Goal: Task Accomplishment & Management: Use online tool/utility

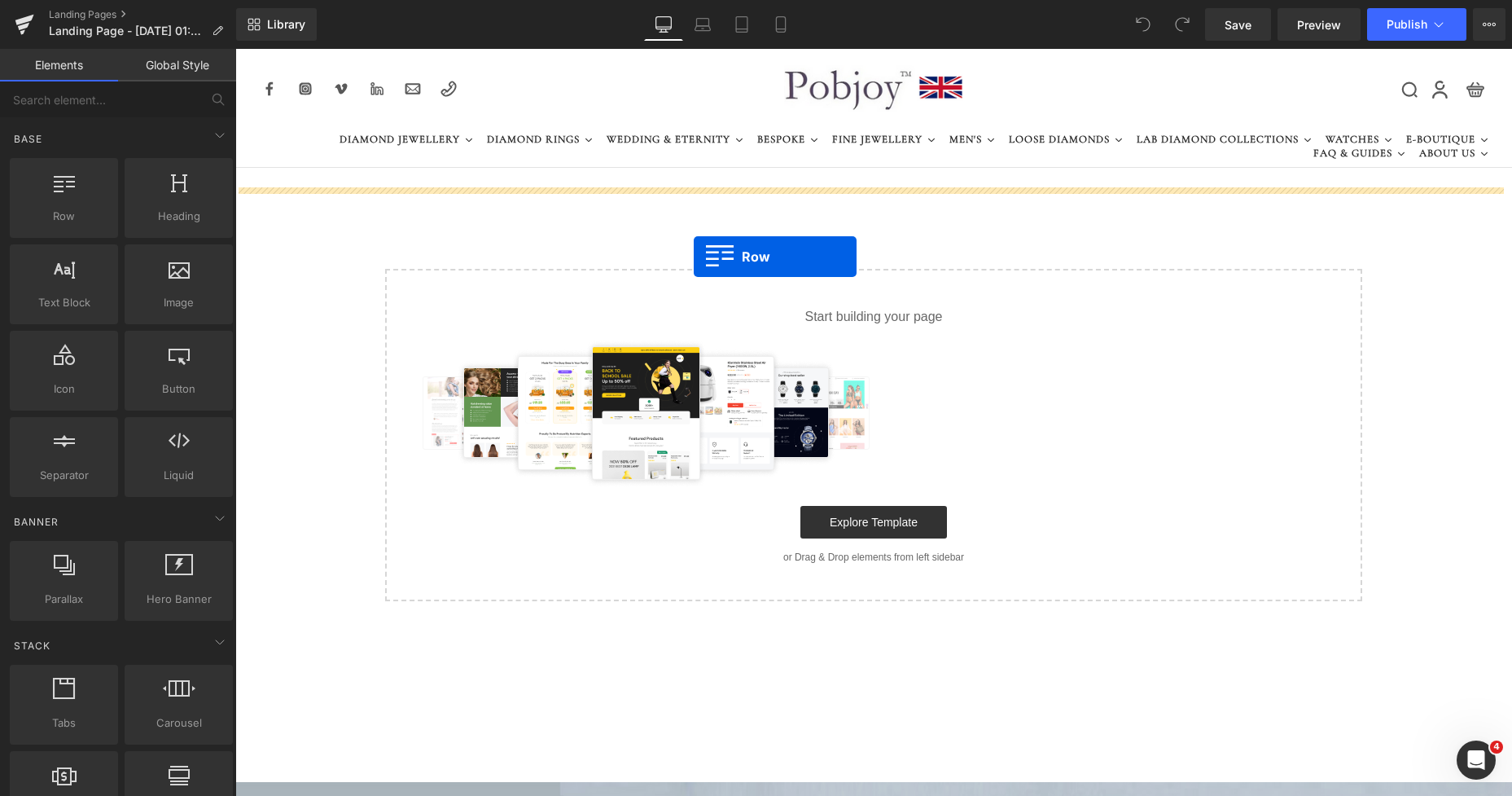
drag, startPoint x: 306, startPoint y: 258, endPoint x: 694, endPoint y: 257, distance: 388.0
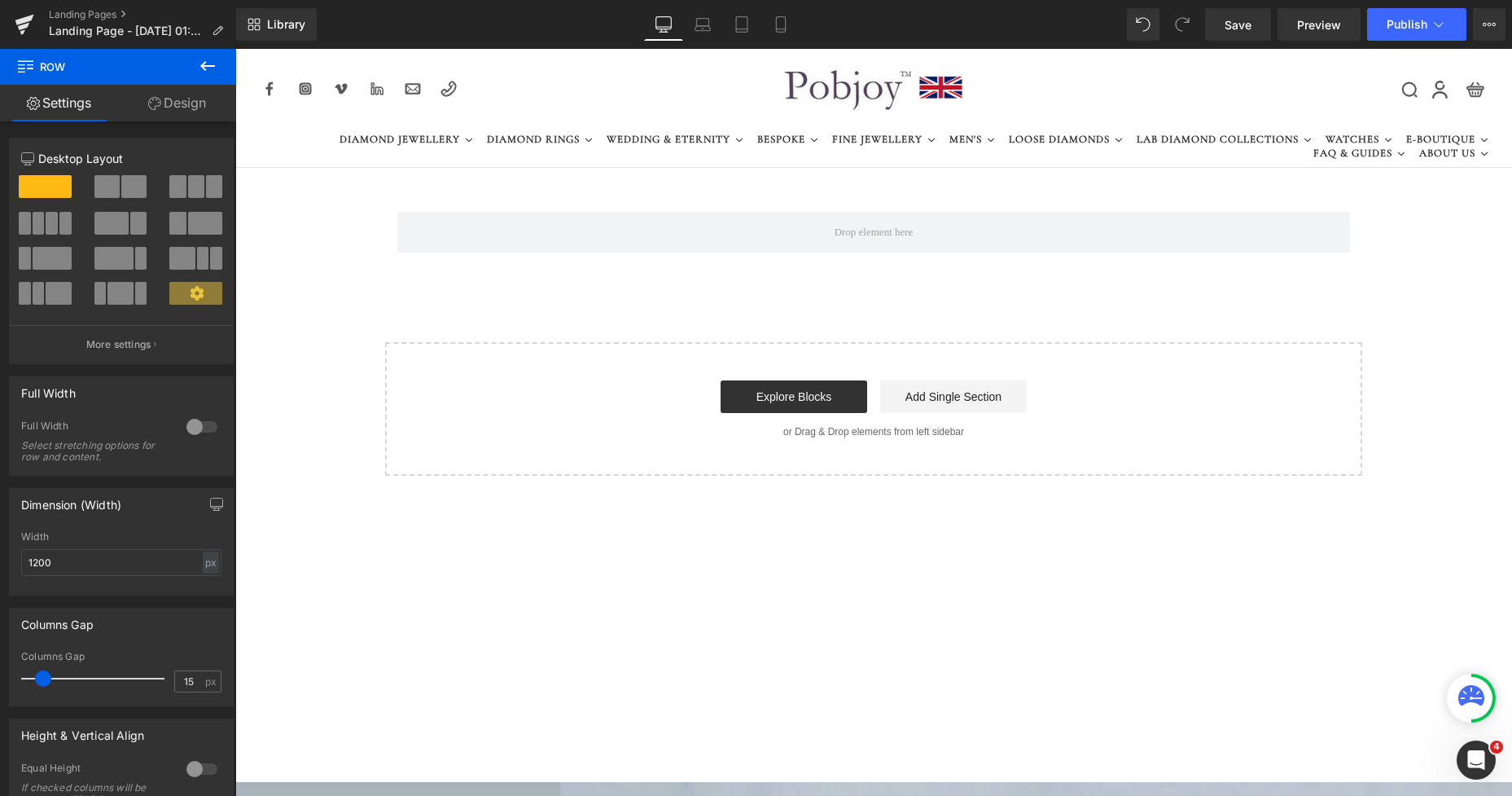
click at [212, 65] on icon at bounding box center [208, 66] width 20 height 20
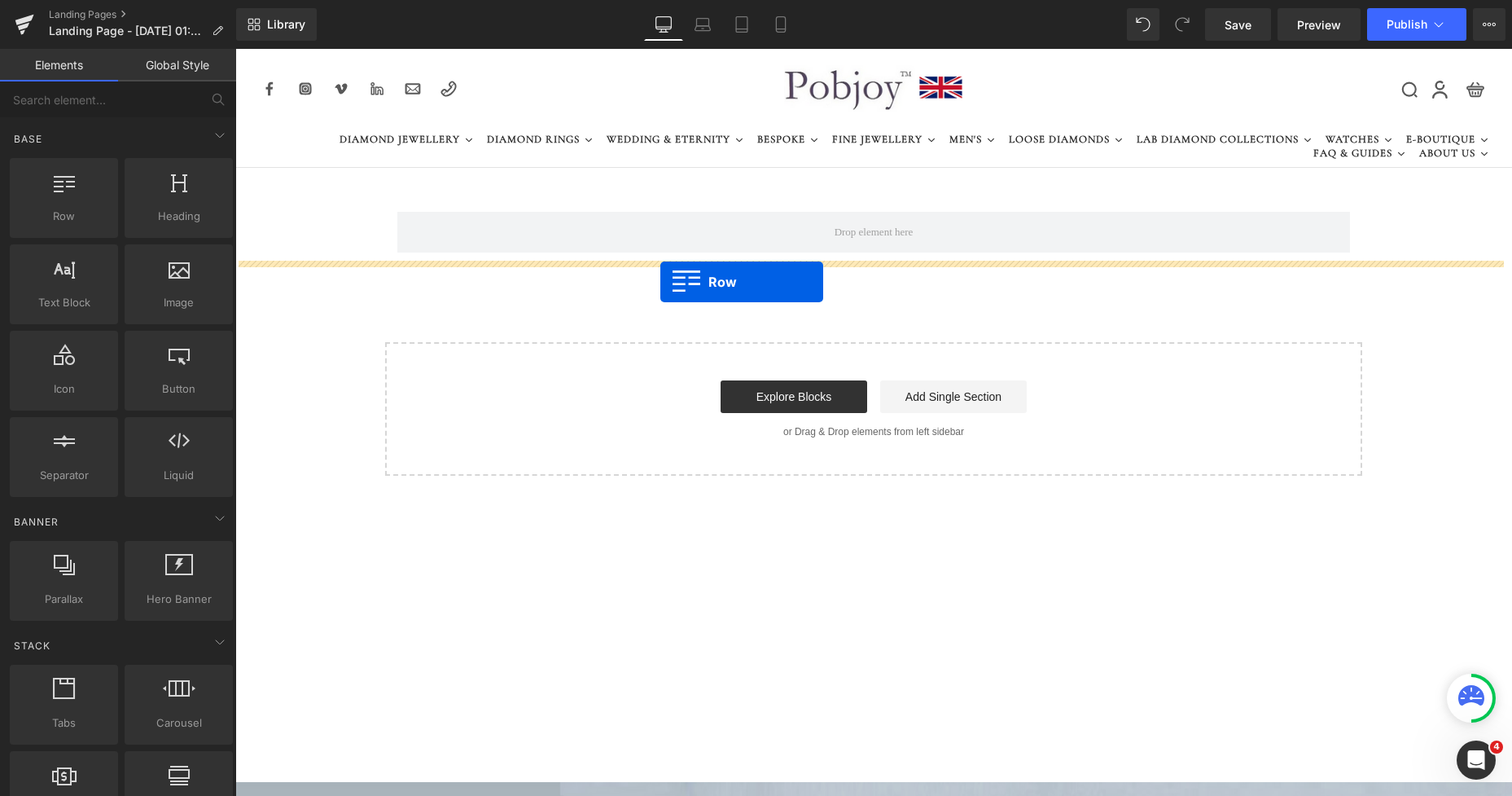
drag, startPoint x: 286, startPoint y: 231, endPoint x: 660, endPoint y: 282, distance: 377.5
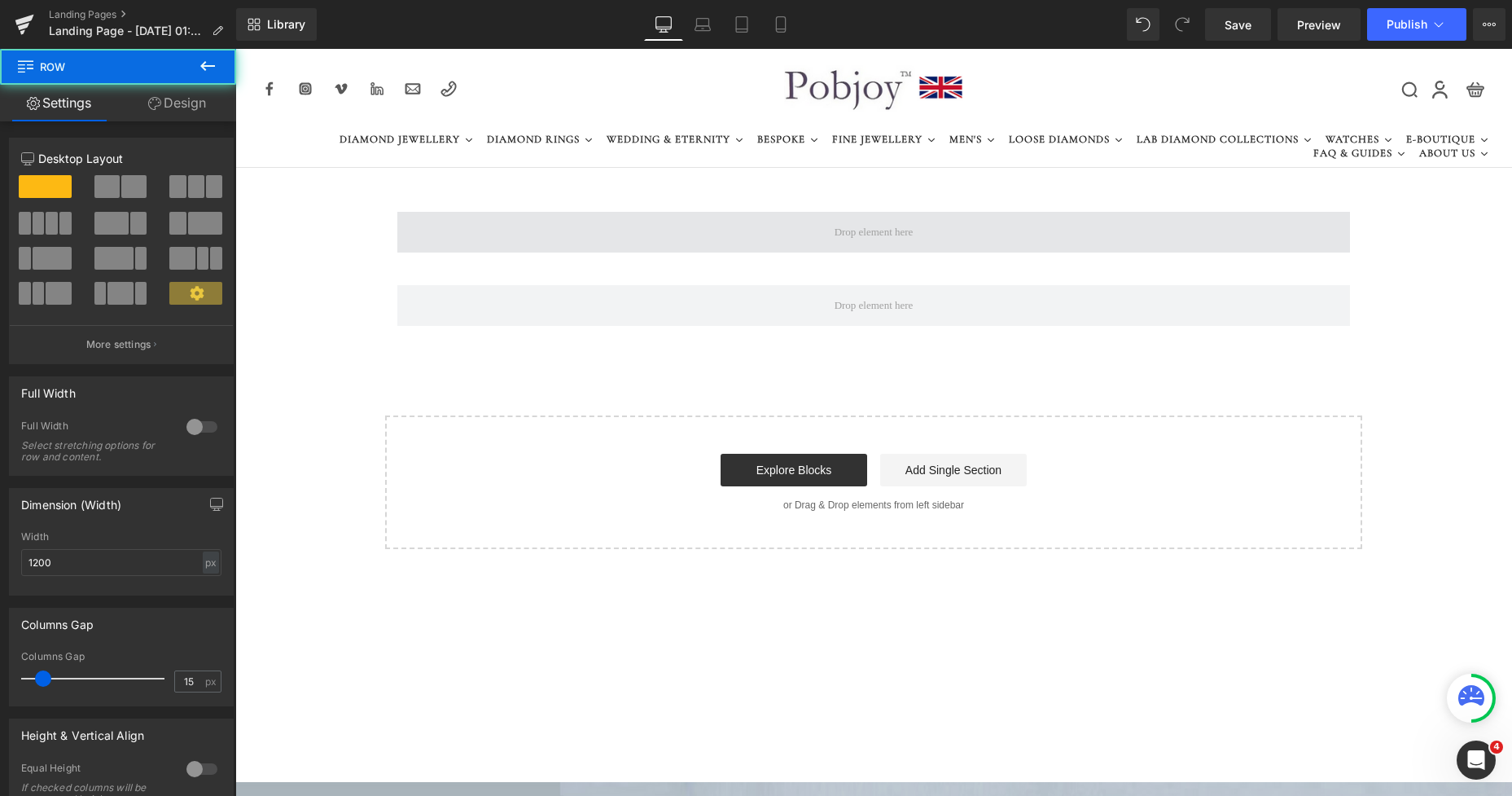
click at [743, 228] on span at bounding box center [874, 232] width 952 height 41
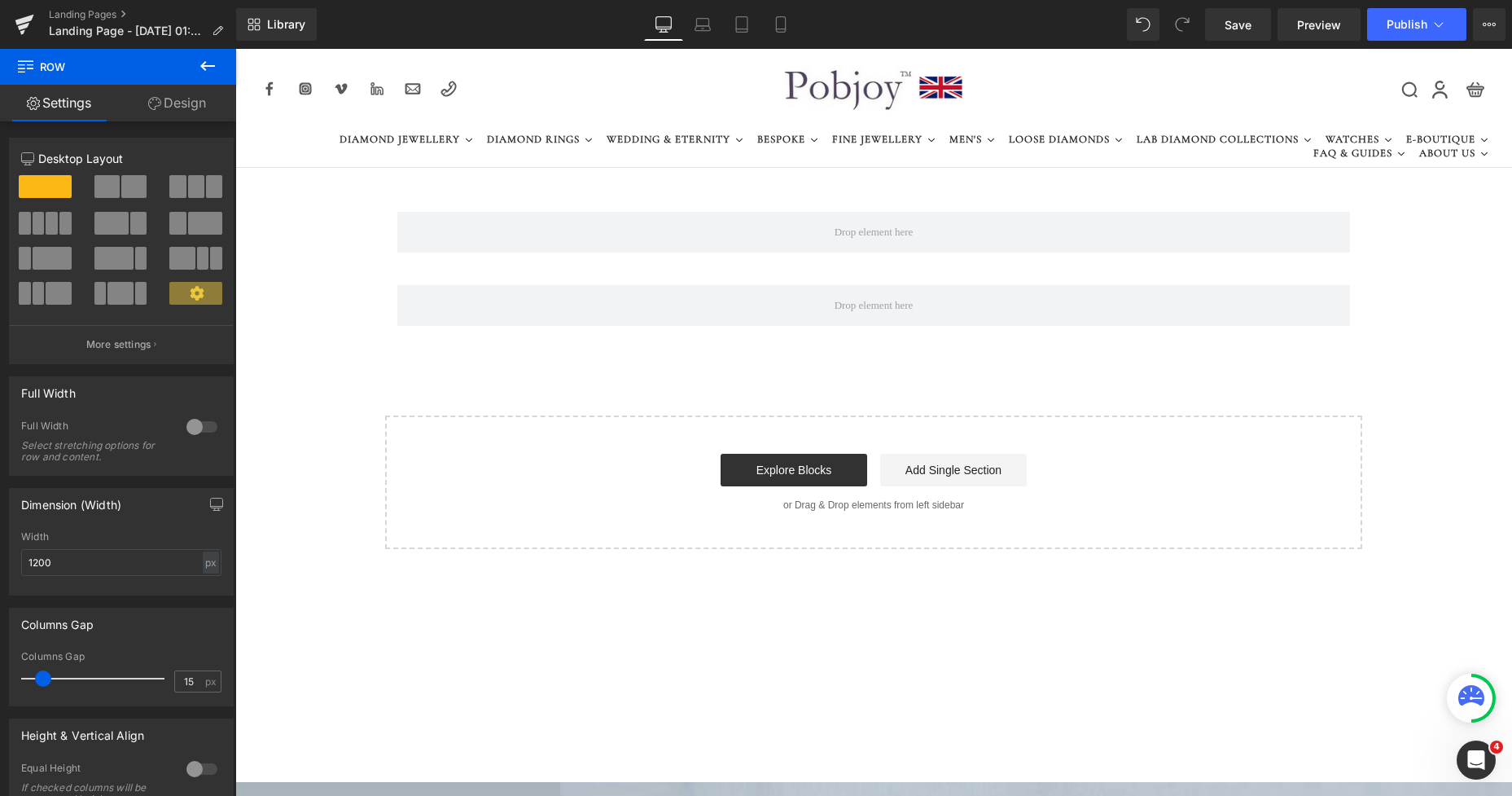
click at [214, 73] on icon at bounding box center [208, 66] width 20 height 20
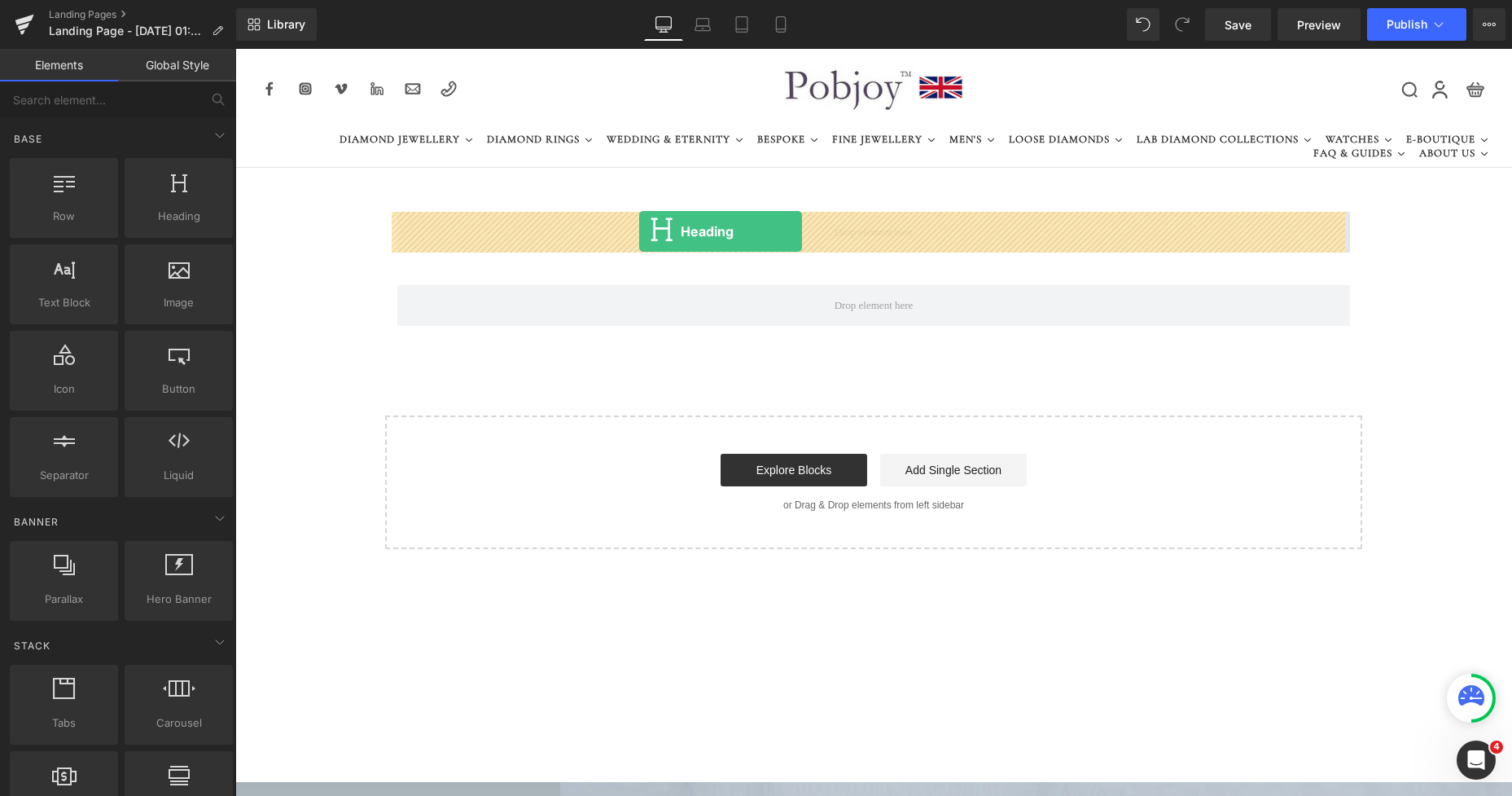
drag, startPoint x: 412, startPoint y: 245, endPoint x: 639, endPoint y: 231, distance: 227.4
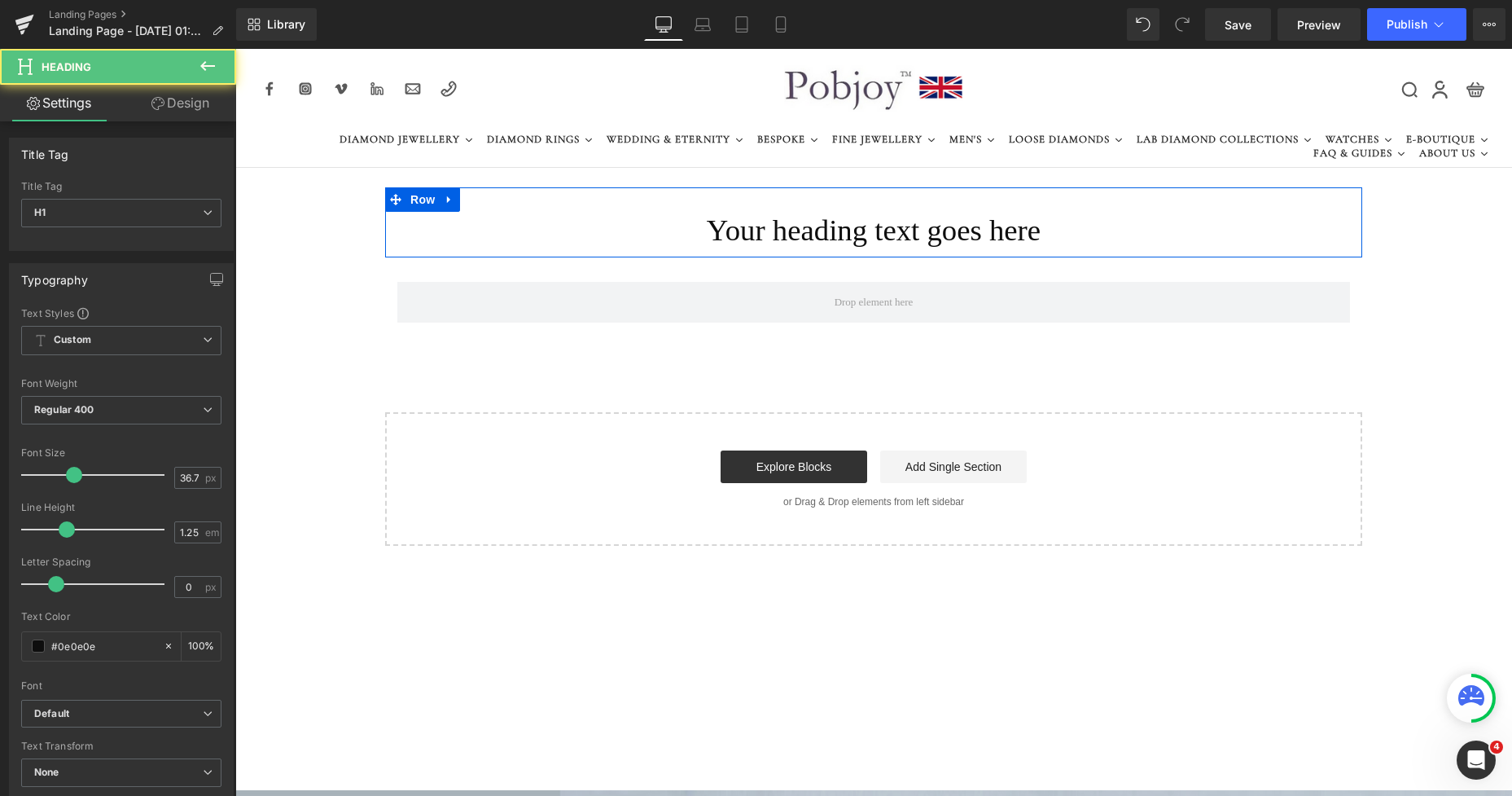
click at [674, 233] on h1 "Your heading text goes here" at bounding box center [874, 230] width 952 height 37
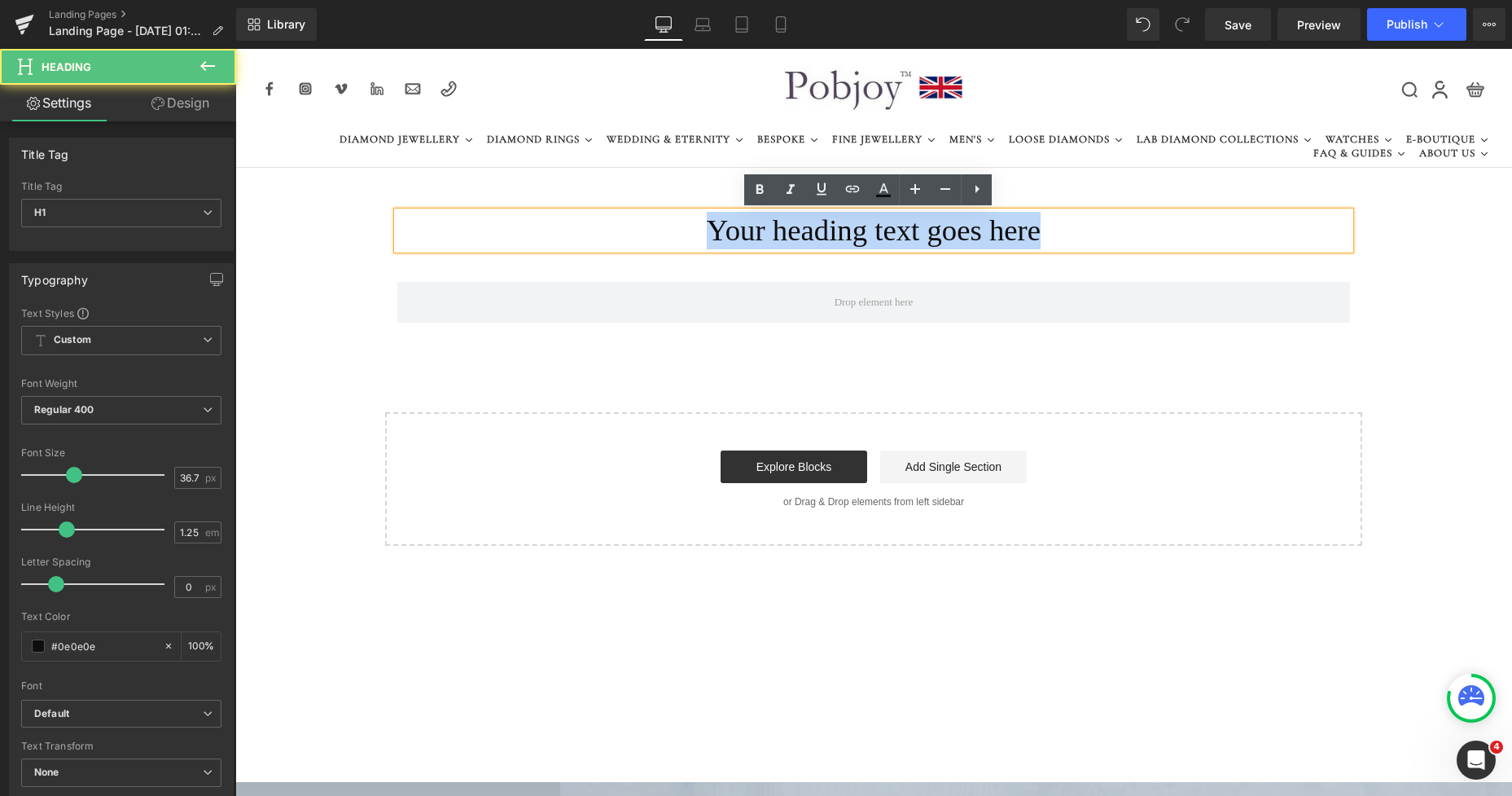
drag, startPoint x: 1032, startPoint y: 228, endPoint x: 700, endPoint y: 231, distance: 332.0
click at [700, 231] on h1 "Your heading text goes here" at bounding box center [874, 230] width 952 height 37
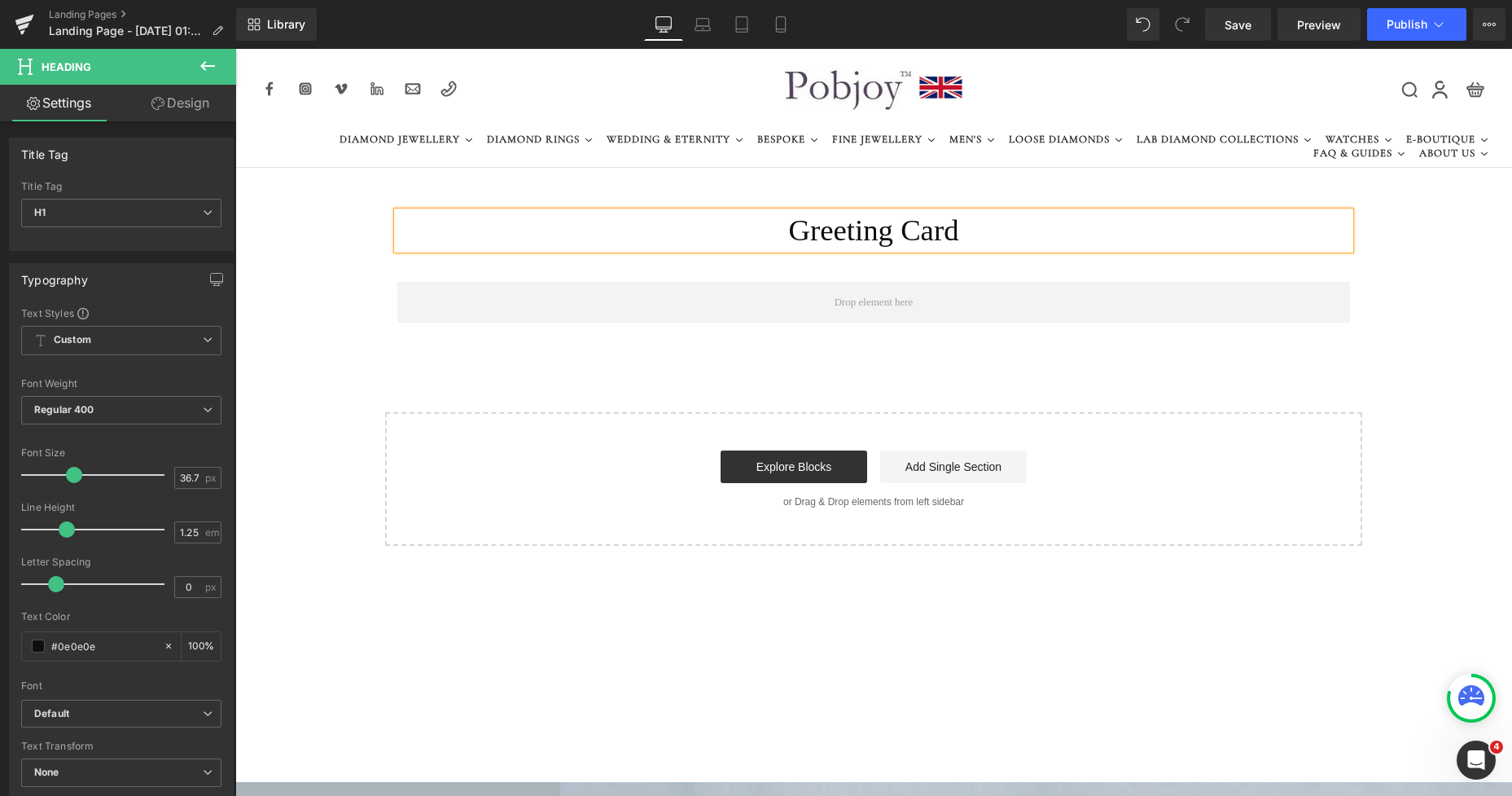
click at [769, 230] on h1 "Greeting Card" at bounding box center [874, 230] width 952 height 37
click at [785, 233] on h1 "E- Greeting Card" at bounding box center [874, 230] width 952 height 37
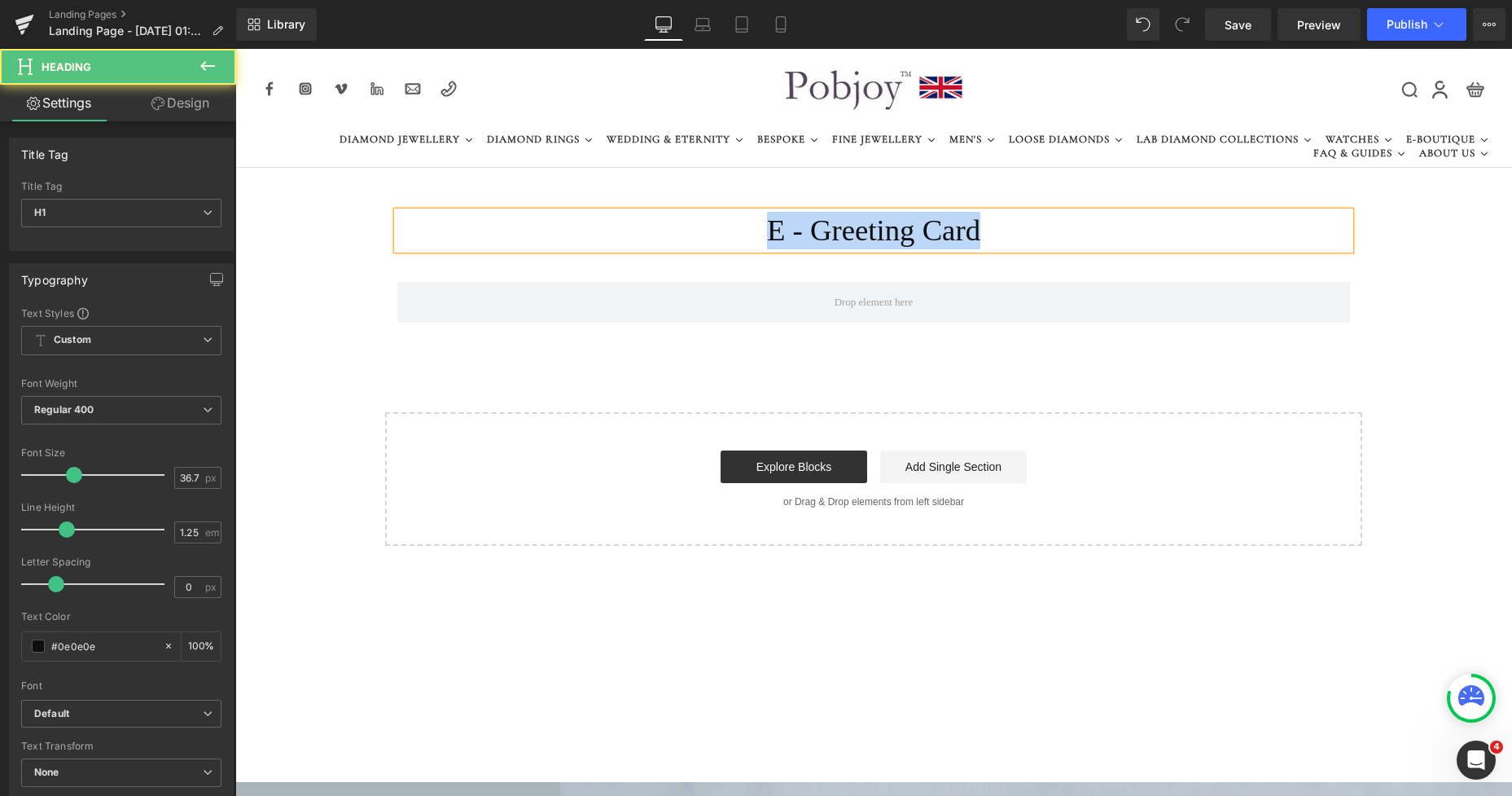
drag, startPoint x: 995, startPoint y: 229, endPoint x: 755, endPoint y: 238, distance: 240.2
click at [755, 238] on h1 "E - Greeting Card" at bounding box center [874, 230] width 952 height 37
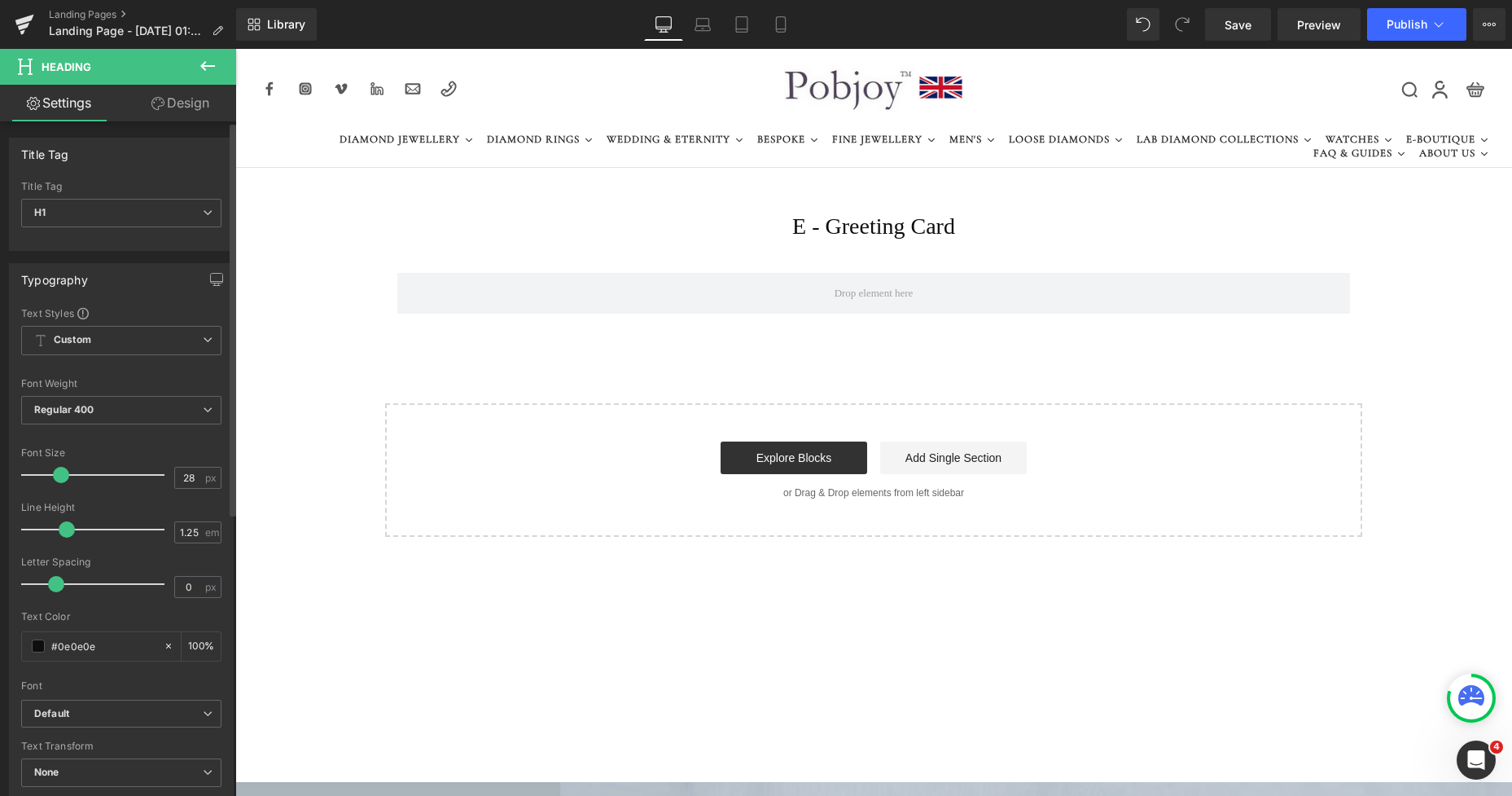
drag, startPoint x: 77, startPoint y: 474, endPoint x: 65, endPoint y: 474, distance: 12.0
click at [65, 474] on span at bounding box center [61, 474] width 17 height 17
type input "25"
click at [61, 473] on span at bounding box center [57, 474] width 17 height 17
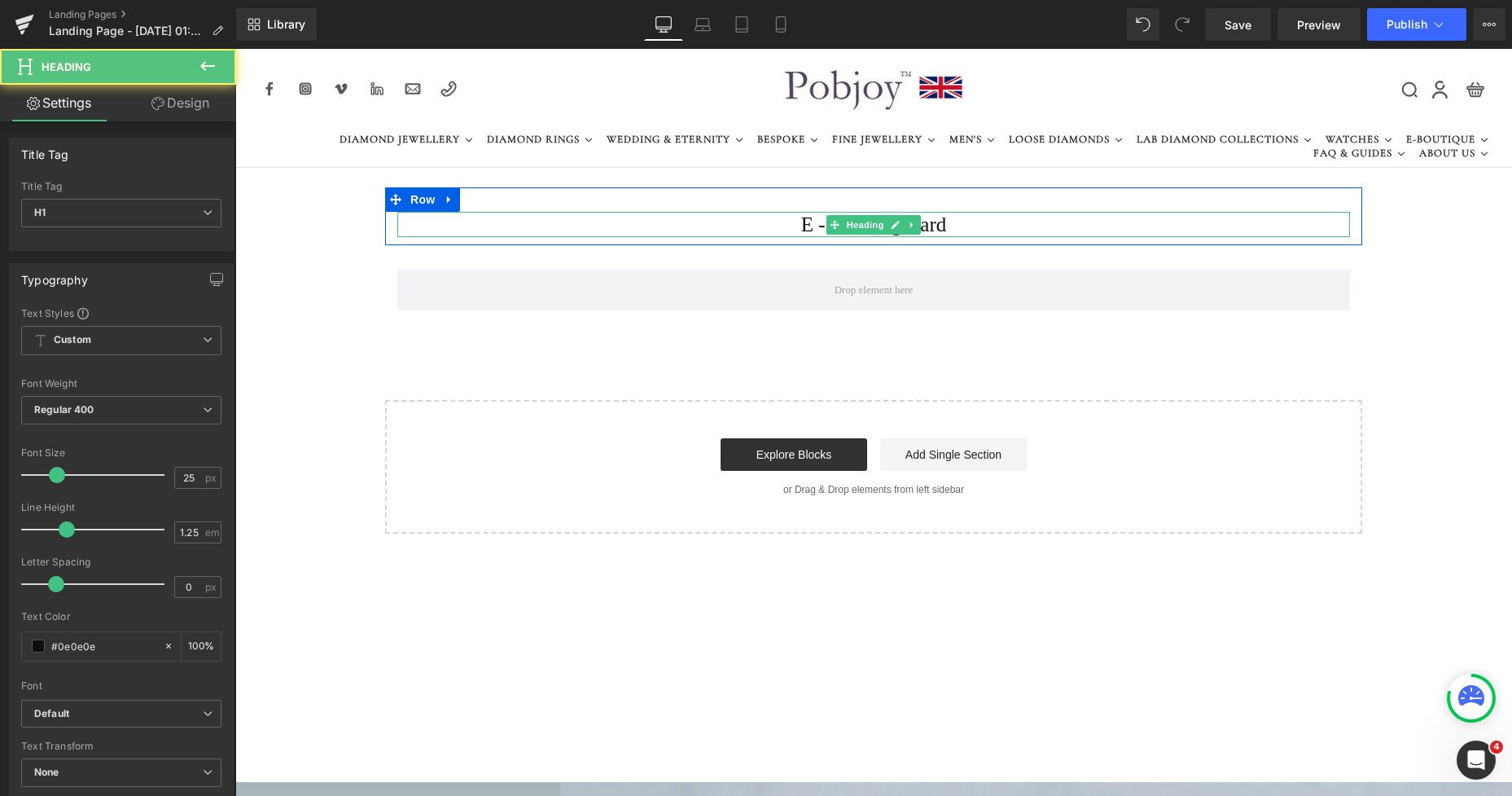
click at [937, 218] on h1 "E - Greeting Card" at bounding box center [874, 224] width 952 height 25
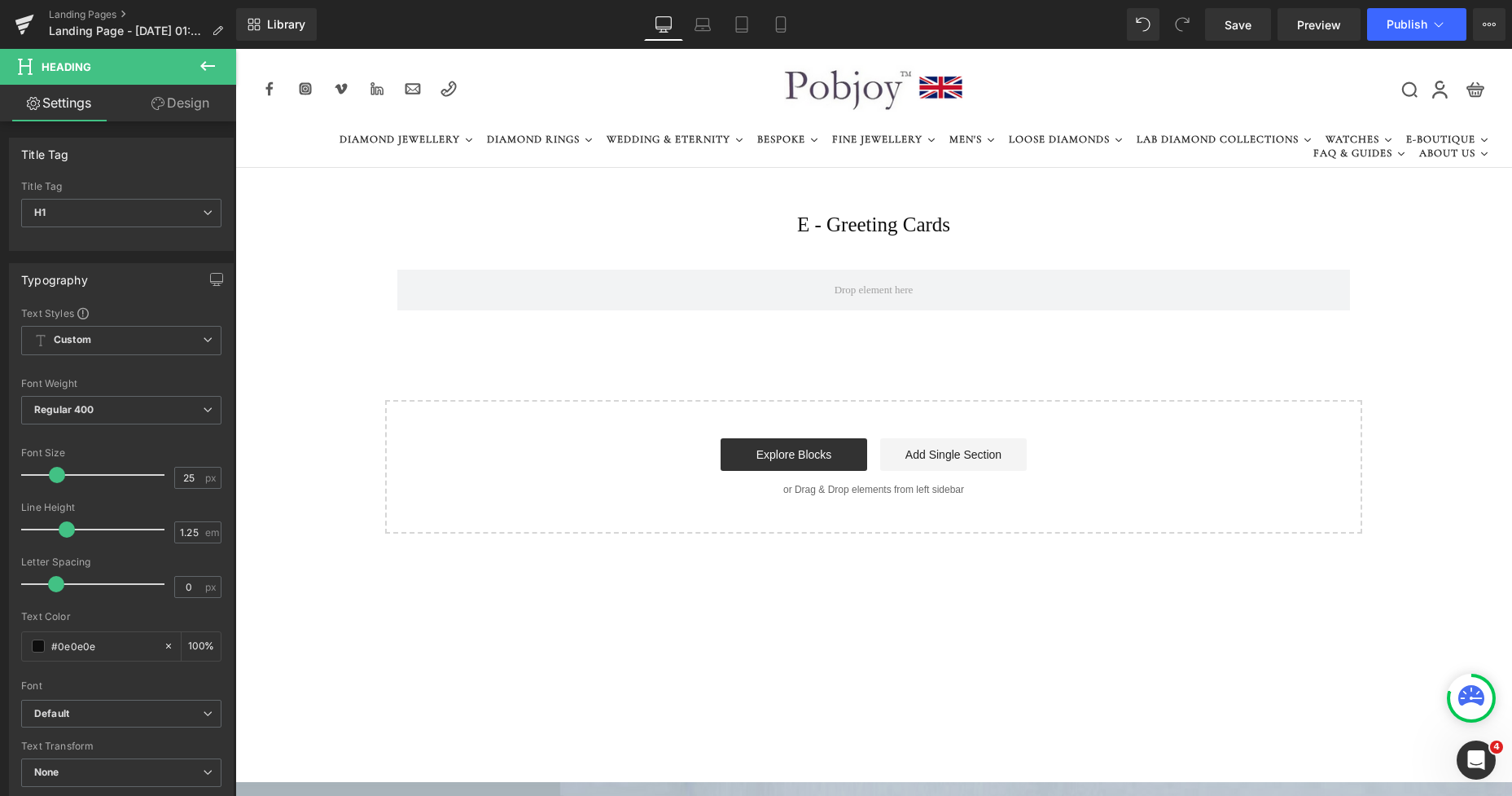
click at [216, 69] on icon at bounding box center [208, 66] width 20 height 20
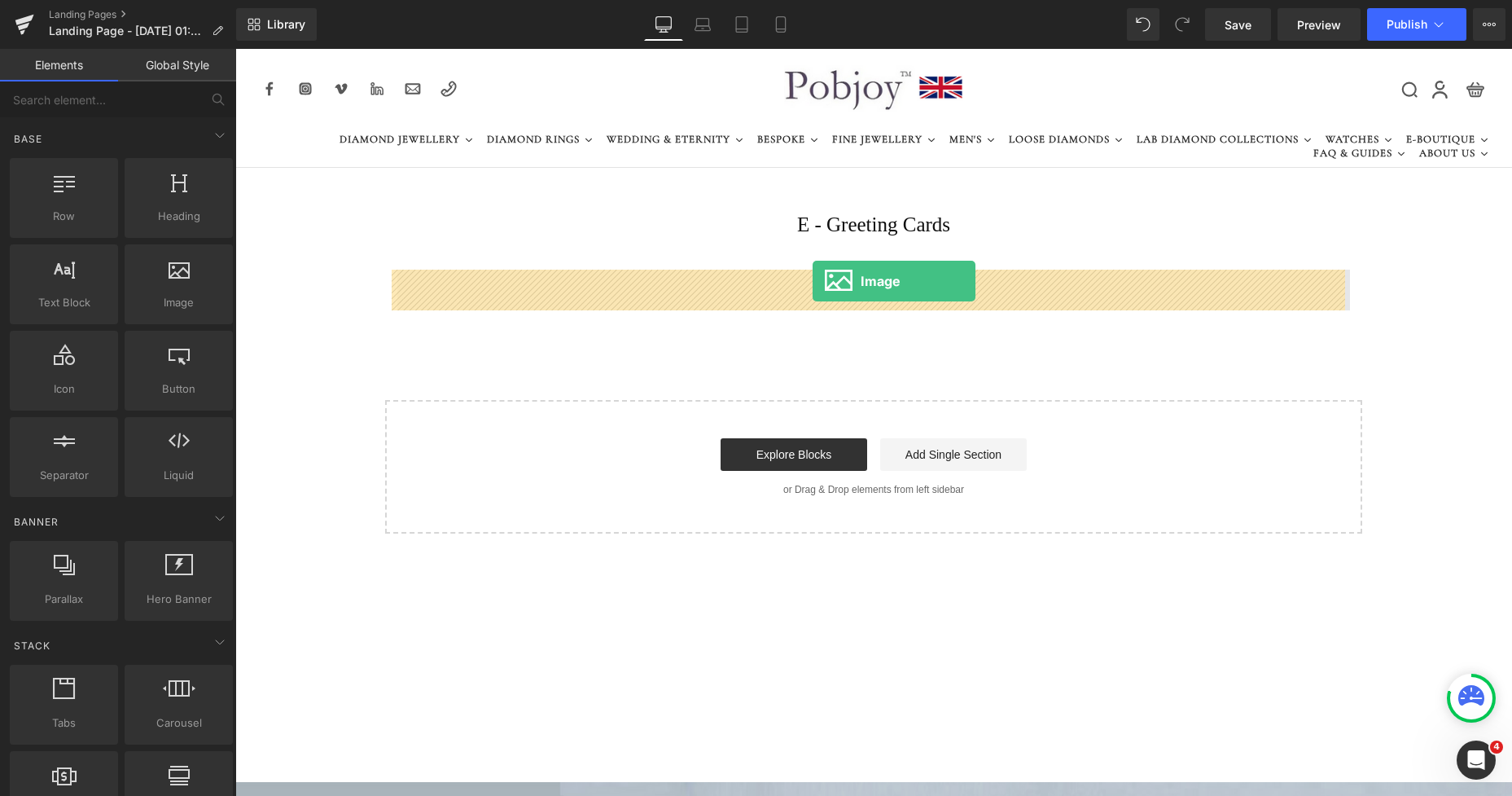
drag, startPoint x: 409, startPoint y: 332, endPoint x: 812, endPoint y: 281, distance: 406.2
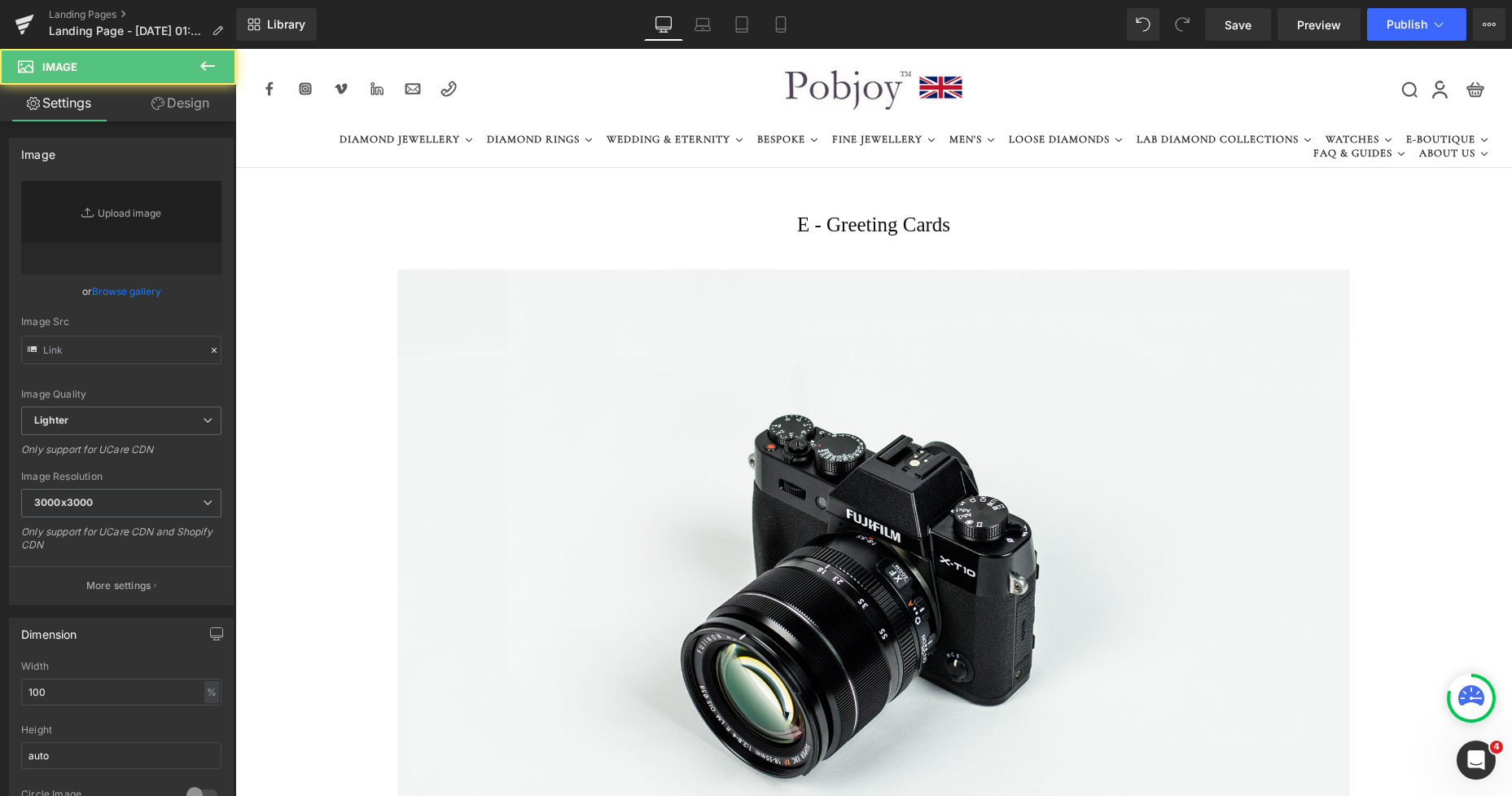
type input "//[DOMAIN_NAME][URL]"
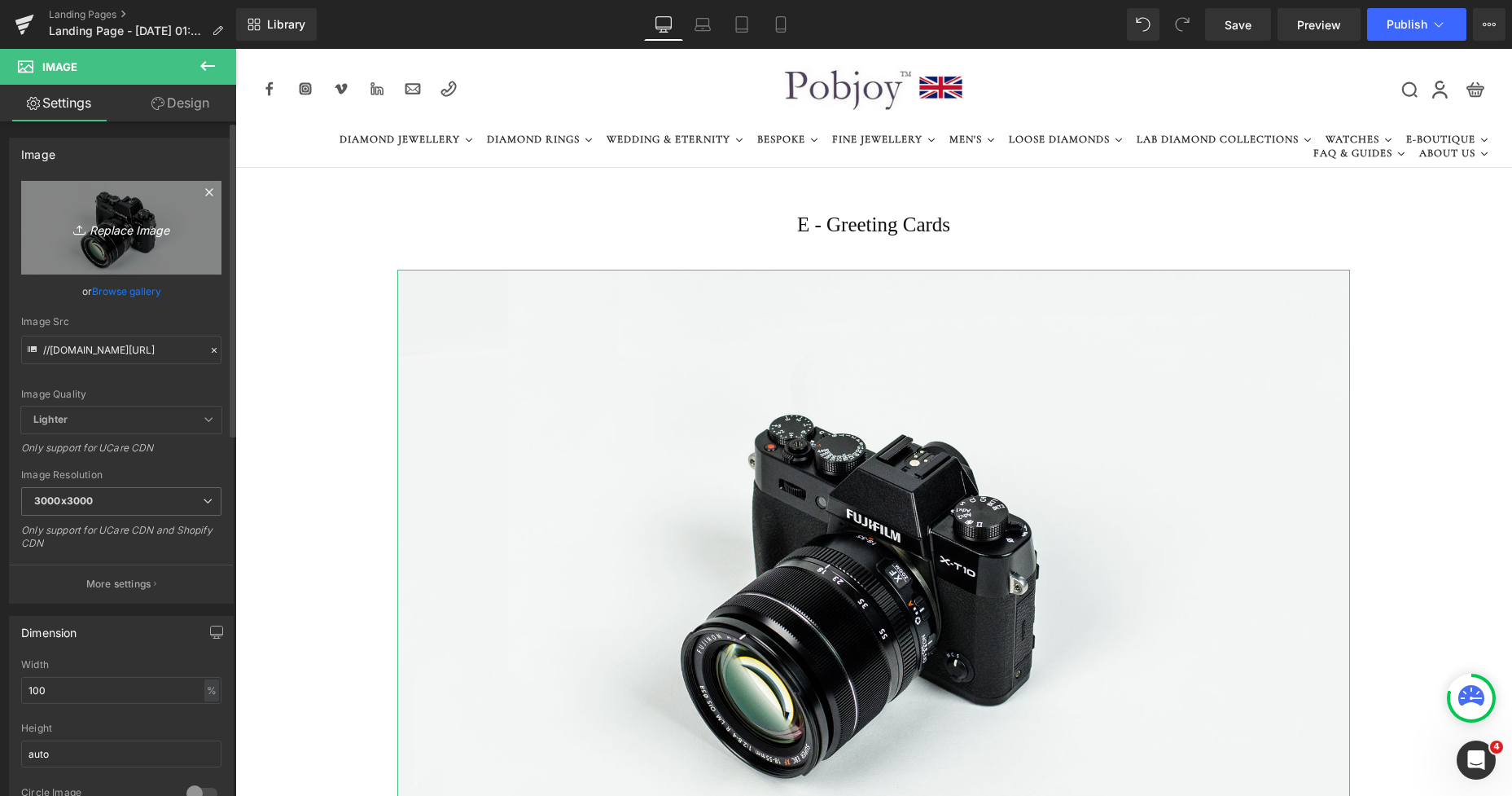
click at [153, 258] on link "Replace Image" at bounding box center [122, 227] width 200 height 94
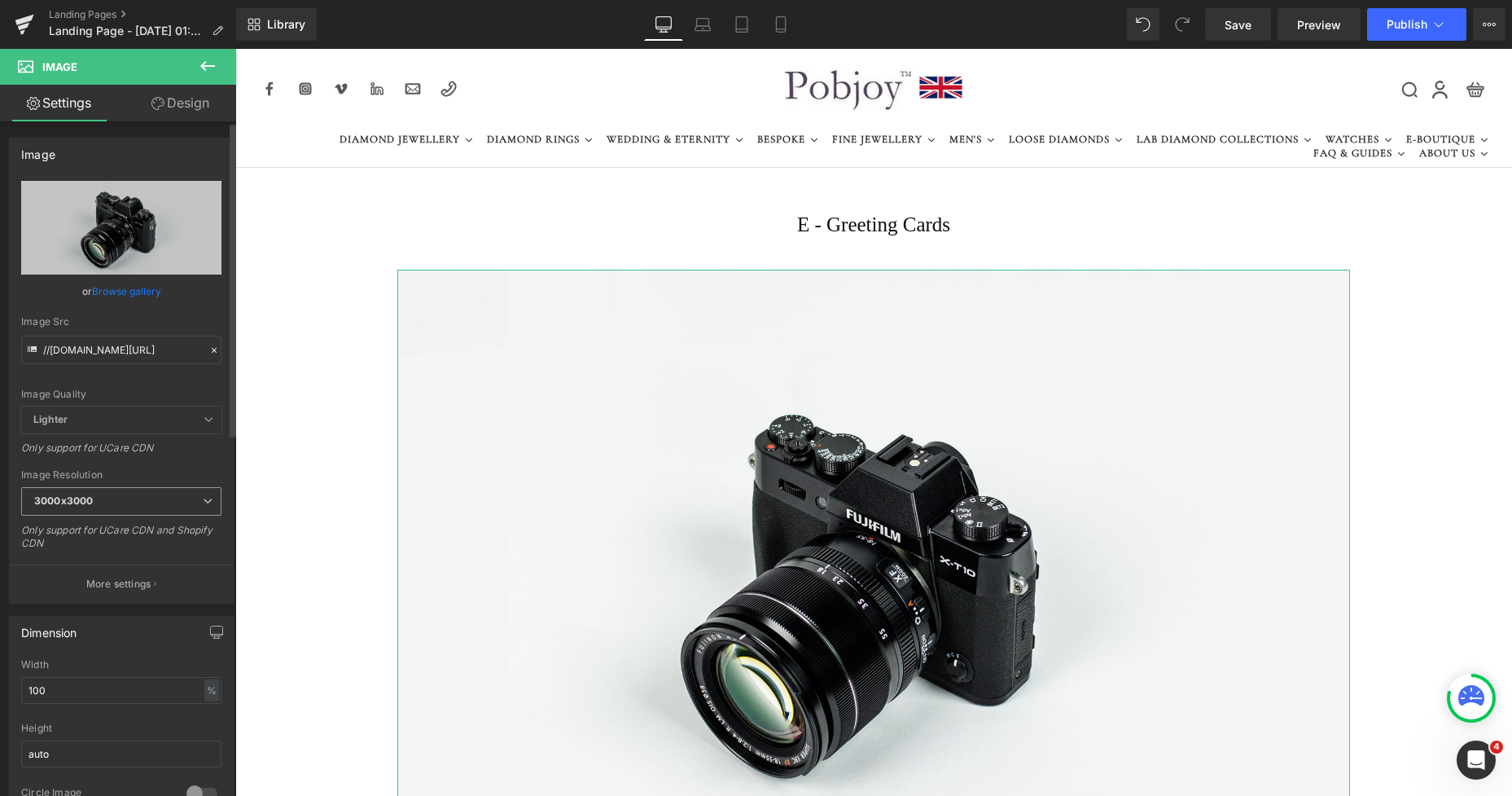
click at [98, 503] on span "3000x3000" at bounding box center [122, 501] width 200 height 28
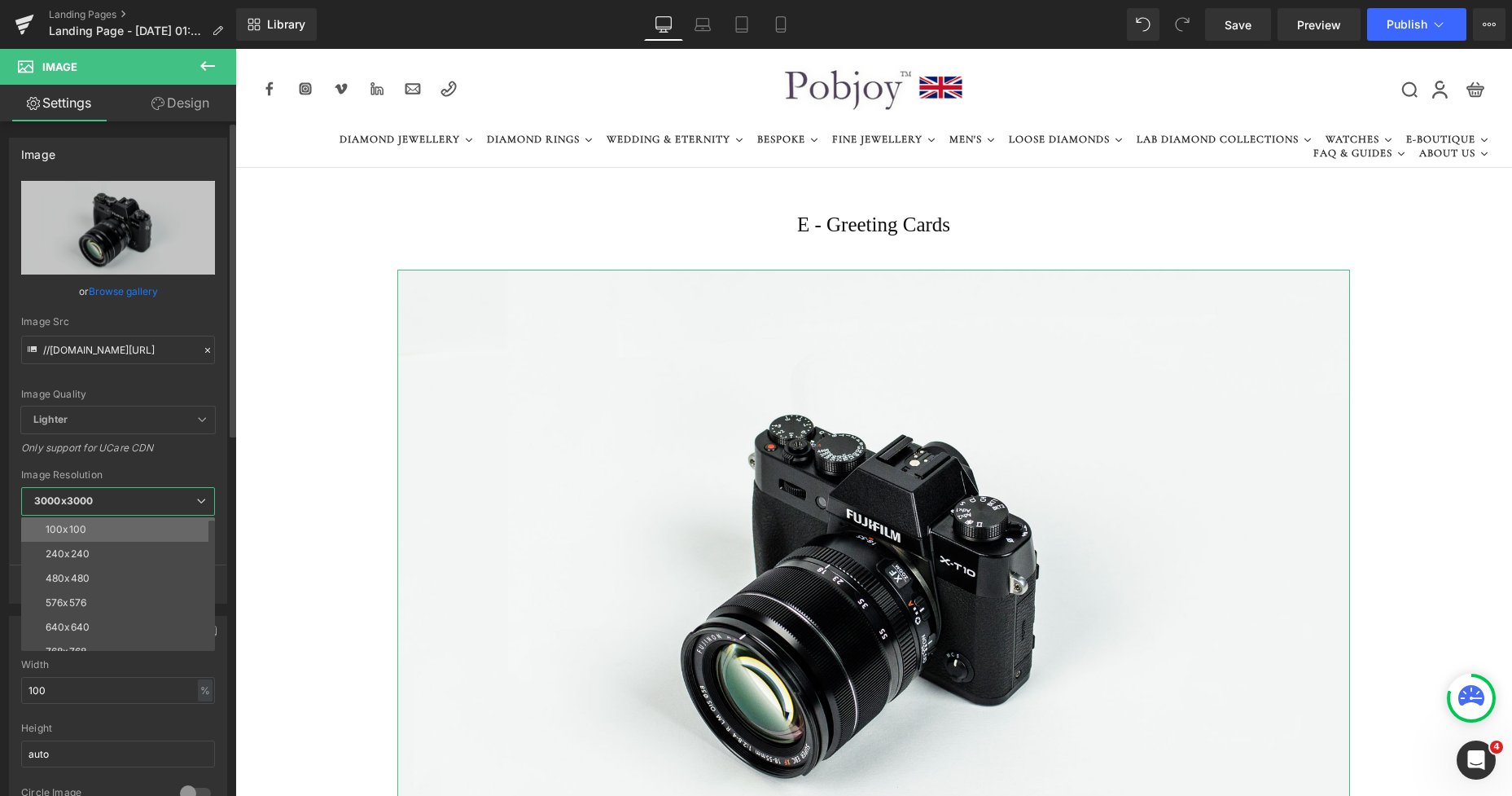
click at [93, 520] on li "100x100" at bounding box center [122, 529] width 201 height 25
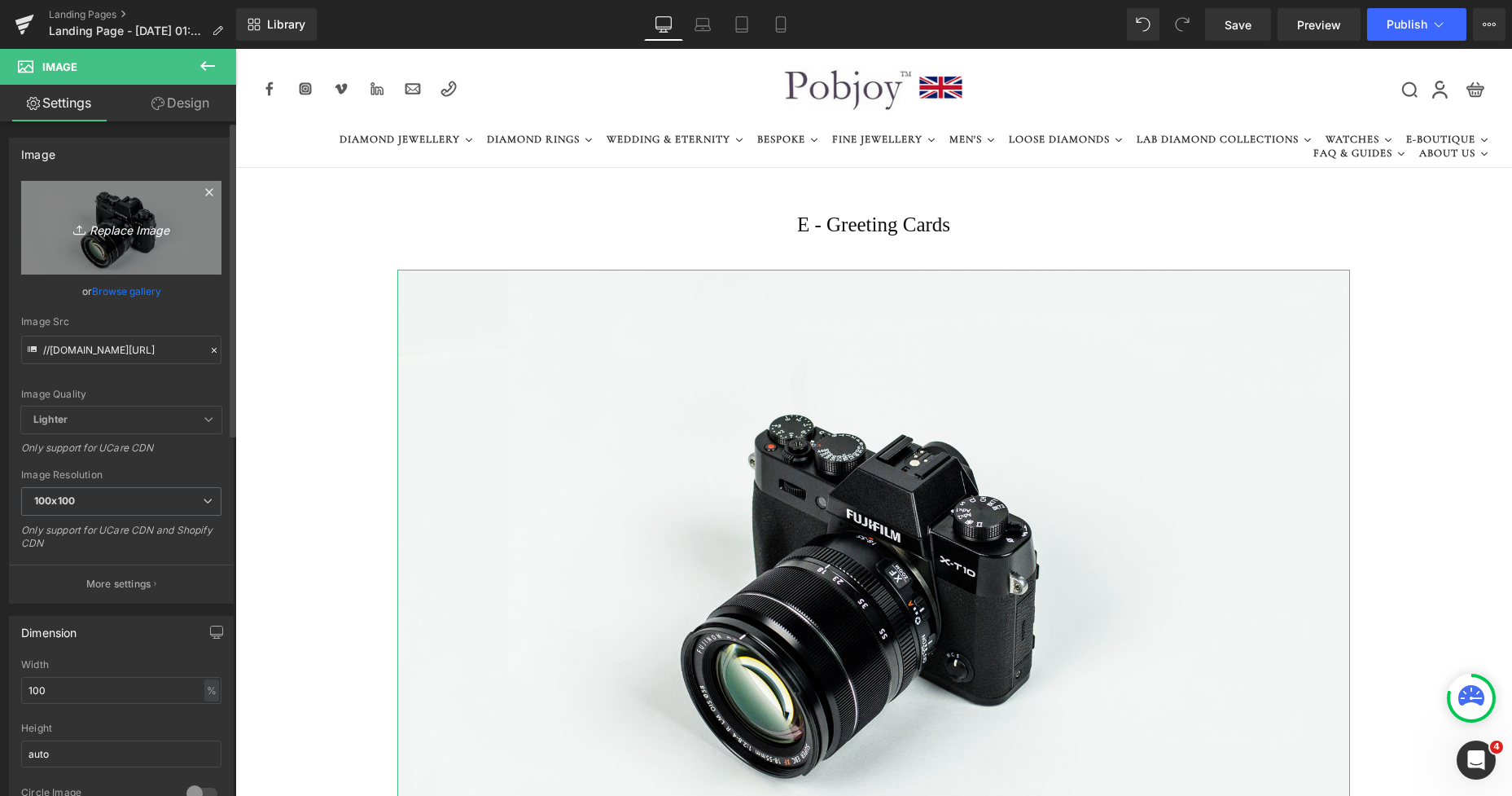
click at [172, 258] on link "Replace Image" at bounding box center [122, 227] width 200 height 94
type input "C:\fakepath\ECardFromPobjoyDiamonds (1).png"
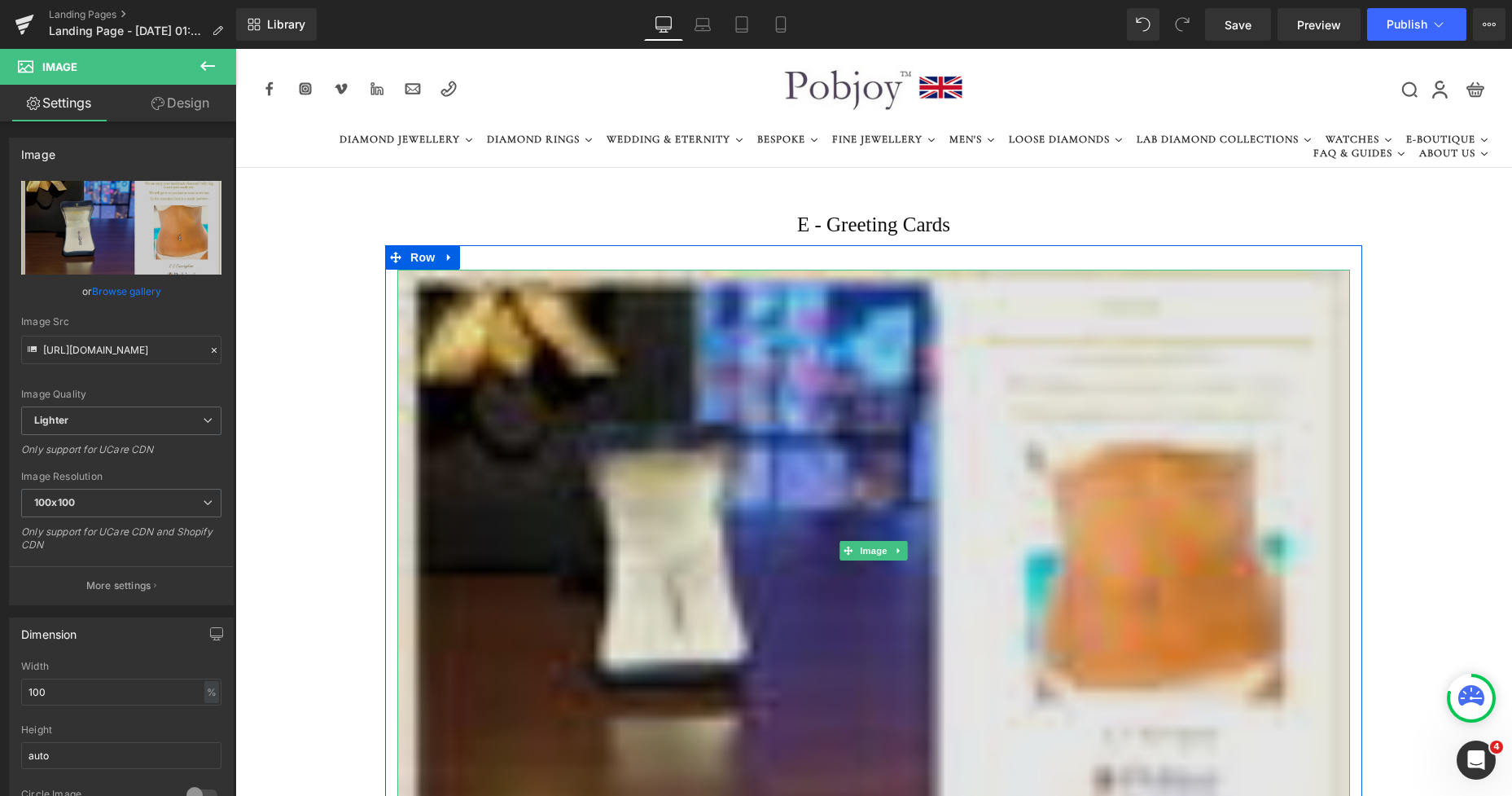
type input "[URL][DOMAIN_NAME]"
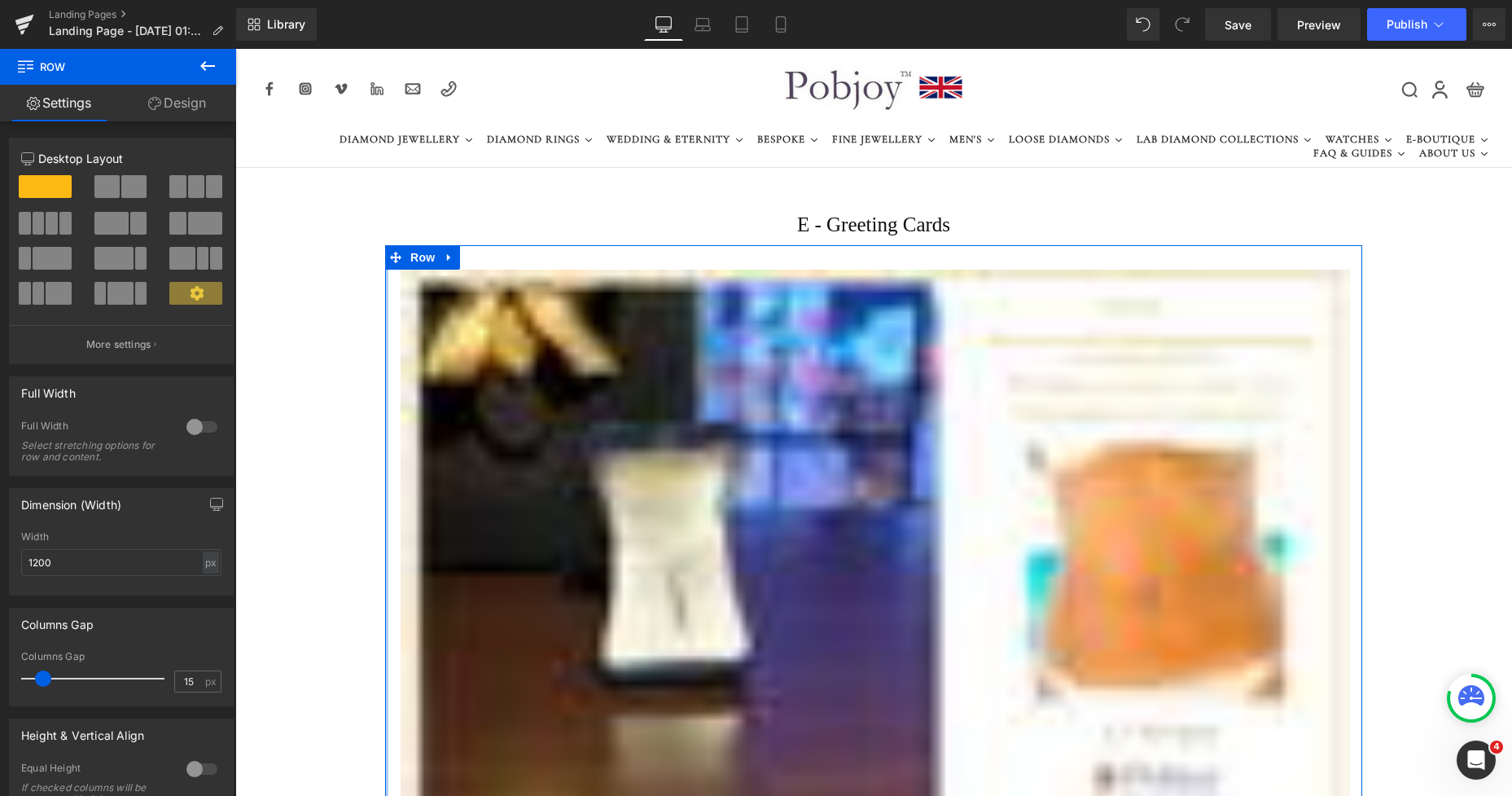
drag, startPoint x: 383, startPoint y: 330, endPoint x: 386, endPoint y: 356, distance: 26.2
click at [386, 356] on div "Image Row" at bounding box center [873, 541] width 977 height 593
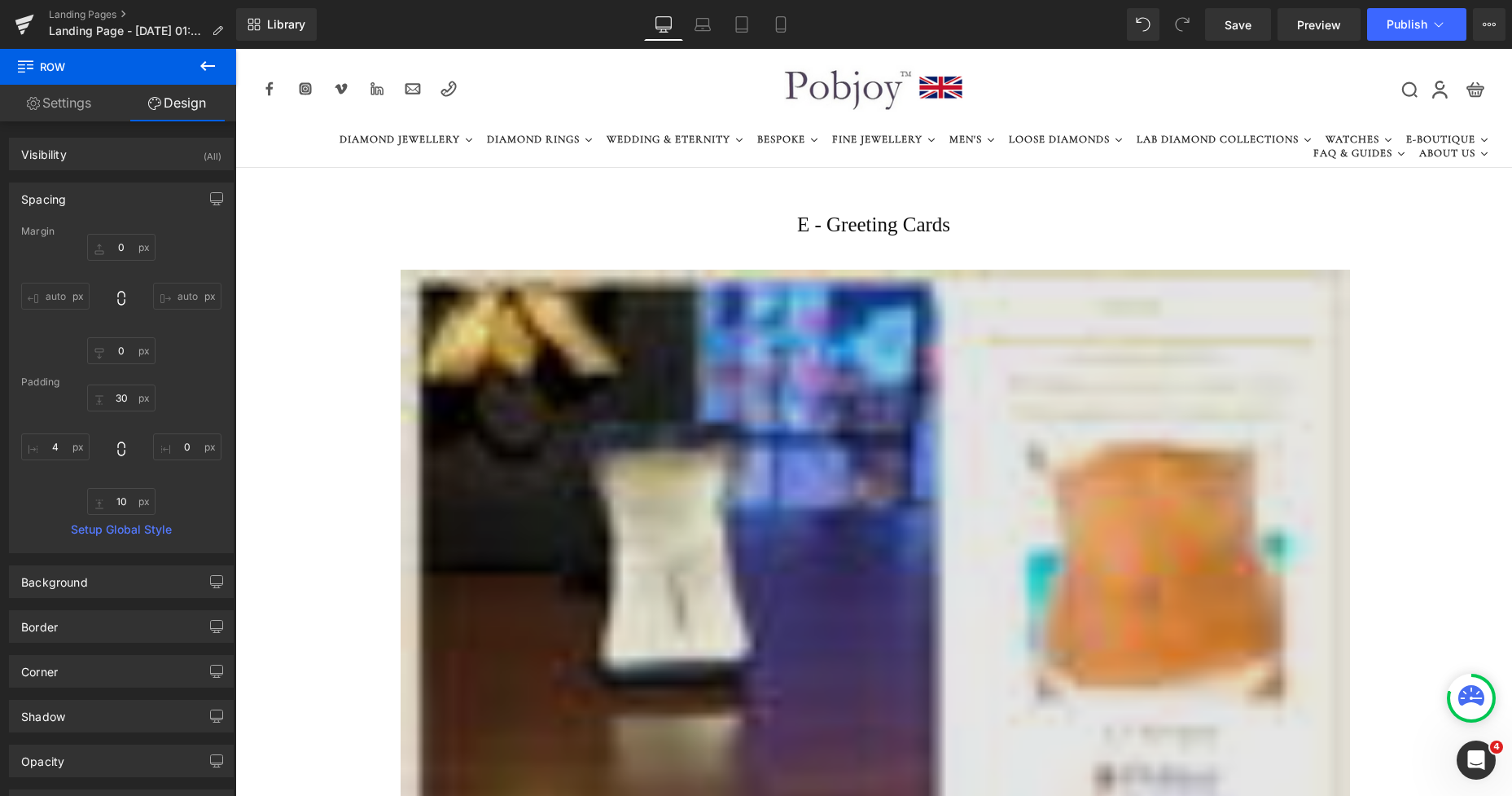
click at [433, 318] on img at bounding box center [875, 550] width 950 height 561
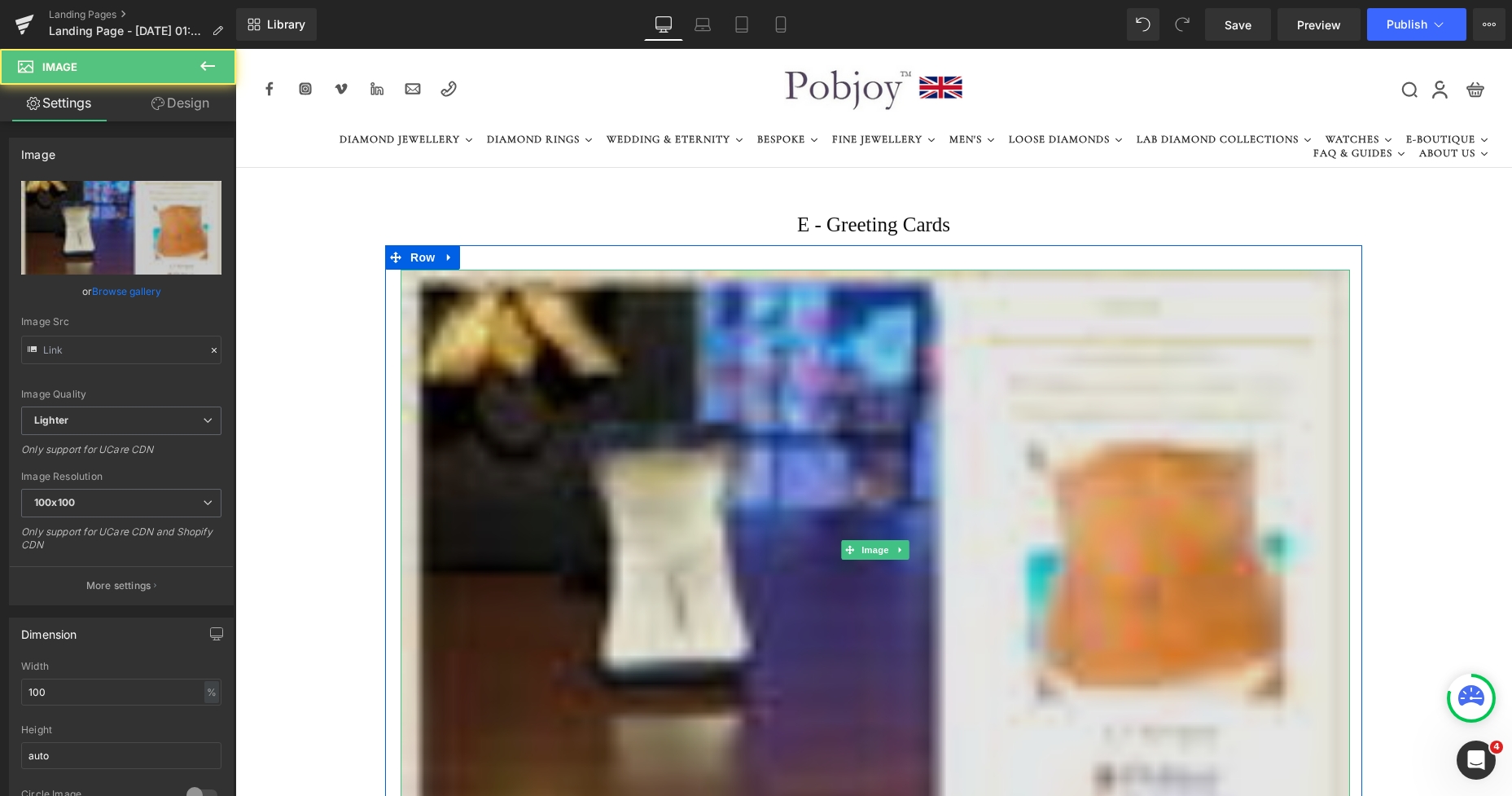
type input "[URL][DOMAIN_NAME]"
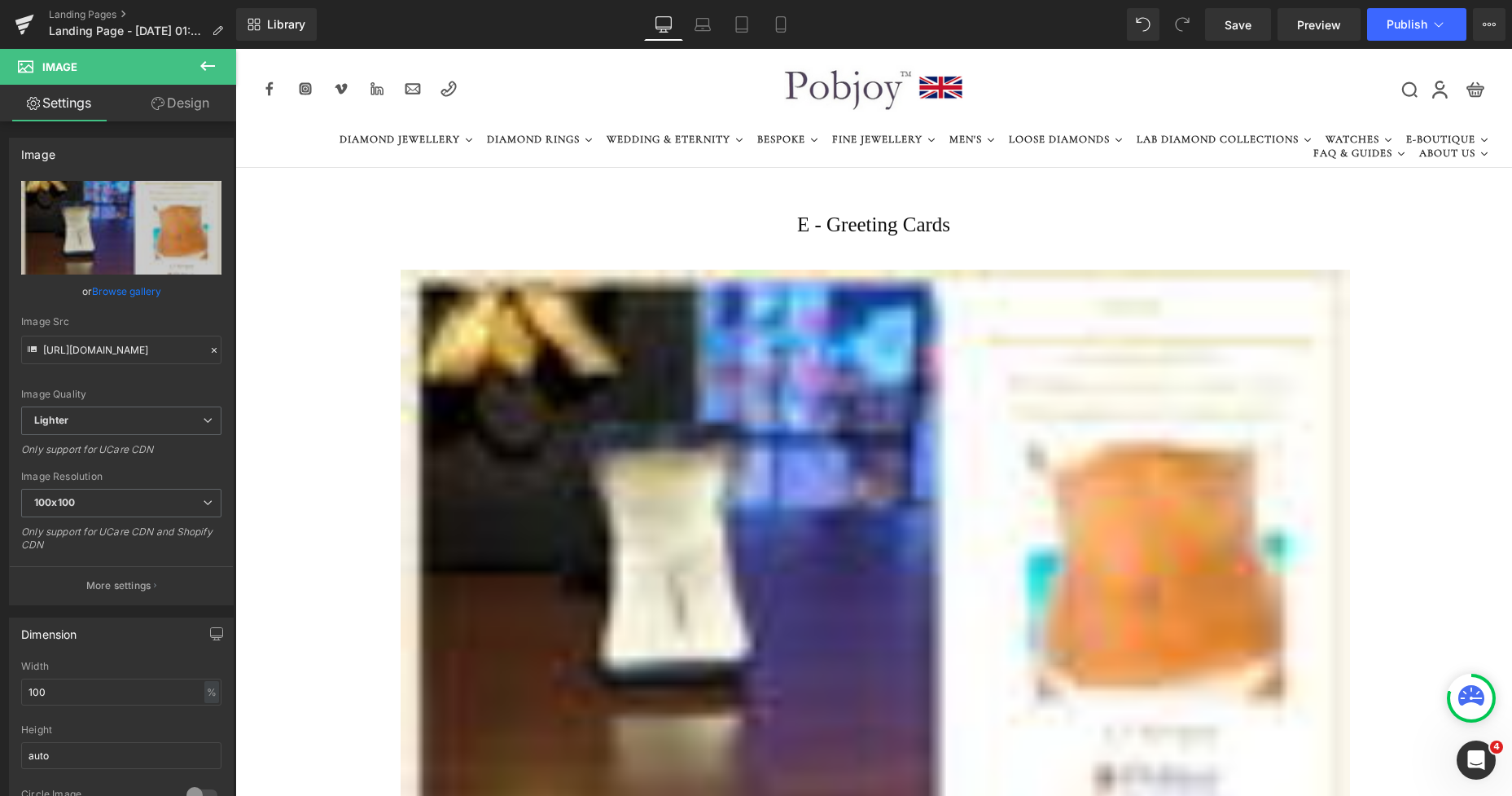
click at [388, 301] on div "Image" at bounding box center [875, 550] width 974 height 561
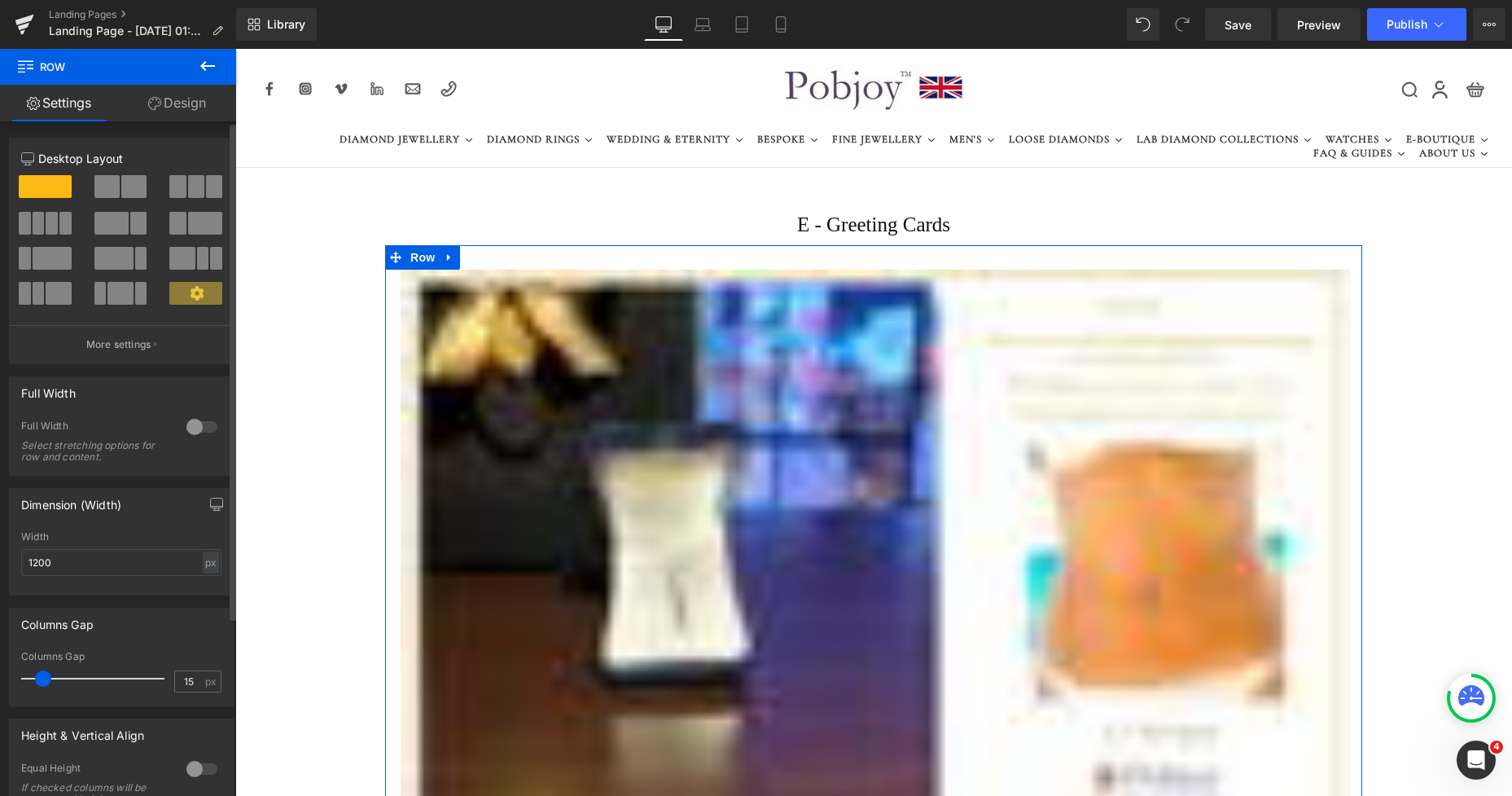
click at [114, 220] on span at bounding box center [111, 223] width 34 height 23
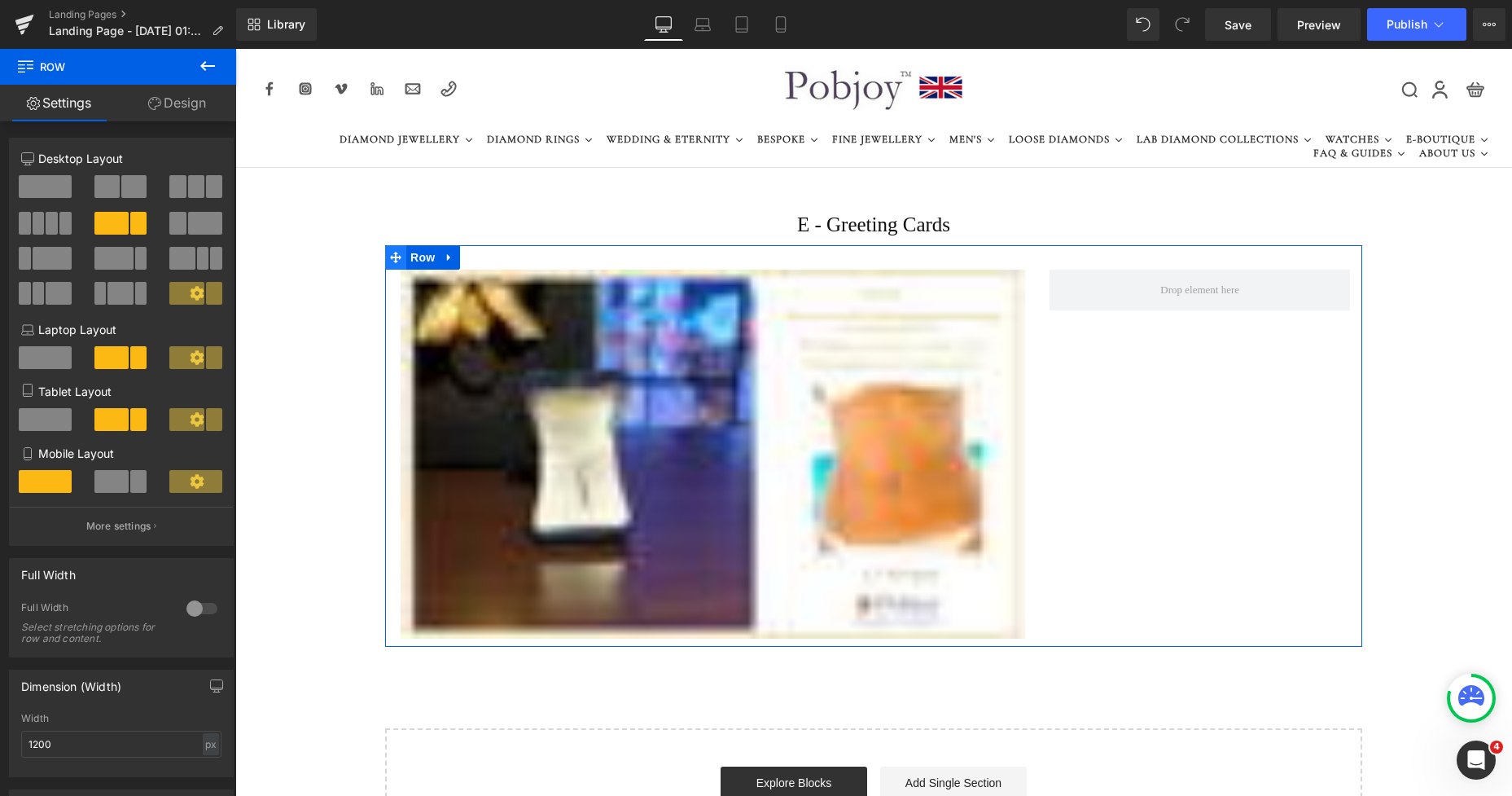
click at [391, 259] on icon at bounding box center [396, 258] width 12 height 12
click at [206, 606] on div at bounding box center [202, 608] width 39 height 26
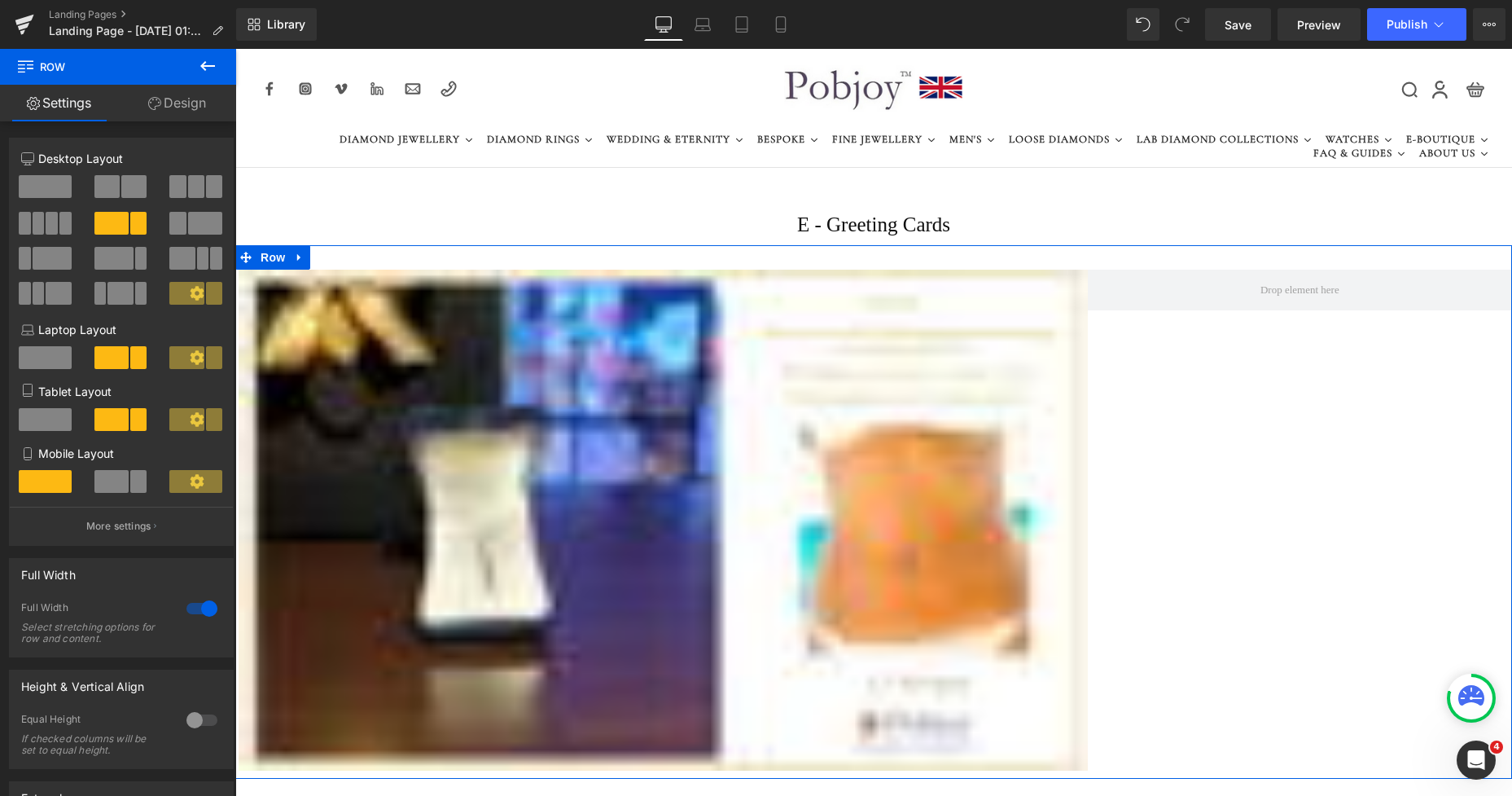
click at [171, 102] on link "Design" at bounding box center [176, 102] width 118 height 36
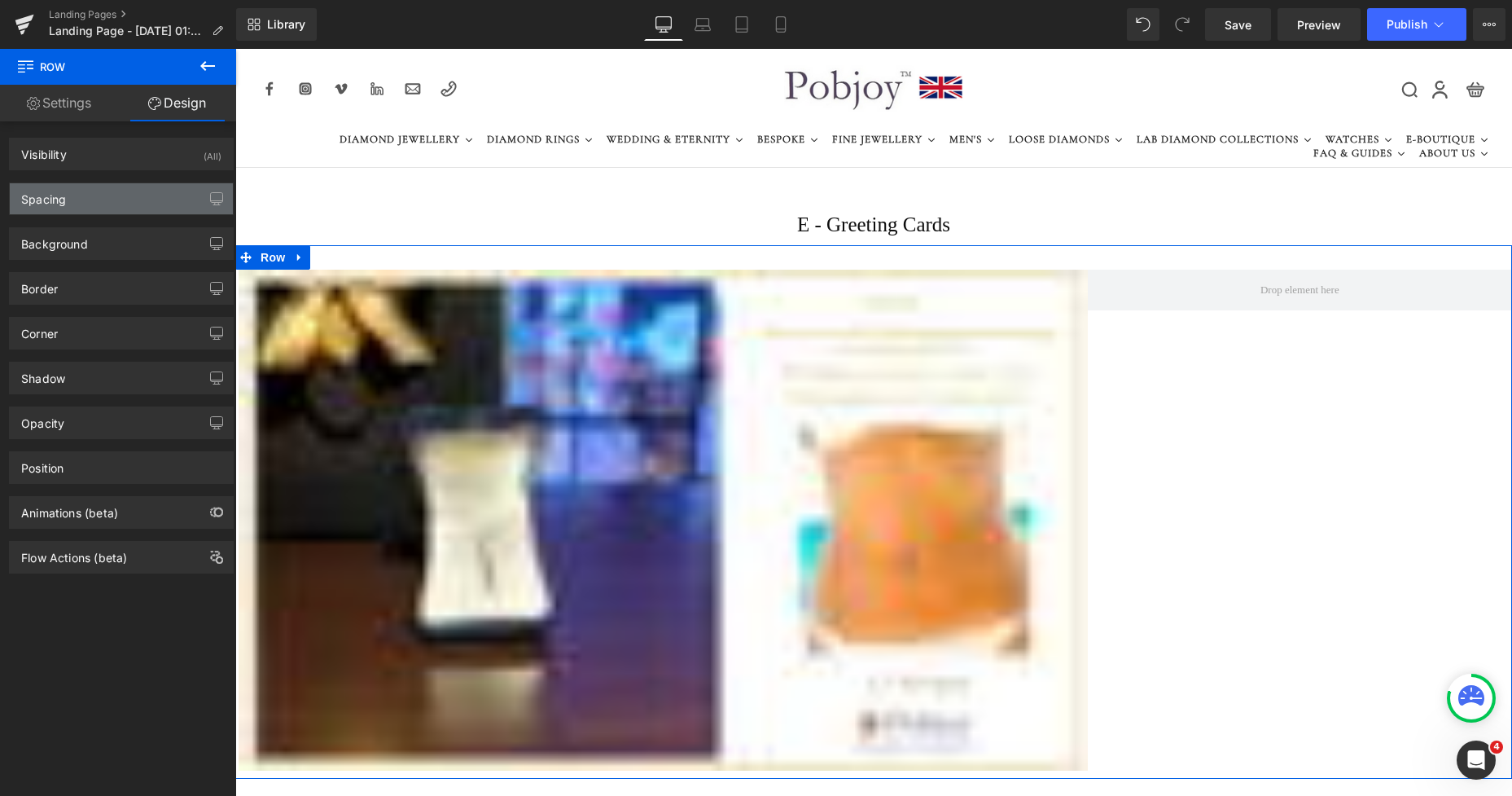
click at [94, 195] on div "Spacing" at bounding box center [122, 199] width 223 height 31
type input "0"
type input "30"
type input "0"
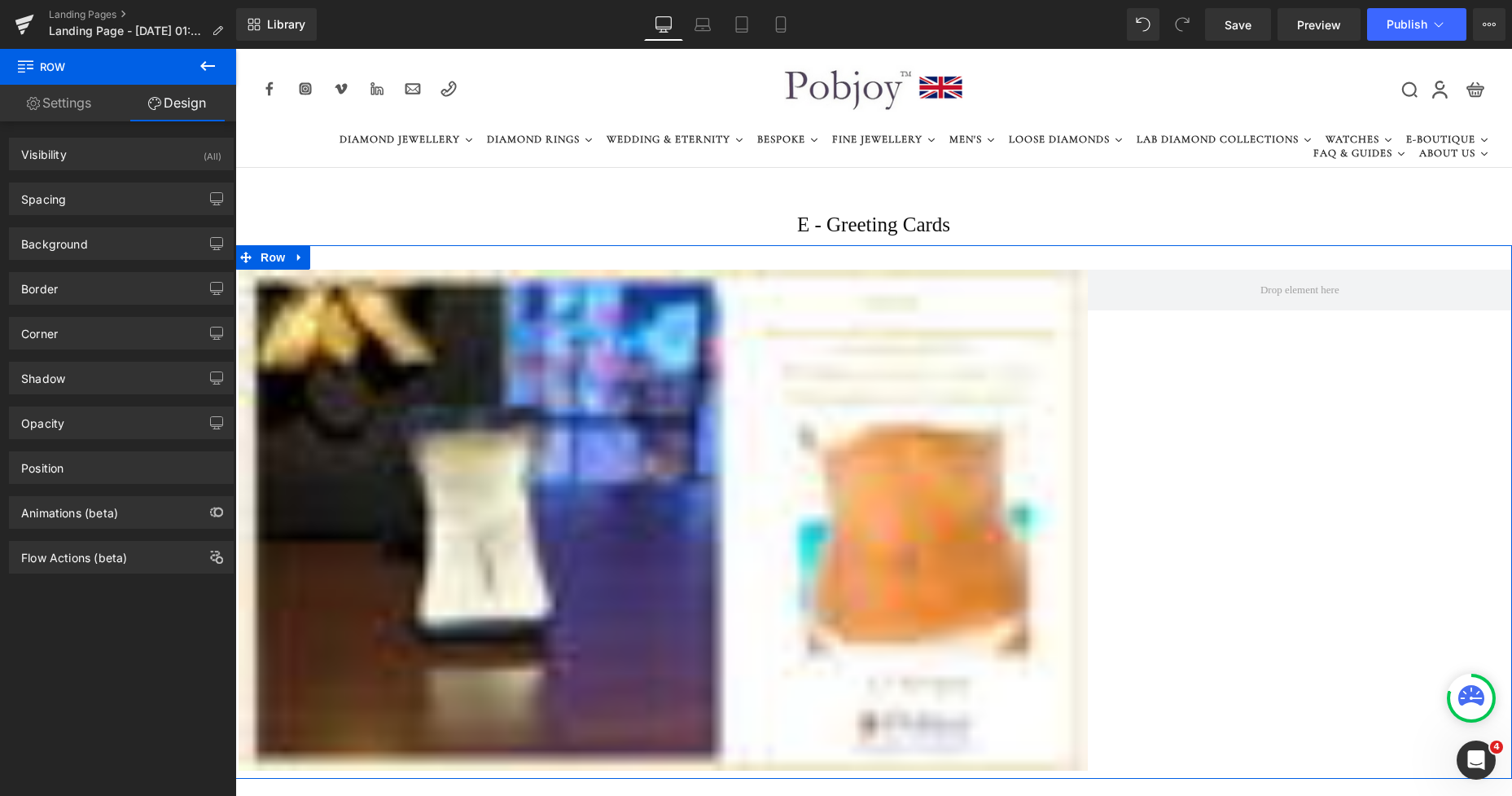
type input "10"
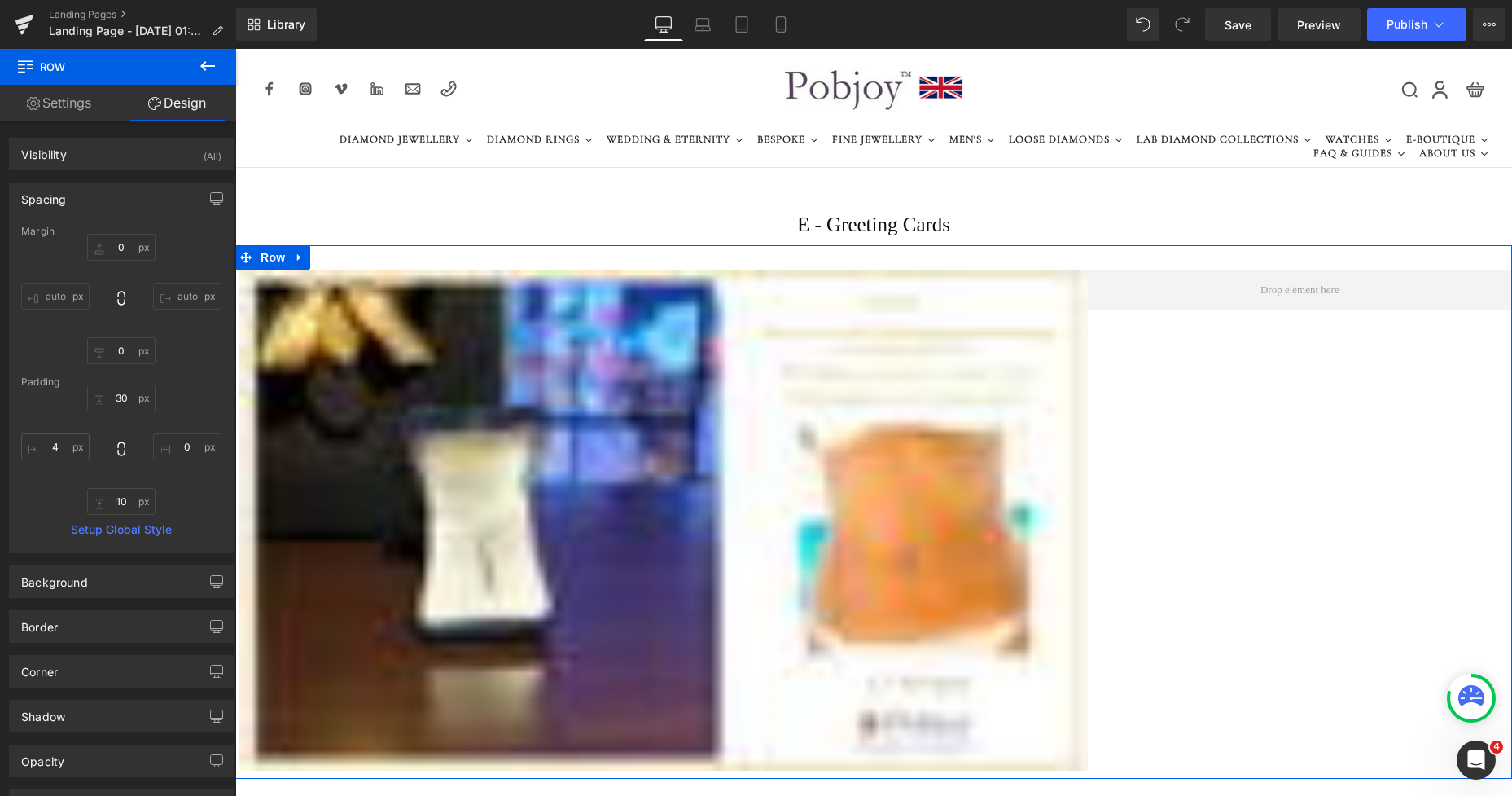
click at [52, 445] on input "4" at bounding box center [56, 446] width 69 height 26
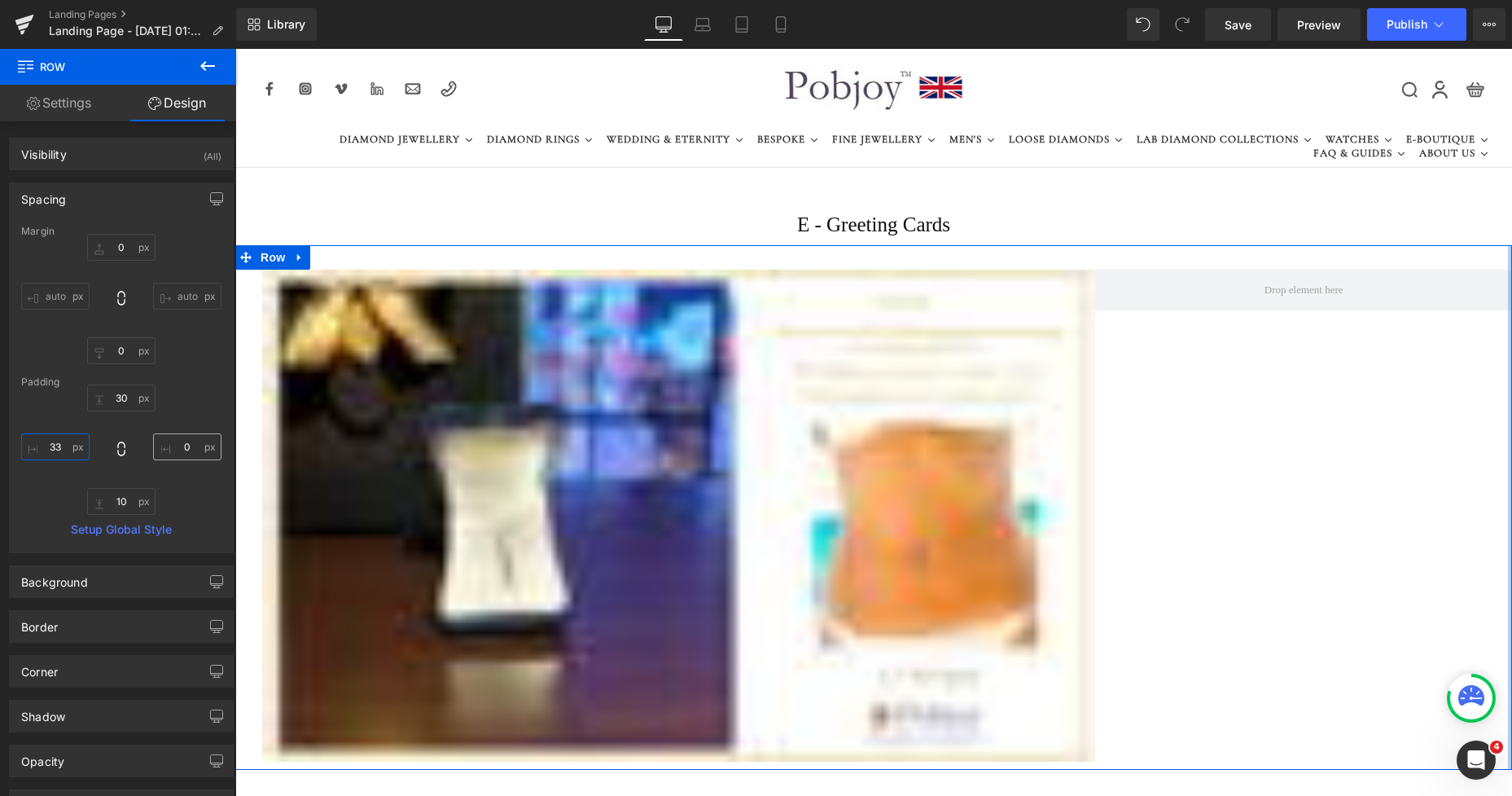
type input "33"
click at [171, 456] on input "0" at bounding box center [187, 446] width 69 height 26
type input "33"
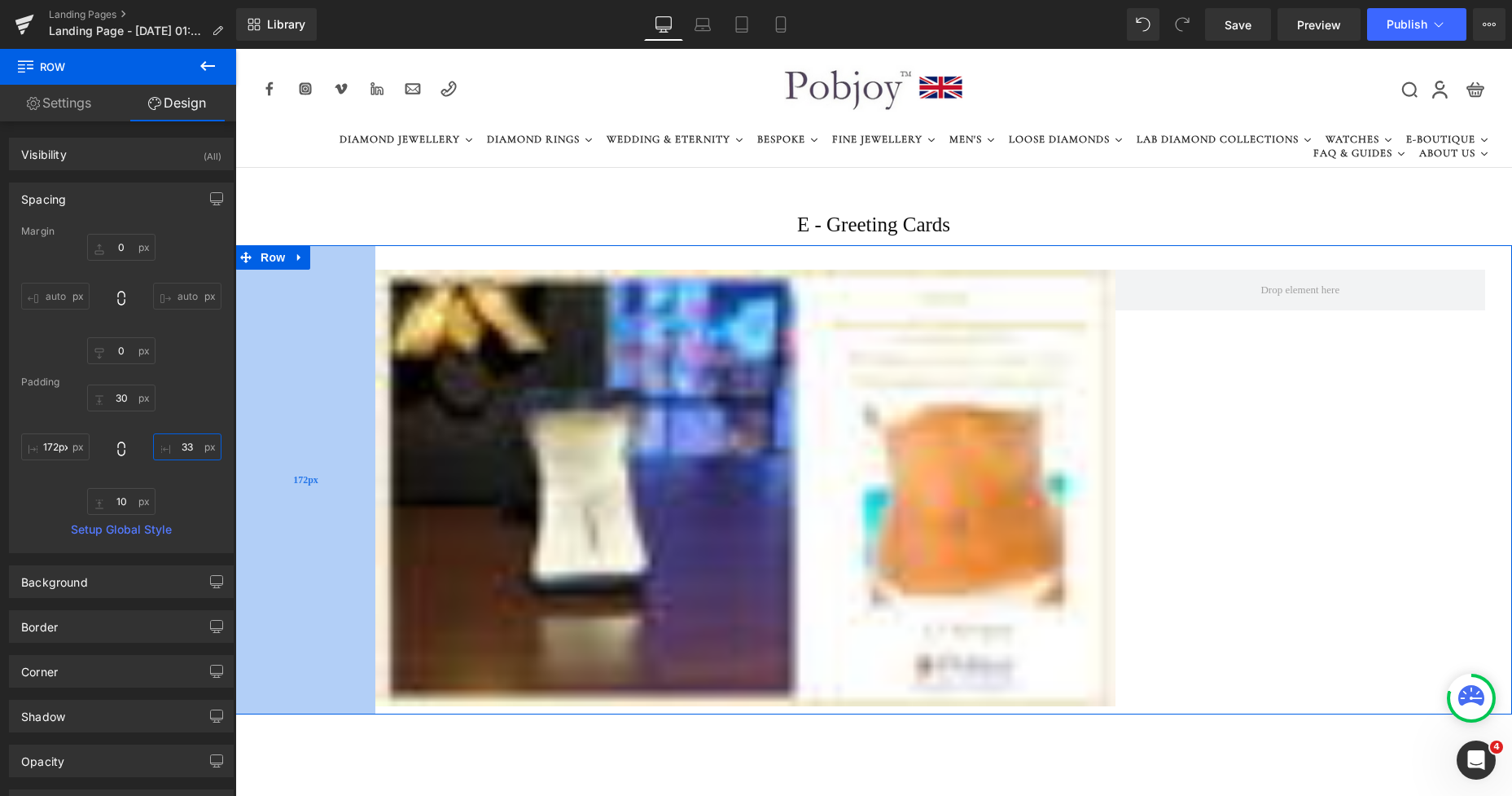
type input "264px"
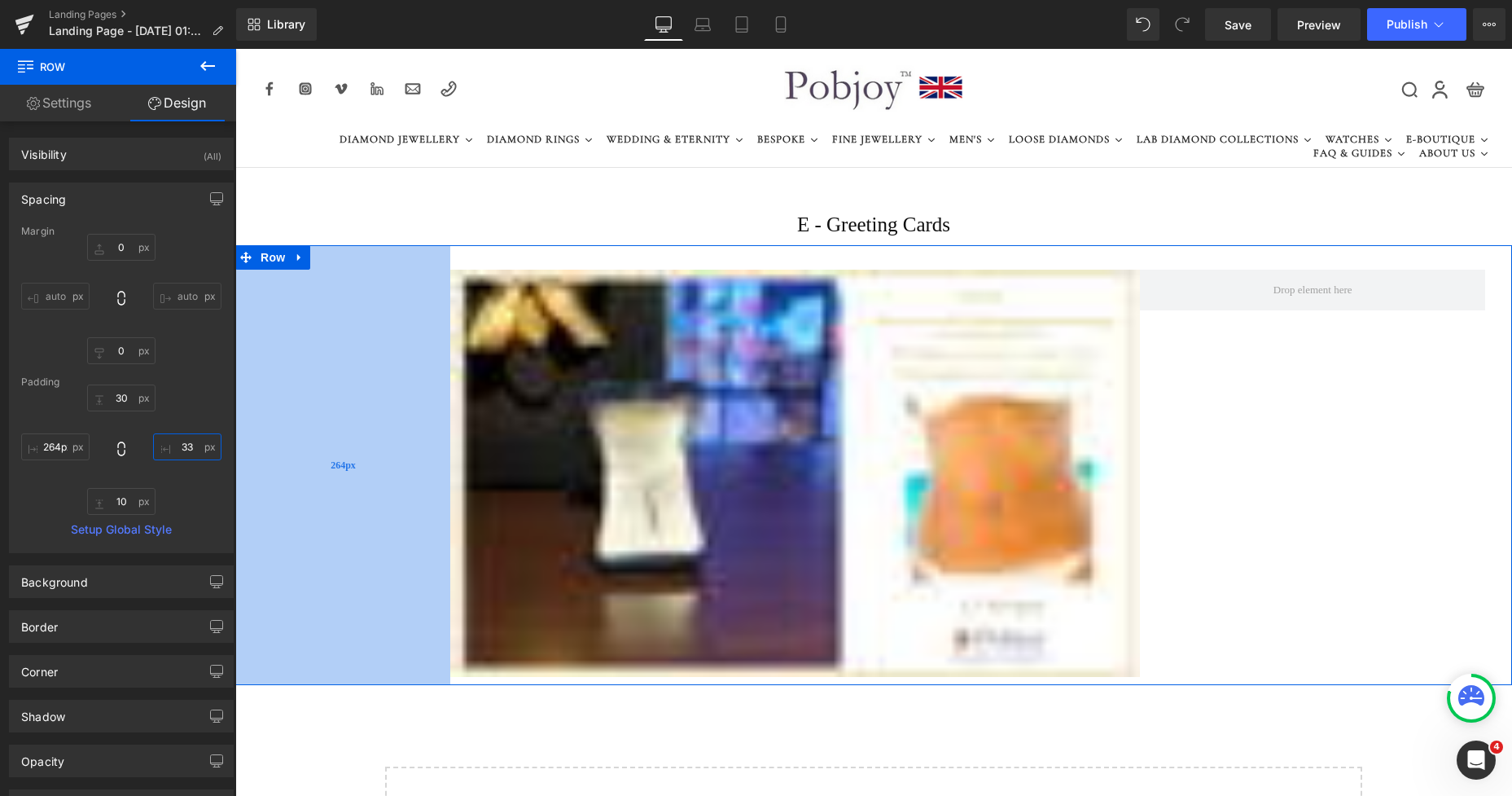
drag, startPoint x: 243, startPoint y: 423, endPoint x: 431, endPoint y: 422, distance: 188.0
click at [431, 422] on div "264px" at bounding box center [342, 465] width 215 height 440
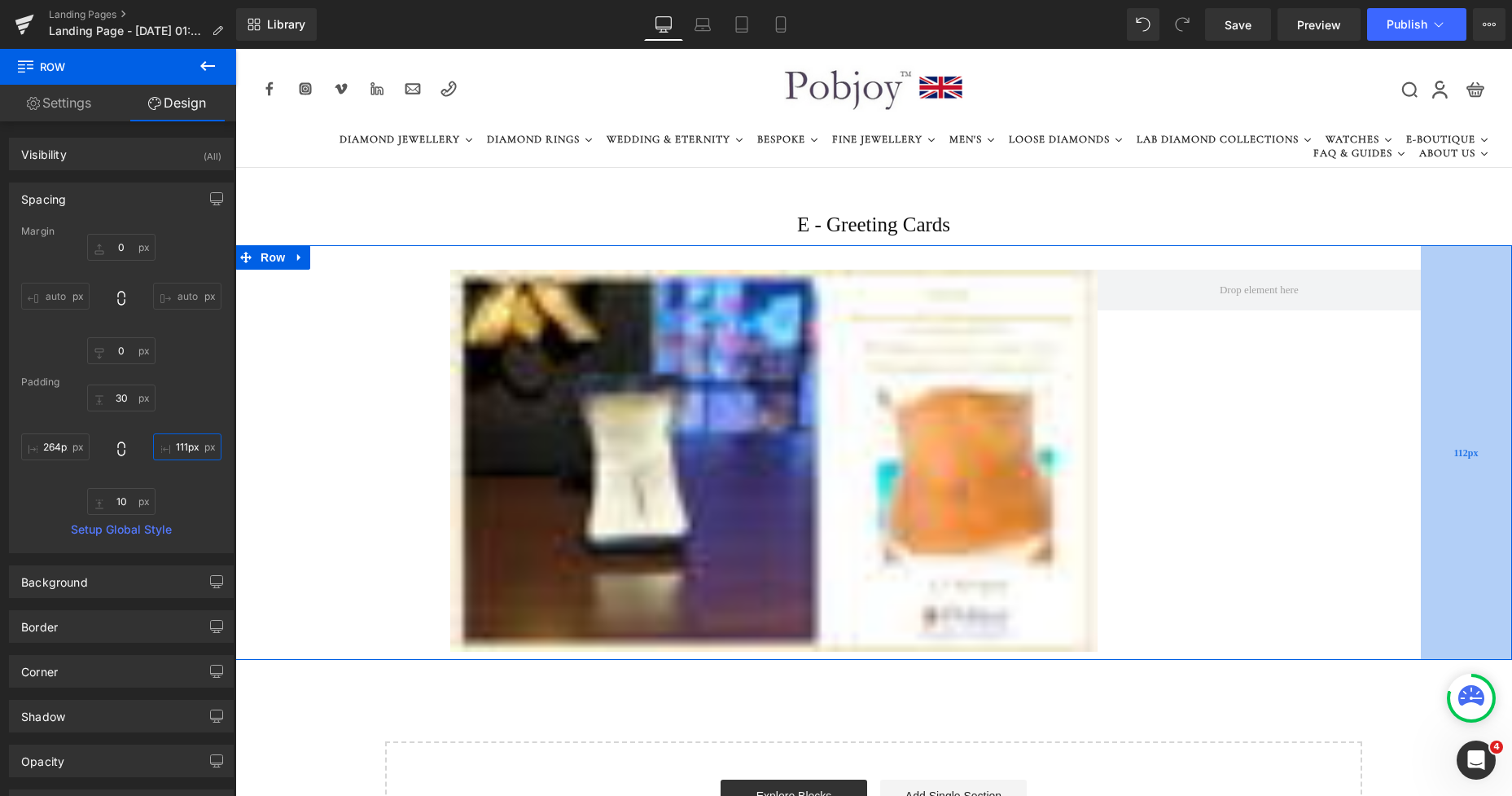
type input "110px"
drag, startPoint x: 1490, startPoint y: 356, endPoint x: 1421, endPoint y: 371, distance: 70.6
click at [1428, 371] on div "112px" at bounding box center [1466, 452] width 91 height 415
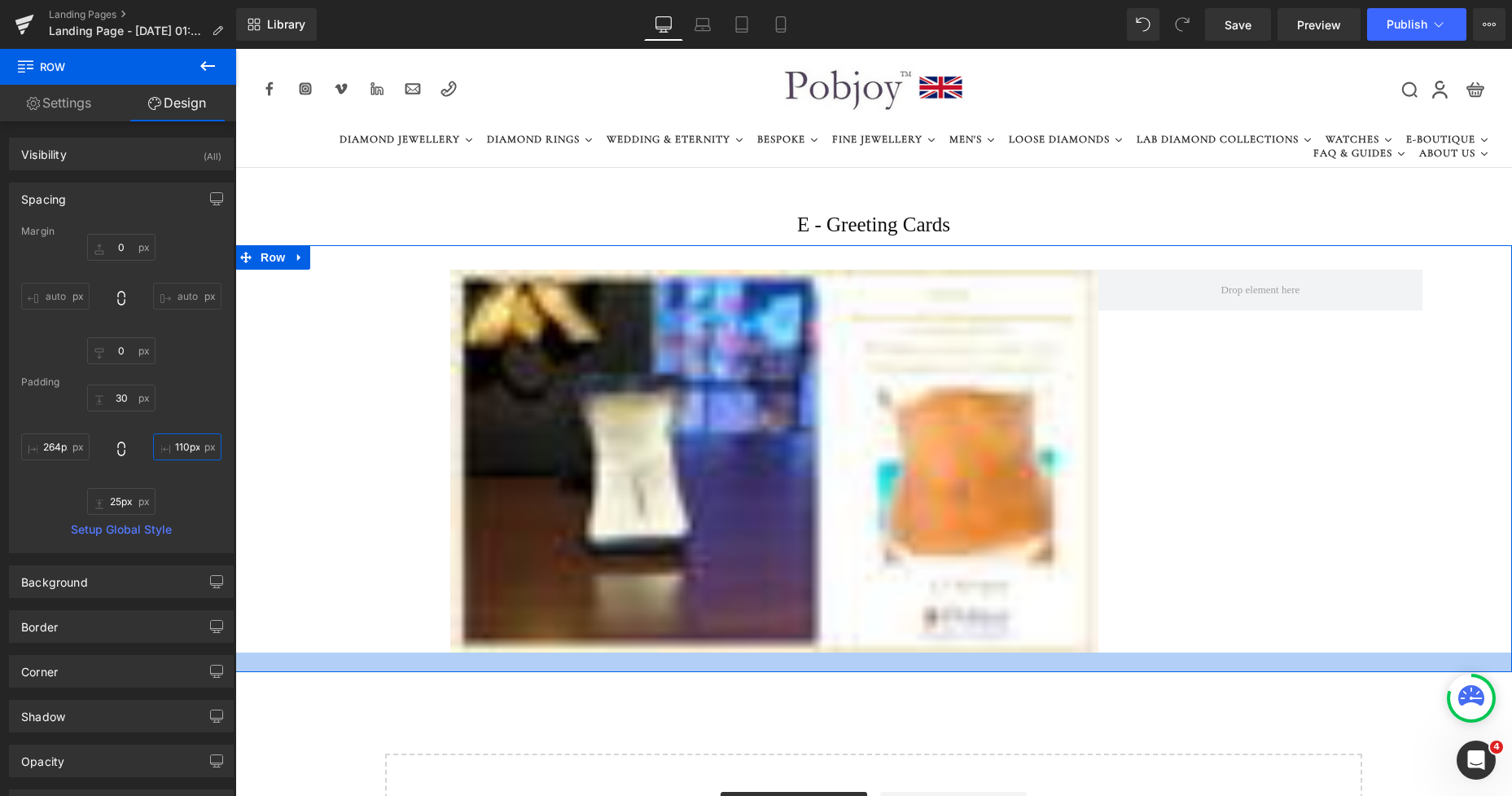
type input "29px"
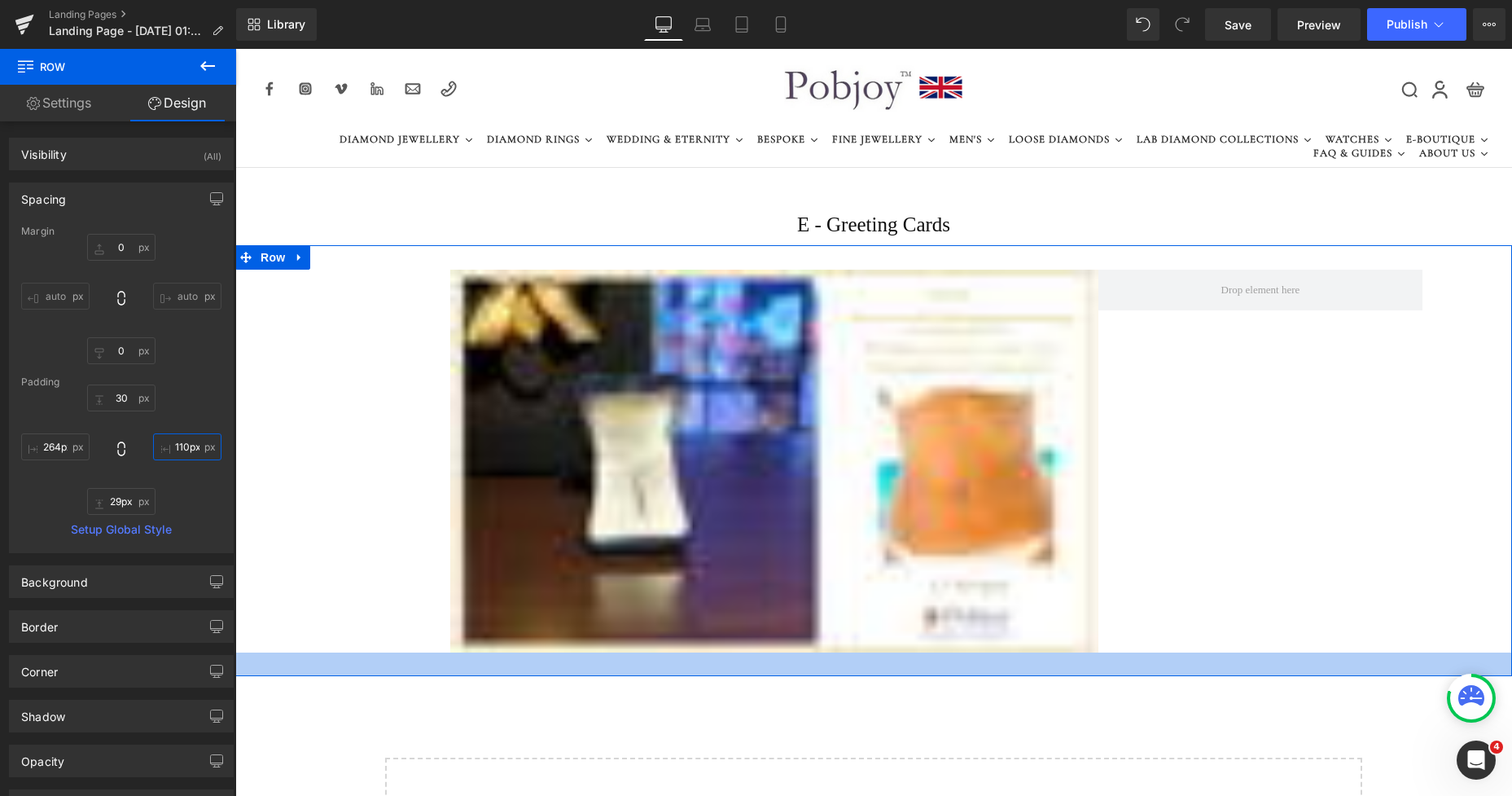
drag, startPoint x: 750, startPoint y: 657, endPoint x: 760, endPoint y: 672, distance: 18.0
click at [760, 672] on div at bounding box center [873, 665] width 1277 height 24
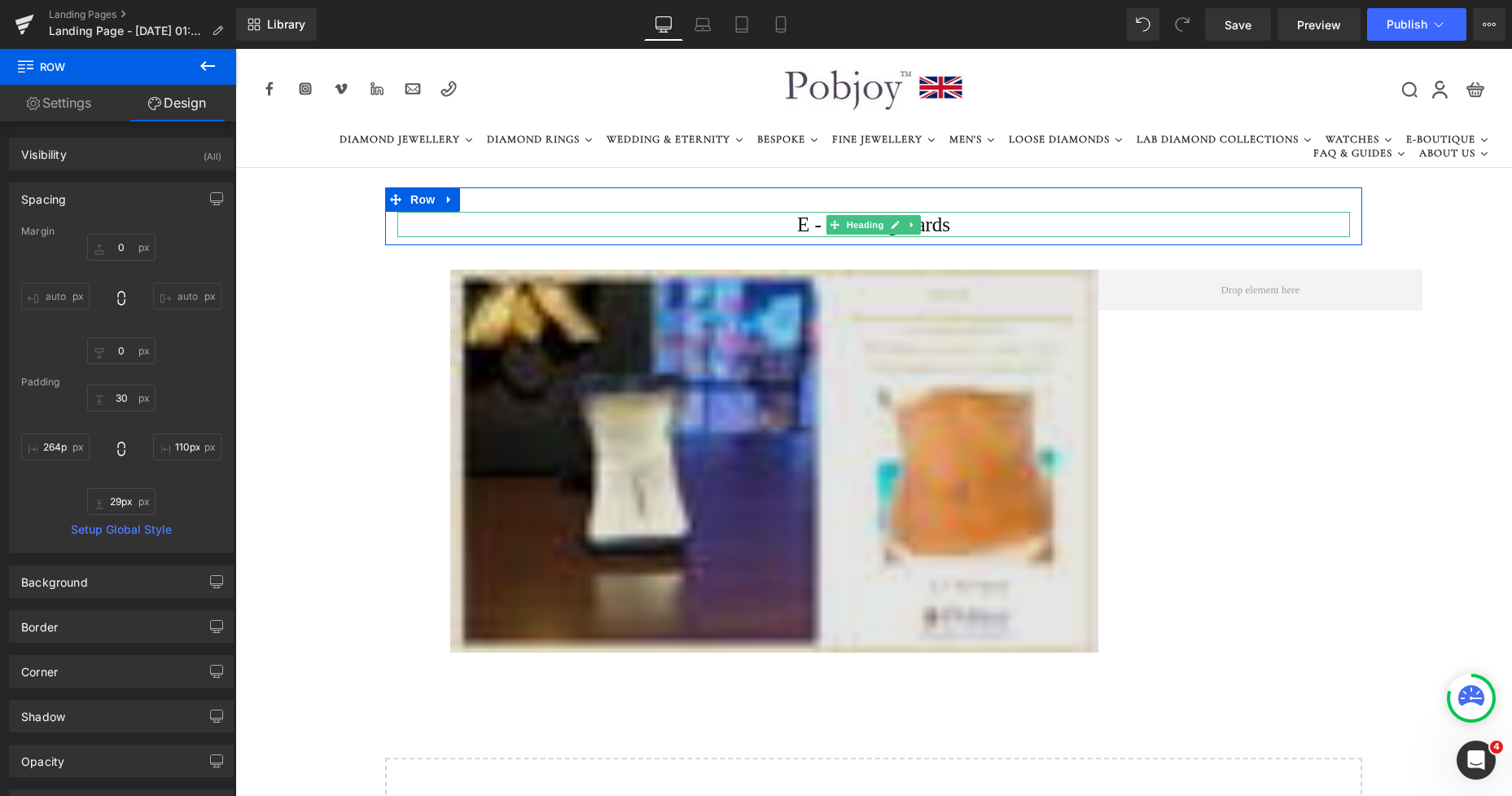
click at [793, 222] on h1 "E - Greeting Cards" at bounding box center [874, 224] width 952 height 25
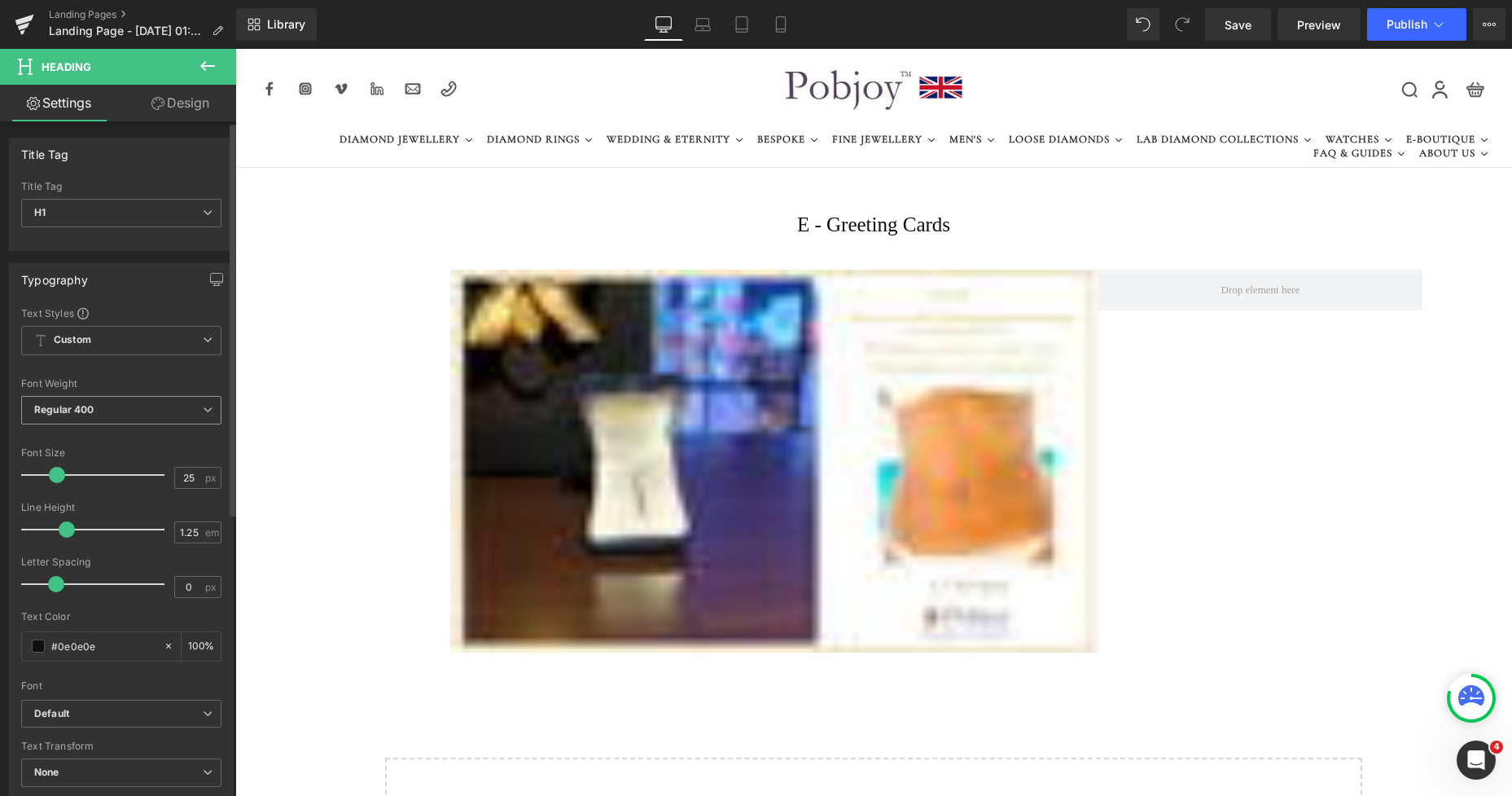
click at [99, 410] on span "Regular 400" at bounding box center [122, 410] width 200 height 28
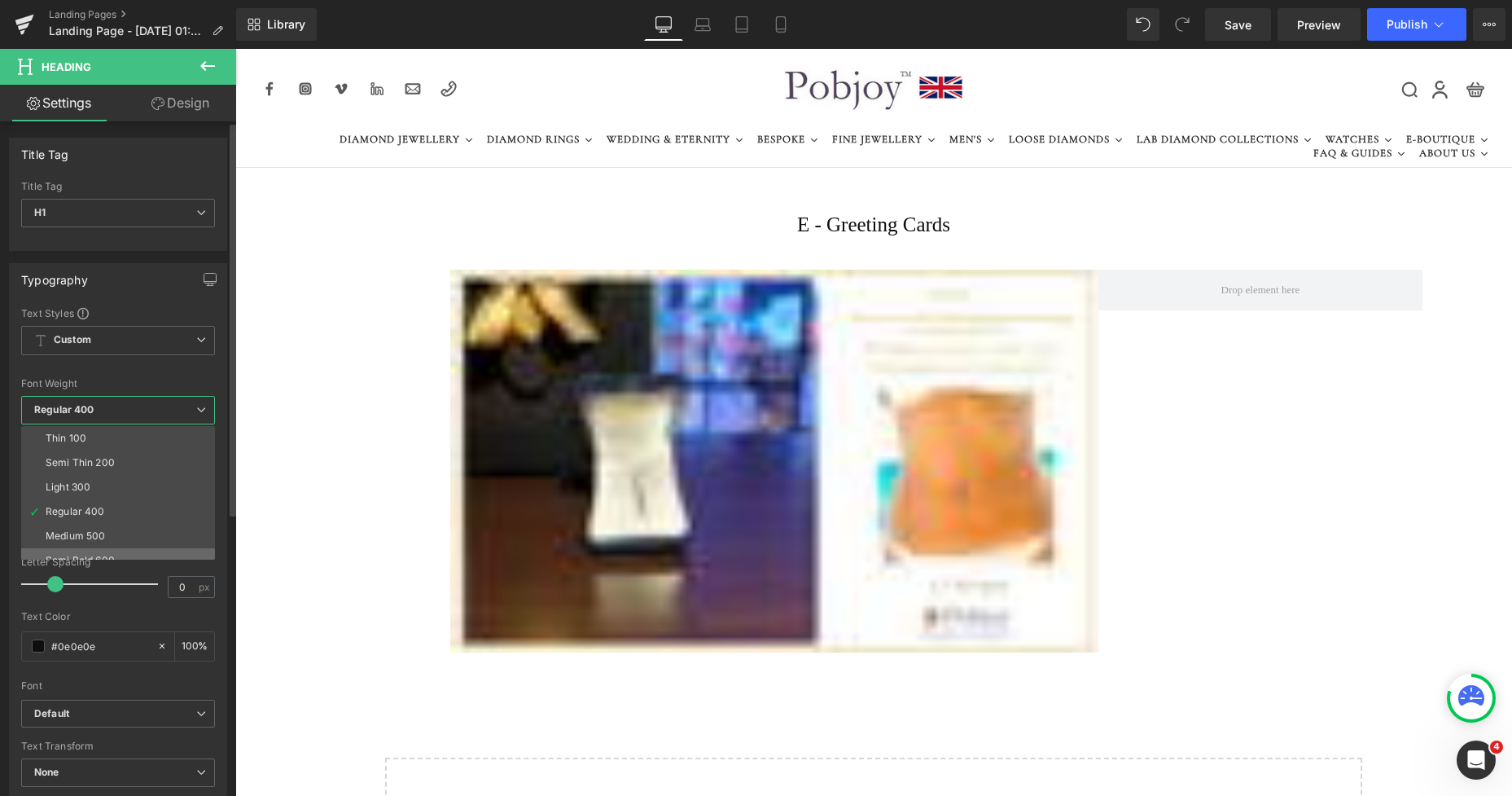
click at [98, 555] on div "Semi Bold 600" at bounding box center [80, 561] width 70 height 12
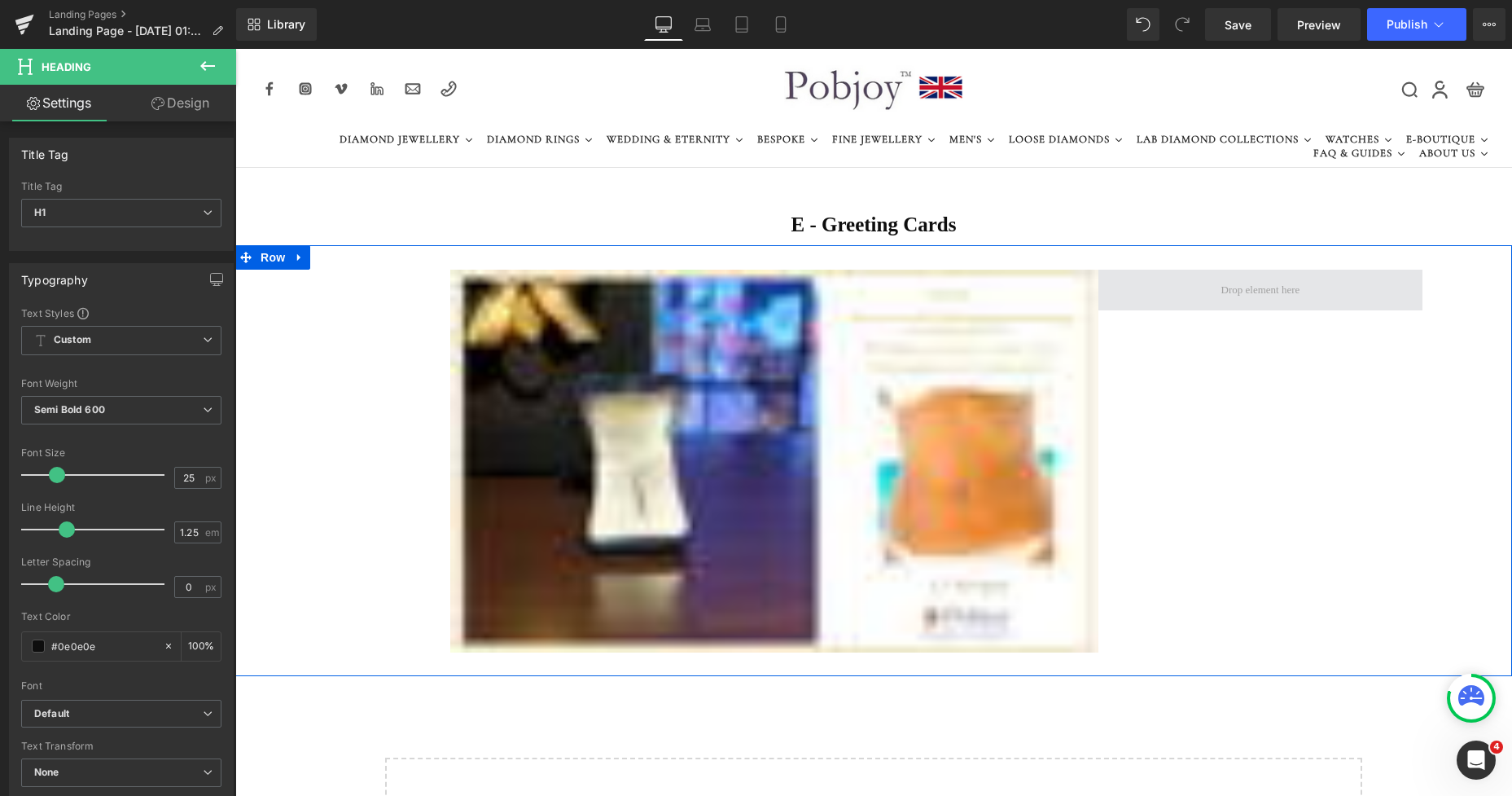
click at [1160, 283] on span at bounding box center [1260, 290] width 324 height 41
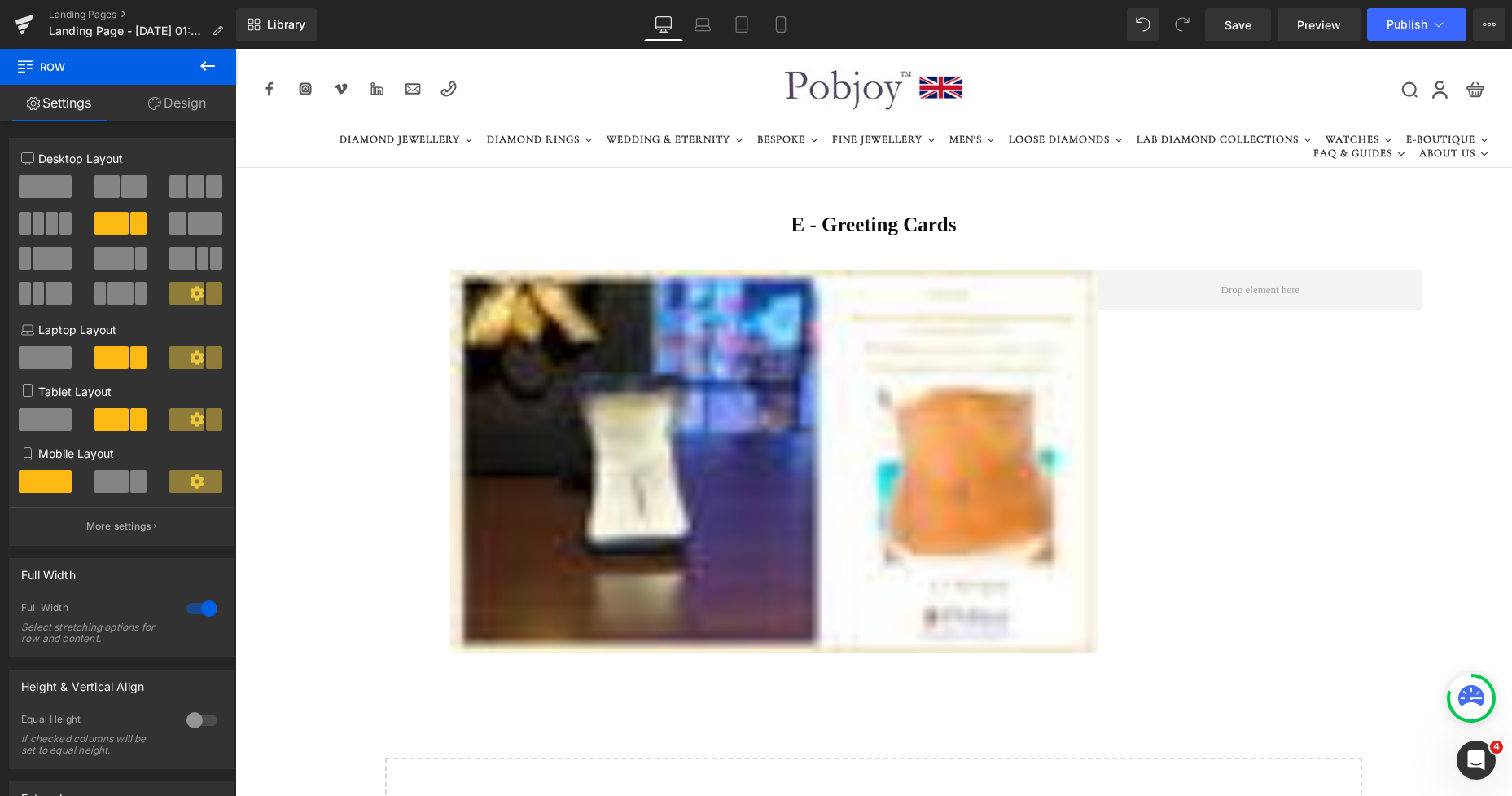
click at [211, 75] on icon at bounding box center [208, 66] width 20 height 20
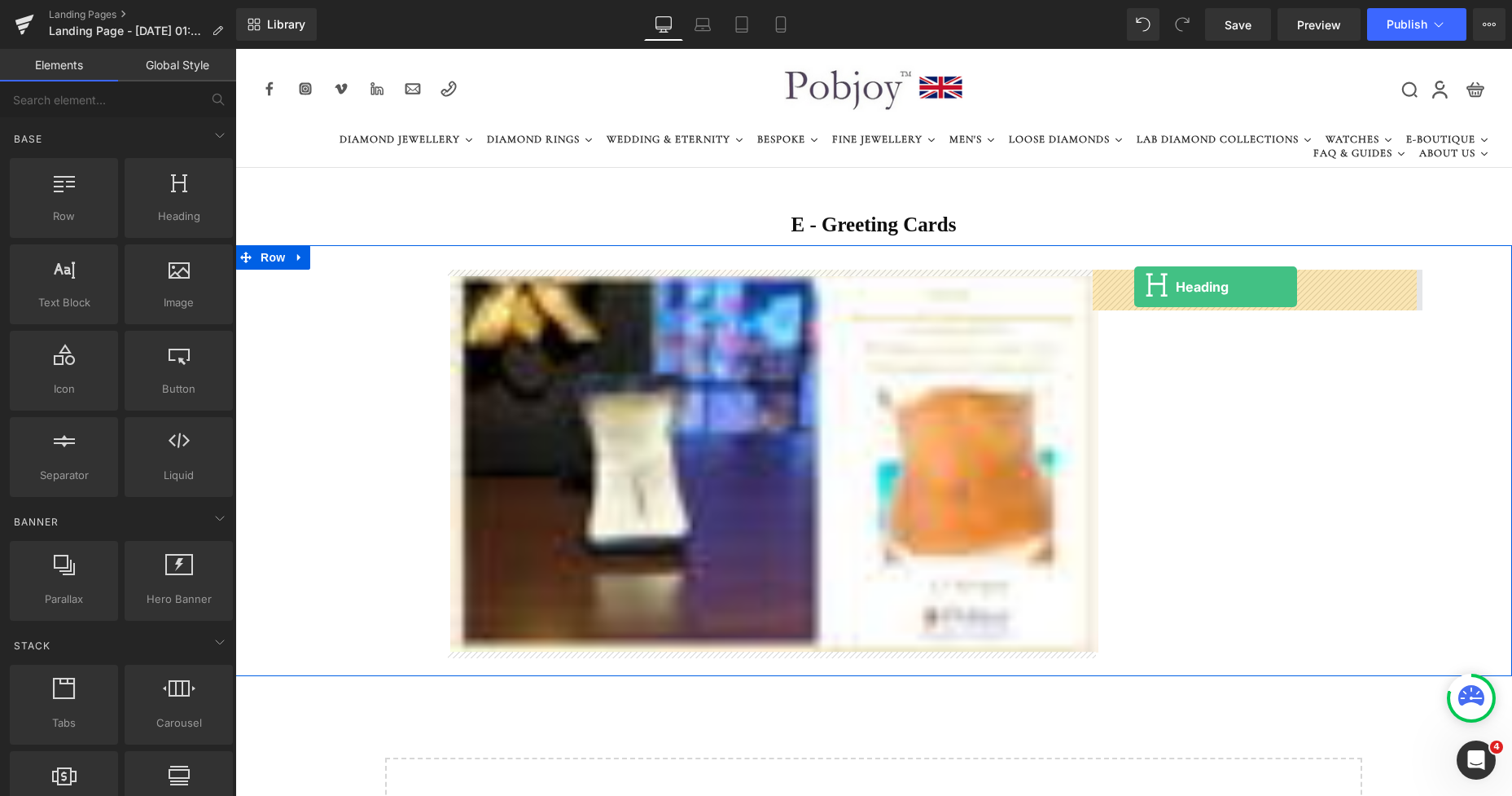
drag, startPoint x: 396, startPoint y: 251, endPoint x: 1135, endPoint y: 286, distance: 739.8
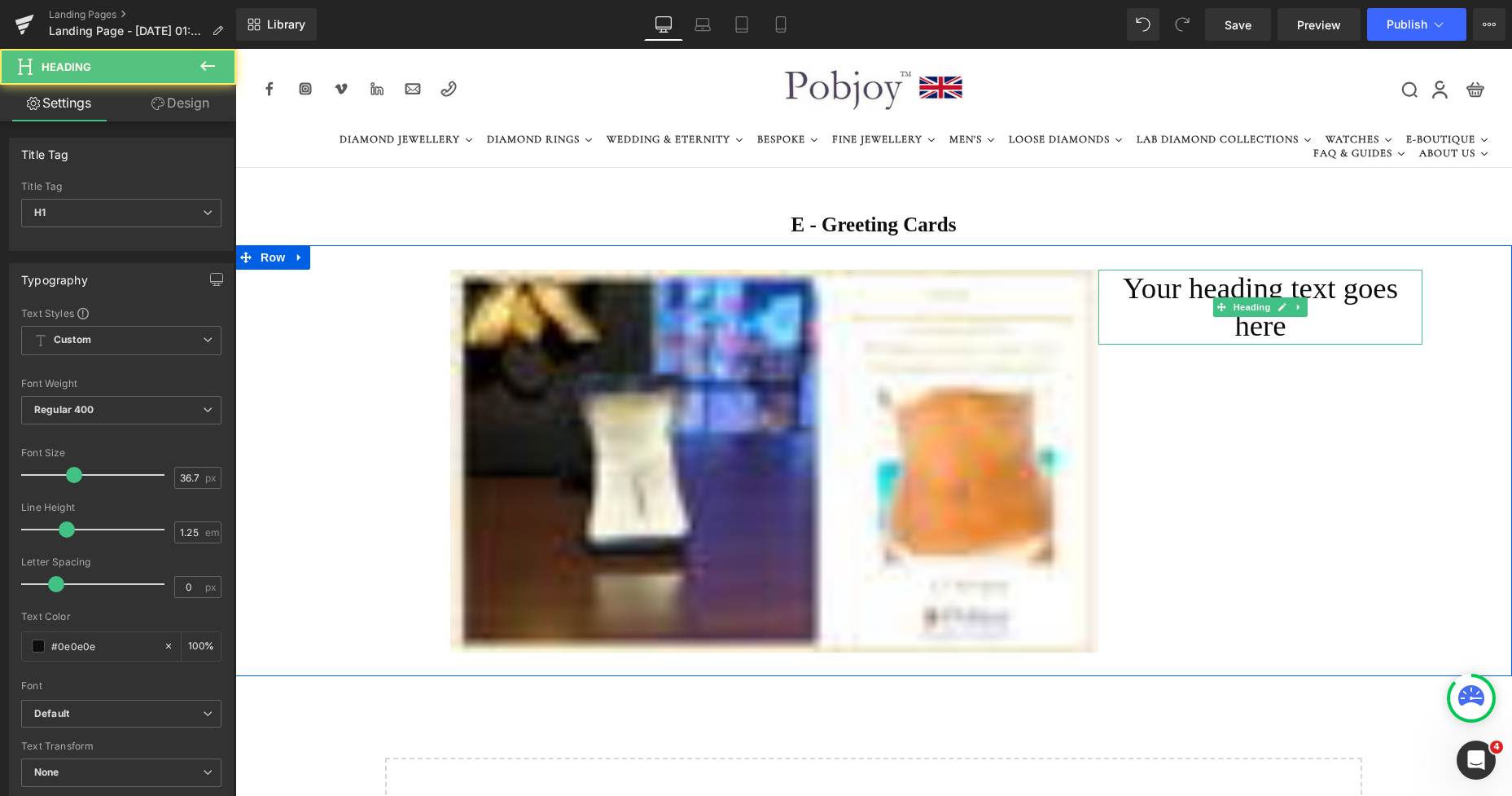
click at [1153, 290] on h1 "Your heading text goes here" at bounding box center [1260, 307] width 324 height 75
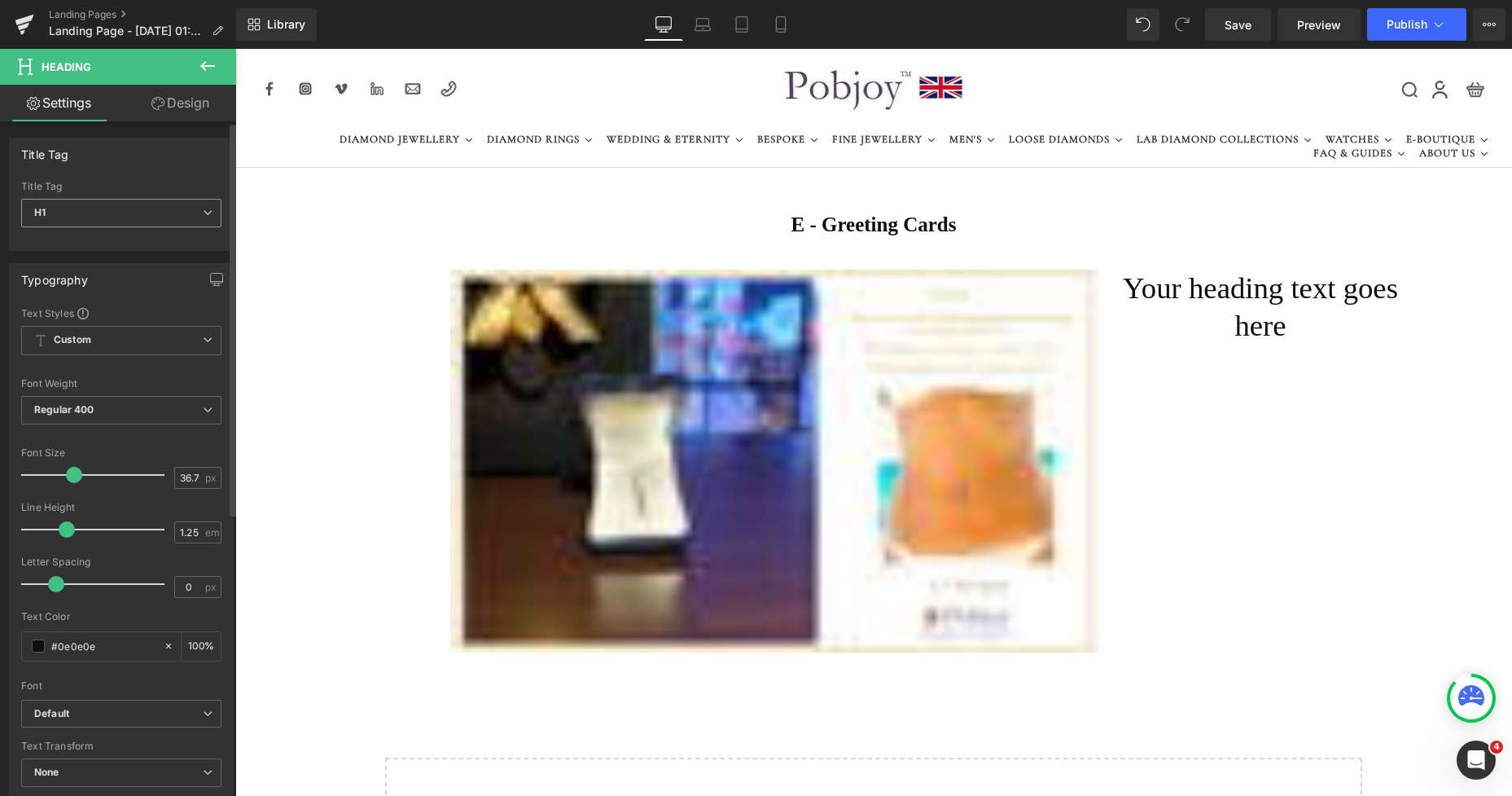
click at [129, 208] on span "H1" at bounding box center [122, 213] width 200 height 28
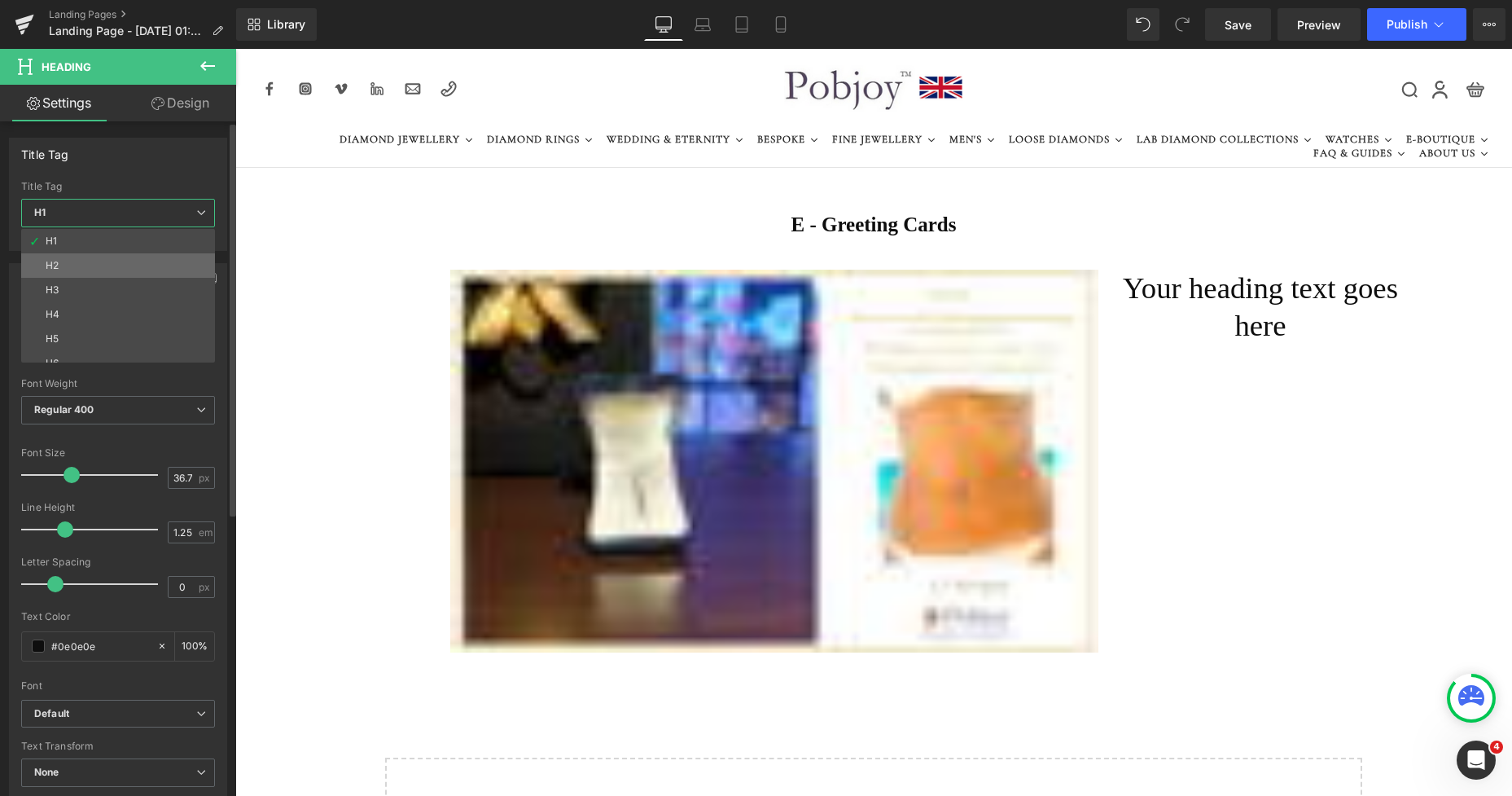
click at [88, 255] on li "H2" at bounding box center [122, 265] width 201 height 25
type input "21.6"
type input "100"
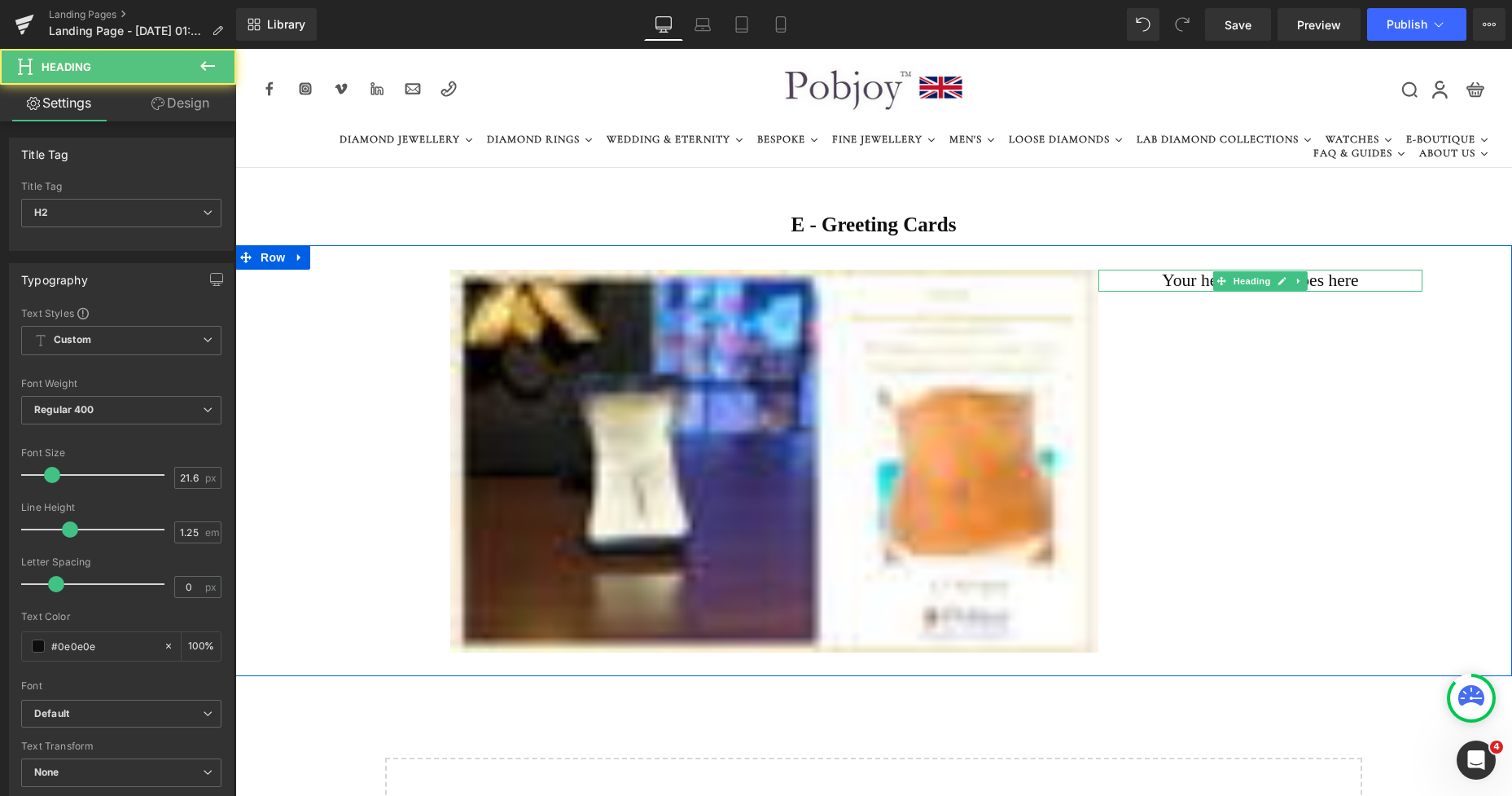
click at [1165, 283] on h2 "Your heading text goes here" at bounding box center [1260, 280] width 324 height 22
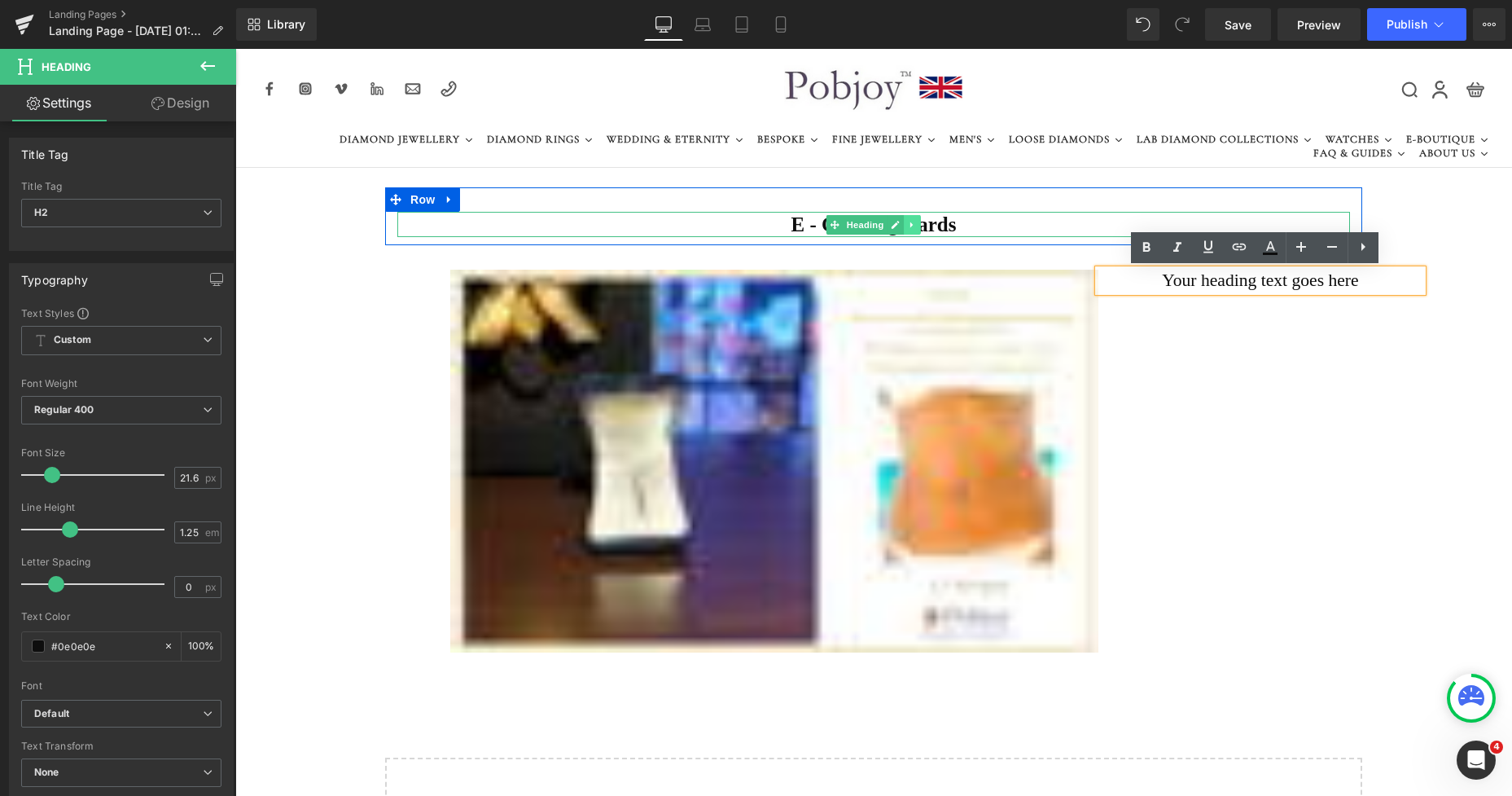
click at [903, 224] on link at bounding box center [911, 224] width 17 height 20
click at [760, 221] on h1 "E - Greeting Cards" at bounding box center [874, 224] width 952 height 25
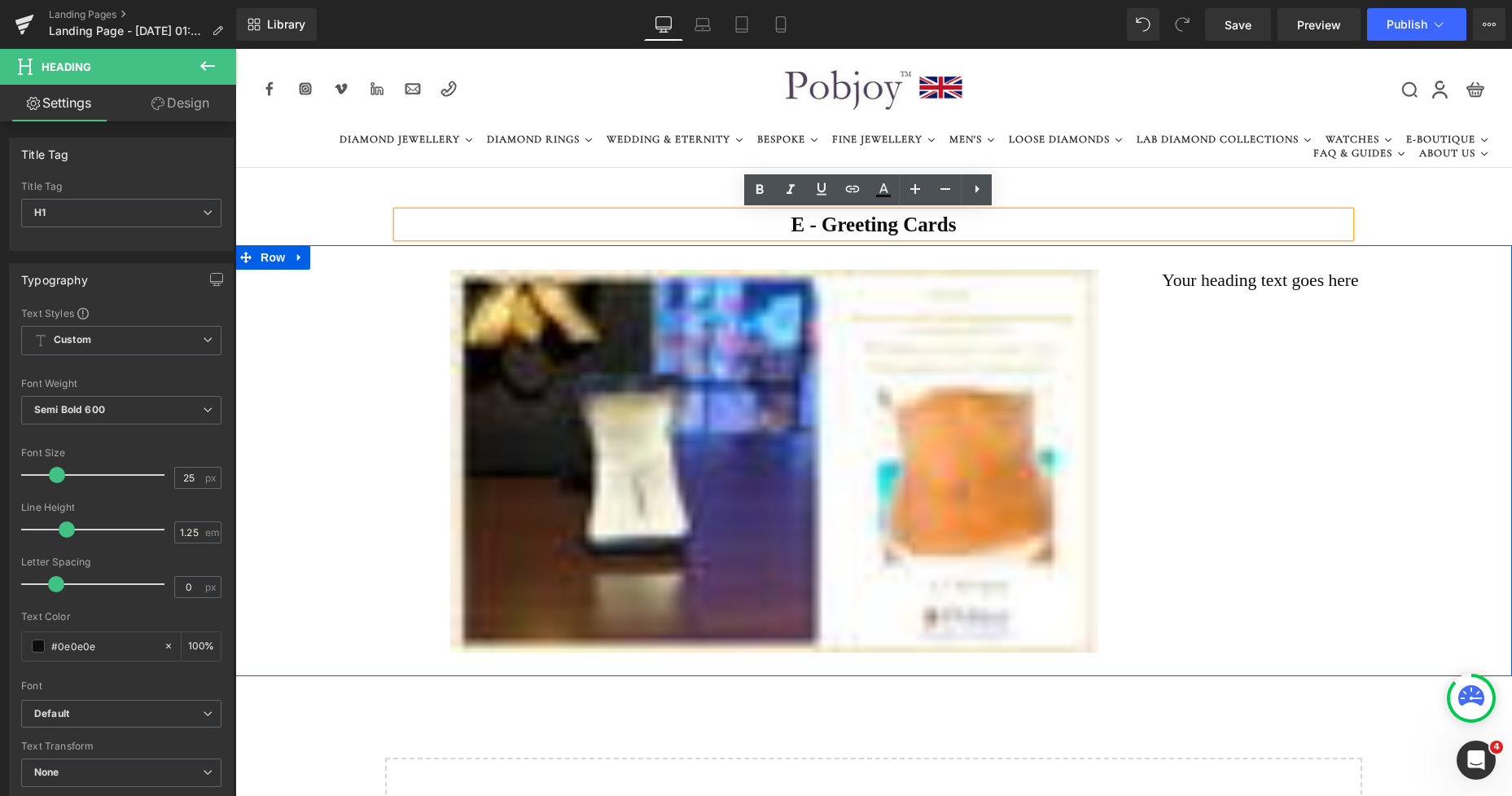
click at [1216, 335] on div "Image Your heading text goes here Heading Row 264px 110px" at bounding box center [873, 461] width 1277 height 431
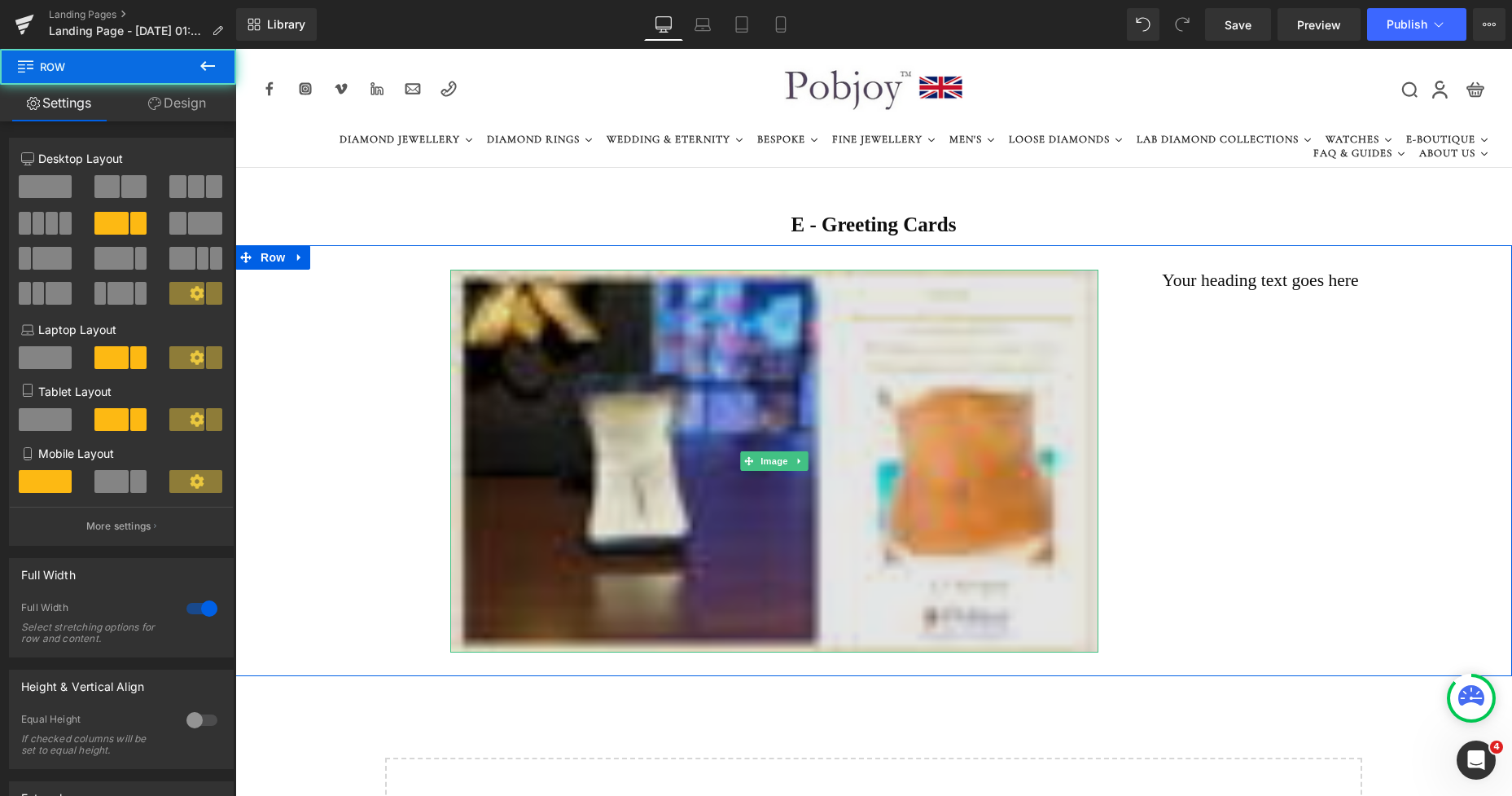
click at [734, 350] on img at bounding box center [774, 461] width 648 height 383
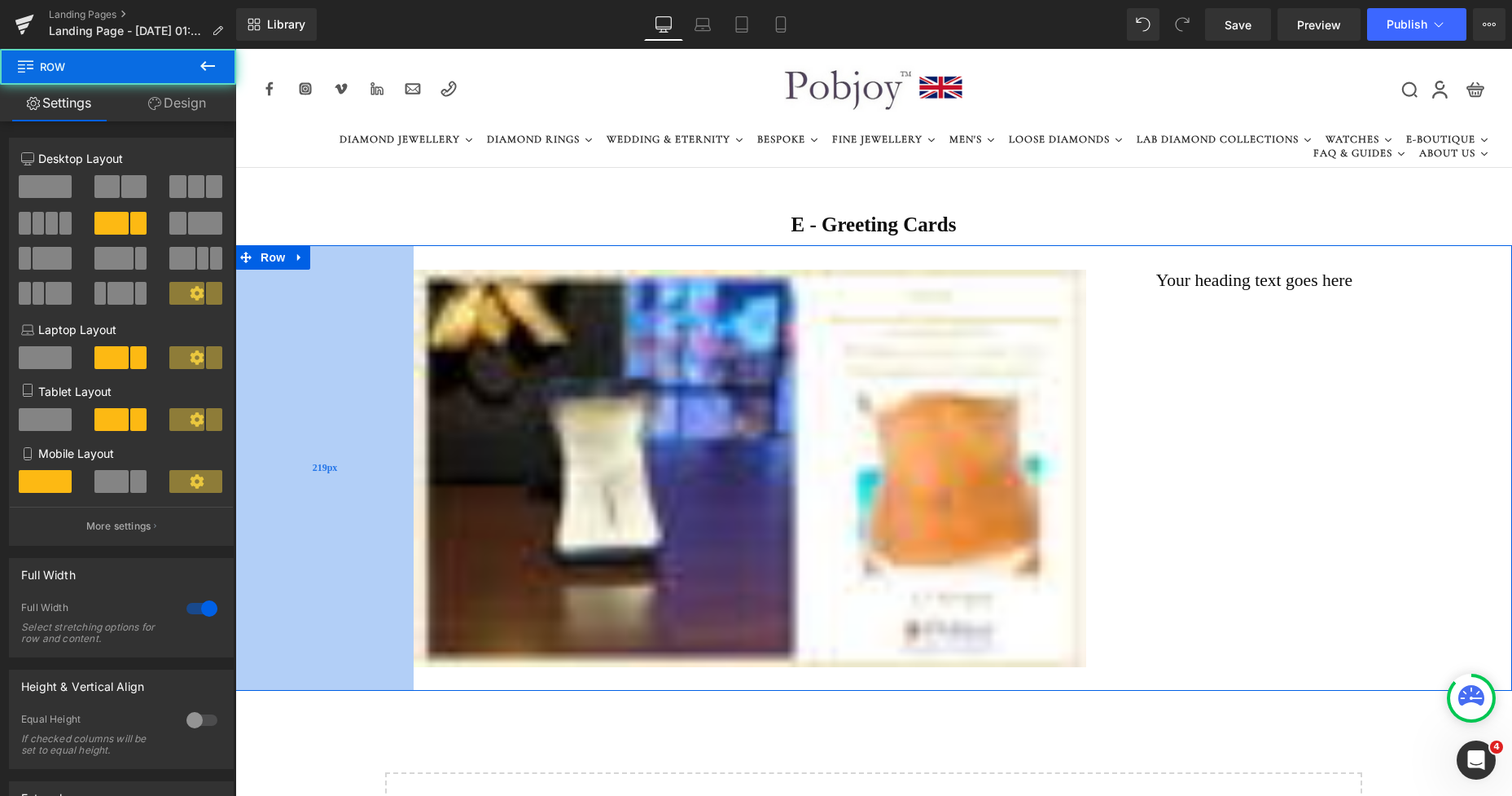
drag, startPoint x: 431, startPoint y: 285, endPoint x: 394, endPoint y: 291, distance: 37.5
click at [394, 291] on div "219px" at bounding box center [324, 468] width 178 height 445
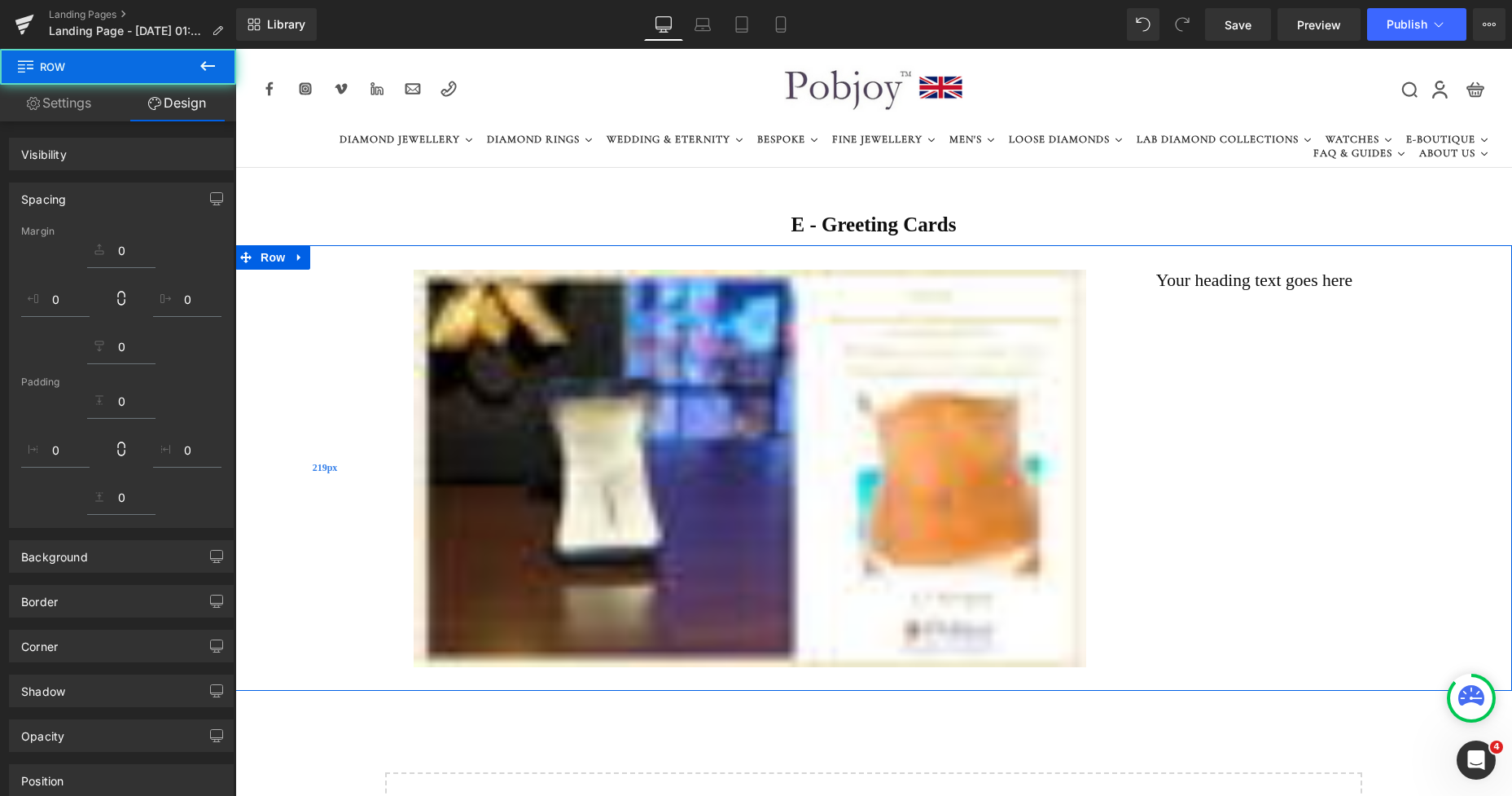
click at [623, 369] on img at bounding box center [750, 468] width 672 height 397
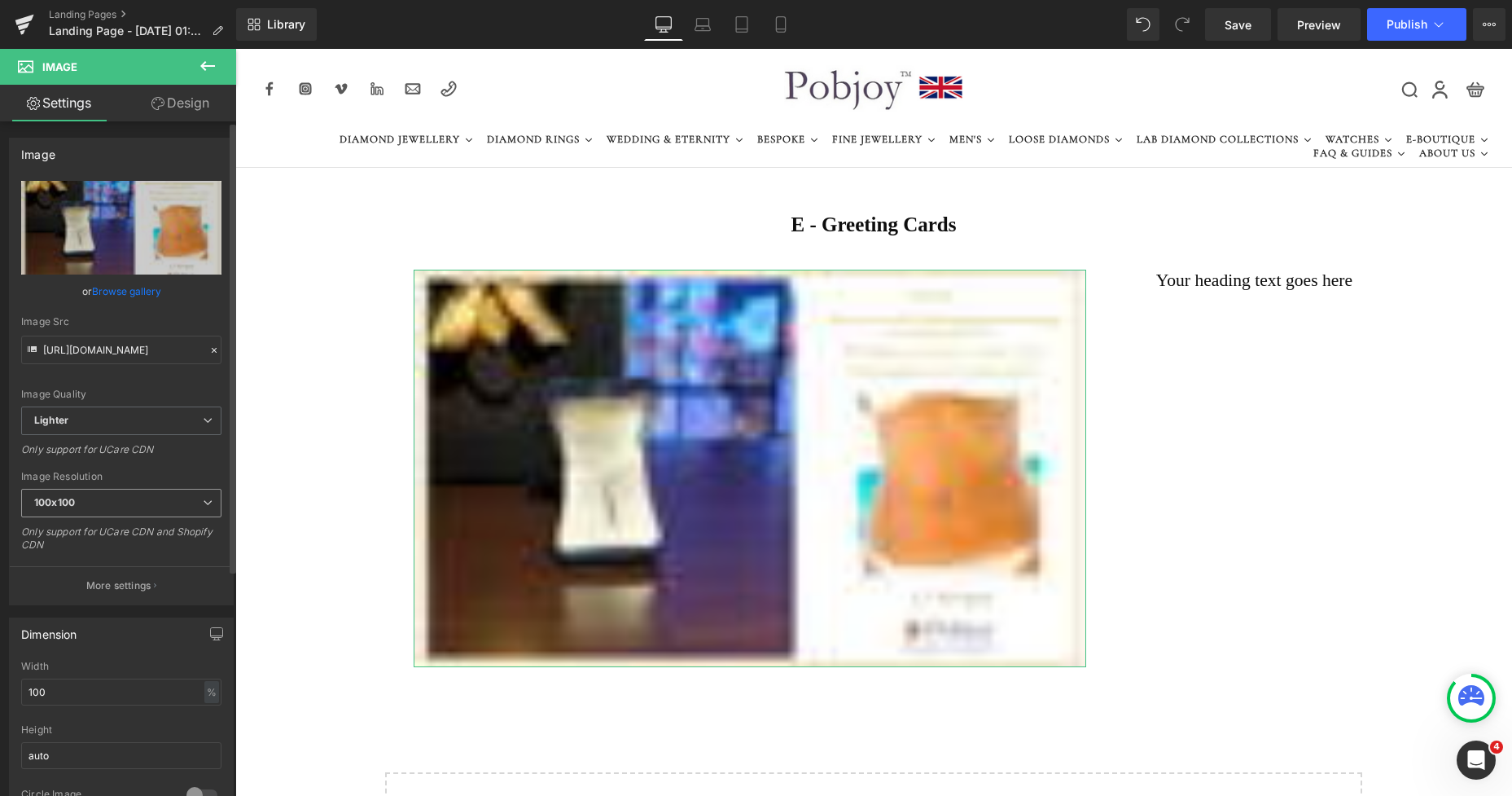
click at [89, 498] on span "100x100" at bounding box center [122, 503] width 200 height 28
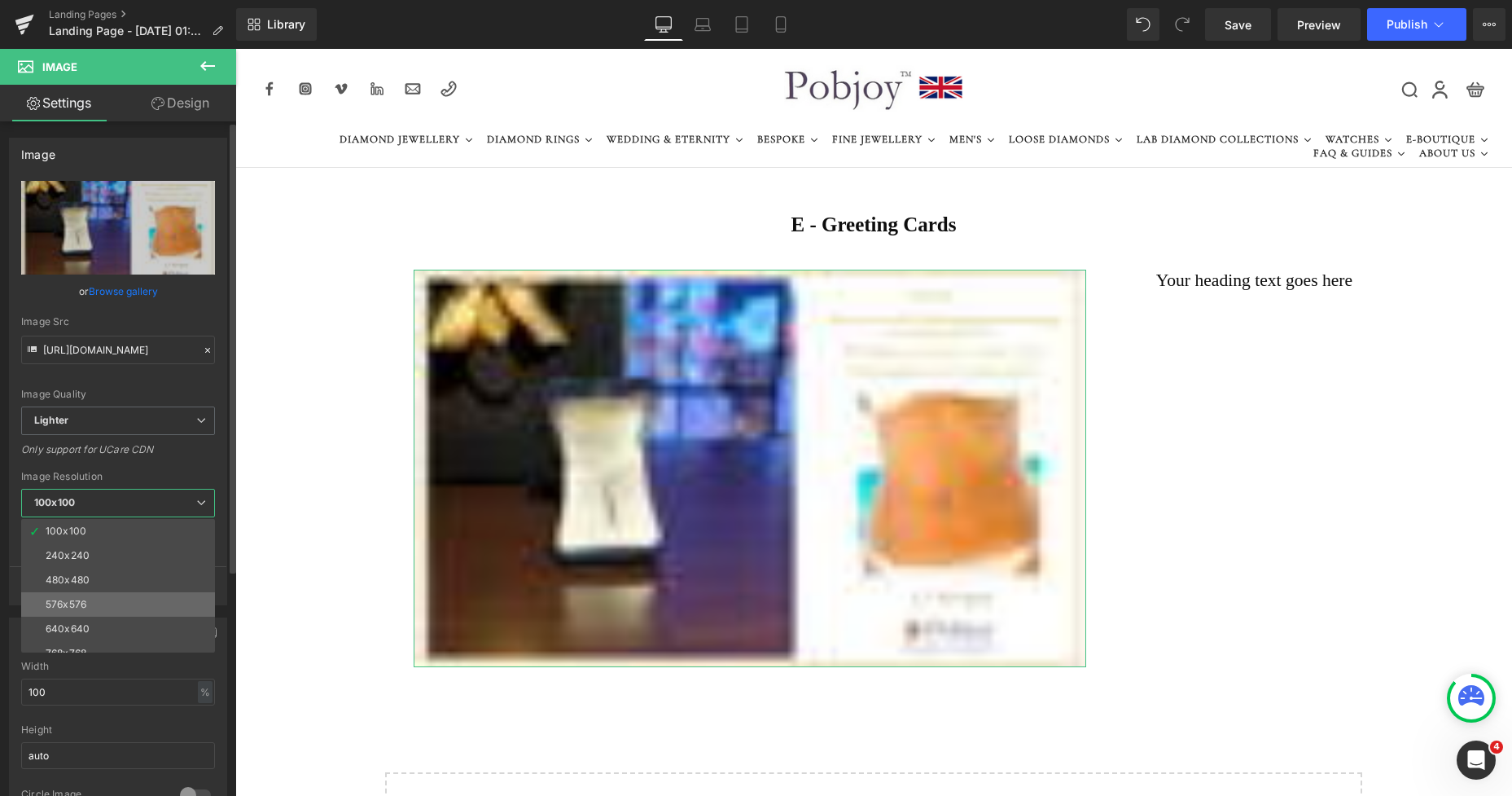
click at [85, 605] on div "576x576" at bounding box center [67, 605] width 41 height 12
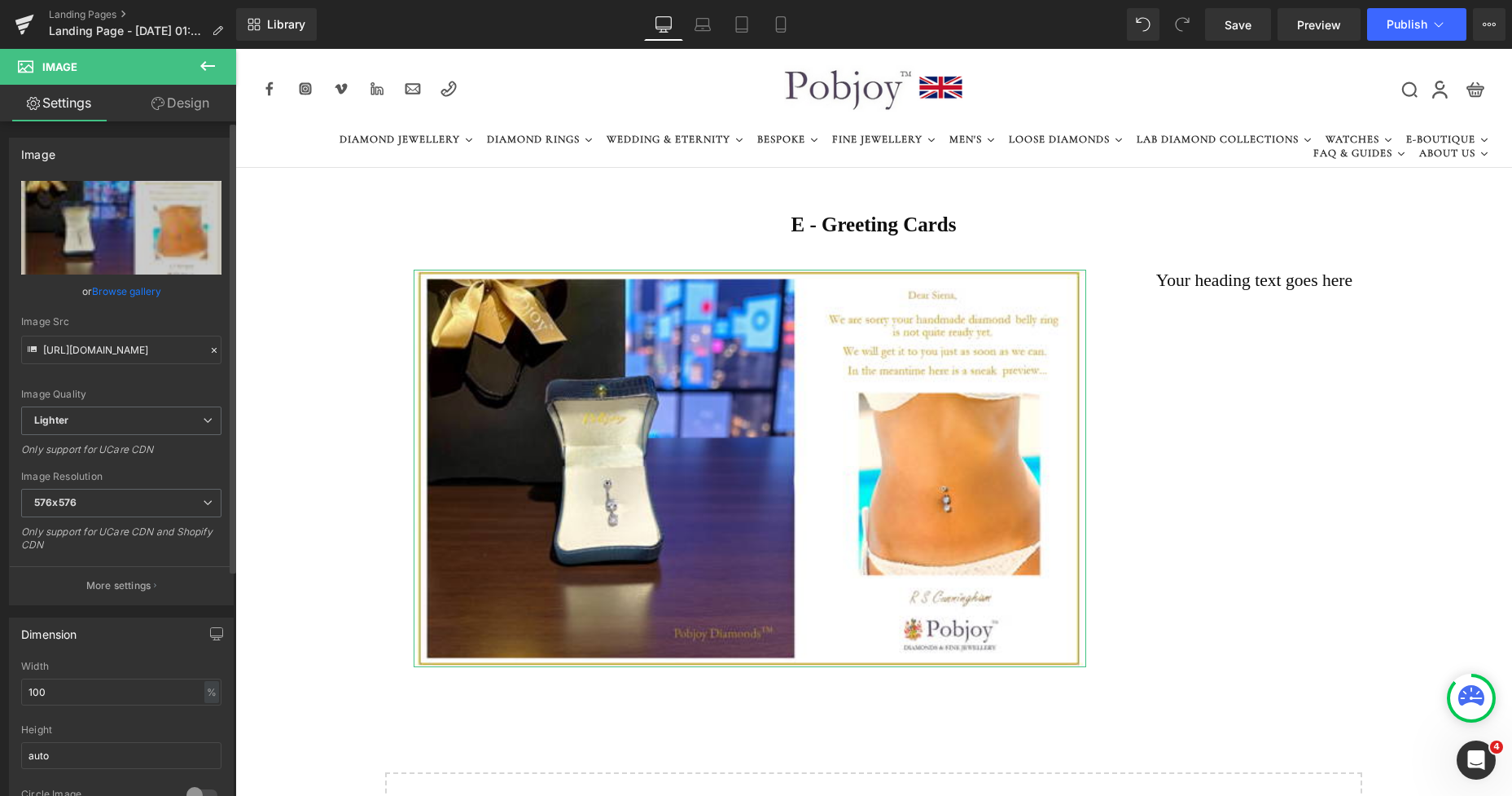
type input "[URL][DOMAIN_NAME]"
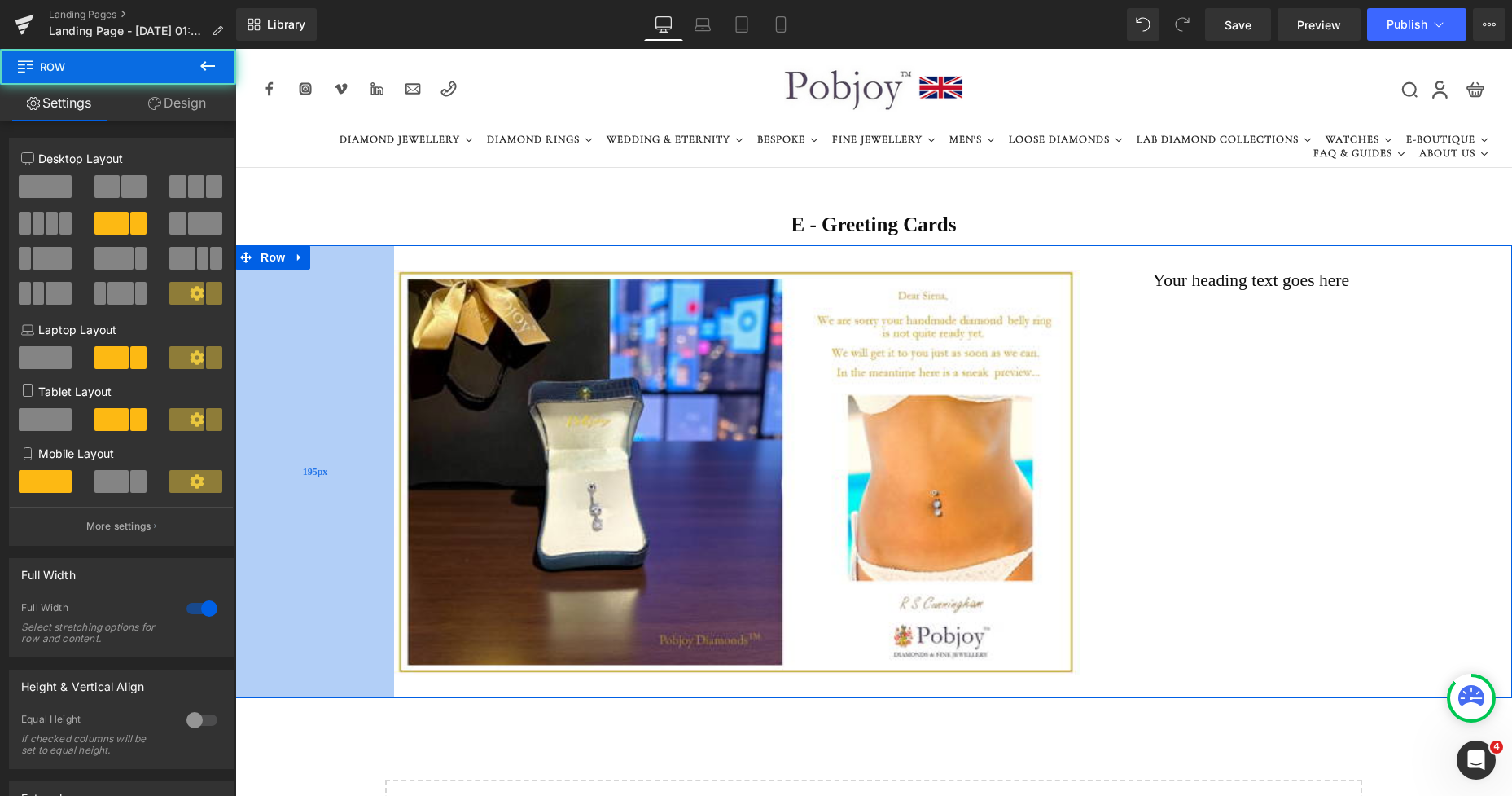
drag, startPoint x: 350, startPoint y: 402, endPoint x: 330, endPoint y: 406, distance: 20.4
click at [330, 406] on div "195px" at bounding box center [315, 472] width 159 height 453
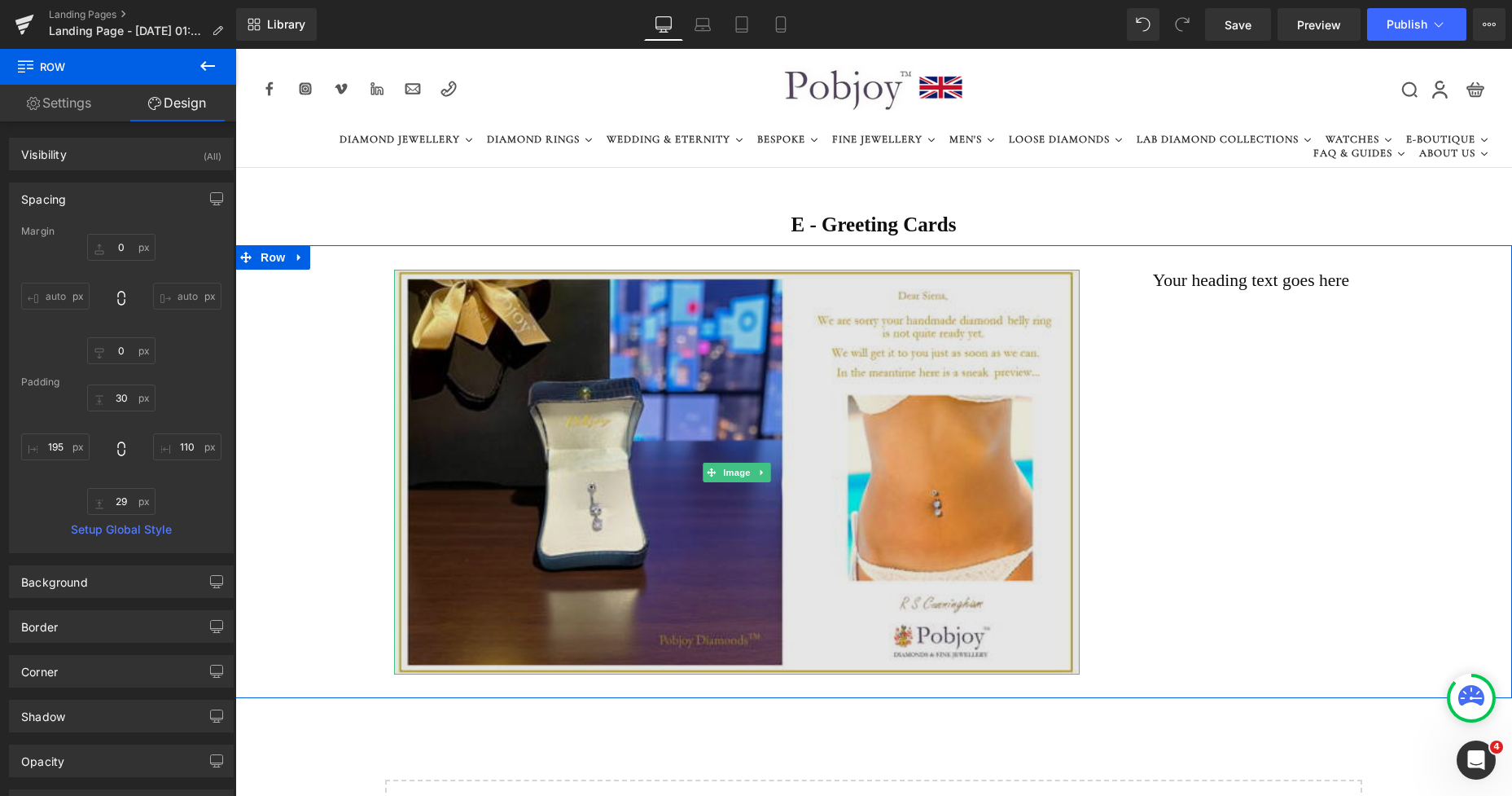
click at [860, 368] on img at bounding box center [737, 472] width 686 height 405
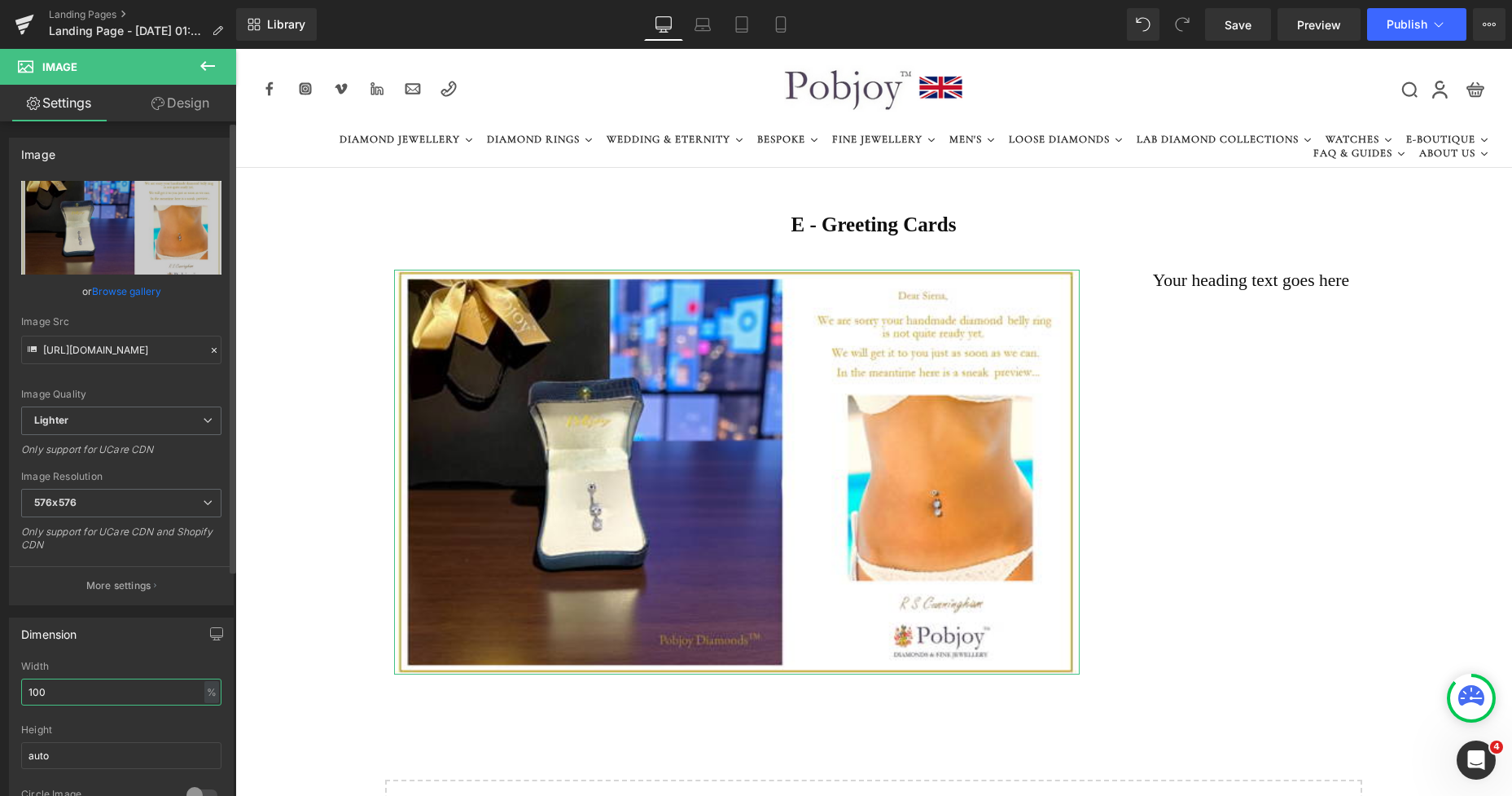
drag, startPoint x: 56, startPoint y: 703, endPoint x: 0, endPoint y: 700, distance: 56.1
click at [0, 700] on div "Dimension 100% Width 100 % % px auto Height auto 0 Circle Image" at bounding box center [122, 715] width 243 height 220
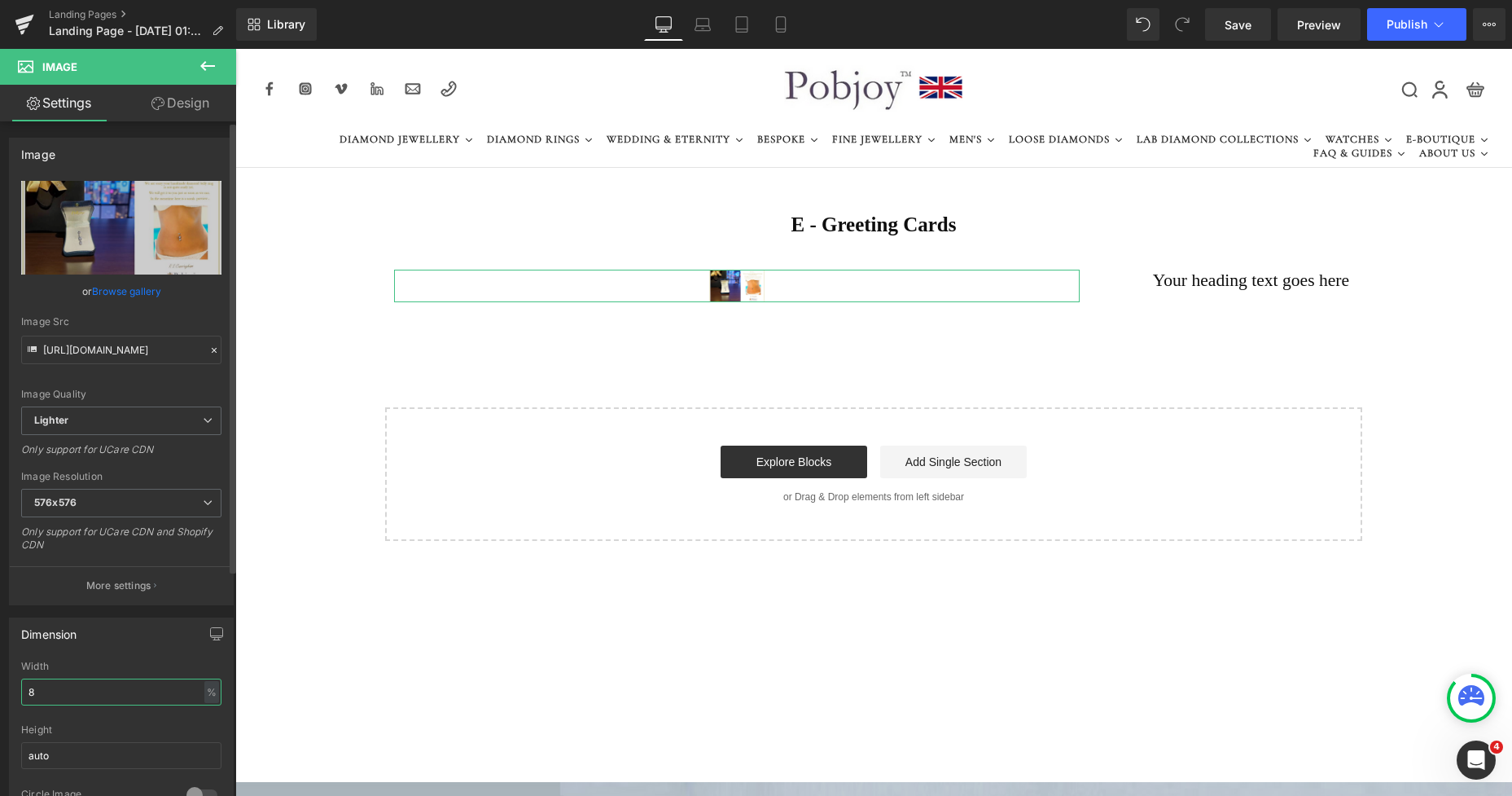
type input "80"
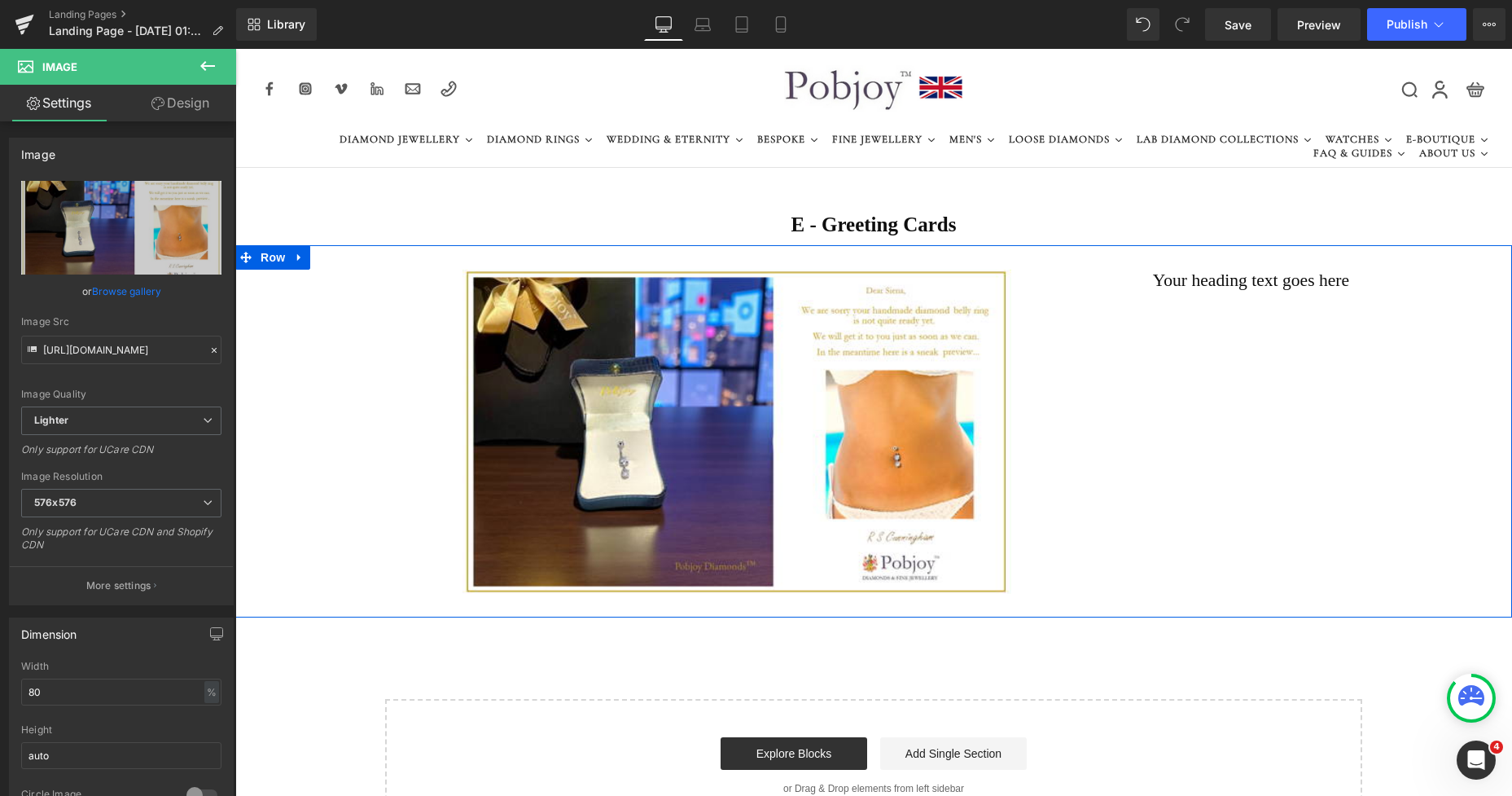
click at [235, 49] on div at bounding box center [235, 49] width 0 height 0
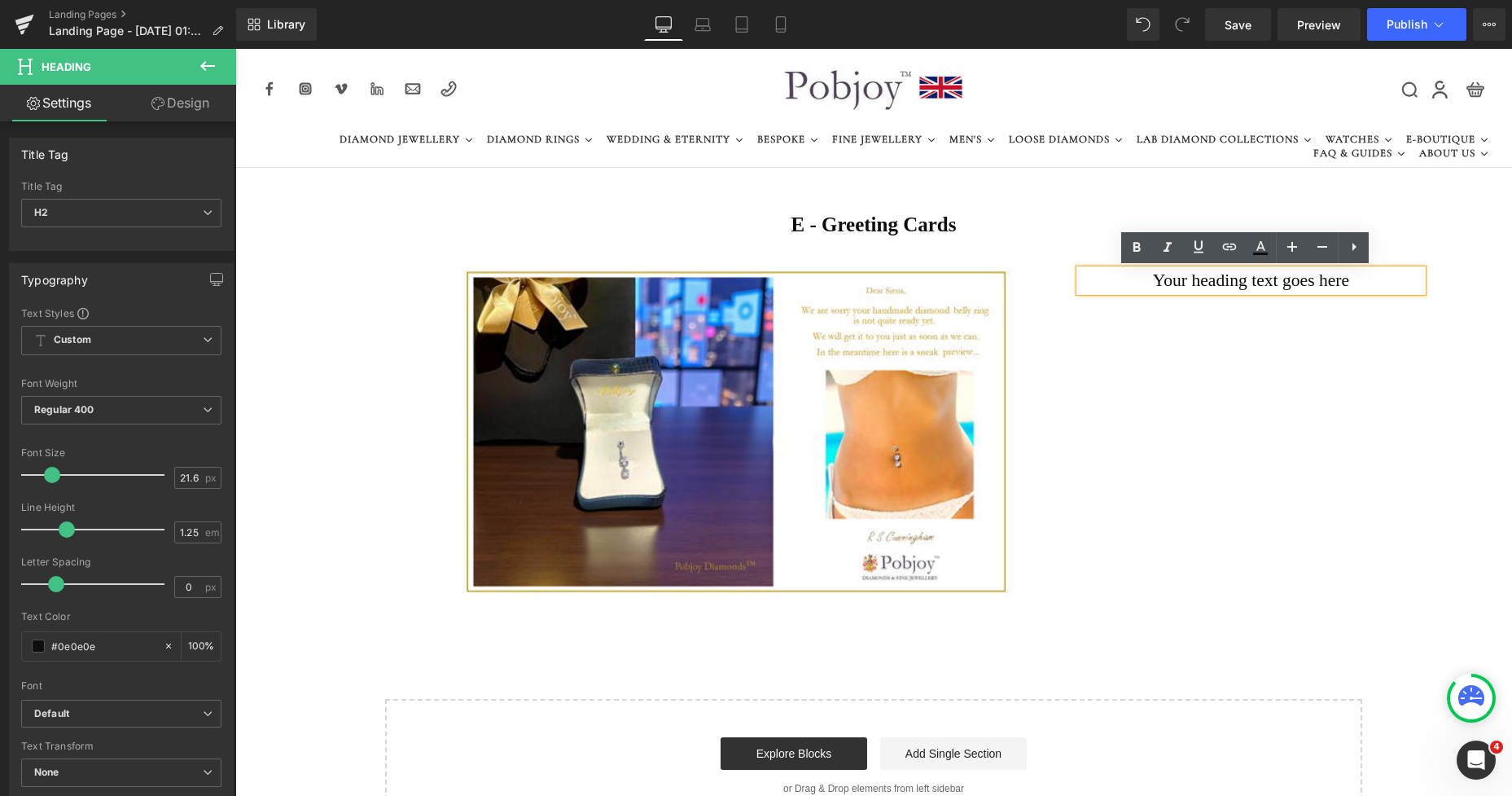
click at [1136, 283] on h2 "Your heading text goes here" at bounding box center [1251, 280] width 343 height 22
drag, startPoint x: 1366, startPoint y: 283, endPoint x: 1150, endPoint y: 282, distance: 216.0
click at [1150, 282] on h2 "Your heading text goes here" at bounding box center [1251, 280] width 343 height 22
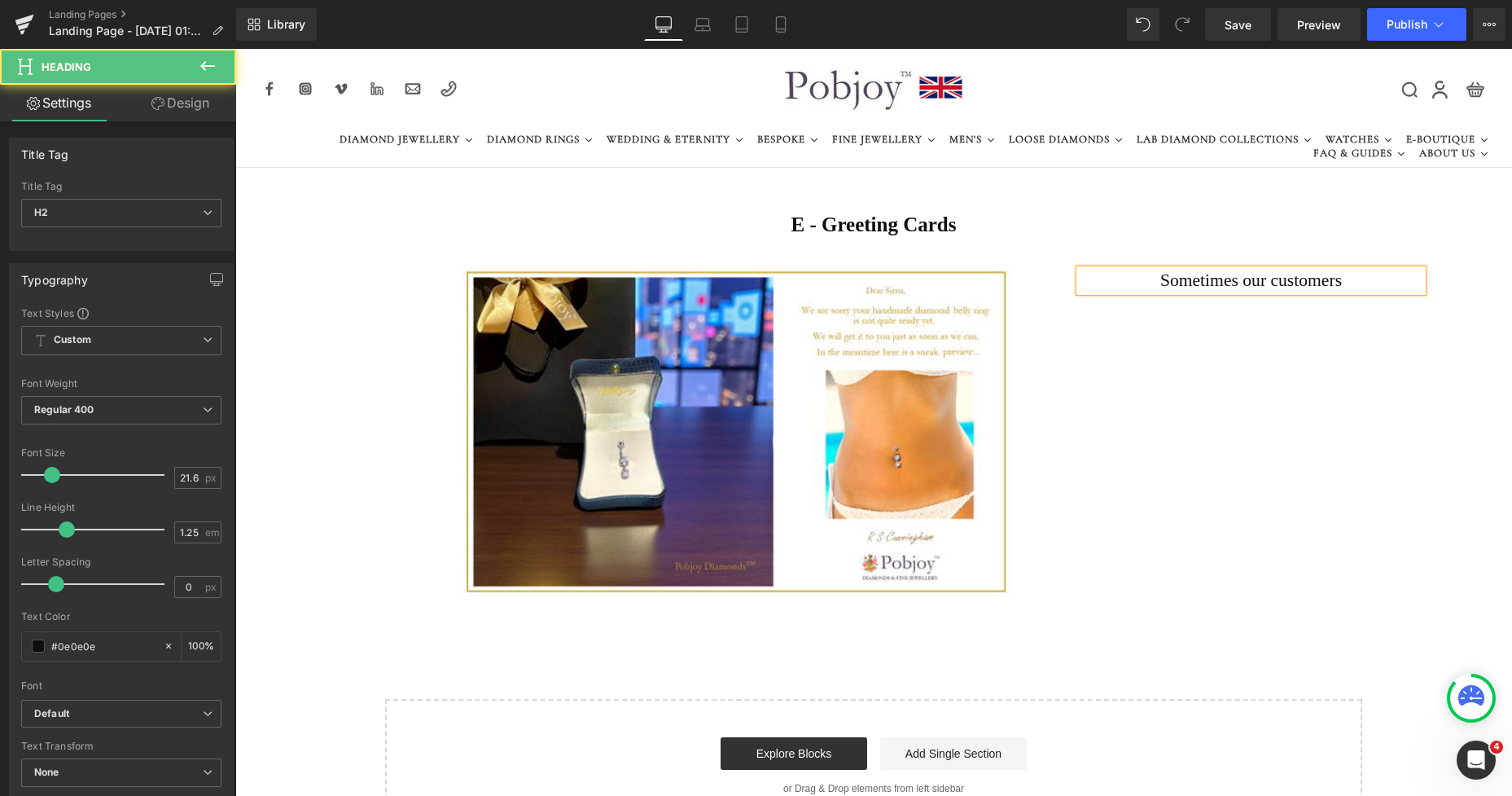
click at [1158, 284] on h2 "Sometimes our customers" at bounding box center [1251, 280] width 343 height 22
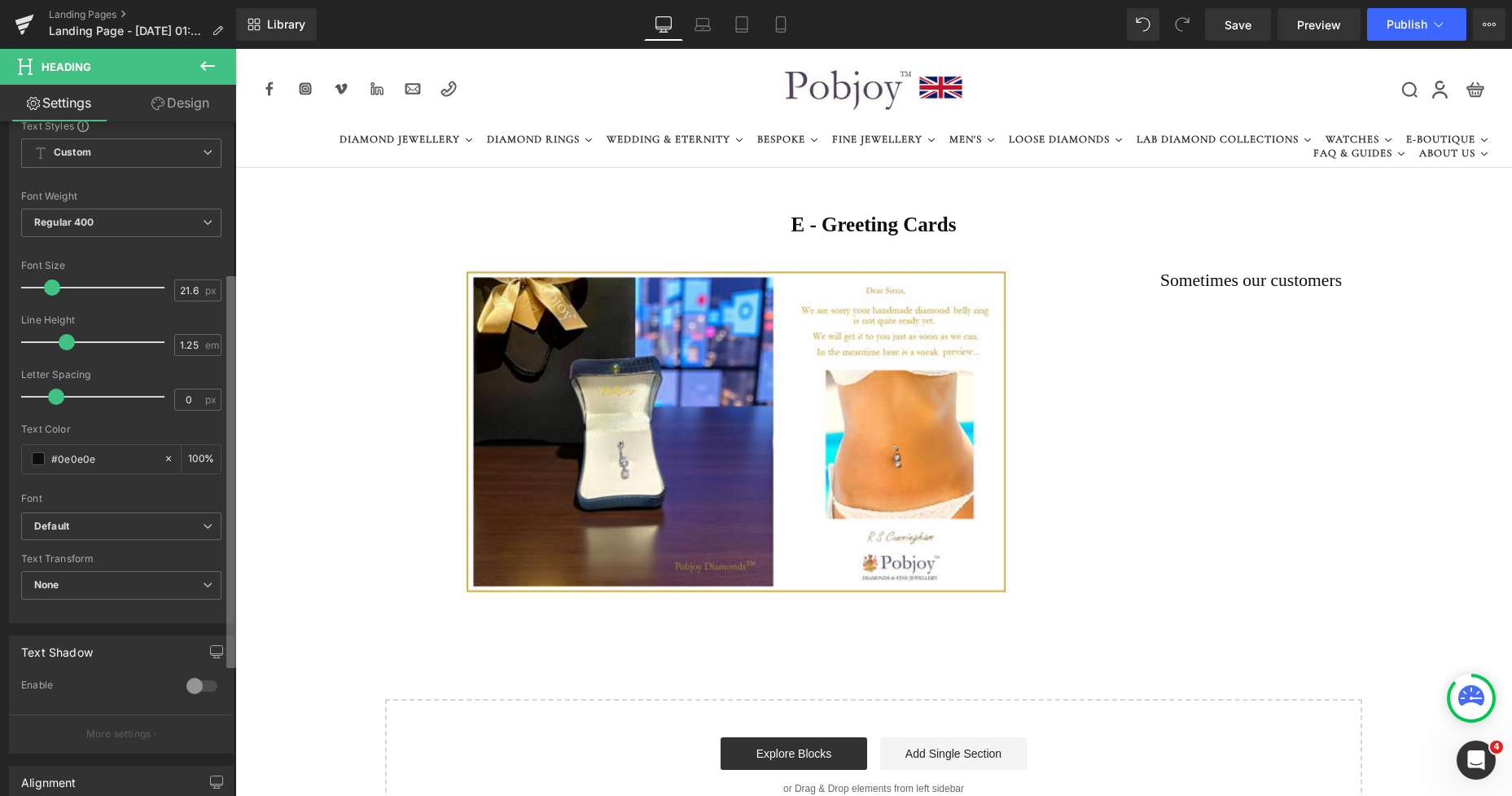
scroll to position [405, 0]
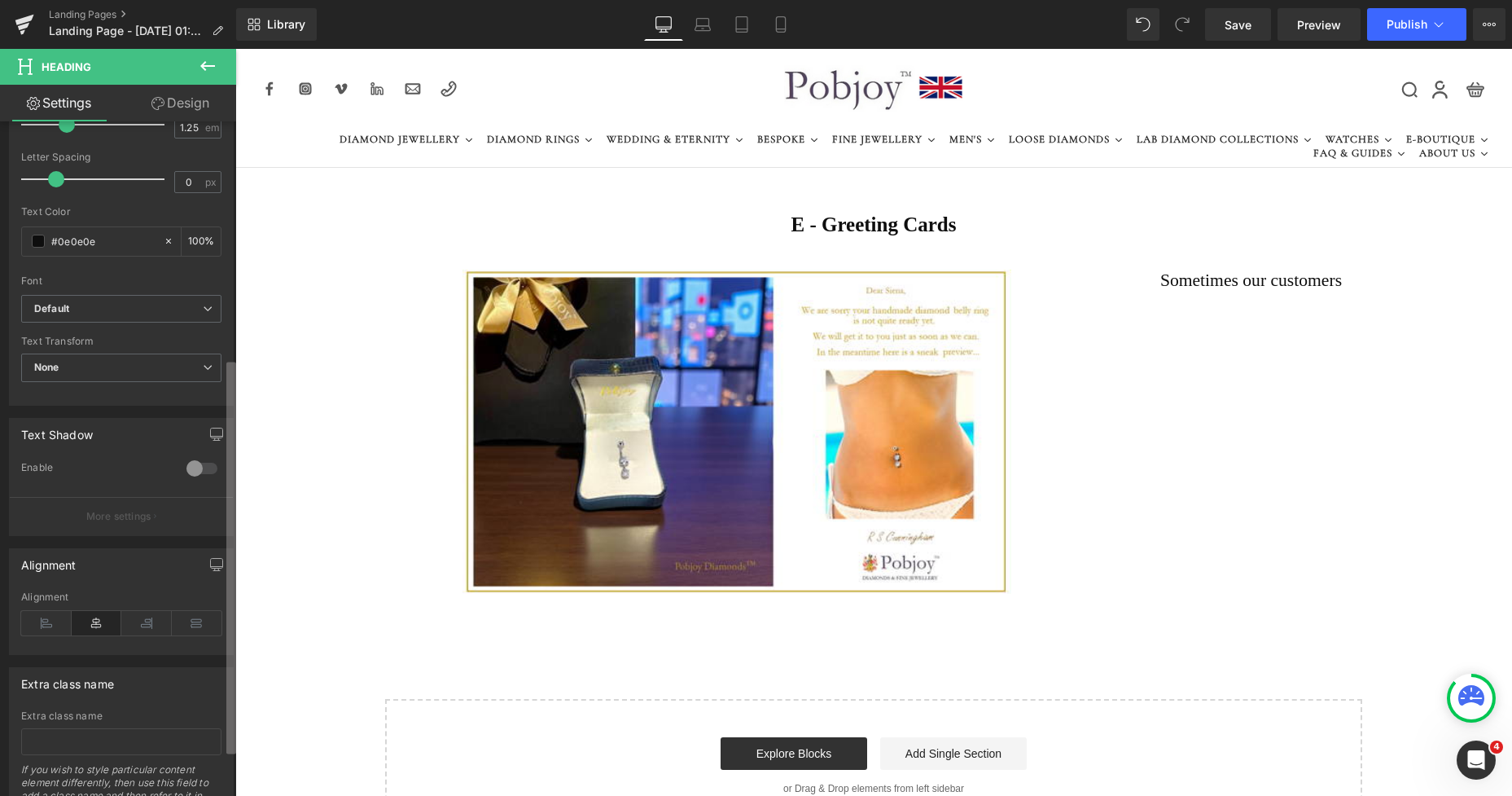
click at [215, 700] on div "Title Tag H1 H2 H3 H4 H5 H6 Title Tag H2 H1 H2 H3 H4 H5 H6 Typography Text Styl…" at bounding box center [118, 463] width 236 height 682
click at [39, 627] on icon at bounding box center [47, 622] width 51 height 25
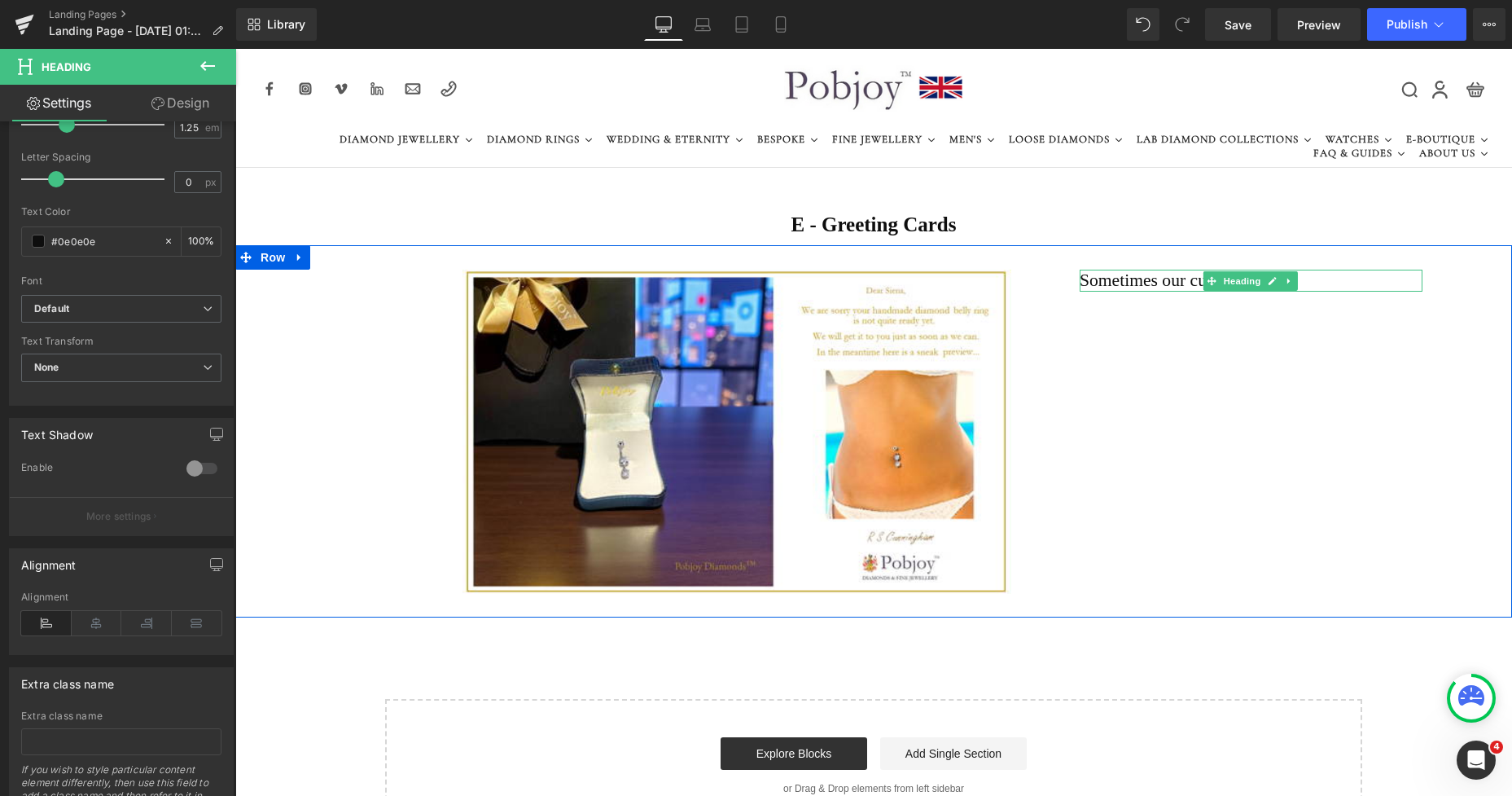
click at [1269, 282] on icon at bounding box center [1273, 281] width 8 height 8
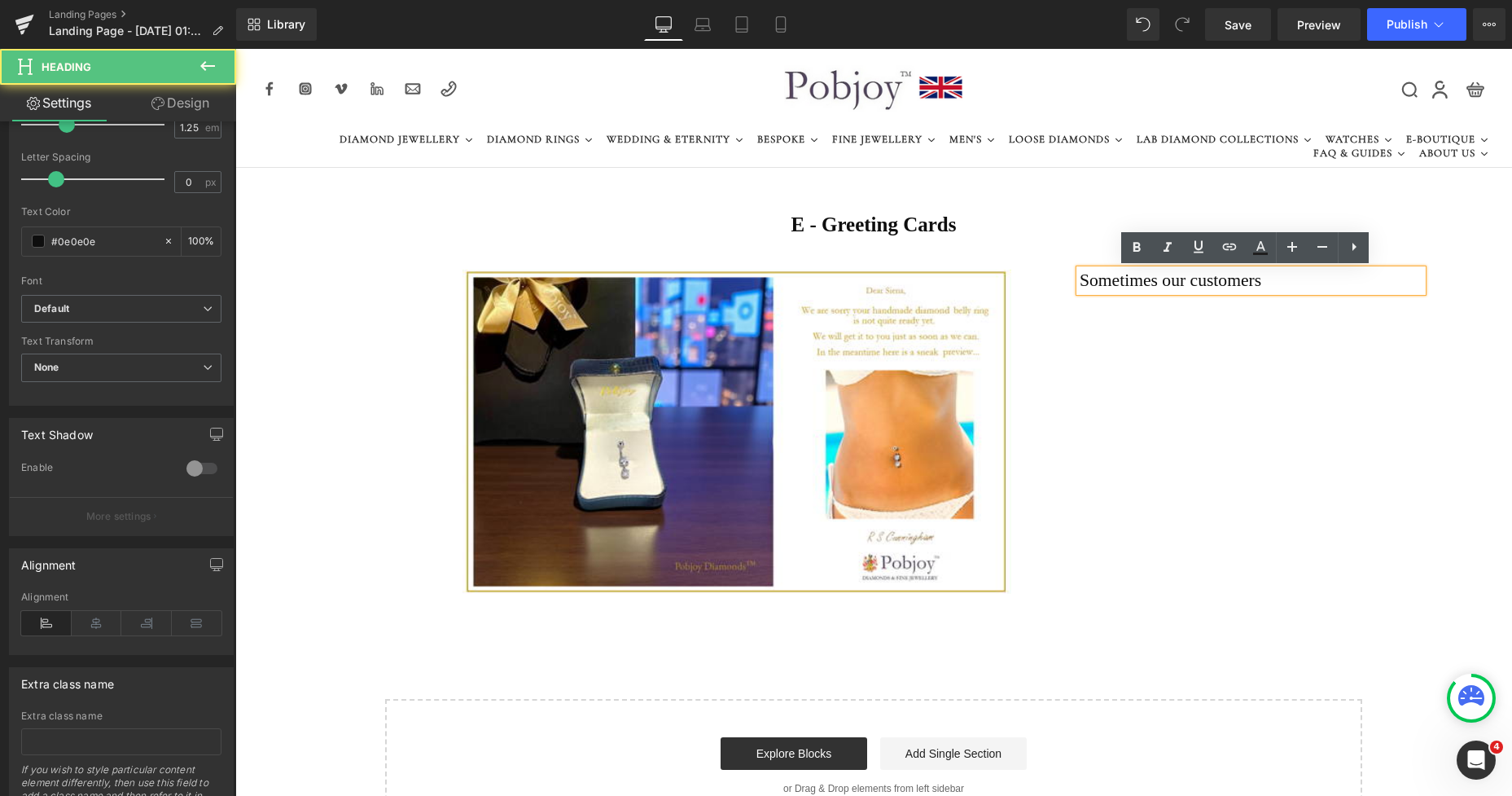
click at [1265, 281] on h2 "Sometimes our customers" at bounding box center [1251, 280] width 343 height 22
drag, startPoint x: 1182, startPoint y: 281, endPoint x: 1153, endPoint y: 280, distance: 29.0
click at [1153, 280] on h2 "Sometimes our customers" at bounding box center [1251, 280] width 343 height 22
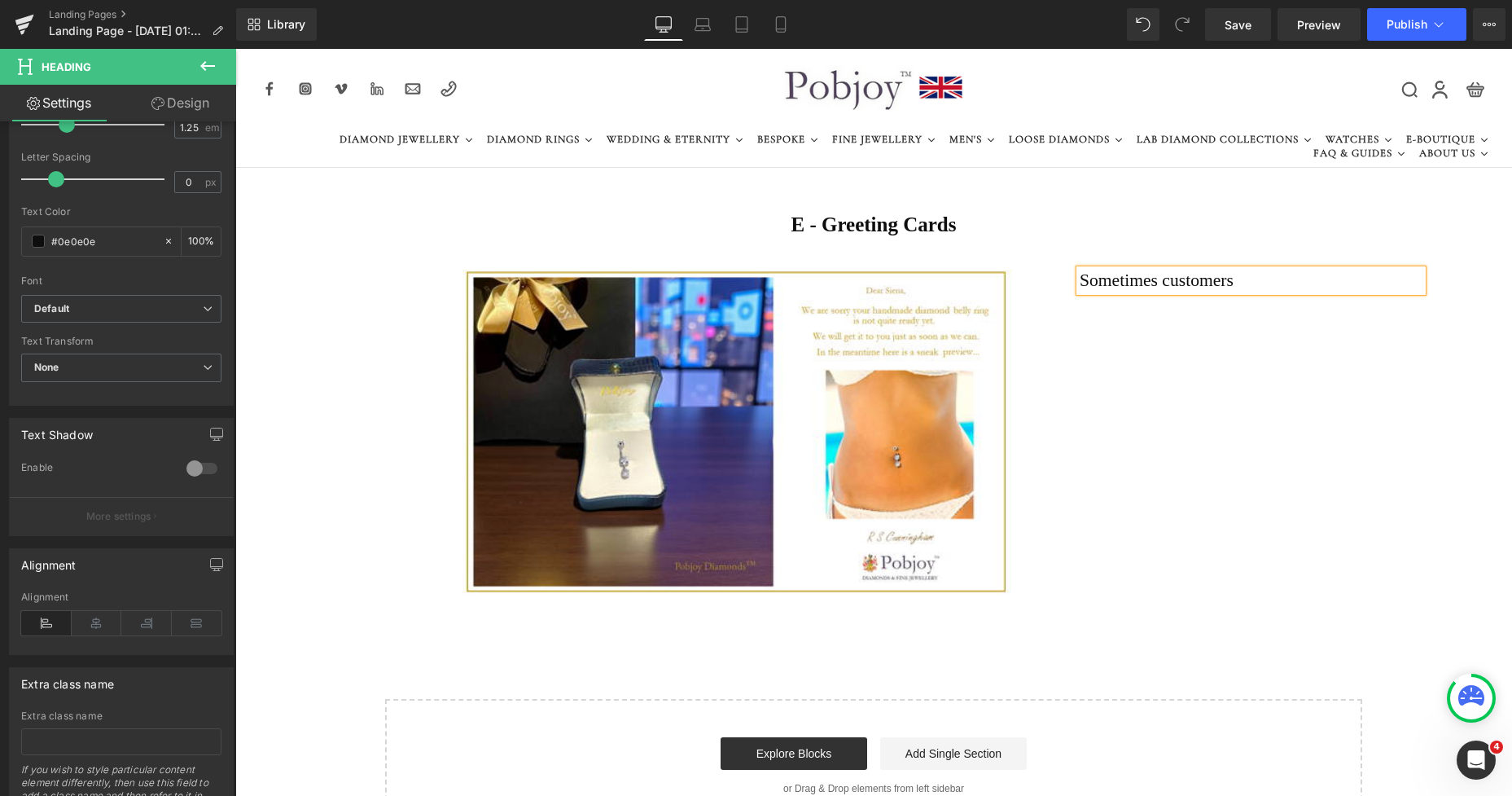
click at [1230, 278] on h2 "Sometimes customers" at bounding box center [1251, 280] width 343 height 22
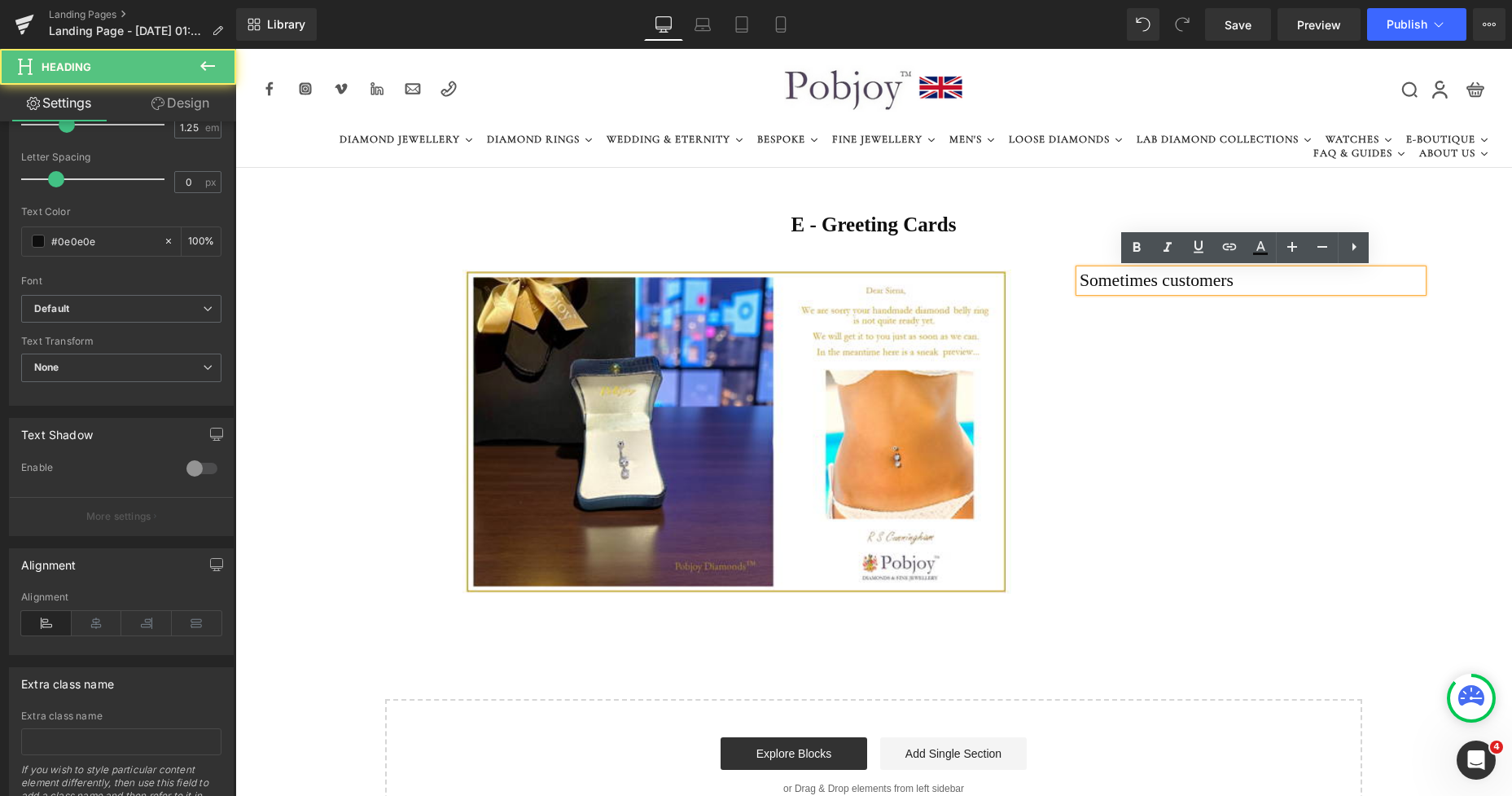
click at [1154, 279] on h2 "Sometimes customers" at bounding box center [1251, 280] width 343 height 22
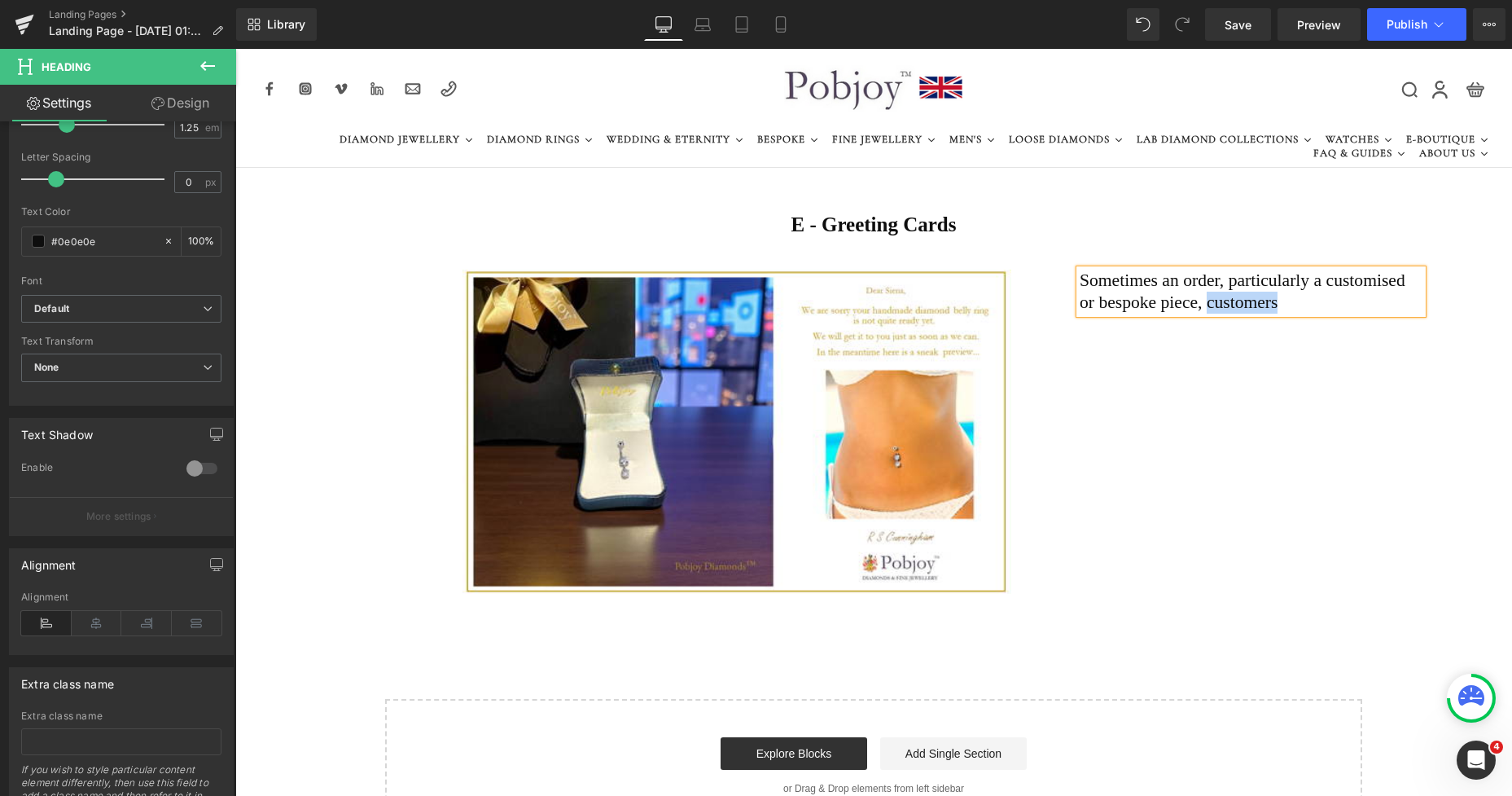
drag, startPoint x: 1247, startPoint y: 306, endPoint x: 1178, endPoint y: 303, distance: 69.1
click at [1178, 303] on h2 "Sometimes an order, particularly a customised or bespoke piece, customers" at bounding box center [1251, 291] width 343 height 44
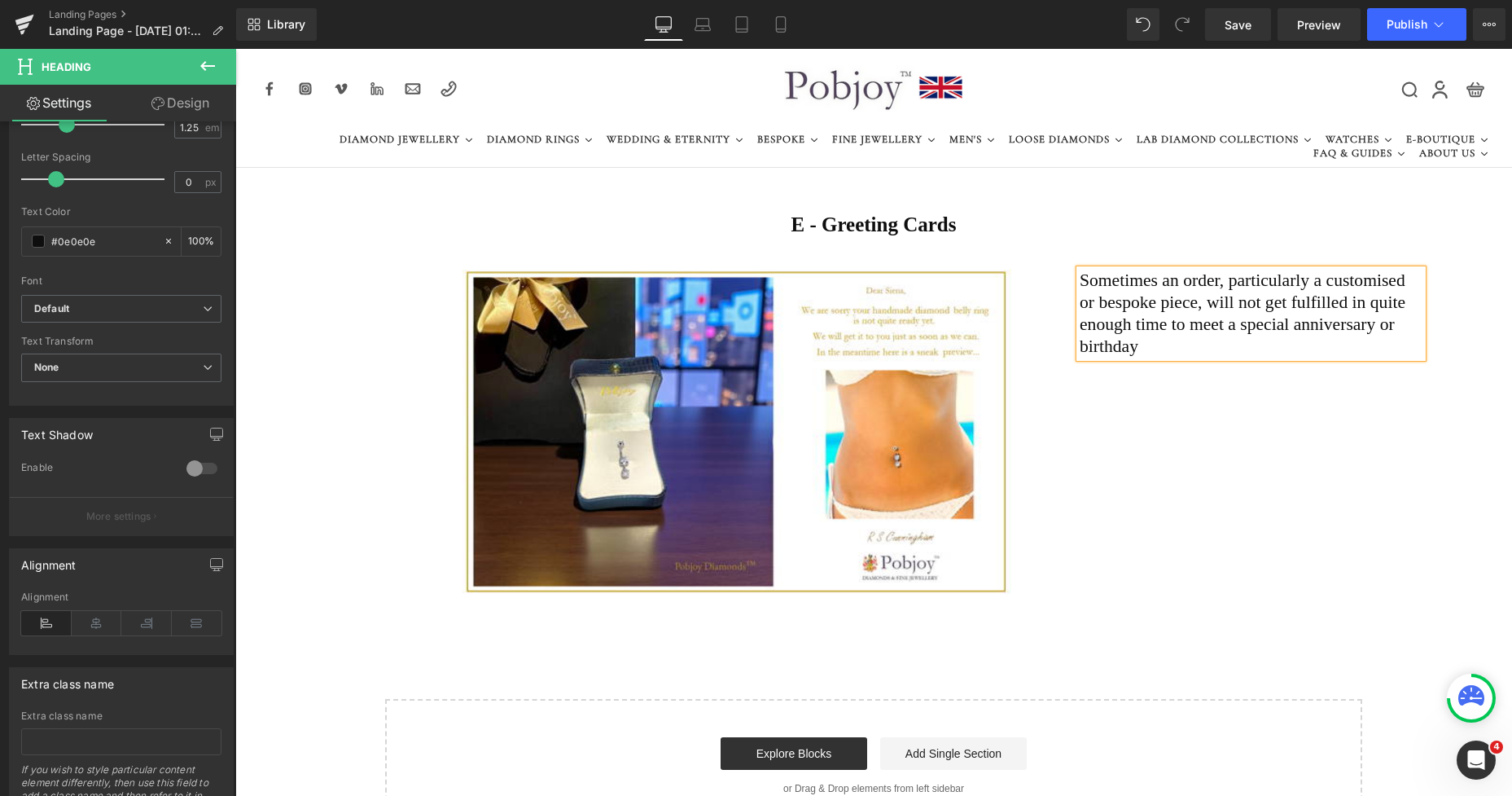
click at [1232, 324] on h2 "Sometimes an order, particularly a customised or bespoke piece, will not get fu…" at bounding box center [1251, 314] width 343 height 88
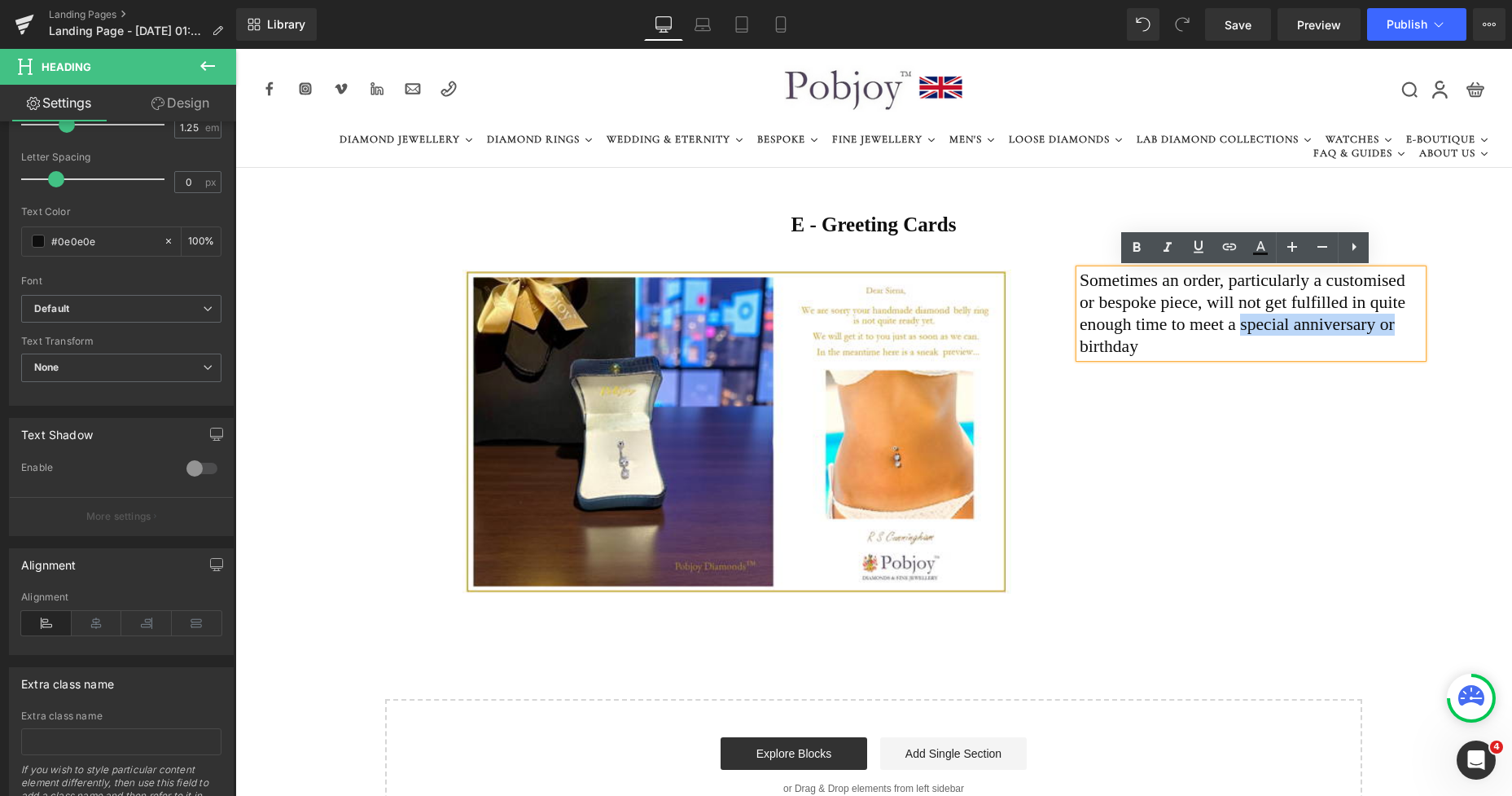
drag, startPoint x: 1232, startPoint y: 324, endPoint x: 1380, endPoint y: 329, distance: 148.1
click at [1380, 329] on h2 "Sometimes an order, particularly a customised or bespoke piece, will not get fu…" at bounding box center [1251, 314] width 343 height 88
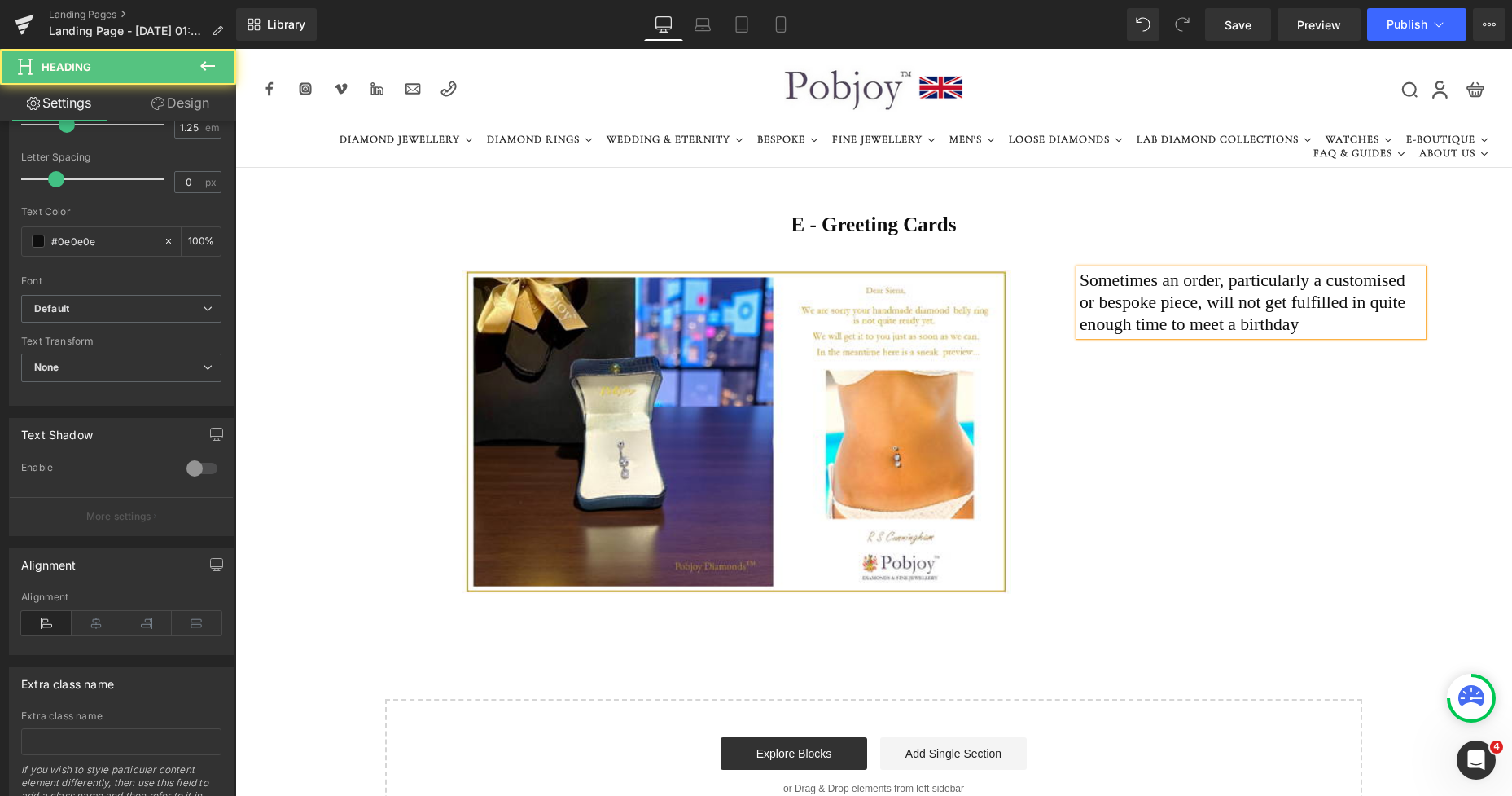
click at [1329, 327] on h2 "Sometimes an order, particularly a customised or bespoke piece, will not get fu…" at bounding box center [1251, 302] width 343 height 66
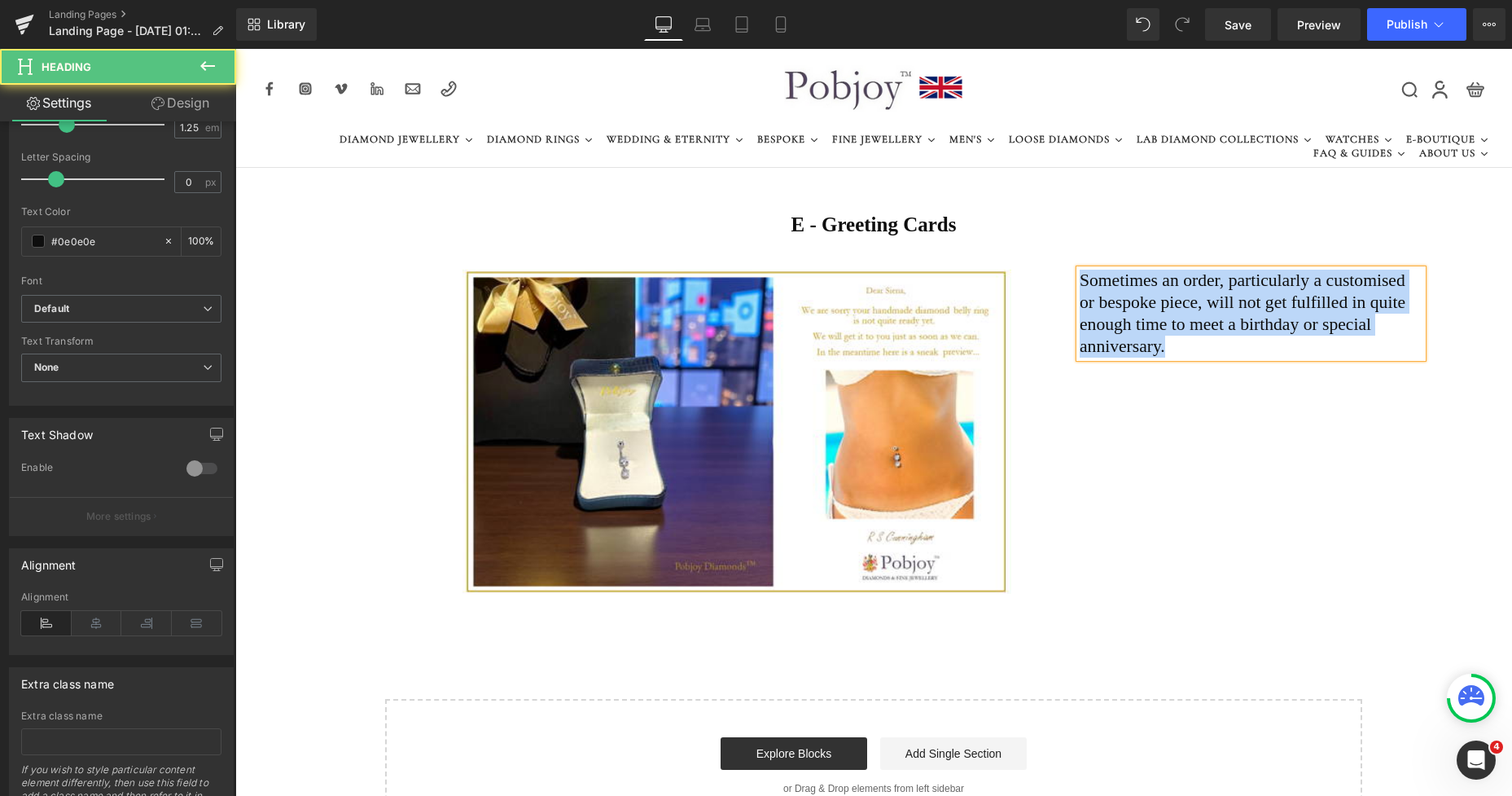
drag, startPoint x: 1161, startPoint y: 349, endPoint x: 1063, endPoint y: 280, distance: 119.9
click at [1063, 280] on div "Image Sometimes an order, particularly a customised or bespoke piece, will not …" at bounding box center [873, 431] width 1277 height 373
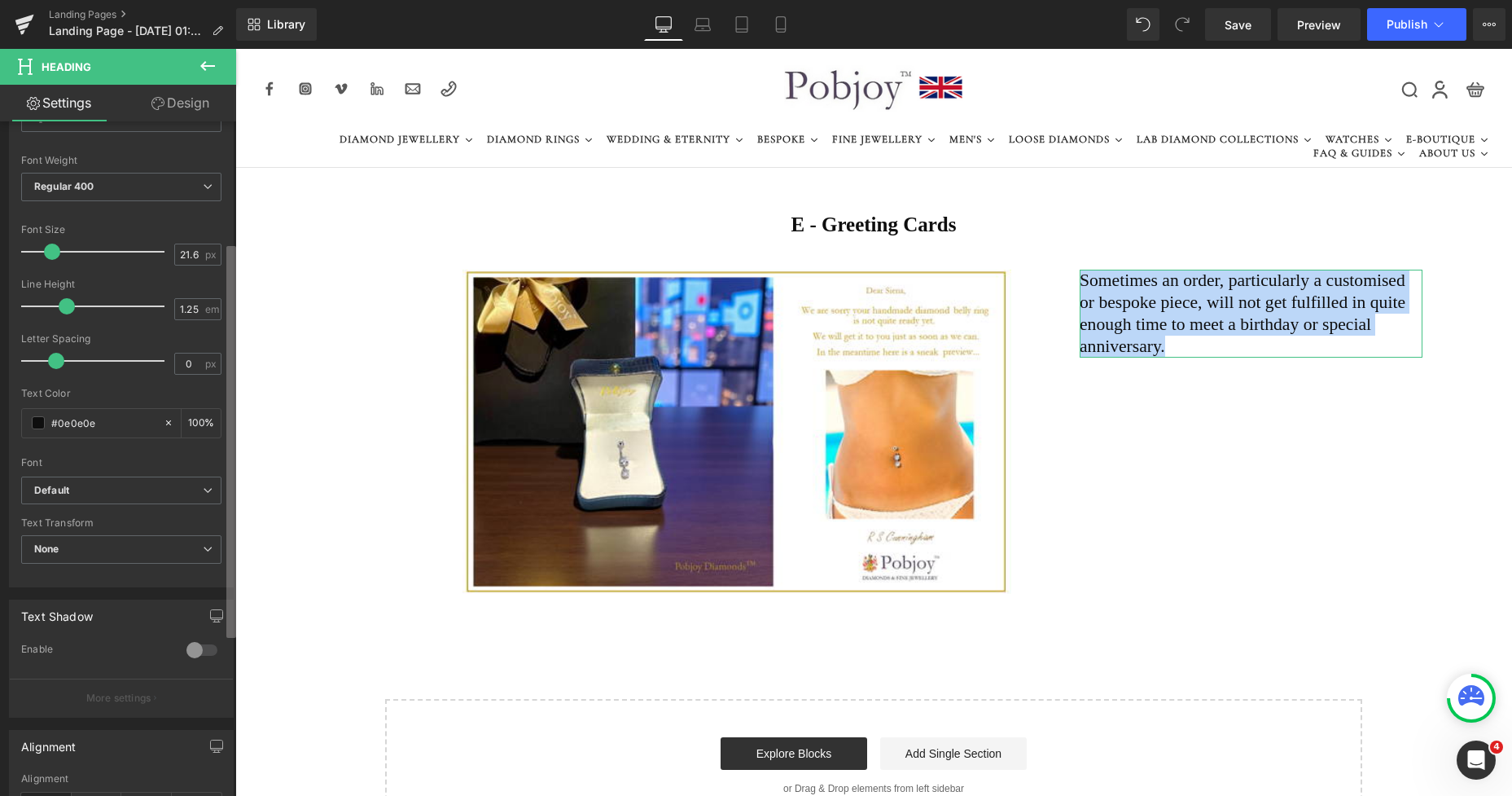
scroll to position [207, 0]
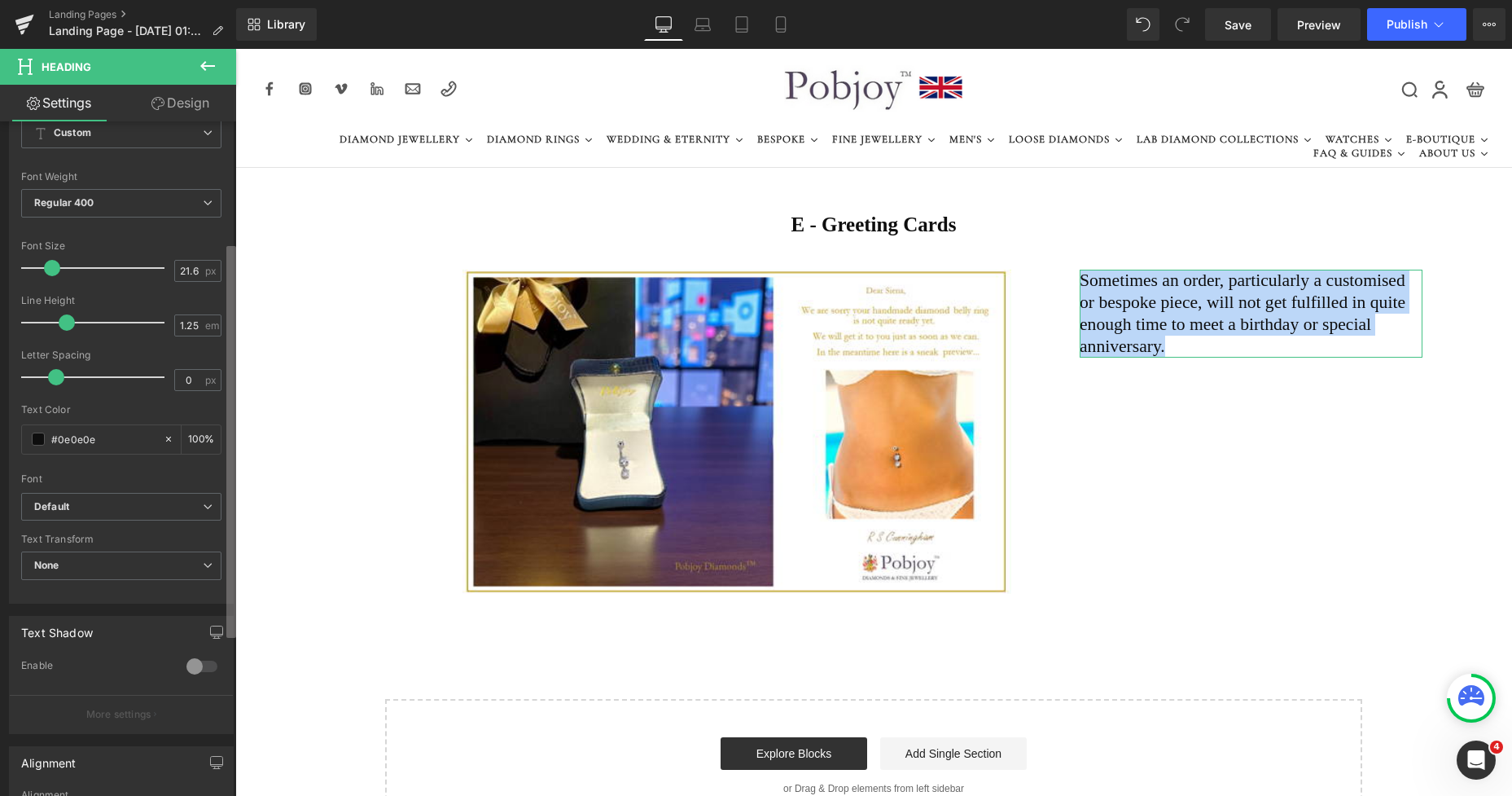
click at [228, 267] on b at bounding box center [231, 442] width 10 height 392
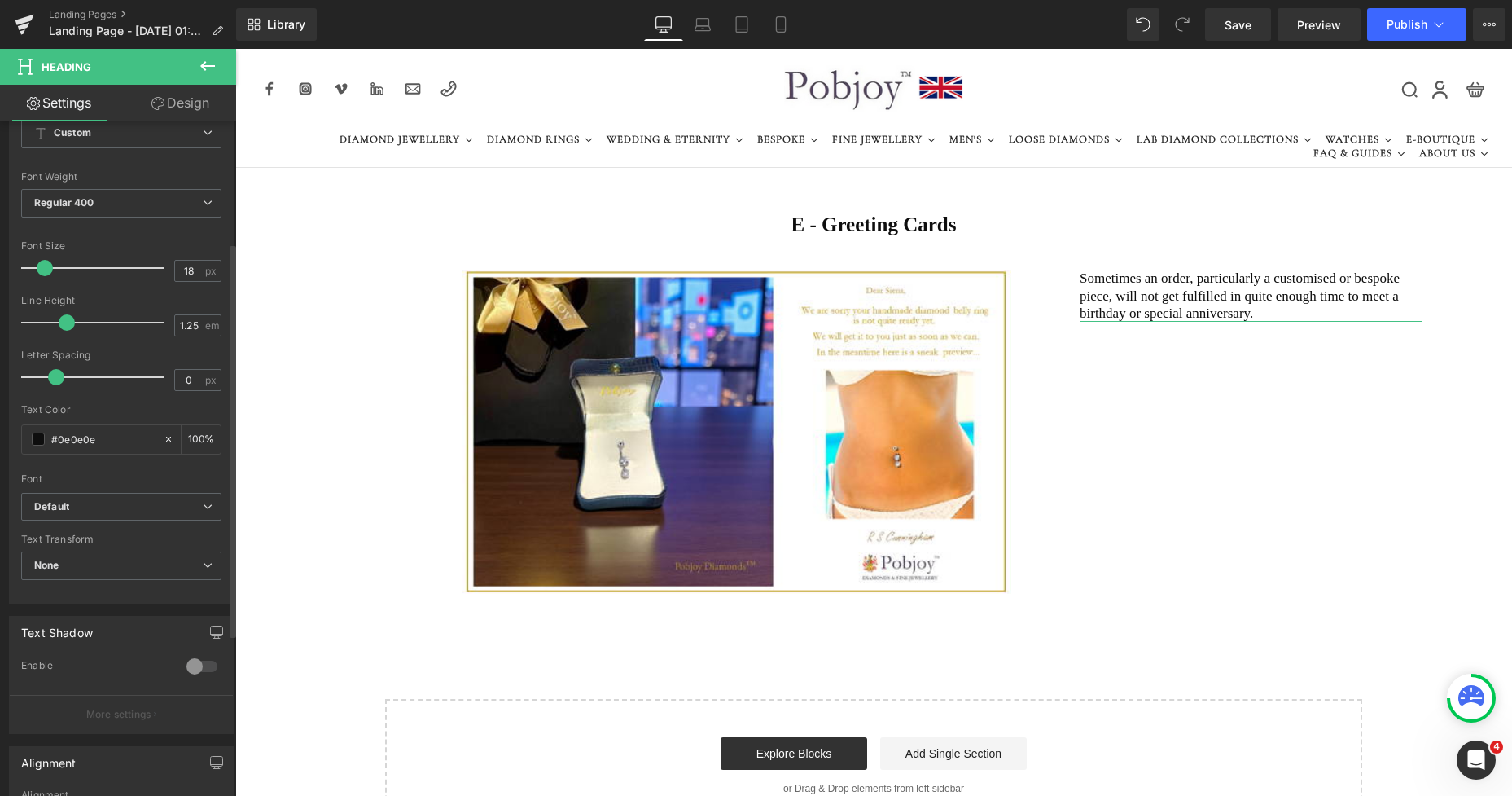
type input "19"
click at [51, 269] on span at bounding box center [48, 268] width 17 height 17
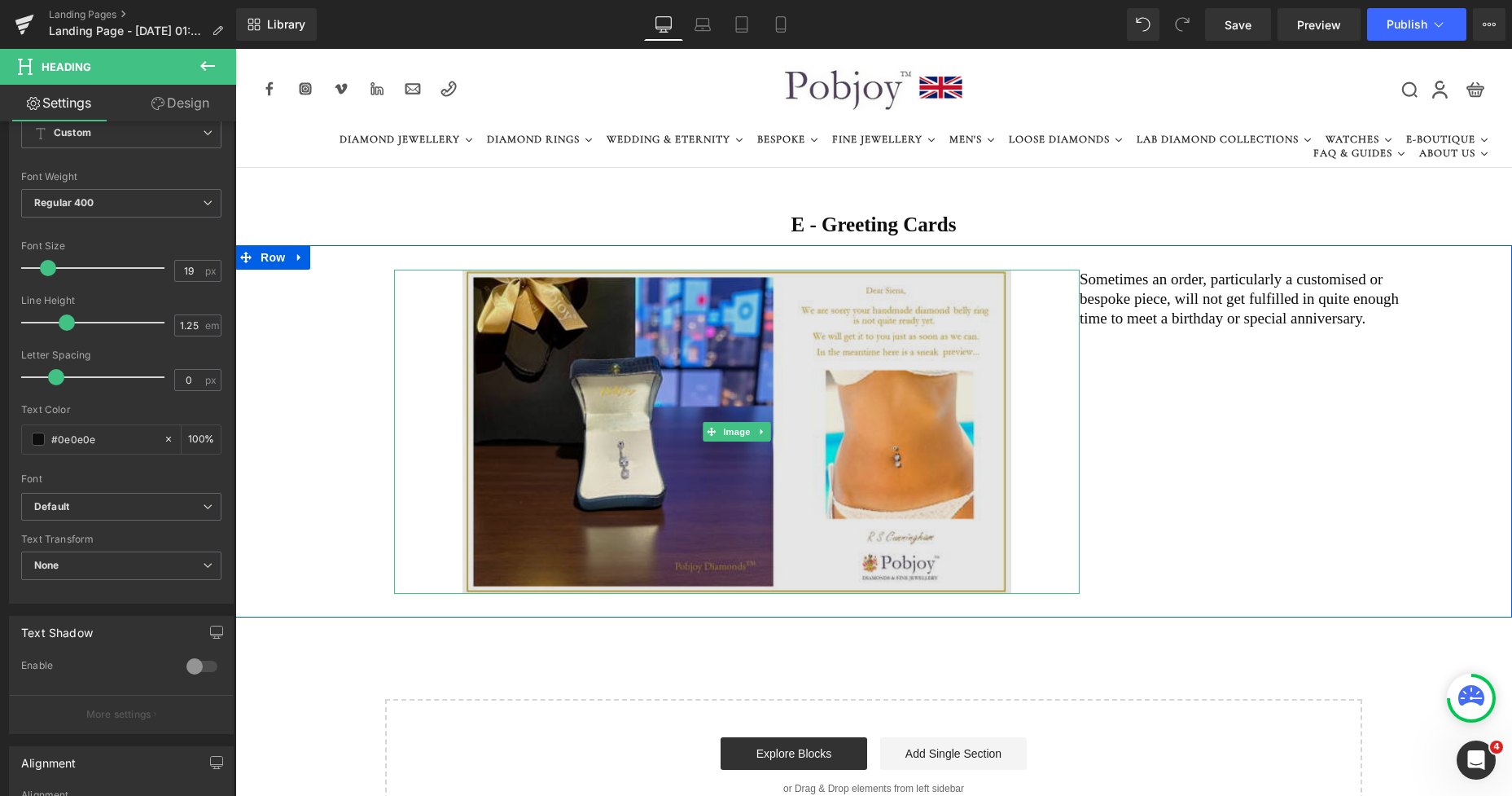
click at [972, 317] on img at bounding box center [737, 431] width 549 height 324
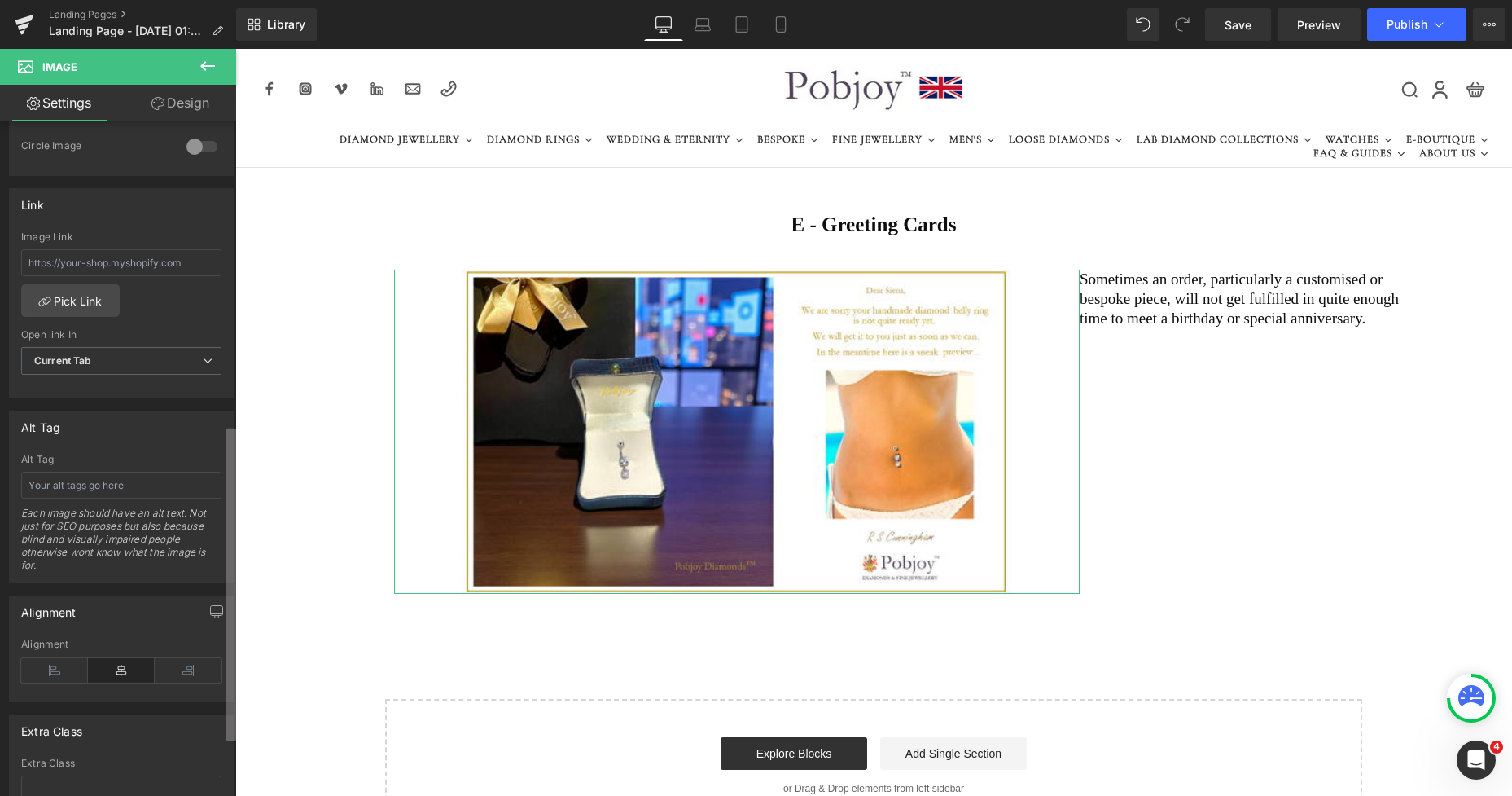
scroll to position [664, 0]
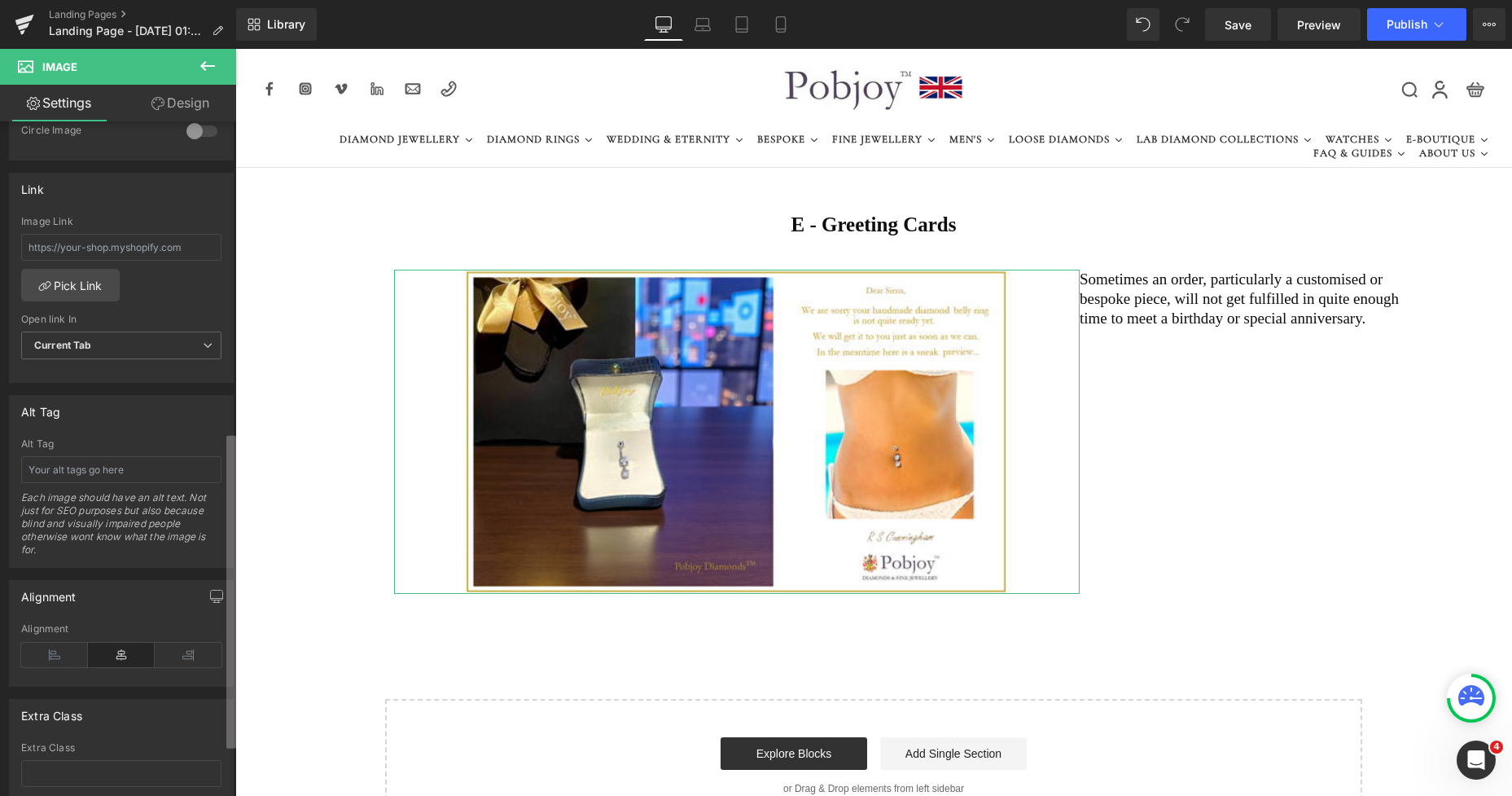
click at [198, 682] on div "Image [URL][DOMAIN_NAME] Replace Image Upload image or Browse gallery Image Src…" at bounding box center [118, 463] width 236 height 682
click at [175, 652] on icon at bounding box center [188, 655] width 67 height 25
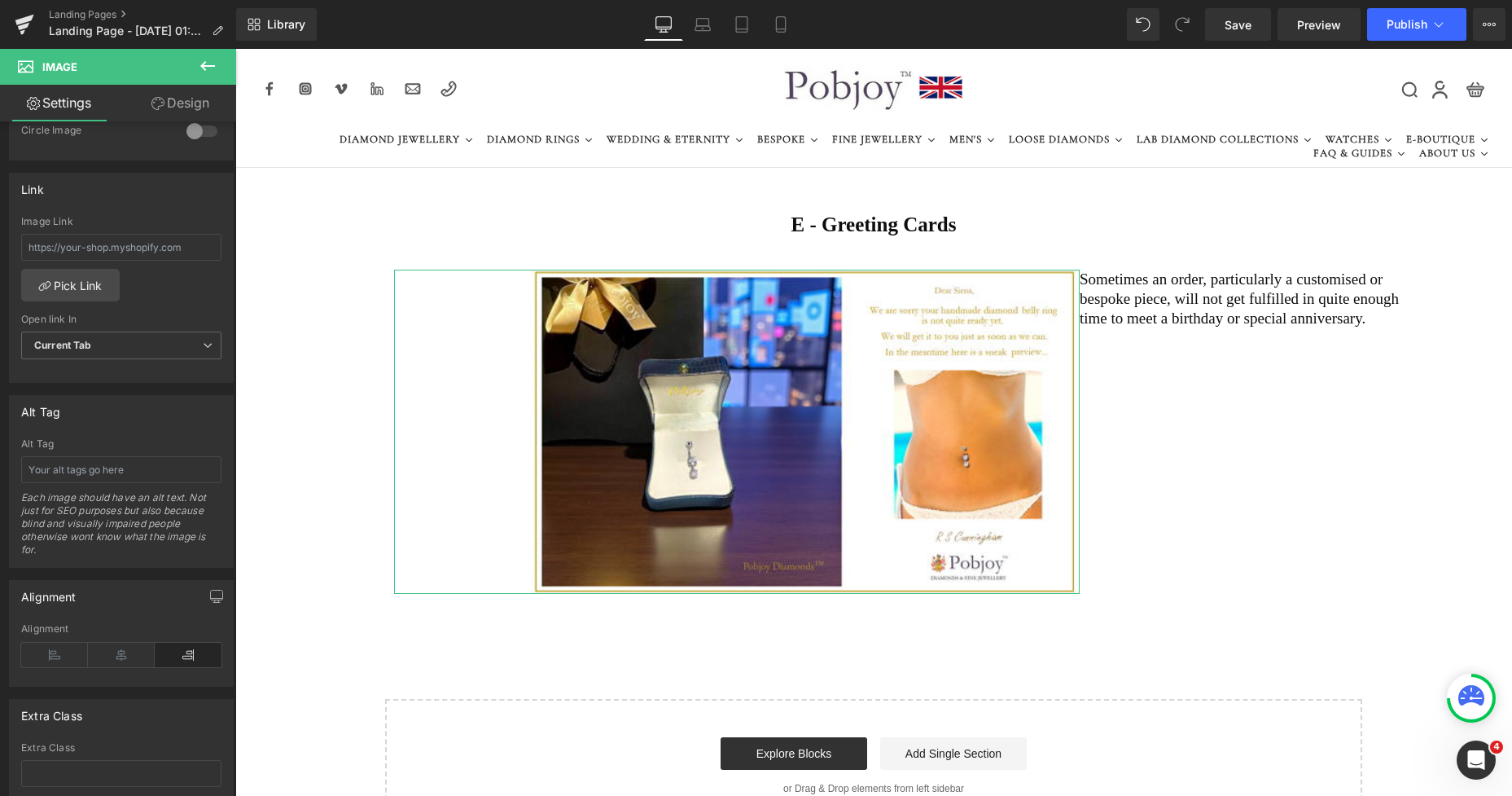
click at [198, 103] on link "Design" at bounding box center [180, 102] width 118 height 36
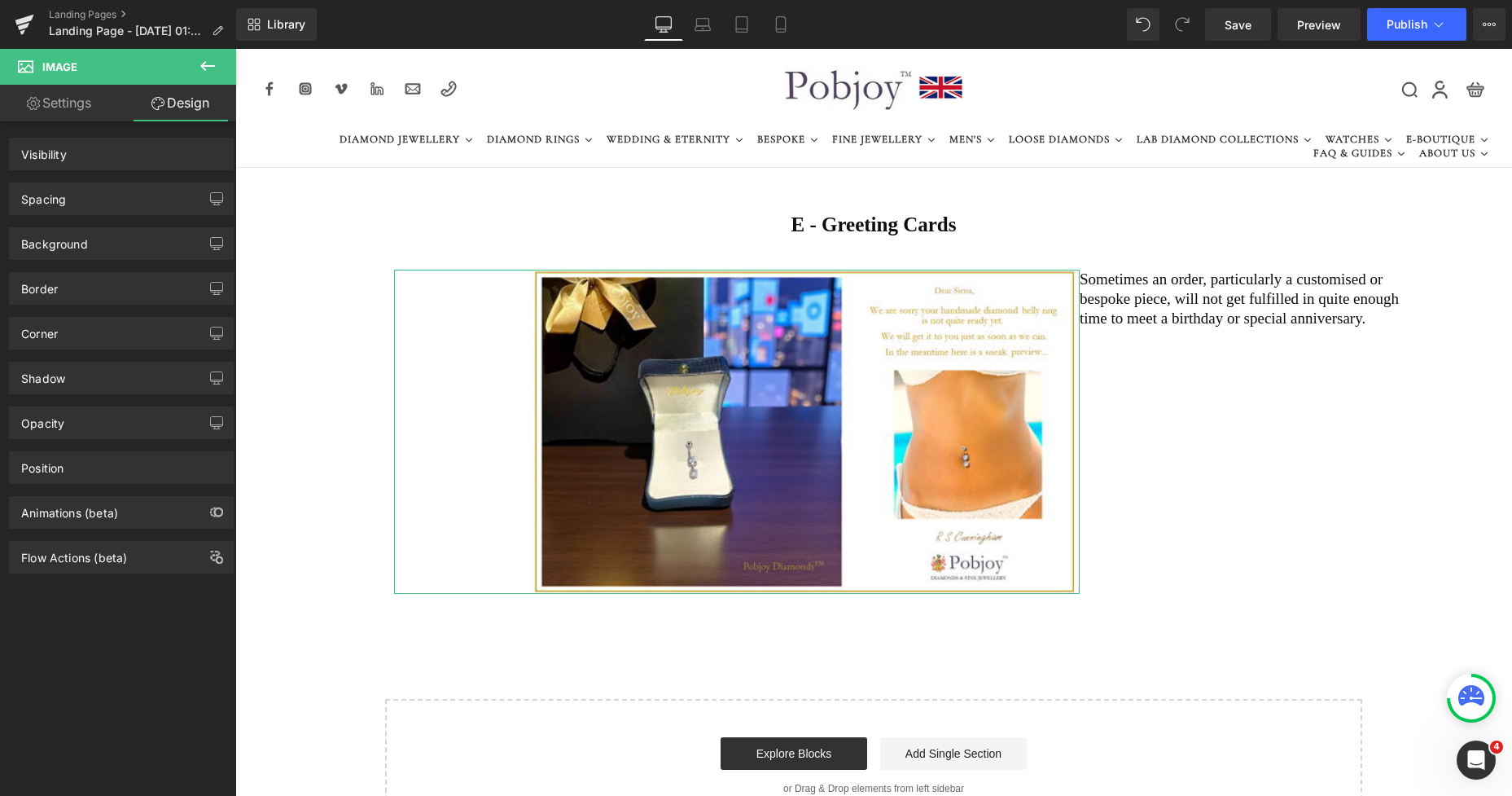
click at [104, 201] on div "Spacing" at bounding box center [122, 199] width 223 height 31
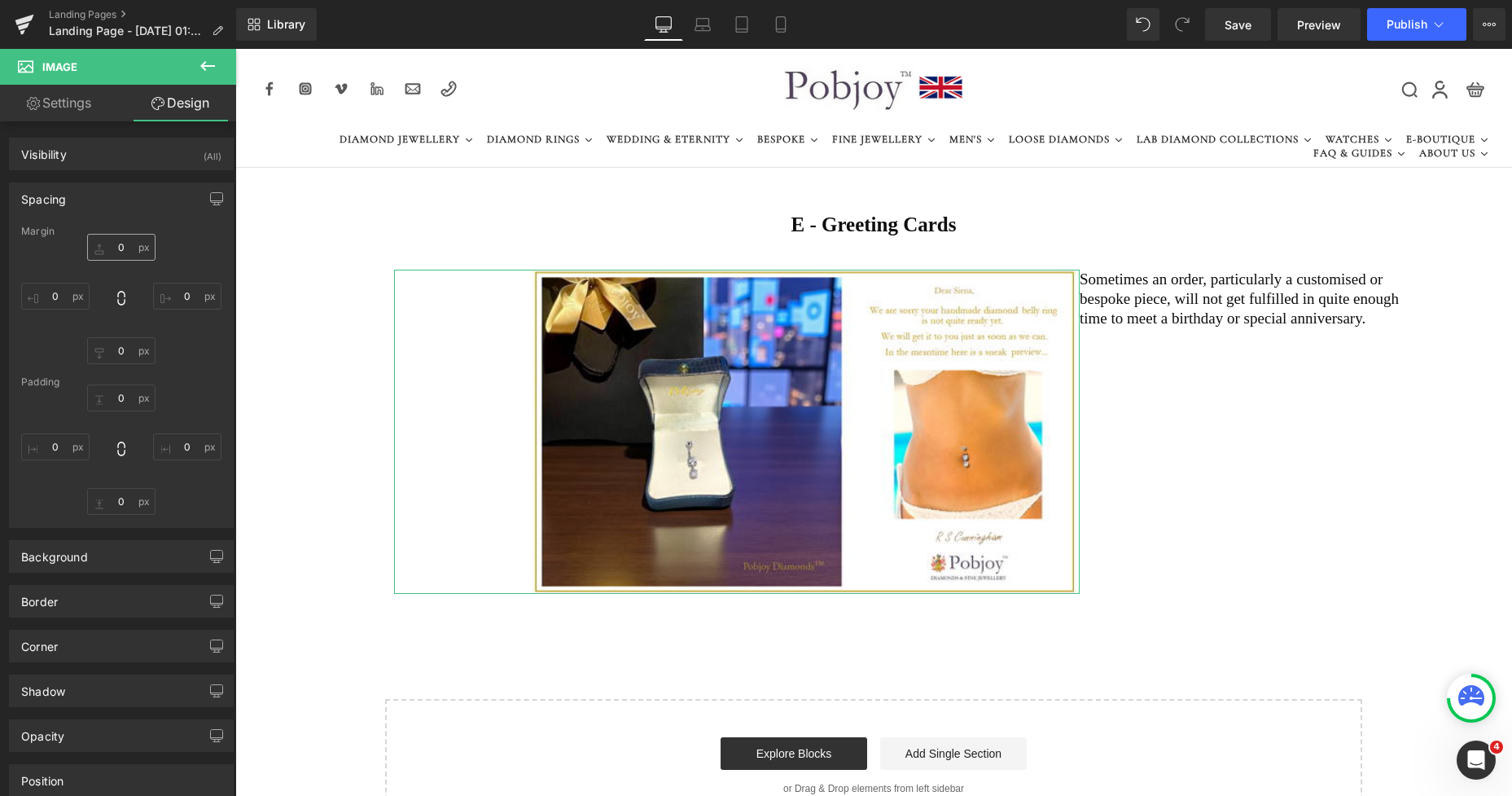
type input "0"
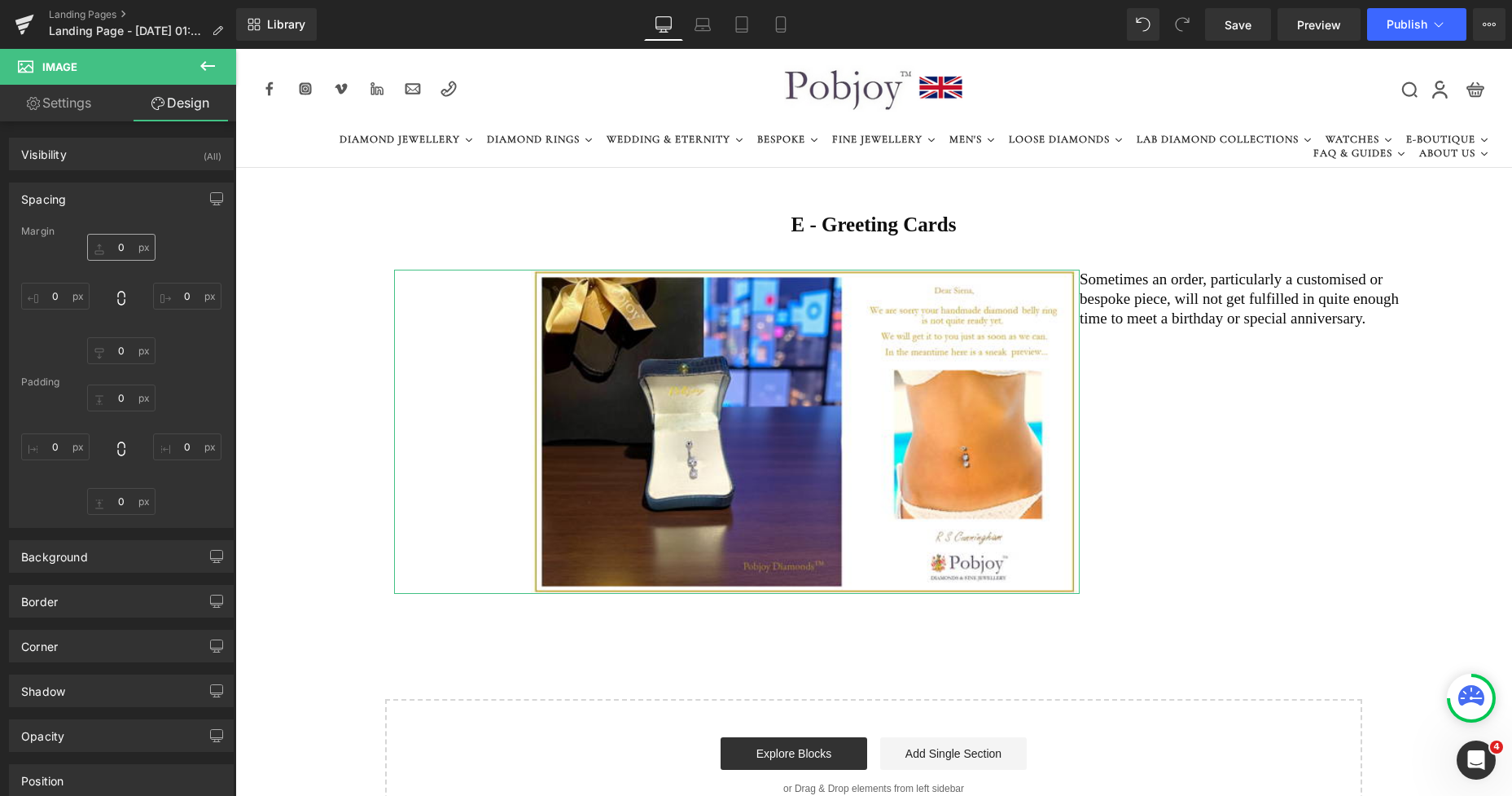
type input "0"
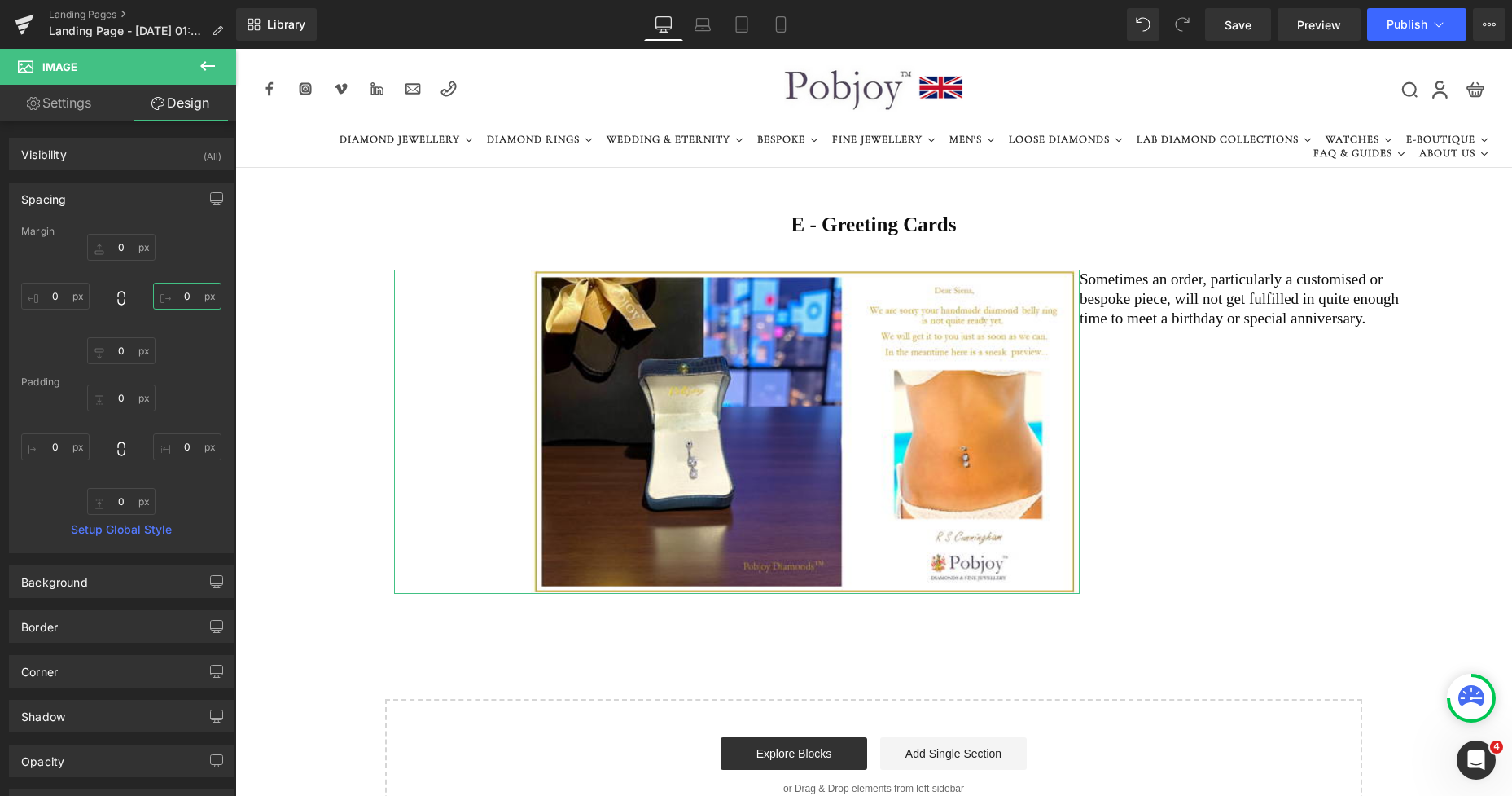
click at [166, 291] on input "0" at bounding box center [187, 295] width 69 height 26
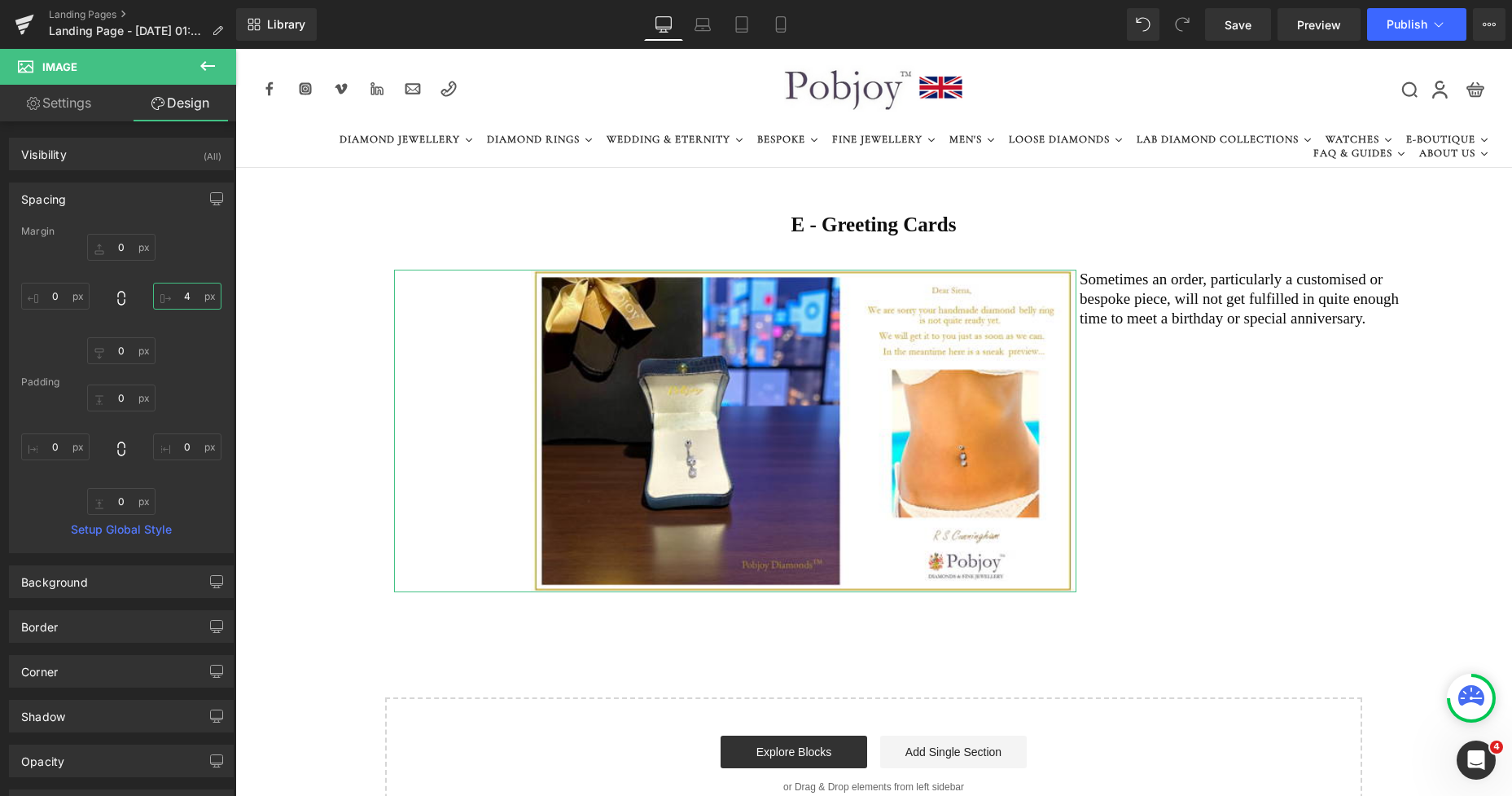
type input "45"
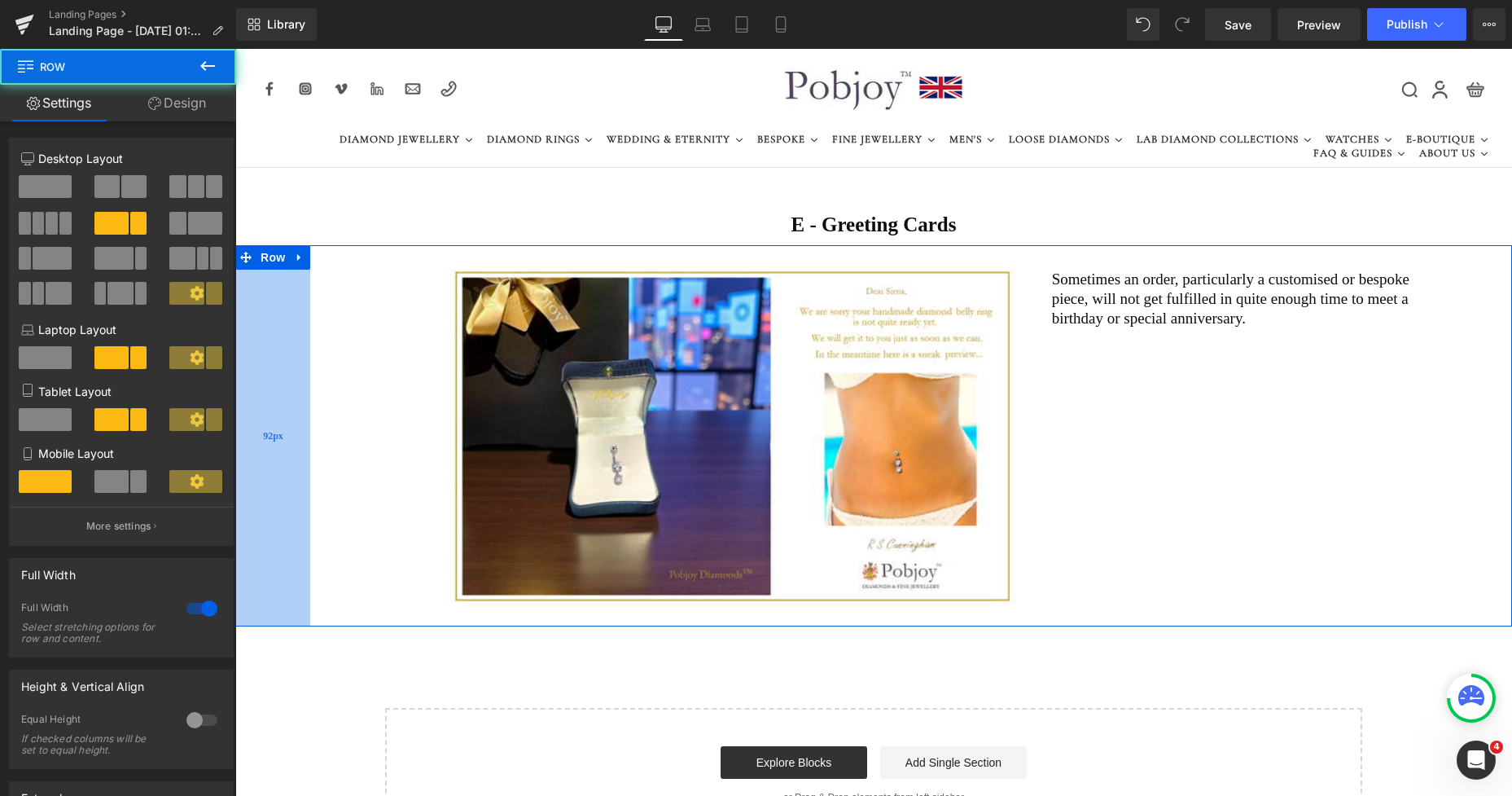
drag, startPoint x: 348, startPoint y: 337, endPoint x: 264, endPoint y: 336, distance: 84.0
click at [264, 336] on div "92px" at bounding box center [272, 435] width 74 height 381
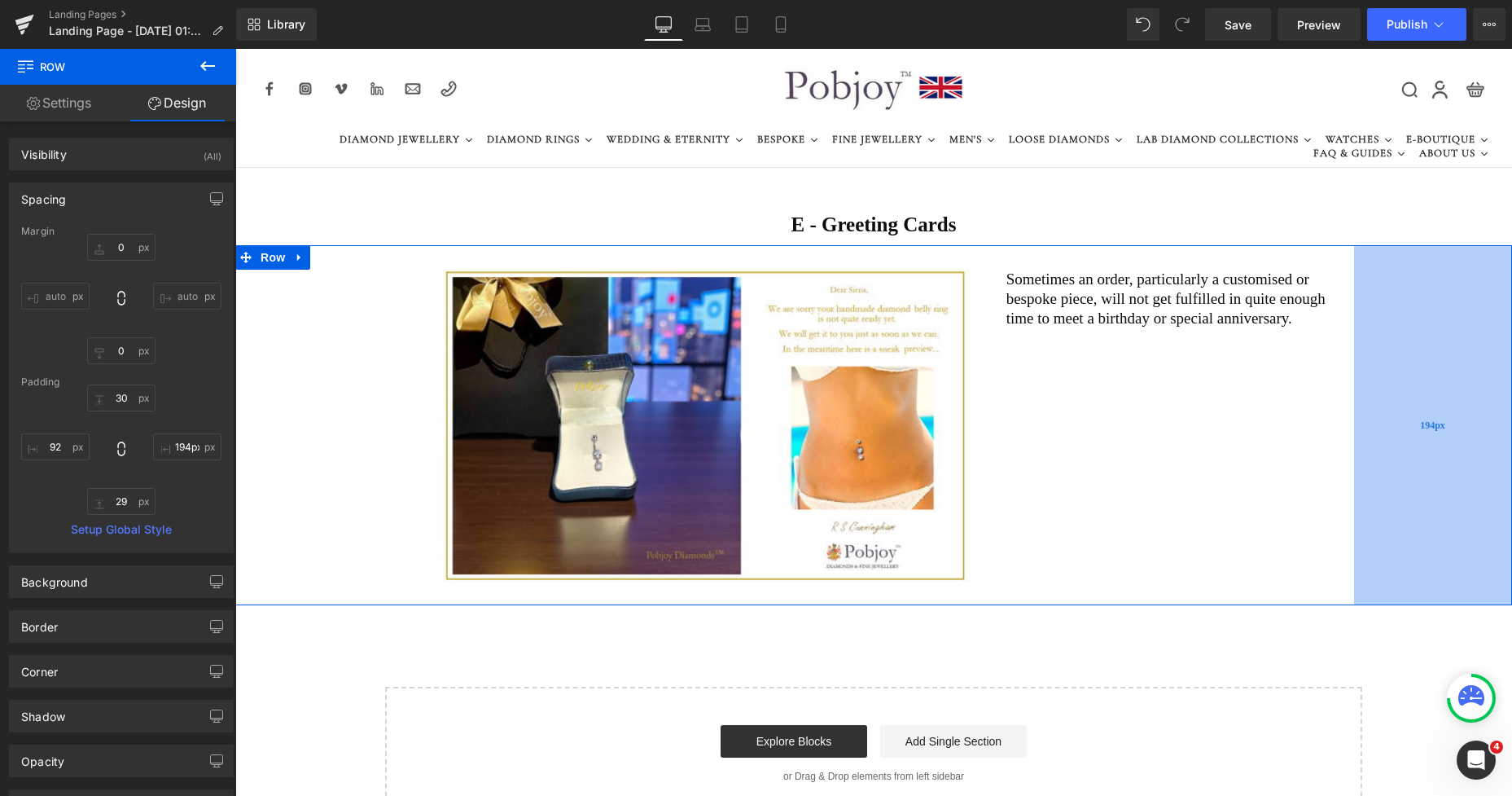
type input "198px"
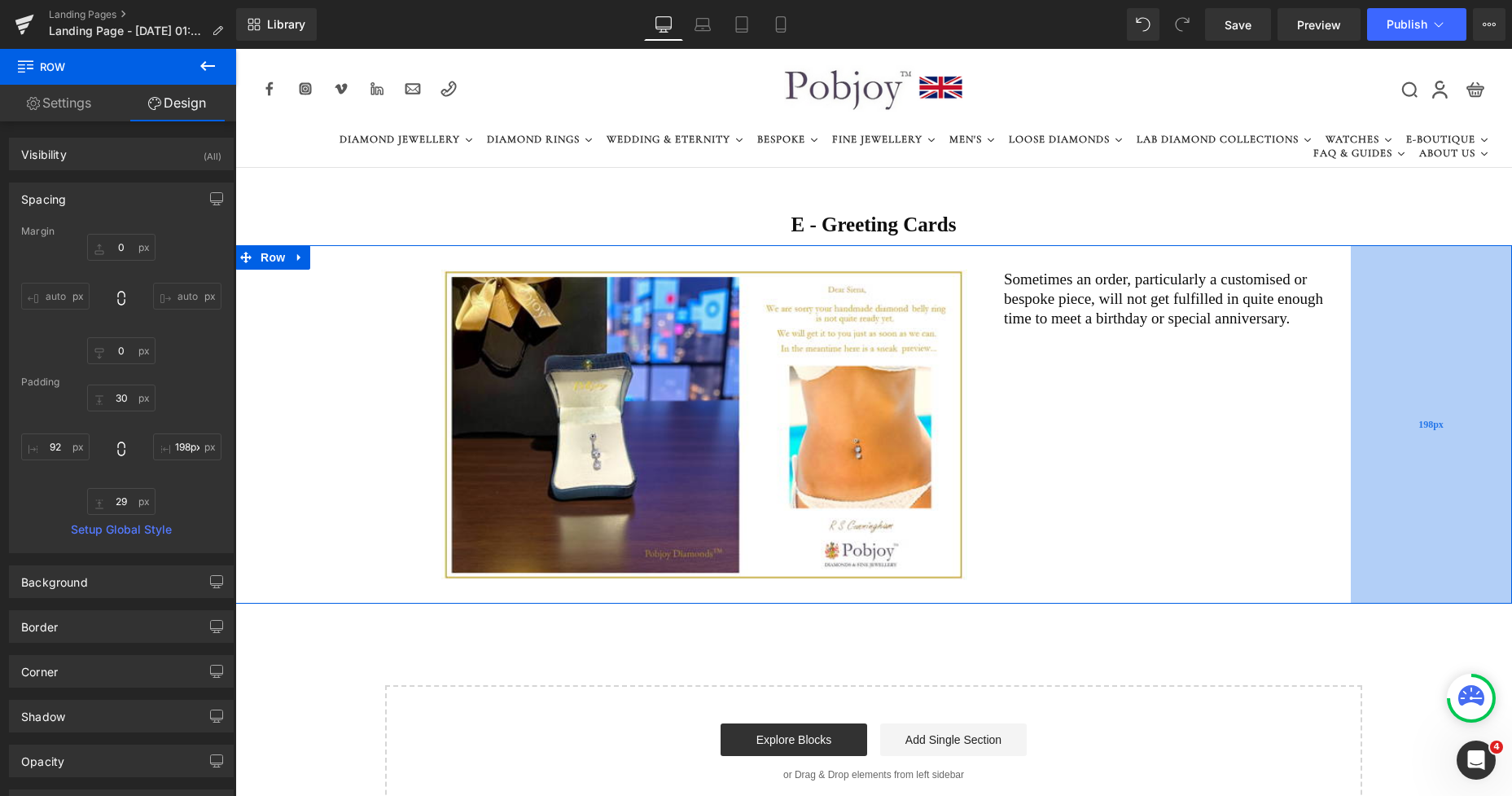
drag, startPoint x: 1484, startPoint y: 308, endPoint x: 1412, endPoint y: 320, distance: 73.0
click at [1412, 320] on div "198px" at bounding box center [1432, 424] width 162 height 359
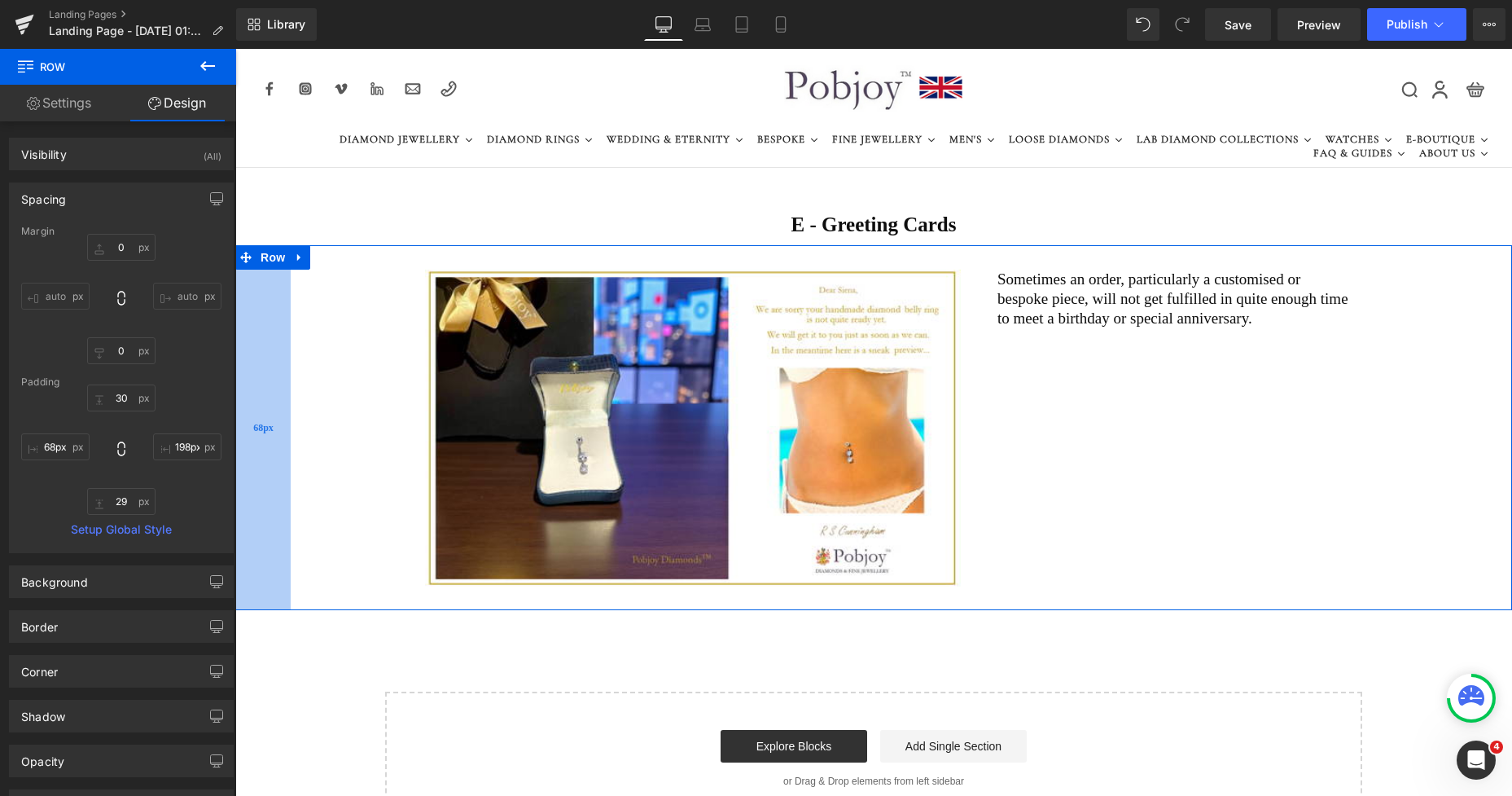
type input "67px"
drag, startPoint x: 290, startPoint y: 353, endPoint x: 269, endPoint y: 353, distance: 21.0
click at [269, 353] on div "67px" at bounding box center [263, 427] width 55 height 365
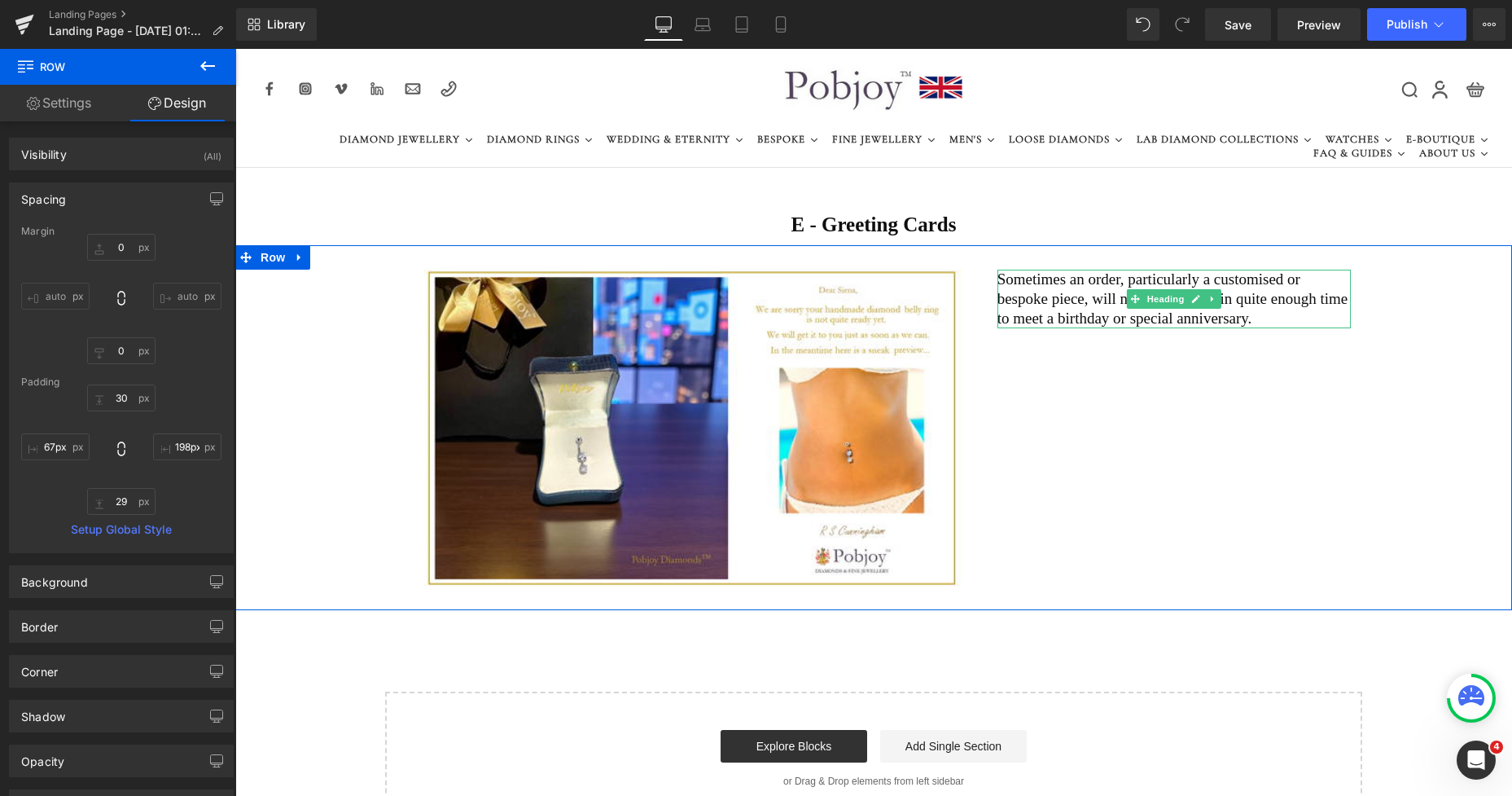
click at [1188, 324] on div at bounding box center [1174, 326] width 354 height 4
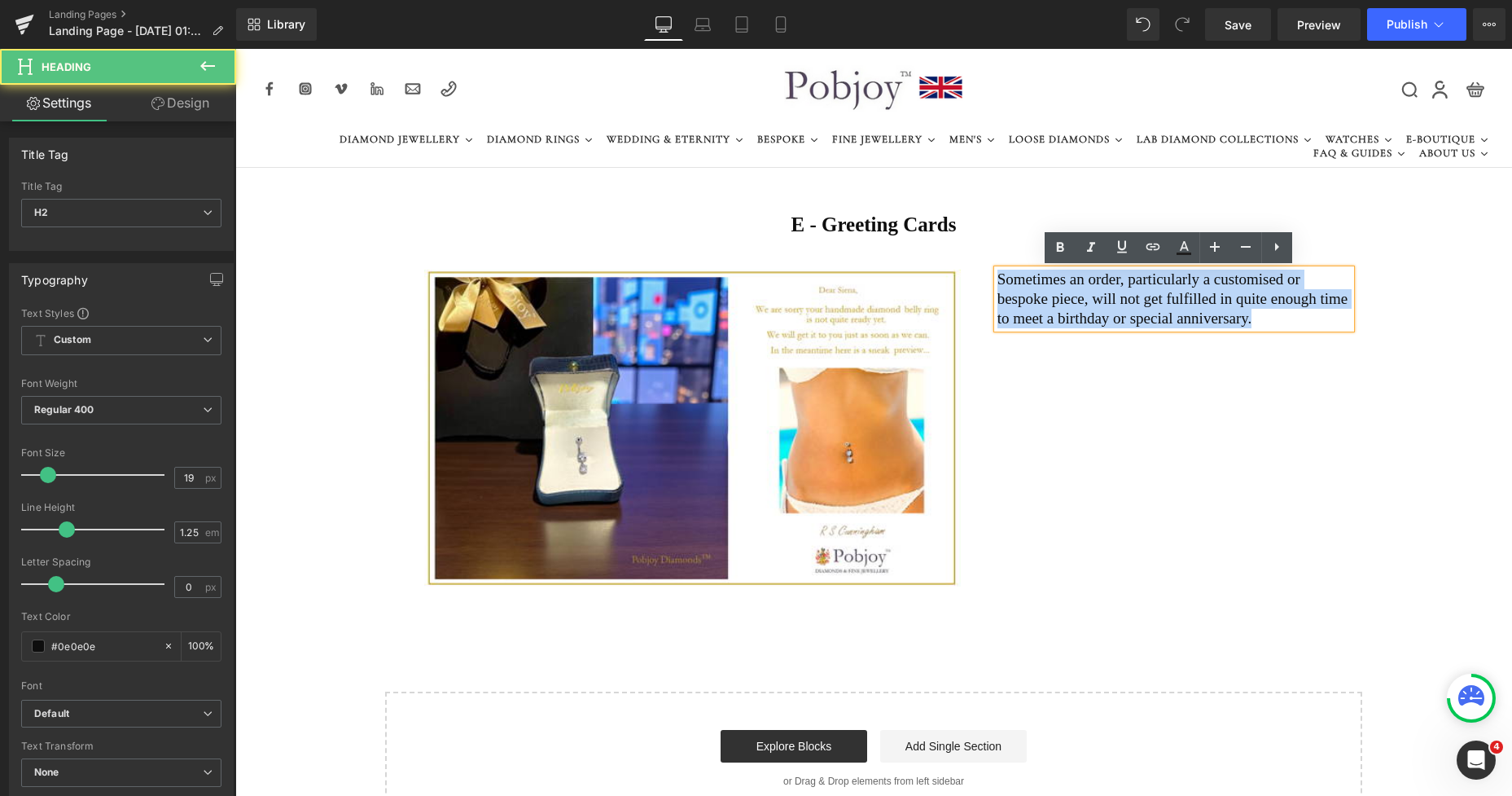
drag, startPoint x: 1189, startPoint y: 316, endPoint x: 975, endPoint y: 277, distance: 217.5
click at [975, 277] on div "Image Sometimes an order, particularly a customised or bespoke piece, will not …" at bounding box center [873, 427] width 1277 height 365
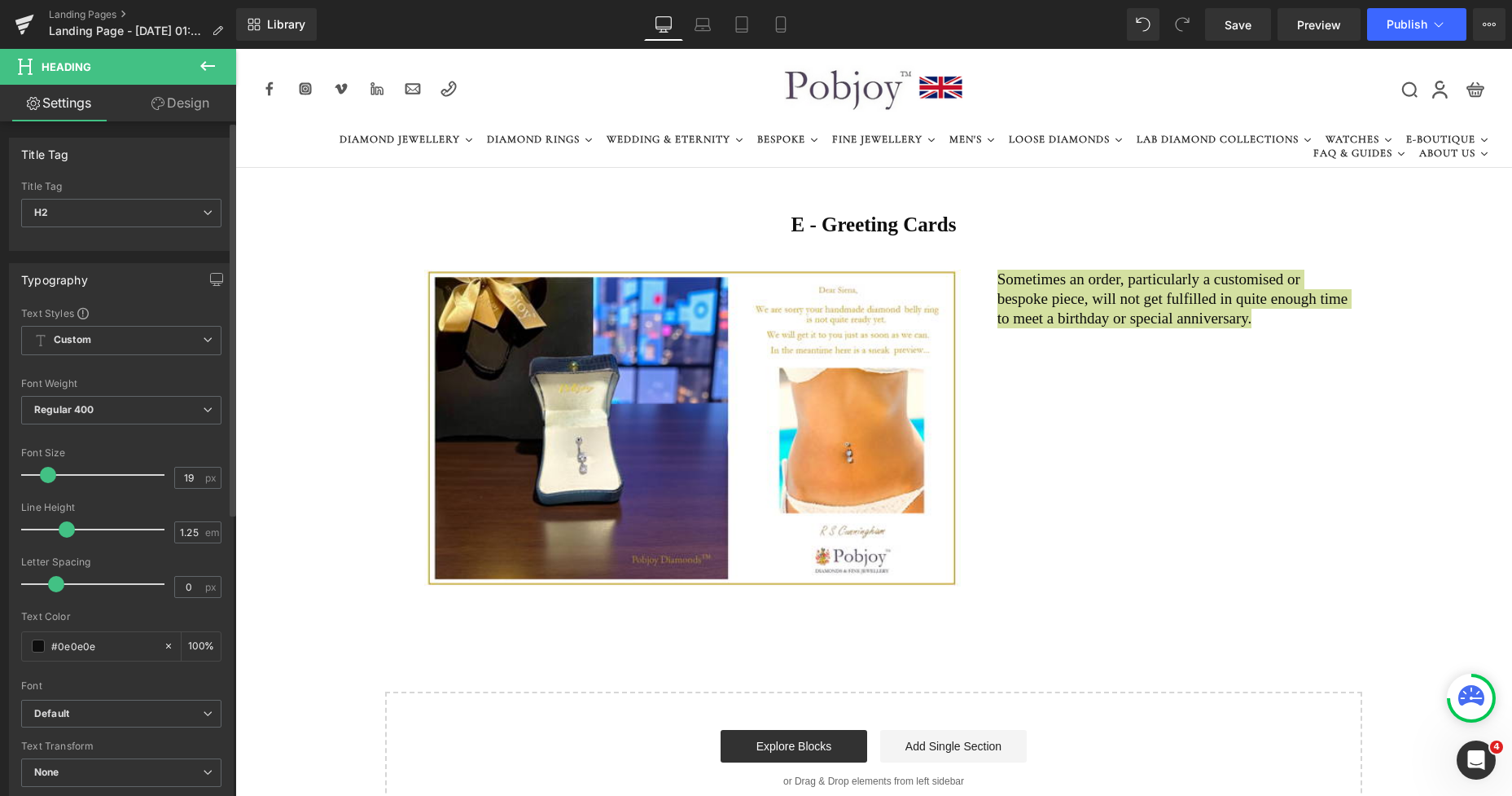
type input "18"
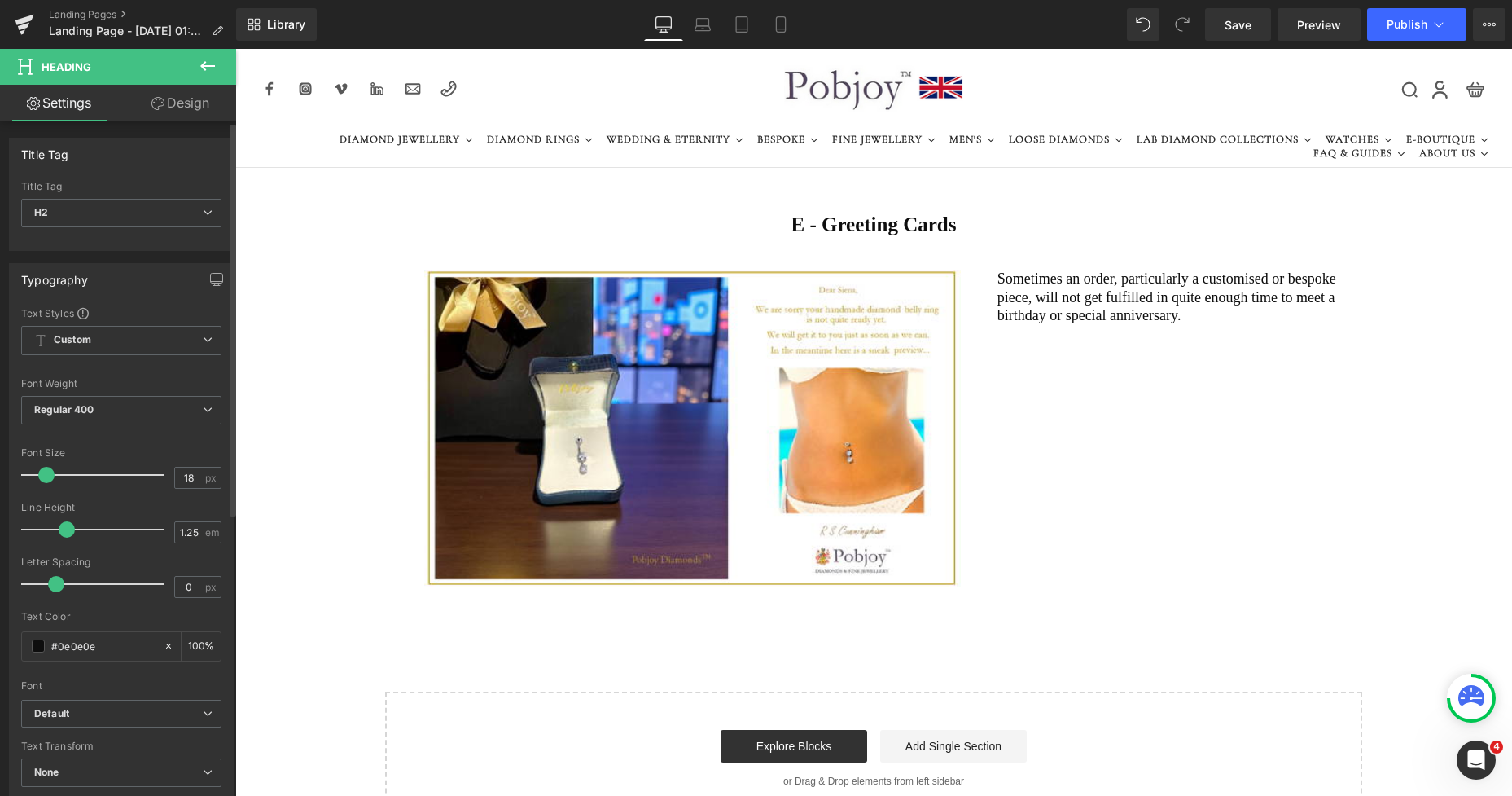
click at [45, 469] on span at bounding box center [46, 474] width 17 height 17
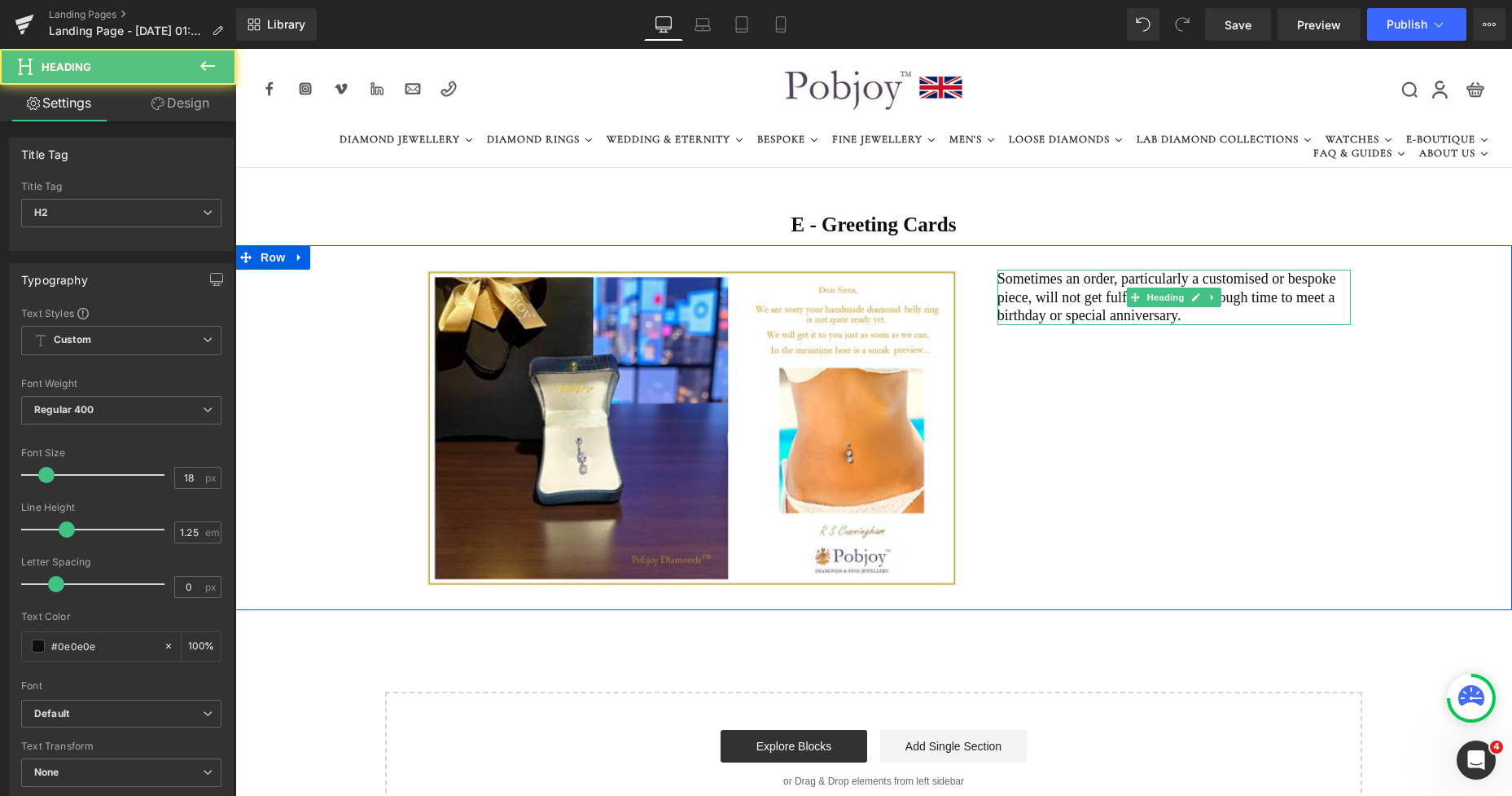
click at [1041, 293] on h2 "Sometimes an order, particularly a customised or bespoke piece, will not get fu…" at bounding box center [1174, 297] width 354 height 56
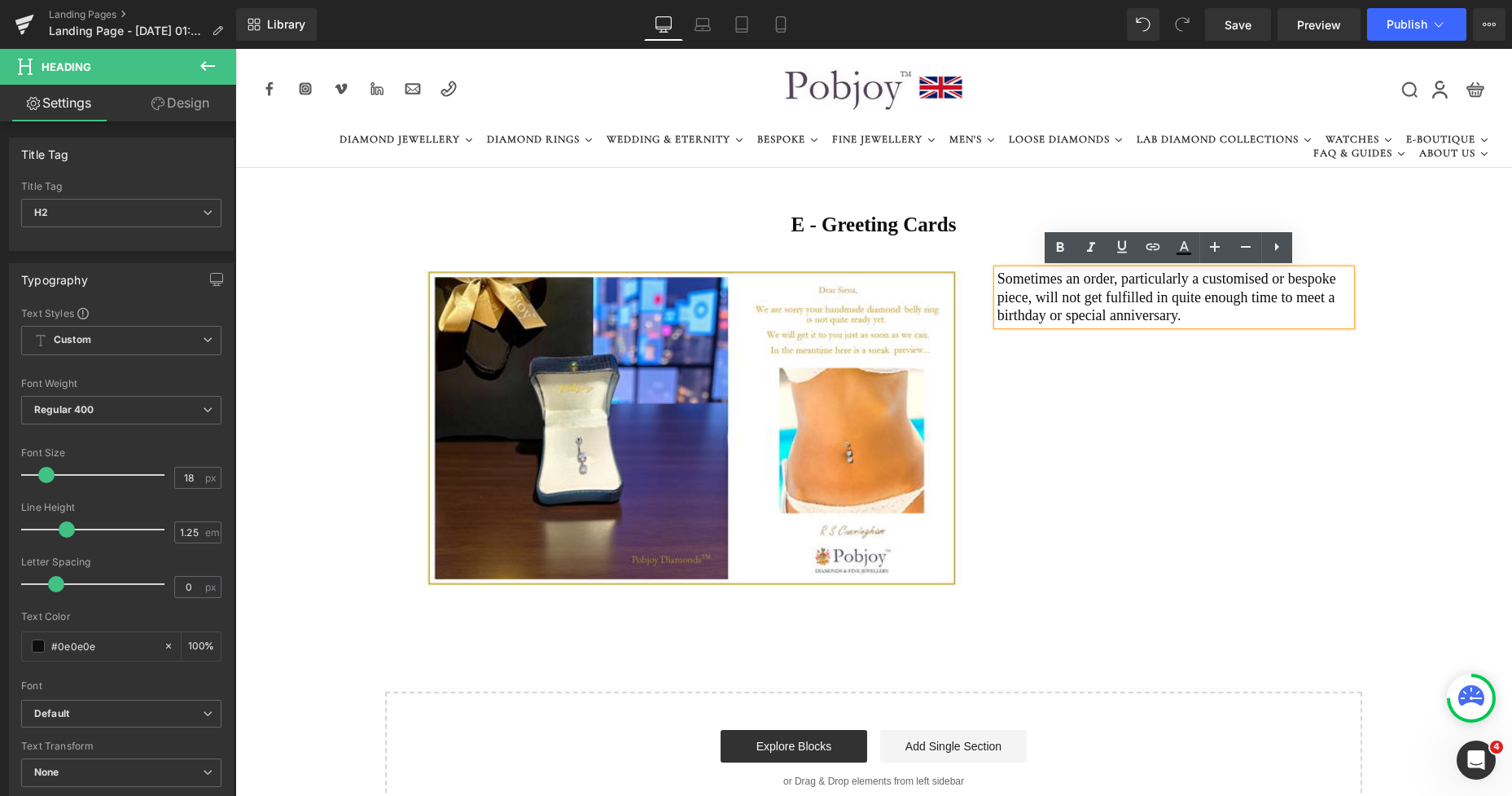
click at [1024, 365] on div "Image Sometimes an order, particularly a customised or bespoke piece, will not …" at bounding box center [873, 427] width 1277 height 365
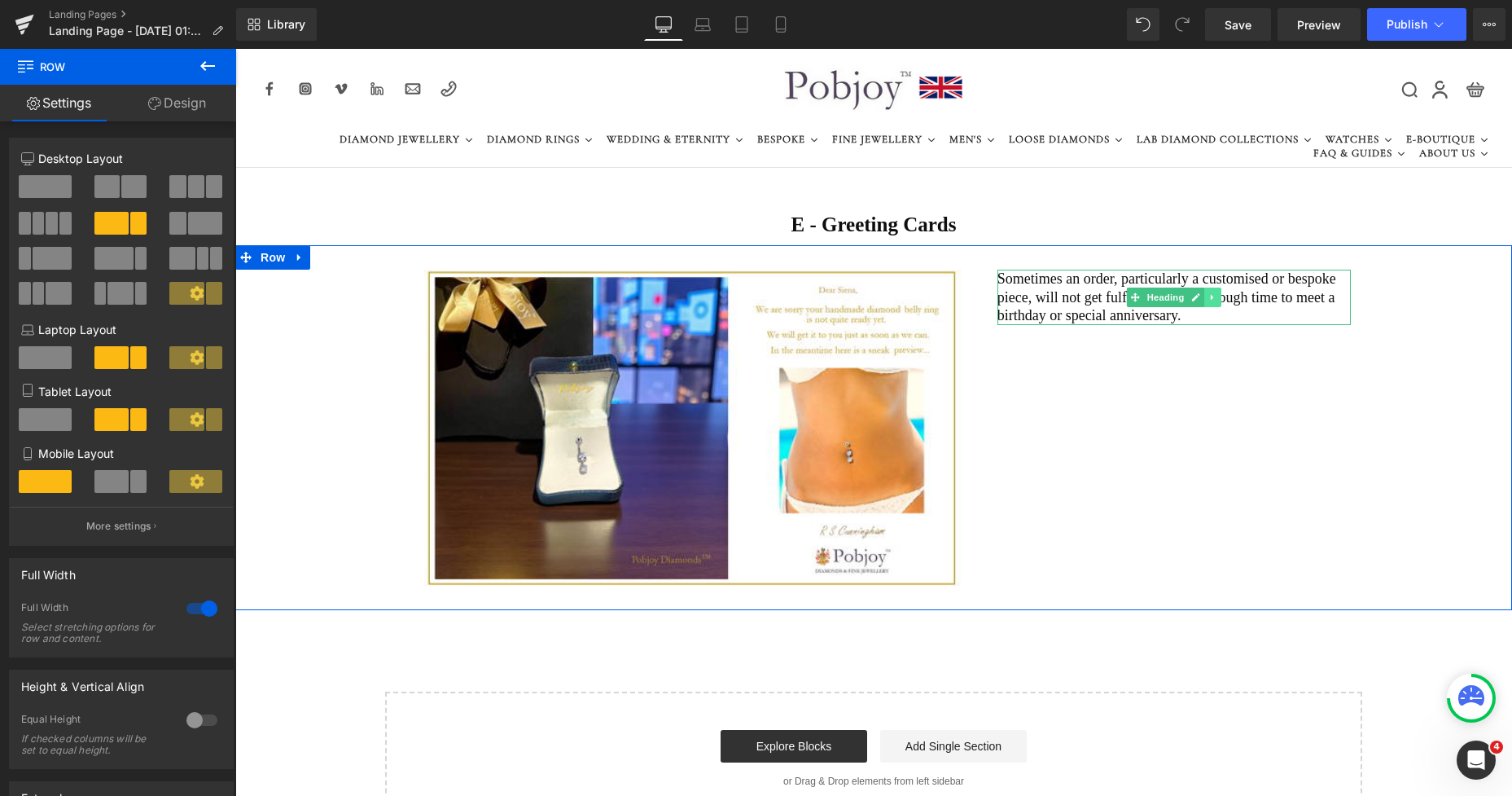
click at [1211, 296] on icon at bounding box center [1212, 298] width 2 height 6
click at [1200, 296] on icon at bounding box center [1204, 296] width 9 height 9
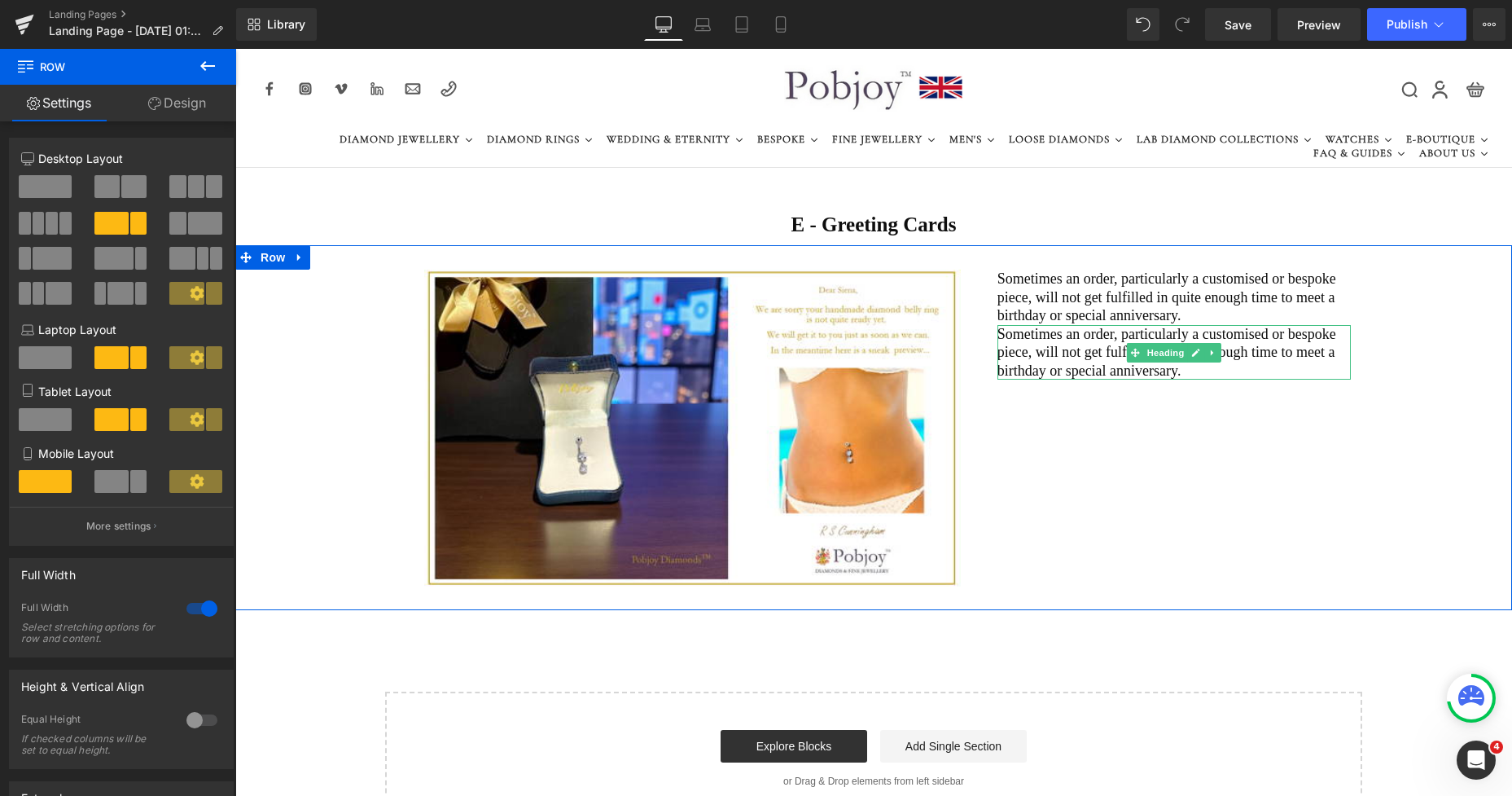
click at [1077, 356] on h2 "Sometimes an order, particularly a customised or bespoke piece, will not get fu…" at bounding box center [1174, 353] width 354 height 56
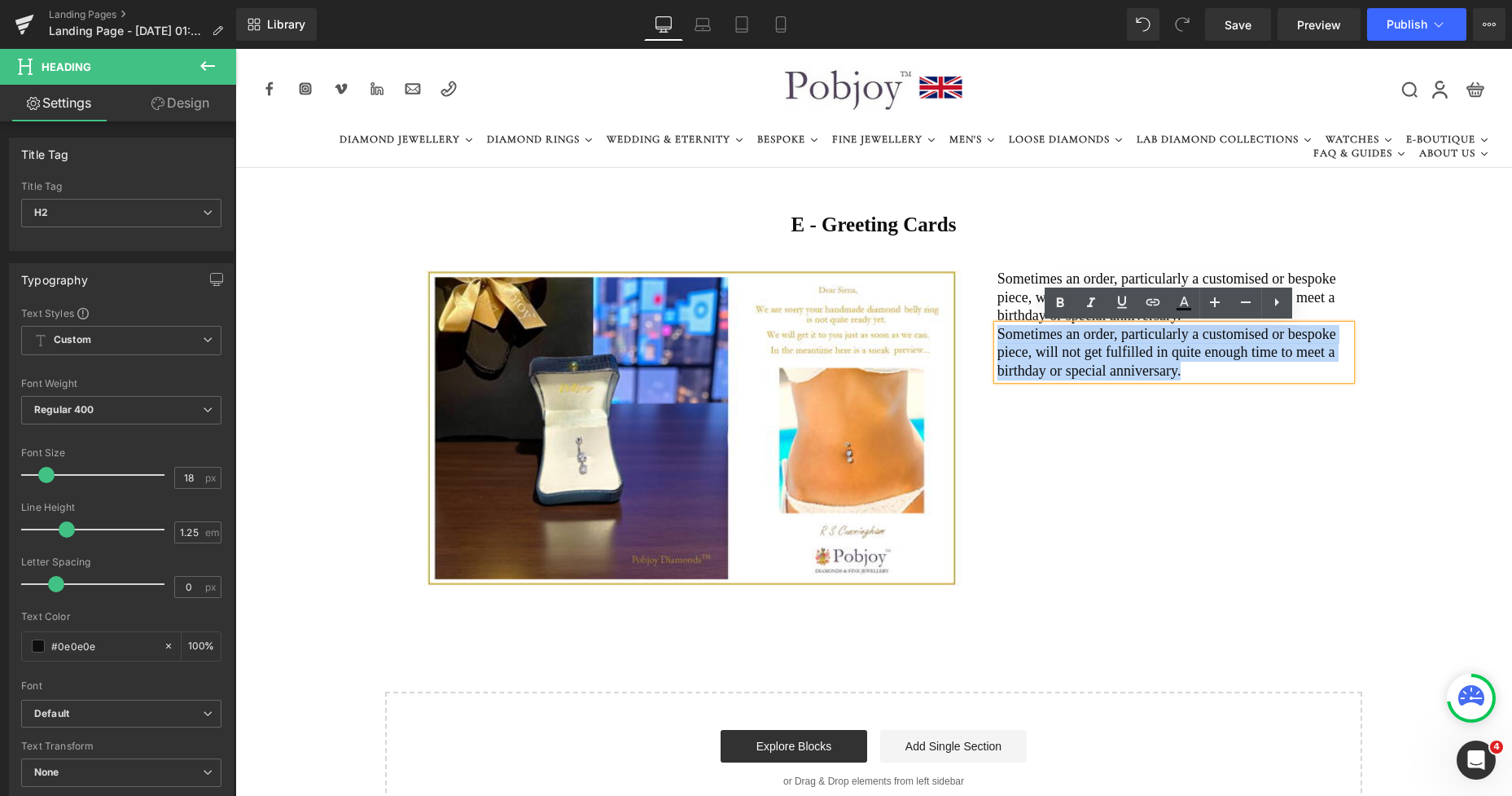
drag, startPoint x: 1174, startPoint y: 372, endPoint x: 983, endPoint y: 334, distance: 194.7
click at [983, 334] on div "Image Sometimes an order, particularly a customised or bespoke piece, will not …" at bounding box center [873, 427] width 1277 height 365
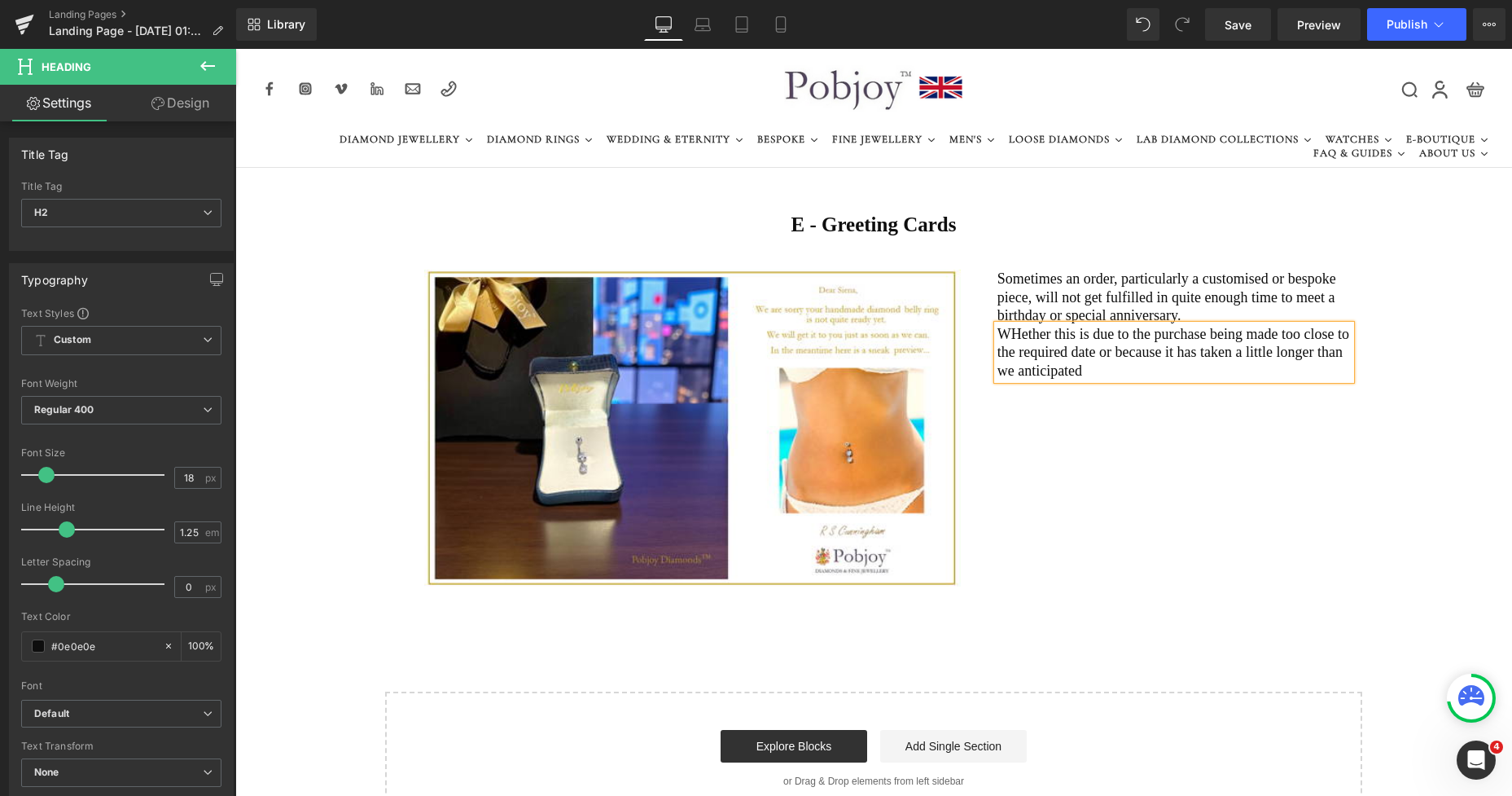
click at [1017, 336] on h2 "WHether this is due to the purchase being made too close to the required date o…" at bounding box center [1174, 353] width 354 height 56
click at [1163, 354] on h2 "Whether this is due to the purchase being made too close to the required date o…" at bounding box center [1174, 353] width 354 height 56
click at [1088, 351] on h2 "Whether this is due to the purchase being made too close to the required date o…" at bounding box center [1174, 353] width 354 height 56
drag, startPoint x: 1089, startPoint y: 352, endPoint x: 1063, endPoint y: 351, distance: 26.0
click at [1063, 351] on h2 "Whether this is due to the purchase being made too close to the required date o…" at bounding box center [1174, 353] width 354 height 56
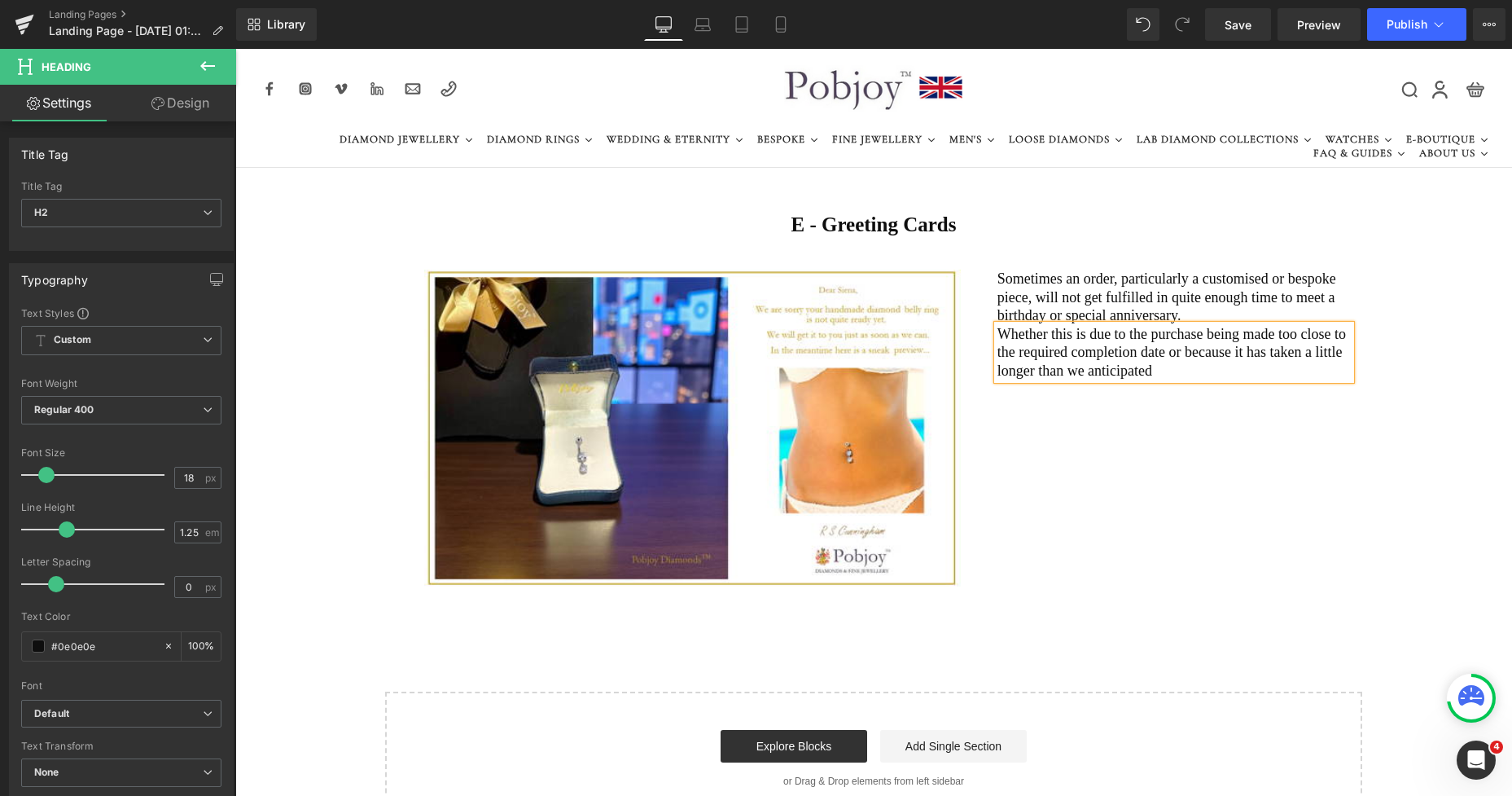
click at [1305, 350] on h2 "Whether this is due to the purchase being made too close to the required comple…" at bounding box center [1174, 353] width 354 height 56
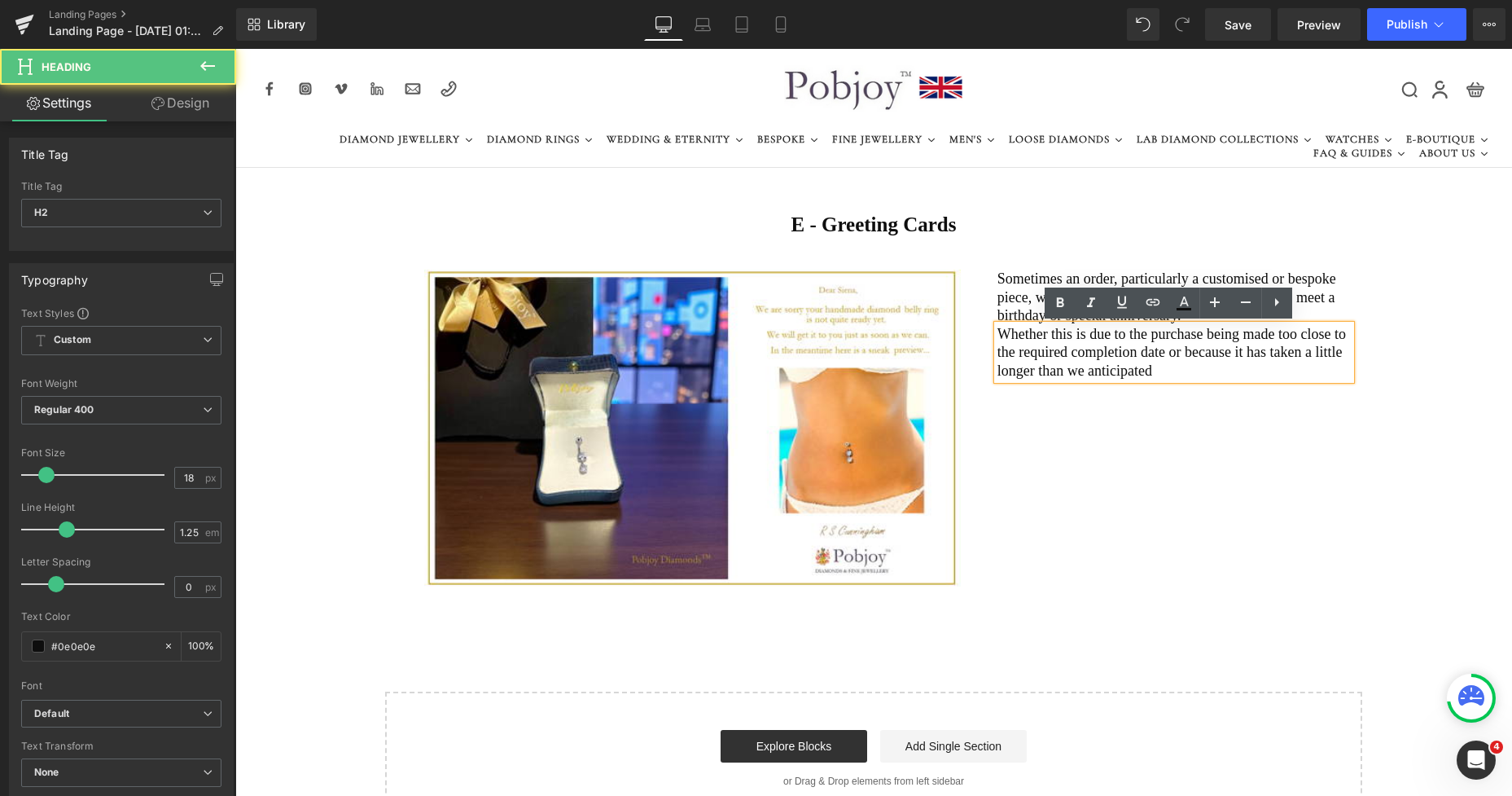
click at [1148, 368] on h2 "Whether this is due to the purchase being made too close to the required comple…" at bounding box center [1174, 353] width 354 height 56
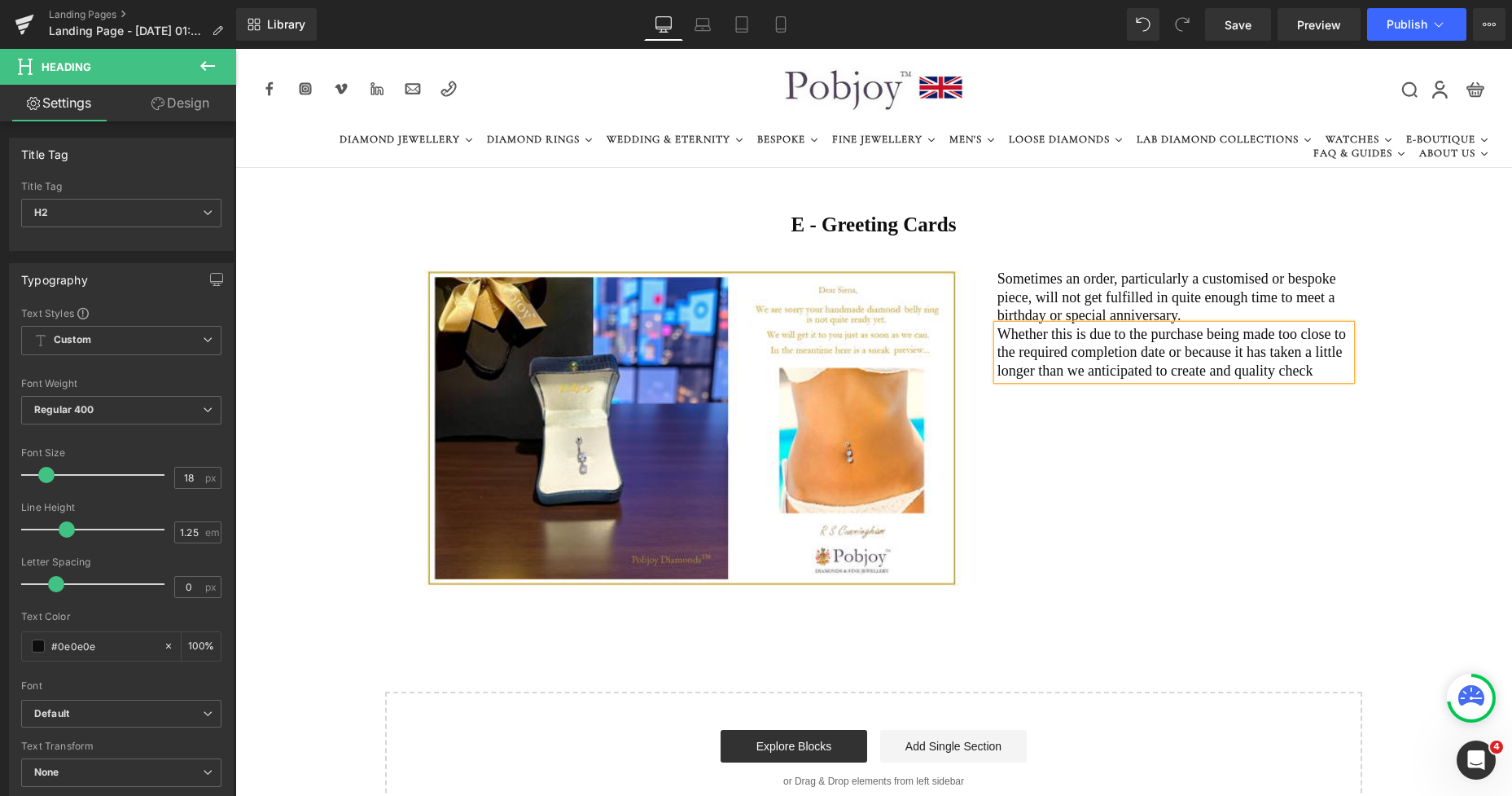
click at [1301, 371] on h2 "Whether this is due to the purchase being made too close to the required comple…" at bounding box center [1174, 353] width 354 height 56
click at [196, 101] on link "Design" at bounding box center [180, 102] width 118 height 36
click at [0, 0] on div "Background" at bounding box center [0, 0] width 0 height 0
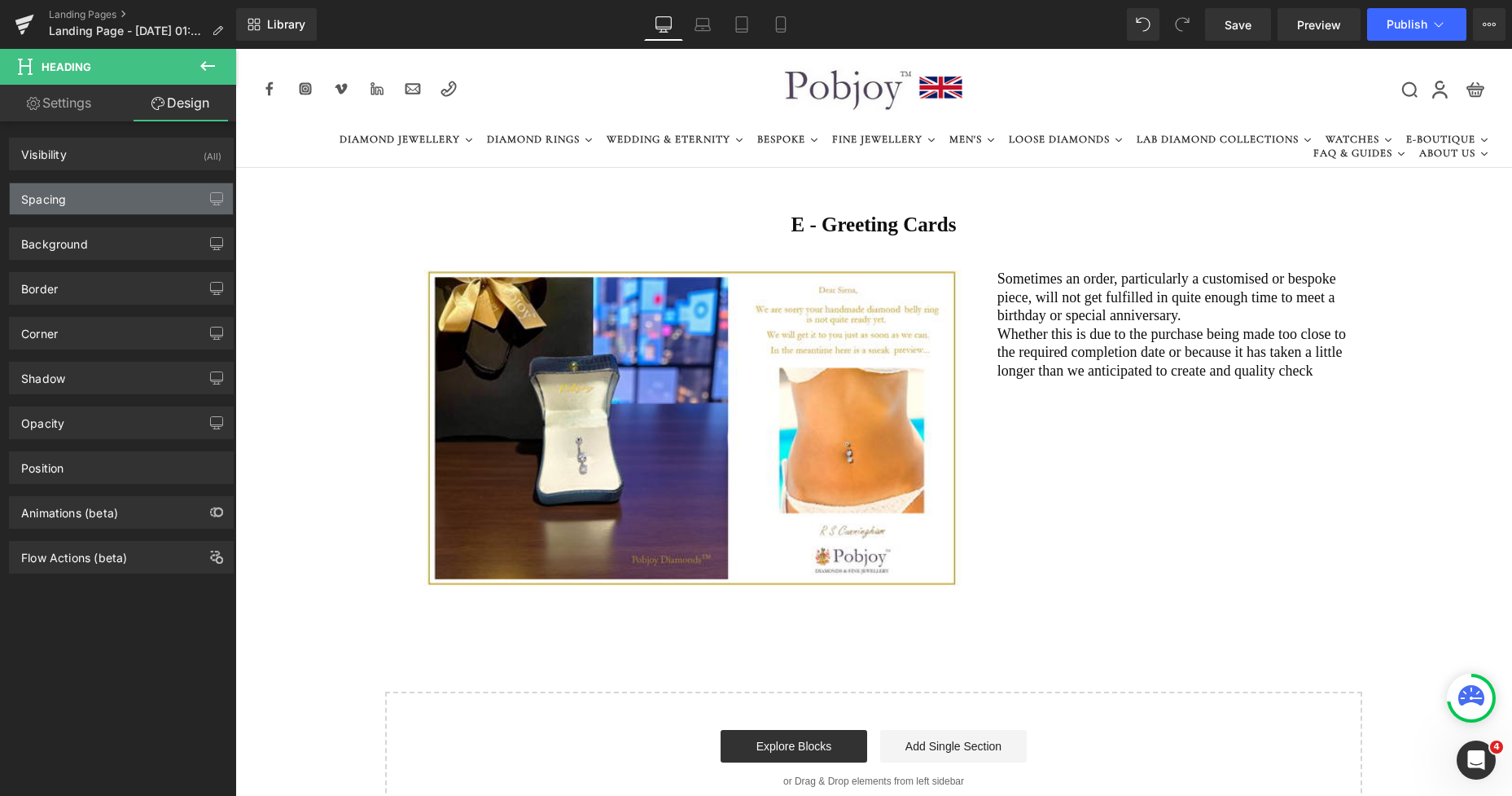
type input "0"
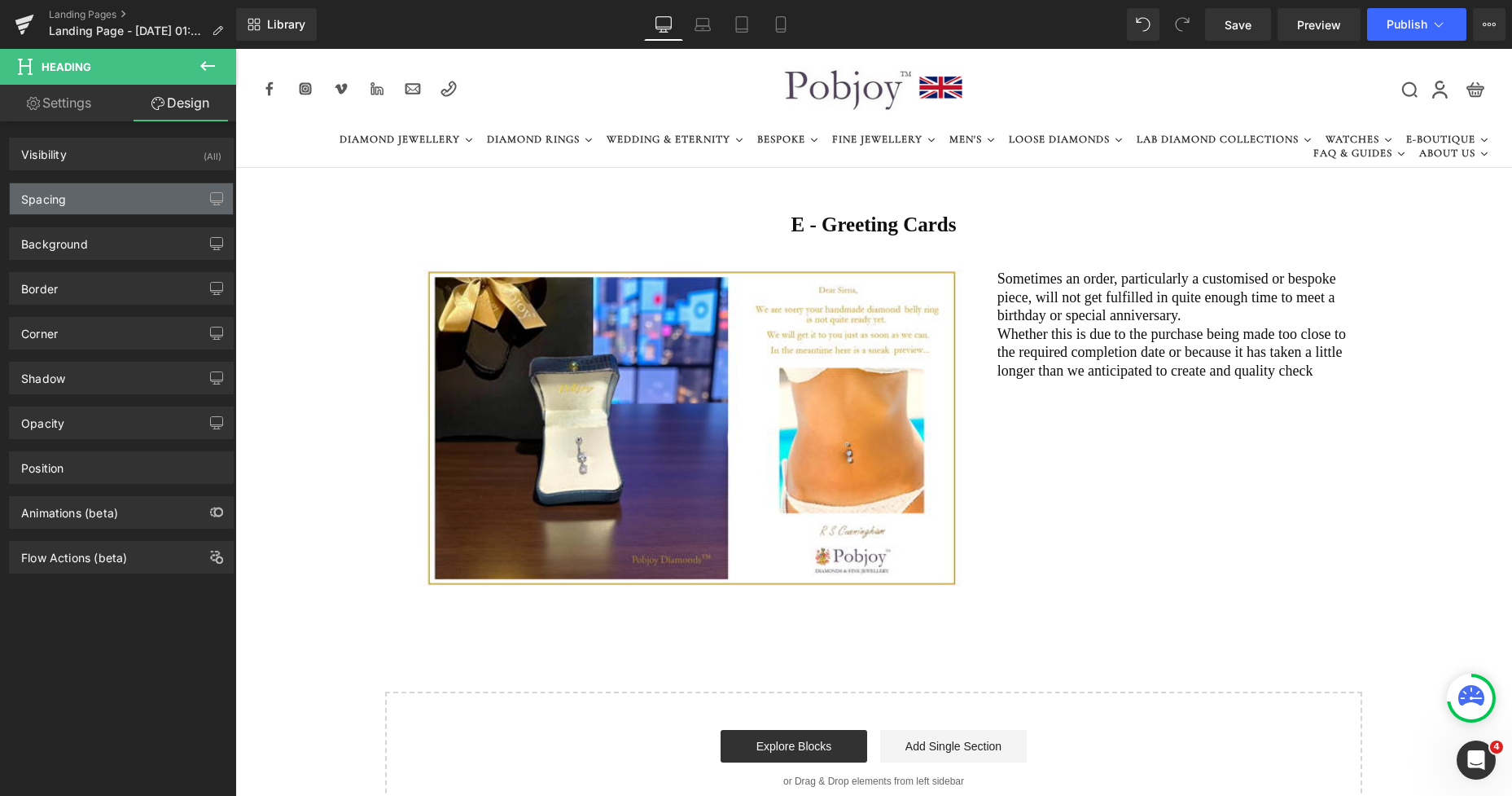
type input "0"
click at [72, 209] on div "Spacing" at bounding box center [122, 199] width 223 height 31
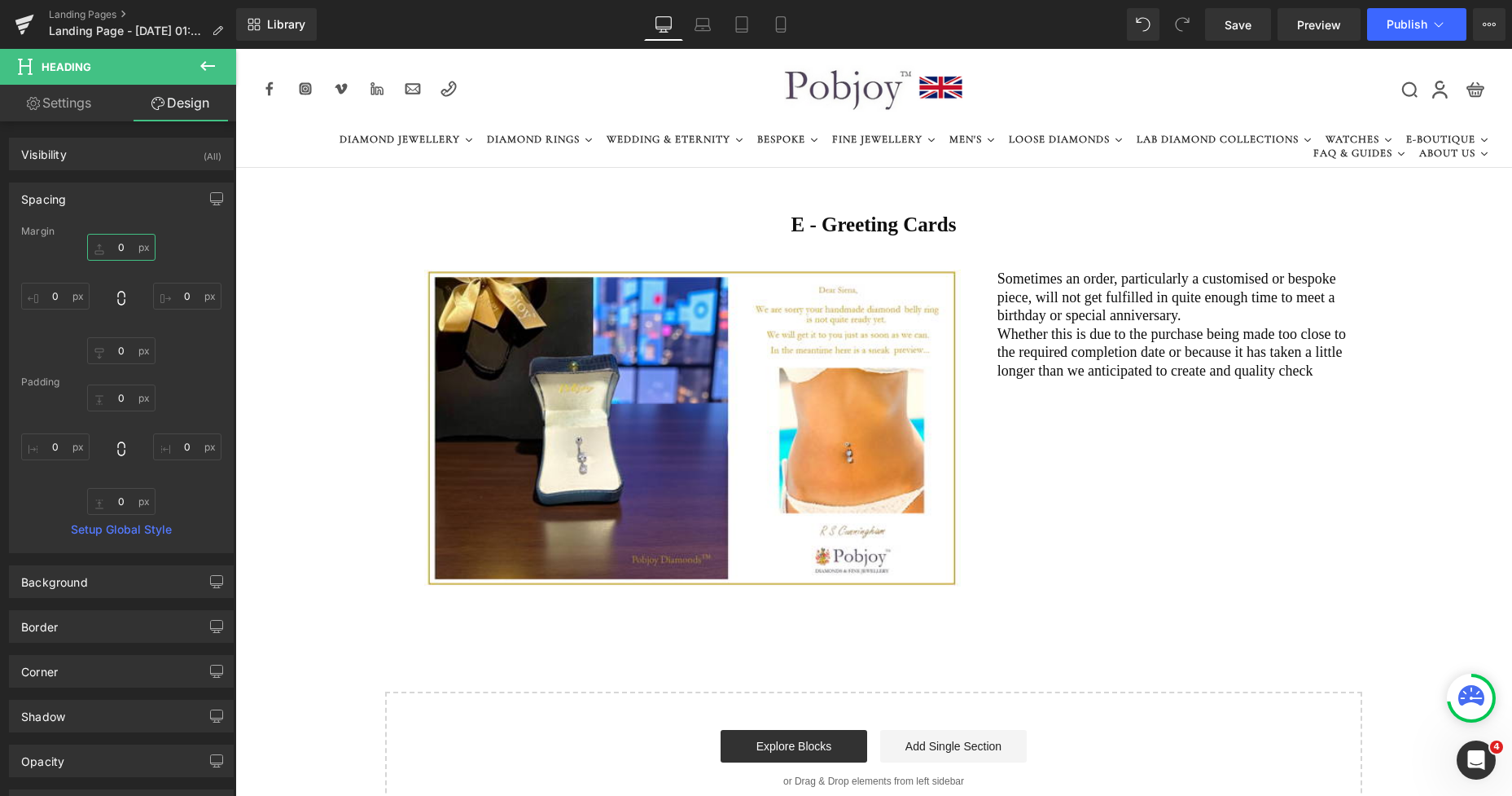
click at [110, 247] on input "0" at bounding box center [122, 246] width 69 height 26
type input "12"
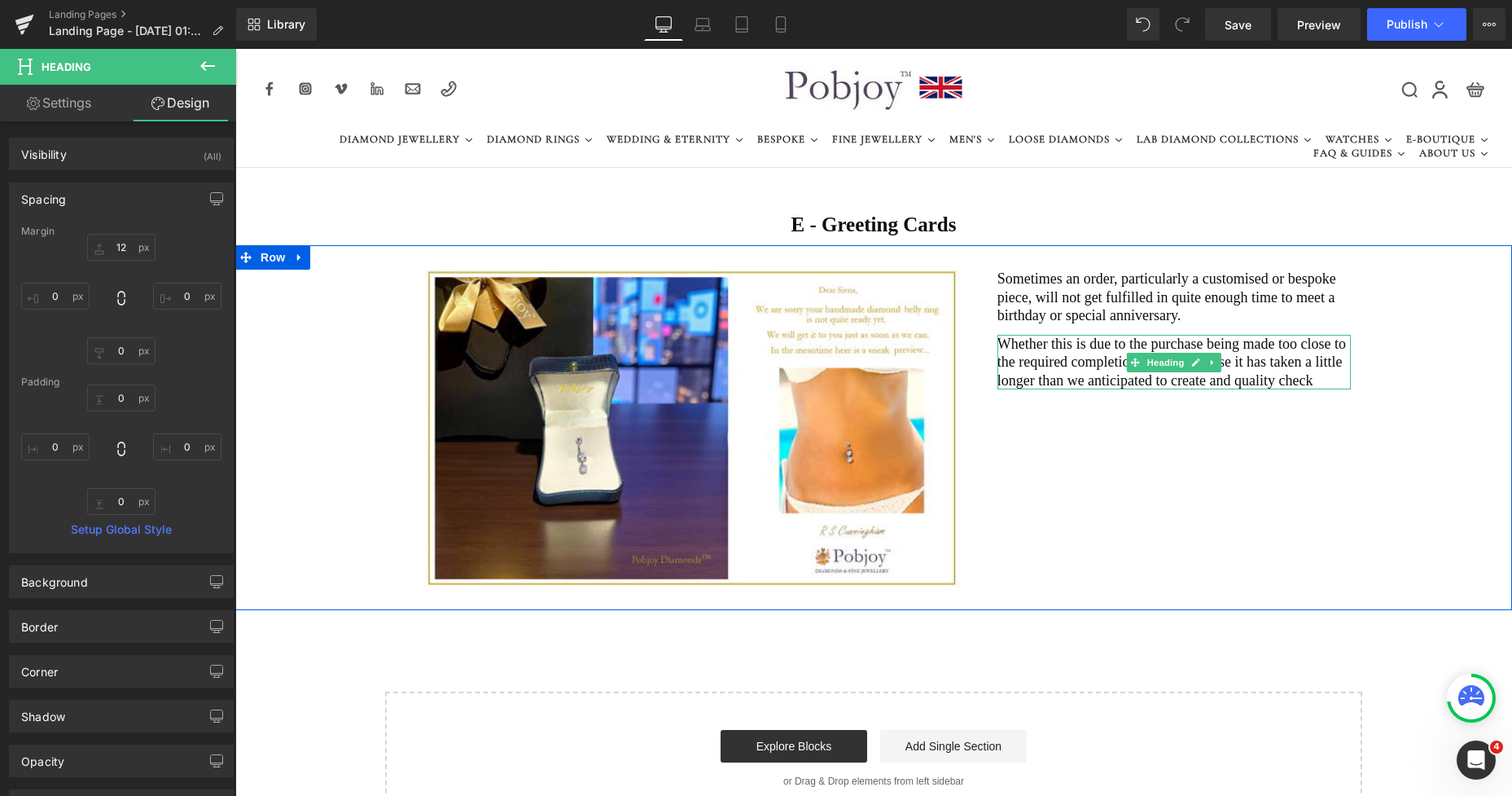
click at [1033, 342] on h2 "Whether this is due to the purchase being made too close to the required comple…" at bounding box center [1174, 363] width 354 height 56
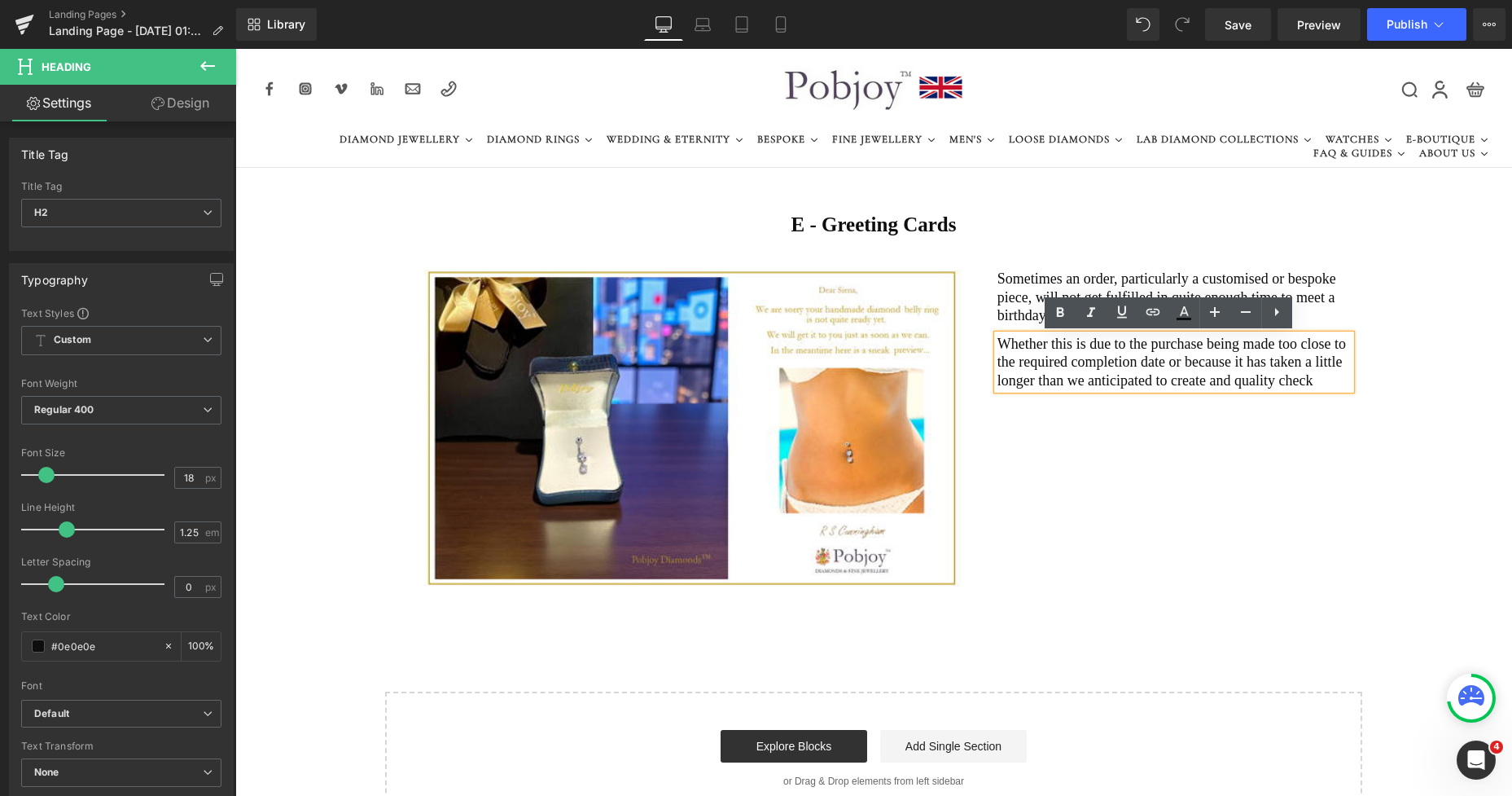
click at [1150, 470] on div "Image Sometimes an order, particularly a customised or bespoke piece, will not …" at bounding box center [873, 427] width 1277 height 365
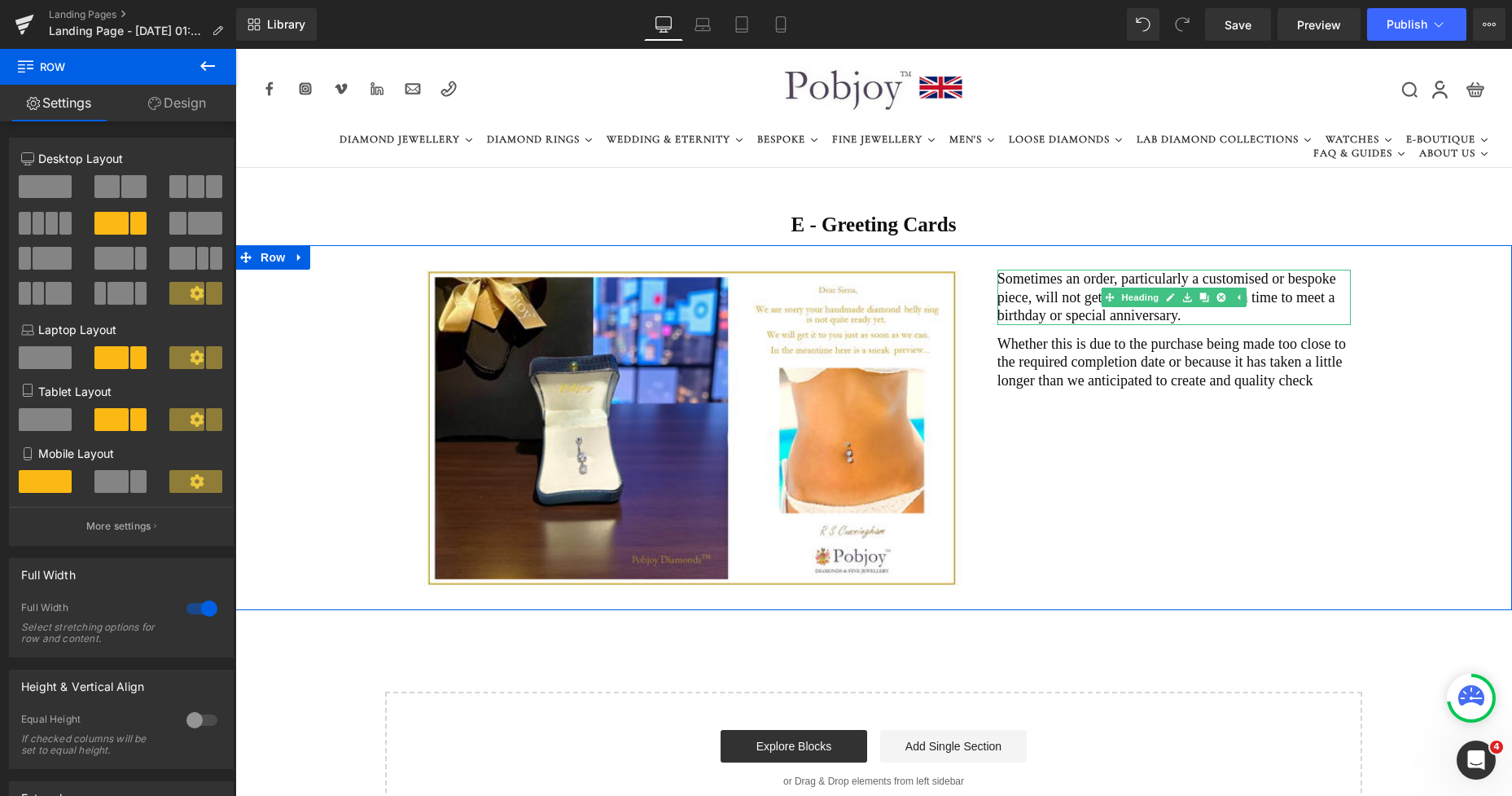
click at [1089, 317] on h2 "Sometimes an order, particularly a customised or bespoke piece, will not get fu…" at bounding box center [1174, 297] width 354 height 56
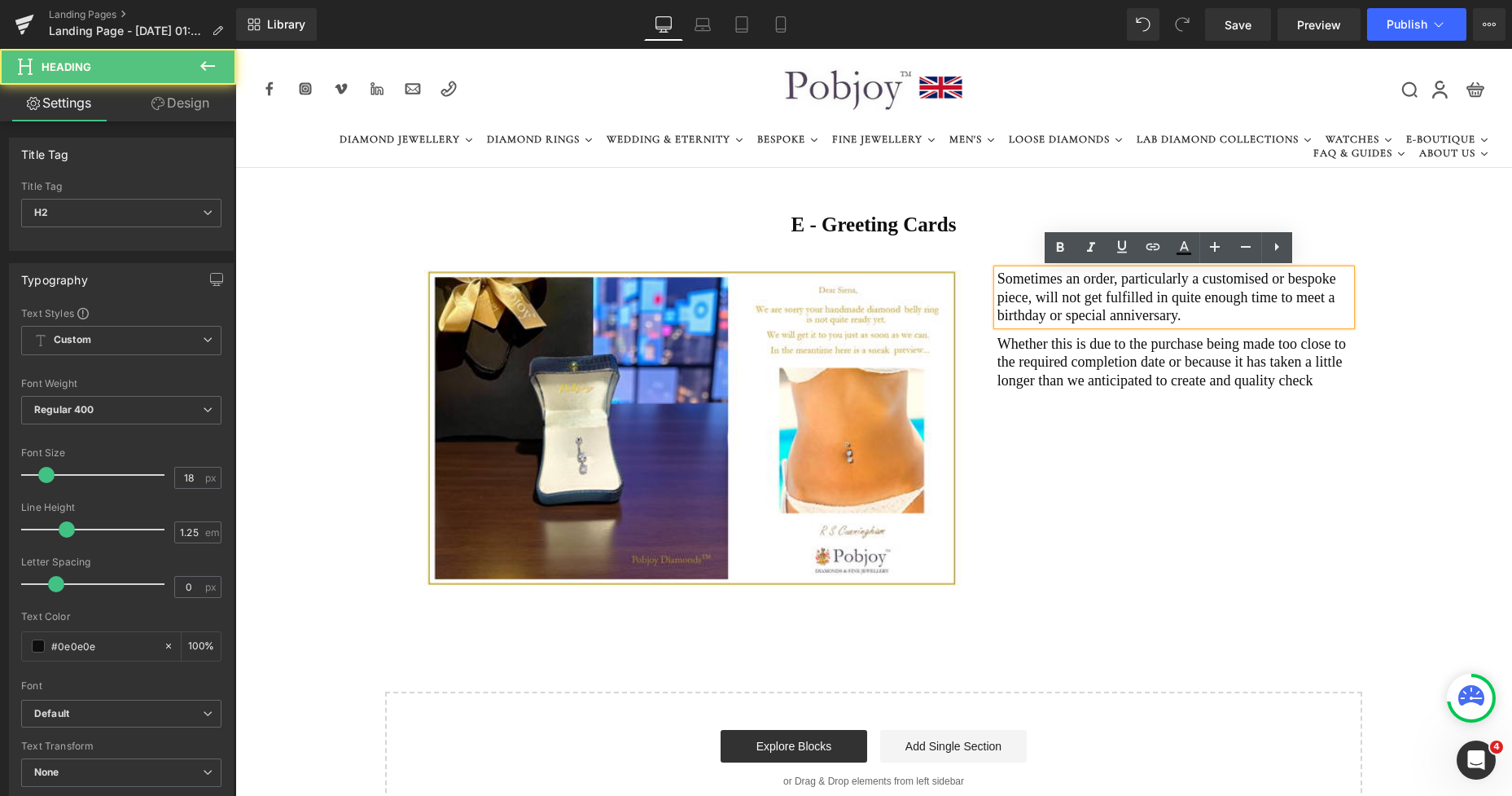
click at [1057, 316] on h2 "Sometimes an order, particularly a customised or bespoke piece, will not get fu…" at bounding box center [1174, 297] width 354 height 56
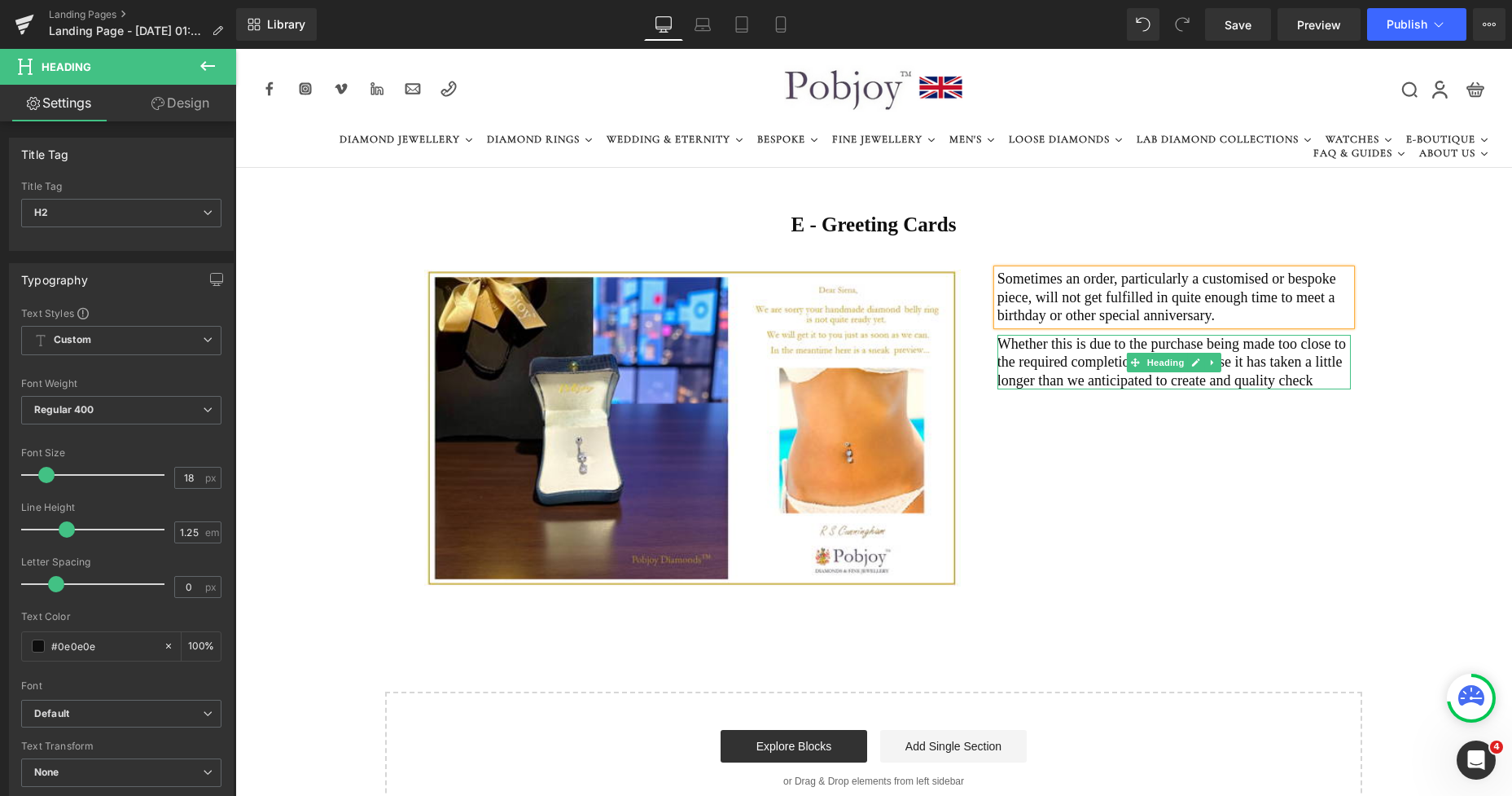
click at [1049, 361] on h2 "Whether this is due to the purchase being made too close to the required comple…" at bounding box center [1174, 363] width 354 height 56
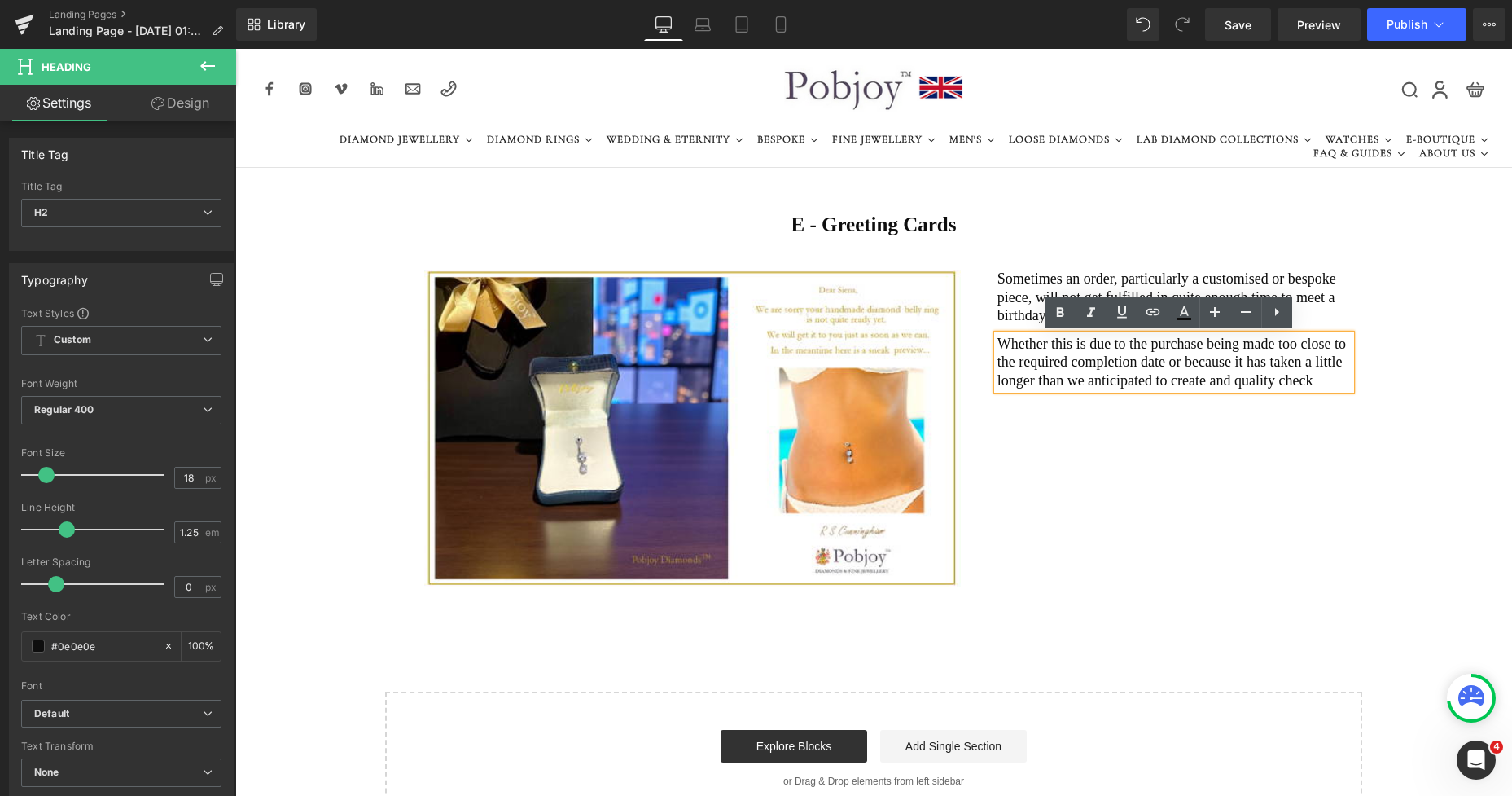
click at [1046, 428] on div "Image Sometimes an order, particularly a customised or bespoke piece, will not …" at bounding box center [873, 427] width 1277 height 365
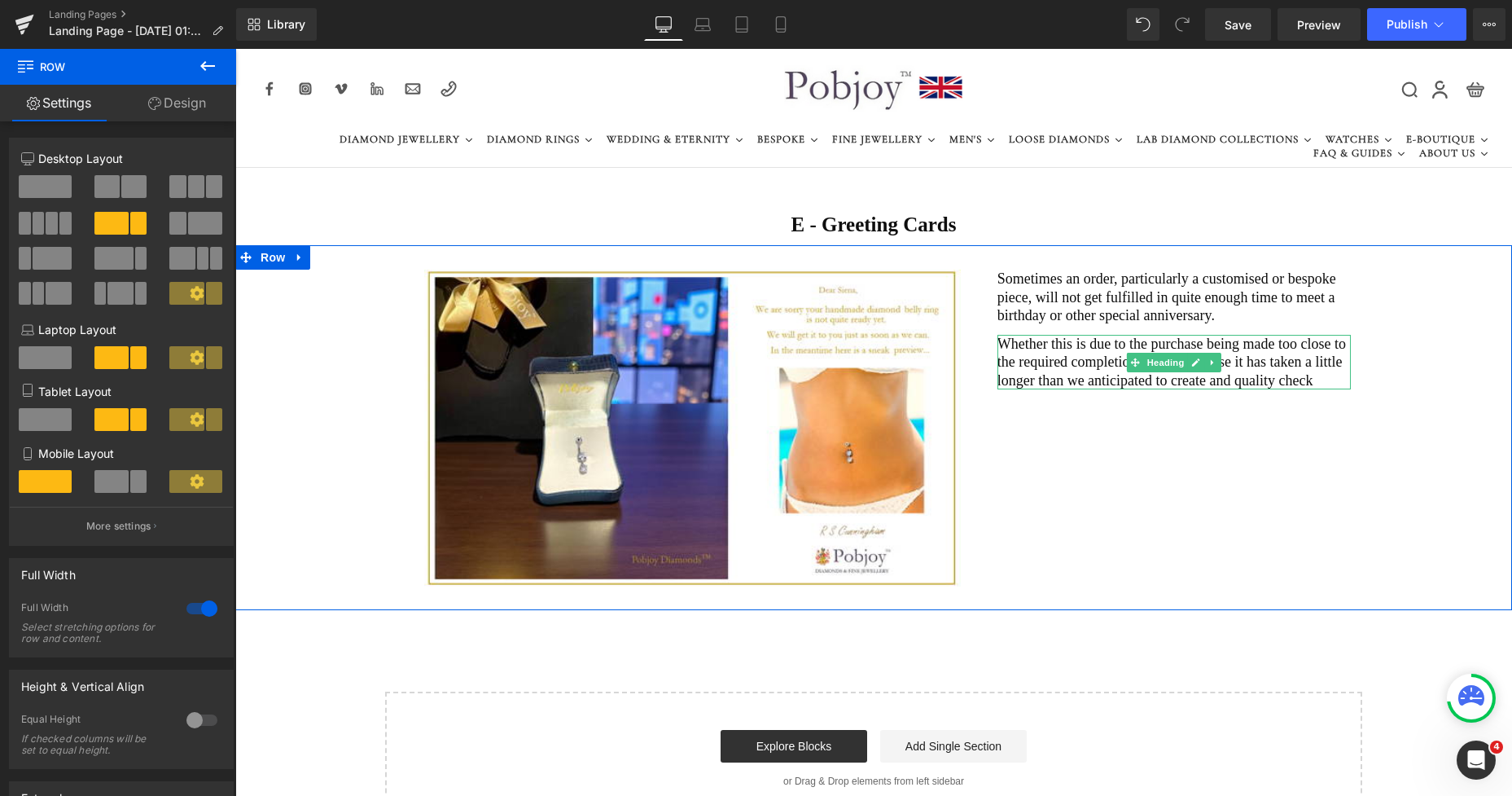
click at [1218, 377] on h2 "Whether this is due to the purchase being made too close to the required comple…" at bounding box center [1174, 363] width 354 height 56
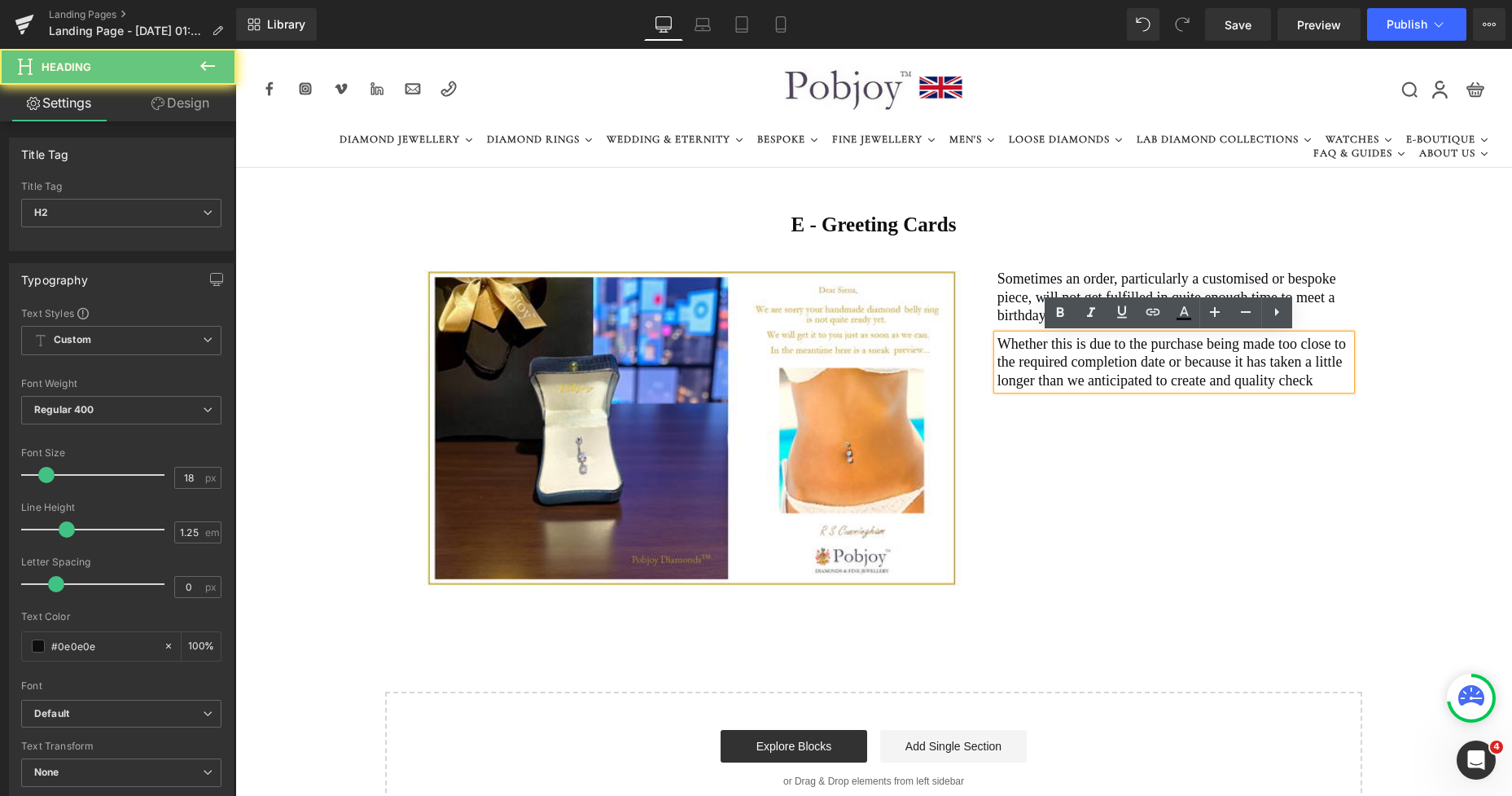
click at [1302, 378] on h2 "Whether this is due to the purchase being made too close to the required comple…" at bounding box center [1174, 363] width 354 height 56
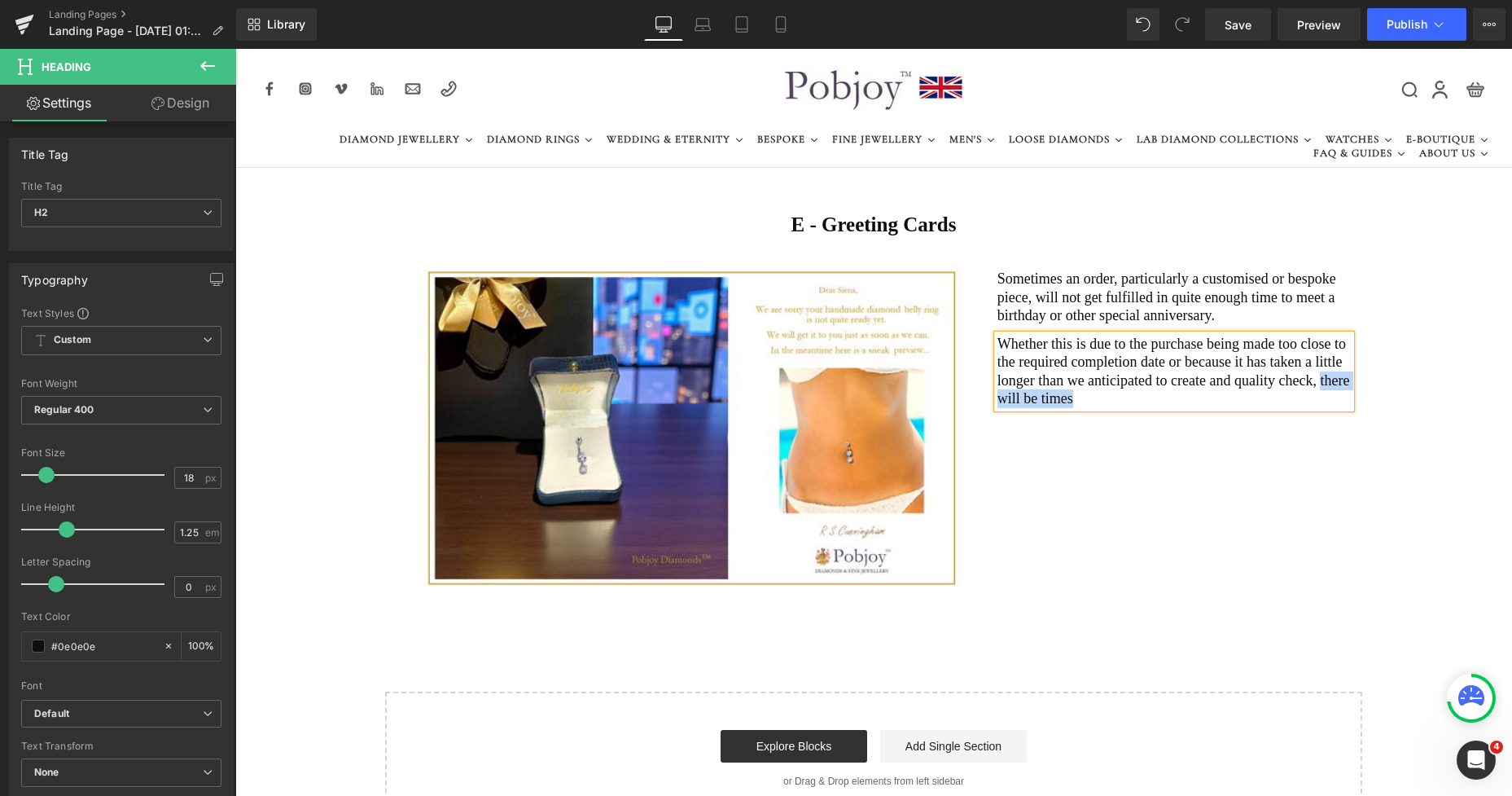
drag, startPoint x: 1302, startPoint y: 379, endPoint x: 1319, endPoint y: 391, distance: 20.8
click at [1319, 391] on h2 "Whether this is due to the purchase being made too close to the required comple…" at bounding box center [1174, 372] width 354 height 74
click at [1100, 422] on div "Image Sometimes an order, particularly a customised or bespoke piece, will not …" at bounding box center [873, 427] width 1277 height 365
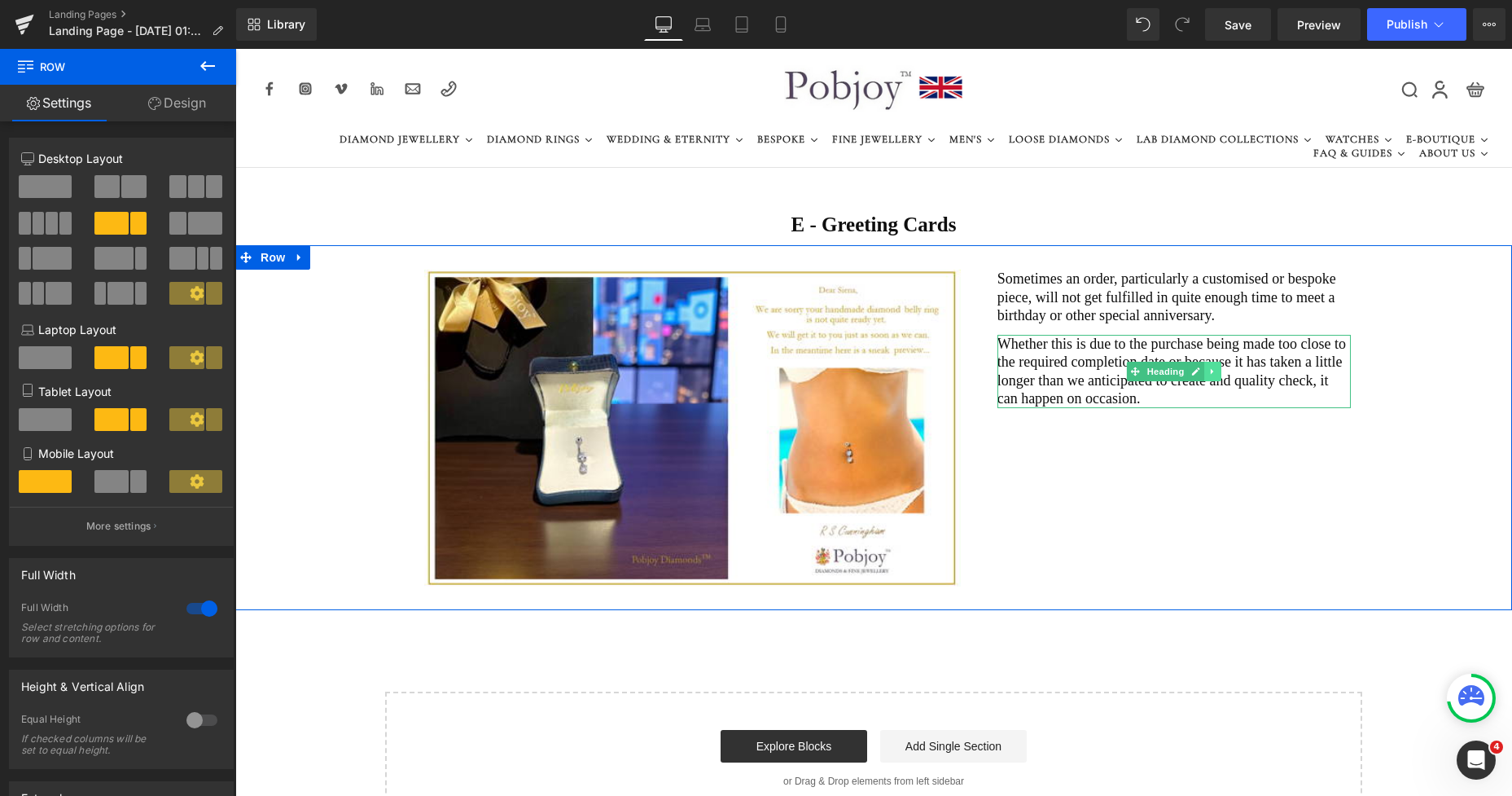
click at [1209, 369] on icon at bounding box center [1212, 372] width 9 height 10
click at [1200, 371] on icon at bounding box center [1204, 371] width 9 height 9
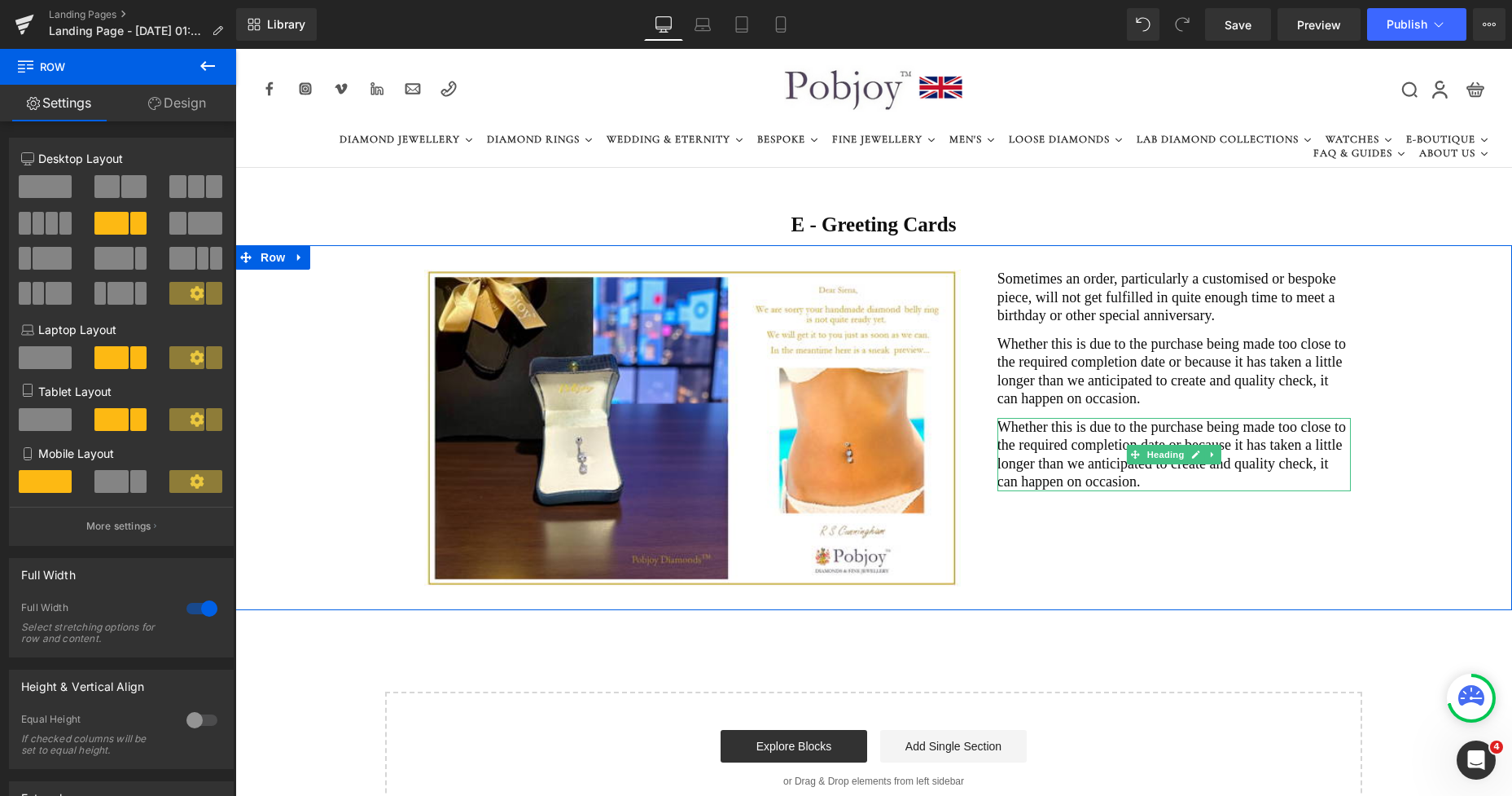
click at [1071, 440] on h2 "Whether this is due to the purchase being made too close to the required comple…" at bounding box center [1174, 454] width 354 height 74
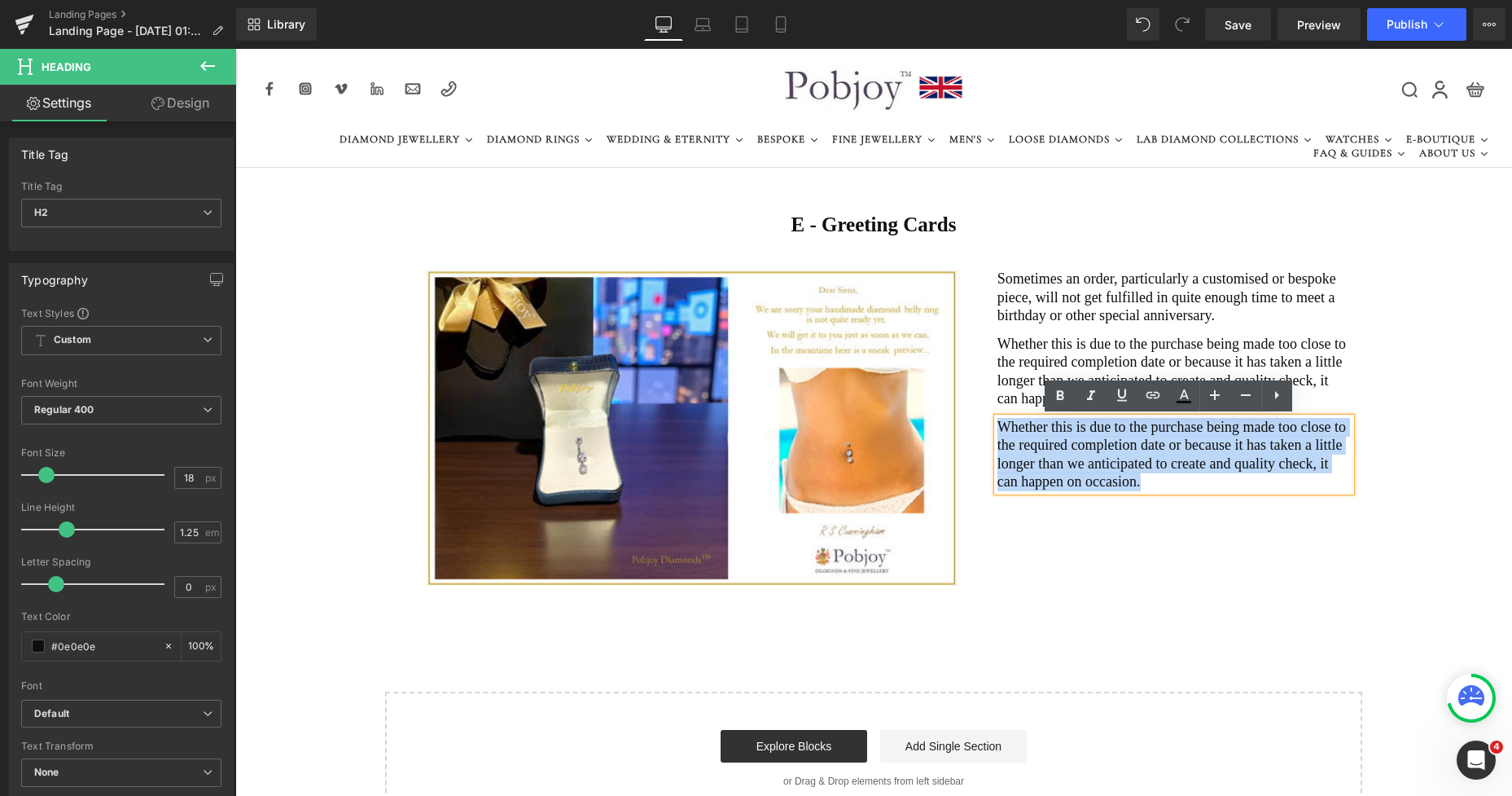
drag, startPoint x: 1111, startPoint y: 479, endPoint x: 995, endPoint y: 433, distance: 124.8
click at [998, 433] on h2 "Whether this is due to the purchase being made too close to the required comple…" at bounding box center [1174, 454] width 354 height 74
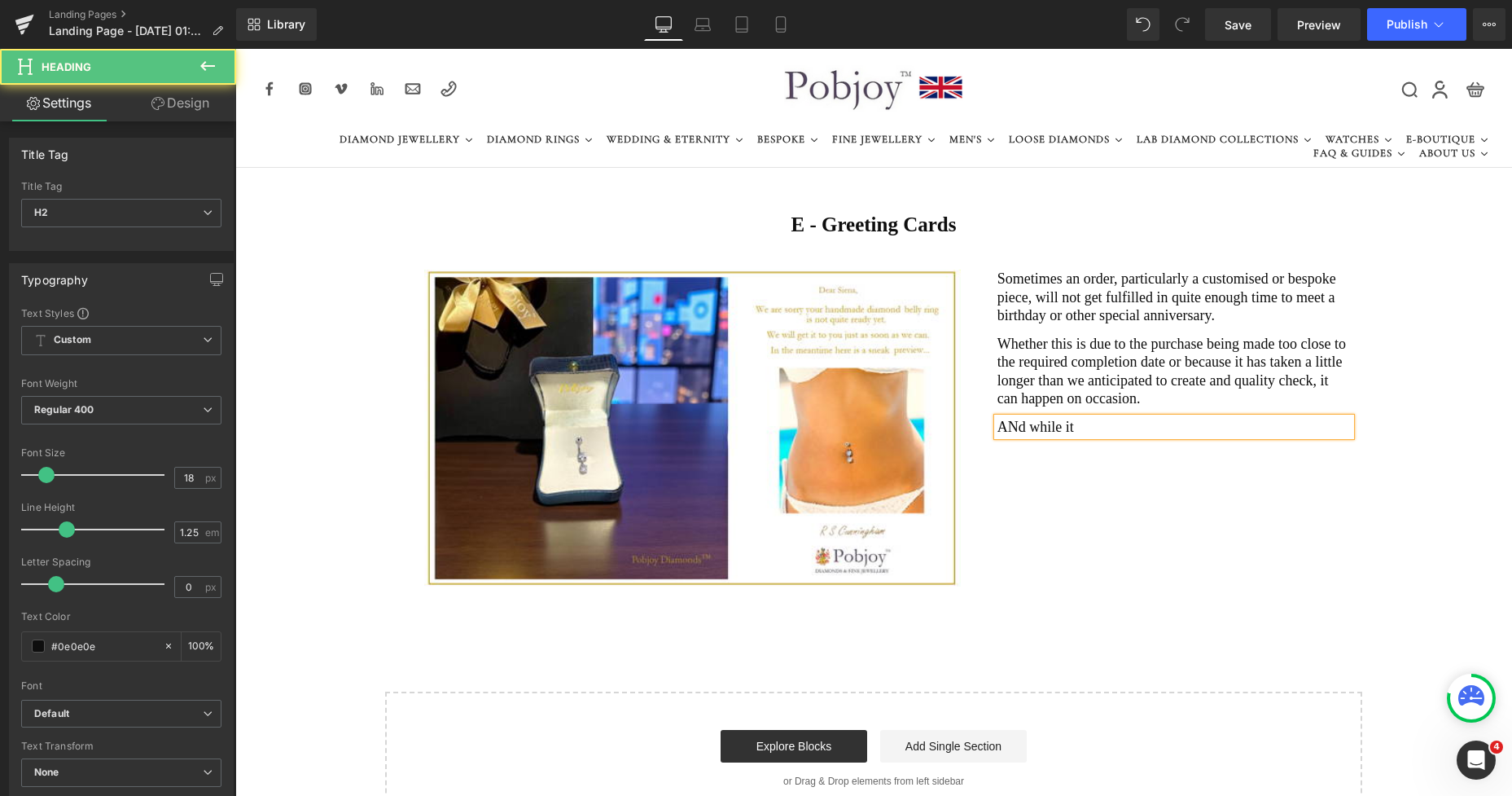
click at [1014, 425] on h2 "ANd while it" at bounding box center [1174, 426] width 354 height 19
click at [1071, 426] on h2 "And while it" at bounding box center [1174, 426] width 354 height 19
click at [1091, 441] on h2 "And while it is a long way from receiving the physical item of fine jewellery," at bounding box center [1174, 435] width 354 height 36
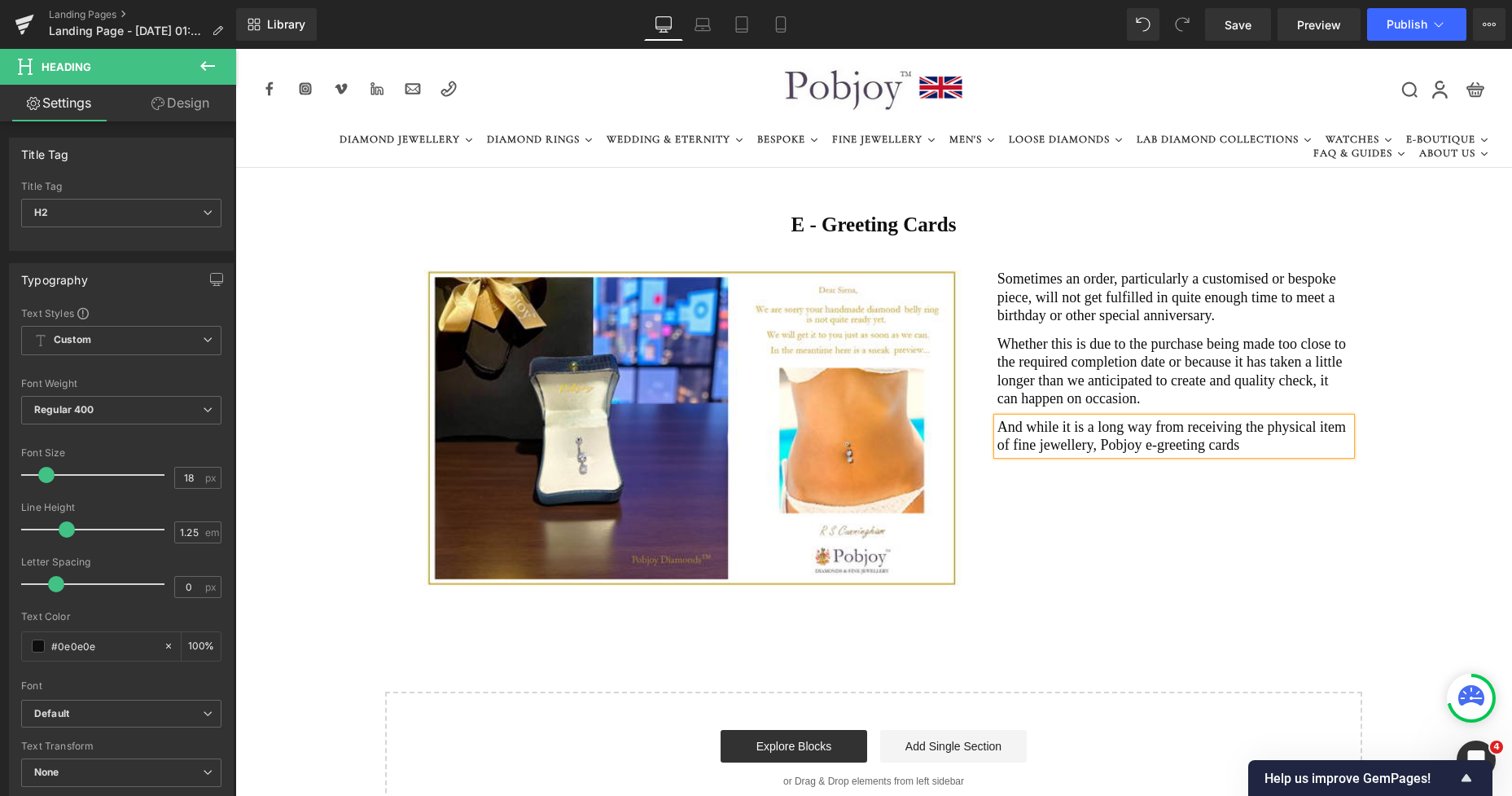
click at [1239, 442] on h2 "And while it is a long way from receiving the physical item of fine jewellery, …" at bounding box center [1174, 435] width 354 height 36
click at [1208, 489] on div "Image Sometimes an order, particularly a customised or bespoke piece, will not …" at bounding box center [873, 427] width 1277 height 365
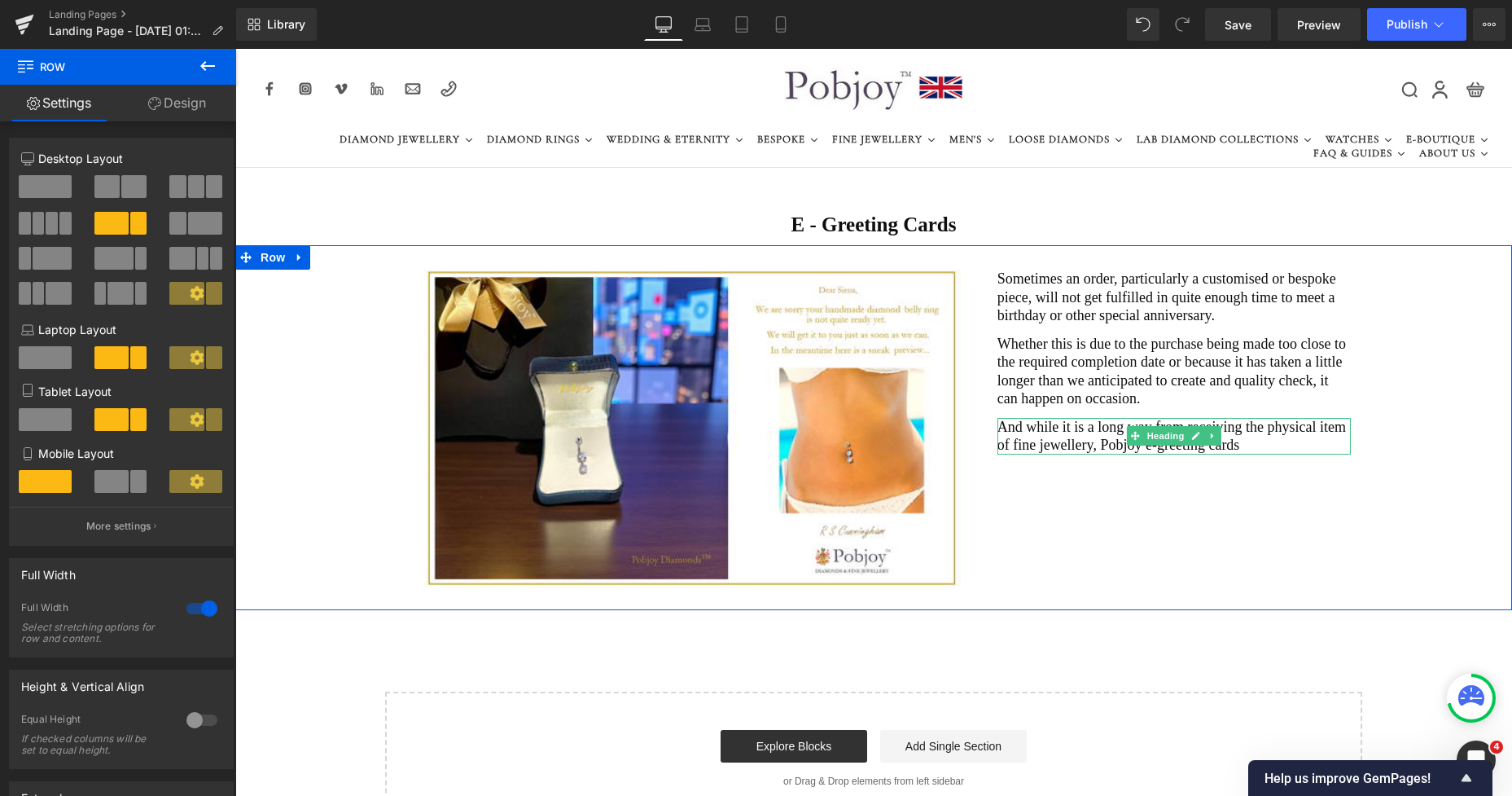
click at [1250, 434] on h2 "And while it is a long way from receiving the physical item of fine jewellery, …" at bounding box center [1174, 435] width 354 height 36
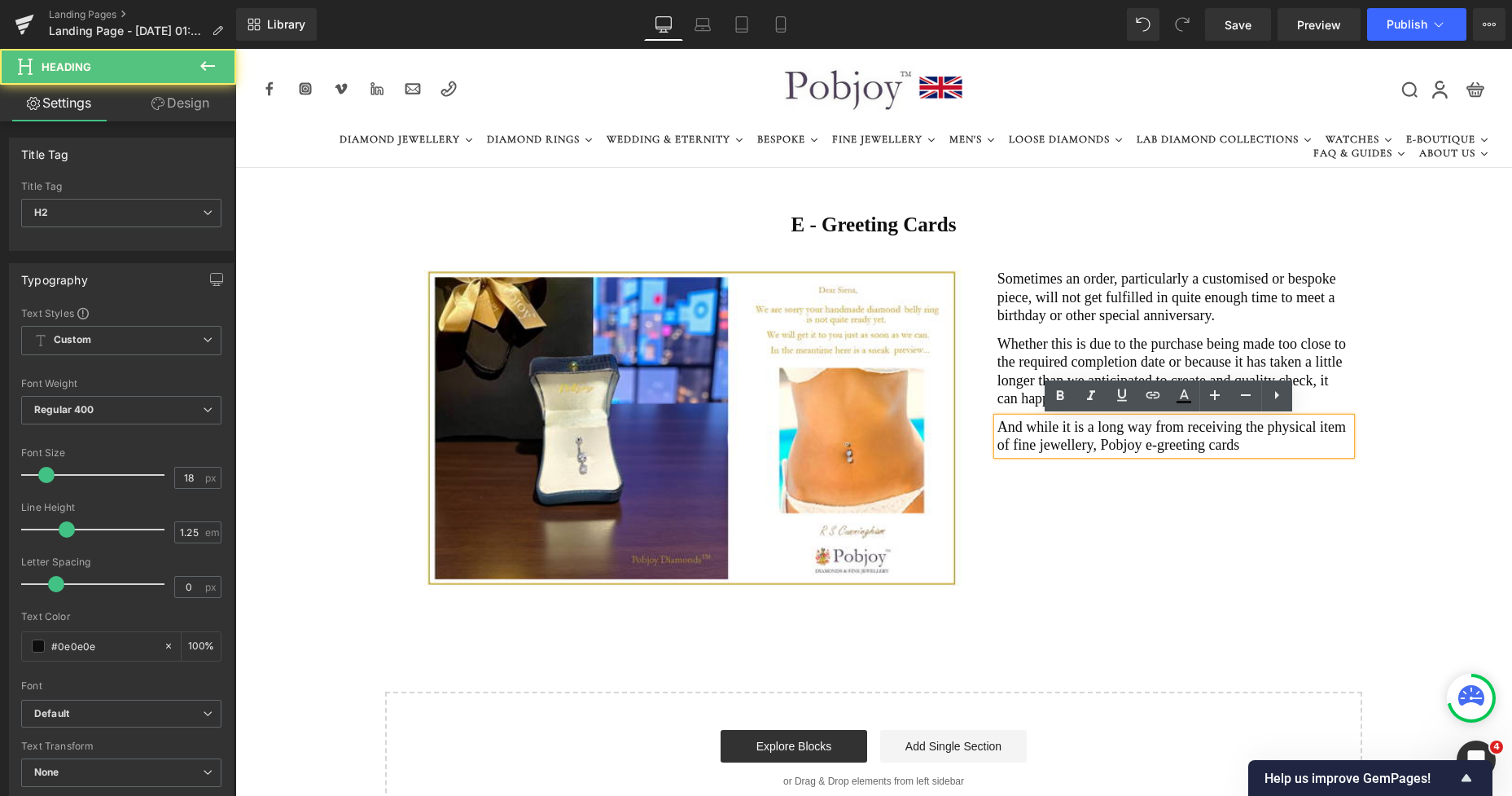
click at [1245, 490] on div "Image Sometimes an order, particularly a customised or bespoke piece, will not …" at bounding box center [873, 427] width 1277 height 365
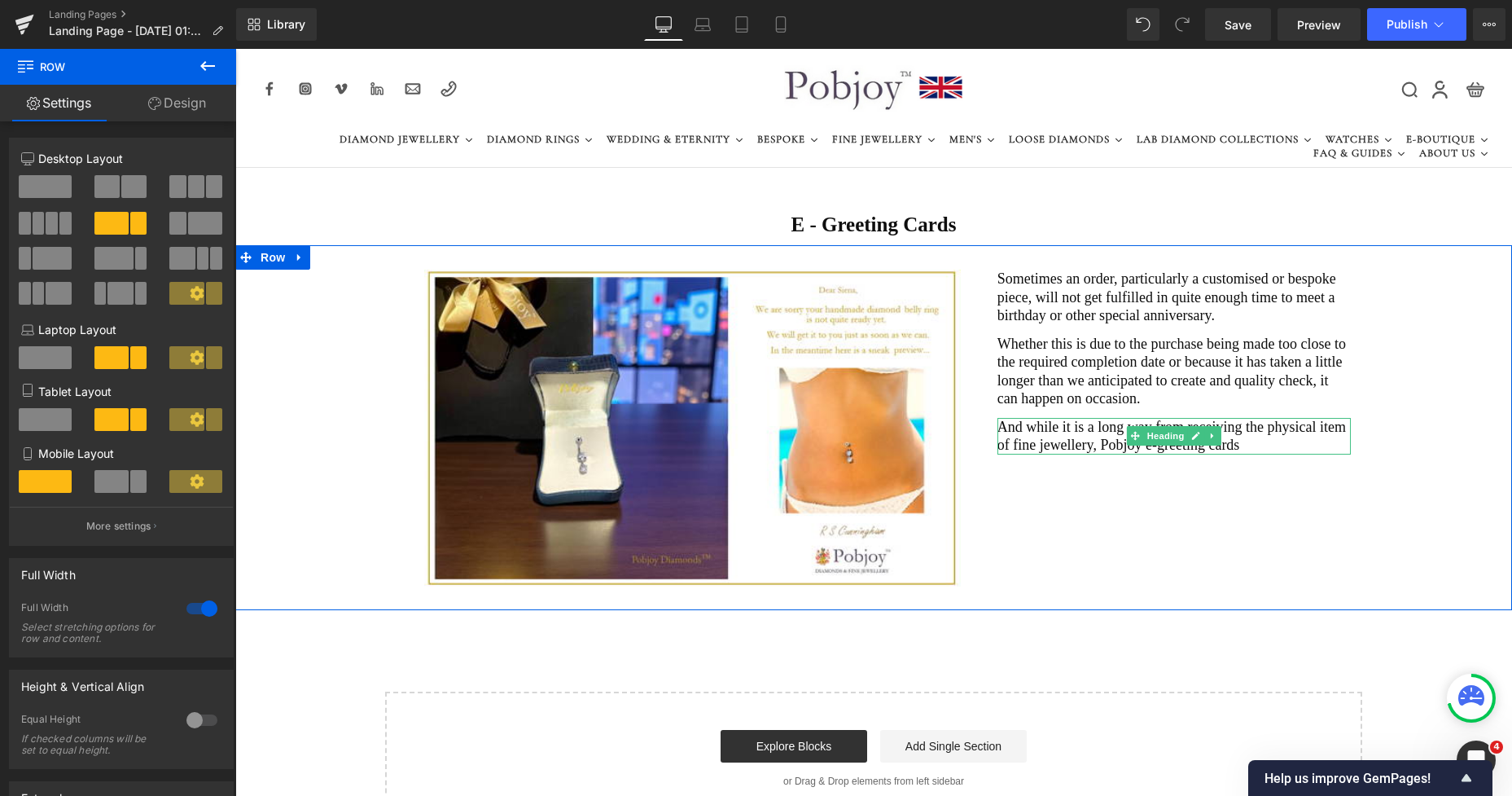
click at [1097, 446] on h2 "And while it is a long way from receiving the physical item of fine jewellery, …" at bounding box center [1174, 435] width 354 height 36
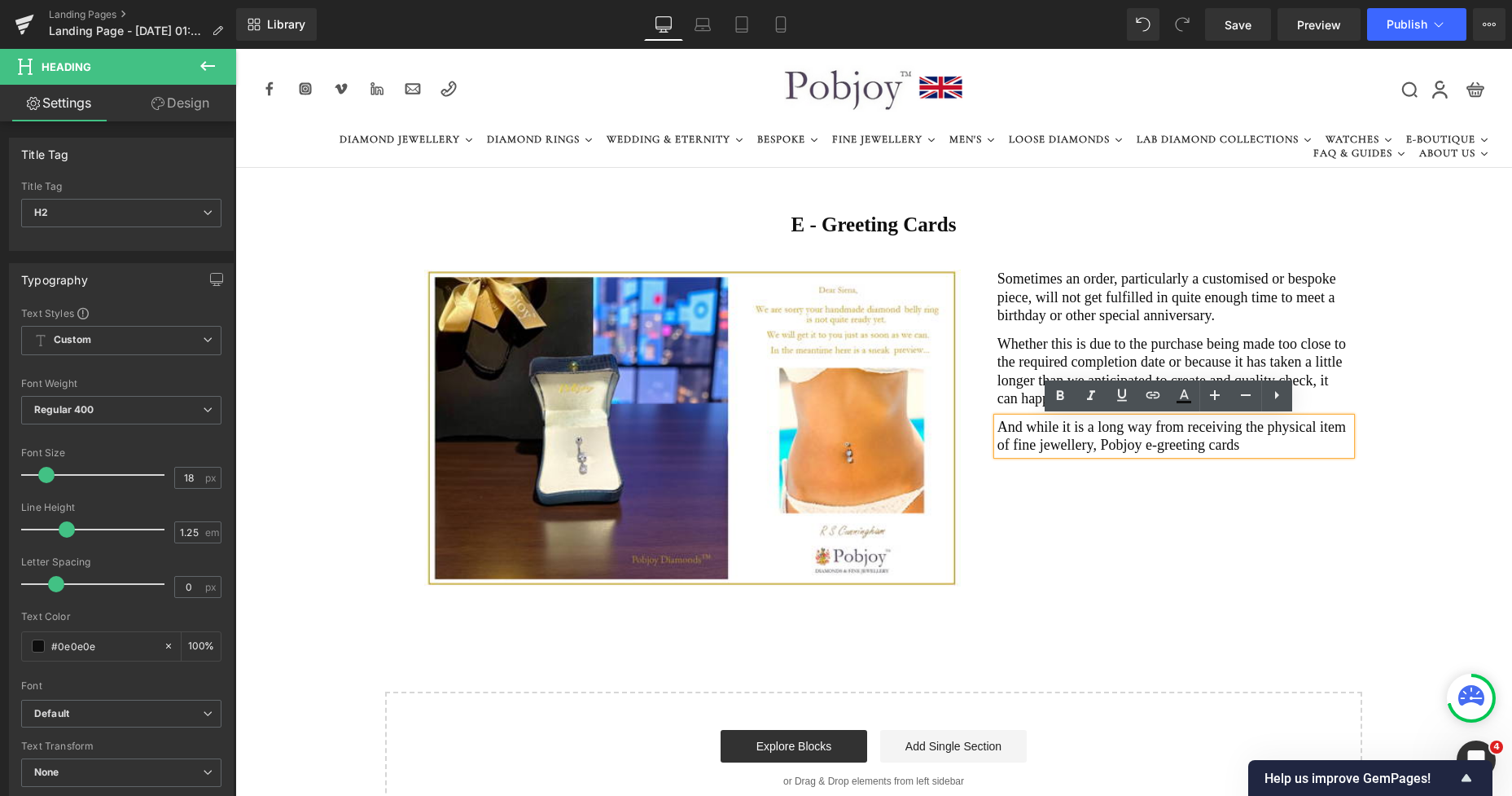
click at [1216, 446] on h2 "And while it is a long way from receiving the physical item of fine jewellery, …" at bounding box center [1174, 435] width 354 height 36
click at [1076, 444] on h2 "And while it is a long way from receiving the physical item of fine jewellery, …" at bounding box center [1174, 435] width 354 height 36
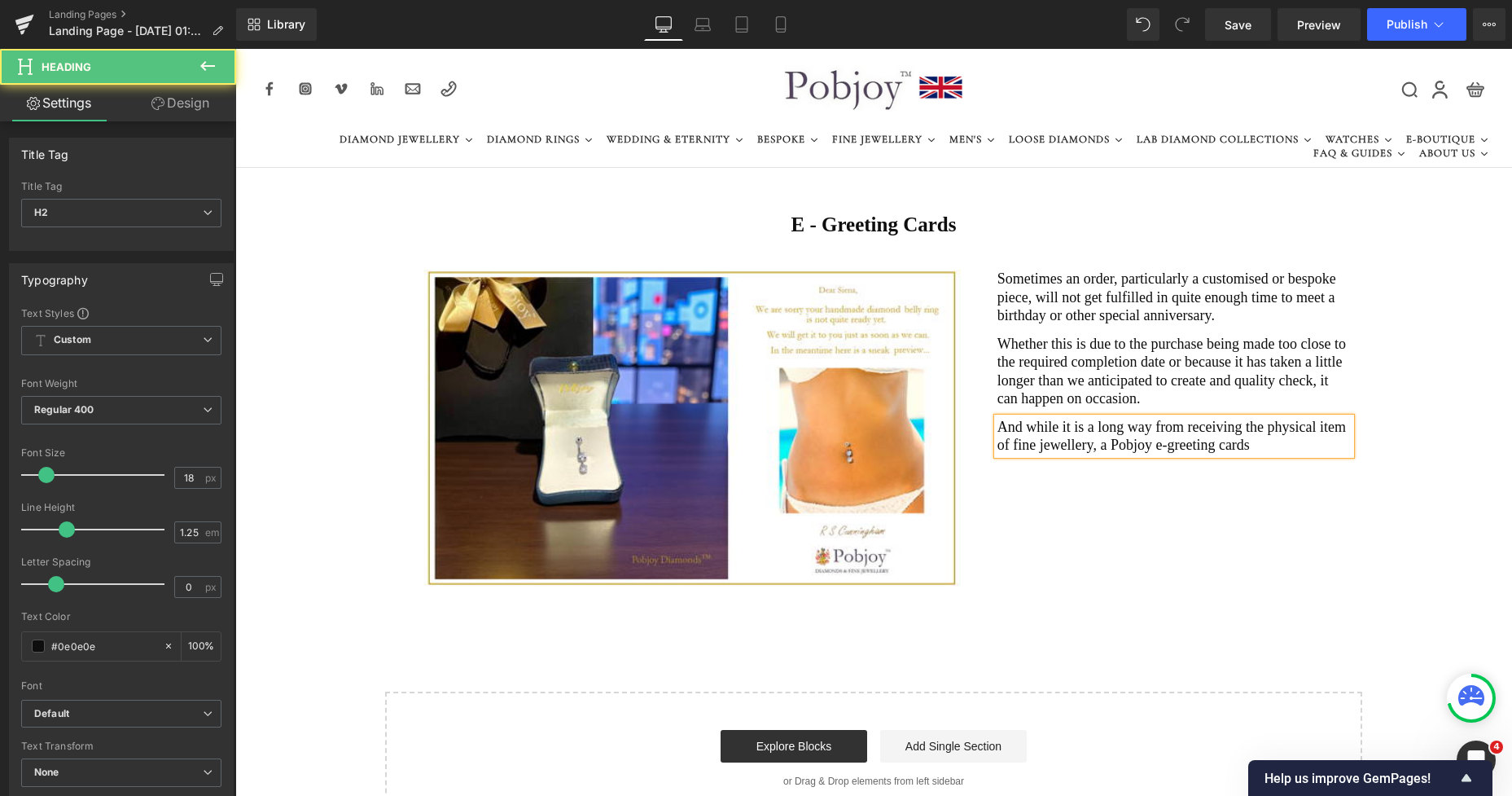
drag, startPoint x: 1217, startPoint y: 441, endPoint x: 1208, endPoint y: 441, distance: 9.0
click at [1208, 441] on h2 "And while it is a long way from receiving the physical item of fine jewellery, …" at bounding box center [1174, 435] width 354 height 36
drag, startPoint x: 1028, startPoint y: 466, endPoint x: 1007, endPoint y: 465, distance: 21.0
click at [1007, 465] on h2 "And while it is a long way from receiving the physical item of fine jewellery, …" at bounding box center [1174, 445] width 354 height 56
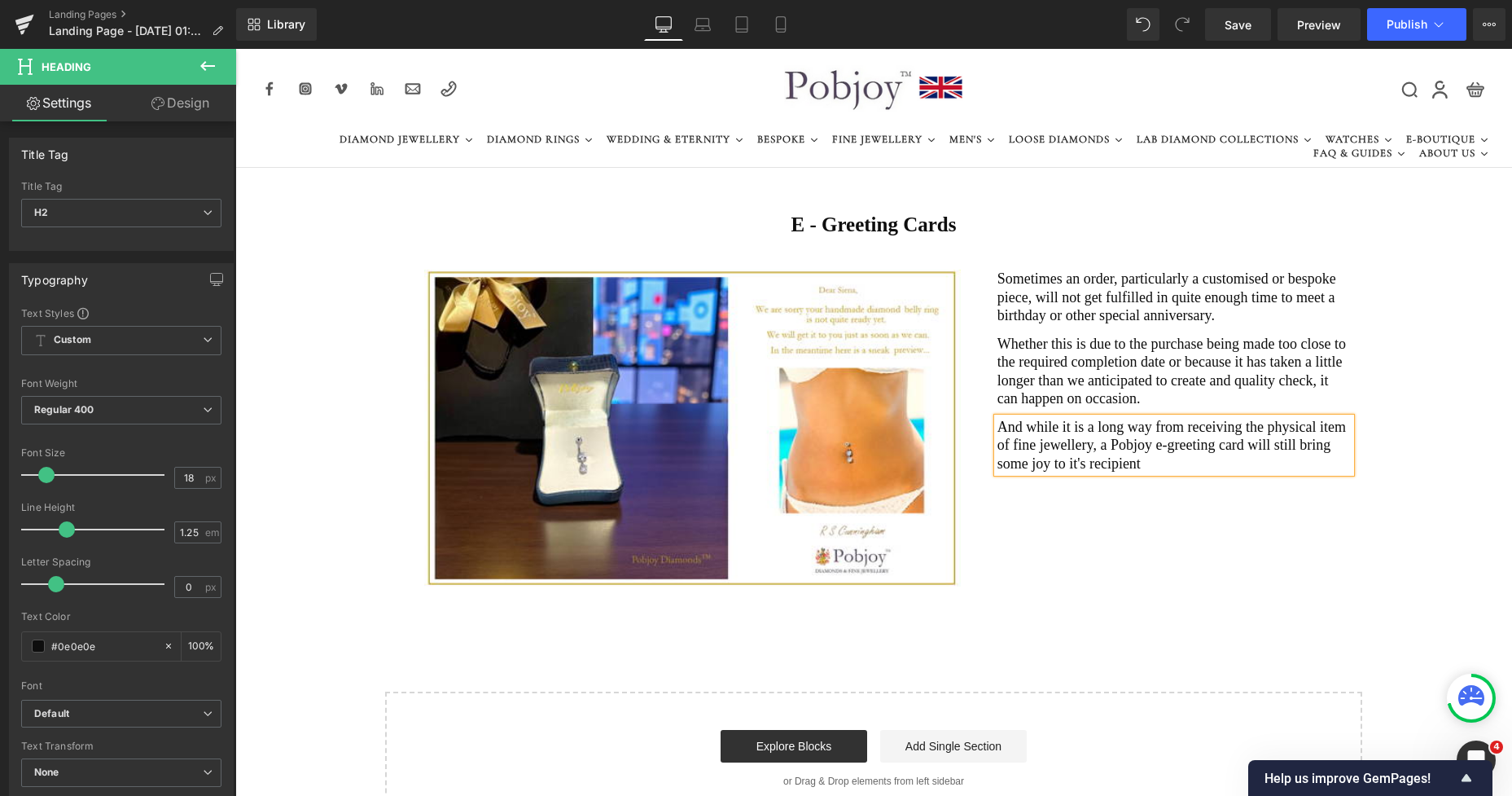
click at [1104, 467] on h2 "And while it is a long way from receiving the physical item of fine jewellery, …" at bounding box center [1174, 445] width 354 height 56
click at [1072, 444] on h2 "And while it is a long way from receiving the physical item of fine jewellery, …" at bounding box center [1174, 445] width 354 height 56
click at [1215, 445] on h2 "And while it is a long way from receiving the physical item of fine jewellery, …" at bounding box center [1174, 445] width 354 height 56
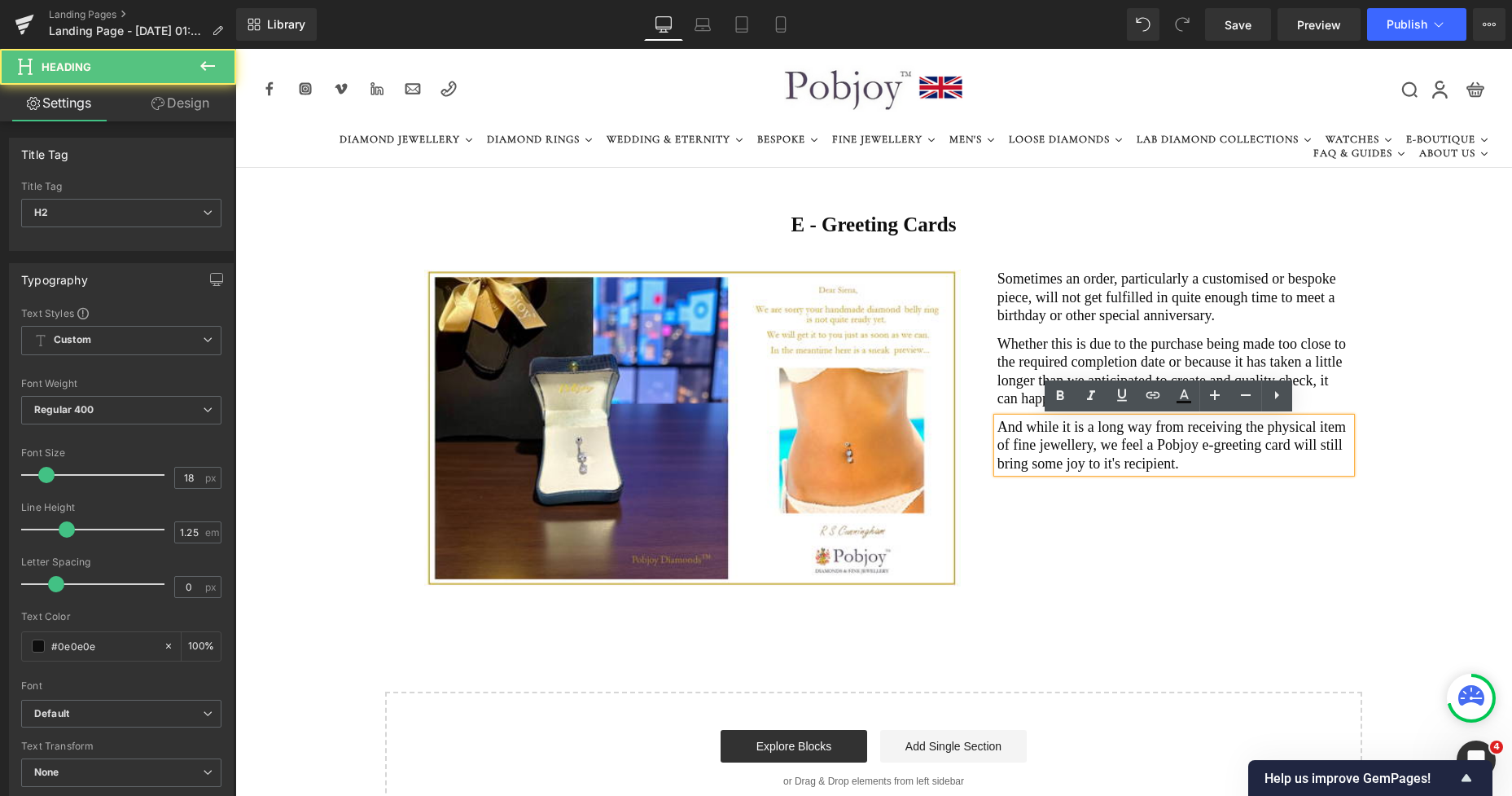
click at [1220, 456] on h2 "And while it is a long way from receiving the physical item of fine jewellery, …" at bounding box center [1174, 445] width 354 height 56
click at [1199, 460] on h2 "And while it is a long way from receiving the physical item of fine jewellery, …" at bounding box center [1174, 445] width 354 height 56
click at [1019, 465] on h2 "And while it is a long way from receiving the physical item of fine jewellery, …" at bounding box center [1174, 445] width 354 height 56
drag, startPoint x: 1144, startPoint y: 470, endPoint x: 1183, endPoint y: 459, distance: 40.5
click at [1061, 464] on h2 "And while it is a long way from receiving the physical item of fine jewellery, …" at bounding box center [1174, 445] width 354 height 56
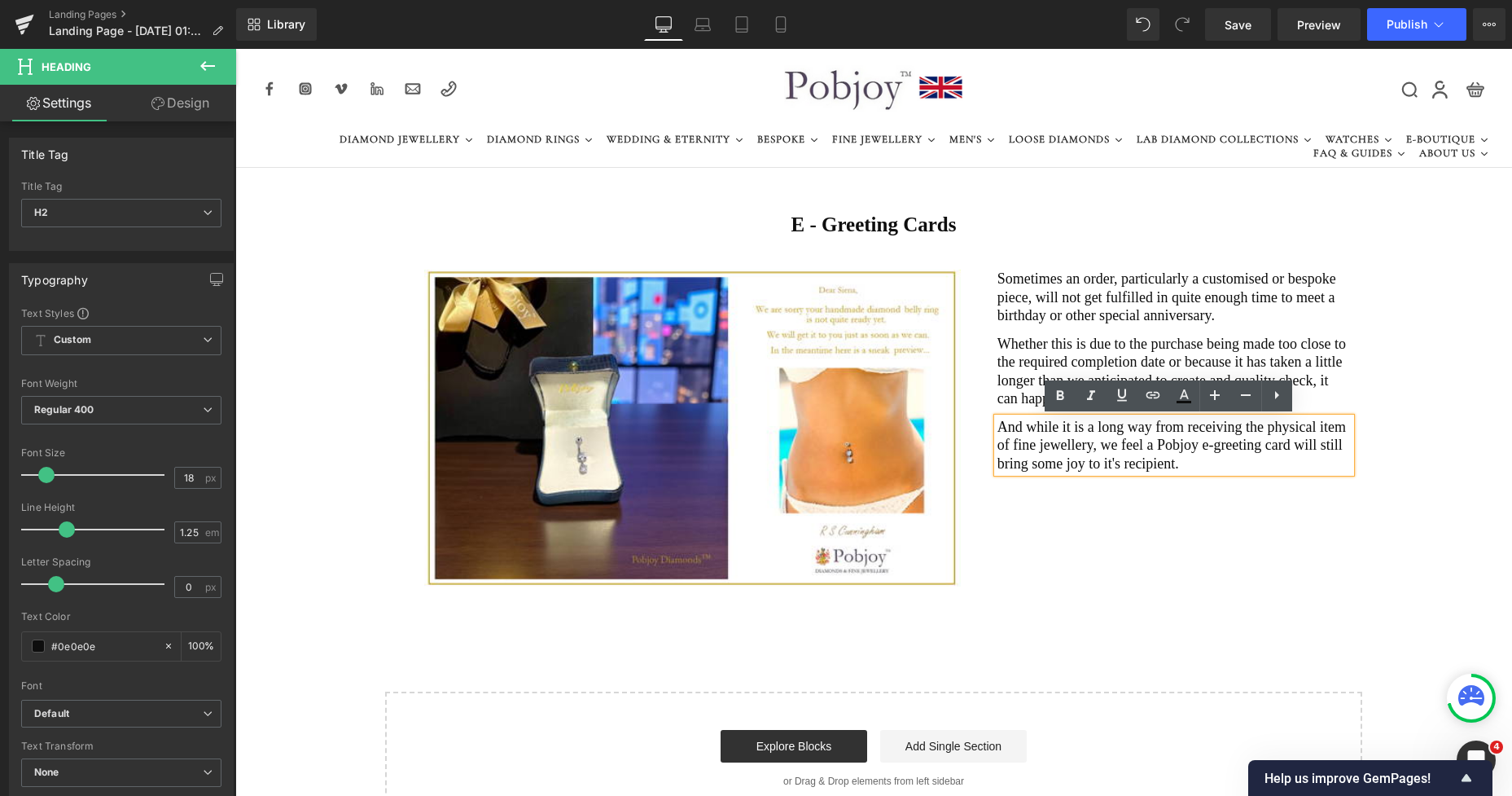
click at [1280, 453] on h2 "And while it is a long way from receiving the physical item of fine jewellery, …" at bounding box center [1174, 445] width 354 height 56
drag, startPoint x: 1306, startPoint y: 444, endPoint x: 1326, endPoint y: 461, distance: 26.2
click at [1326, 461] on h2 "And while it is a long way from receiving the physical item of fine jewellery, …" at bounding box center [1174, 445] width 354 height 56
click at [1052, 464] on h2 "And while it is a long way from receiving the physical item of fine jewellery, …" at bounding box center [1174, 445] width 354 height 56
click at [1055, 465] on h2 "And while it is a long way from receiving the physical item of fine jewellery, …" at bounding box center [1174, 445] width 354 height 56
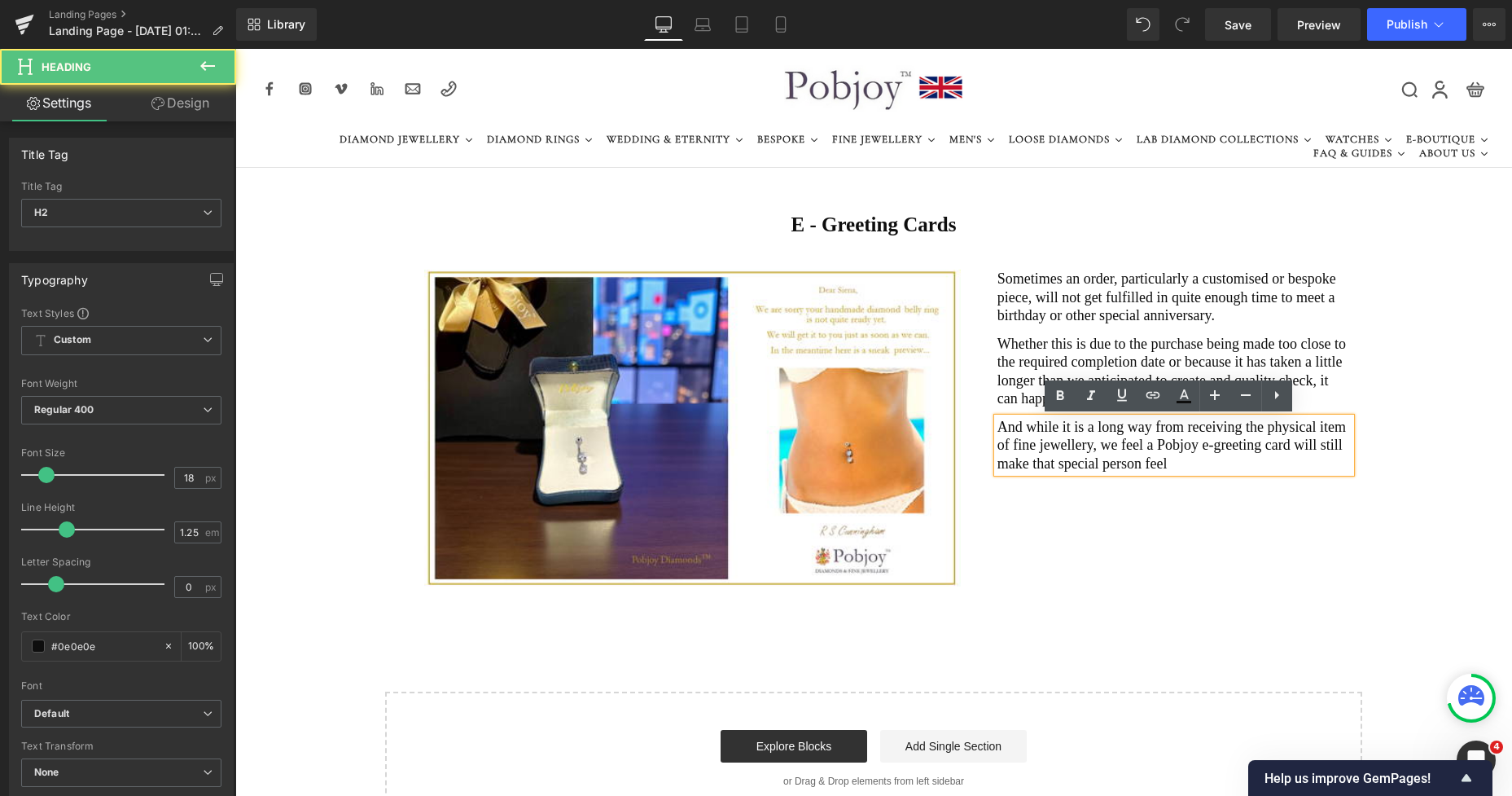
click at [1127, 463] on h2 "And while it is a long way from receiving the physical item of fine jewellery, …" at bounding box center [1174, 445] width 354 height 56
click at [1155, 463] on h2 "And while it is a long way from receiving the physical item of fine jewellery, …" at bounding box center [1174, 445] width 354 height 56
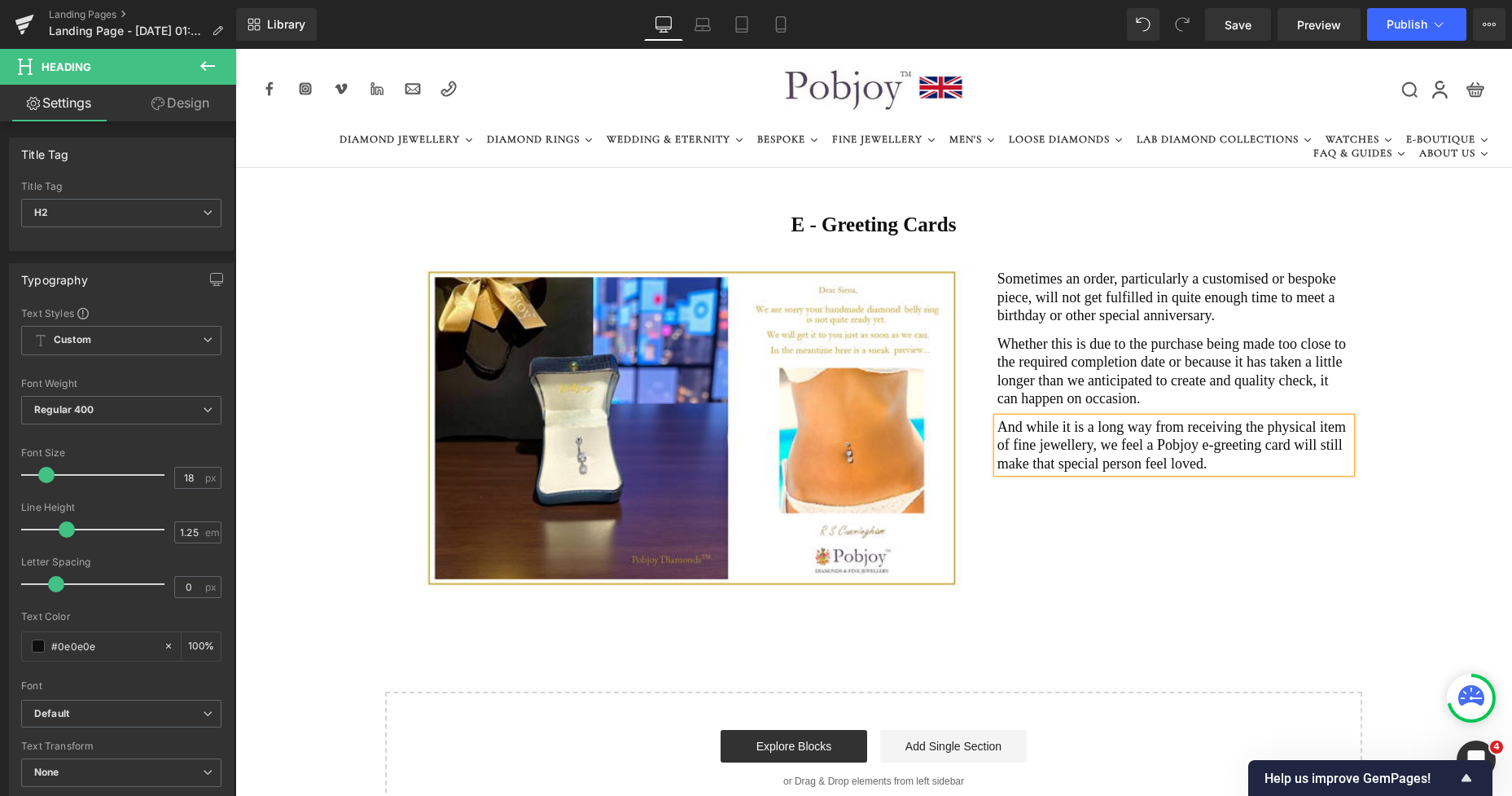
click at [1092, 493] on div "Image Sometimes an order, particularly a customised or bespoke piece, will not …" at bounding box center [873, 427] width 1277 height 365
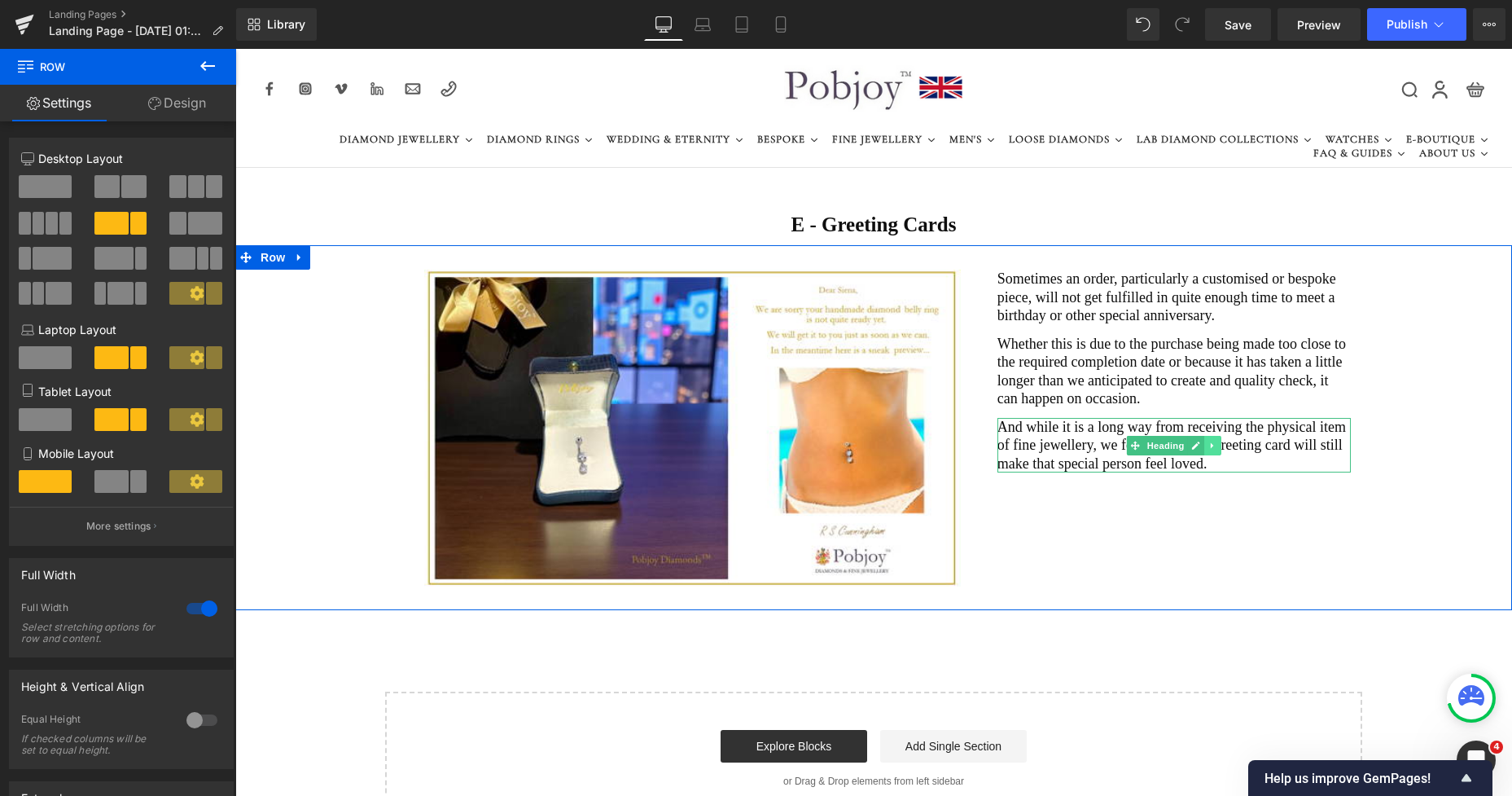
click at [1209, 440] on link at bounding box center [1212, 446] width 17 height 20
click at [1200, 443] on icon at bounding box center [1204, 445] width 9 height 9
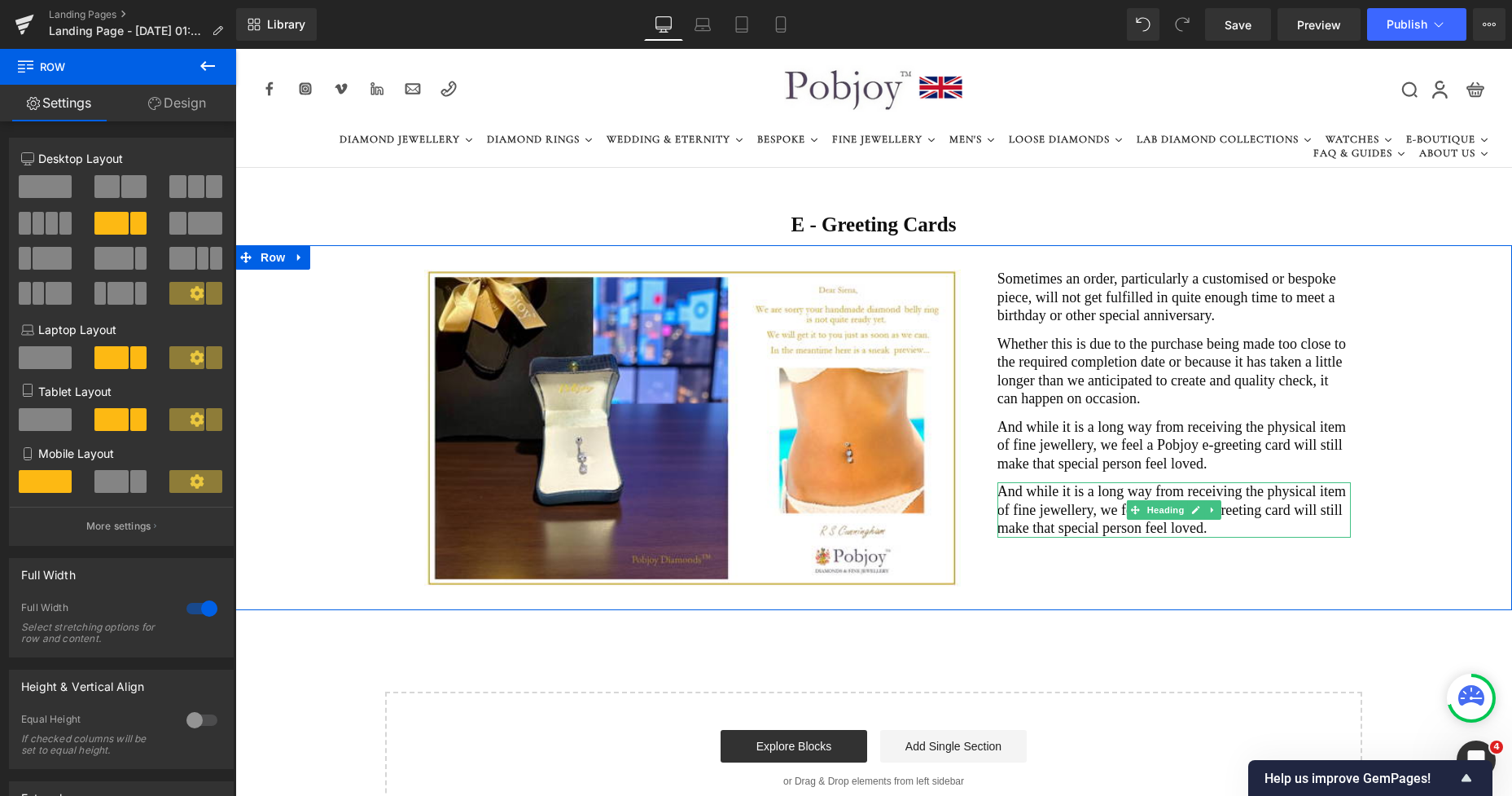
click at [1056, 507] on h2 "And while it is a long way from receiving the physical item of fine jewellery, …" at bounding box center [1174, 510] width 354 height 56
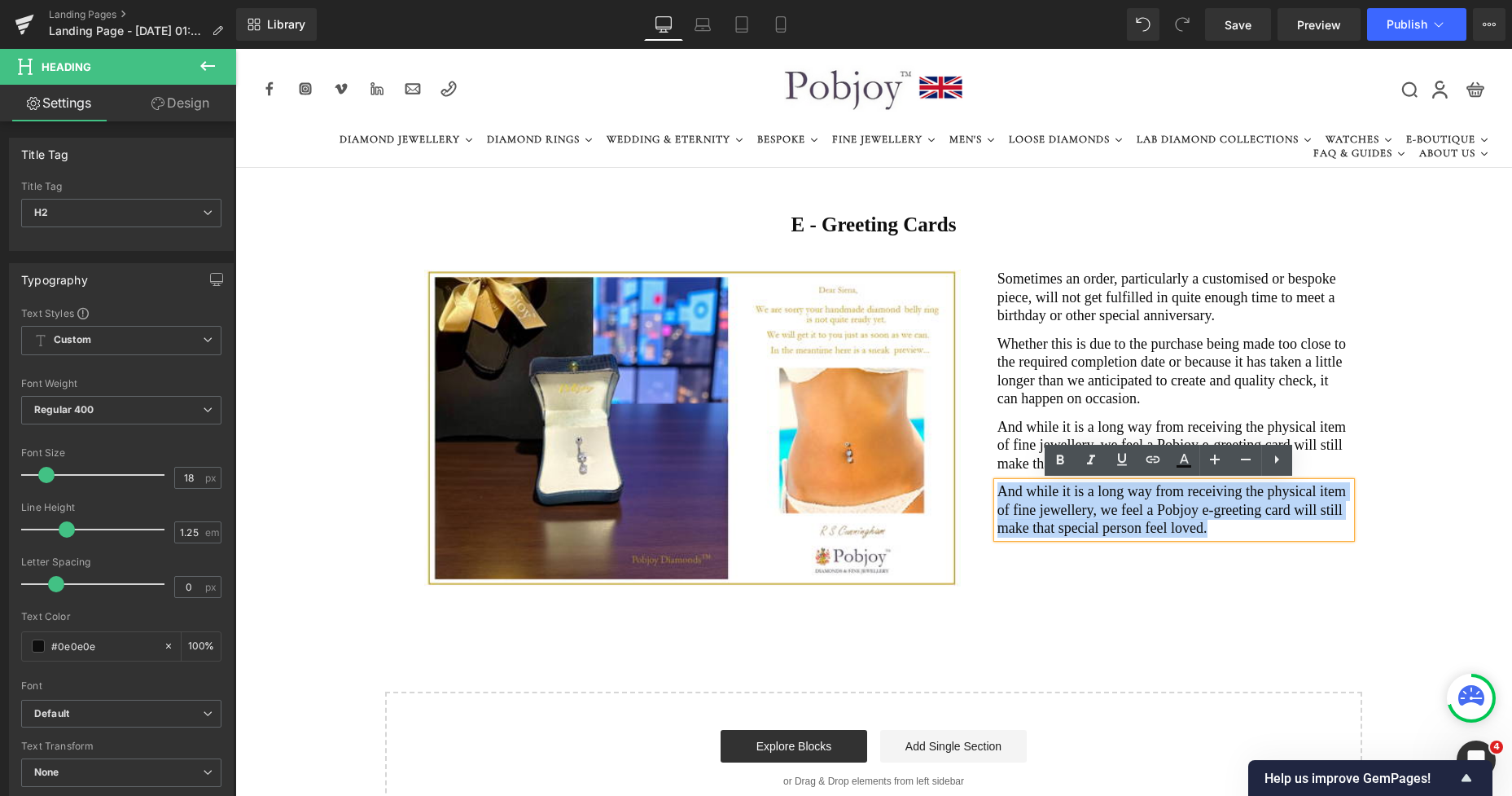
drag, startPoint x: 1167, startPoint y: 527, endPoint x: 993, endPoint y: 487, distance: 178.5
click at [998, 487] on h2 "And while it is a long way from receiving the physical item of fine jewellery, …" at bounding box center [1174, 510] width 354 height 56
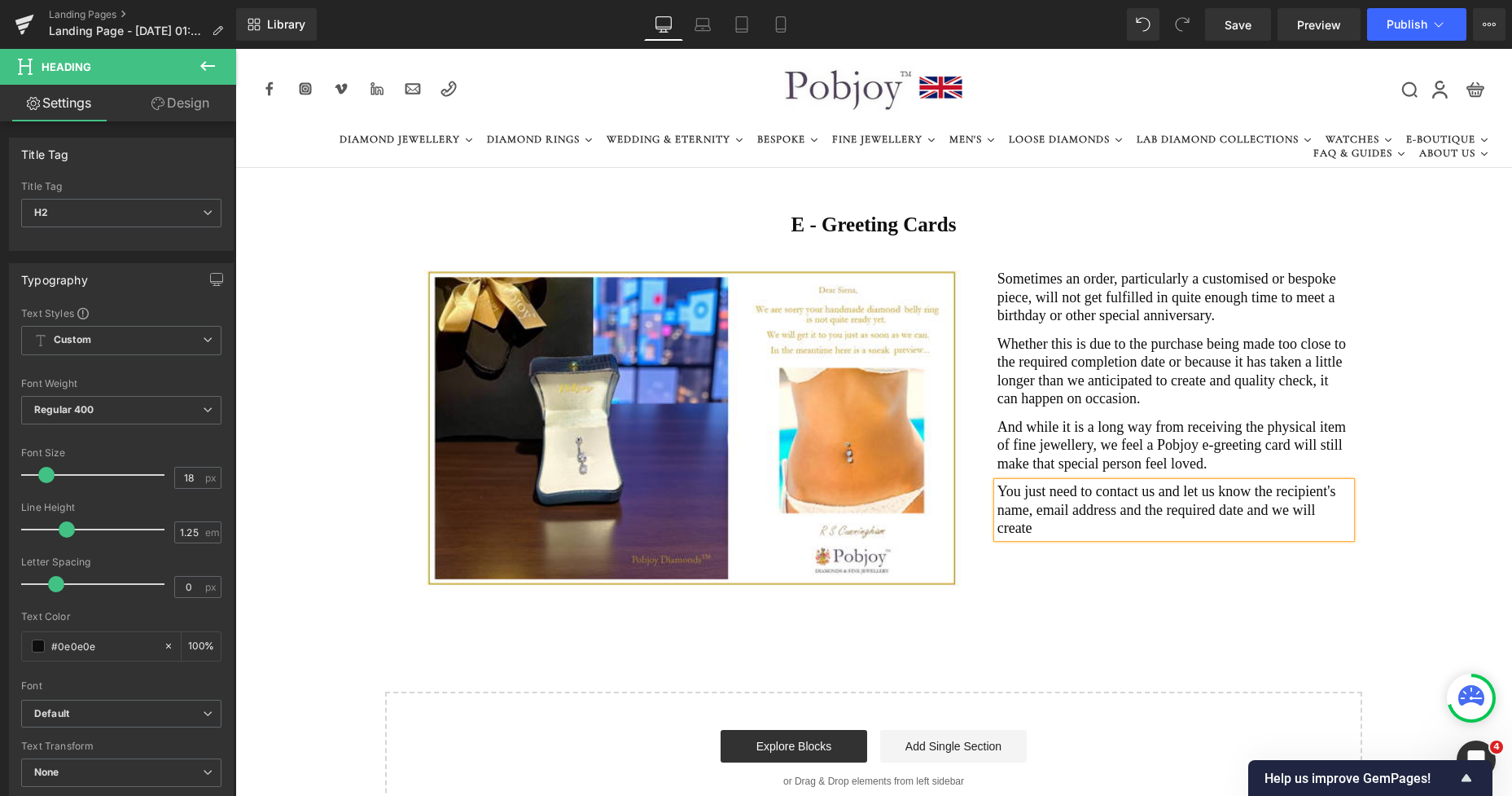
click at [1333, 510] on h2 "You just need to contact us and let us know the recipient's name, email address…" at bounding box center [1174, 510] width 354 height 56
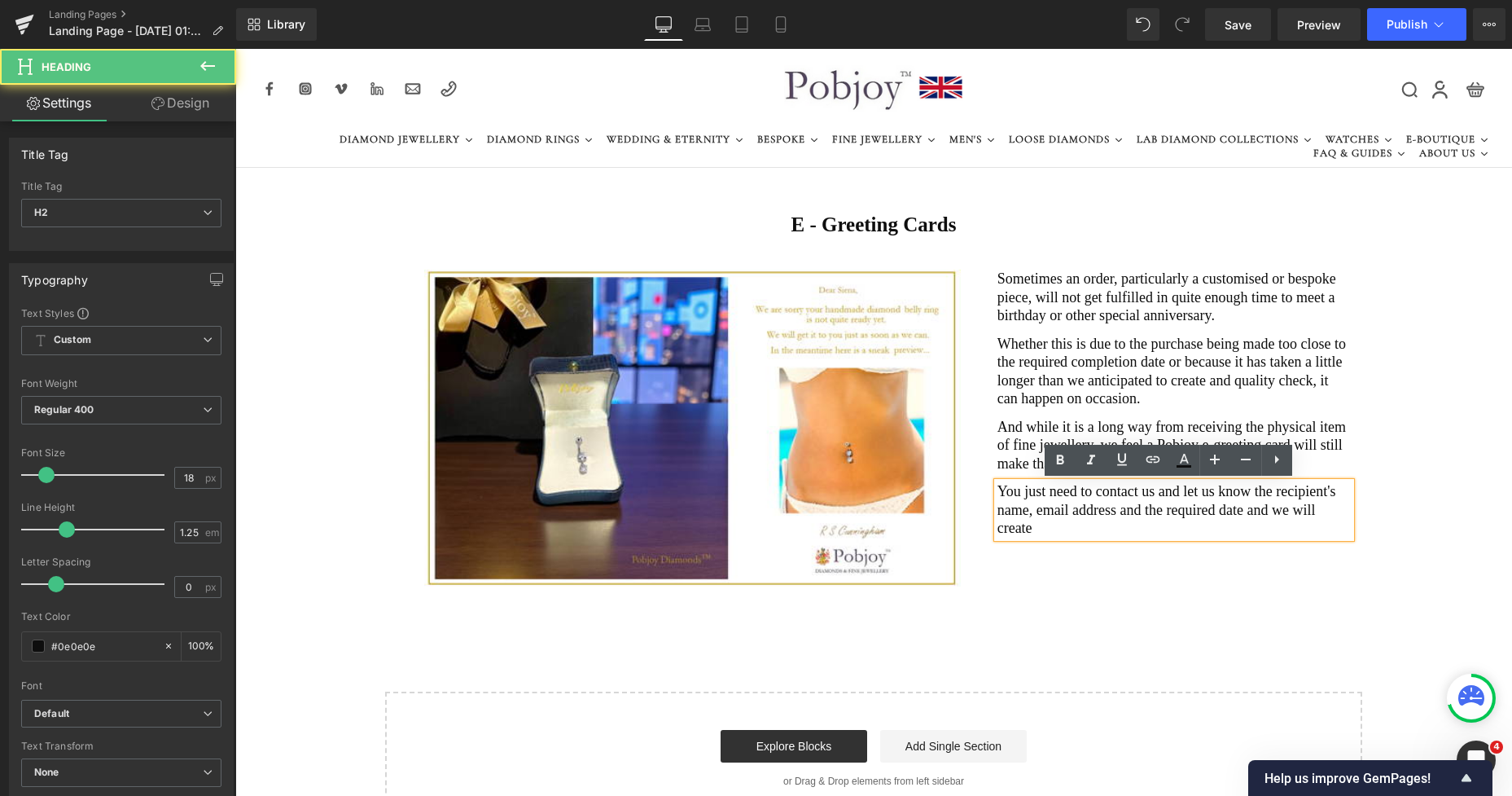
click at [1337, 510] on h2 "You just need to contact us and let us know the recipient's name, email address…" at bounding box center [1174, 510] width 354 height 56
drag, startPoint x: 1337, startPoint y: 510, endPoint x: 1302, endPoint y: 509, distance: 35.0
click at [1302, 509] on h2 "You just need to contact us and let us know the recipient's name, email address…" at bounding box center [1174, 510] width 354 height 56
click at [1039, 527] on h2 "You just need to contact us and let us know the recipient's name, email address…" at bounding box center [1174, 510] width 354 height 56
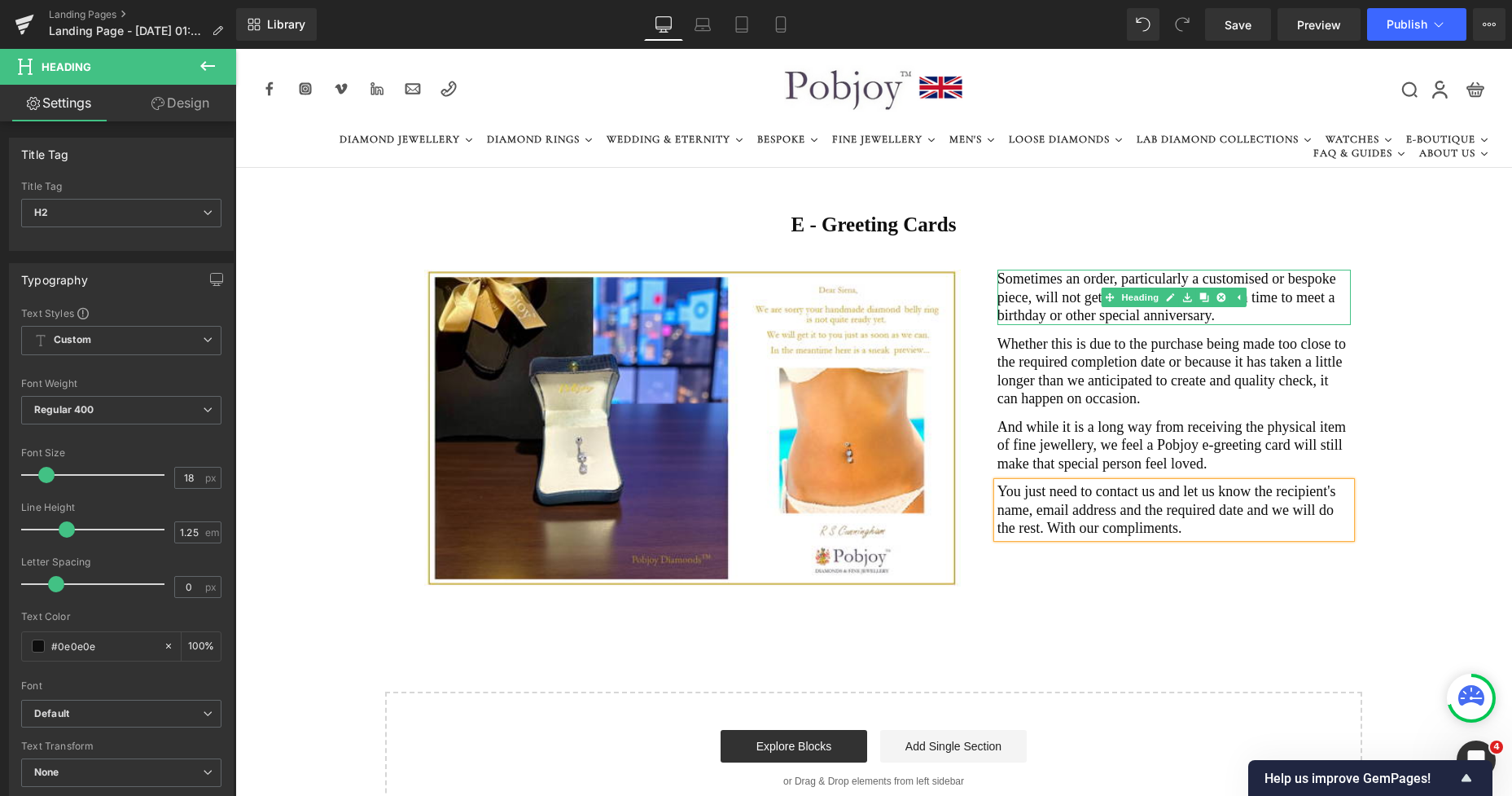
click at [1055, 297] on h2 "Sometimes an order, particularly a customised or bespoke piece, will not get fu…" at bounding box center [1174, 297] width 354 height 56
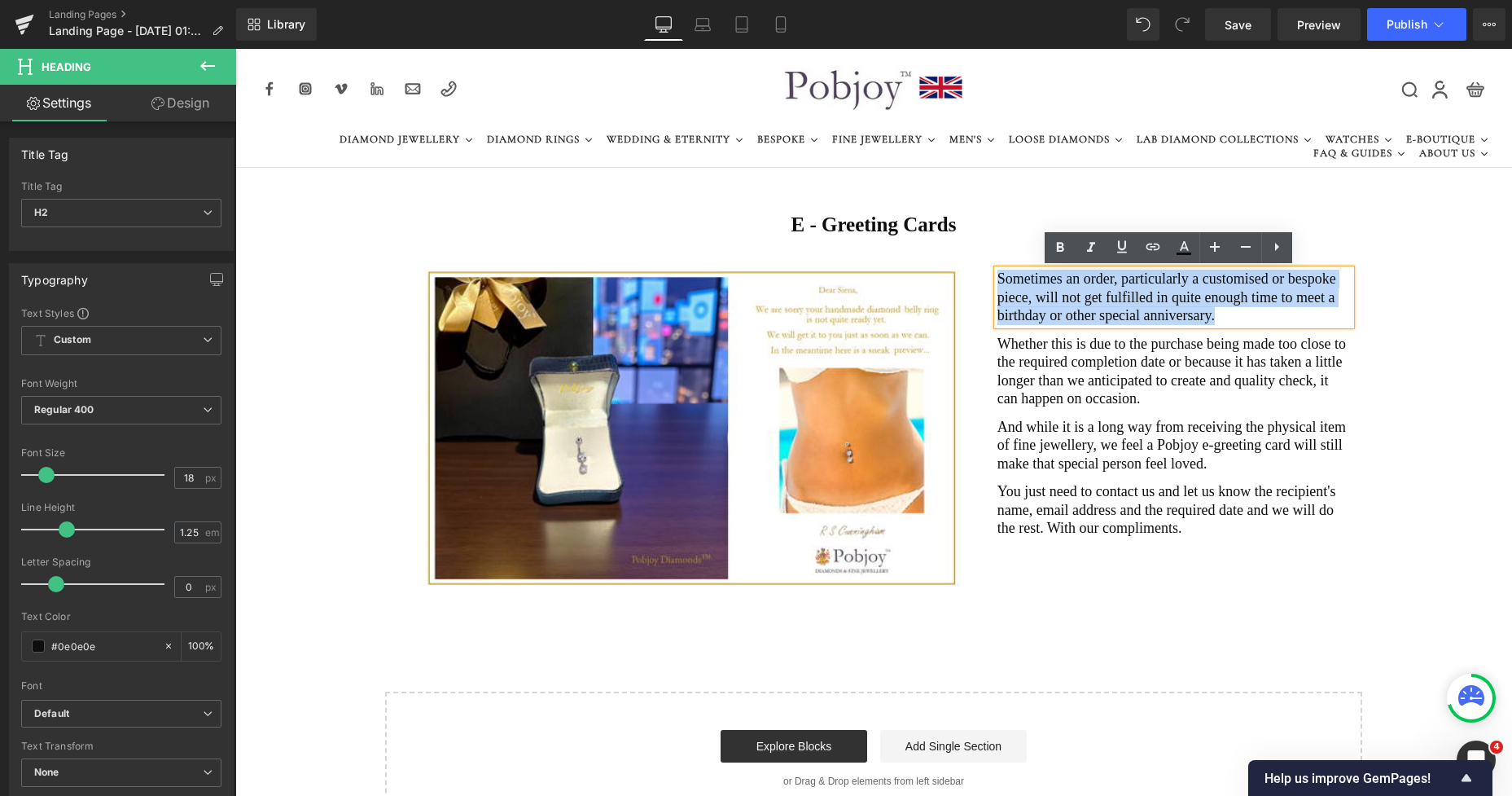
drag, startPoint x: 1208, startPoint y: 316, endPoint x: 971, endPoint y: 273, distance: 240.9
click at [998, 271] on h2 "Sometimes an order, particularly a customised or bespoke piece, will not get fu…" at bounding box center [1174, 297] width 354 height 56
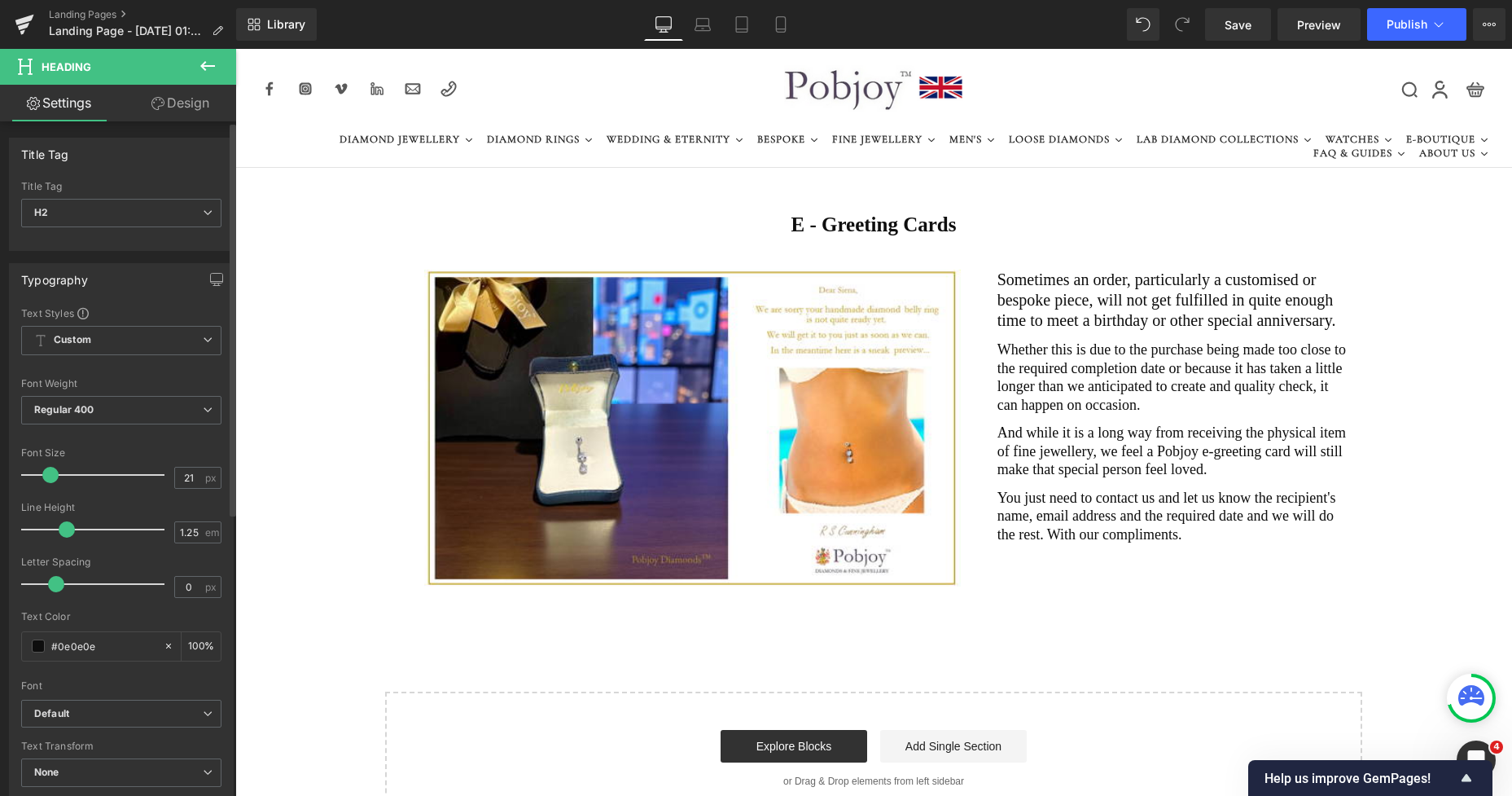
click at [46, 473] on span at bounding box center [50, 474] width 17 height 17
type input "20"
click at [45, 473] on span at bounding box center [49, 474] width 17 height 17
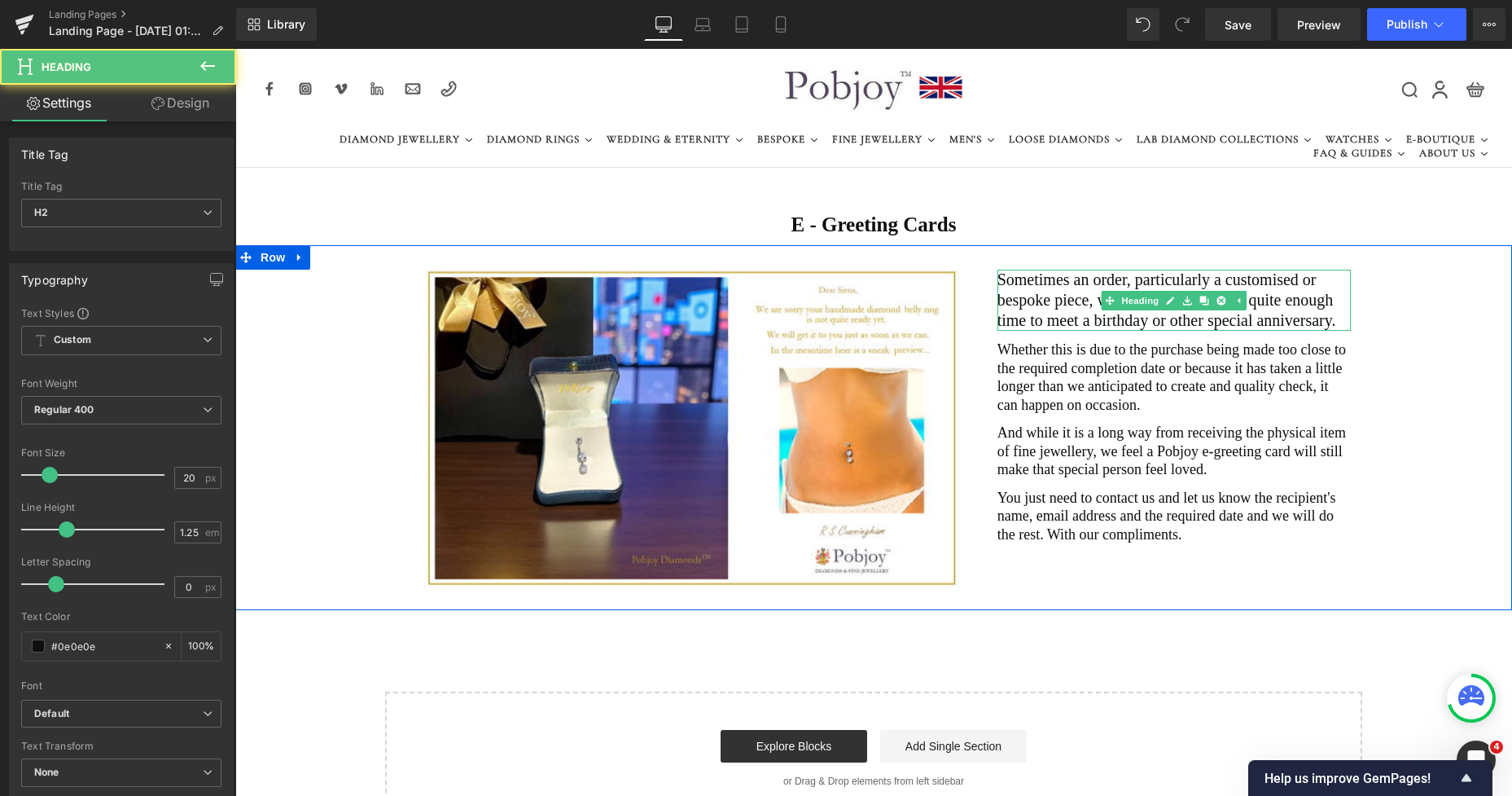
click at [1025, 309] on h2 "Sometimes an order, particularly a customised or bespoke piece, will not get fu…" at bounding box center [1174, 300] width 354 height 61
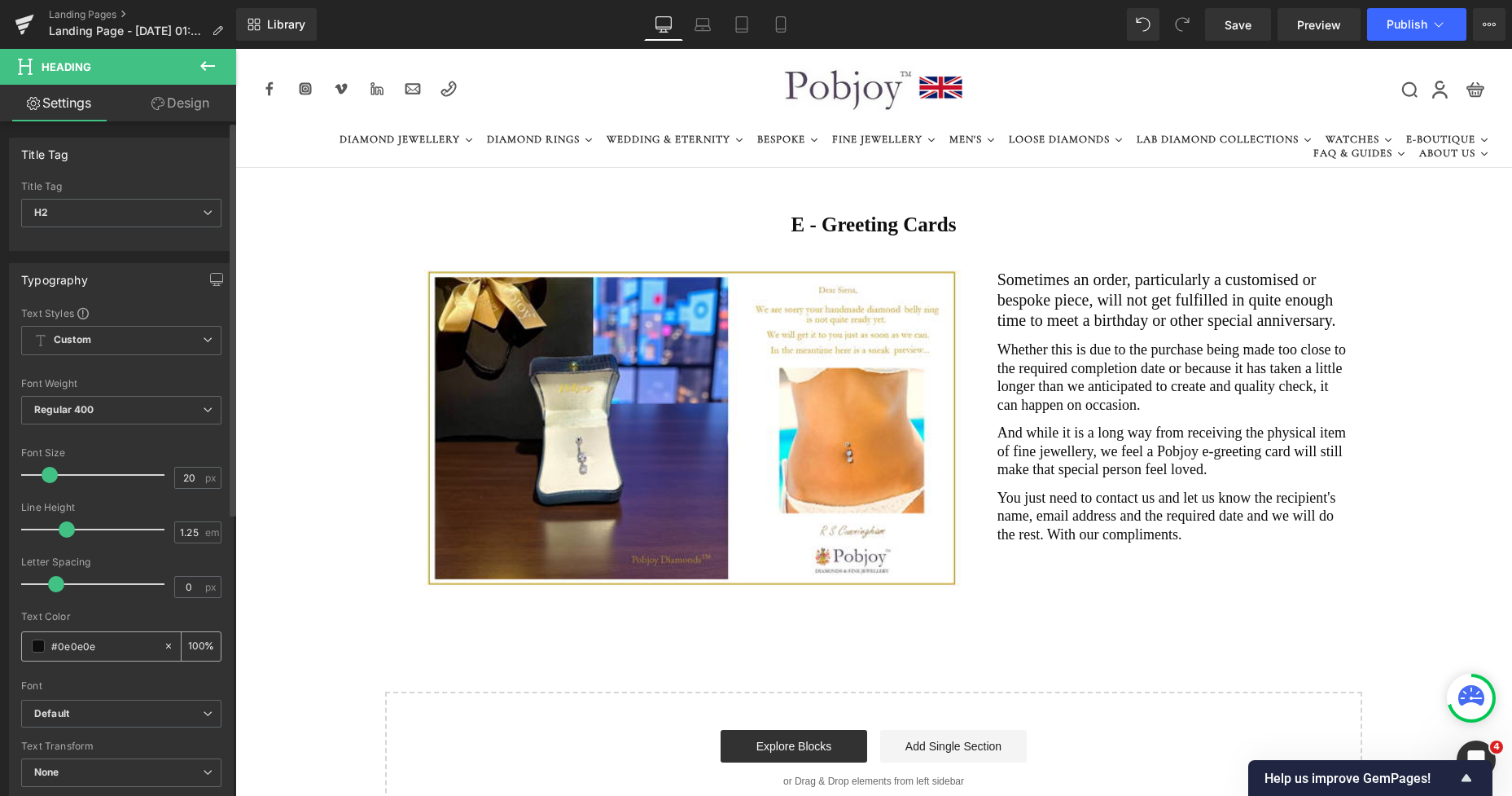
click at [35, 642] on span at bounding box center [37, 645] width 13 height 13
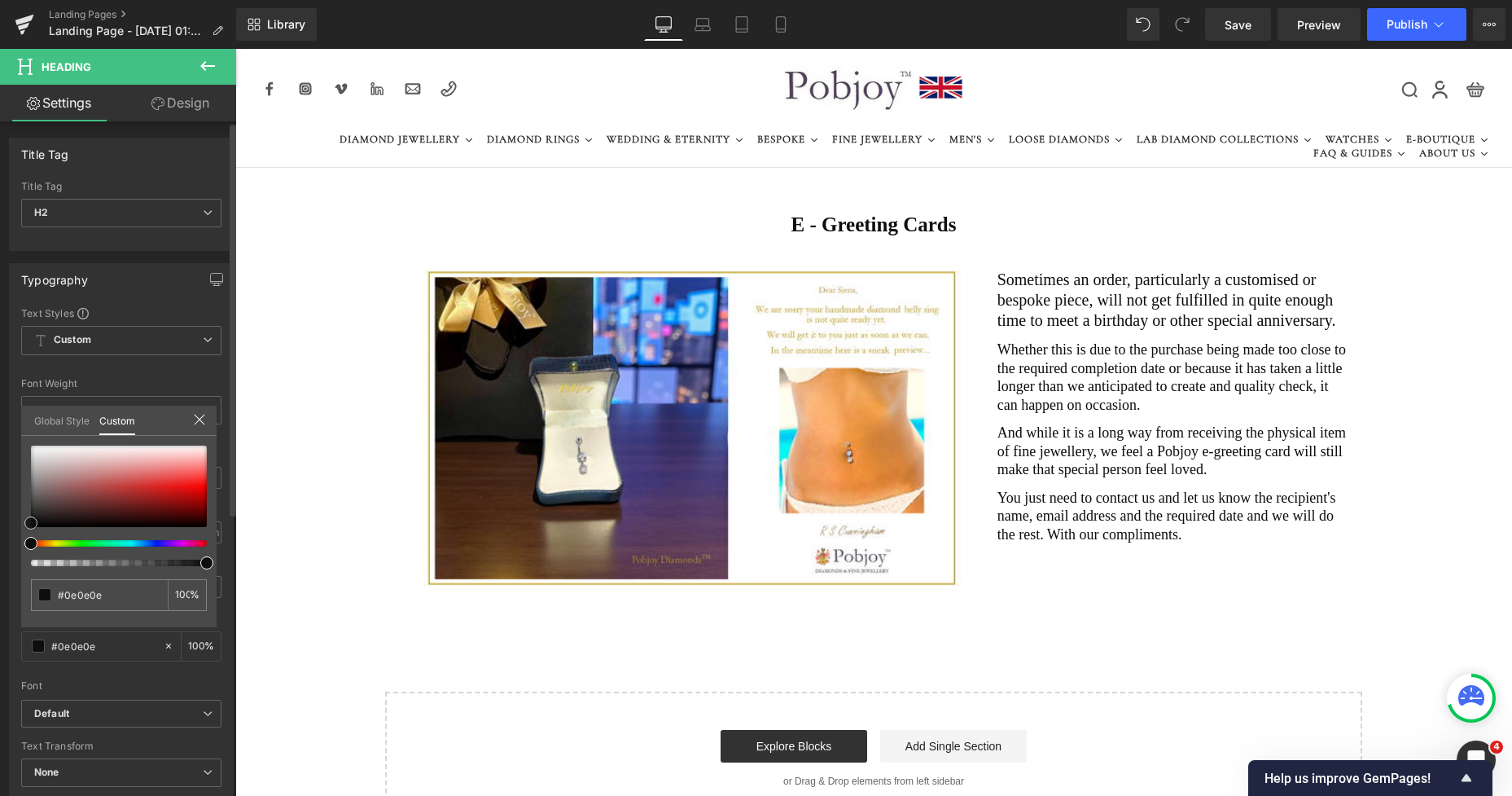
type input "#0c0c0c"
type input "#070707"
click at [26, 529] on span at bounding box center [30, 523] width 13 height 13
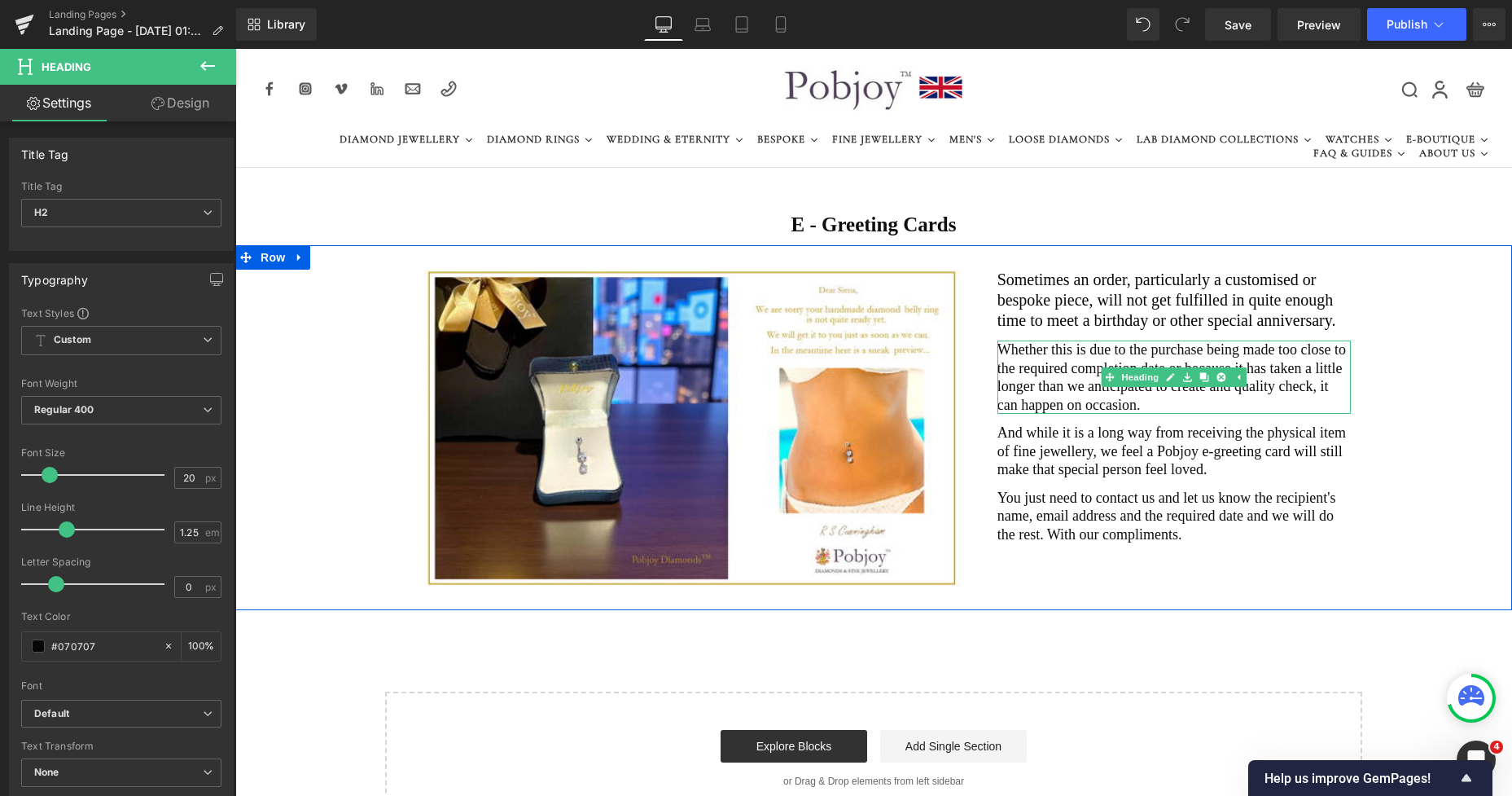
click at [1020, 376] on h2 "Whether this is due to the purchase being made too close to the required comple…" at bounding box center [1174, 376] width 354 height 74
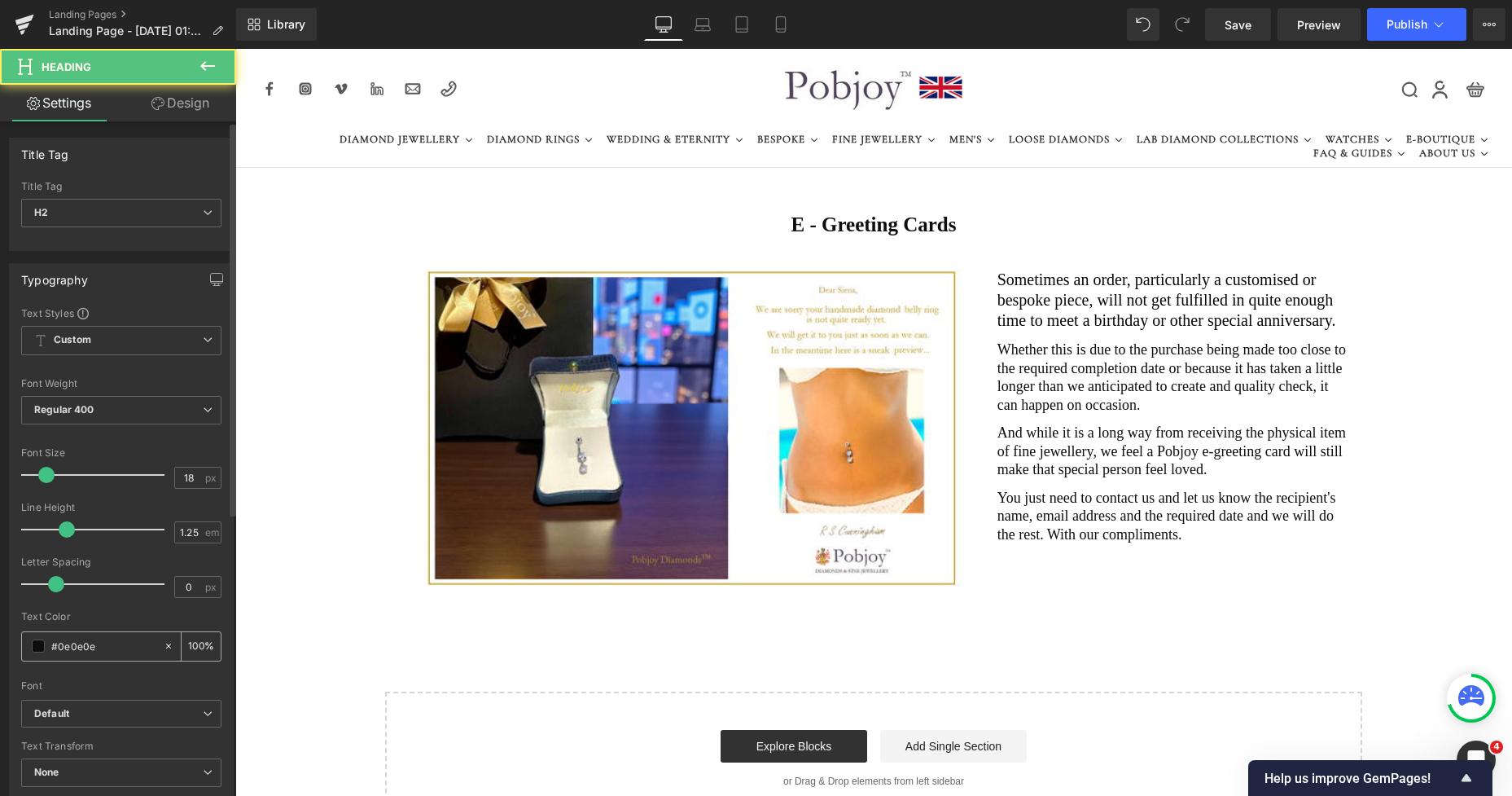
click at [41, 653] on span at bounding box center [37, 645] width 13 height 13
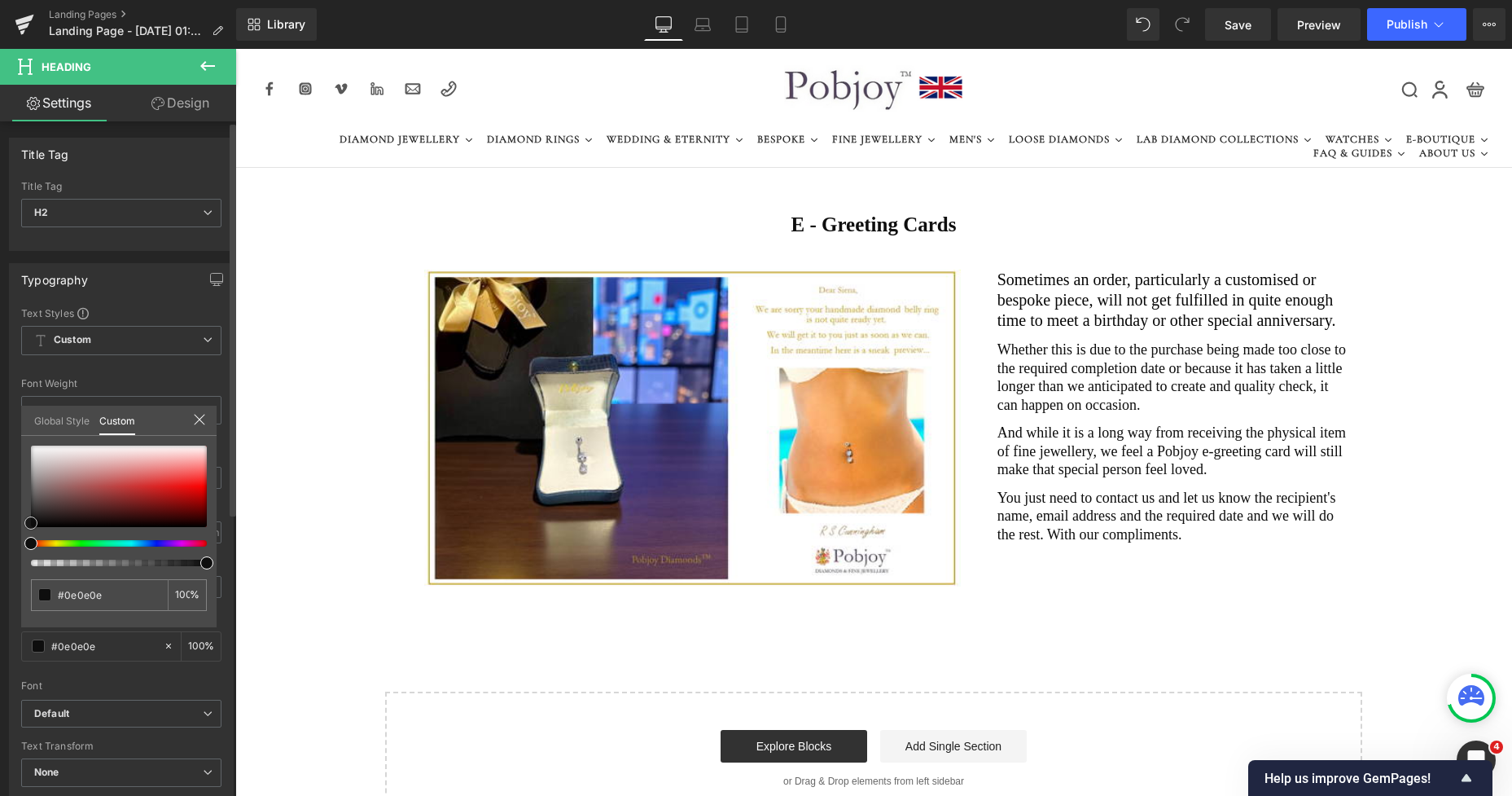
type input "#0f0f0f"
type input "#262626"
drag, startPoint x: 31, startPoint y: 522, endPoint x: 27, endPoint y: 515, distance: 8.1
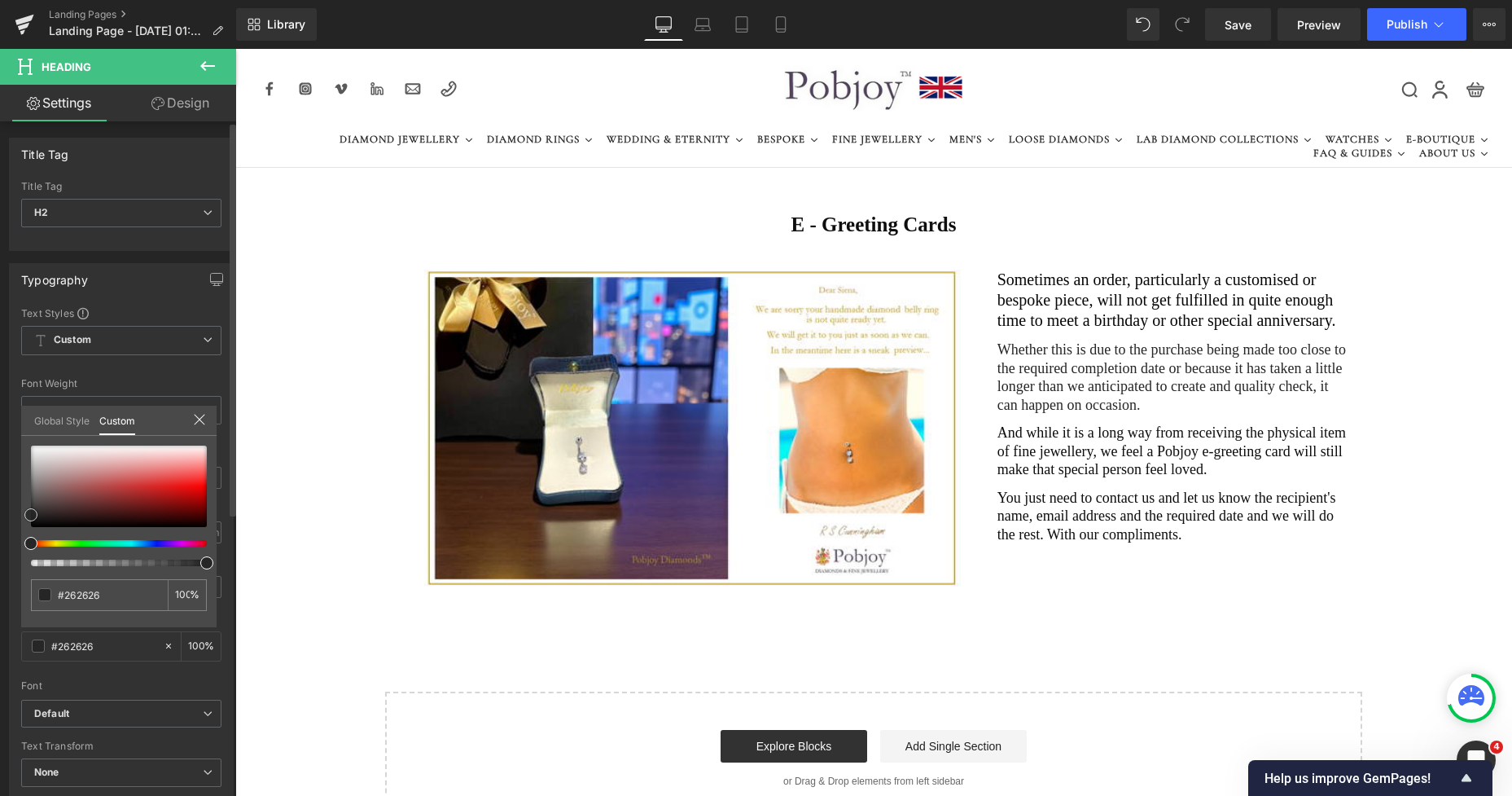
click at [27, 515] on span at bounding box center [30, 515] width 13 height 13
click at [114, 604] on div "#262626" at bounding box center [100, 595] width 137 height 31
drag, startPoint x: 114, startPoint y: 595, endPoint x: 51, endPoint y: 590, distance: 63.2
click at [51, 590] on div "#262626" at bounding box center [100, 595] width 137 height 31
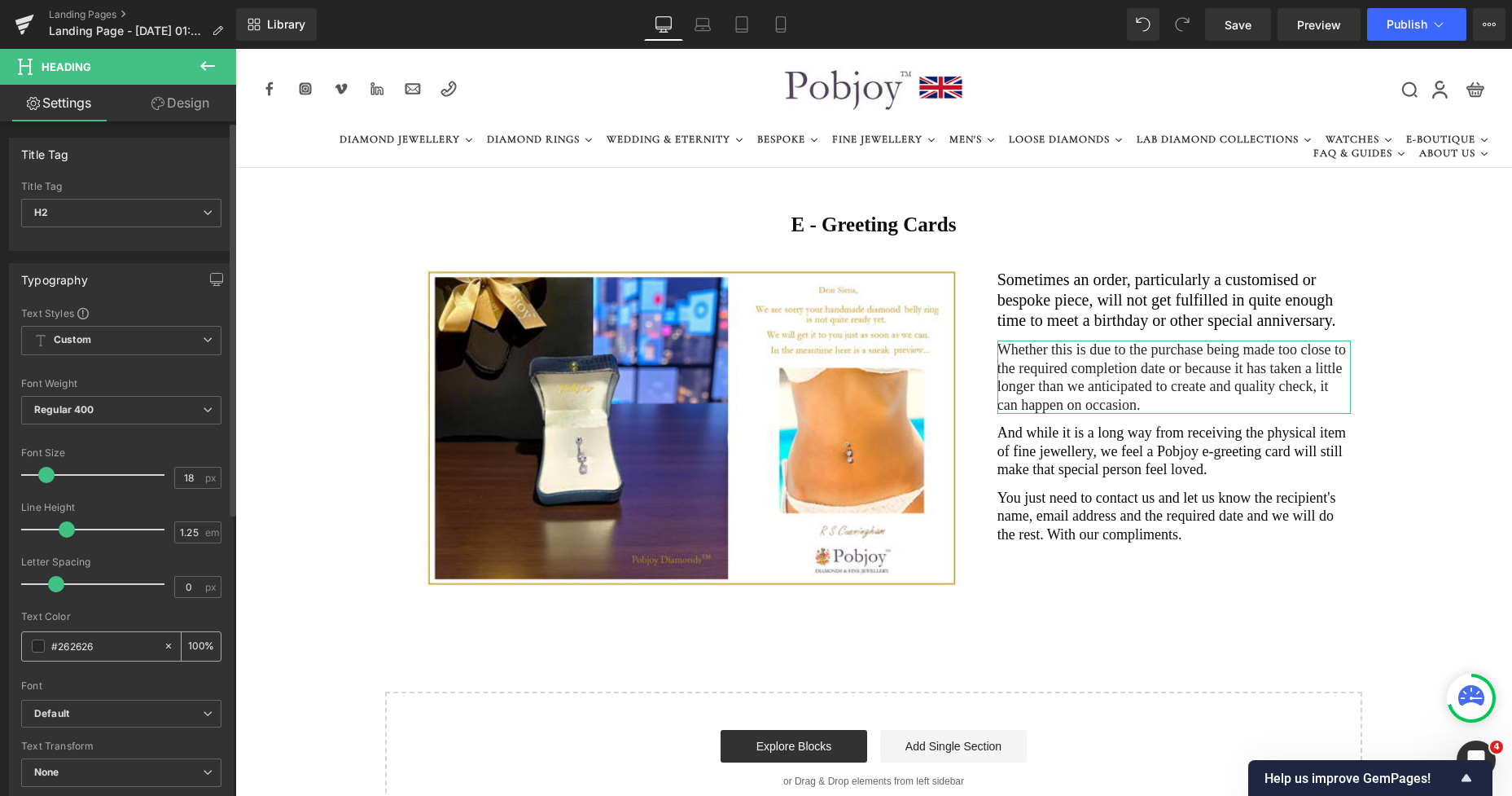
drag, startPoint x: 107, startPoint y: 644, endPoint x: 46, endPoint y: 643, distance: 61.0
click at [46, 643] on div "#262626" at bounding box center [92, 646] width 141 height 28
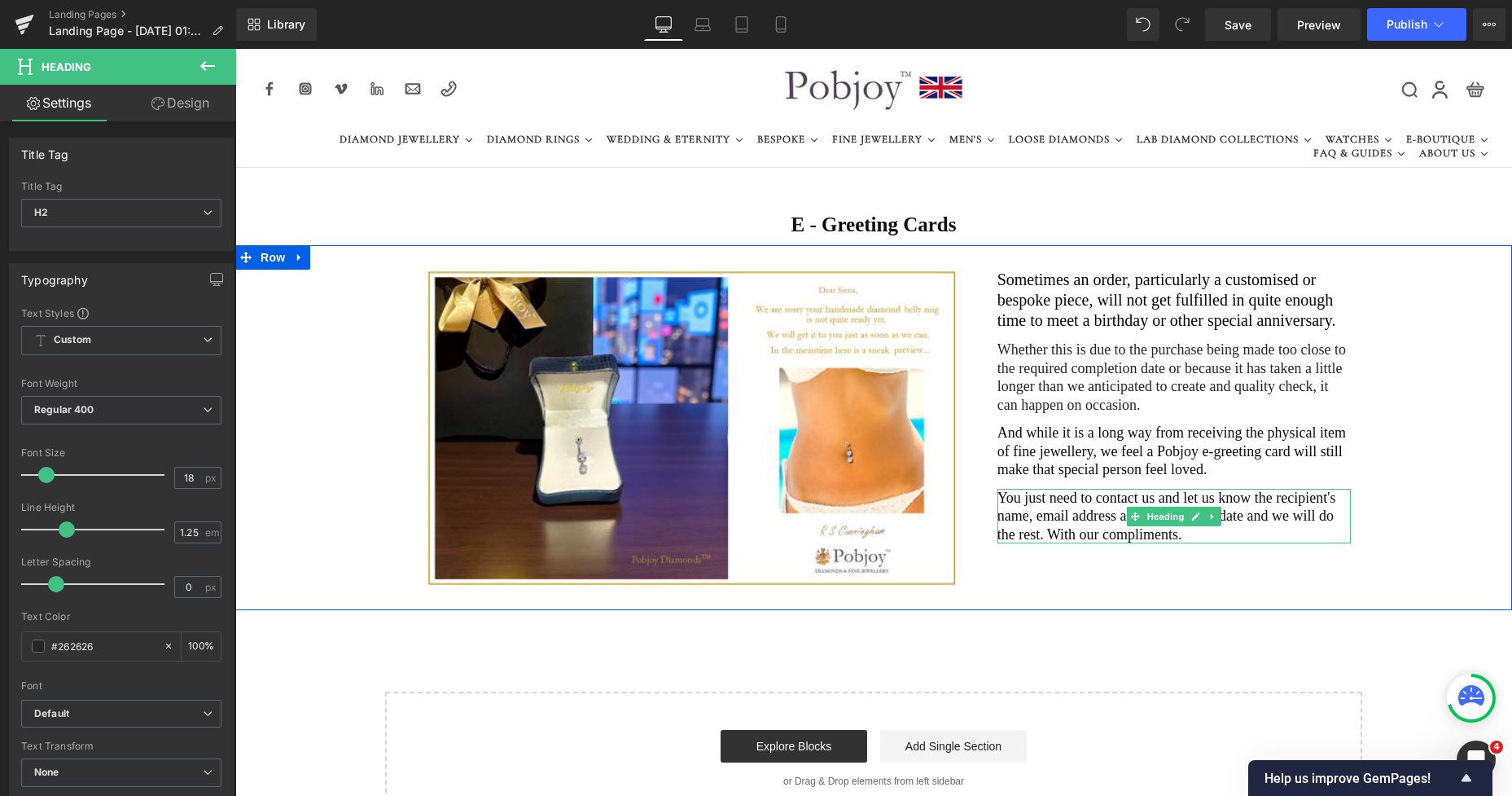
click at [1018, 514] on h2 "You just need to contact us and let us know the recipient's name, email address…" at bounding box center [1174, 517] width 354 height 56
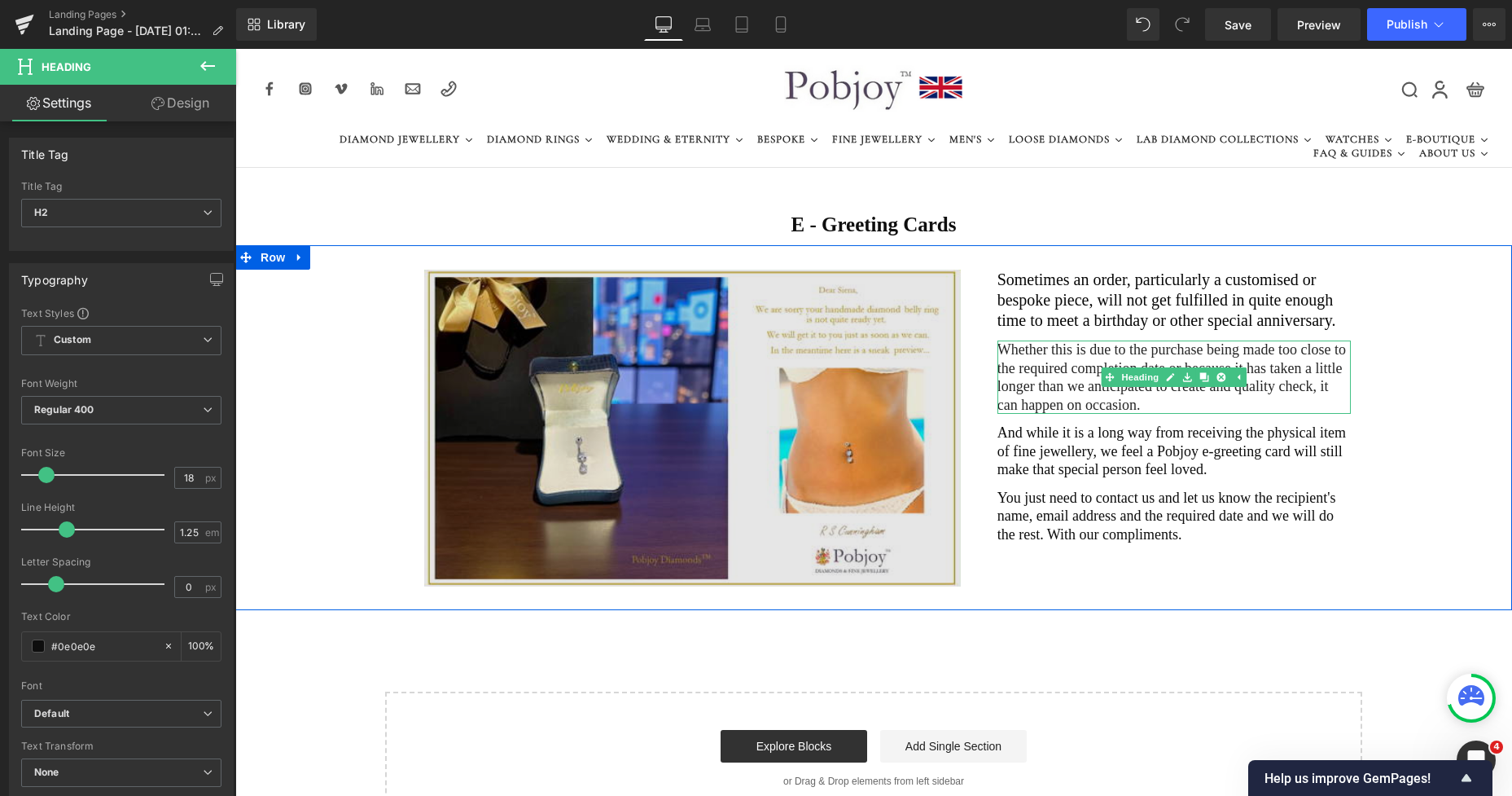
click at [1048, 350] on h2 "Whether this is due to the purchase being made too close to the required comple…" at bounding box center [1174, 376] width 354 height 74
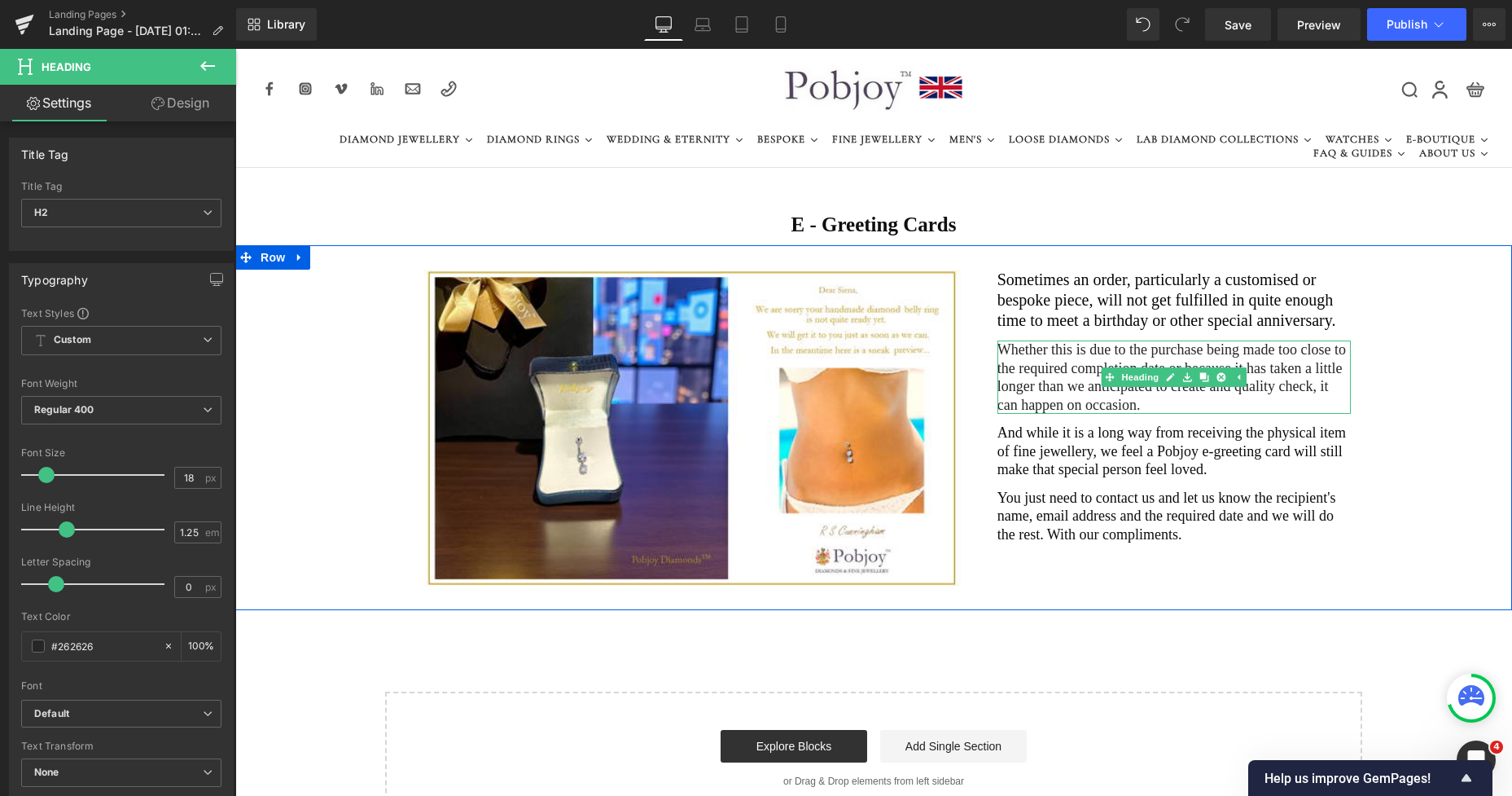
click at [1052, 359] on h2 "Whether this is due to the purchase being made too close to the required comple…" at bounding box center [1174, 376] width 354 height 74
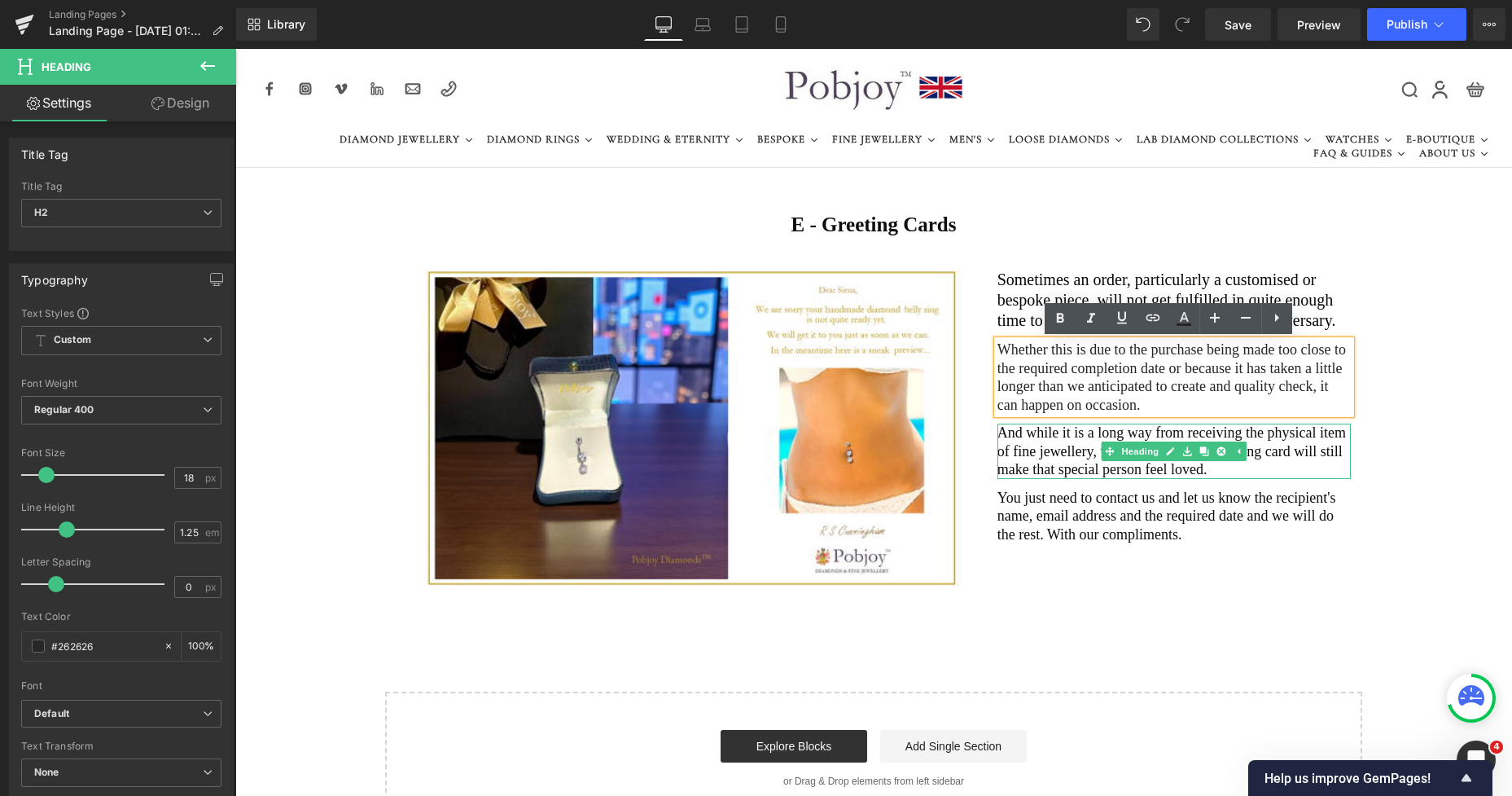
click at [1033, 454] on h2 "And while it is a long way from receiving the physical item of fine jewellery, …" at bounding box center [1174, 451] width 354 height 56
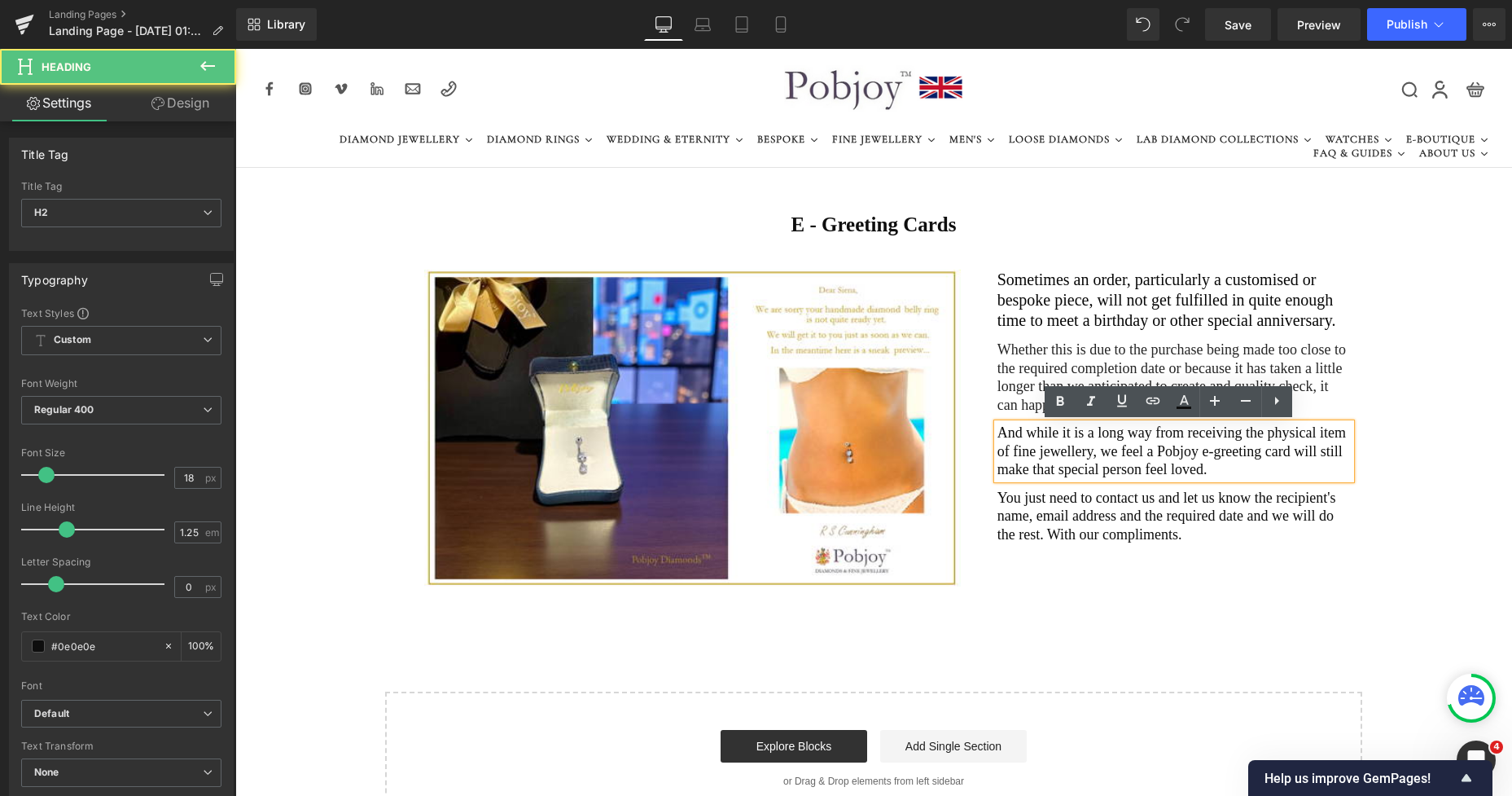
click at [1022, 528] on h2 "You just need to contact us and let us know the recipient's name, email address…" at bounding box center [1174, 517] width 354 height 56
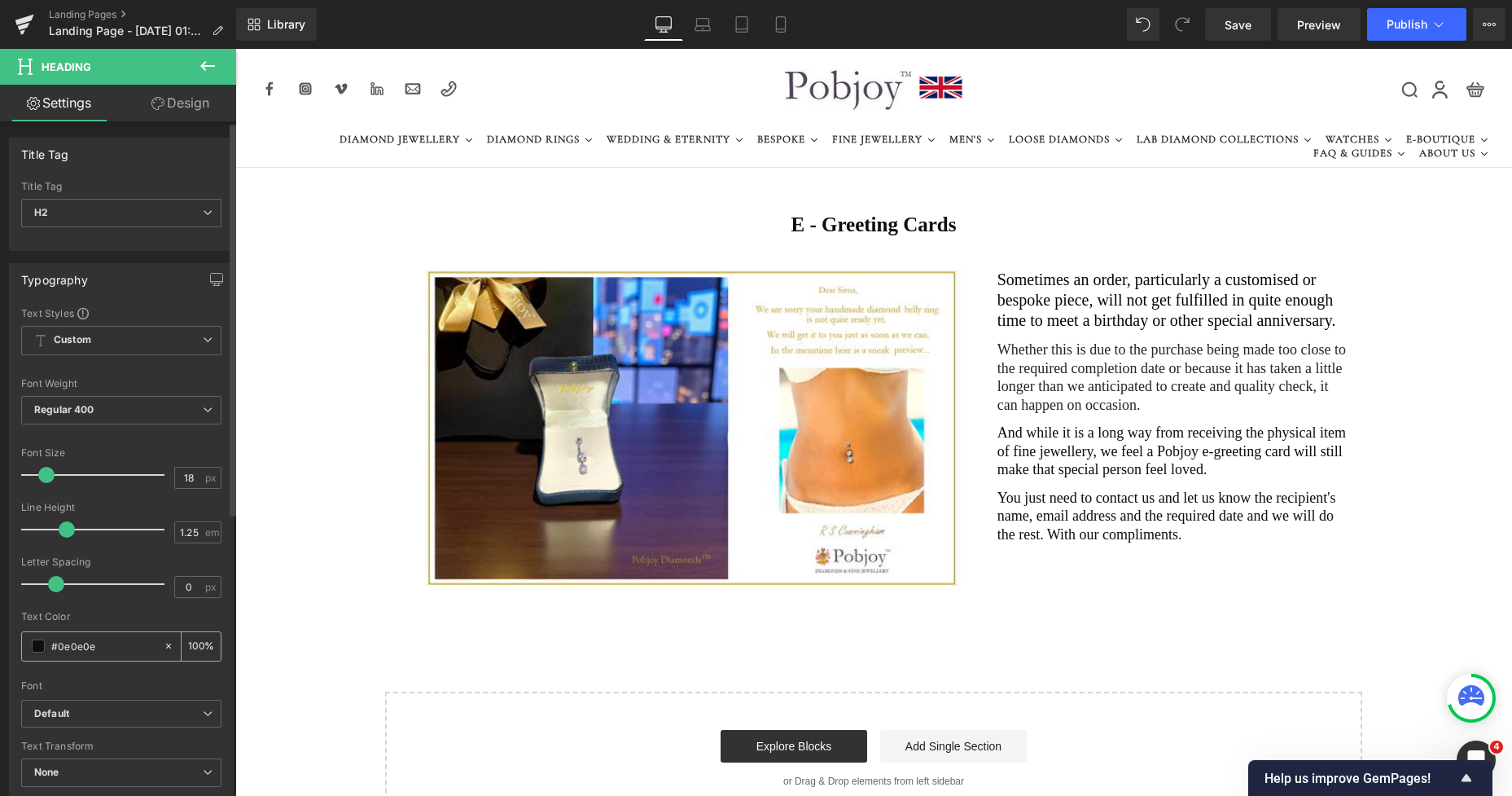
drag, startPoint x: 106, startPoint y: 638, endPoint x: 48, endPoint y: 640, distance: 58.0
click at [48, 640] on div "#0e0e0e" at bounding box center [92, 646] width 141 height 28
type input "#262626"
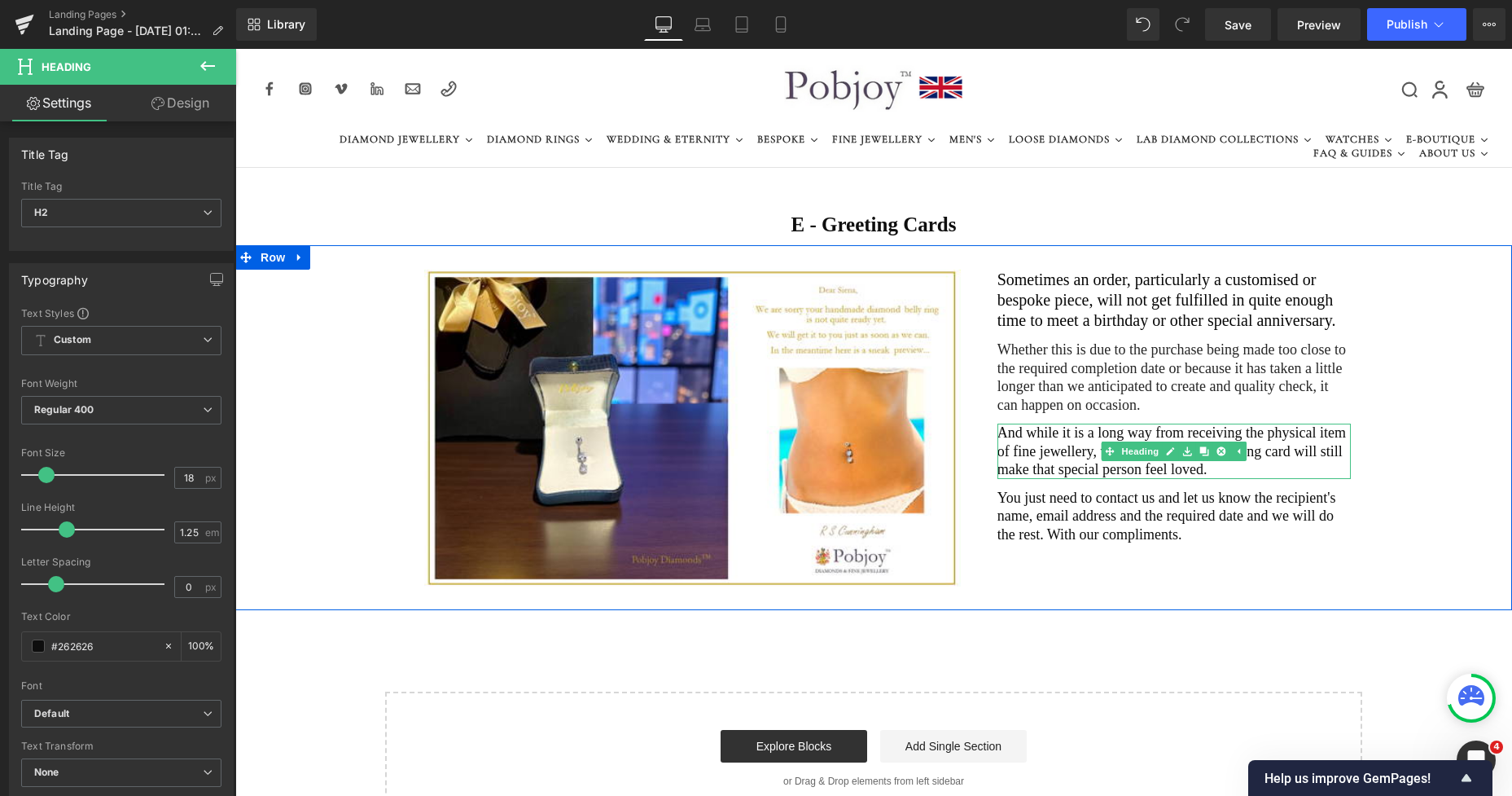
click at [1050, 446] on h2 "And while it is a long way from receiving the physical item of fine jewellery, …" at bounding box center [1174, 451] width 354 height 56
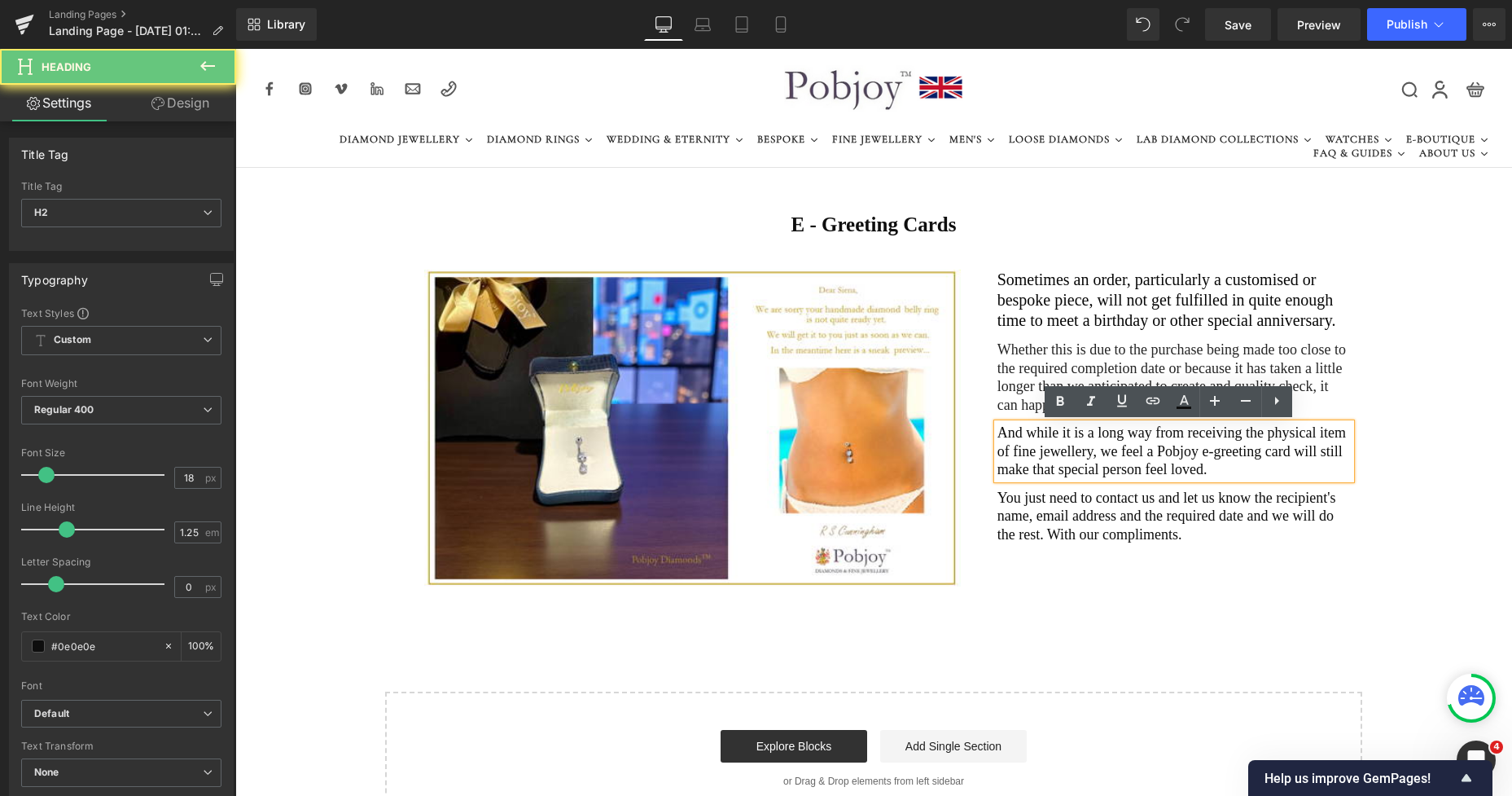
click at [1050, 446] on h2 "And while it is a long way from receiving the physical item of fine jewellery, …" at bounding box center [1174, 451] width 354 height 56
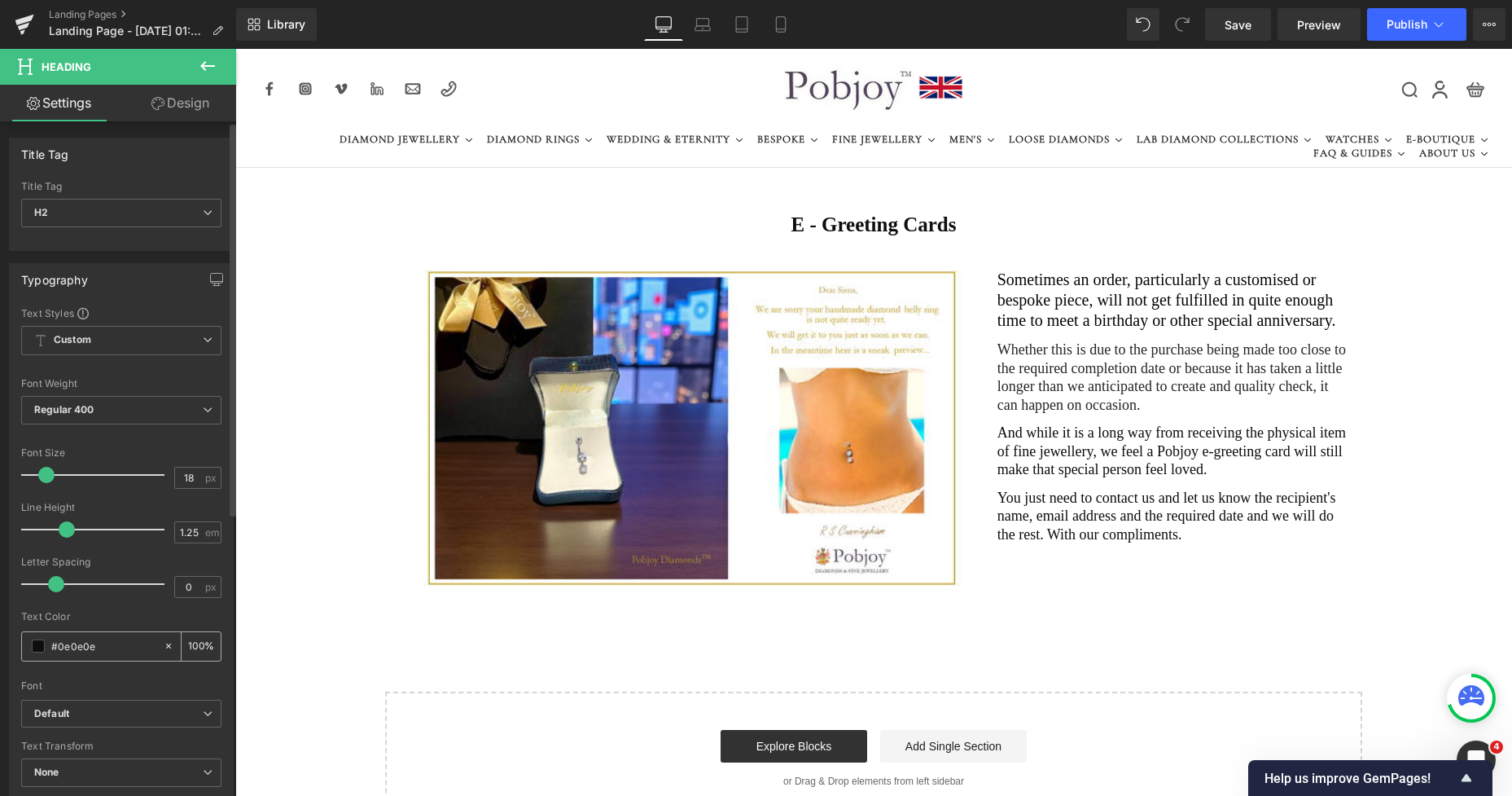
drag, startPoint x: 101, startPoint y: 647, endPoint x: 37, endPoint y: 647, distance: 64.0
click at [37, 647] on div "#0e0e0e" at bounding box center [92, 646] width 141 height 28
type input "#262626"
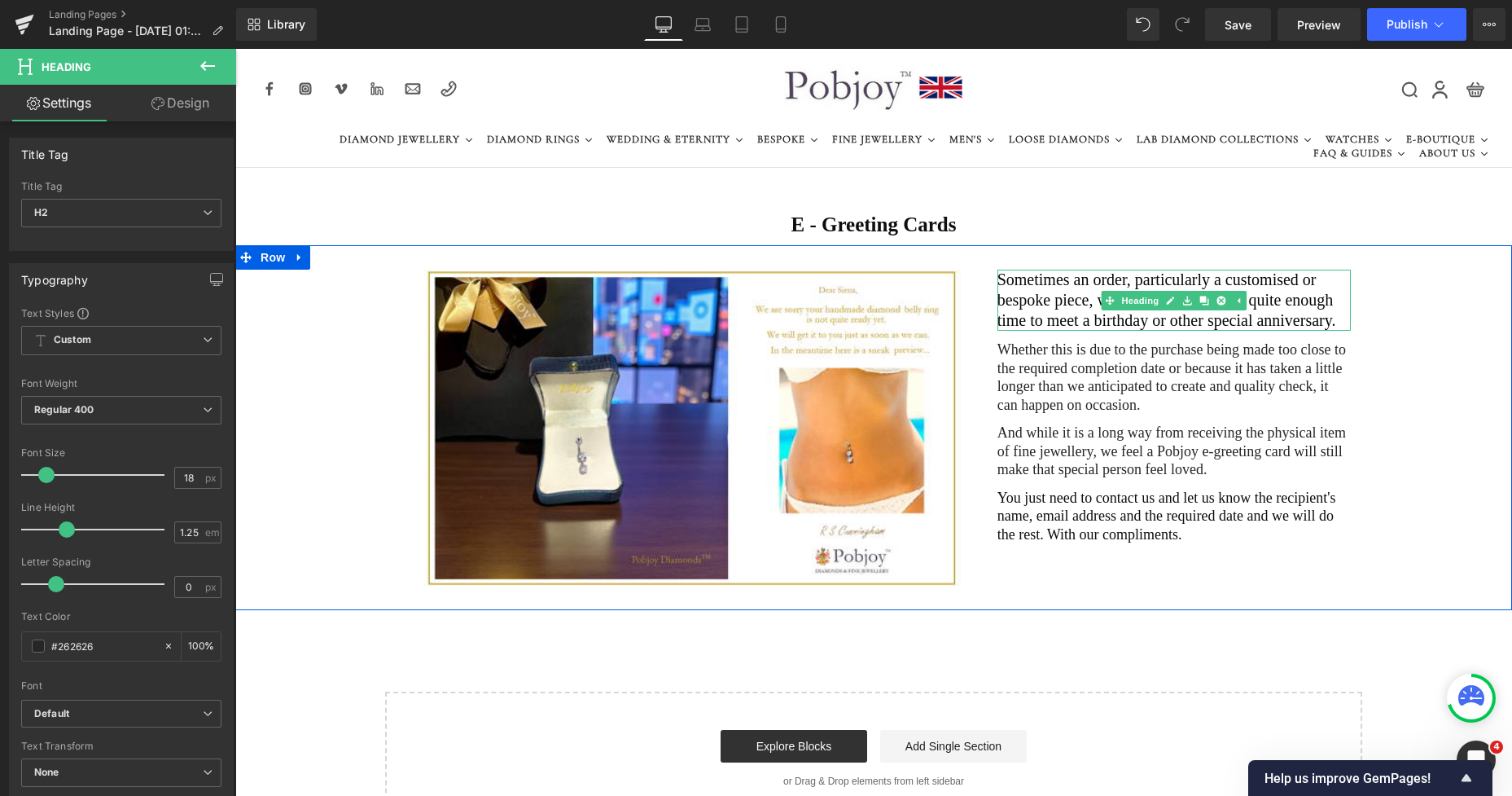
click at [1024, 293] on h2 "Sometimes an order, particularly a customised or bespoke piece, will not get fu…" at bounding box center [1174, 300] width 354 height 61
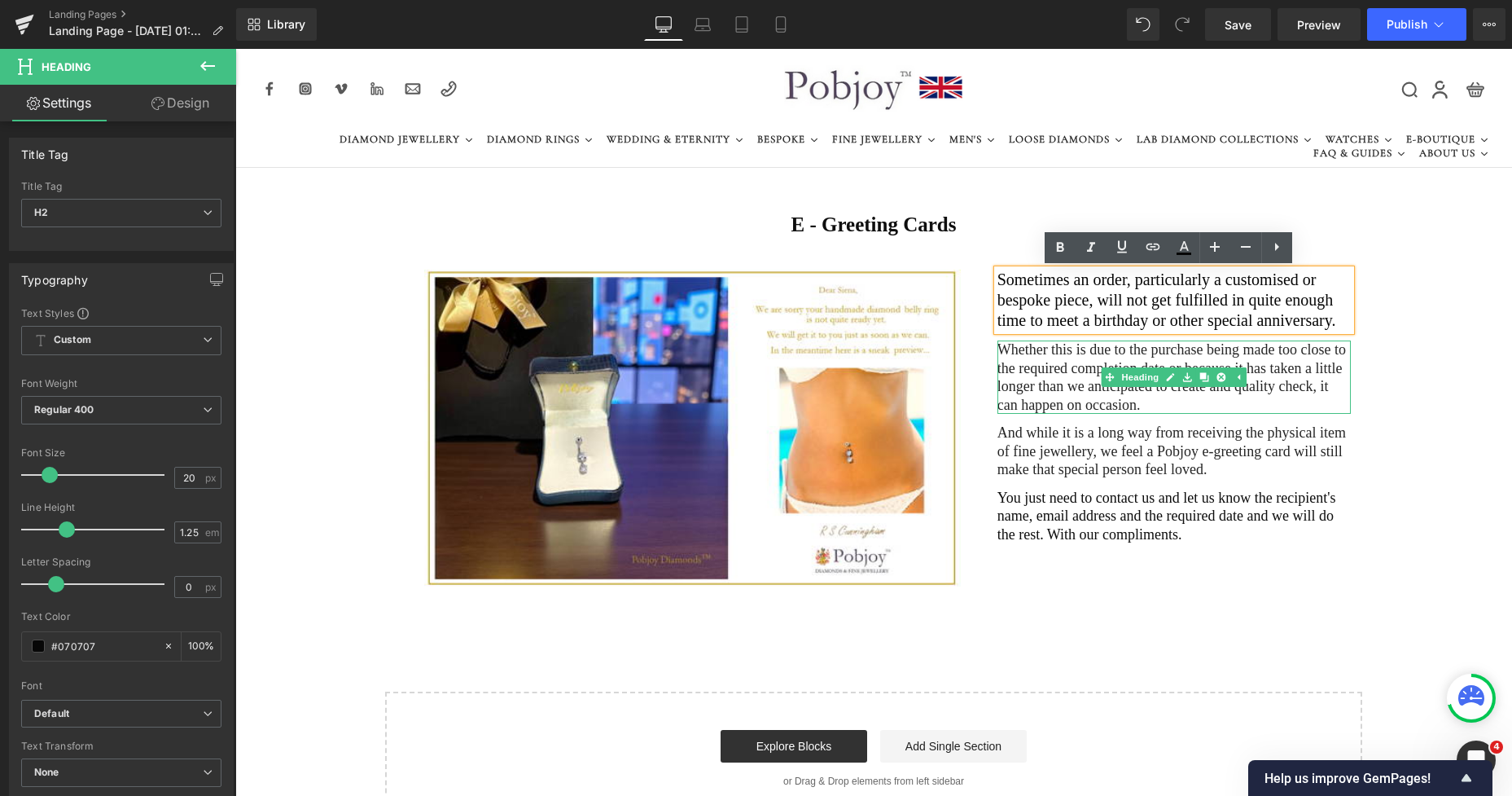
click at [1009, 377] on h2 "Whether this is due to the purchase being made too close to the required comple…" at bounding box center [1174, 376] width 354 height 74
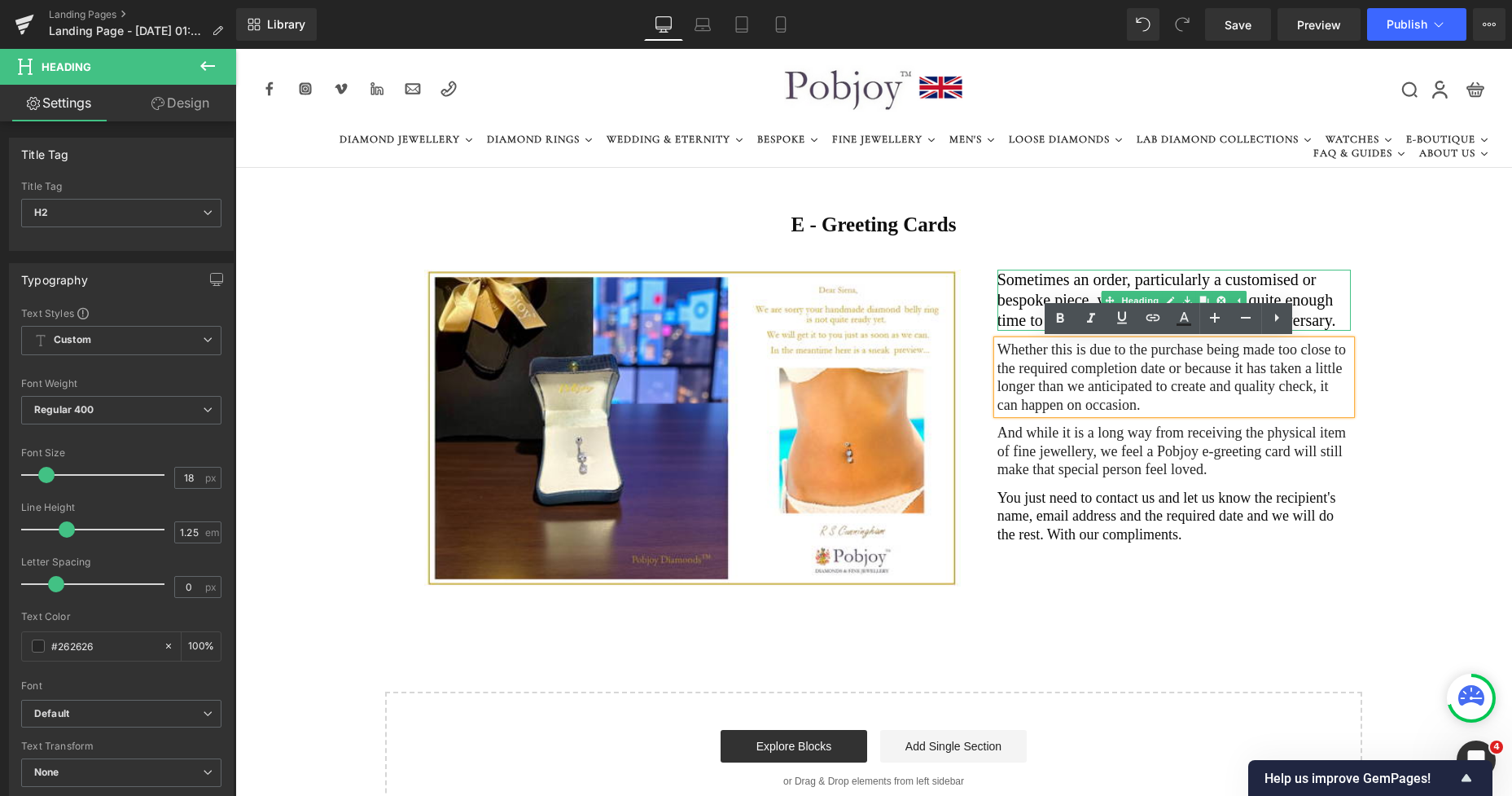
click at [1003, 312] on h2 "Sometimes an order, particularly a customised or bespoke piece, will not get fu…" at bounding box center [1174, 300] width 354 height 61
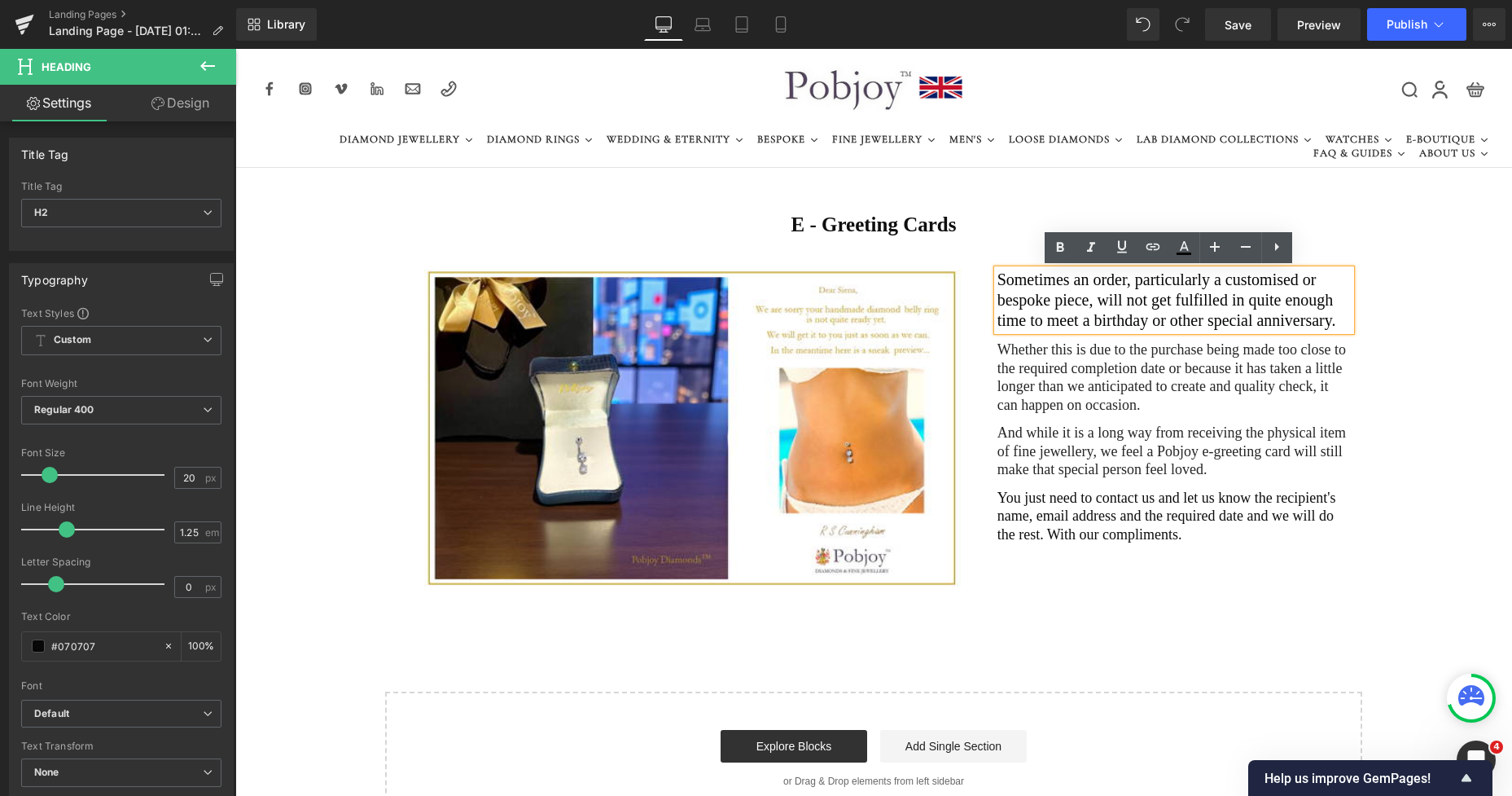
click at [1085, 612] on div "E - Greeting Cards Heading Row Image Sometimes an order, particularly a customi…" at bounding box center [873, 506] width 1277 height 638
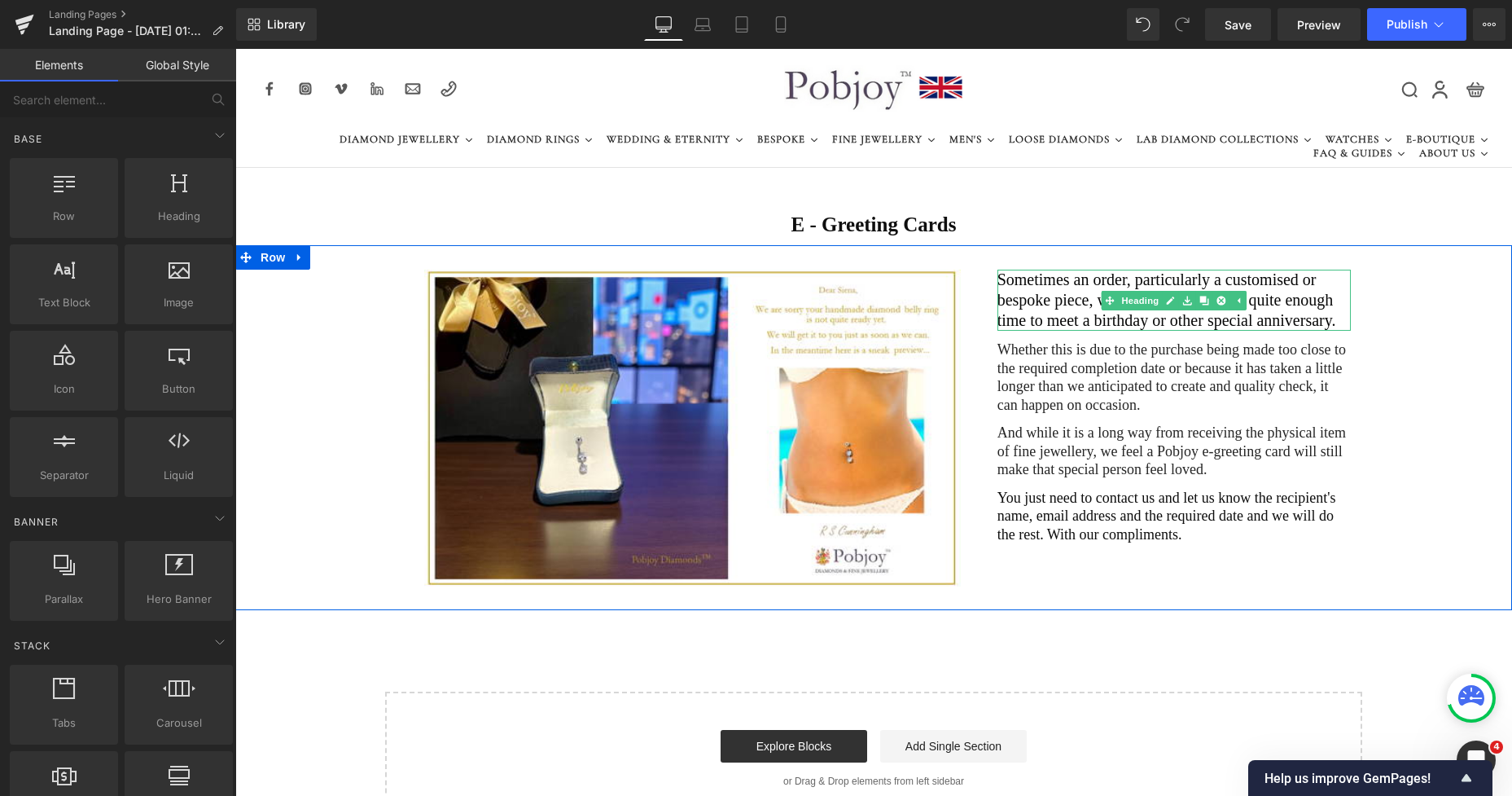
click at [1197, 275] on h2 "Sometimes an order, particularly a customised or bespoke piece, will not get fu…" at bounding box center [1174, 300] width 354 height 61
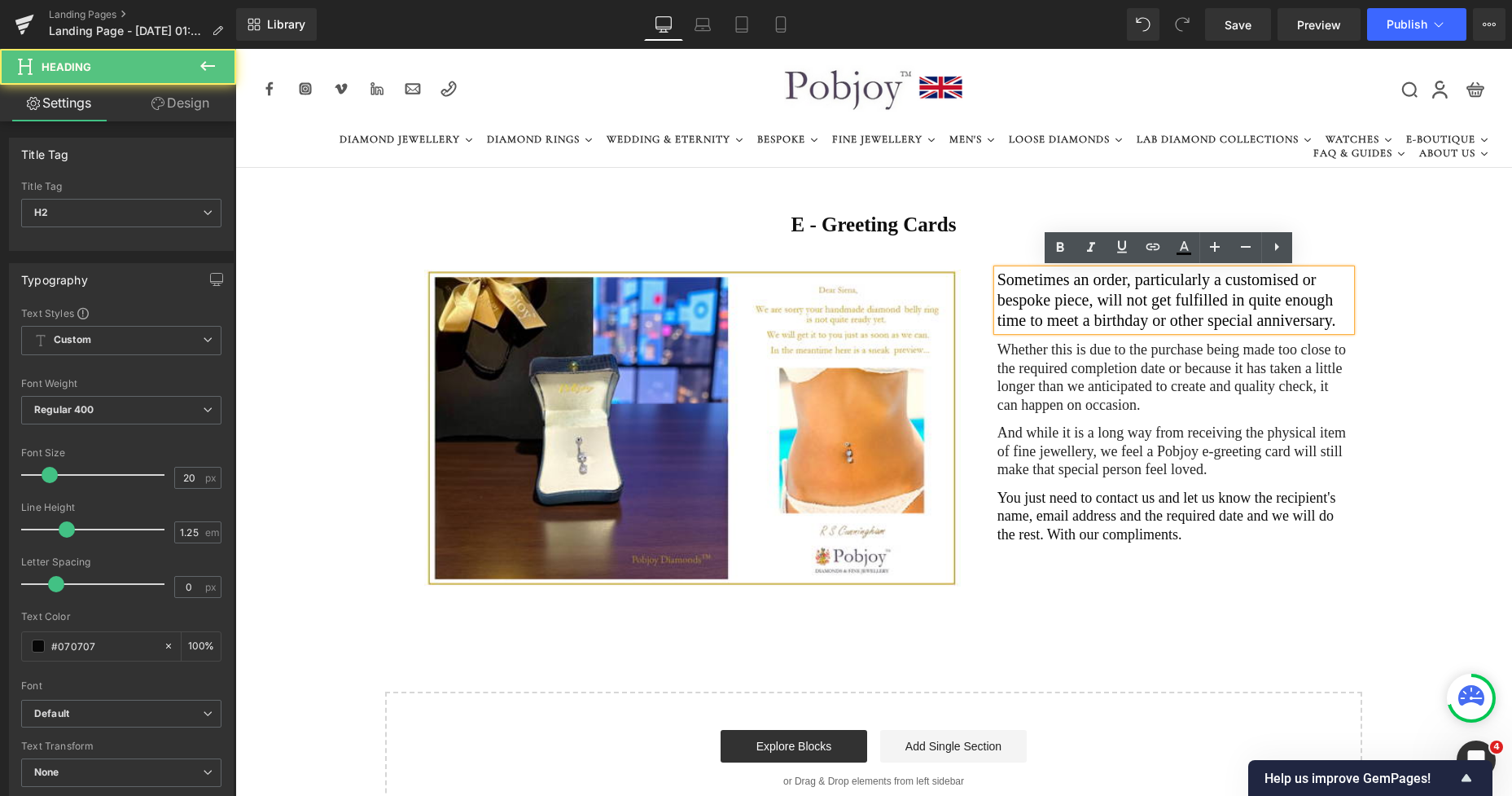
click at [1197, 275] on h2 "Sometimes an order, particularly a customised or bespoke piece, will not get fu…" at bounding box center [1174, 300] width 354 height 61
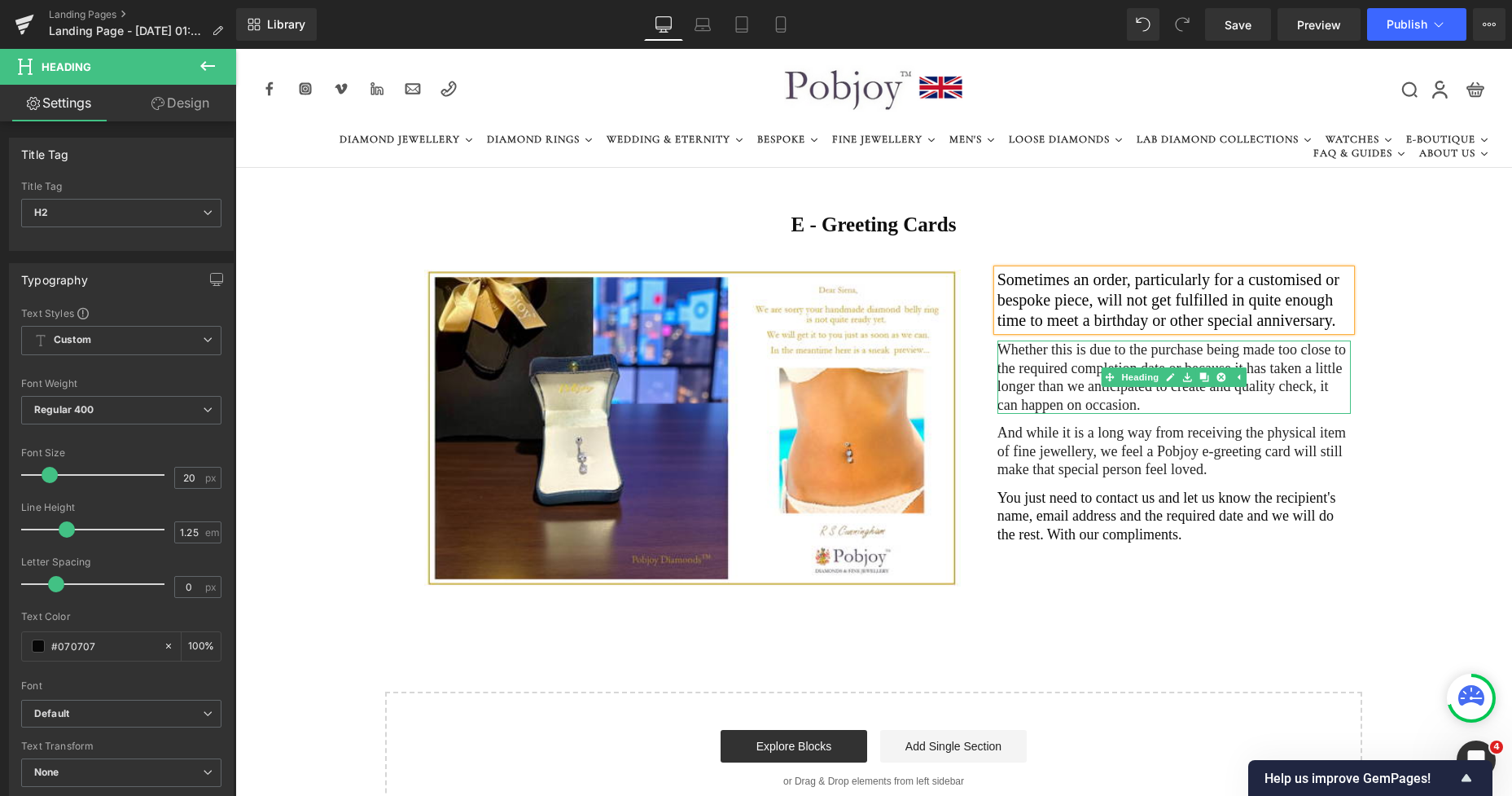
click at [1103, 407] on h2 "Whether this is due to the purchase being made too close to the required comple…" at bounding box center [1174, 376] width 354 height 74
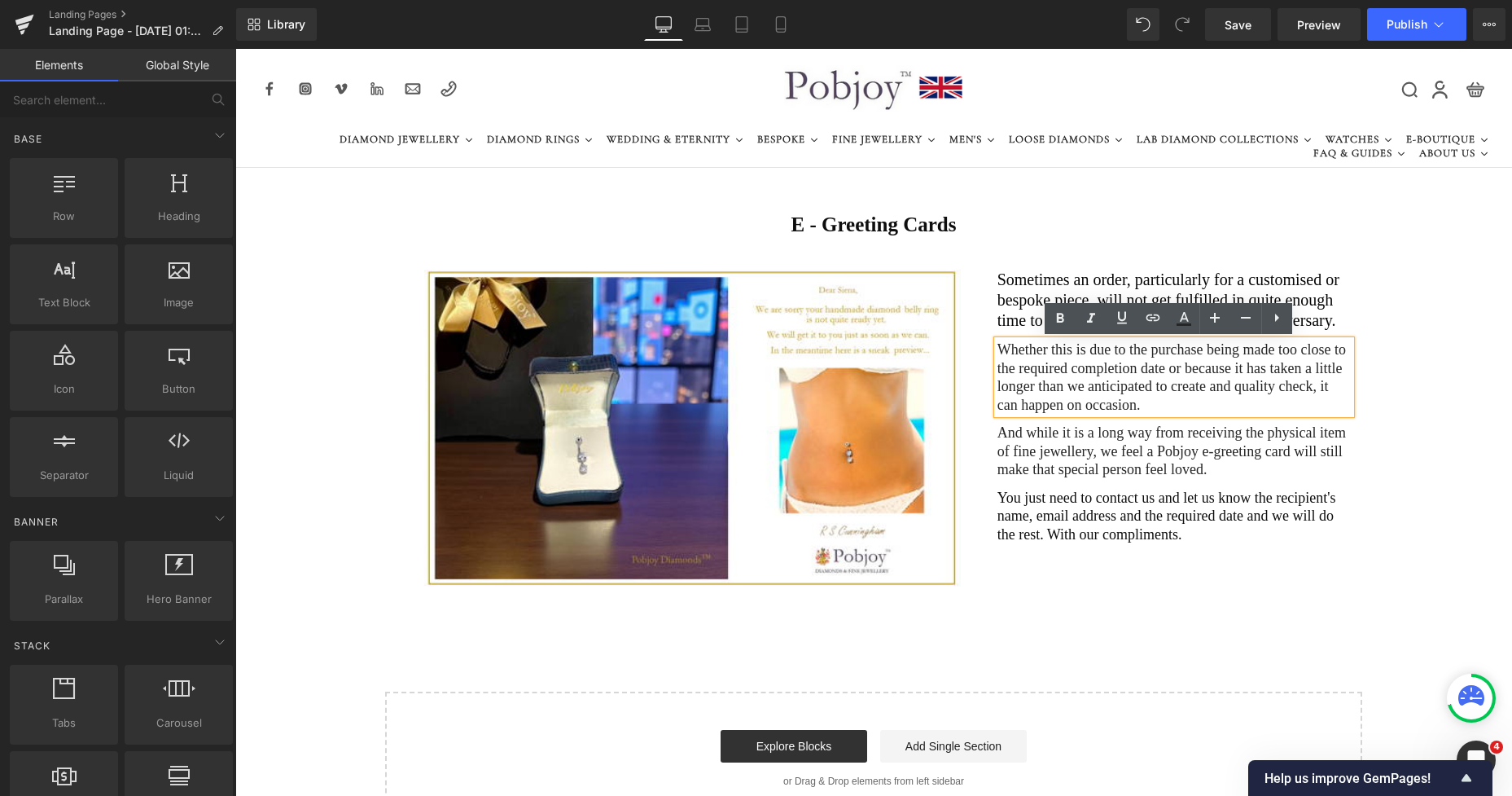
click at [1112, 639] on div "E - Greeting Cards Heading Row Image Sometimes an order, particularly for a cus…" at bounding box center [873, 506] width 1277 height 638
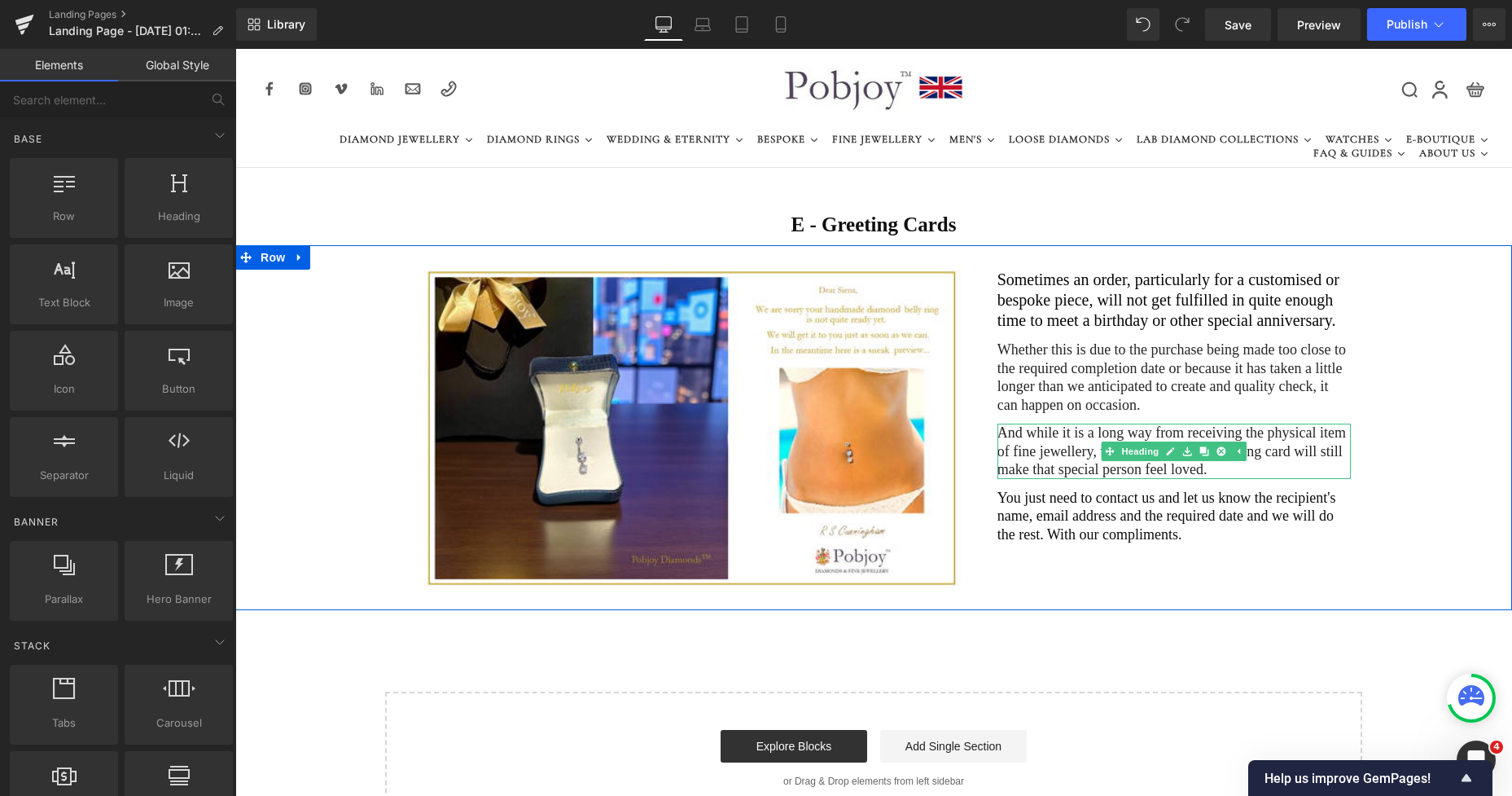
click at [1293, 470] on h2 "And while it is a long way from receiving the physical item of fine jewellery, …" at bounding box center [1174, 451] width 354 height 56
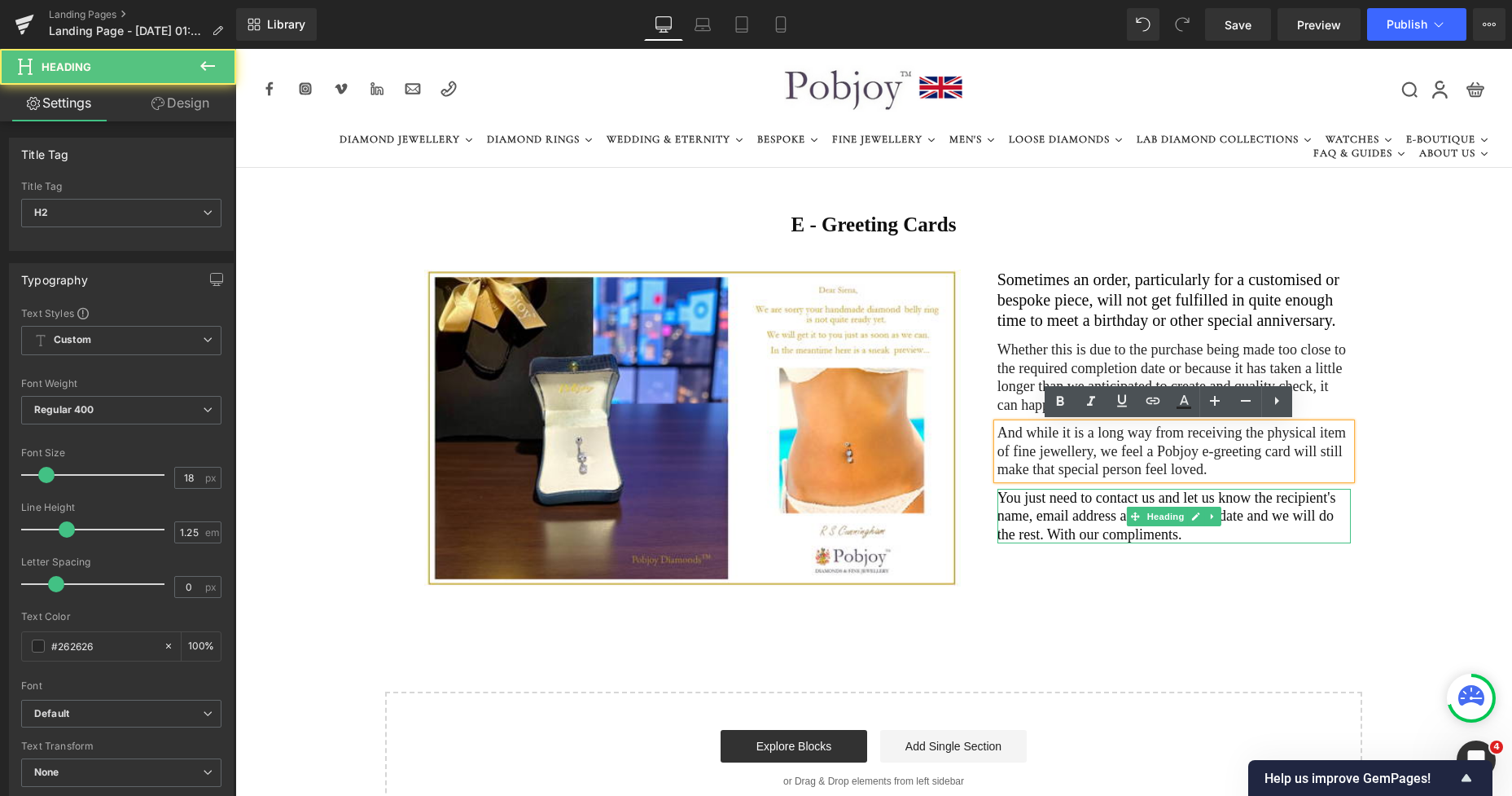
click at [1040, 515] on h2 "You just need to contact us and let us know the recipient's name, email address…" at bounding box center [1174, 517] width 354 height 56
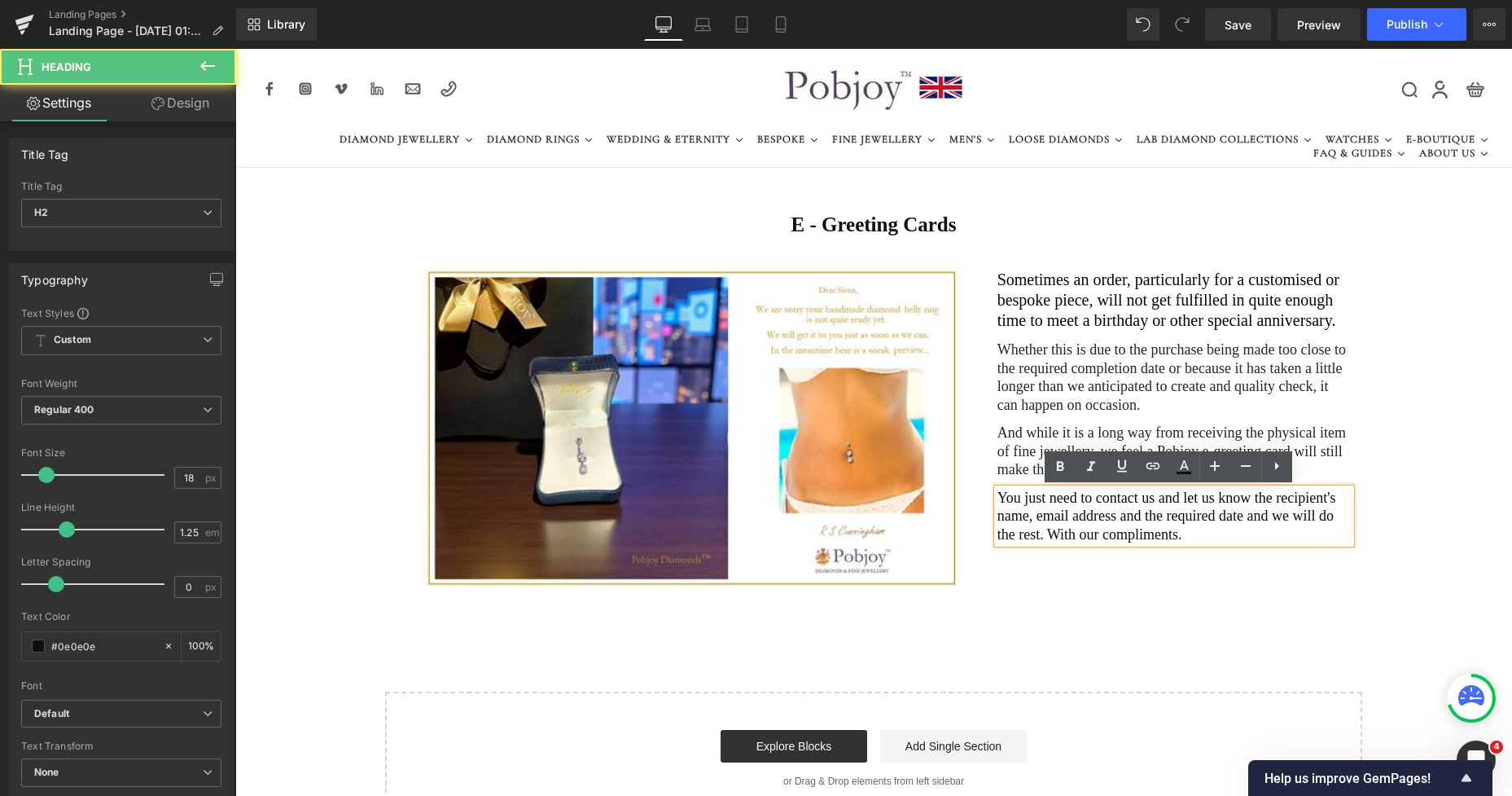
click at [990, 579] on div "Image" at bounding box center [644, 427] width 707 height 317
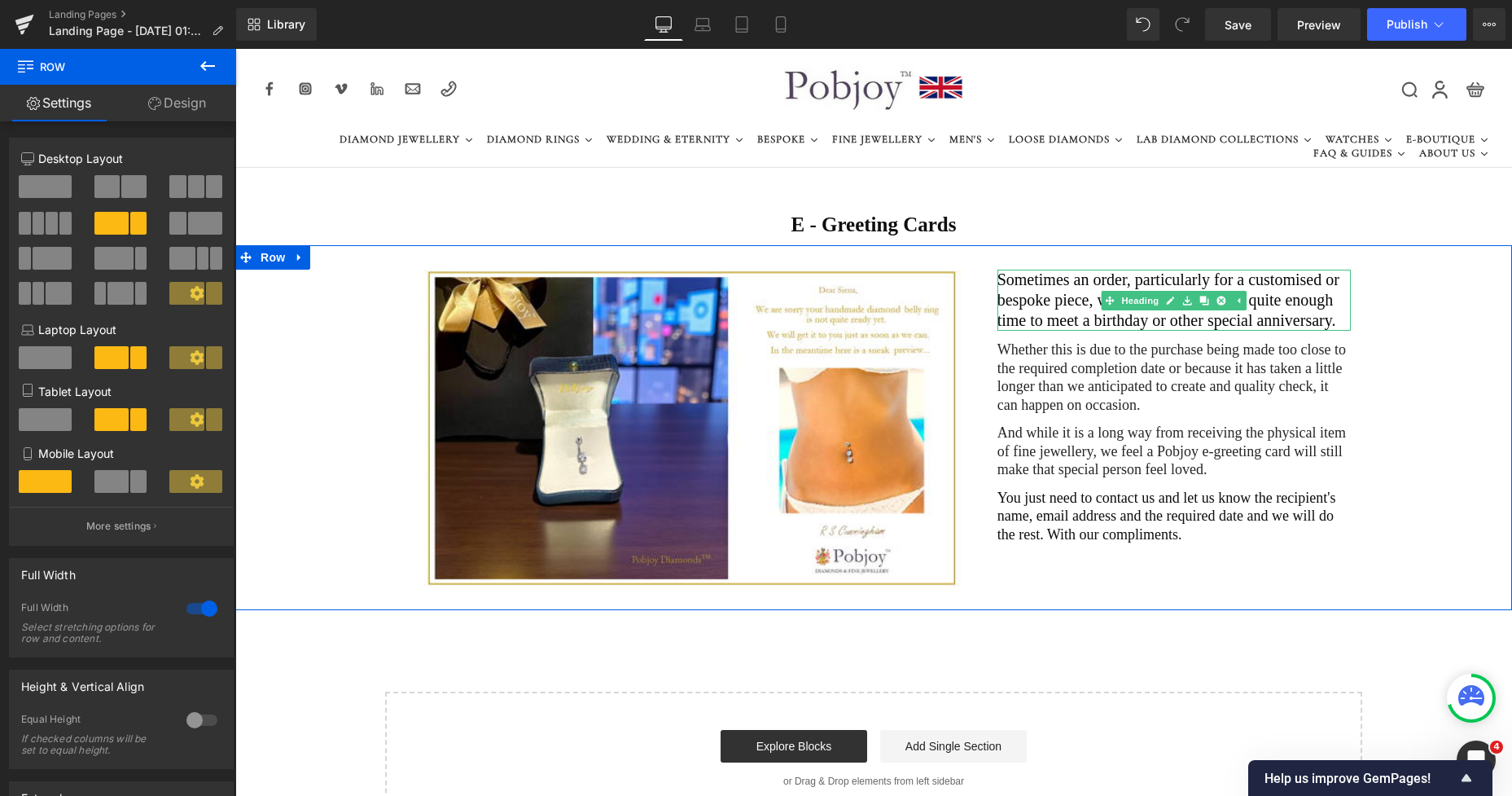
click at [1000, 281] on h2 "Sometimes an order, particularly for a customised or bespoke piece, will not ge…" at bounding box center [1174, 300] width 354 height 61
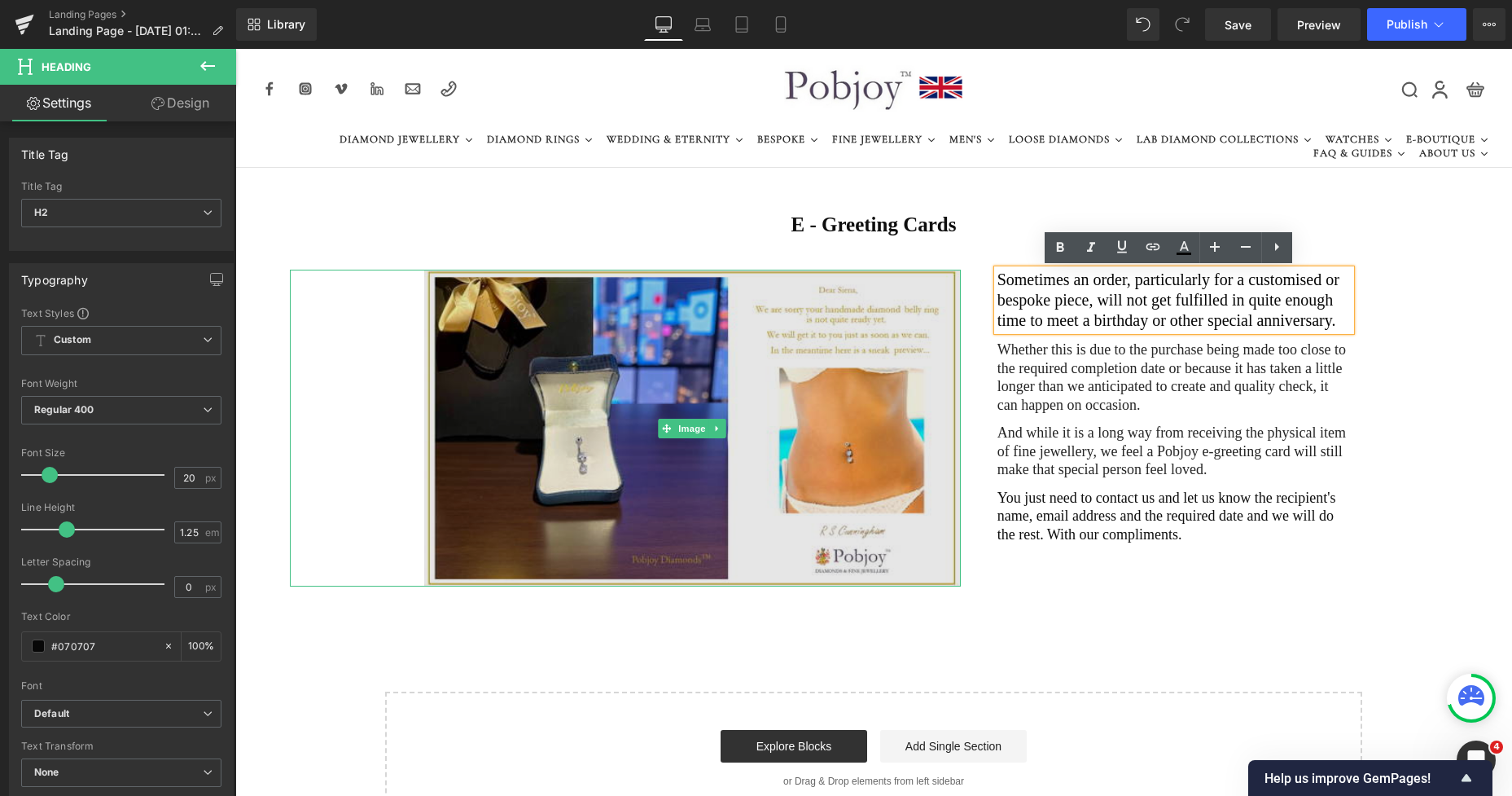
click at [899, 280] on img at bounding box center [693, 427] width 537 height 317
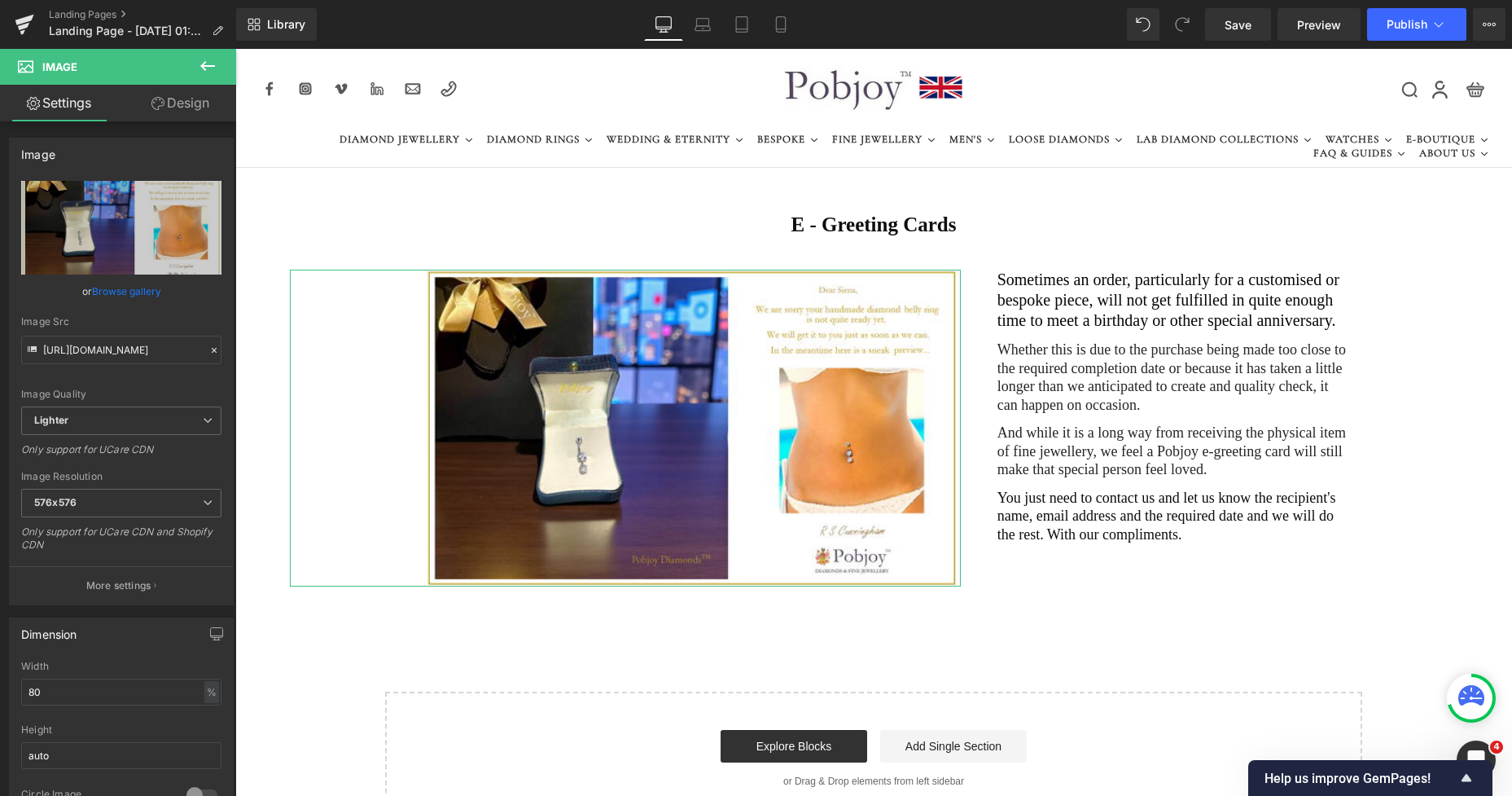
click at [189, 109] on link "Design" at bounding box center [180, 102] width 118 height 36
click at [0, 0] on div "Spacing" at bounding box center [0, 0] width 0 height 0
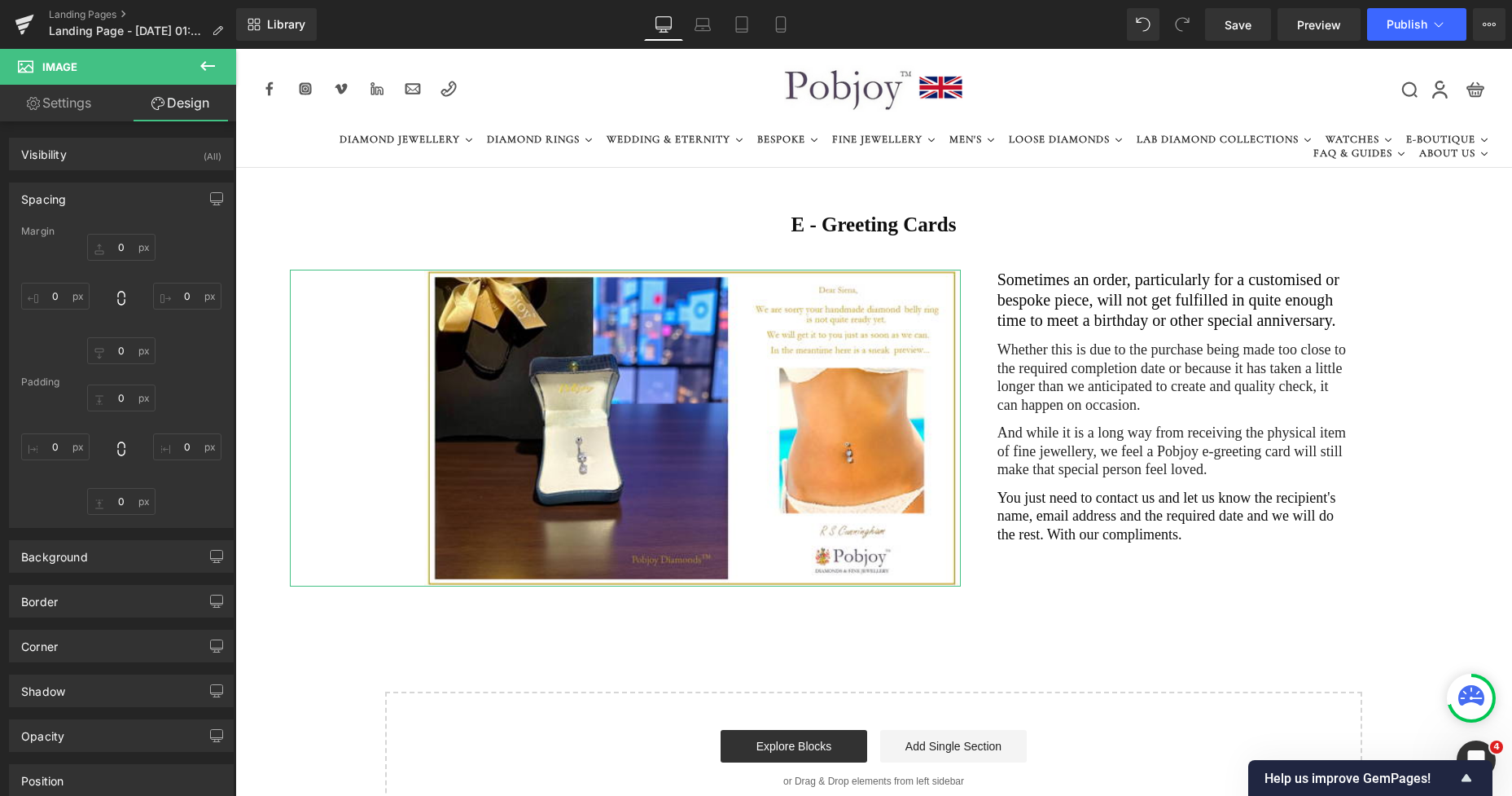
type input "0"
type input "45"
type input "0"
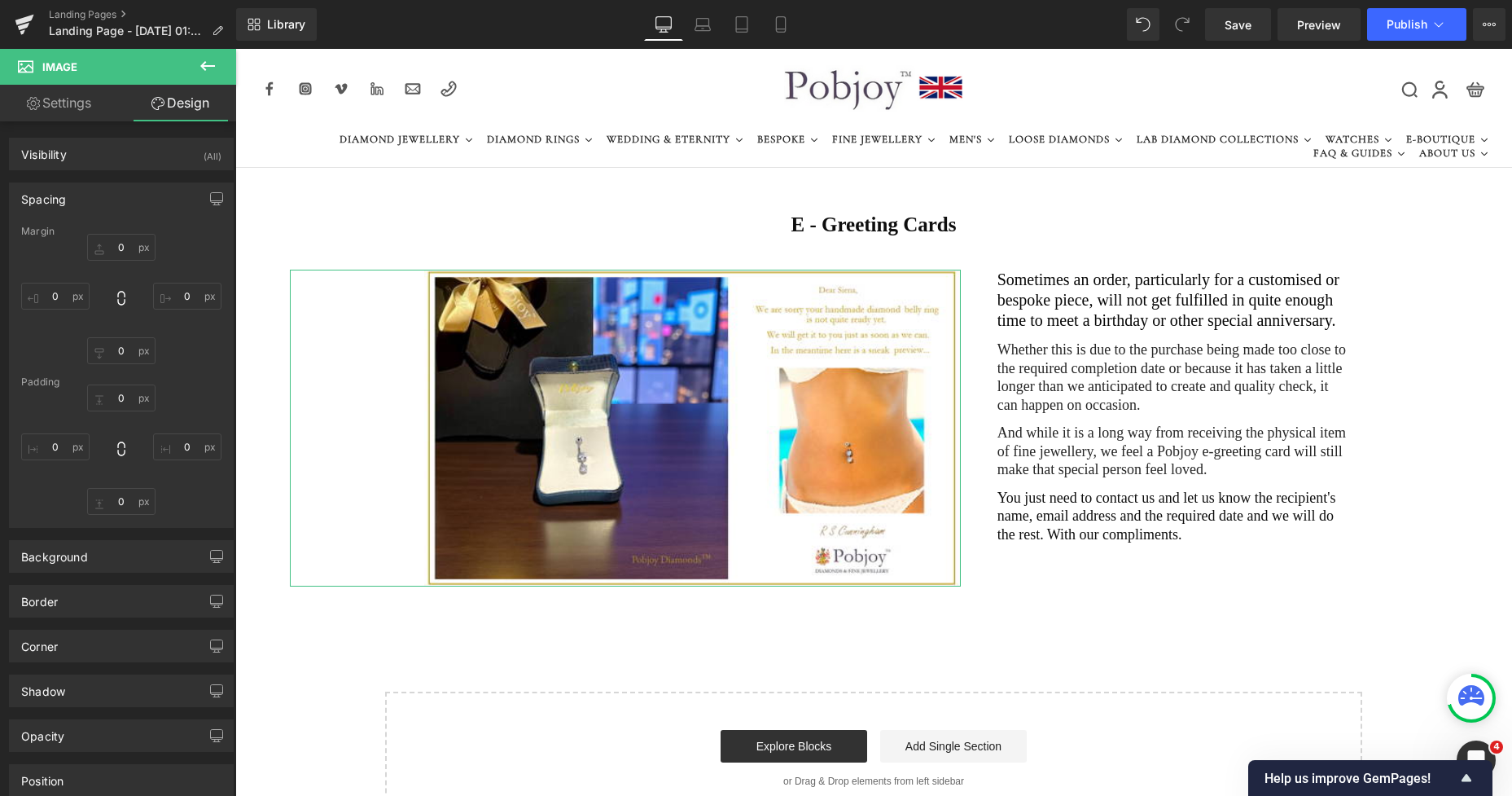
type input "0"
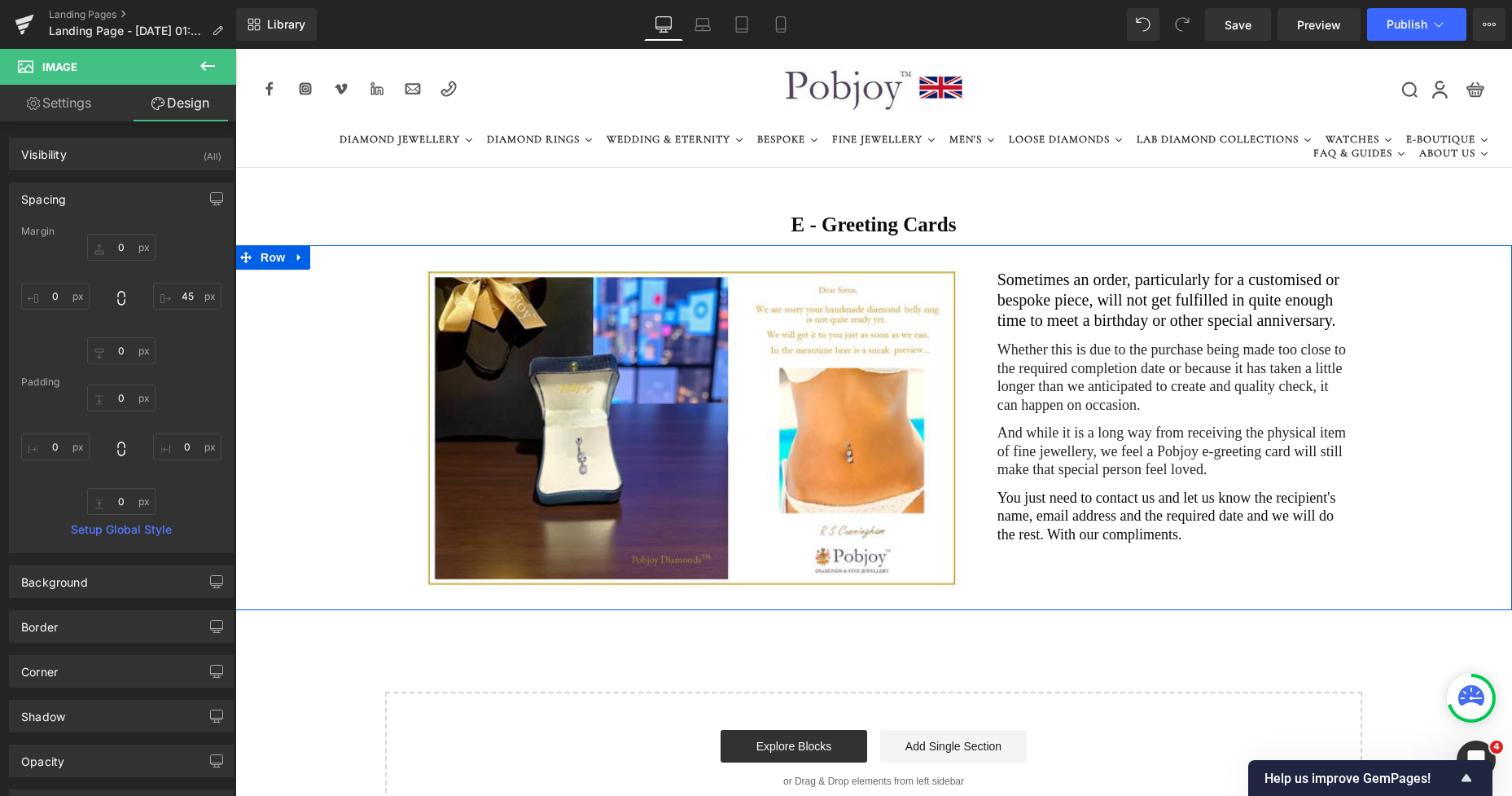
click at [1022, 277] on h2 "Sometimes an order, particularly for a customised or bespoke piece, will not ge…" at bounding box center [1174, 300] width 354 height 61
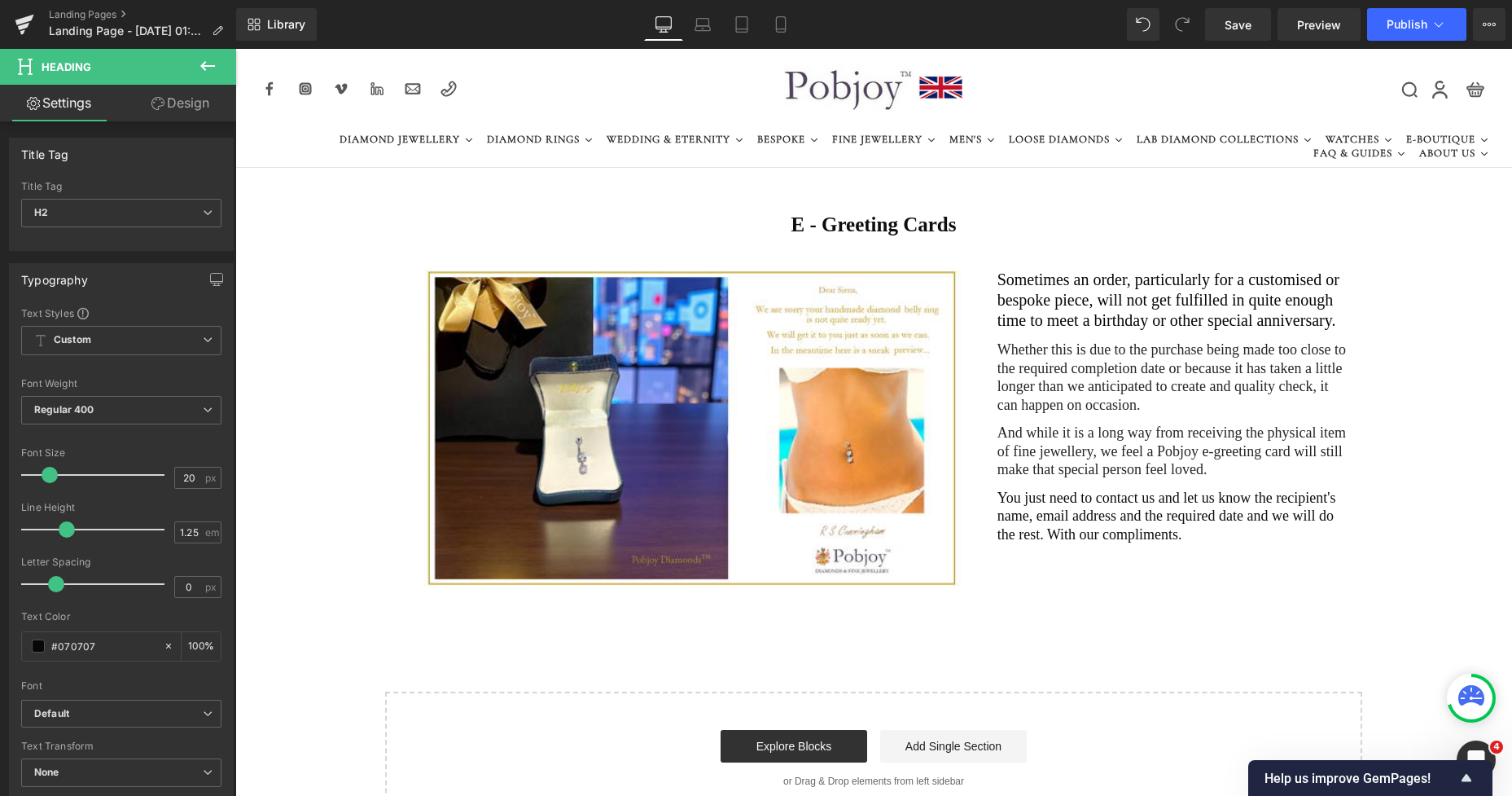
click at [185, 109] on link "Design" at bounding box center [180, 102] width 118 height 36
click at [0, 0] on div "Spacing" at bounding box center [0, 0] width 0 height 0
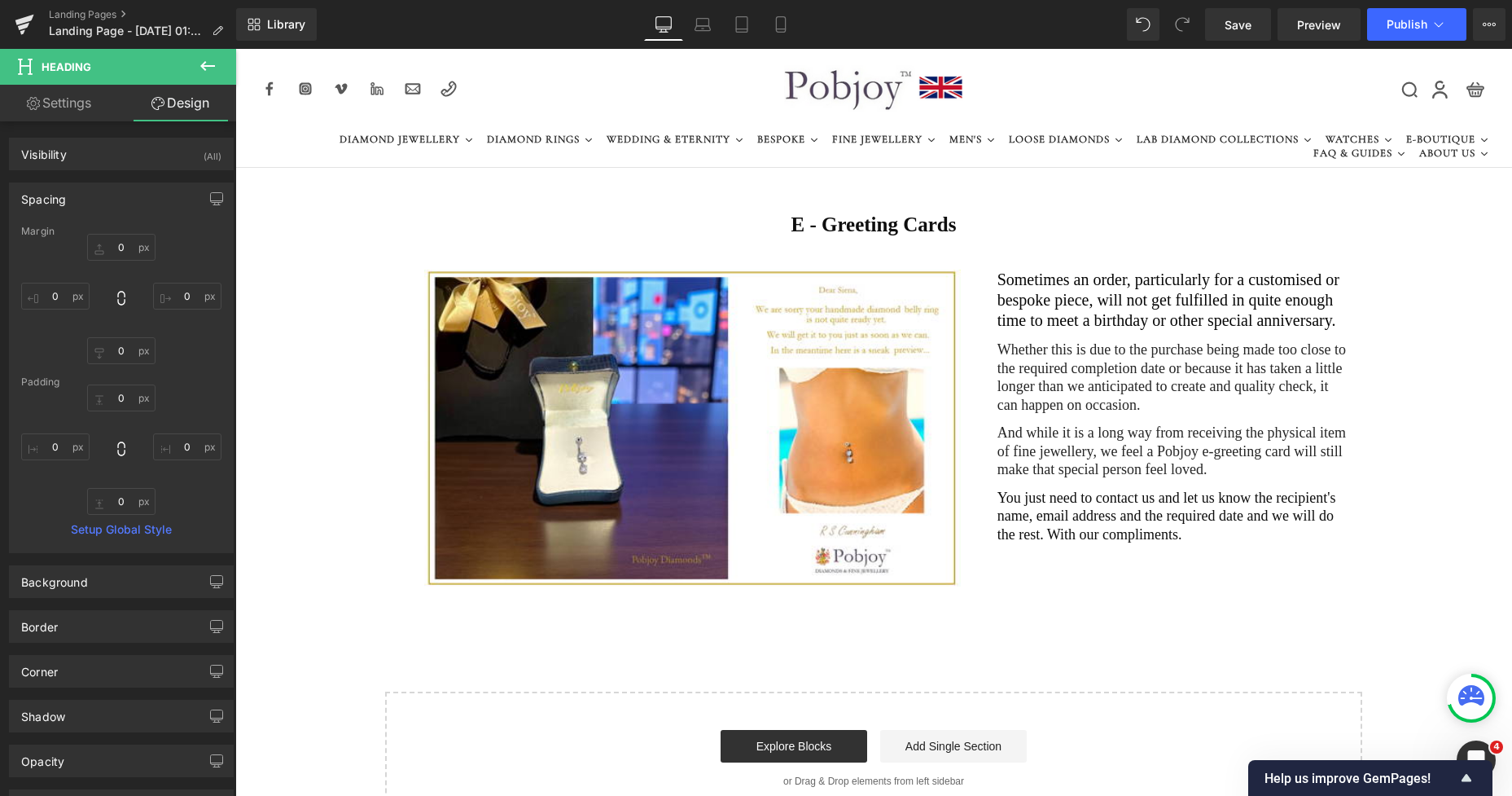
type input "0"
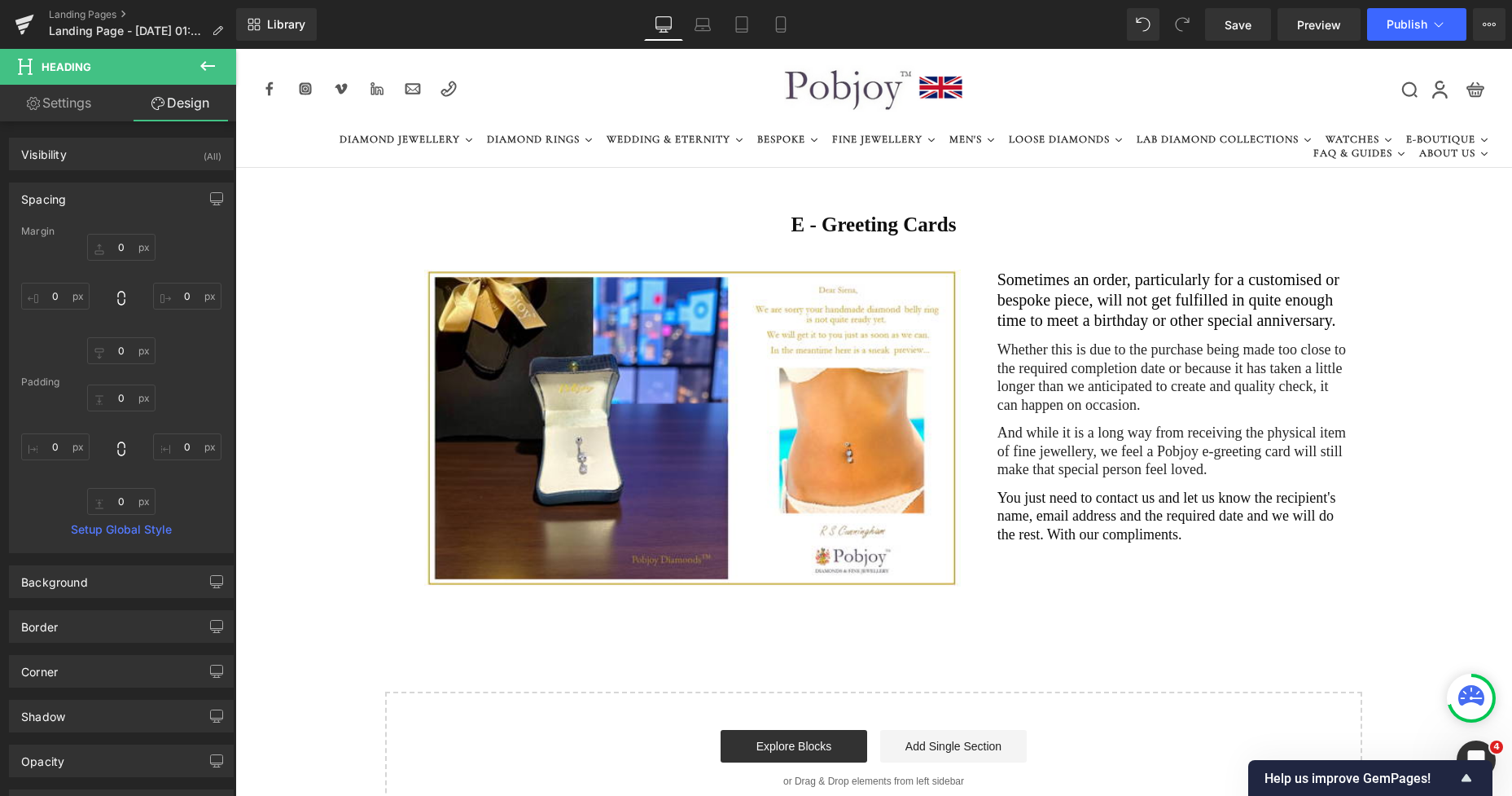
type input "0"
drag, startPoint x: 95, startPoint y: 191, endPoint x: 121, endPoint y: 245, distance: 59.9
click at [121, 245] on input "0" at bounding box center [122, 246] width 69 height 26
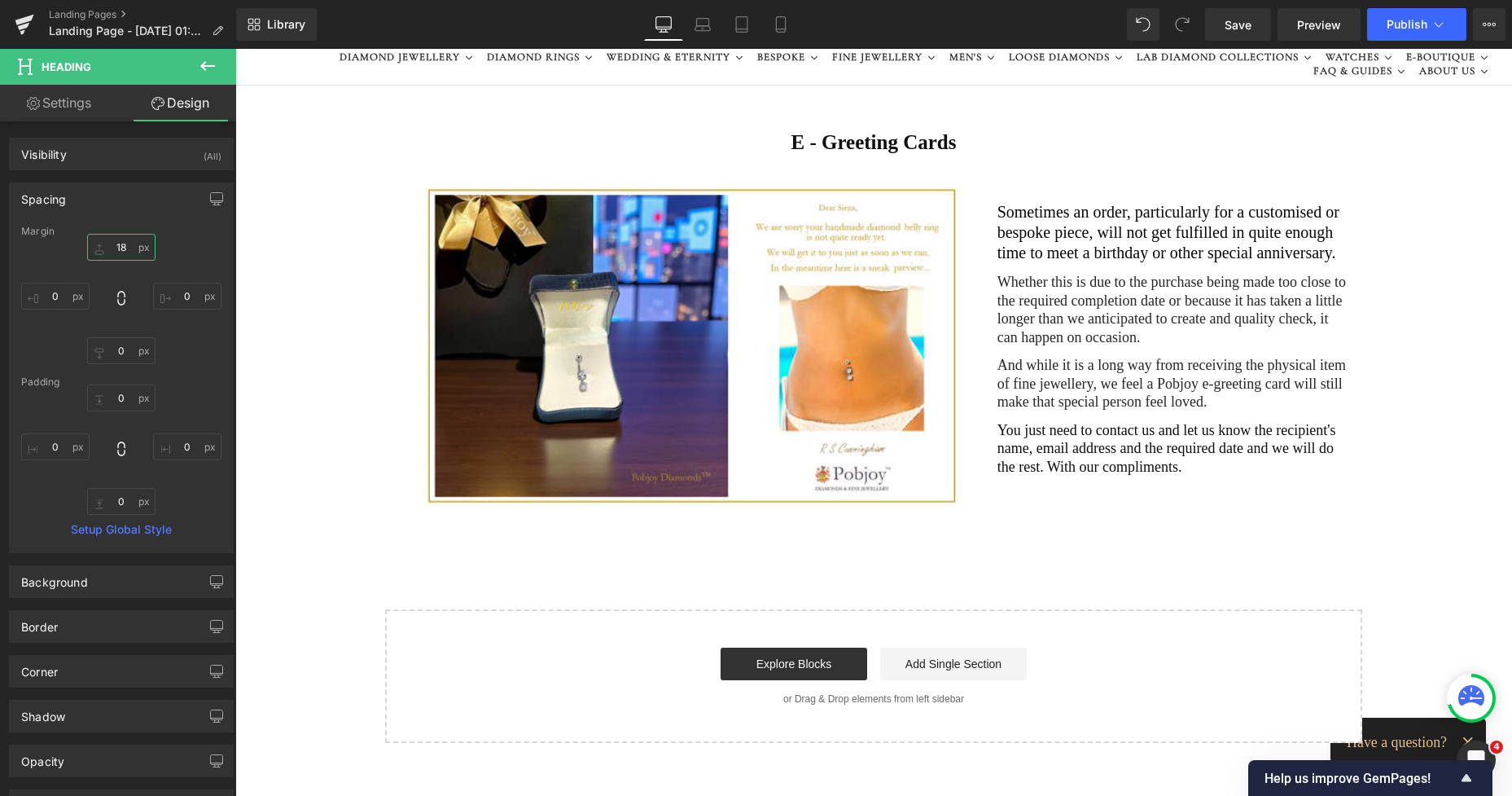
scroll to position [152, 0]
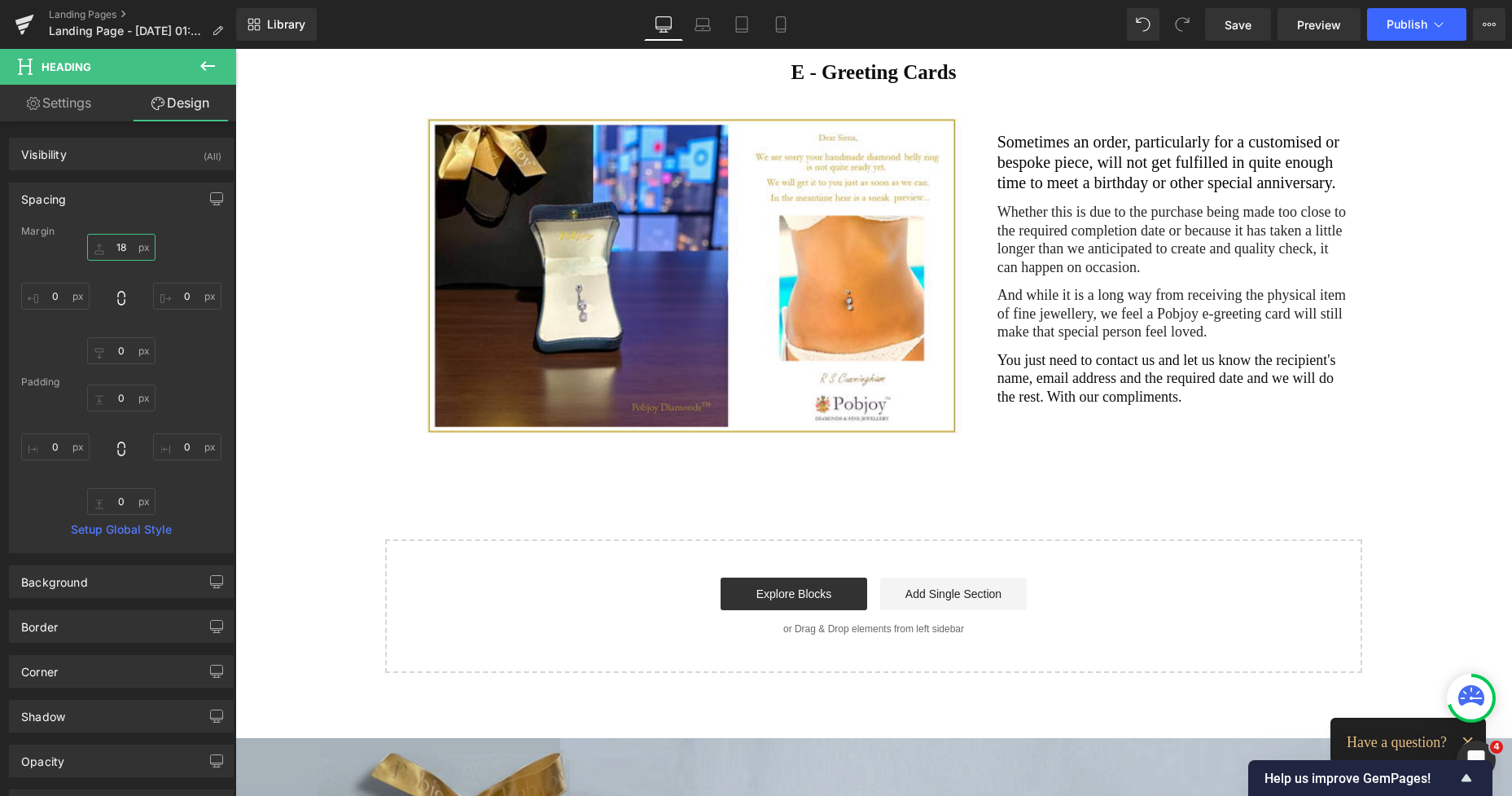
type input "18"
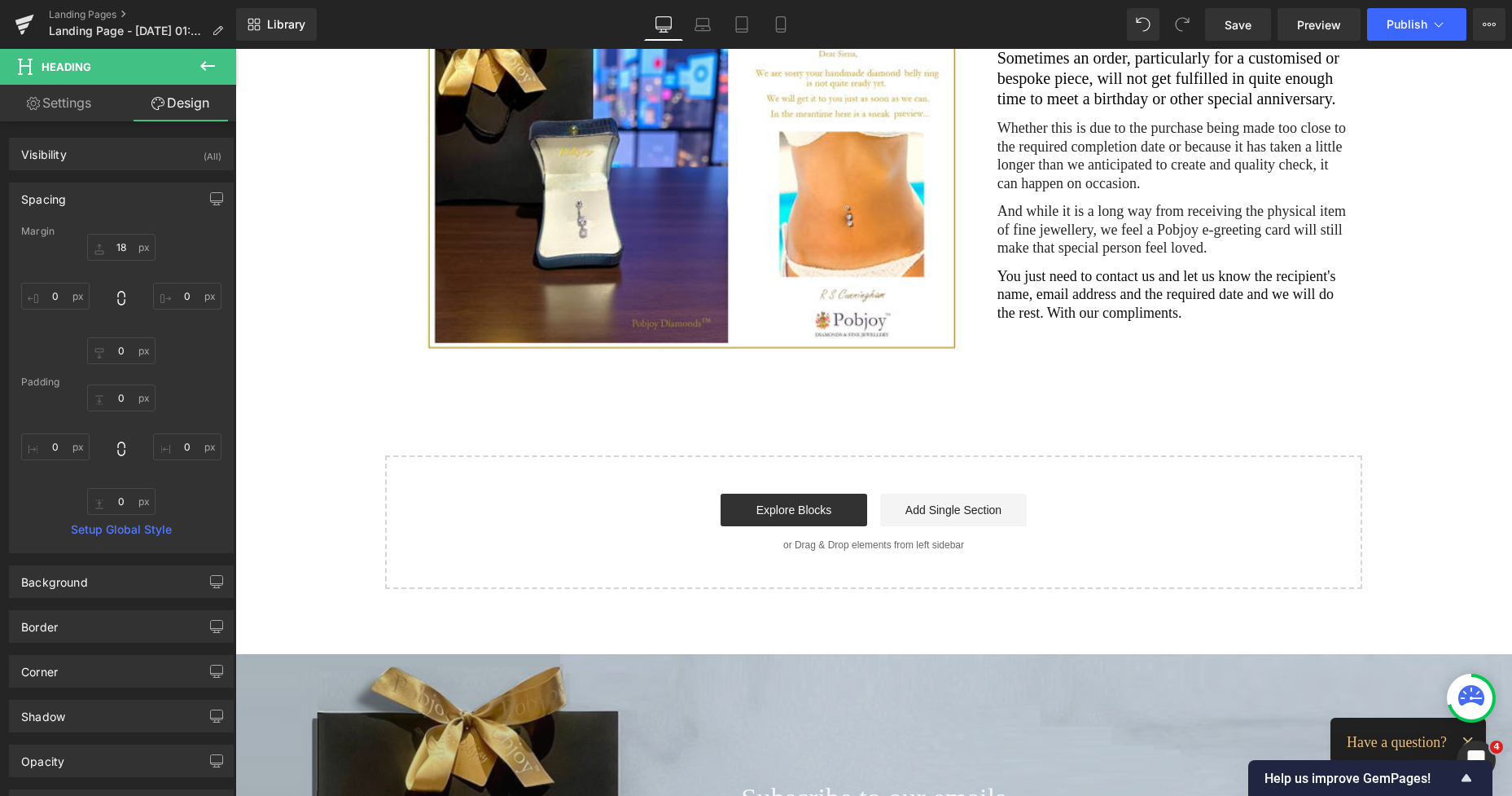
click at [208, 68] on icon at bounding box center [208, 66] width 20 height 20
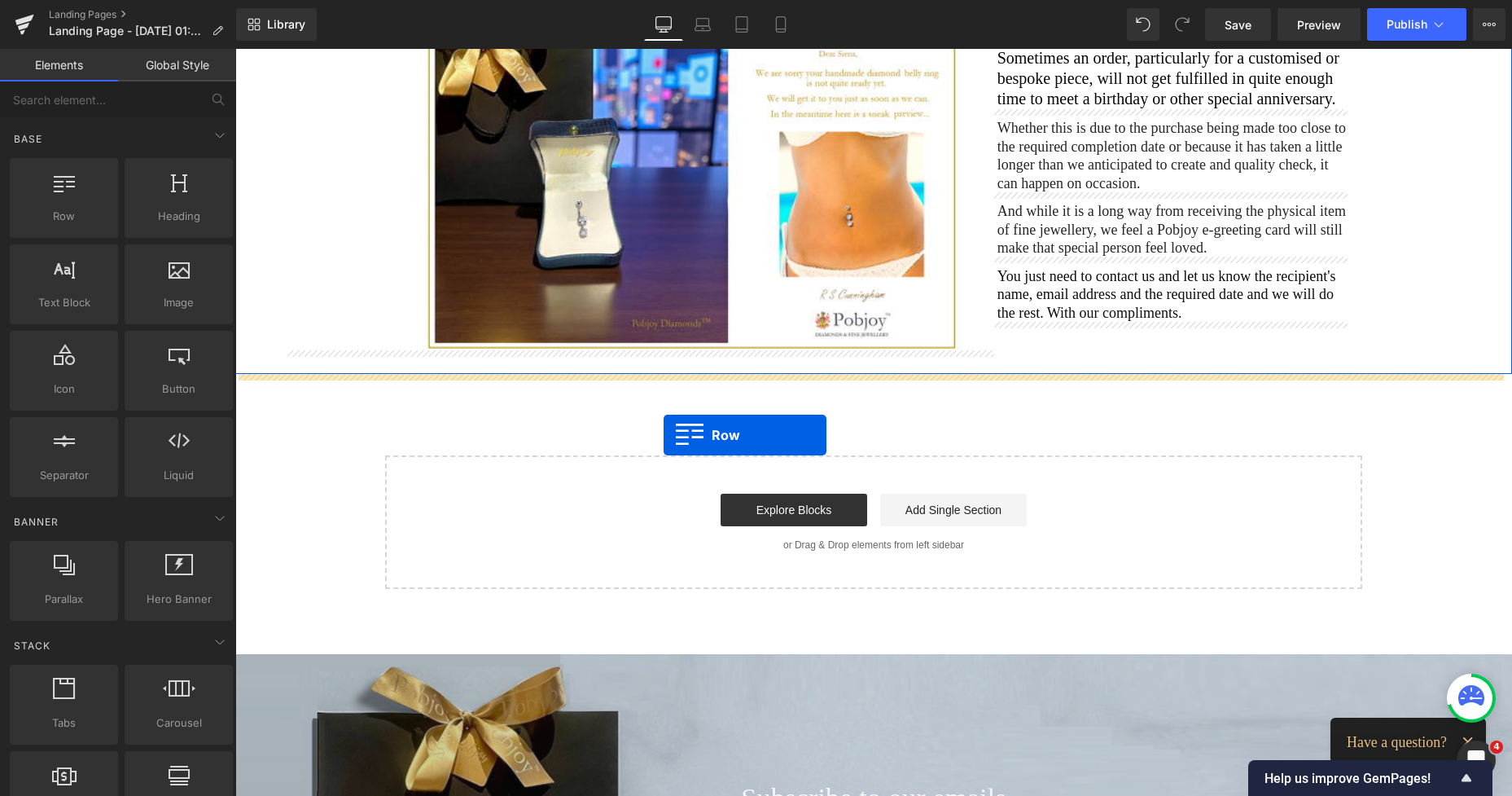
drag, startPoint x: 306, startPoint y: 266, endPoint x: 663, endPoint y: 435, distance: 395.0
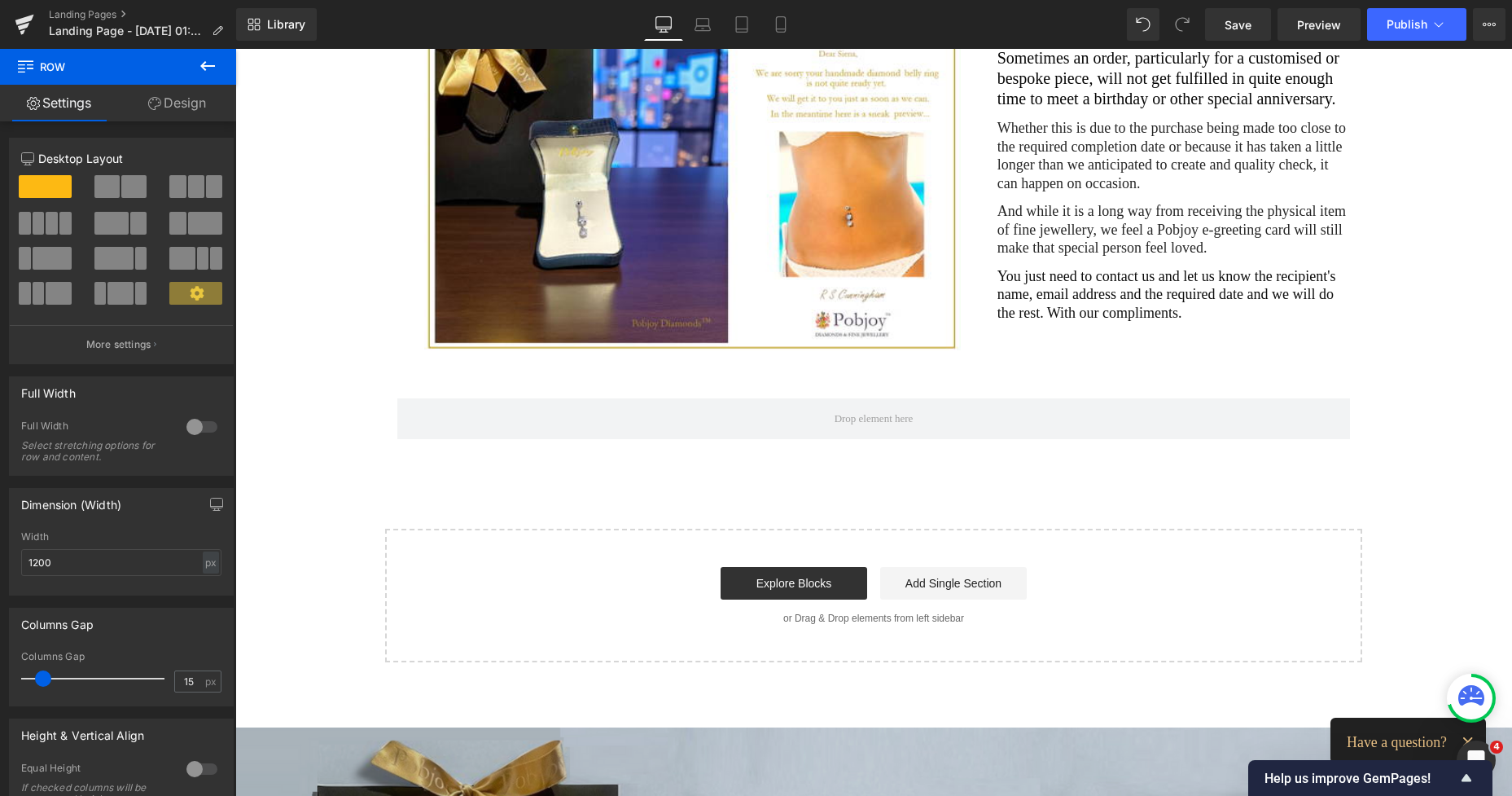
click at [207, 72] on icon at bounding box center [208, 66] width 20 height 20
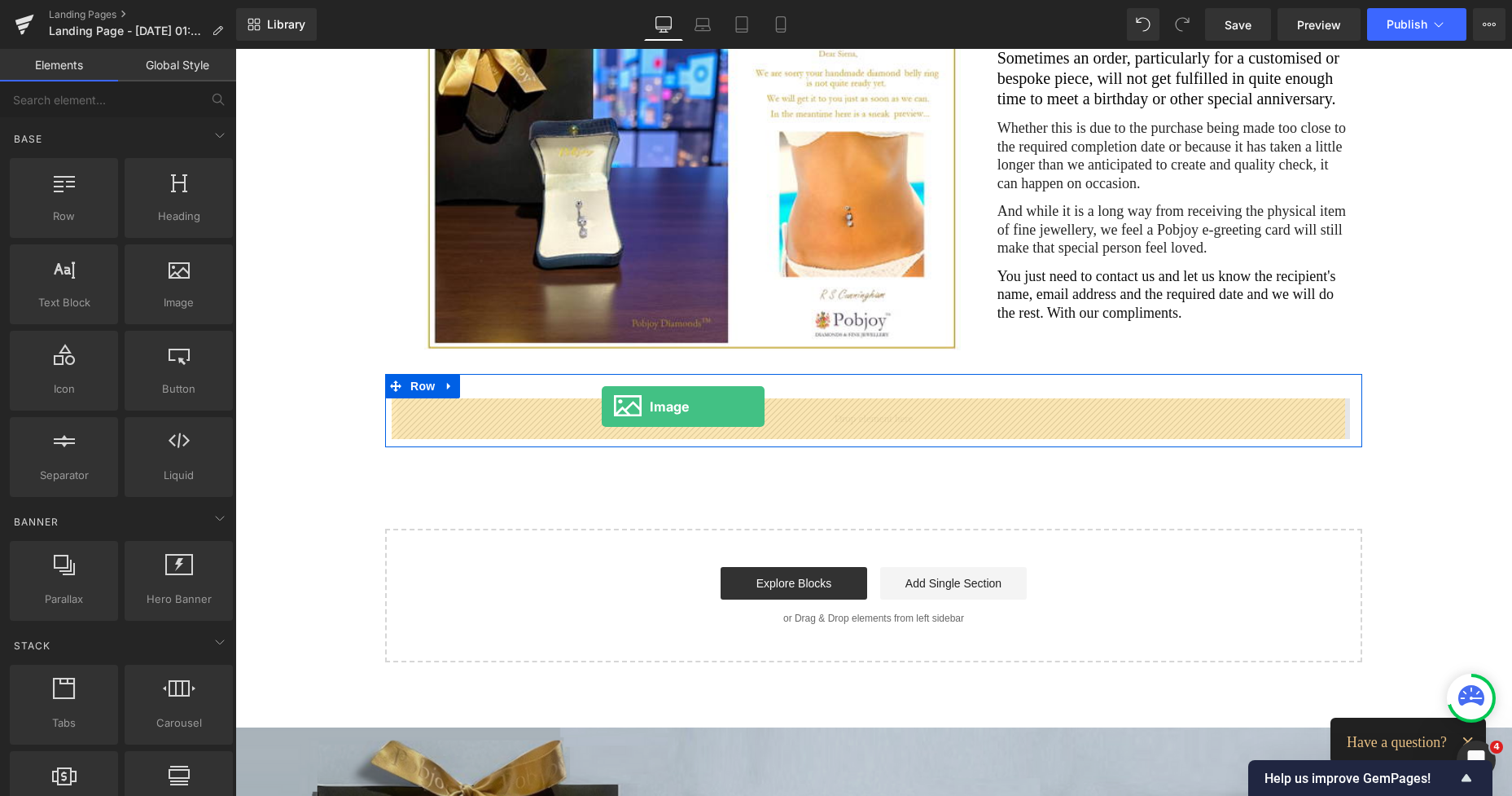
drag, startPoint x: 395, startPoint y: 326, endPoint x: 602, endPoint y: 407, distance: 222.3
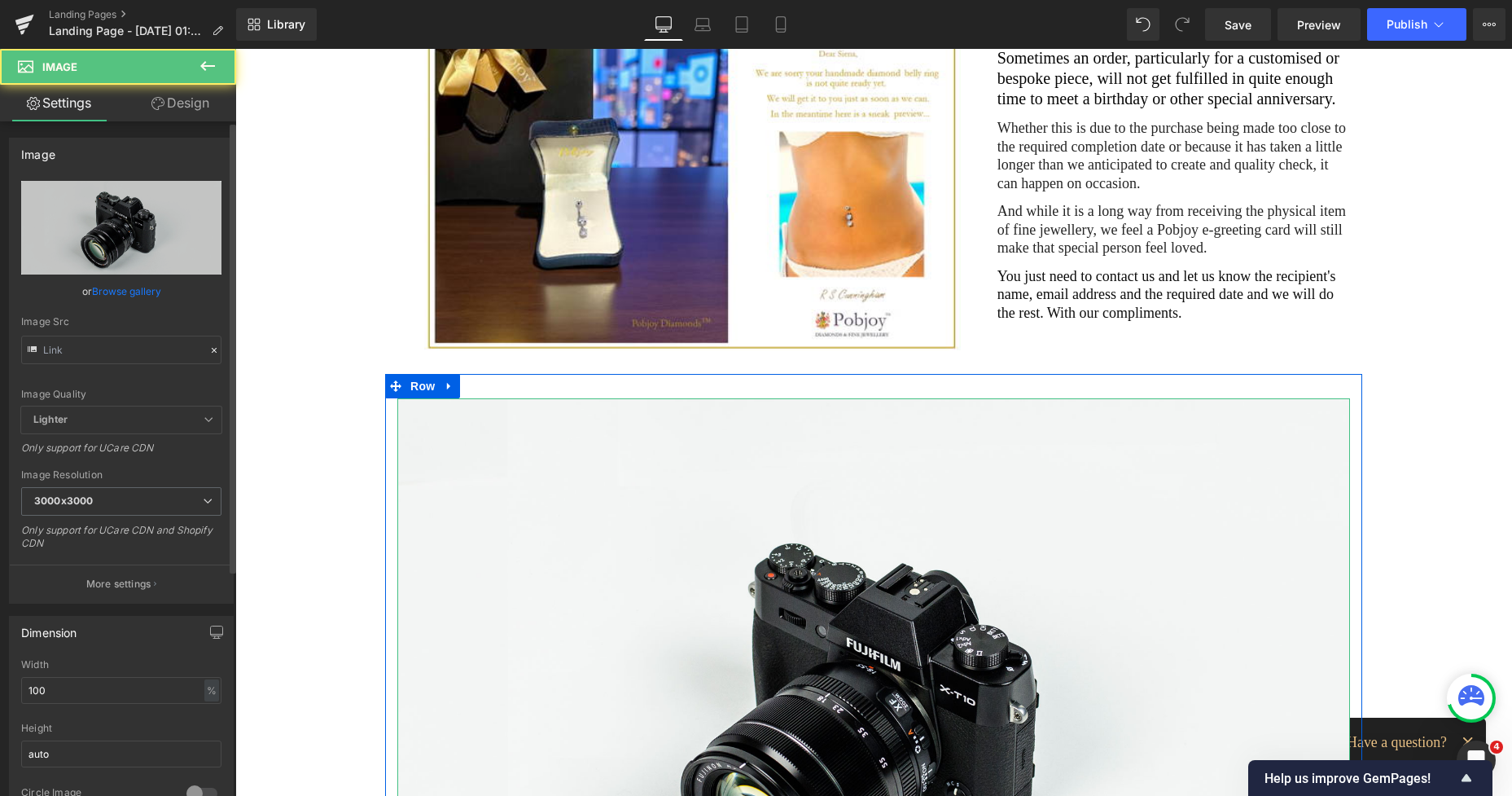
type input "//[DOMAIN_NAME][URL]"
click at [67, 498] on b "3000x3000" at bounding box center [64, 500] width 59 height 12
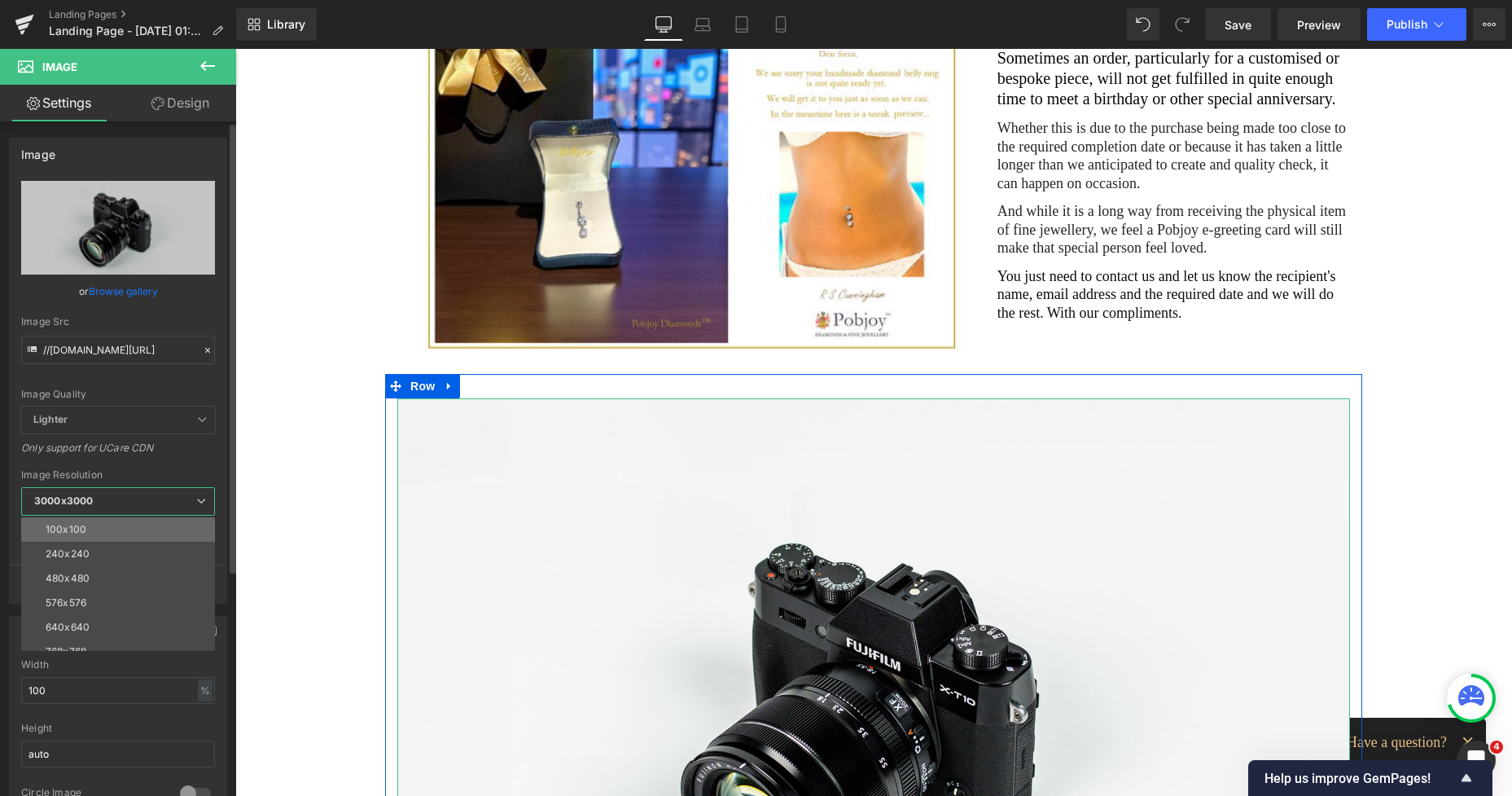
click at [76, 522] on li "100x100" at bounding box center [122, 529] width 201 height 25
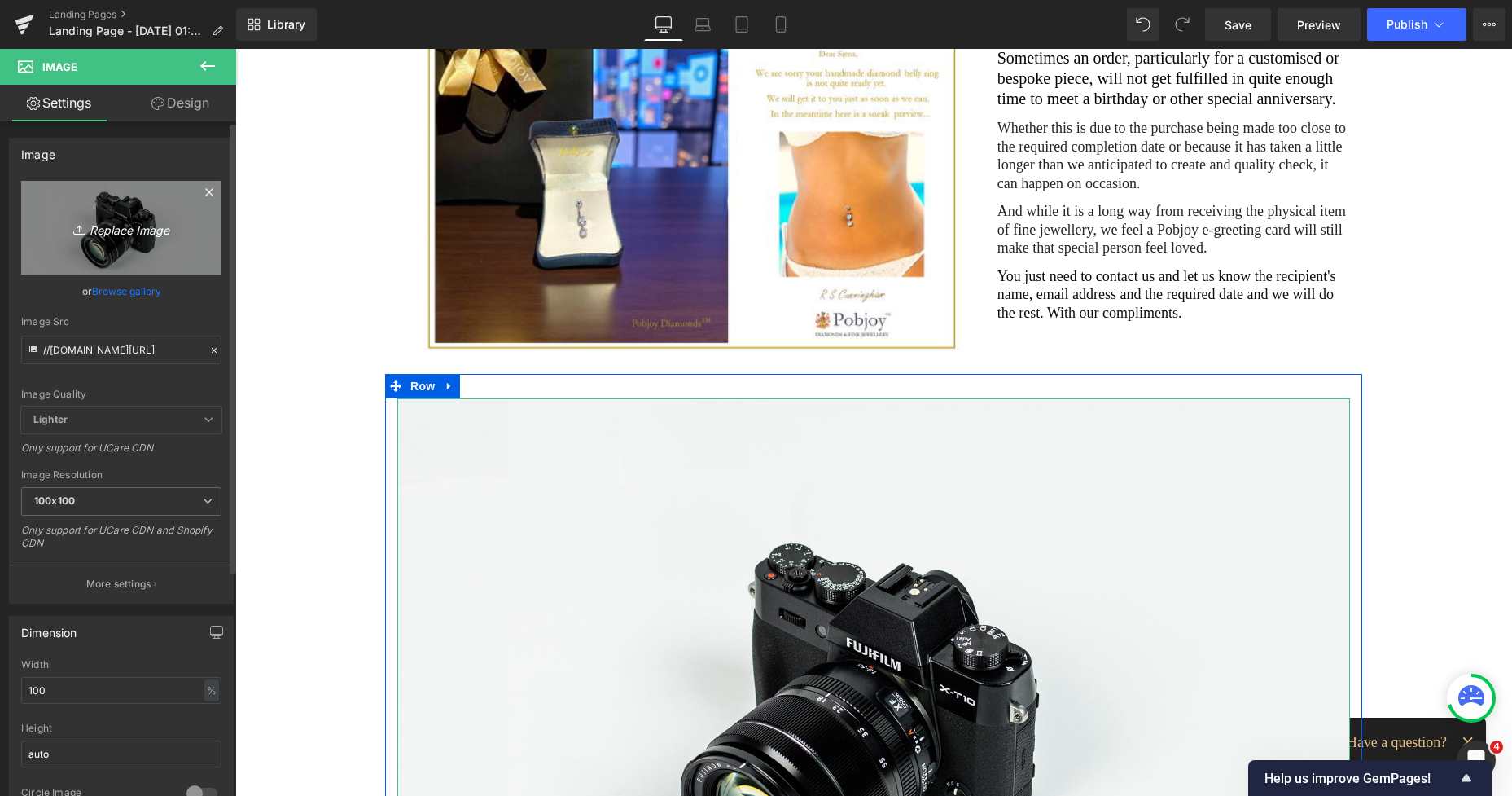
click at [142, 250] on link "Replace Image" at bounding box center [122, 227] width 200 height 94
type input "C:\fakepath\New Template-Photoroom - 2025-10-09T013621.580.png"
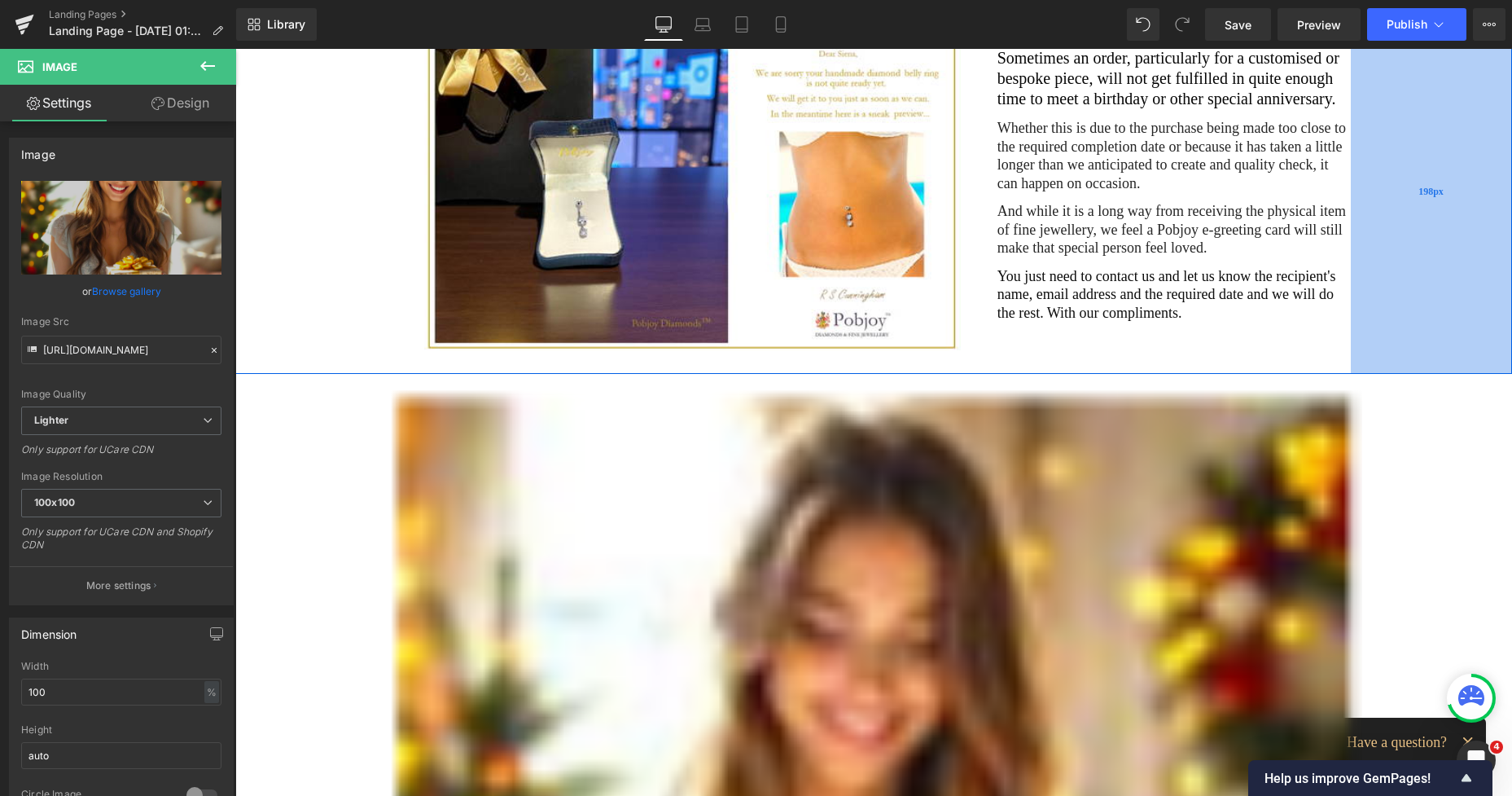
type input "[URL][DOMAIN_NAME]"
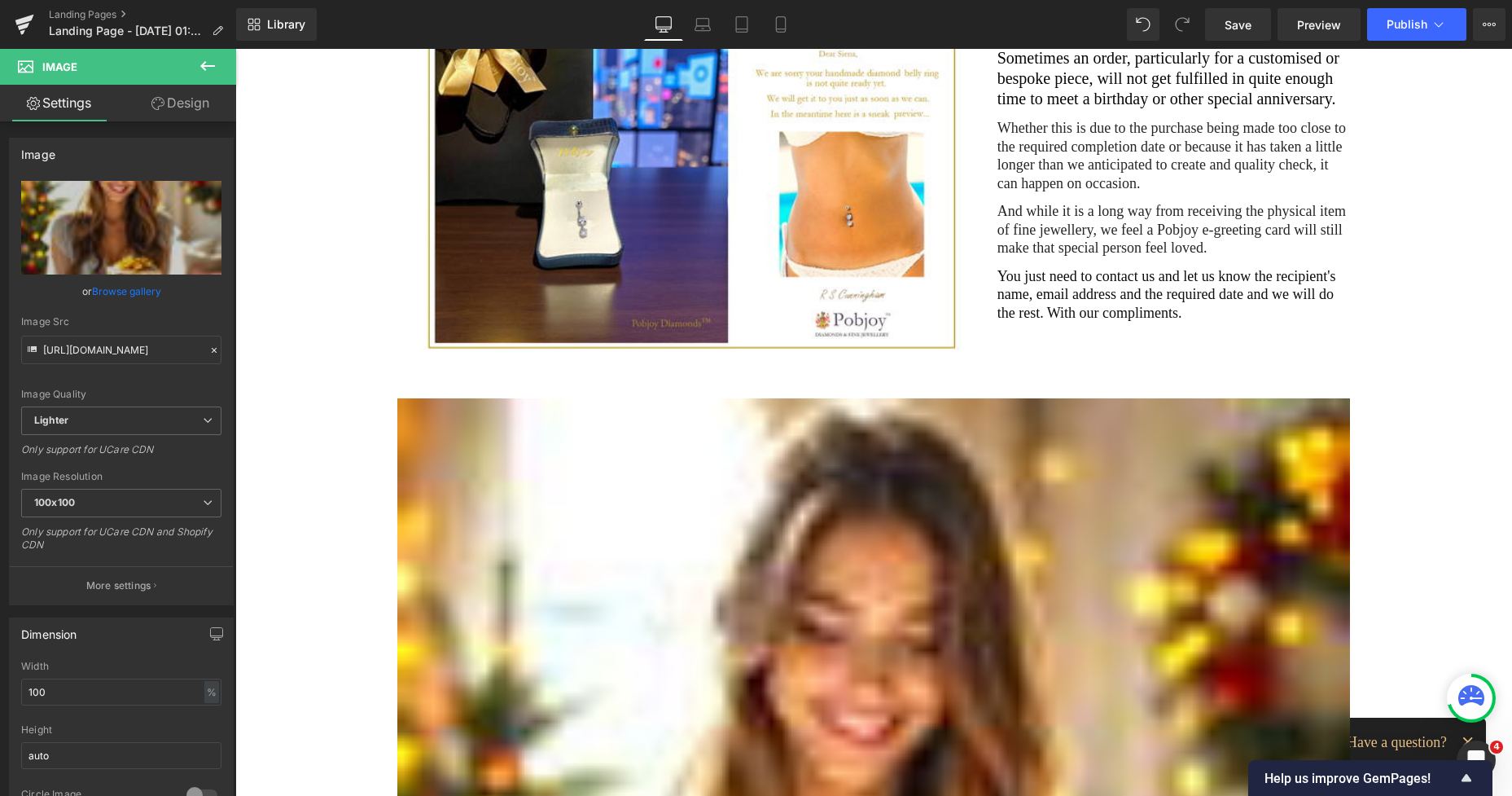
scroll to position [473, 0]
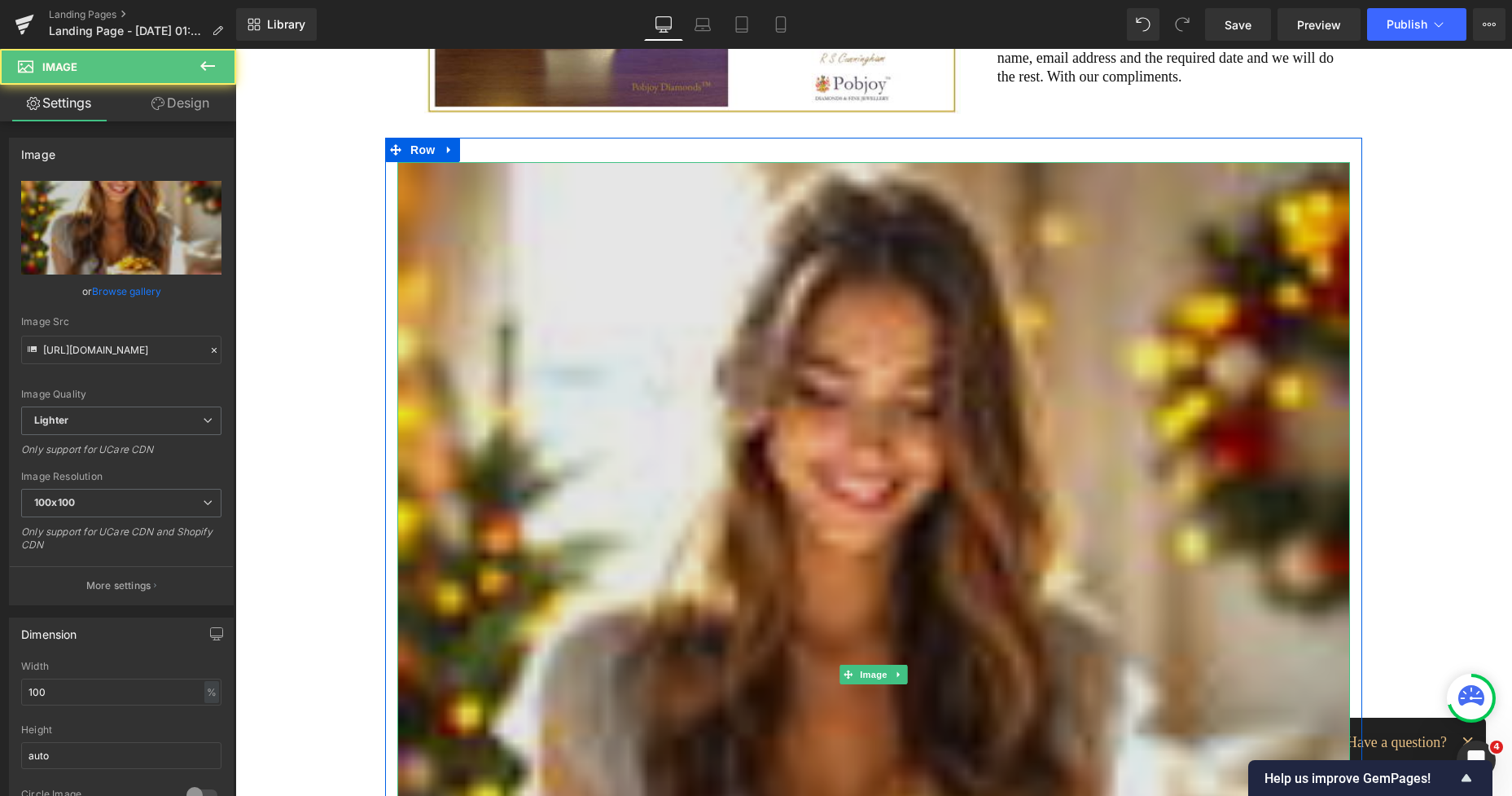
click at [853, 299] on img at bounding box center [874, 673] width 952 height 1024
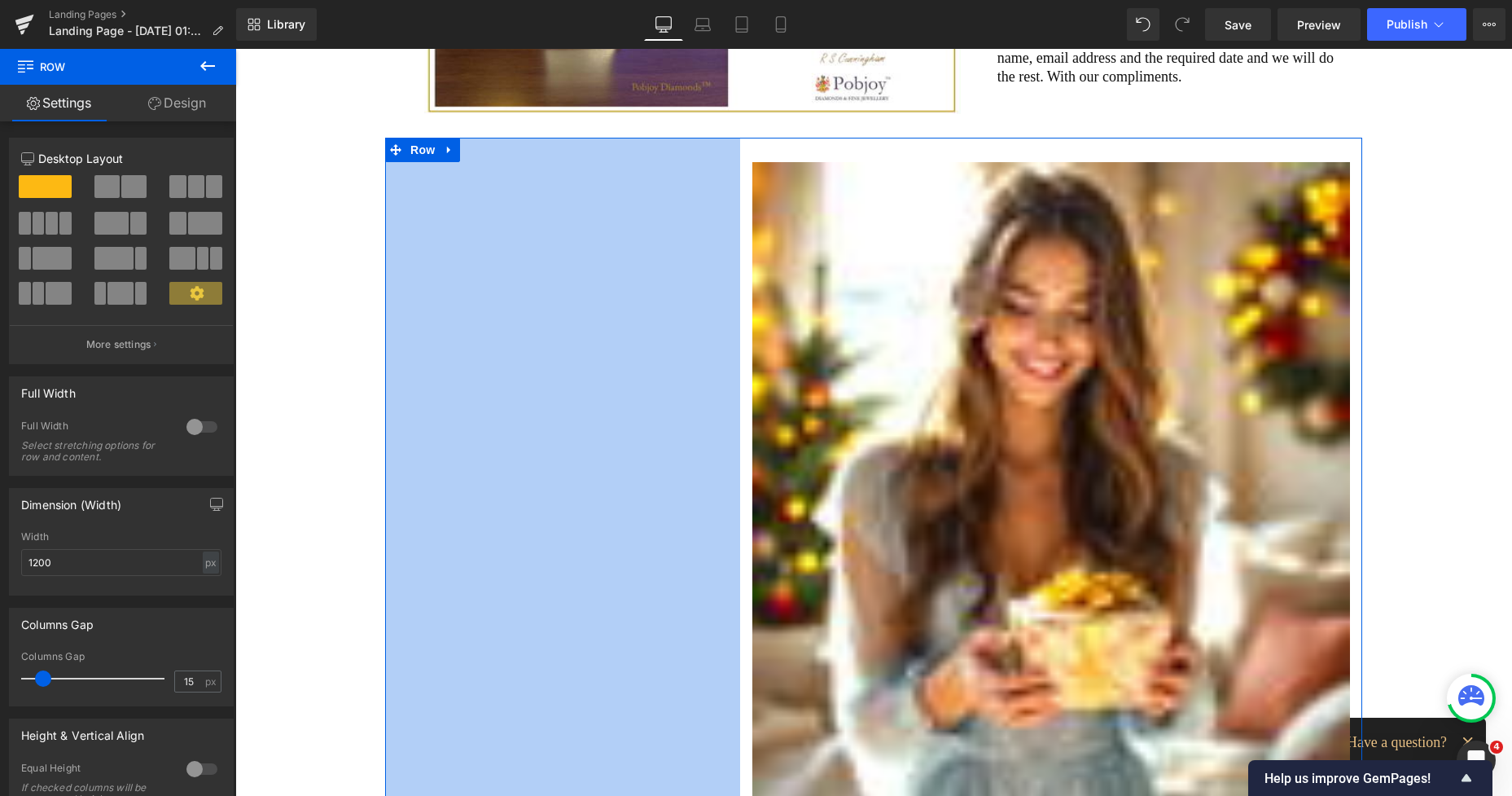
drag, startPoint x: 383, startPoint y: 274, endPoint x: 741, endPoint y: 229, distance: 360.8
click at [741, 229] on div "Image Row 436px" at bounding box center [873, 474] width 977 height 675
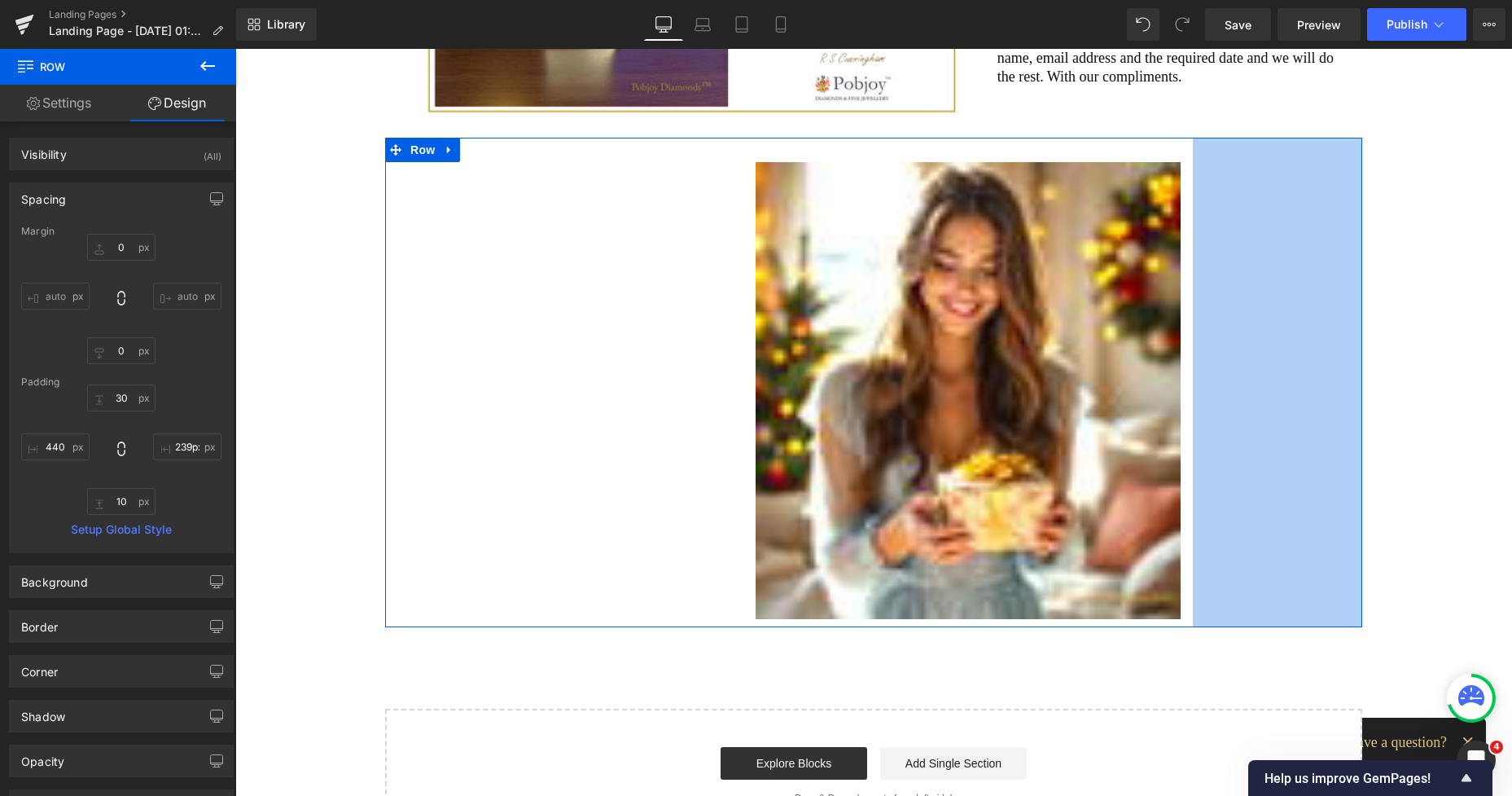
type input "240px"
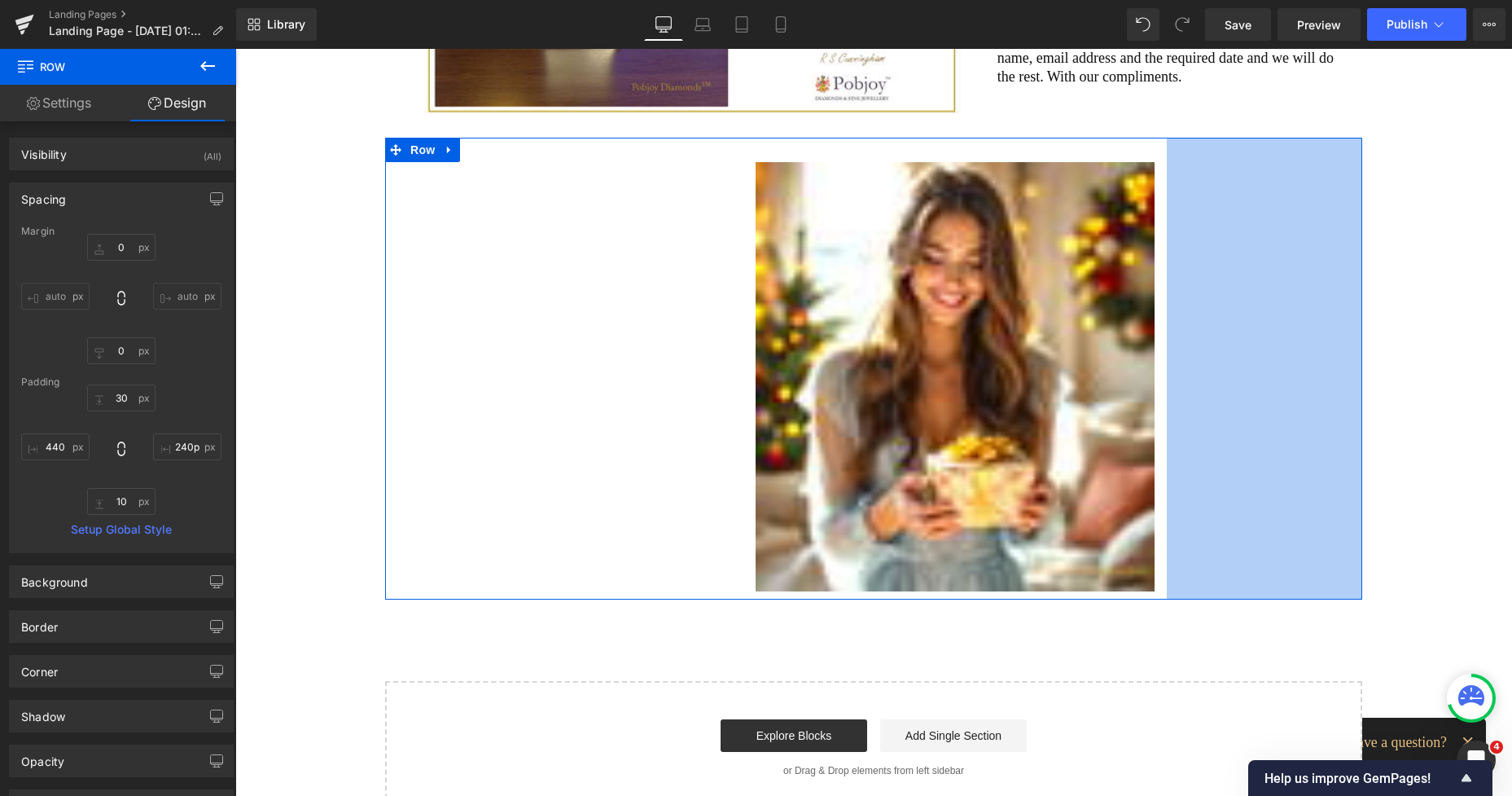
drag, startPoint x: 1355, startPoint y: 245, endPoint x: 1159, endPoint y: 248, distance: 196.0
click at [1159, 248] on div "Image Row 440px 240px" at bounding box center [873, 368] width 977 height 462
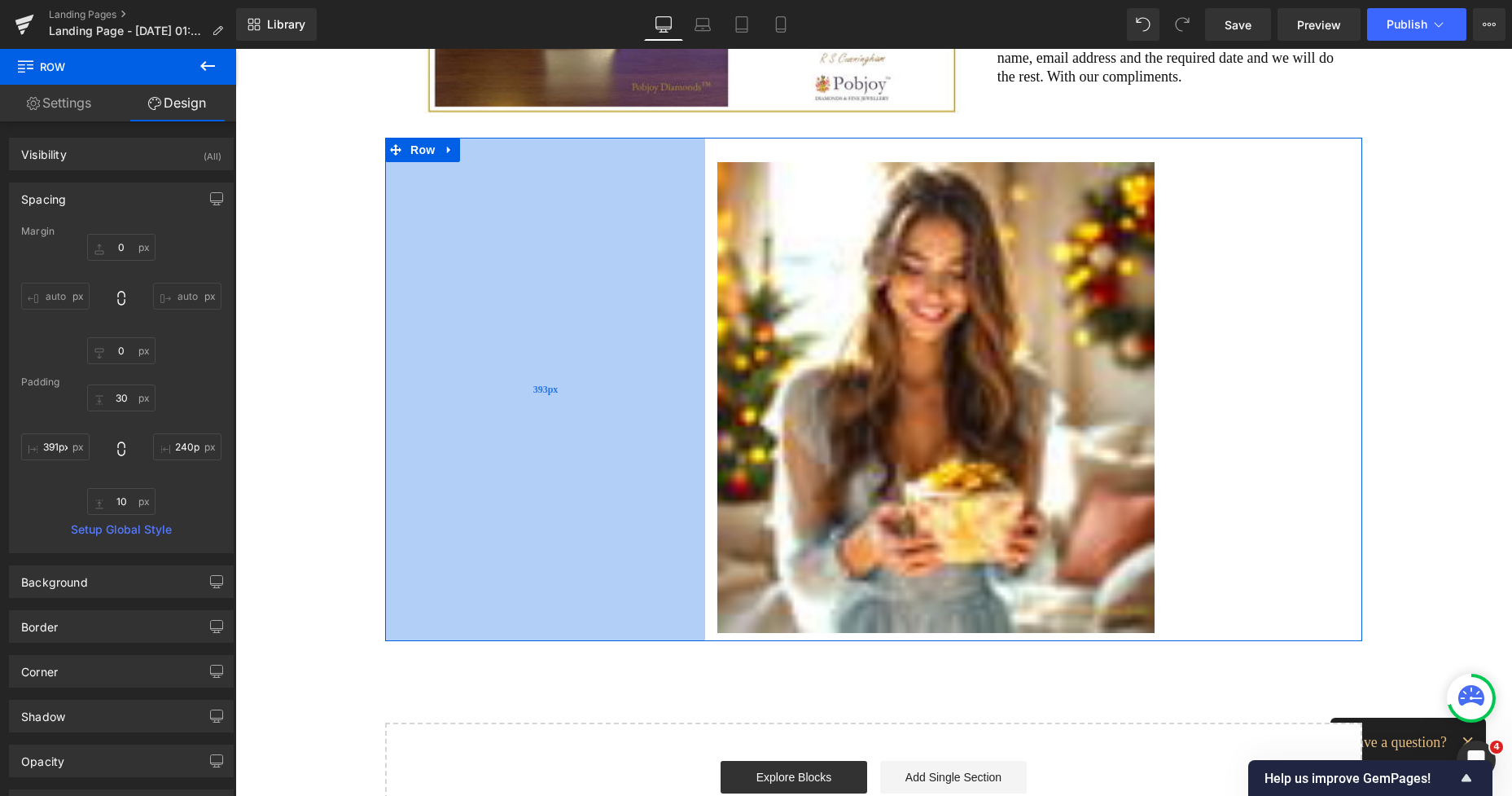
type input "390px"
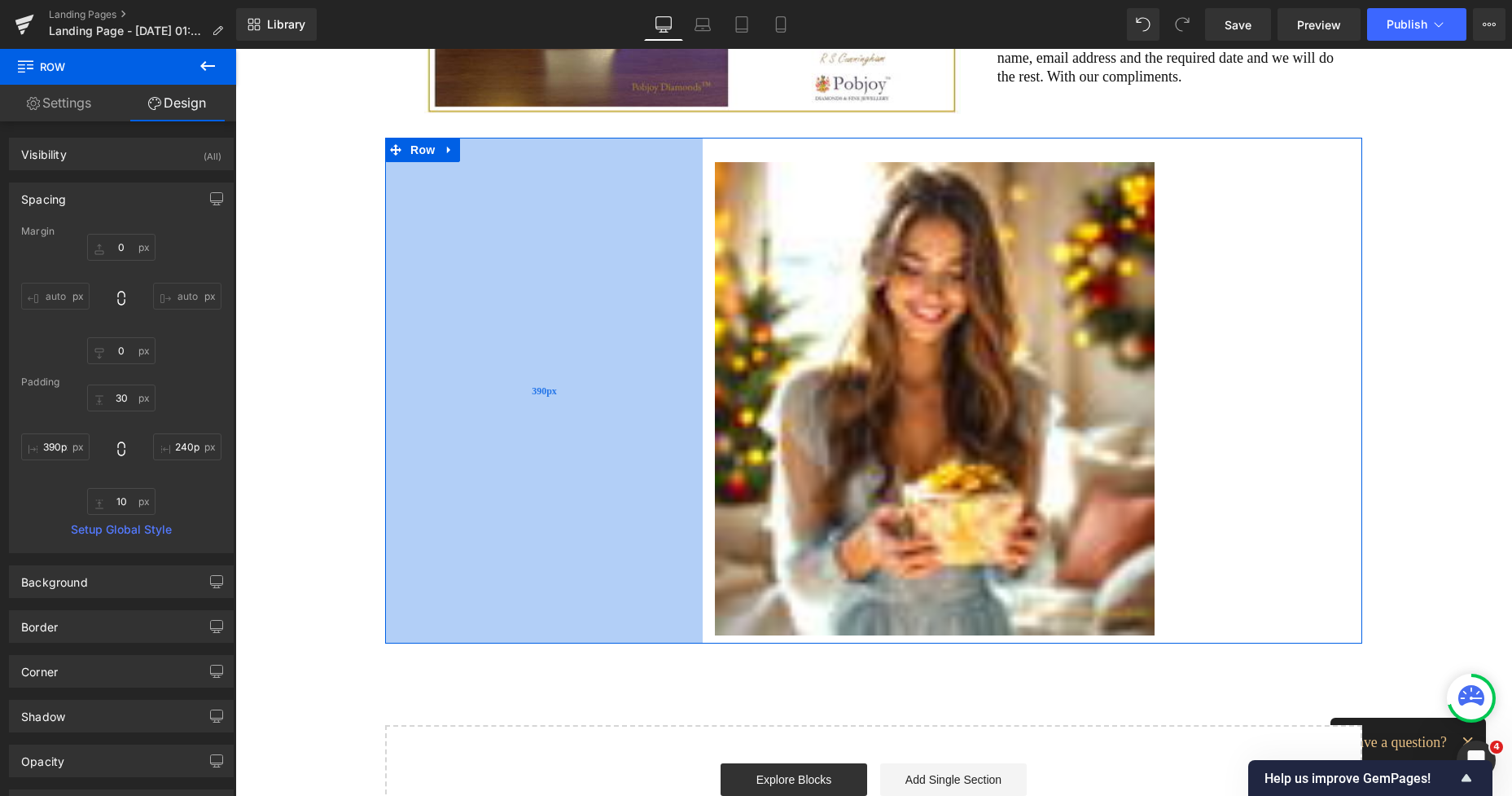
drag, startPoint x: 630, startPoint y: 271, endPoint x: 590, endPoint y: 271, distance: 40.0
click at [590, 271] on div "390px" at bounding box center [544, 390] width 317 height 506
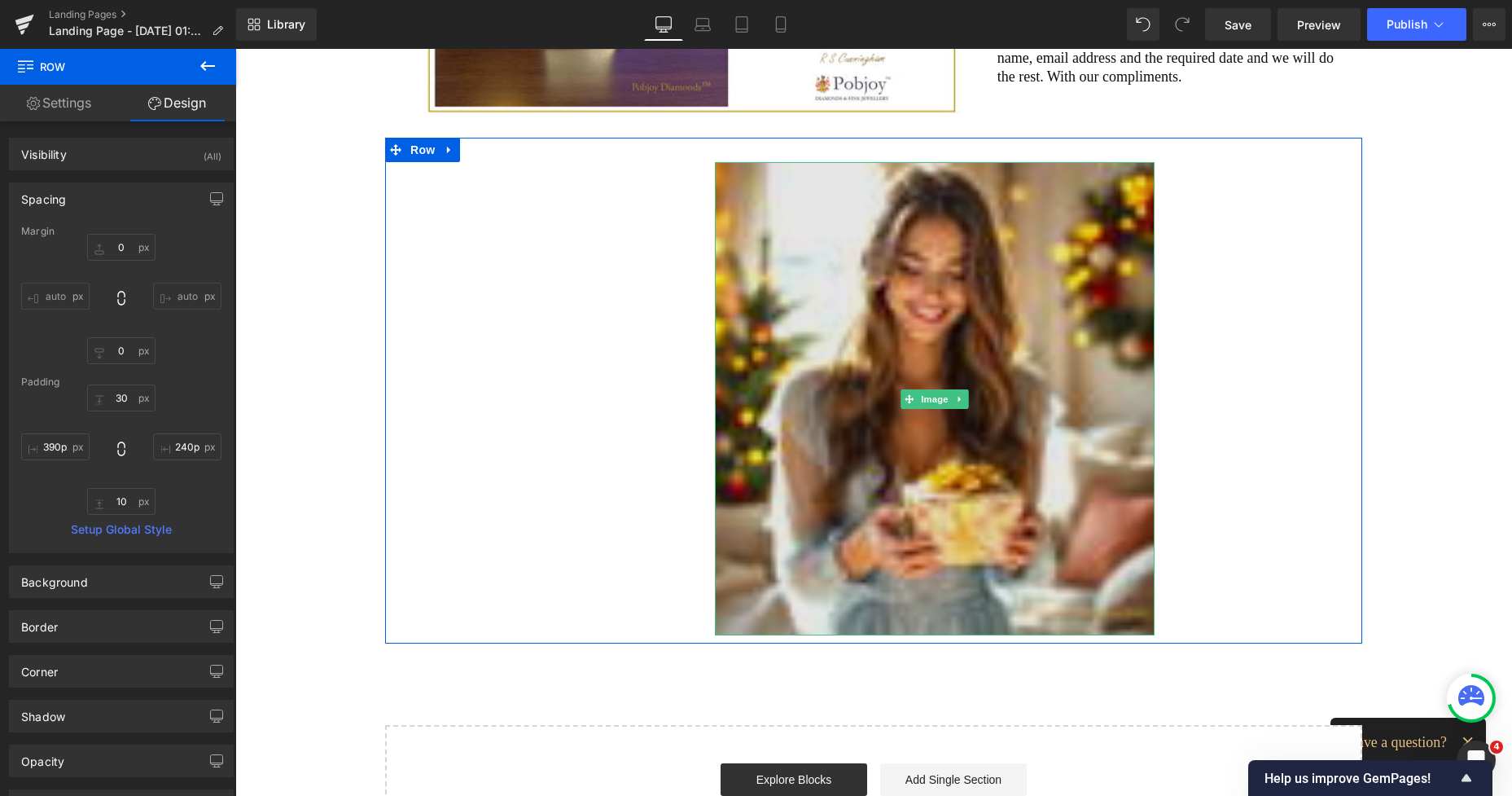
click at [845, 397] on img at bounding box center [935, 398] width 440 height 473
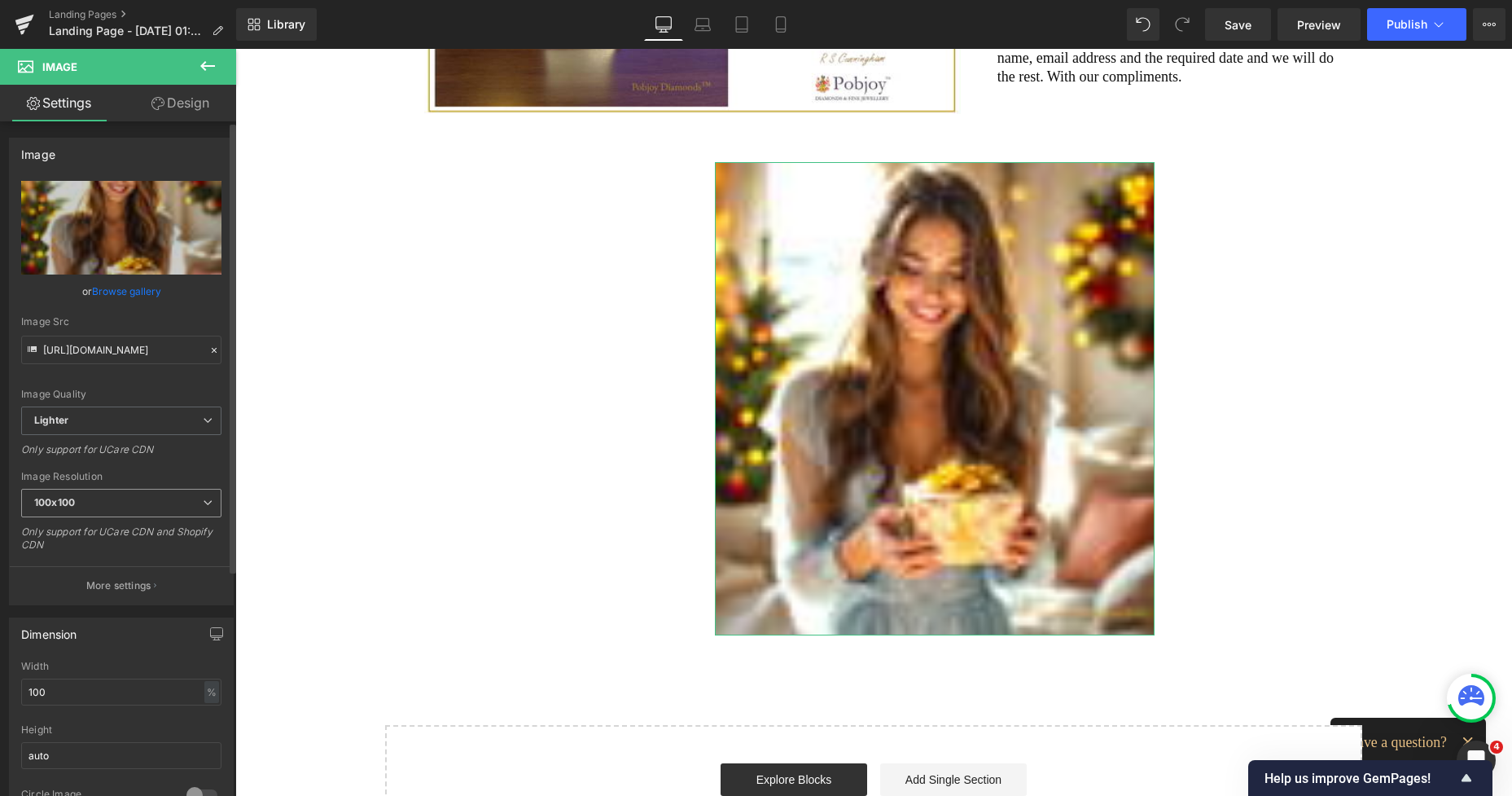
click at [117, 504] on span "100x100" at bounding box center [122, 503] width 200 height 28
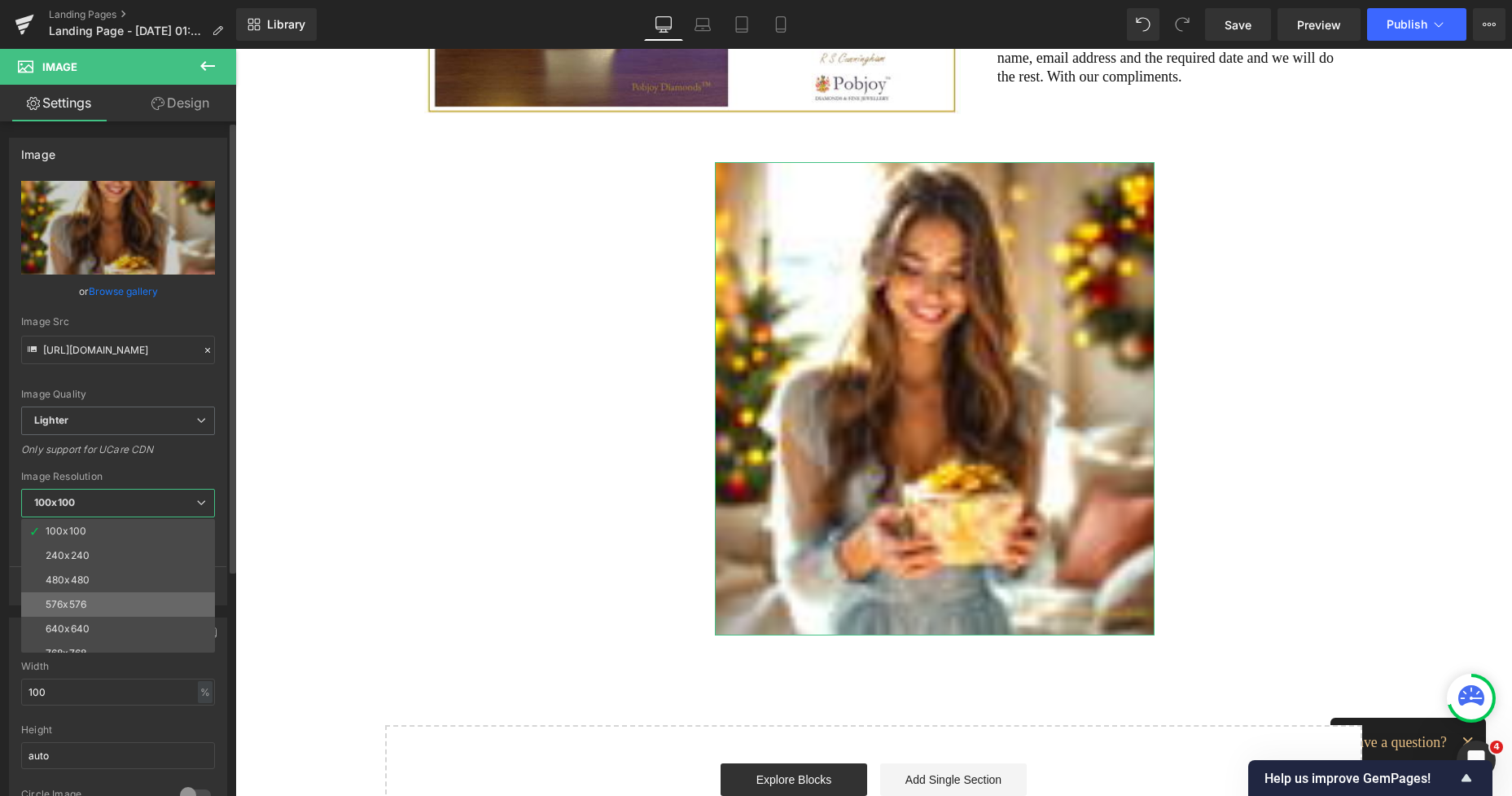
click at [93, 603] on li "576x576" at bounding box center [122, 604] width 201 height 25
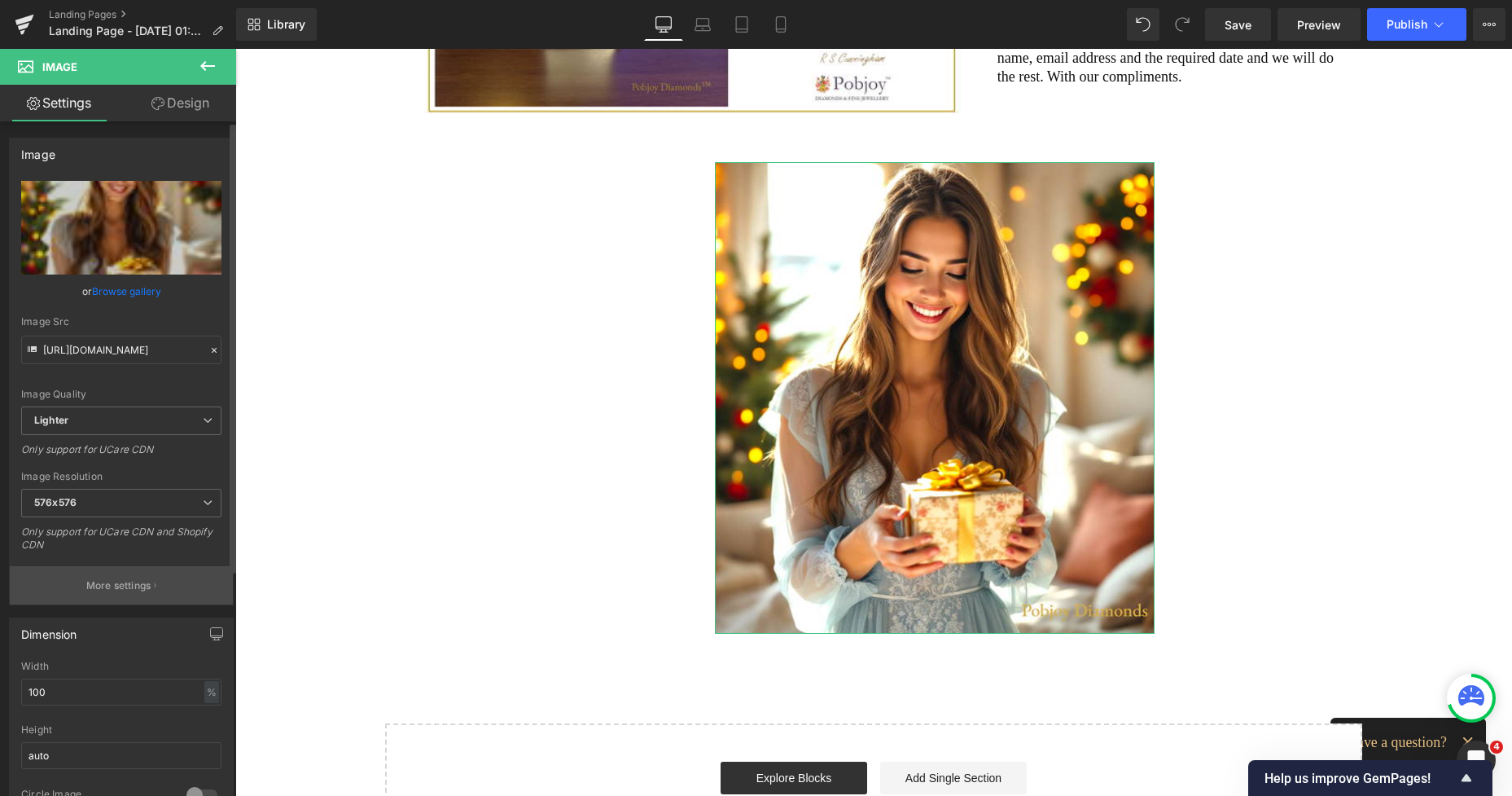
type input "[URL][DOMAIN_NAME]"
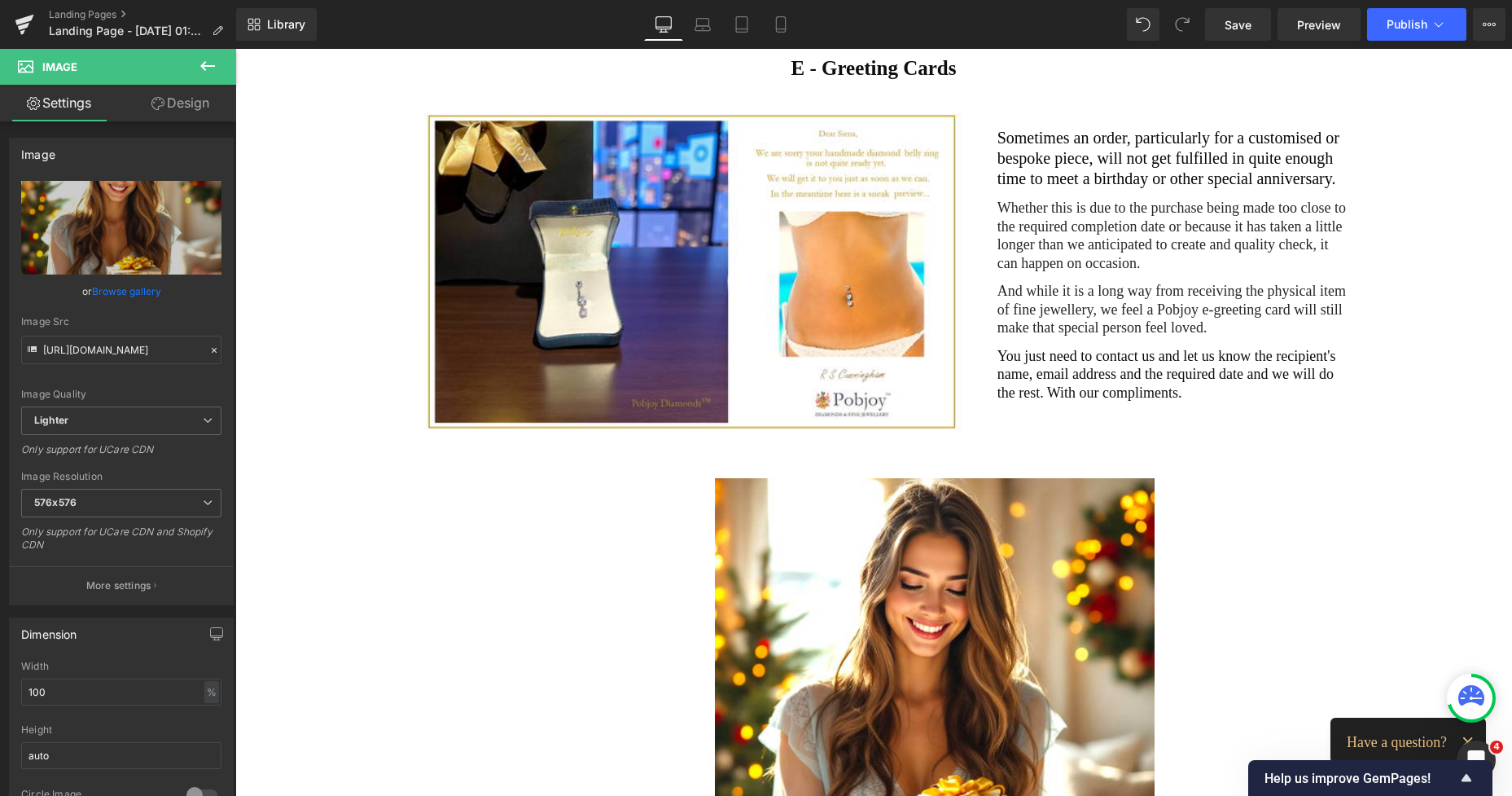
scroll to position [124, 0]
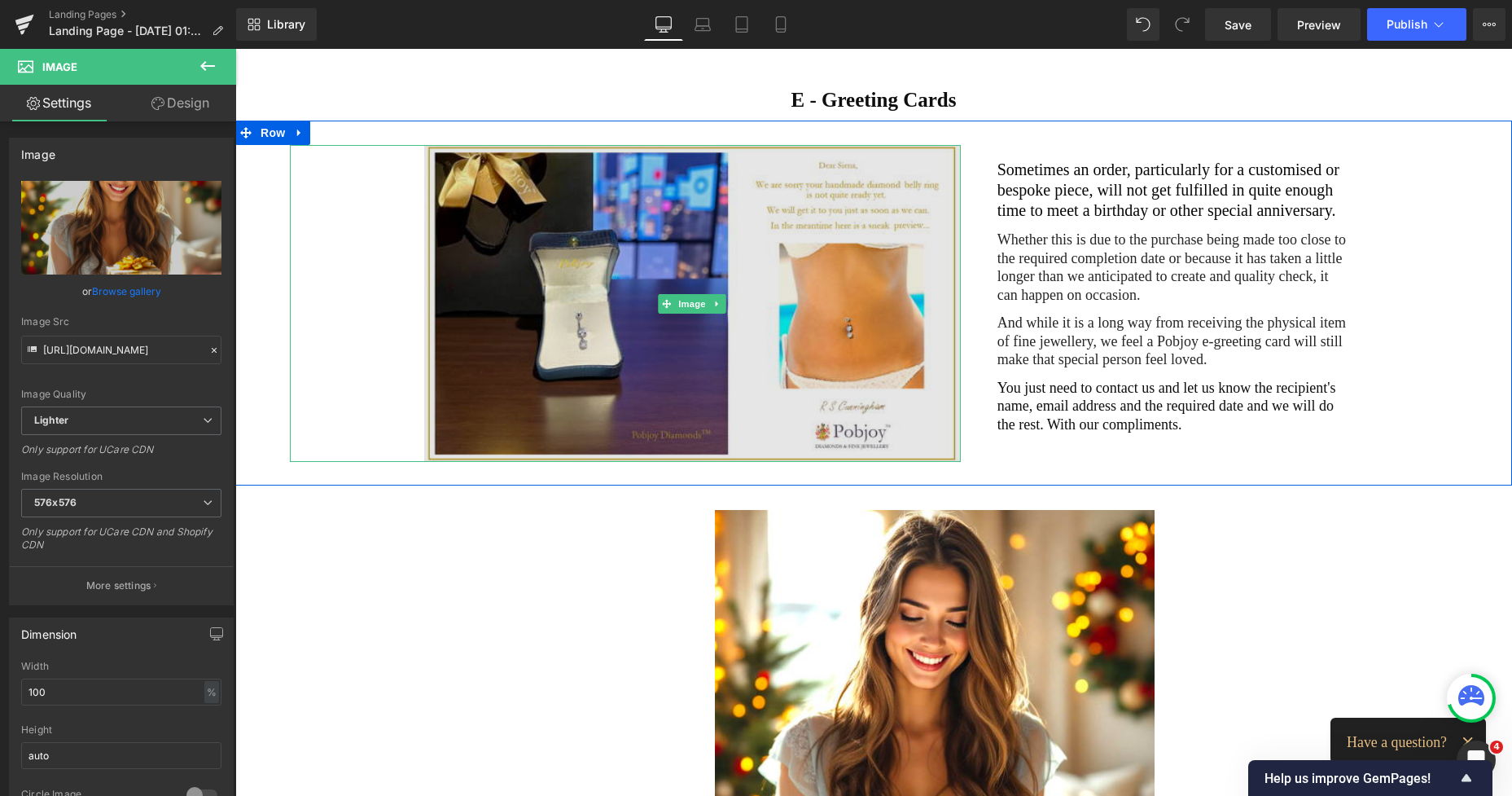
click at [793, 282] on img at bounding box center [693, 303] width 537 height 317
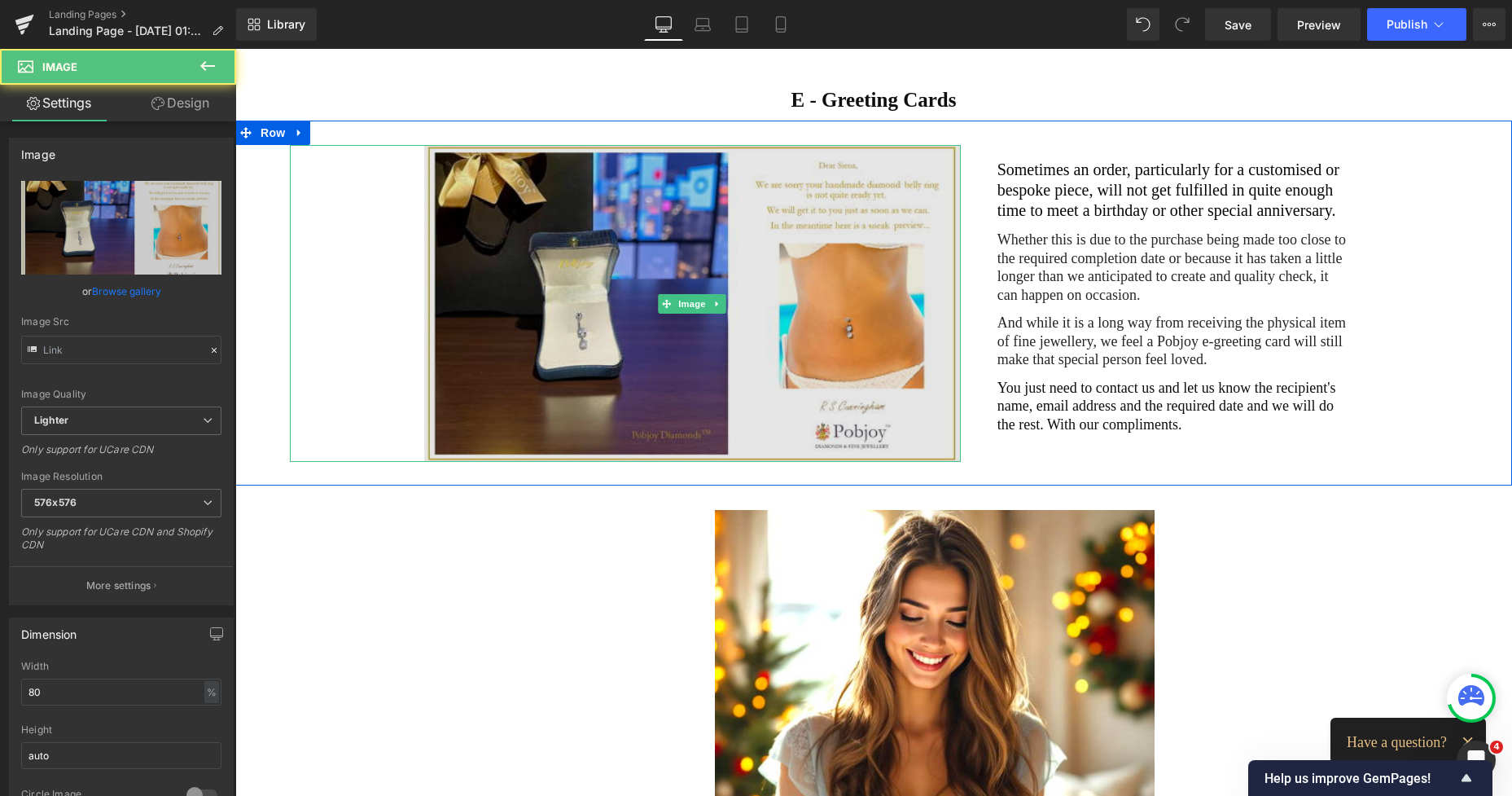
type input "[URL][DOMAIN_NAME]"
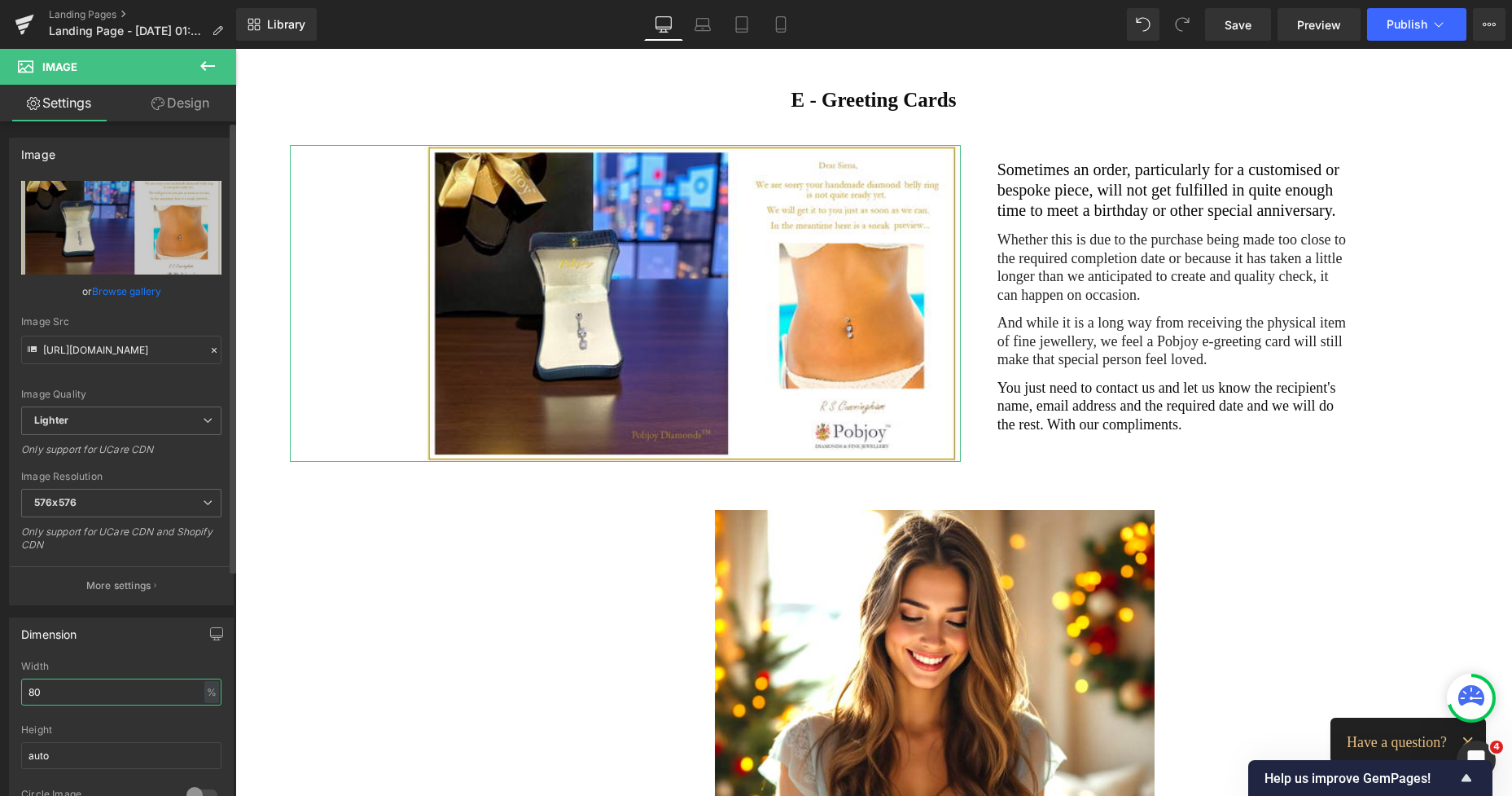
drag, startPoint x: 71, startPoint y: 699, endPoint x: 12, endPoint y: 696, distance: 59.1
click at [12, 696] on div "80% Width 80 % % px auto Height auto 0 Circle Image" at bounding box center [122, 742] width 223 height 163
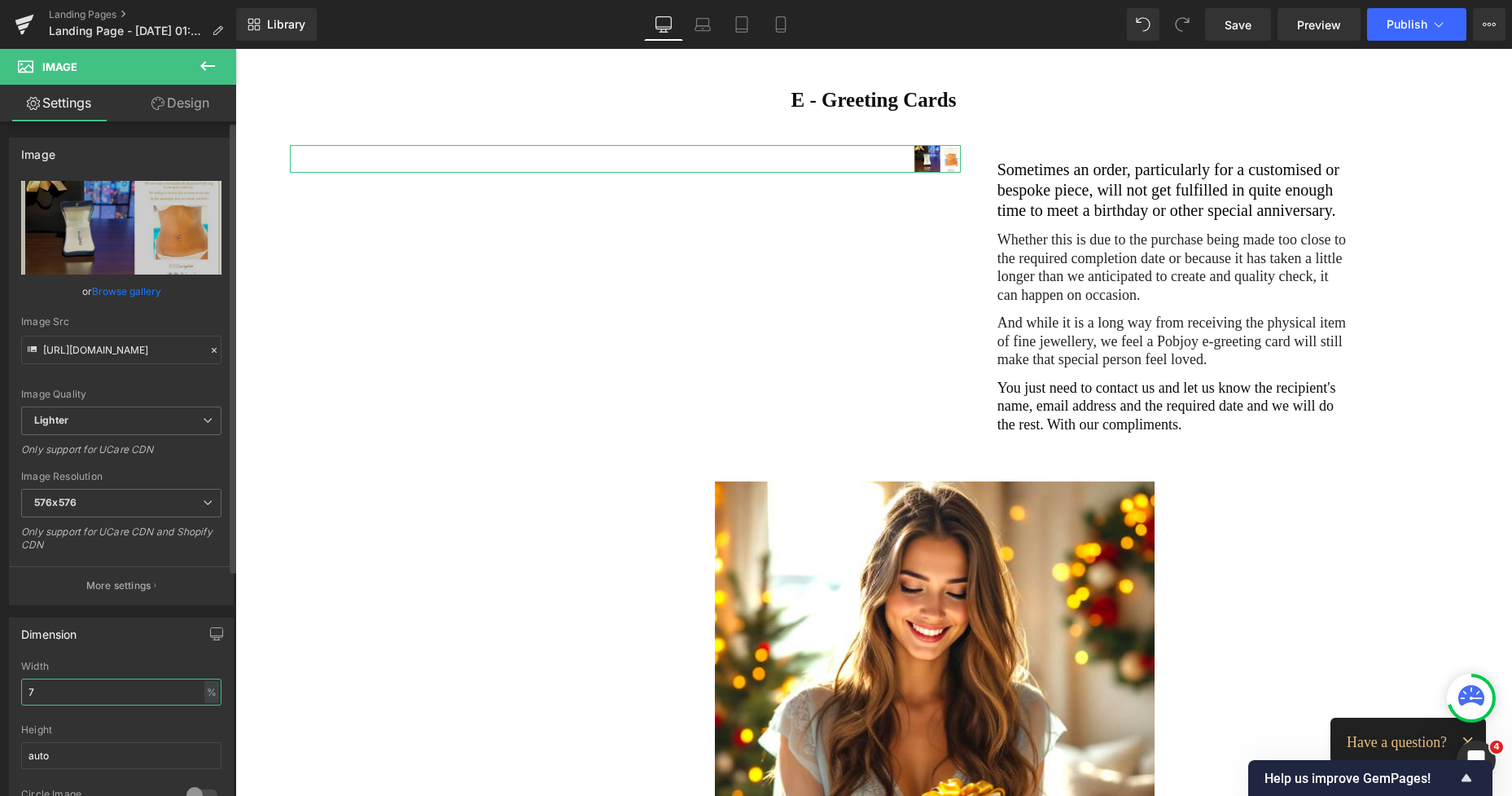
type input "70"
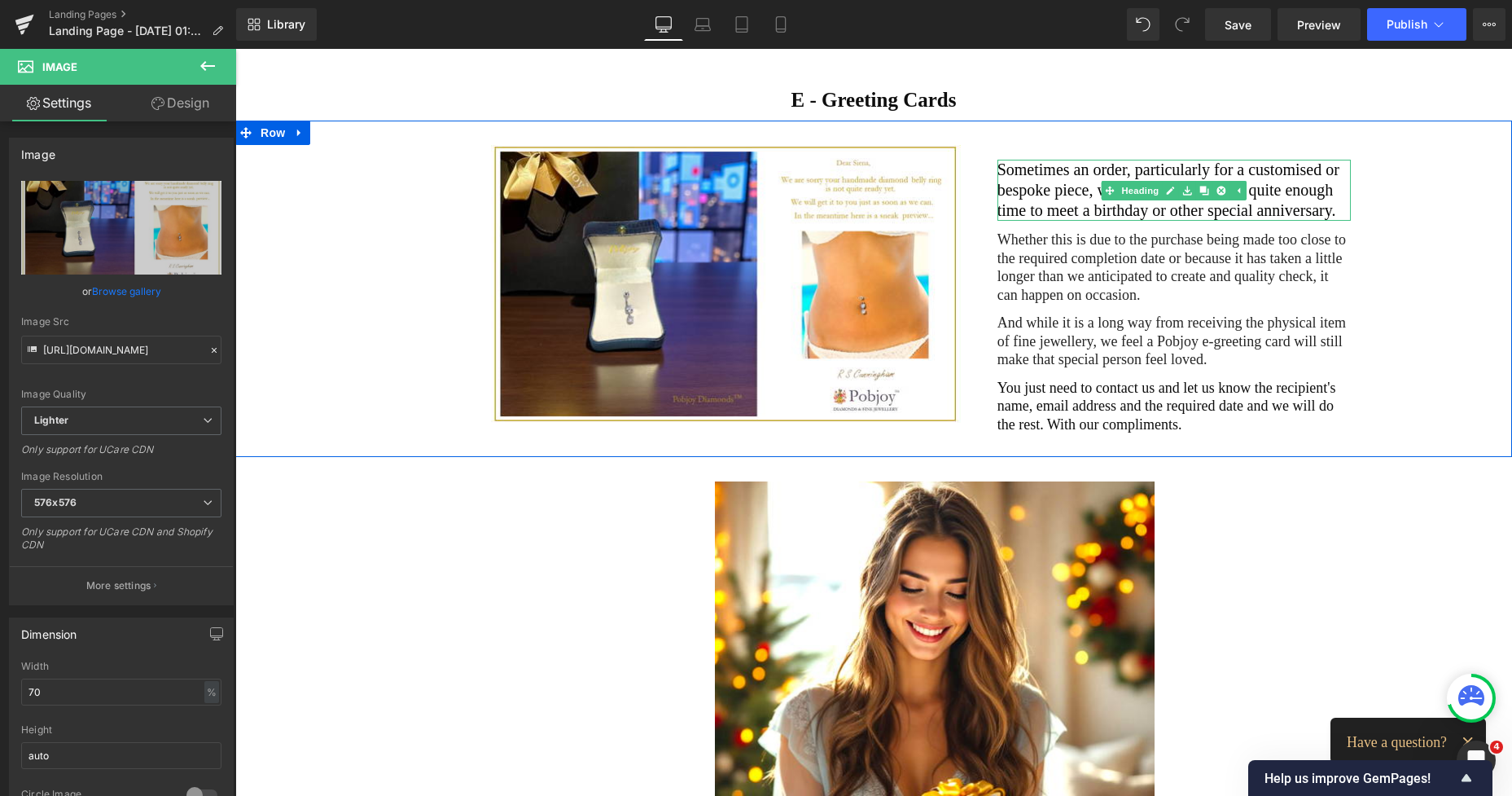
click at [1025, 178] on h2 "Sometimes an order, particularly for a customised or bespoke piece, will not ge…" at bounding box center [1174, 190] width 354 height 61
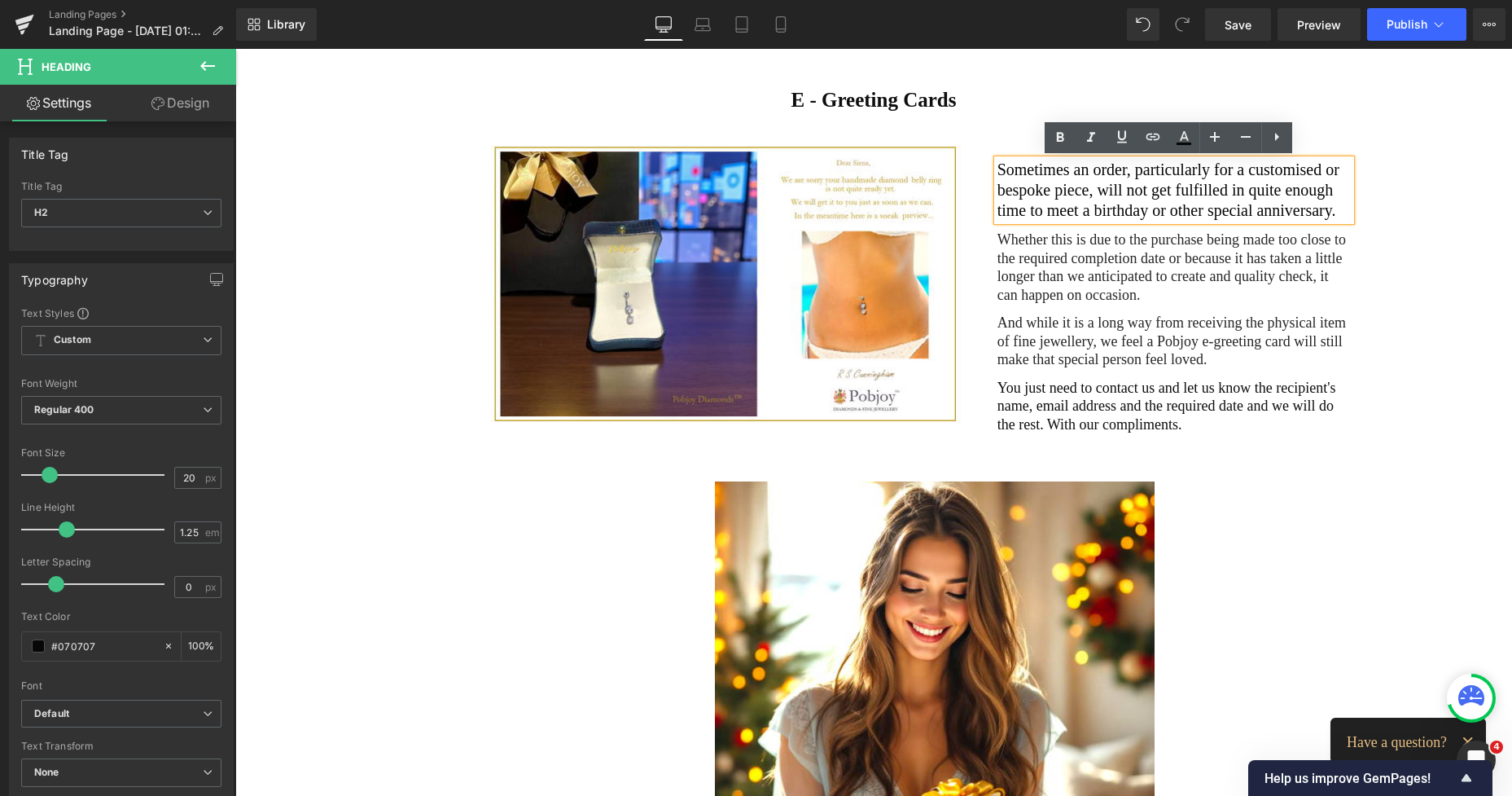
click at [200, 104] on link "Design" at bounding box center [180, 102] width 118 height 36
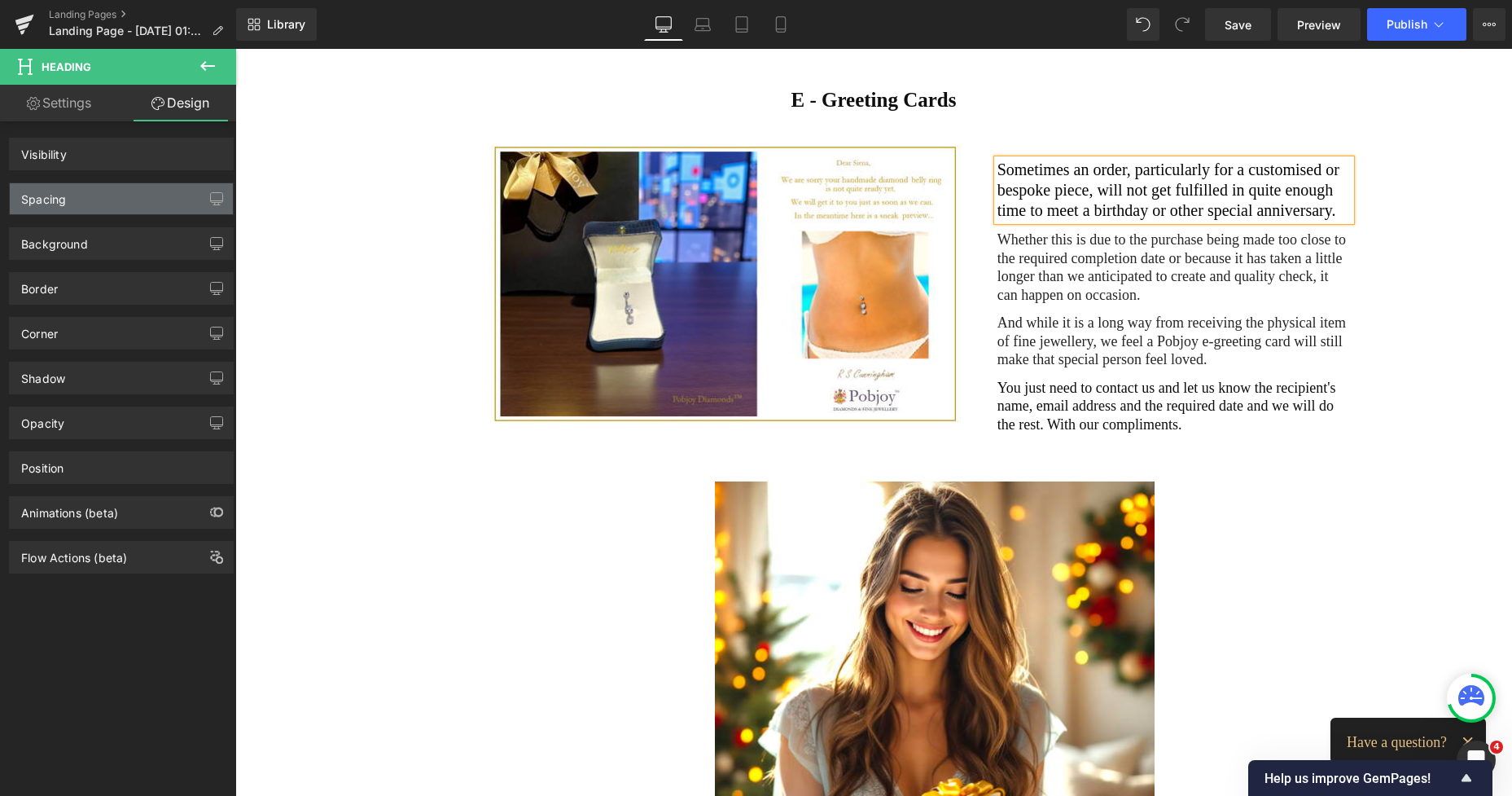
click at [82, 204] on div "Spacing" at bounding box center [122, 199] width 223 height 31
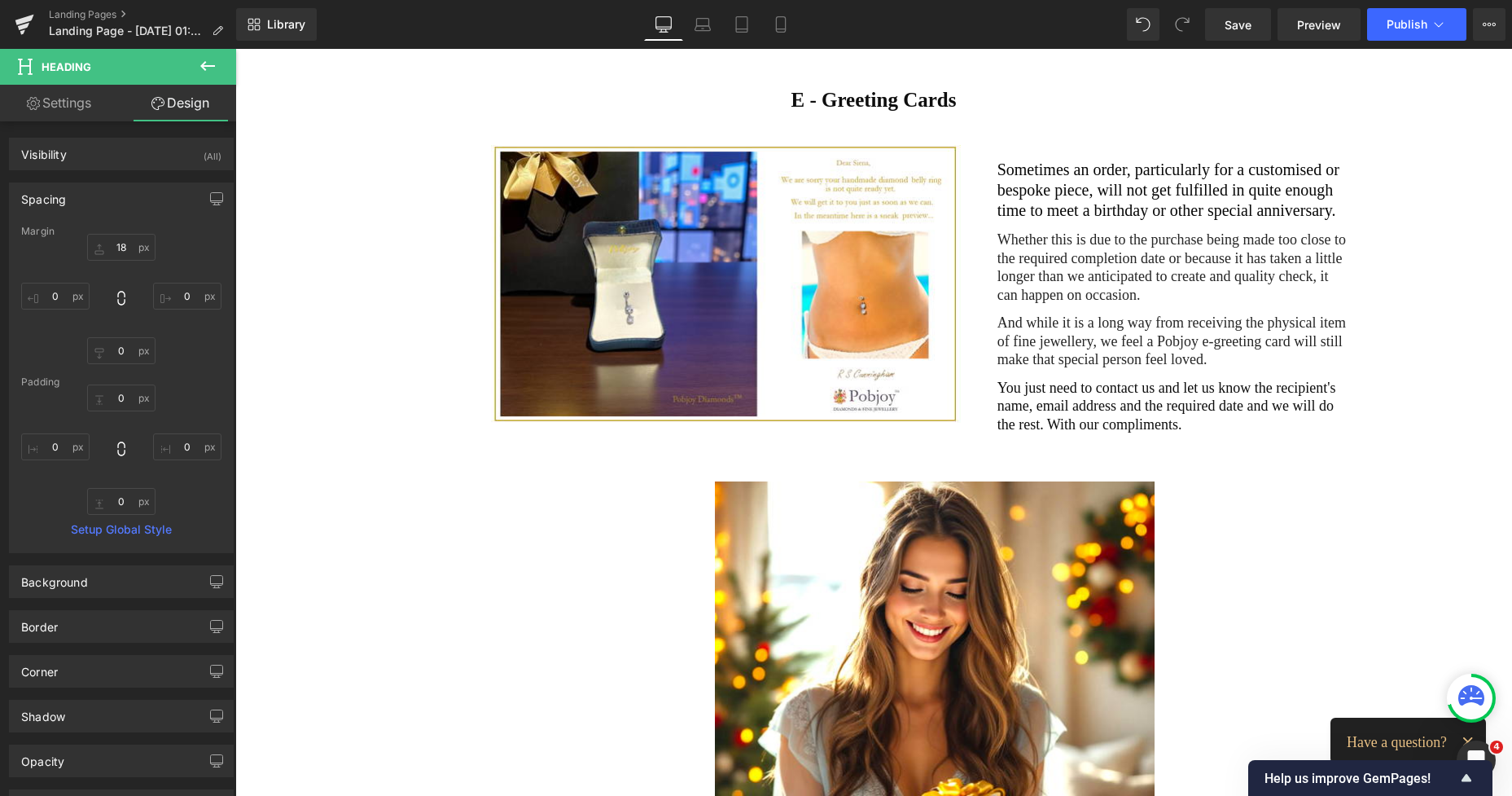
type input "18"
type input "0"
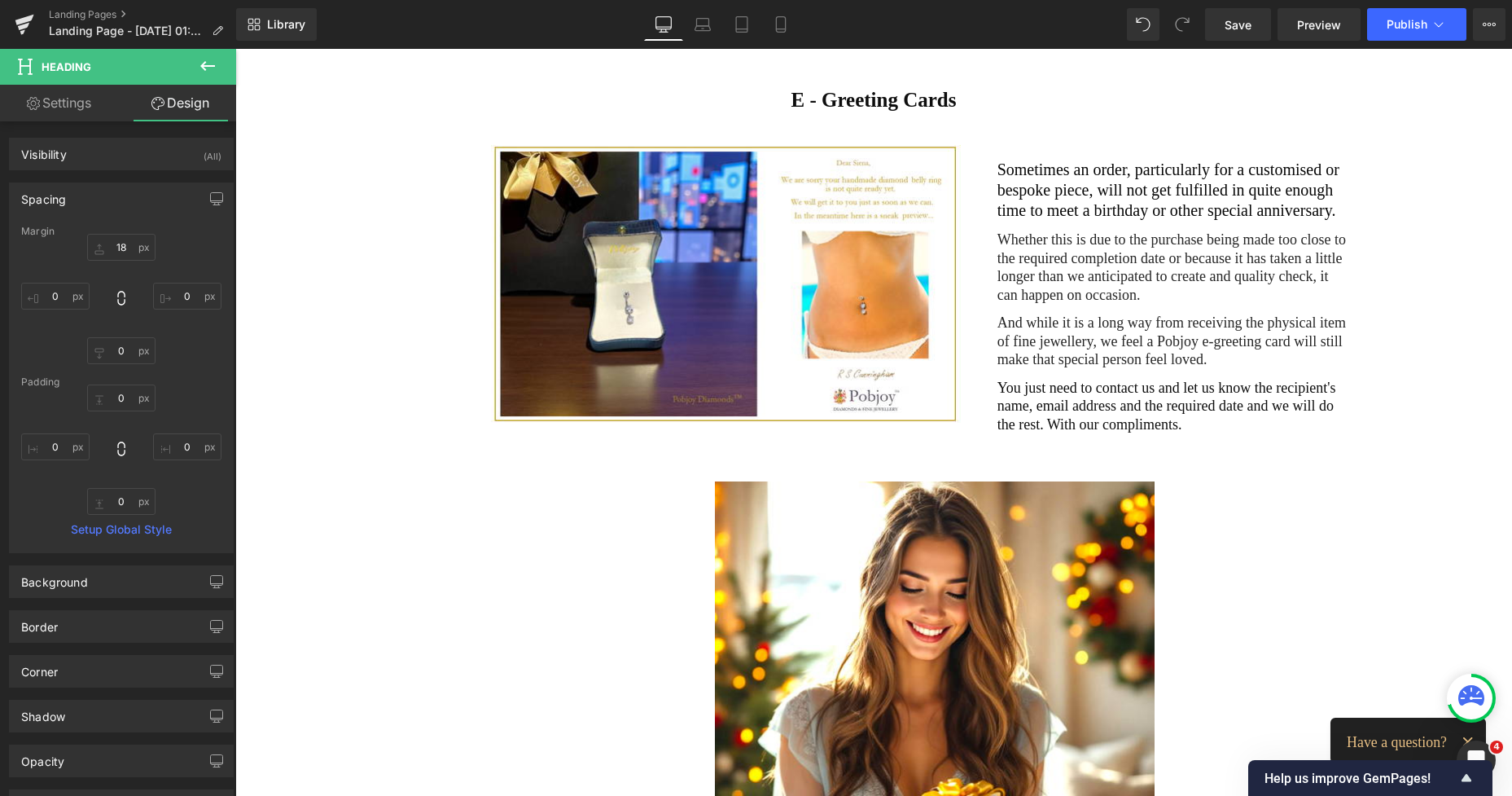
type input "0"
click at [120, 246] on input "18" at bounding box center [122, 246] width 69 height 26
type input "0"
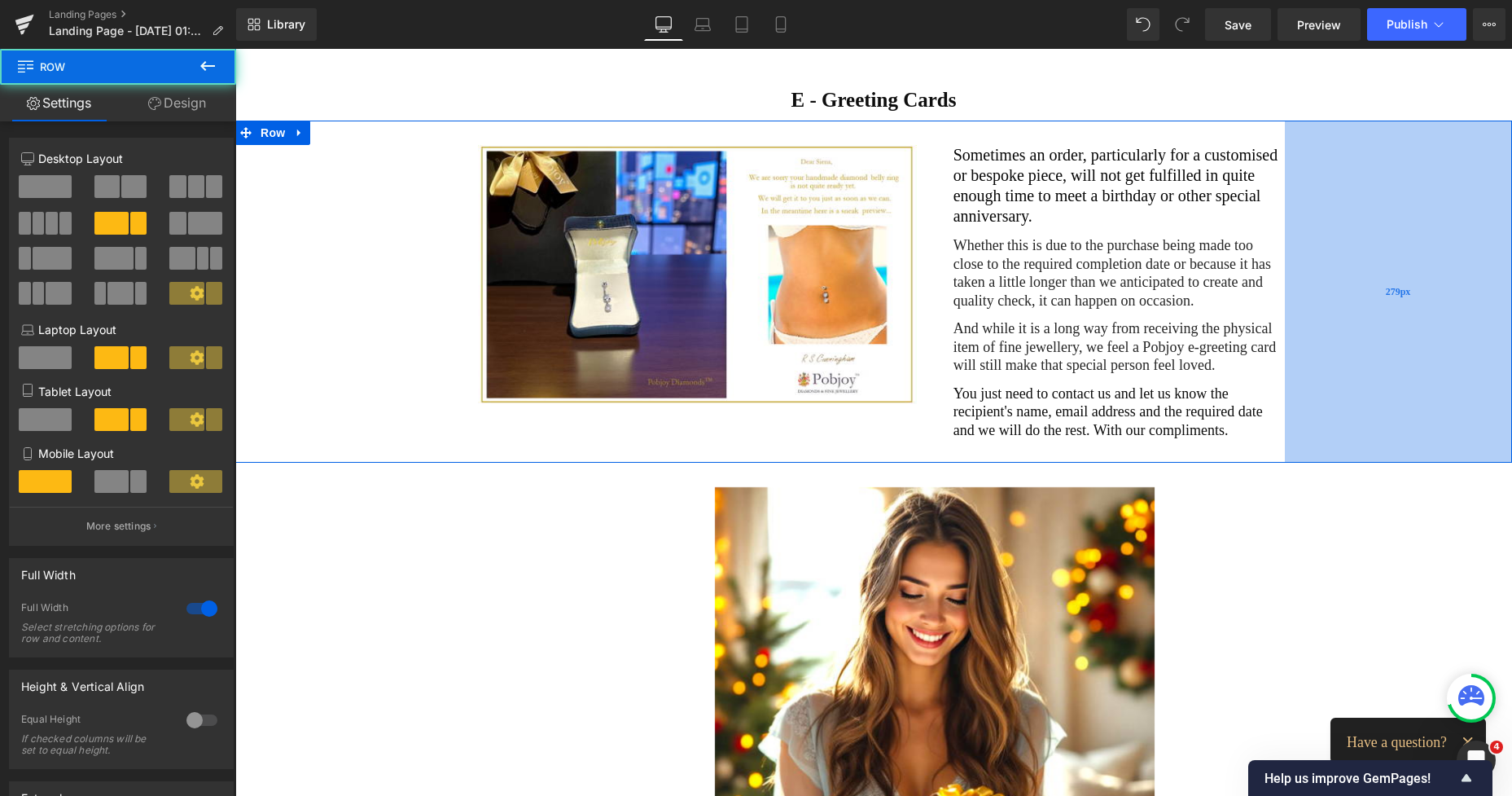
drag, startPoint x: 1415, startPoint y: 273, endPoint x: 1349, endPoint y: 279, distance: 66.3
click at [1349, 279] on div "279px" at bounding box center [1398, 291] width 227 height 342
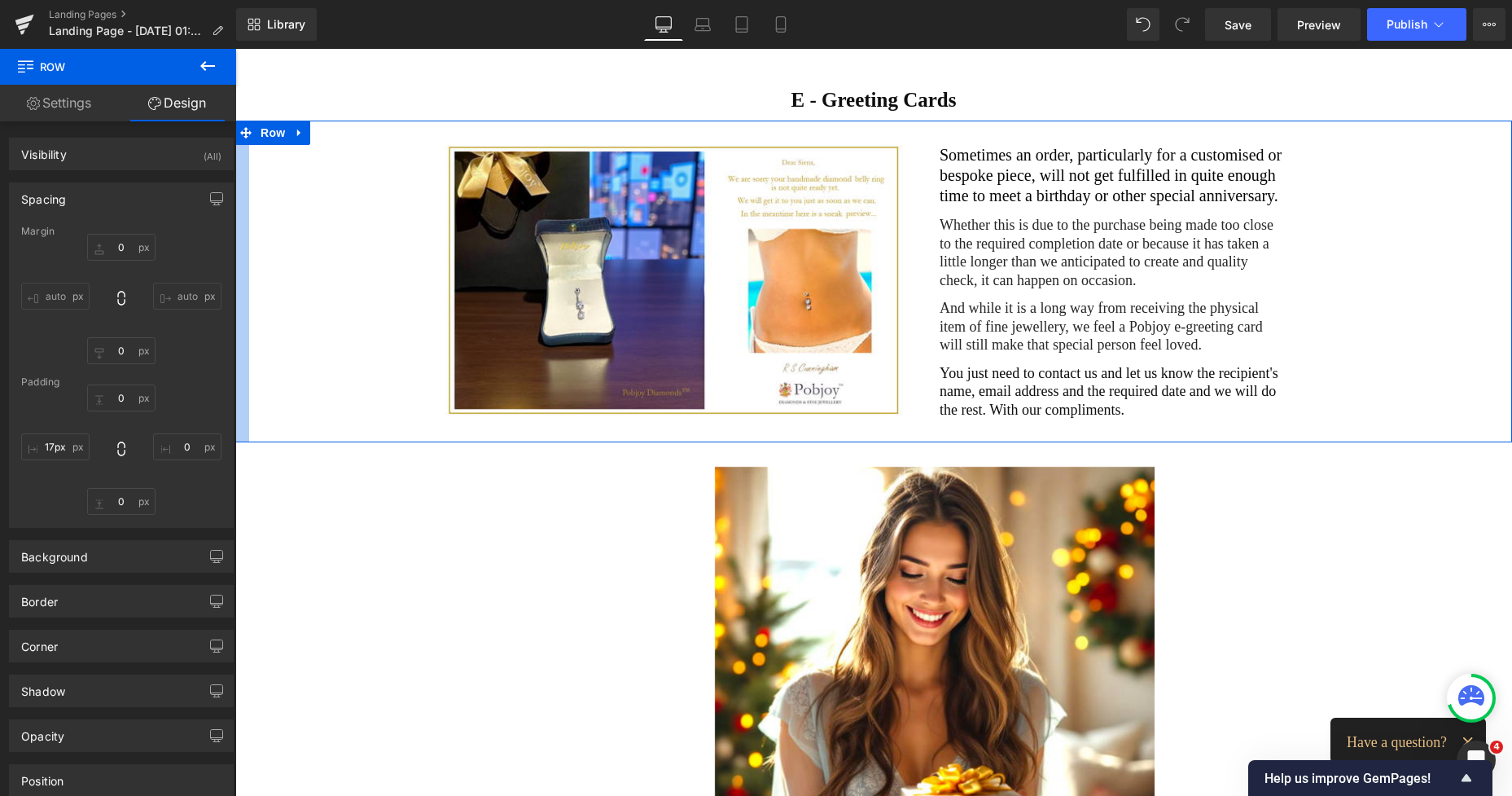
type input "0"
type input "30"
type input "279"
type input "29"
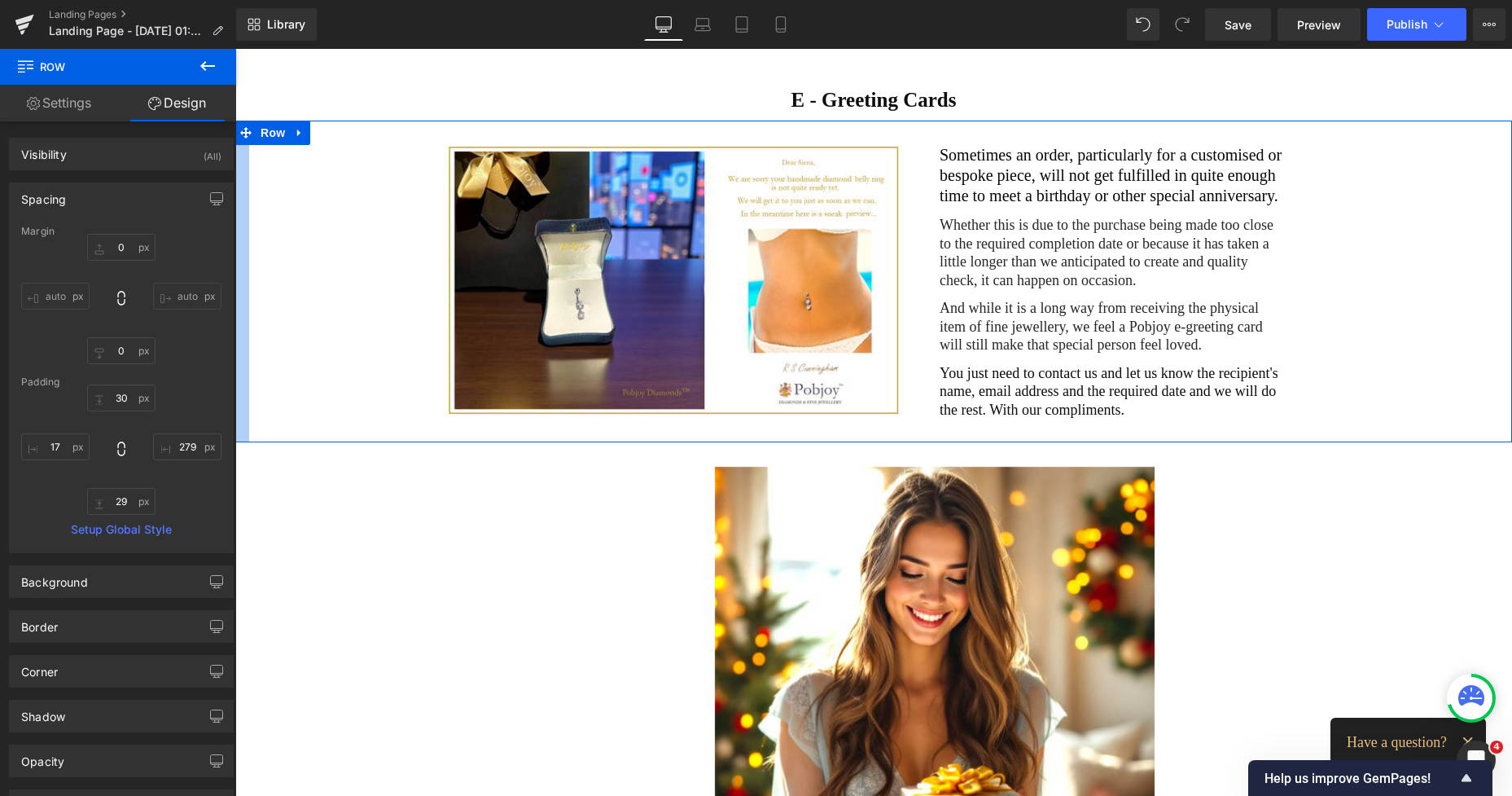
drag, startPoint x: 1, startPoint y: 207, endPoint x: 224, endPoint y: 265, distance: 230.4
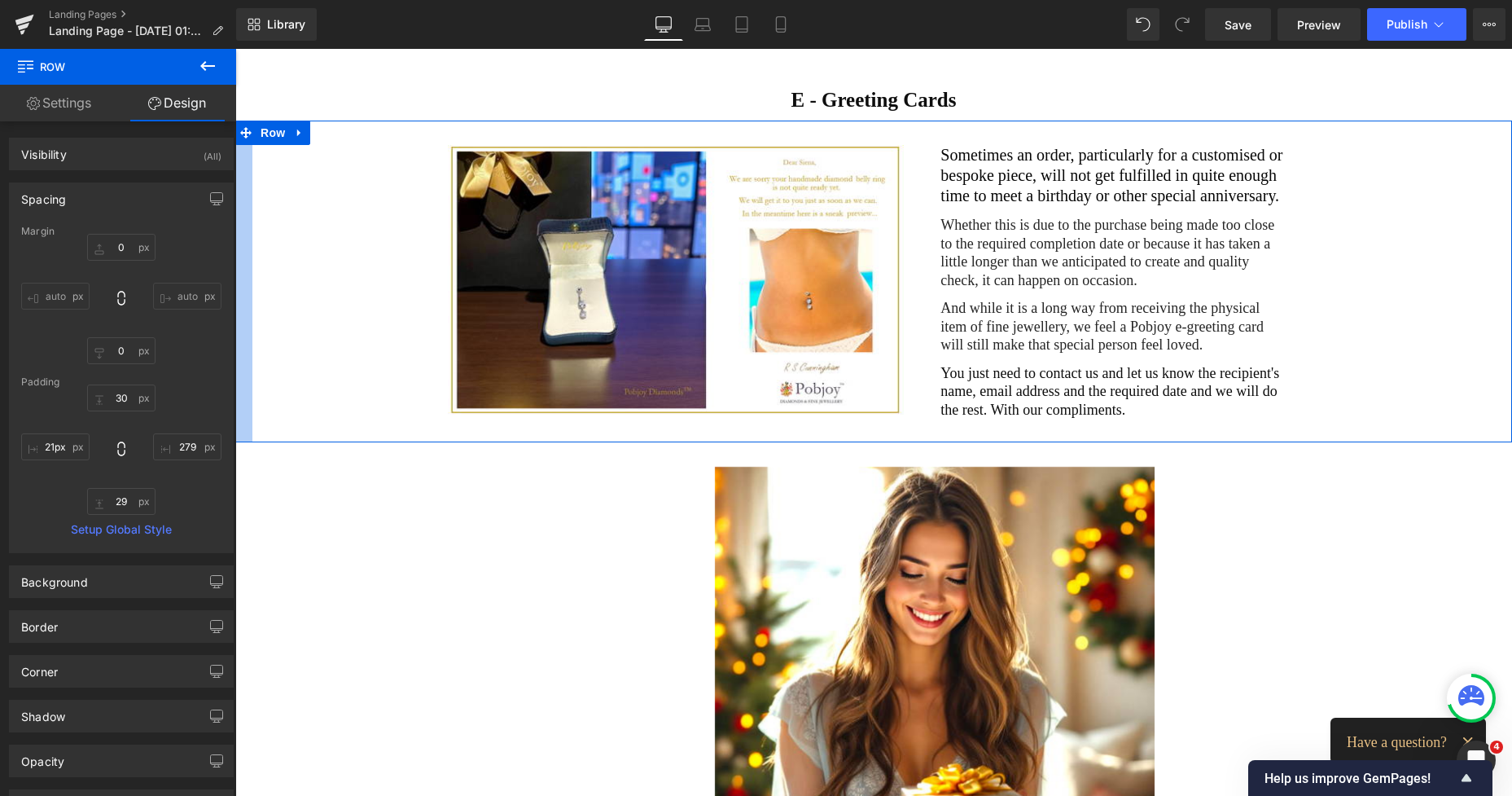
type input "19px"
click at [238, 397] on div at bounding box center [243, 281] width 16 height 322
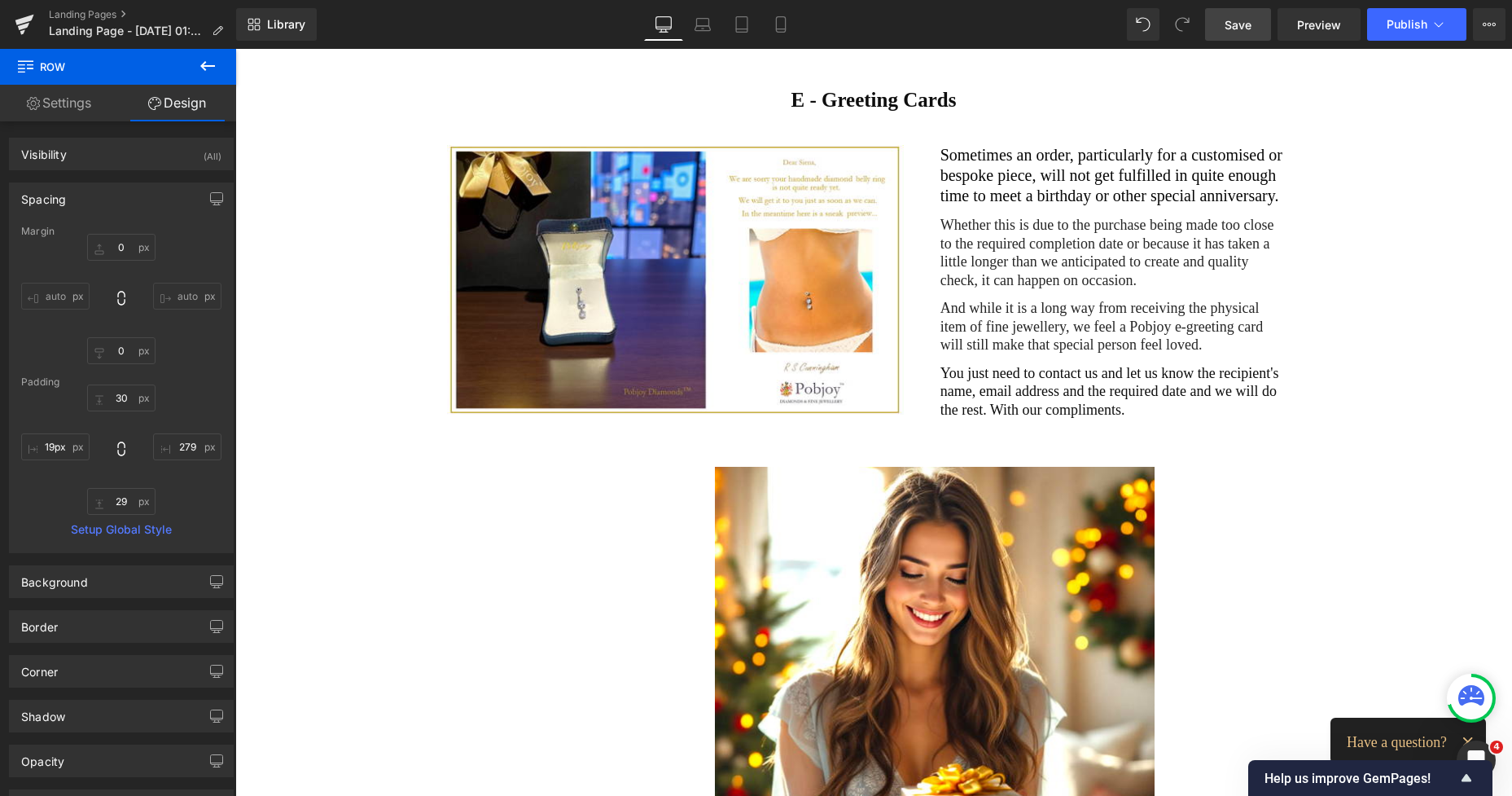
click at [1229, 24] on span "Save" at bounding box center [1238, 25] width 26 height 17
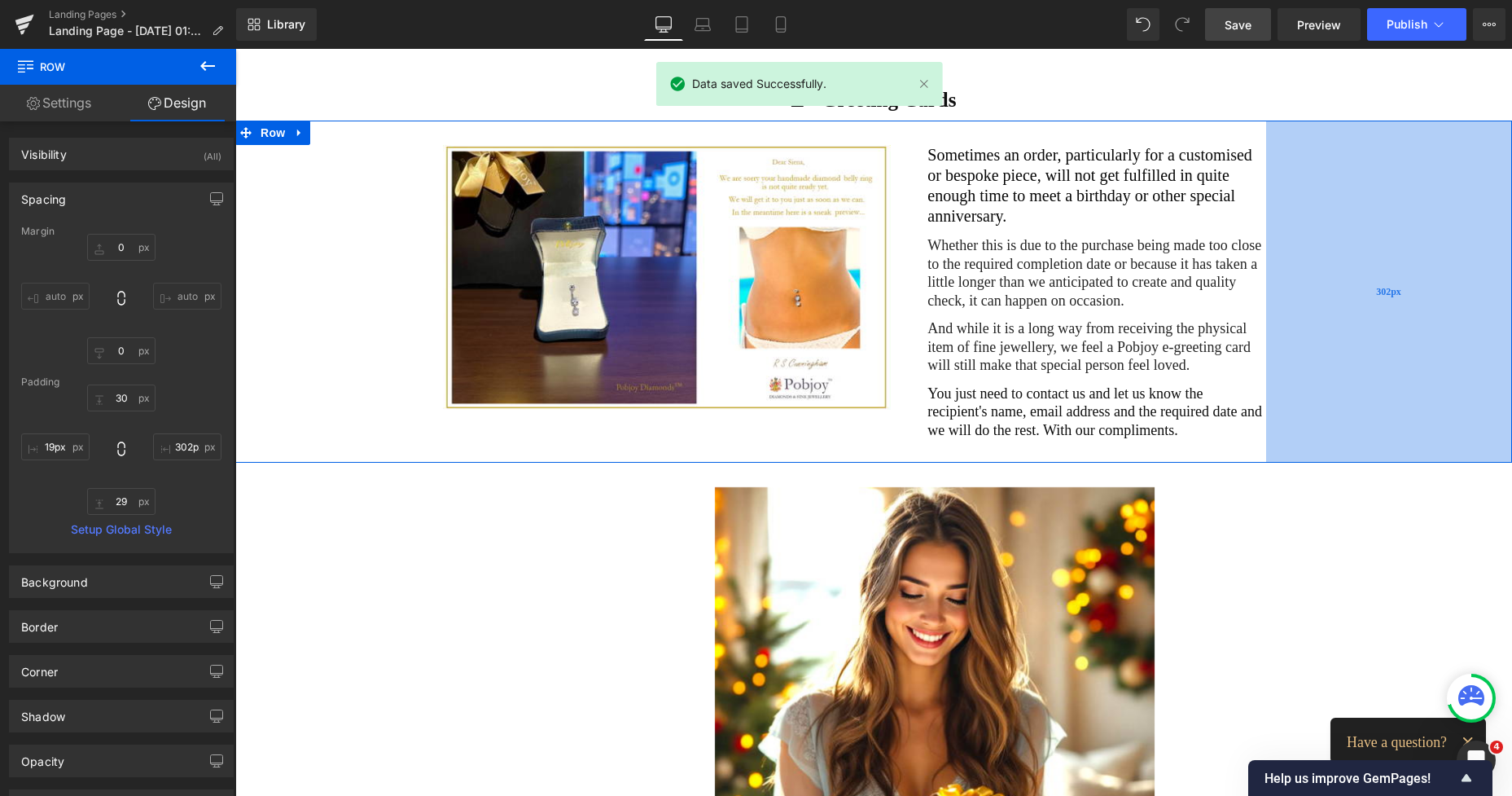
type input "298px"
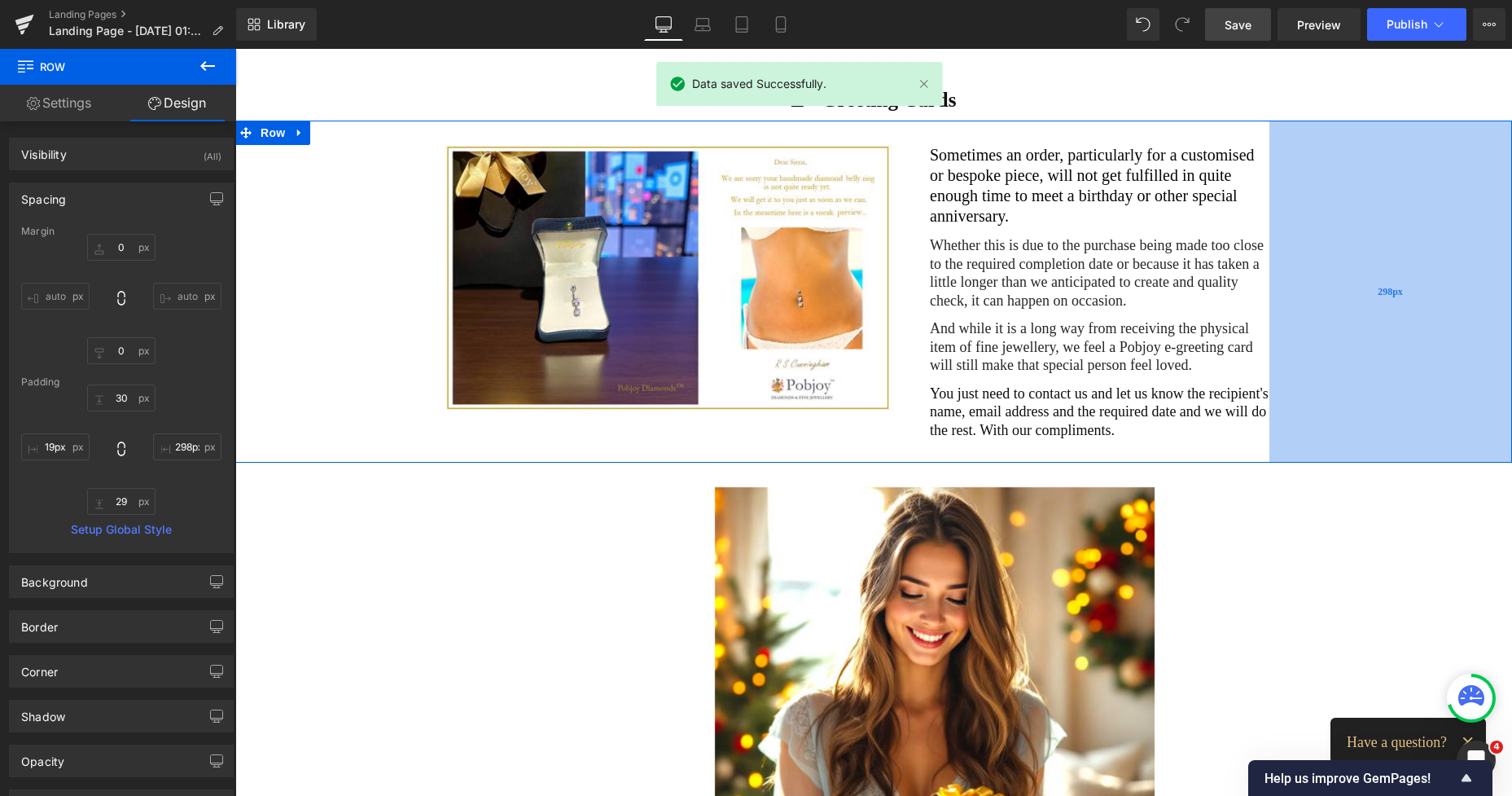
drag, startPoint x: 1361, startPoint y: 246, endPoint x: 1345, endPoint y: 246, distance: 16.0
click at [1345, 246] on div "298px" at bounding box center [1390, 291] width 243 height 342
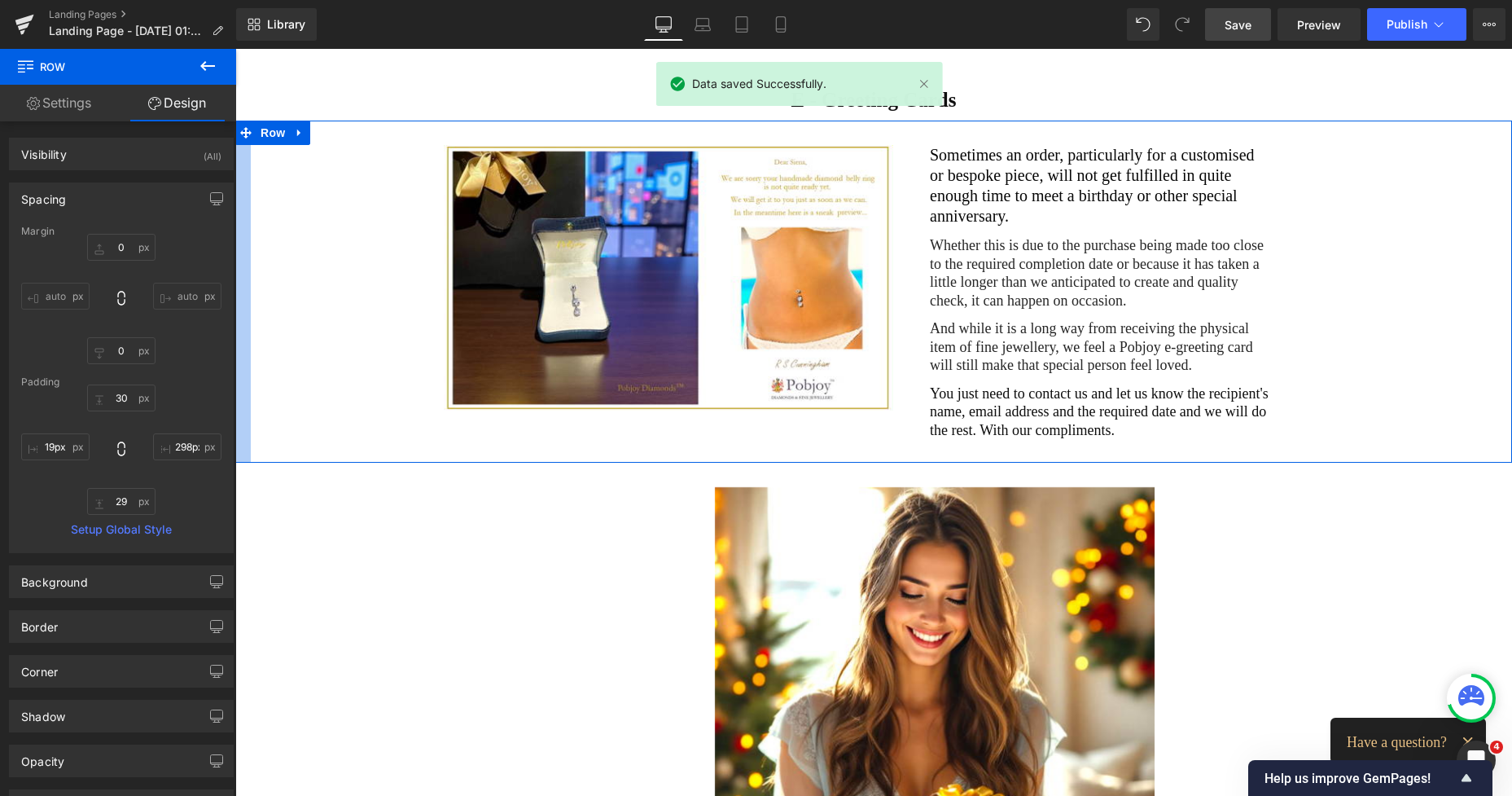
type input "16px"
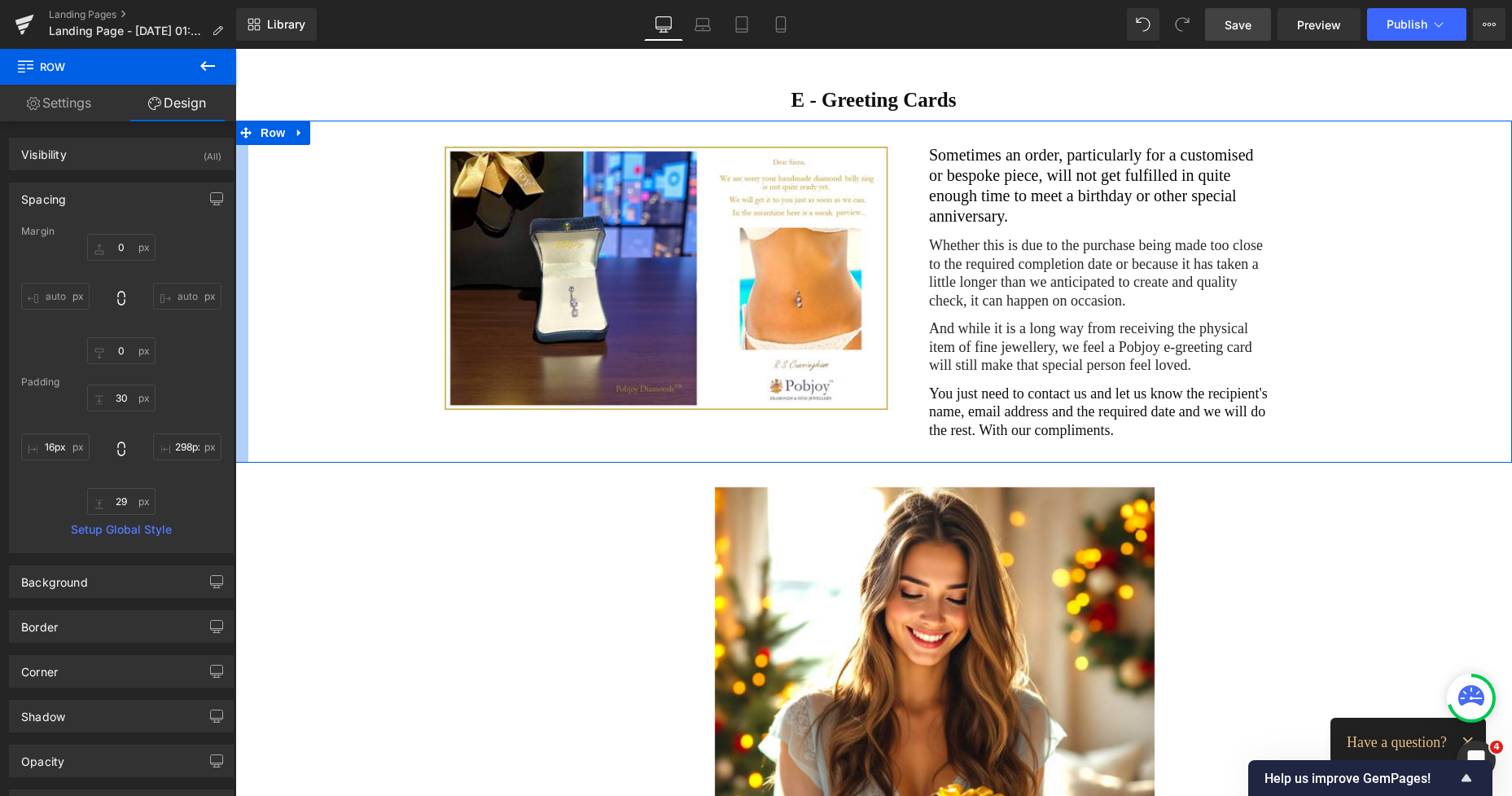
drag, startPoint x: 3, startPoint y: 214, endPoint x: 210, endPoint y: 238, distance: 208.4
click at [1229, 25] on span "Save" at bounding box center [1238, 25] width 26 height 17
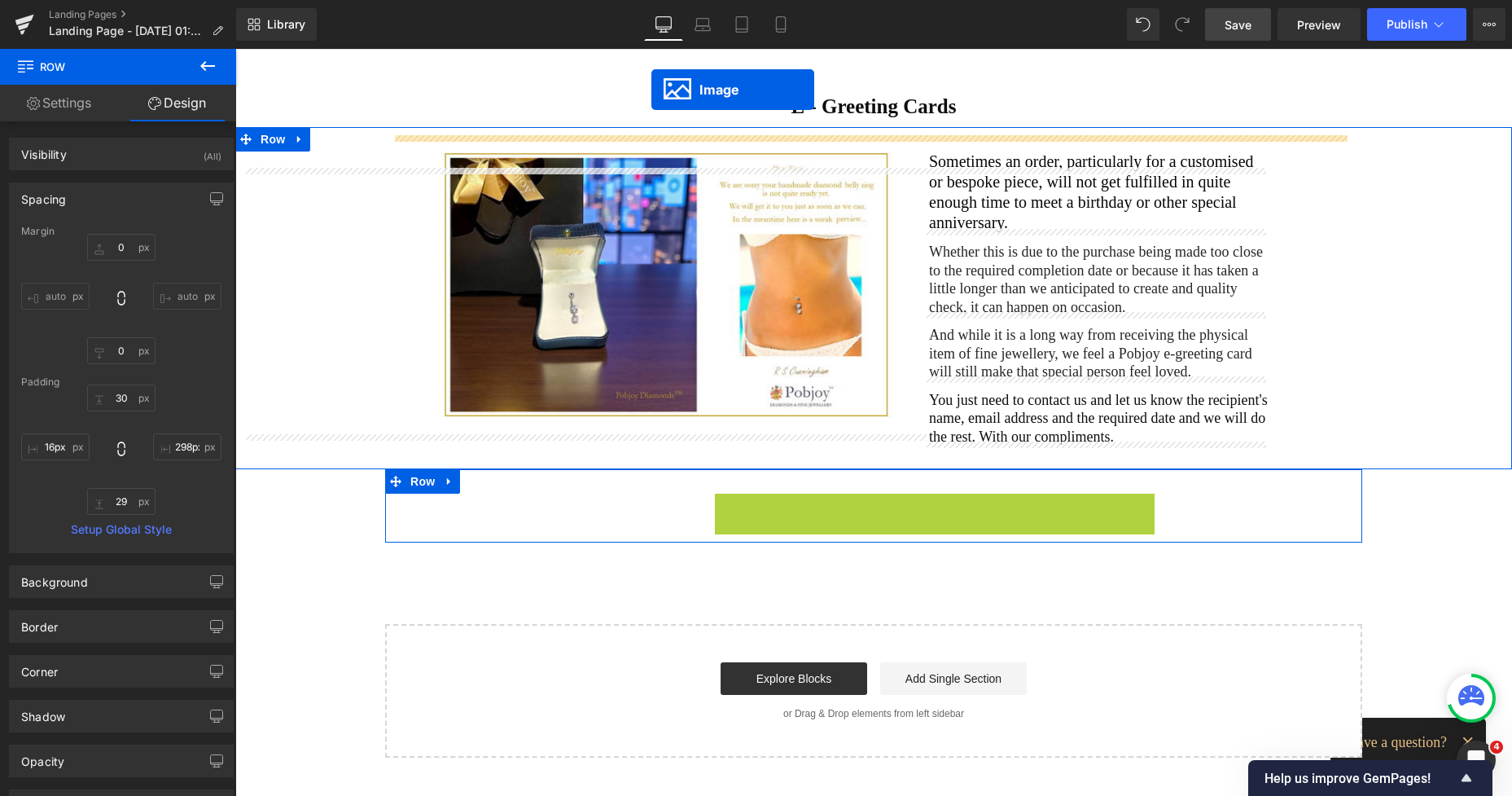
scroll to position [0, 0]
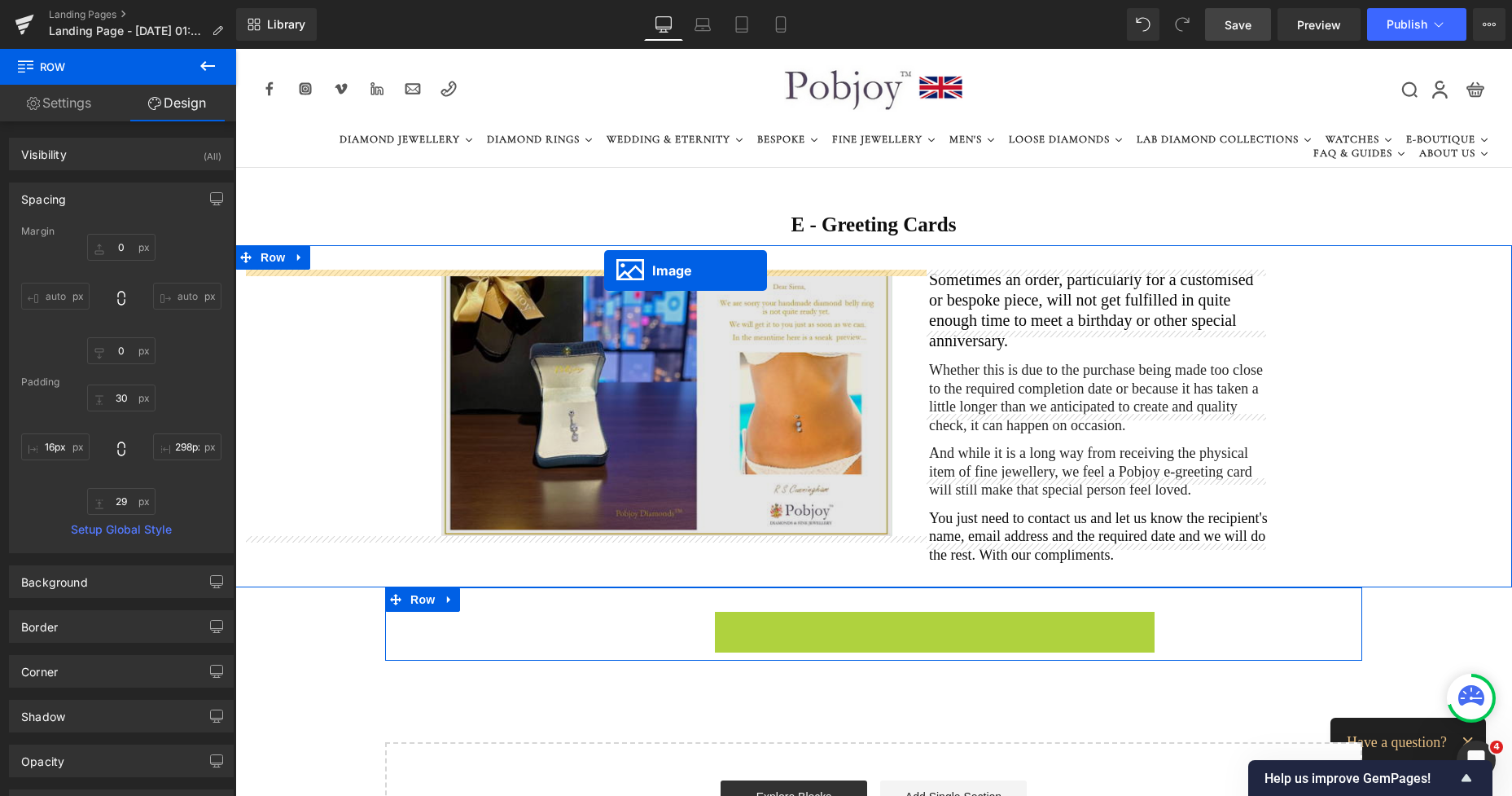
drag, startPoint x: 902, startPoint y: 596, endPoint x: 605, endPoint y: 271, distance: 440.3
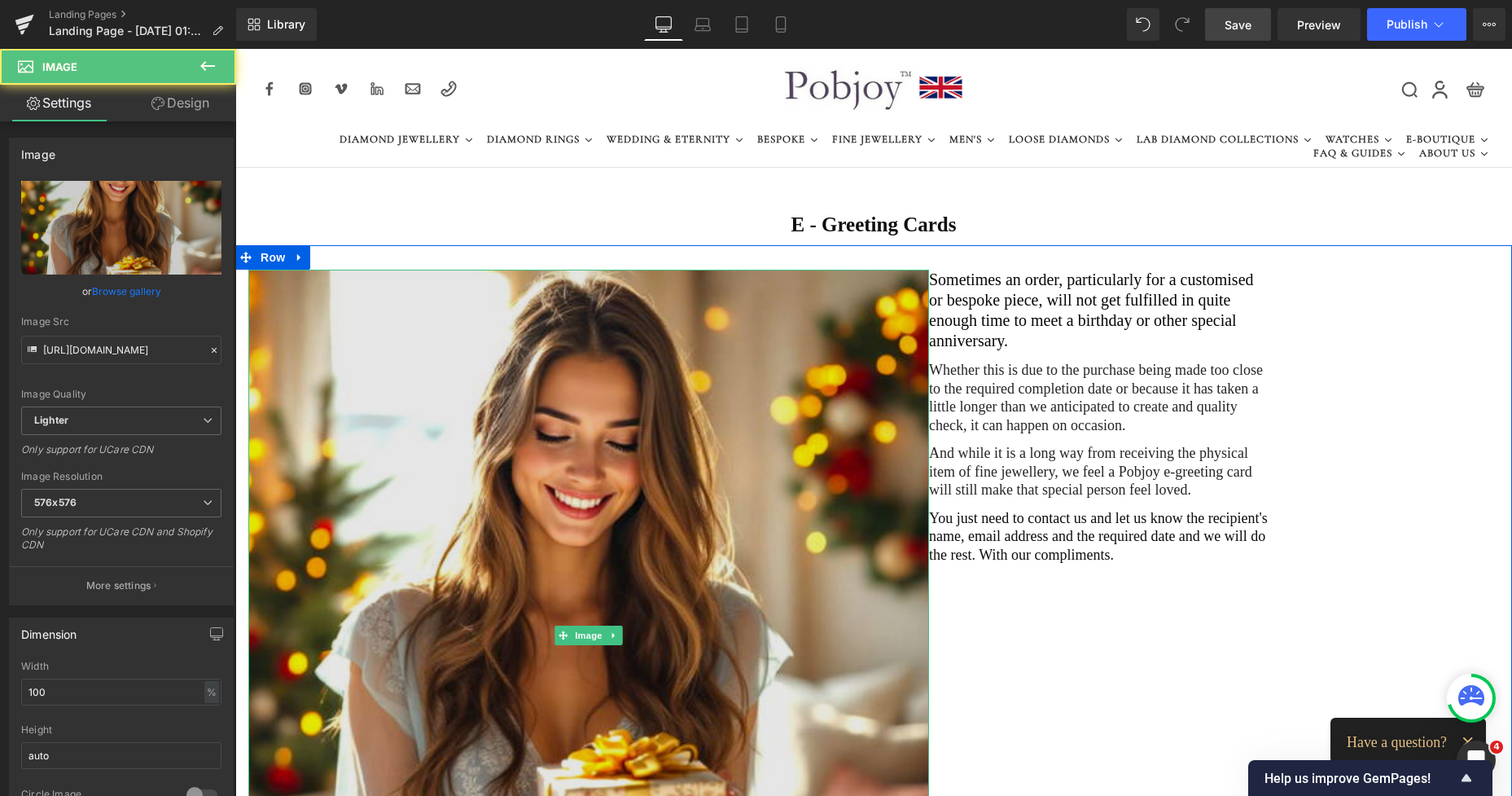
click at [818, 355] on img at bounding box center [588, 634] width 681 height 730
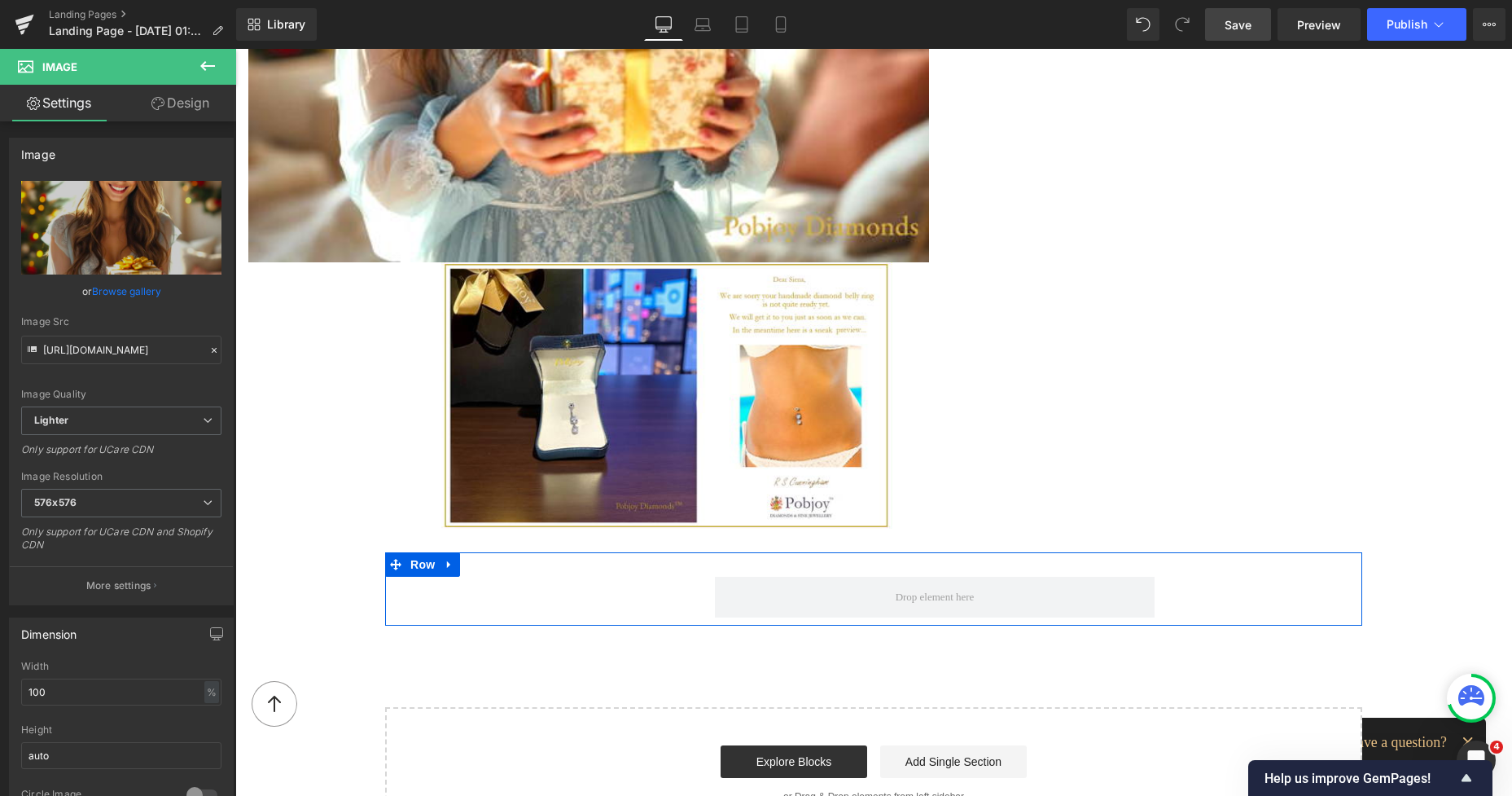
scroll to position [663, 0]
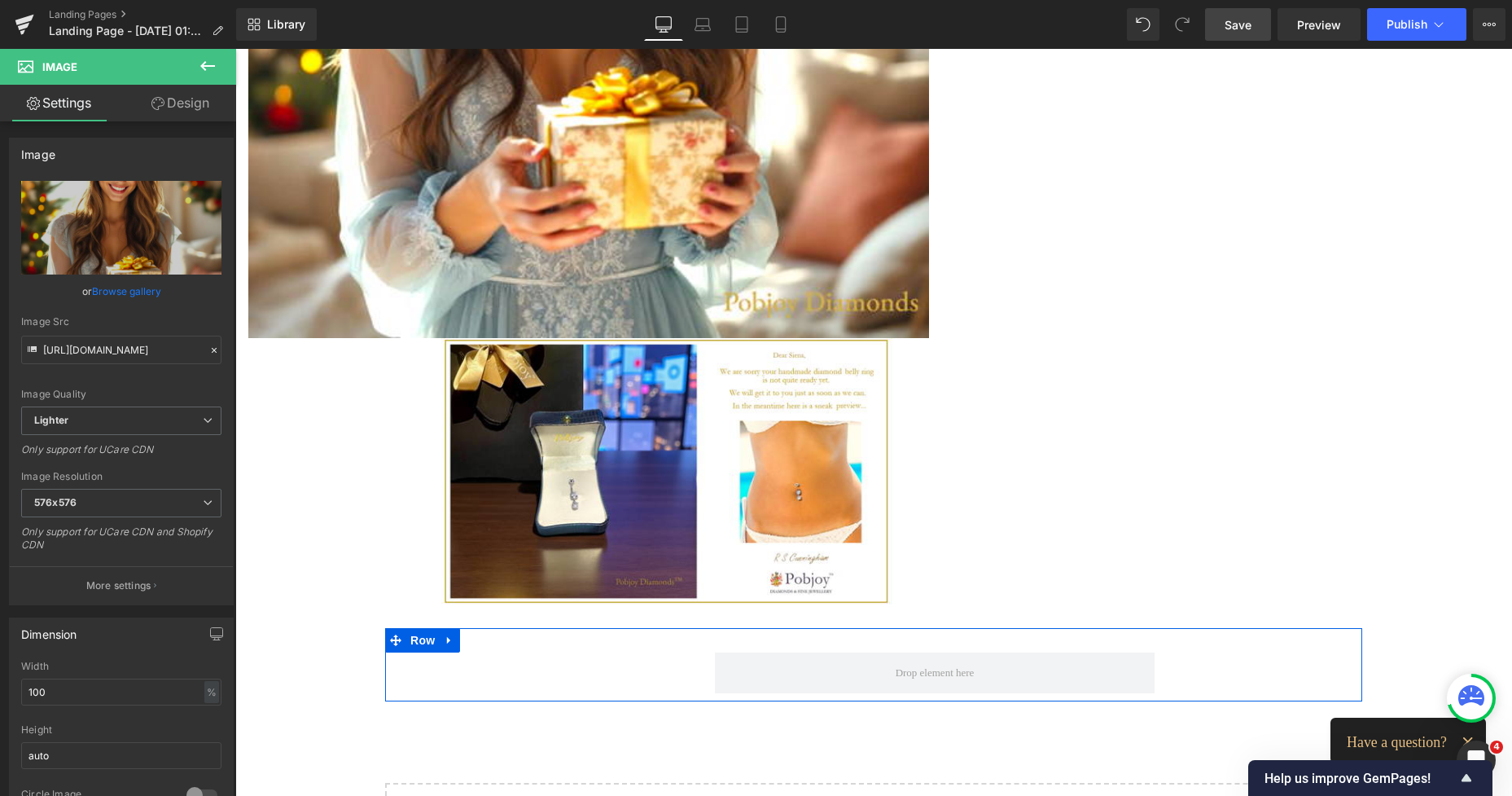
click at [908, 473] on div "Image Image" at bounding box center [588, 105] width 681 height 997
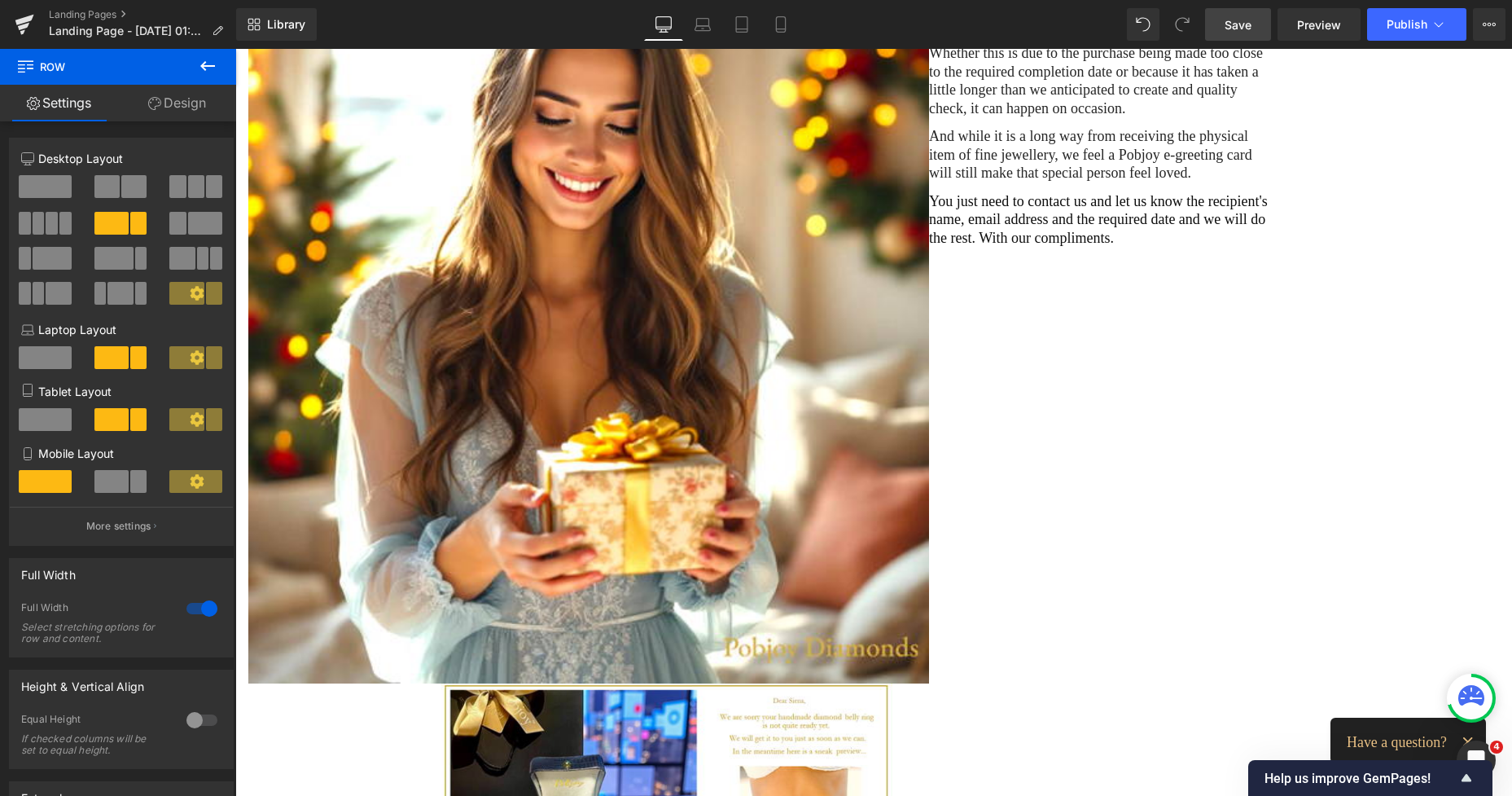
scroll to position [273, 0]
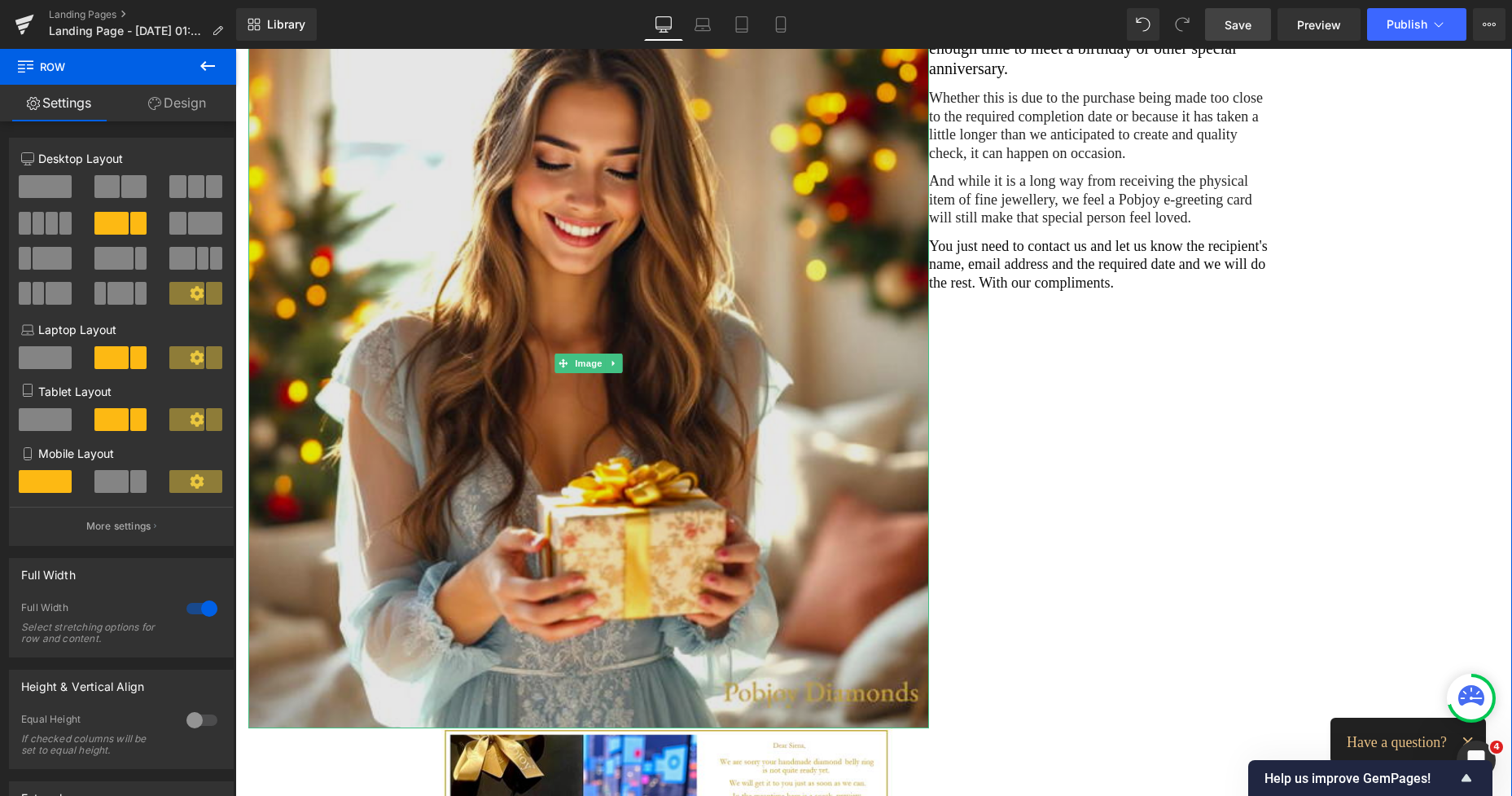
click at [847, 193] on img at bounding box center [588, 363] width 681 height 730
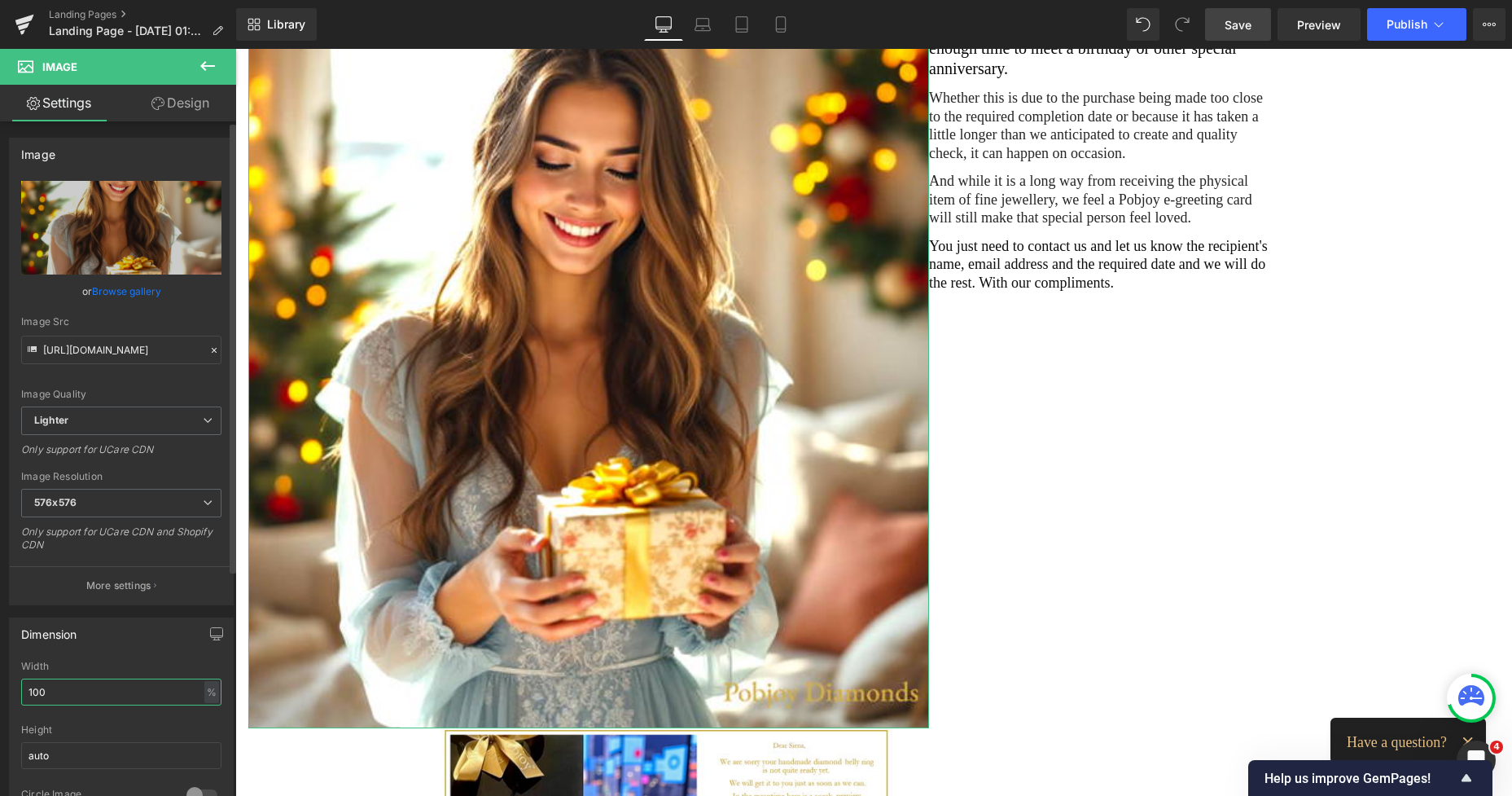
drag, startPoint x: 70, startPoint y: 684, endPoint x: 0, endPoint y: 677, distance: 70.3
click at [0, 682] on div "Dimension 100% Width 100 % % px auto Height auto 0 Circle Image" at bounding box center [122, 715] width 243 height 220
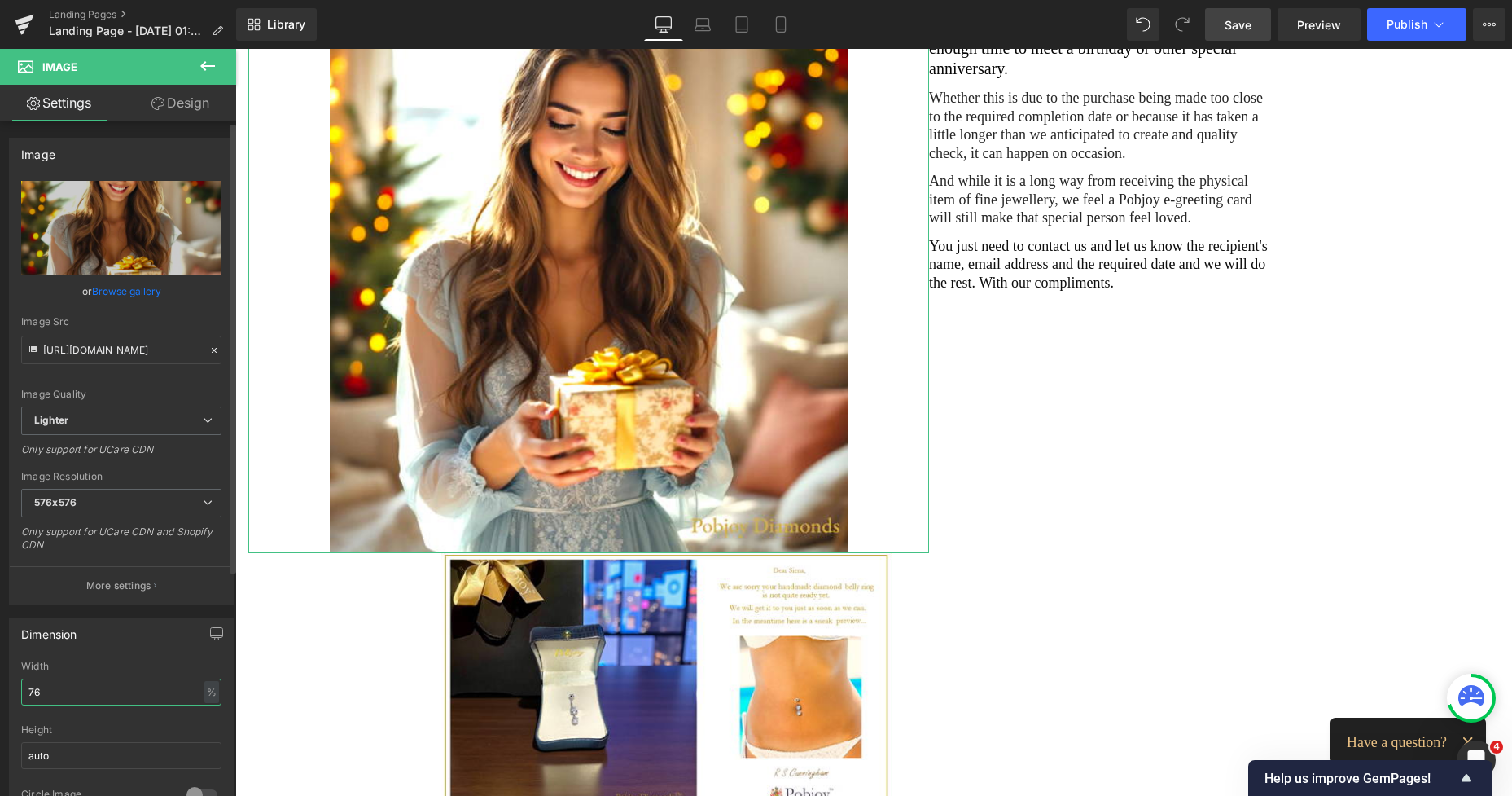
type input "7"
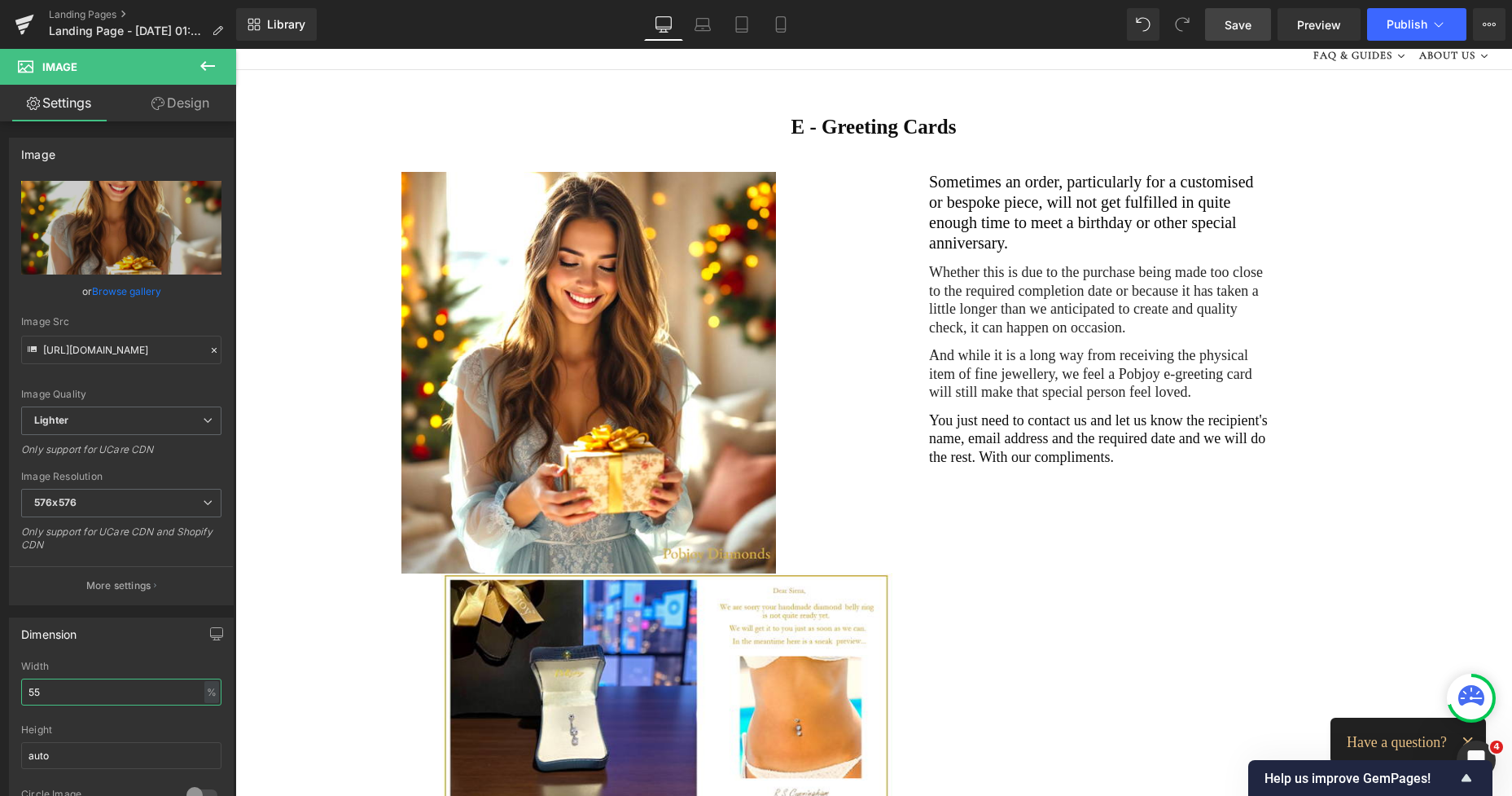
scroll to position [142, 0]
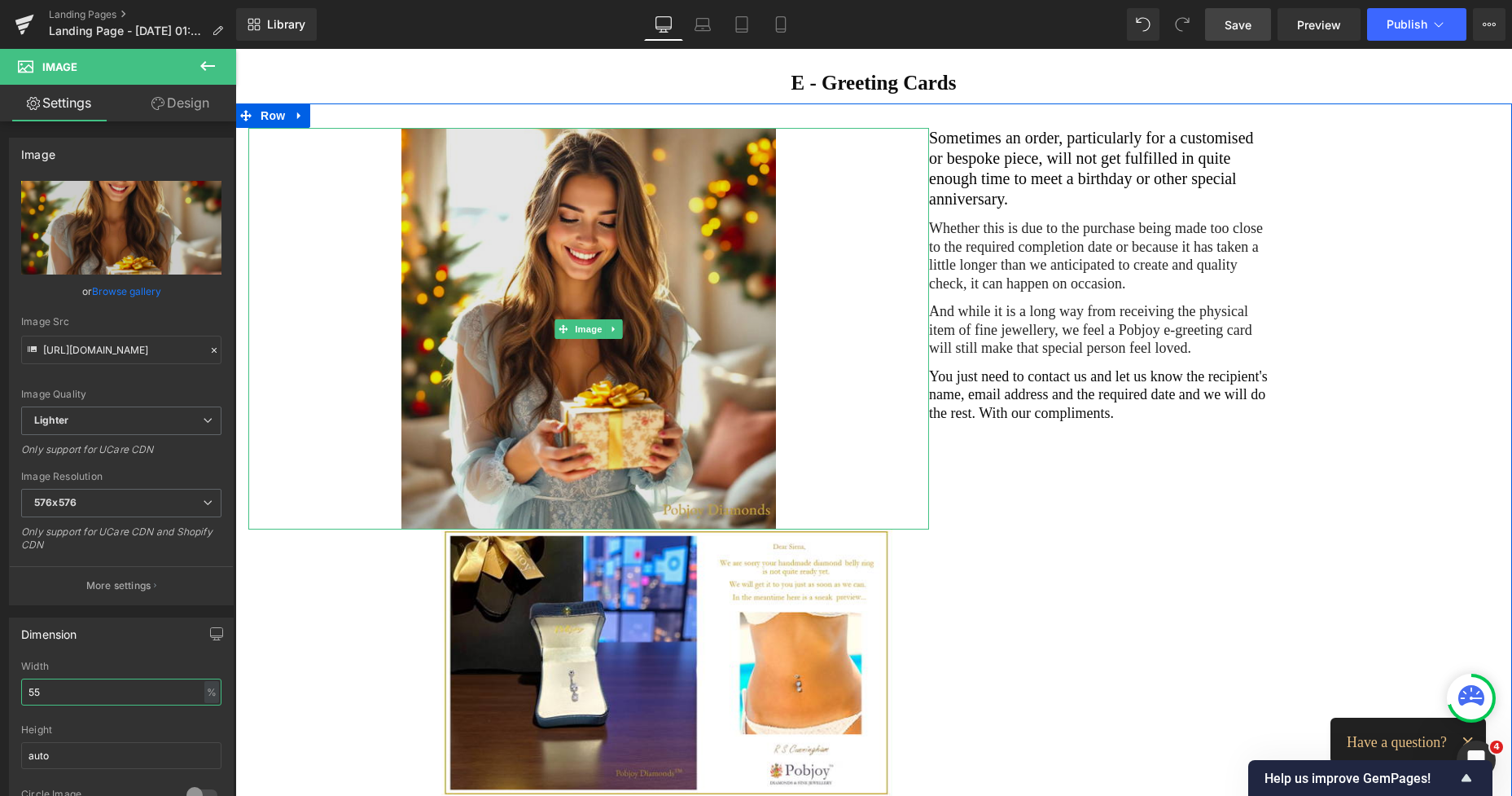
type input "55"
click at [677, 235] on img at bounding box center [589, 328] width 374 height 402
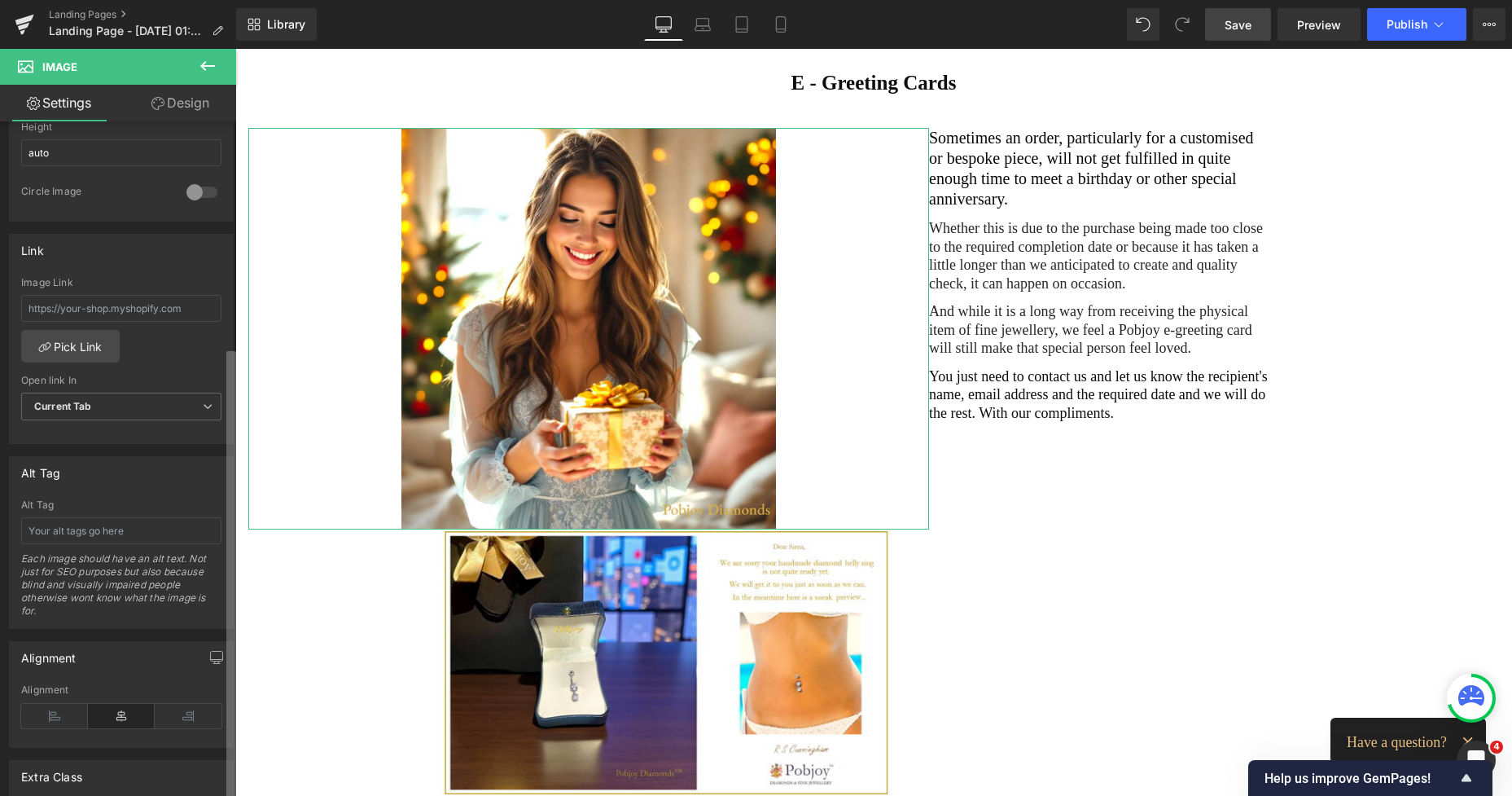
scroll to position [618, 0]
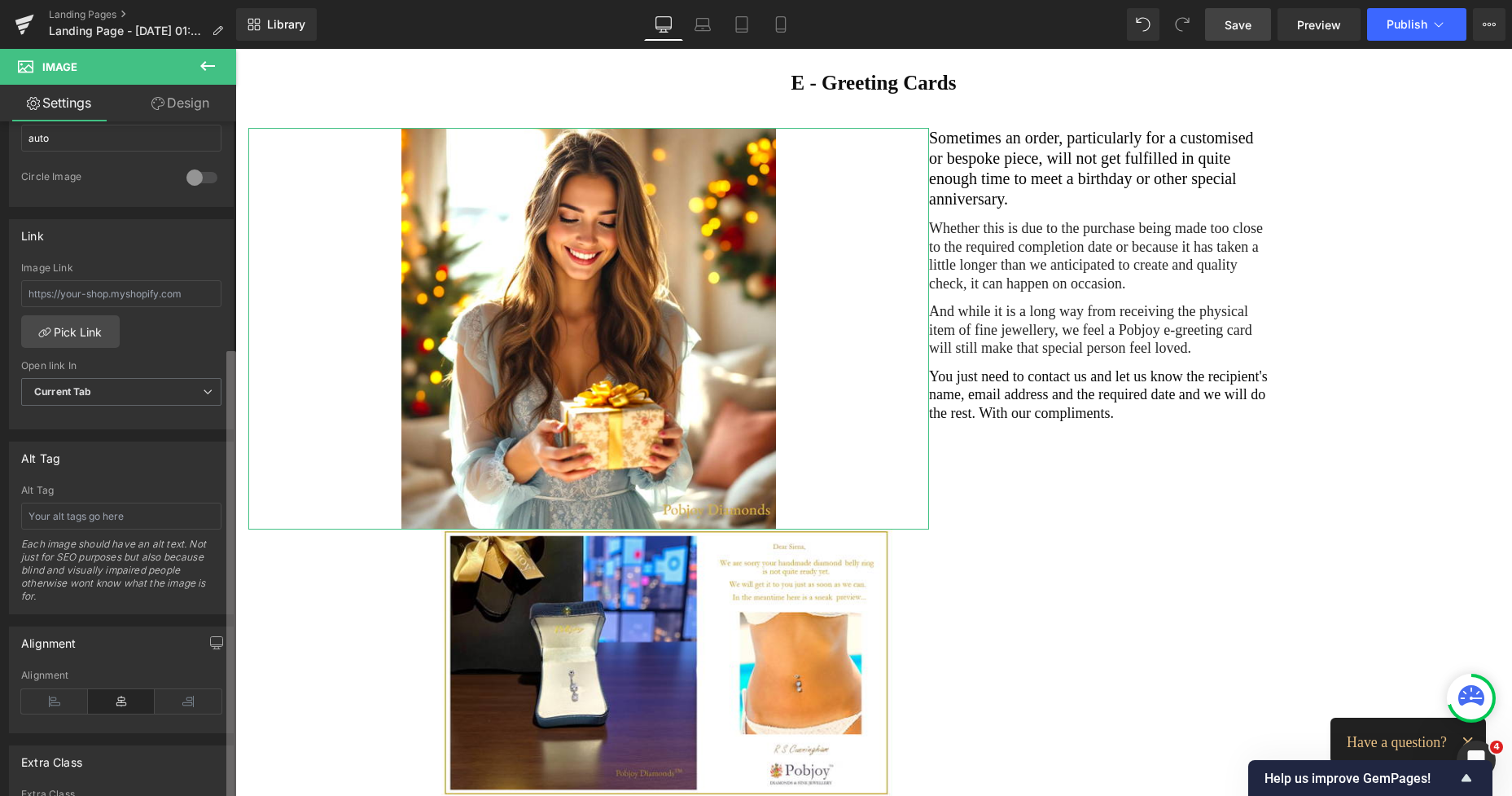
click at [198, 746] on div "Image [URL][DOMAIN_NAME] Replace Image Upload image or Browse gallery Image Src…" at bounding box center [118, 463] width 236 height 682
click at [185, 712] on icon at bounding box center [188, 701] width 67 height 25
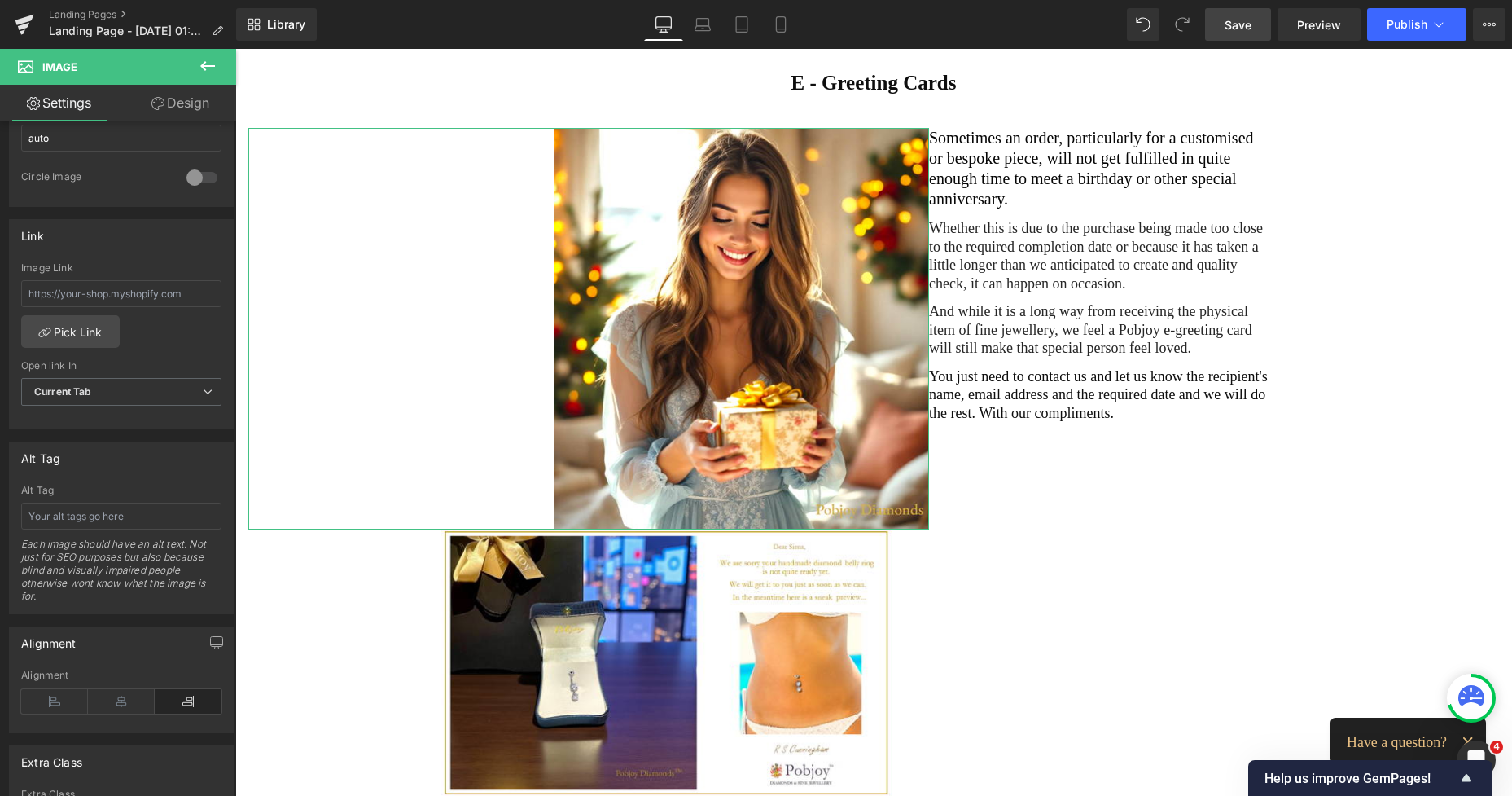
click at [192, 104] on link "Design" at bounding box center [180, 102] width 118 height 36
click at [0, 0] on div "Spacing" at bounding box center [0, 0] width 0 height 0
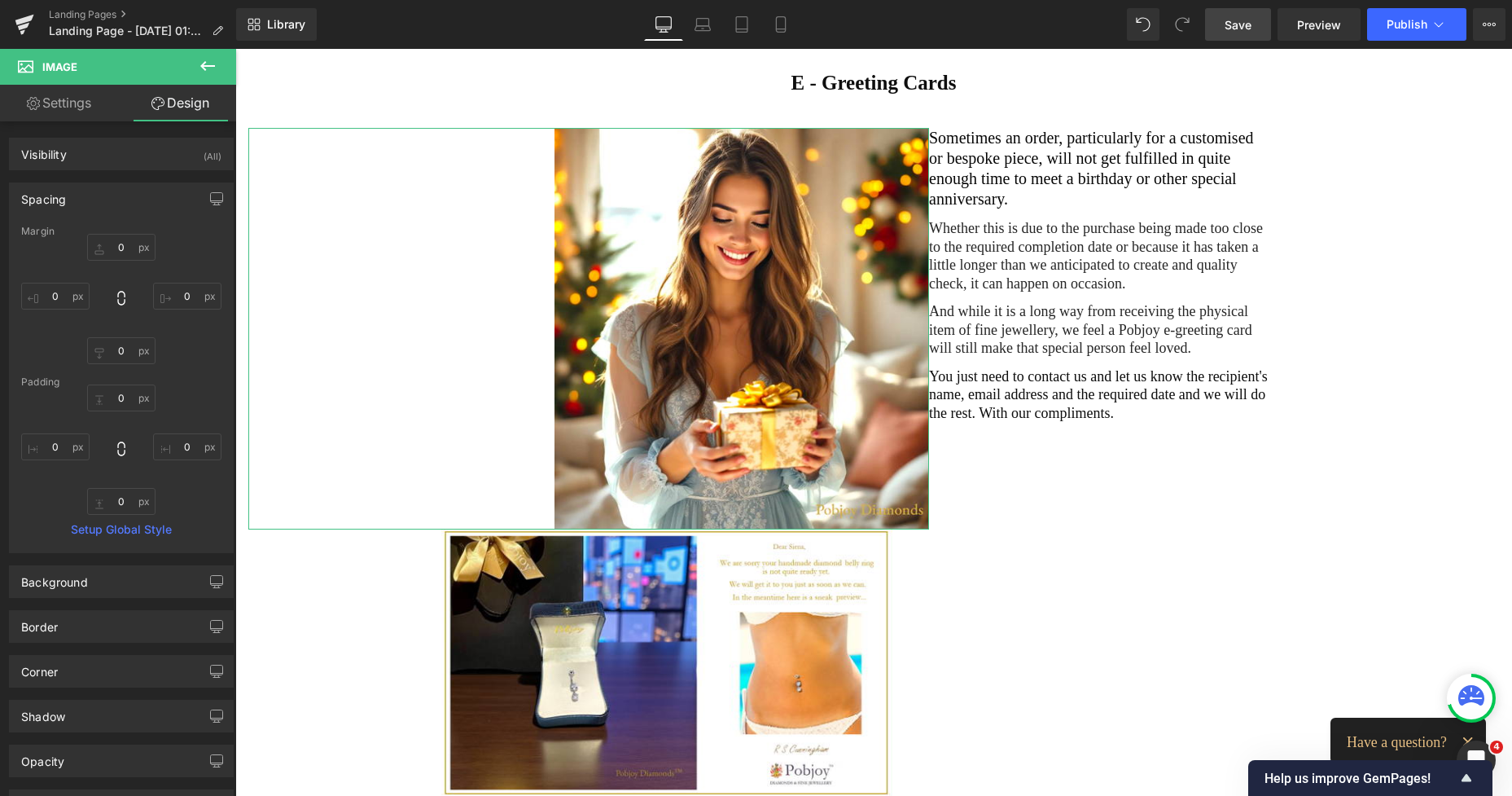
type input "0"
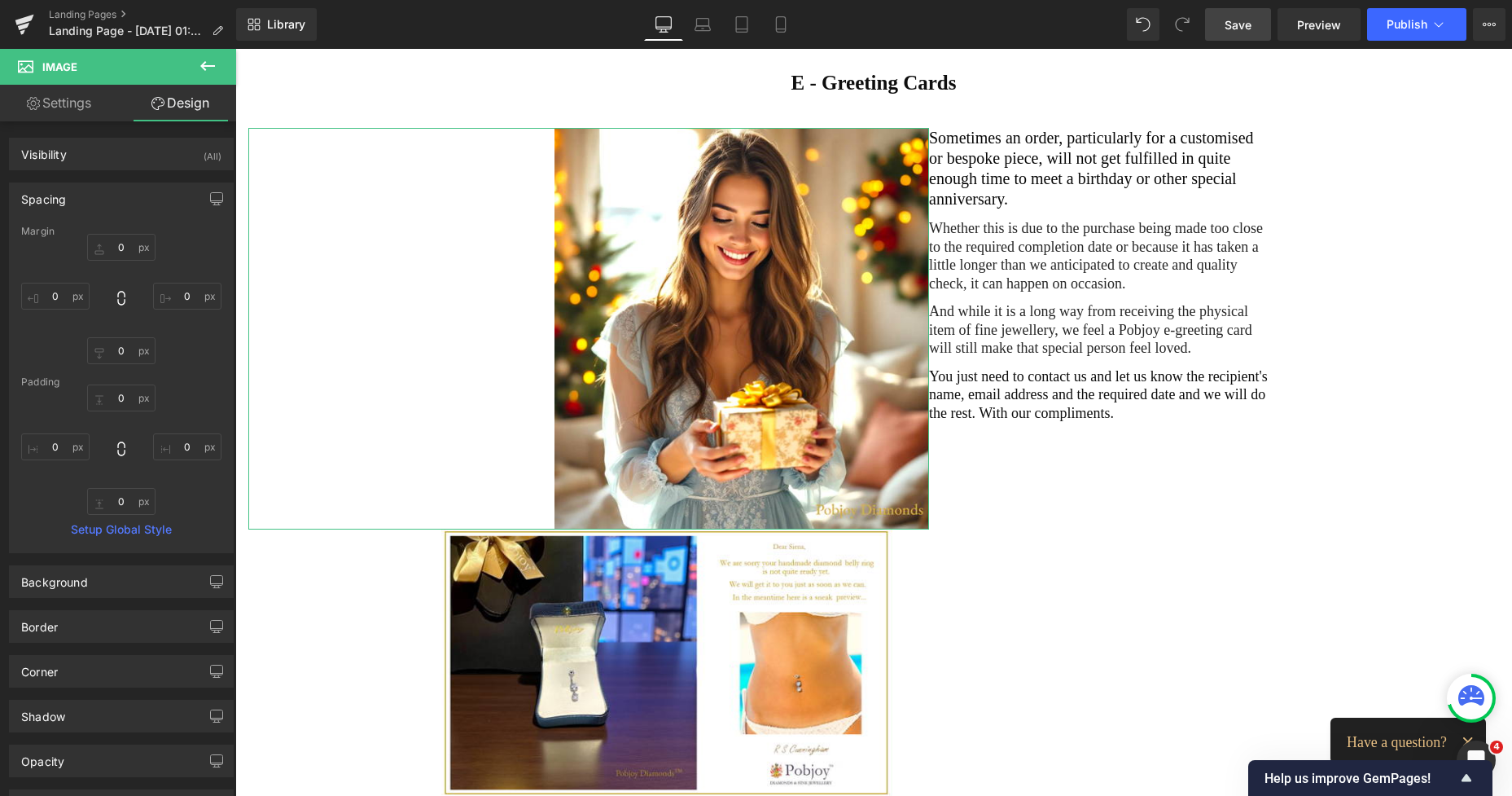
type input "0"
click at [177, 292] on input "0" at bounding box center [187, 295] width 69 height 26
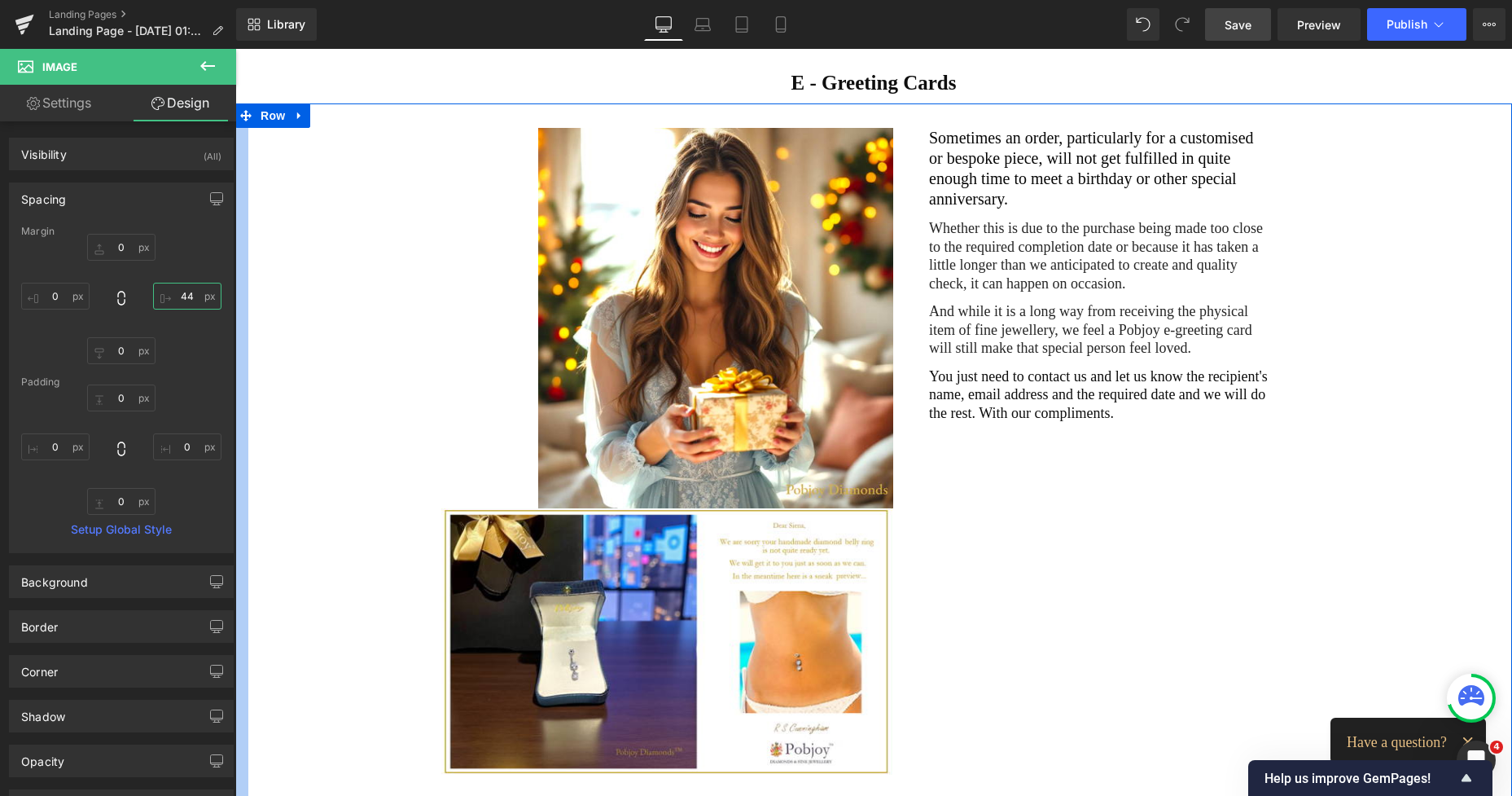
type input "4"
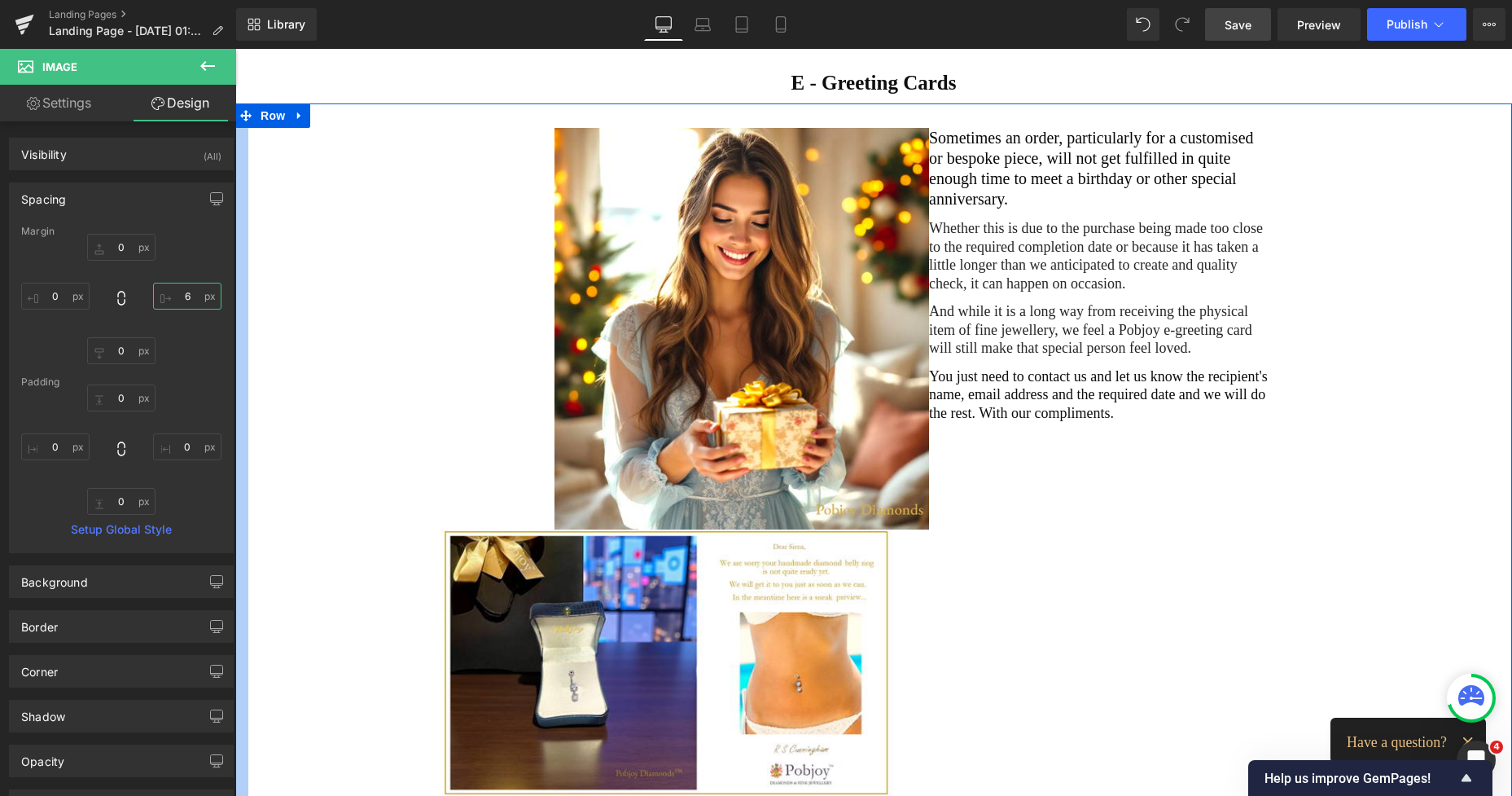
type input "66"
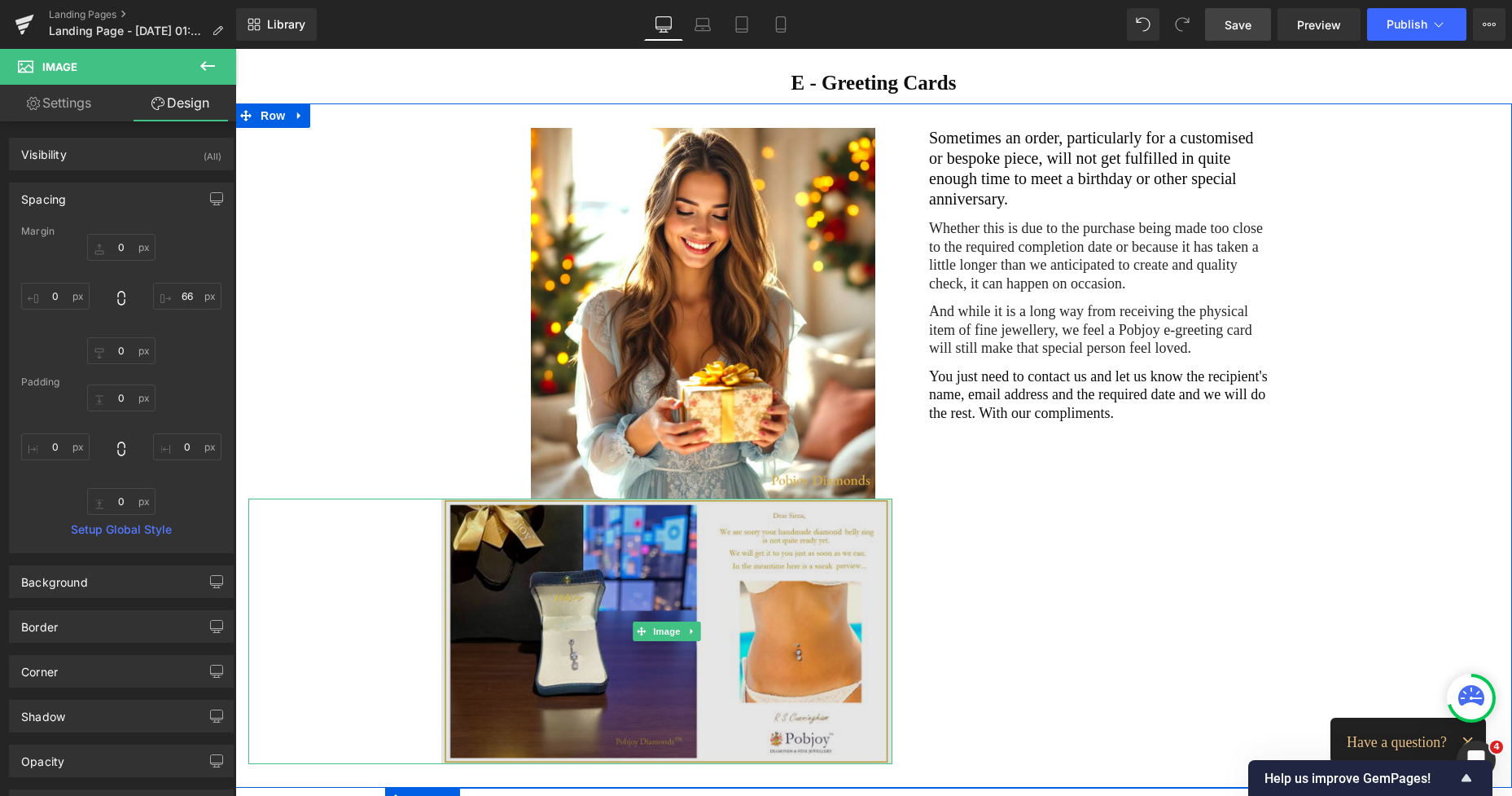
click at [638, 546] on img at bounding box center [666, 632] width 451 height 267
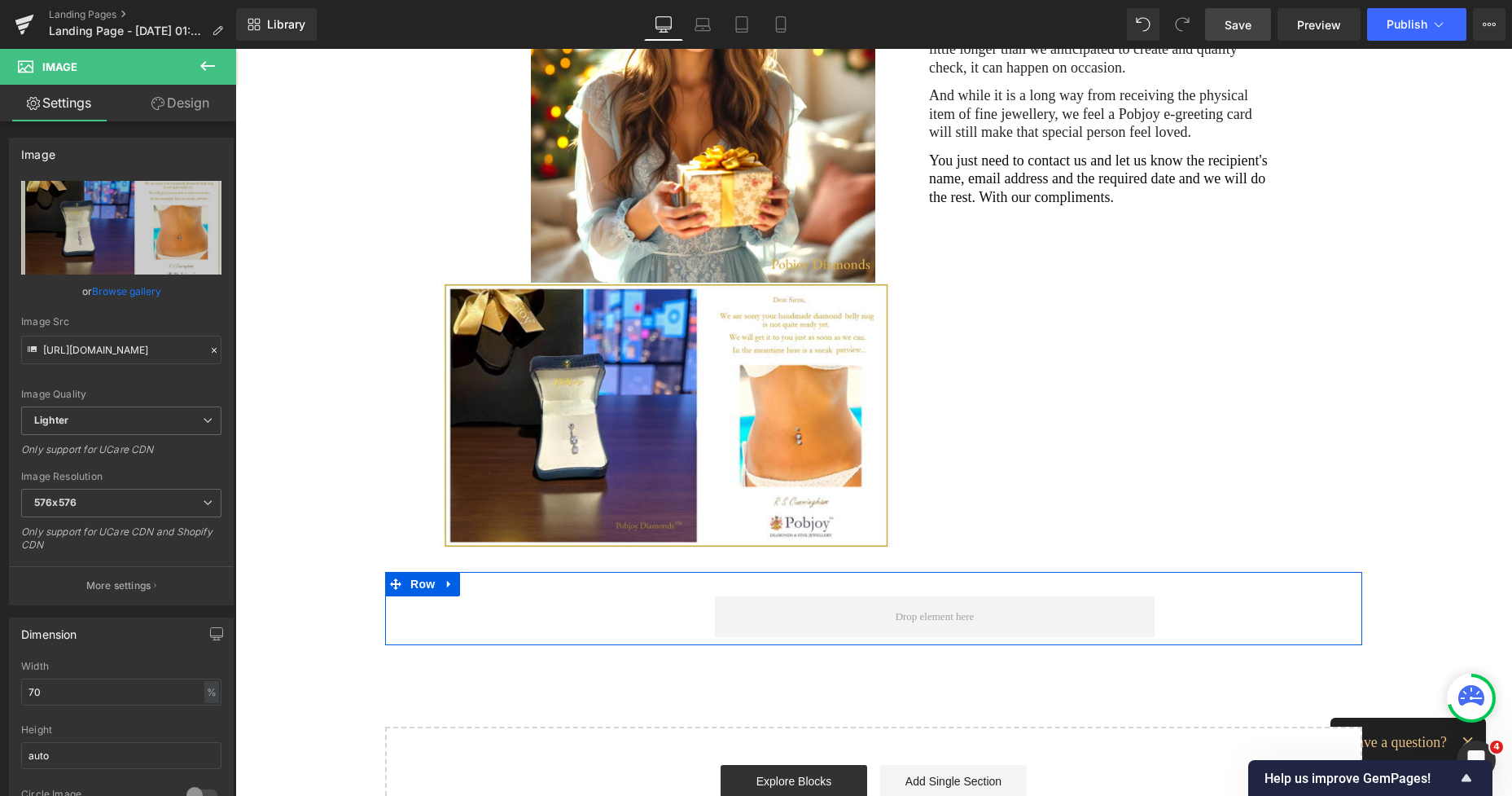
scroll to position [403, 0]
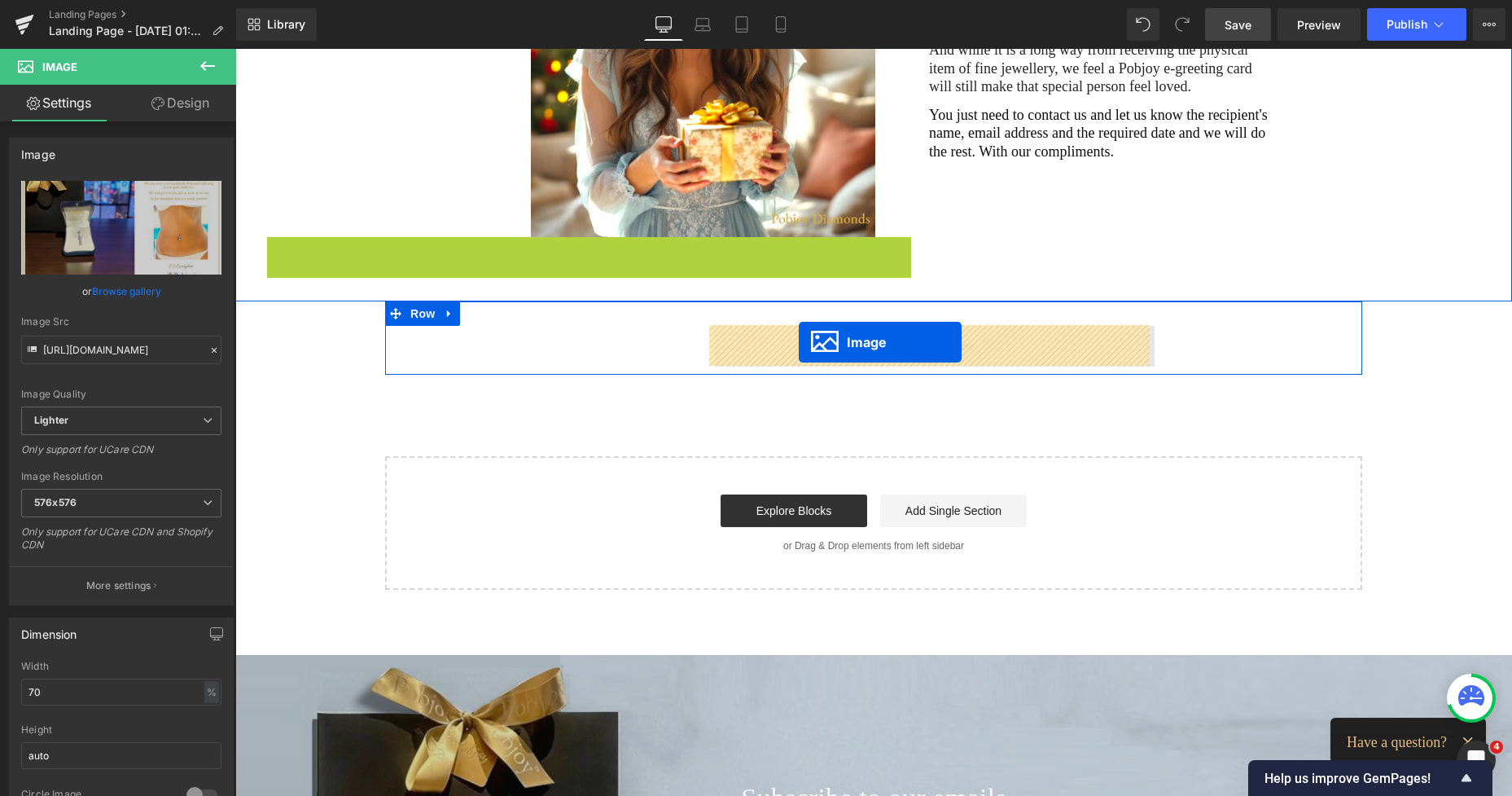
drag, startPoint x: 638, startPoint y: 369, endPoint x: 799, endPoint y: 342, distance: 163.2
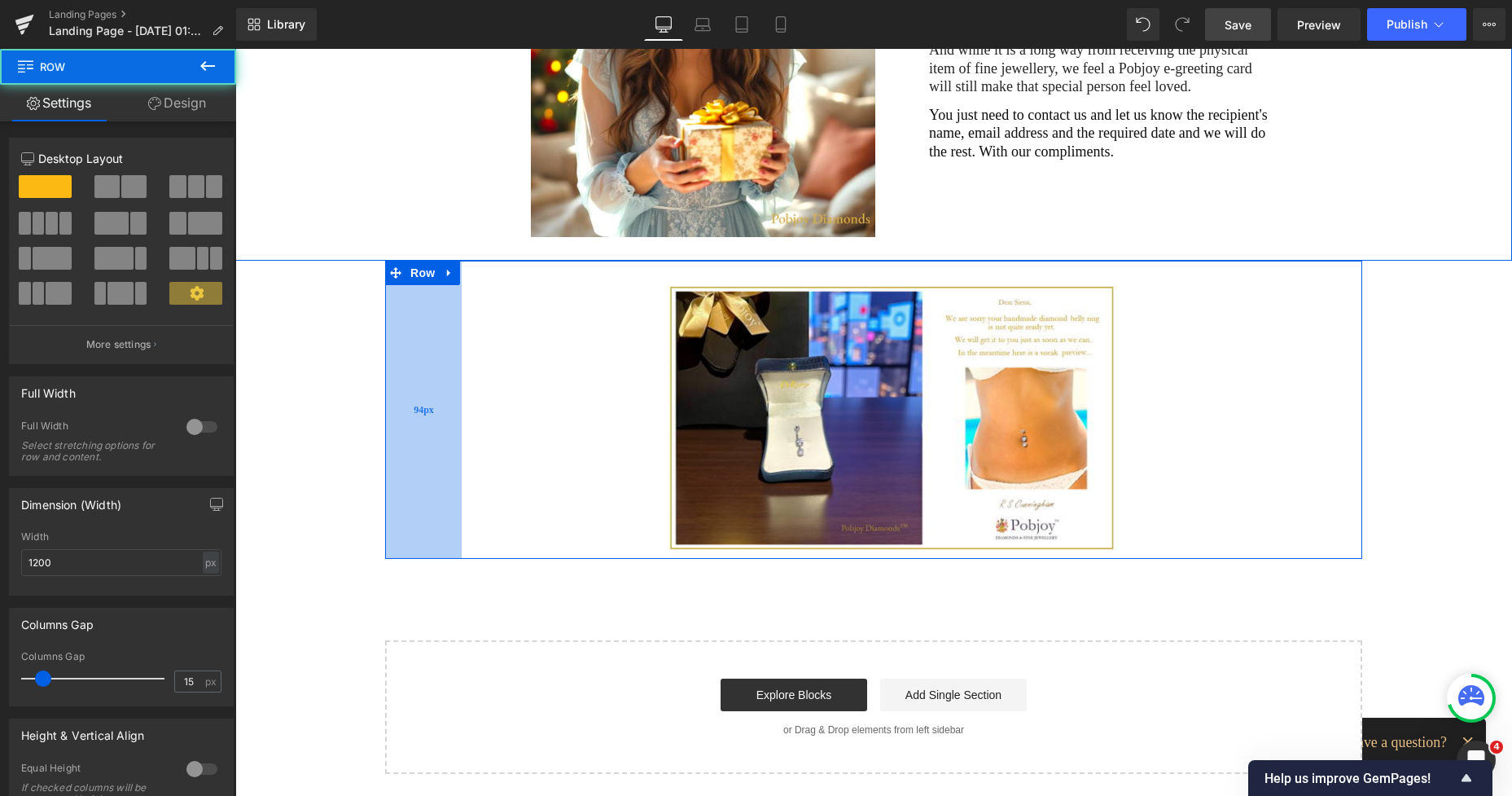
drag, startPoint x: 629, startPoint y: 337, endPoint x: 388, endPoint y: 334, distance: 241.0
click at [388, 334] on div "94px" at bounding box center [423, 410] width 76 height 299
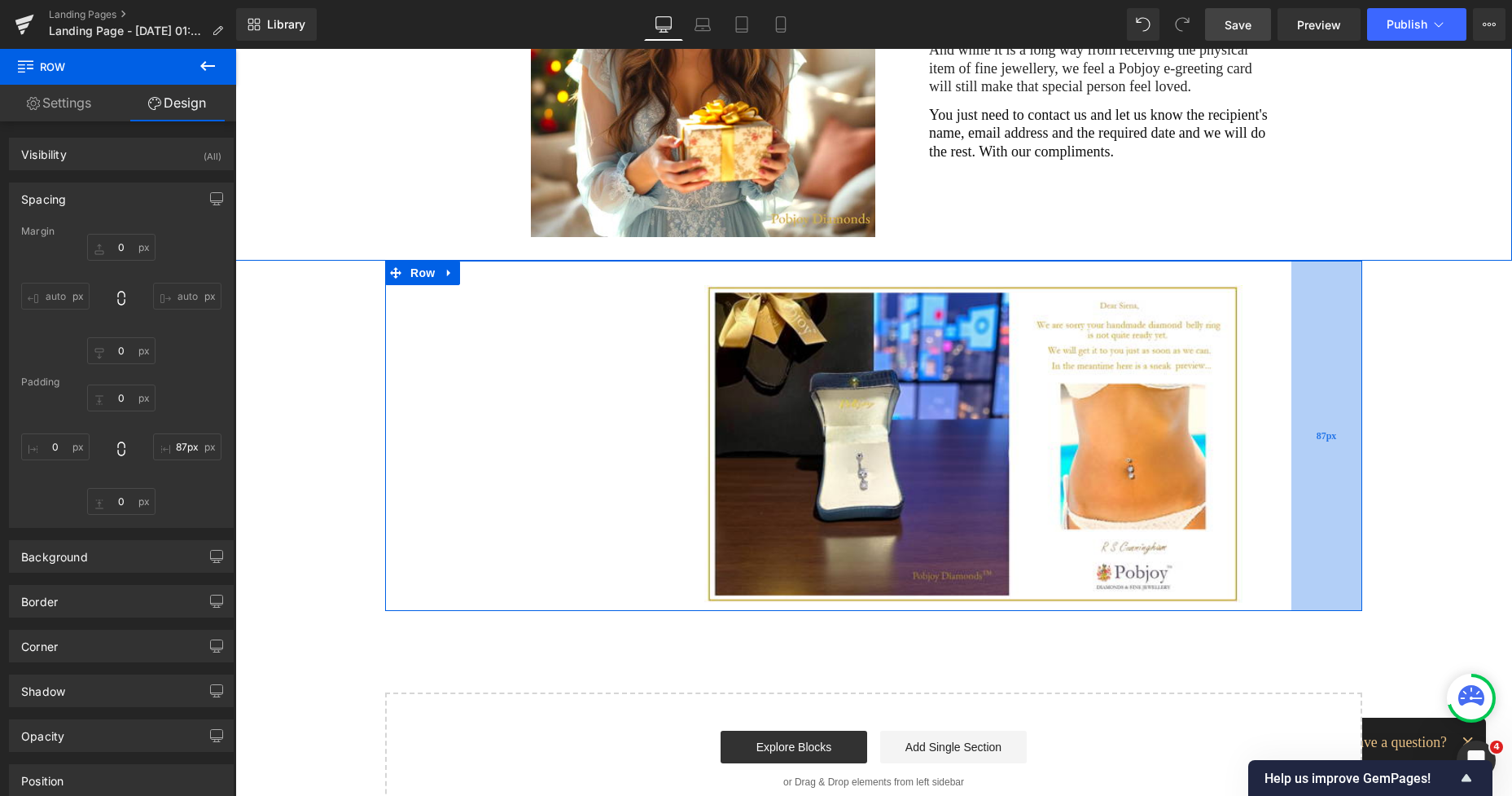
type input "0"
type input "30"
type input "87"
type input "10"
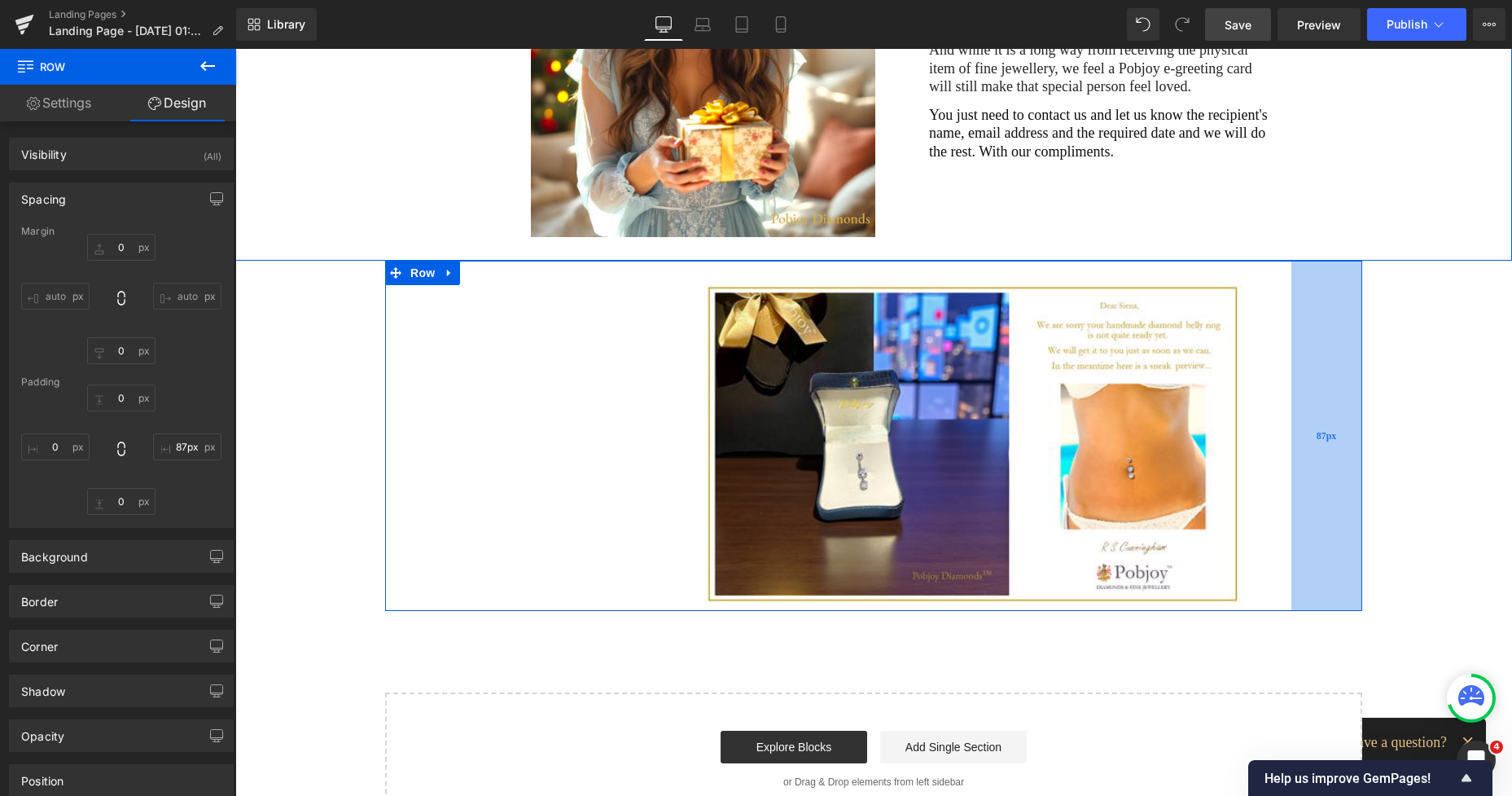
type input "94"
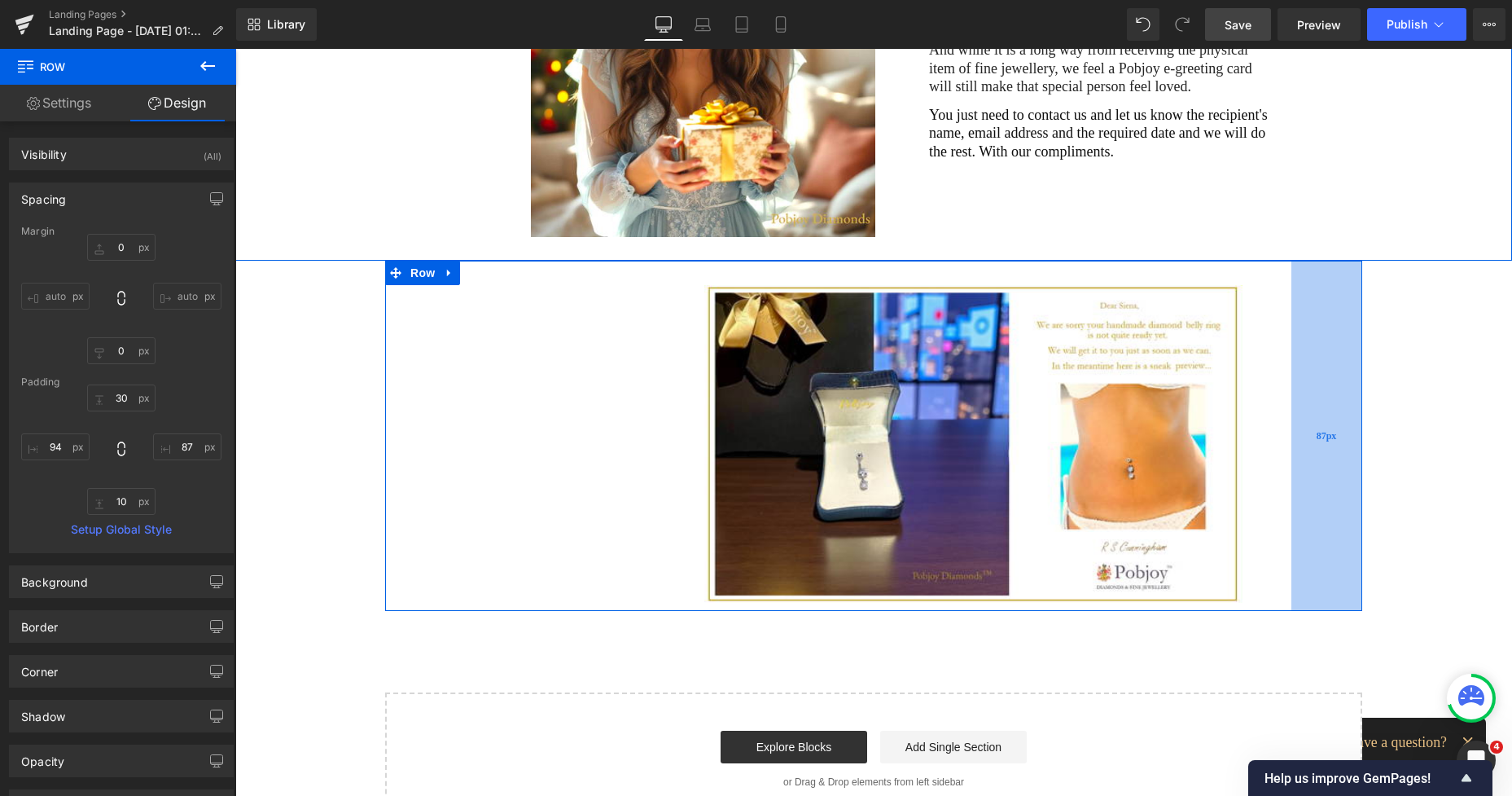
type input "72px"
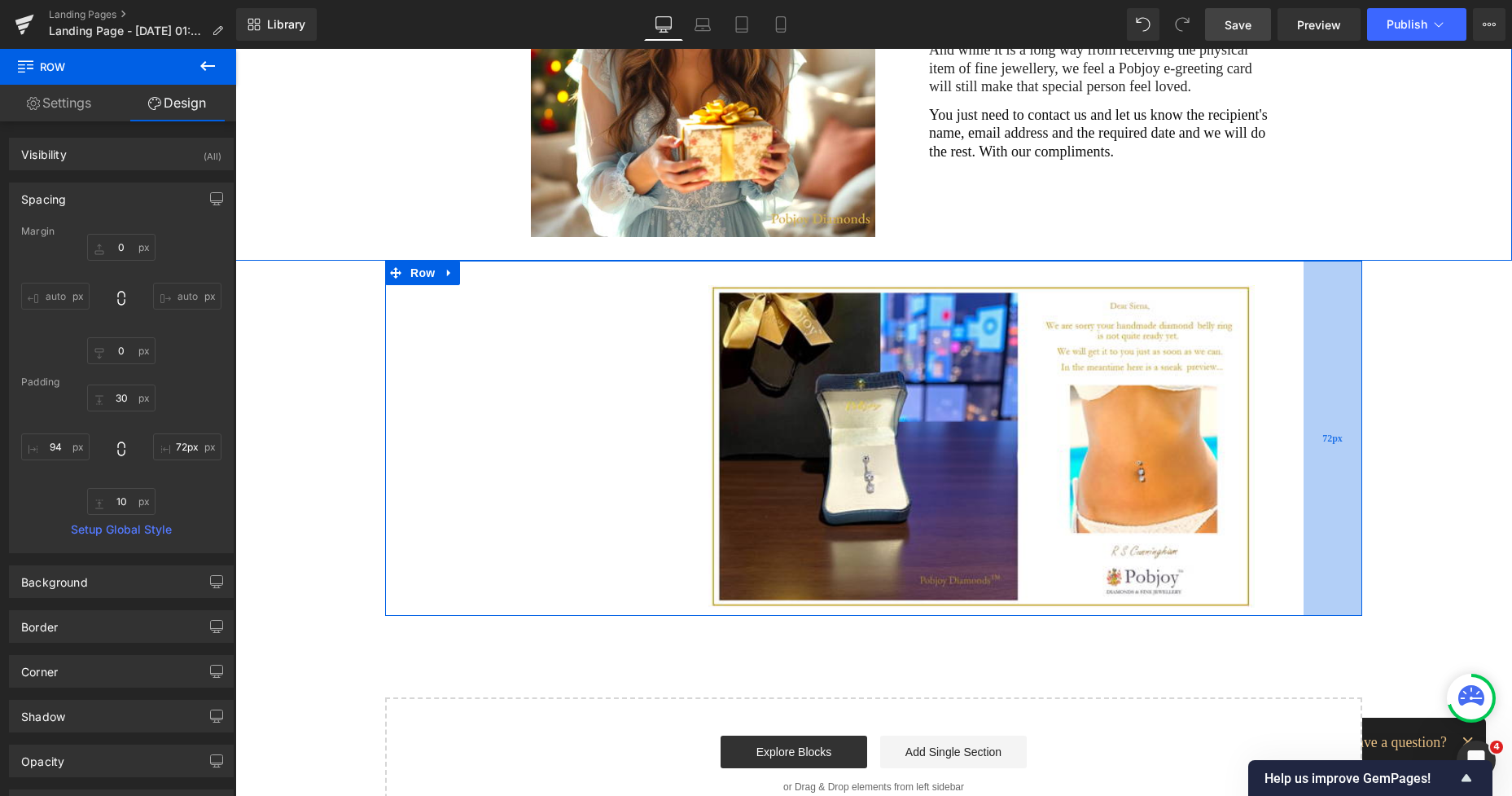
drag, startPoint x: 1342, startPoint y: 381, endPoint x: 1355, endPoint y: 375, distance: 14.3
click at [1355, 375] on div "72px" at bounding box center [1333, 438] width 59 height 355
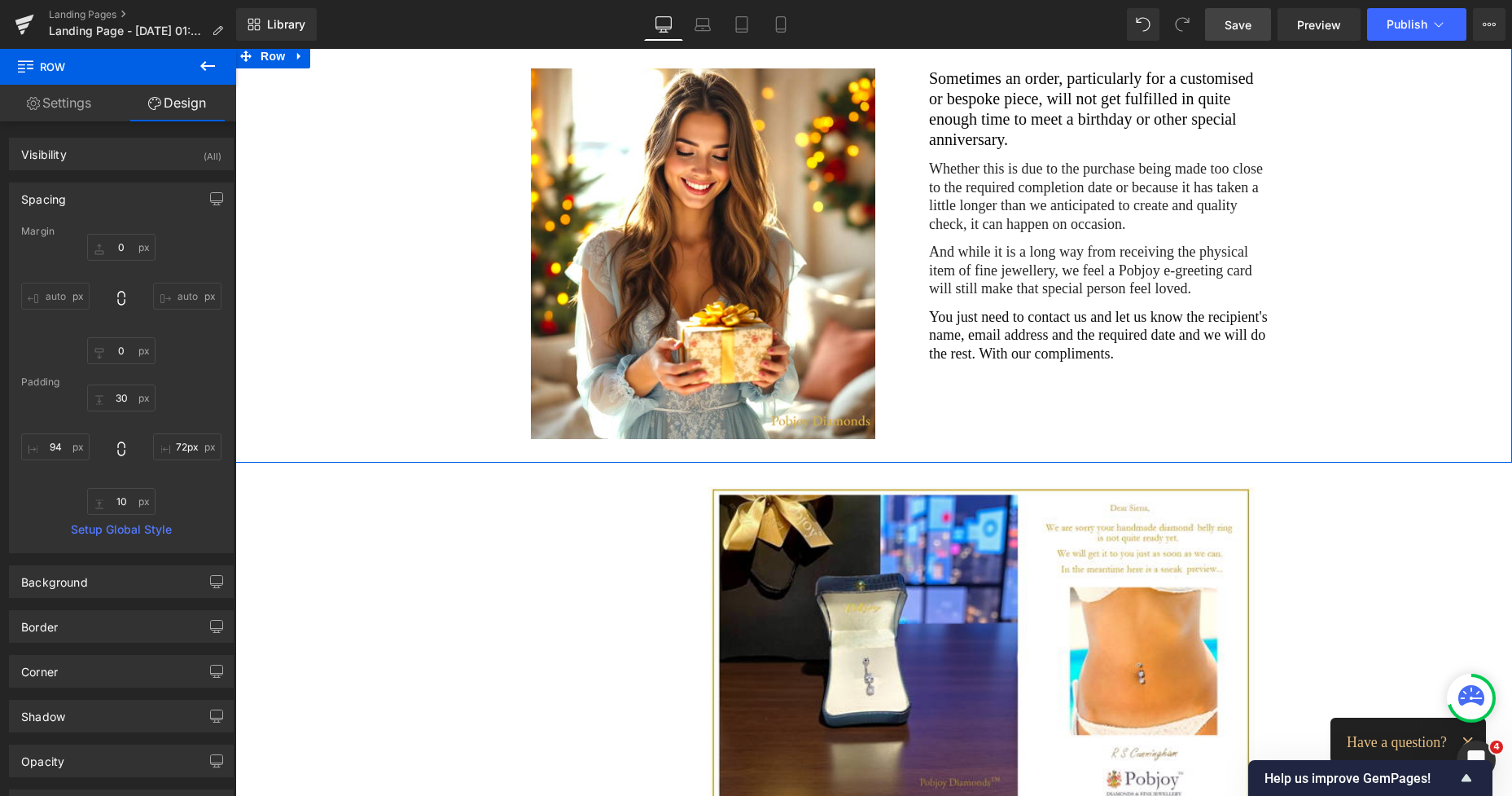
scroll to position [347, 0]
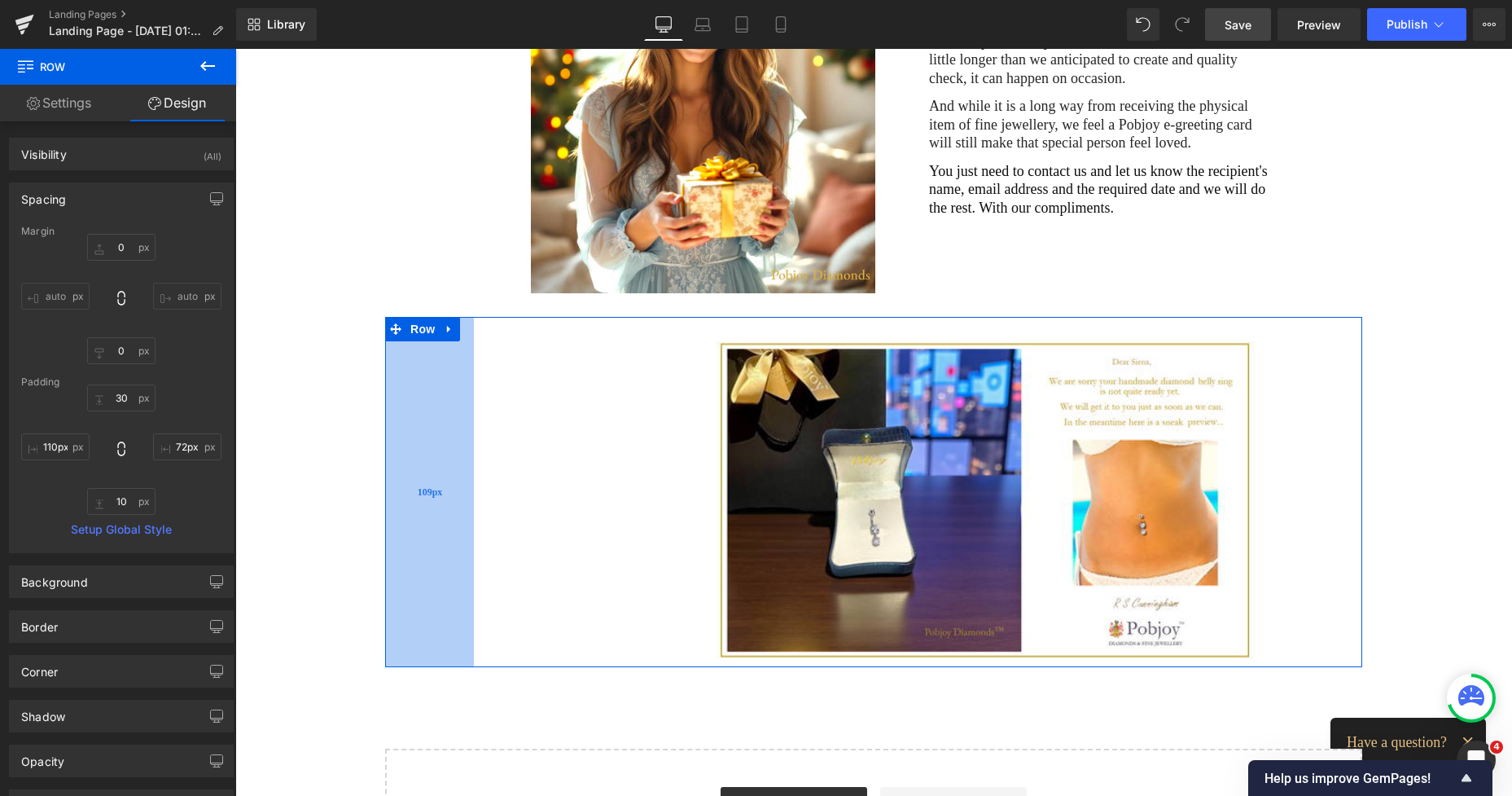
type input "111px"
drag, startPoint x: 427, startPoint y: 406, endPoint x: 441, endPoint y: 408, distance: 14.1
click at [441, 408] on div "111px" at bounding box center [430, 491] width 90 height 349
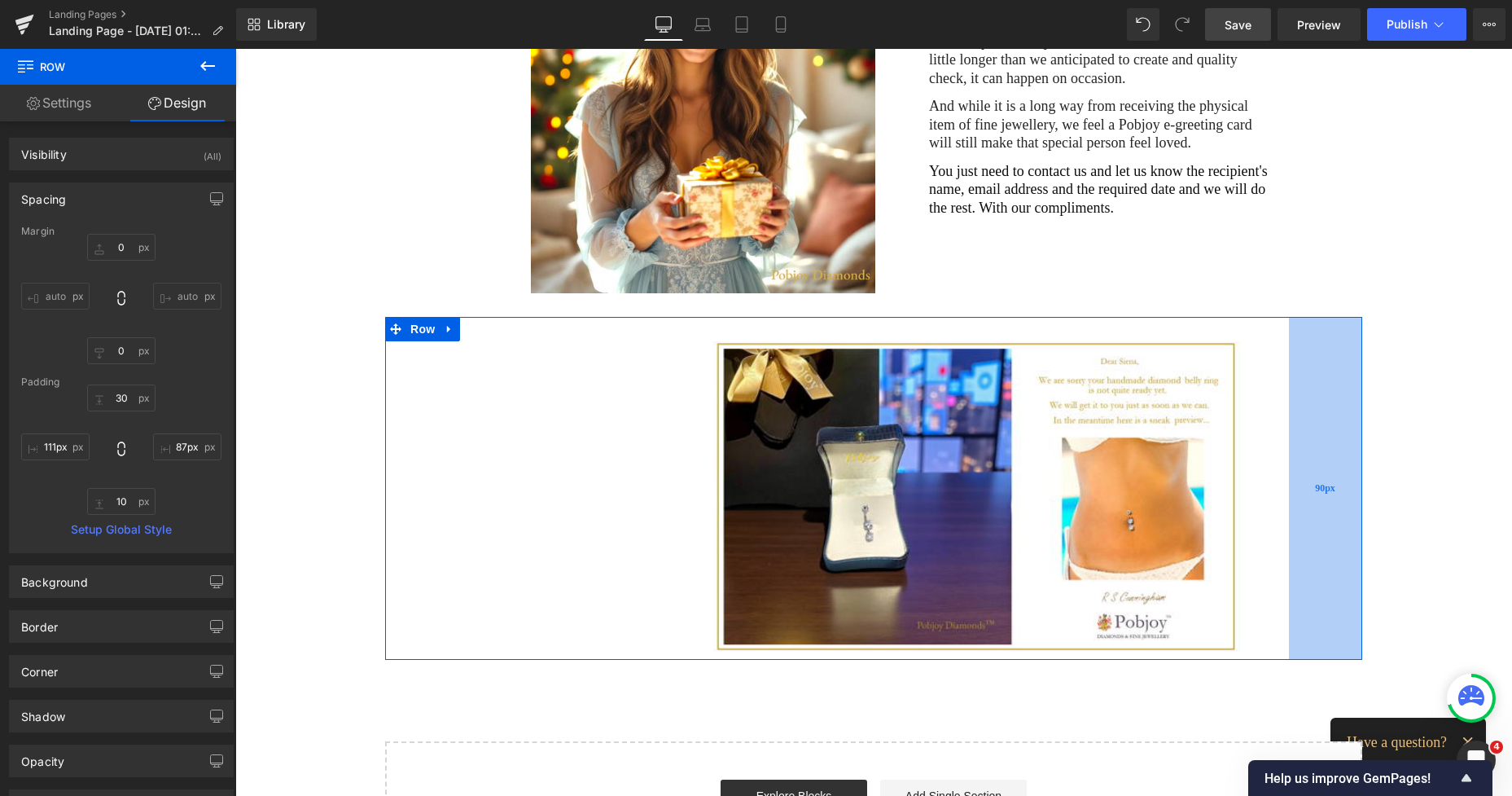
type input "90px"
drag, startPoint x: 1312, startPoint y: 441, endPoint x: 1297, endPoint y: 441, distance: 15.0
click at [1297, 441] on div "90px" at bounding box center [1325, 488] width 73 height 344
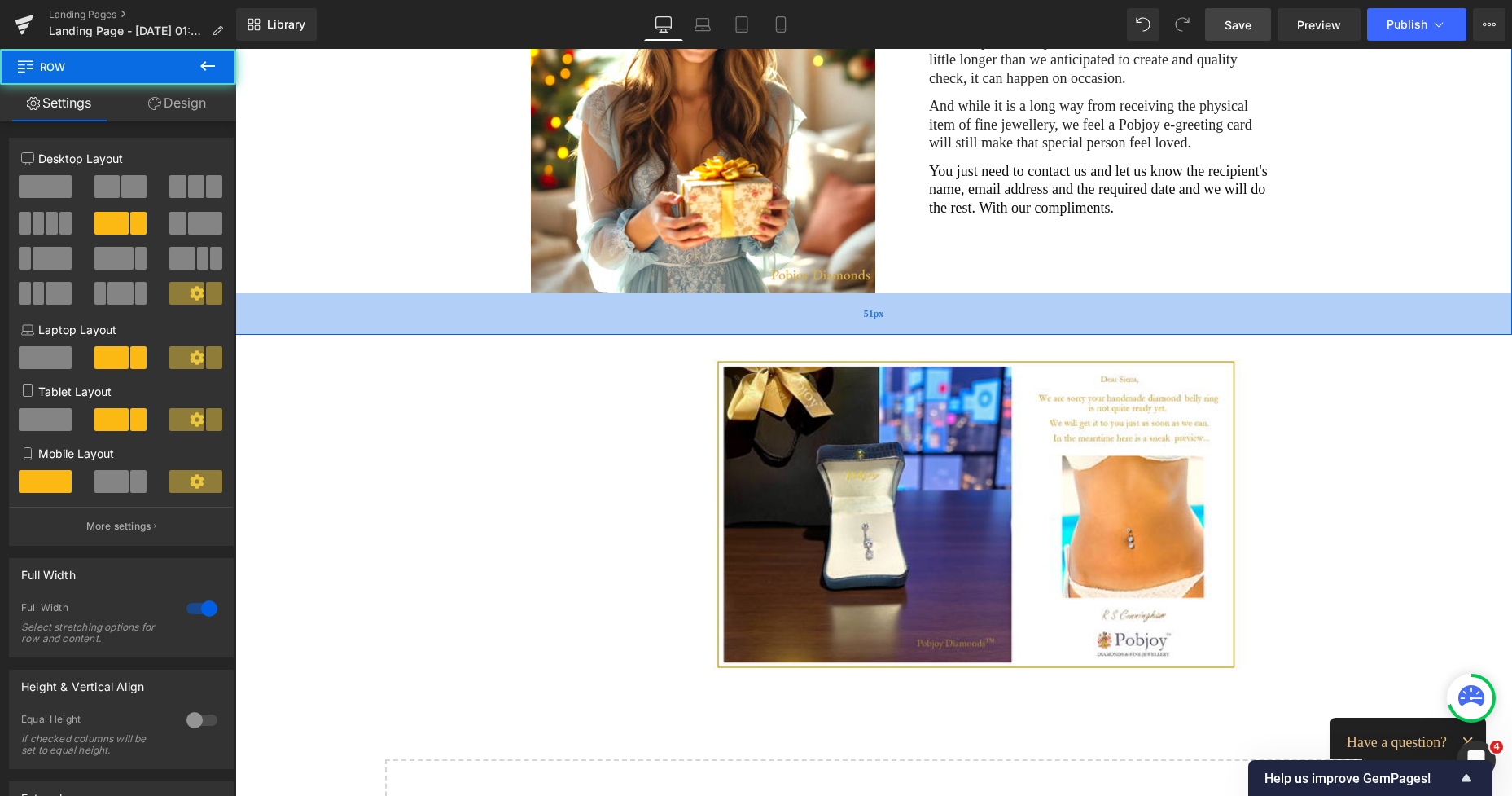
drag, startPoint x: 905, startPoint y: 311, endPoint x: 914, endPoint y: 328, distance: 19.2
click at [914, 328] on div "51px" at bounding box center [873, 314] width 1277 height 41
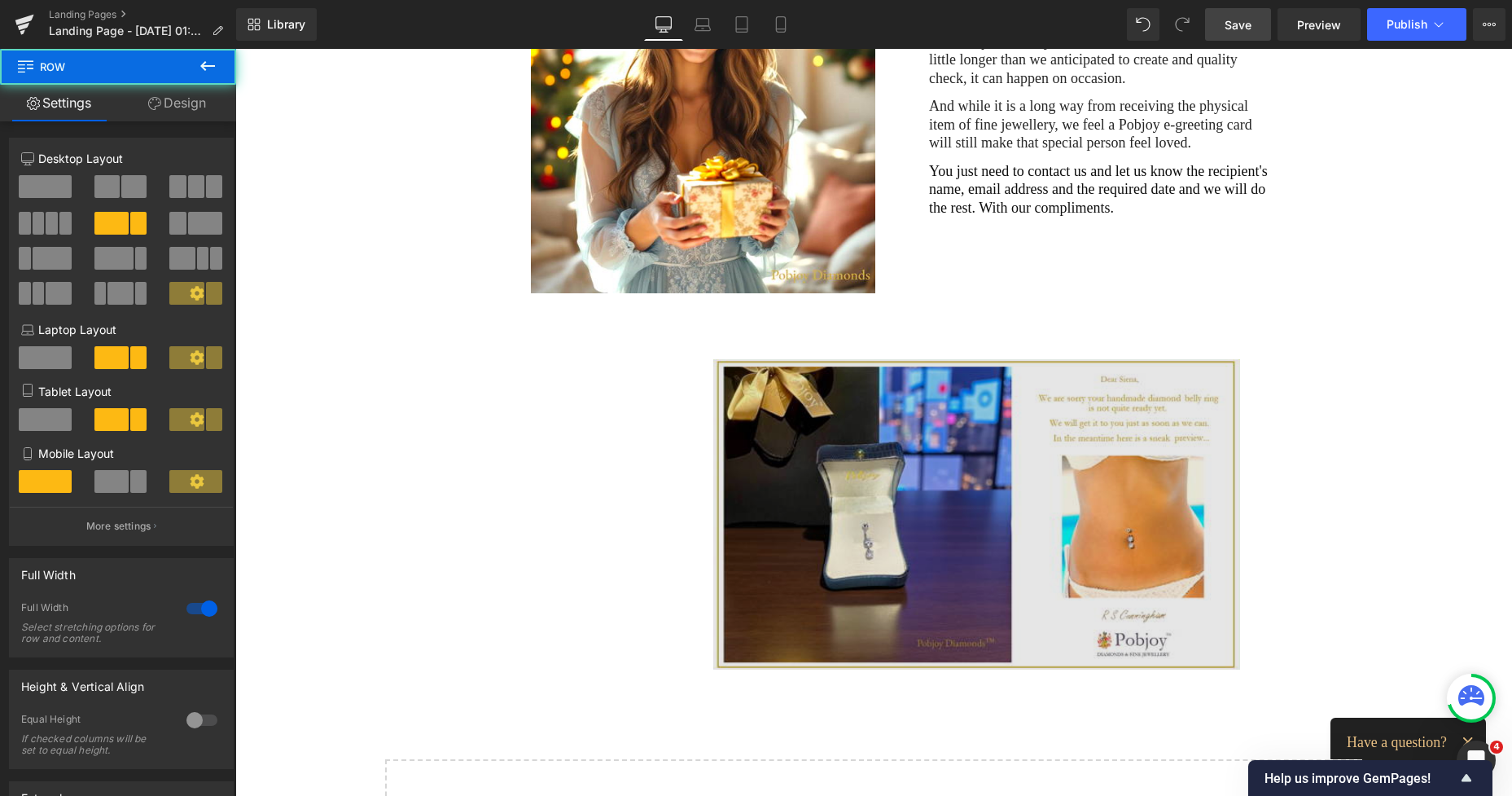
click at [577, 388] on div at bounding box center [864, 514] width 753 height 311
click at [552, 410] on div at bounding box center [864, 514] width 753 height 311
click at [640, 430] on div at bounding box center [864, 514] width 753 height 311
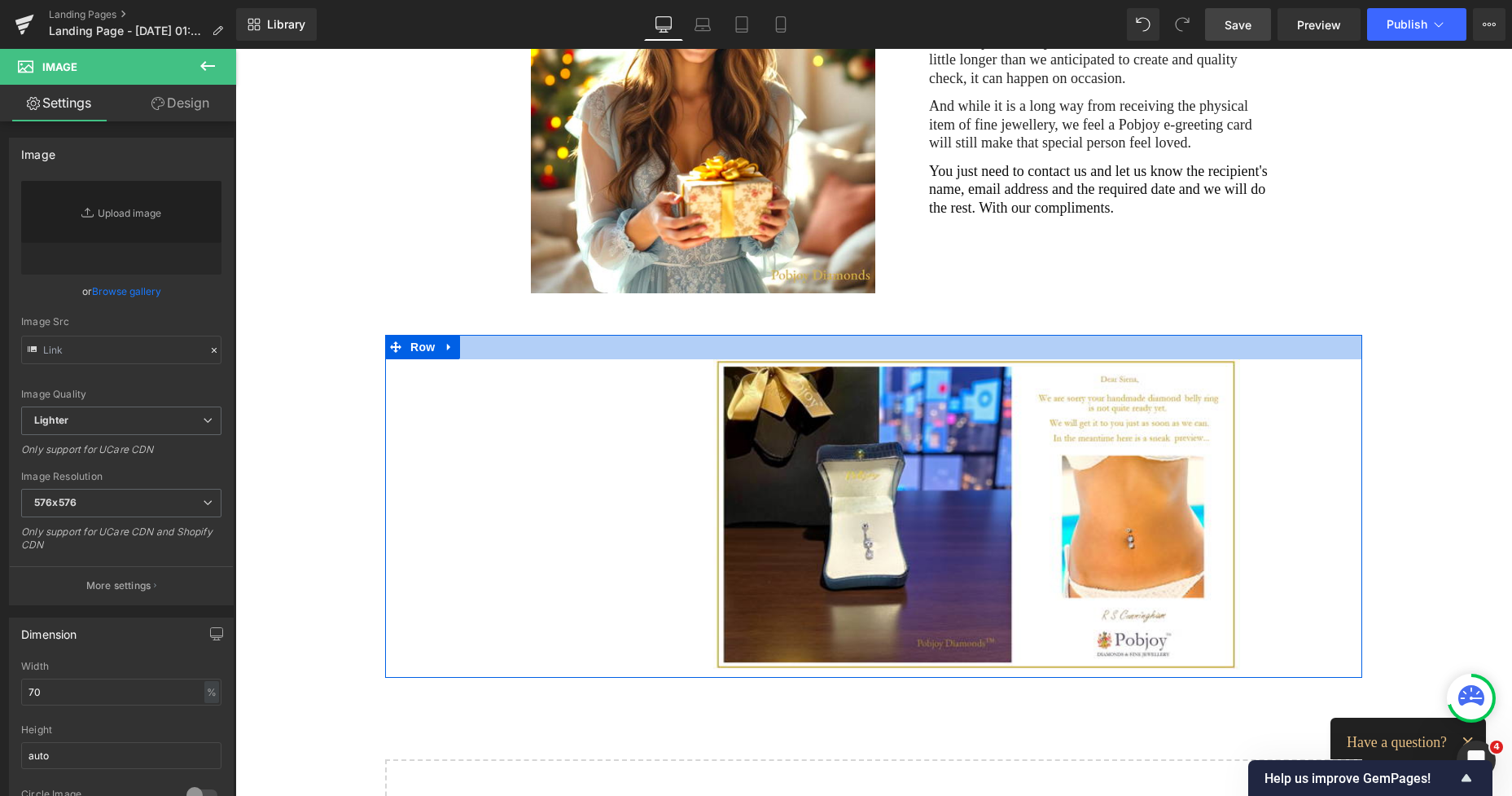
click at [751, 359] on div at bounding box center [873, 347] width 977 height 25
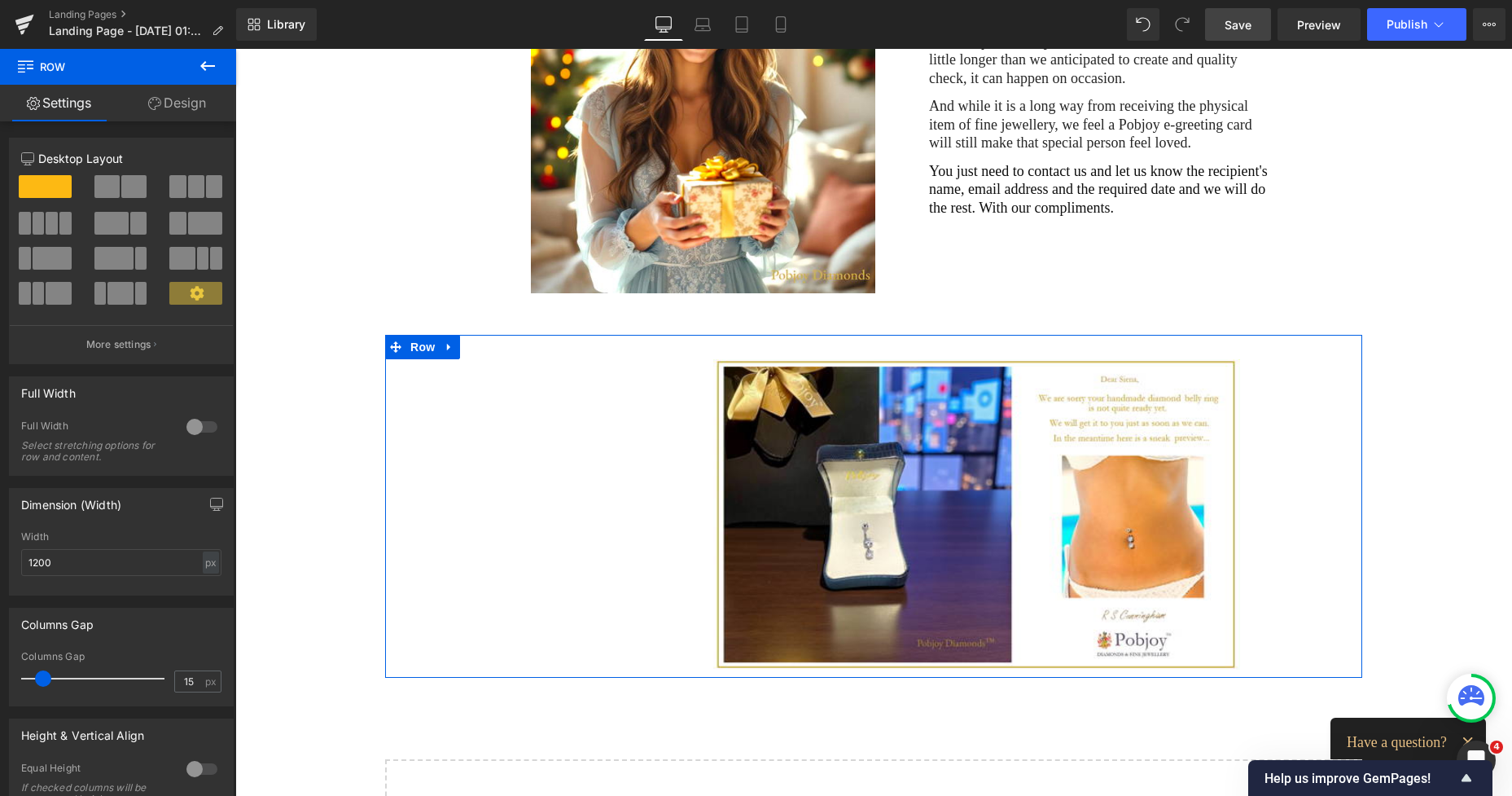
click at [187, 108] on link "Design" at bounding box center [176, 102] width 118 height 36
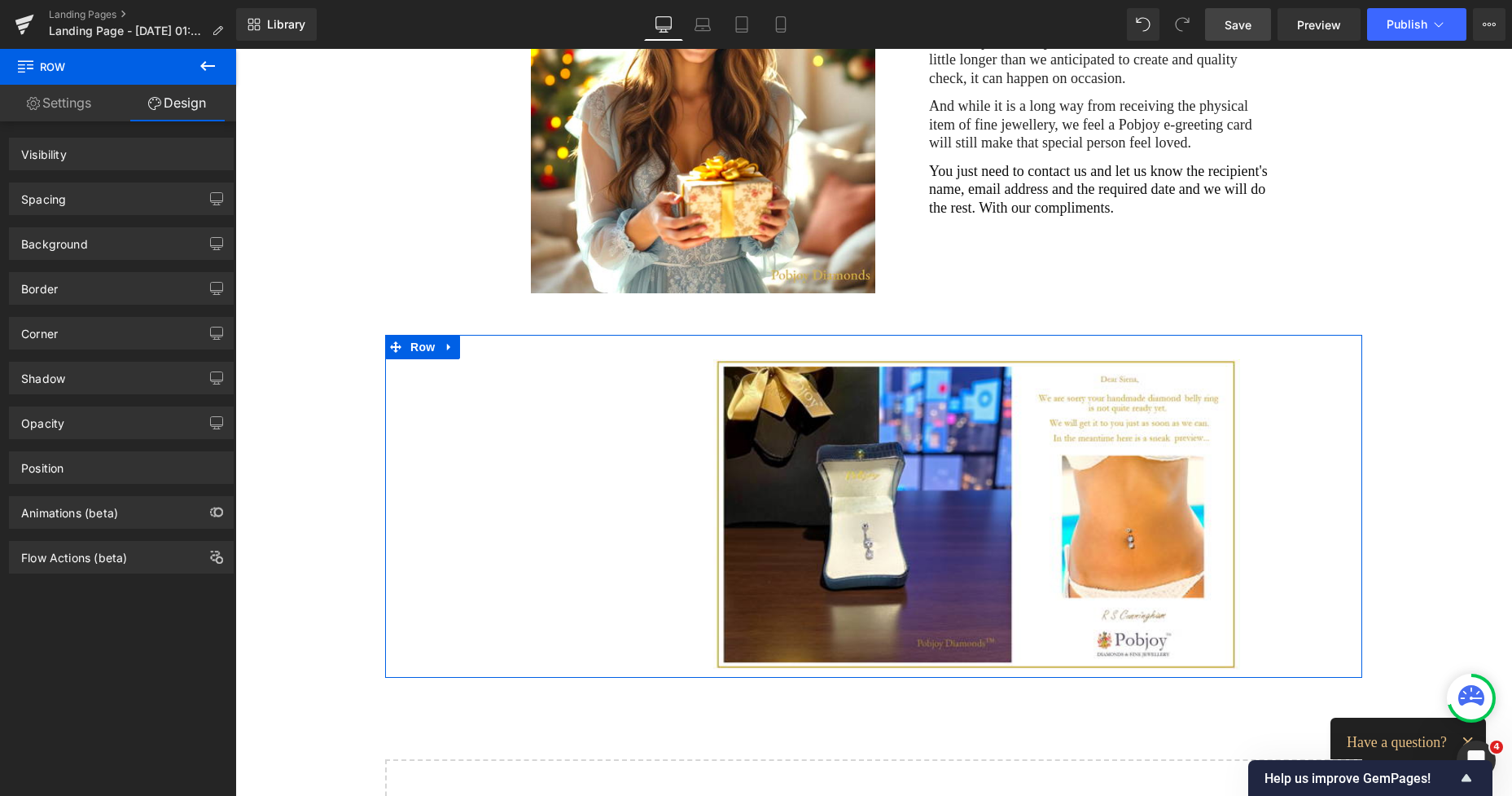
click at [46, 243] on div "Background" at bounding box center [55, 239] width 67 height 23
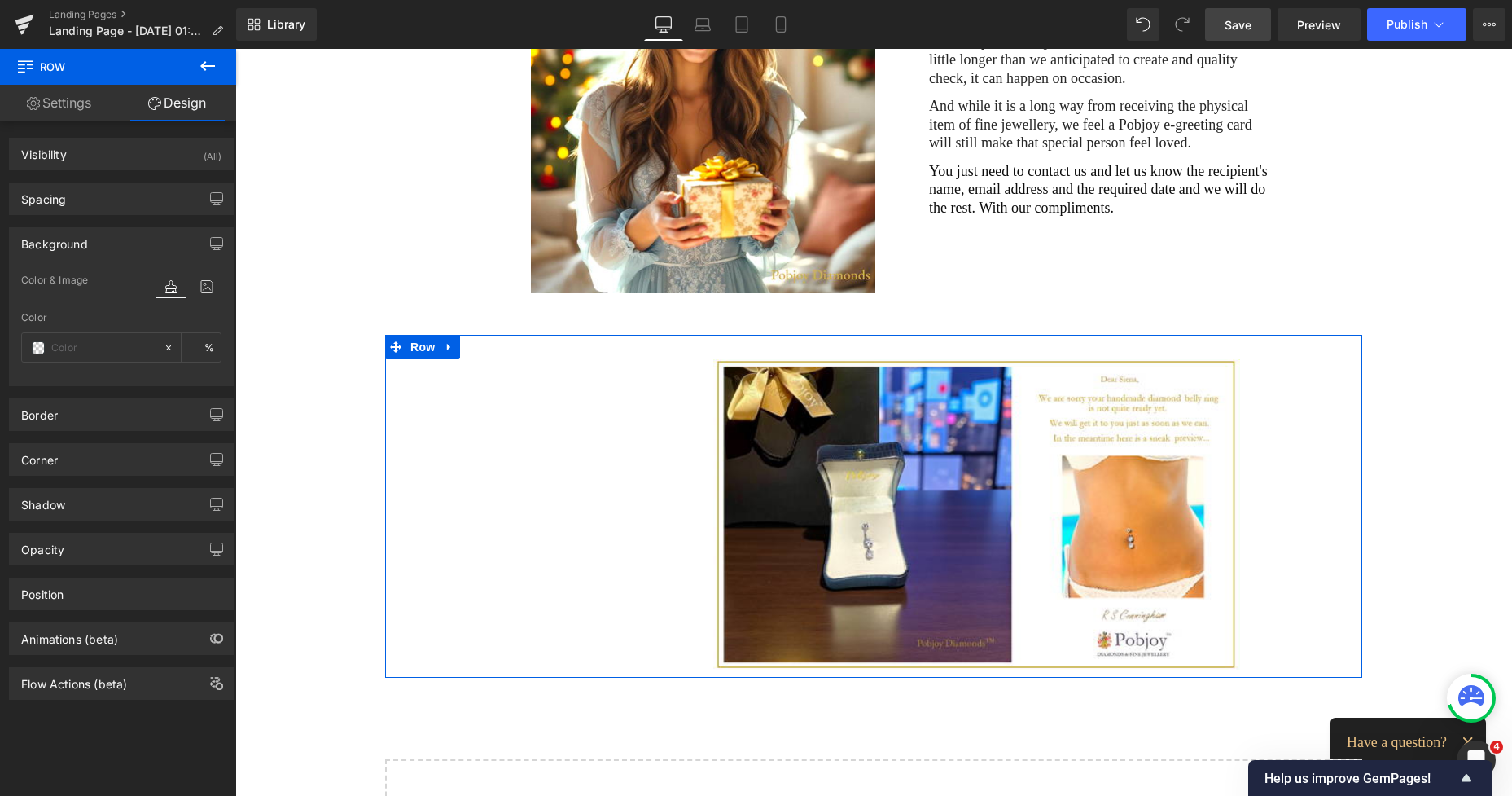
type input "transparent"
type input "0"
click at [40, 340] on div "transparent" at bounding box center [92, 347] width 141 height 28
click at [40, 344] on span at bounding box center [37, 347] width 13 height 13
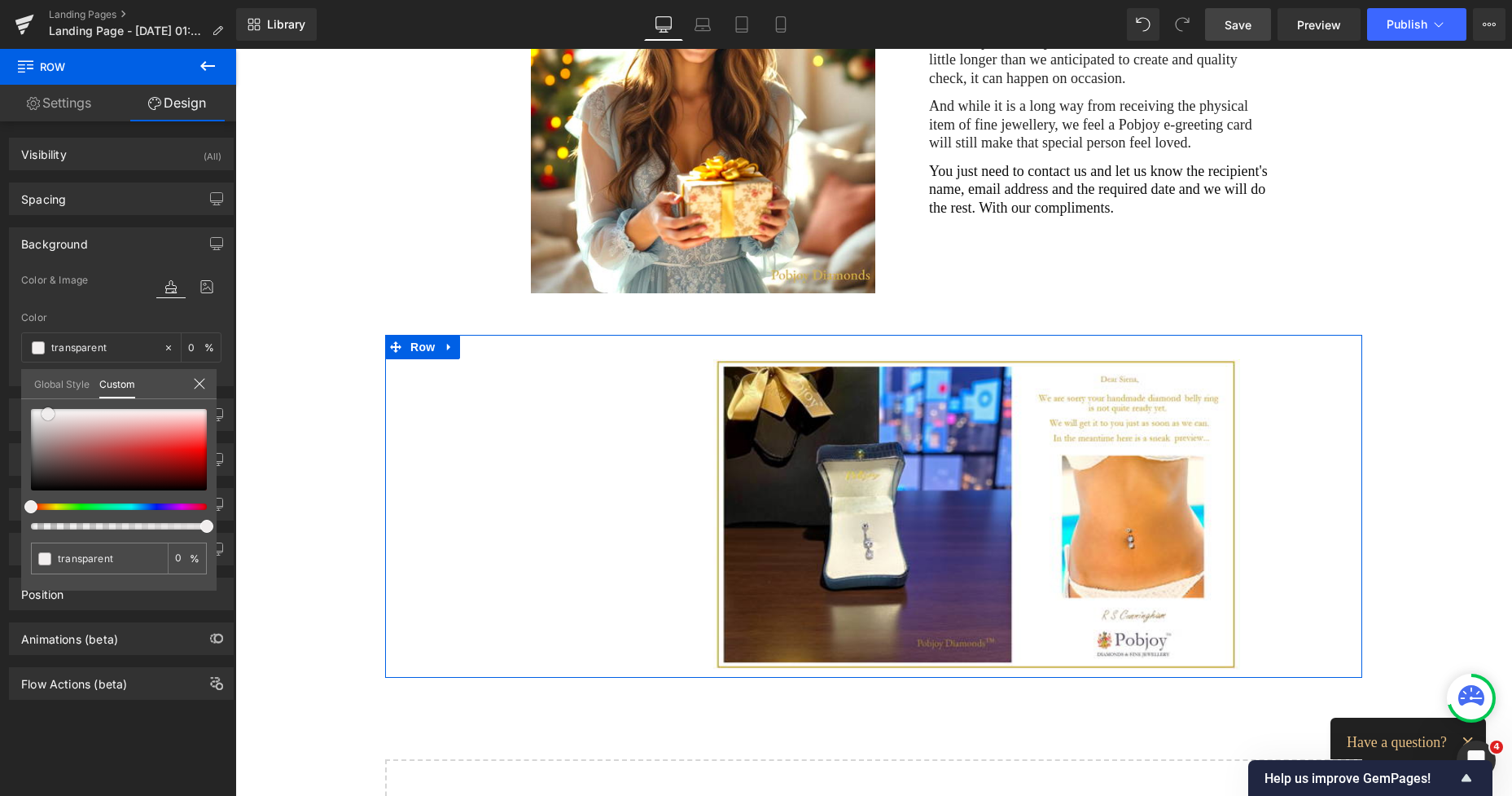
type input "#f1eeee"
type input "100"
type input "#f1eeee"
type input "100"
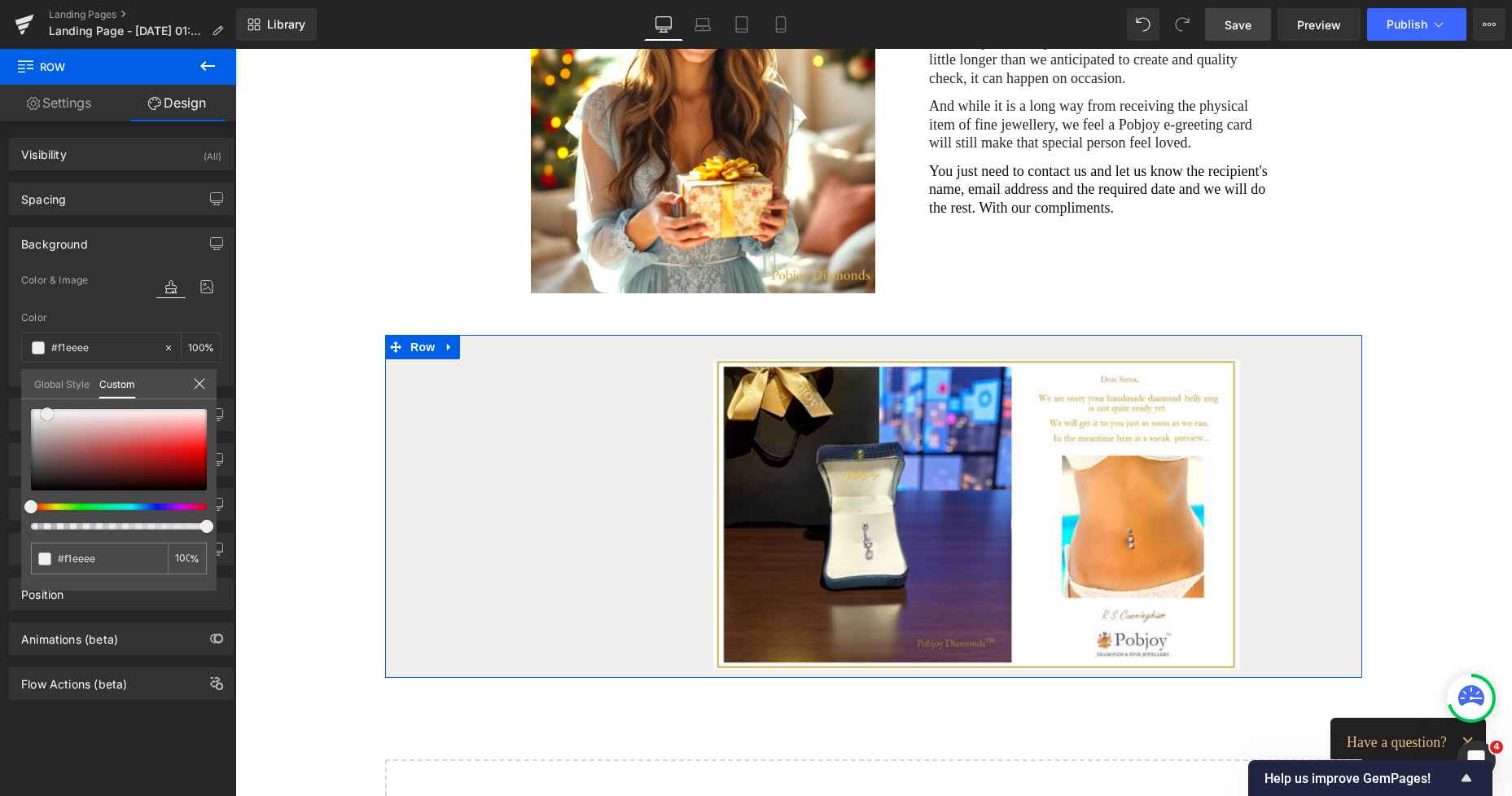
type input "#f0eeee"
type input "#f3f1f1"
type input "#f2f1f1"
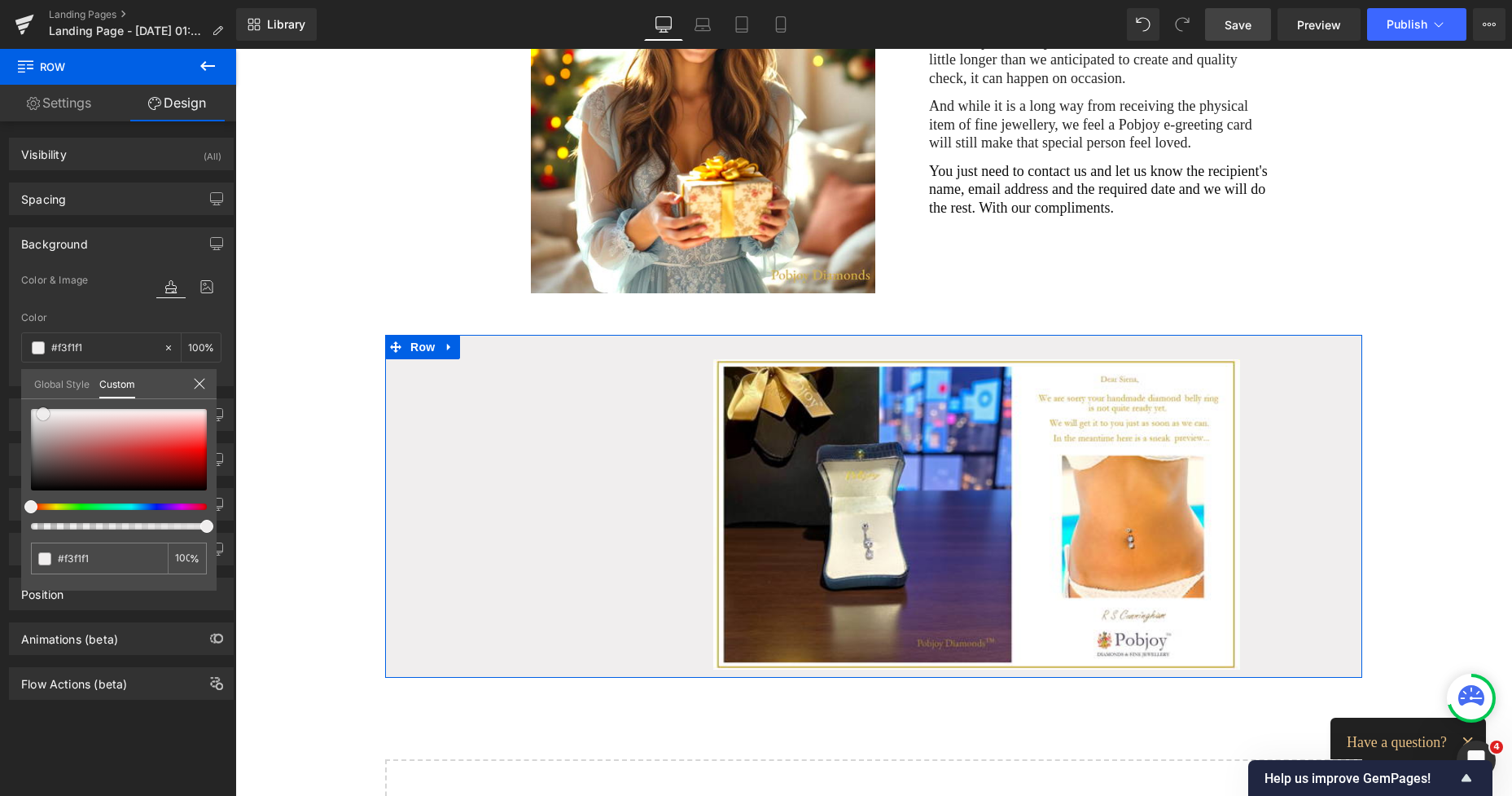
type input "#f2f1f1"
drag, startPoint x: 48, startPoint y: 414, endPoint x: 38, endPoint y: 413, distance: 10.0
click at [38, 413] on div at bounding box center [119, 449] width 175 height 81
type input "#edecec"
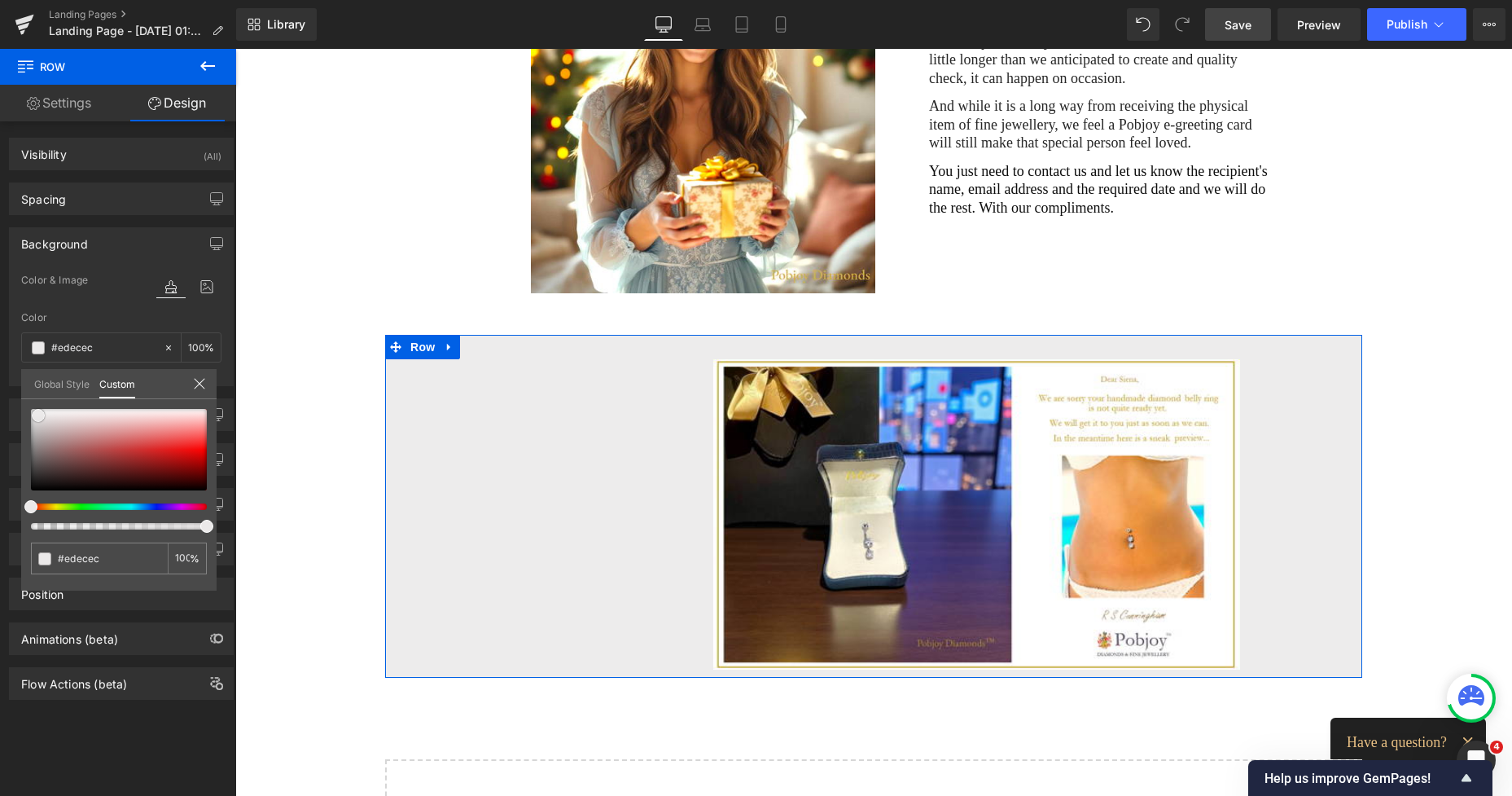
type input "#ebe9e9"
type input "#ebeaea"
type input "#edecec"
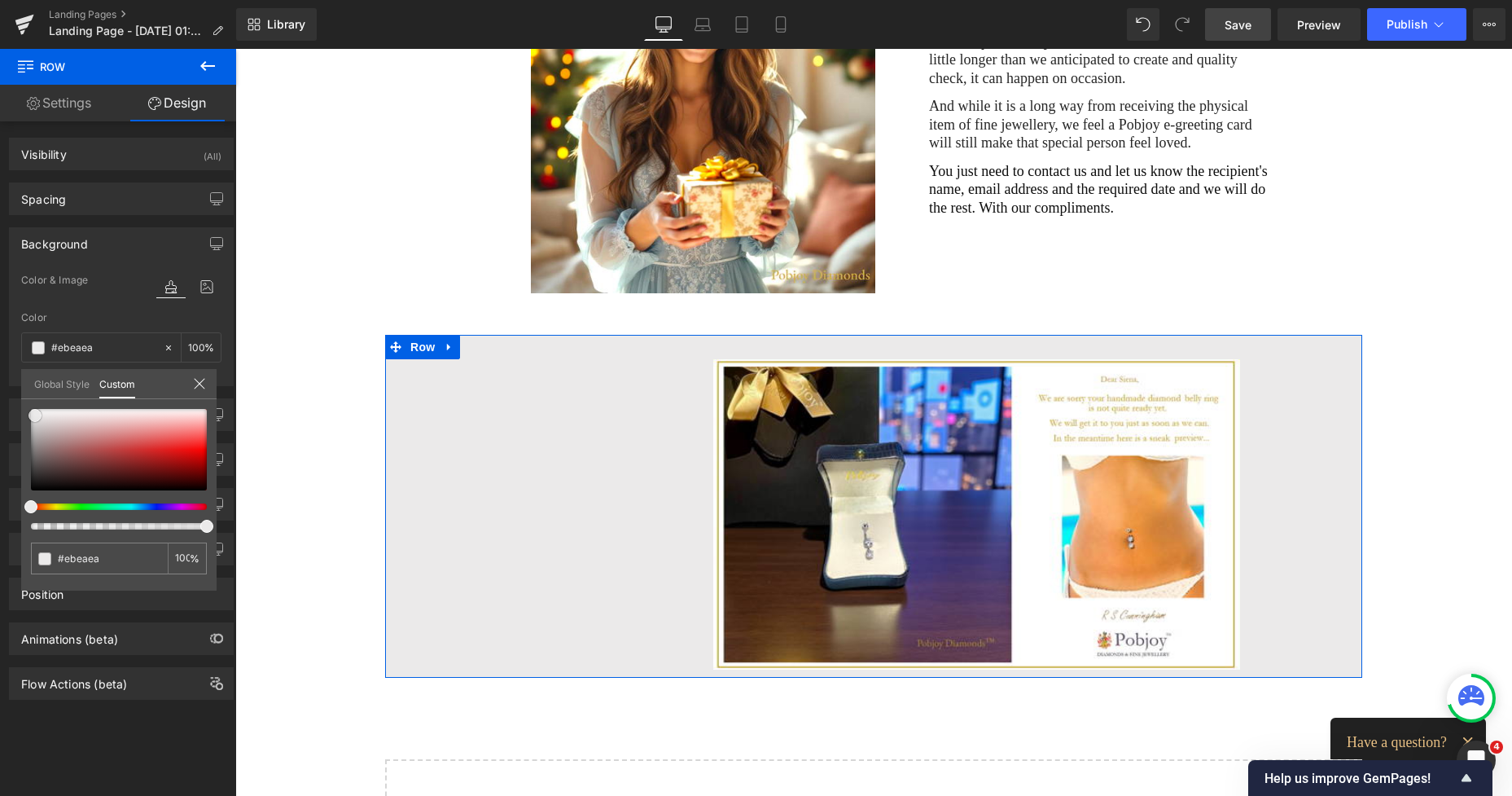
type input "#edecec"
type input "#f2f2f2"
type input "#f4f4f4"
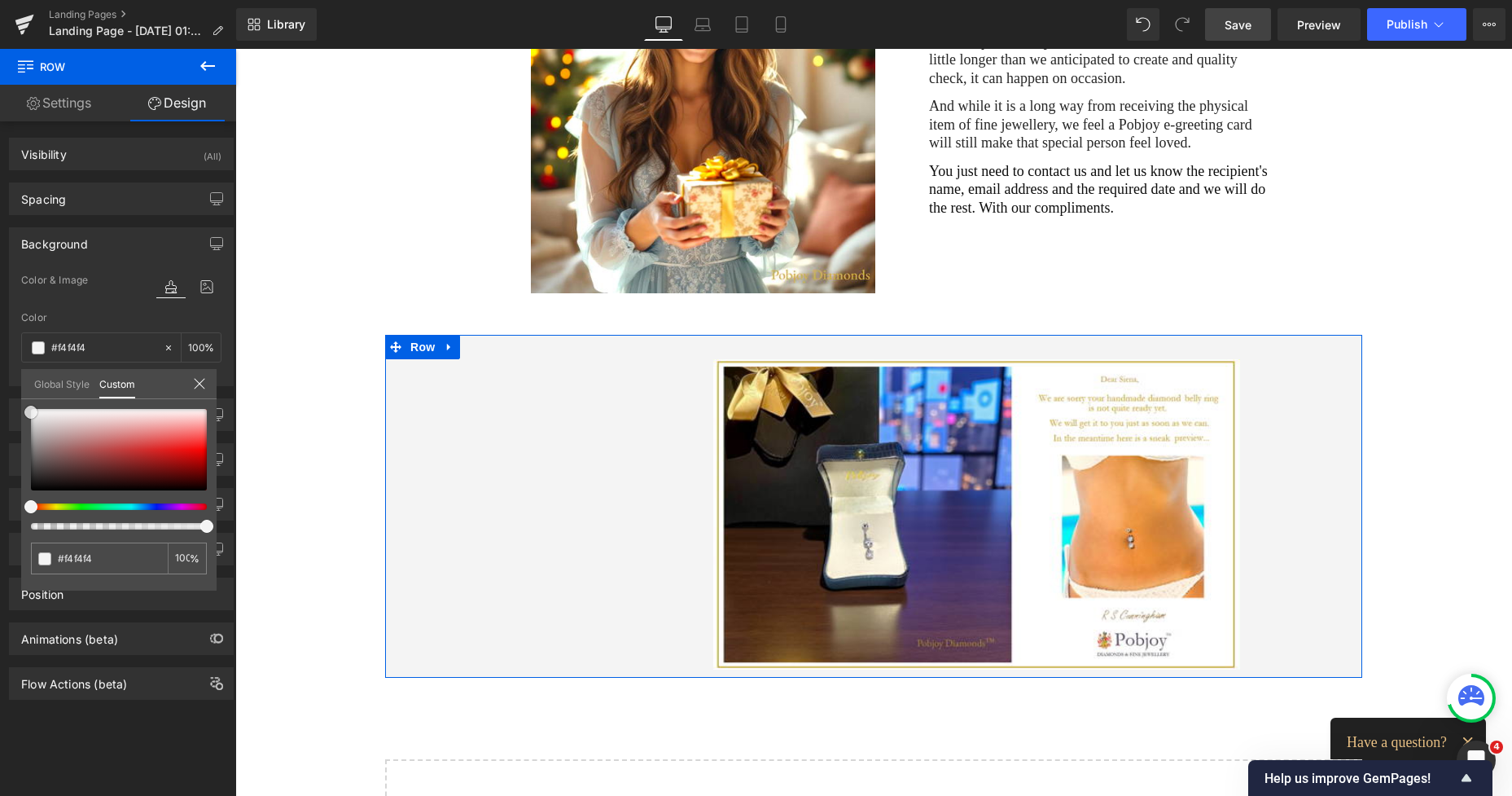
type input "#f7f7f7"
drag, startPoint x: 38, startPoint y: 413, endPoint x: 28, endPoint y: 412, distance: 10.0
click at [28, 412] on span at bounding box center [30, 411] width 13 height 13
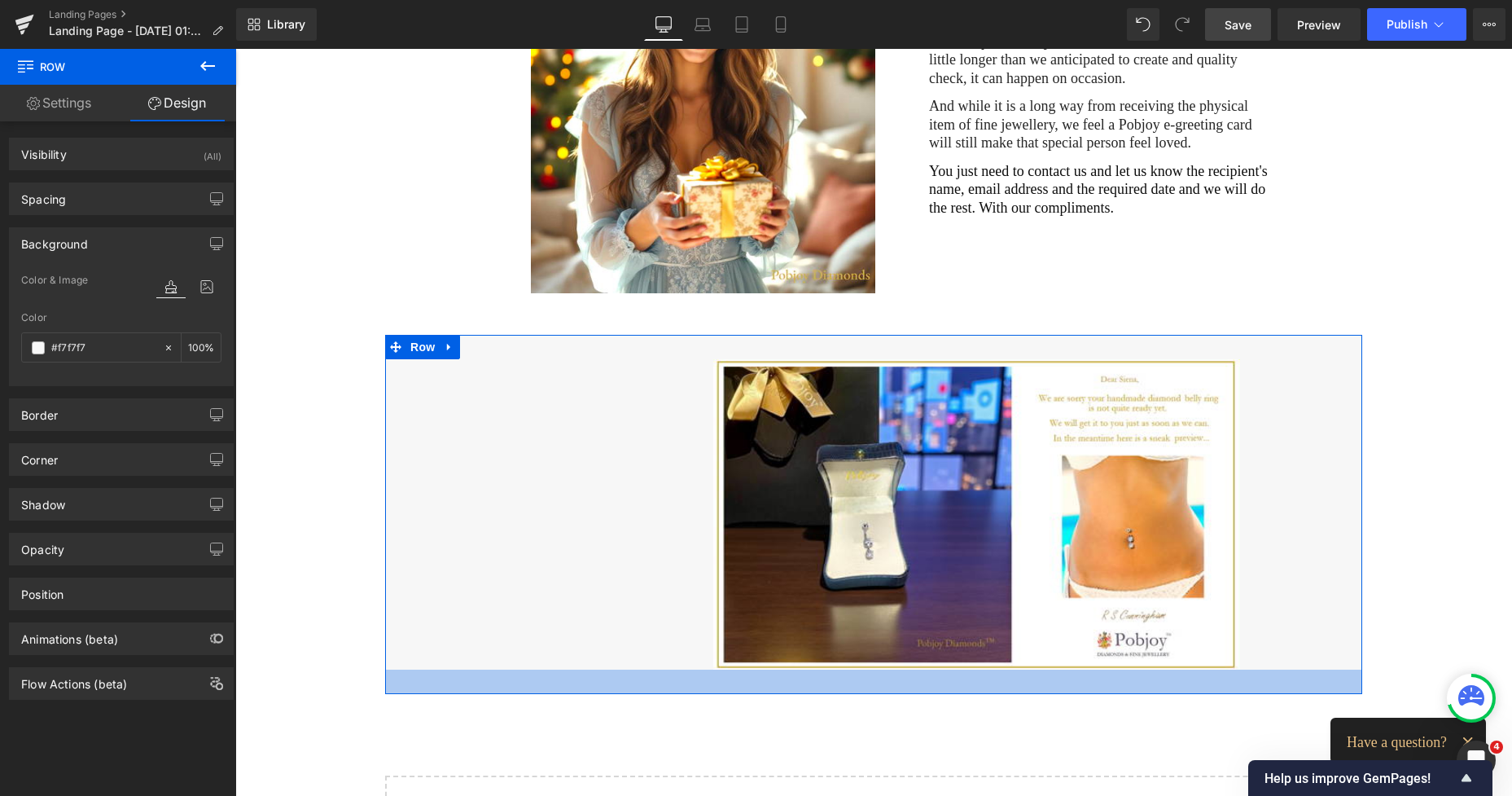
drag, startPoint x: 908, startPoint y: 672, endPoint x: 923, endPoint y: 688, distance: 21.9
click at [923, 688] on div at bounding box center [873, 681] width 977 height 25
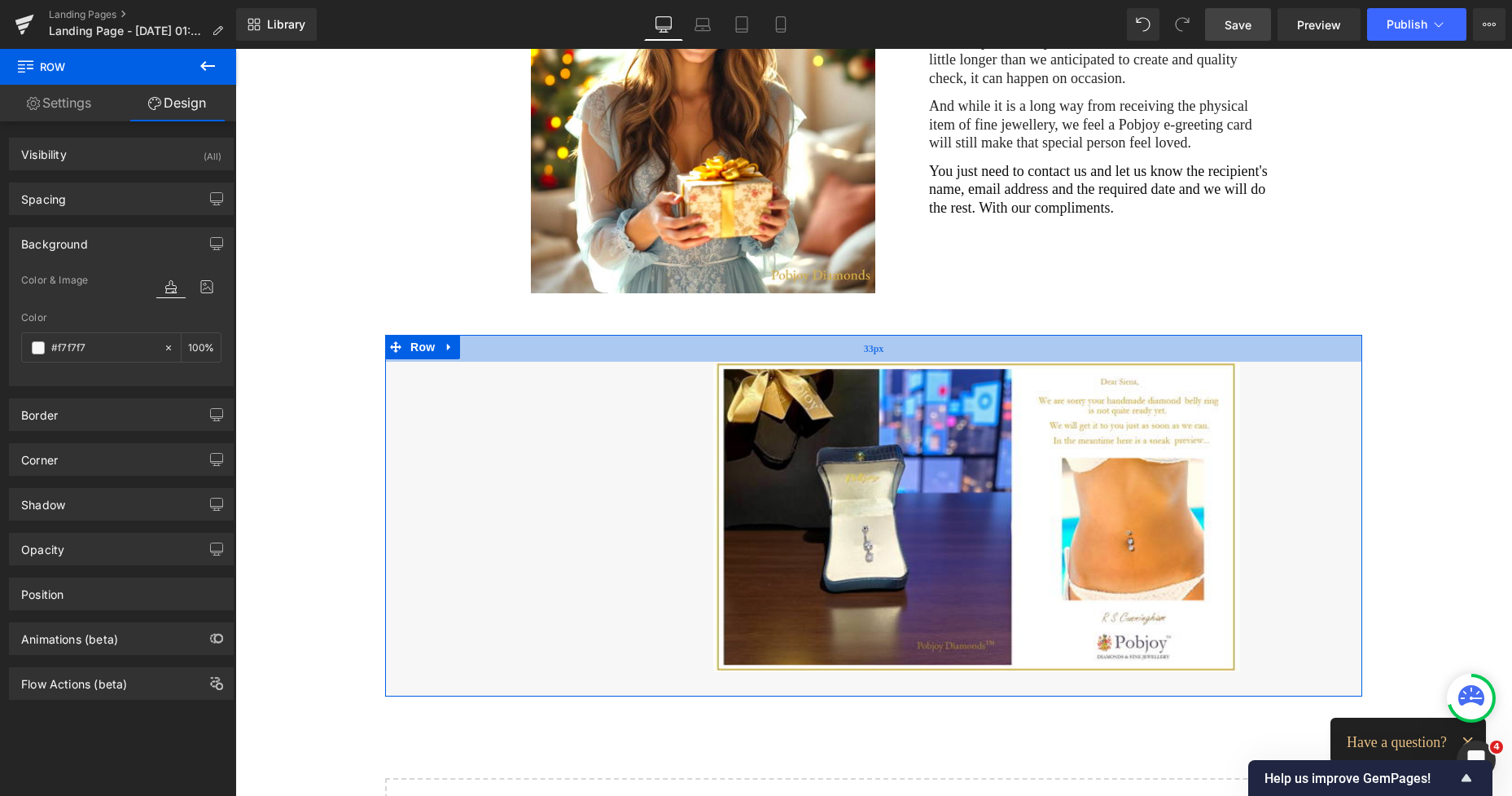
click at [910, 349] on div "33px" at bounding box center [873, 348] width 977 height 26
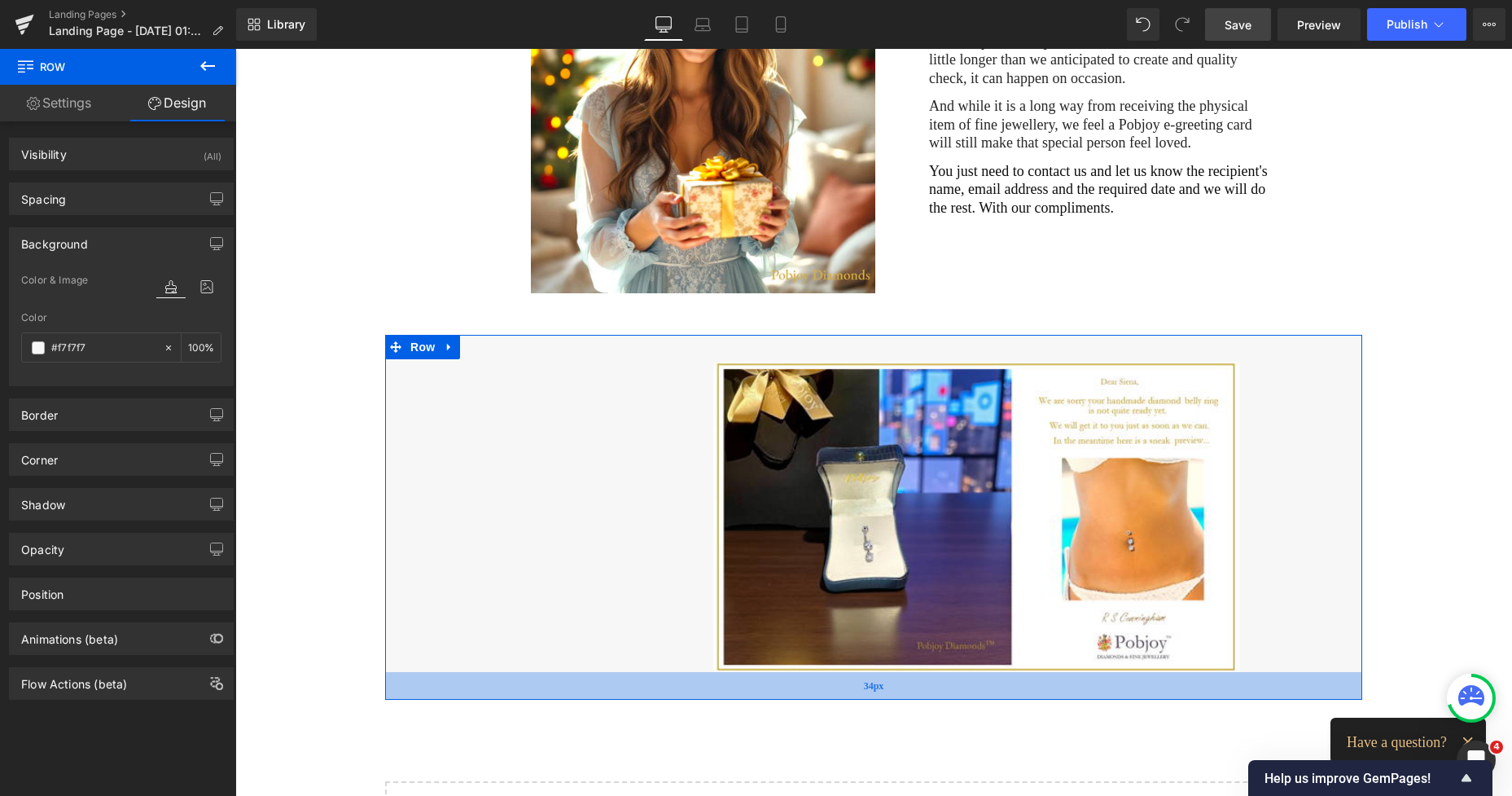
click at [891, 692] on div "34px" at bounding box center [873, 686] width 977 height 27
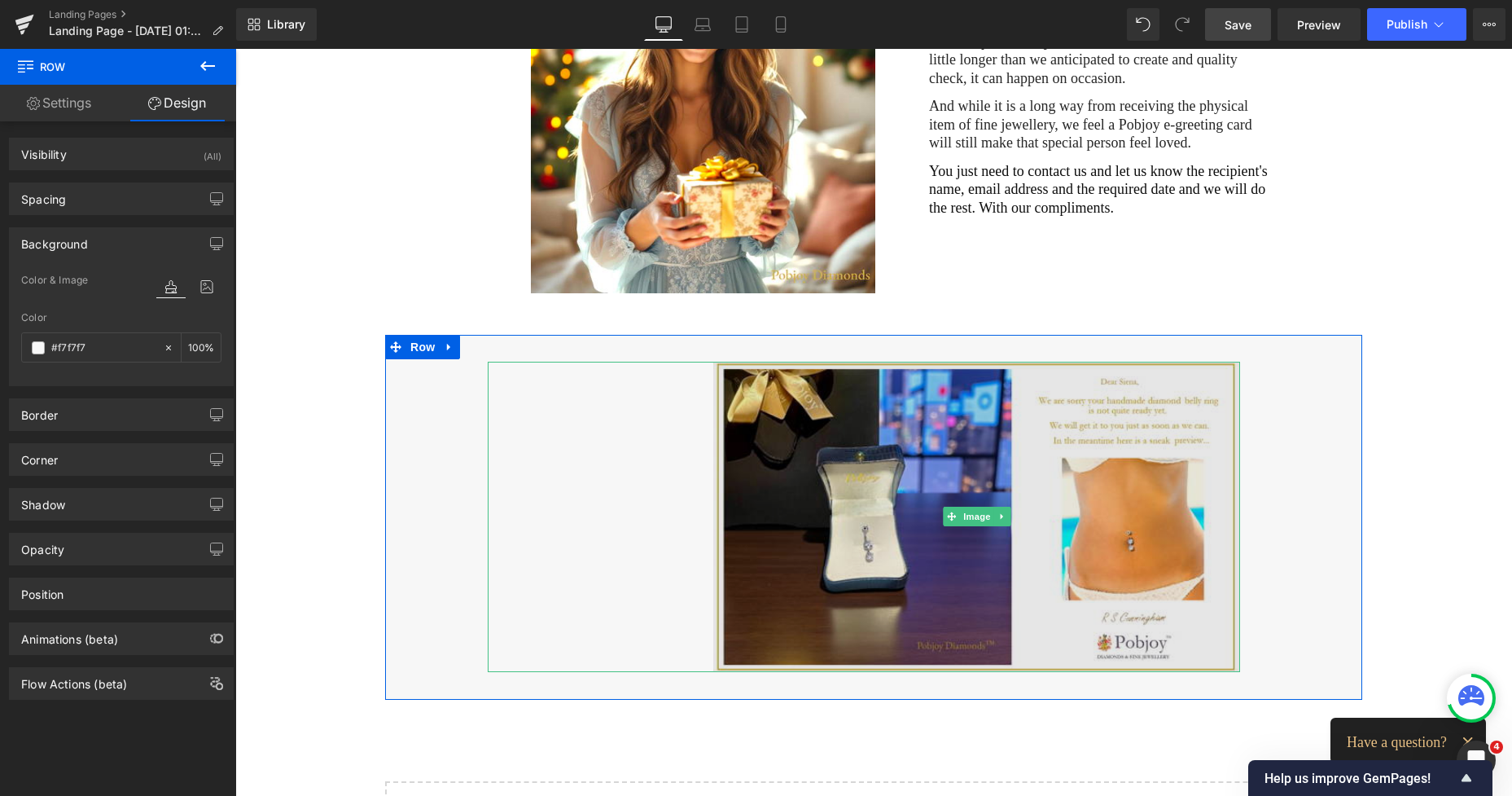
click at [1099, 410] on img at bounding box center [977, 517] width 527 height 311
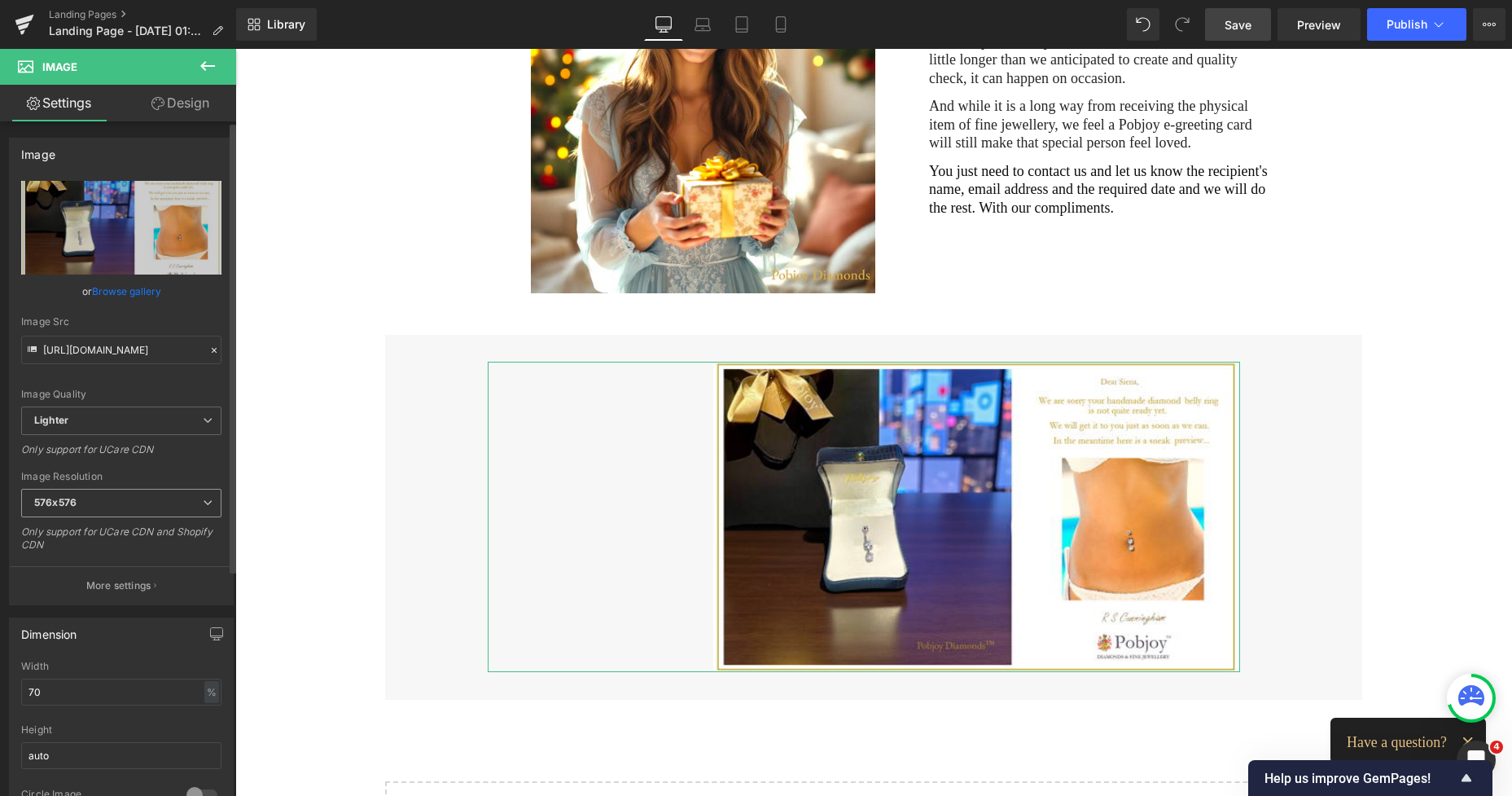
click at [65, 494] on span "576x576" at bounding box center [122, 503] width 200 height 28
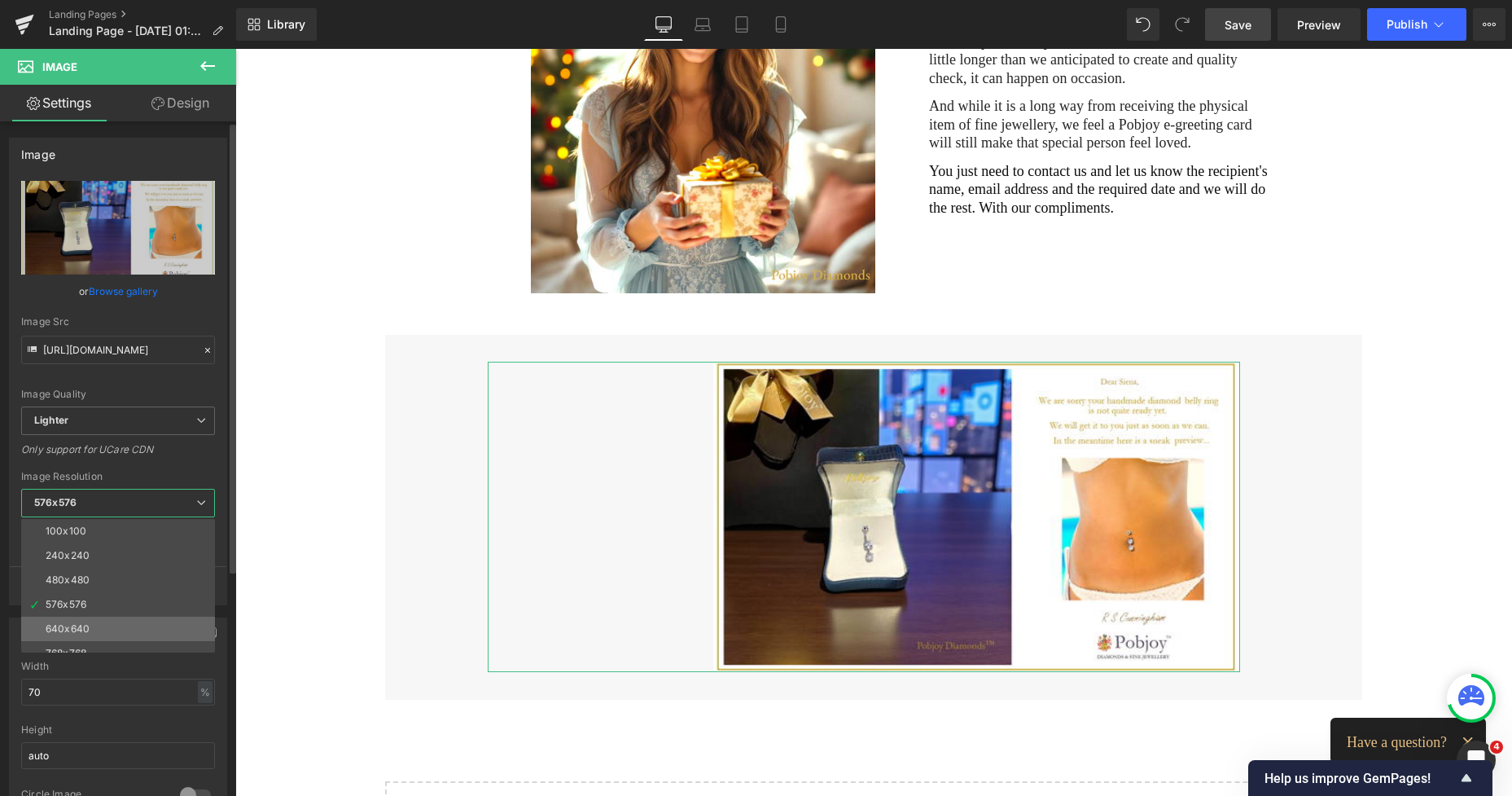
click at [73, 626] on div "640x640" at bounding box center [68, 629] width 44 height 12
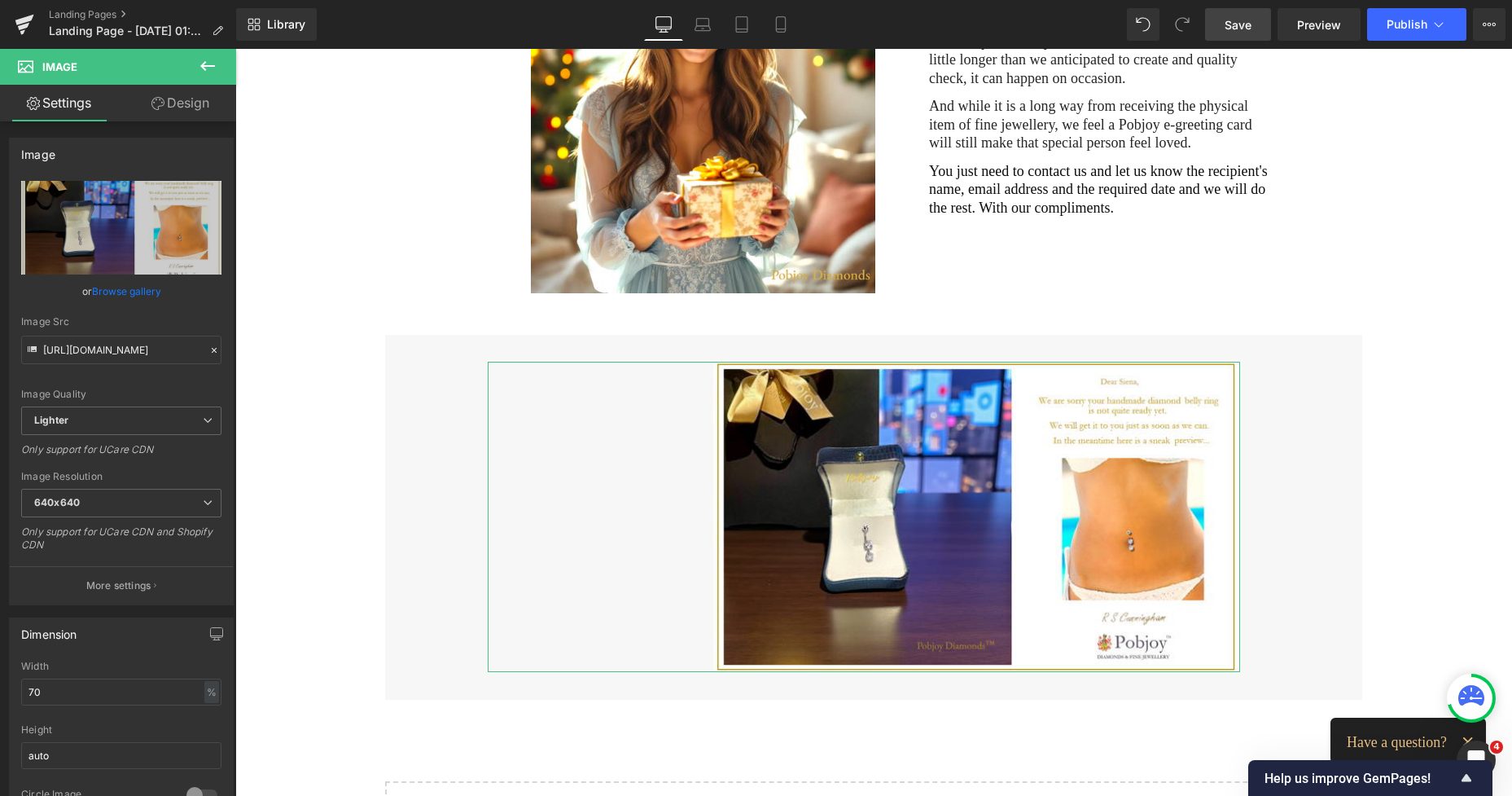
type input "[URL][DOMAIN_NAME]"
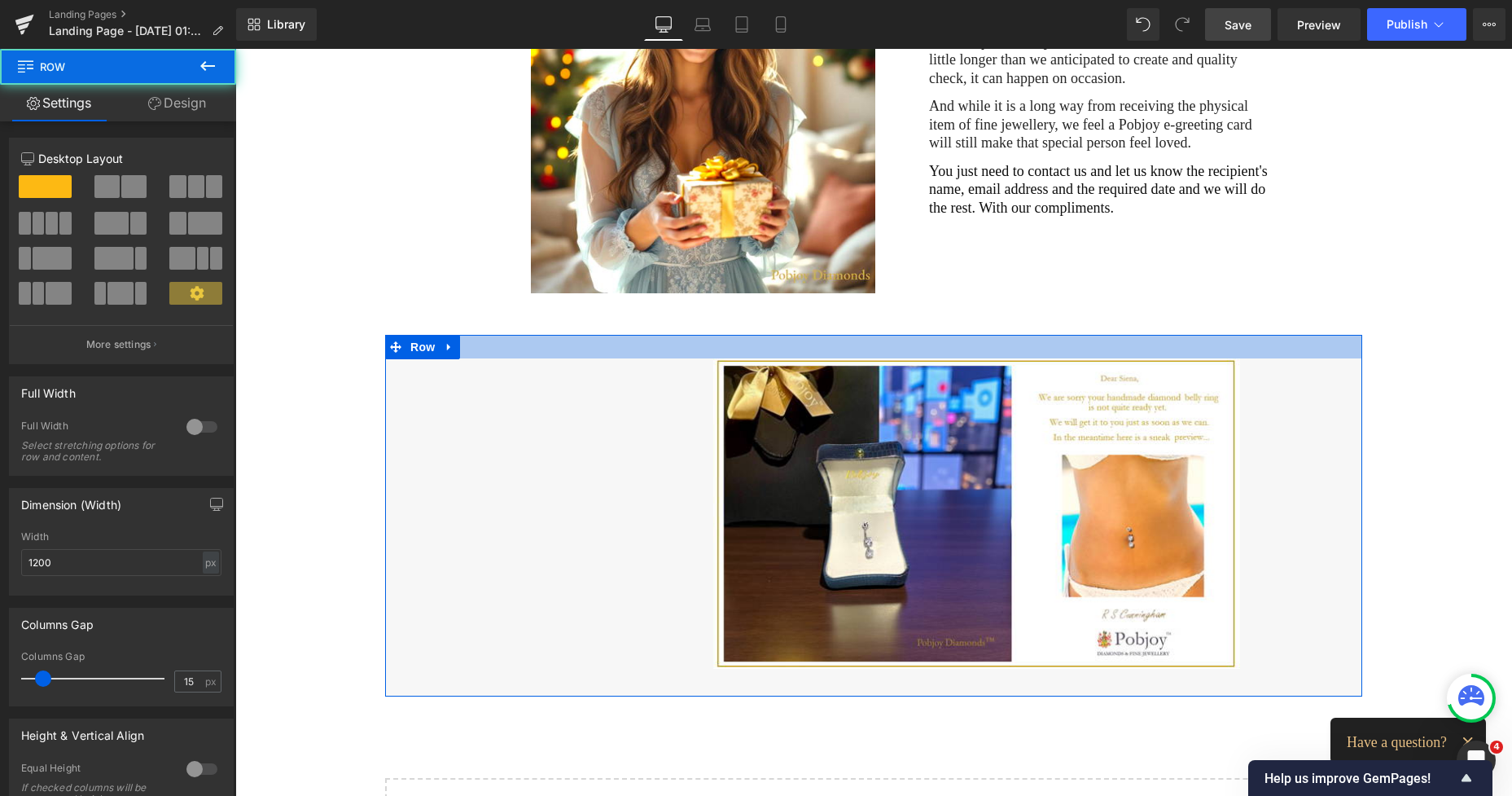
click at [947, 344] on div at bounding box center [873, 347] width 977 height 24
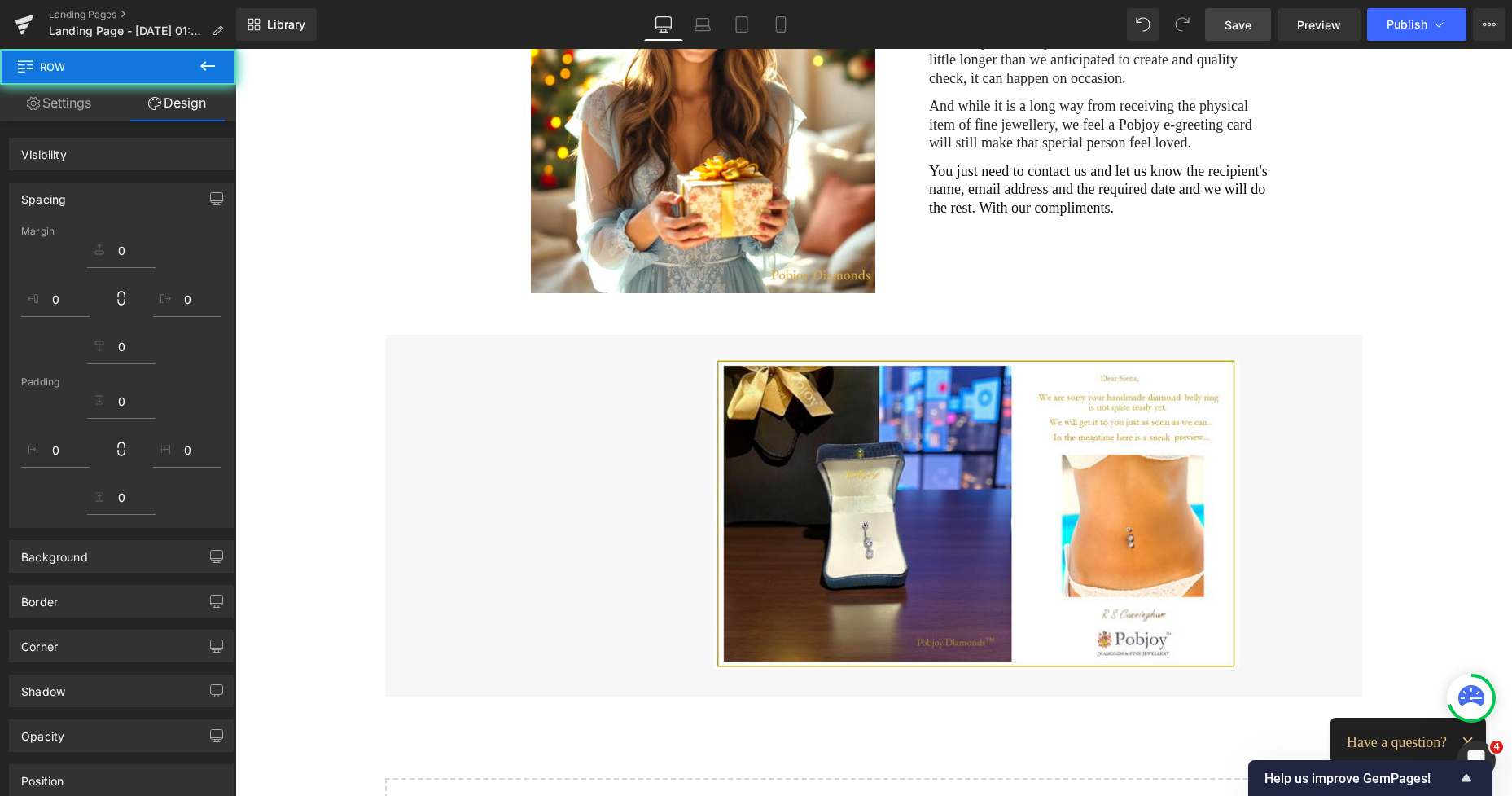
click at [1497, 237] on div "Image Sometimes an order, particularly for a customised or bespoke piece, will …" at bounding box center [873, 116] width 1277 height 436
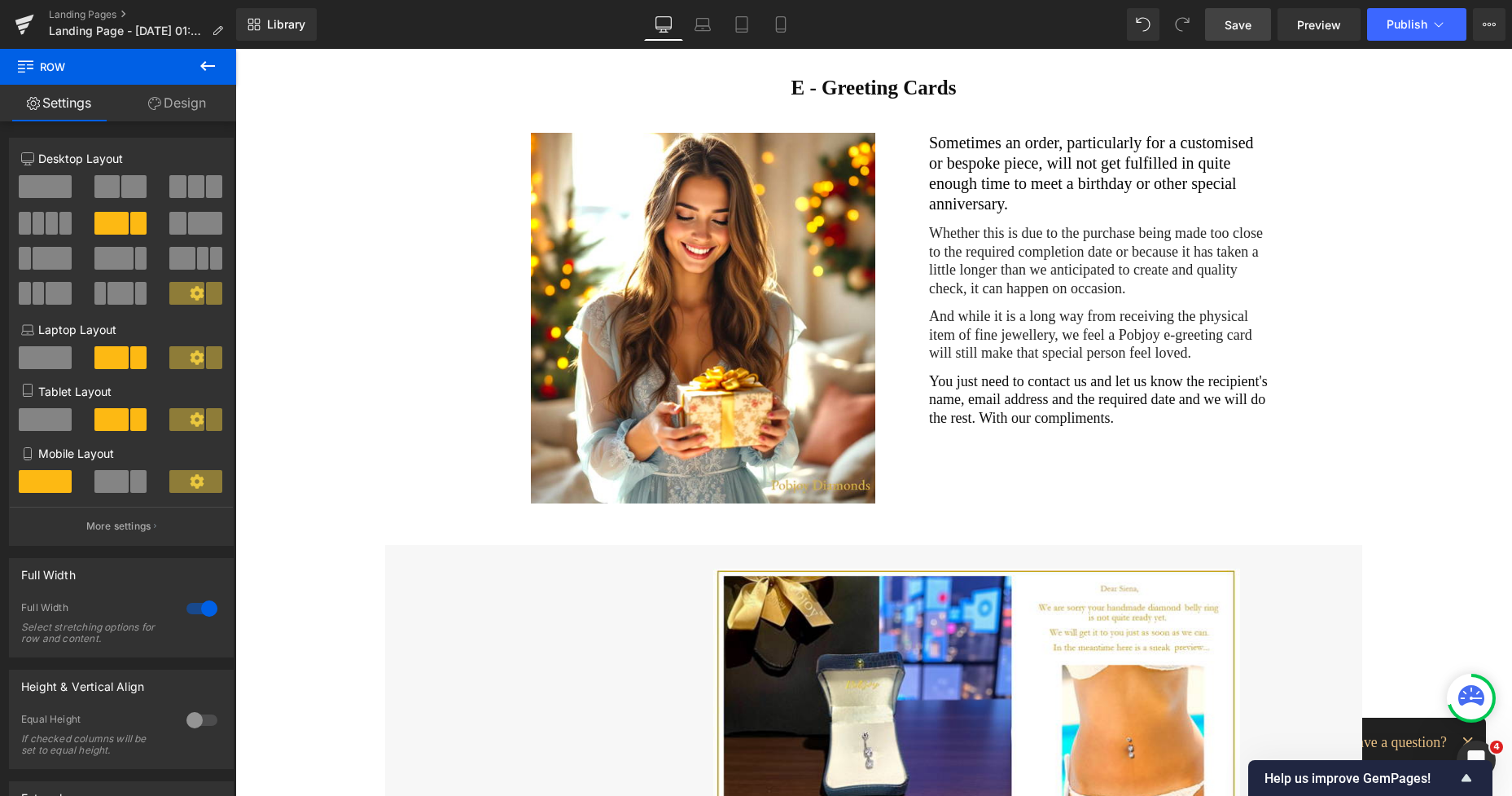
scroll to position [75, 0]
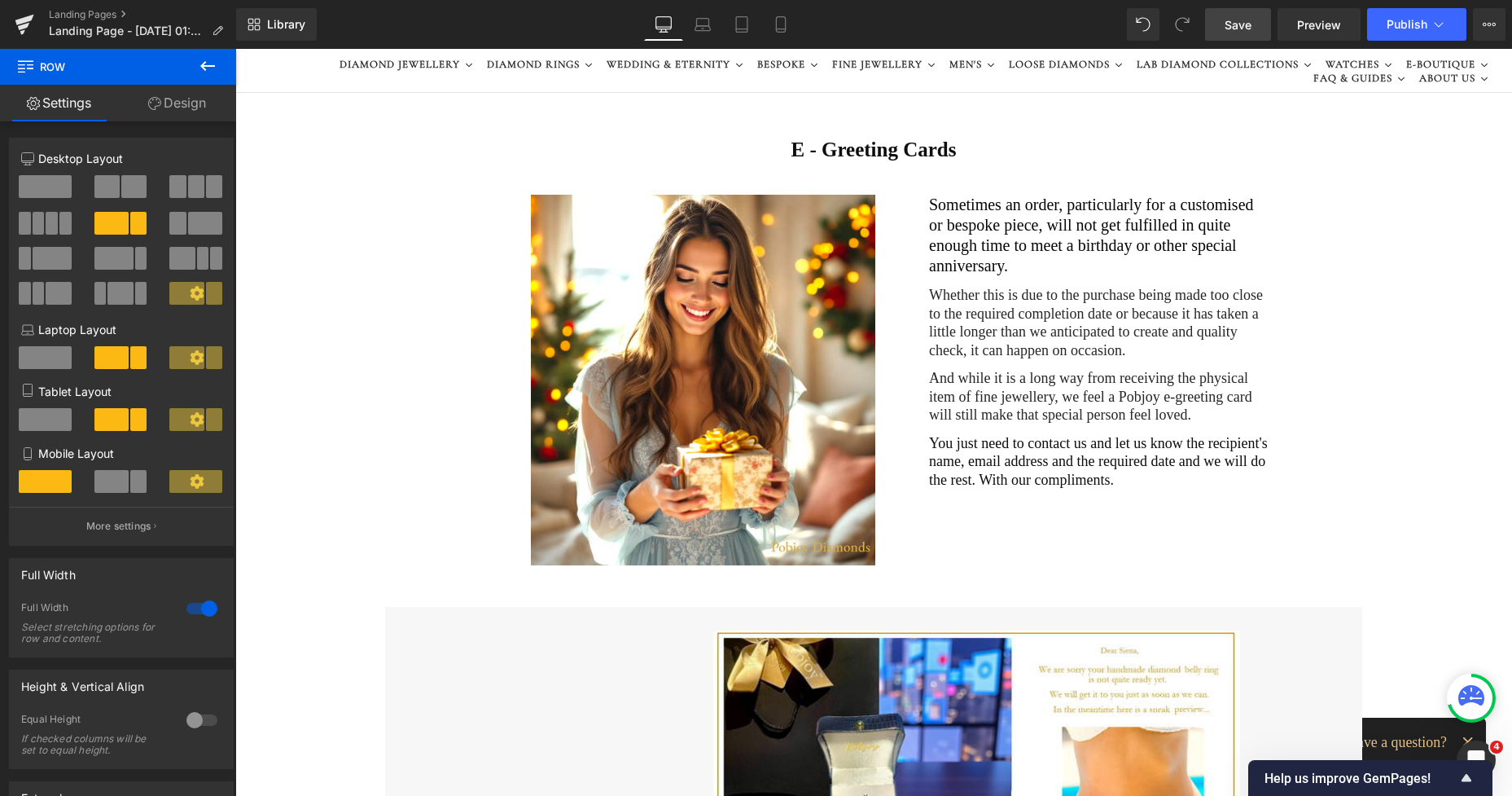
click at [204, 61] on icon at bounding box center [208, 66] width 20 height 20
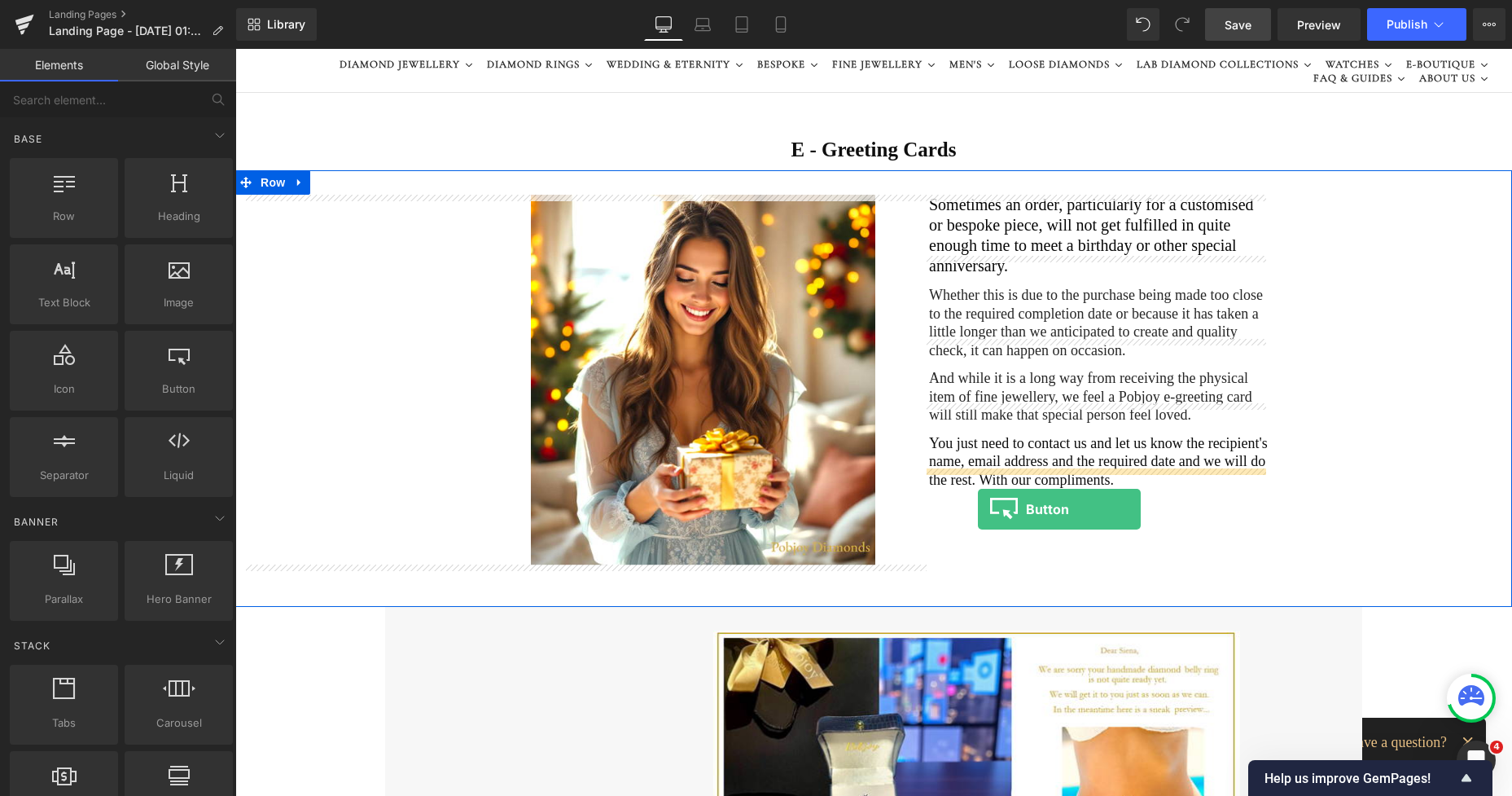
drag, startPoint x: 417, startPoint y: 422, endPoint x: 978, endPoint y: 509, distance: 567.7
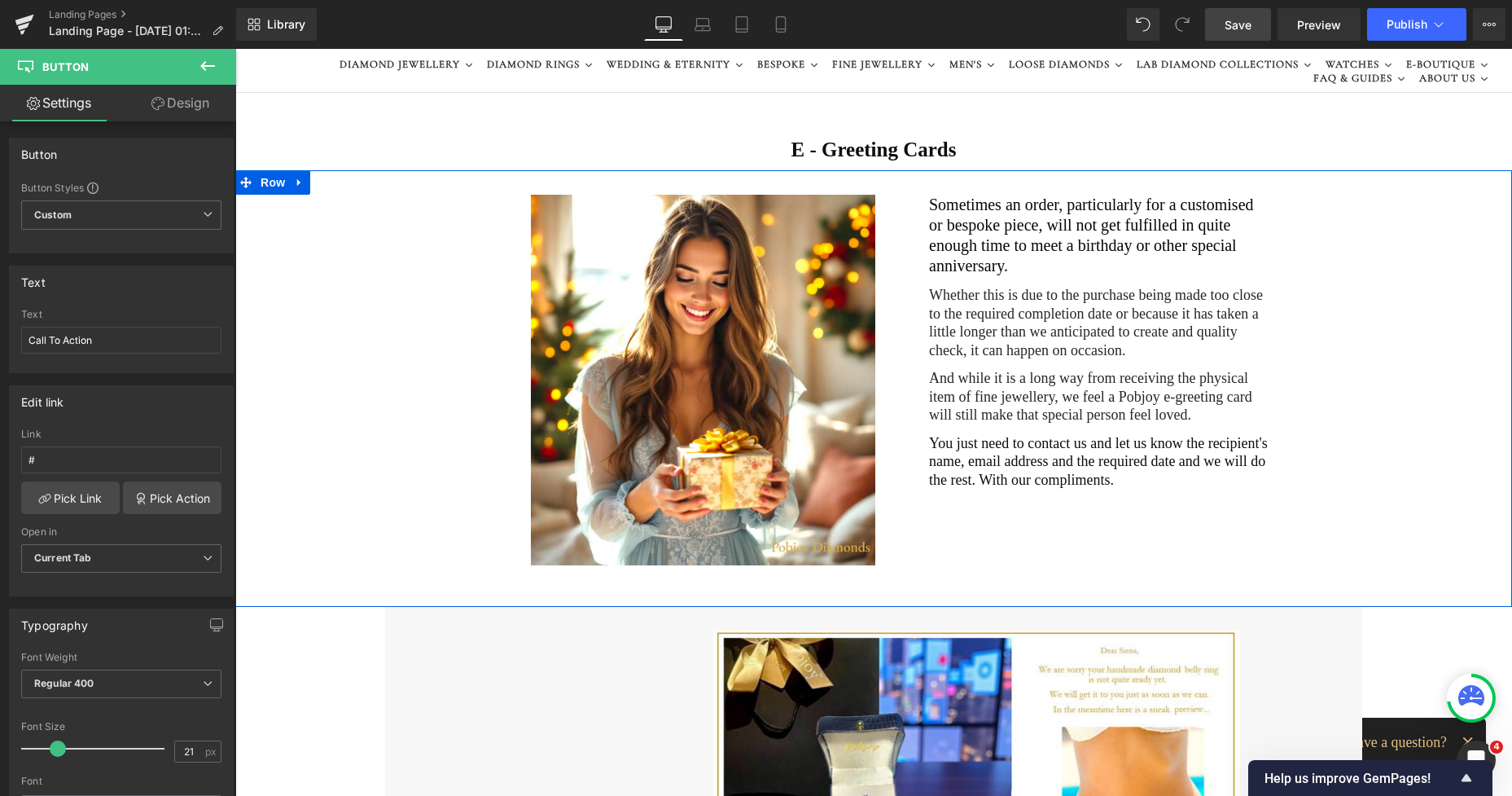
click at [1010, 499] on div "Image Sometimes an order, particularly for a customised or bespoke piece, will …" at bounding box center [873, 388] width 1277 height 436
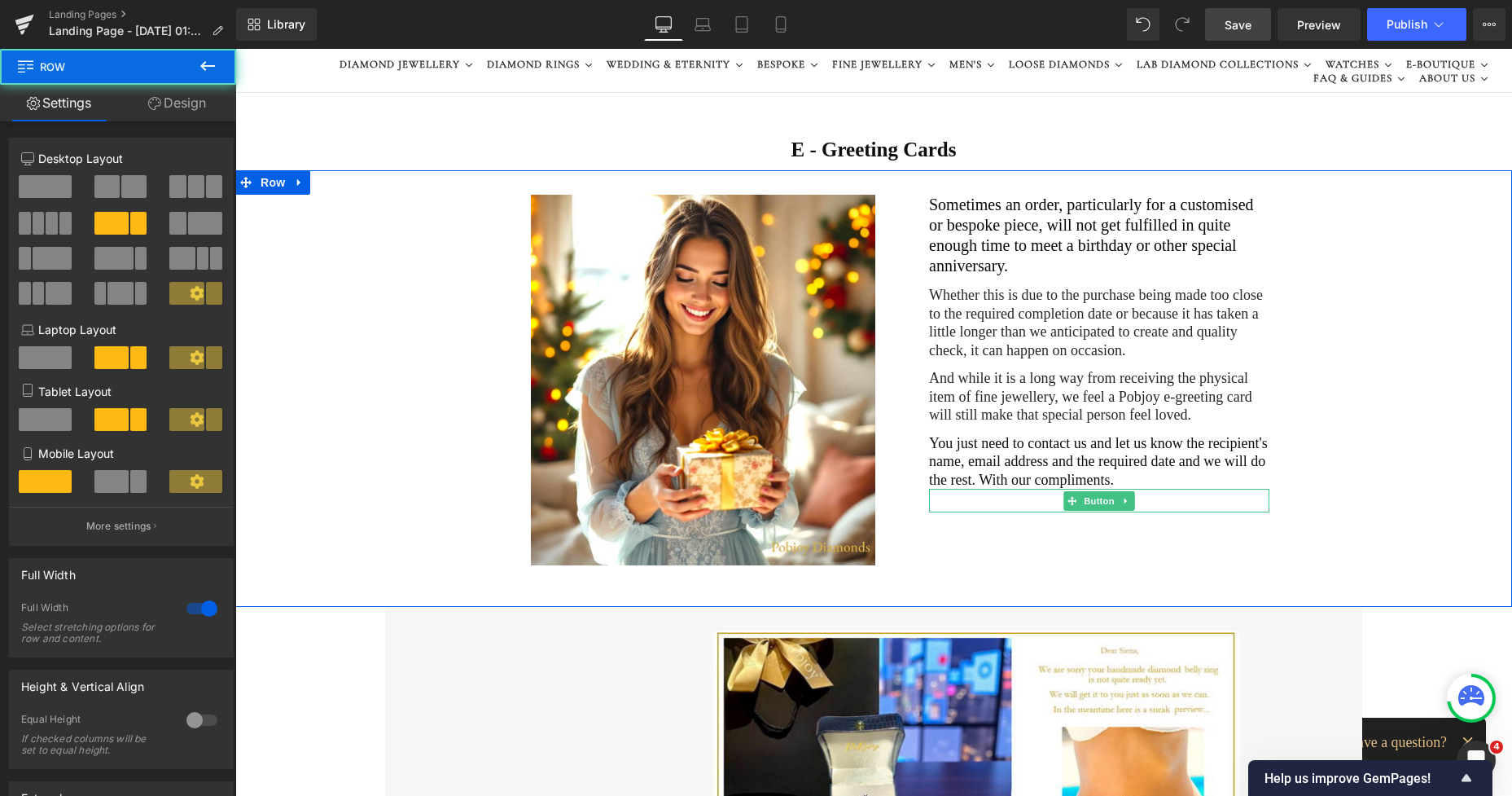
click at [1019, 489] on div "Call To Action" at bounding box center [1098, 501] width 340 height 24
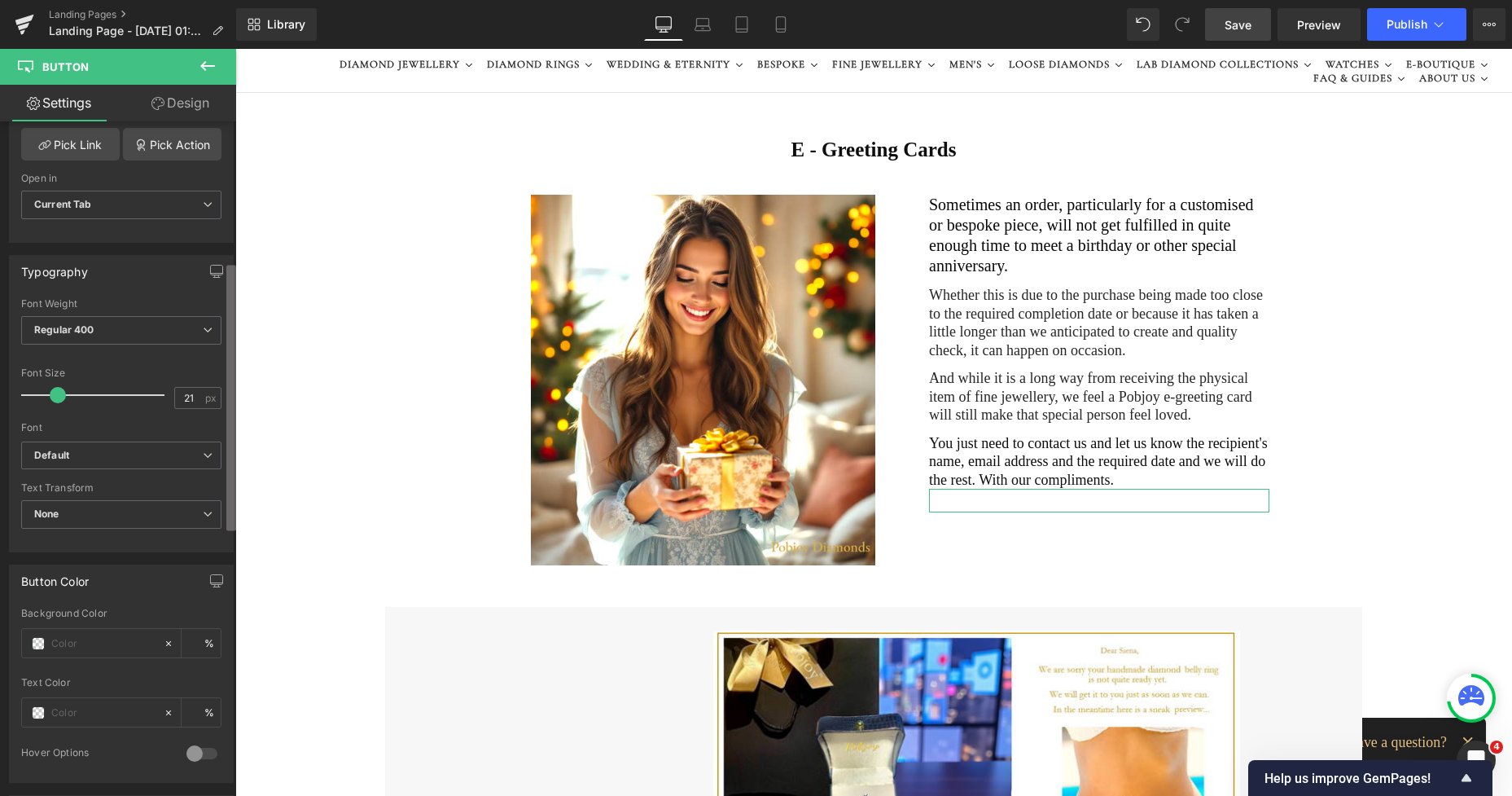
scroll to position [445, 0]
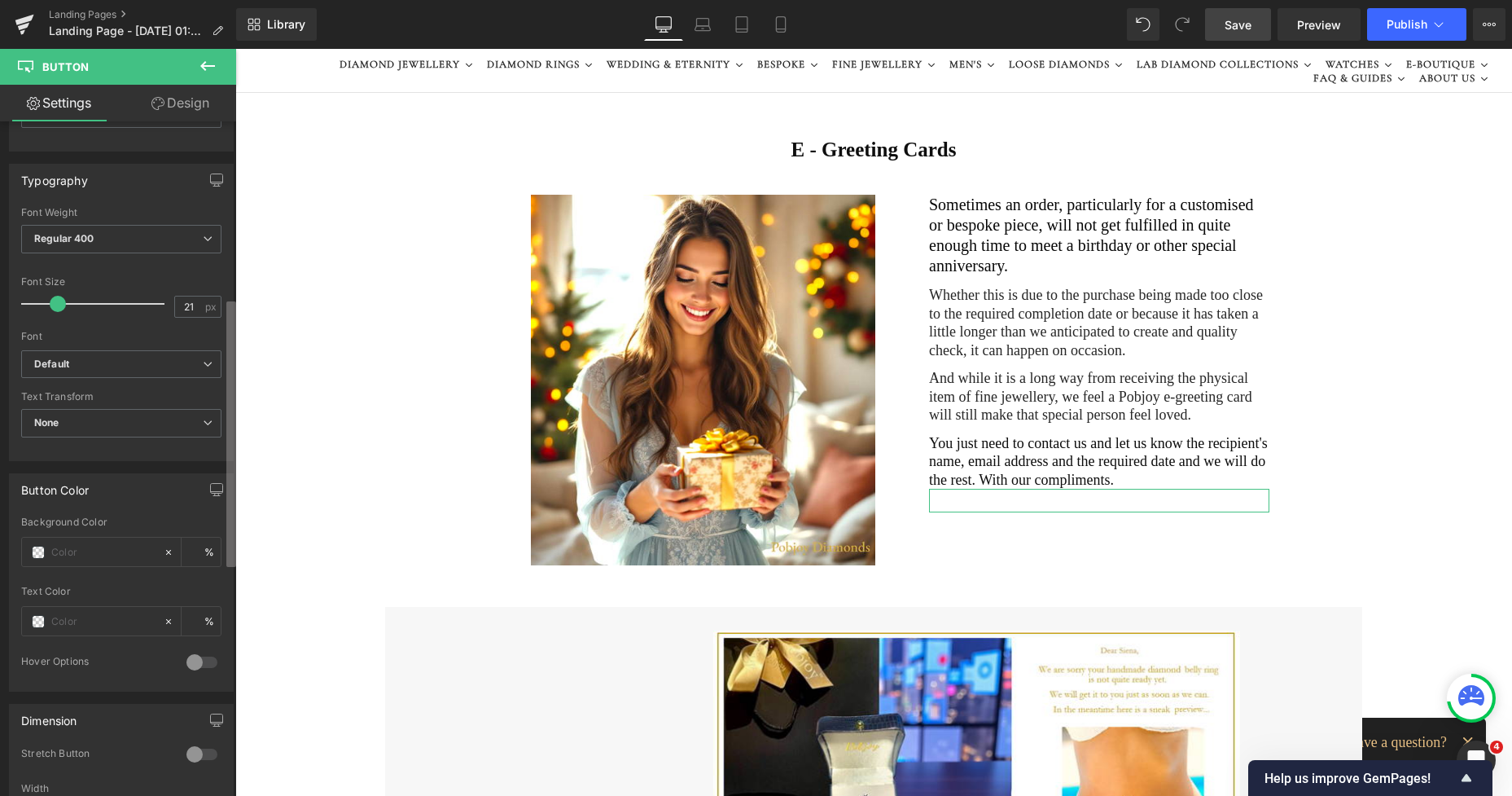
click at [206, 481] on div "Button Button Styles Custom Custom Setup Global Style Custom Setup Global Style…" at bounding box center [118, 463] width 236 height 682
click at [34, 556] on span at bounding box center [37, 552] width 13 height 13
click at [54, 552] on input "text" at bounding box center [103, 552] width 104 height 18
click at [43, 552] on span at bounding box center [37, 552] width 13 height 13
type input "0"
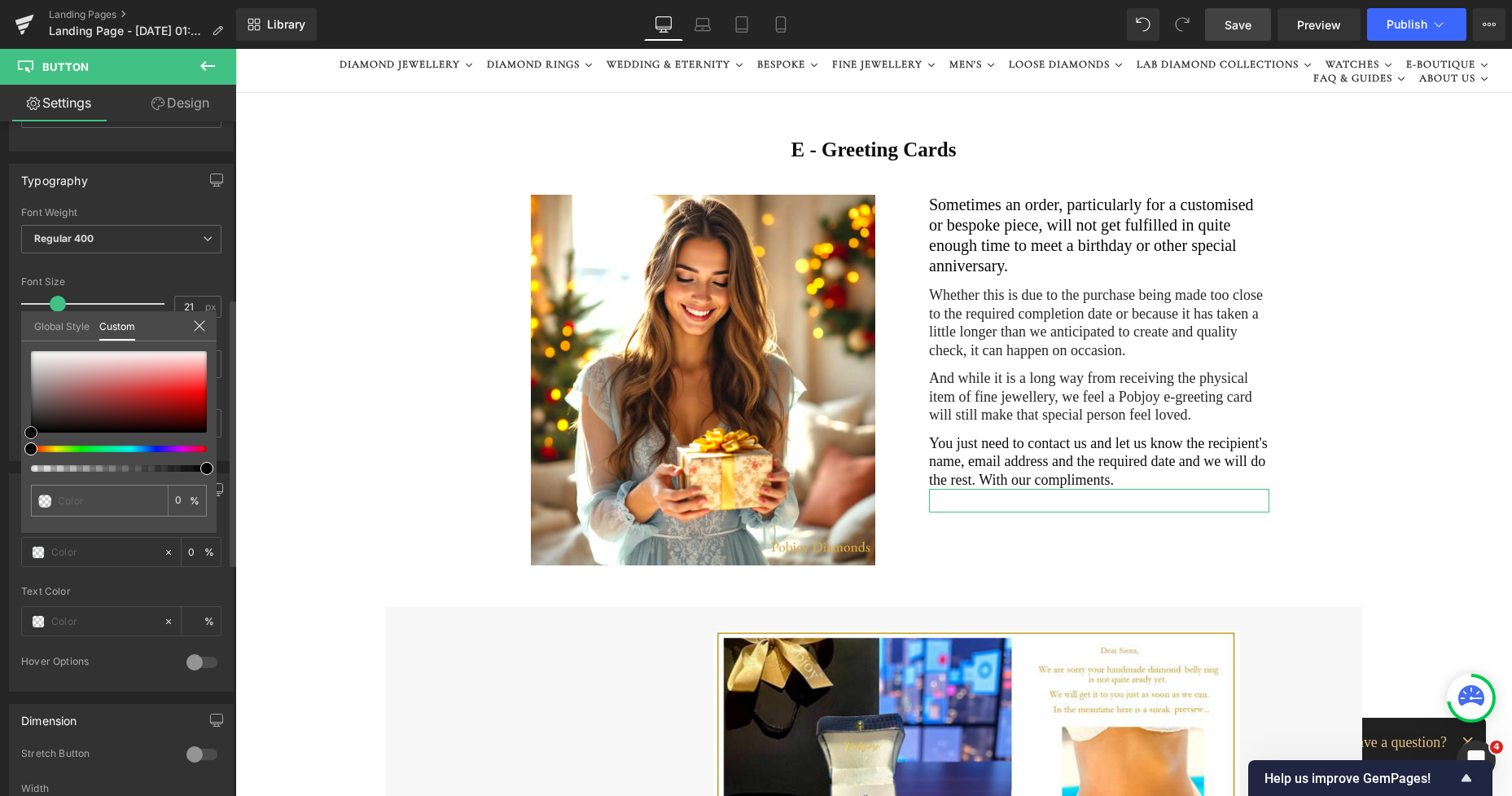
type input "#000000"
type input "100"
type input "#000000"
type input "100"
type input "#696262"
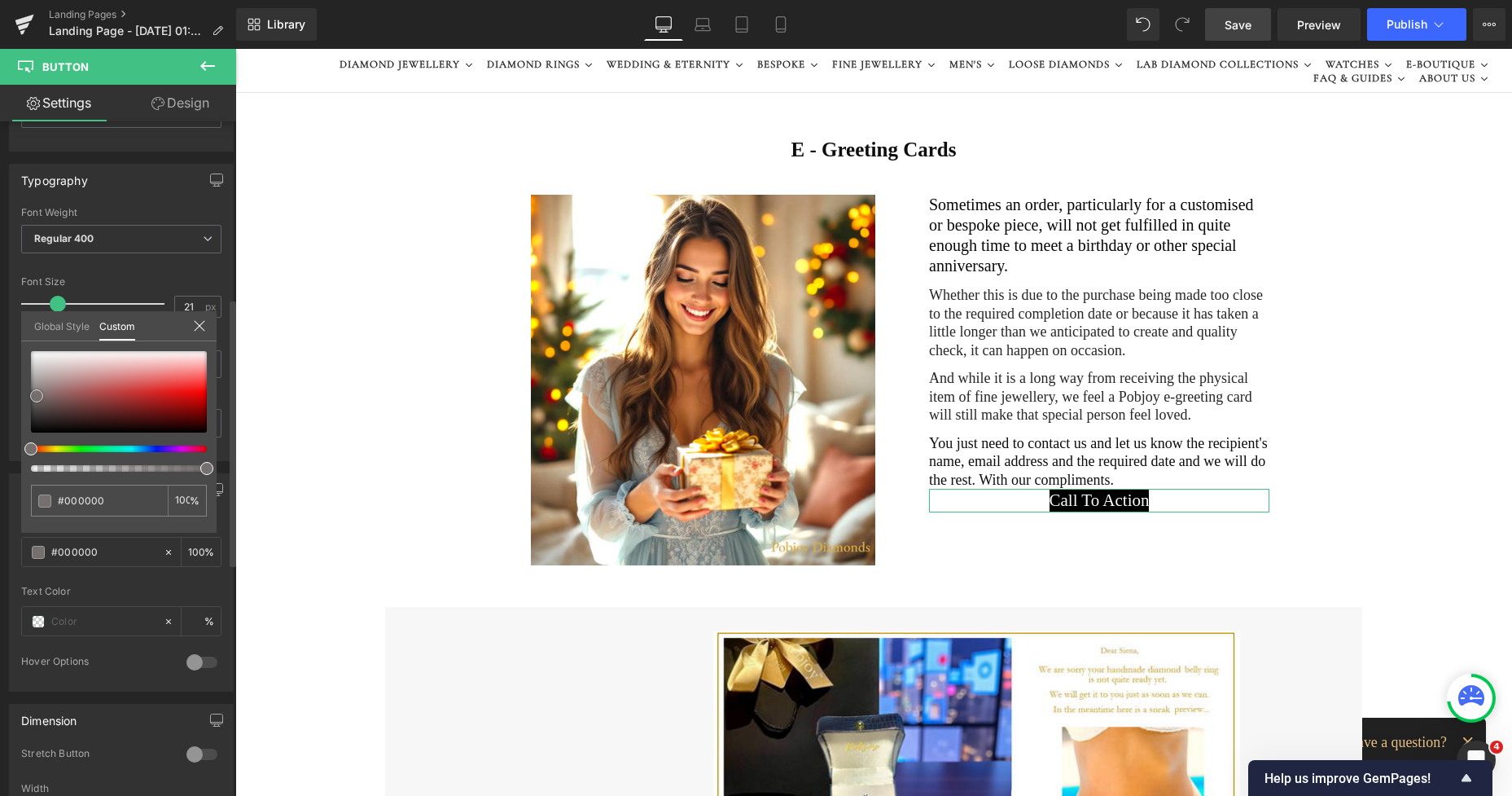
type input "#696262"
type input "#7b7474"
type input "#8c8c8c"
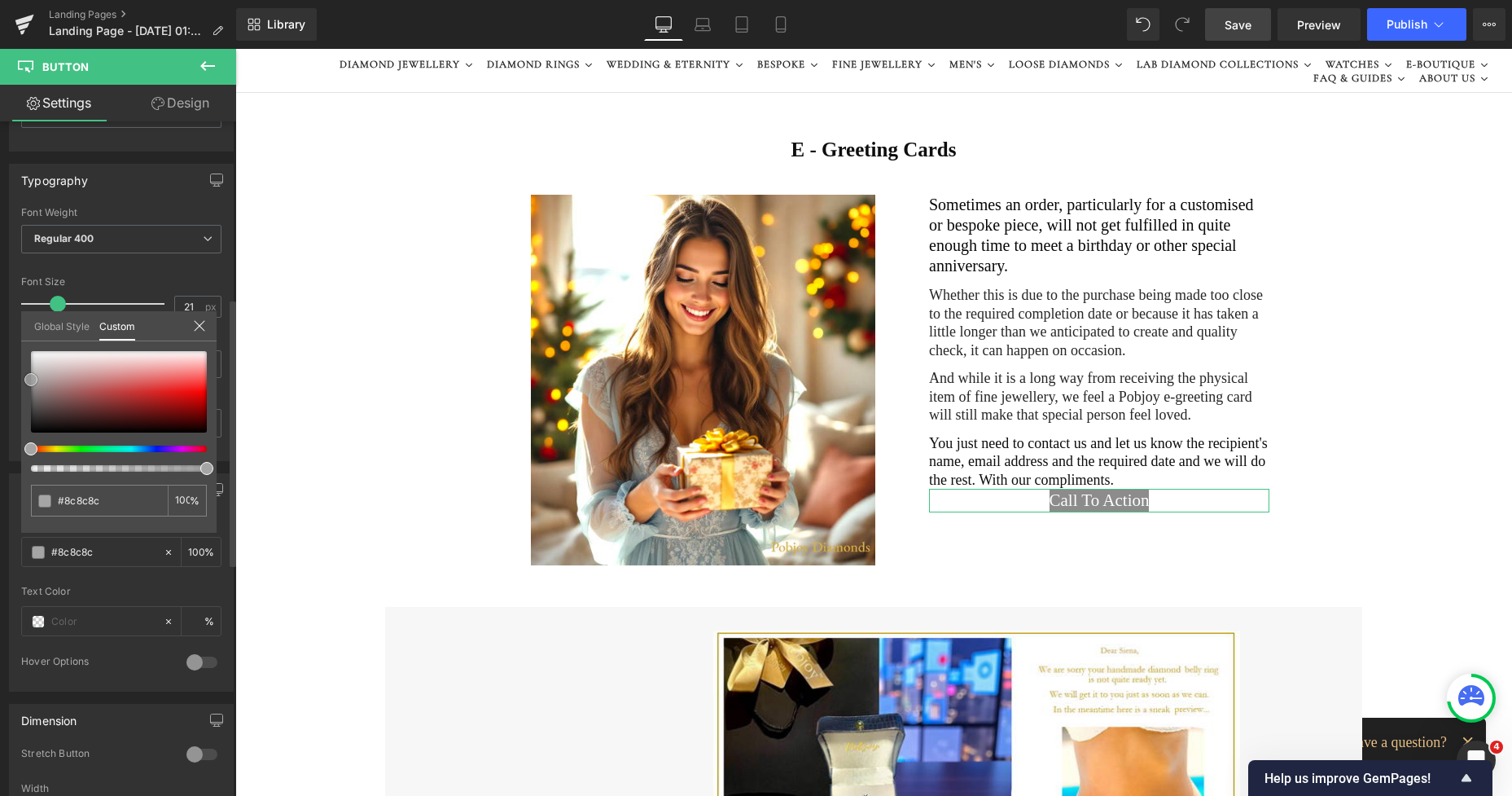
type input "#a3a3a3"
type input "#a5a5a5"
type input "#b2b2b2"
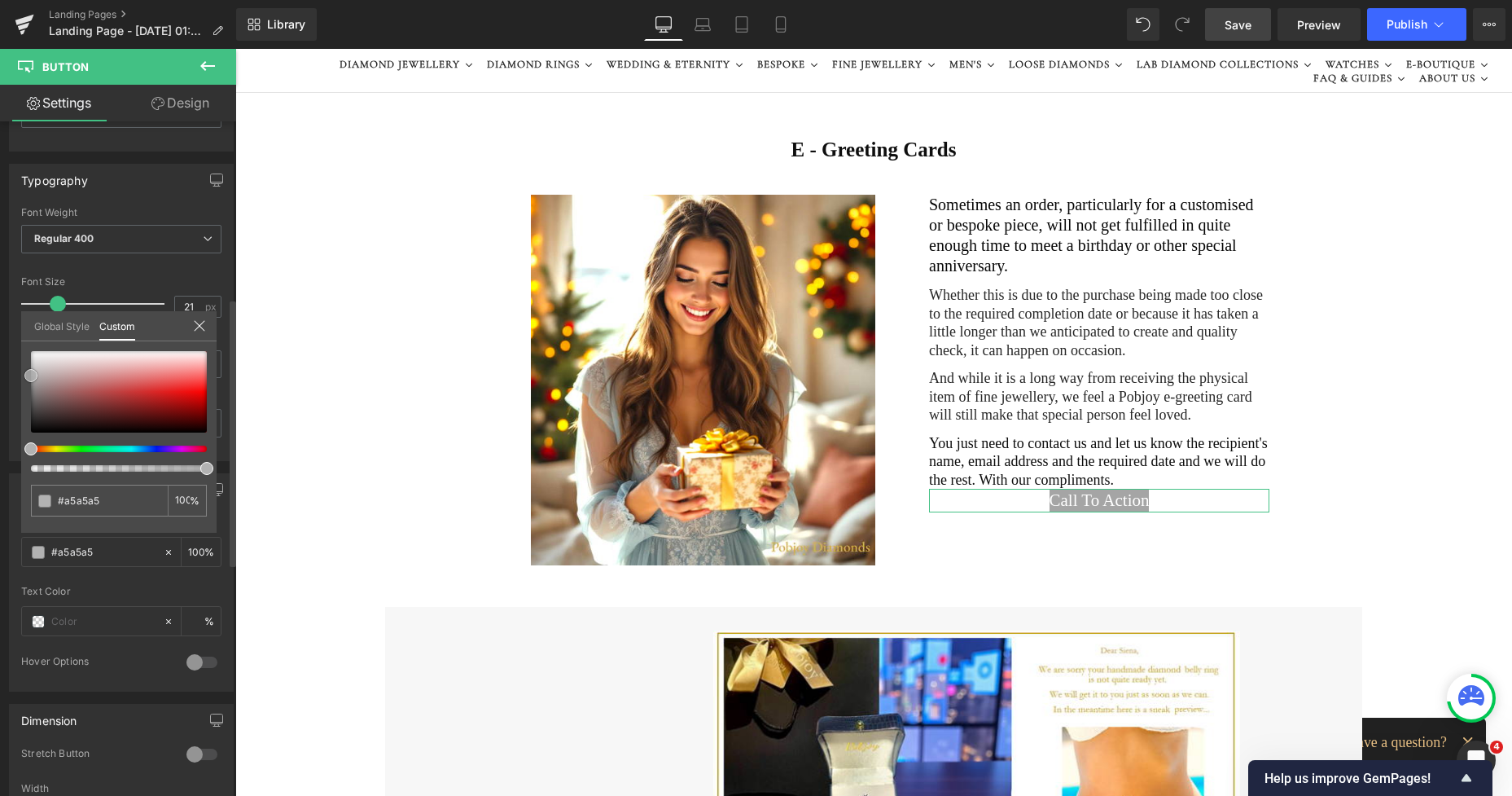
type input "#b2b2b2"
type input "#b5b5b5"
type input "#c1c1c1"
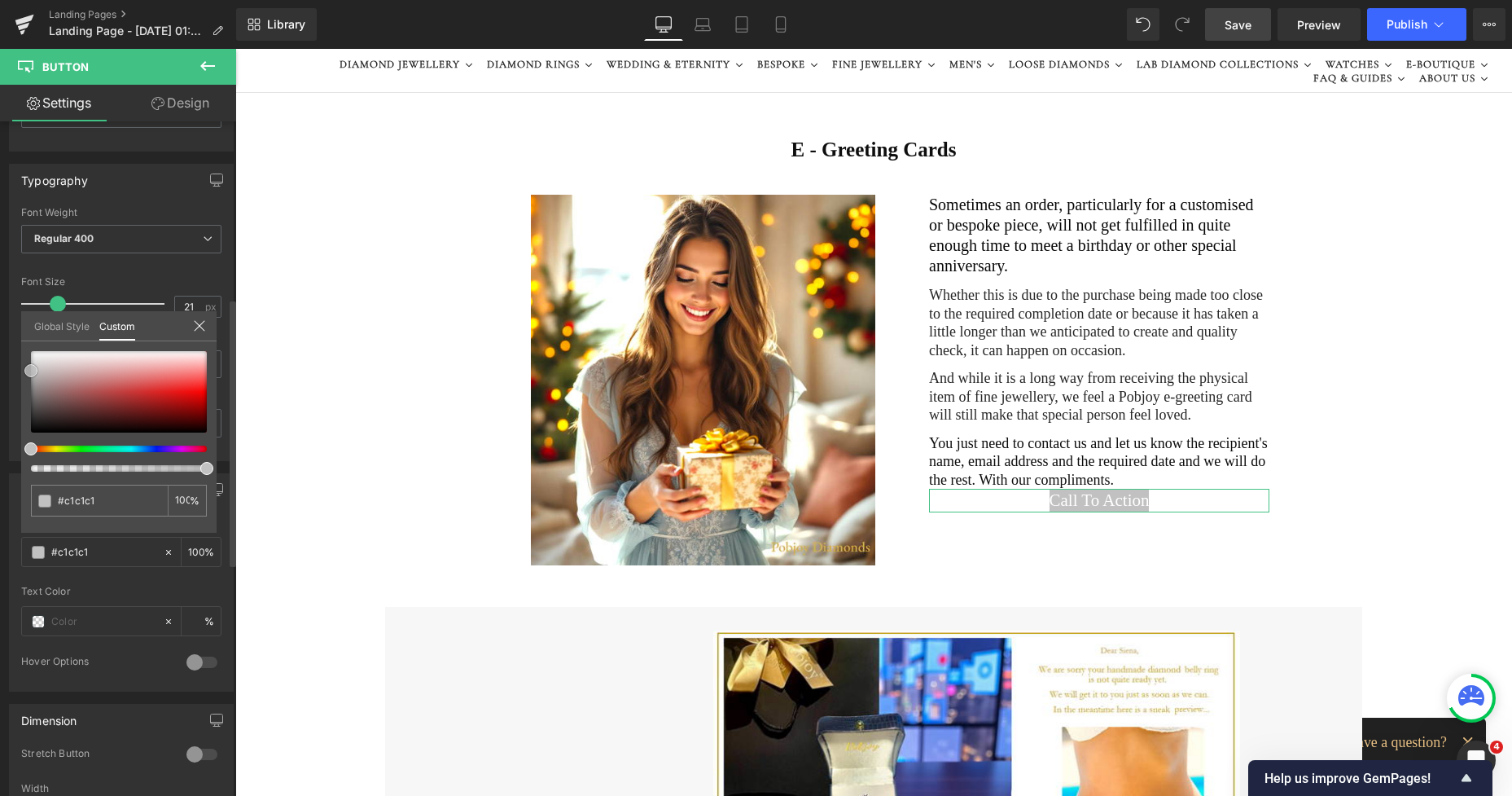
drag, startPoint x: 29, startPoint y: 431, endPoint x: 24, endPoint y: 370, distance: 61.2
click at [24, 370] on span at bounding box center [30, 370] width 13 height 13
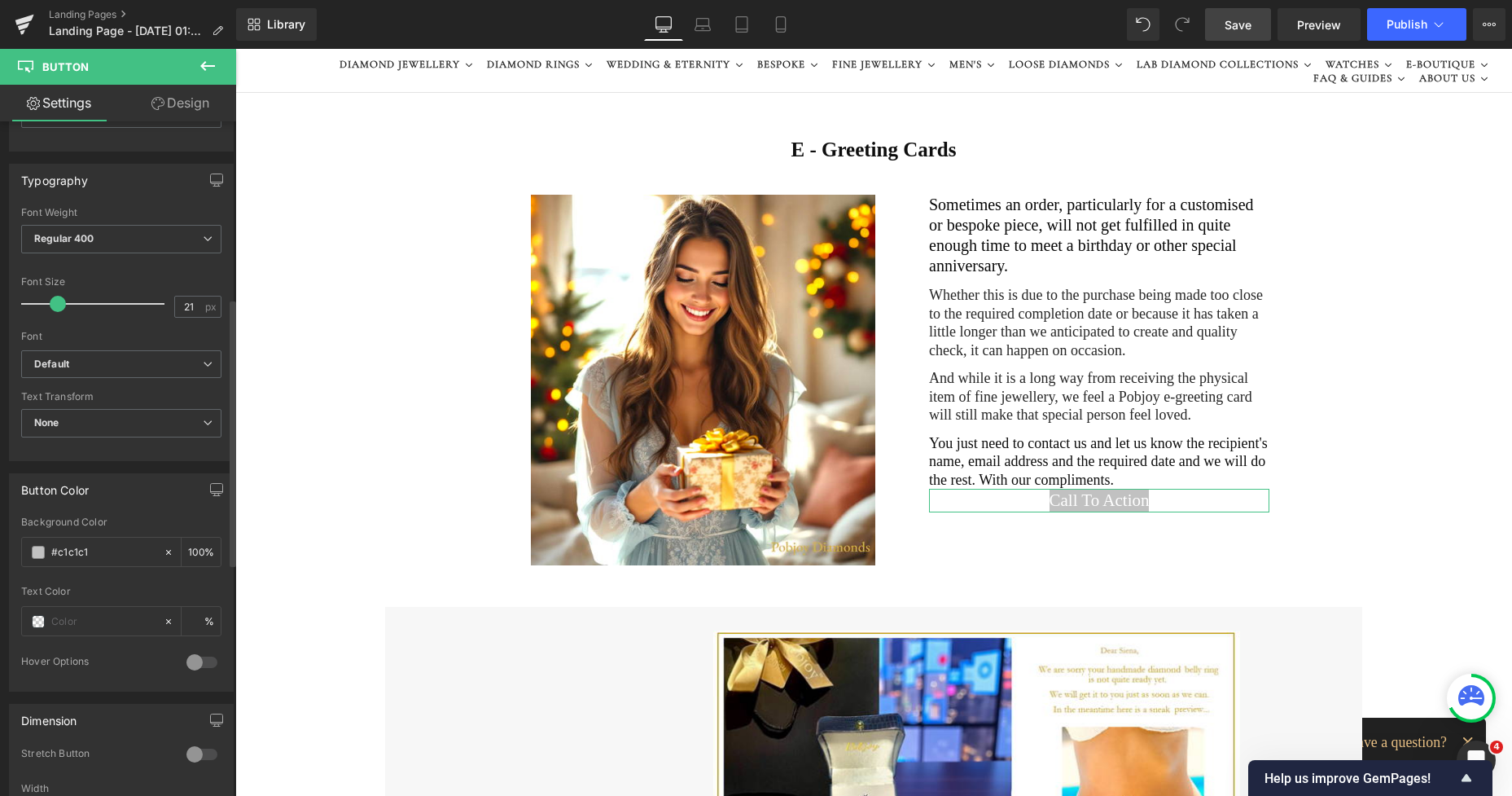
click at [36, 622] on span at bounding box center [37, 621] width 13 height 13
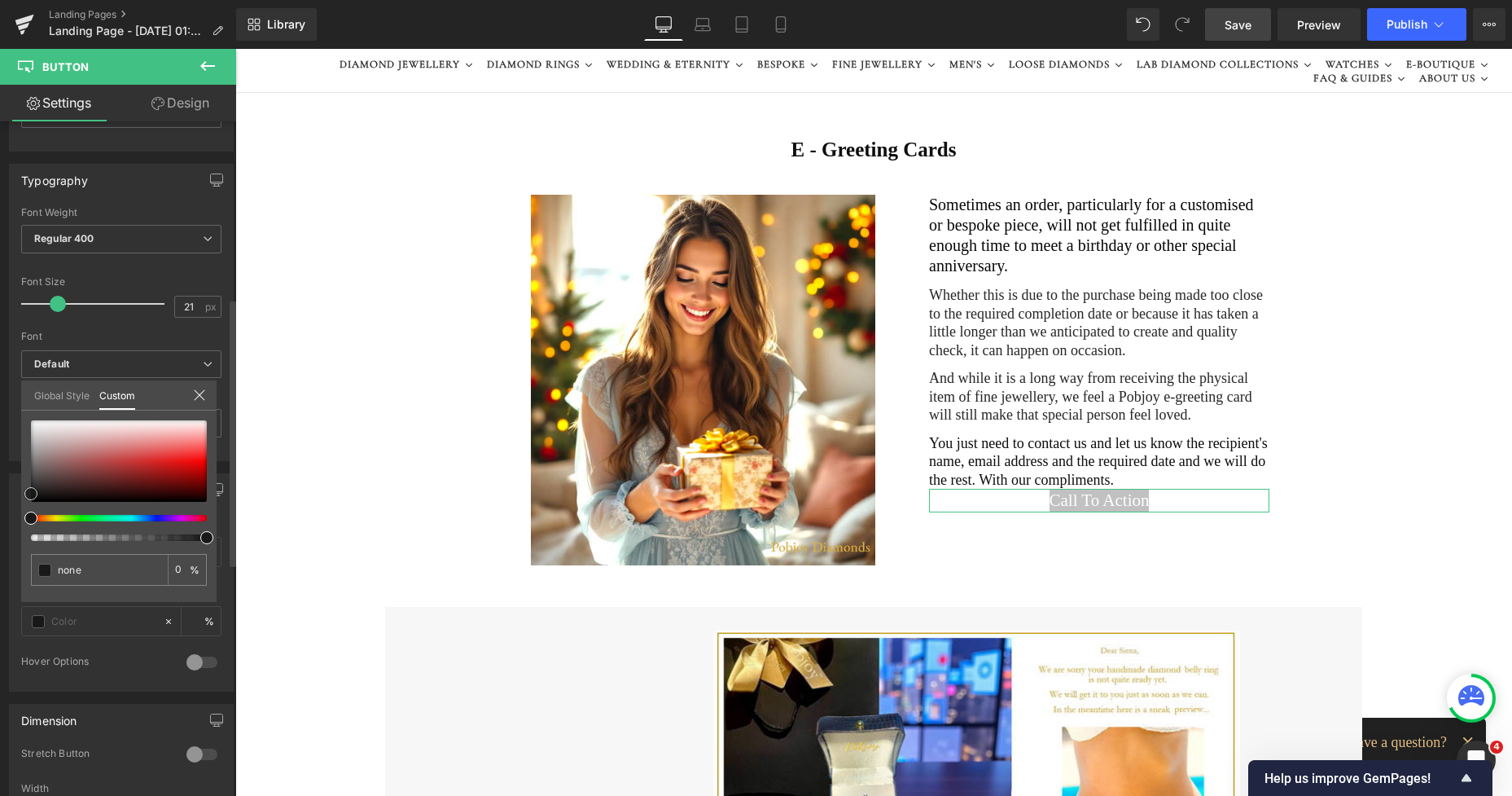
type input "#020202"
type input "100"
type input "#020202"
type input "100"
type input "#b5b5b5"
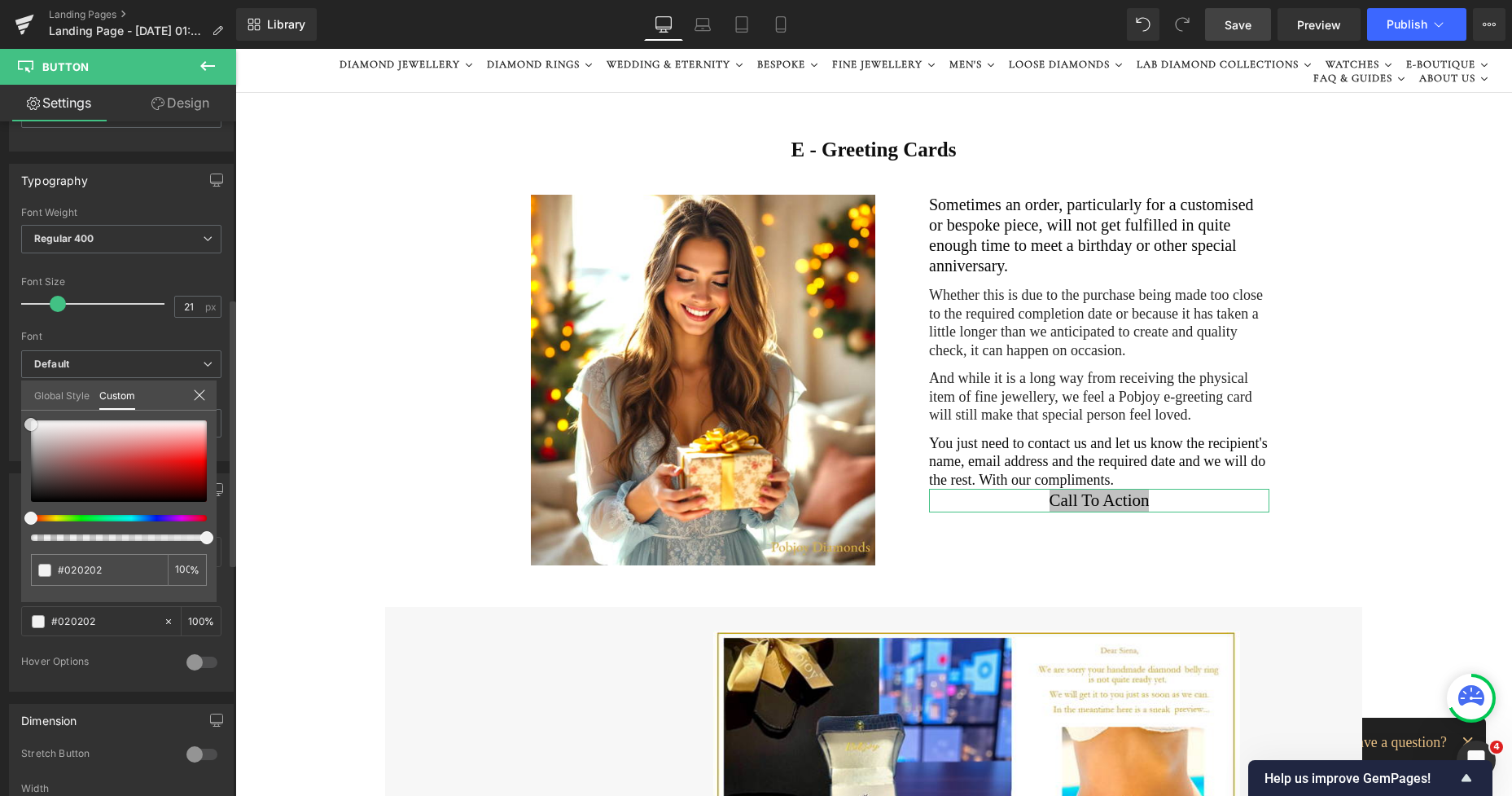
type input "#b5b5b5"
type input "#ffffff"
drag, startPoint x: 34, startPoint y: 505, endPoint x: 23, endPoint y: 407, distance: 98.6
click at [23, 407] on div "Global Style Custom Setup Global Style #ffffff 100 %" at bounding box center [119, 405] width 195 height 50
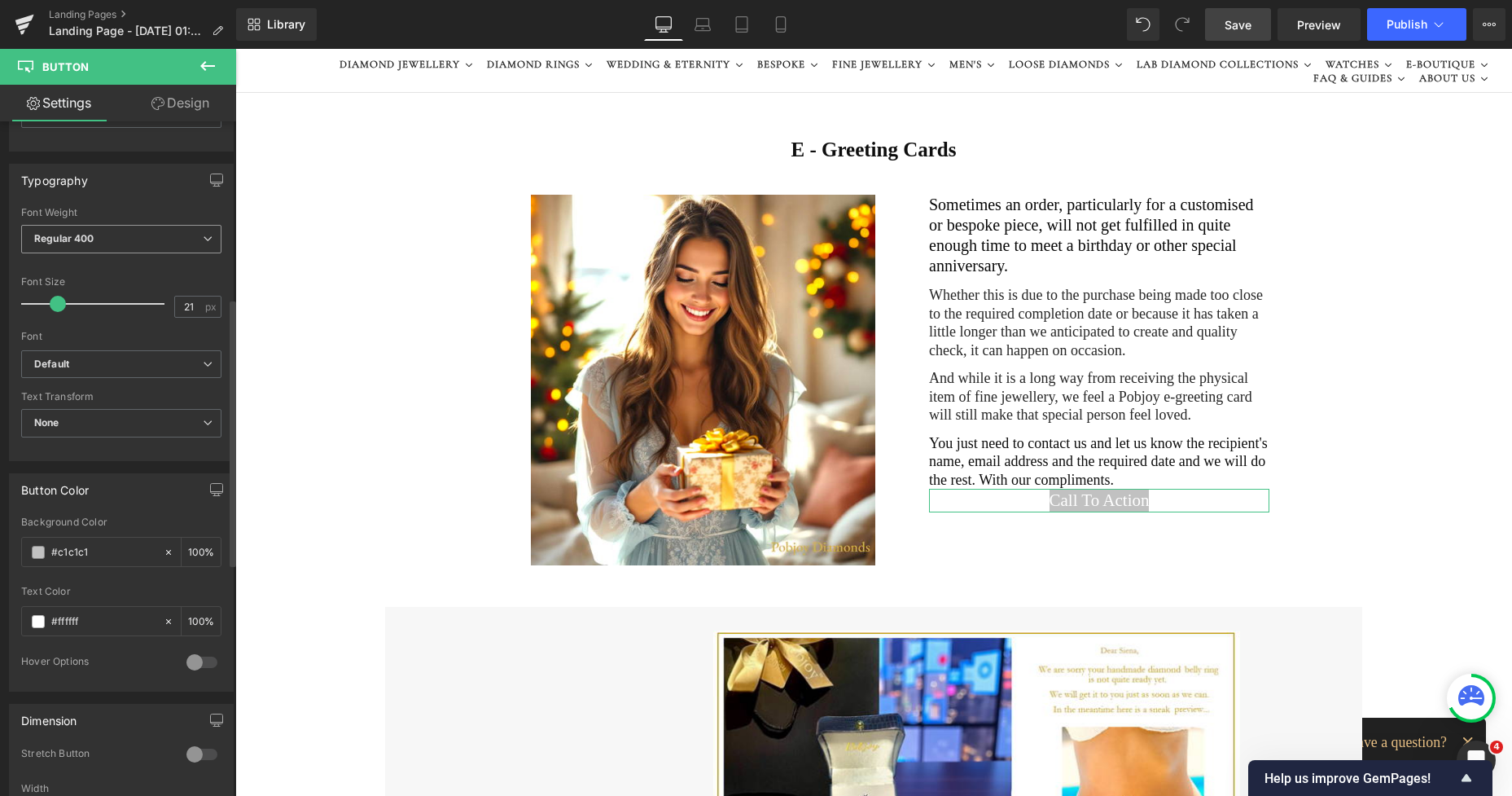
click at [203, 242] on icon at bounding box center [208, 238] width 10 height 10
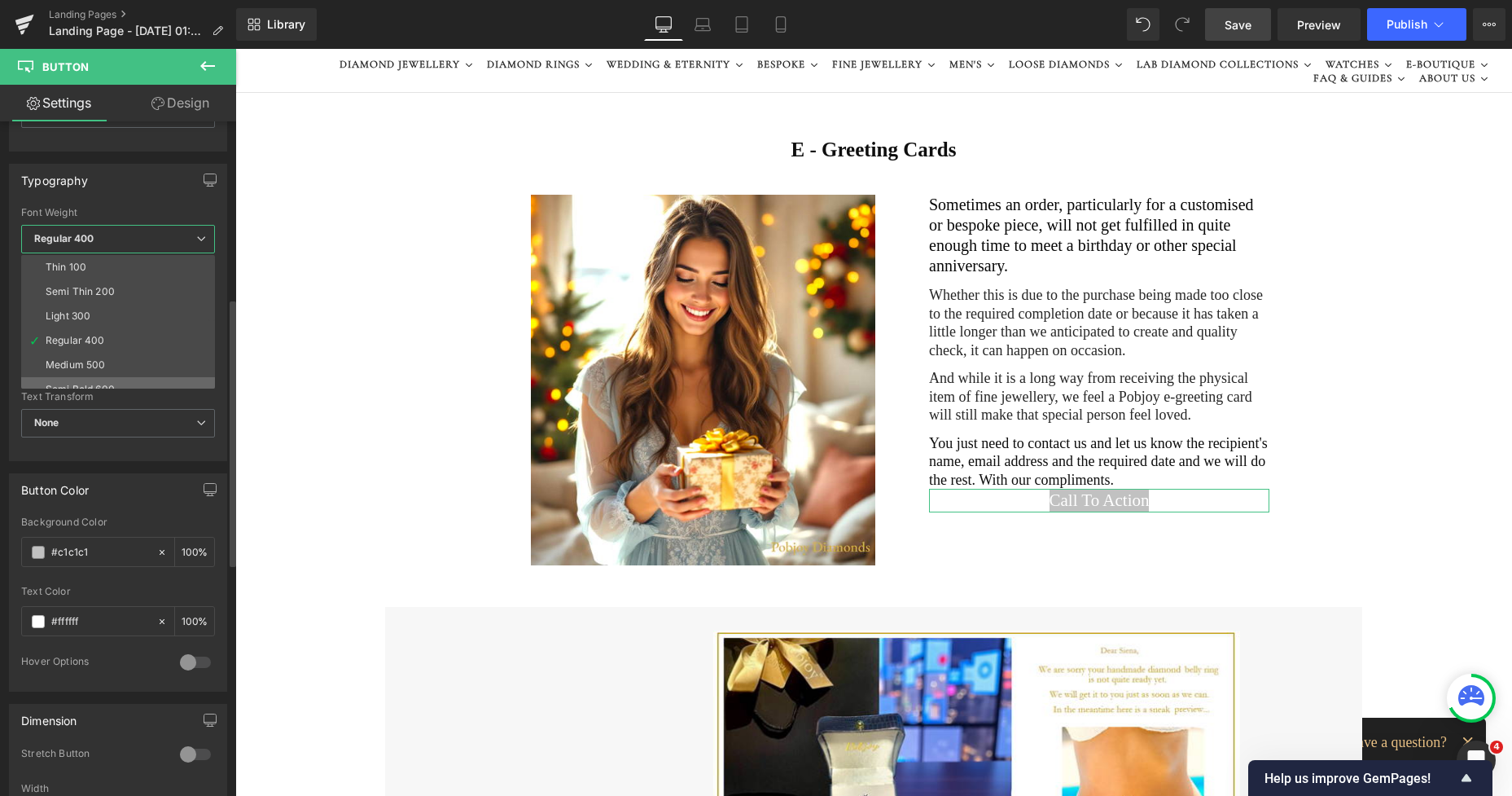
click at [90, 378] on li "Semi Bold 600" at bounding box center [122, 389] width 201 height 25
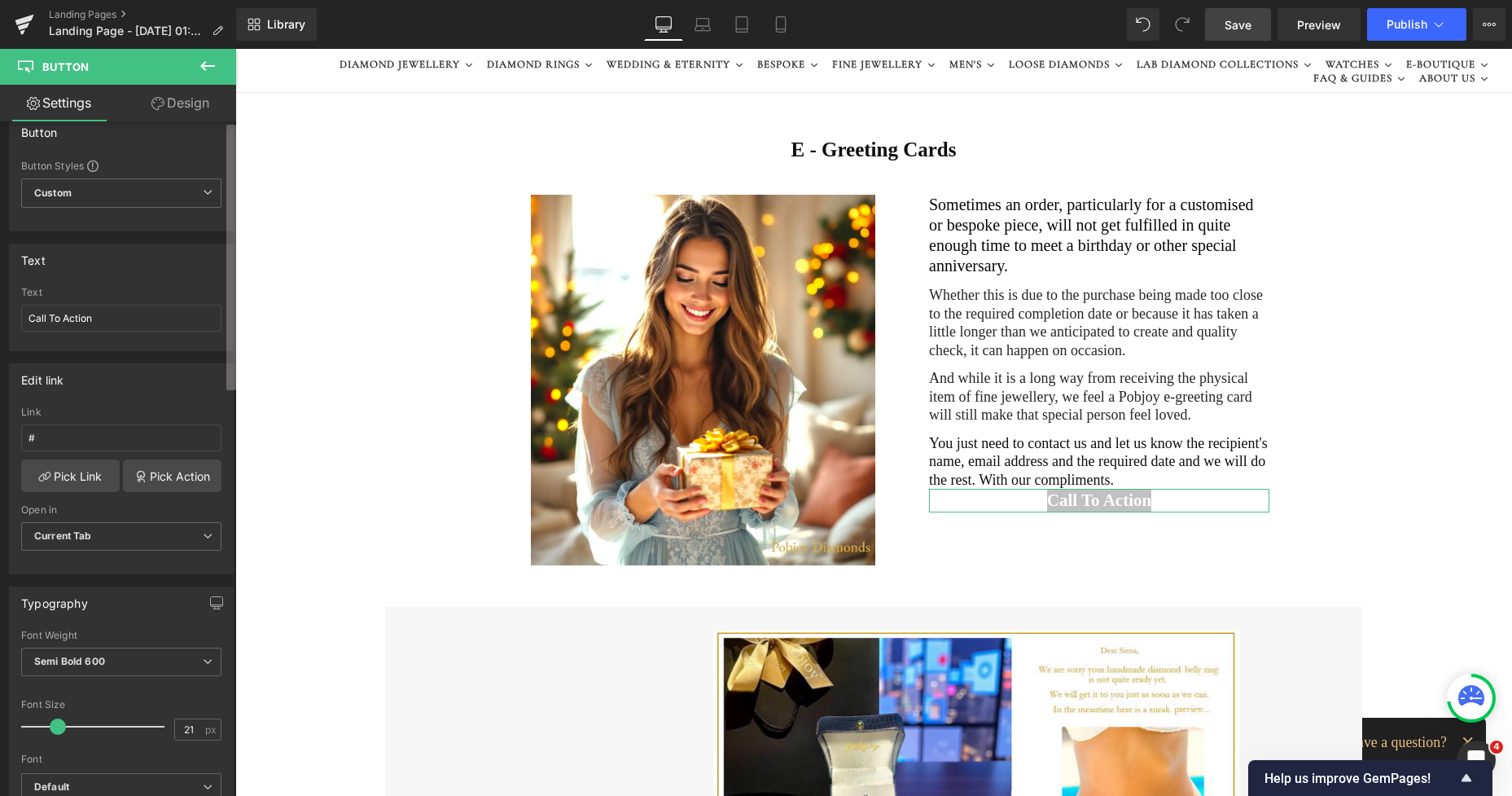
scroll to position [0, 0]
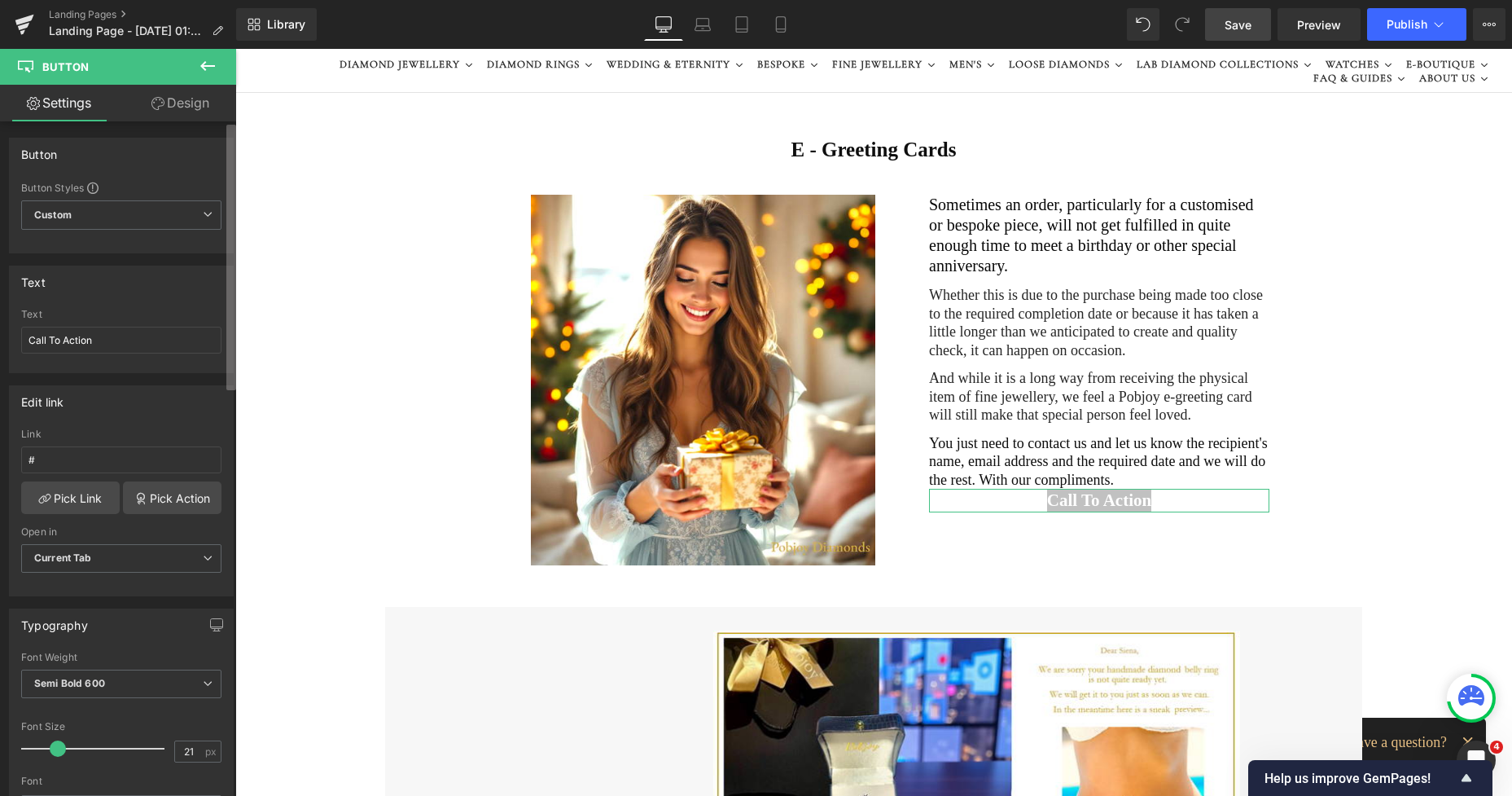
click at [219, 172] on div "Button Button Styles Custom Custom Setup Global Style Custom Setup Global Style…" at bounding box center [118, 463] width 236 height 682
drag, startPoint x: 104, startPoint y: 335, endPoint x: 19, endPoint y: 344, distance: 85.5
click at [19, 344] on div "Call To Action Text Call To Action" at bounding box center [122, 340] width 223 height 64
type input "Contact Us"
click at [186, 110] on link "Design" at bounding box center [180, 102] width 118 height 36
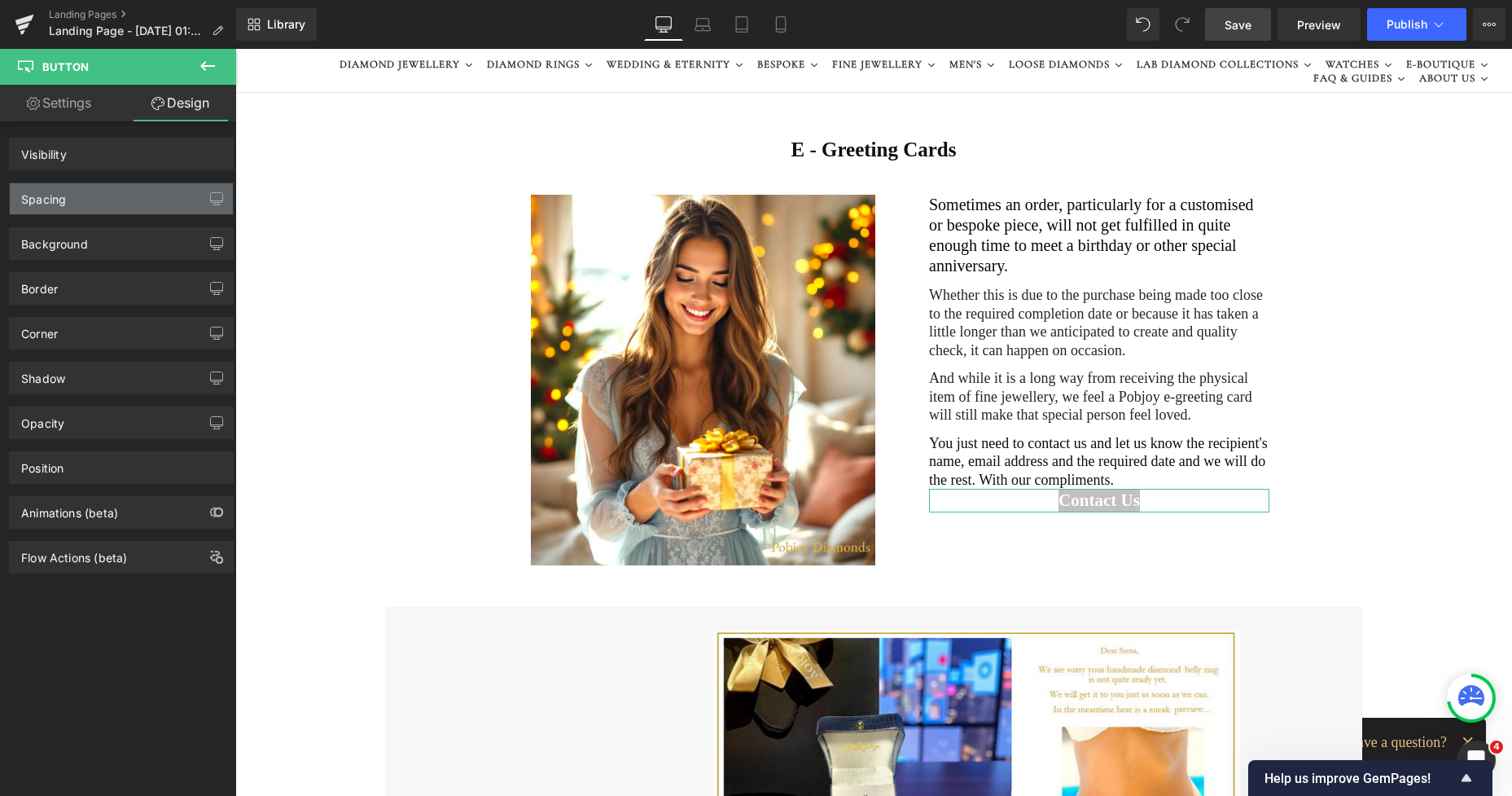
click at [116, 192] on div "Spacing" at bounding box center [122, 199] width 223 height 31
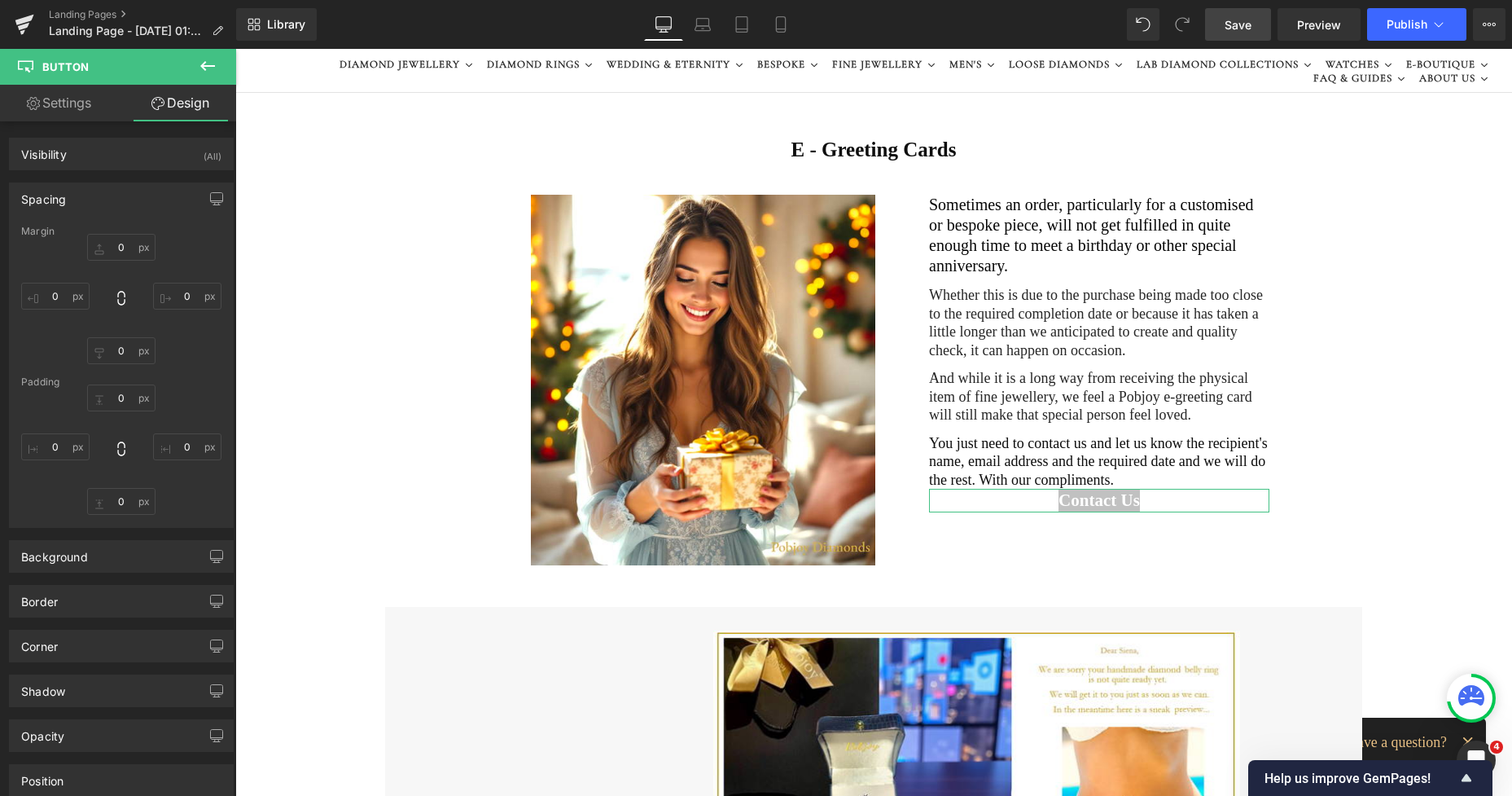
type input "0"
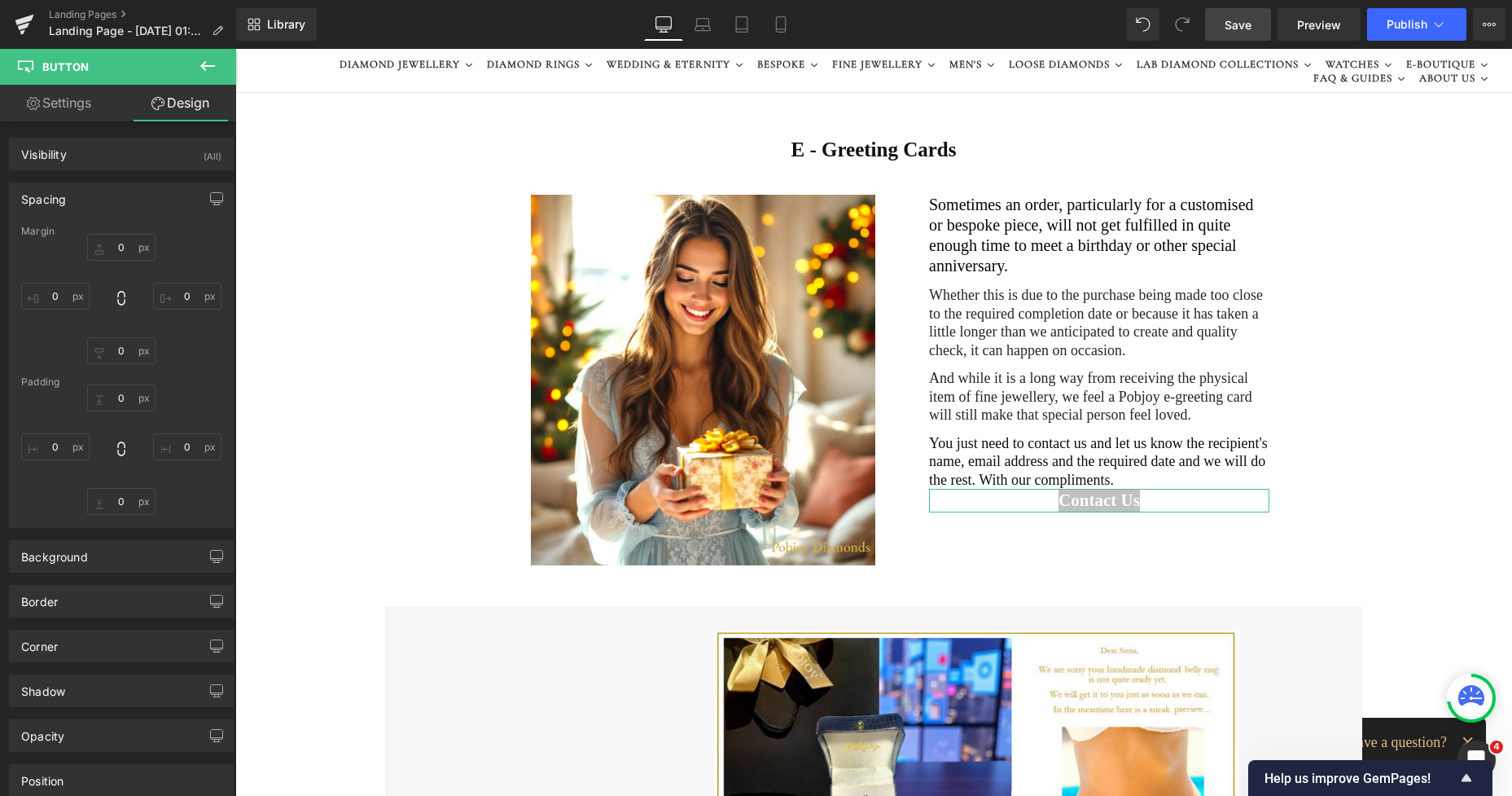
type input "0"
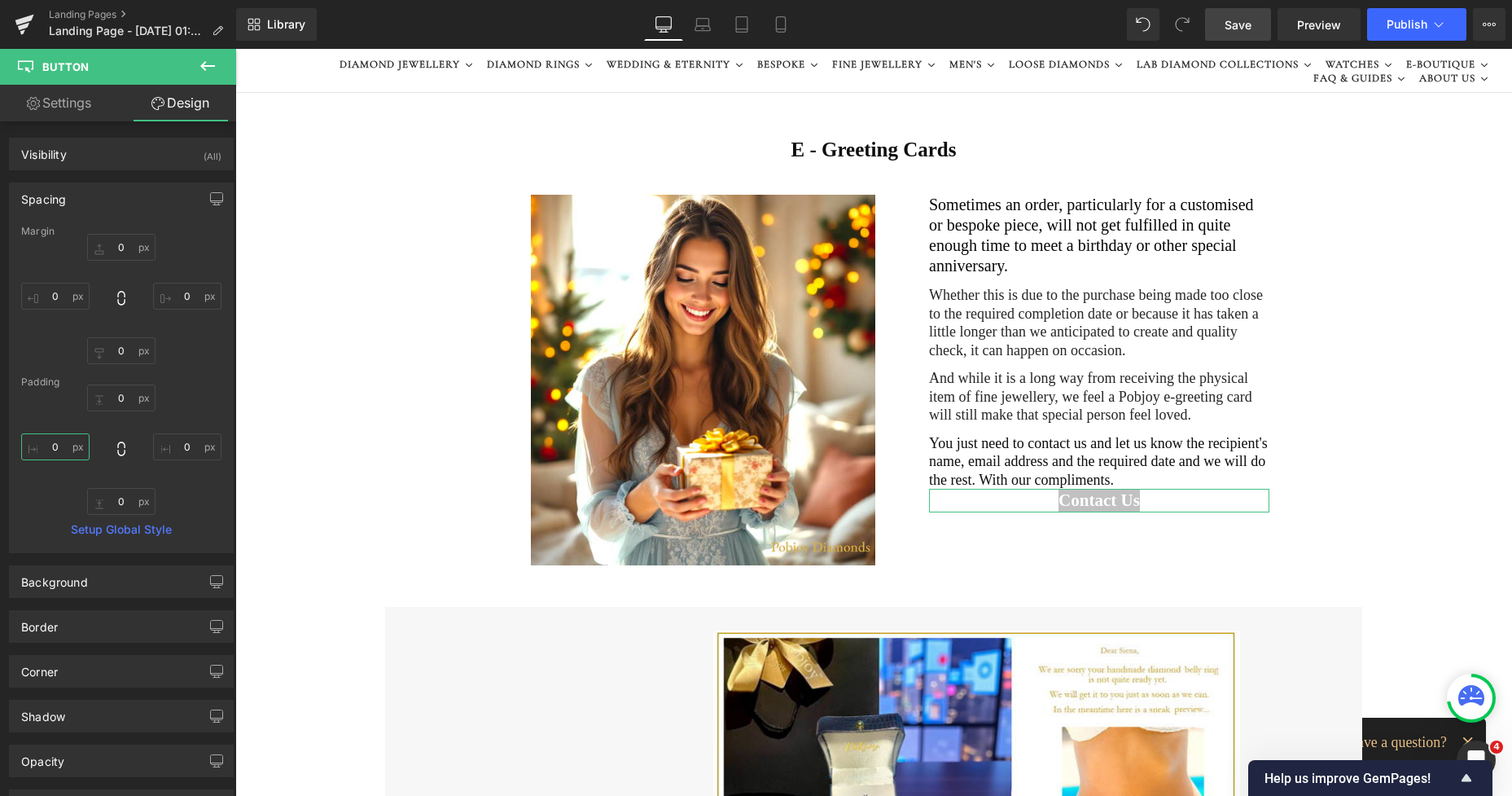
click at [64, 436] on input "0" at bounding box center [56, 446] width 69 height 26
type input "11"
click at [180, 451] on input "0" at bounding box center [187, 446] width 69 height 26
type input "11"
click at [118, 398] on input "0" at bounding box center [122, 397] width 69 height 26
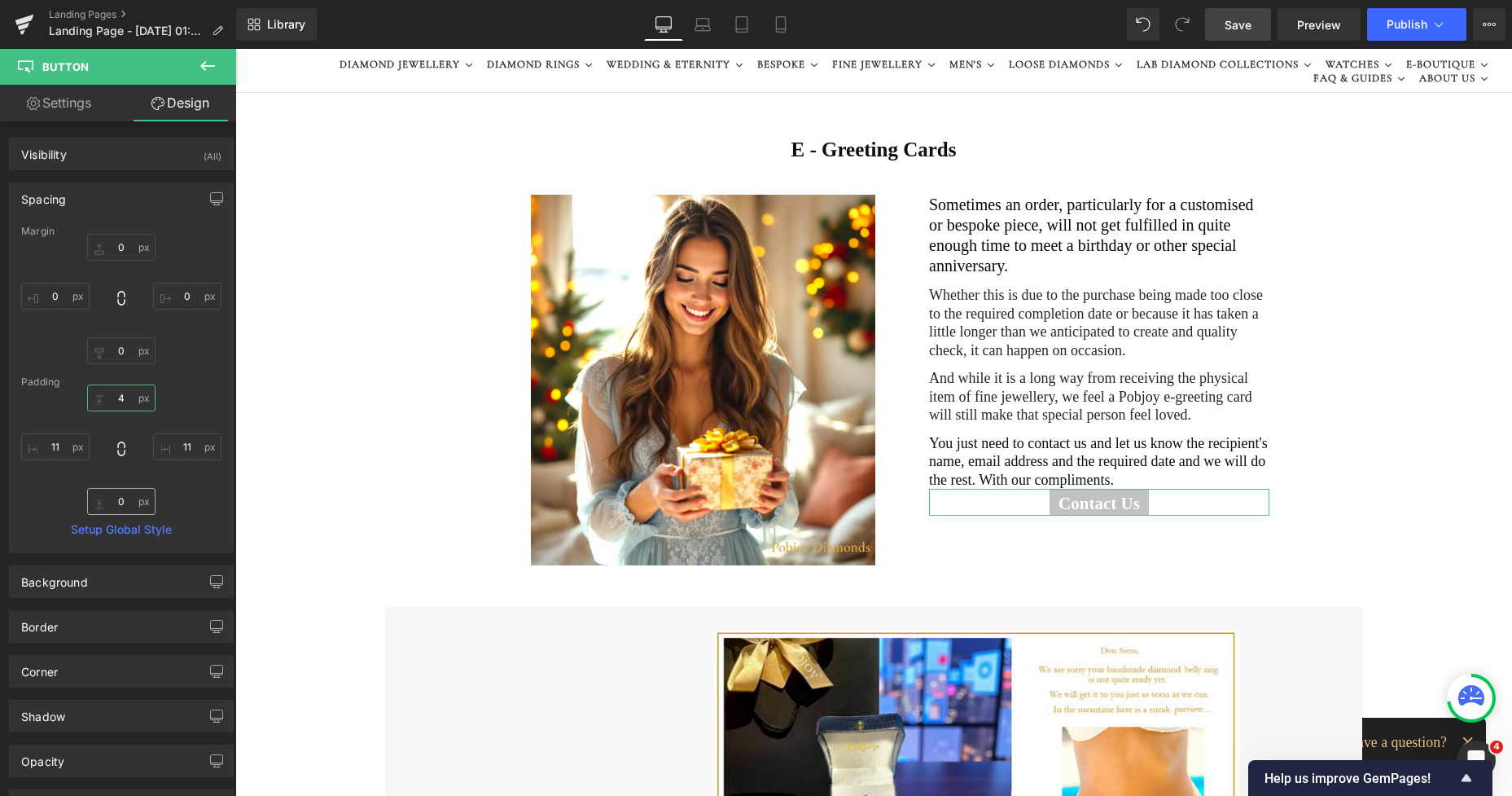
type input "4"
click at [118, 499] on input "0" at bounding box center [122, 501] width 69 height 26
type input "4"
click at [195, 107] on link "Design" at bounding box center [180, 102] width 118 height 36
click at [115, 249] on input "0" at bounding box center [122, 246] width 69 height 26
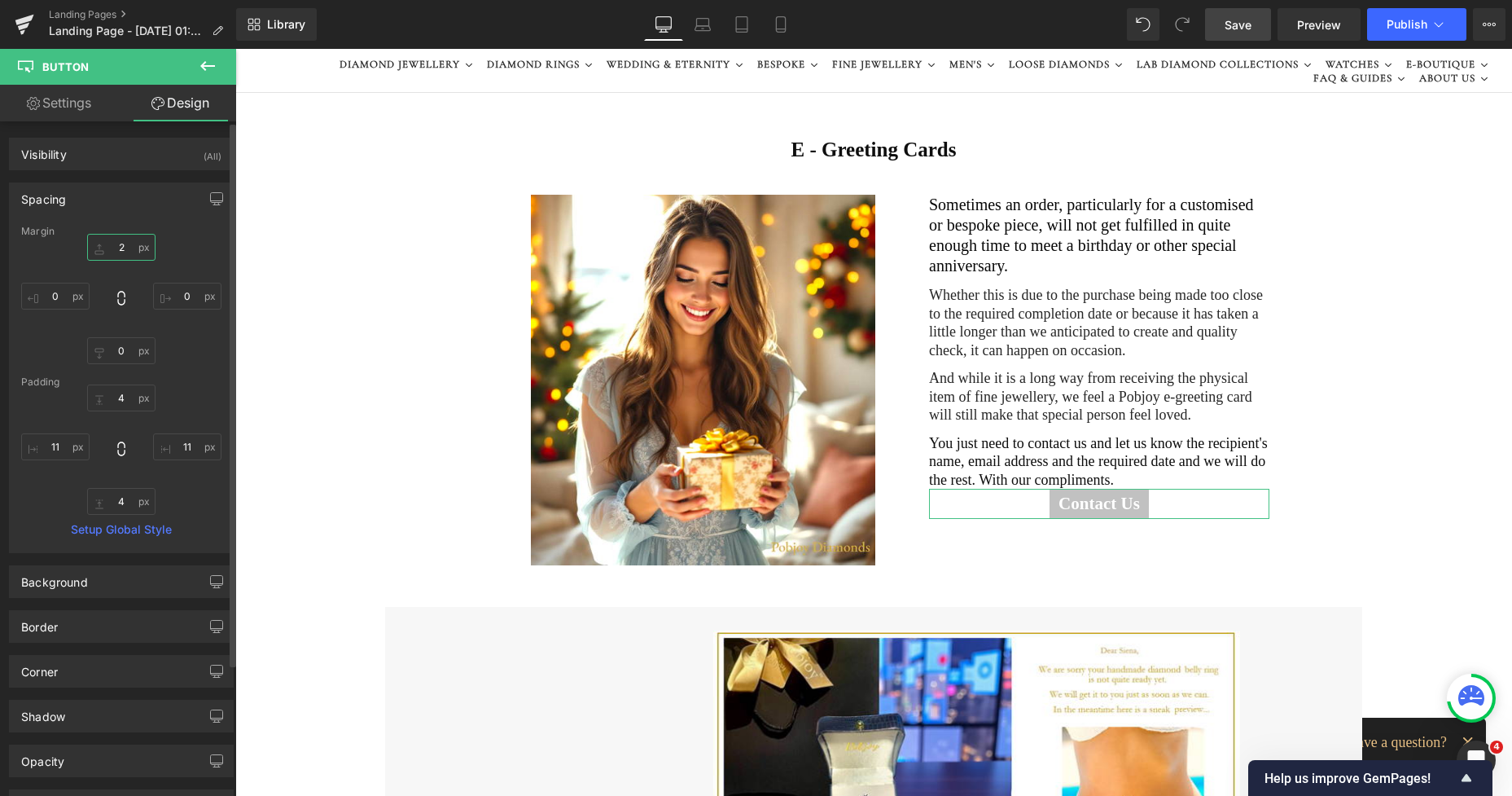
type input "22"
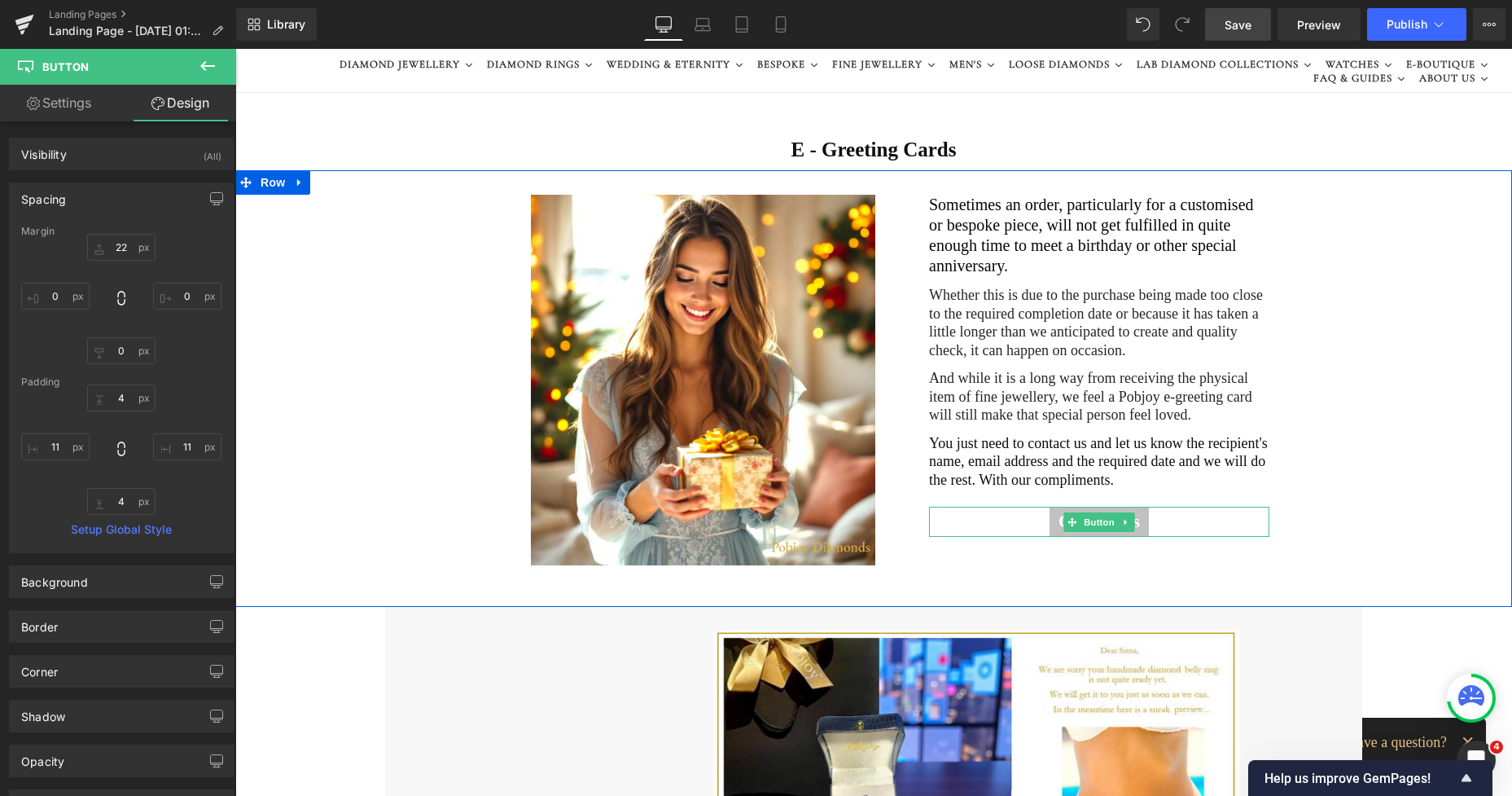
click at [1058, 510] on span "Contact Us" at bounding box center [1098, 522] width 81 height 24
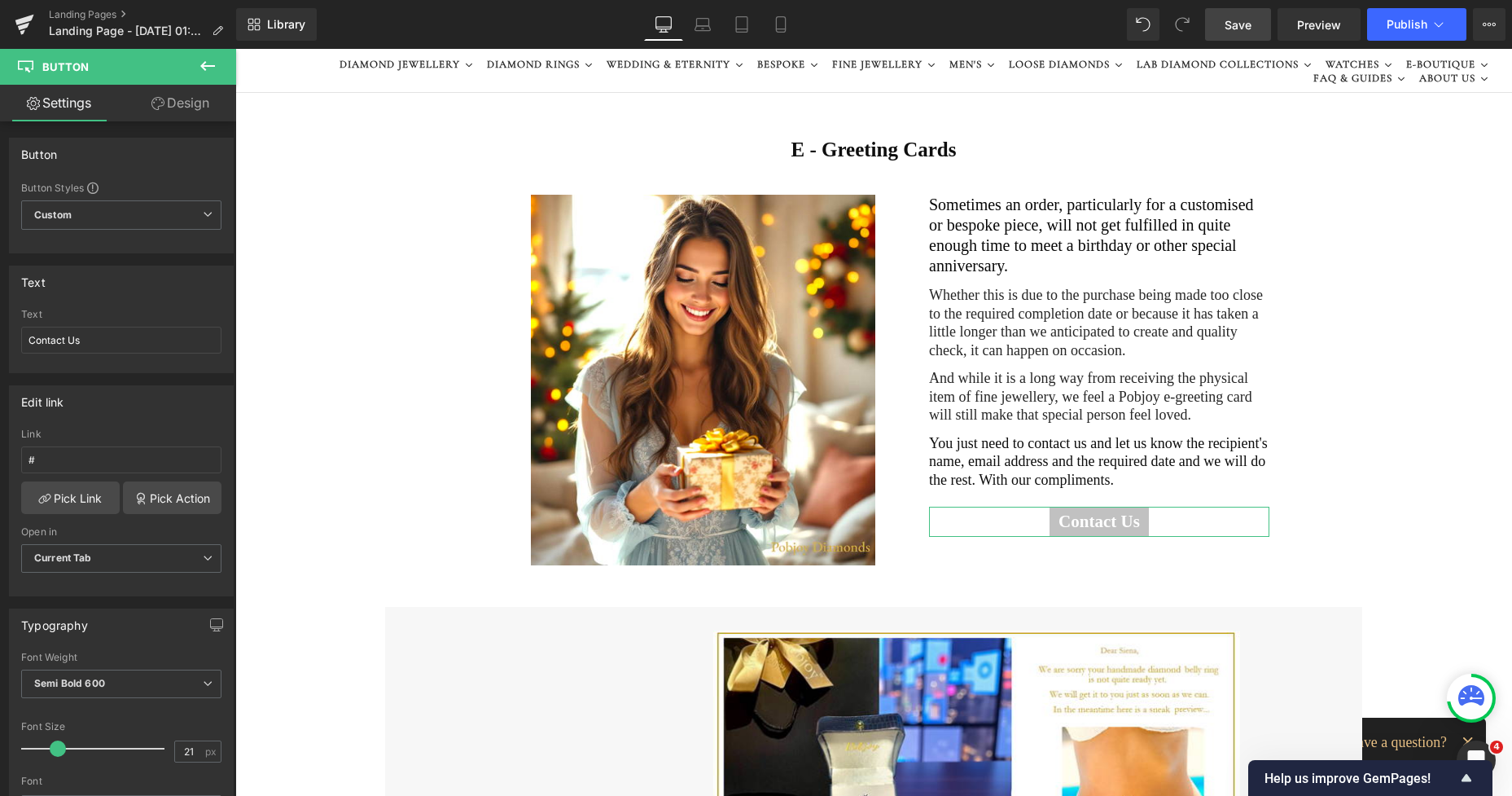
click at [202, 118] on link "Design" at bounding box center [180, 102] width 118 height 36
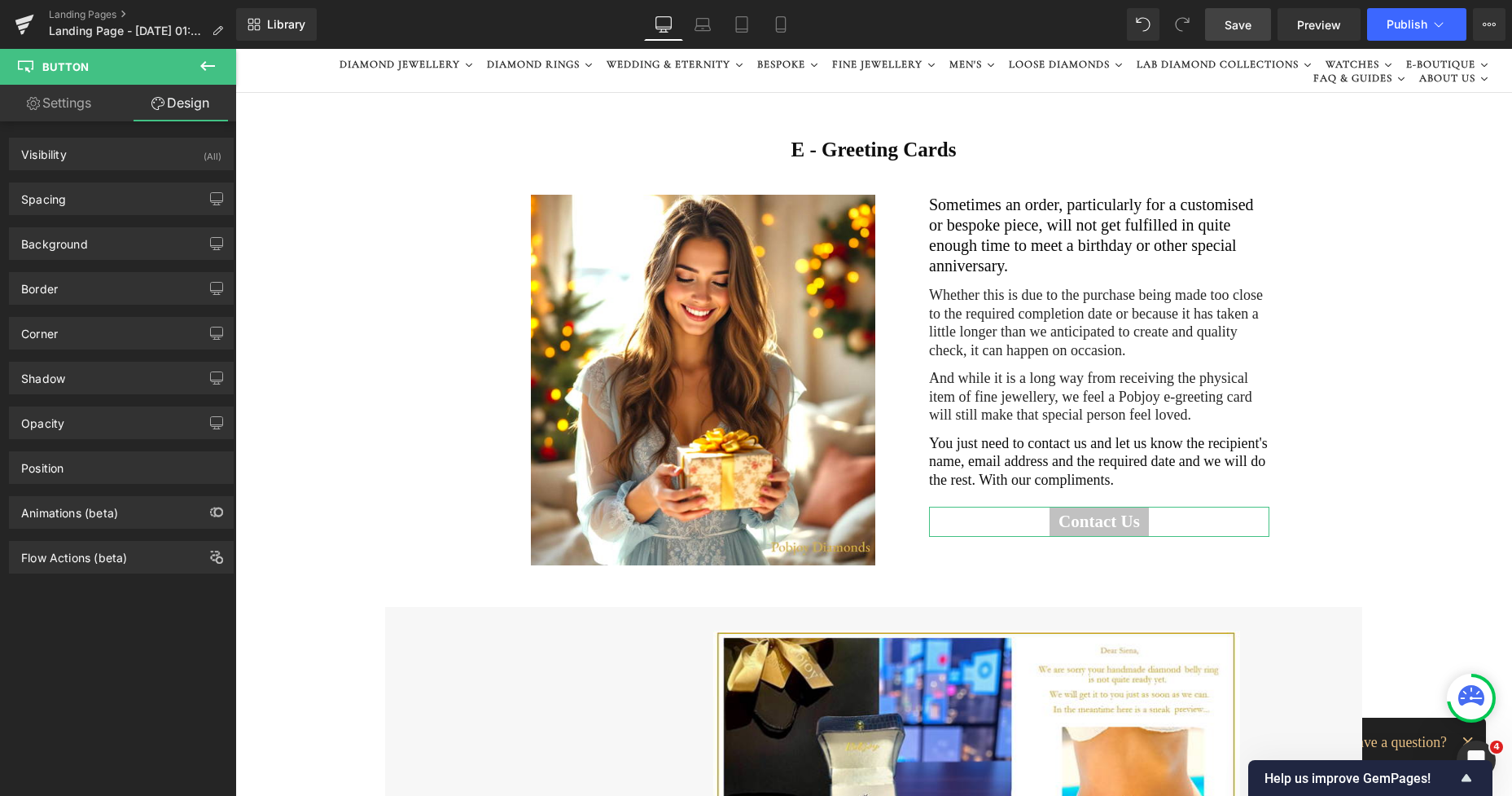
click at [70, 107] on link "Settings" at bounding box center [59, 102] width 118 height 36
type input "100"
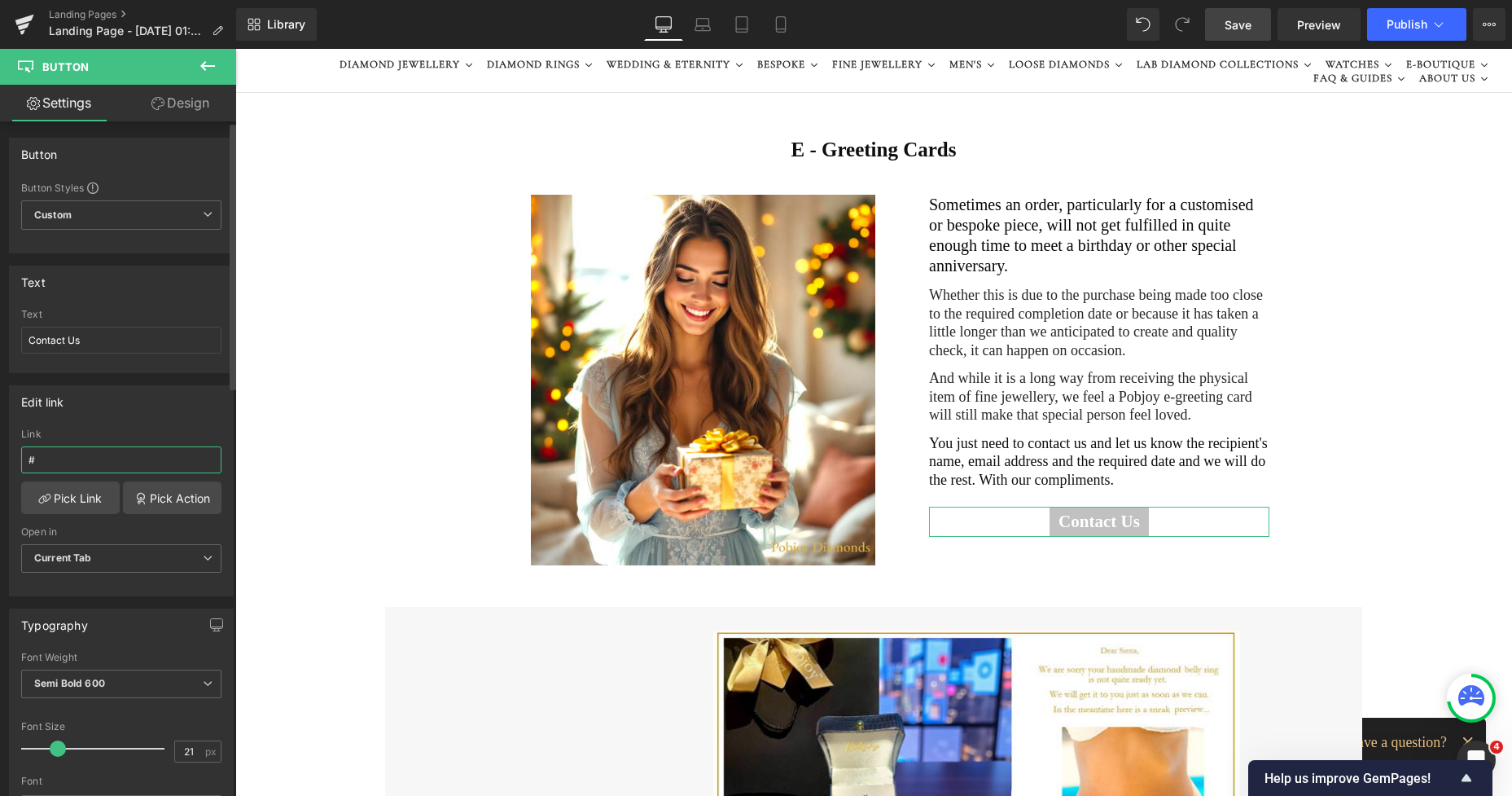
drag, startPoint x: 83, startPoint y: 457, endPoint x: 2, endPoint y: 462, distance: 81.2
click at [2, 462] on div "Edit link # Link # Pick Link Pick Action Current Tab New Tab Open in Current Ta…" at bounding box center [122, 485] width 243 height 224
paste input "[URL][DOMAIN_NAME]"
type input "[URL][DOMAIN_NAME]"
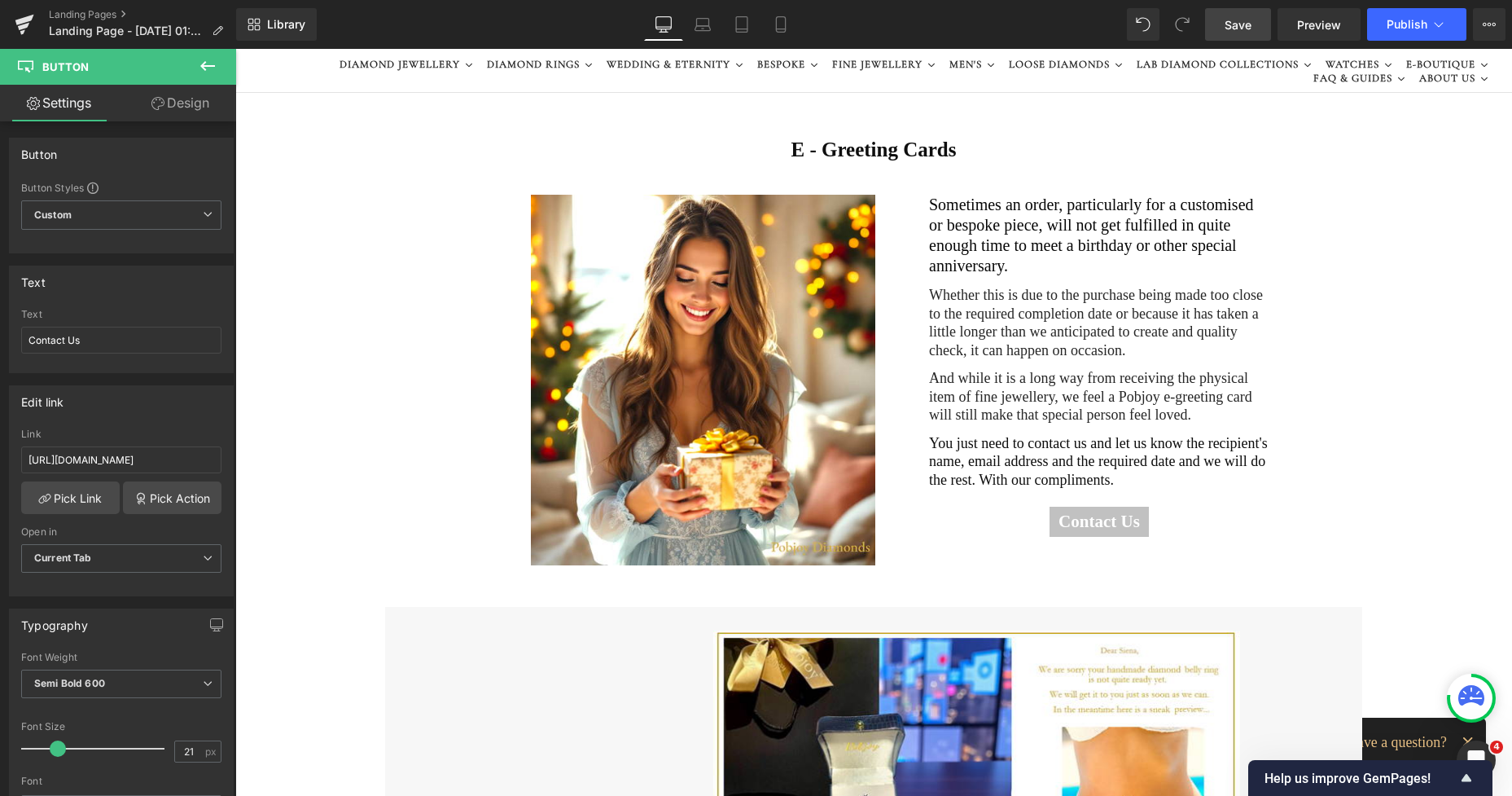
click at [845, 702] on img at bounding box center [977, 785] width 527 height 311
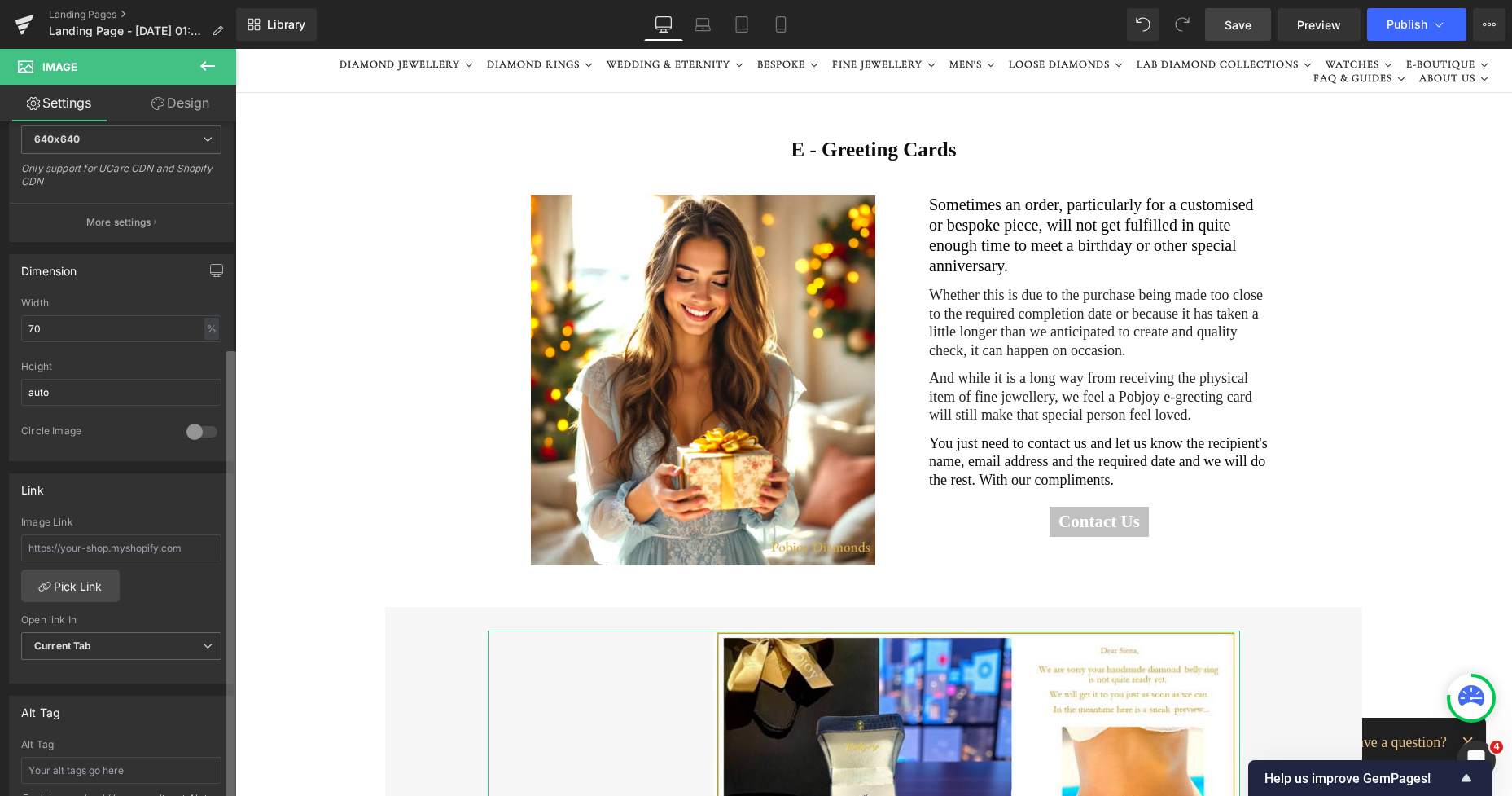
scroll to position [373, 0]
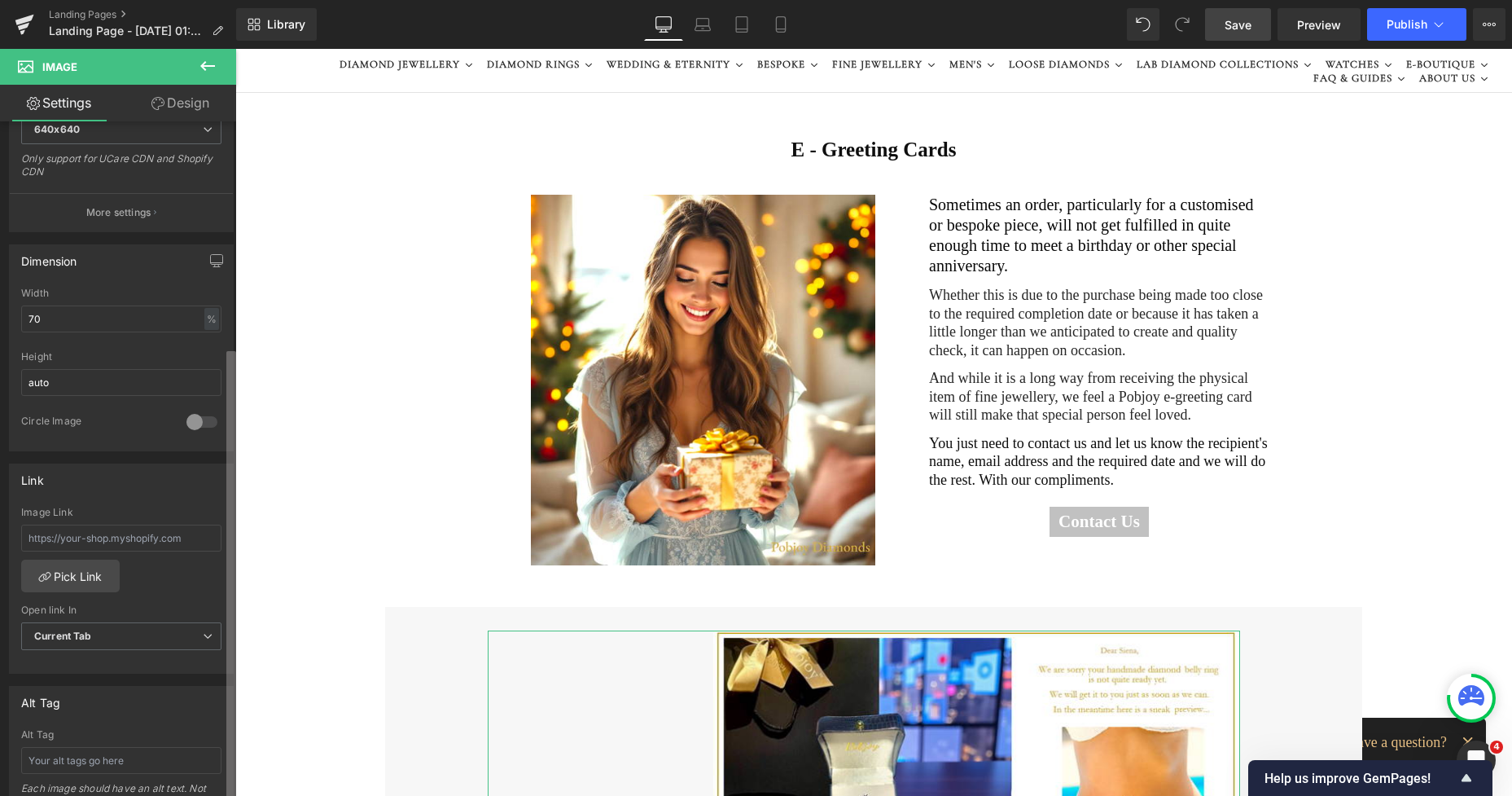
click at [216, 634] on div "Image [URL][DOMAIN_NAME] Replace Image Upload image or Browse gallery Image Src…" at bounding box center [118, 463] width 236 height 682
click at [112, 534] on input "text" at bounding box center [122, 537] width 200 height 26
type input "[URL][DOMAIN_NAME]"
click at [1242, 31] on span "Save" at bounding box center [1238, 25] width 26 height 17
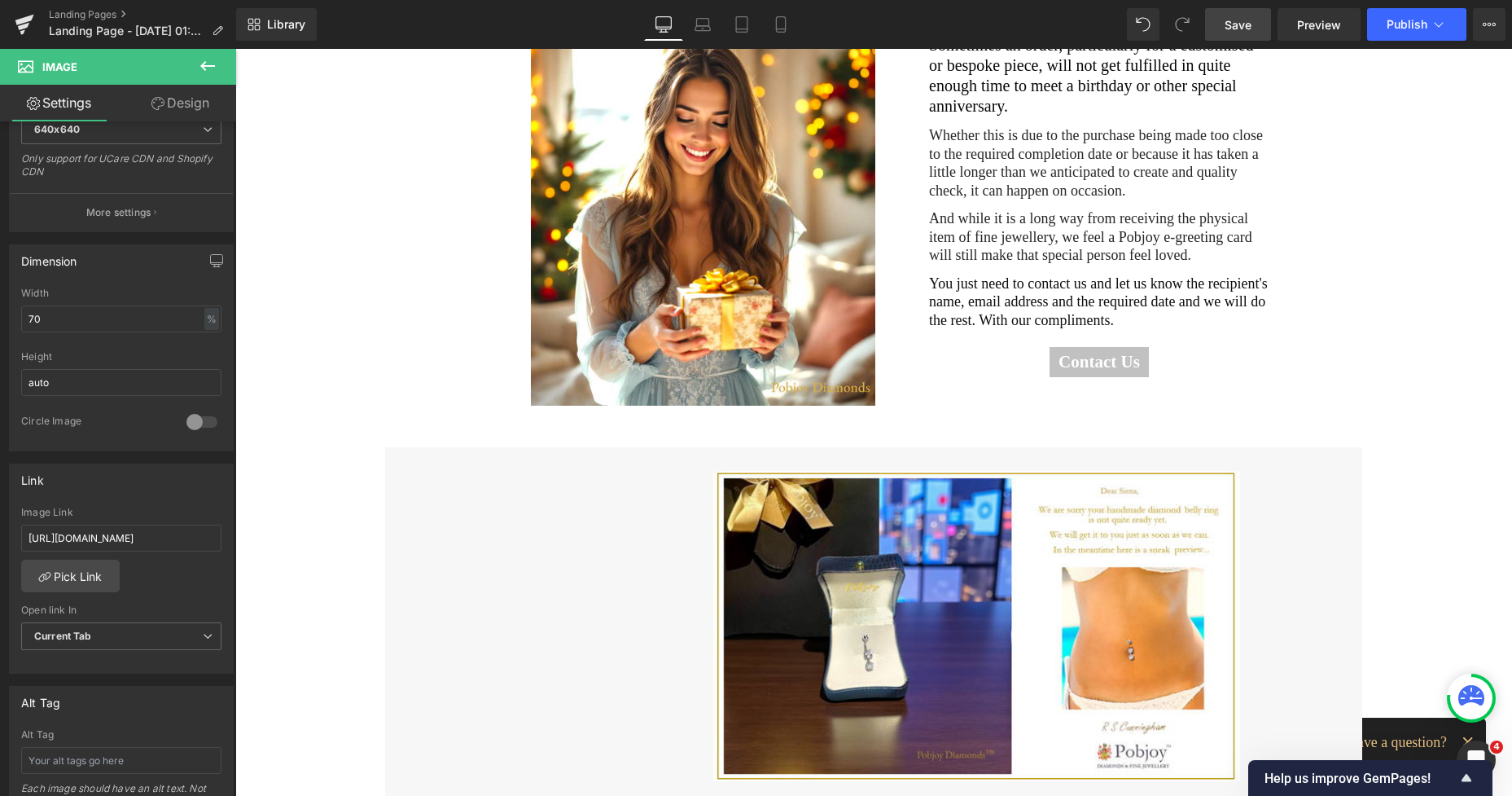
scroll to position [296, 0]
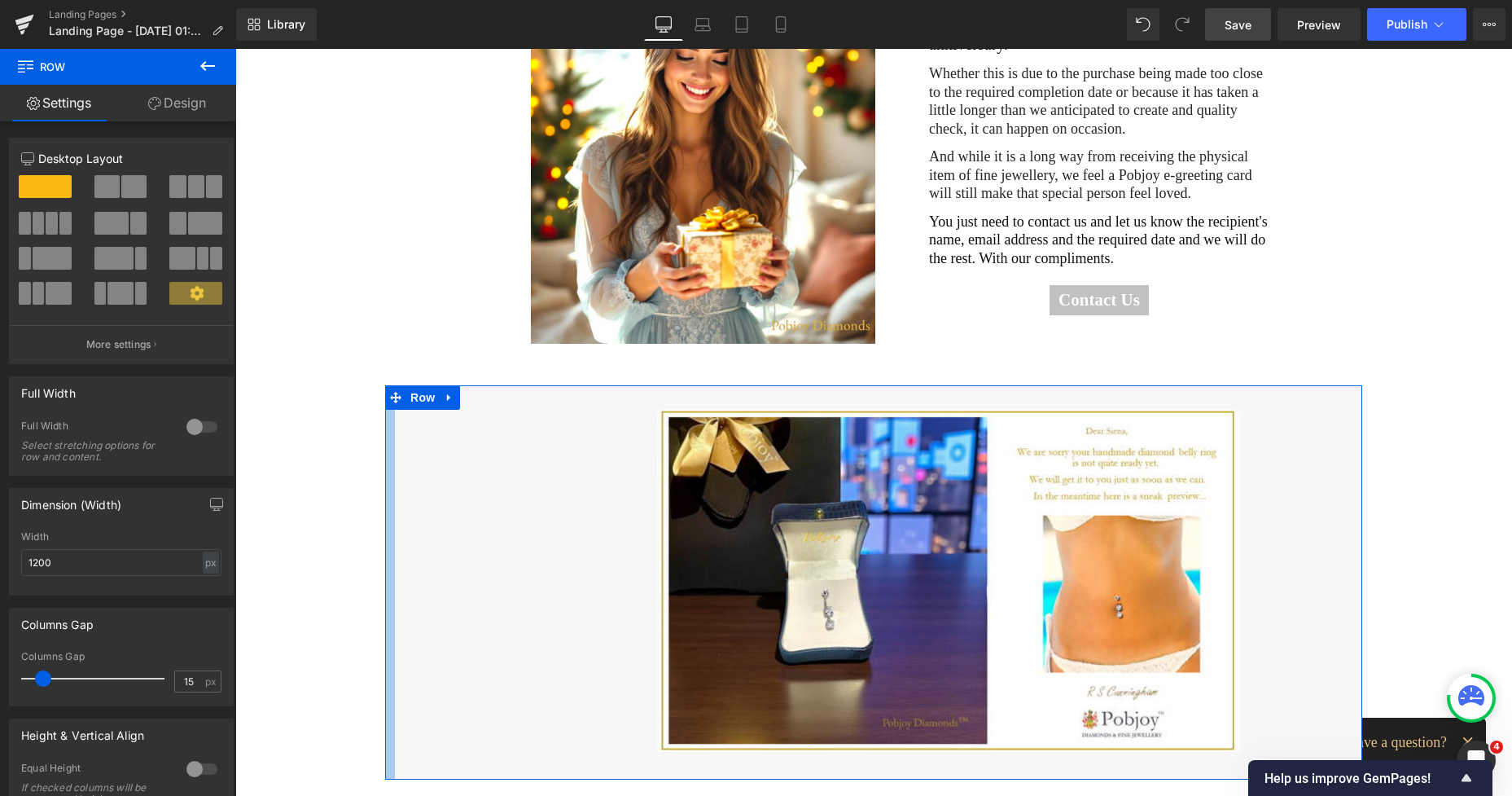
drag, startPoint x: 465, startPoint y: 508, endPoint x: 385, endPoint y: 510, distance: 80.0
click at [385, 510] on div at bounding box center [390, 582] width 10 height 395
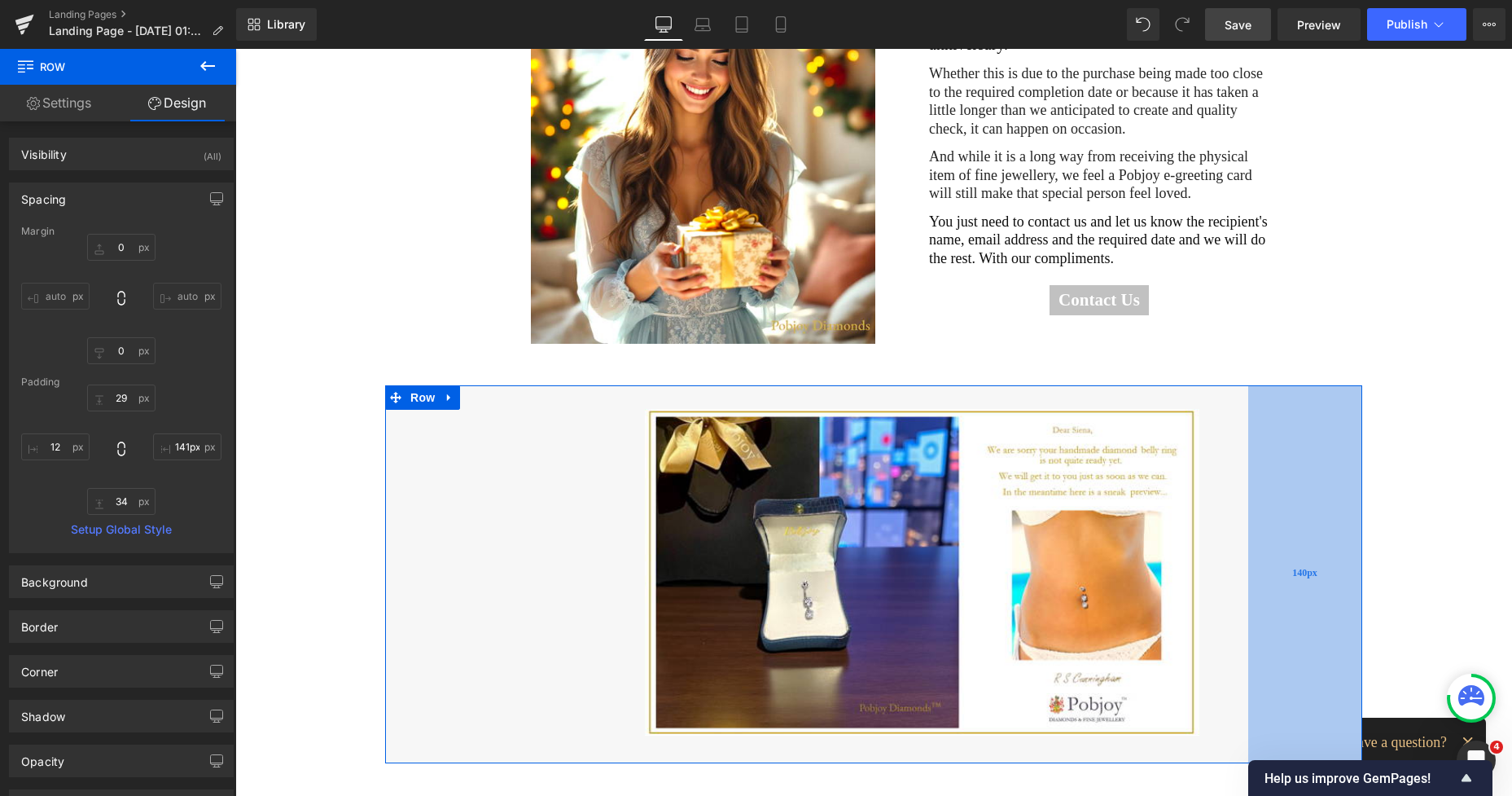
type input "143px"
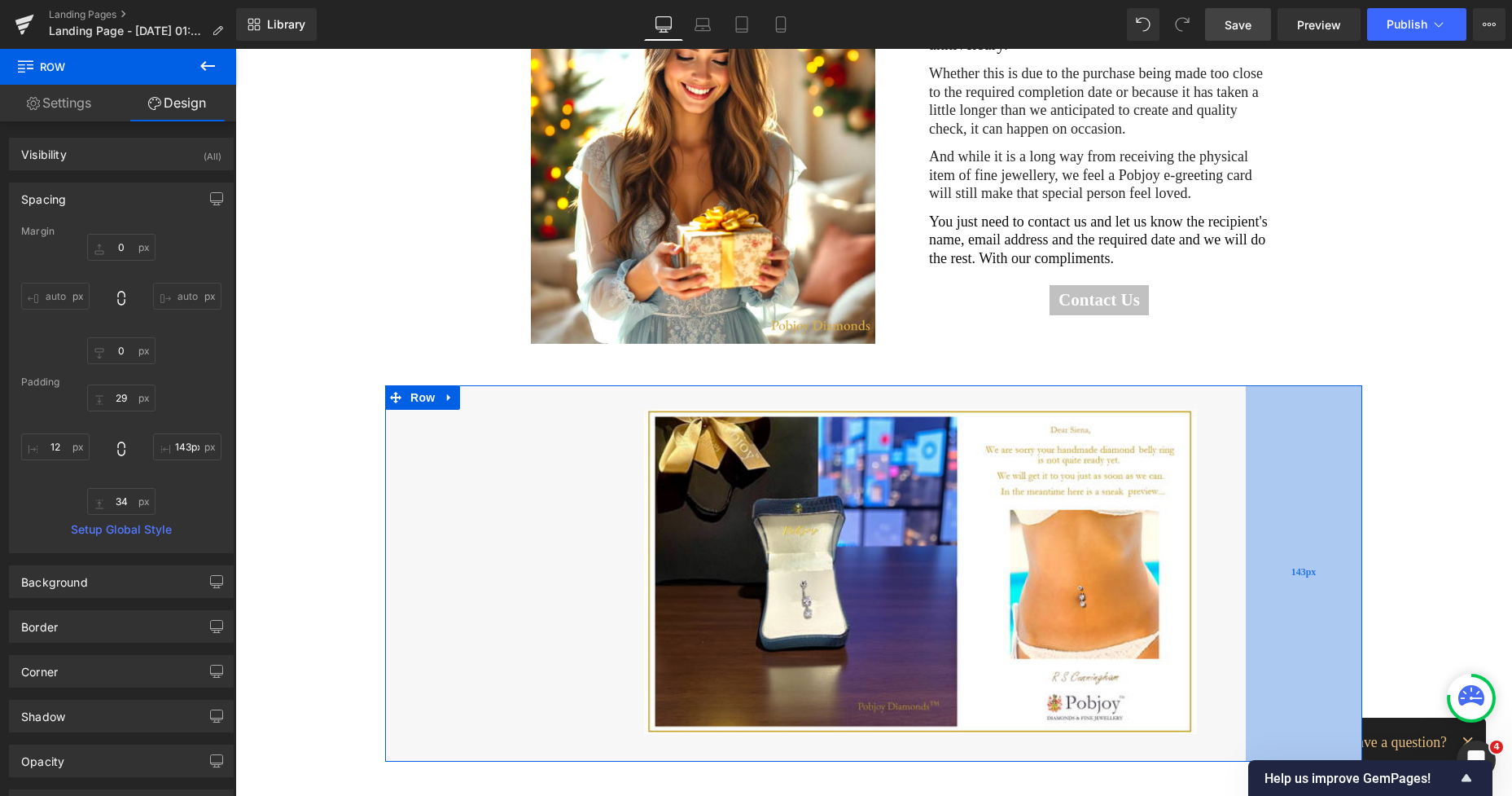
drag, startPoint x: 1355, startPoint y: 488, endPoint x: 1312, endPoint y: 485, distance: 43.1
click at [1312, 485] on div "143px" at bounding box center [1303, 573] width 117 height 377
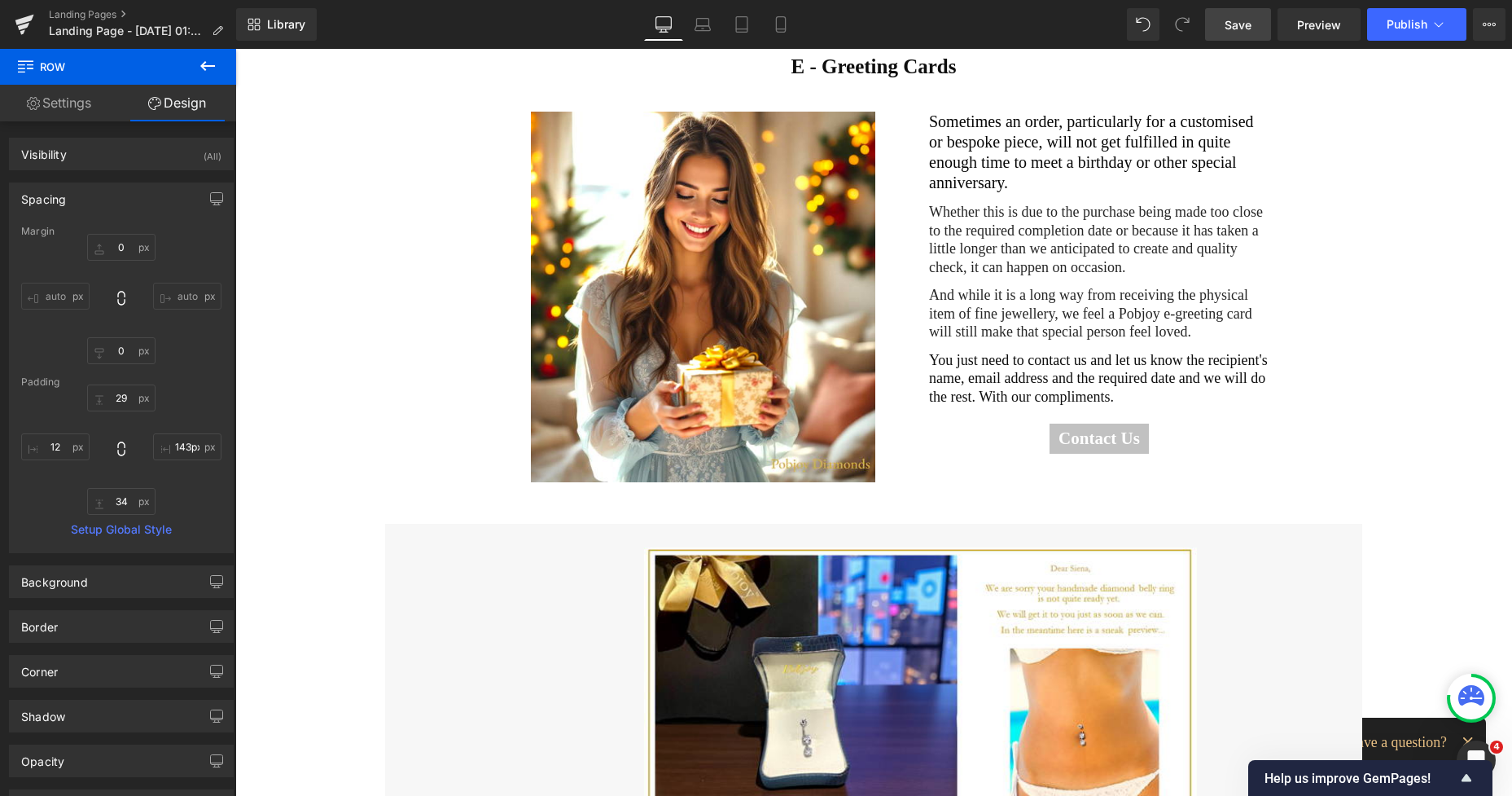
scroll to position [127, 0]
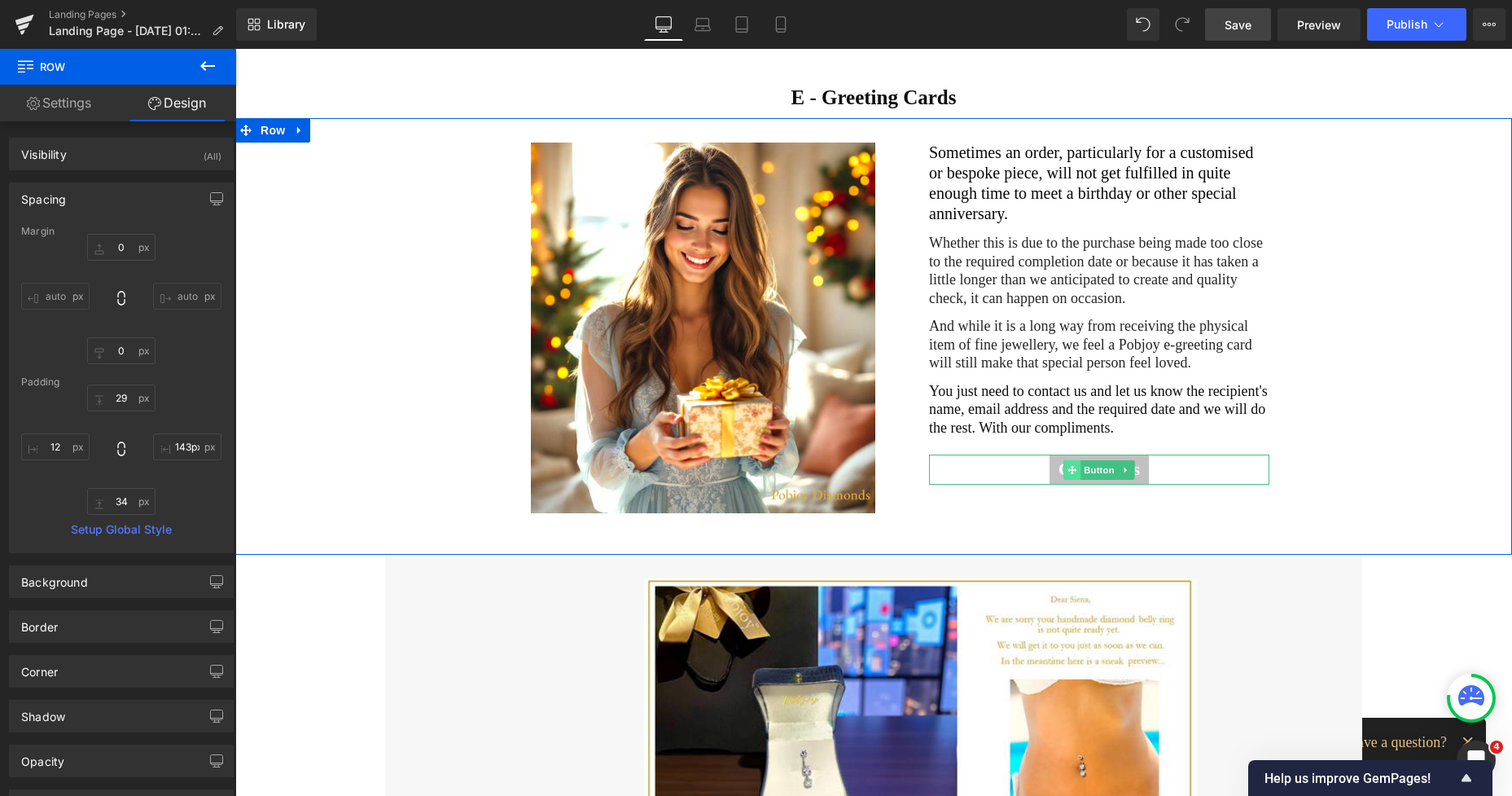
click at [1070, 465] on icon at bounding box center [1071, 469] width 9 height 9
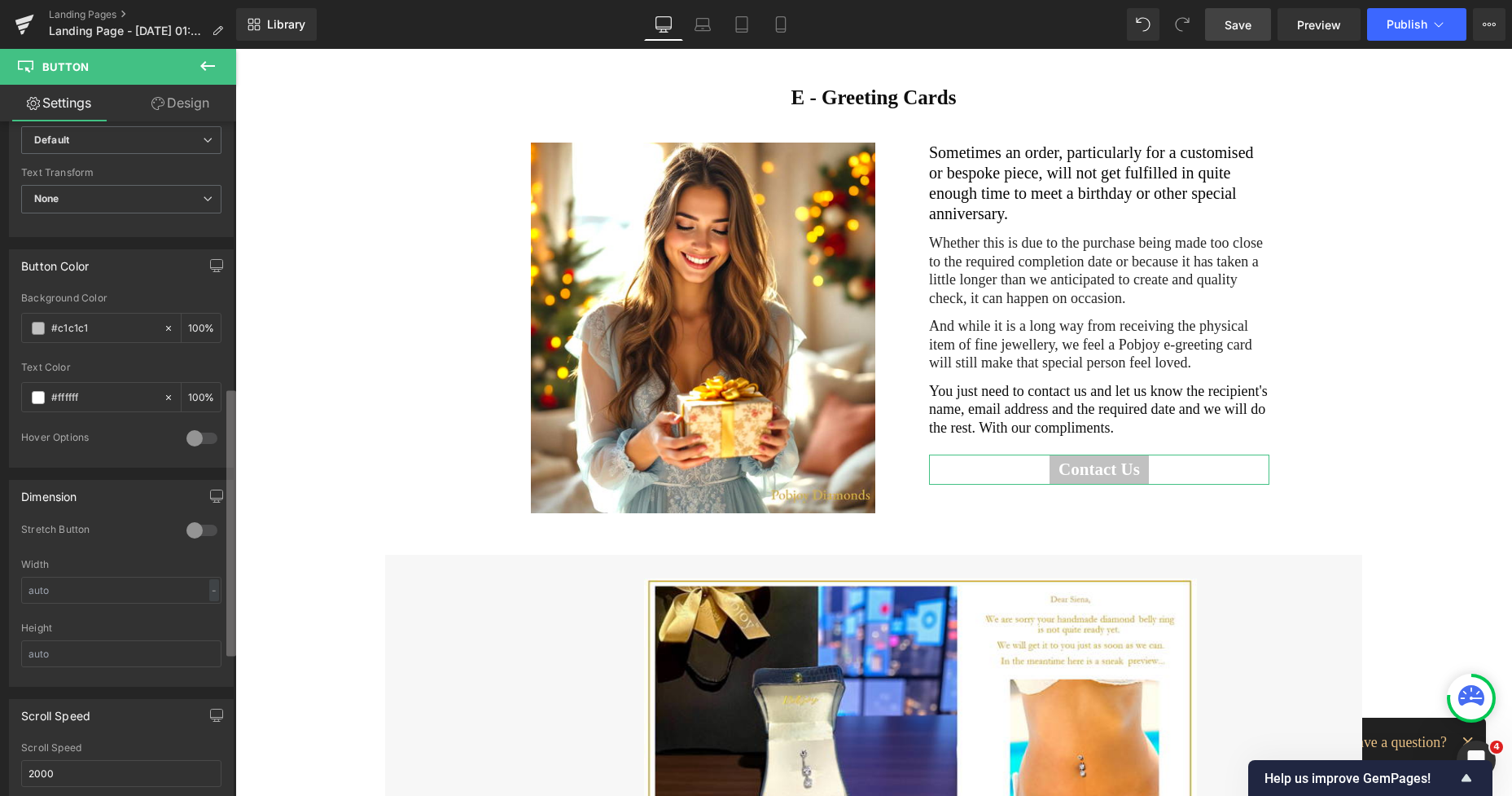
scroll to position [681, 0]
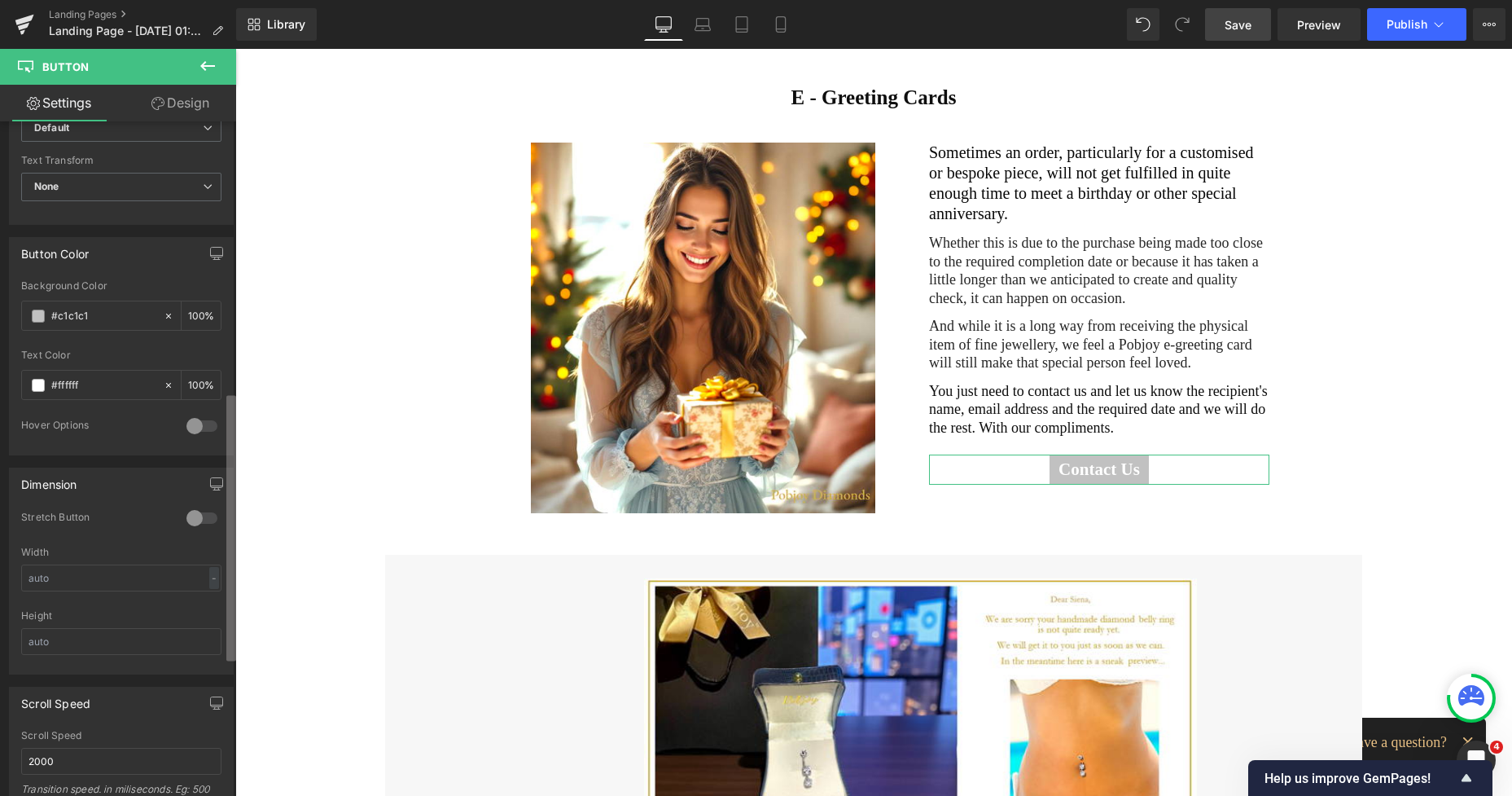
click at [209, 509] on div "Button Button Styles Custom Custom Setup Global Style Custom Setup Global Style…" at bounding box center [118, 463] width 236 height 682
click at [204, 432] on div at bounding box center [202, 425] width 39 height 26
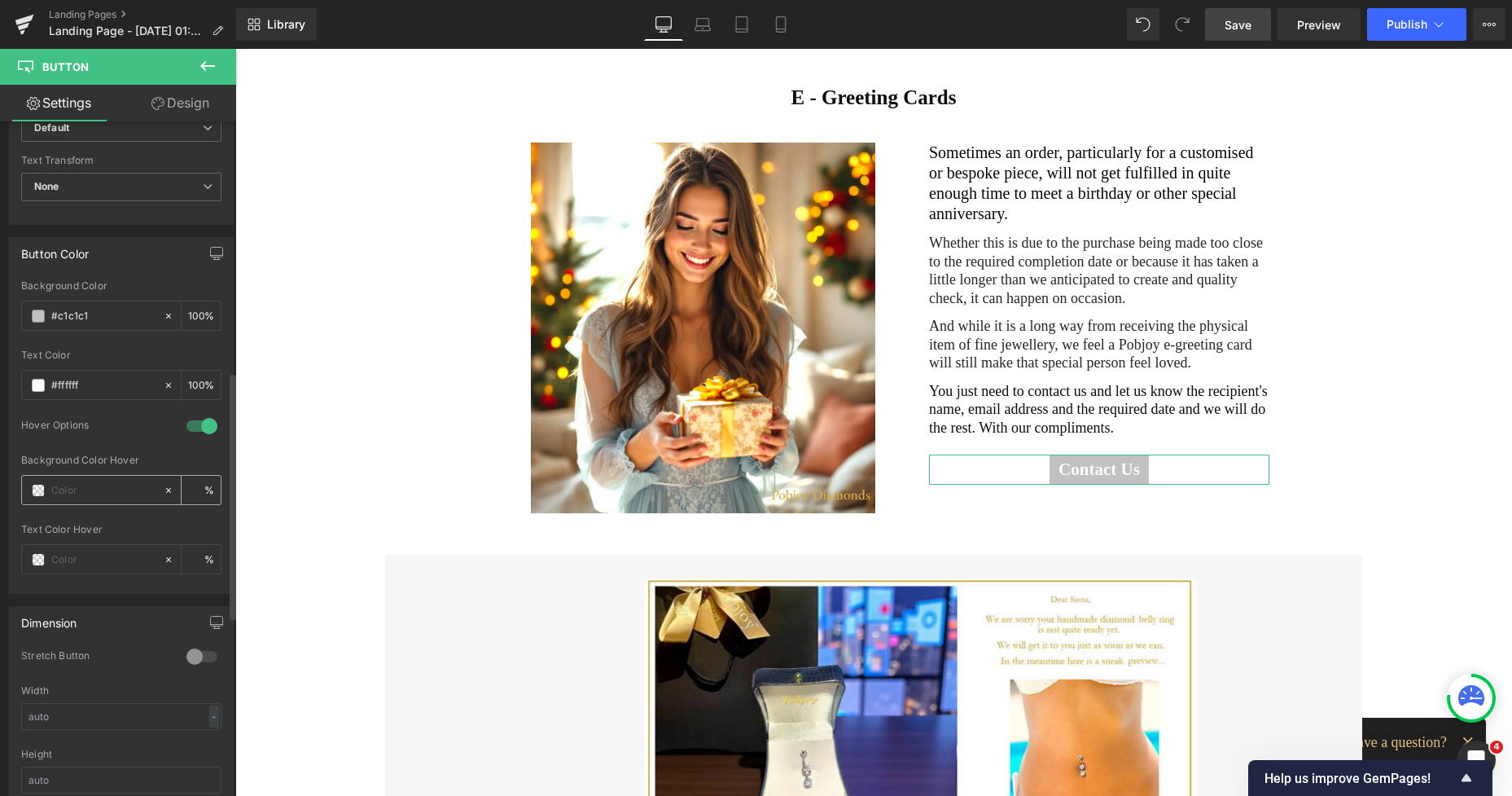
click at [36, 492] on span at bounding box center [37, 490] width 13 height 13
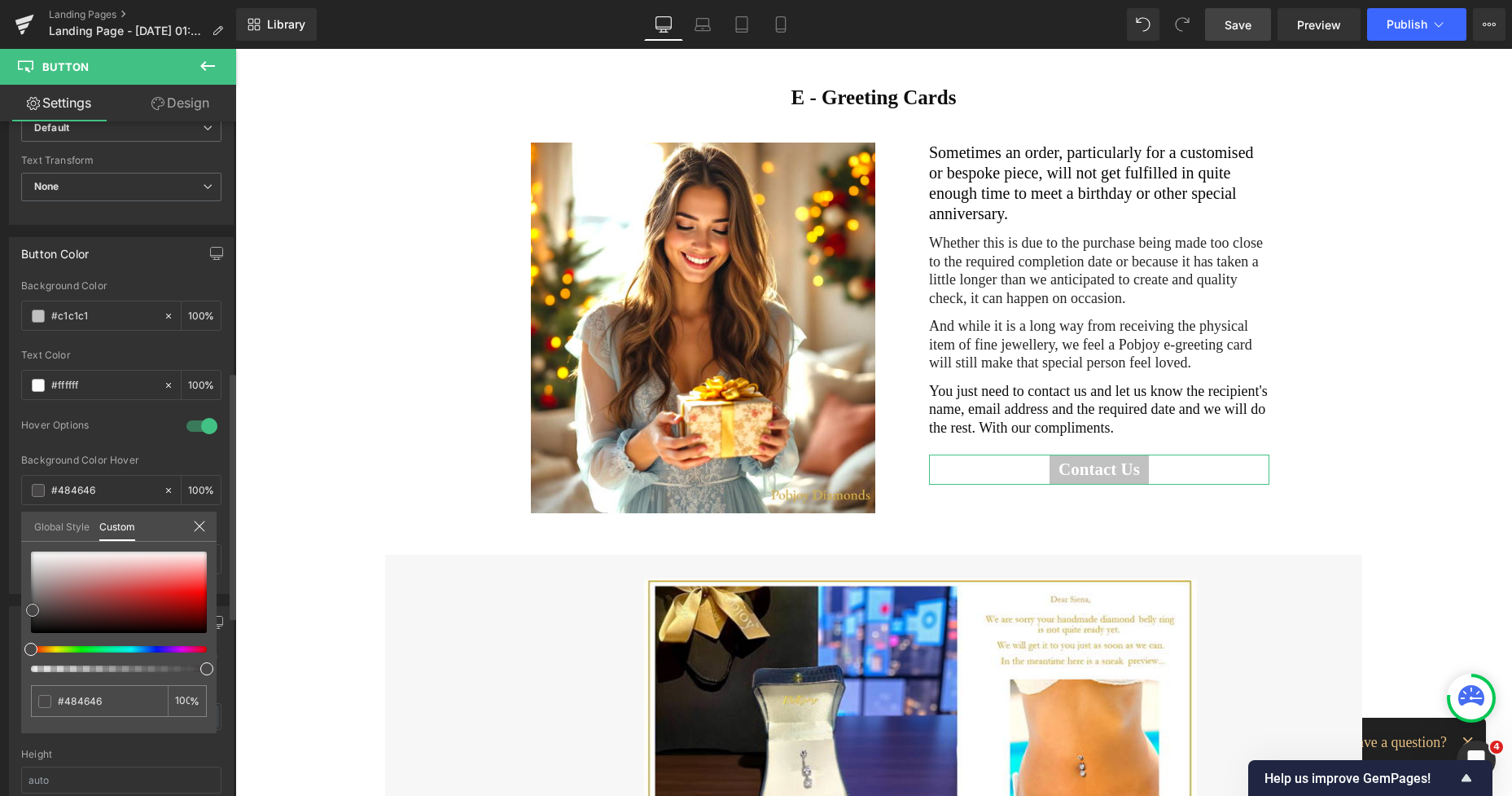
type input "#484646"
type input "100"
type input "#484646"
type input "100"
drag, startPoint x: 32, startPoint y: 610, endPoint x: 29, endPoint y: 589, distance: 21.2
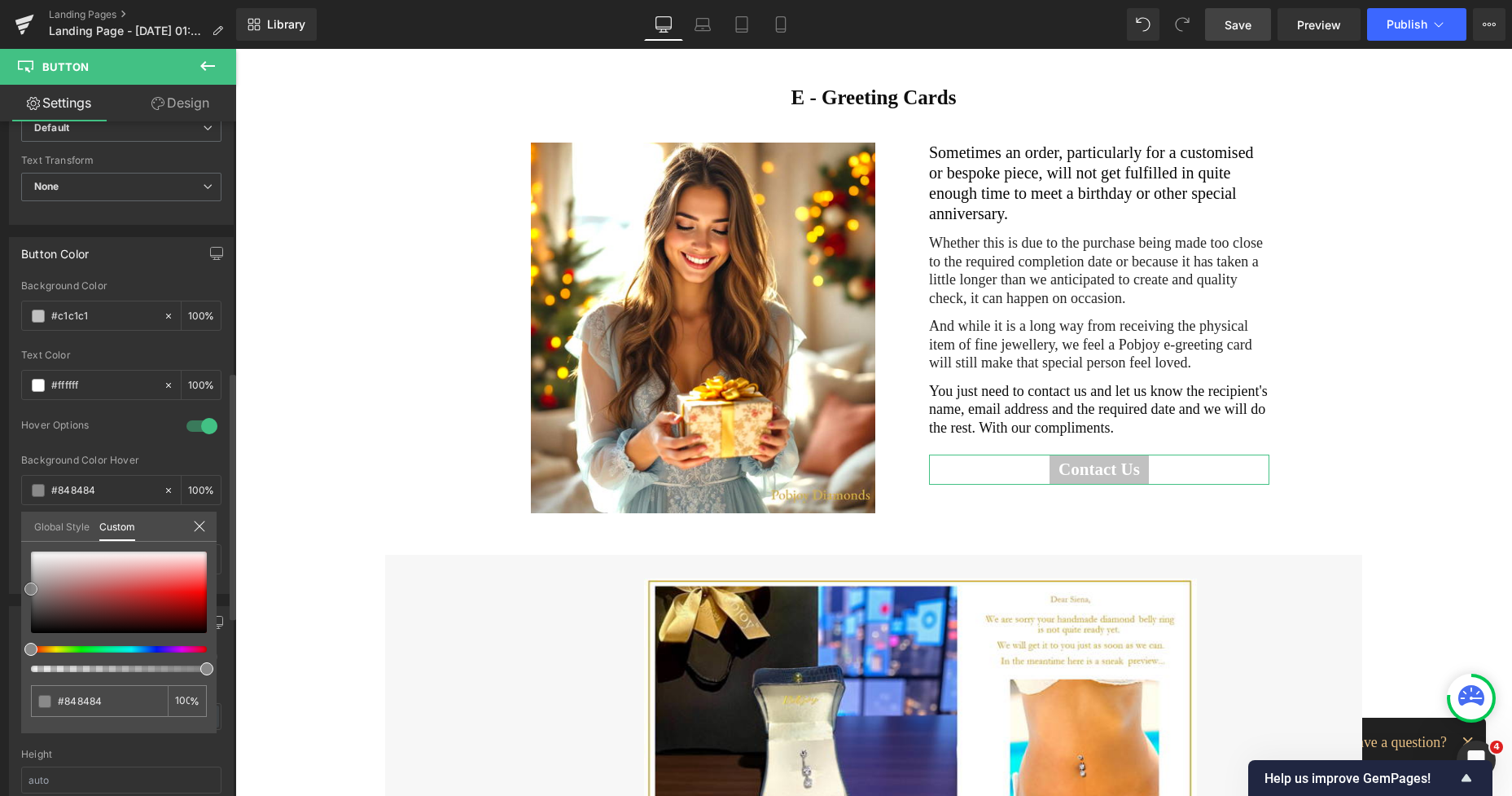
click at [31, 589] on div at bounding box center [119, 592] width 175 height 81
click at [299, 456] on div at bounding box center [873, 423] width 1277 height 747
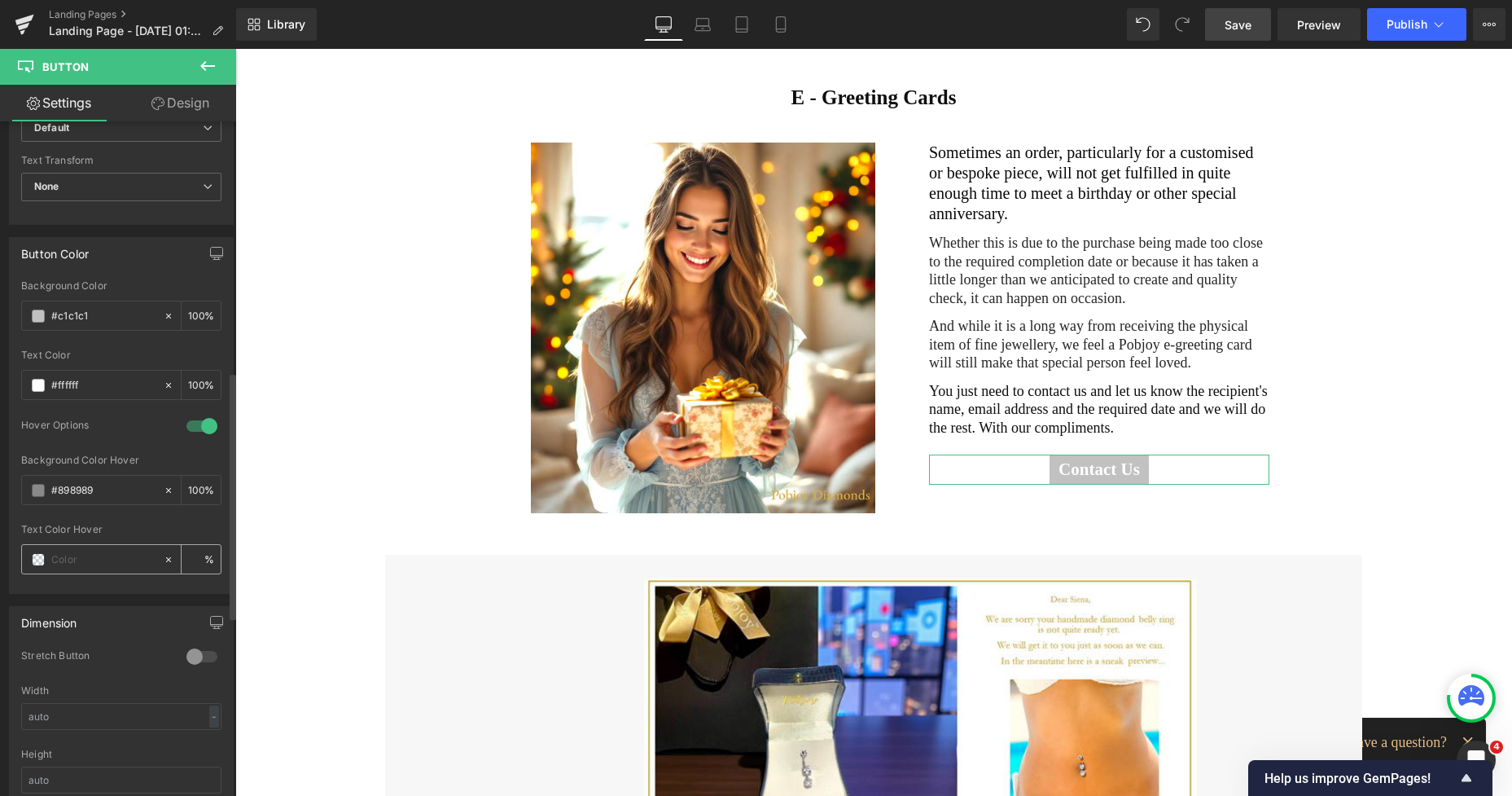
click at [41, 557] on span at bounding box center [37, 559] width 13 height 13
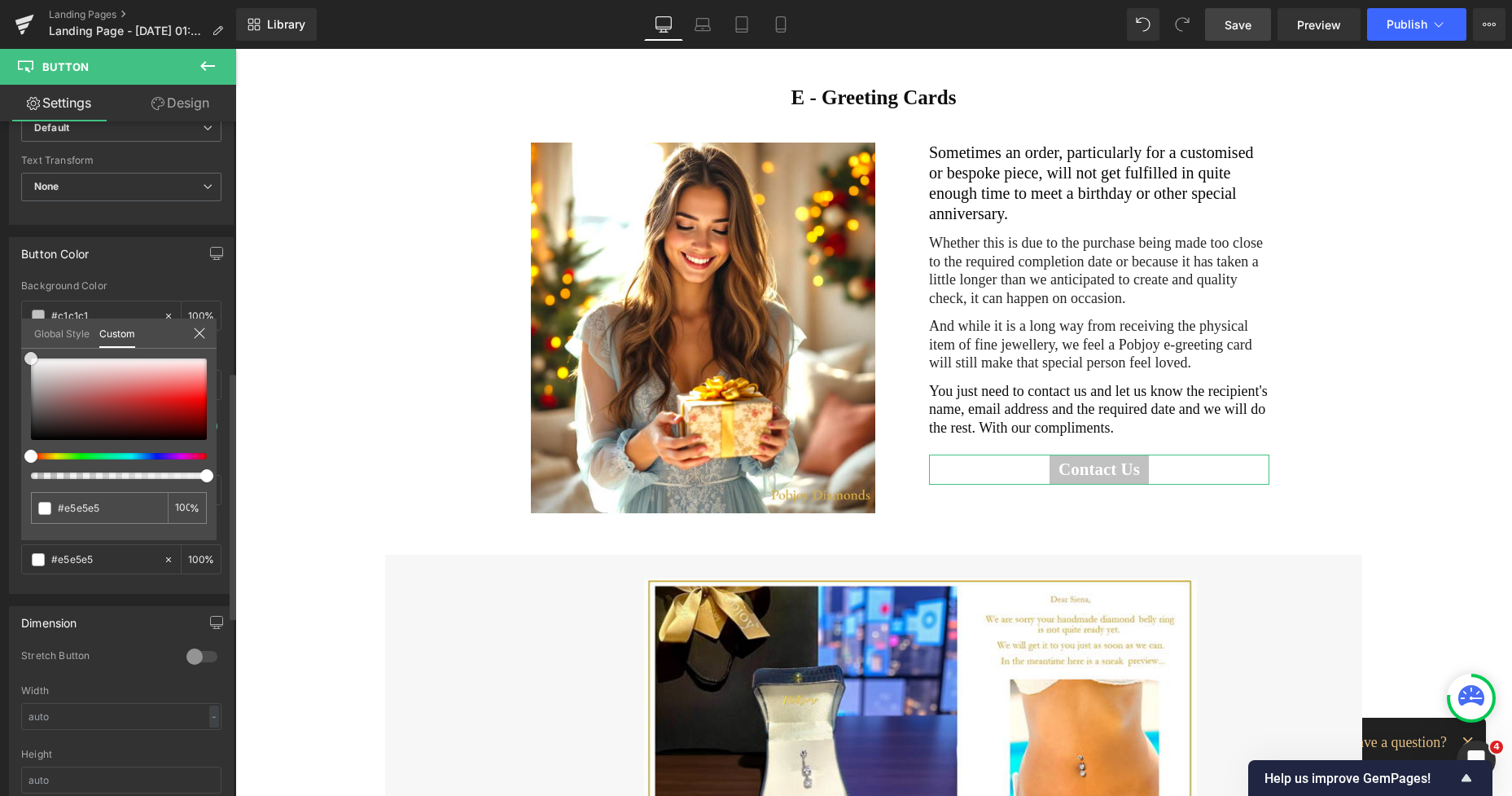
drag, startPoint x: 31, startPoint y: 445, endPoint x: 17, endPoint y: 352, distance: 94.0
click at [17, 352] on div "Button Color rgba(193, 193, 193, 1) Background Color #c1c1c1 100 % rgba(255, 25…" at bounding box center [122, 409] width 243 height 369
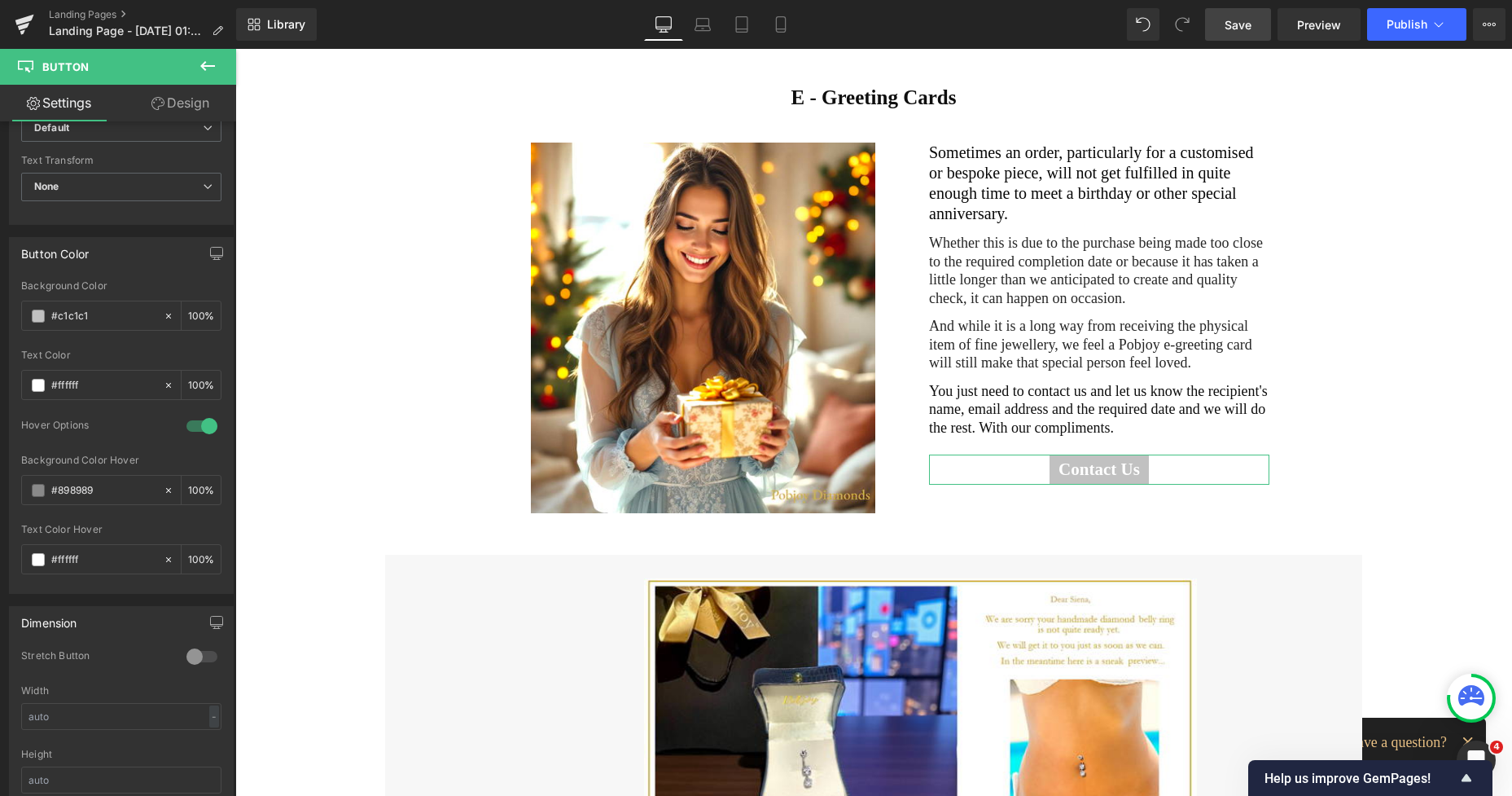
click at [188, 111] on link "Design" at bounding box center [180, 102] width 118 height 36
click at [0, 0] on div "Corner" at bounding box center [0, 0] width 0 height 0
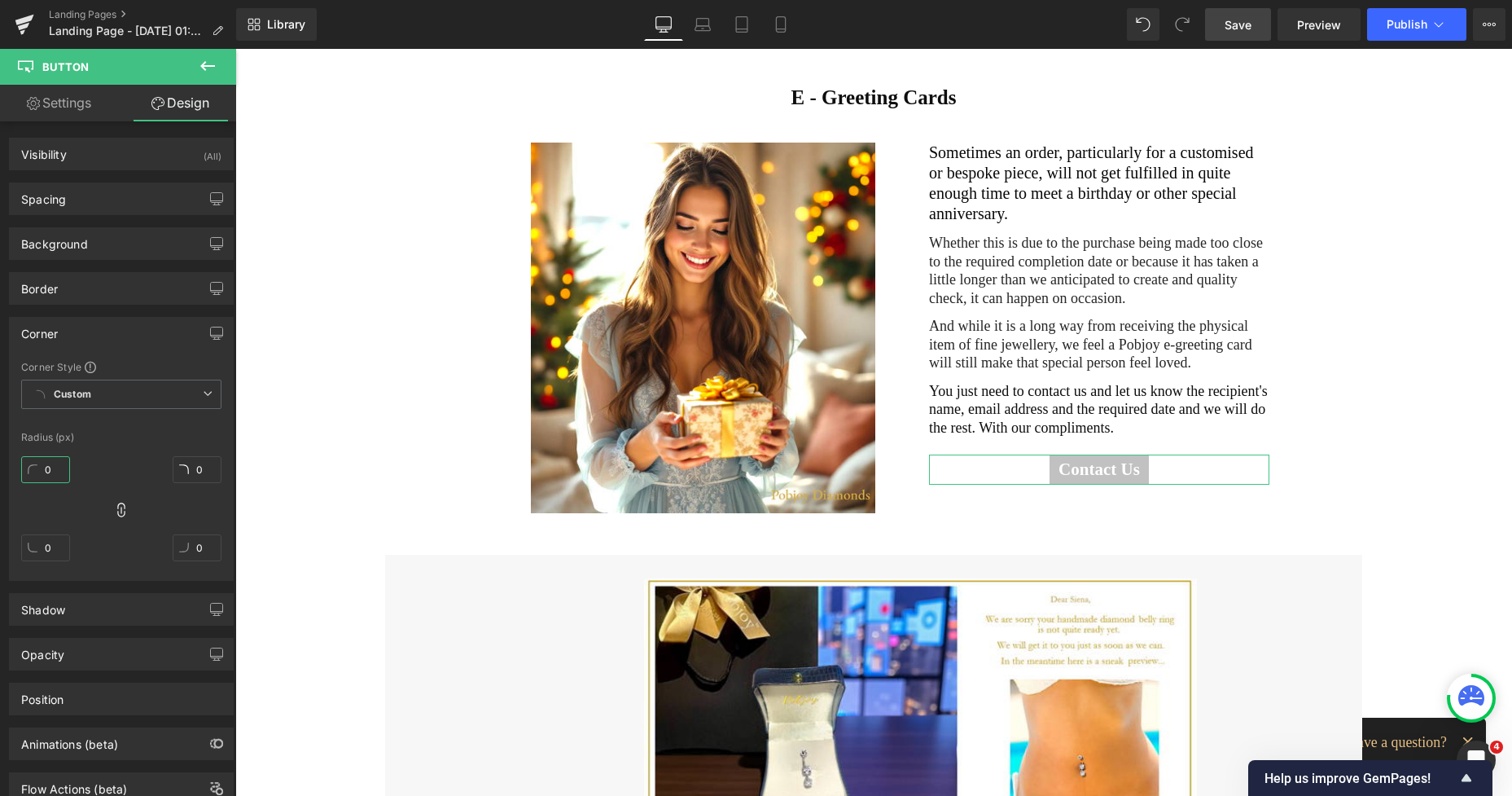
click at [47, 470] on input "0" at bounding box center [46, 469] width 49 height 26
click at [75, 204] on div "Spacing" at bounding box center [122, 199] width 223 height 31
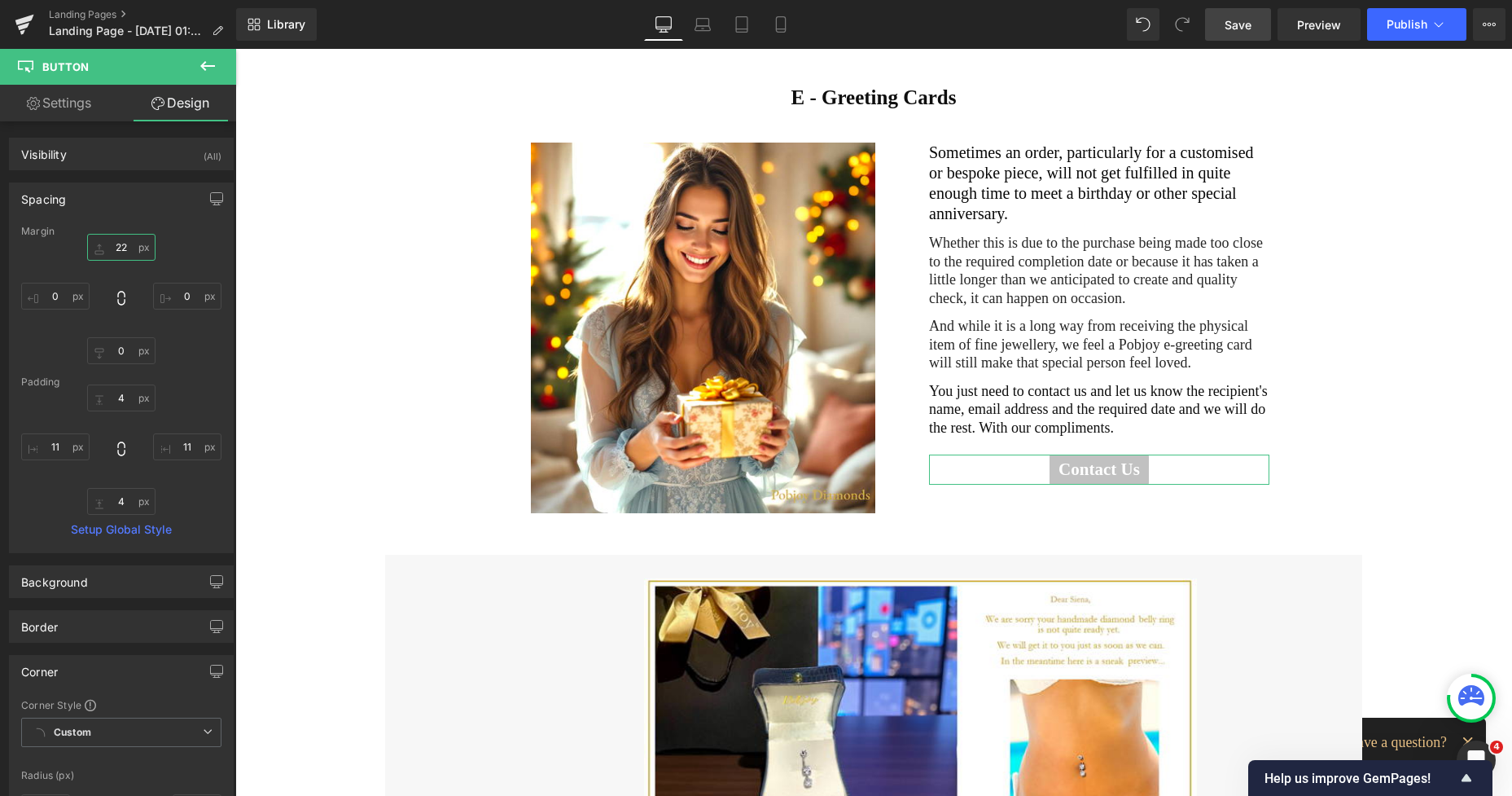
click at [113, 255] on input "22" at bounding box center [122, 246] width 69 height 26
click at [785, 23] on icon at bounding box center [781, 25] width 17 height 17
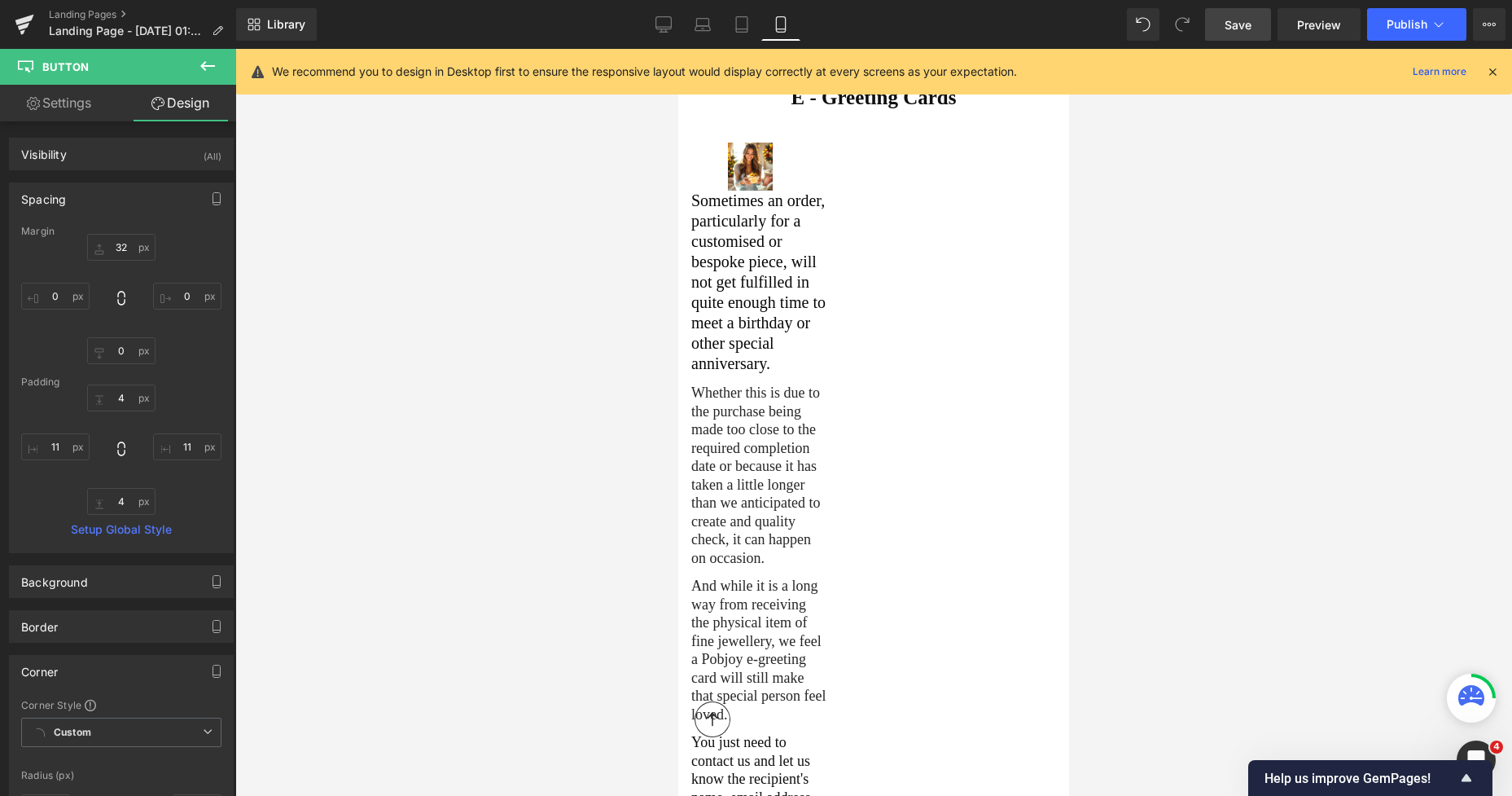
scroll to position [714, 0]
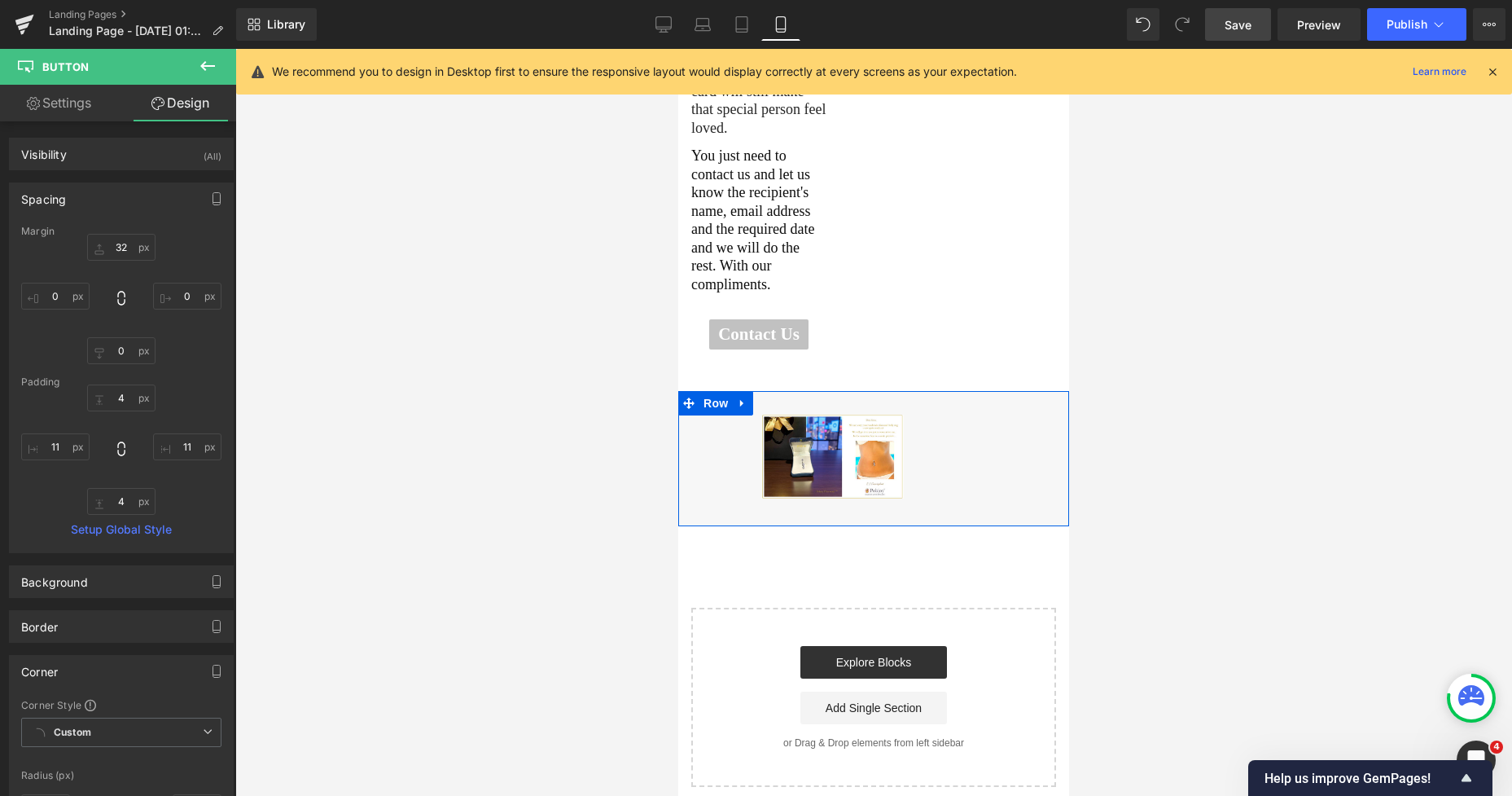
click at [914, 417] on div "Image" at bounding box center [820, 457] width 265 height 84
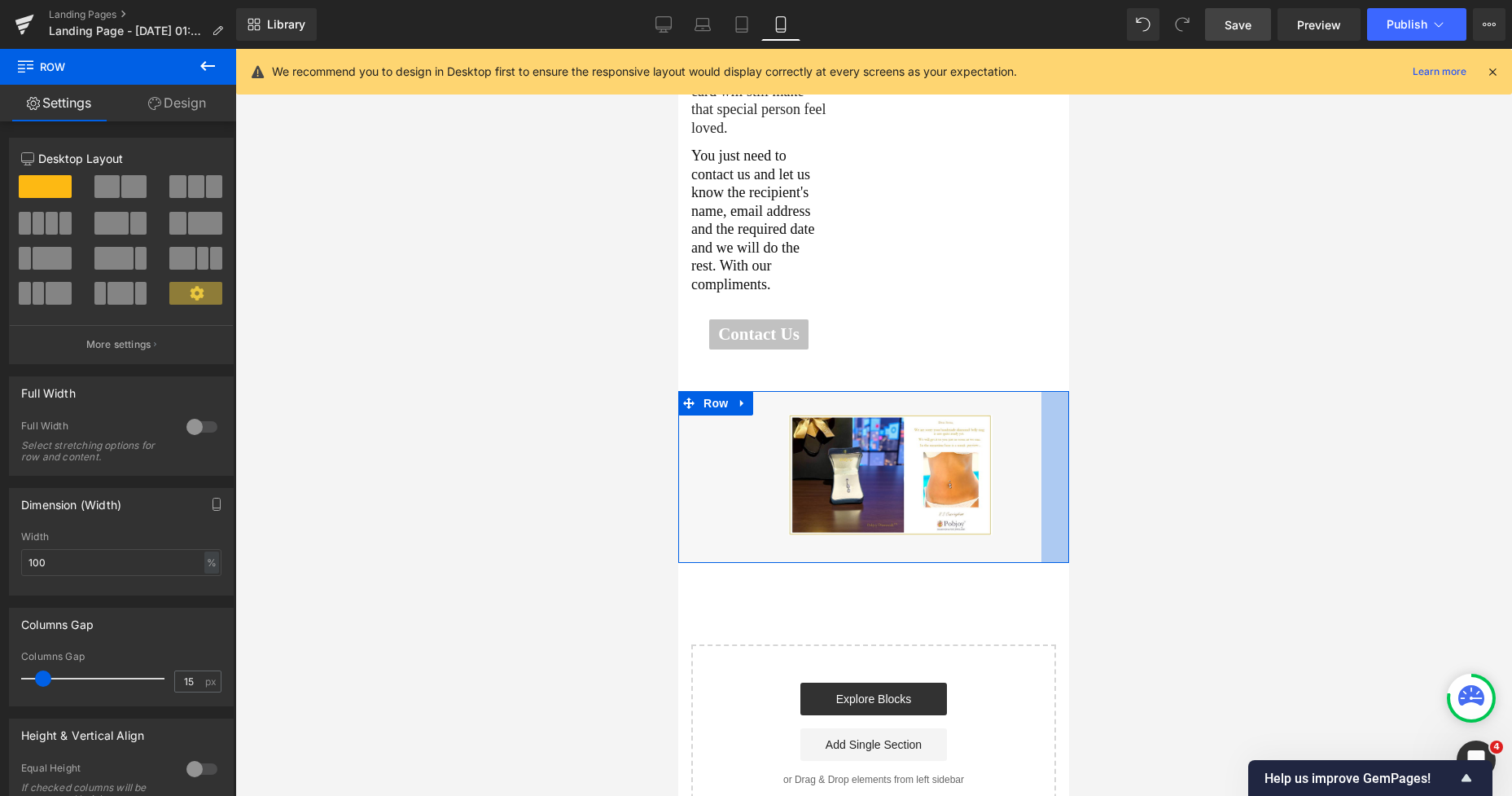
drag, startPoint x: 285, startPoint y: 382, endPoint x: 1261, endPoint y: 204, distance: 992.1
drag, startPoint x: 1234, startPoint y: 20, endPoint x: 2, endPoint y: 405, distance: 1290.8
click at [1234, 20] on span "Save" at bounding box center [1238, 25] width 26 height 17
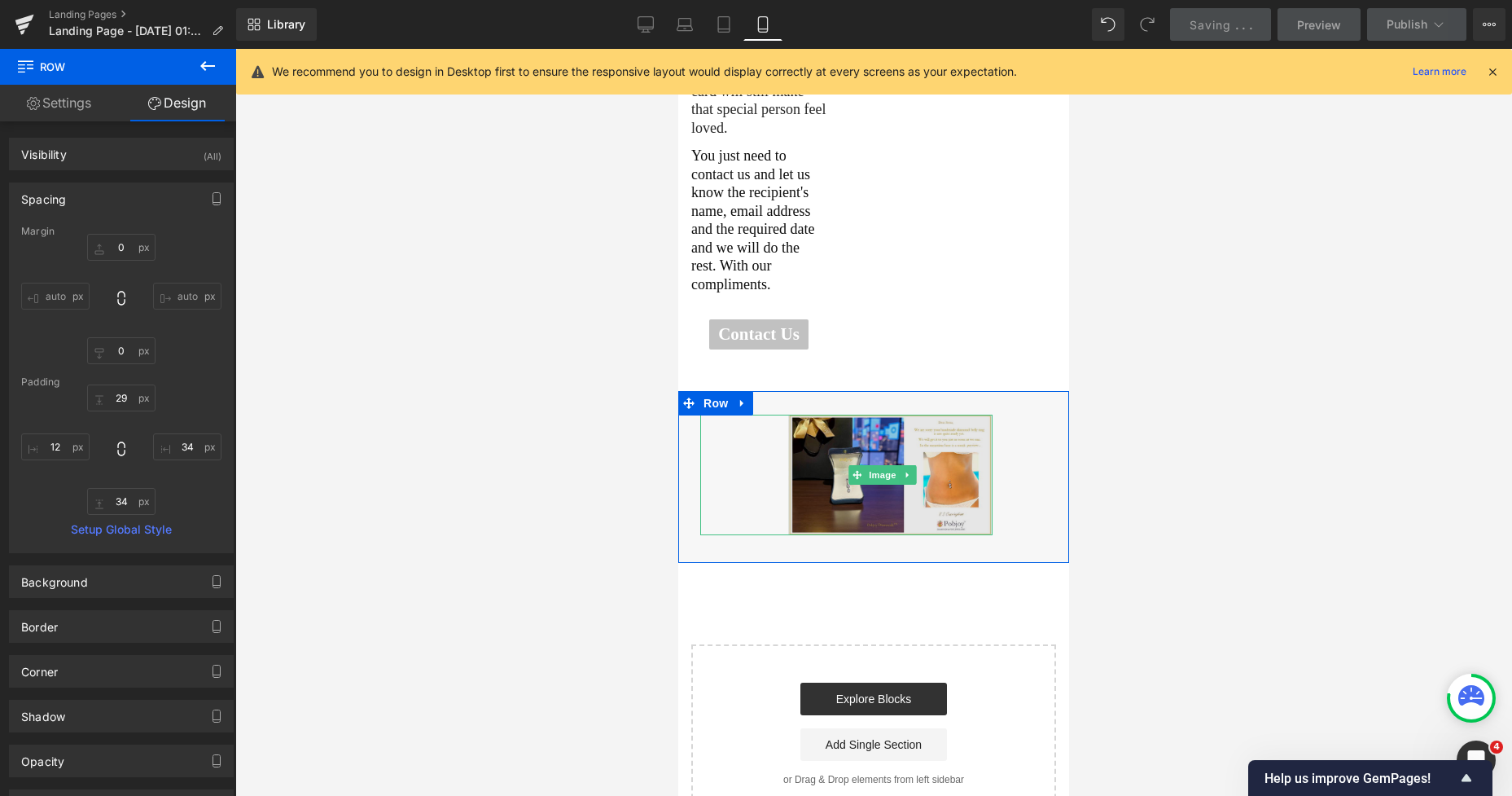
click at [801, 454] on img at bounding box center [890, 474] width 205 height 121
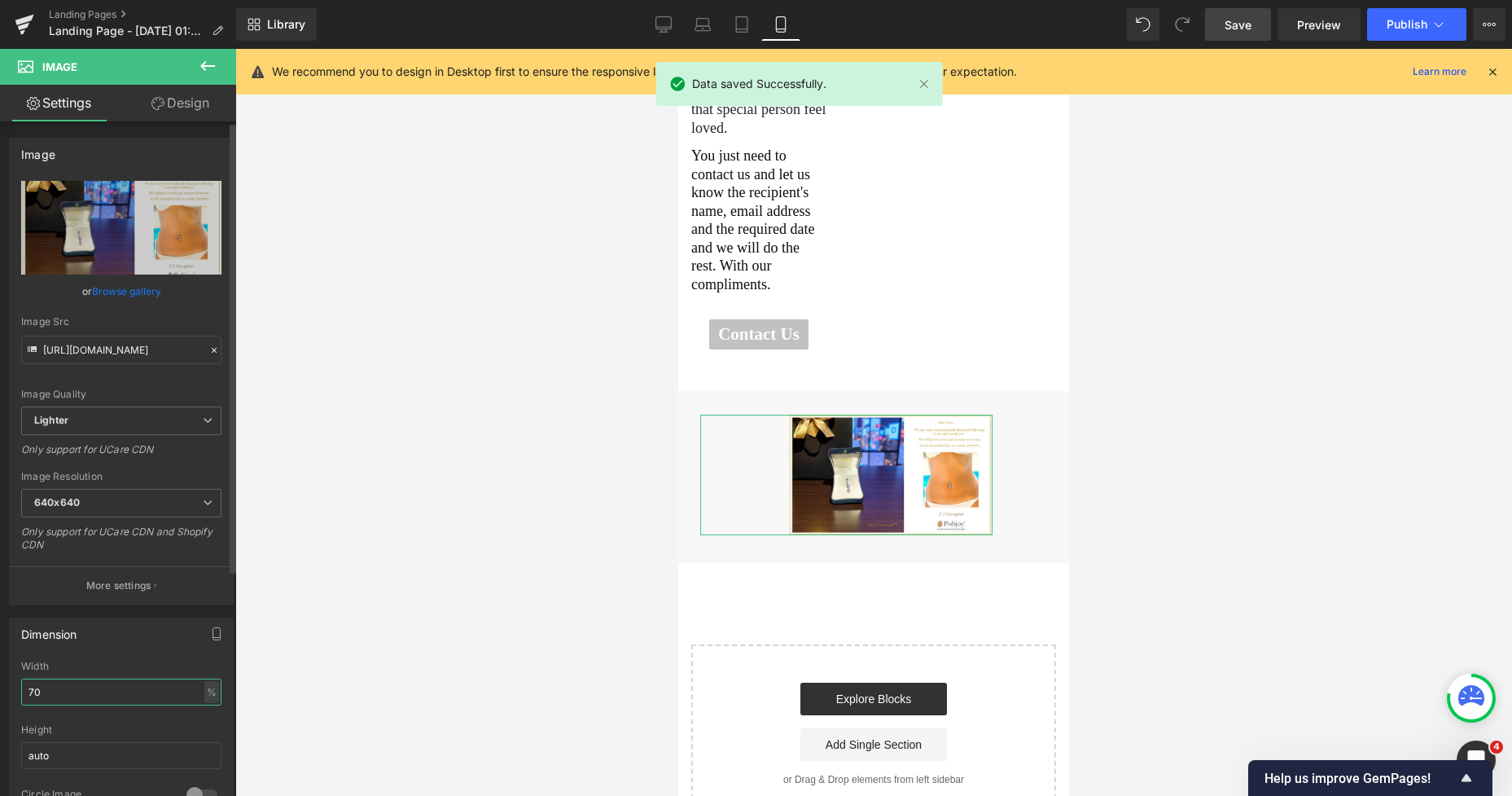
drag, startPoint x: 59, startPoint y: 690, endPoint x: 0, endPoint y: 690, distance: 59.0
click at [0, 690] on div "Dimension 70% Width 70 % % px auto Height auto 0 Circle Image" at bounding box center [122, 715] width 243 height 220
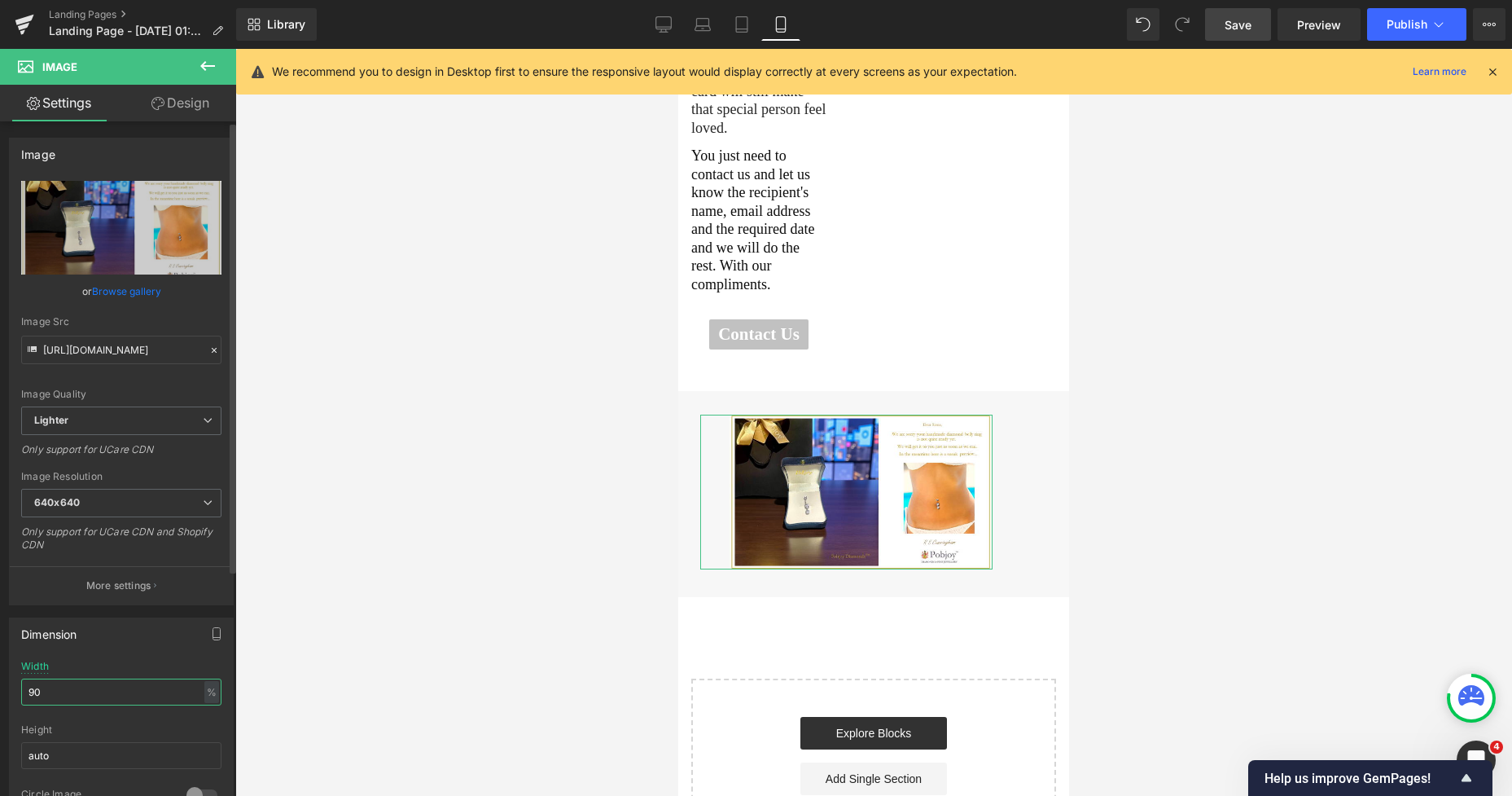
drag, startPoint x: 74, startPoint y: 693, endPoint x: 0, endPoint y: 698, distance: 74.2
click at [0, 698] on div "Dimension 90% Width 90 % % px auto Height auto 0 Circle Image" at bounding box center [122, 715] width 243 height 220
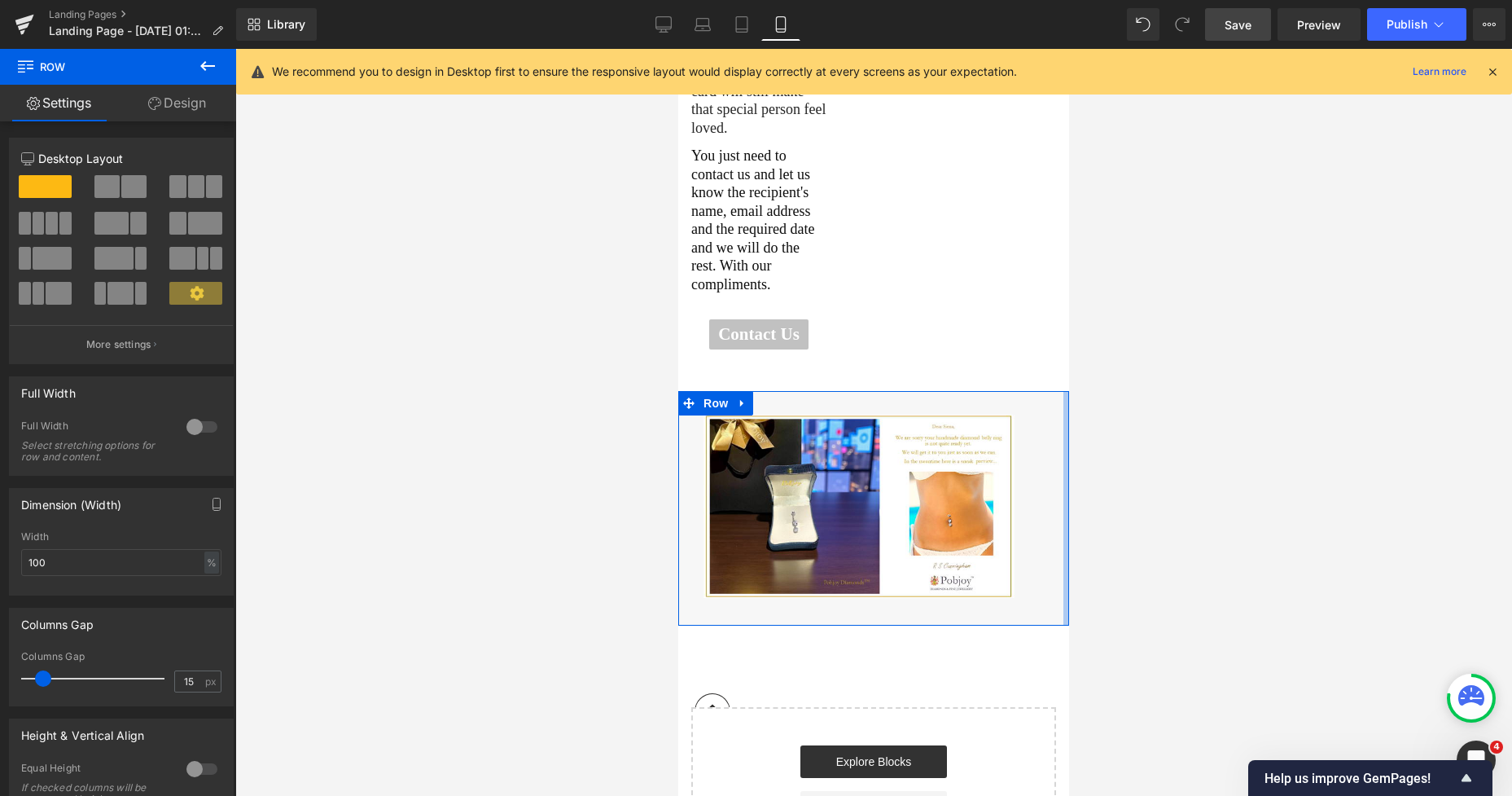
drag, startPoint x: 1035, startPoint y: 421, endPoint x: 1864, endPoint y: 434, distance: 829.1
click at [1061, 414] on html "Skip to content 0" at bounding box center [873, 605] width 391 height 2540
click at [1201, 378] on div at bounding box center [873, 423] width 1277 height 747
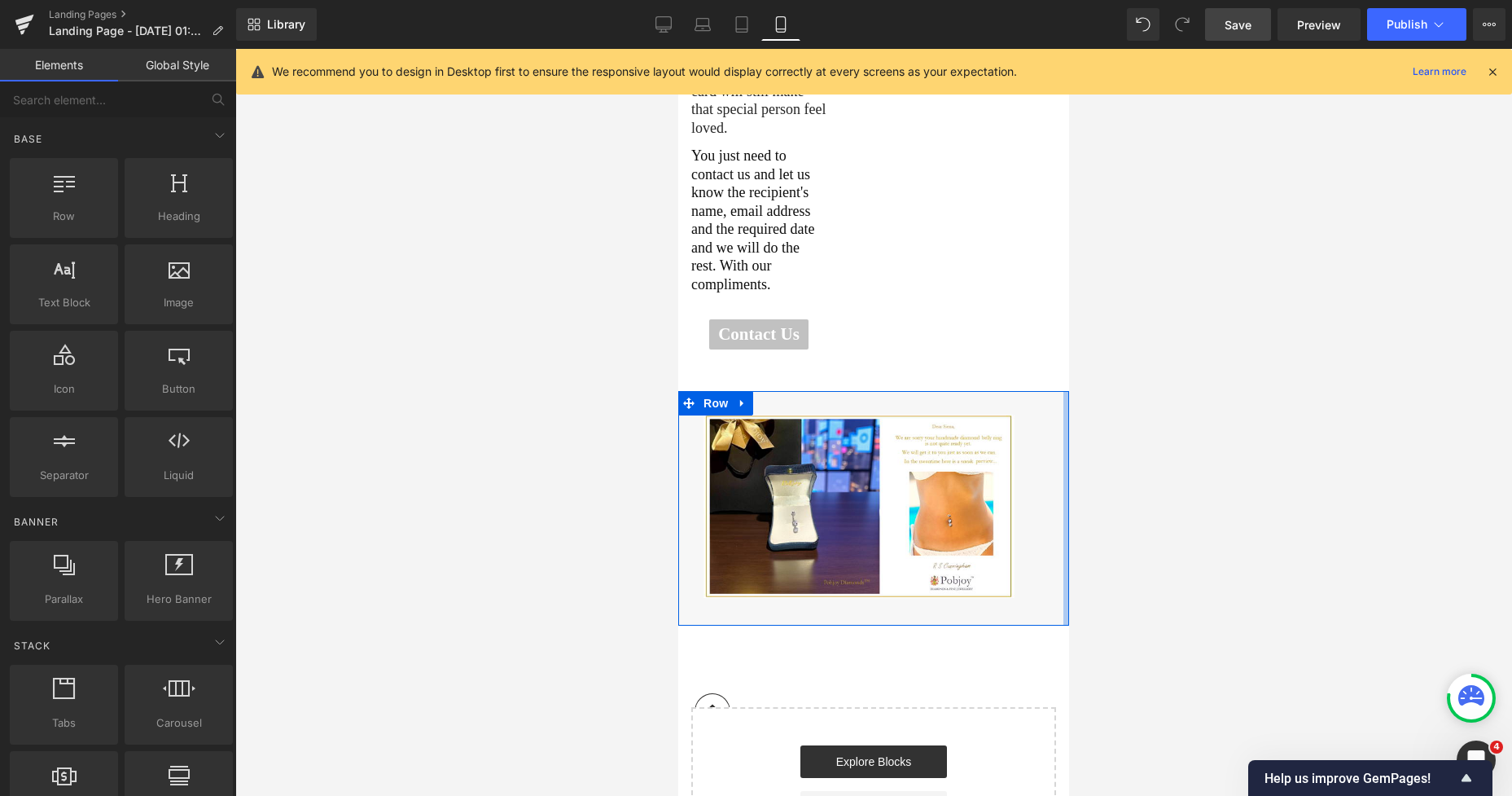
click at [1243, 23] on span "Save" at bounding box center [1238, 25] width 26 height 17
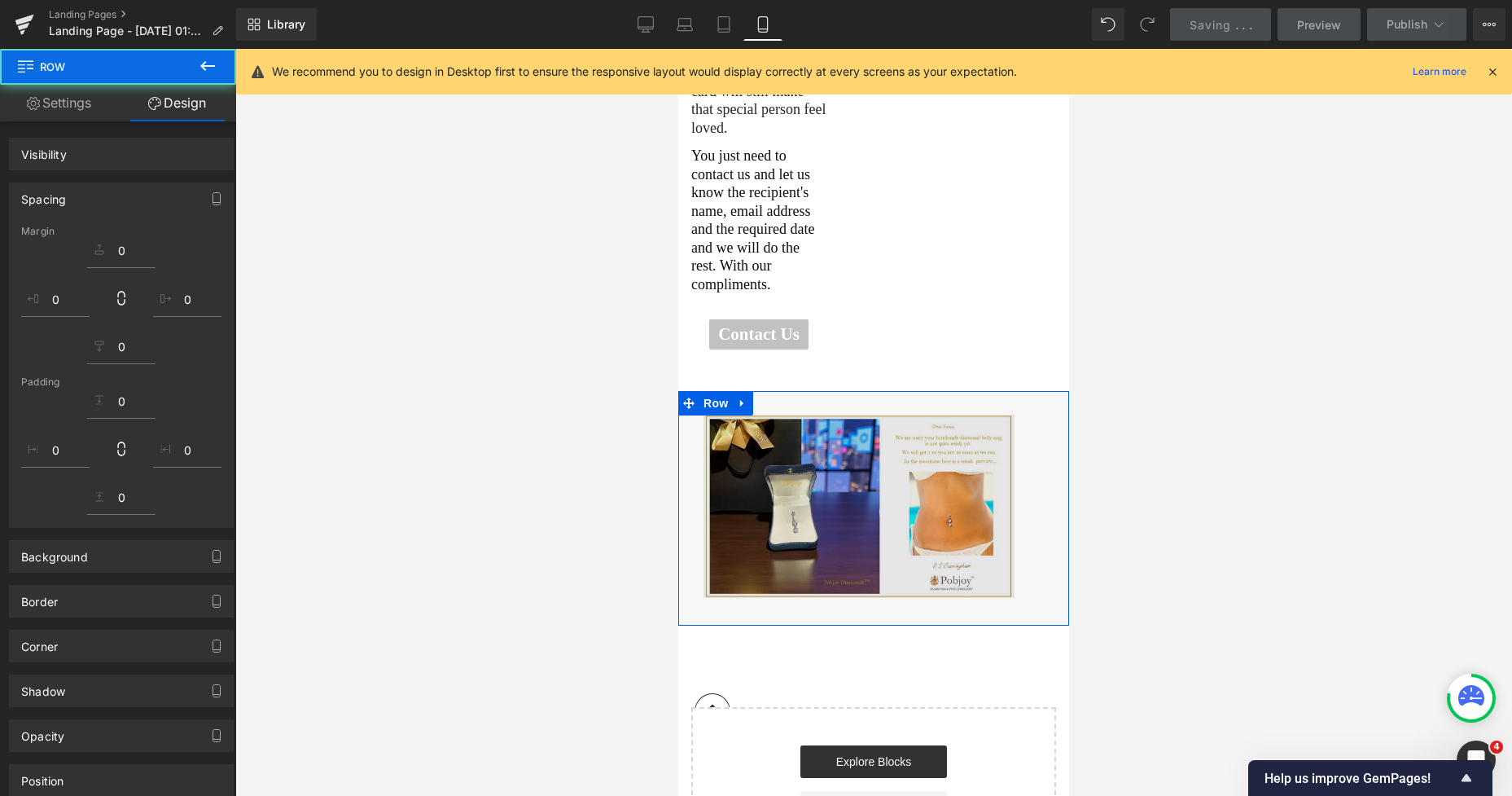
click at [988, 419] on img at bounding box center [858, 506] width 311 height 183
click at [974, 419] on img at bounding box center [858, 506] width 311 height 183
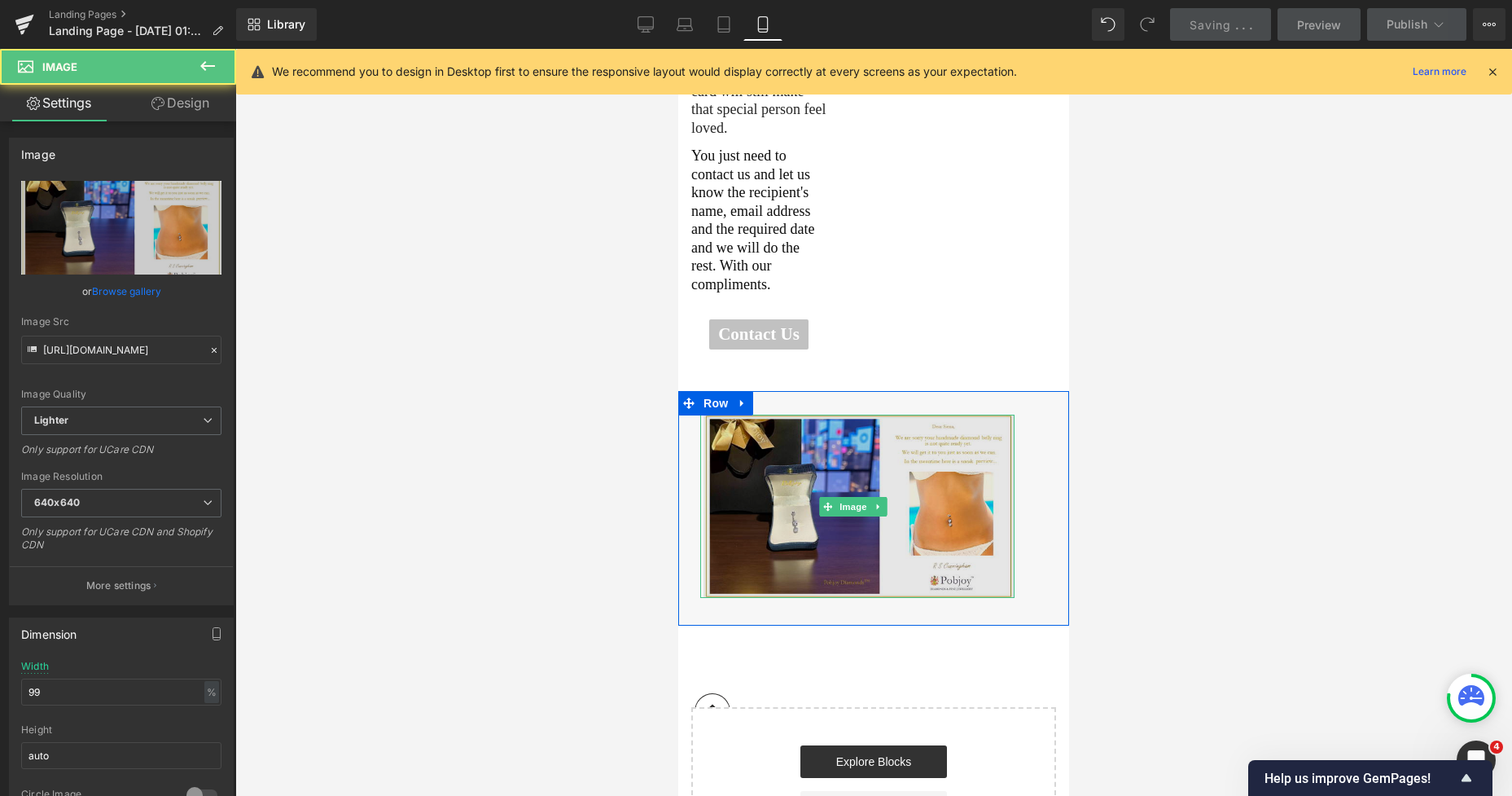
click at [959, 415] on img at bounding box center [858, 506] width 311 height 183
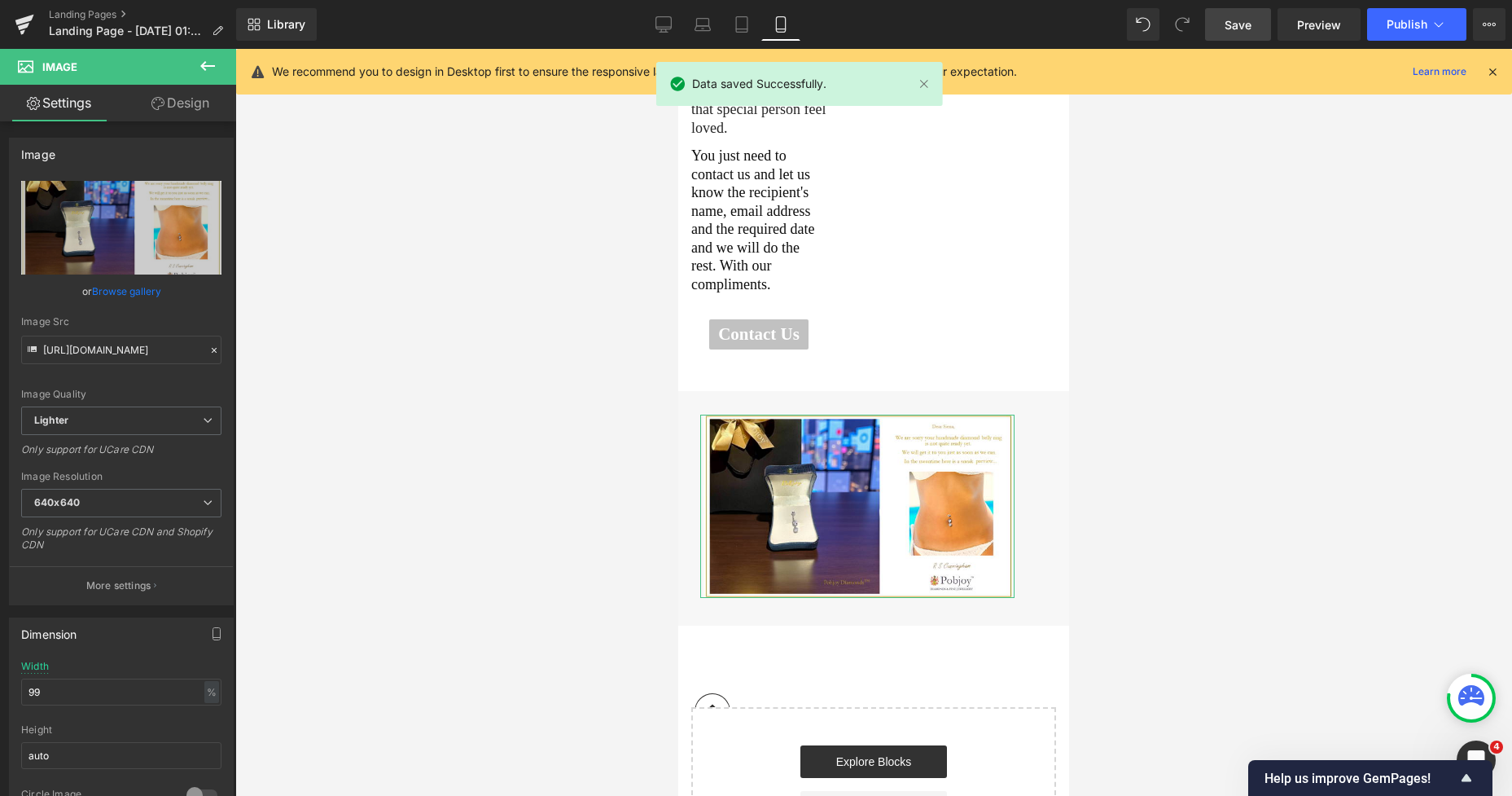
click at [205, 113] on link "Design" at bounding box center [180, 102] width 118 height 36
click at [0, 0] on div "Spacing" at bounding box center [0, 0] width 0 height 0
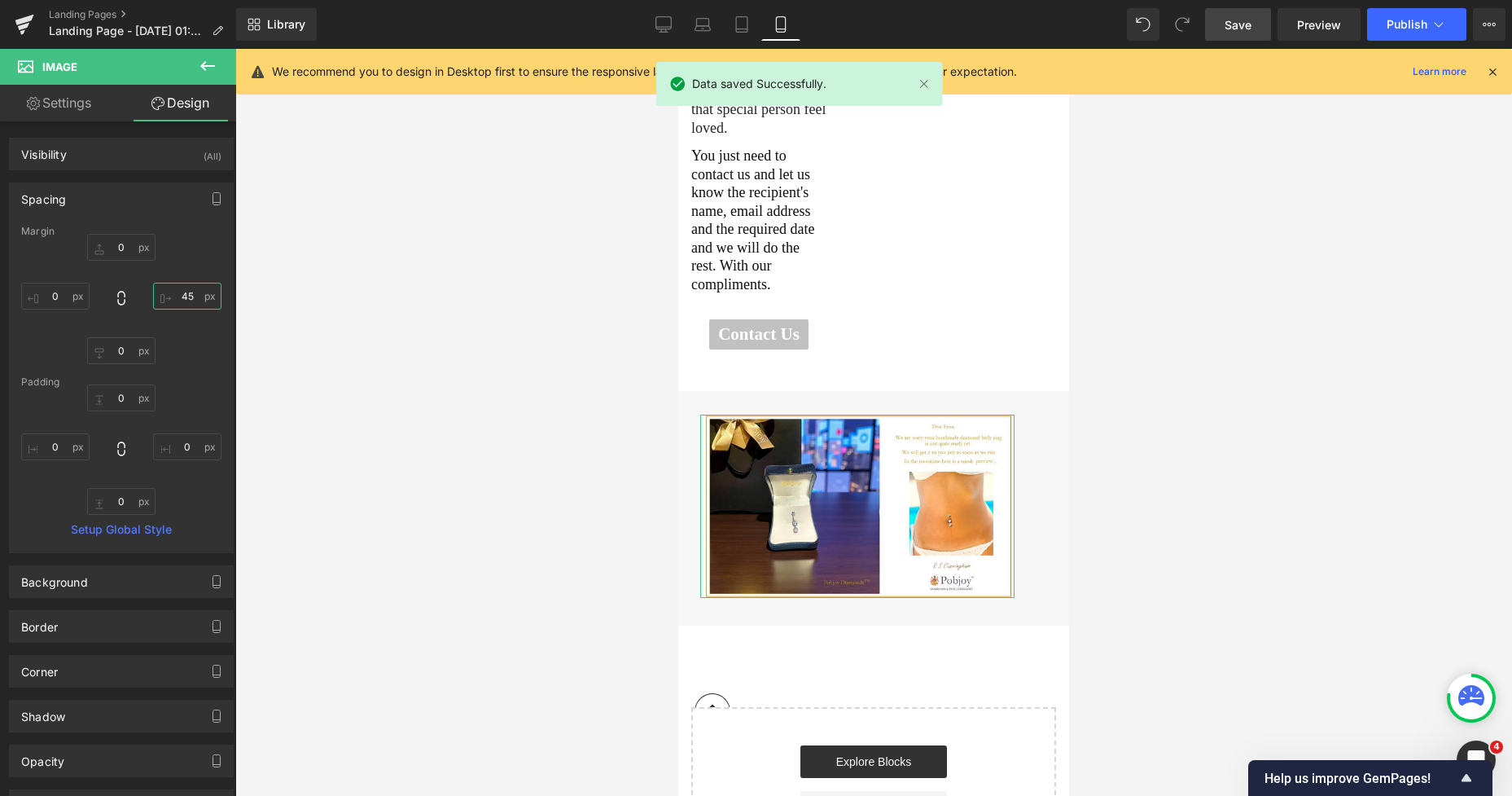
click at [175, 293] on input "45" at bounding box center [187, 295] width 69 height 26
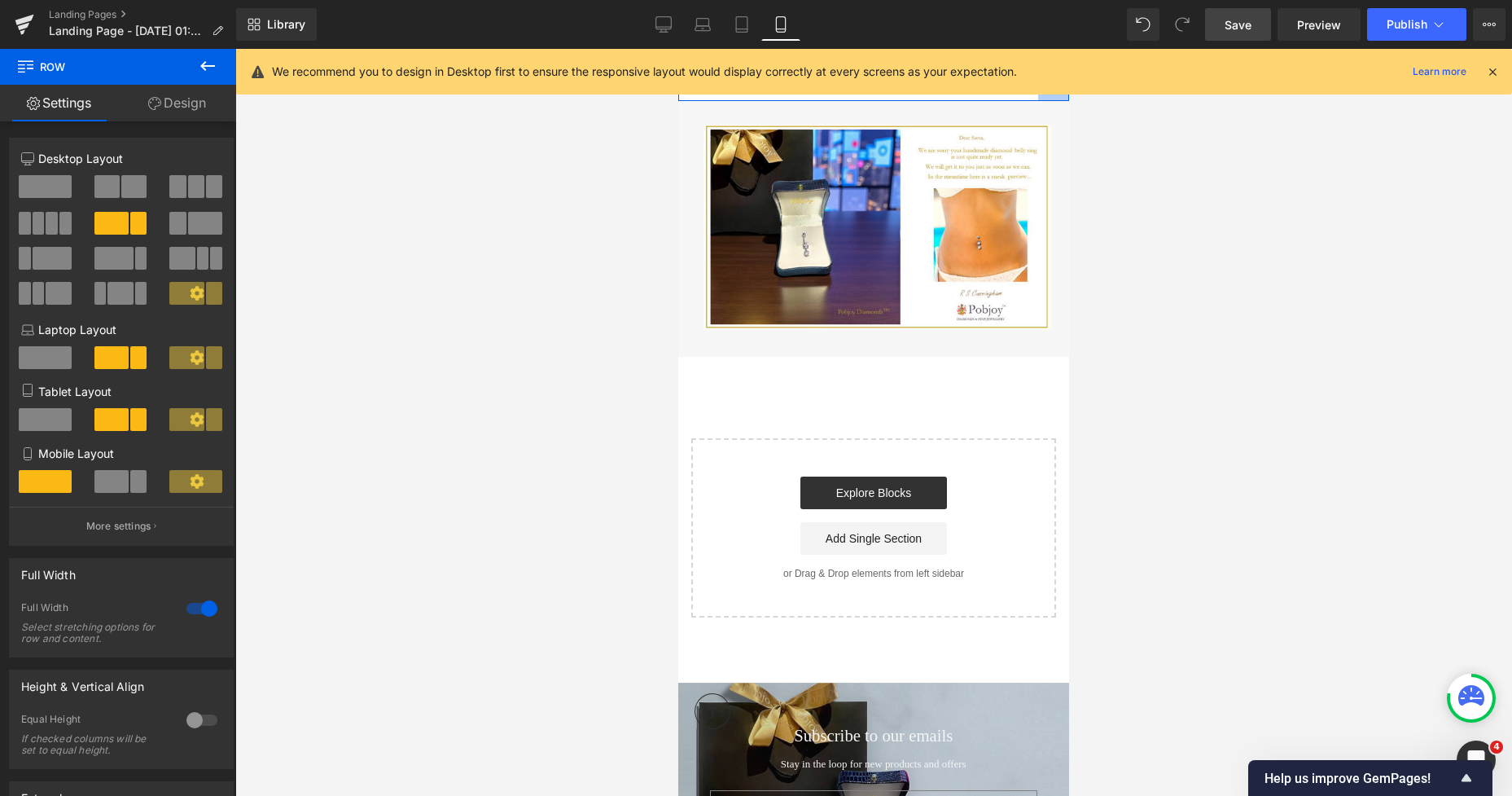
drag, startPoint x: 166, startPoint y: 307, endPoint x: 377, endPoint y: 220, distance: 228.2
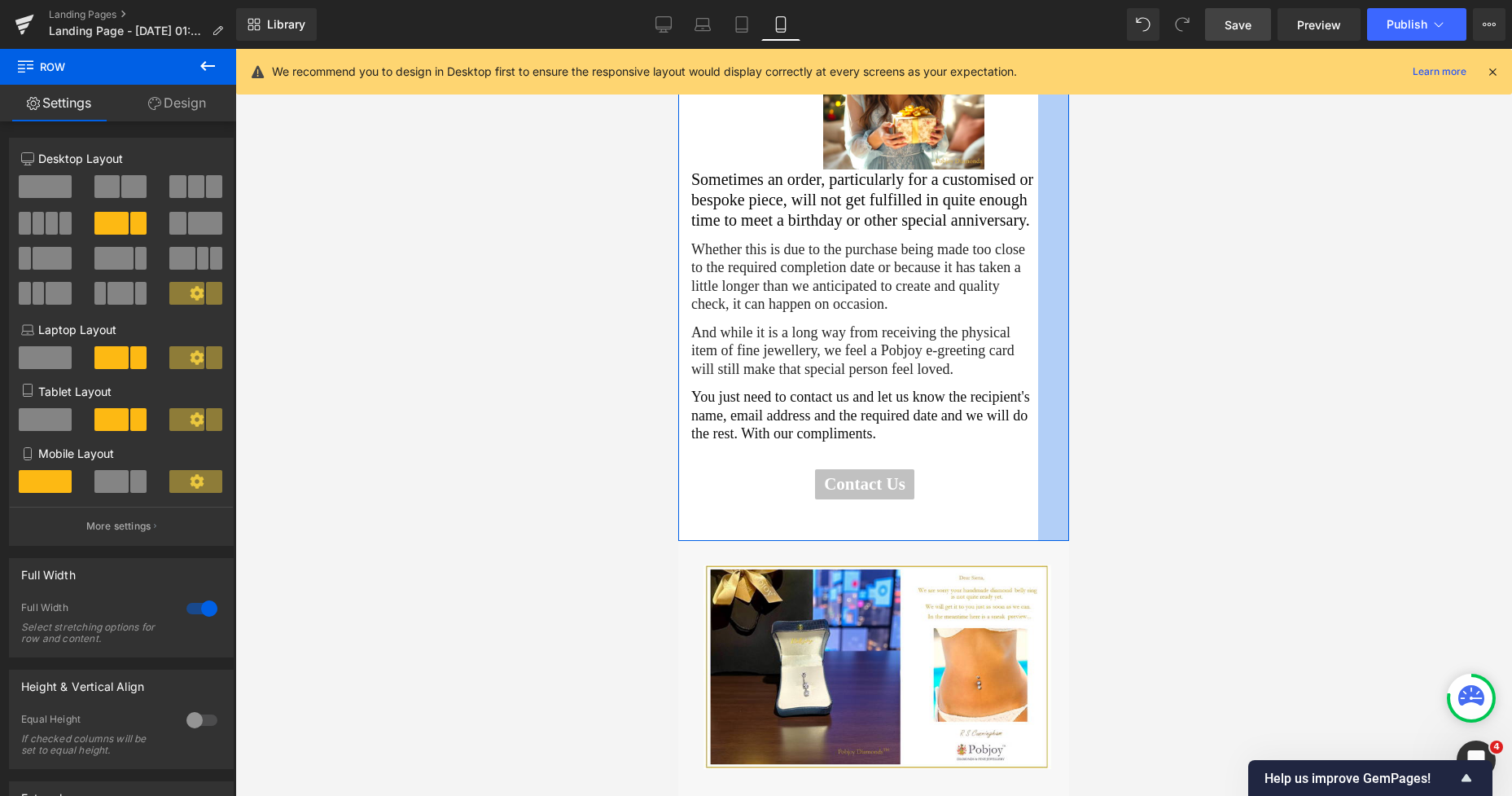
drag, startPoint x: 1066, startPoint y: 314, endPoint x: 1761, endPoint y: 210, distance: 702.7
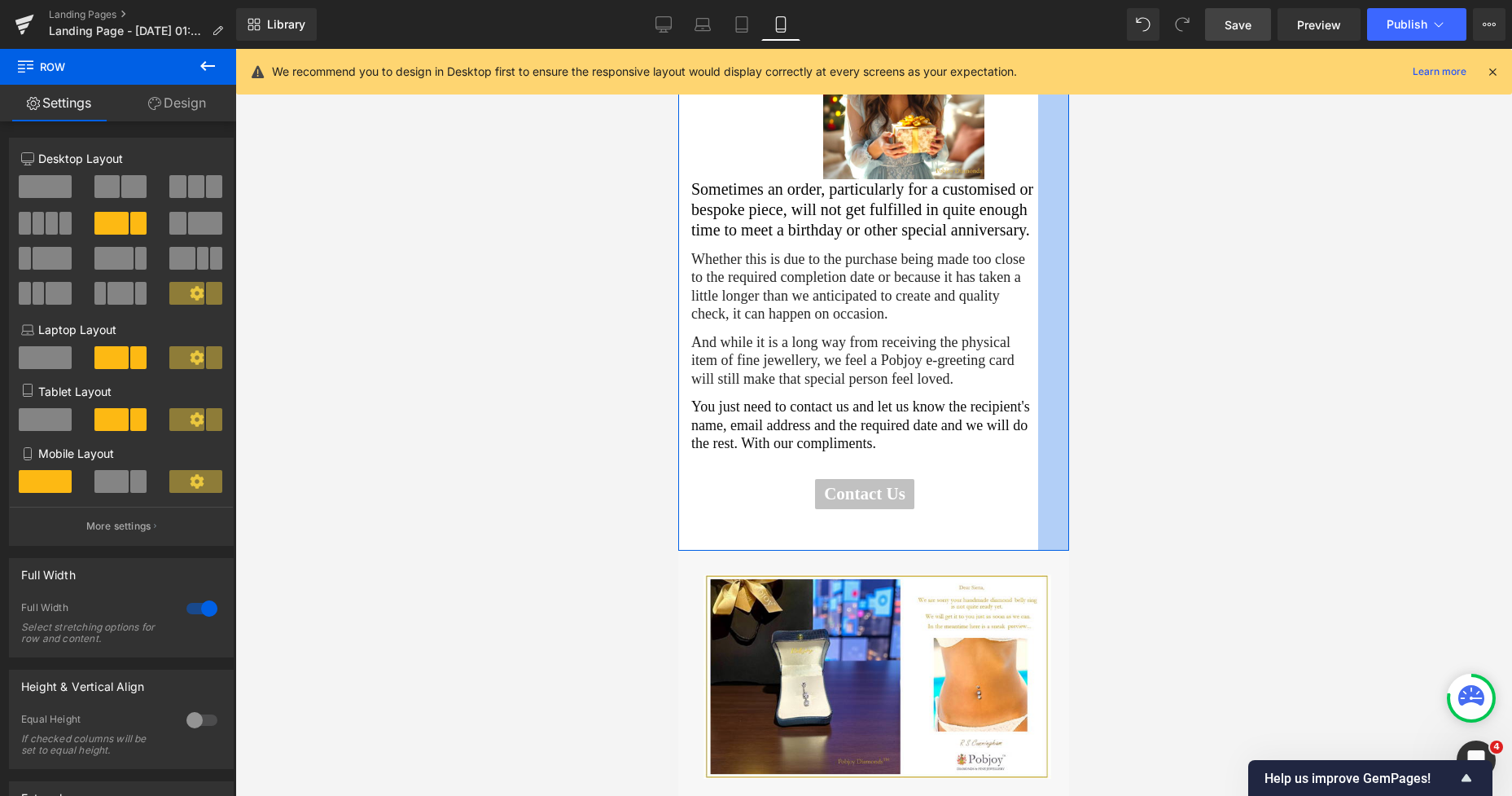
click at [1236, 23] on span "Save" at bounding box center [1238, 25] width 26 height 17
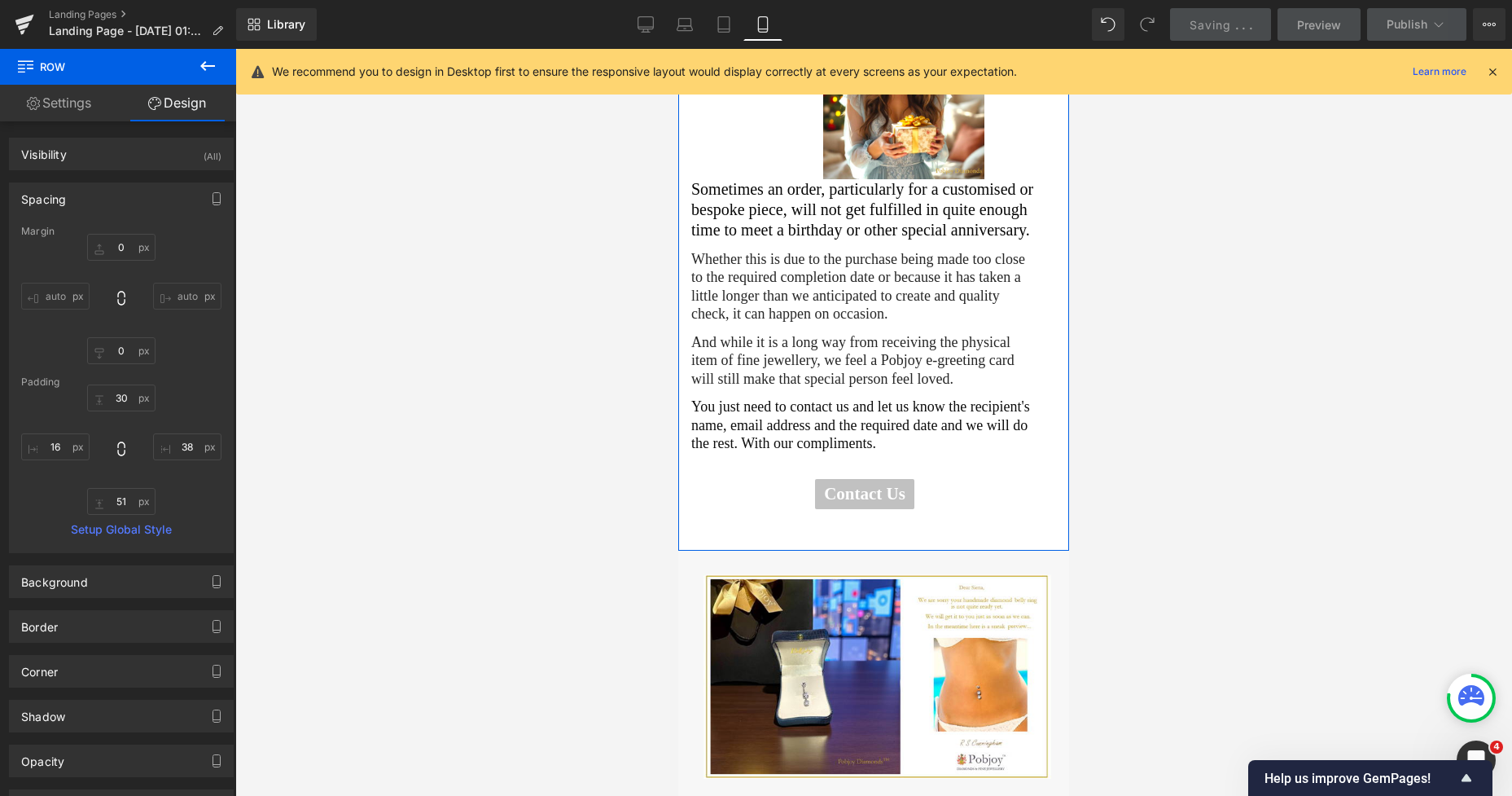
scroll to position [177, 0]
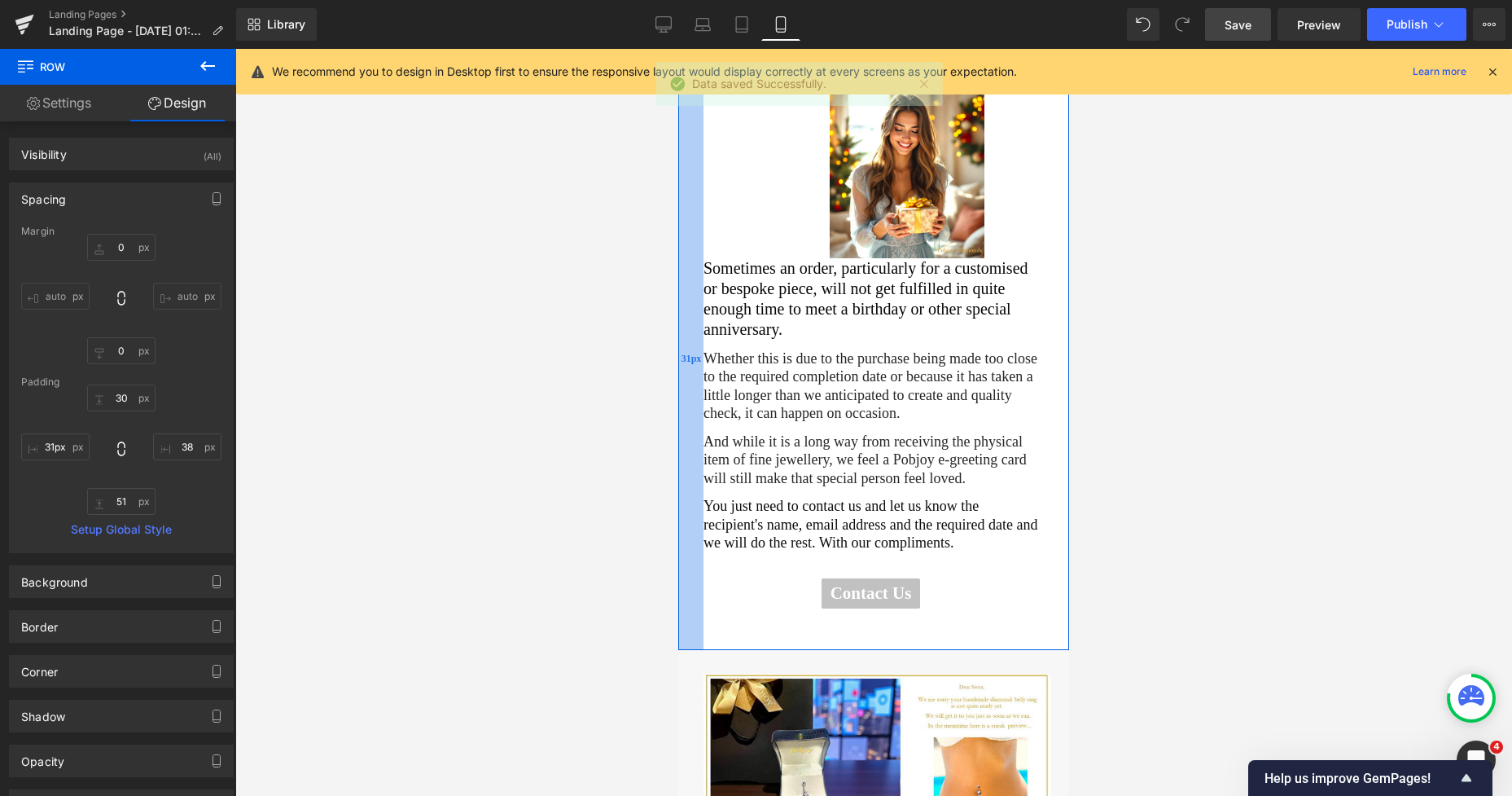
drag, startPoint x: 683, startPoint y: 301, endPoint x: 696, endPoint y: 303, distance: 13.2
click at [696, 303] on div "31px" at bounding box center [691, 358] width 25 height 581
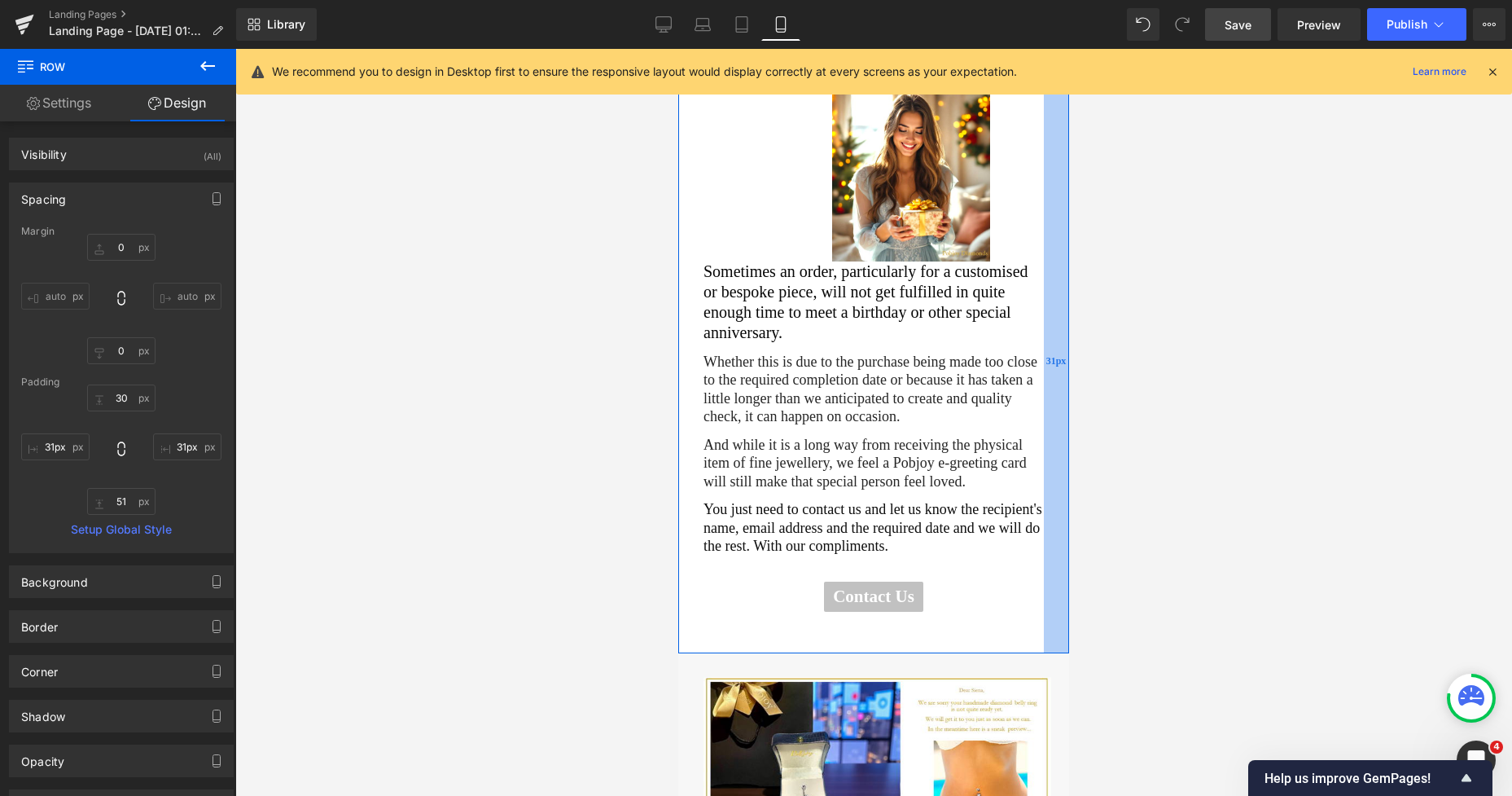
click at [1044, 300] on div "31px" at bounding box center [1056, 360] width 25 height 585
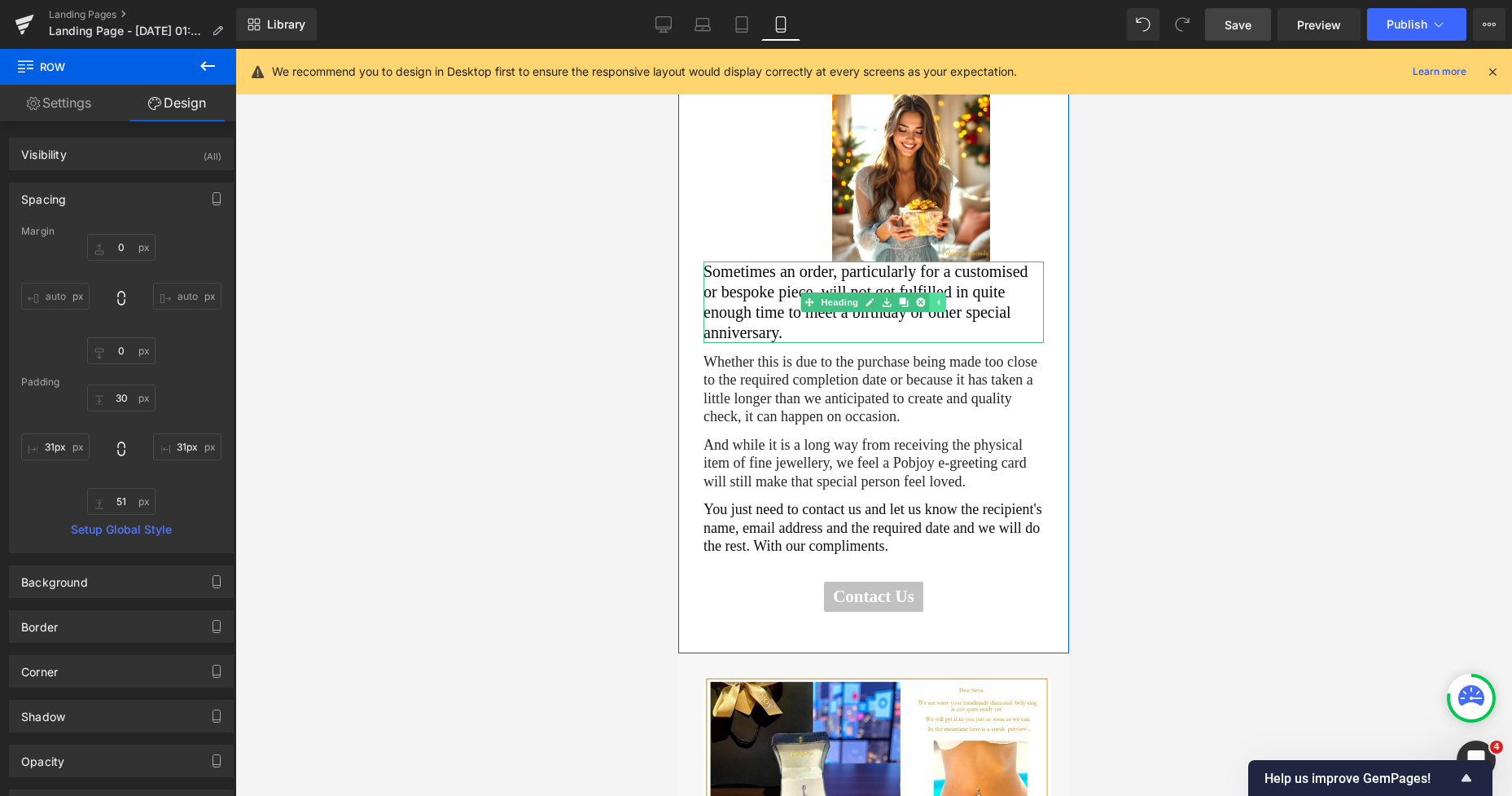
click at [930, 292] on link at bounding box center [938, 302] width 17 height 20
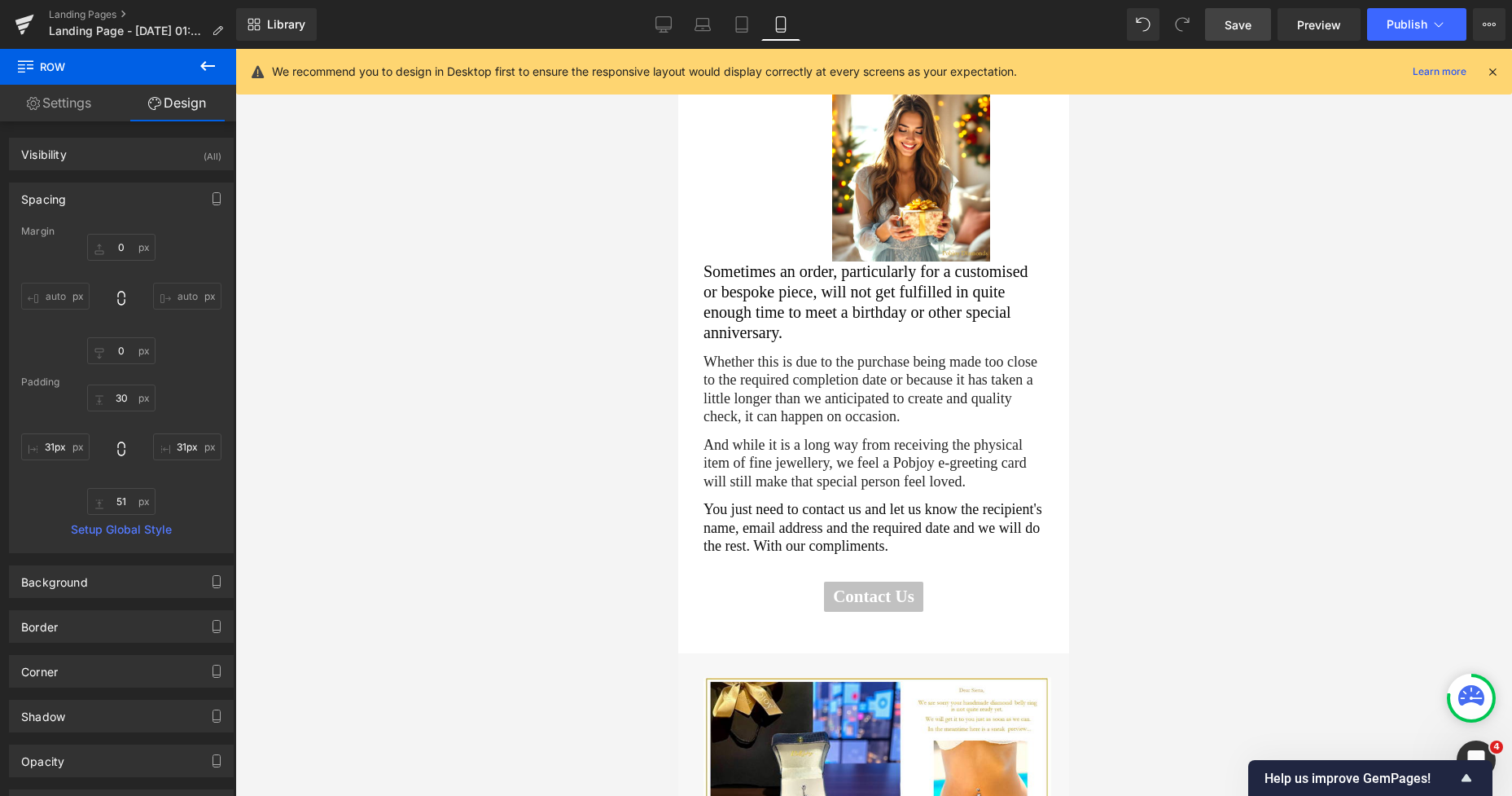
click at [777, 291] on h2 "Sometimes an order, particularly for a customised or bespoke piece, will not ge…" at bounding box center [873, 302] width 340 height 81
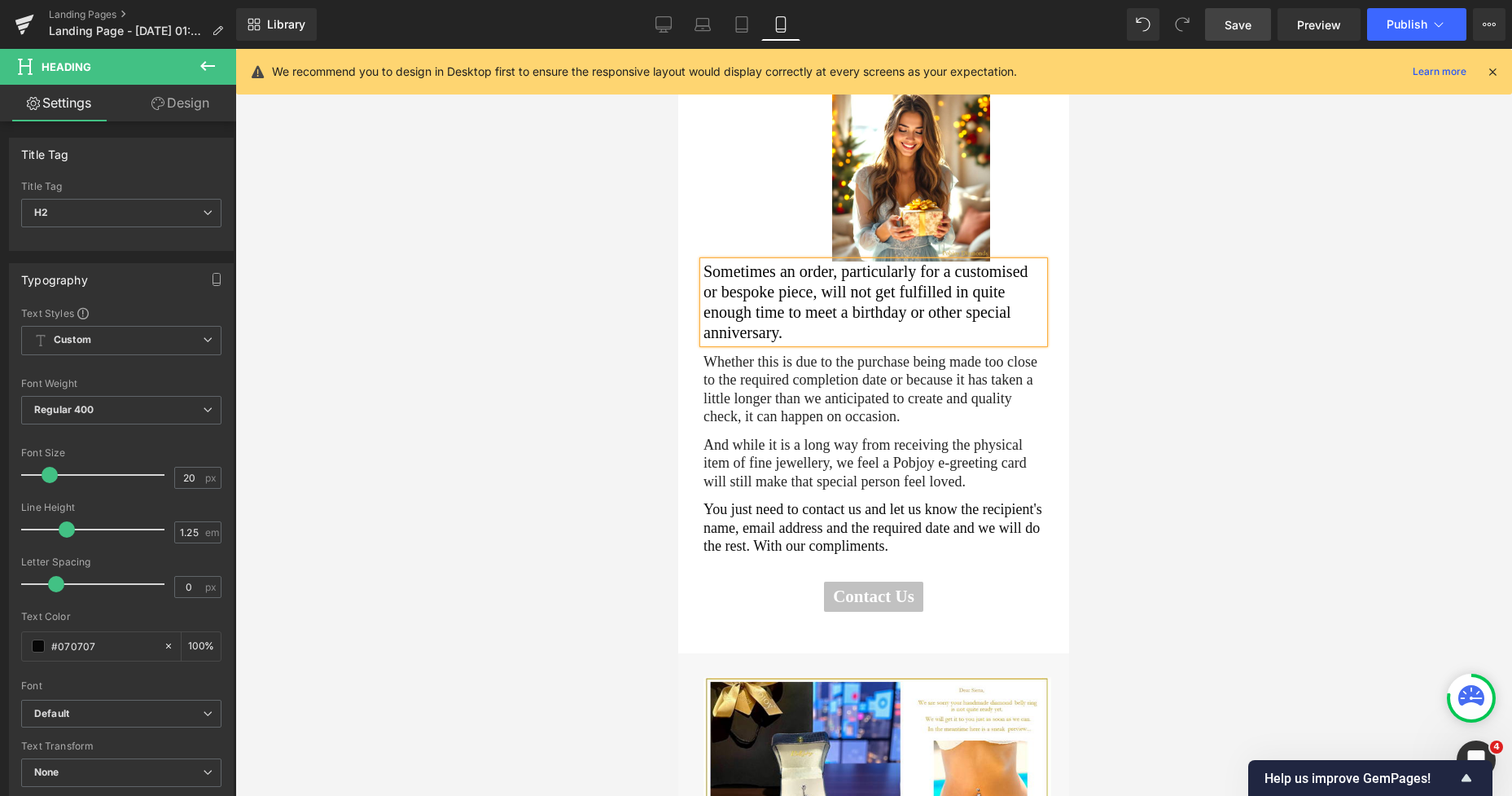
click at [185, 109] on link "Design" at bounding box center [180, 102] width 118 height 36
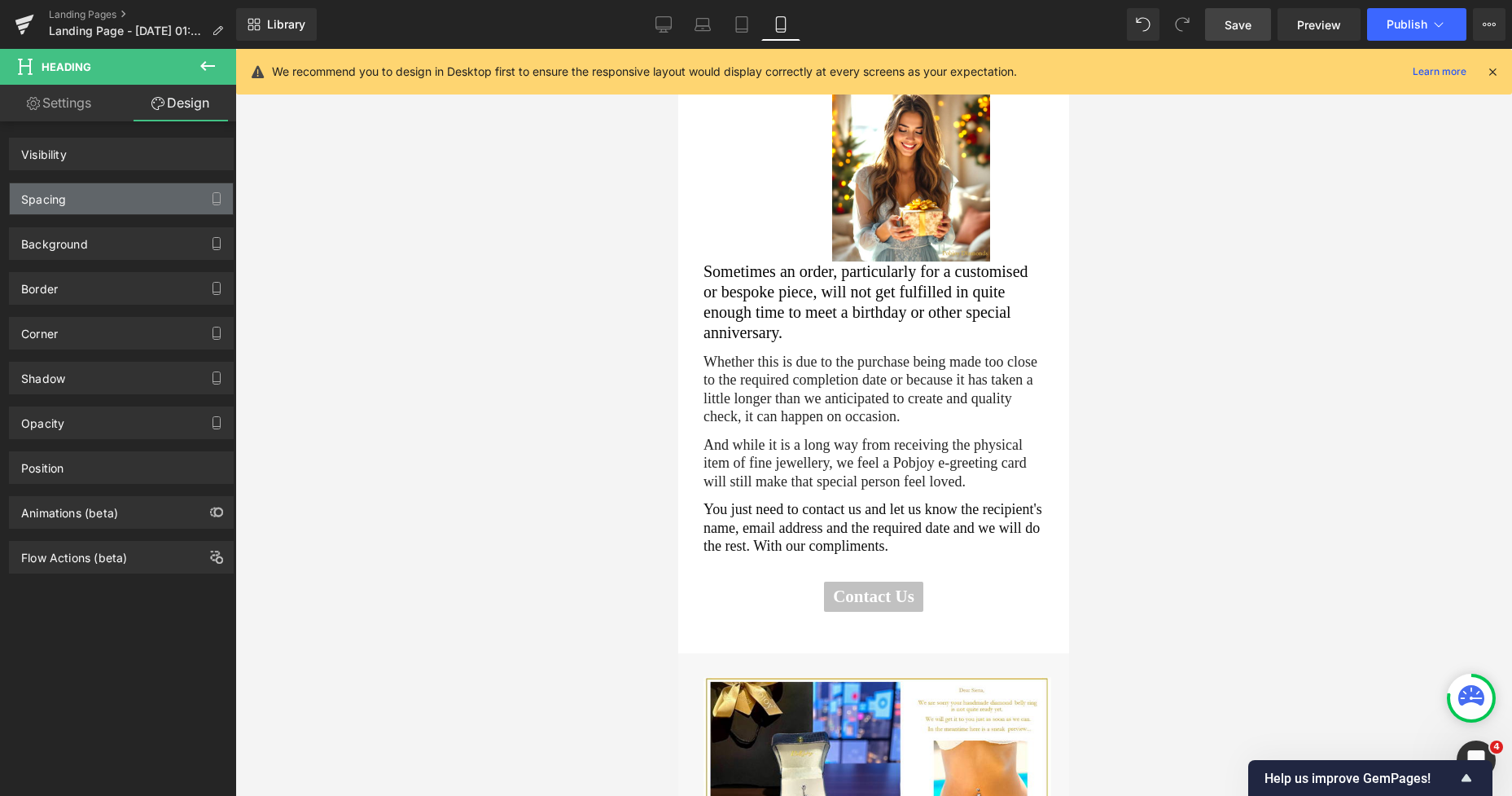
click at [89, 196] on div "Spacing" at bounding box center [122, 199] width 223 height 31
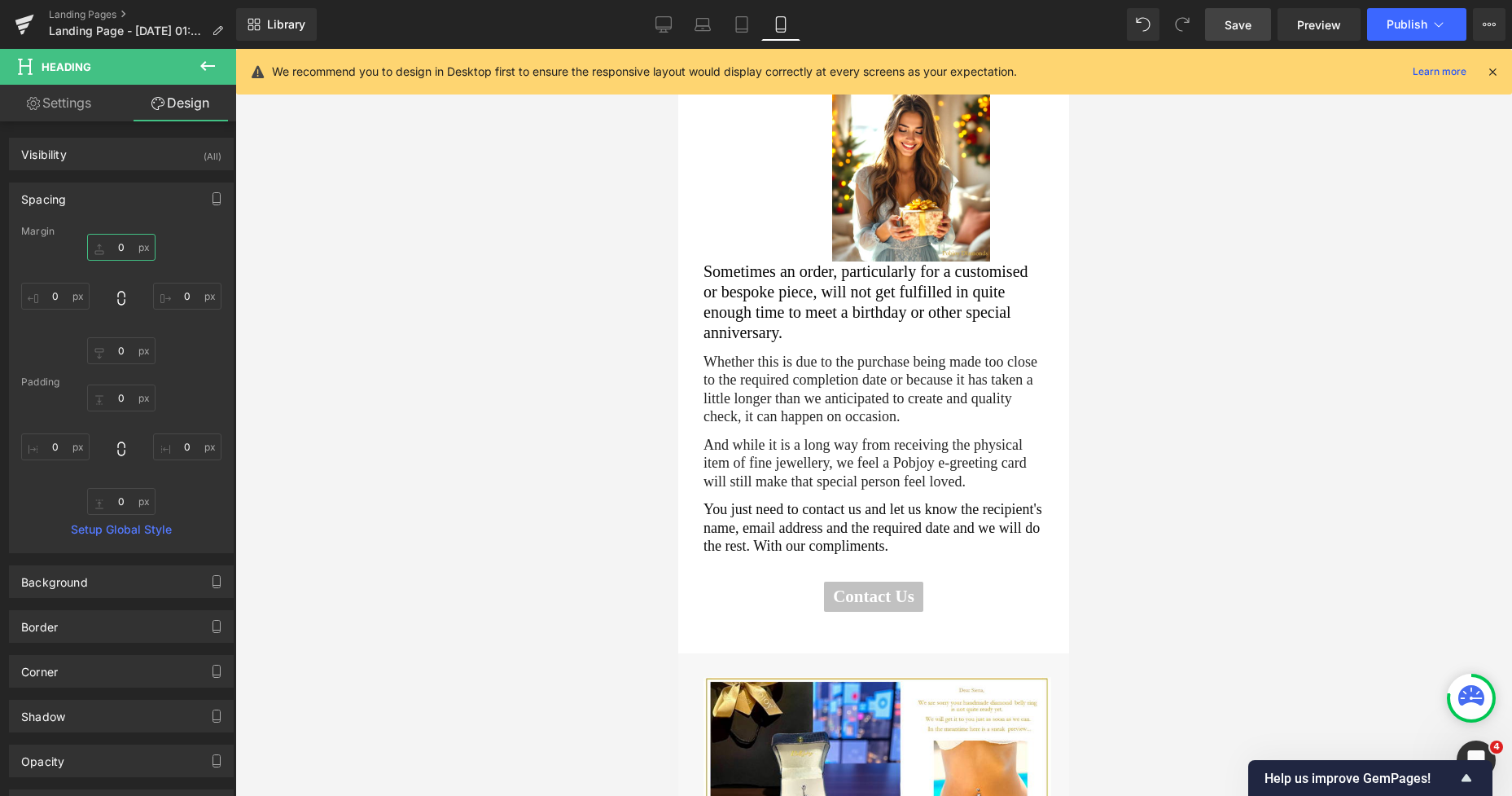
click at [113, 244] on input "0" at bounding box center [122, 246] width 69 height 26
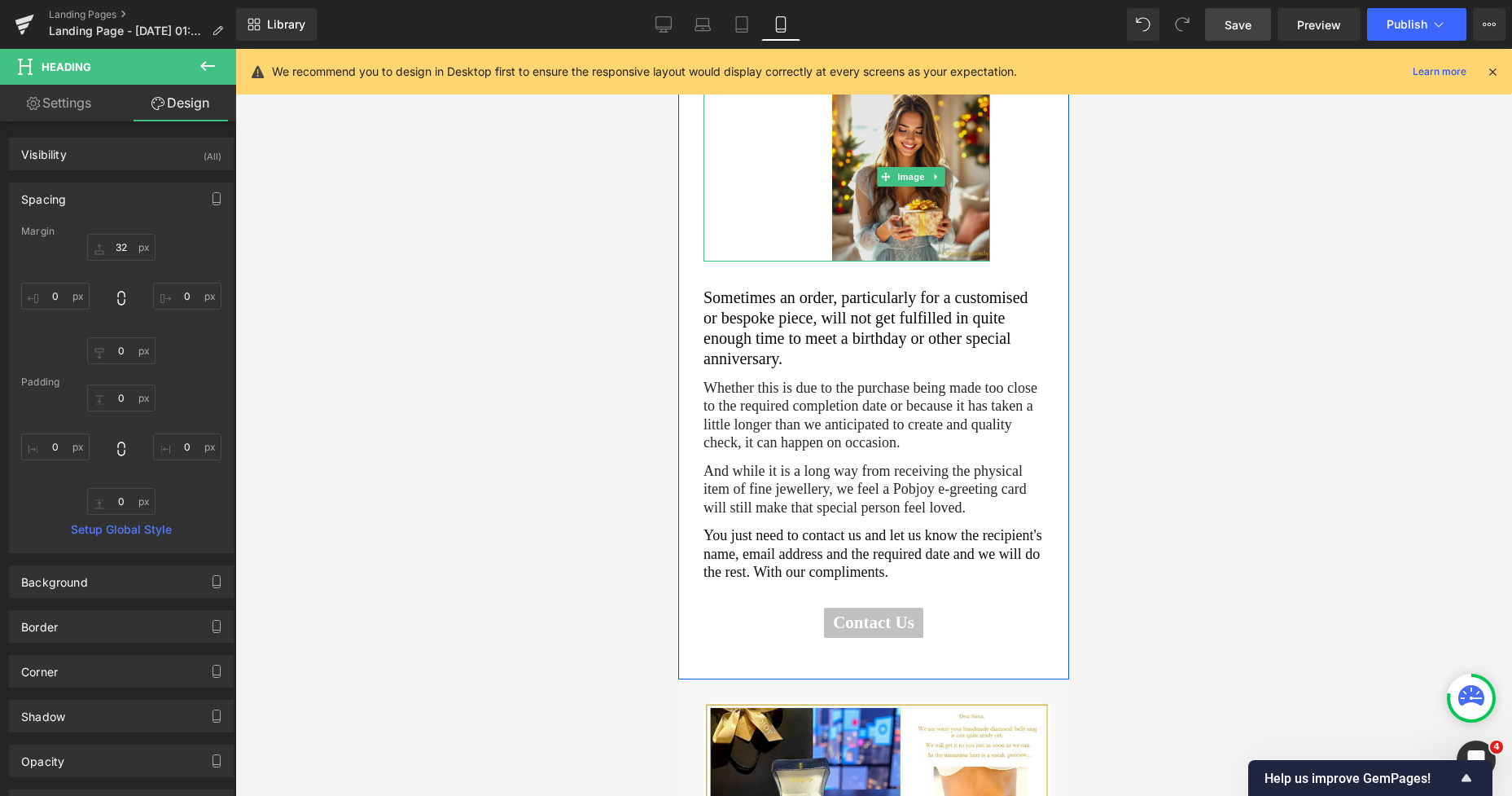
click at [845, 146] on img at bounding box center [910, 176] width 158 height 170
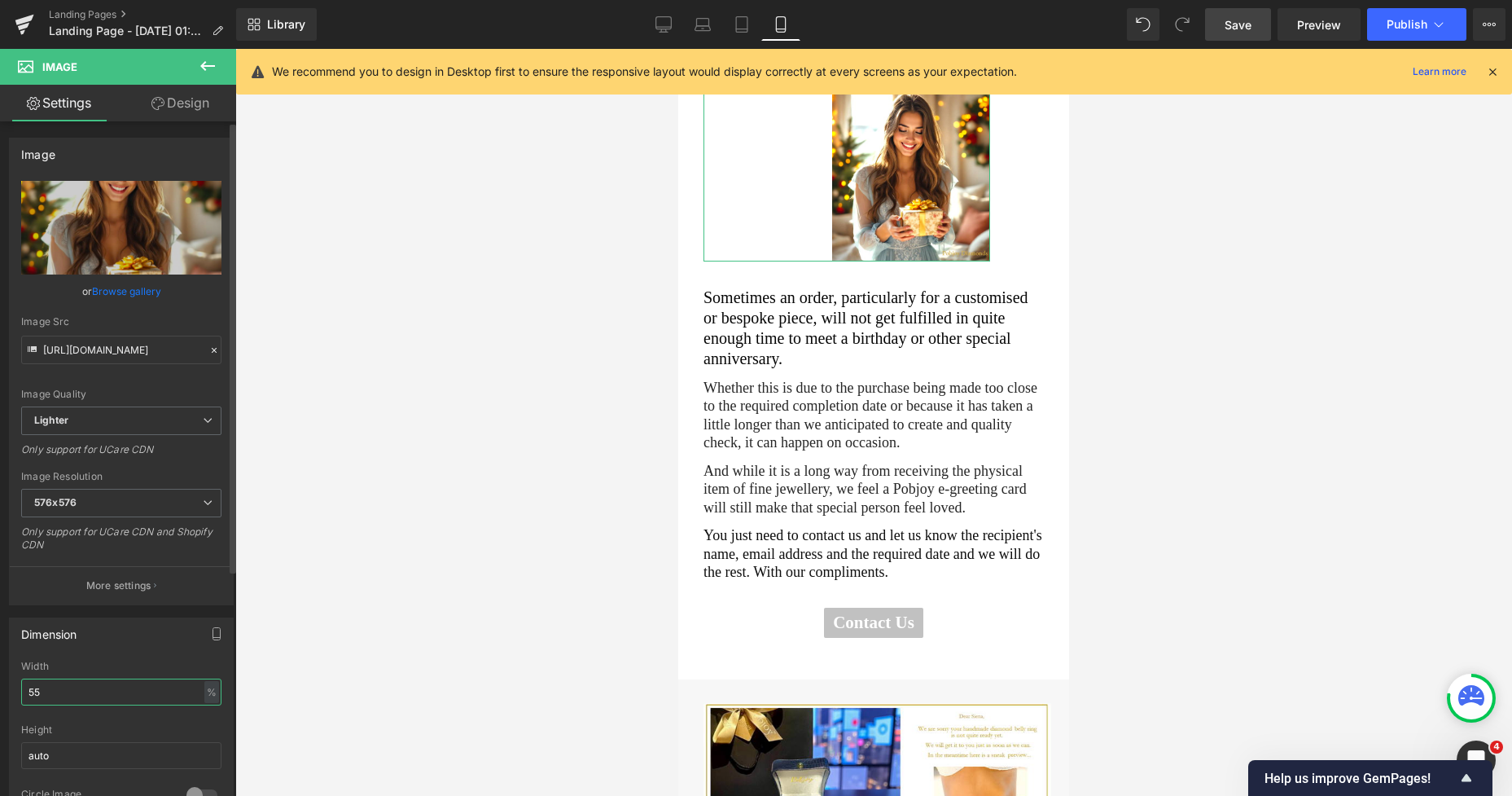
drag, startPoint x: 53, startPoint y: 686, endPoint x: 5, endPoint y: 700, distance: 50.0
click at [5, 700] on div "Dimension 55% Width 55 % % px auto Height auto 0 Circle Image" at bounding box center [122, 715] width 243 height 220
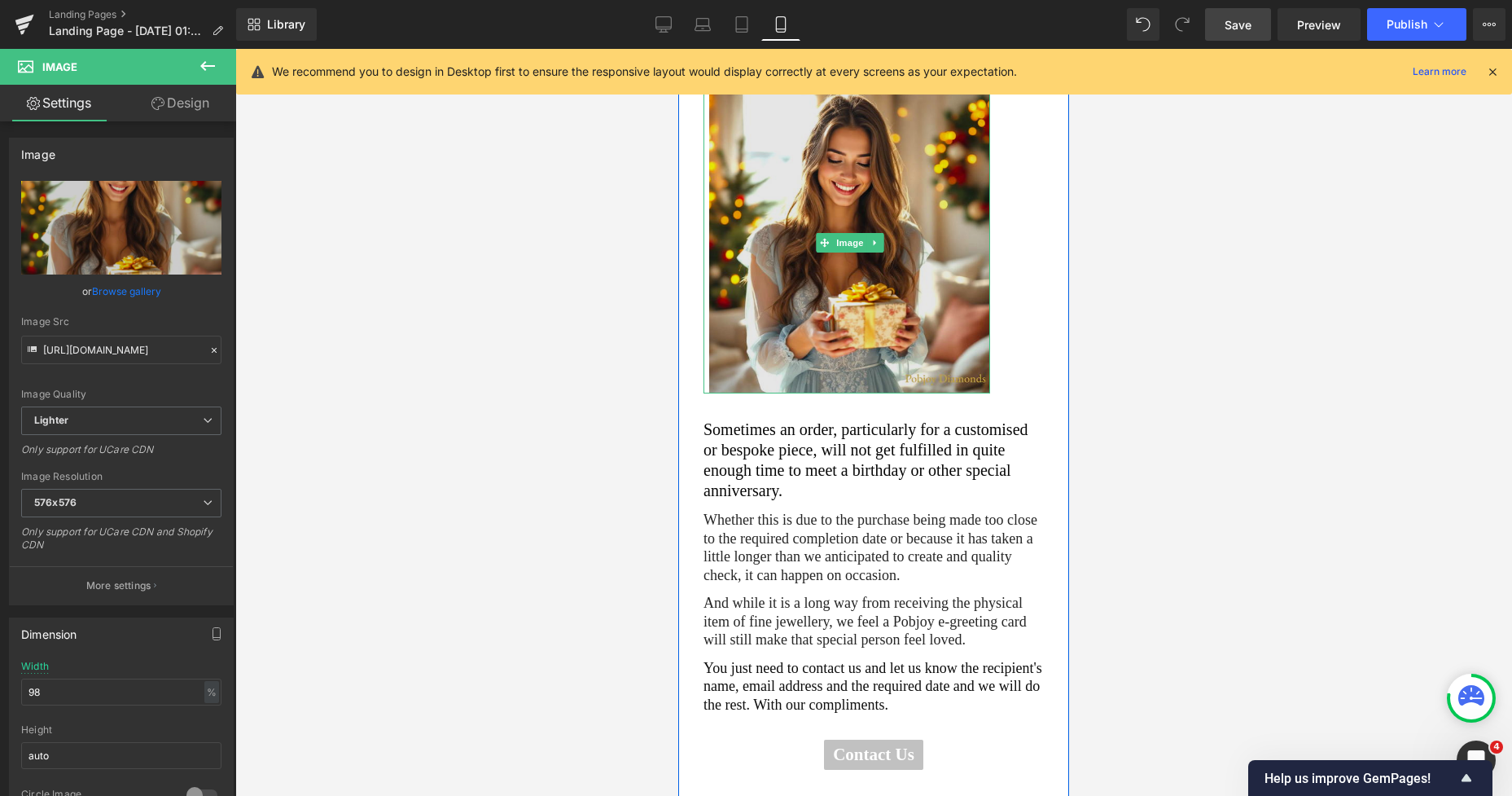
click at [954, 300] on img at bounding box center [850, 242] width 281 height 301
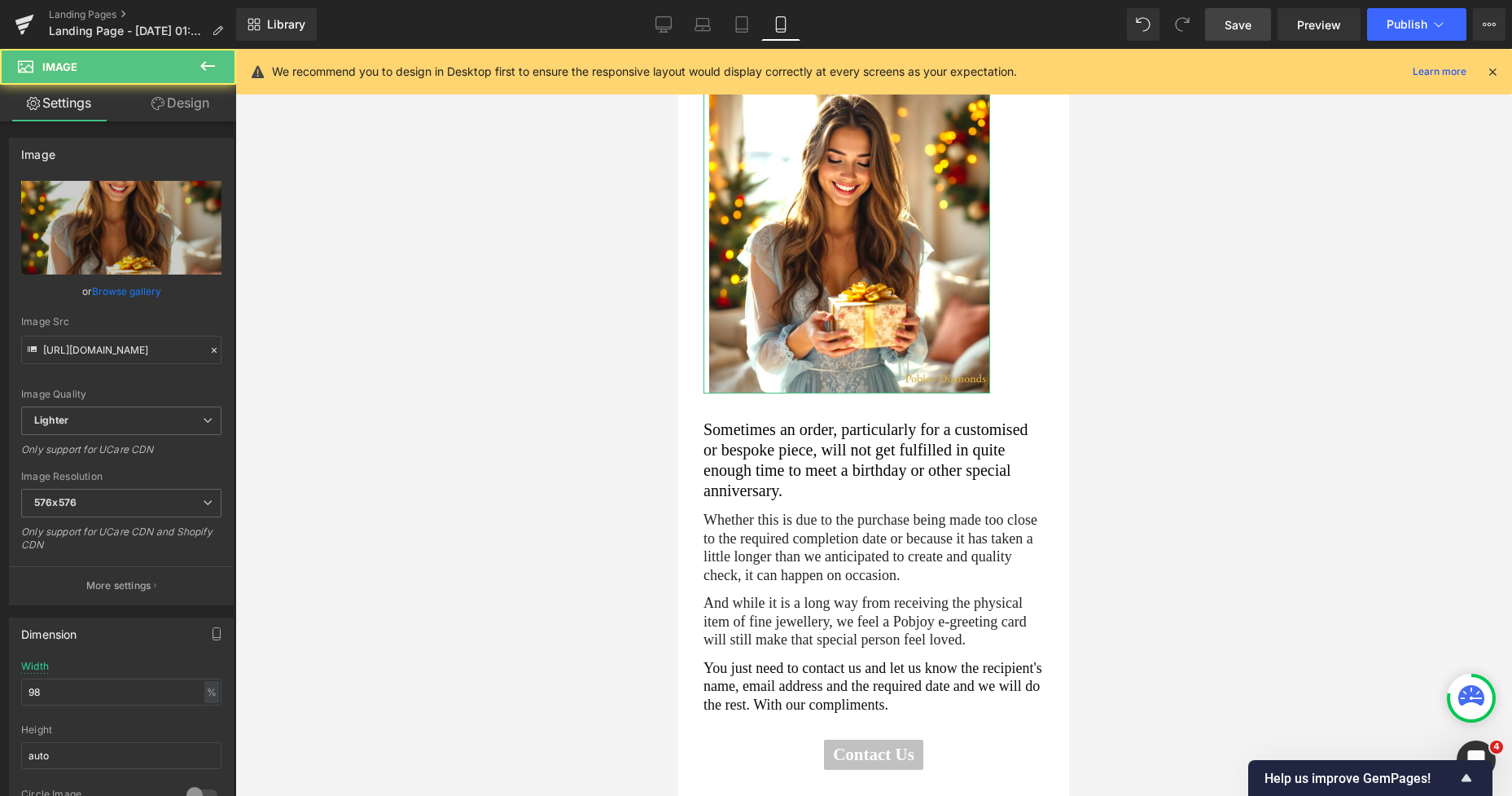
click at [203, 110] on link "Design" at bounding box center [180, 102] width 118 height 36
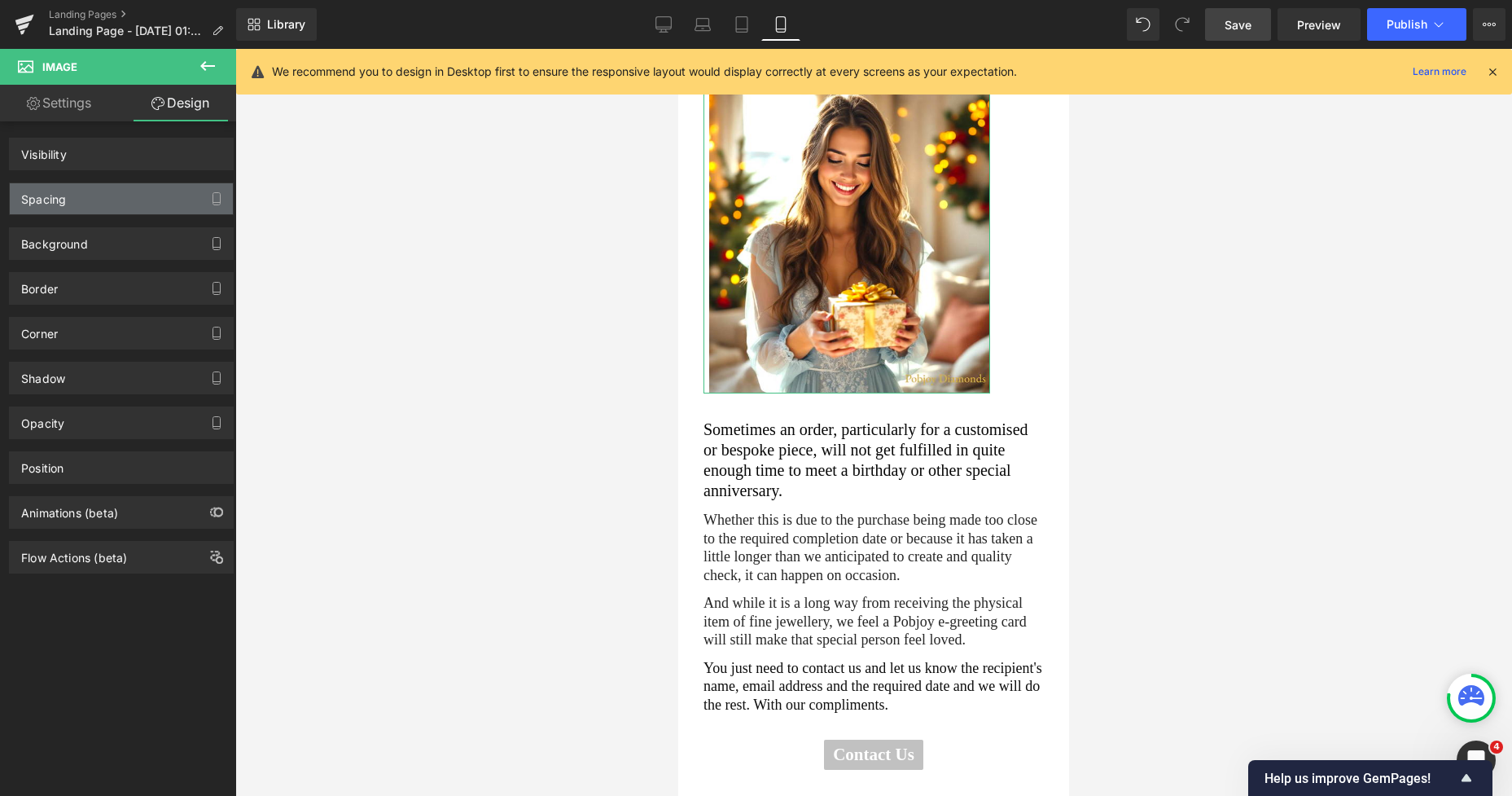
click at [88, 205] on div "Spacing" at bounding box center [122, 199] width 223 height 31
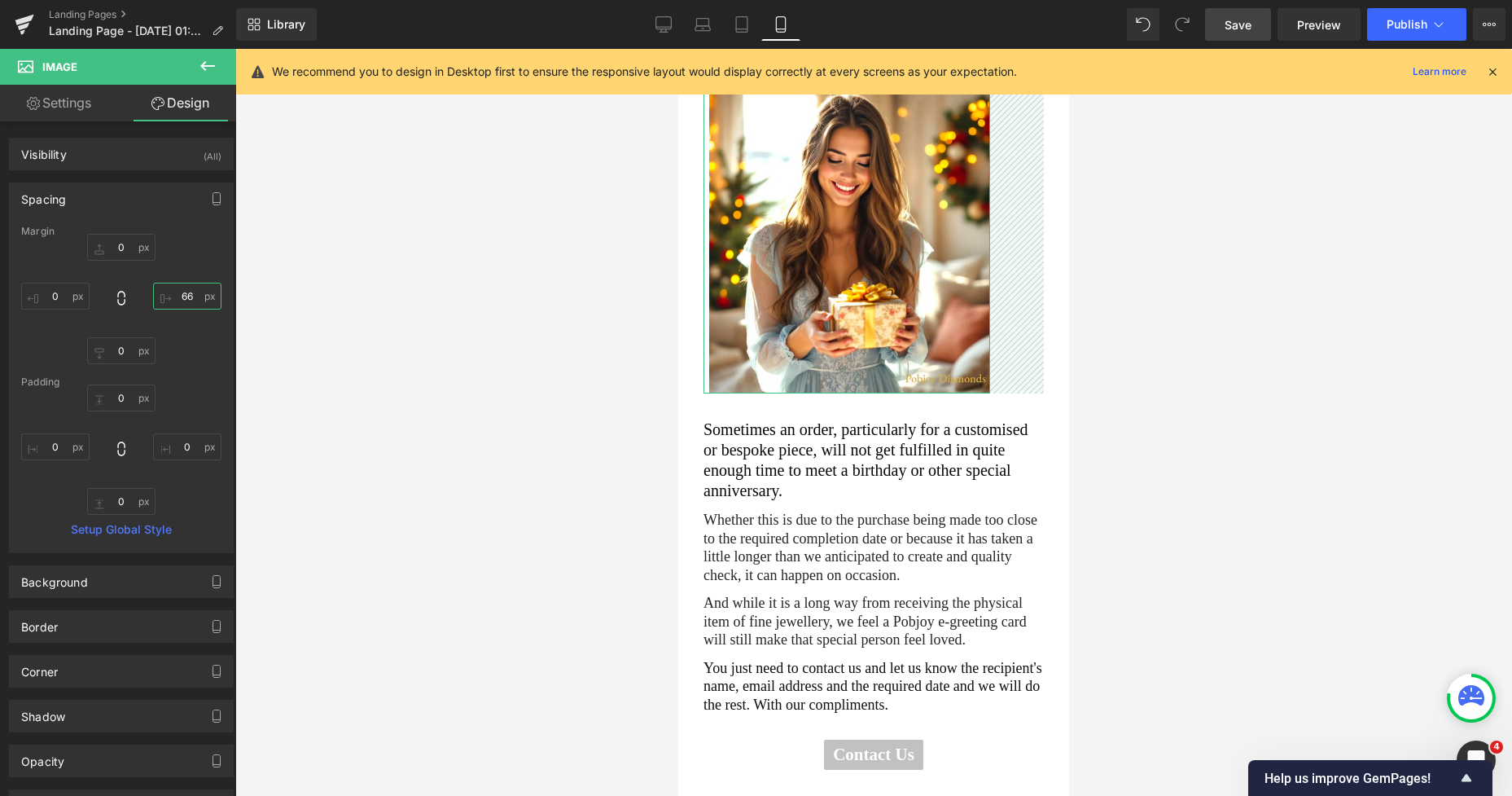
click at [180, 286] on input "66" at bounding box center [187, 295] width 69 height 26
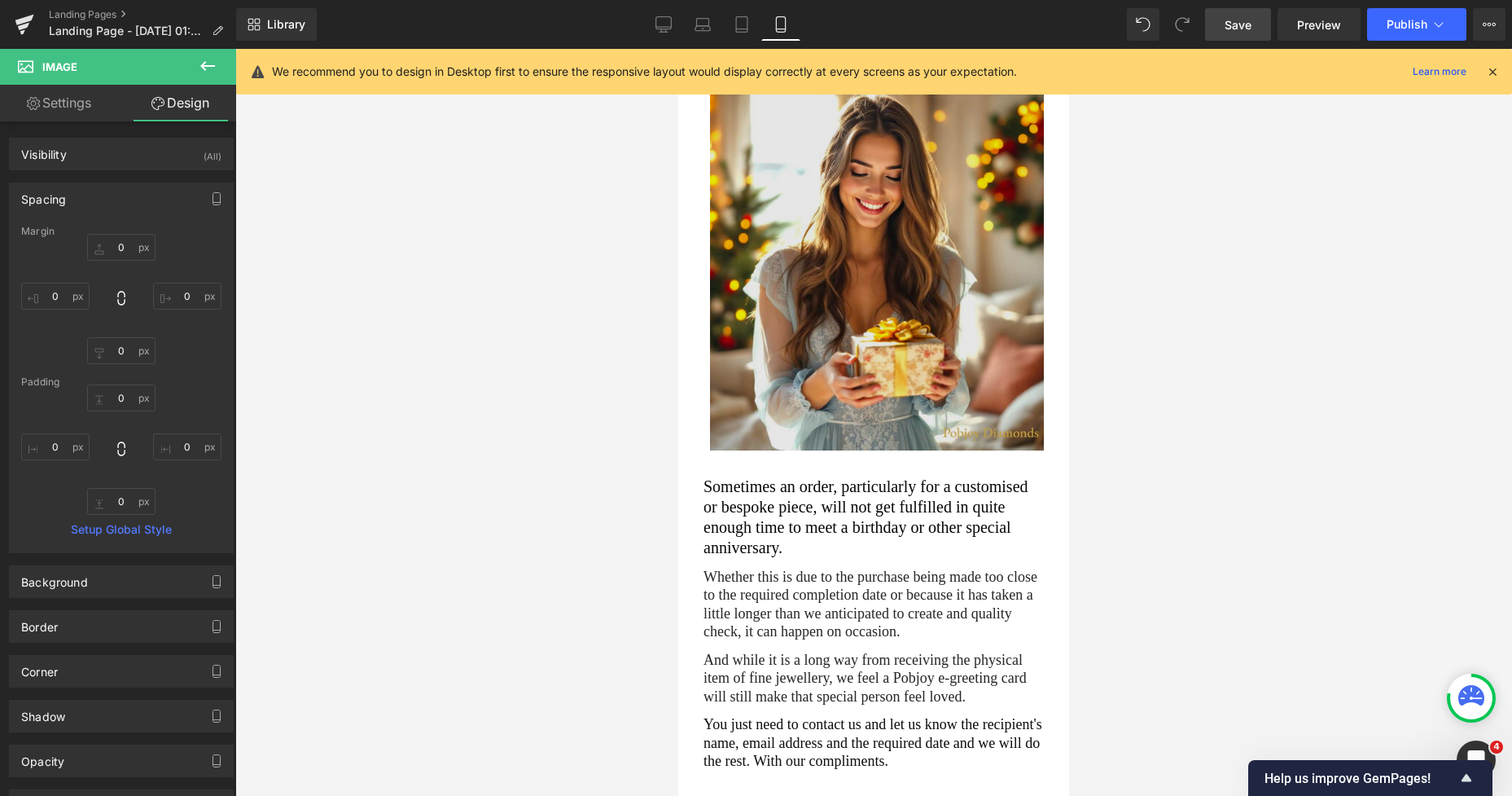
click at [845, 228] on img at bounding box center [877, 271] width 334 height 358
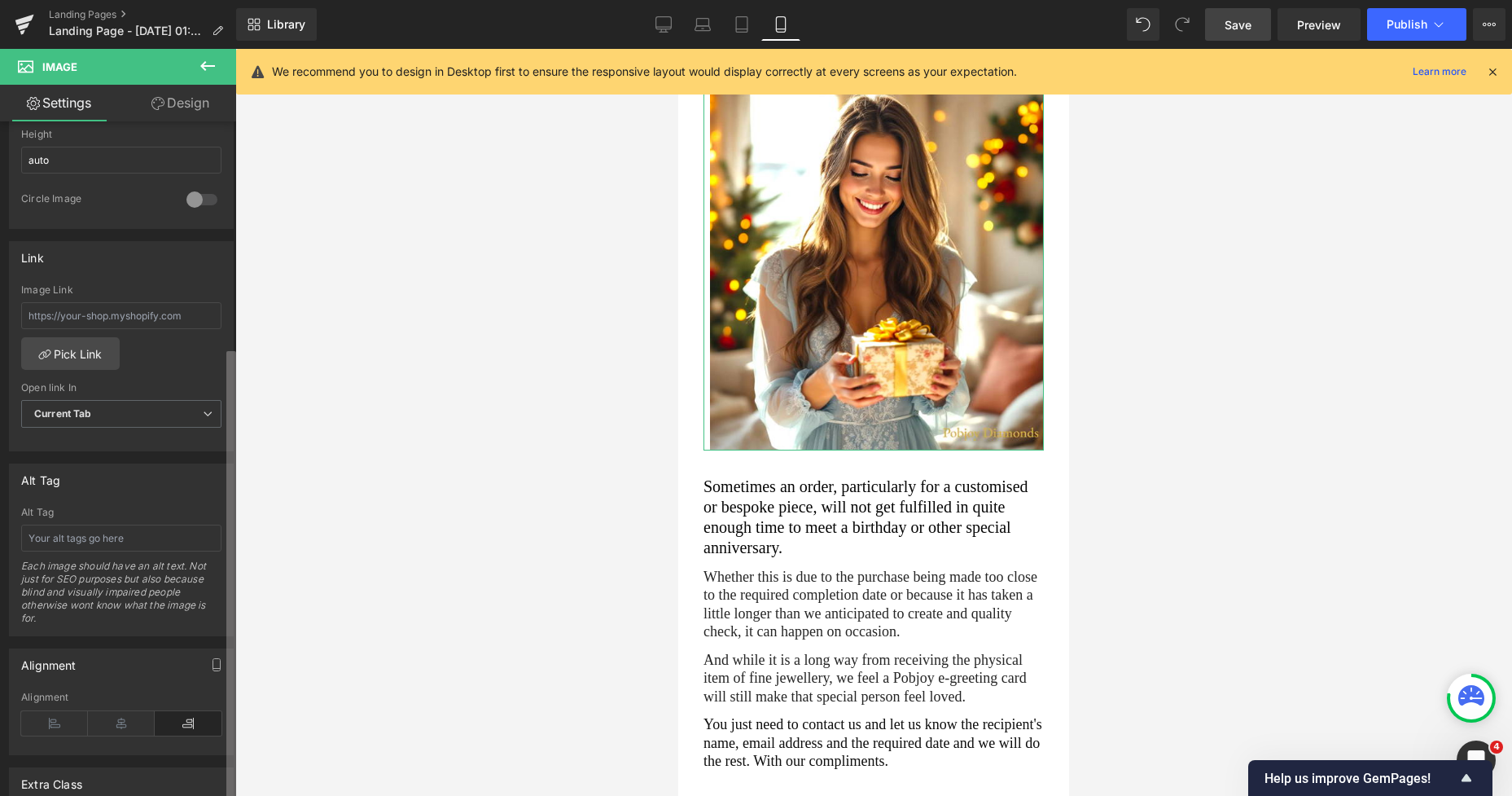
scroll to position [625, 0]
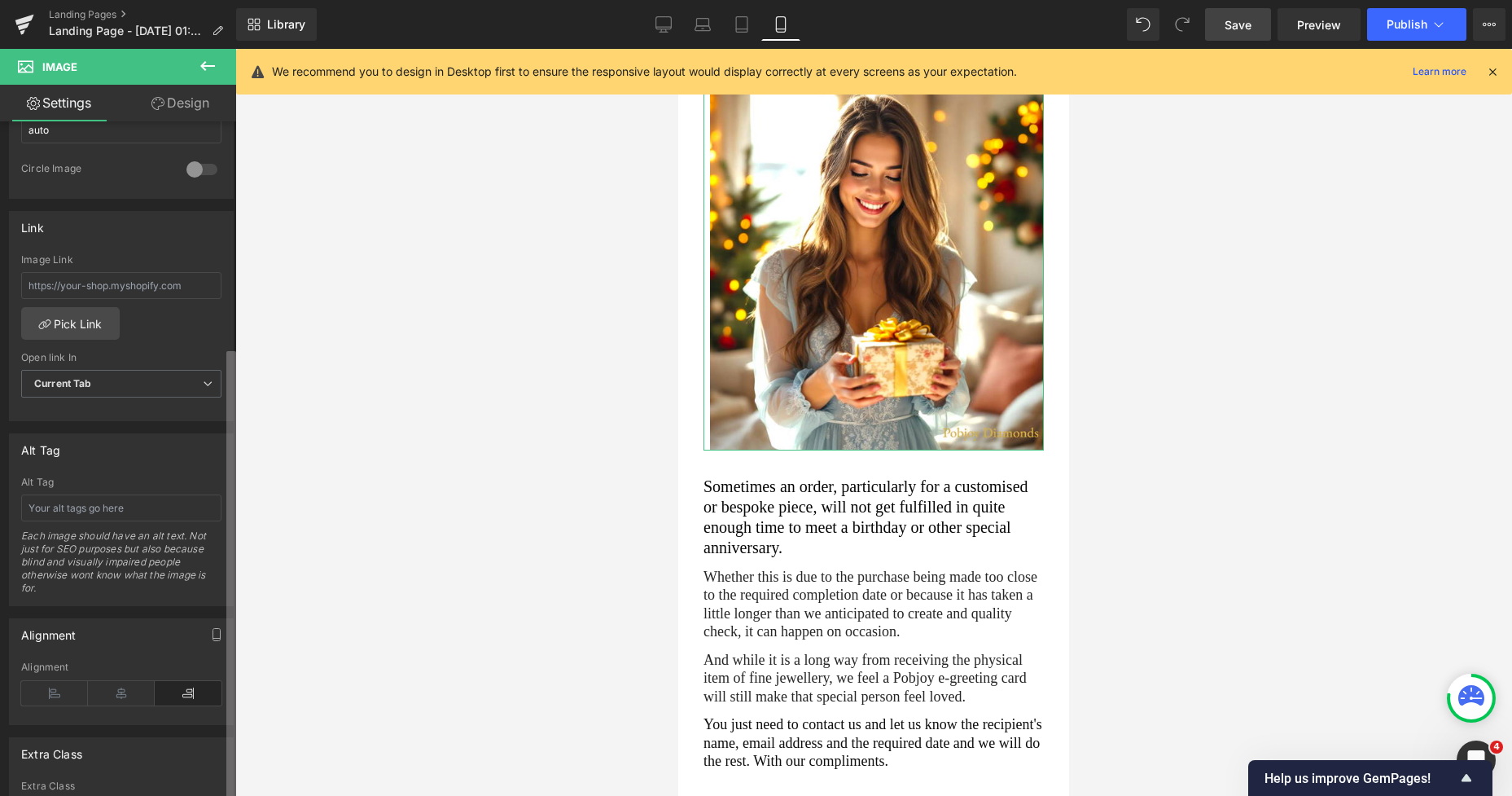
click at [219, 764] on div "Image [URL][DOMAIN_NAME] Replace Image Upload image or Browse gallery Image Src…" at bounding box center [118, 463] width 236 height 682
click at [107, 693] on icon at bounding box center [122, 693] width 67 height 25
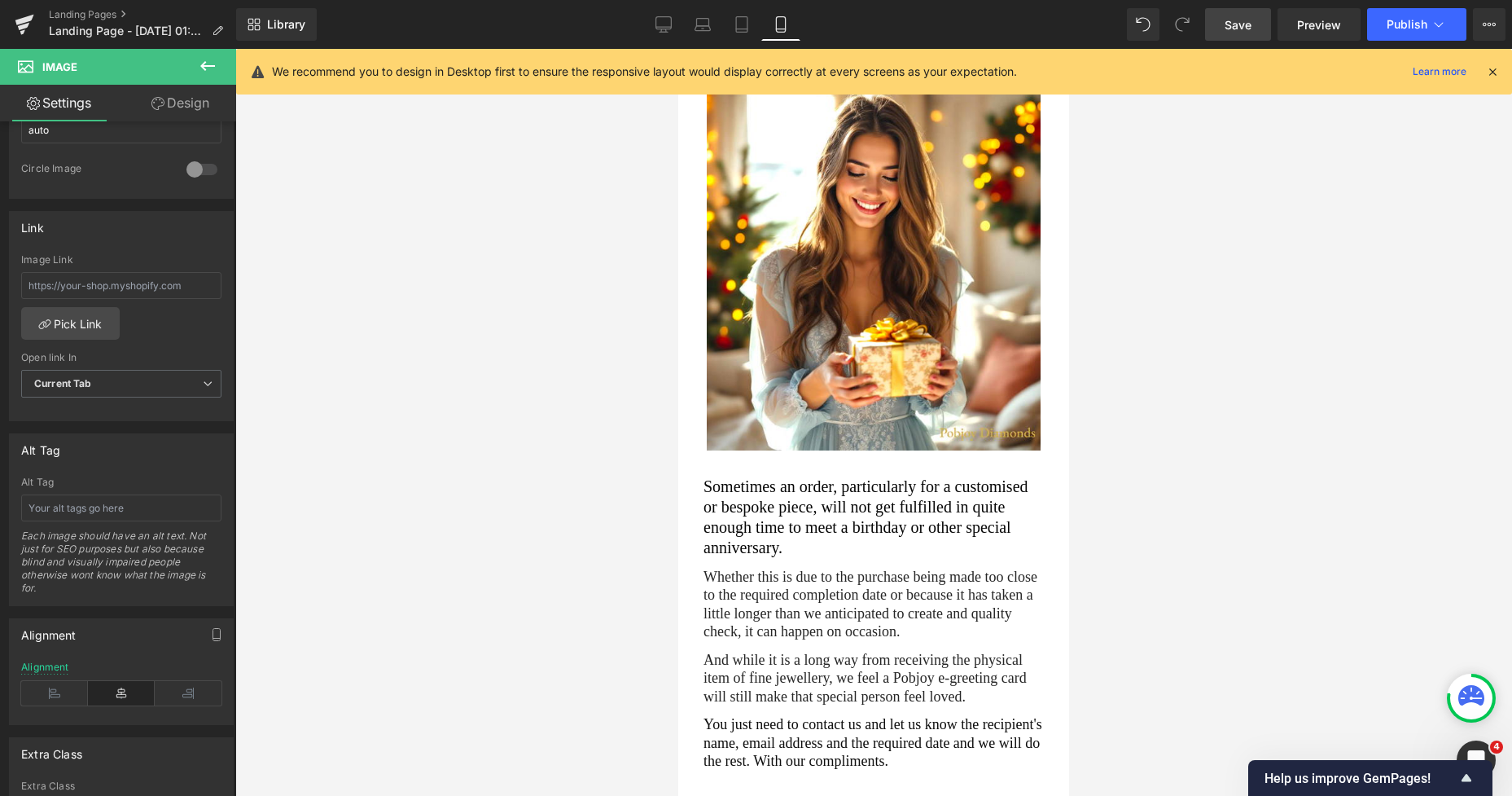
click at [1216, 14] on link "Save" at bounding box center [1238, 24] width 66 height 32
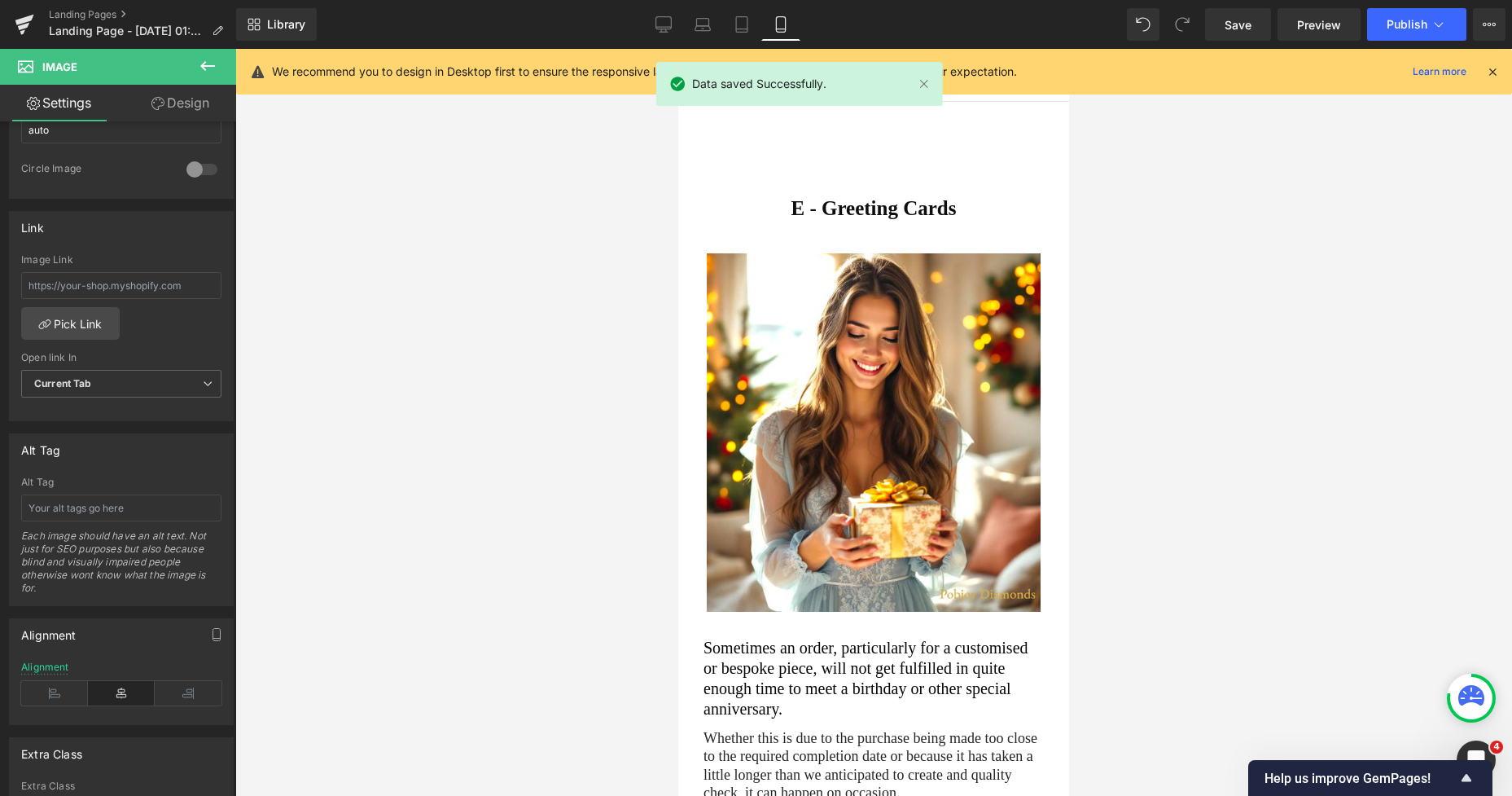
scroll to position [0, 0]
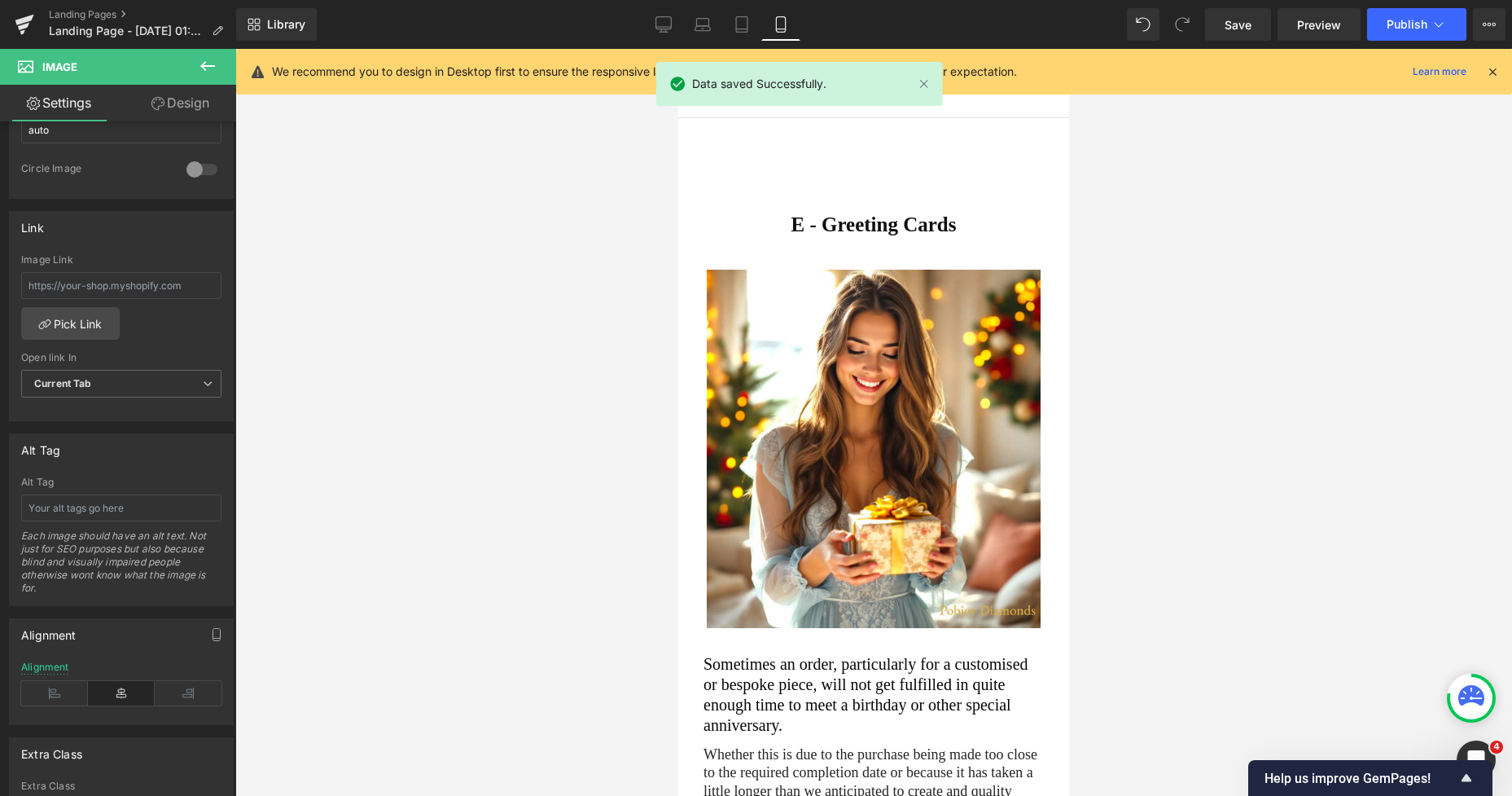
click at [678, 49] on div at bounding box center [678, 49] width 0 height 0
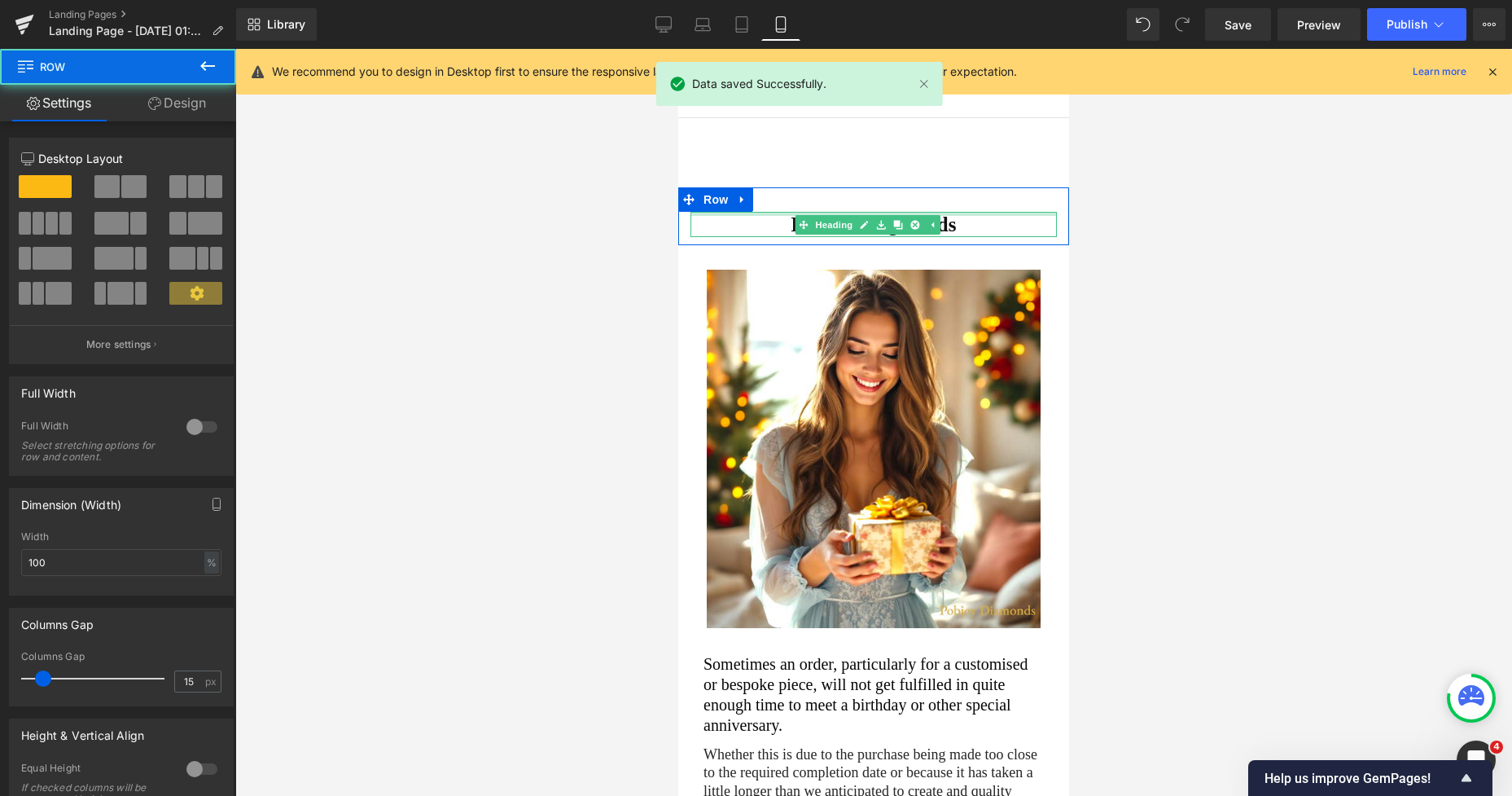
click at [797, 215] on div "E - Greeting Cards Heading" at bounding box center [874, 224] width 366 height 25
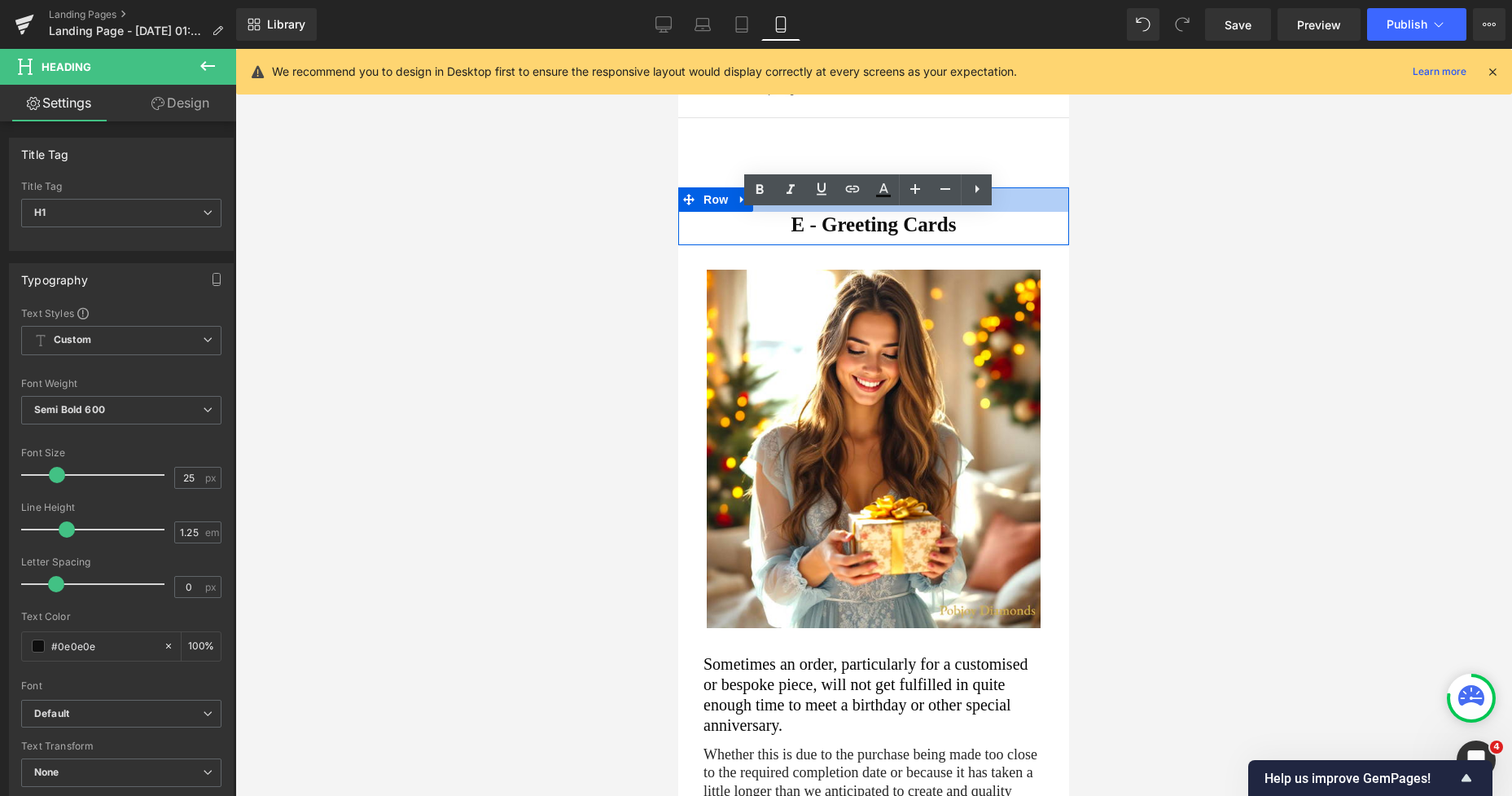
click at [1004, 193] on div at bounding box center [873, 199] width 391 height 25
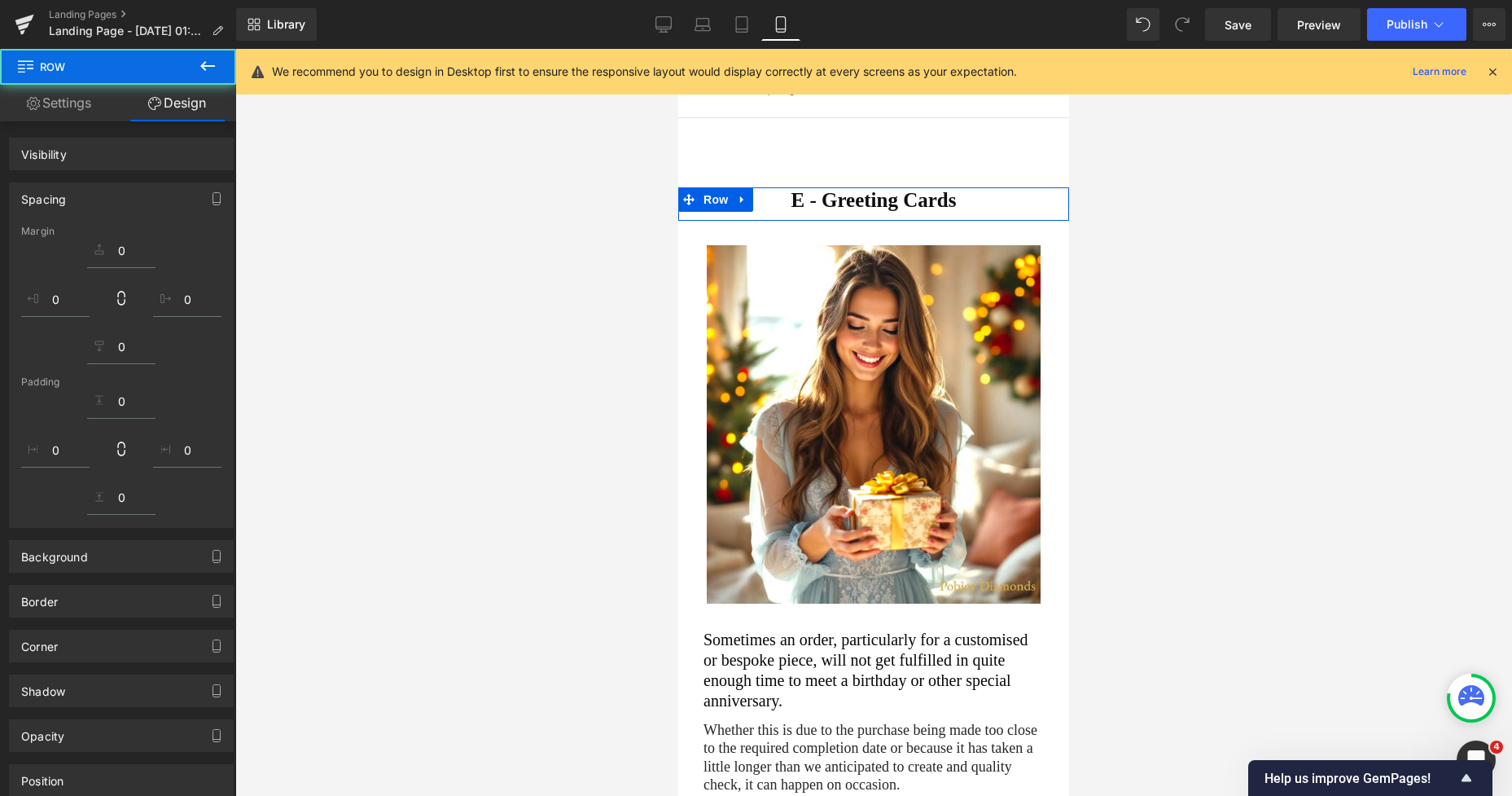
drag, startPoint x: 381, startPoint y: 136, endPoint x: 1178, endPoint y: 214, distance: 800.8
click at [1178, 214] on div at bounding box center [873, 423] width 1277 height 747
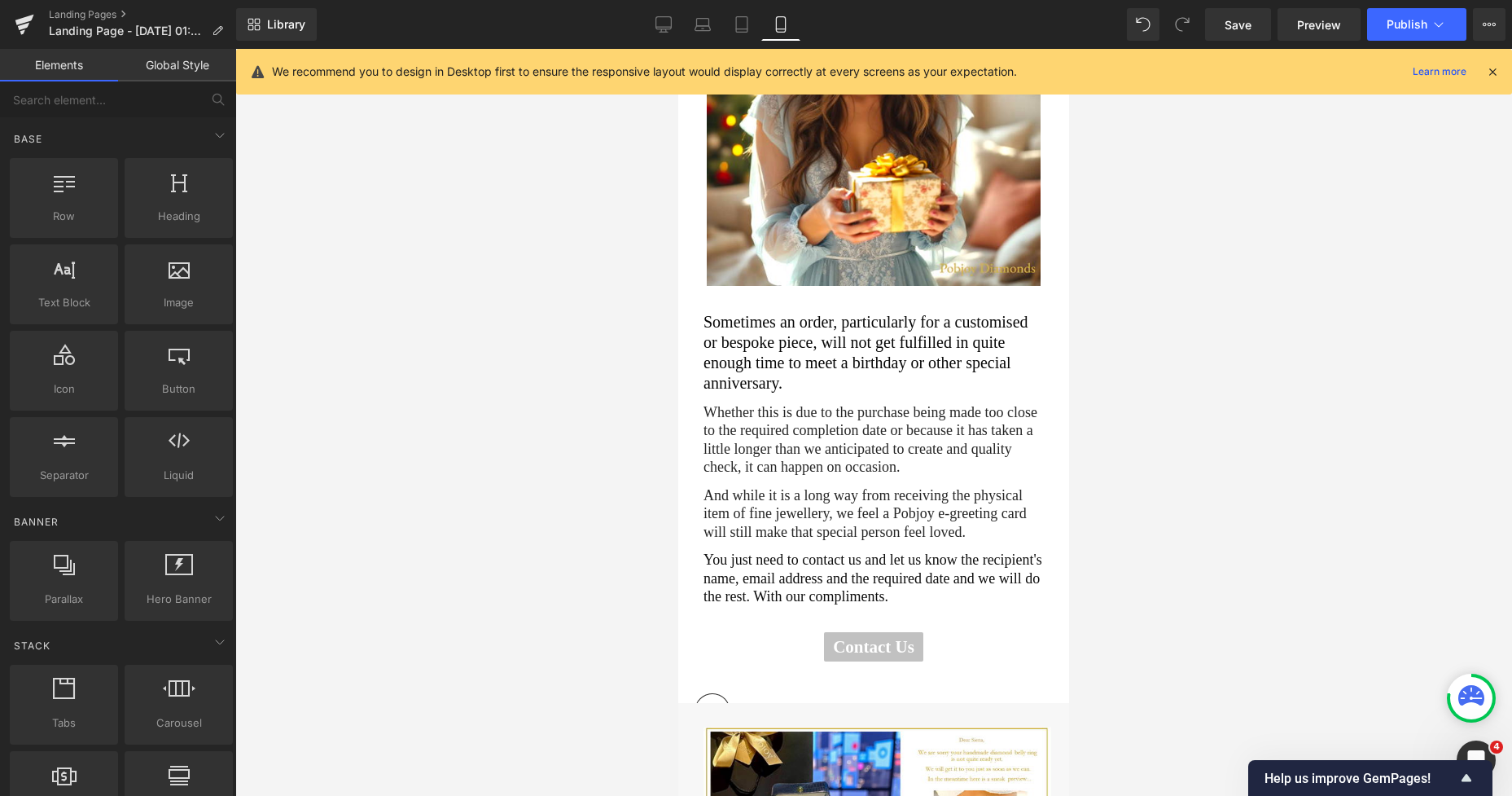
scroll to position [347, 0]
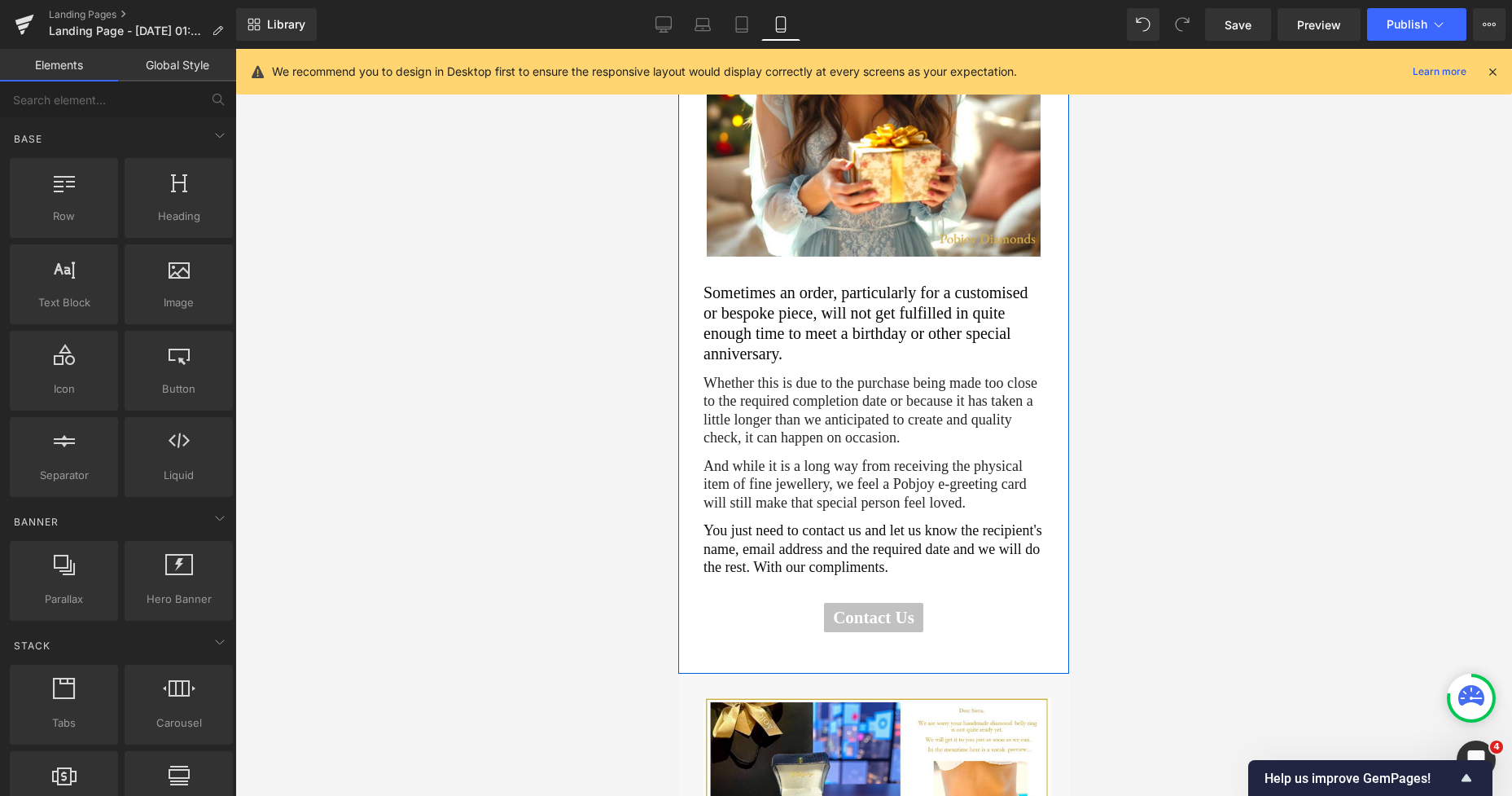
click at [789, 386] on h2 "Whether this is due to the purchase being made too close to the required comple…" at bounding box center [873, 410] width 340 height 74
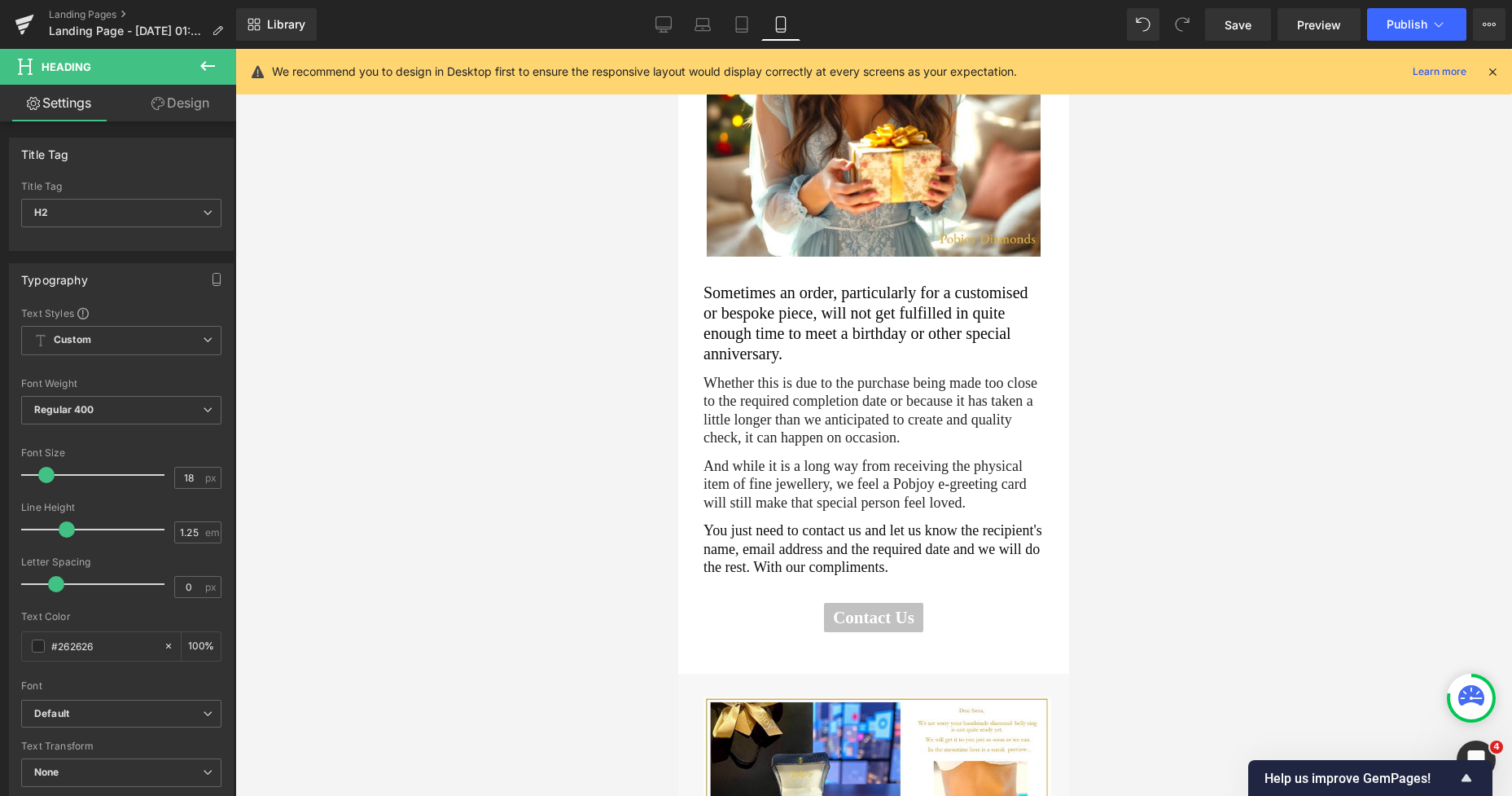
click at [178, 109] on link "Design" at bounding box center [180, 102] width 118 height 36
click at [0, 0] on div "Spacing" at bounding box center [0, 0] width 0 height 0
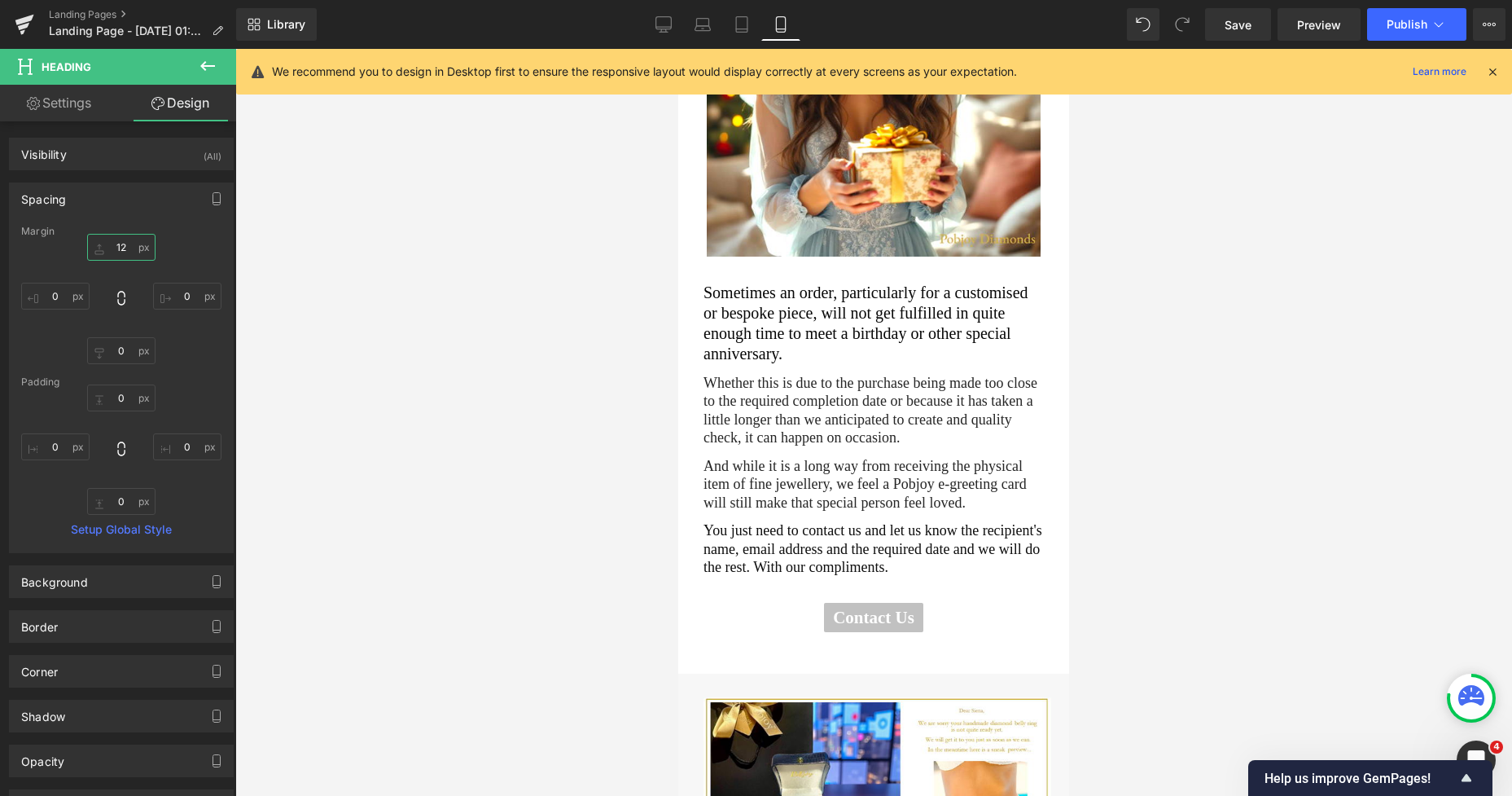
click at [122, 255] on input "12" at bounding box center [122, 246] width 69 height 26
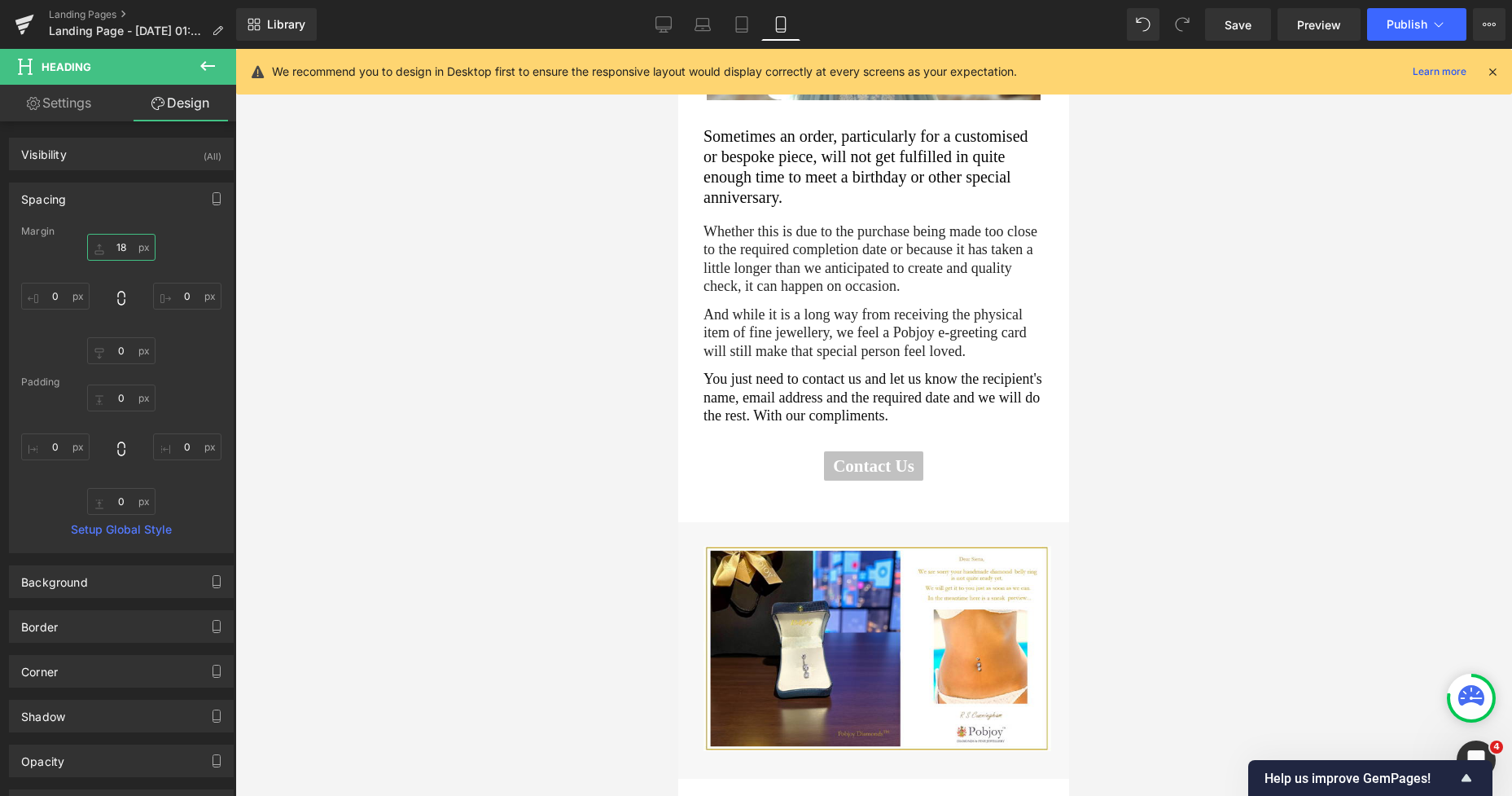
scroll to position [584, 0]
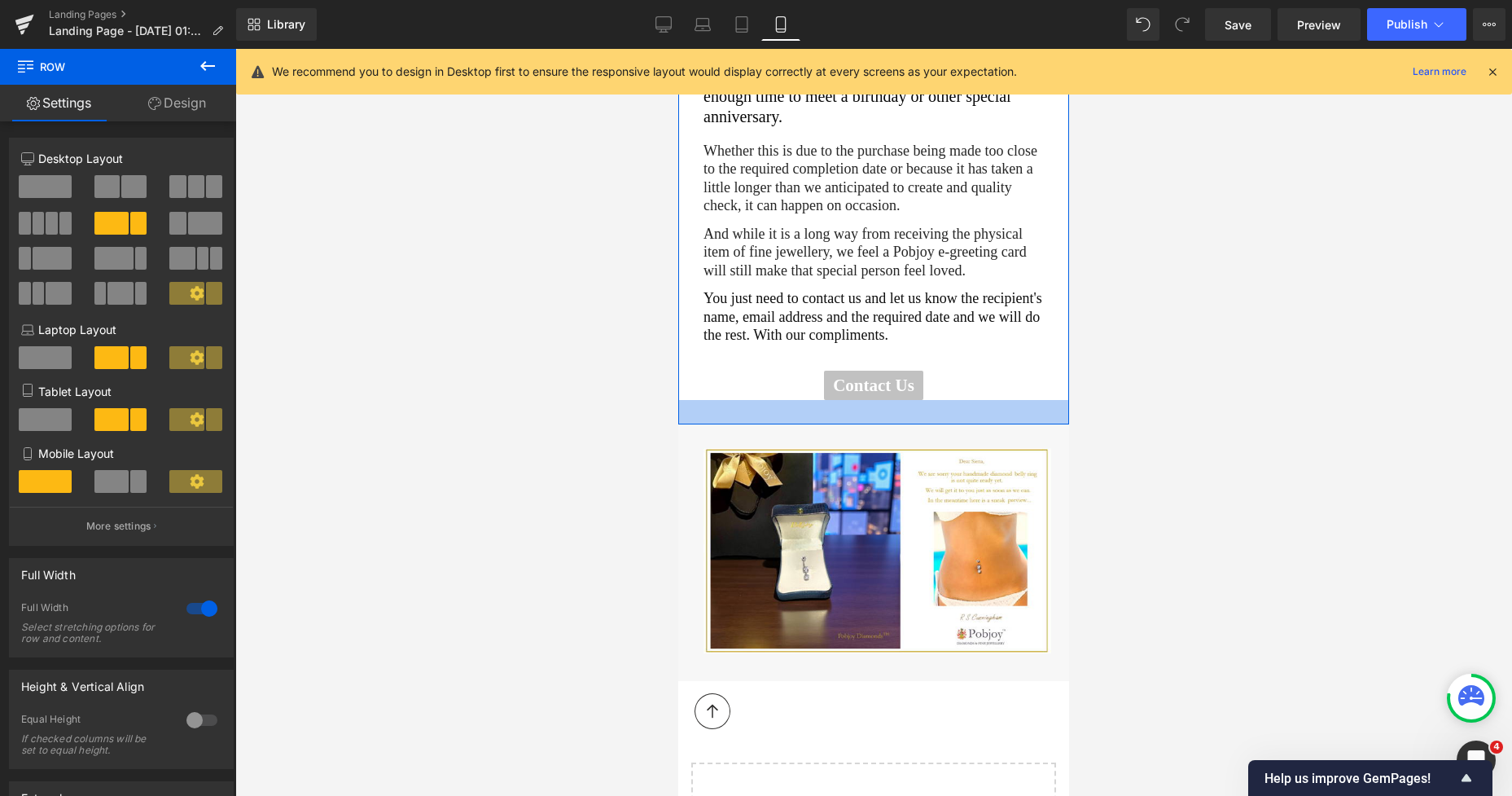
drag, startPoint x: 908, startPoint y: 409, endPoint x: 916, endPoint y: 392, distance: 18.8
click at [916, 400] on div at bounding box center [873, 412] width 391 height 25
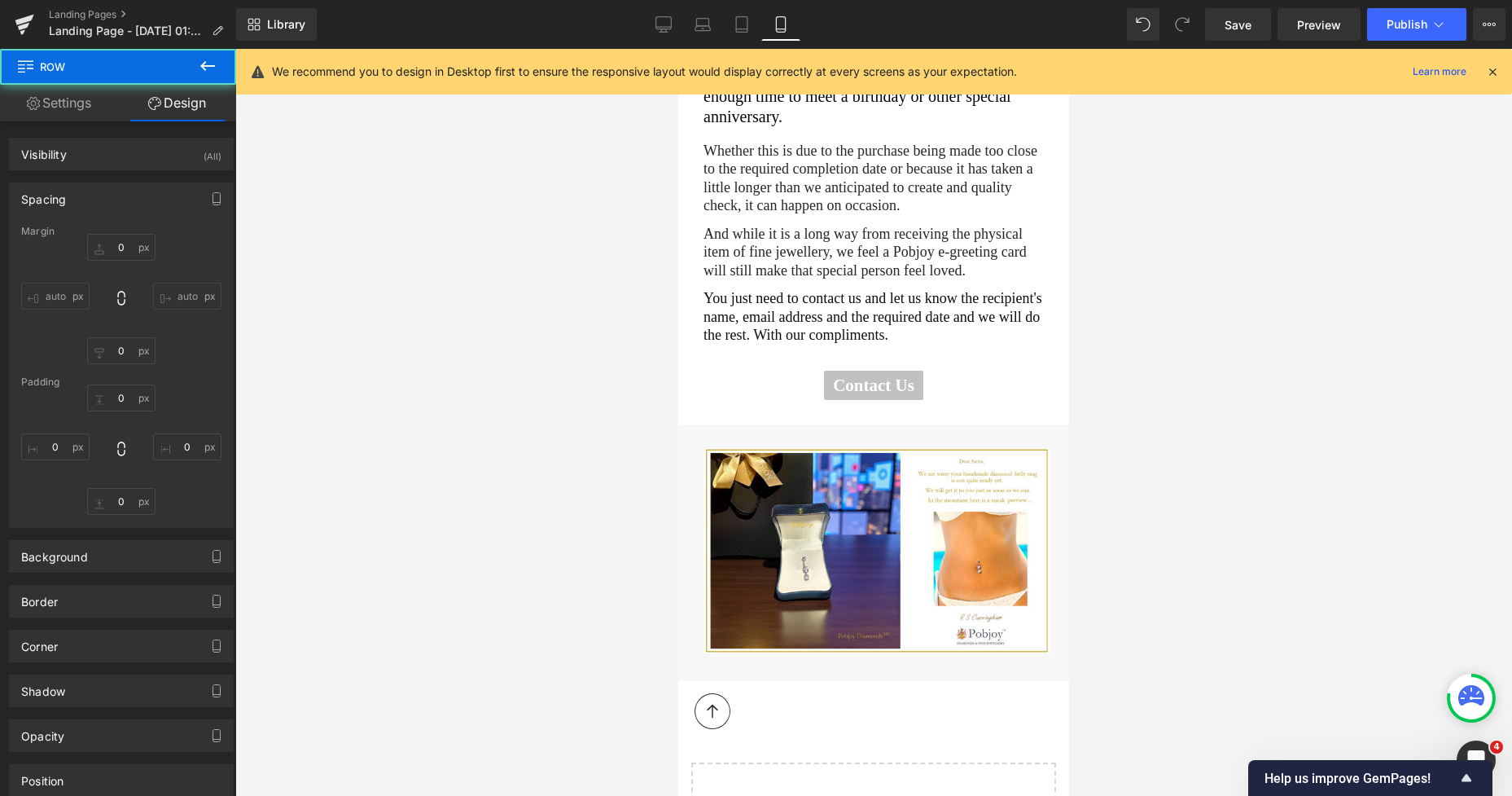
click at [865, 655] on div "E - Greeting Cards Heading Row Image Sometimes an order, particularly for a cus…" at bounding box center [873, 272] width 391 height 1338
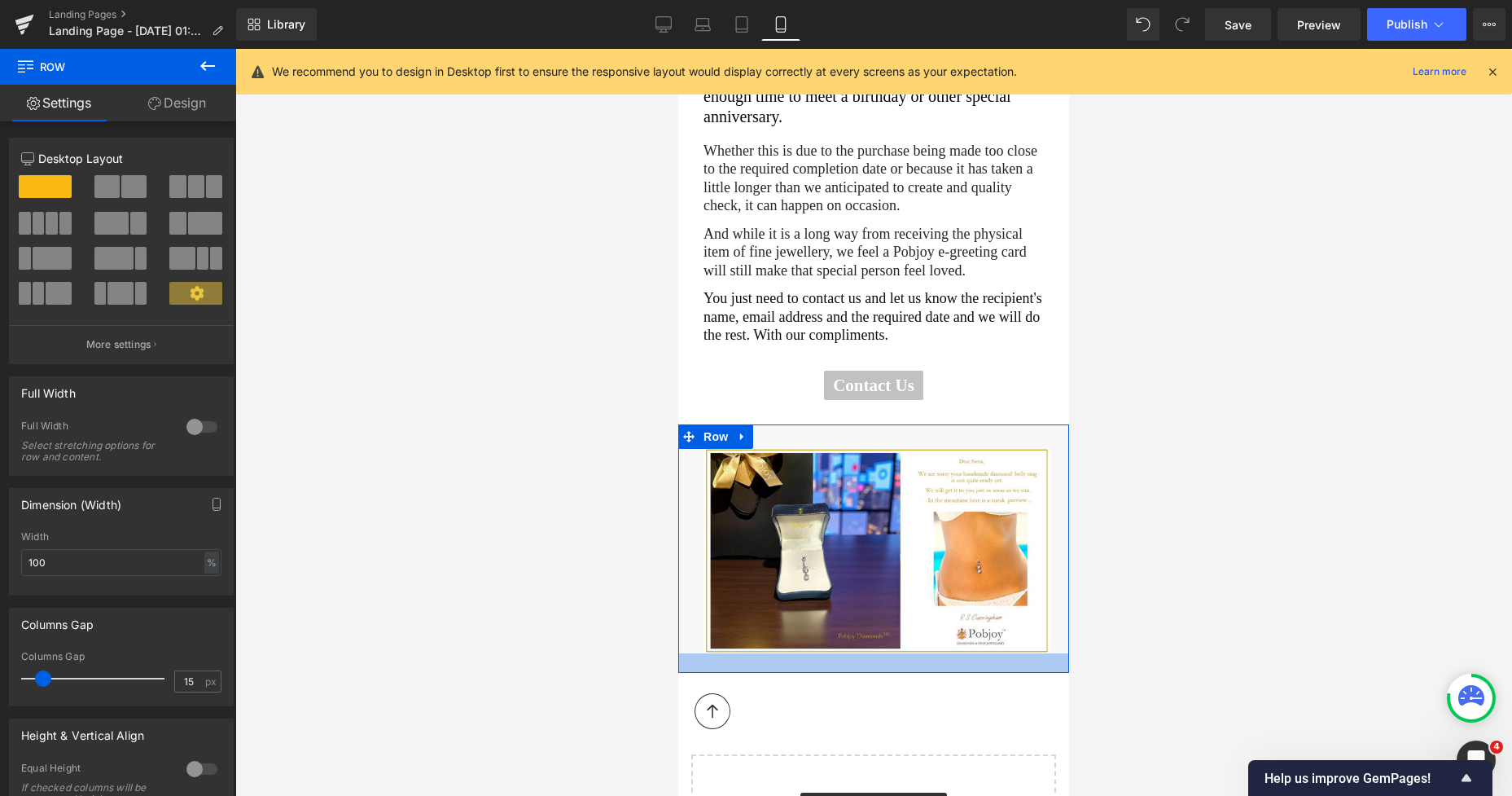
drag, startPoint x: 859, startPoint y: 647, endPoint x: 855, endPoint y: 638, distance: 9.8
click at [855, 653] on div at bounding box center [873, 663] width 391 height 20
click at [767, 521] on img at bounding box center [877, 550] width 348 height 205
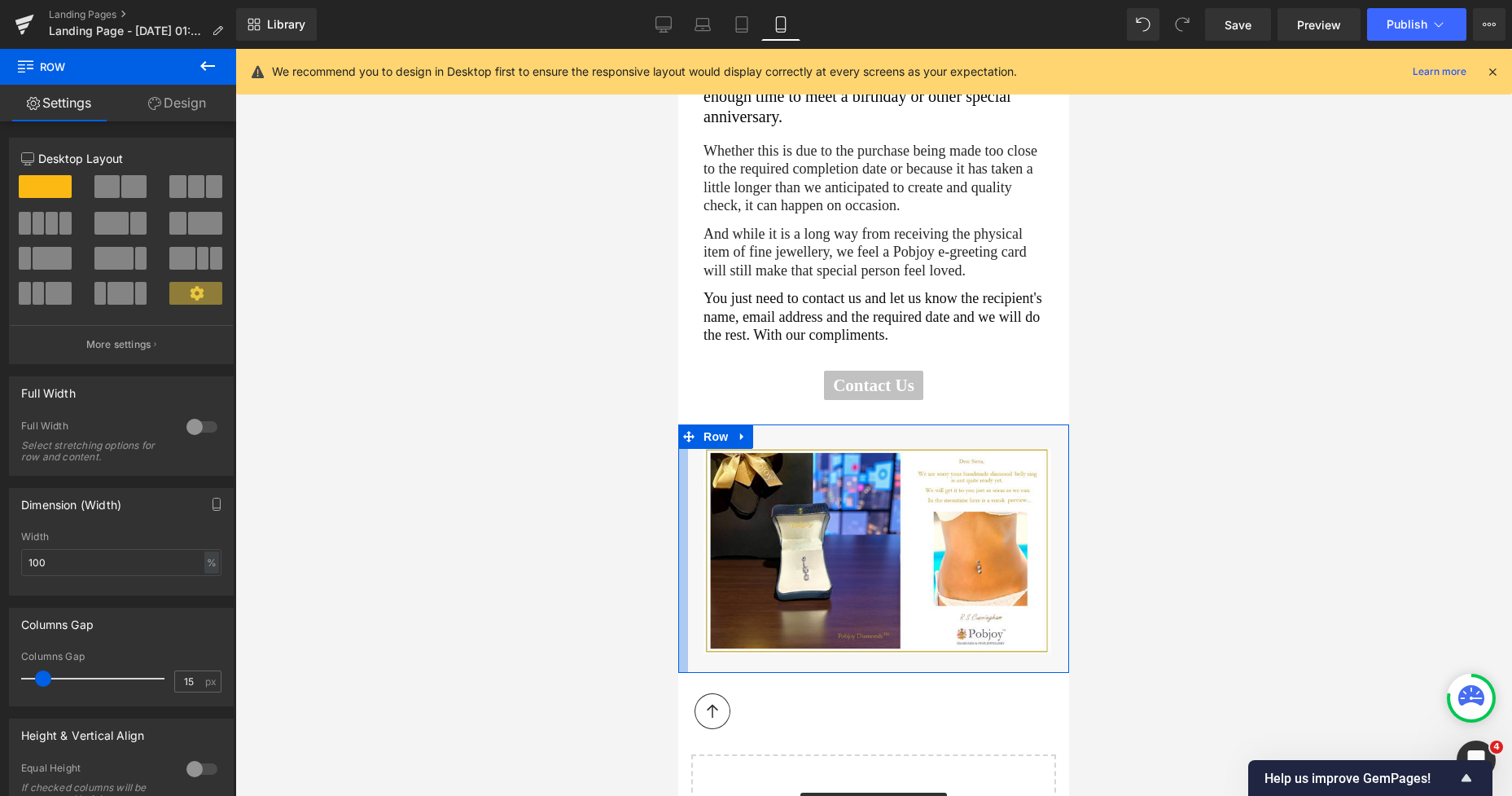
drag, startPoint x: 2, startPoint y: 453, endPoint x: 672, endPoint y: 499, distance: 671.6
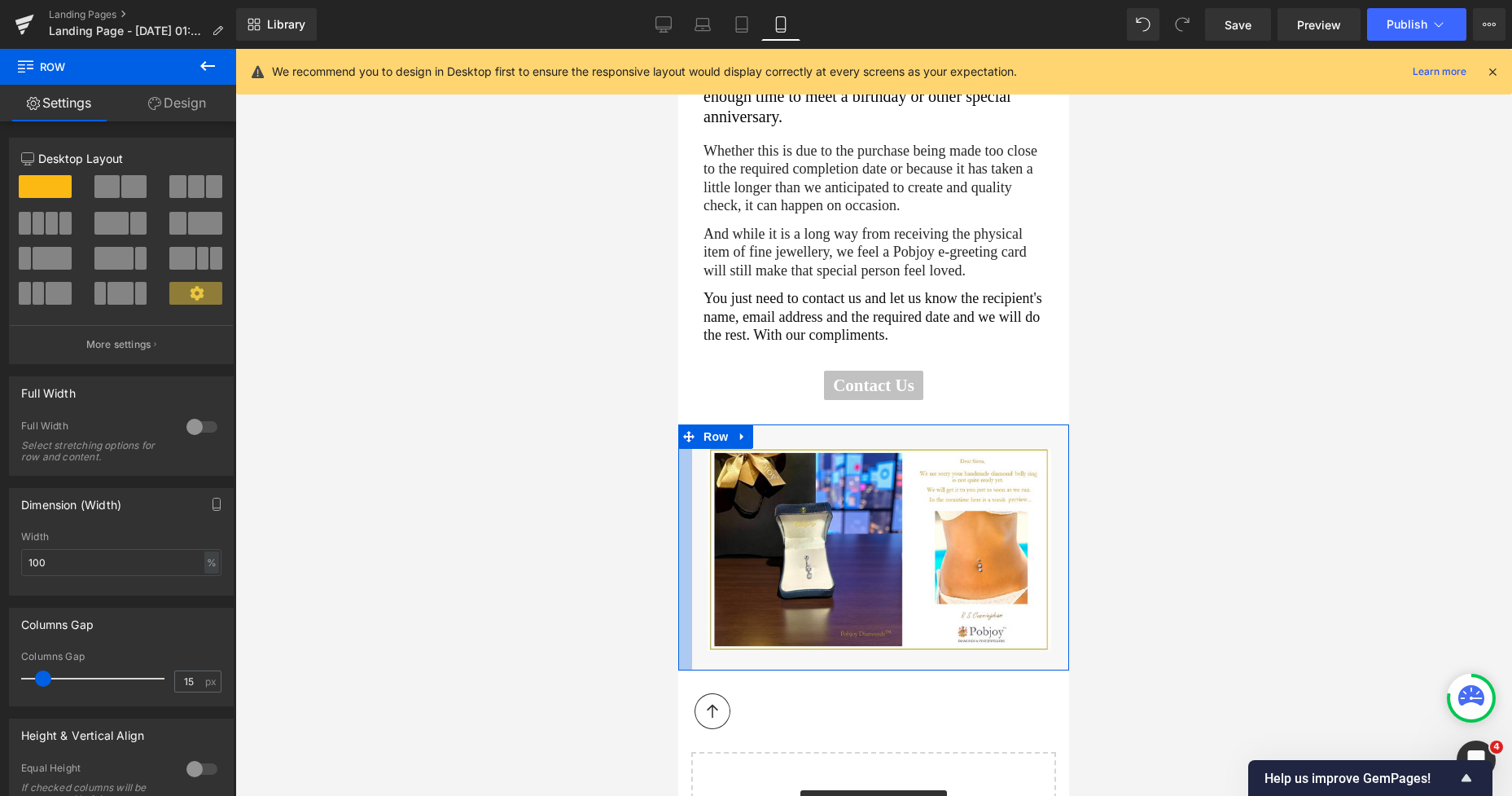
click at [684, 492] on div at bounding box center [685, 547] width 14 height 245
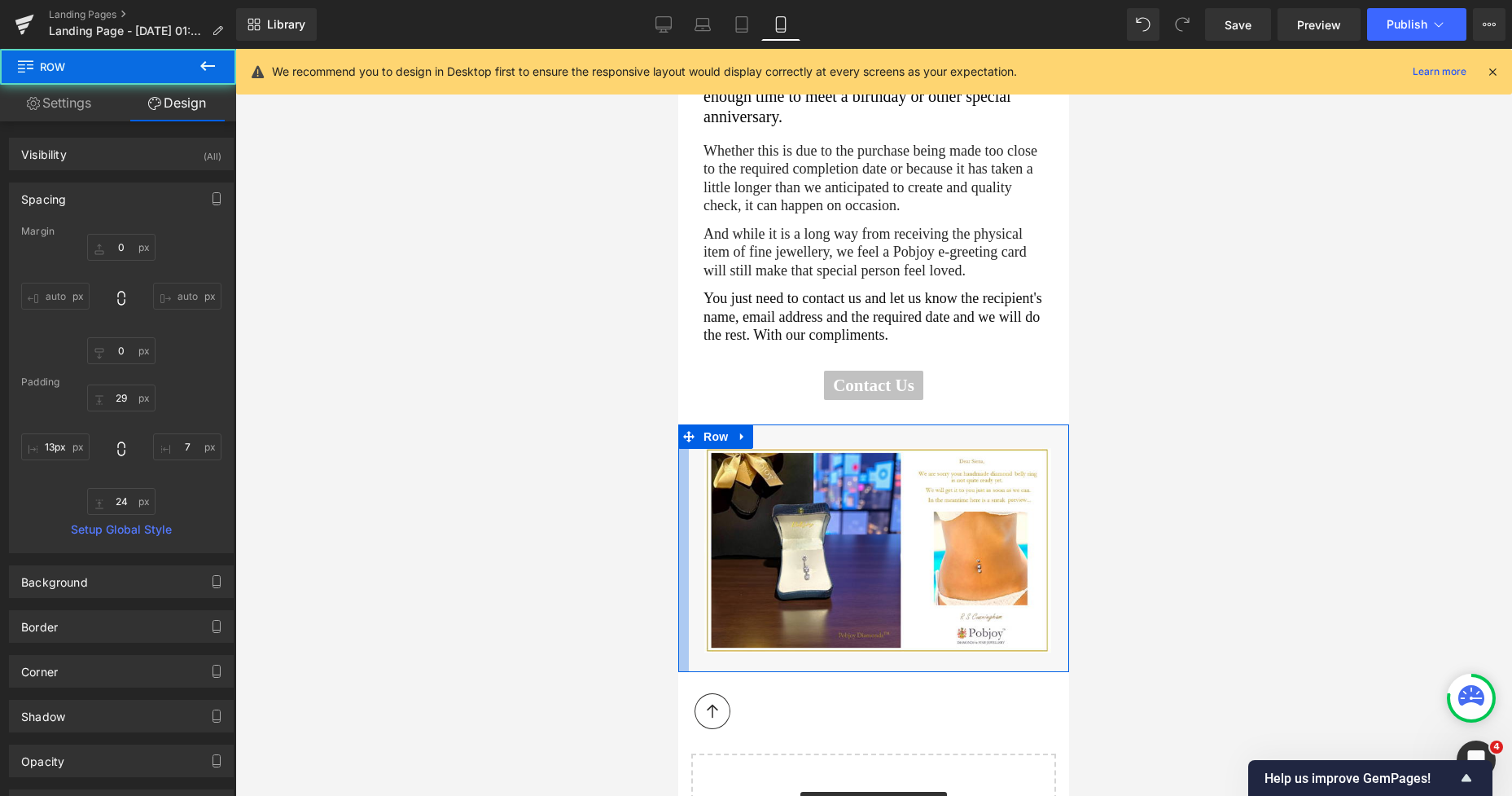
click at [681, 491] on div at bounding box center [683, 548] width 11 height 248
click at [45, 446] on input "13px" at bounding box center [56, 446] width 69 height 26
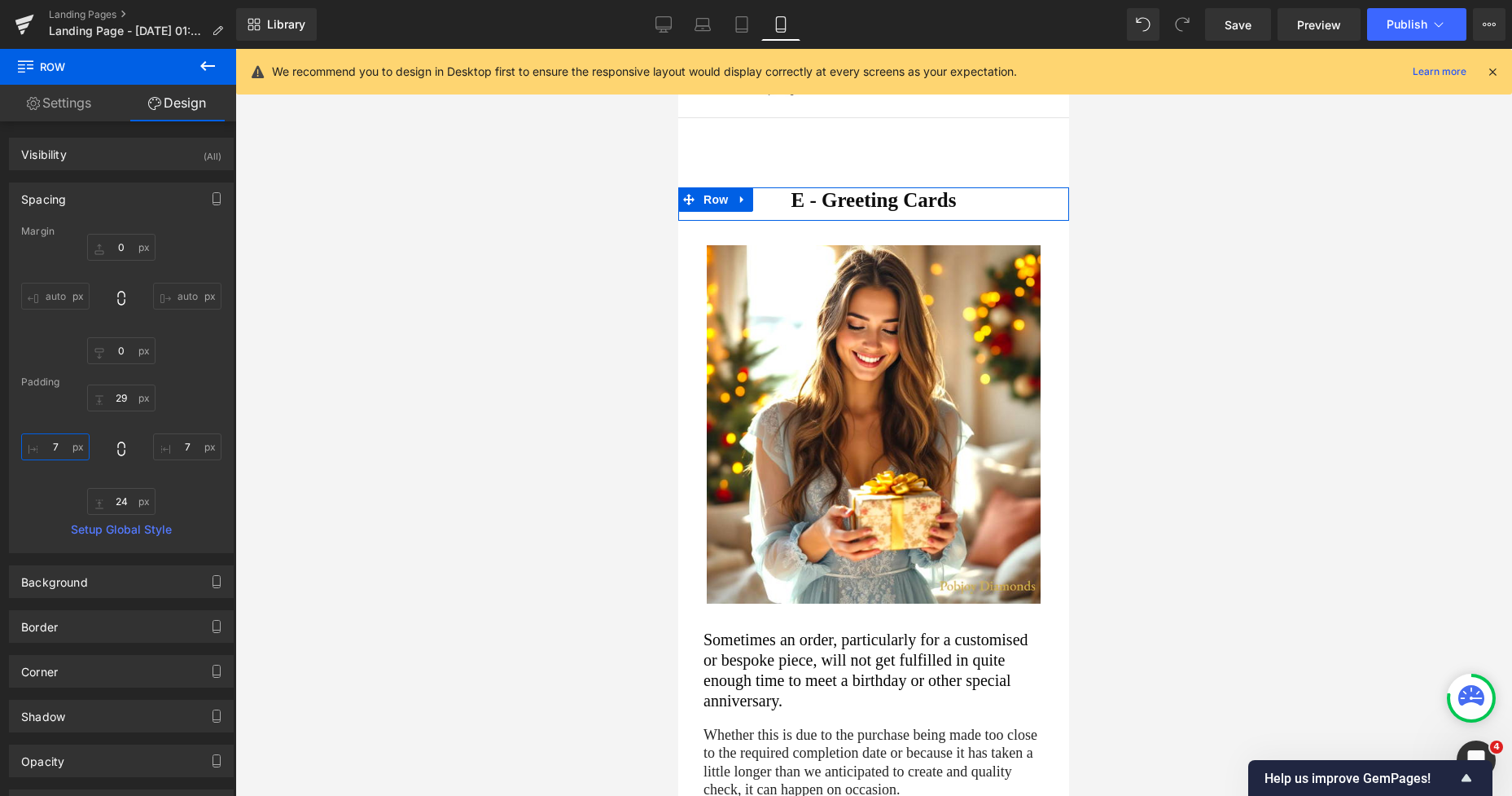
scroll to position [53, 0]
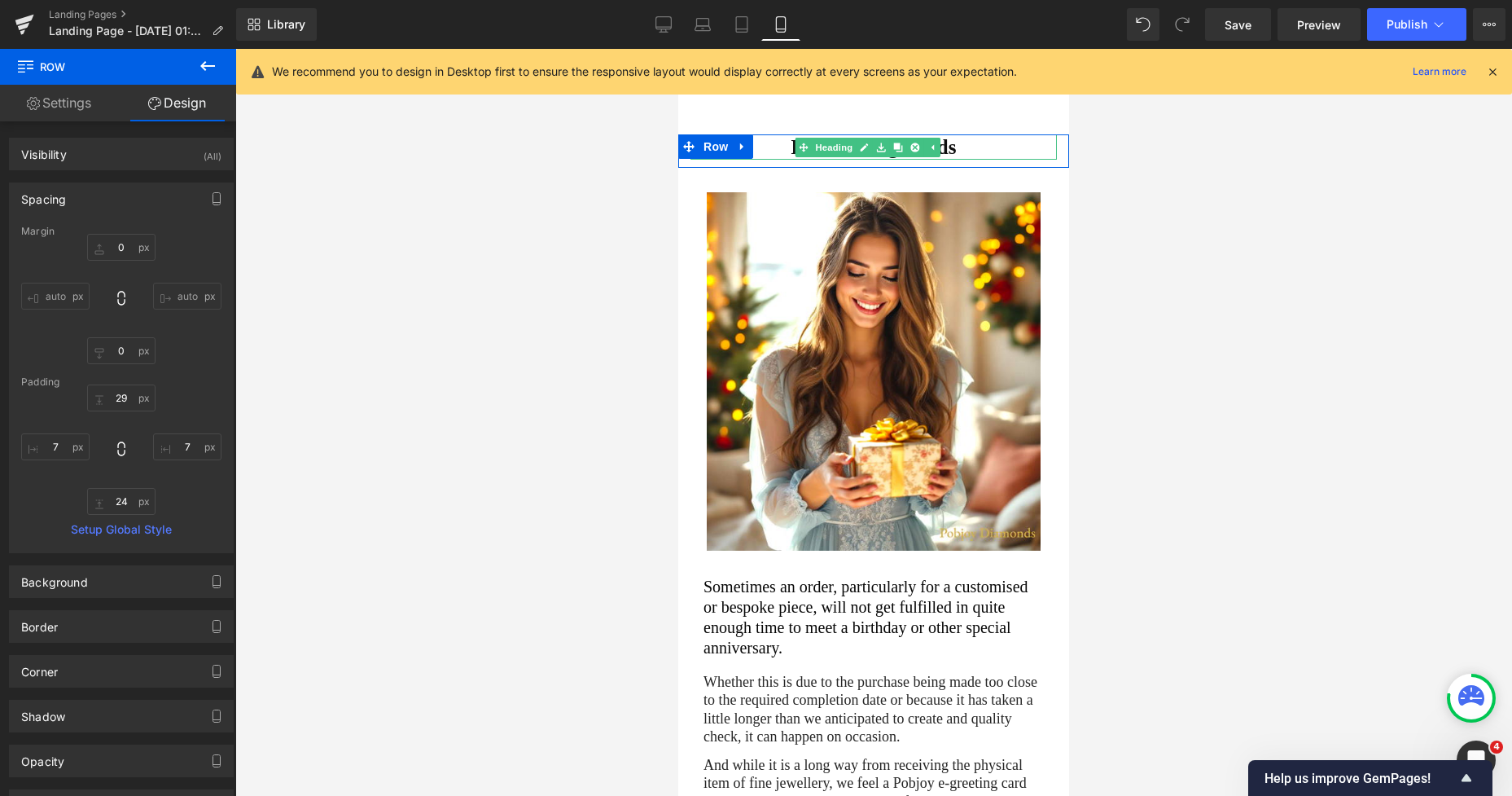
click at [913, 141] on link at bounding box center [915, 147] width 17 height 20
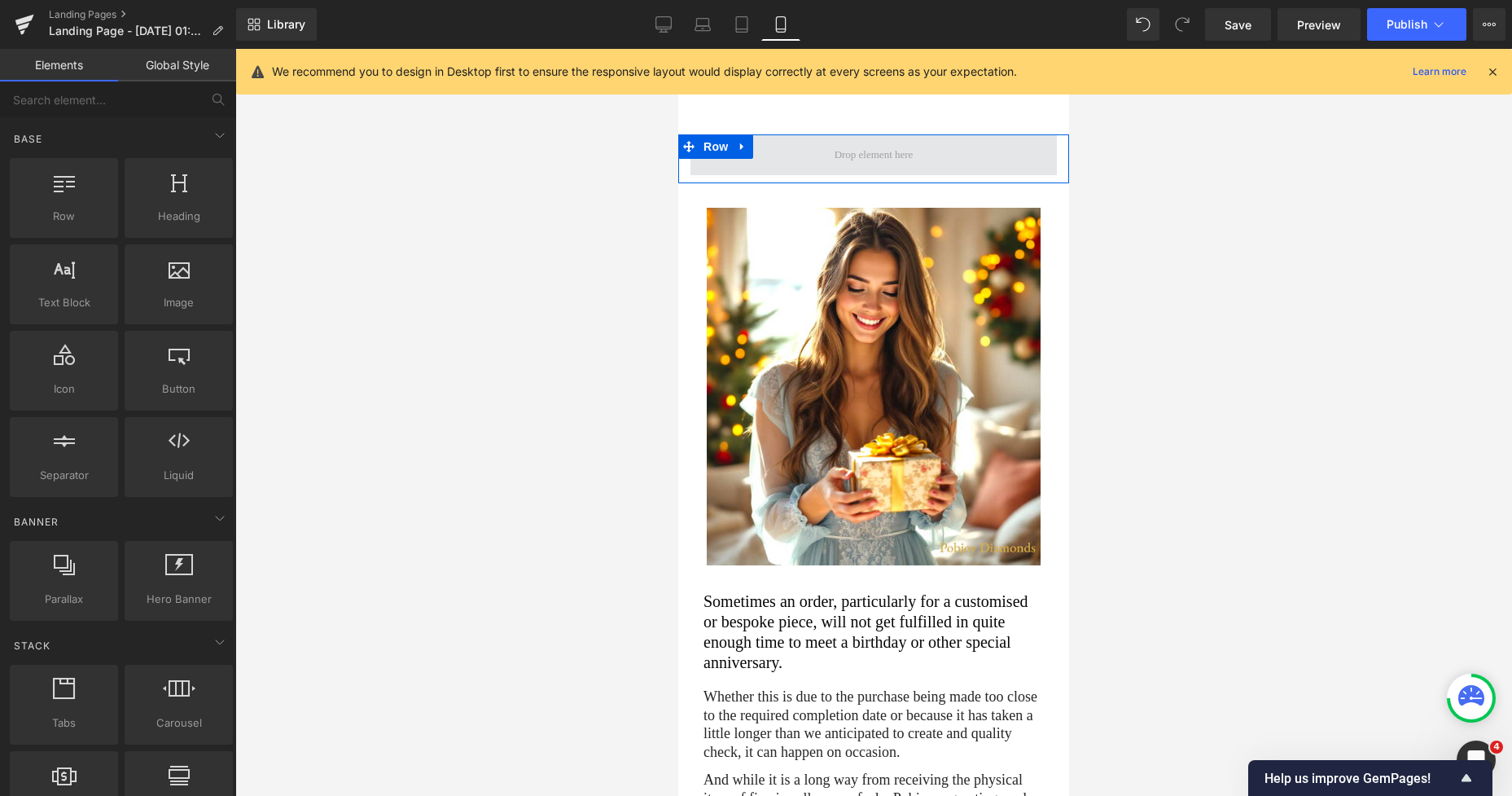
click at [813, 143] on span at bounding box center [874, 155] width 366 height 41
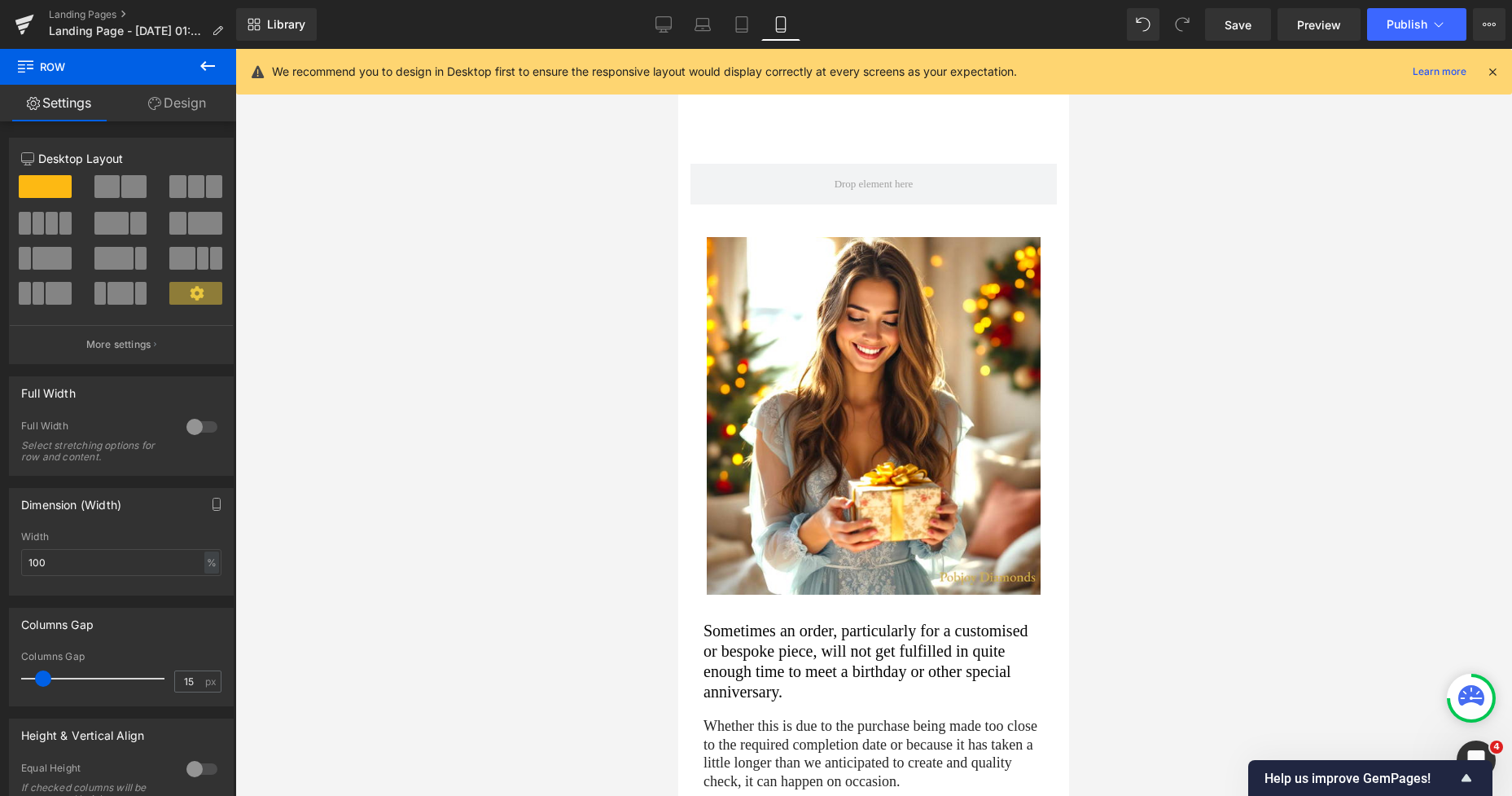
scroll to position [0, 0]
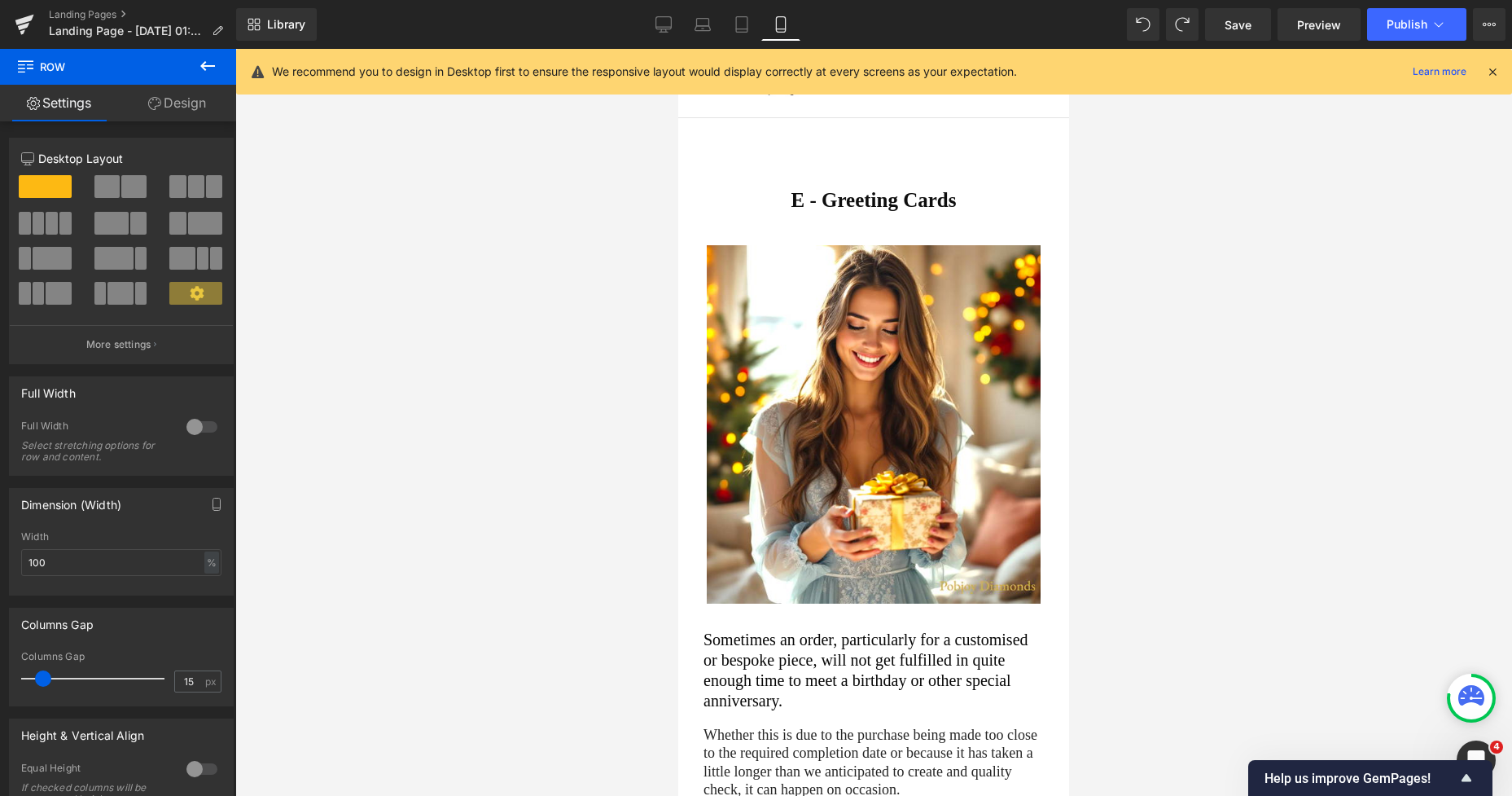
click at [942, 195] on h1 "E - Greeting Cards" at bounding box center [874, 200] width 366 height 25
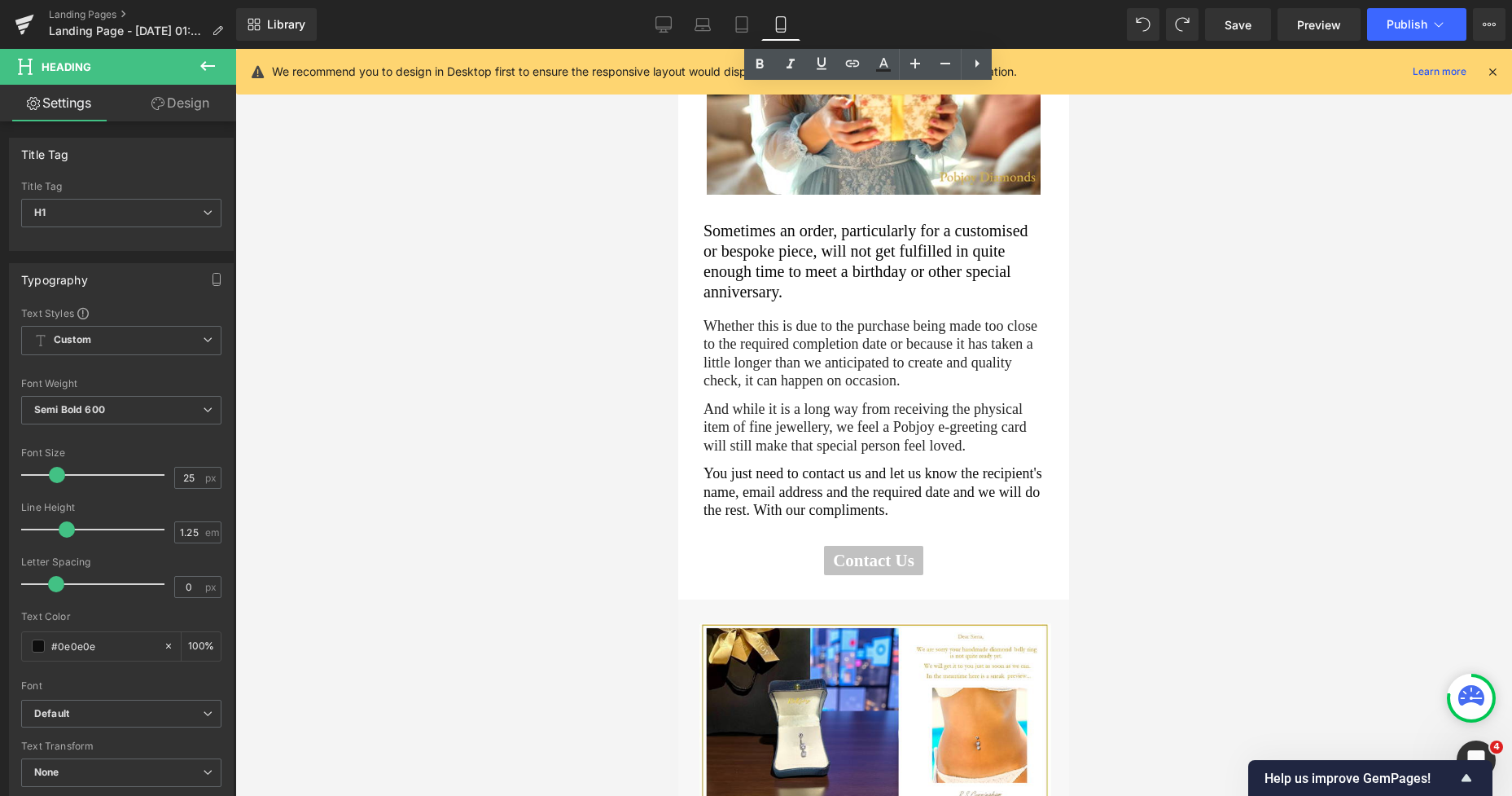
scroll to position [359, 0]
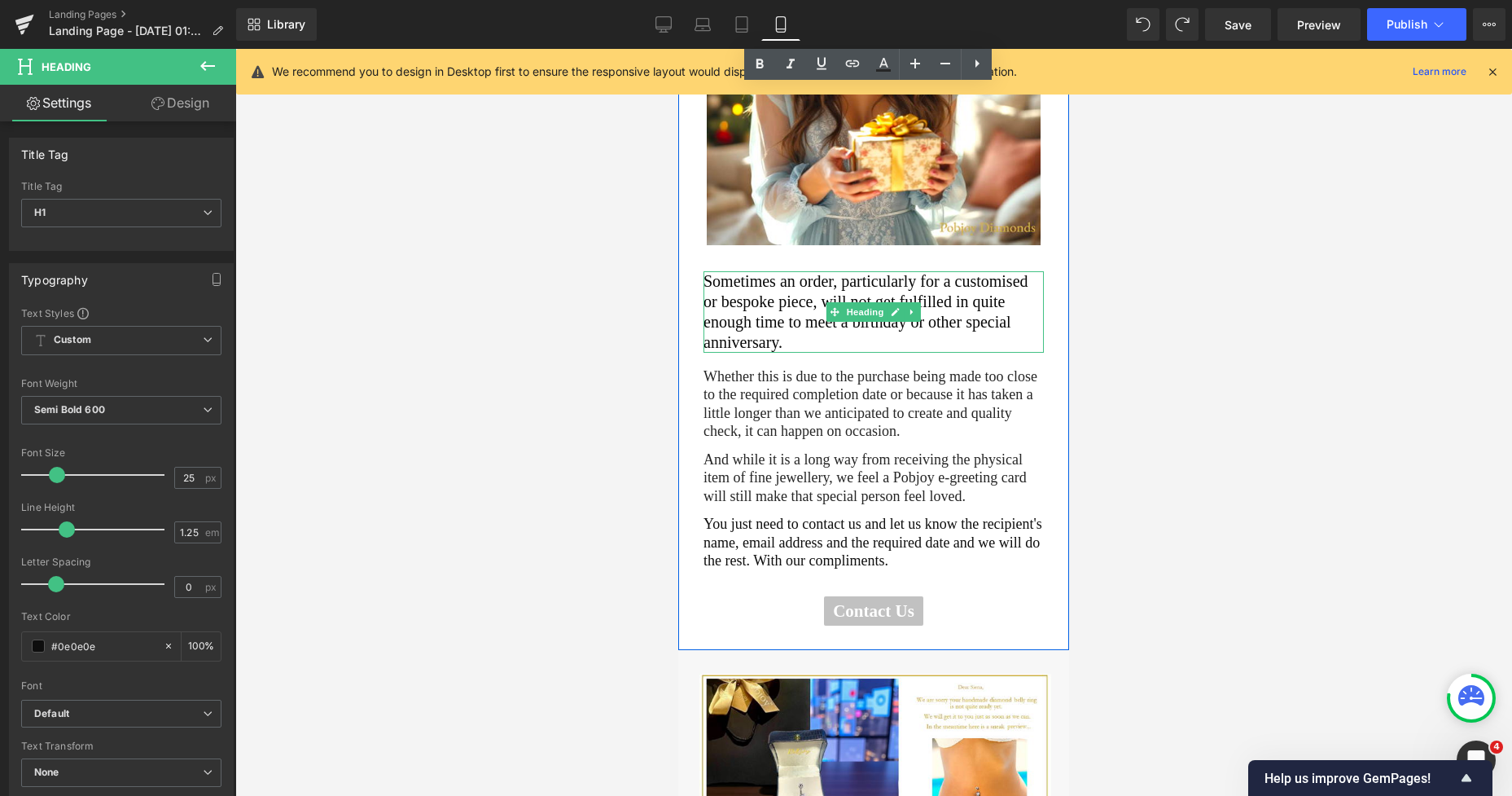
click at [725, 296] on h2 "Sometimes an order, particularly for a customised or bespoke piece, will not ge…" at bounding box center [873, 312] width 340 height 81
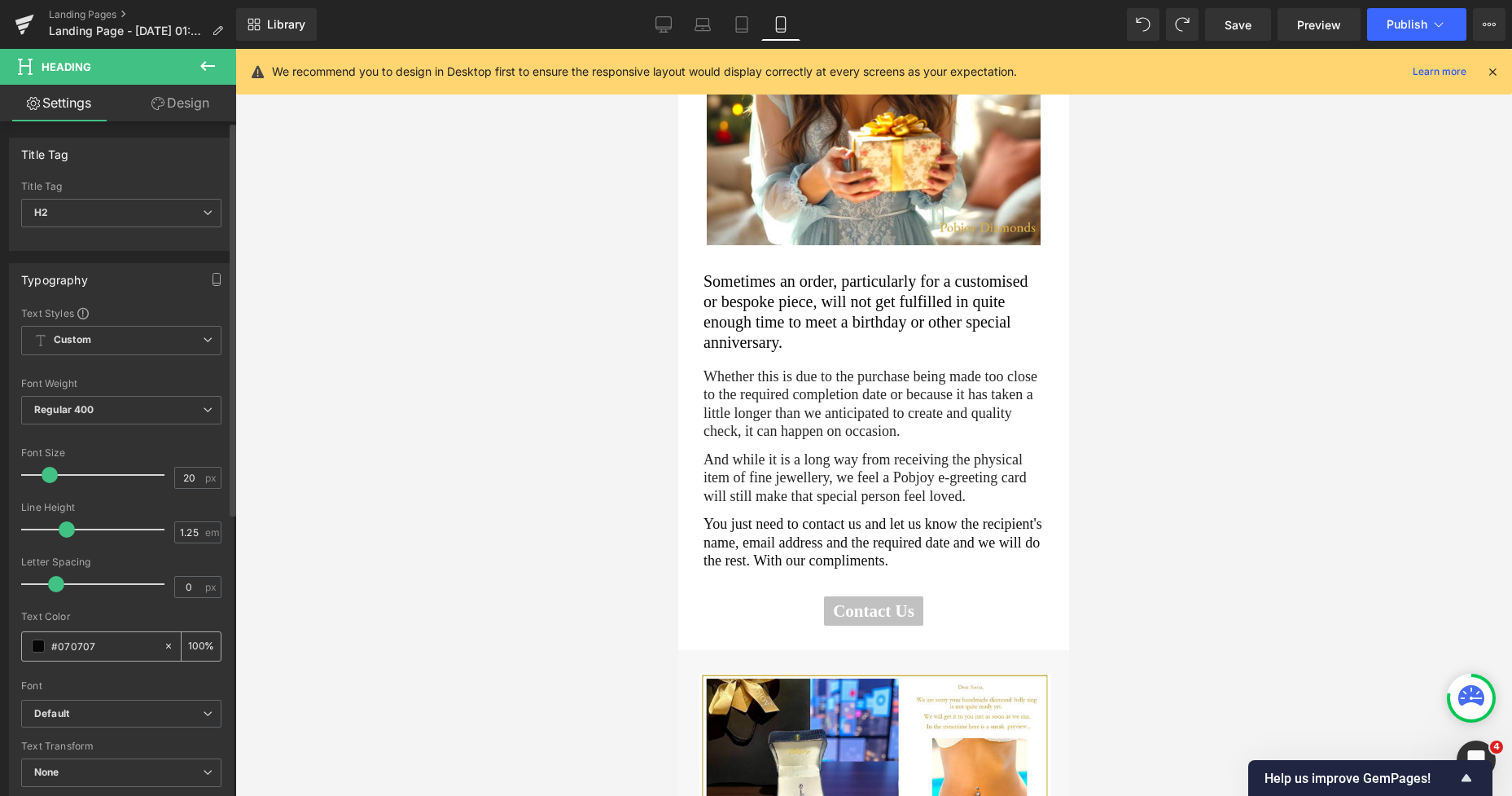
click at [32, 646] on span at bounding box center [37, 645] width 13 height 13
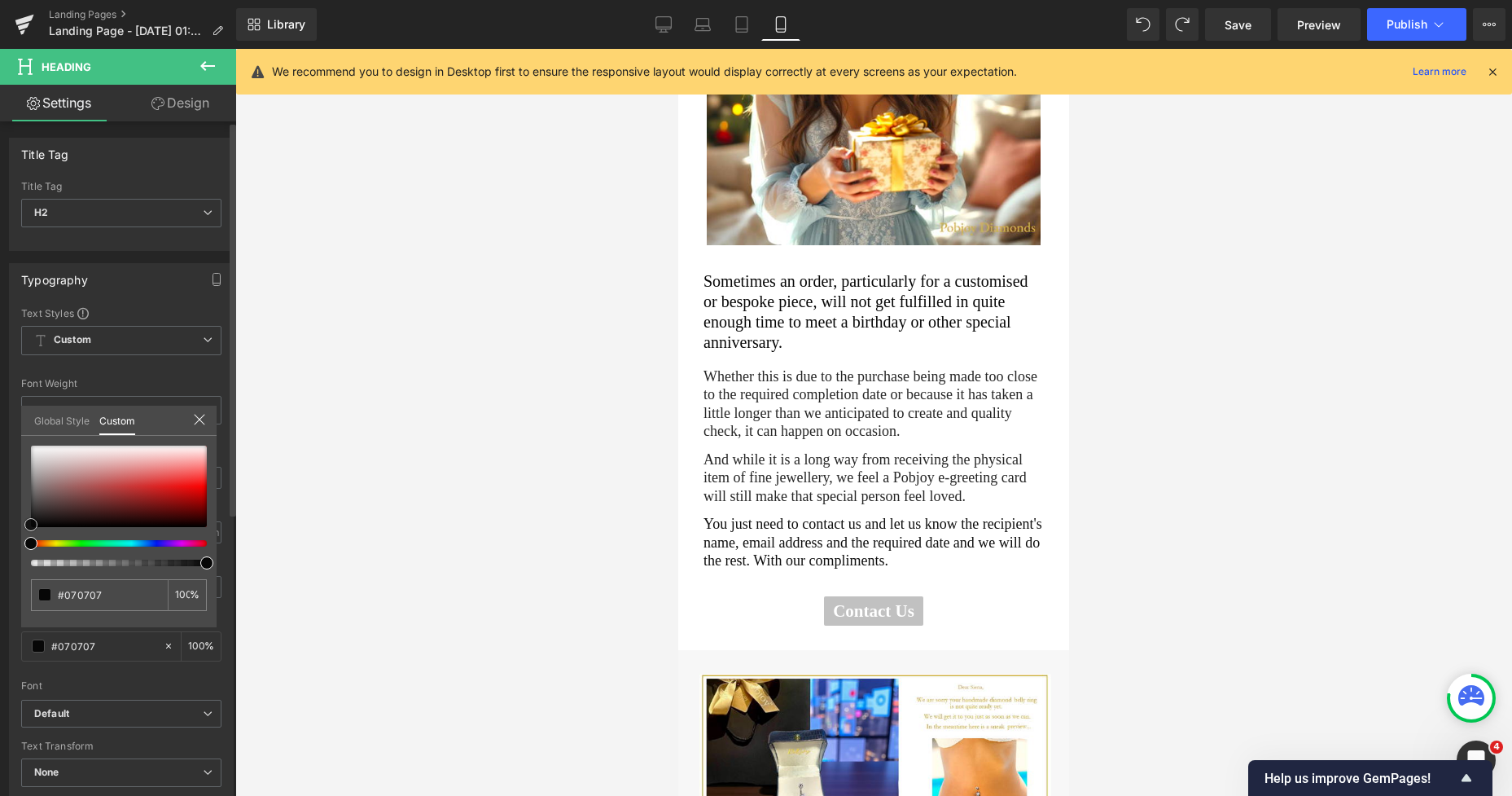
click at [26, 531] on div "#070707 100 %" at bounding box center [119, 536] width 195 height 181
click at [417, 469] on div at bounding box center [873, 423] width 1277 height 747
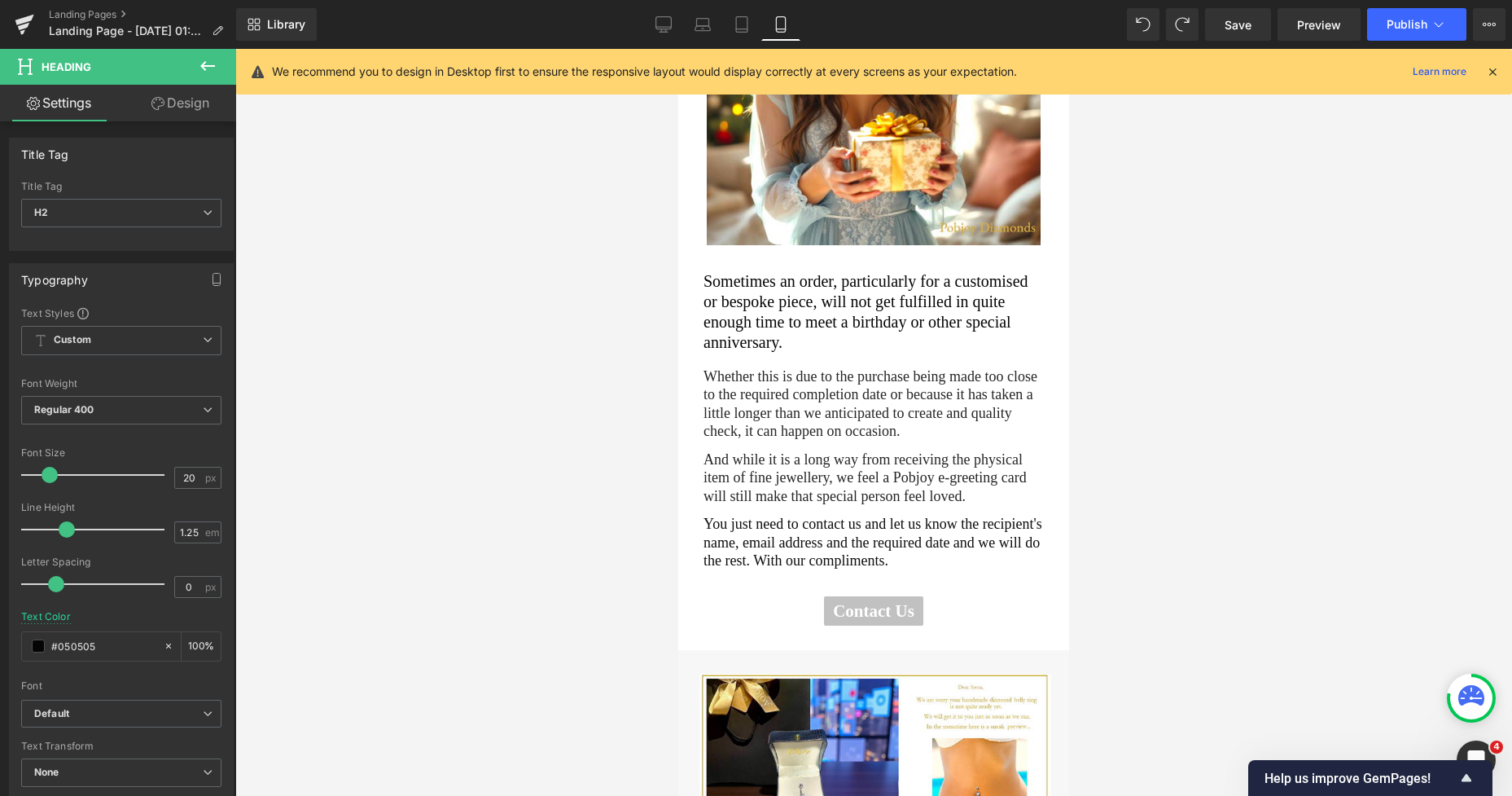
drag, startPoint x: 672, startPoint y: 25, endPoint x: 696, endPoint y: 54, distance: 37.6
click at [672, 25] on link "Desktop" at bounding box center [663, 24] width 39 height 32
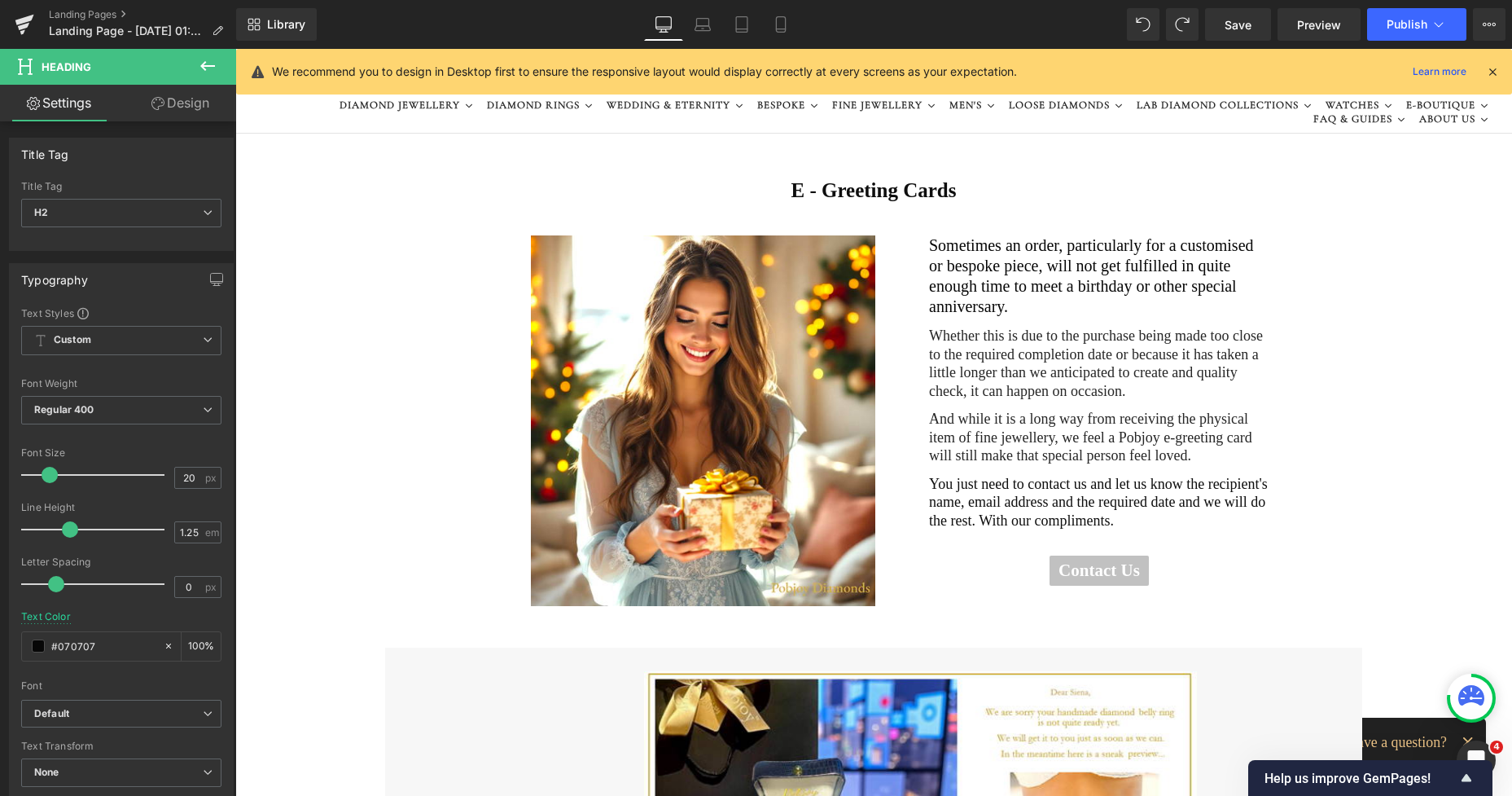
scroll to position [0, 0]
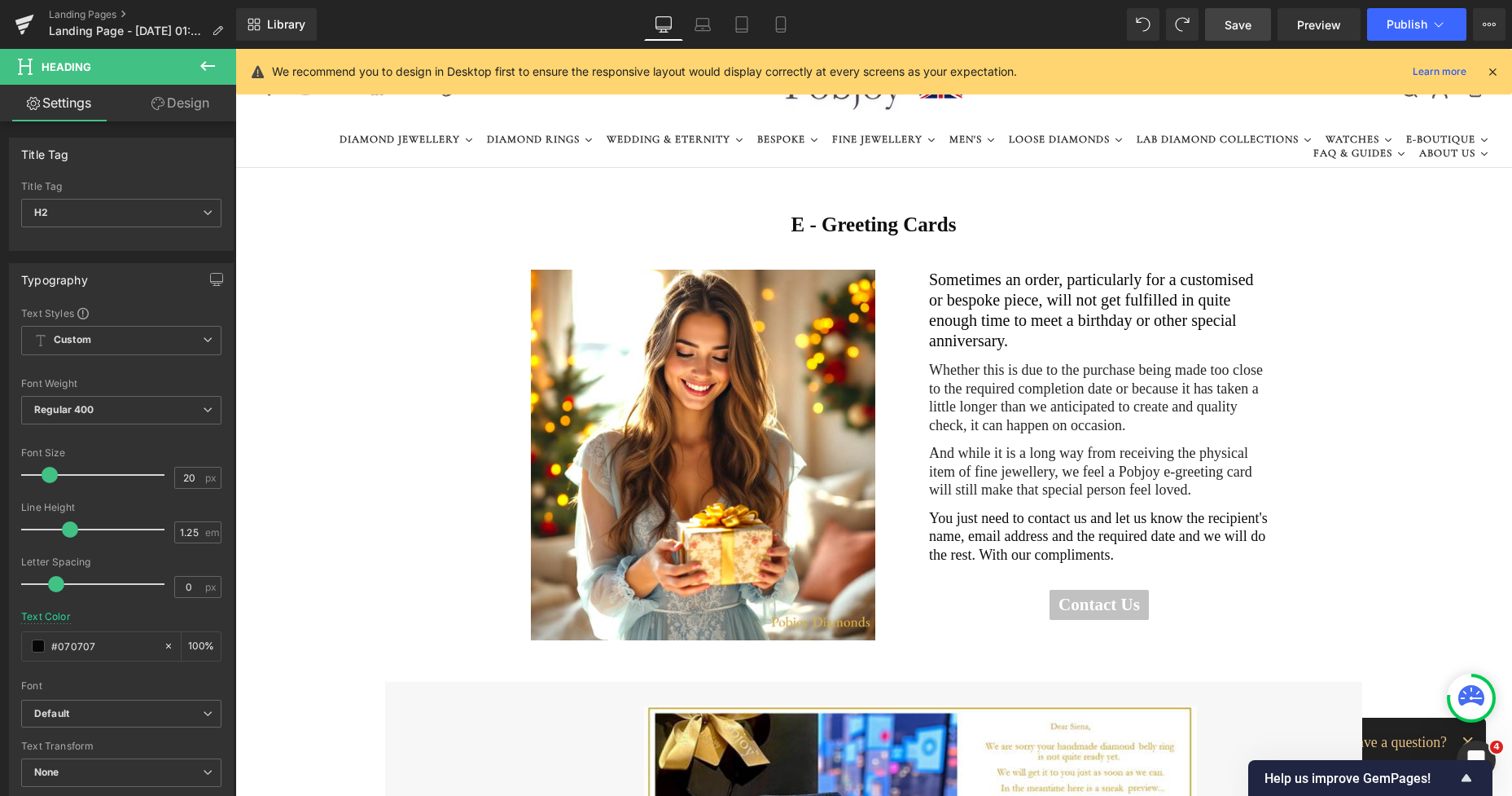
click at [1255, 22] on link "Save" at bounding box center [1238, 24] width 66 height 32
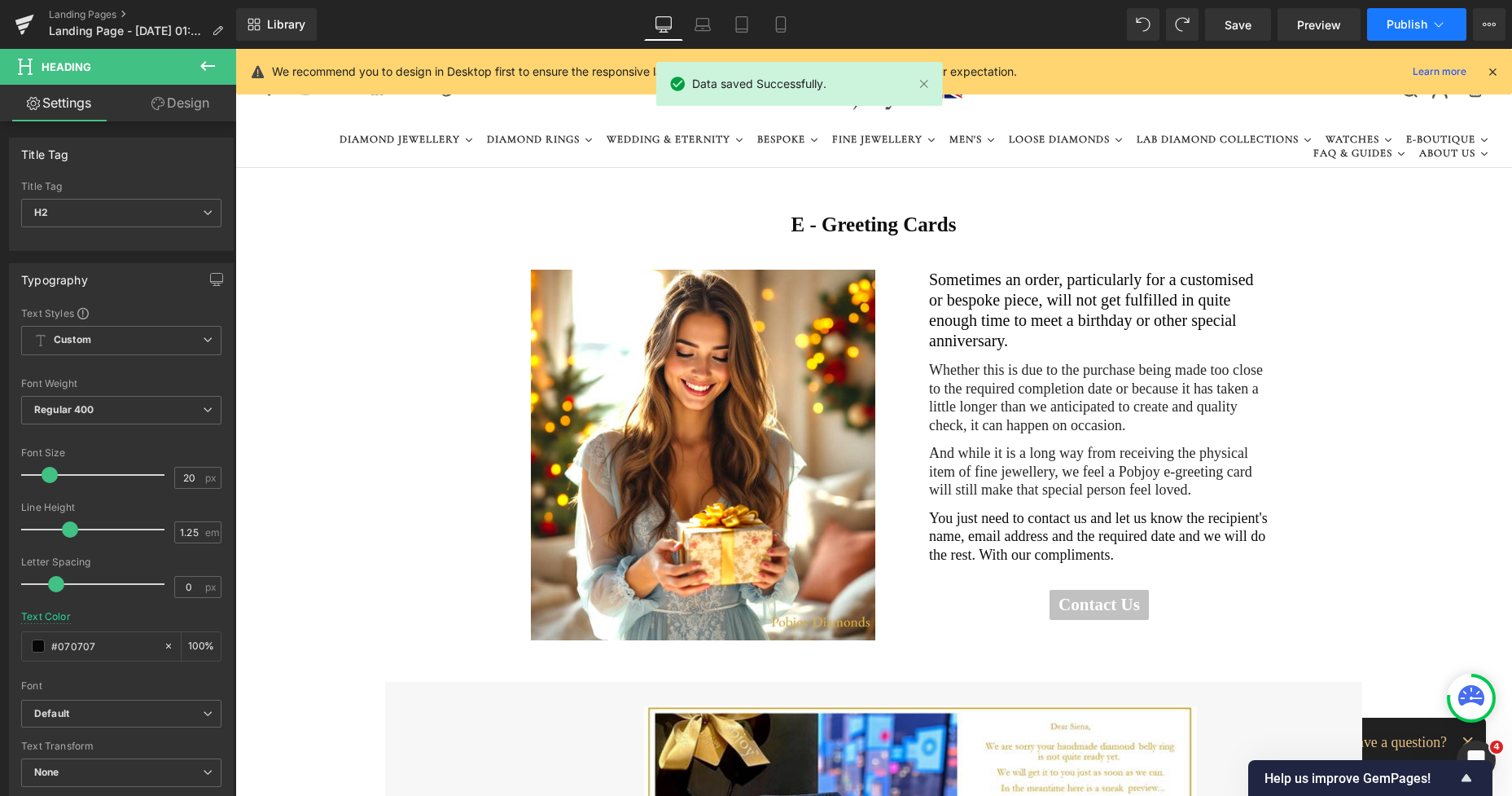
click at [1404, 25] on span "Publish" at bounding box center [1407, 24] width 41 height 13
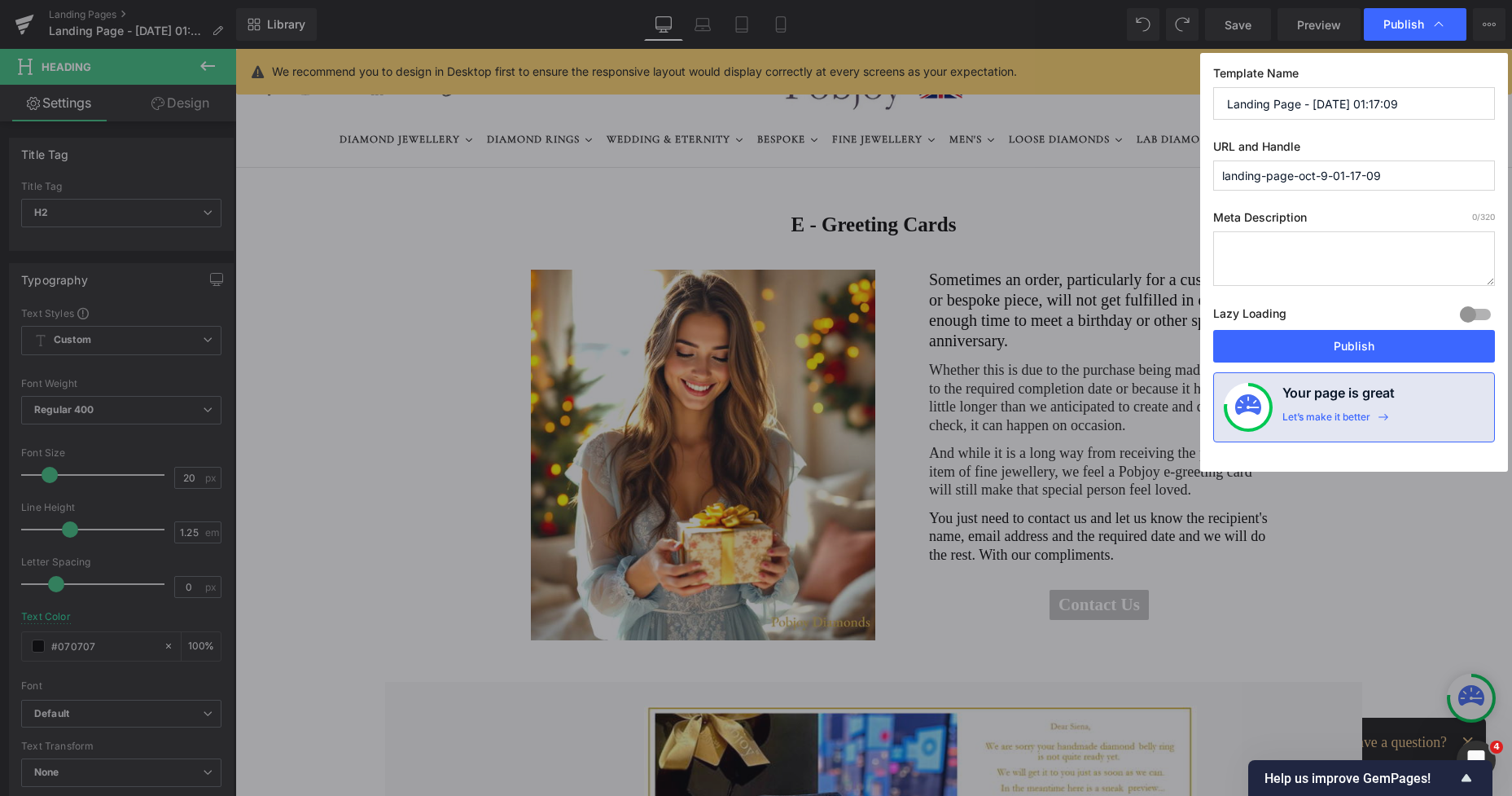
drag, startPoint x: 1390, startPoint y: 174, endPoint x: 1302, endPoint y: 174, distance: 88.0
click at [1302, 174] on input "landing-page-oct-9-01-17-09" at bounding box center [1354, 175] width 282 height 30
click at [1269, 252] on textarea at bounding box center [1354, 259] width 282 height 55
drag, startPoint x: 1294, startPoint y: 264, endPoint x: 1221, endPoint y: 246, distance: 75.2
click at [1221, 246] on textarea "Send a card to the one you love from Pobjoy Diamonds" at bounding box center [1354, 259] width 282 height 55
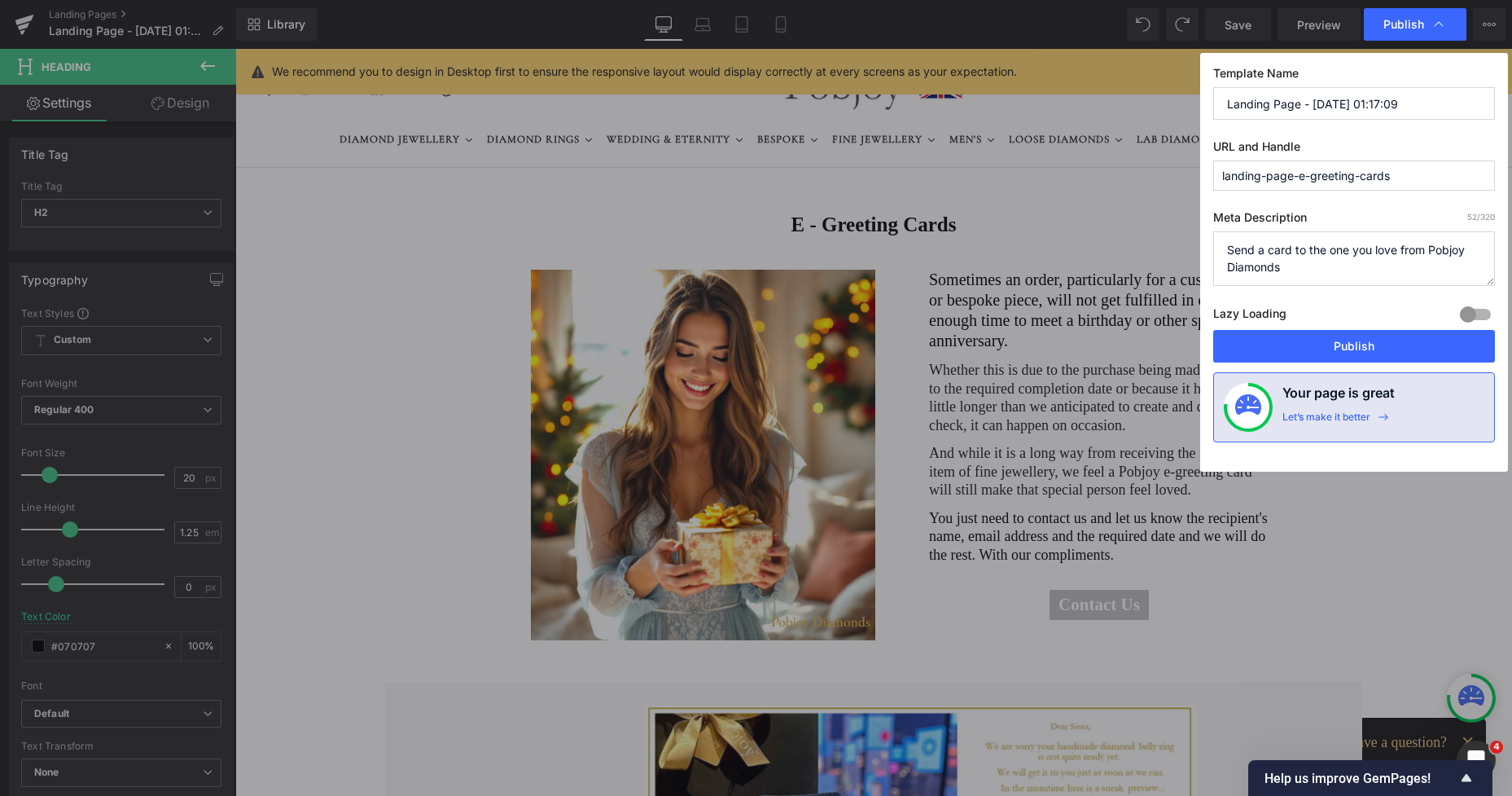
click at [1339, 172] on input "landing-page-e-greeting-cards" at bounding box center [1354, 175] width 282 height 30
click at [1346, 105] on input "Landing Page - [DATE] 01:17:09" at bounding box center [1354, 103] width 282 height 32
click at [1364, 340] on button "Publish" at bounding box center [1354, 346] width 282 height 32
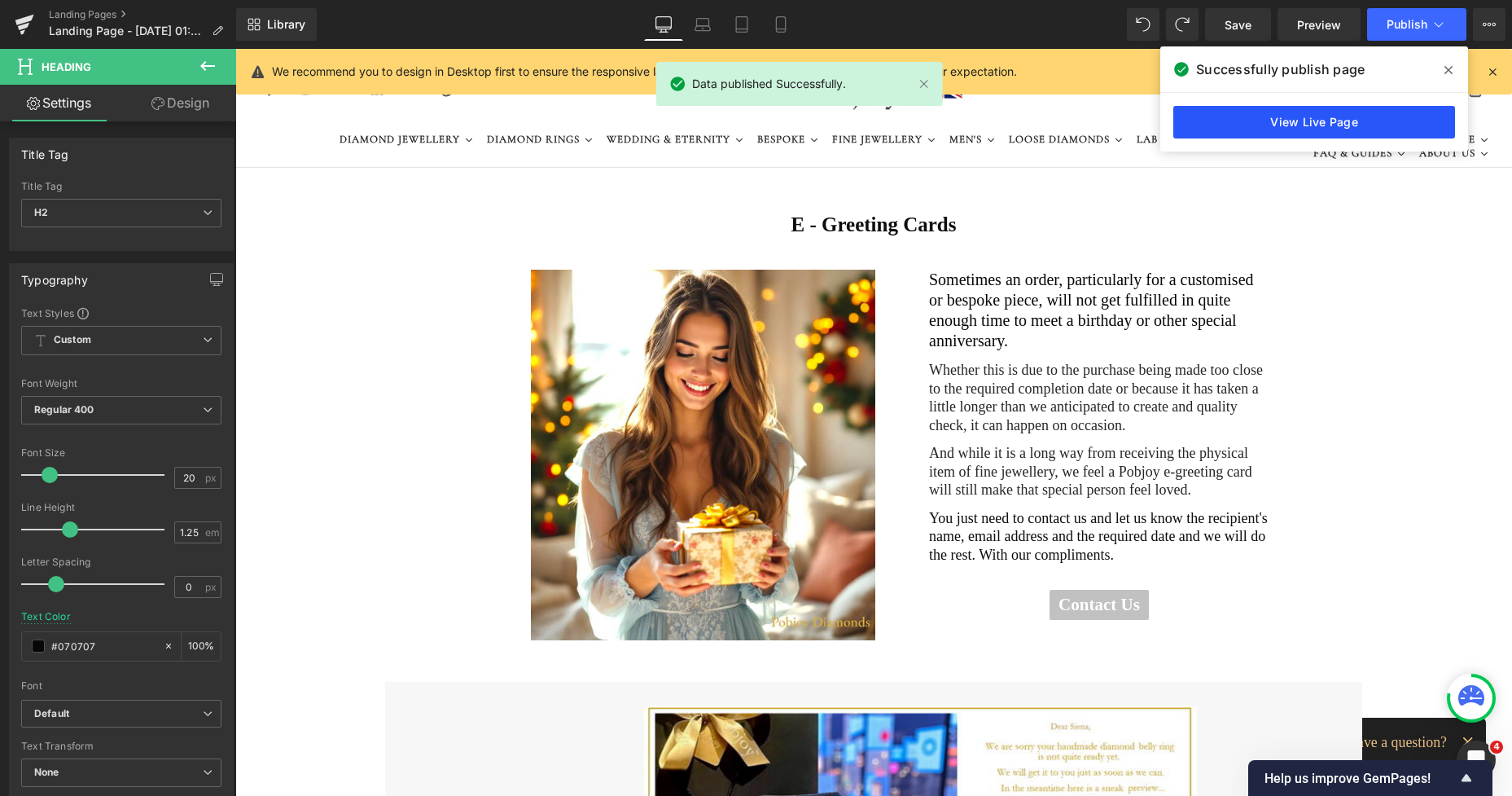
click at [1344, 114] on link "View Live Page" at bounding box center [1314, 122] width 282 height 32
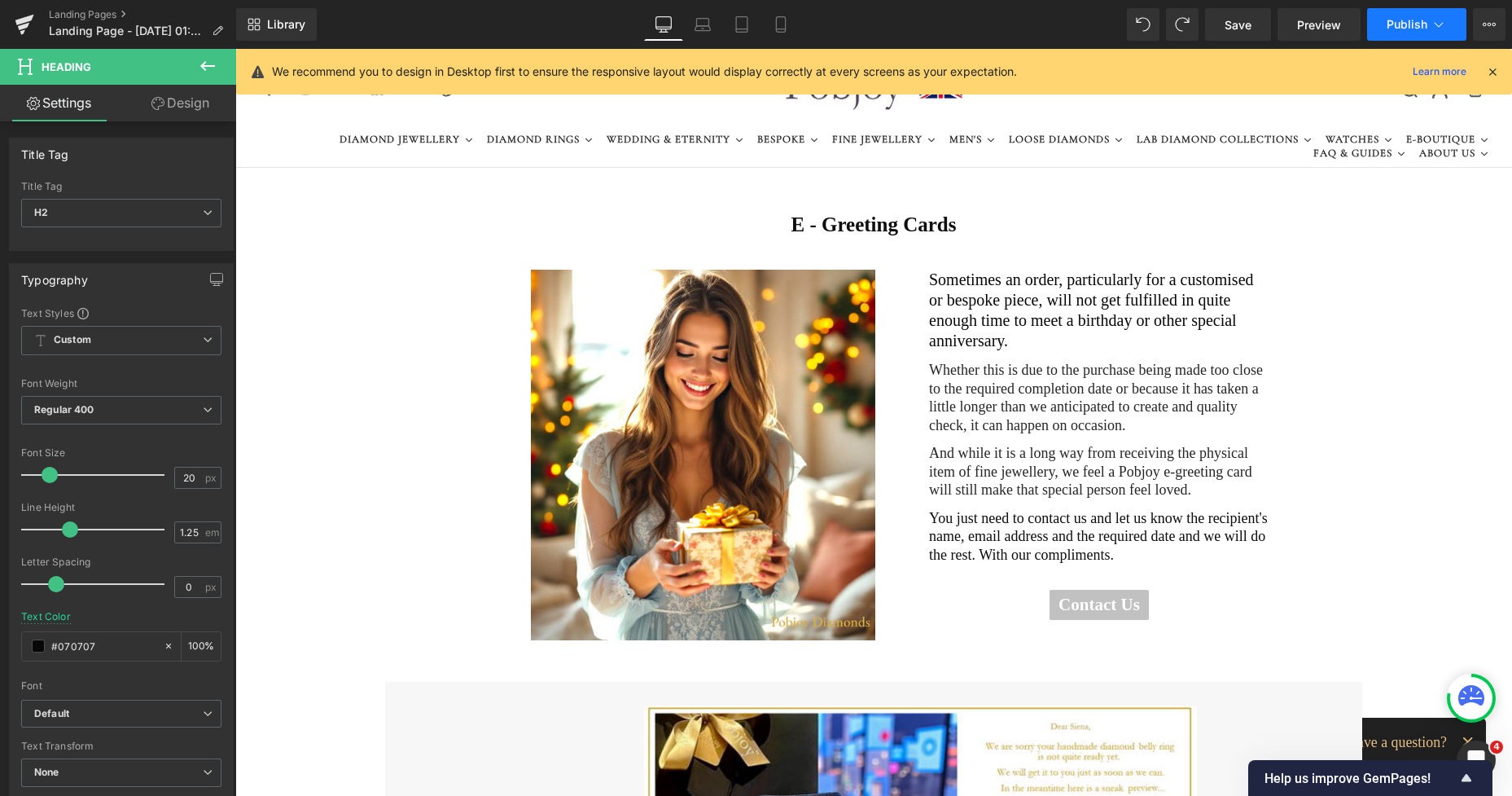
click at [1405, 20] on span "Publish" at bounding box center [1407, 24] width 41 height 13
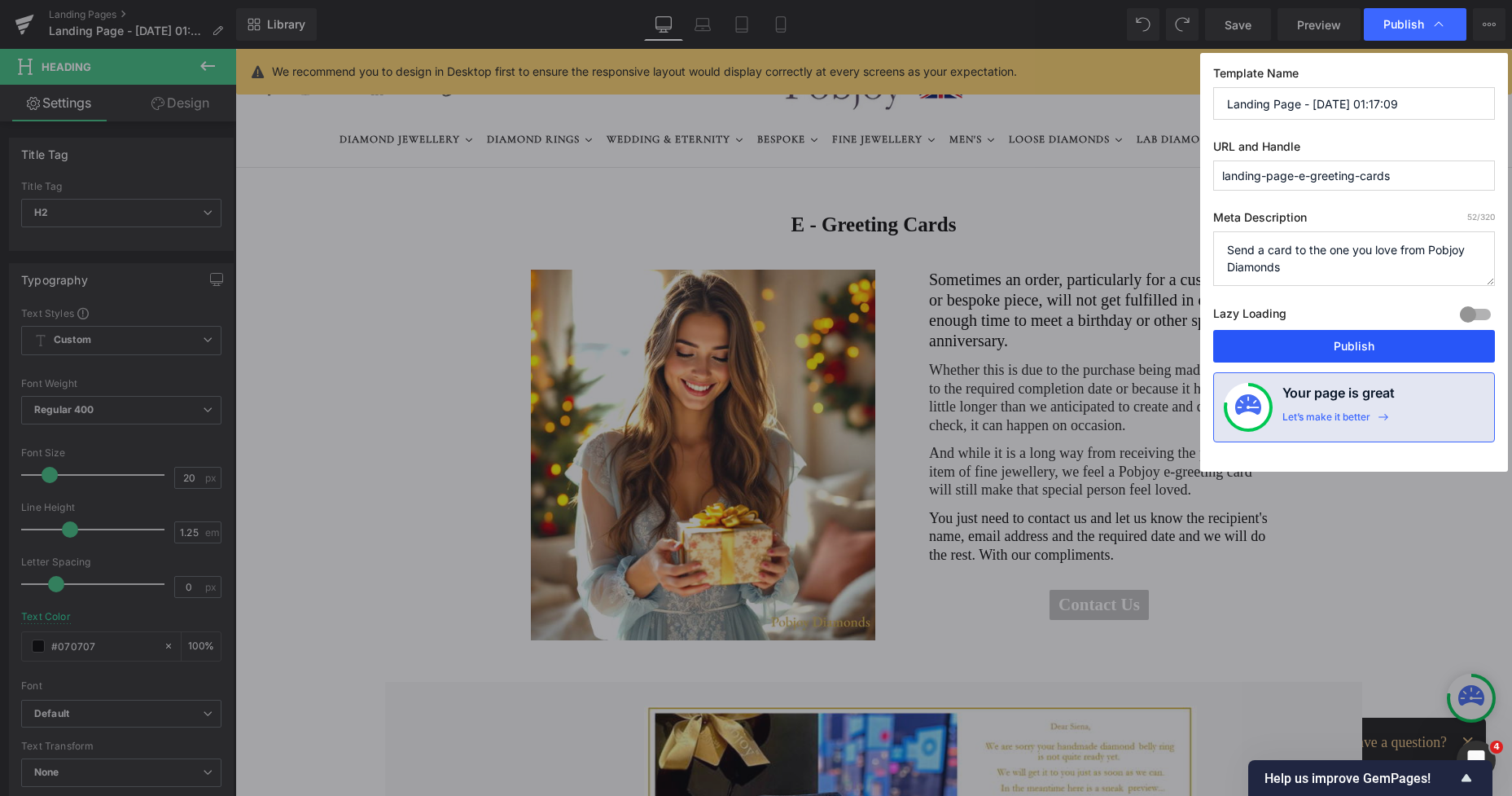
click at [1364, 340] on button "Publish" at bounding box center [1354, 346] width 282 height 32
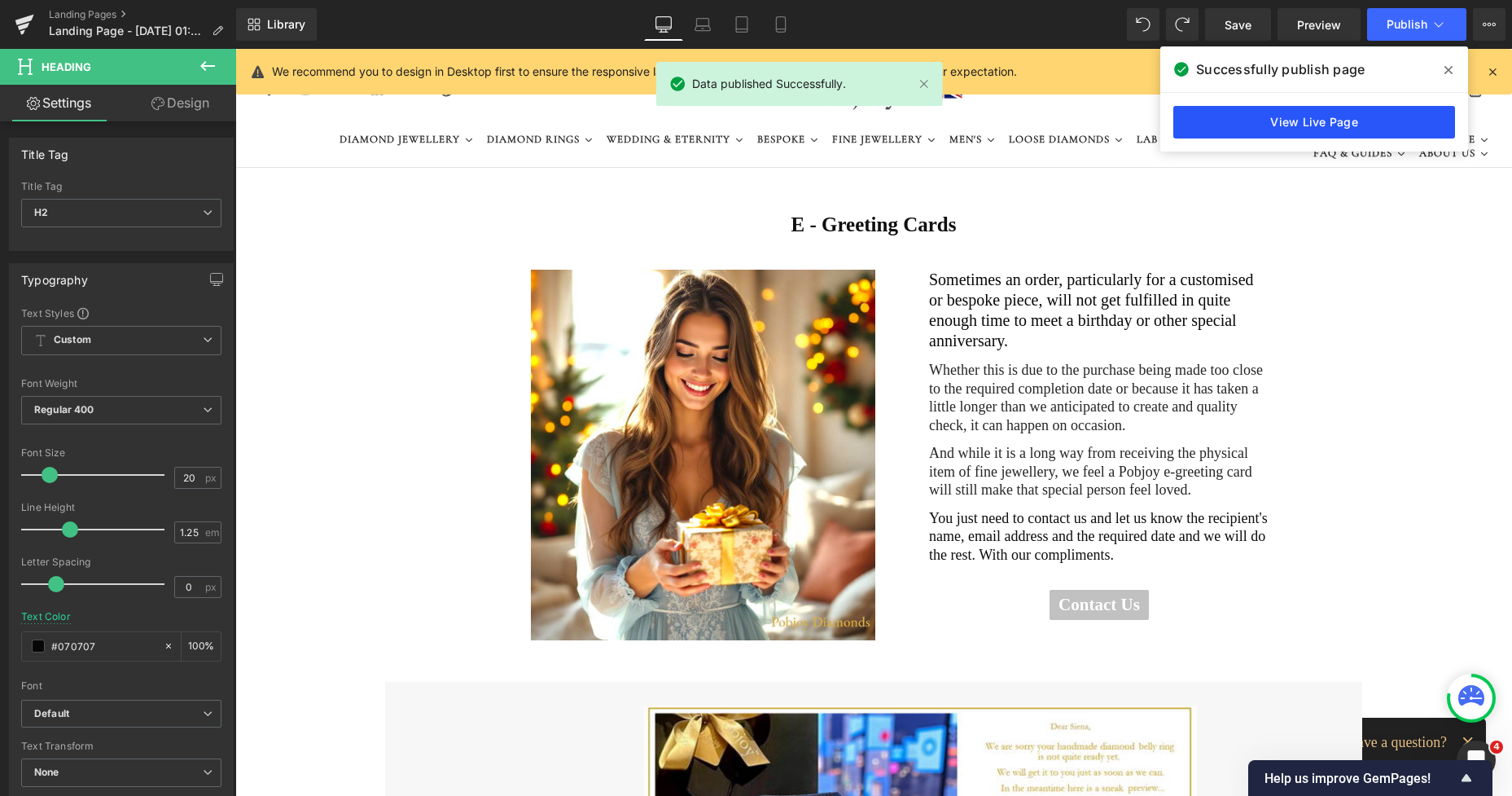
click at [1330, 123] on link "View Live Page" at bounding box center [1314, 122] width 282 height 32
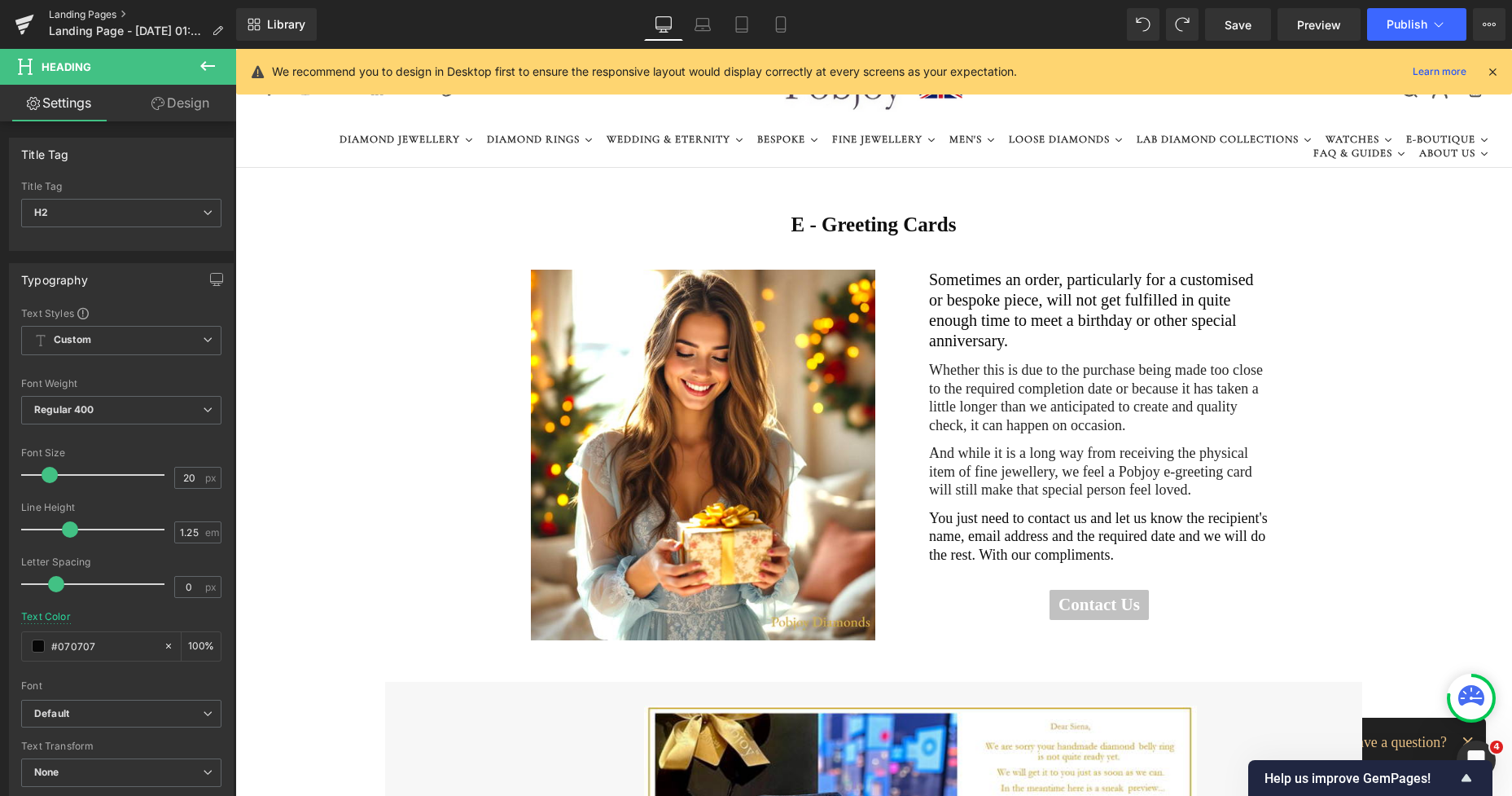
click at [83, 13] on link "Landing Pages" at bounding box center [142, 14] width 187 height 13
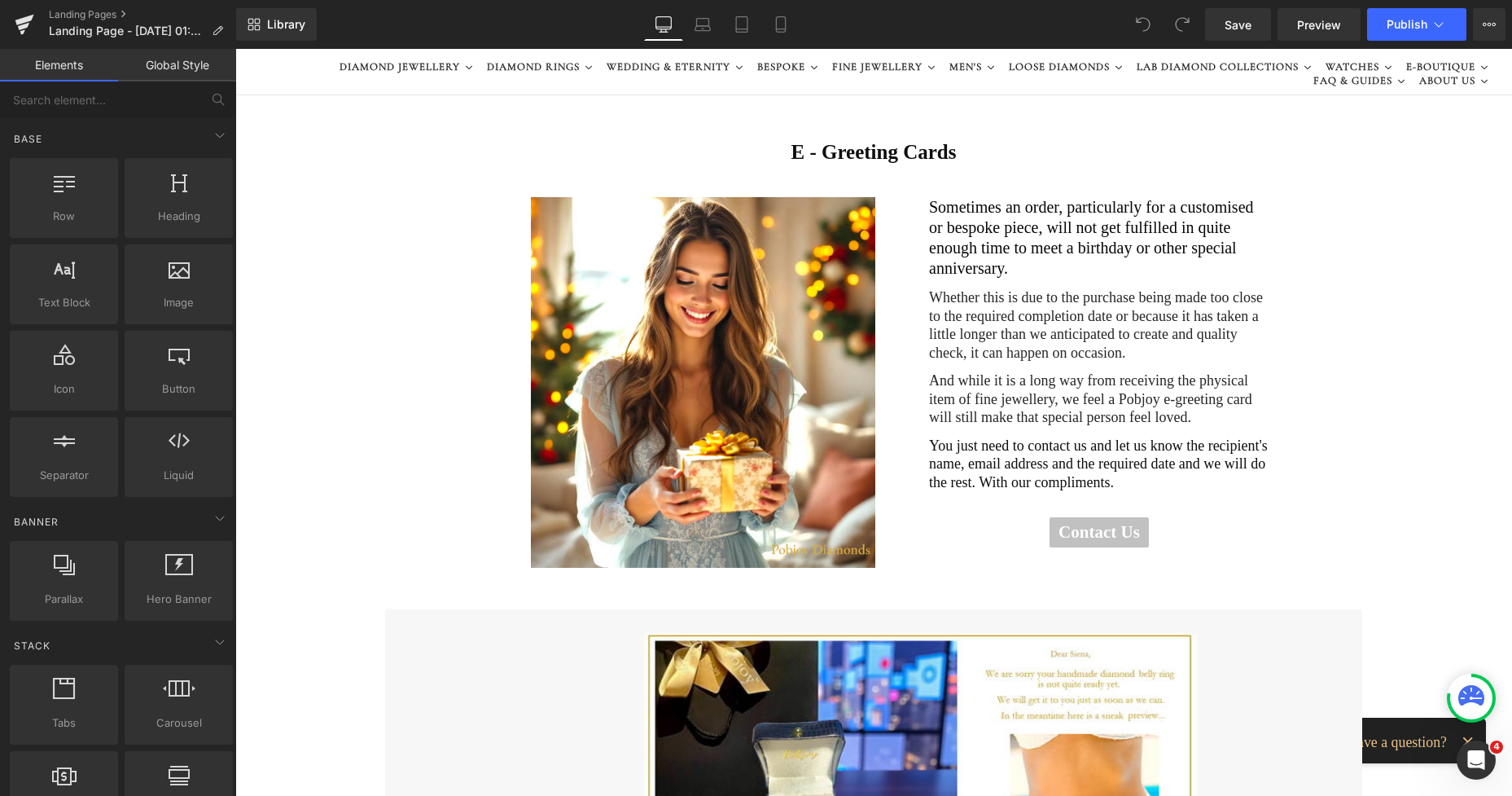
scroll to position [141, 0]
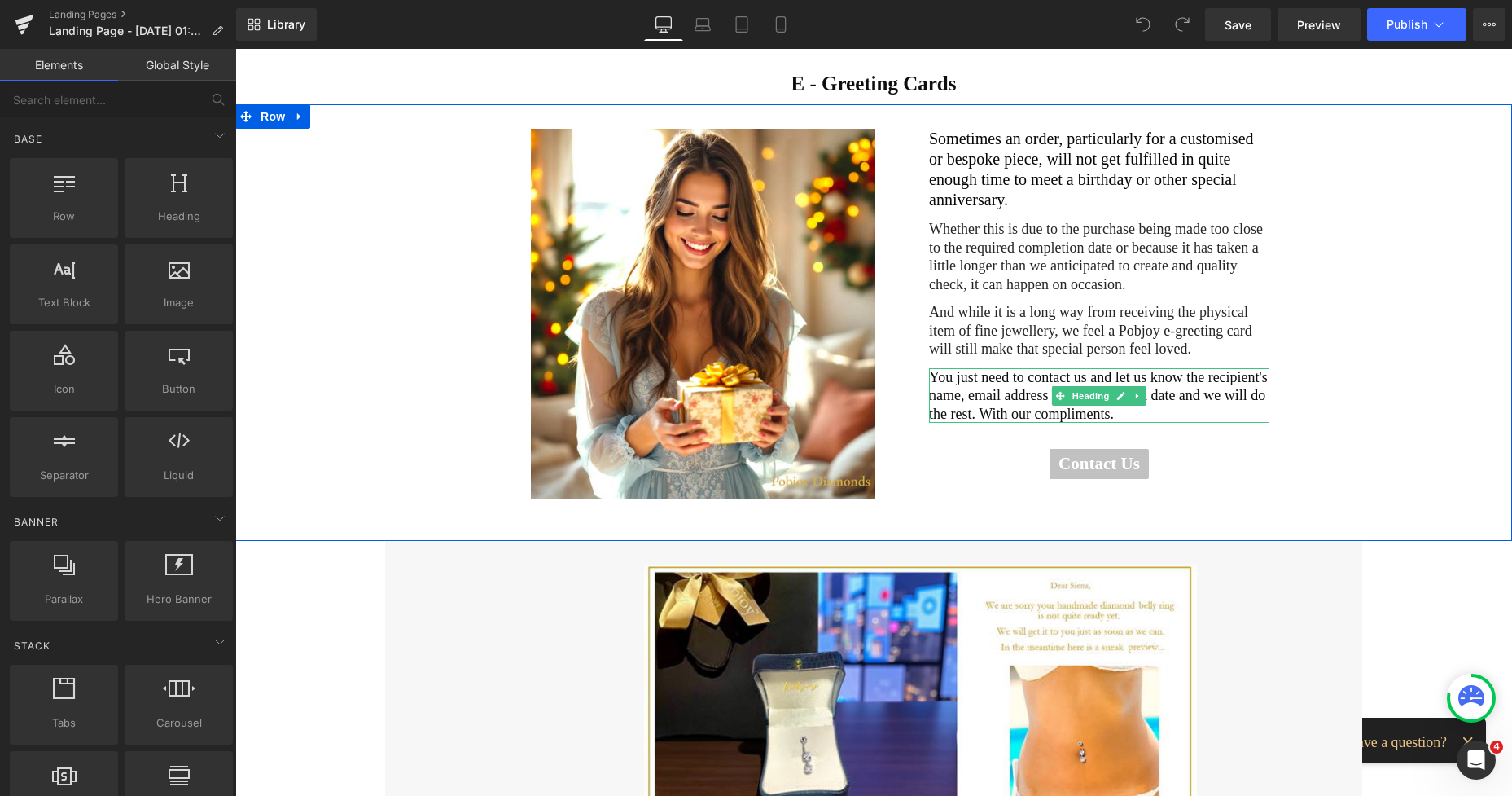
click at [1141, 369] on h2 "You just need to contact us and let us know the recipient's name, email address…" at bounding box center [1098, 396] width 340 height 56
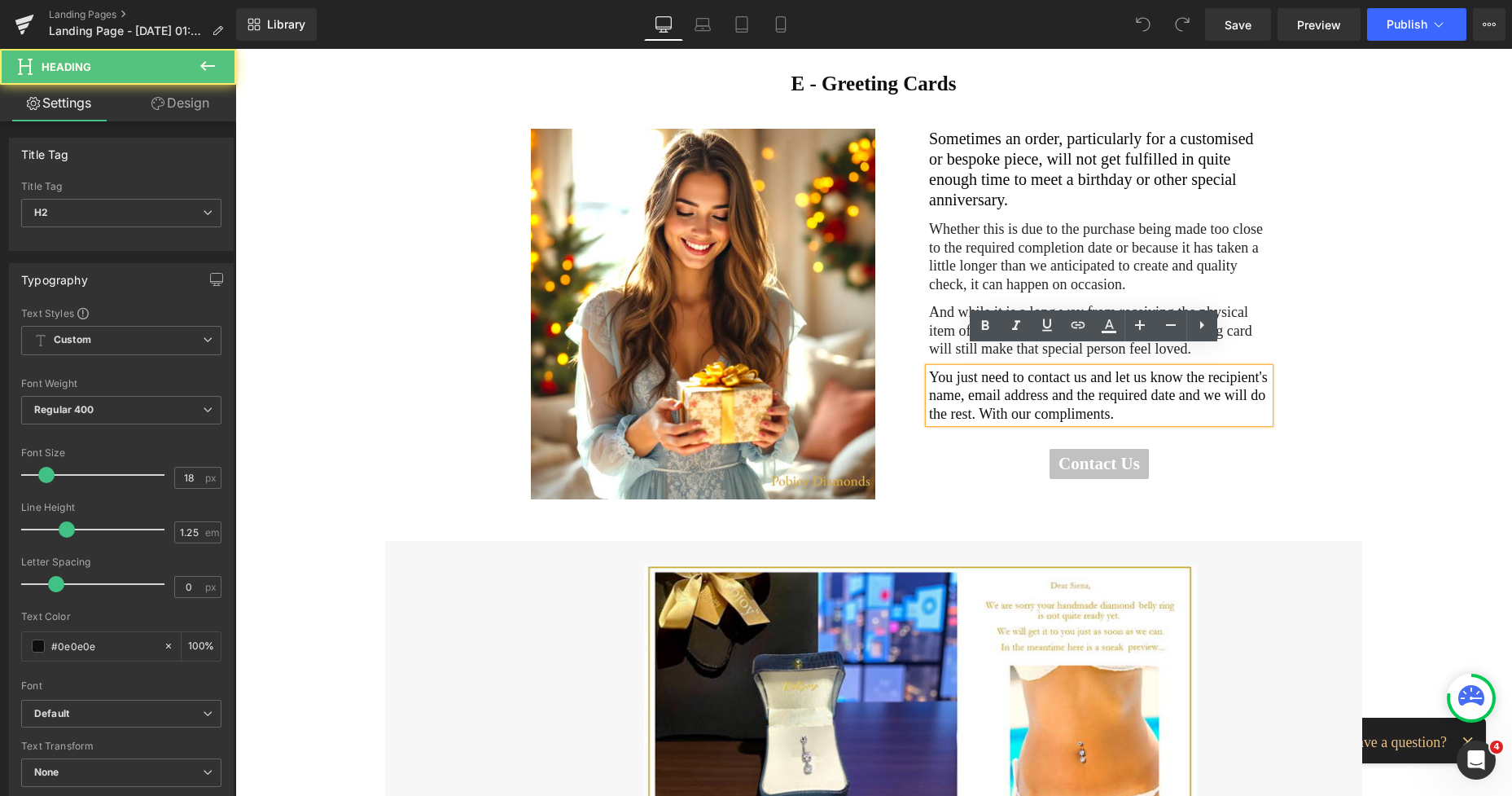
click at [1139, 369] on h2 "You just need to contact us and let us know the recipient's name, email address…" at bounding box center [1098, 396] width 340 height 56
click at [1017, 378] on h2 "You just need to contact us and let us know the recipient's name, email address…" at bounding box center [1098, 396] width 340 height 56
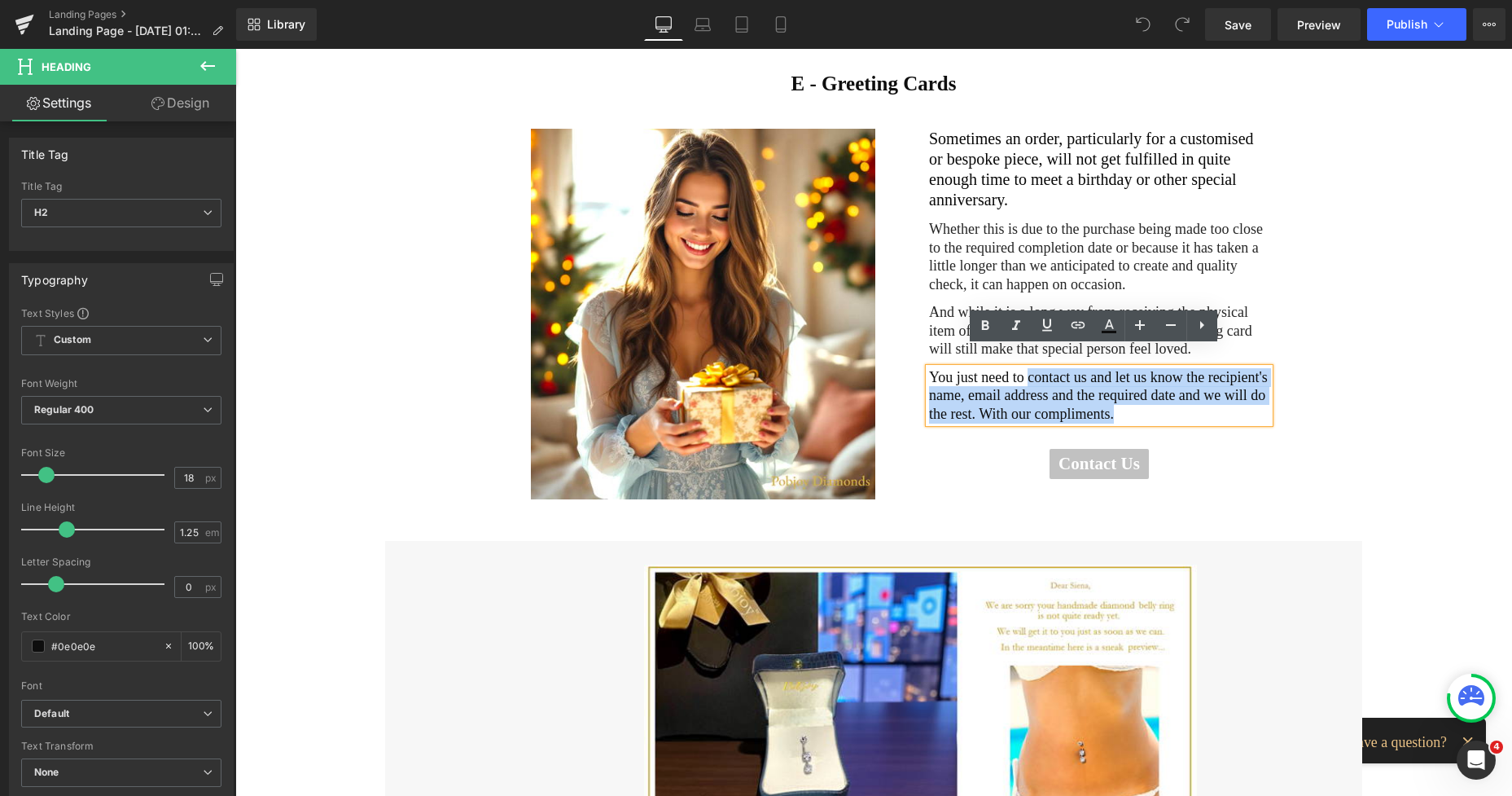
drag, startPoint x: 1019, startPoint y: 357, endPoint x: 922, endPoint y: 359, distance: 97.0
click at [929, 369] on div "You just need to contact us and let us know the recipient's name, email address…" at bounding box center [1098, 396] width 340 height 56
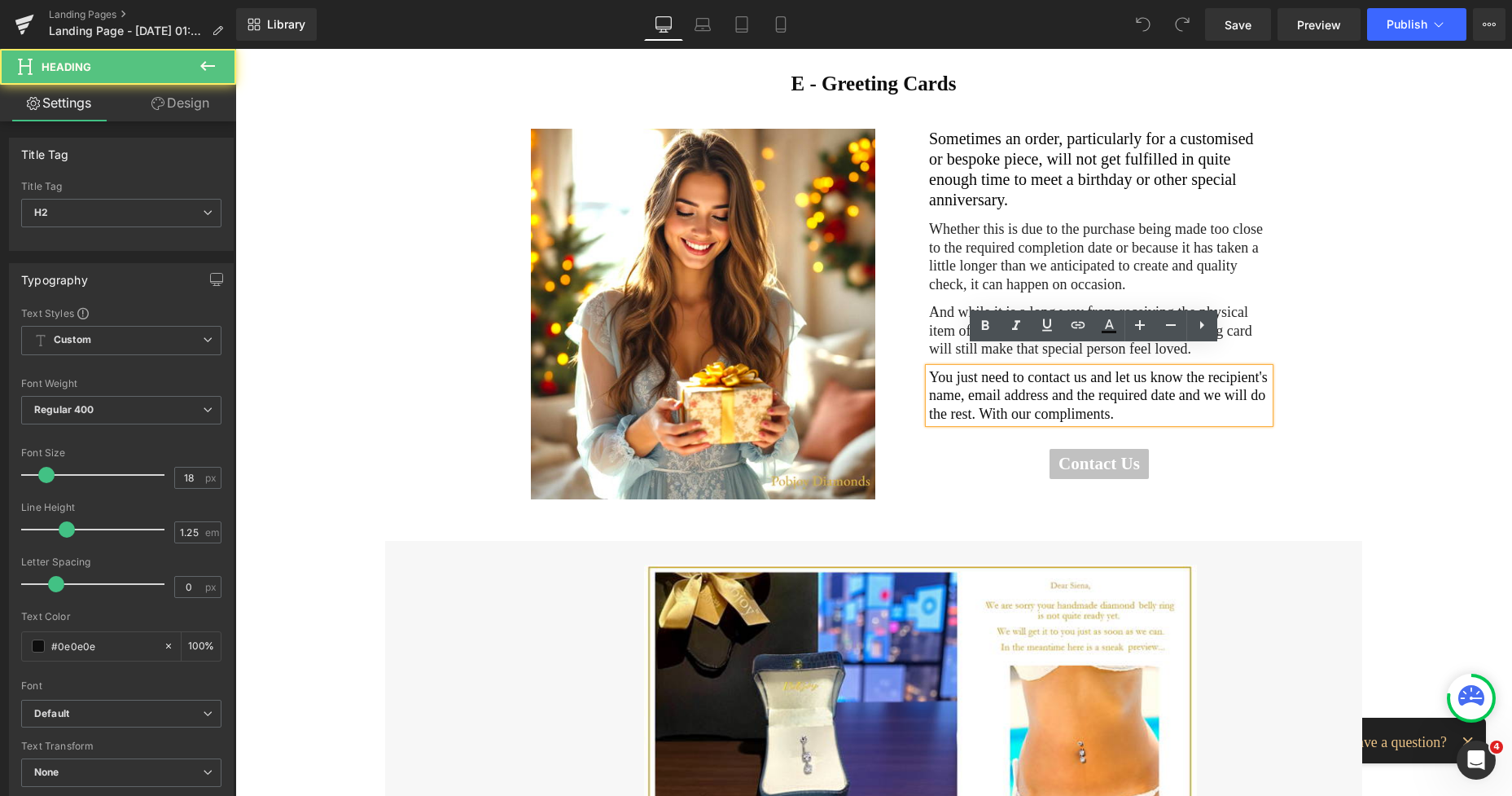
click at [929, 369] on h2 "You just need to contact us and let us know the recipient's name, email address…" at bounding box center [1098, 396] width 340 height 56
drag, startPoint x: 1019, startPoint y: 358, endPoint x: 917, endPoint y: 356, distance: 102.0
click at [917, 356] on div "Image Sometimes an order, particularly for a customised or bespoke piece, will …" at bounding box center [873, 322] width 1277 height 436
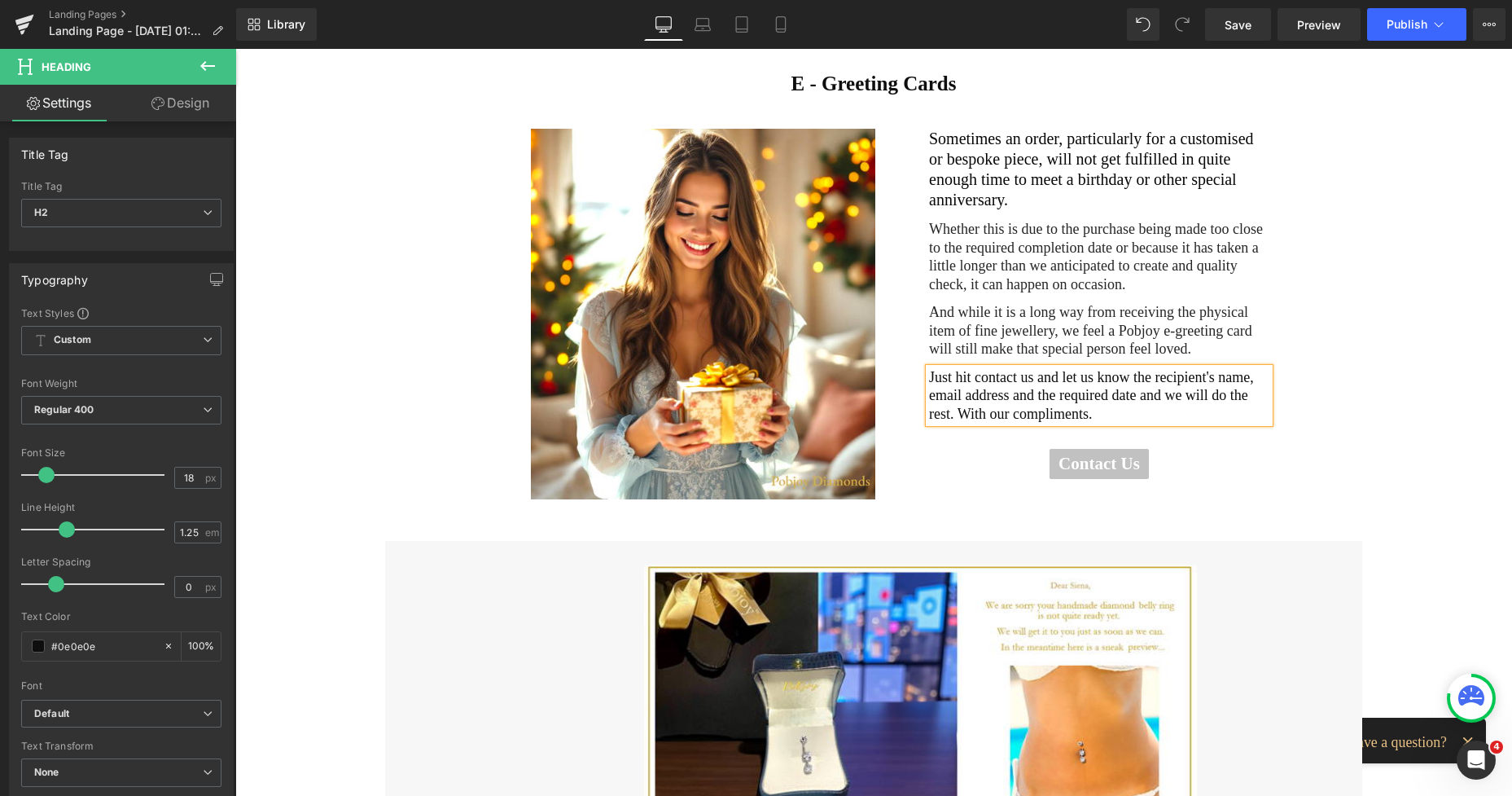
click at [1080, 369] on h2 "Just hit contact us and let us know the recipient's name, email address and the…" at bounding box center [1098, 396] width 340 height 56
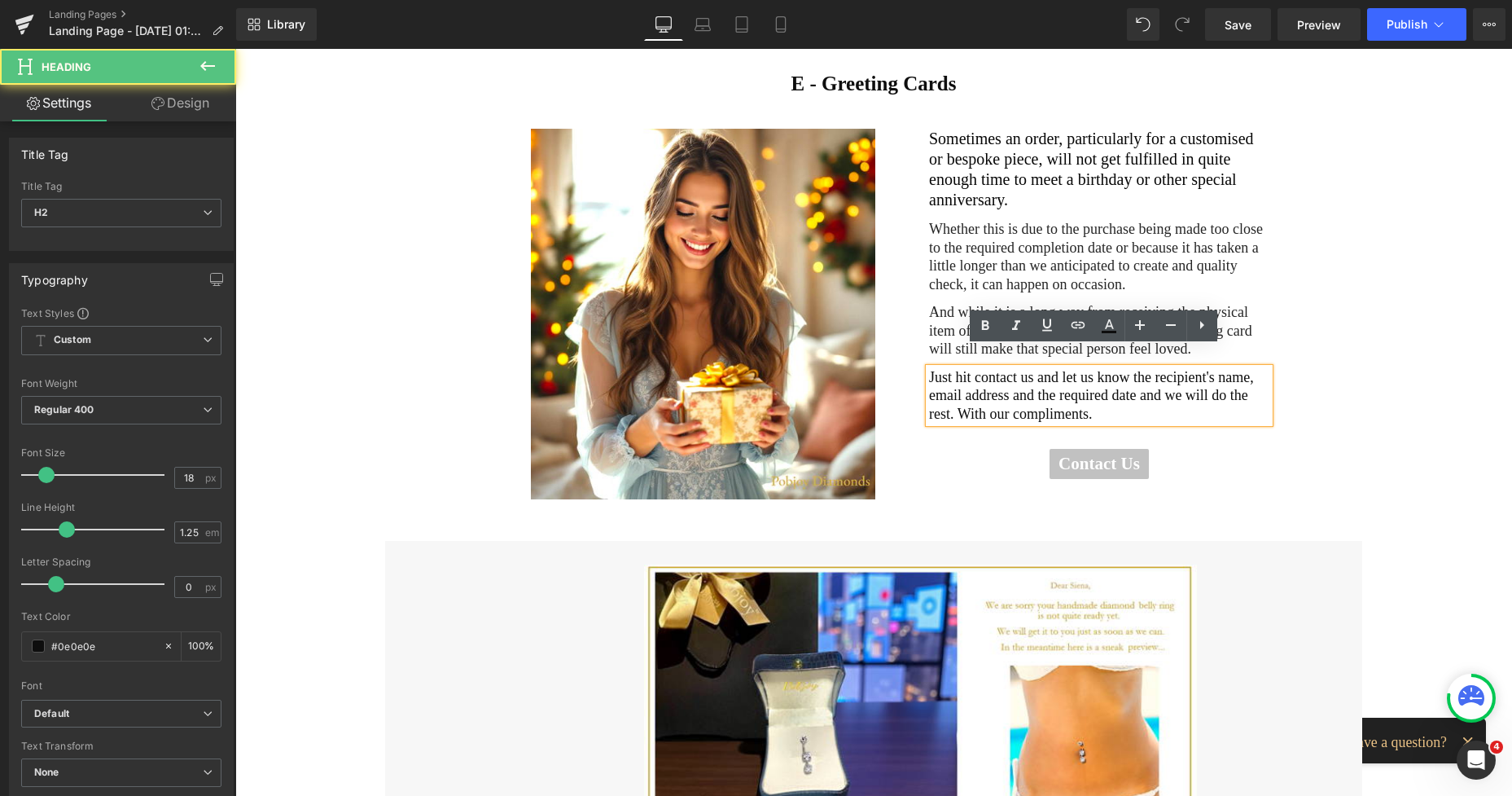
click at [1120, 378] on h2 "Just hit contact us and let us know the recipient's name, email address and the…" at bounding box center [1098, 396] width 340 height 56
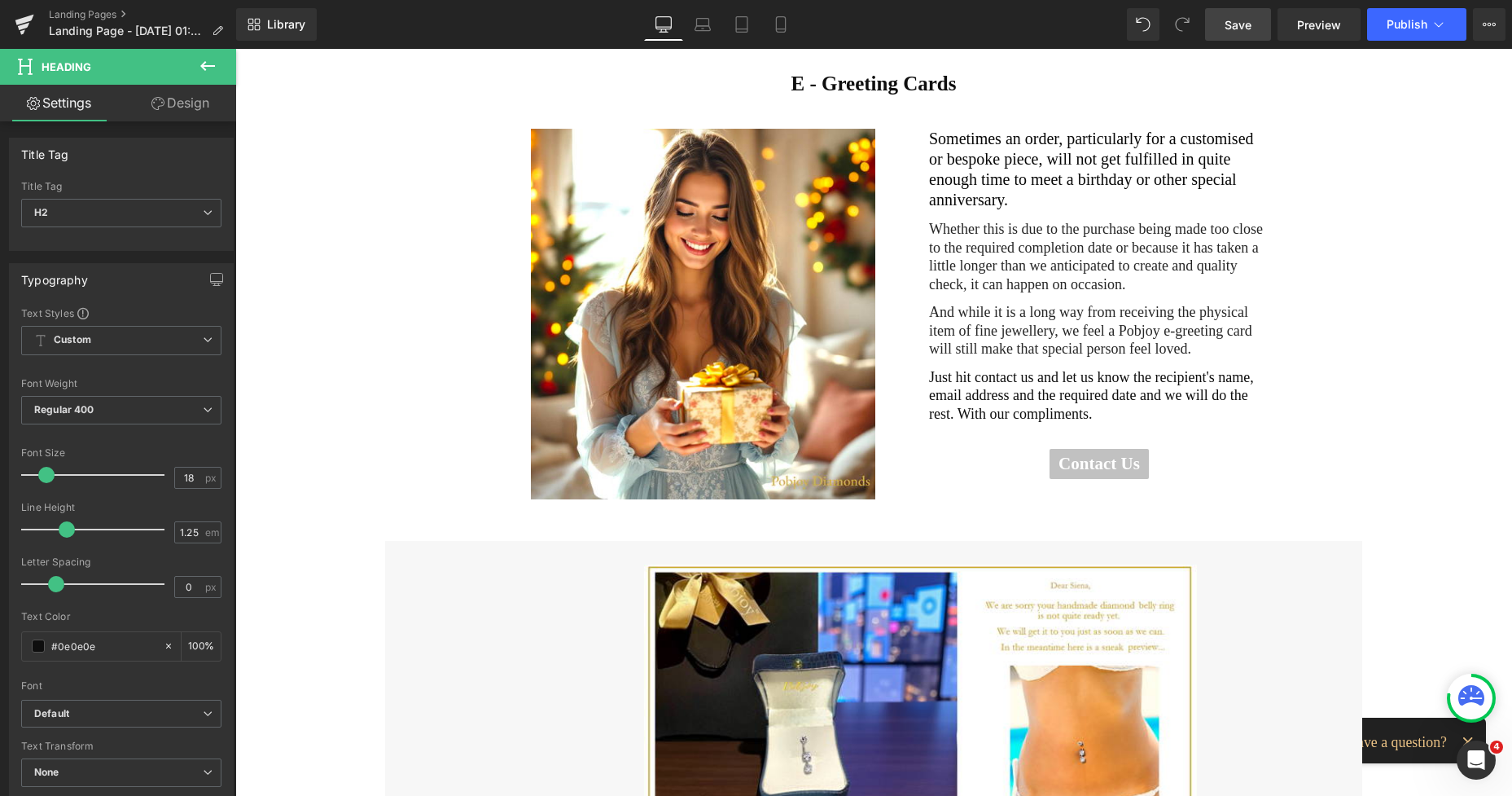
click at [1233, 19] on span "Save" at bounding box center [1238, 25] width 26 height 17
click at [1239, 24] on span "Save" at bounding box center [1238, 25] width 26 height 17
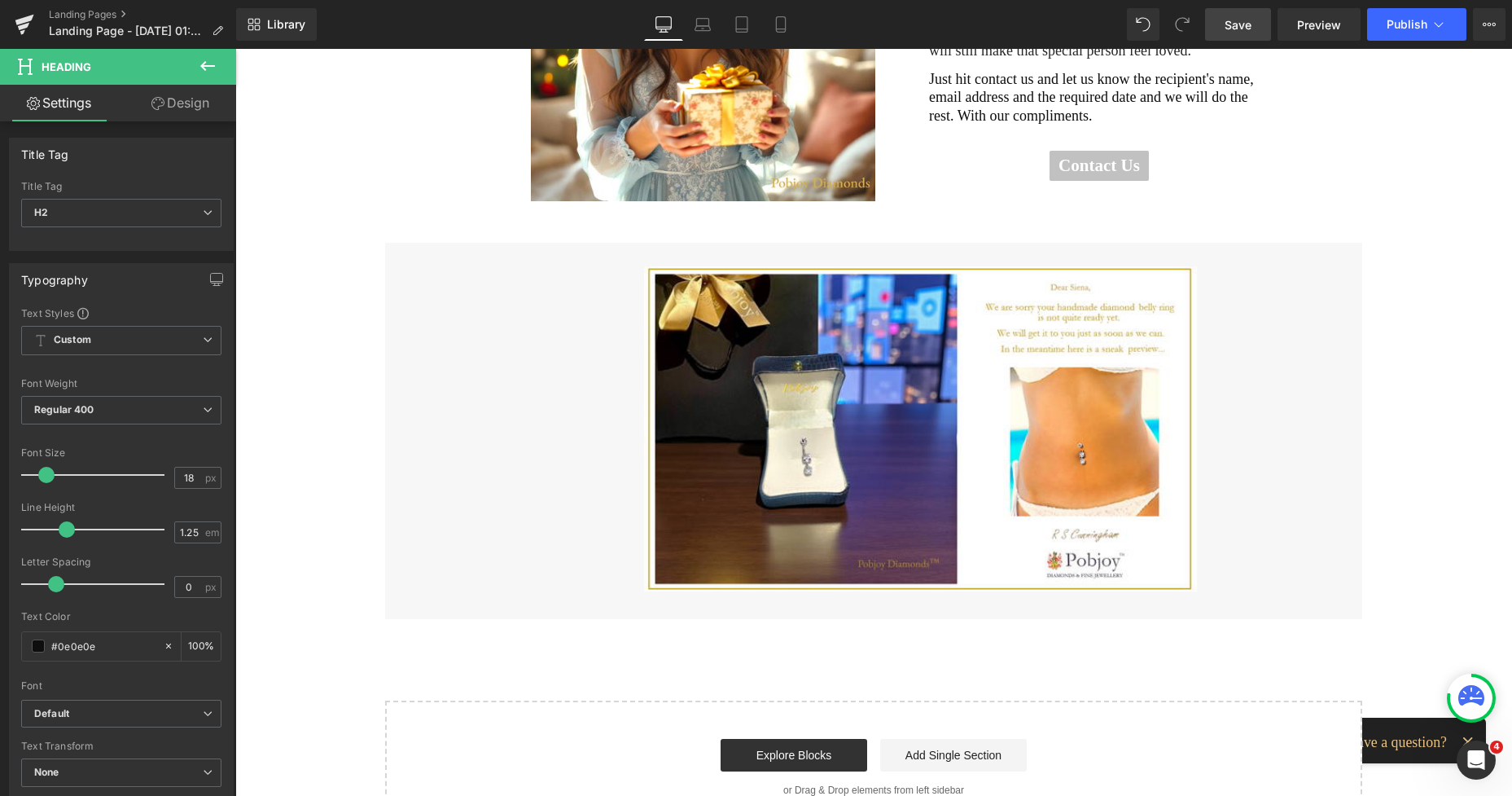
scroll to position [450, 0]
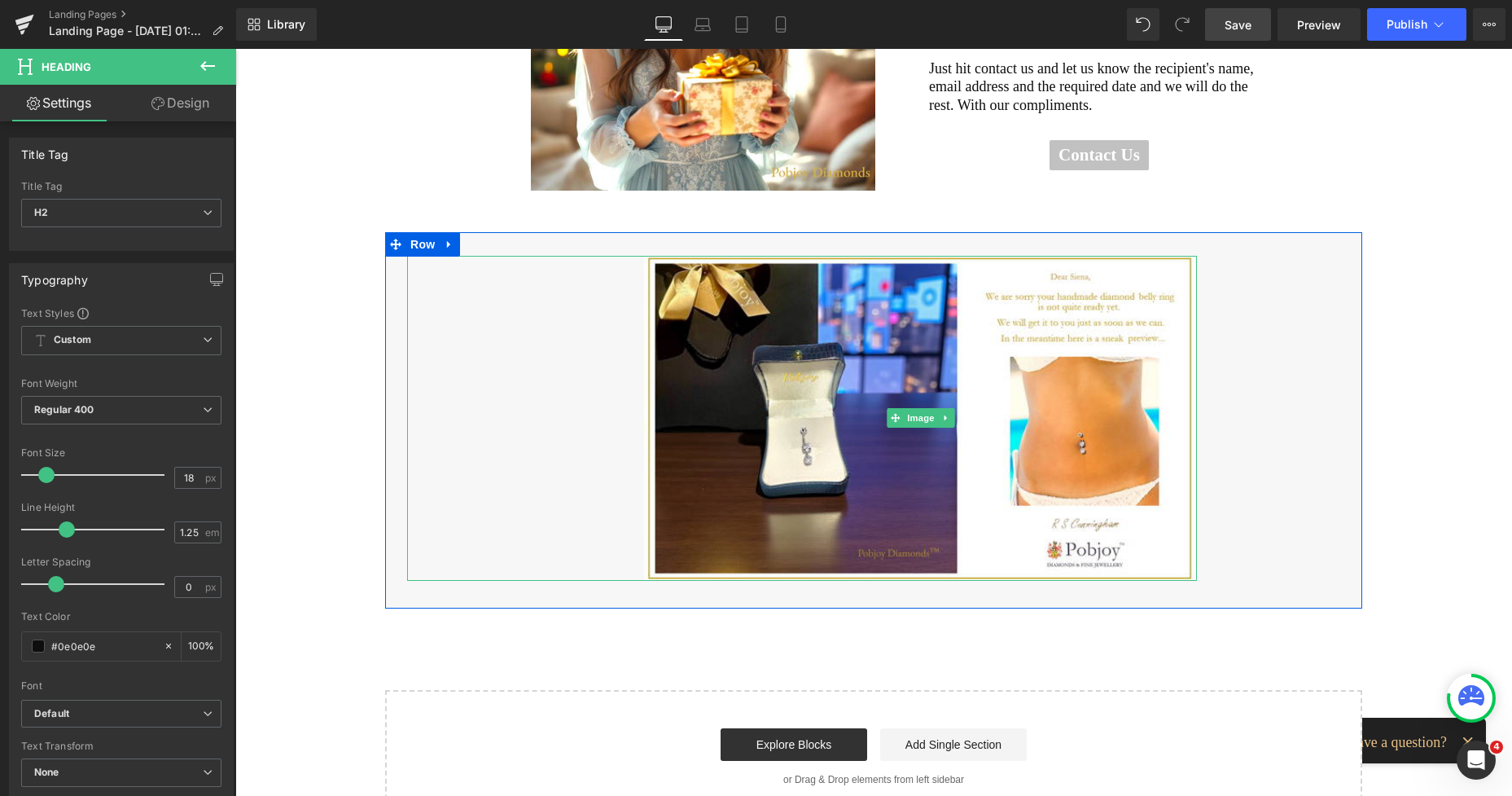
click at [802, 308] on img at bounding box center [920, 419] width 553 height 325
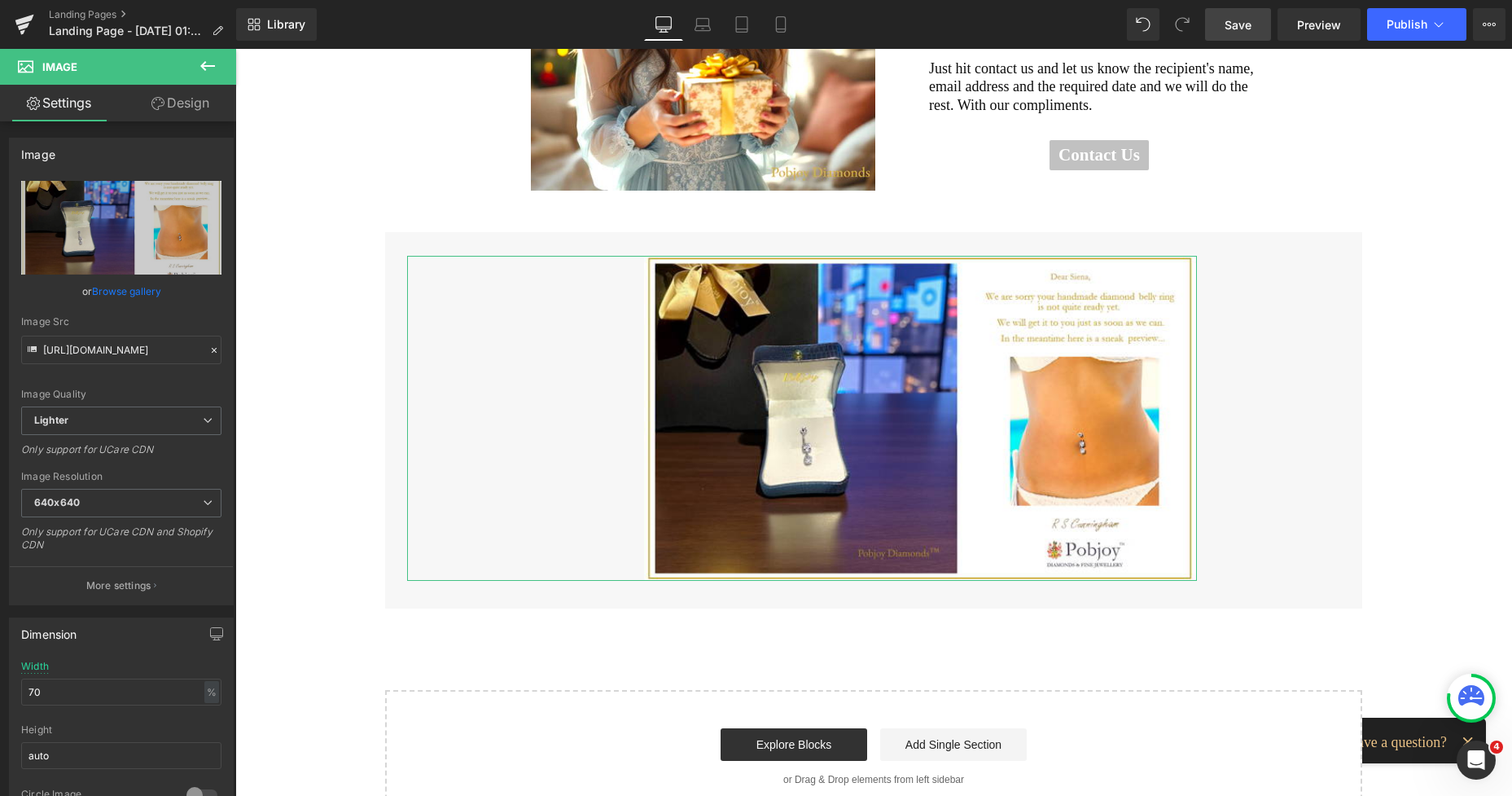
click at [190, 111] on link "Design" at bounding box center [180, 102] width 118 height 36
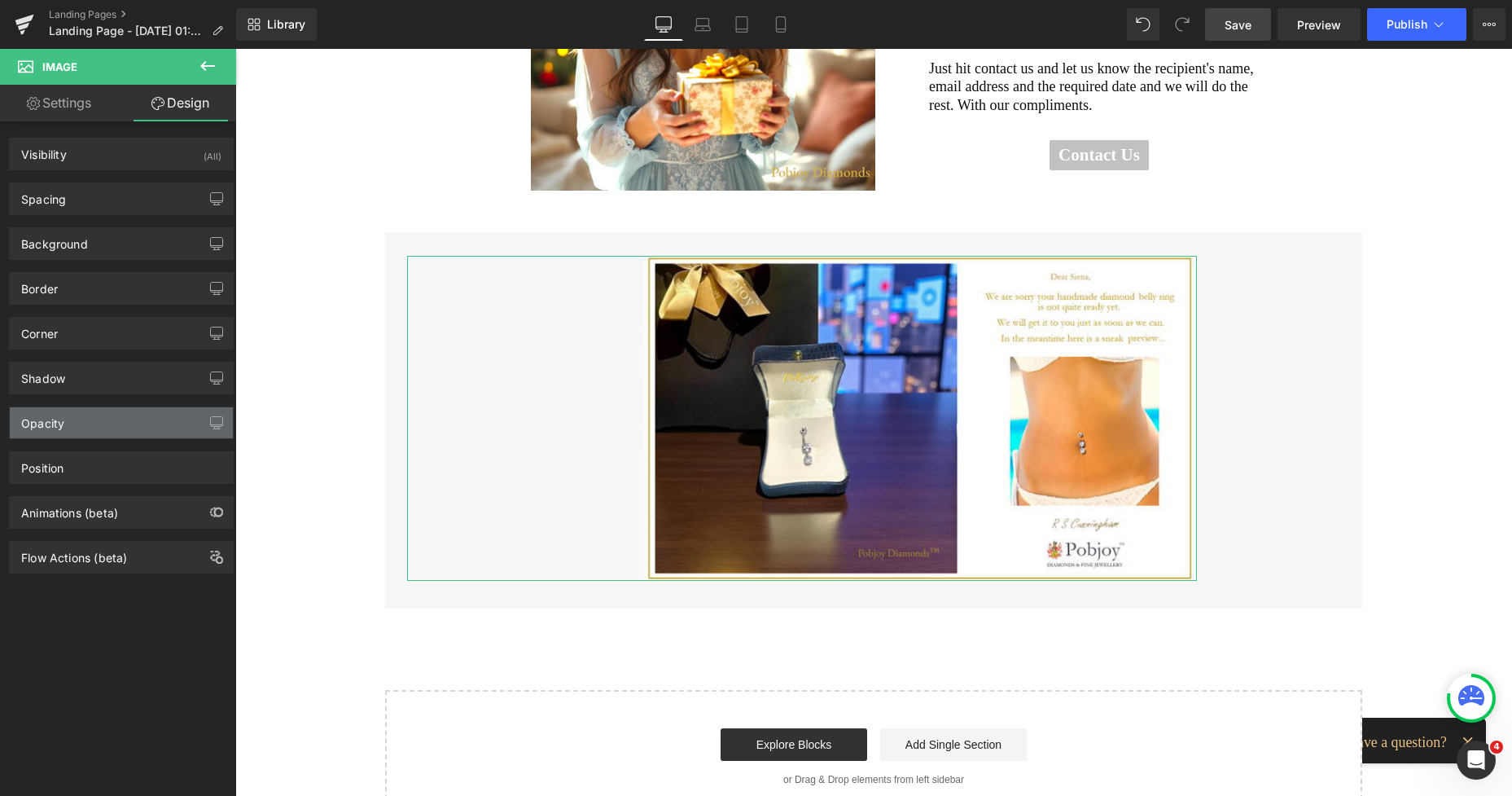
click at [91, 418] on div "Opacity" at bounding box center [122, 423] width 223 height 31
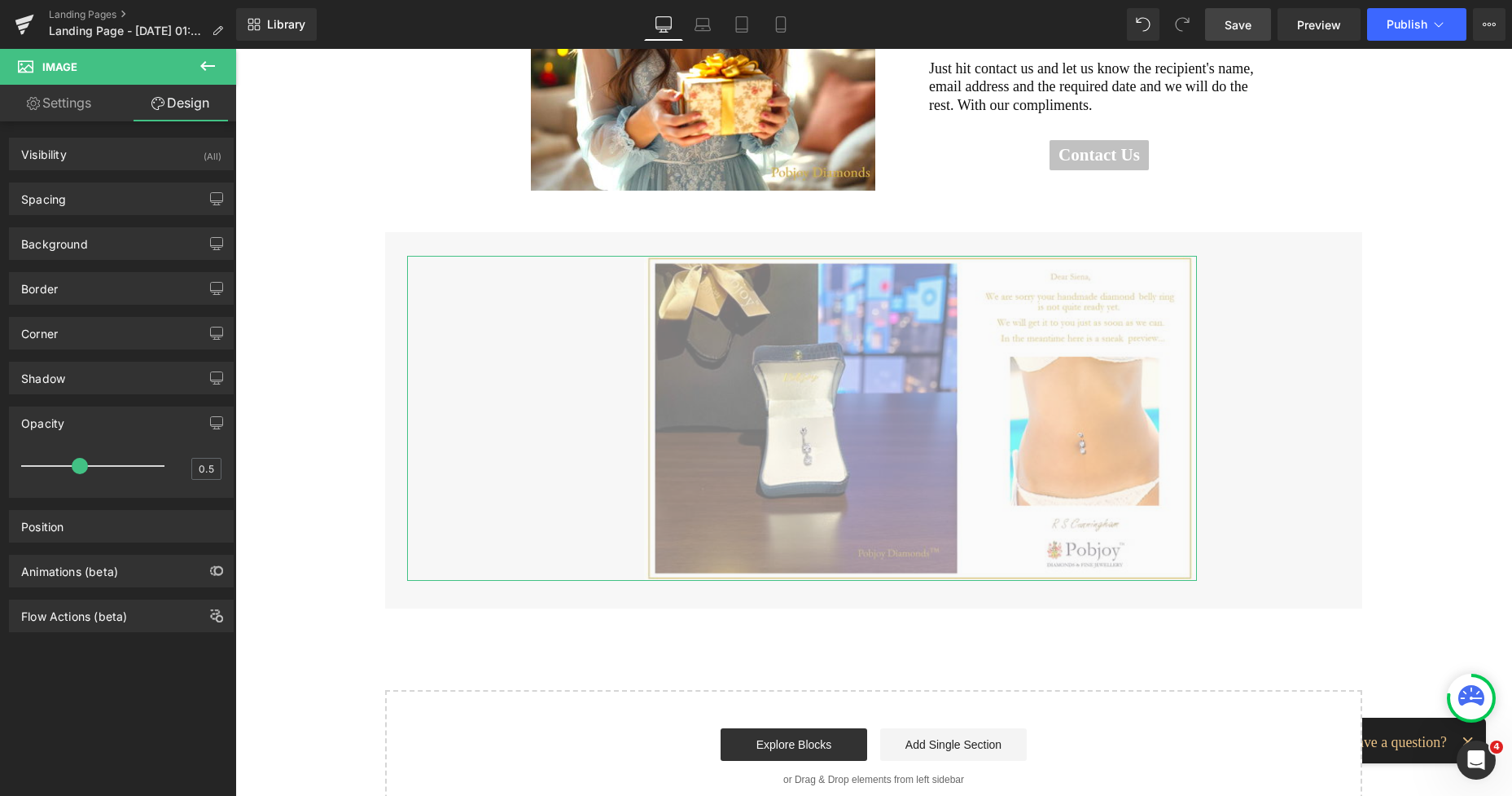
type input "0.6"
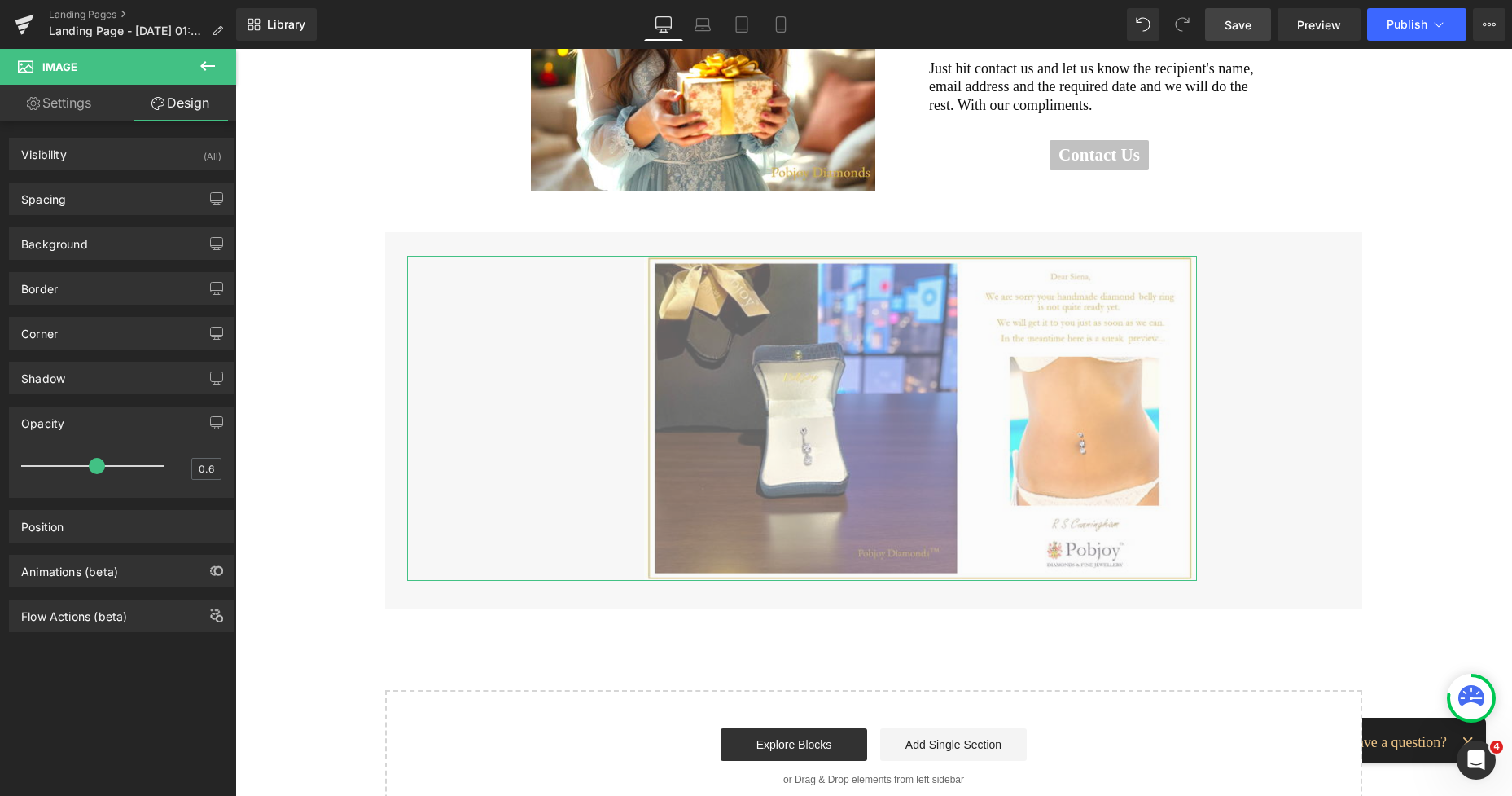
click at [90, 465] on span at bounding box center [97, 466] width 17 height 17
click at [1140, 620] on div "E - Greeting Cards Heading Row Image Sometimes an order, particularly for a cus…" at bounding box center [873, 280] width 1277 height 1086
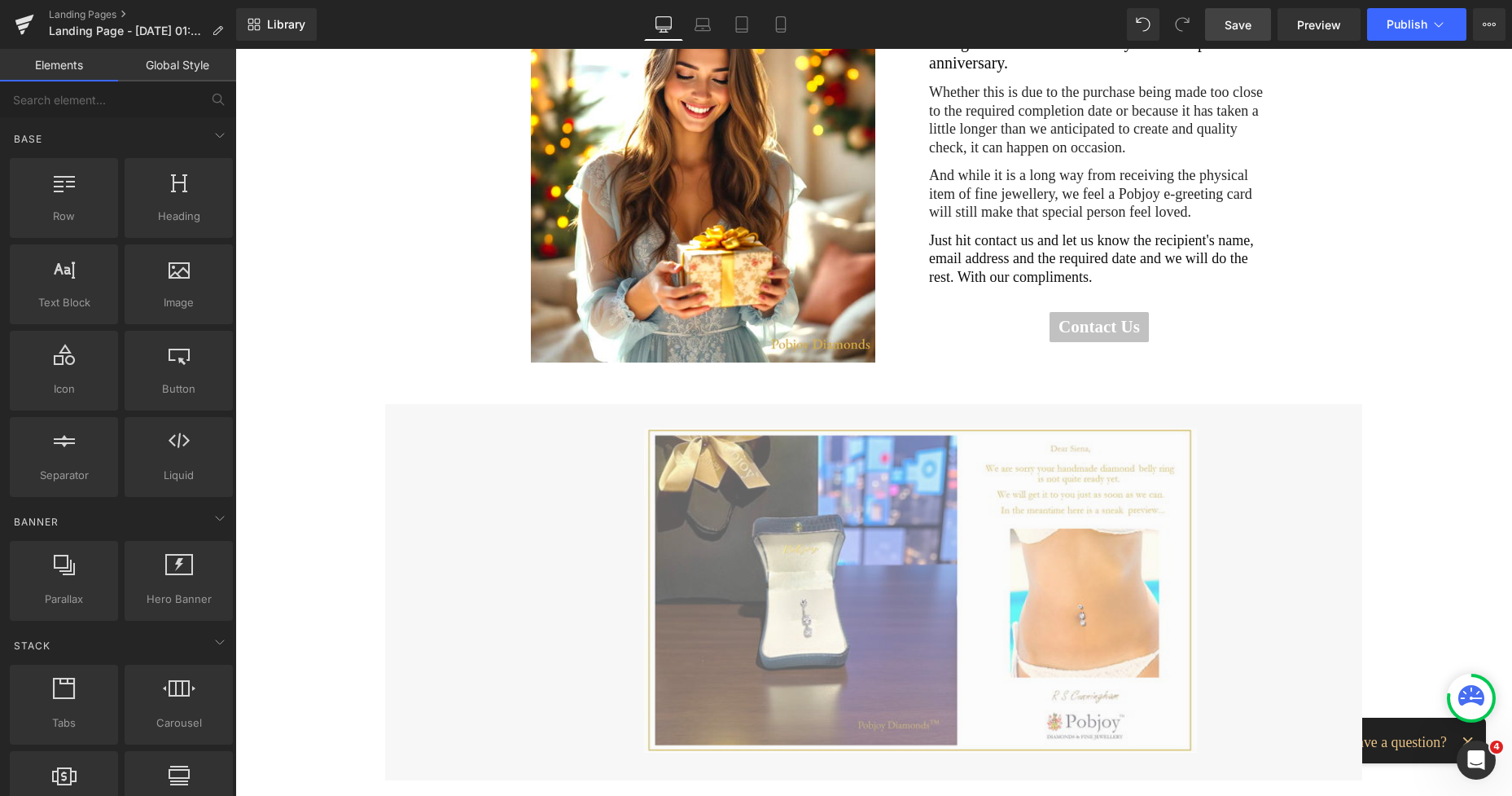
scroll to position [124, 0]
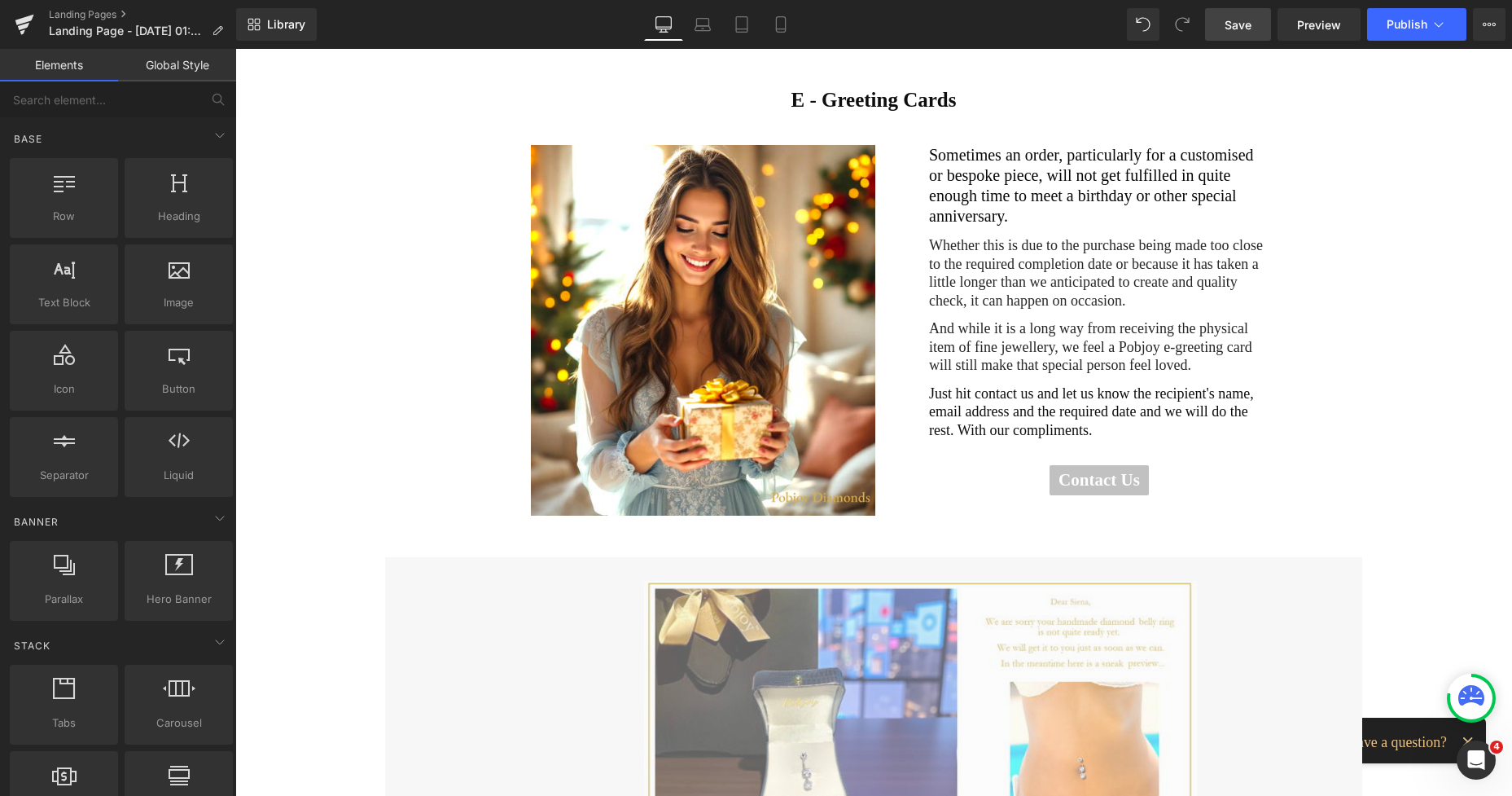
click at [1241, 25] on span "Save" at bounding box center [1238, 25] width 26 height 17
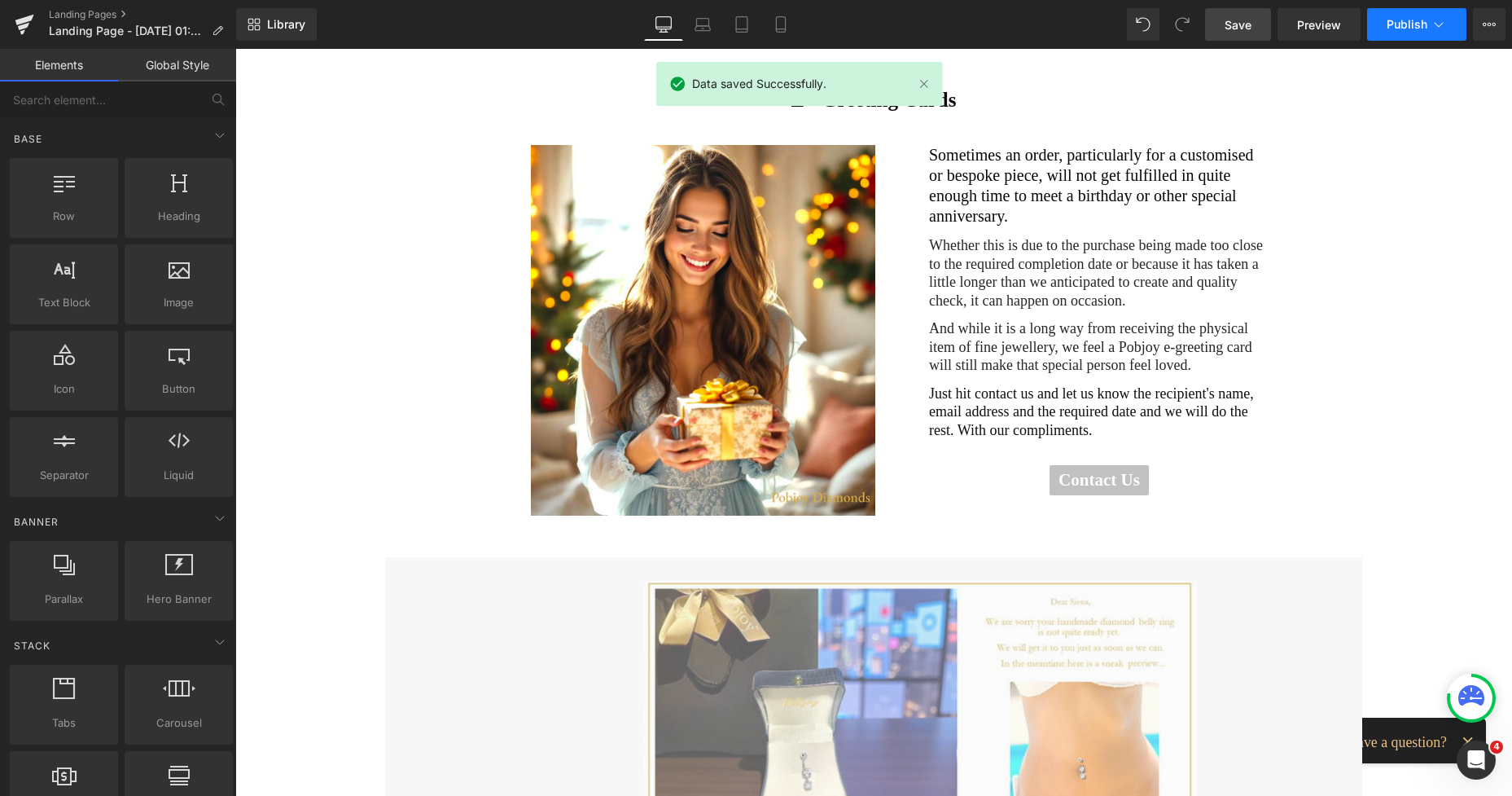
click at [1398, 23] on span "Publish" at bounding box center [1407, 24] width 41 height 13
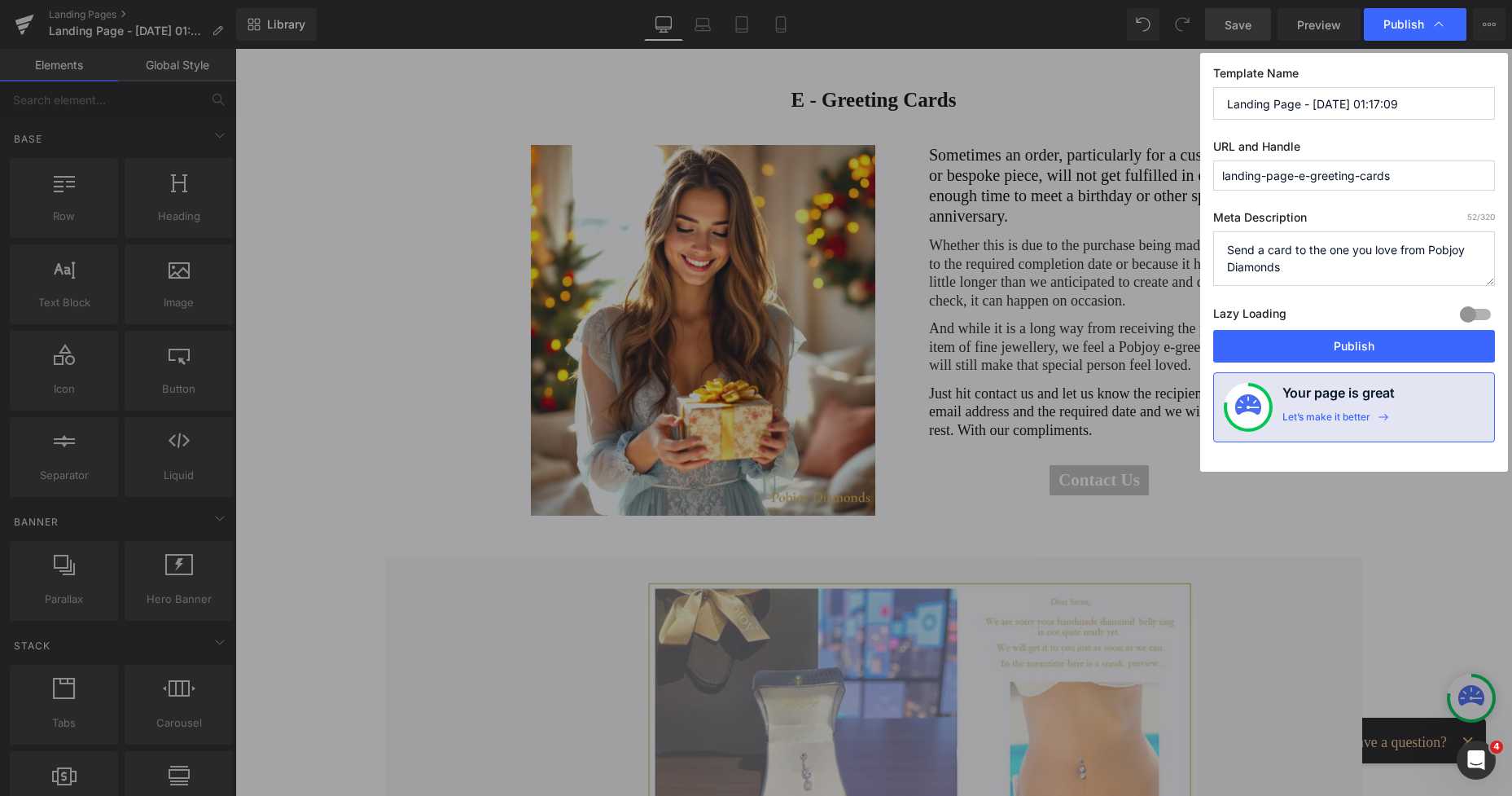
drag, startPoint x: 1391, startPoint y: 104, endPoint x: 1216, endPoint y: 118, distance: 175.6
click at [1216, 118] on input "Landing Page - [DATE] 01:17:09" at bounding box center [1354, 103] width 282 height 32
click at [1236, 108] on input "EGREETING CARDS" at bounding box center [1354, 103] width 282 height 32
type input "E GREETING CARDS"
click at [1358, 340] on button "Publish" at bounding box center [1354, 346] width 282 height 32
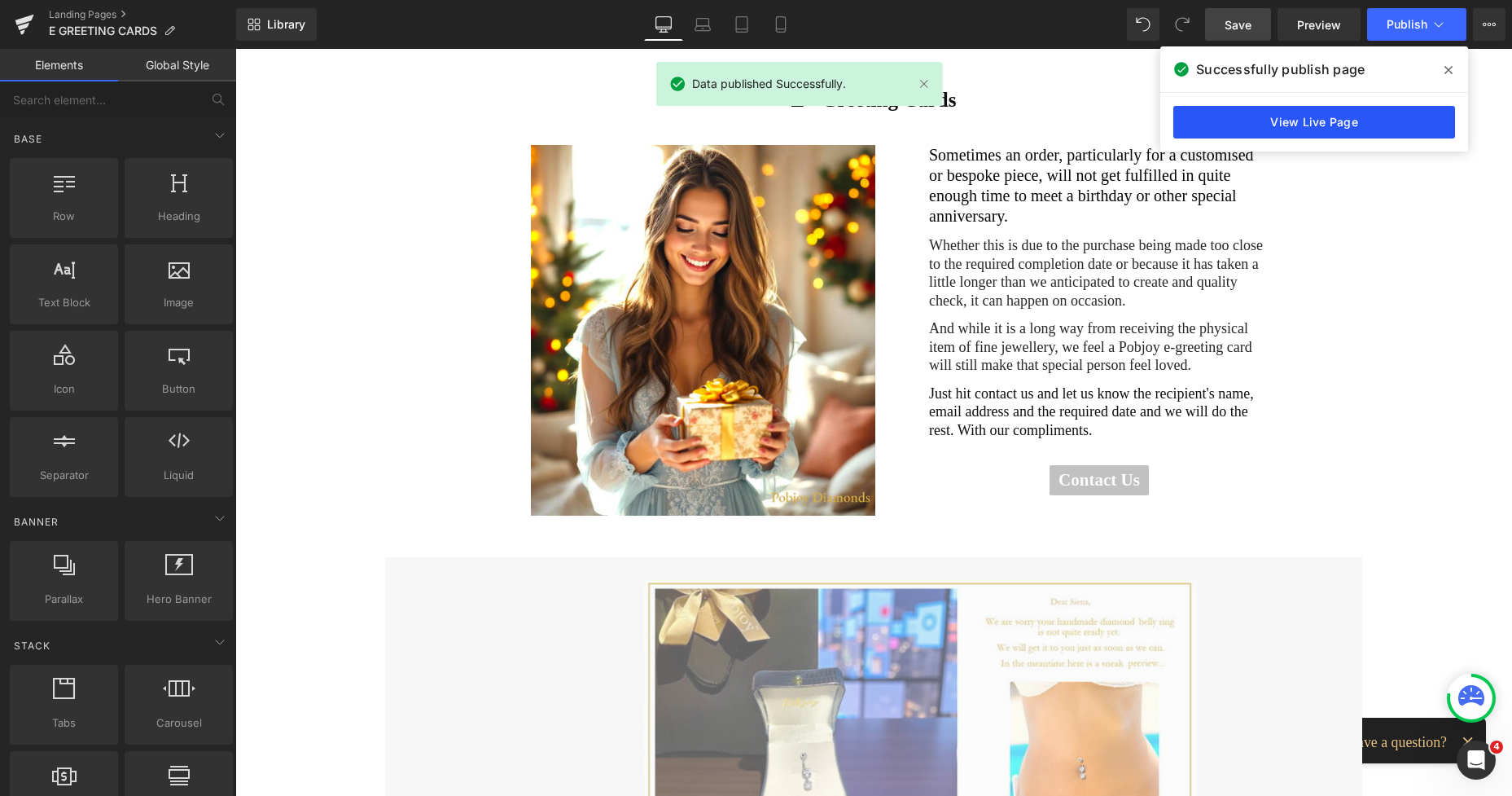
click at [1309, 121] on link "View Live Page" at bounding box center [1314, 122] width 282 height 32
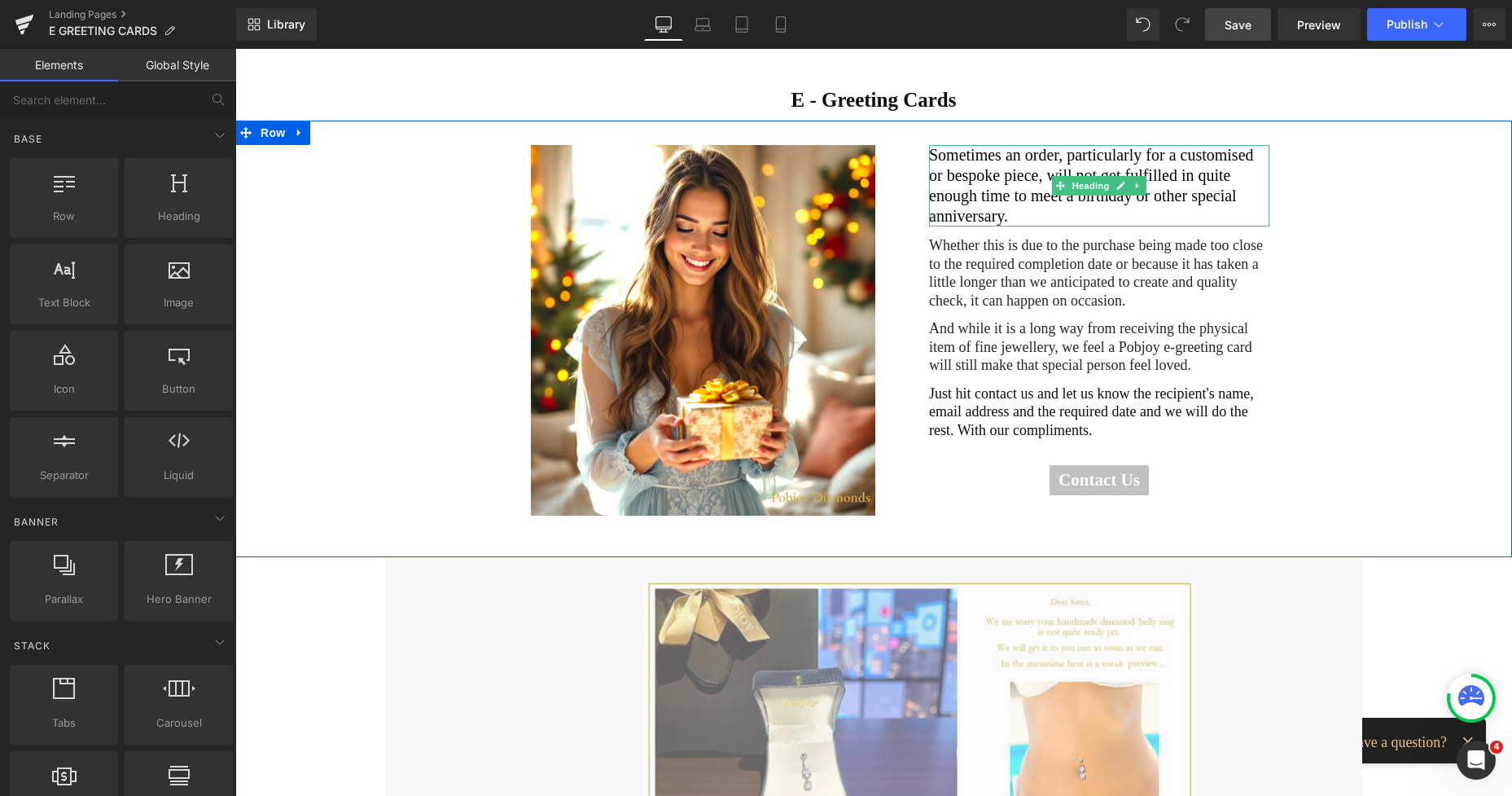
click at [945, 172] on h2 "Sometimes an order, particularly for a customised or bespoke piece, will not ge…" at bounding box center [1098, 185] width 340 height 81
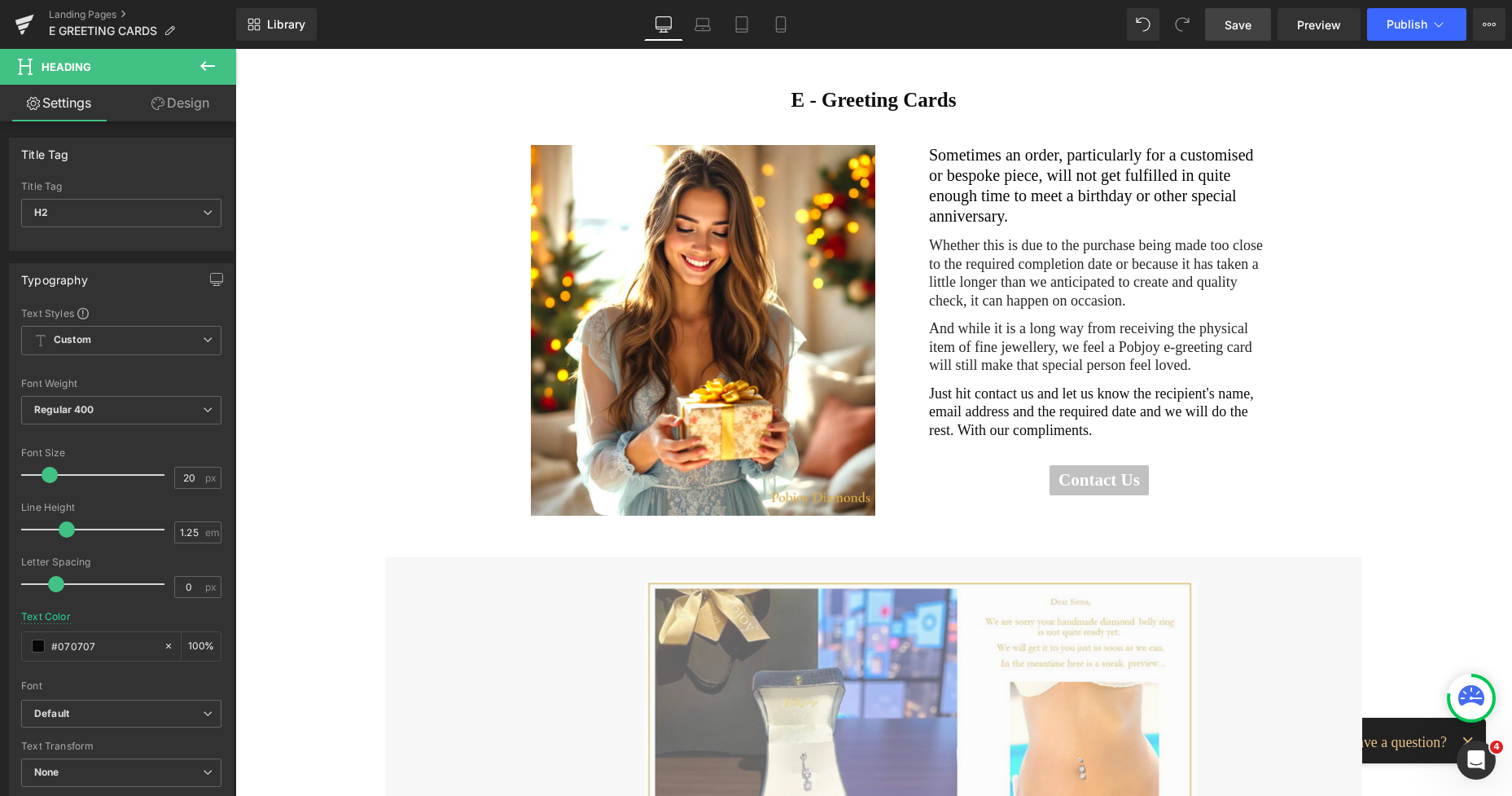
click at [204, 106] on link "Design" at bounding box center [180, 102] width 118 height 36
click at [0, 0] on div "Spacing" at bounding box center [0, 0] width 0 height 0
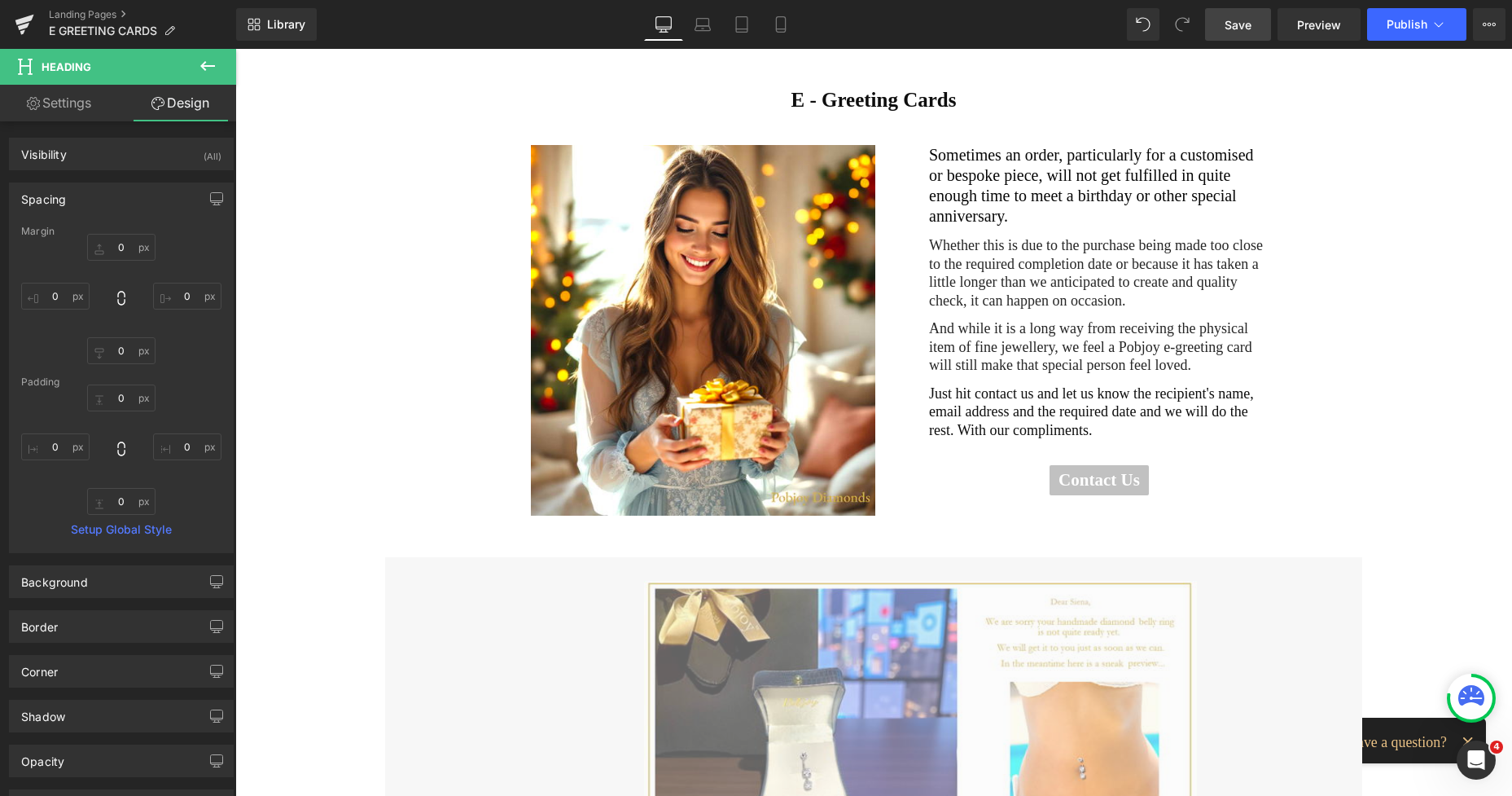
type input "0"
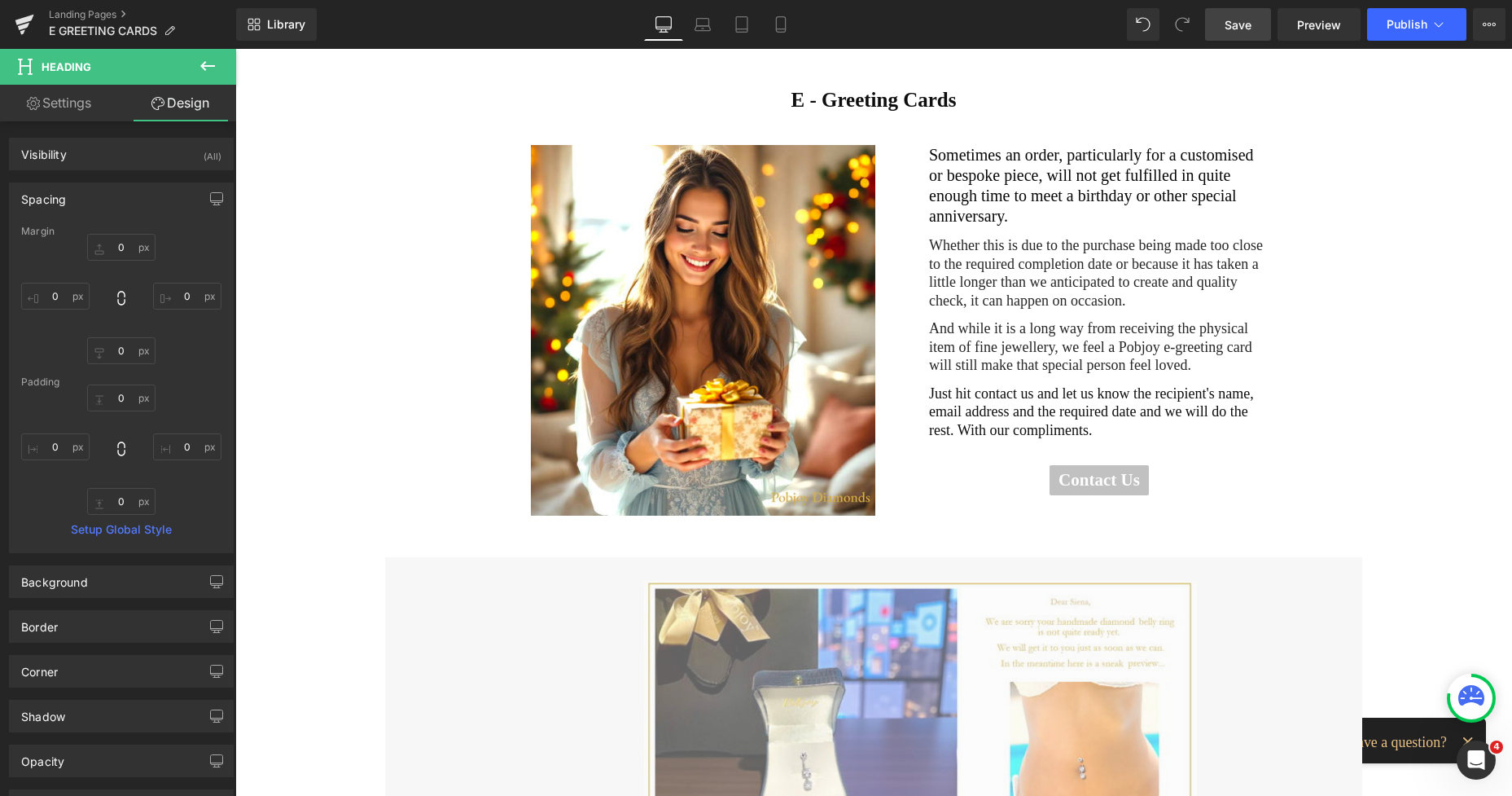
type input "0"
click at [121, 238] on input "0" at bounding box center [122, 246] width 69 height 26
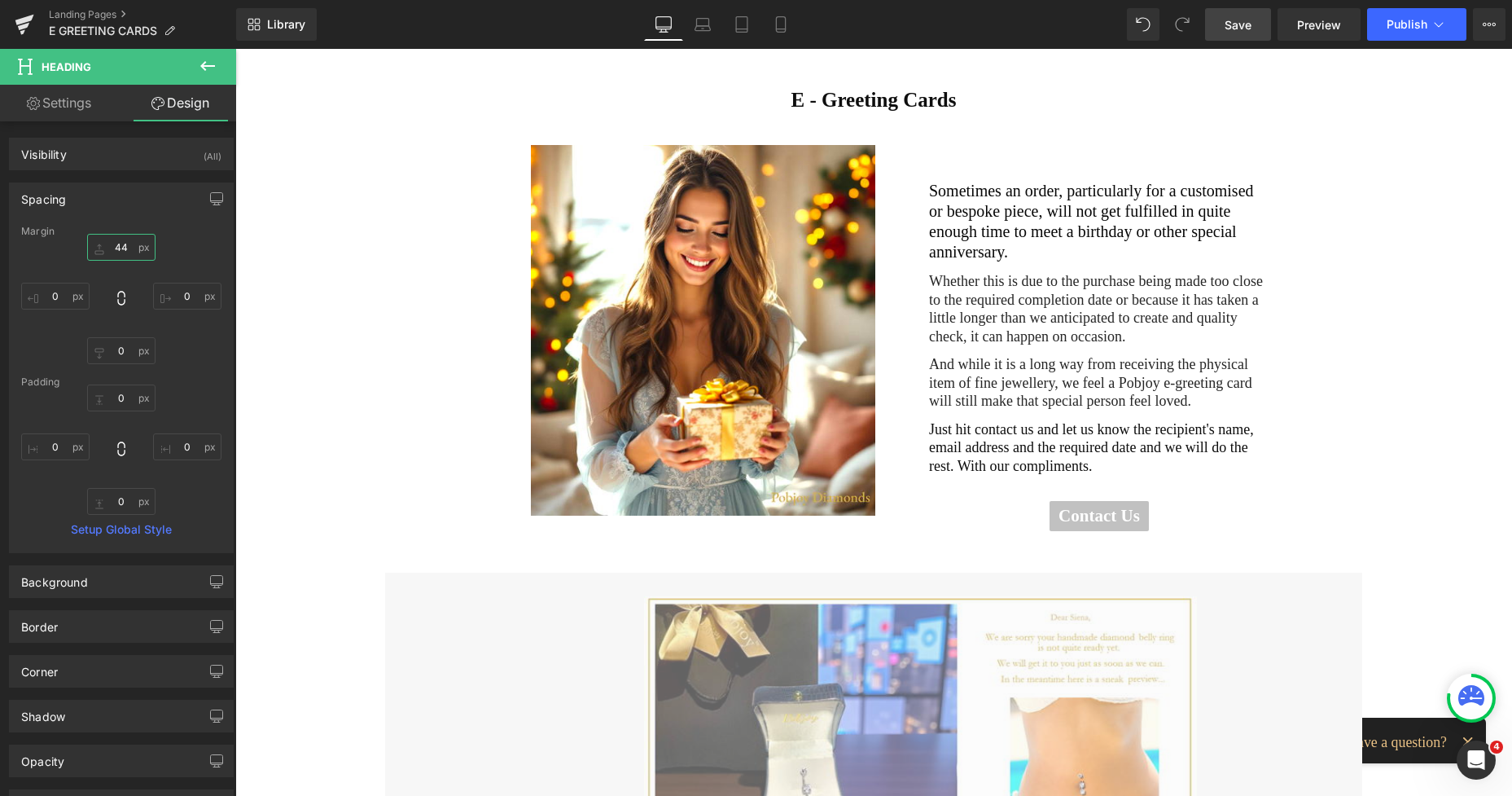
type input "44"
drag, startPoint x: 1226, startPoint y: 28, endPoint x: 1137, endPoint y: 19, distance: 89.5
click at [1226, 27] on span "Save" at bounding box center [1238, 25] width 26 height 17
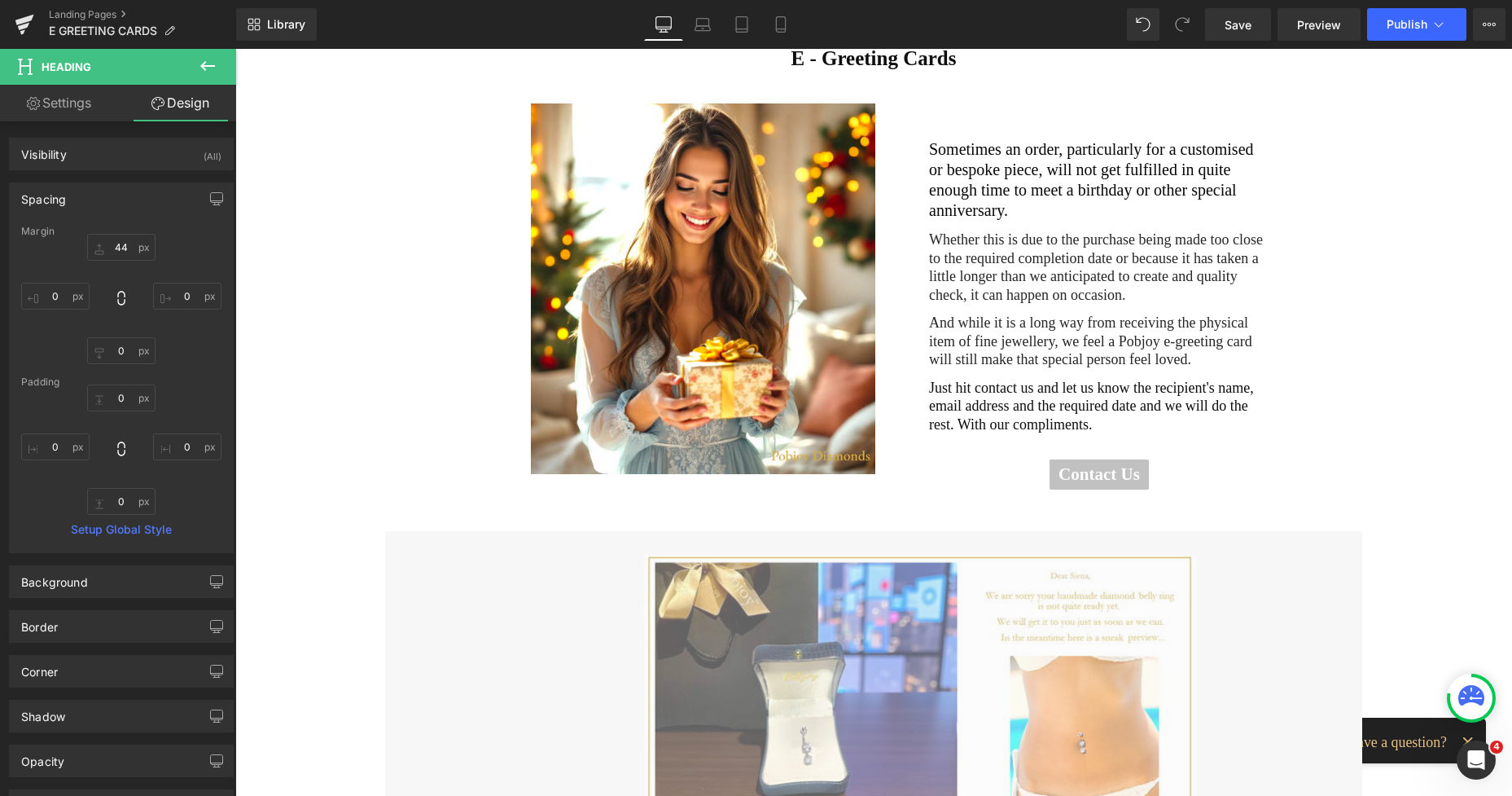
scroll to position [176, 0]
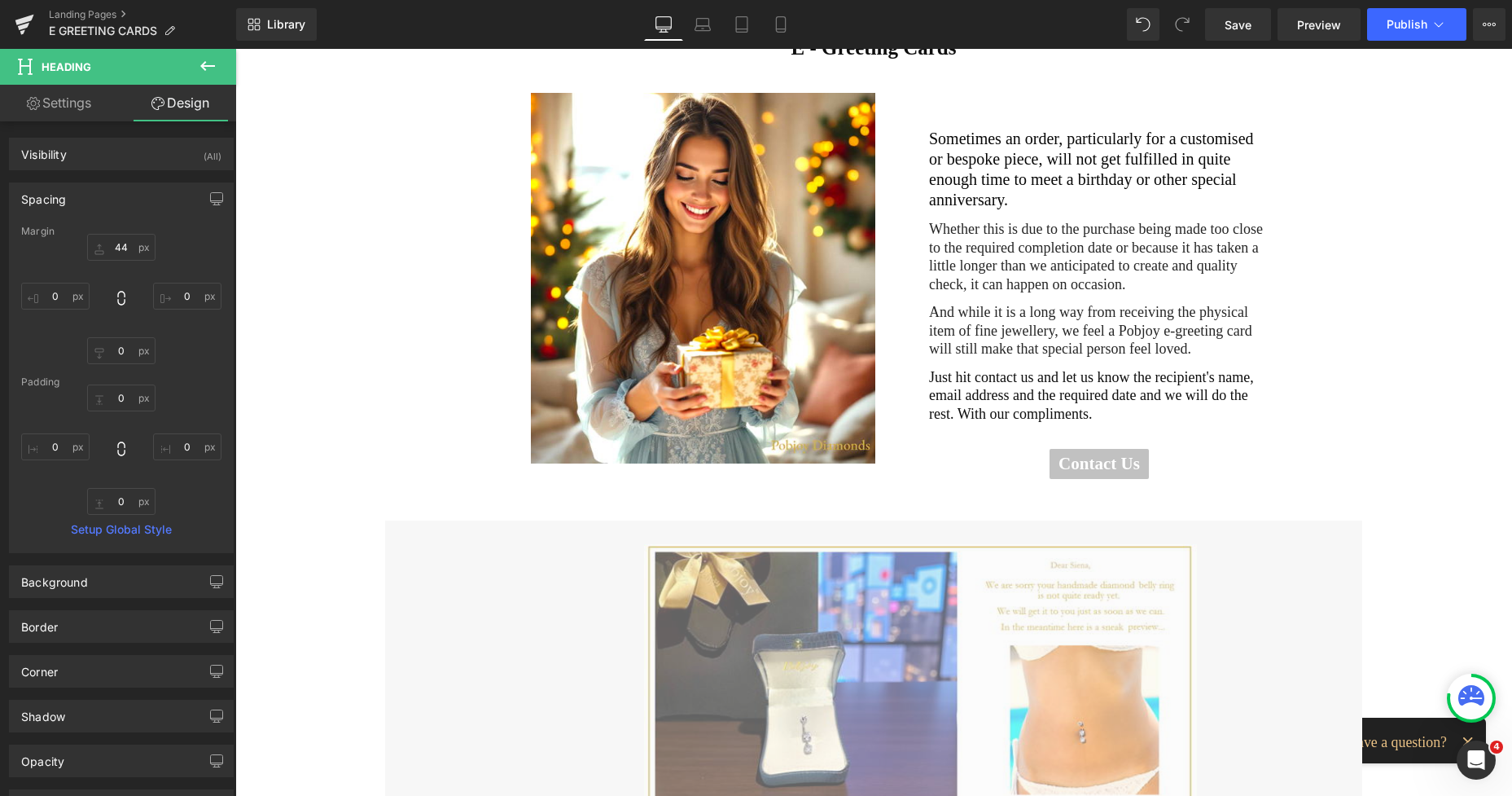
click at [203, 62] on icon at bounding box center [208, 66] width 20 height 20
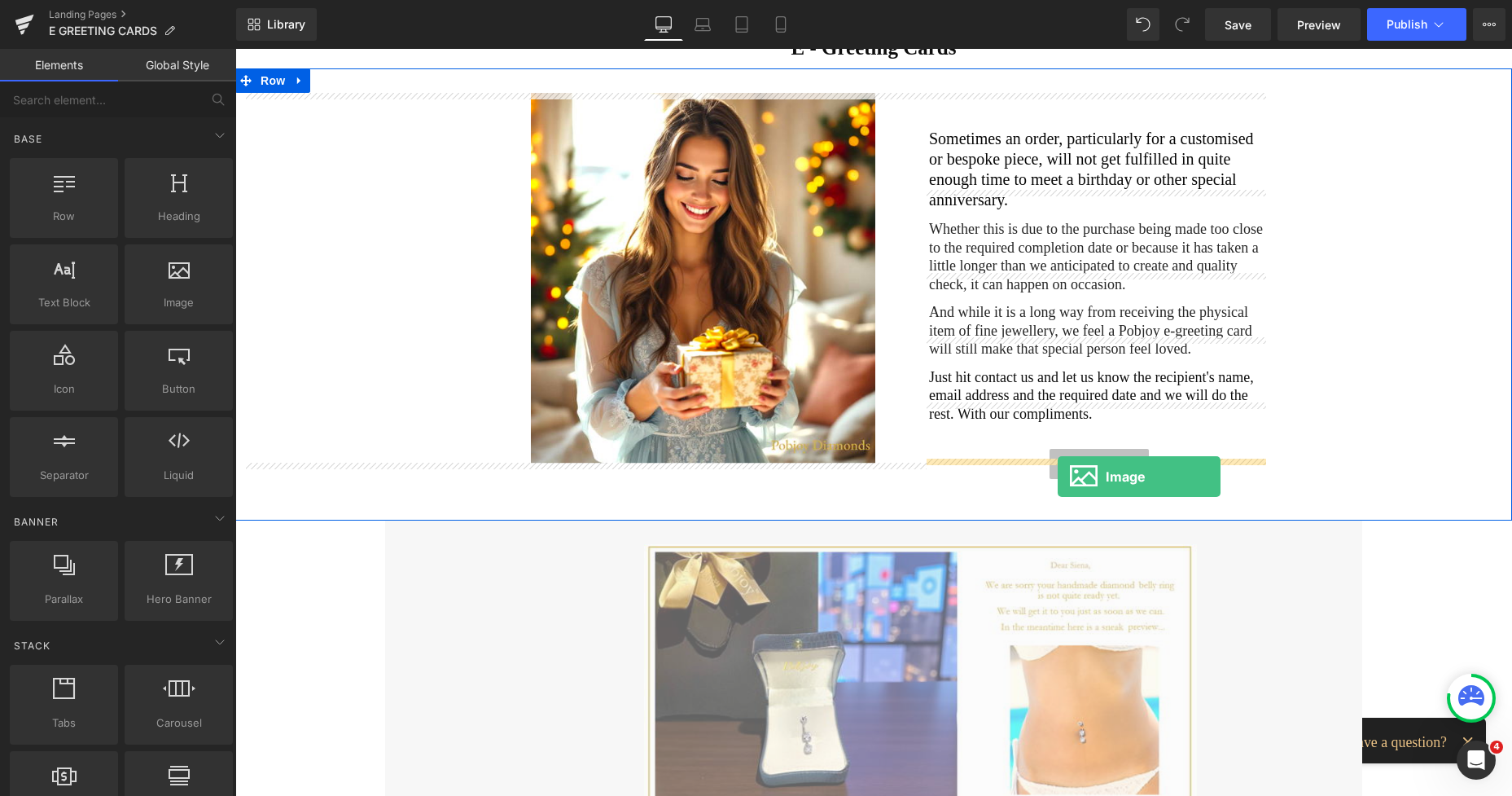
drag, startPoint x: 404, startPoint y: 334, endPoint x: 1057, endPoint y: 476, distance: 668.3
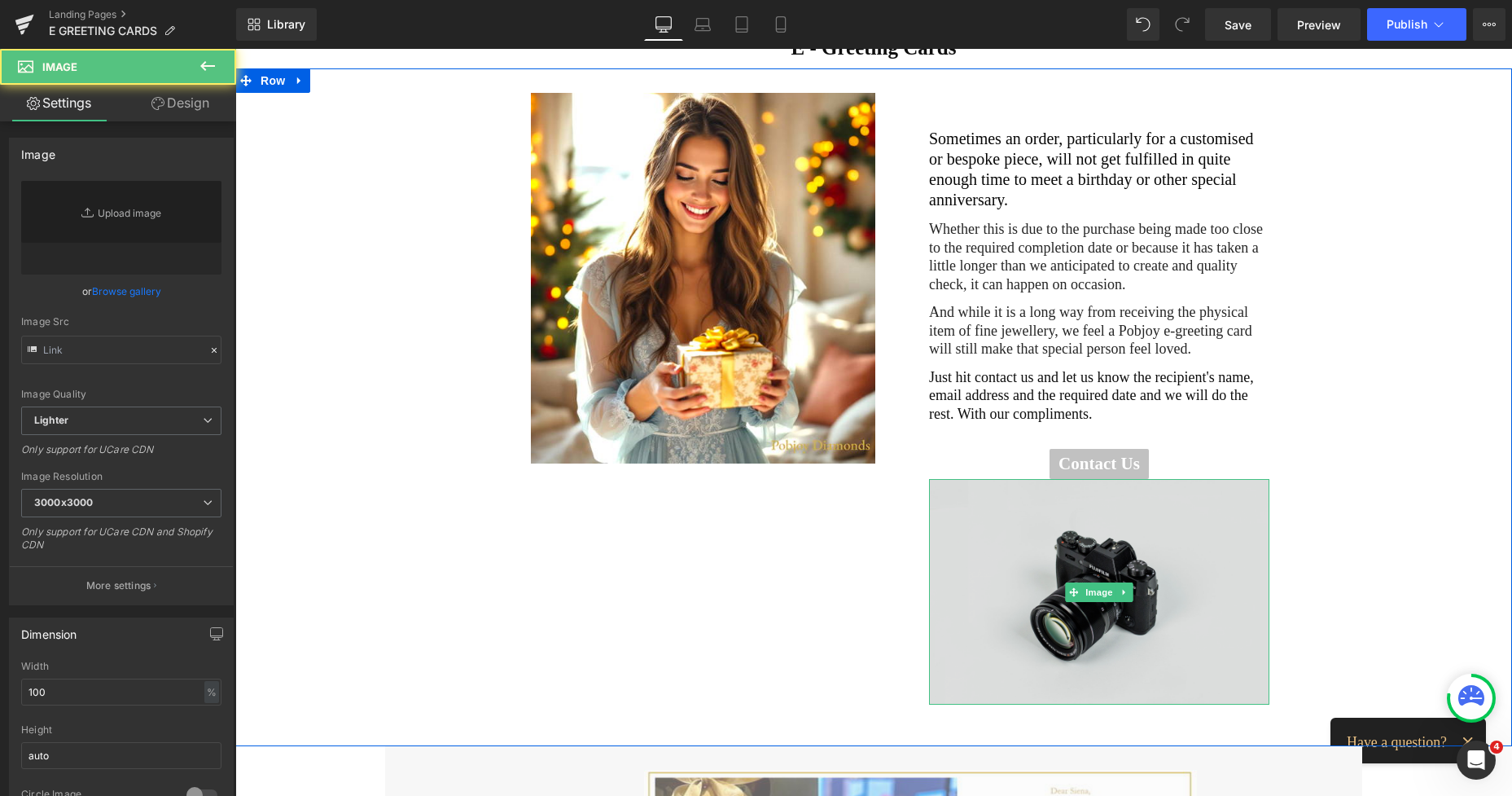
type input "//[DOMAIN_NAME][URL]"
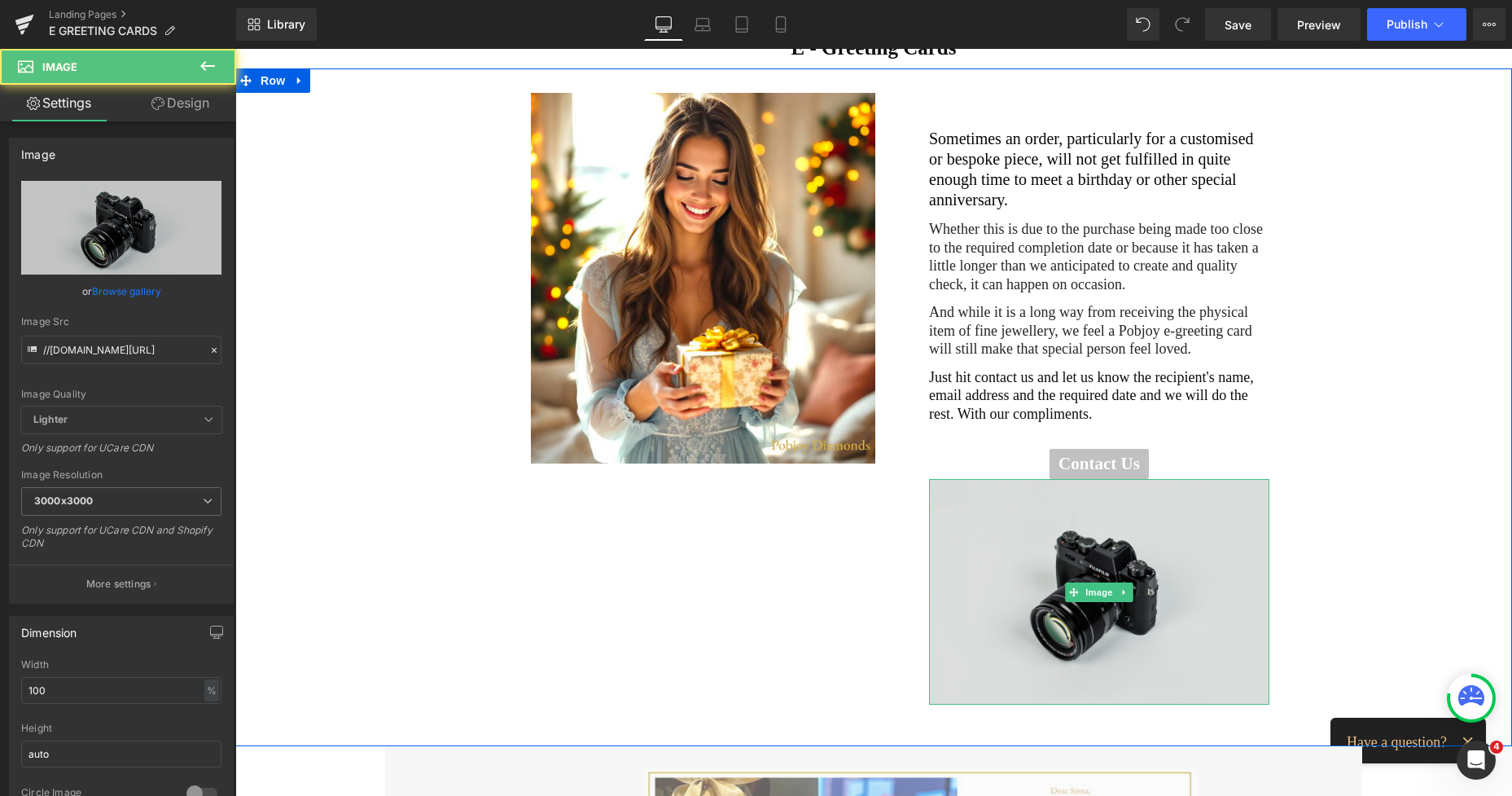
click at [998, 493] on img at bounding box center [1098, 592] width 340 height 225
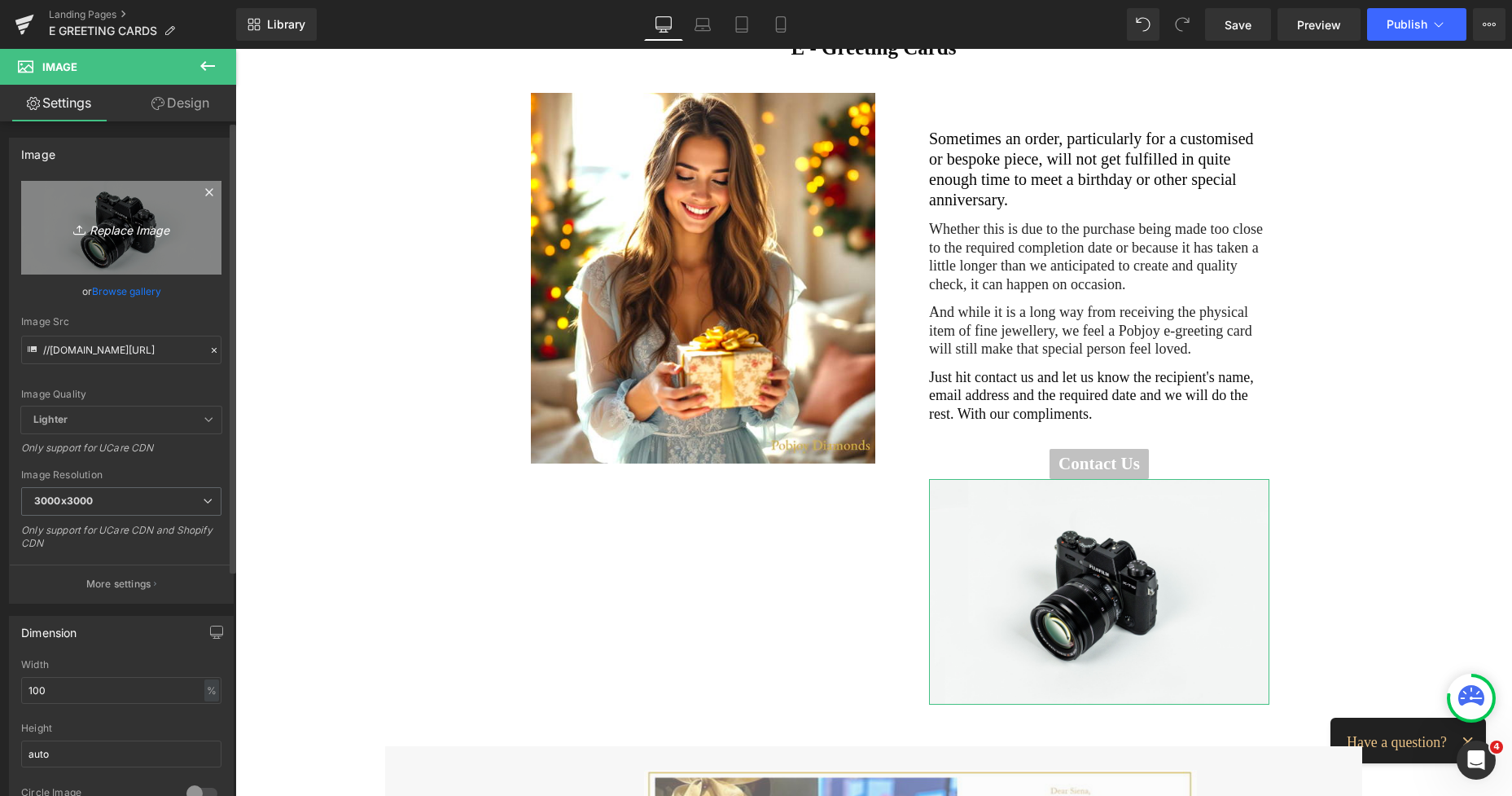
click at [128, 235] on icon "Replace Image" at bounding box center [121, 227] width 130 height 21
type input "C:\fakepath\BlackGoldBag2PobjoyDiamondsa_87f1036c-5a86-4960-882b-08296308bb30.j…"
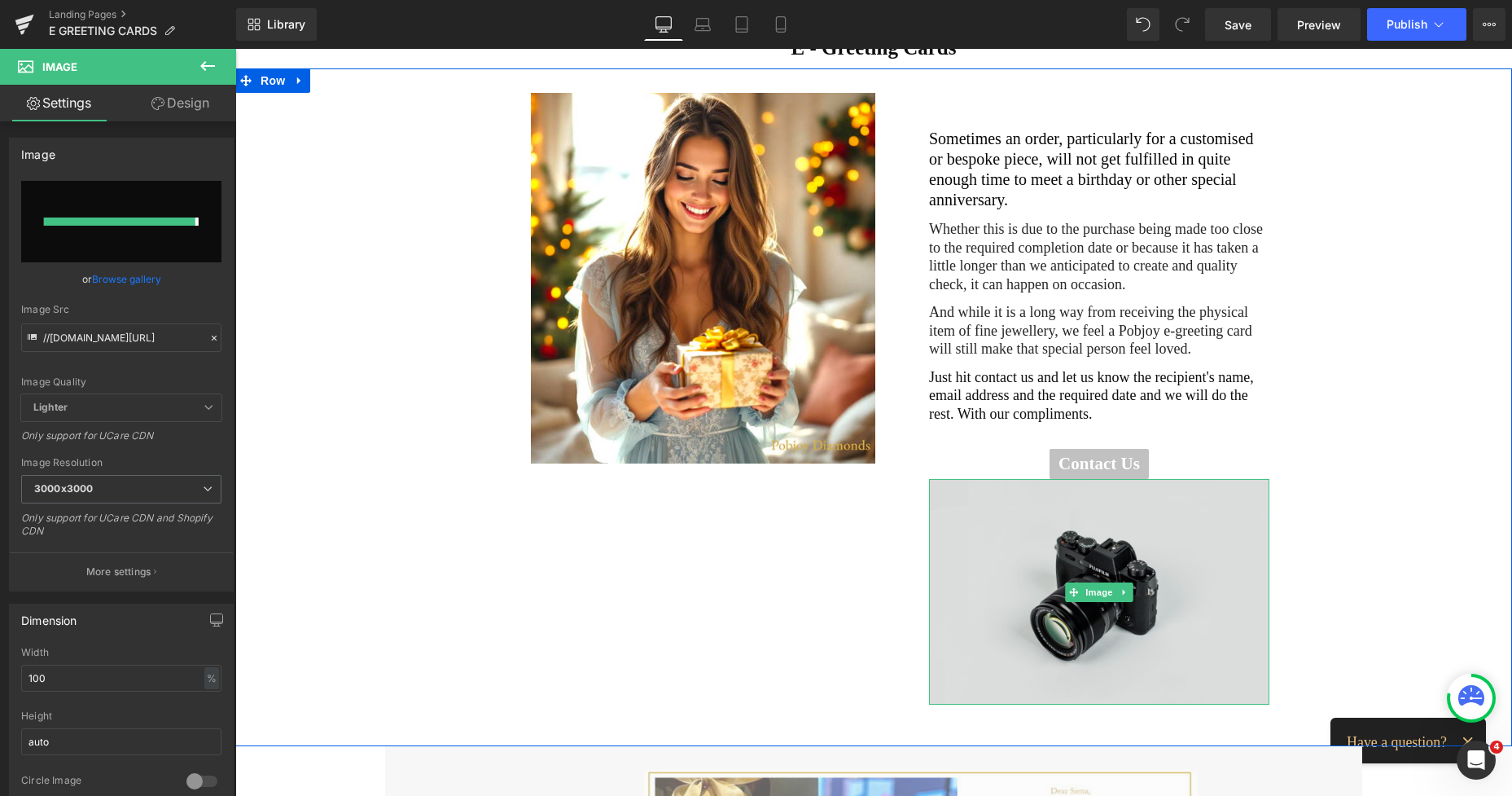
type input "https://ucarecdn.com/decbfd2b-a351-4915-a21a-4486f0003cc1/-/format/auto/-/previ…"
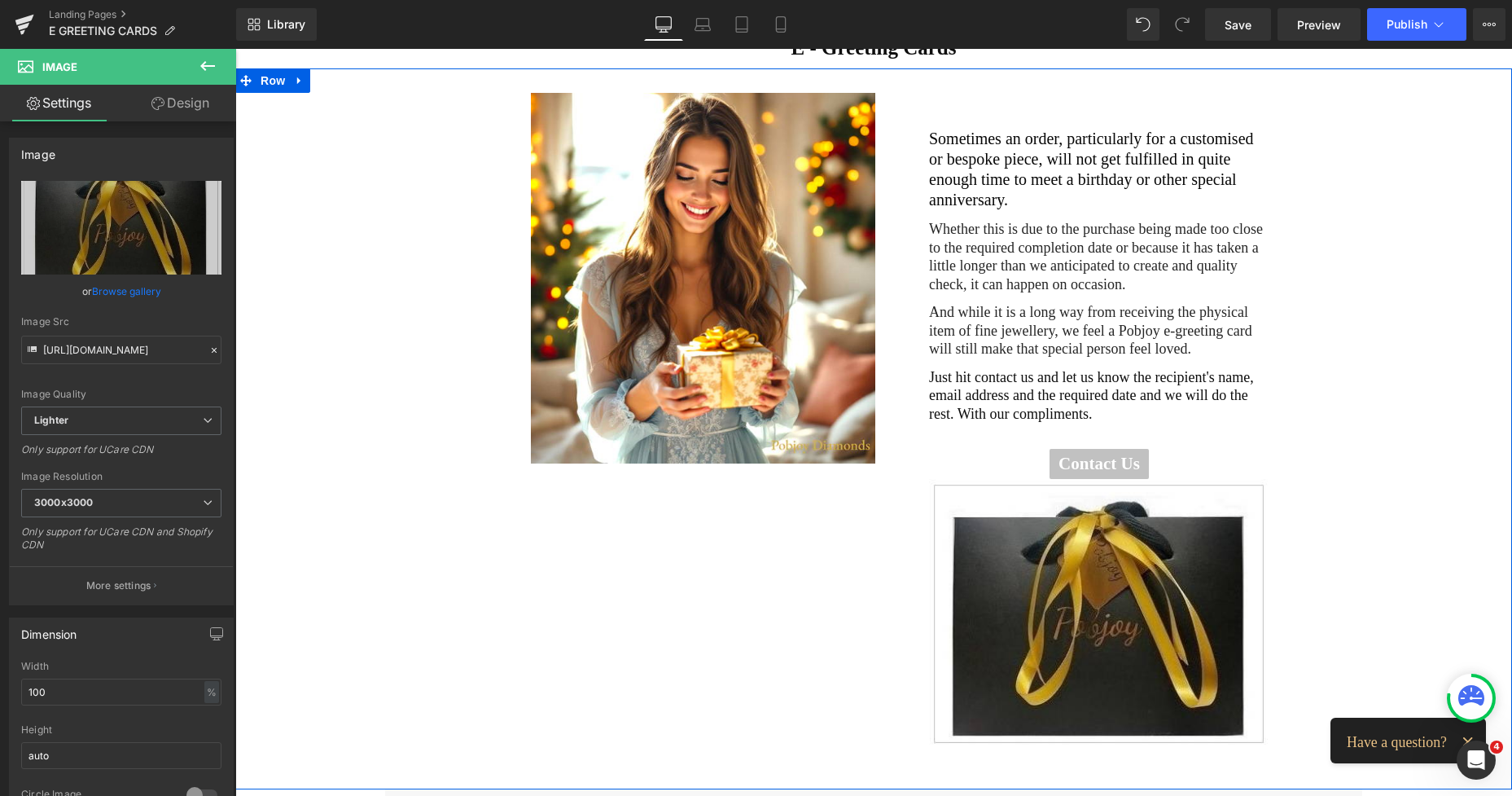
click at [956, 157] on h2 "Sometimes an order, particularly for a customised or bespoke piece, will not ge…" at bounding box center [1098, 169] width 340 height 81
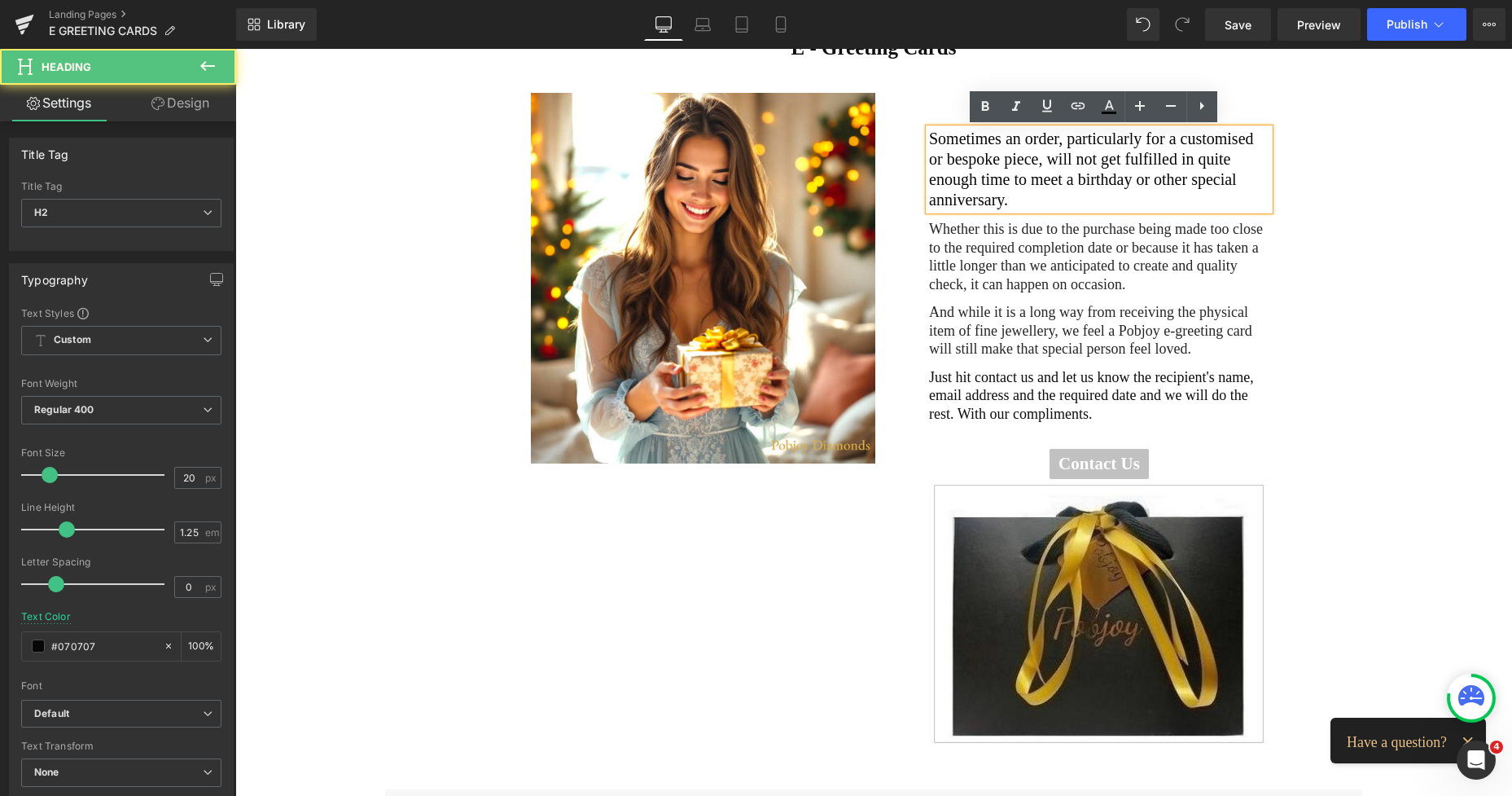
click at [197, 105] on link "Design" at bounding box center [180, 102] width 118 height 36
click at [0, 0] on div "Spacing" at bounding box center [0, 0] width 0 height 0
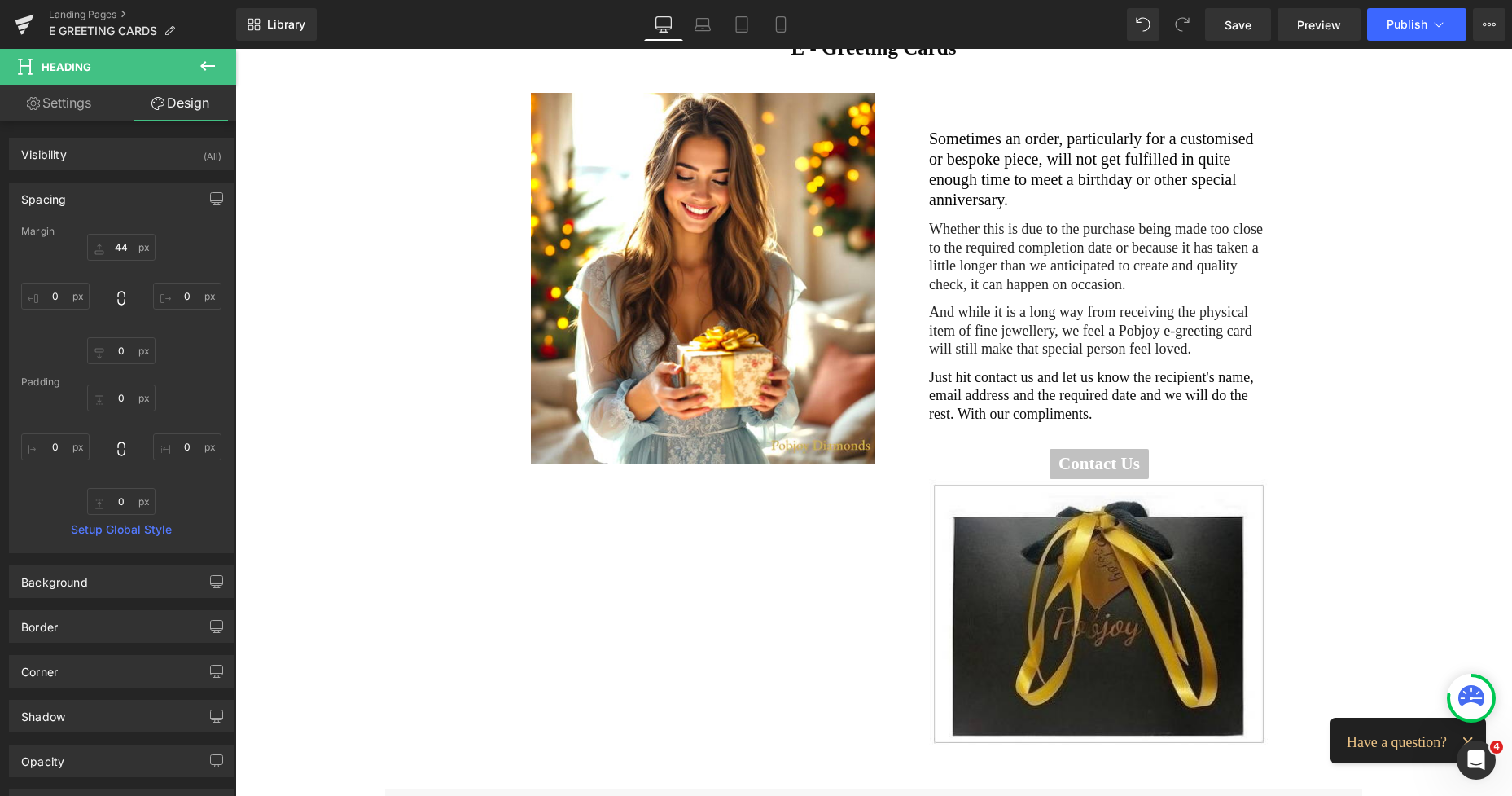
type input "44"
type input "0"
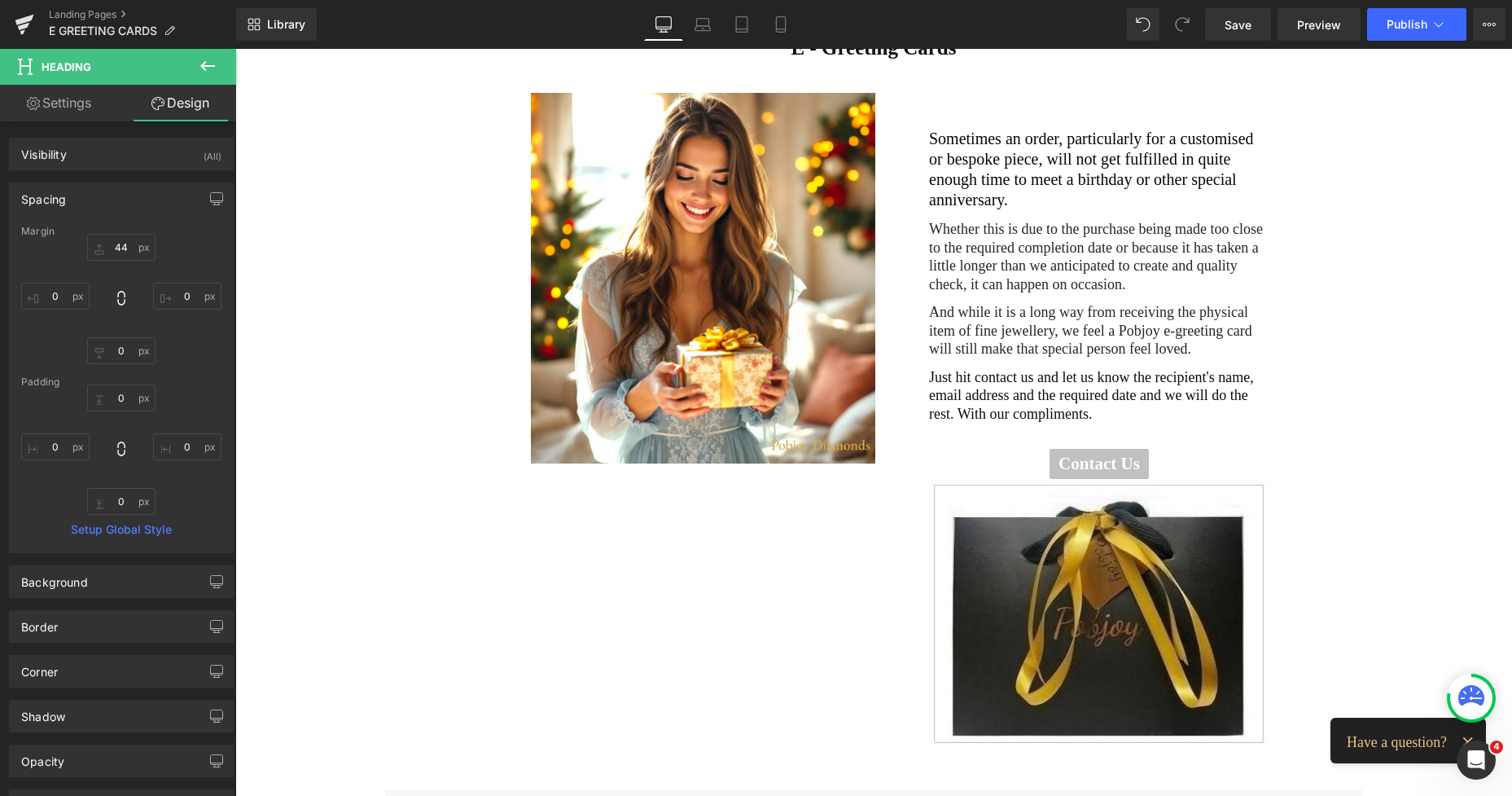
type input "0"
click at [117, 246] on input "44" at bounding box center [122, 246] width 69 height 26
type input "22"
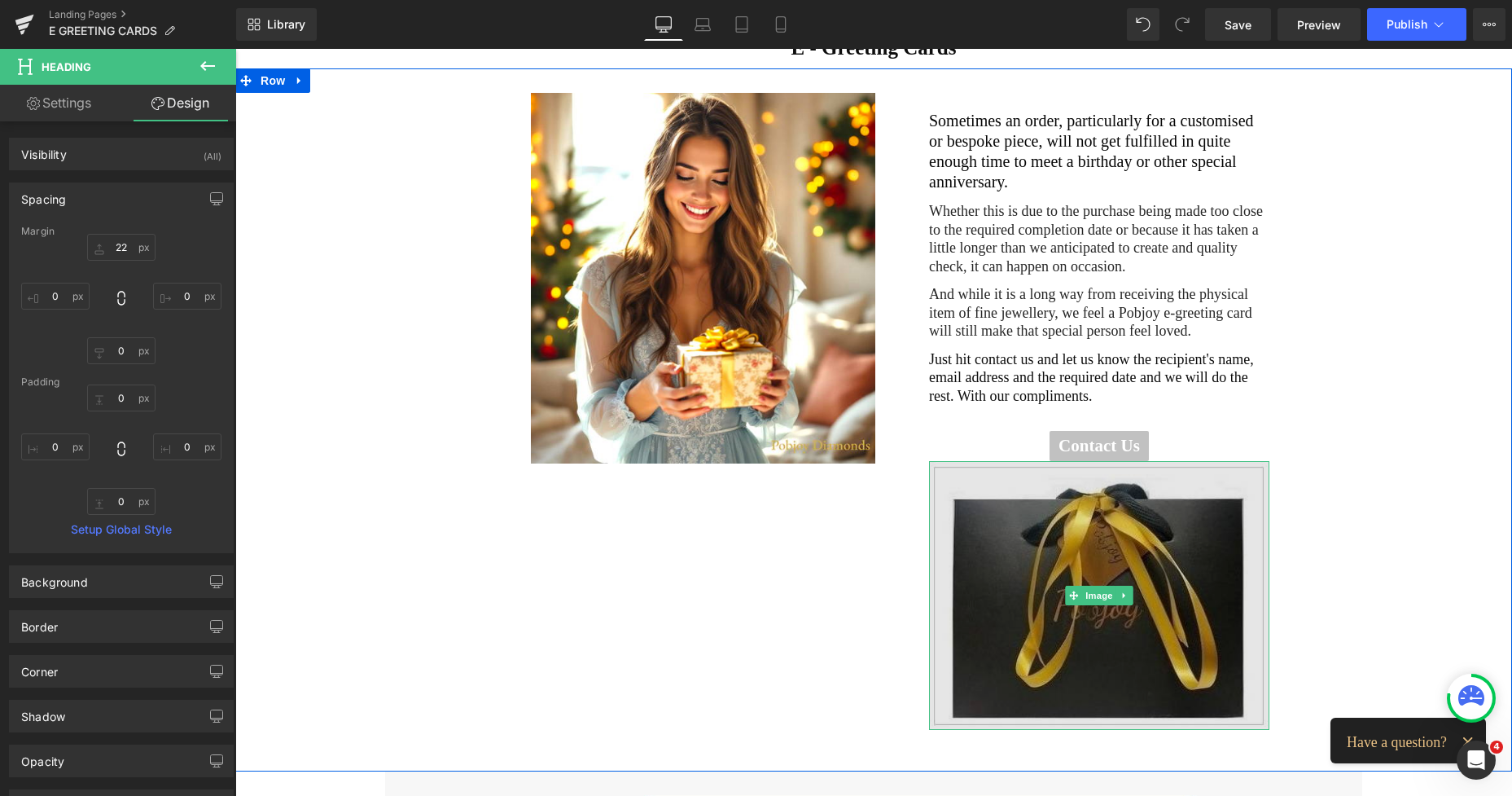
click at [969, 486] on img at bounding box center [1098, 595] width 340 height 269
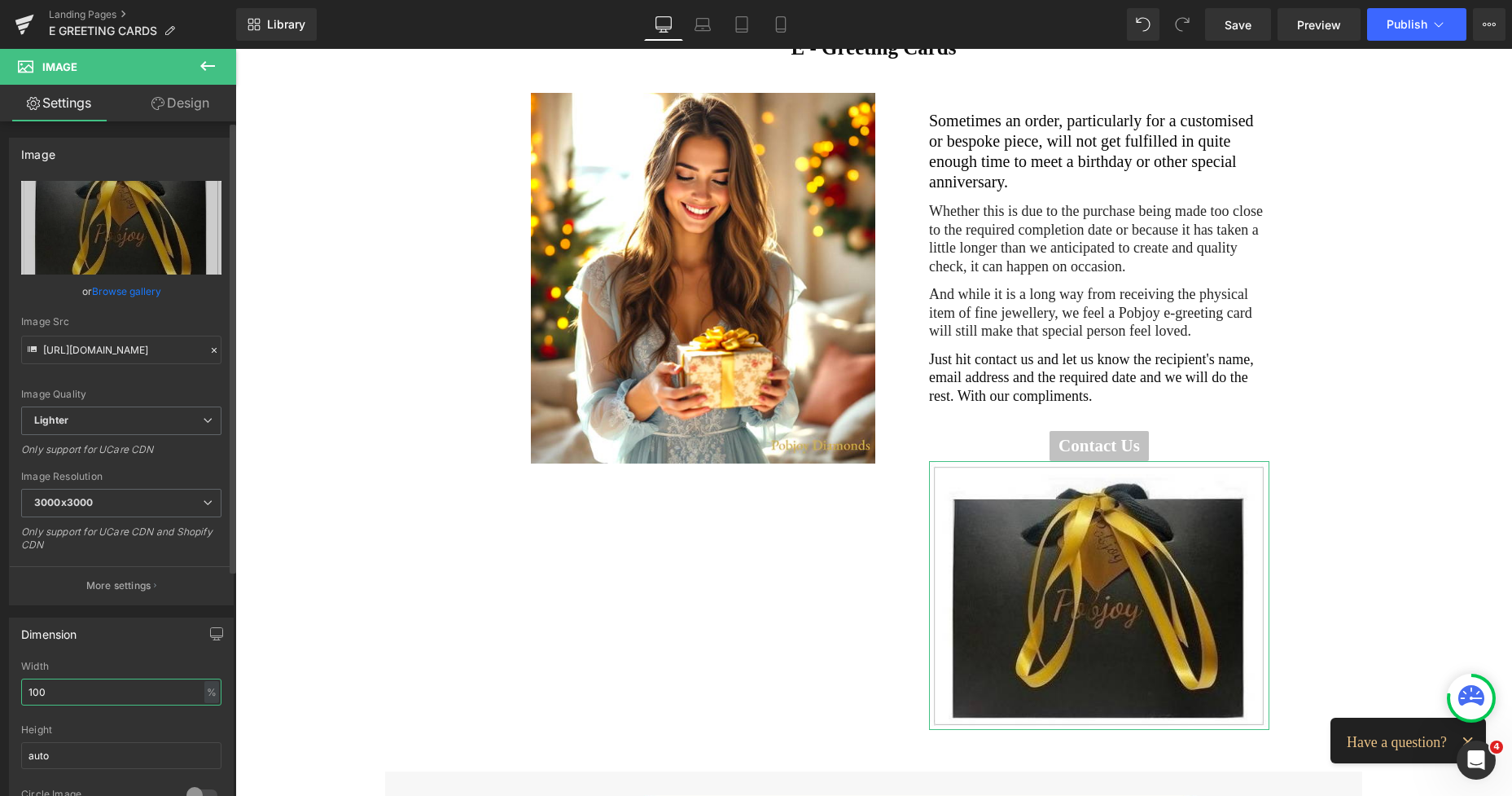
drag, startPoint x: 60, startPoint y: 693, endPoint x: 0, endPoint y: 686, distance: 60.4
click at [0, 686] on div "Dimension 100% Width 100 % % px auto Height auto 0 Circle Image" at bounding box center [122, 715] width 243 height 220
type input "65"
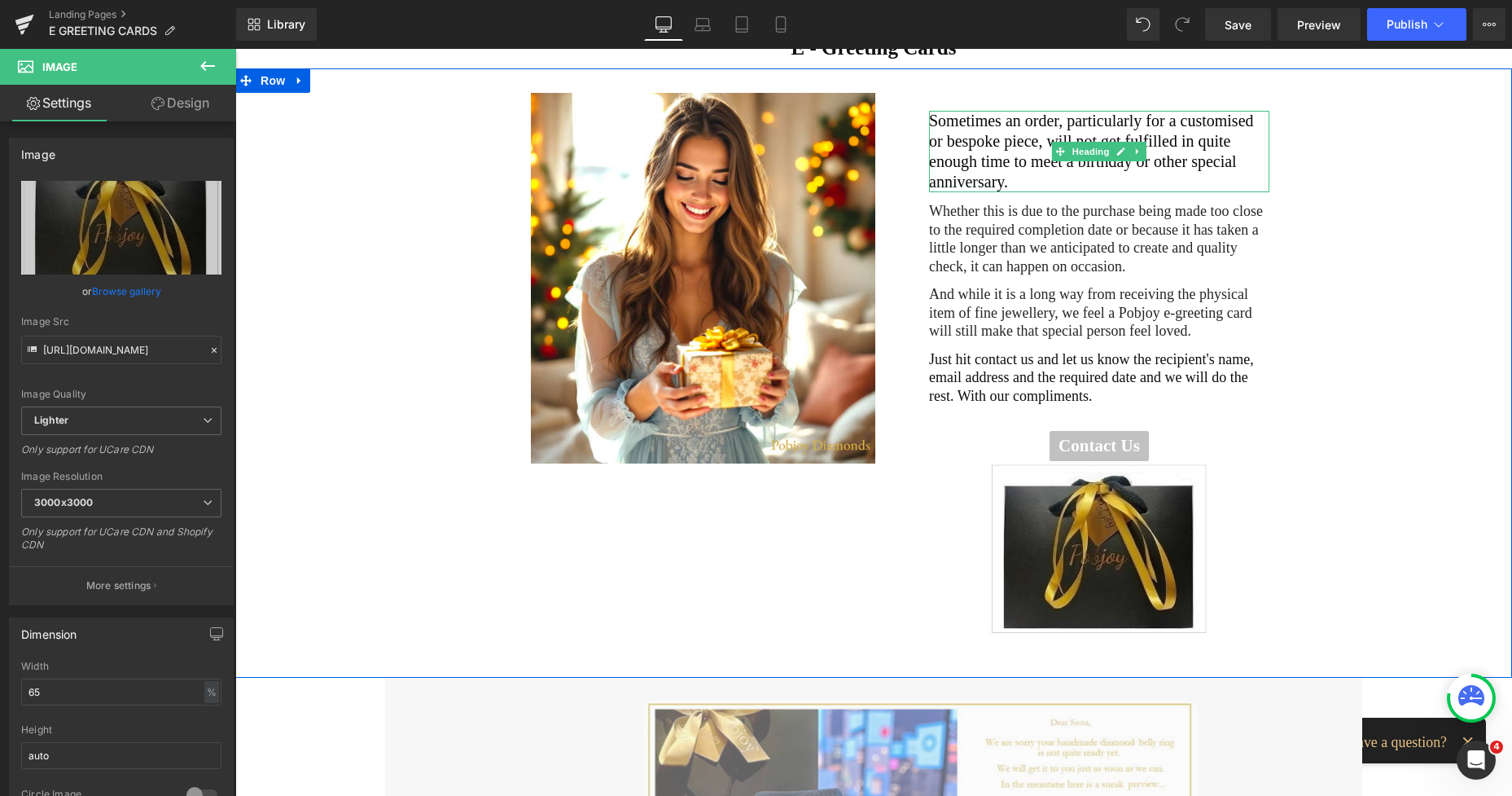
click at [999, 131] on h2 "Sometimes an order, particularly for a customised or bespoke piece, will not ge…" at bounding box center [1098, 151] width 340 height 81
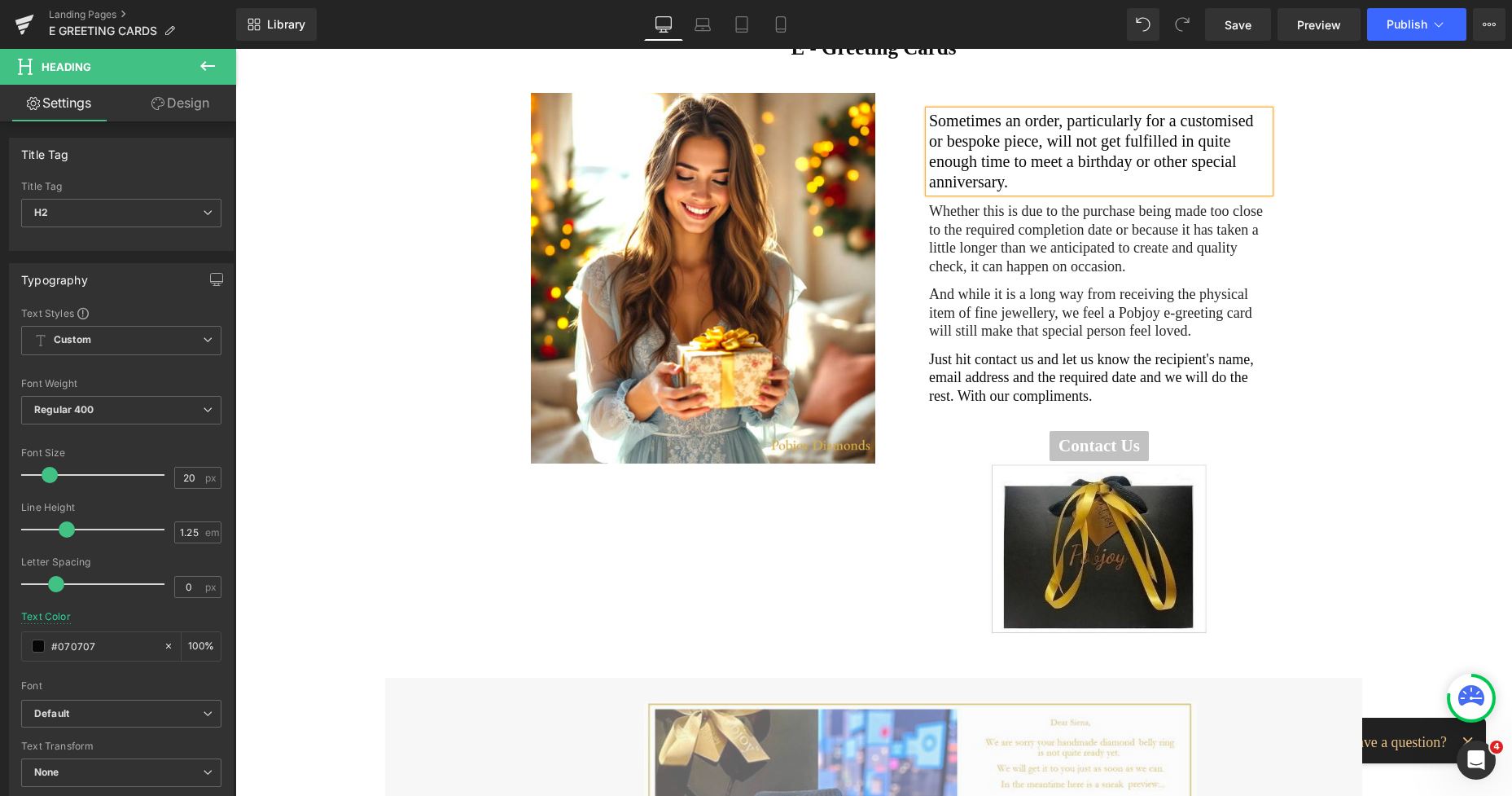
click at [180, 102] on link "Design" at bounding box center [180, 102] width 118 height 36
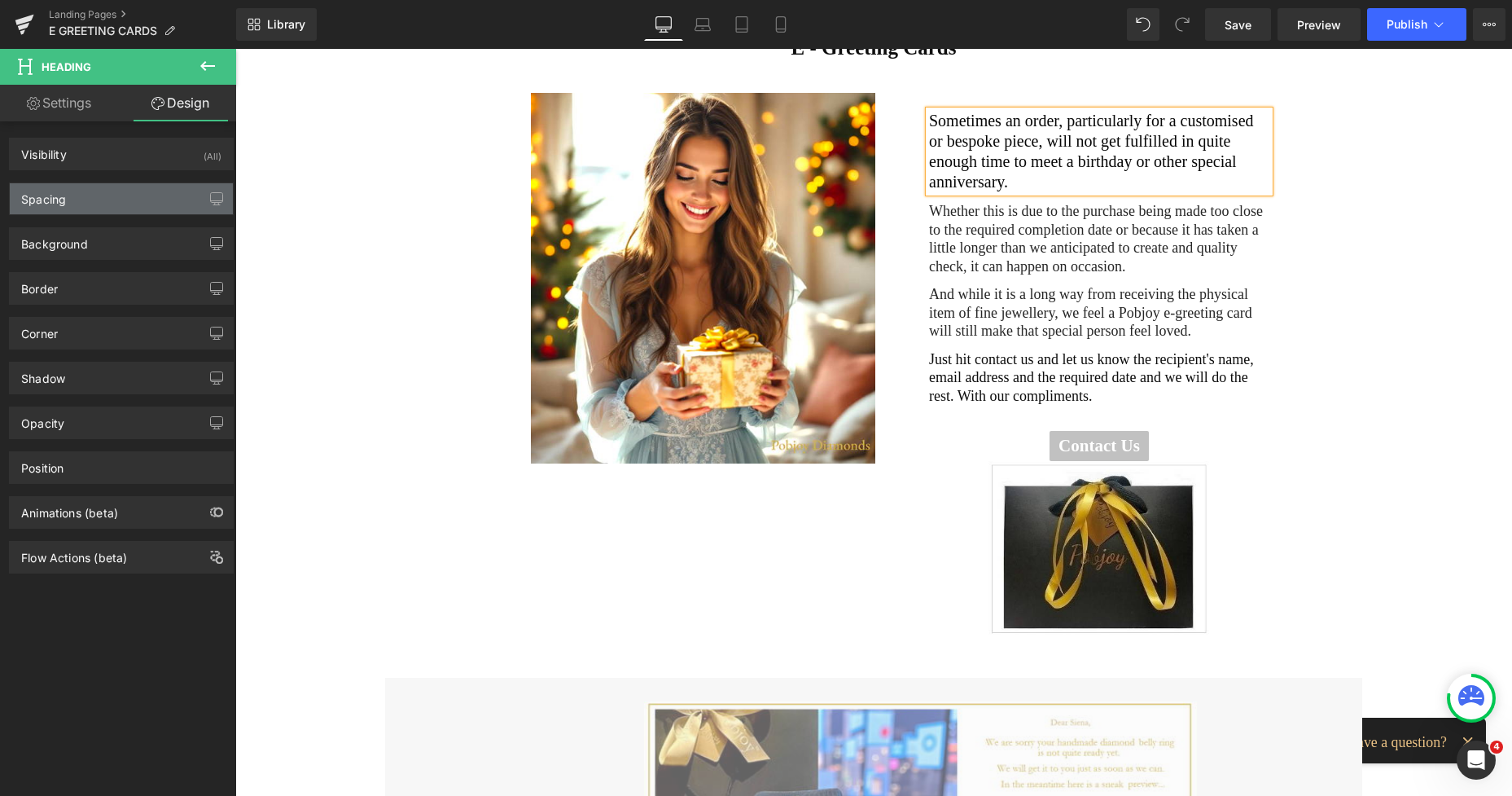
click at [77, 202] on div "Spacing" at bounding box center [122, 199] width 223 height 31
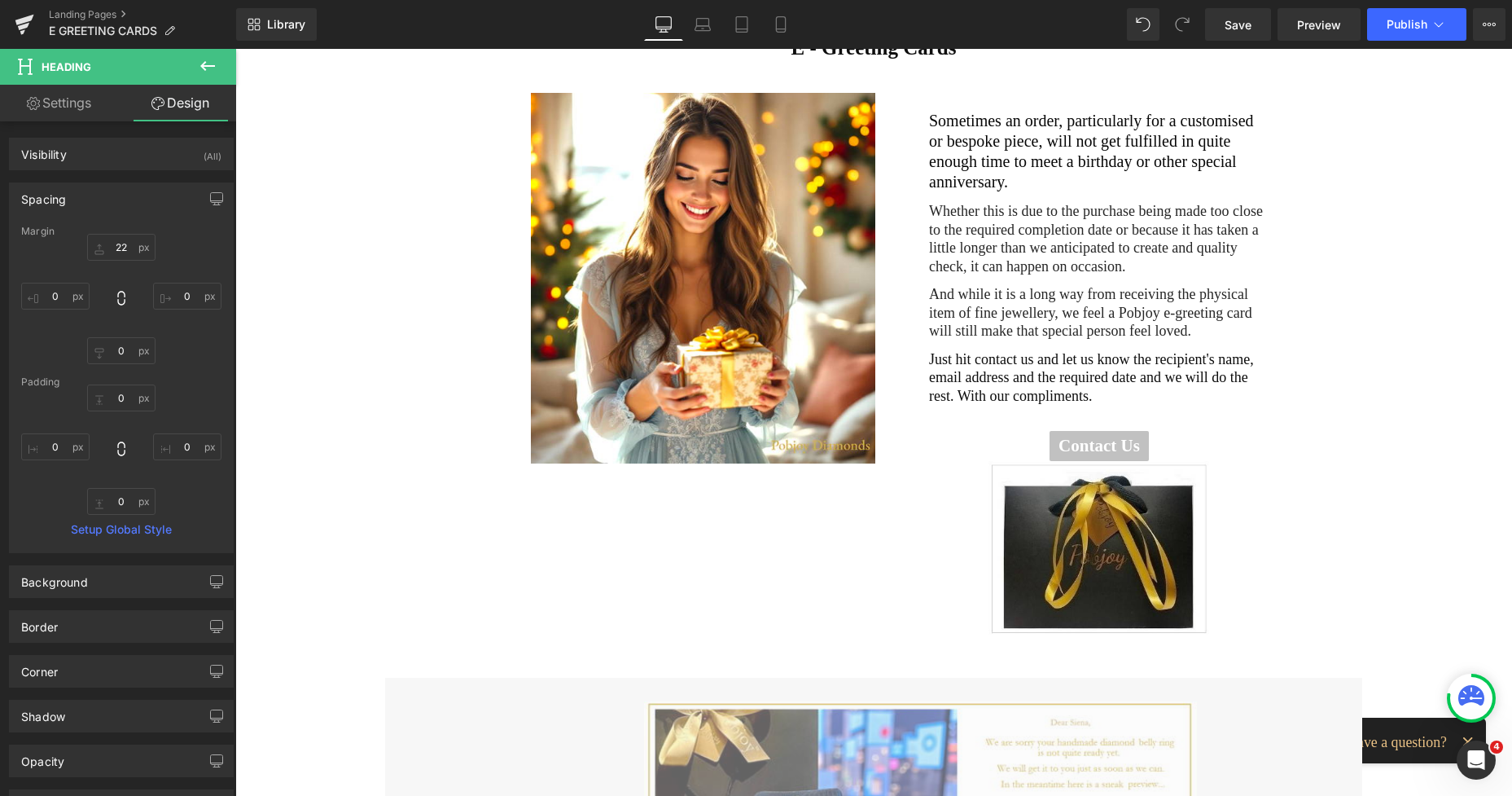
type input "22"
type input "0"
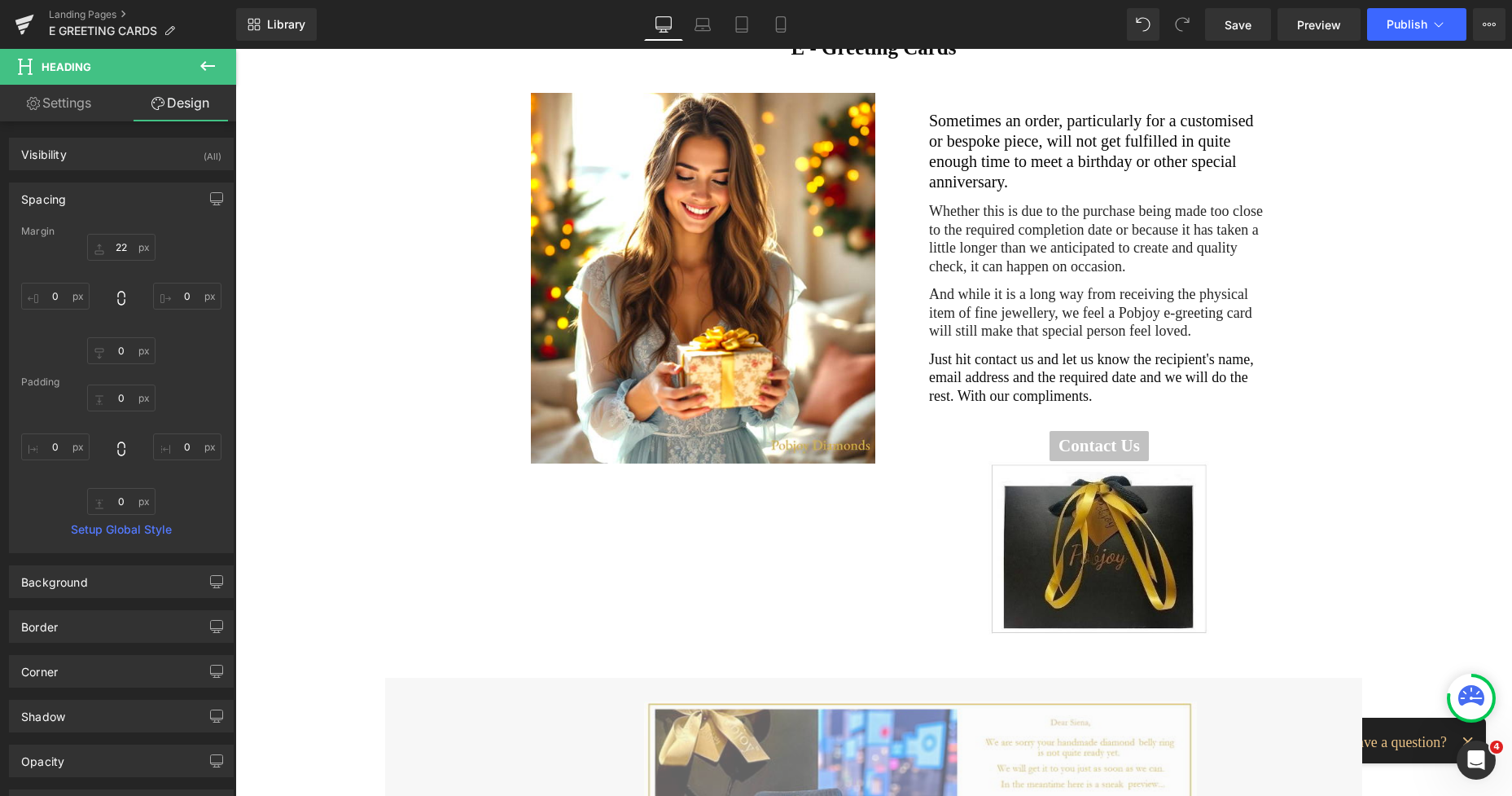
type input "0"
click at [115, 252] on input "22" at bounding box center [122, 246] width 69 height 26
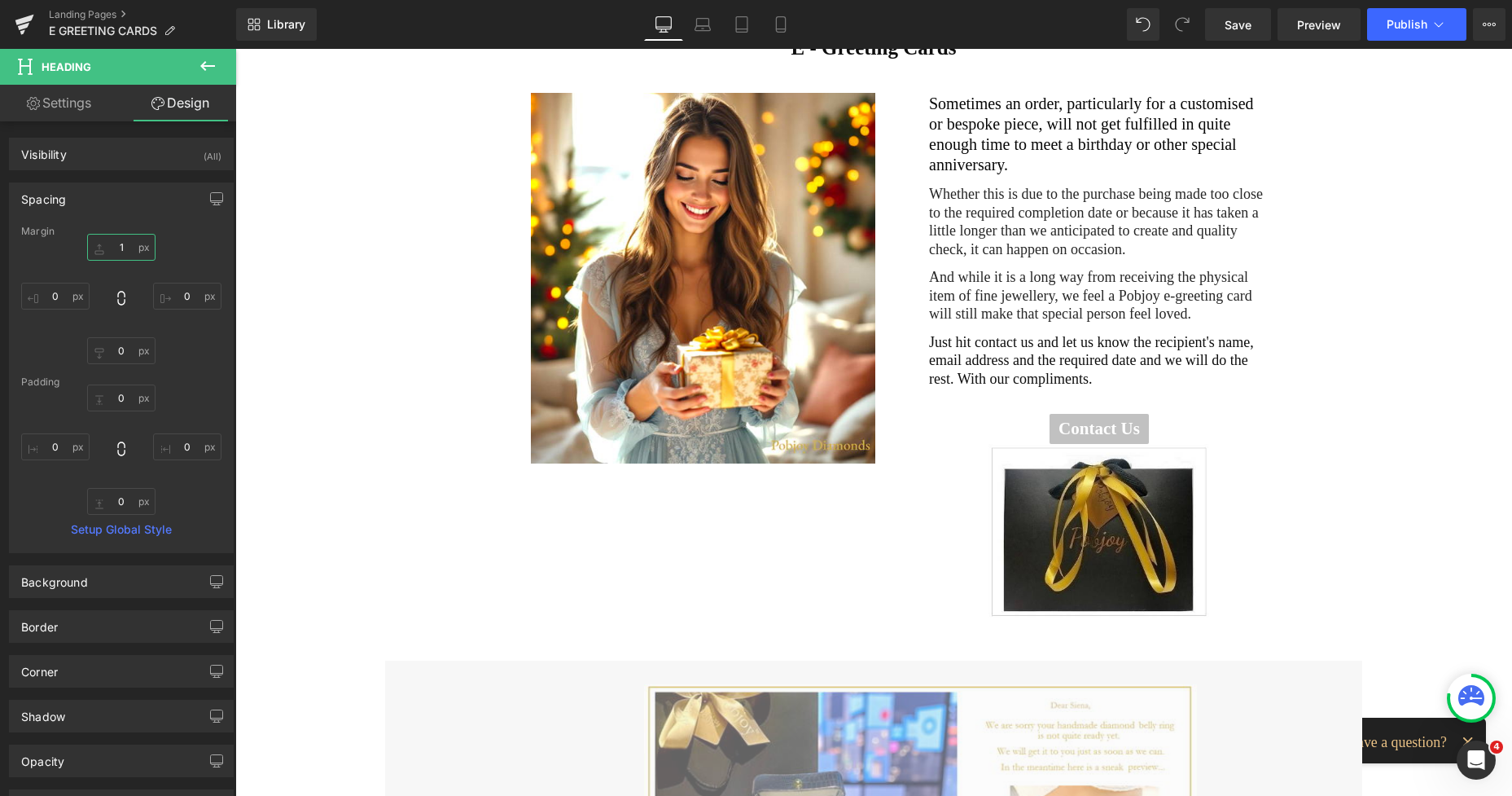
type input "12"
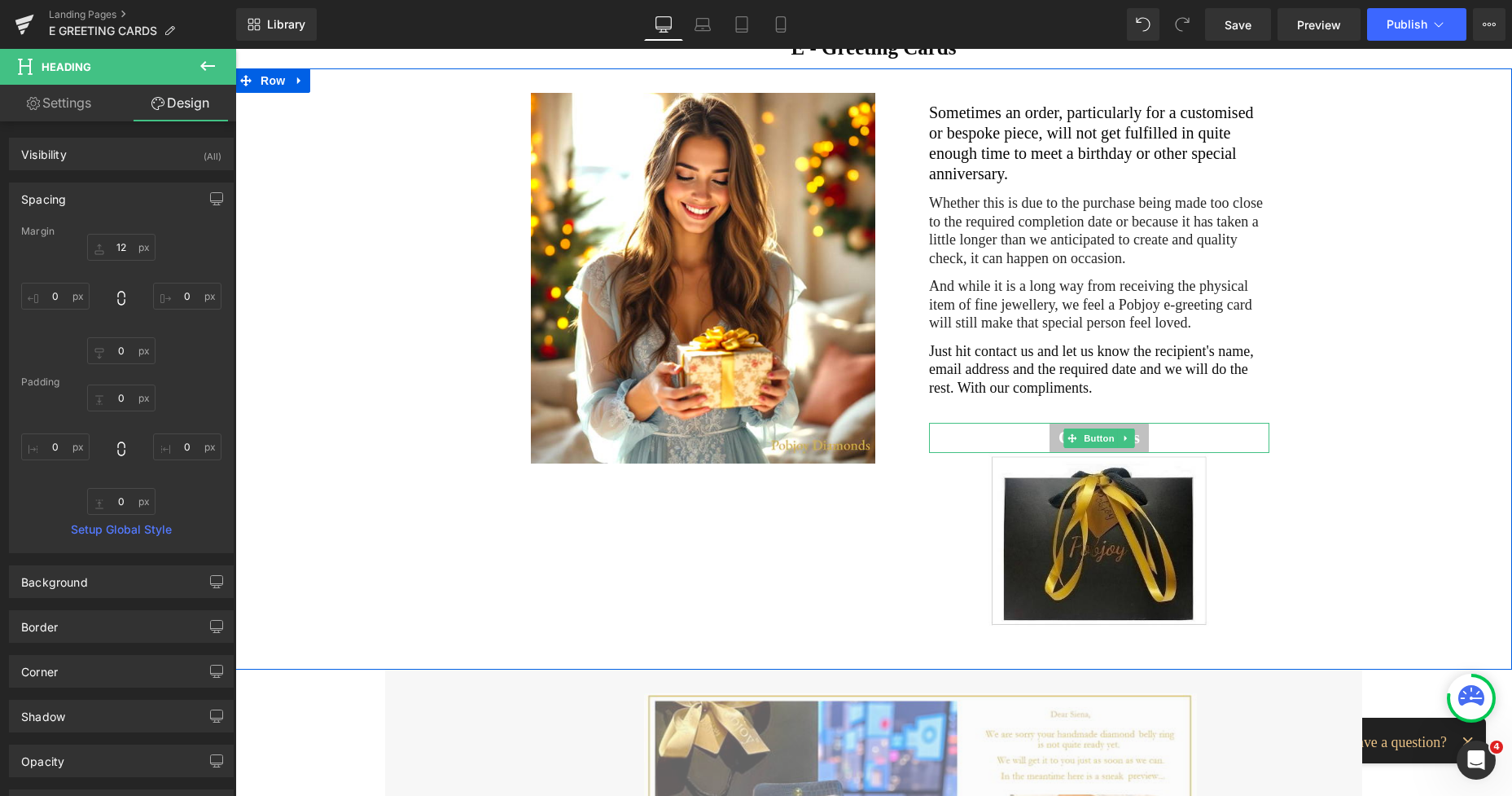
click at [1042, 423] on div "Contact Us" at bounding box center [1098, 437] width 340 height 30
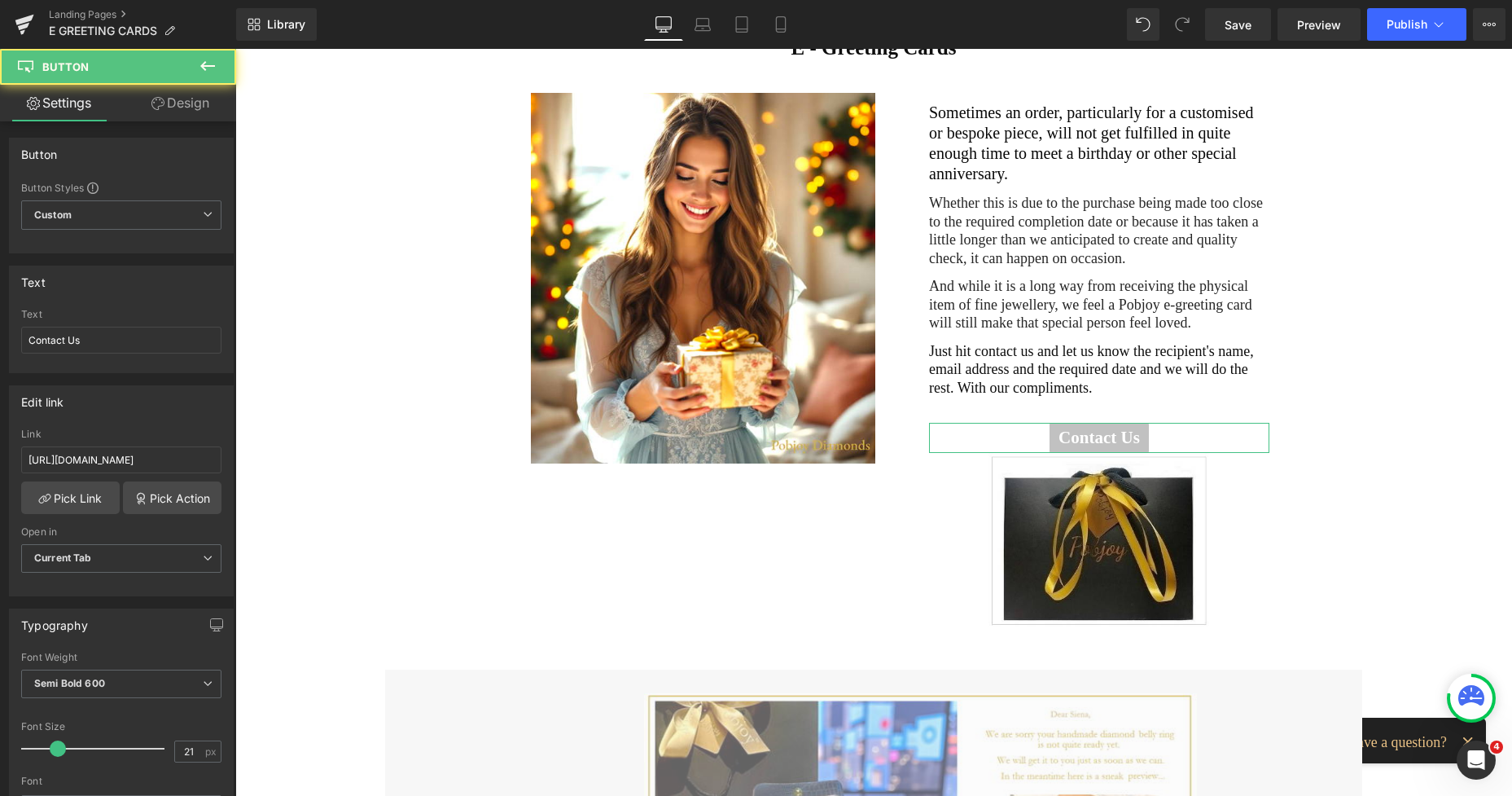
click at [174, 105] on link "Design" at bounding box center [180, 102] width 118 height 36
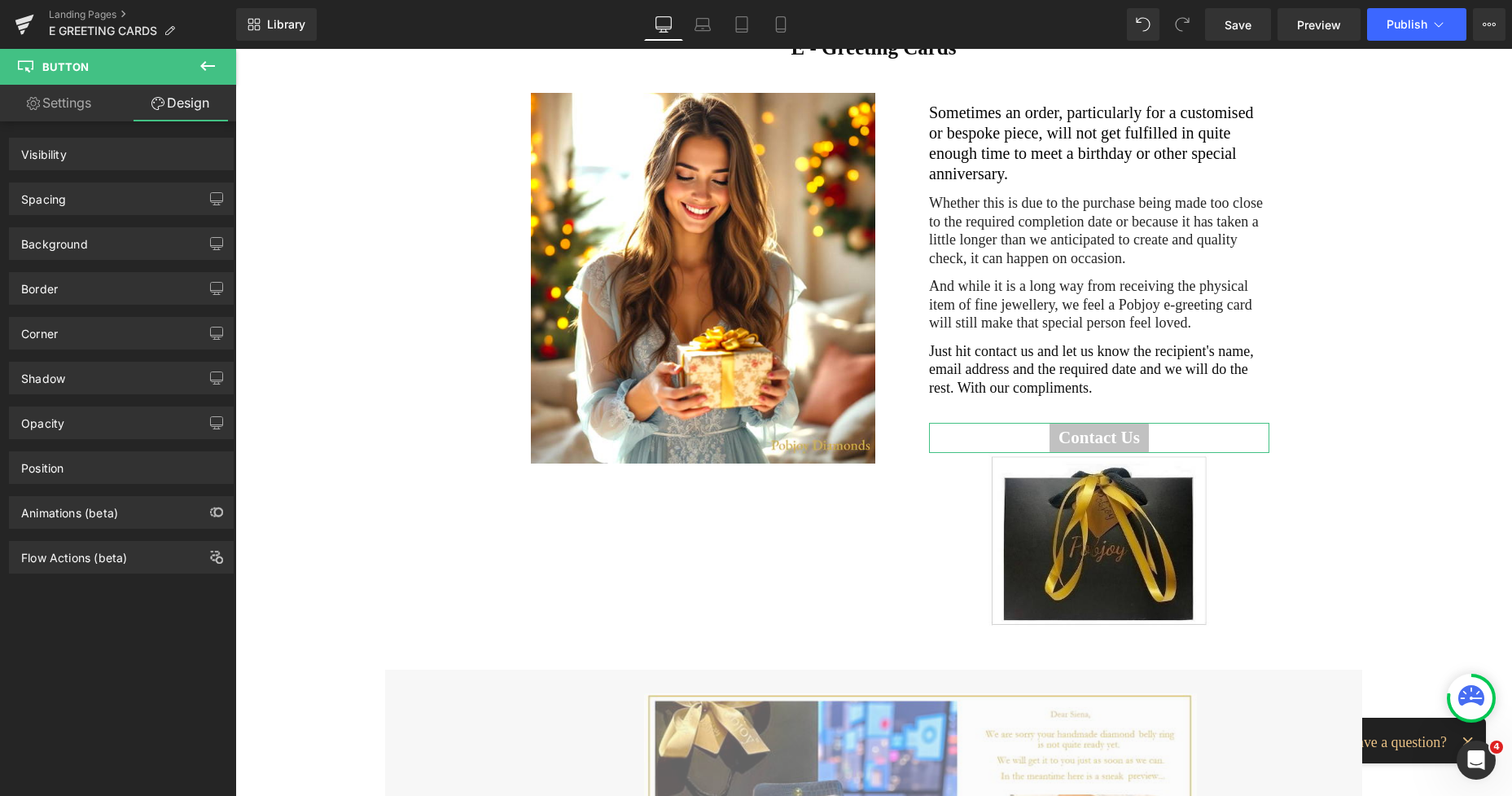
click at [75, 190] on div "Spacing" at bounding box center [122, 199] width 223 height 31
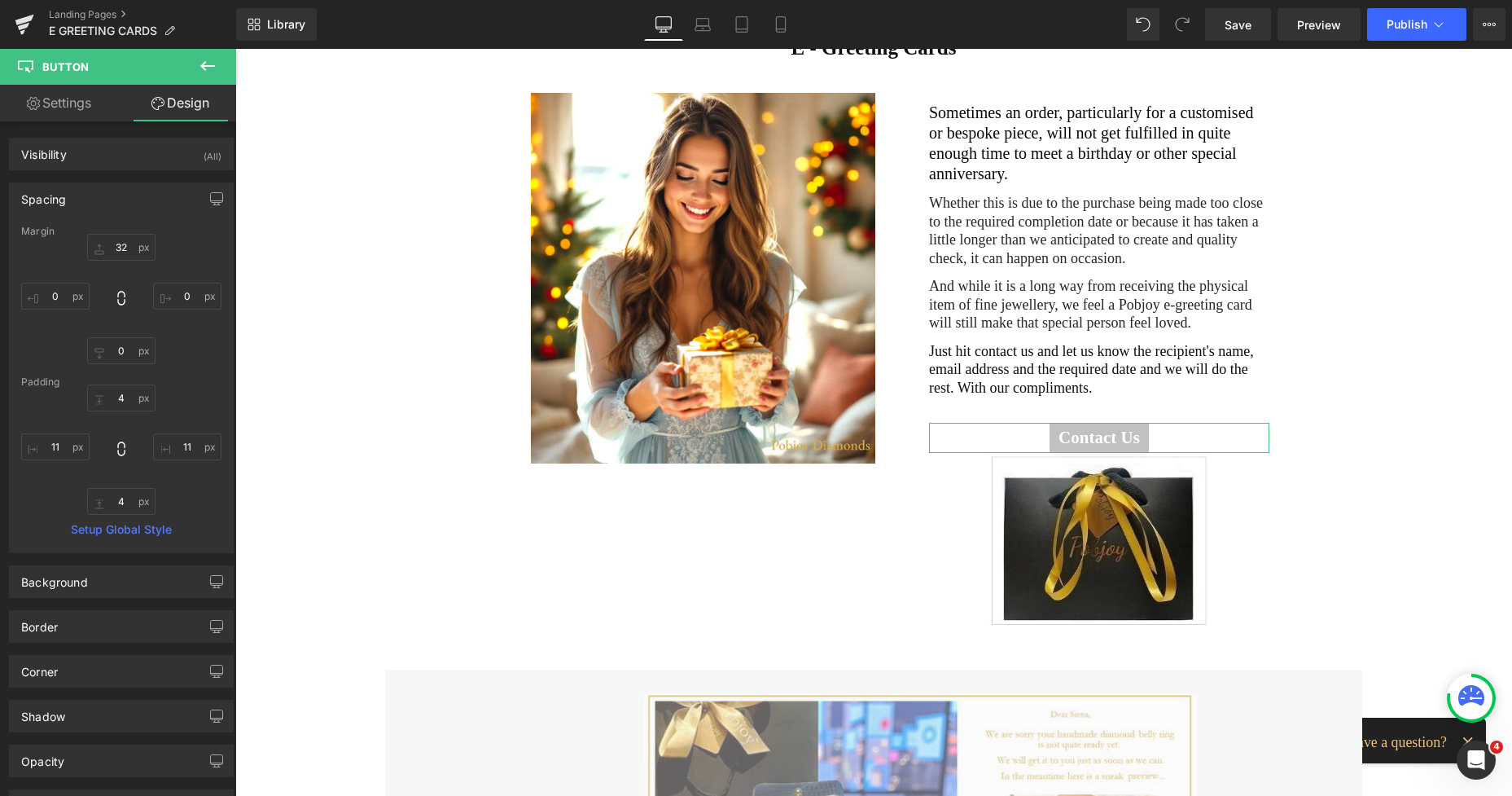
type input "32"
type input "0"
type input "4"
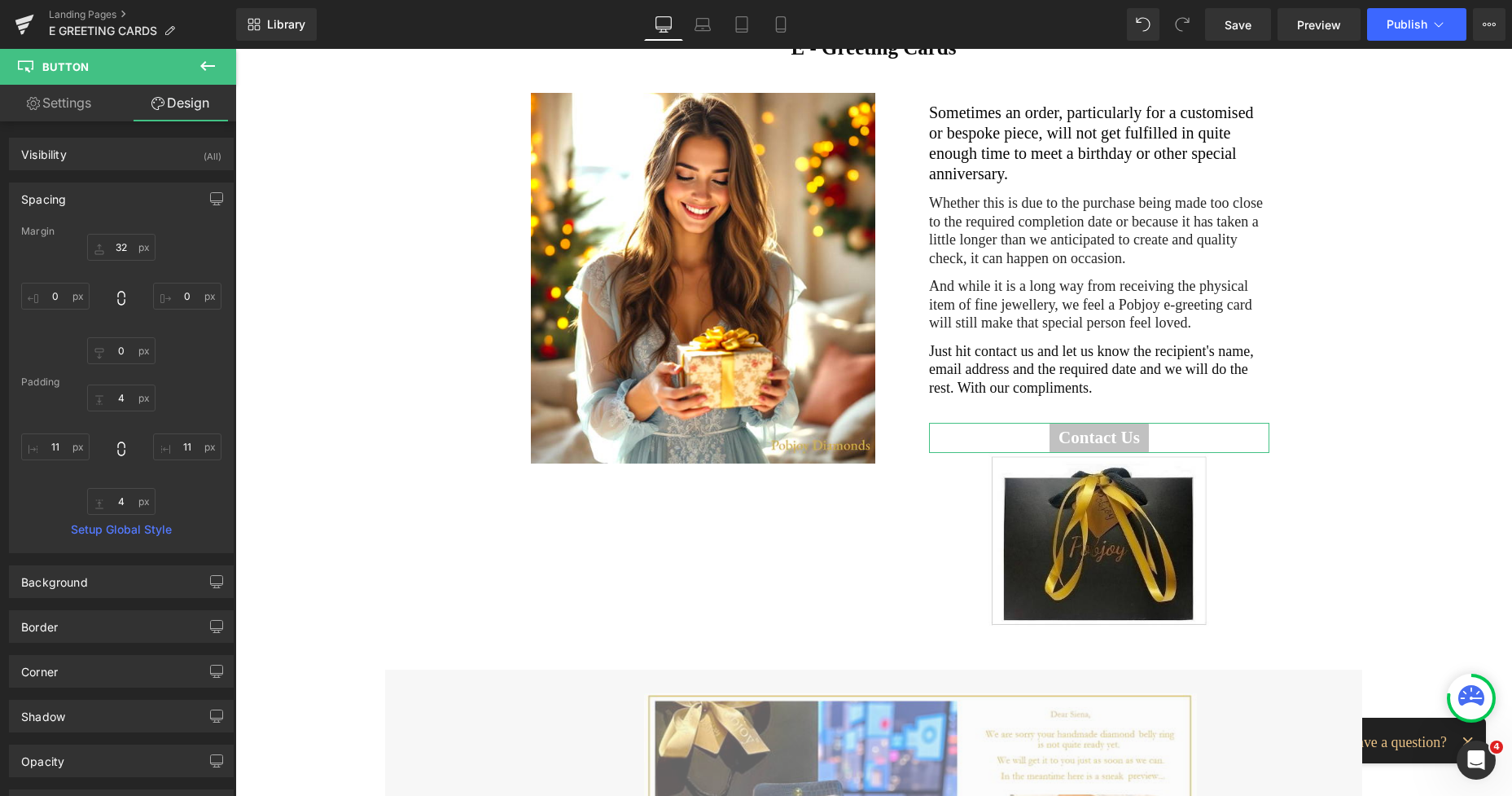
type input "11"
type input "4"
type input "11"
click at [109, 243] on input "32" at bounding box center [122, 246] width 69 height 26
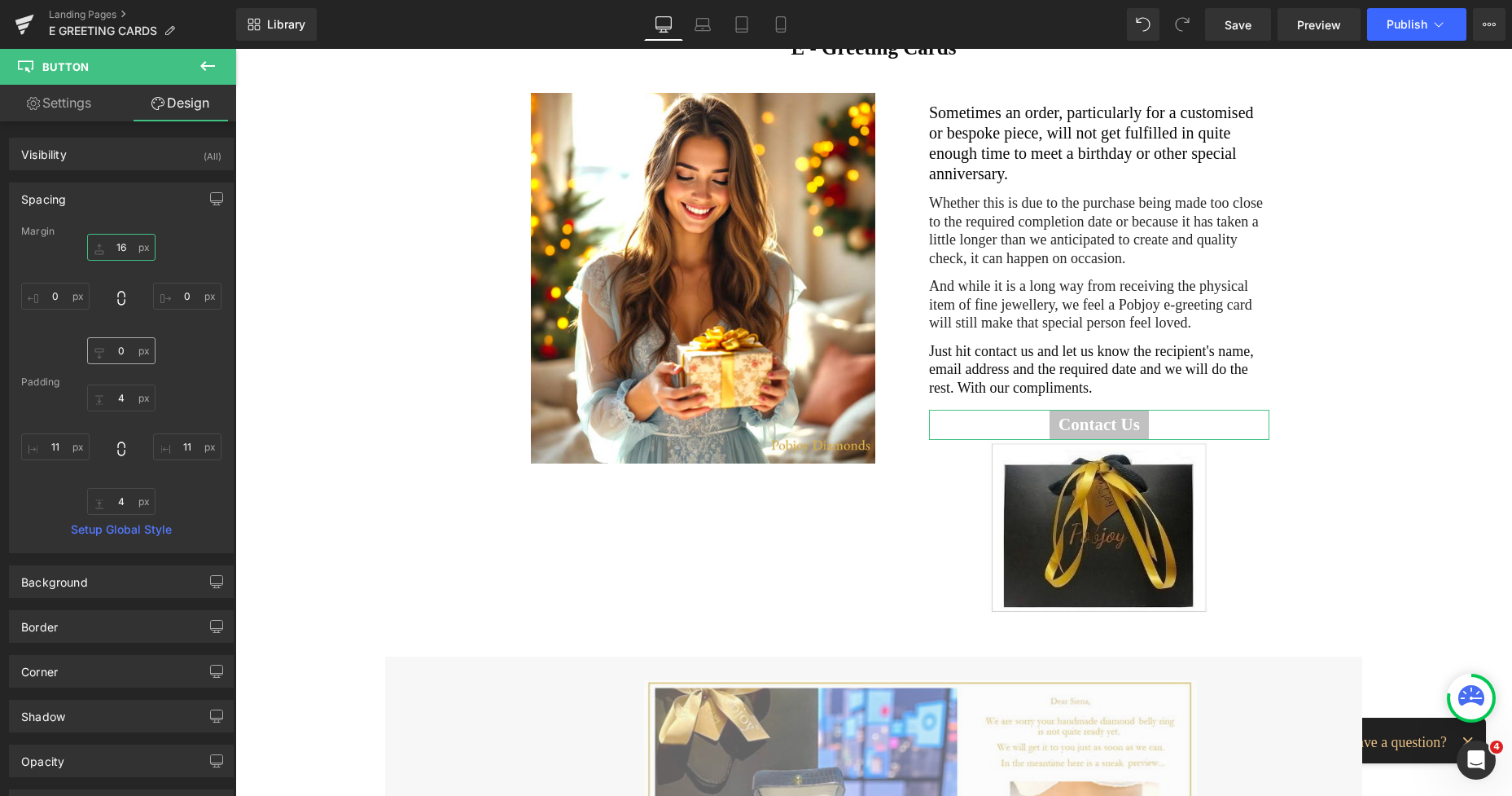
type input "16"
click at [114, 345] on input "0" at bounding box center [122, 350] width 69 height 26
type input "12"
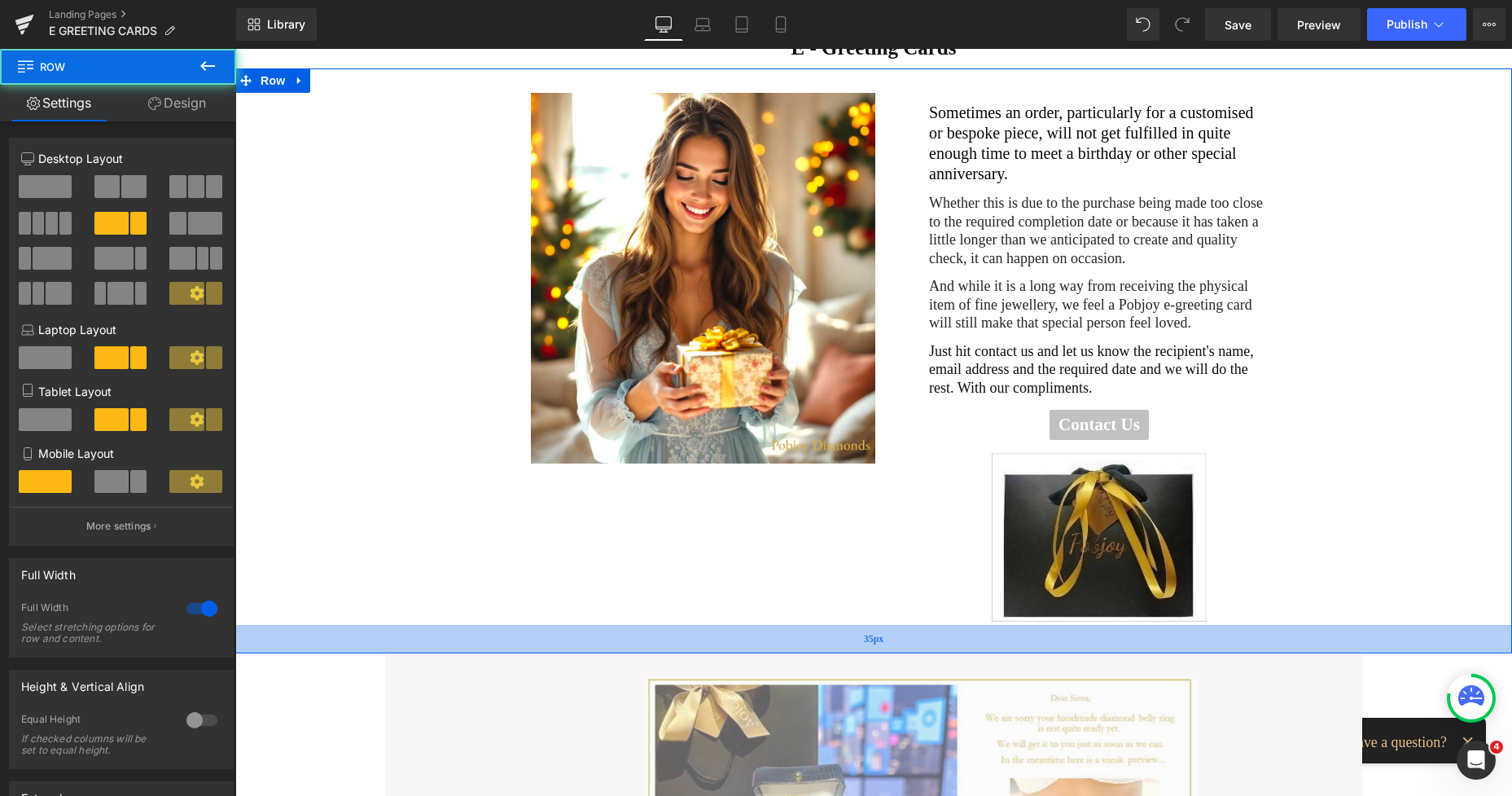
drag, startPoint x: 1004, startPoint y: 638, endPoint x: 992, endPoint y: 624, distance: 18.4
click at [992, 624] on div "35px" at bounding box center [873, 638] width 1277 height 28
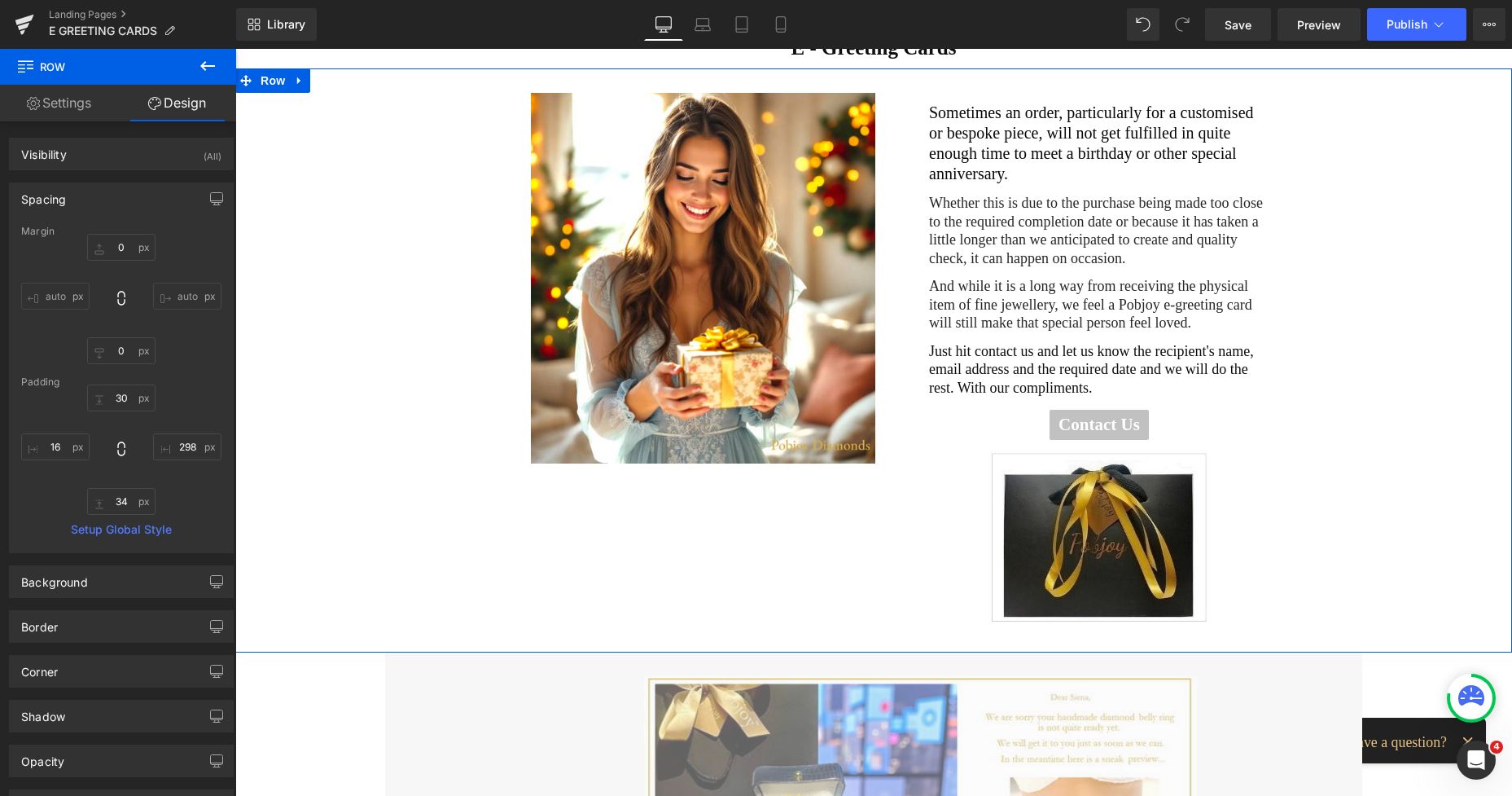
click at [1327, 409] on div "Image Sometimes an order, particularly for a customised or bespoke piece, will …" at bounding box center [873, 361] width 1277 height 584
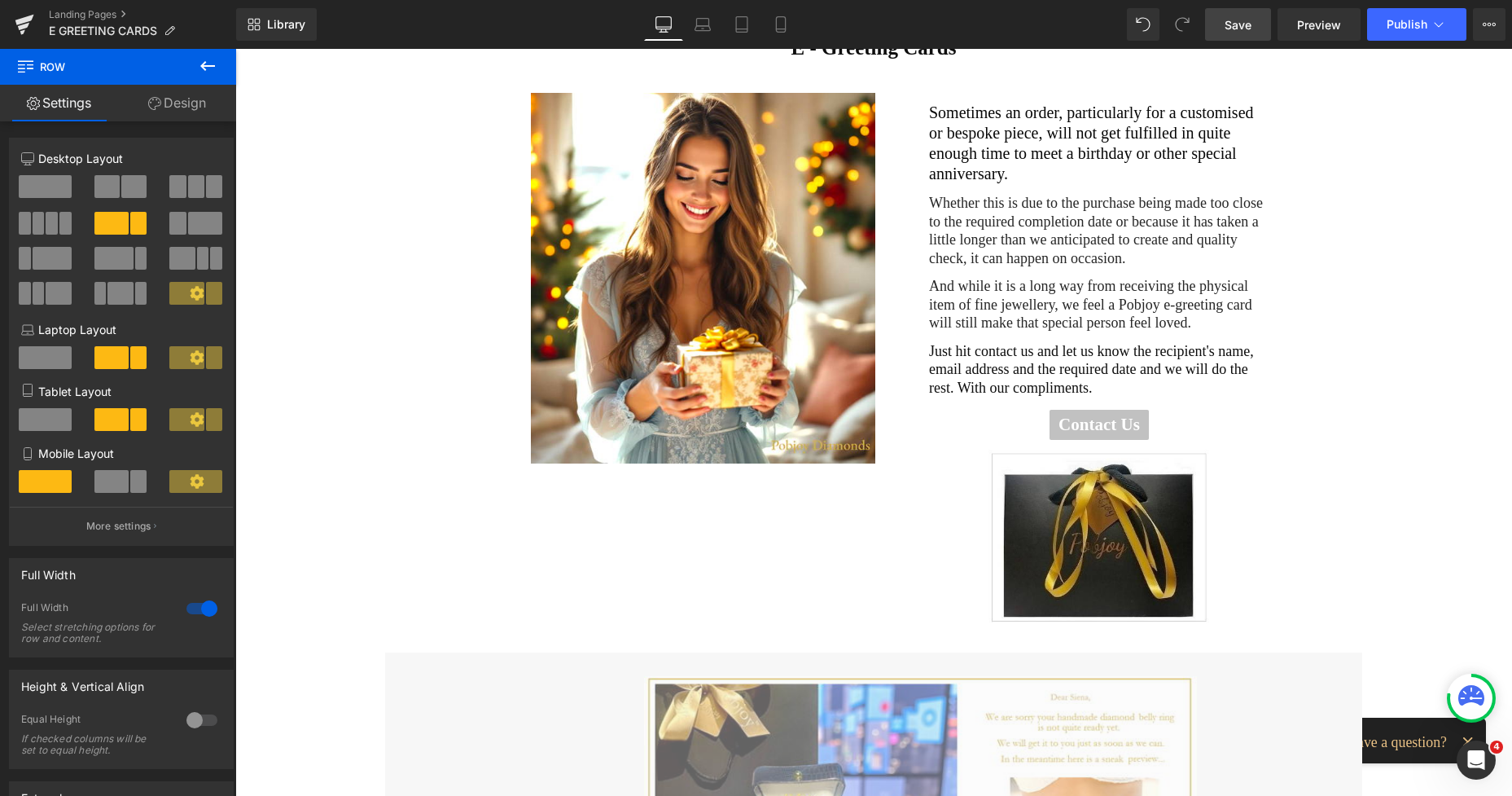
click at [1240, 17] on span "Save" at bounding box center [1238, 25] width 26 height 17
click at [1332, 17] on span "Preview" at bounding box center [1319, 25] width 44 height 17
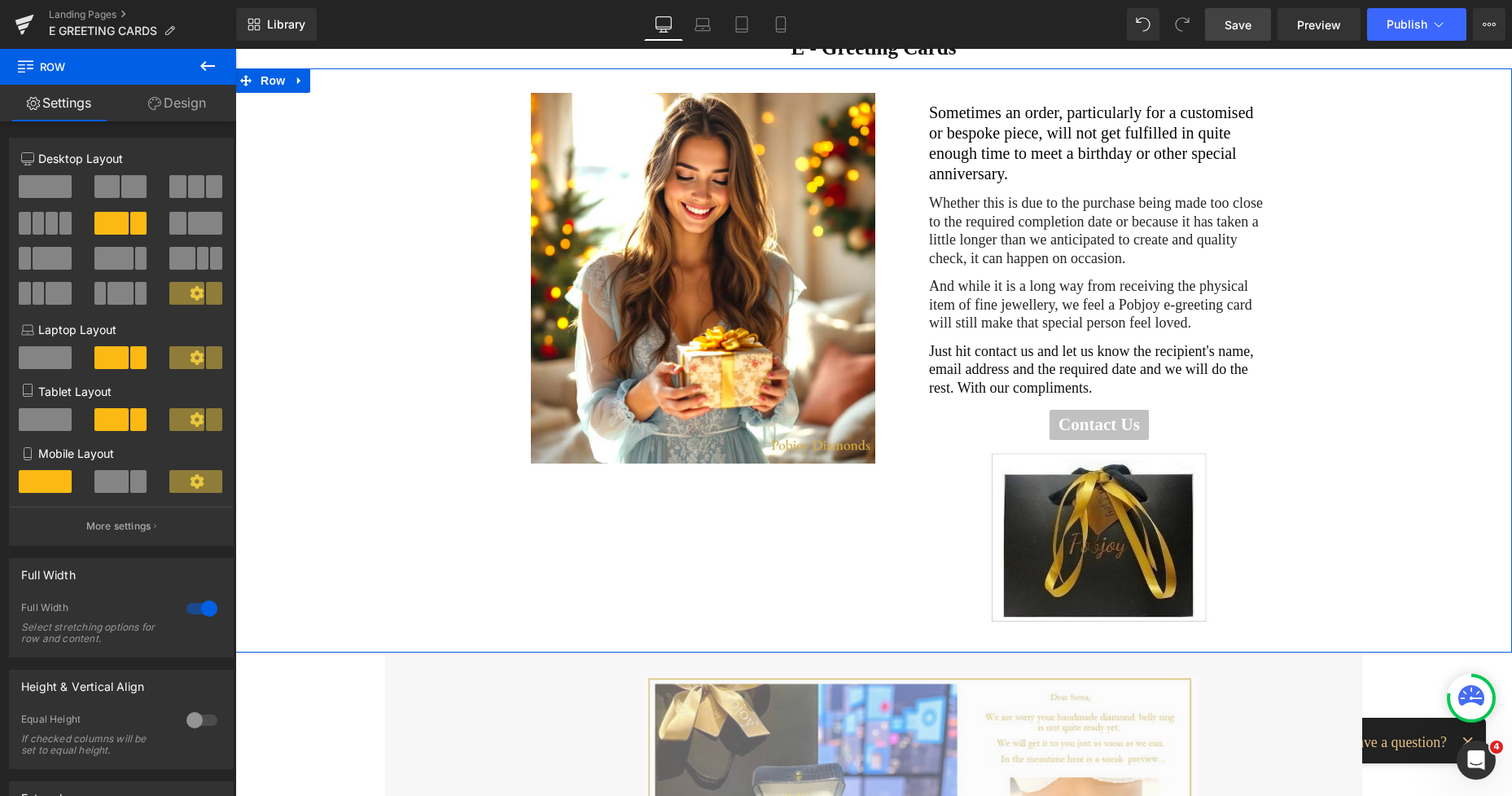
click at [1028, 470] on img at bounding box center [1099, 537] width 221 height 175
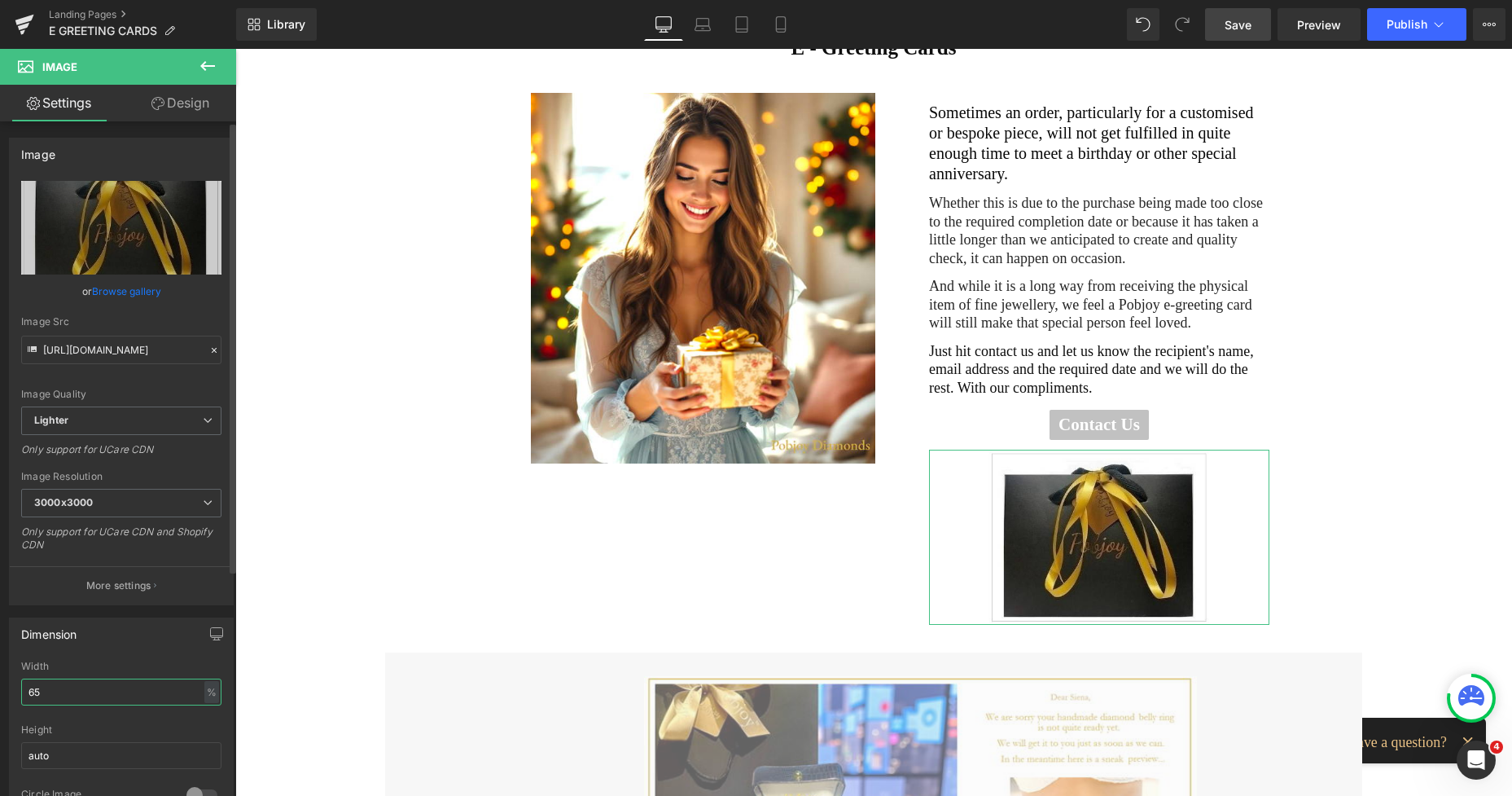
drag, startPoint x: 59, startPoint y: 688, endPoint x: 0, endPoint y: 685, distance: 59.1
click at [0, 685] on div "Dimension 65% Width 65 % % px auto Height auto 0 Circle Image" at bounding box center [122, 715] width 243 height 220
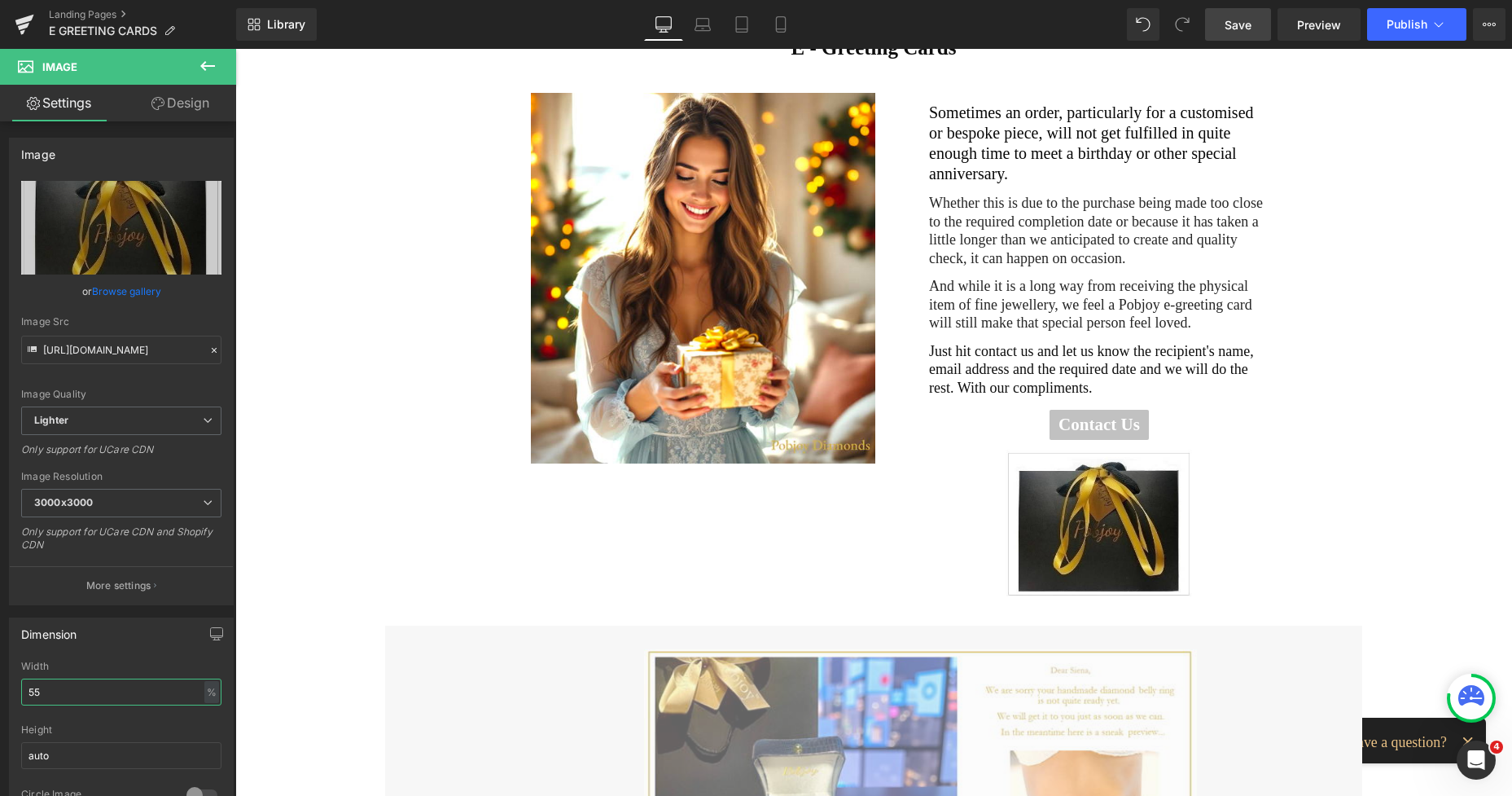
type input "55"
click at [1240, 21] on span "Save" at bounding box center [1238, 25] width 26 height 17
click at [1238, 21] on span "Save" at bounding box center [1238, 25] width 26 height 17
click at [1319, 32] on span "Preview" at bounding box center [1319, 25] width 44 height 17
click at [785, 30] on icon at bounding box center [781, 25] width 17 height 17
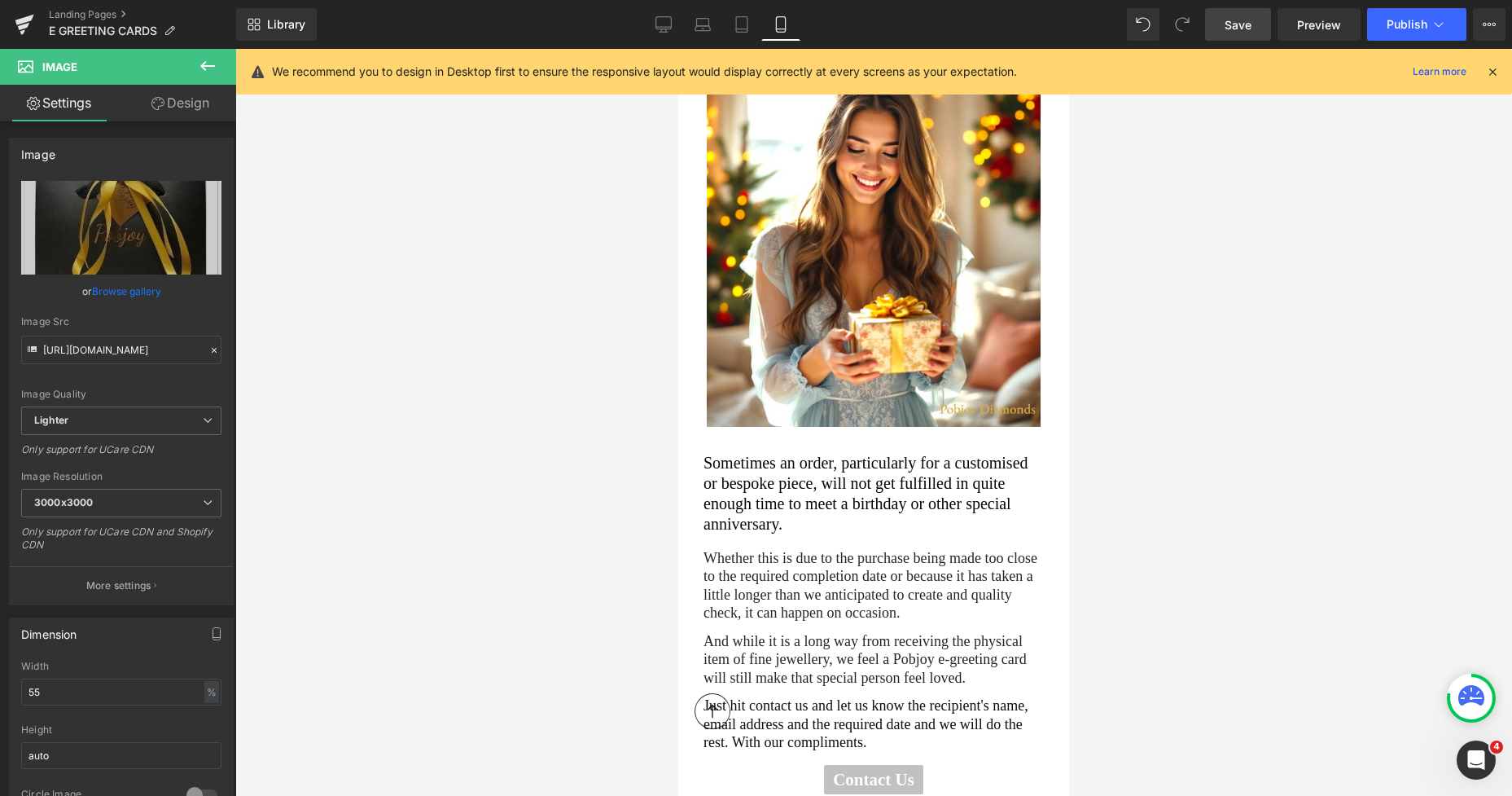
scroll to position [660, 0]
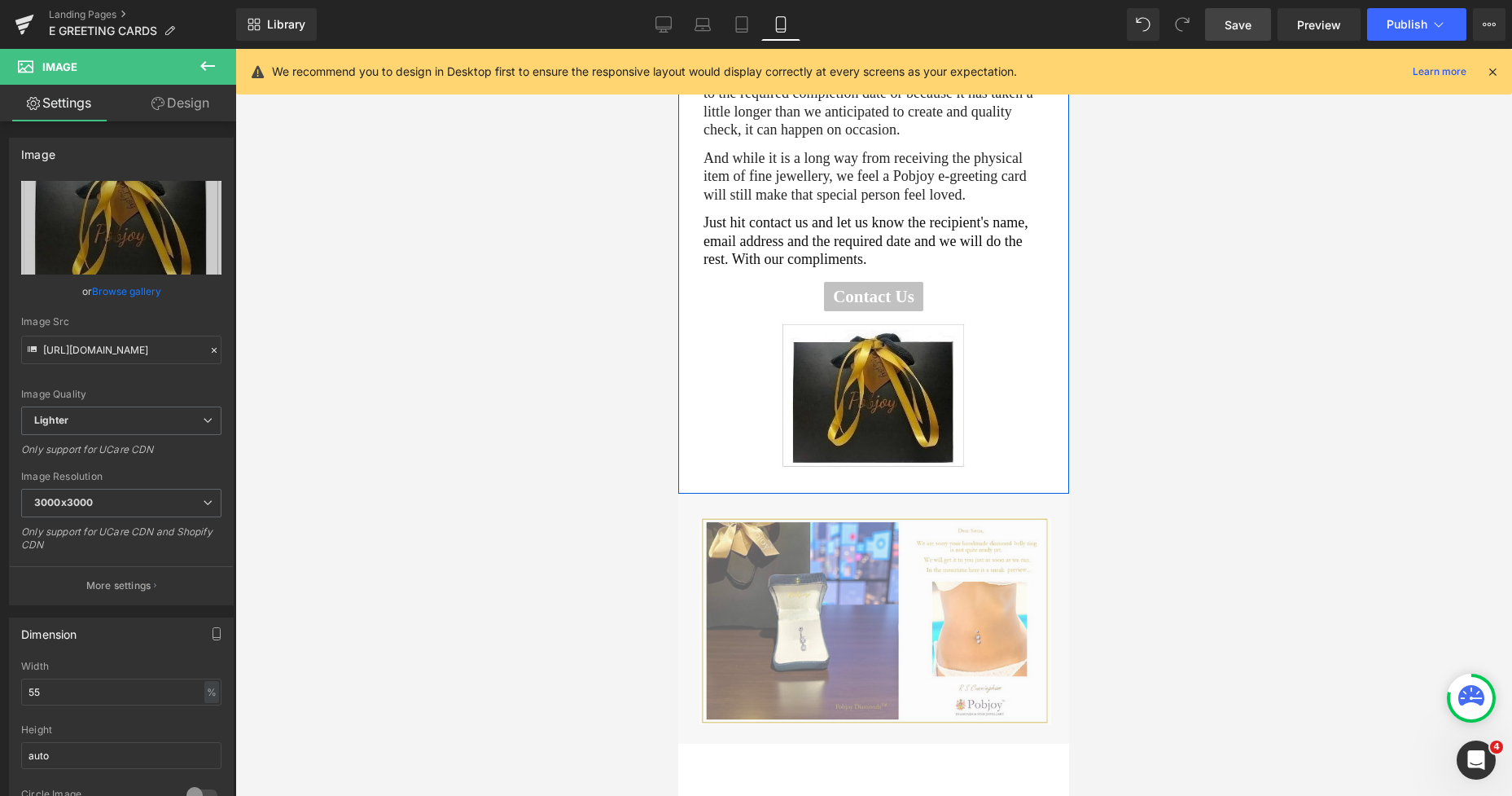
click at [806, 297] on div "Sometimes an order, particularly for a customised or bespoke piece, will not ge…" at bounding box center [873, 207] width 340 height 526
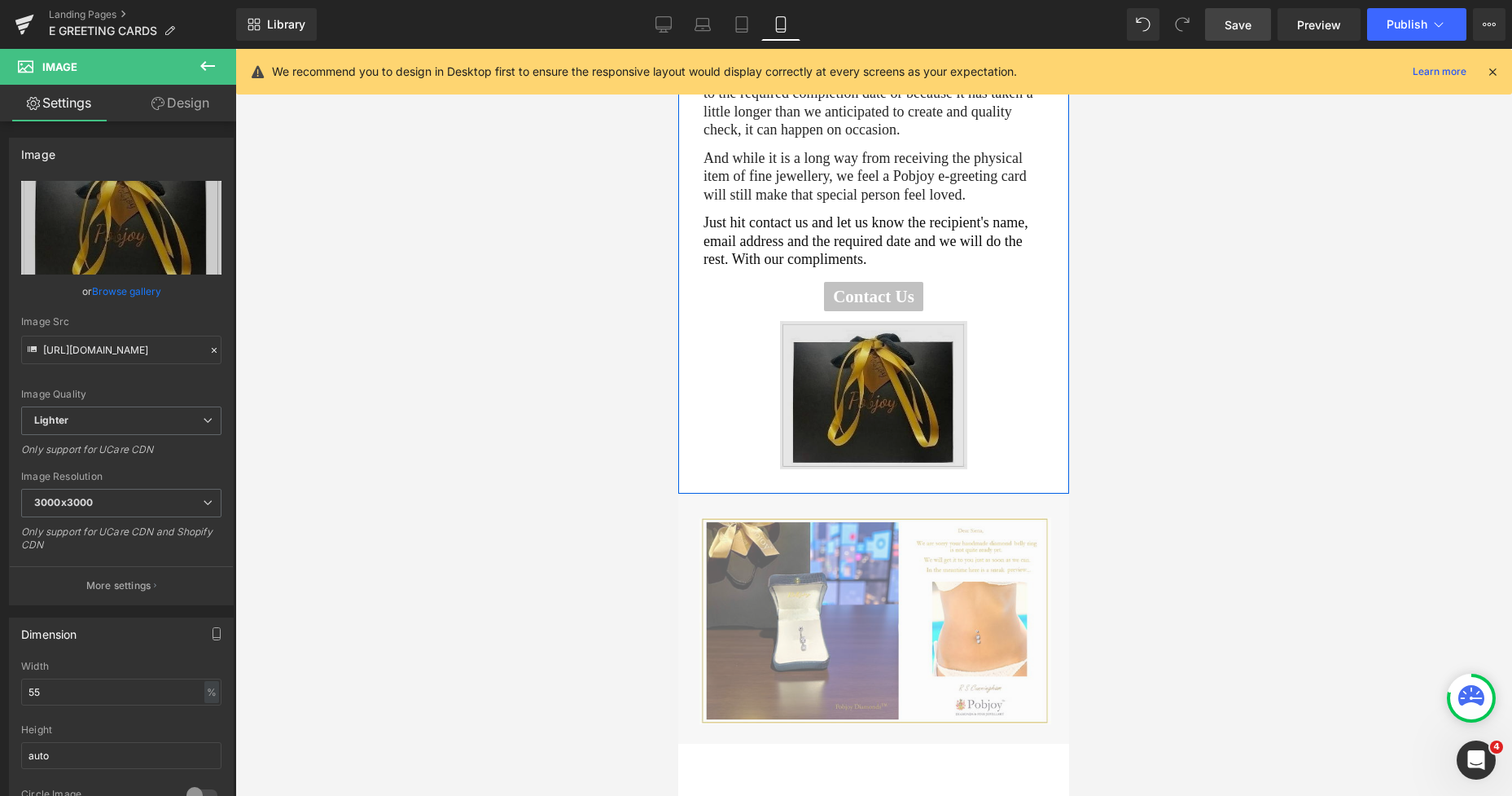
click at [798, 324] on img at bounding box center [873, 394] width 187 height 148
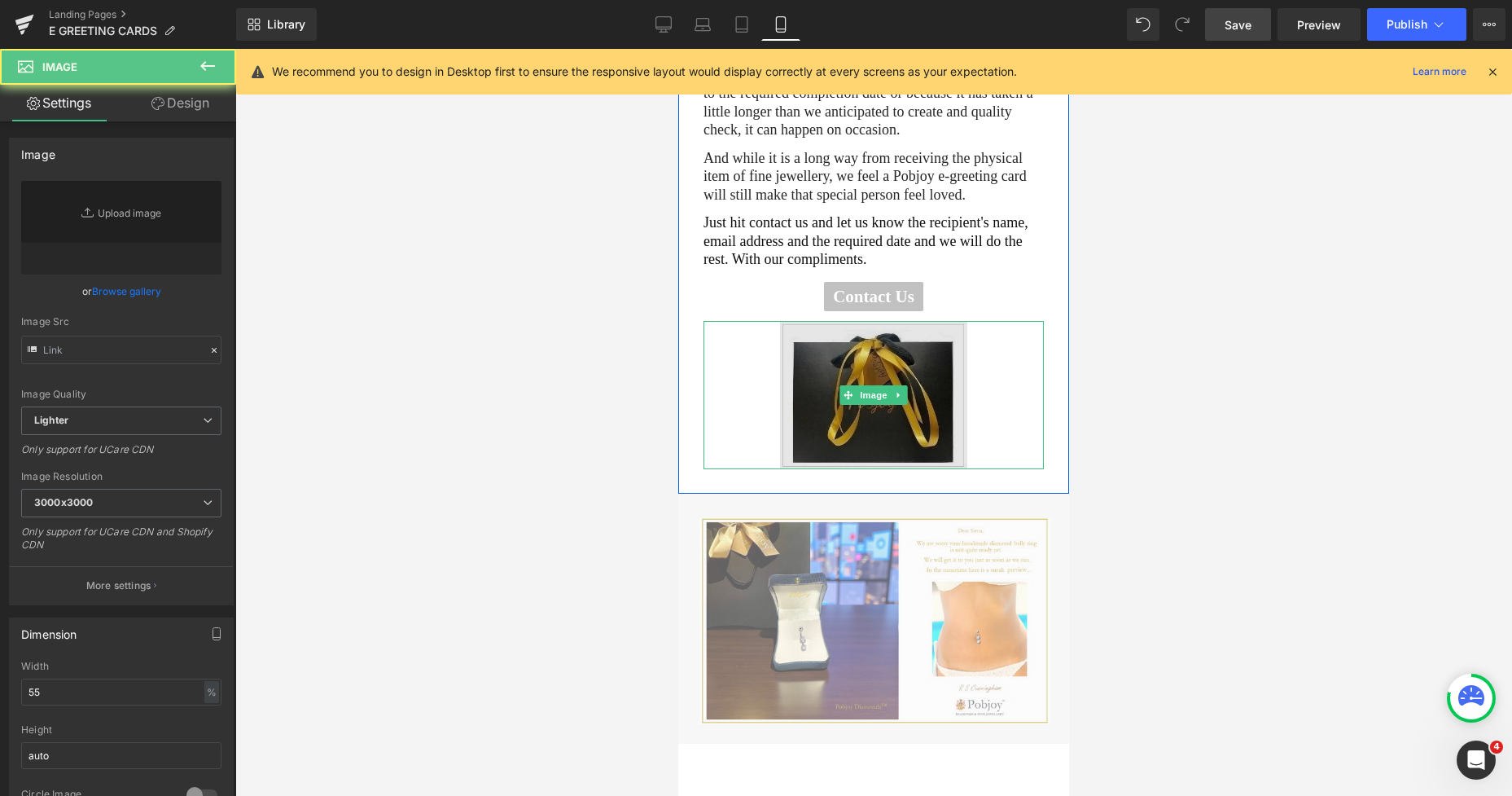
type input "https://ucarecdn.com/decbfd2b-a351-4915-a21a-4486f0003cc1/-/format/auto/-/previ…"
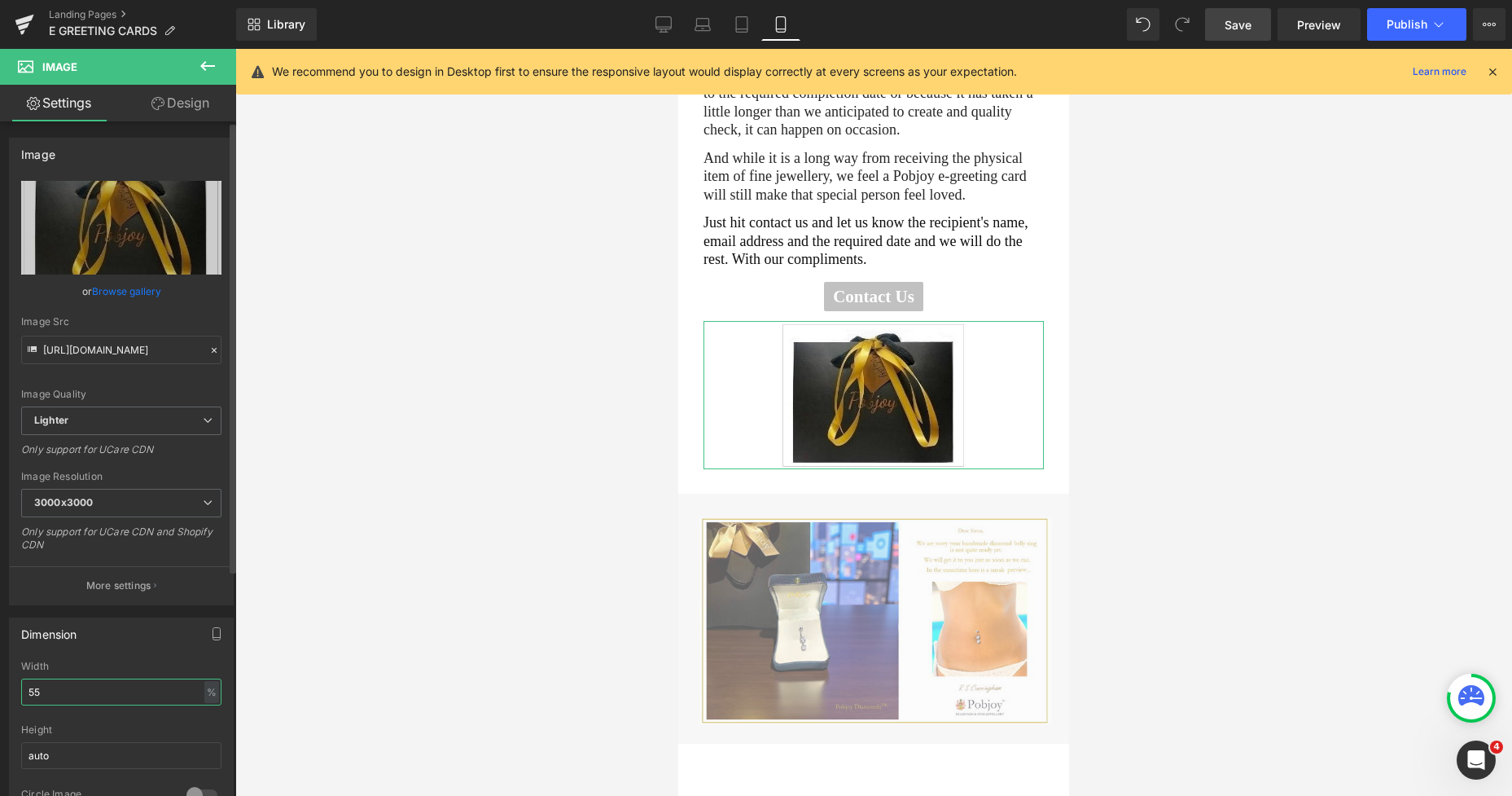
drag, startPoint x: 69, startPoint y: 687, endPoint x: 12, endPoint y: 695, distance: 57.6
click at [12, 695] on div "55% Width 55 % % px auto Height auto 0 Circle Image" at bounding box center [122, 742] width 223 height 163
type input "66"
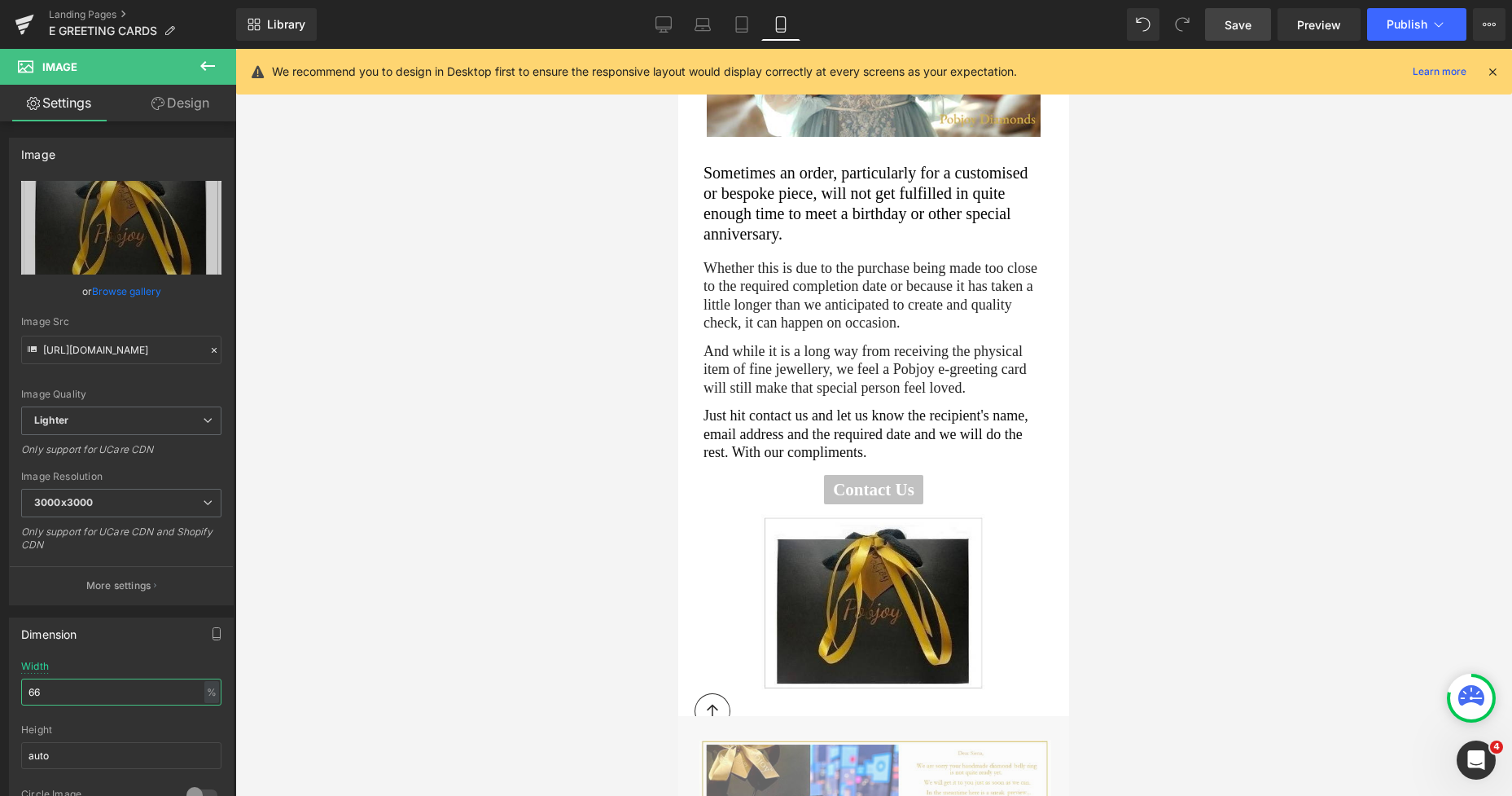
scroll to position [580, 0]
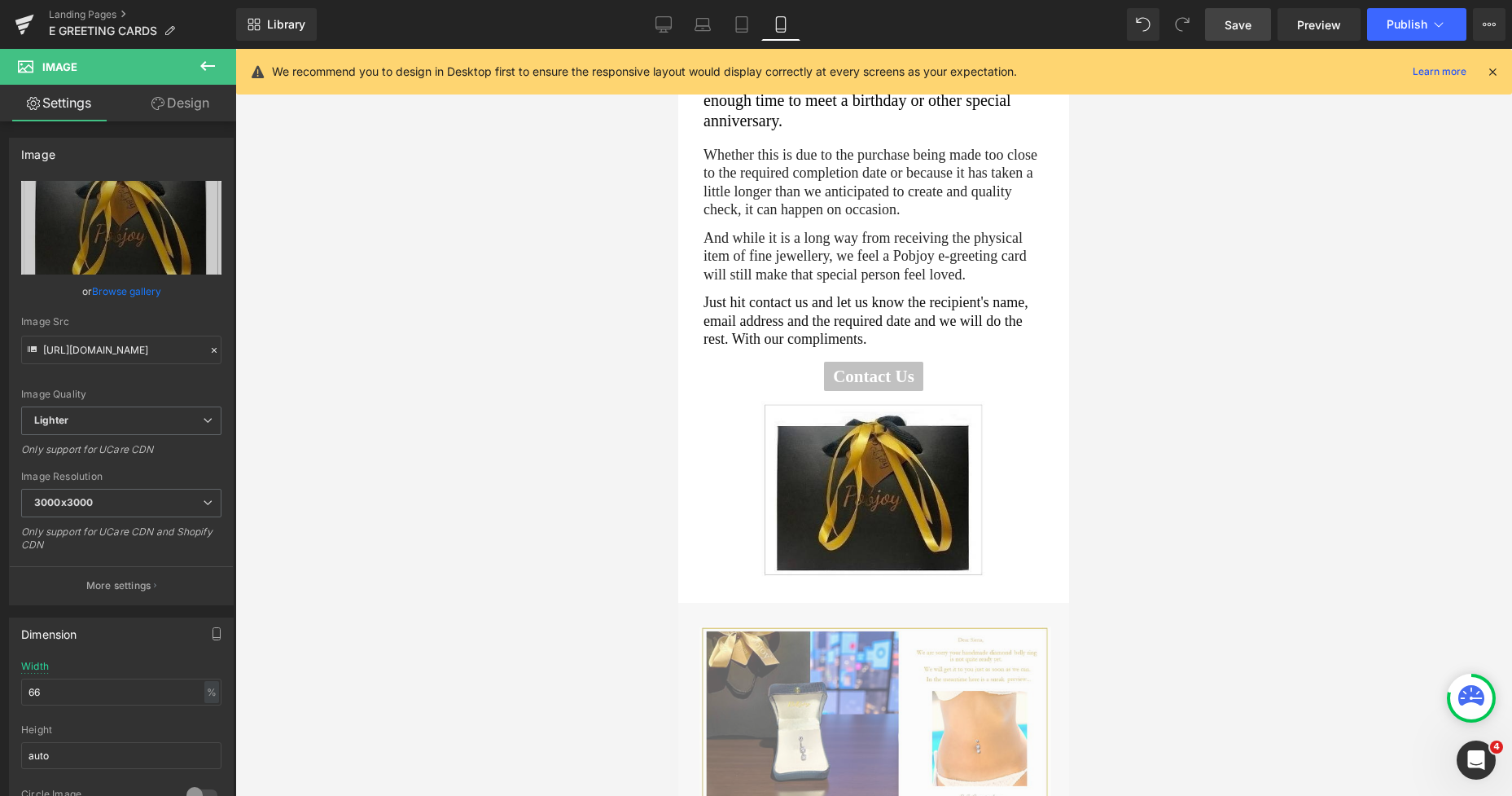
click at [929, 362] on div "Contact Us" at bounding box center [873, 376] width 340 height 30
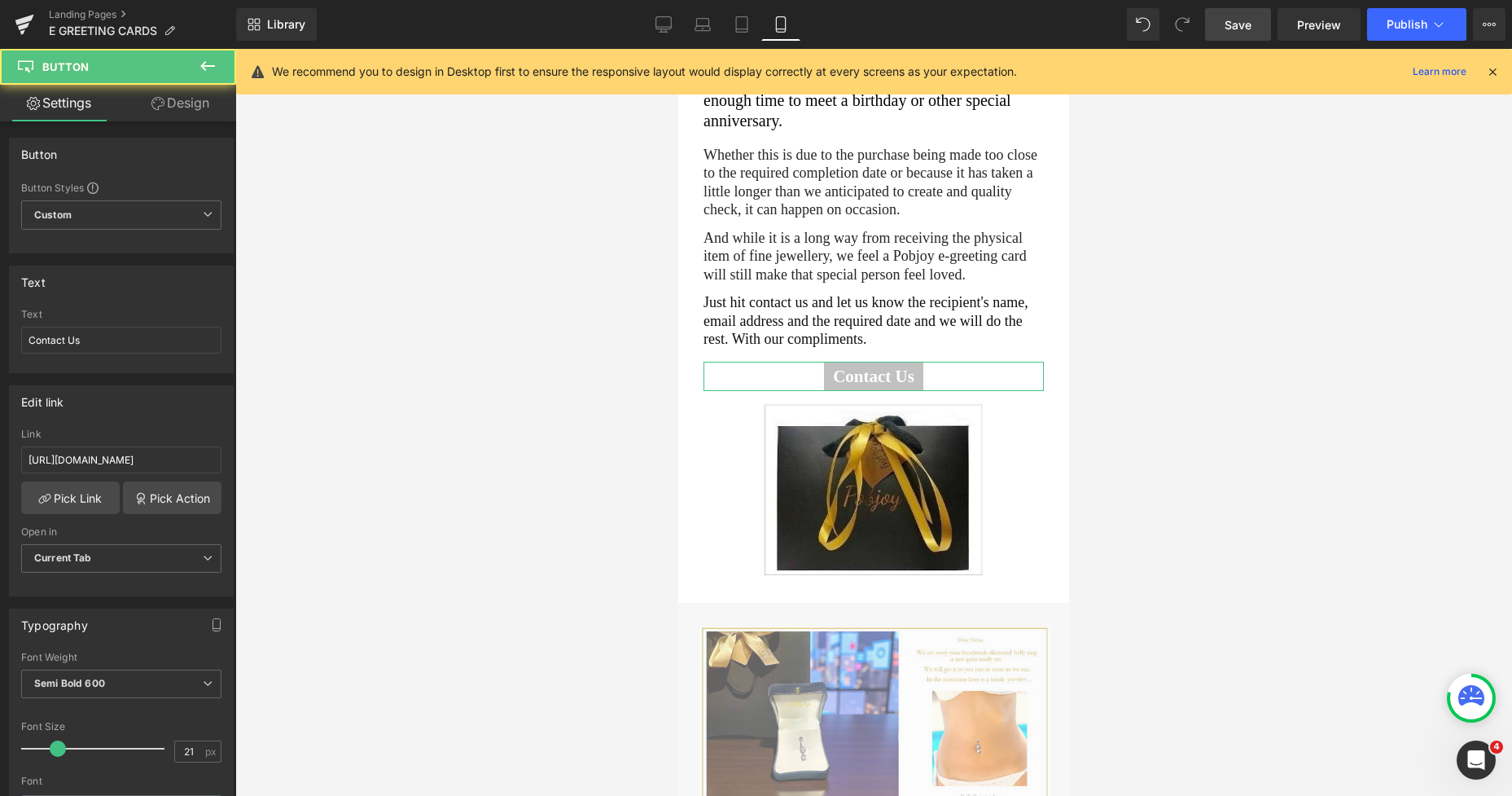
click at [190, 109] on link "Design" at bounding box center [180, 102] width 118 height 36
click at [0, 0] on div "Spacing" at bounding box center [0, 0] width 0 height 0
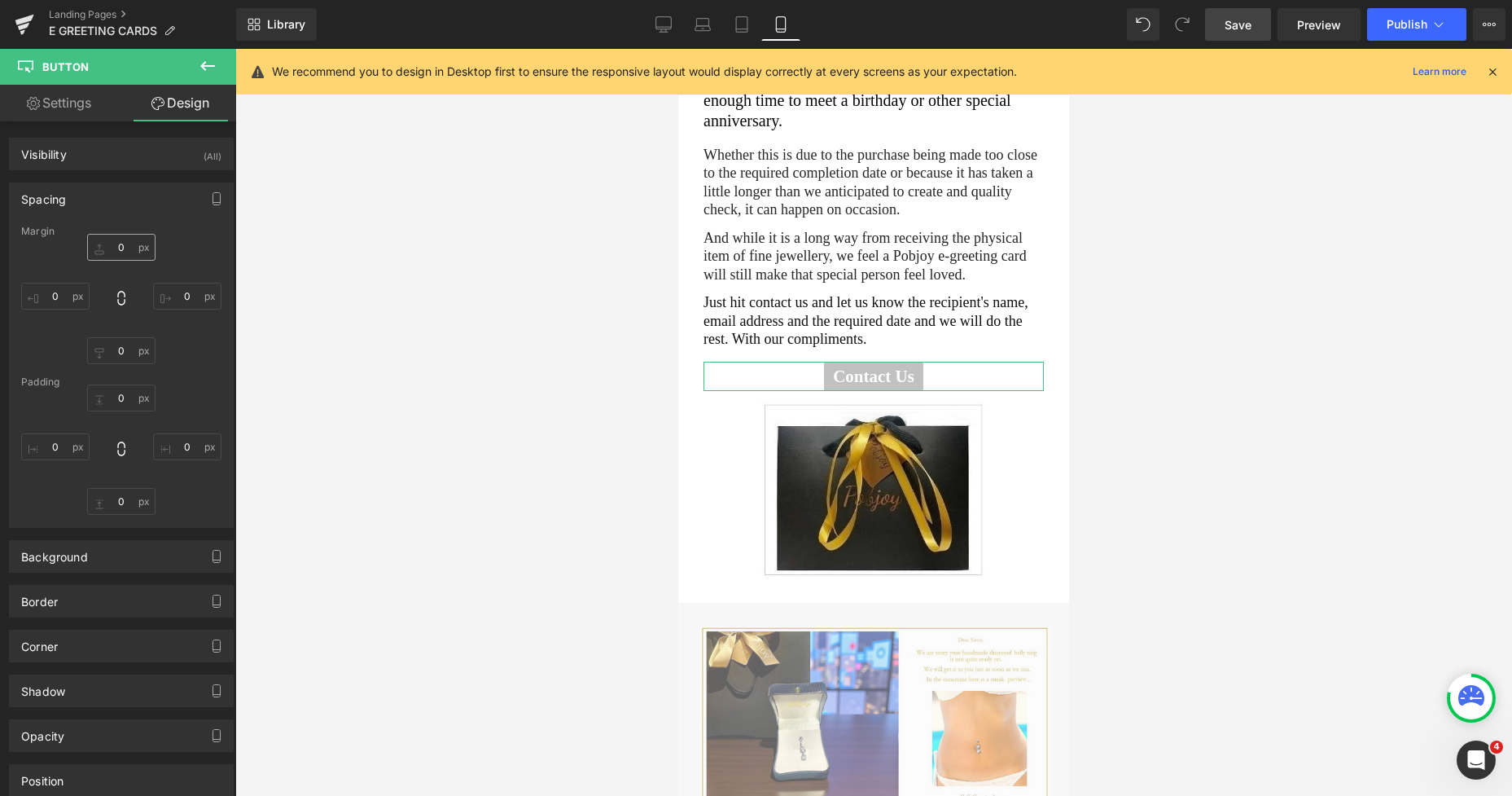
type input "16"
type input "0"
type input "12"
type input "0"
type input "4"
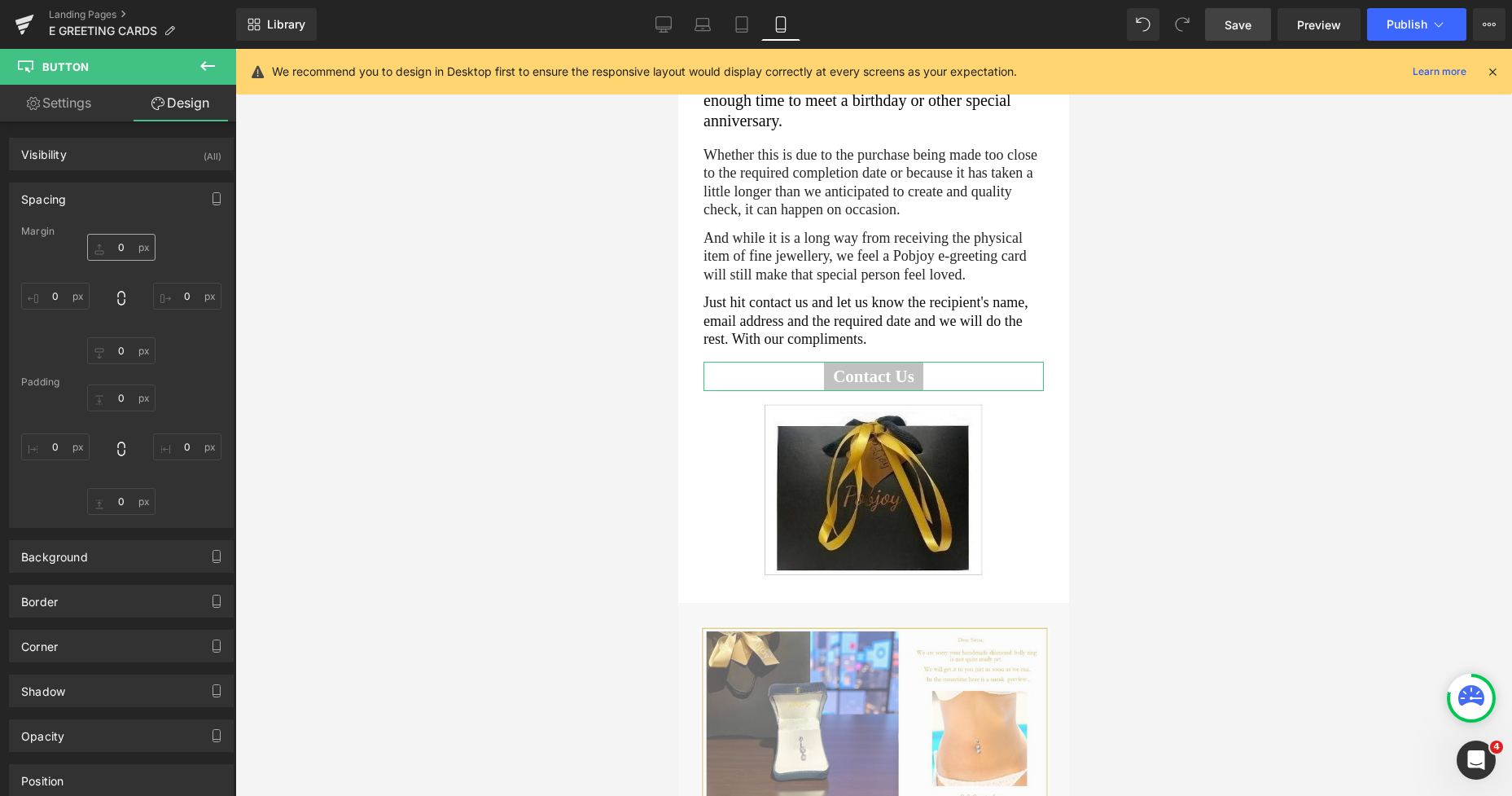
type input "11"
type input "4"
type input "11"
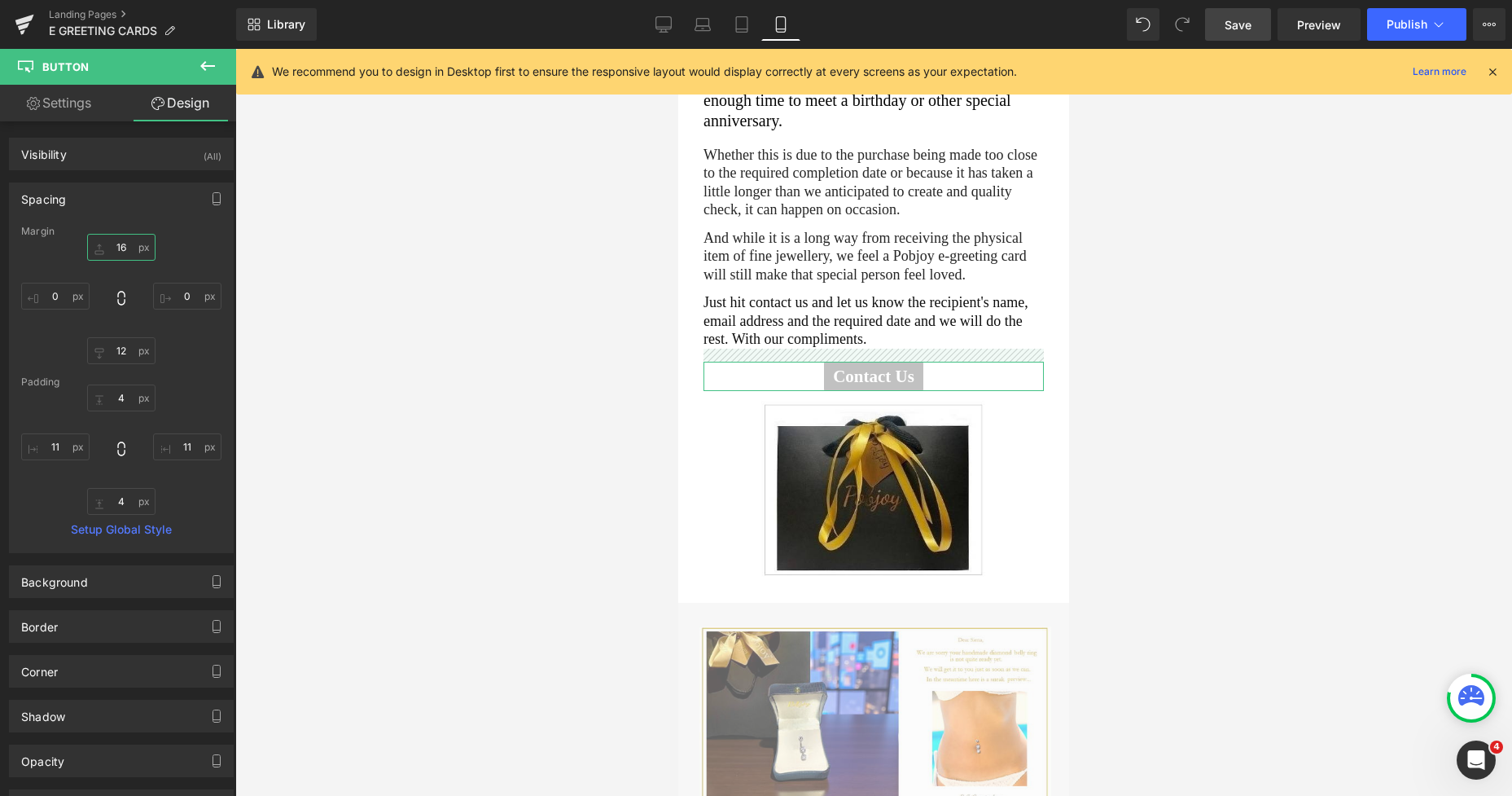
click at [122, 253] on input "16" at bounding box center [122, 246] width 69 height 26
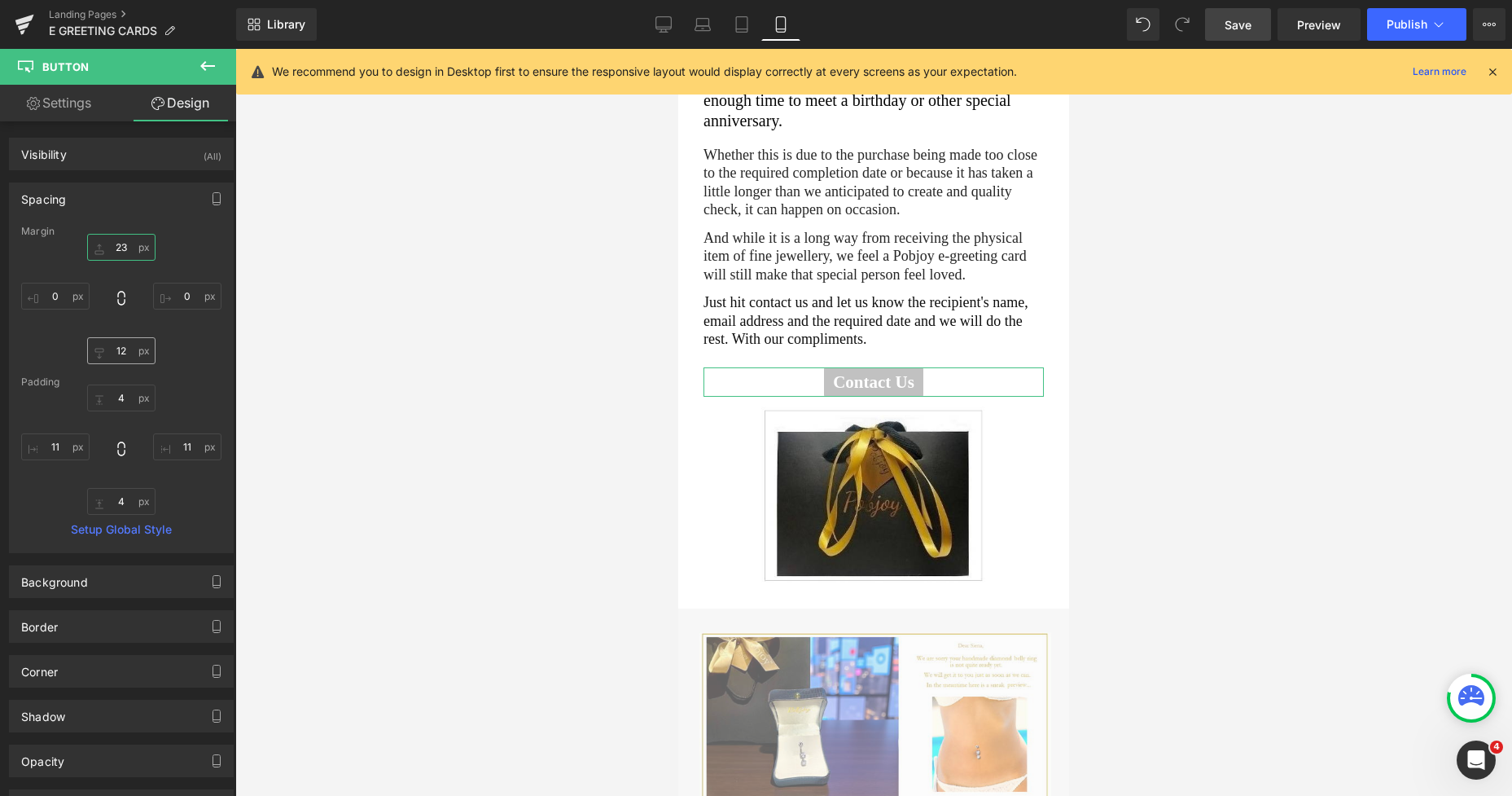
type input "23"
click at [117, 349] on input "12" at bounding box center [122, 350] width 69 height 26
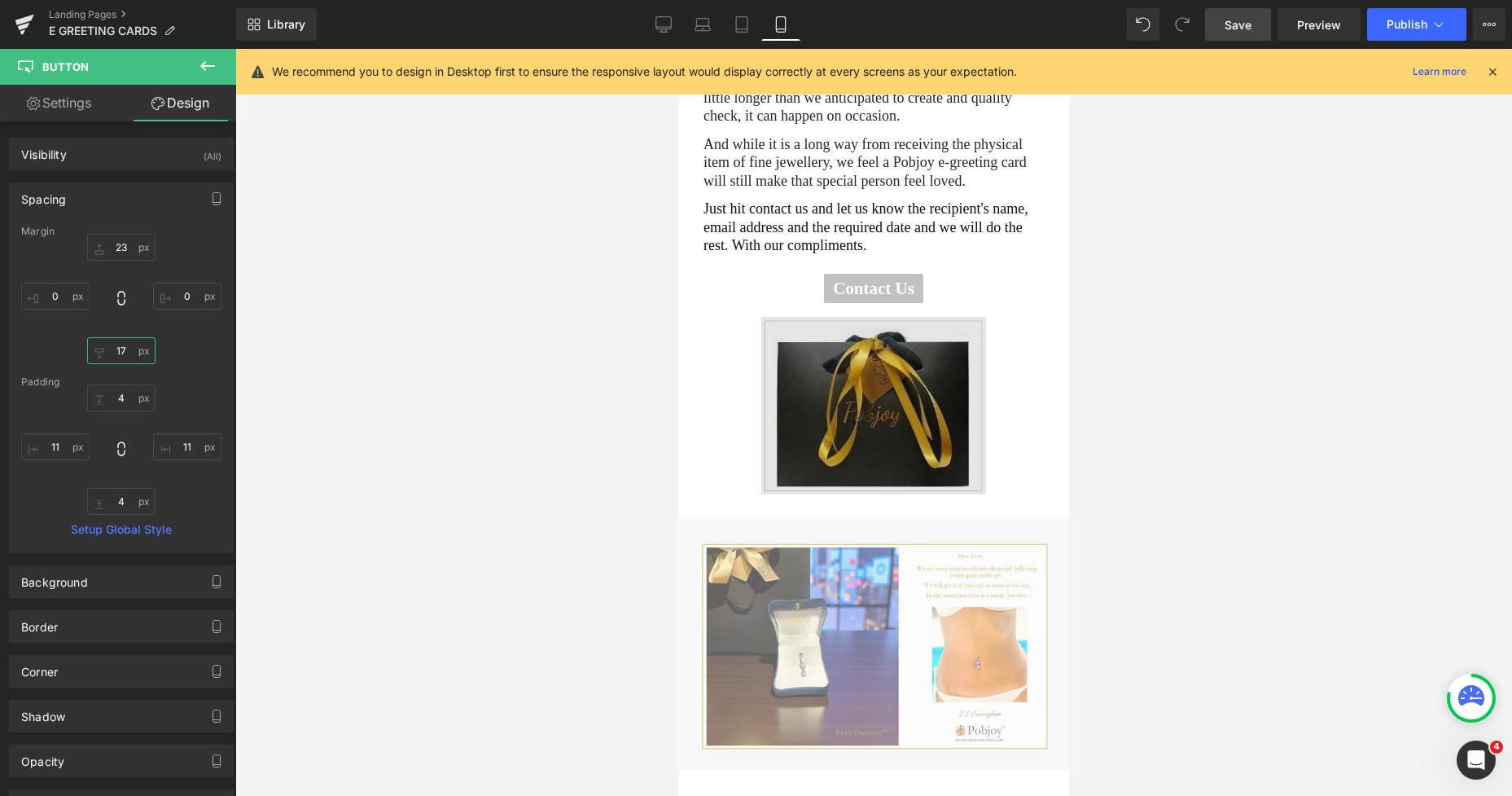
scroll to position [663, 0]
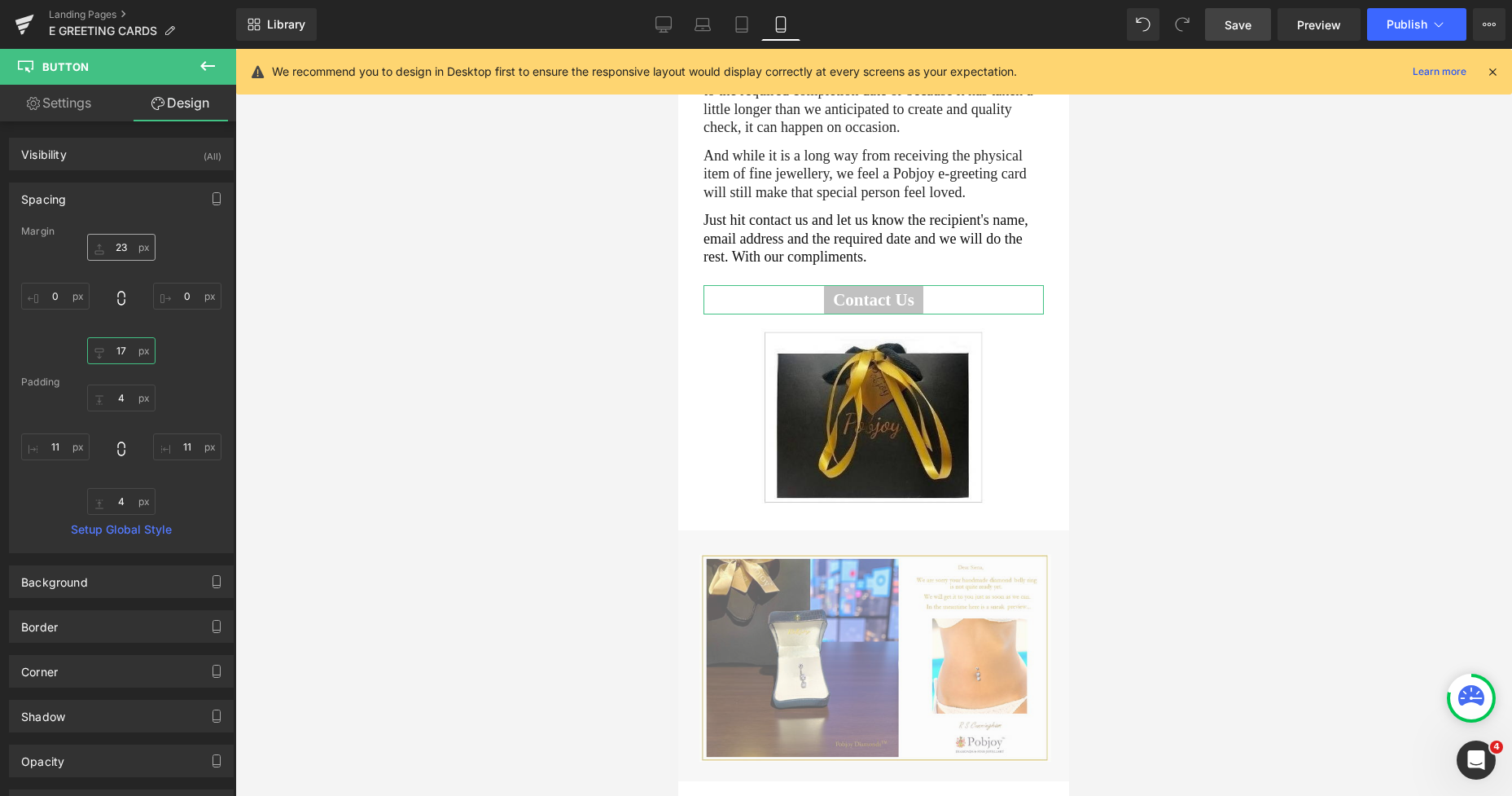
type input "17"
click at [122, 248] on input "23" at bounding box center [122, 246] width 69 height 26
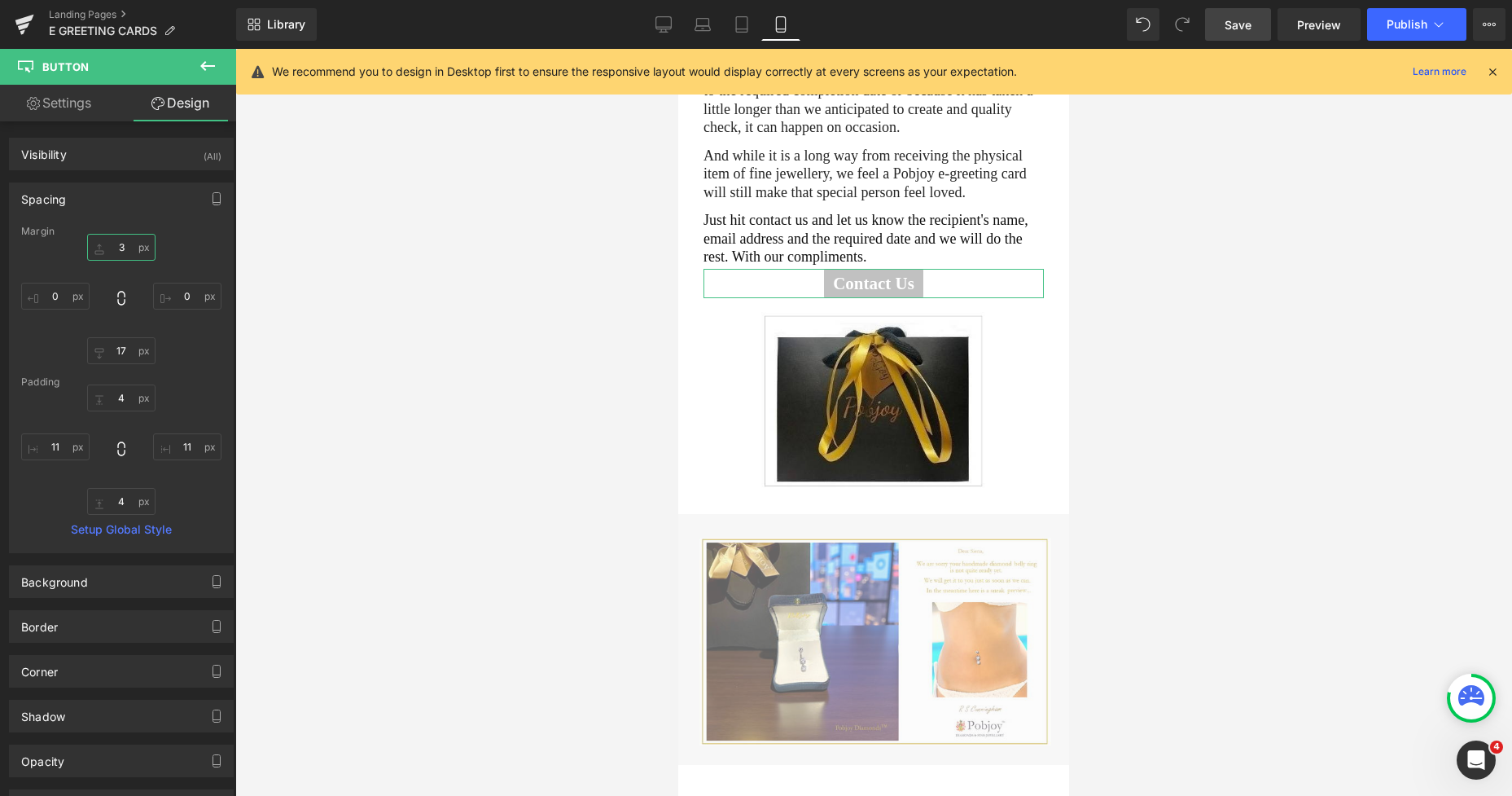
type input "31"
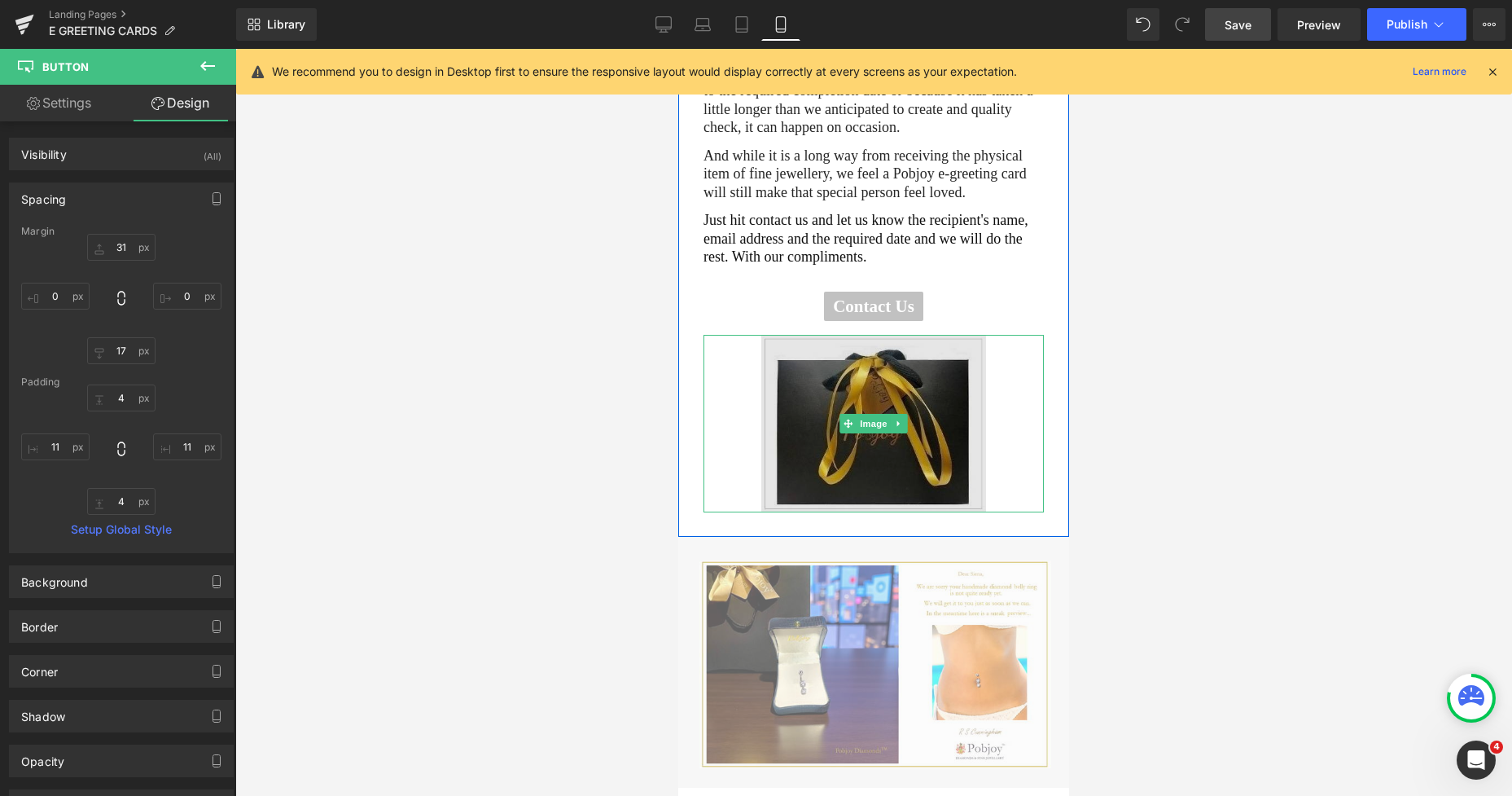
click at [874, 378] on img at bounding box center [873, 423] width 224 height 177
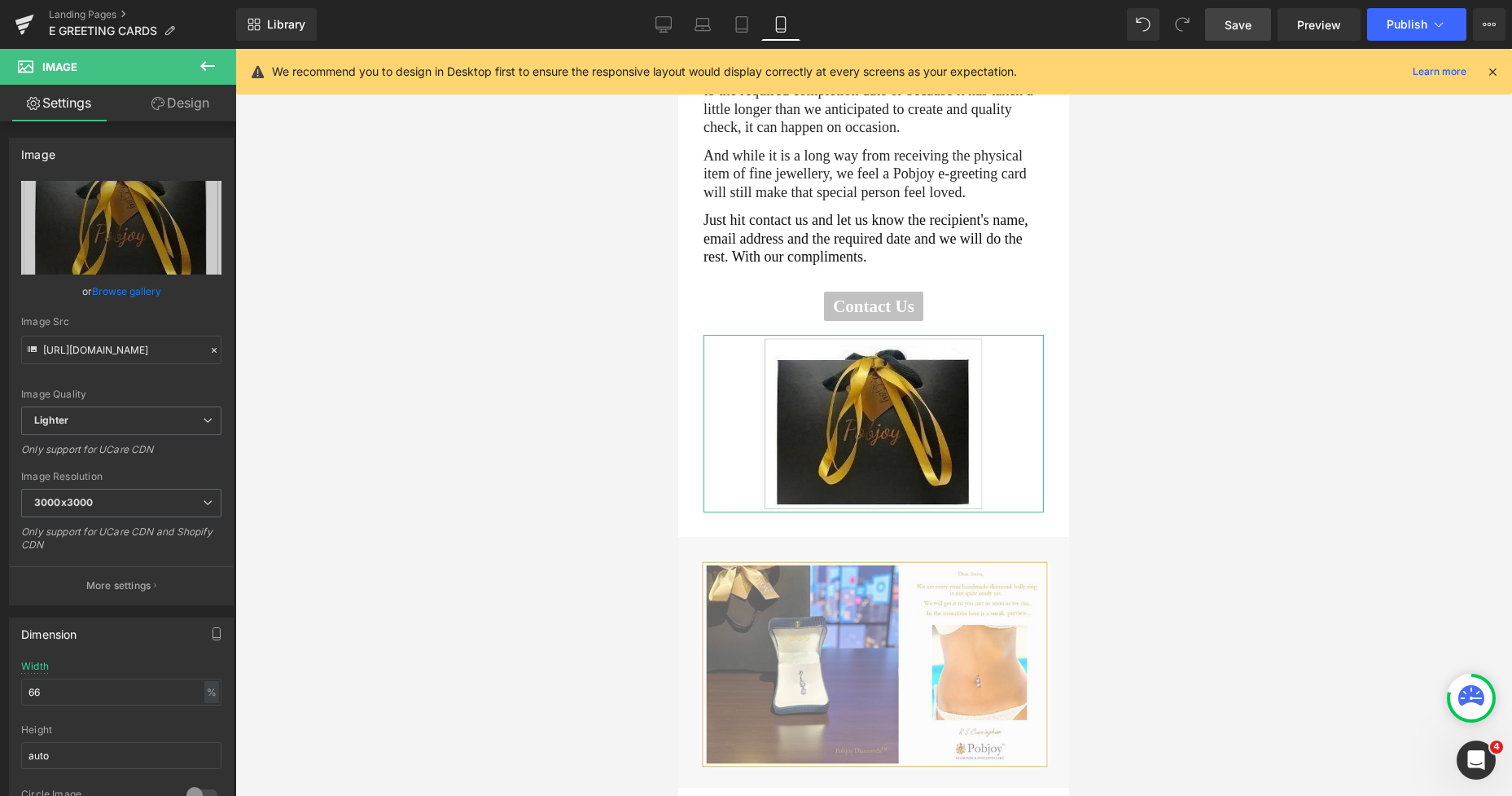
click at [180, 99] on link "Design" at bounding box center [180, 102] width 118 height 36
click at [0, 0] on div "Spacing" at bounding box center [0, 0] width 0 height 0
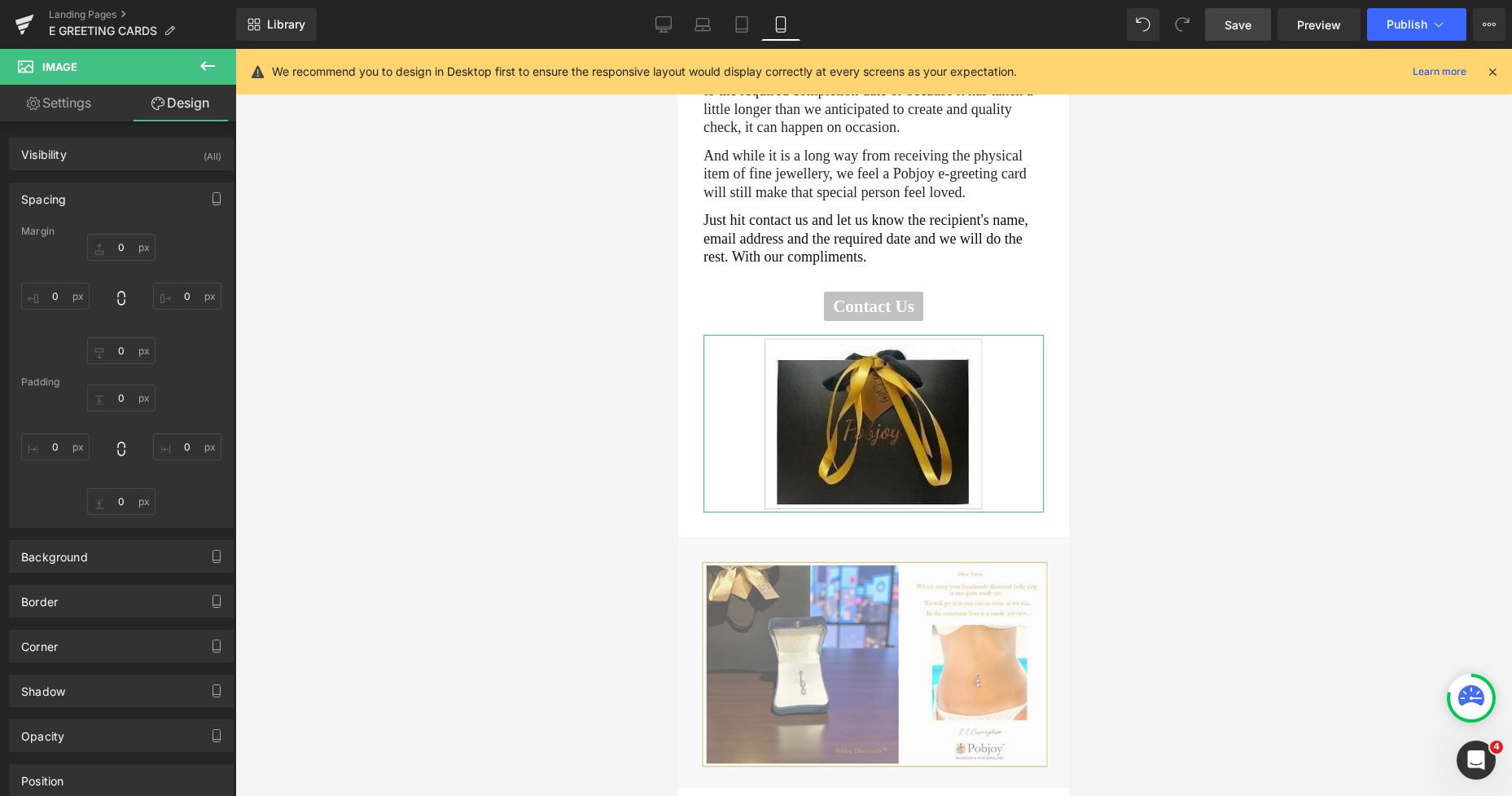
type input "0"
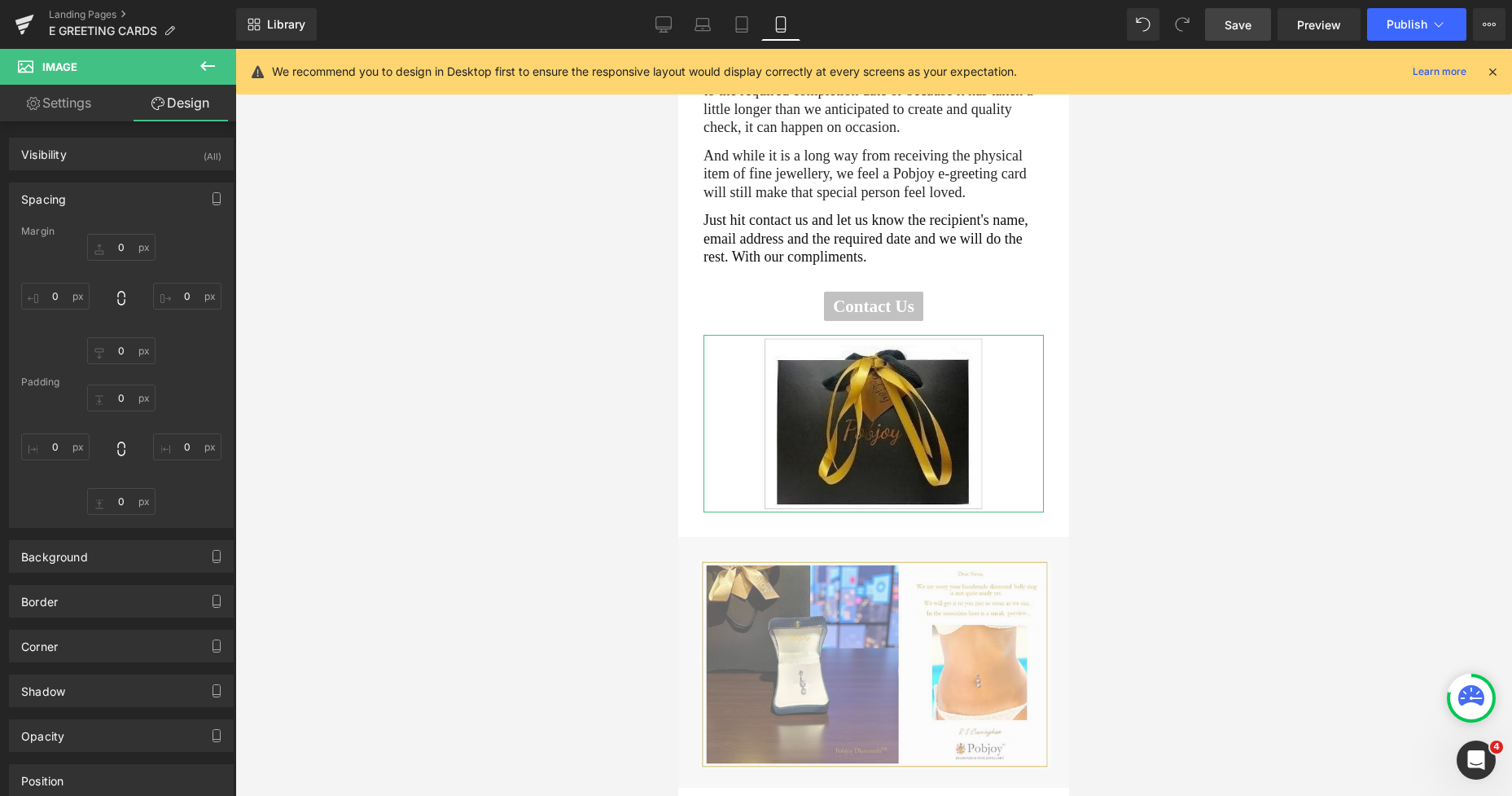
type input "0"
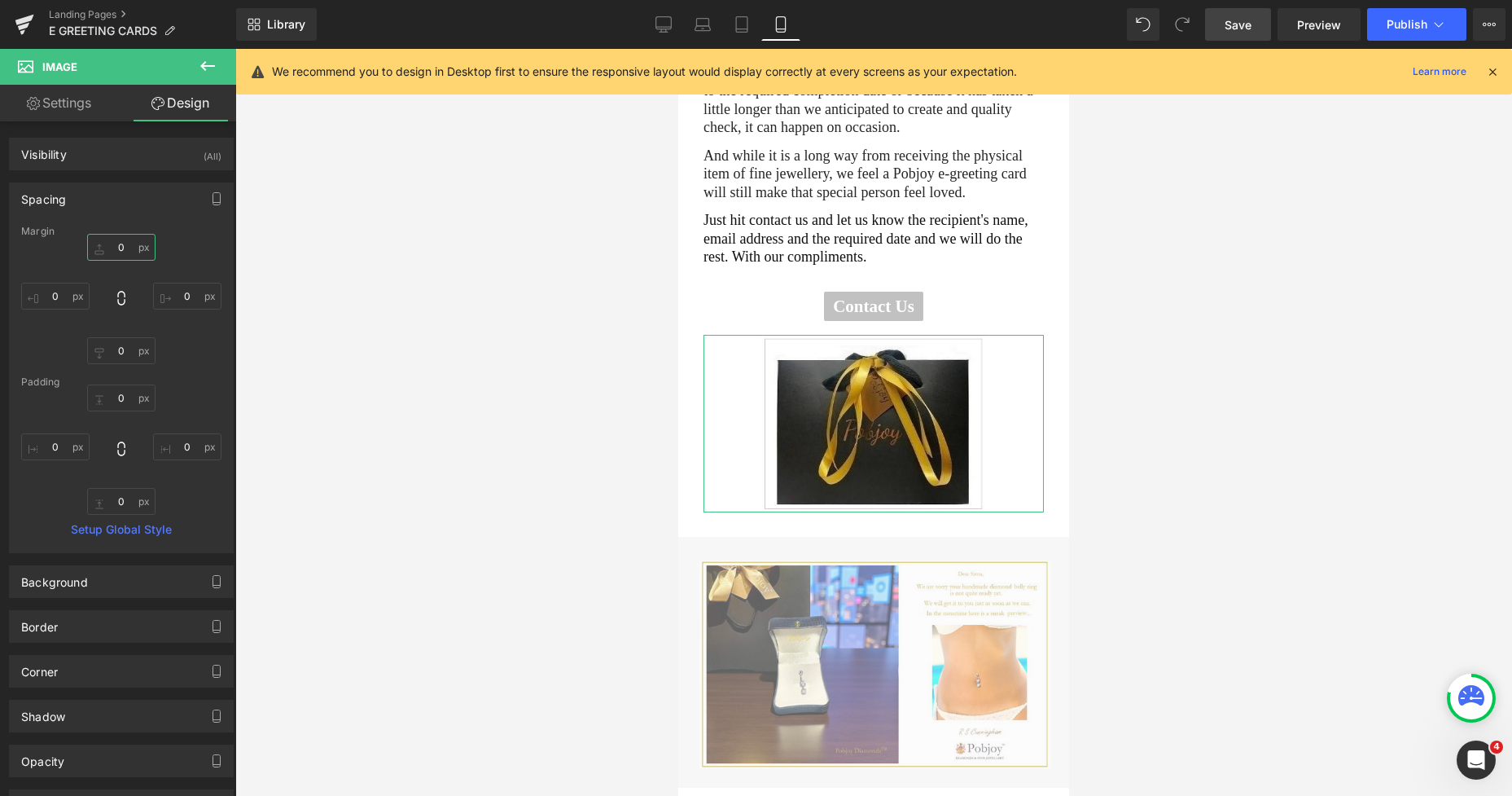
click at [119, 251] on input "0" at bounding box center [122, 246] width 69 height 26
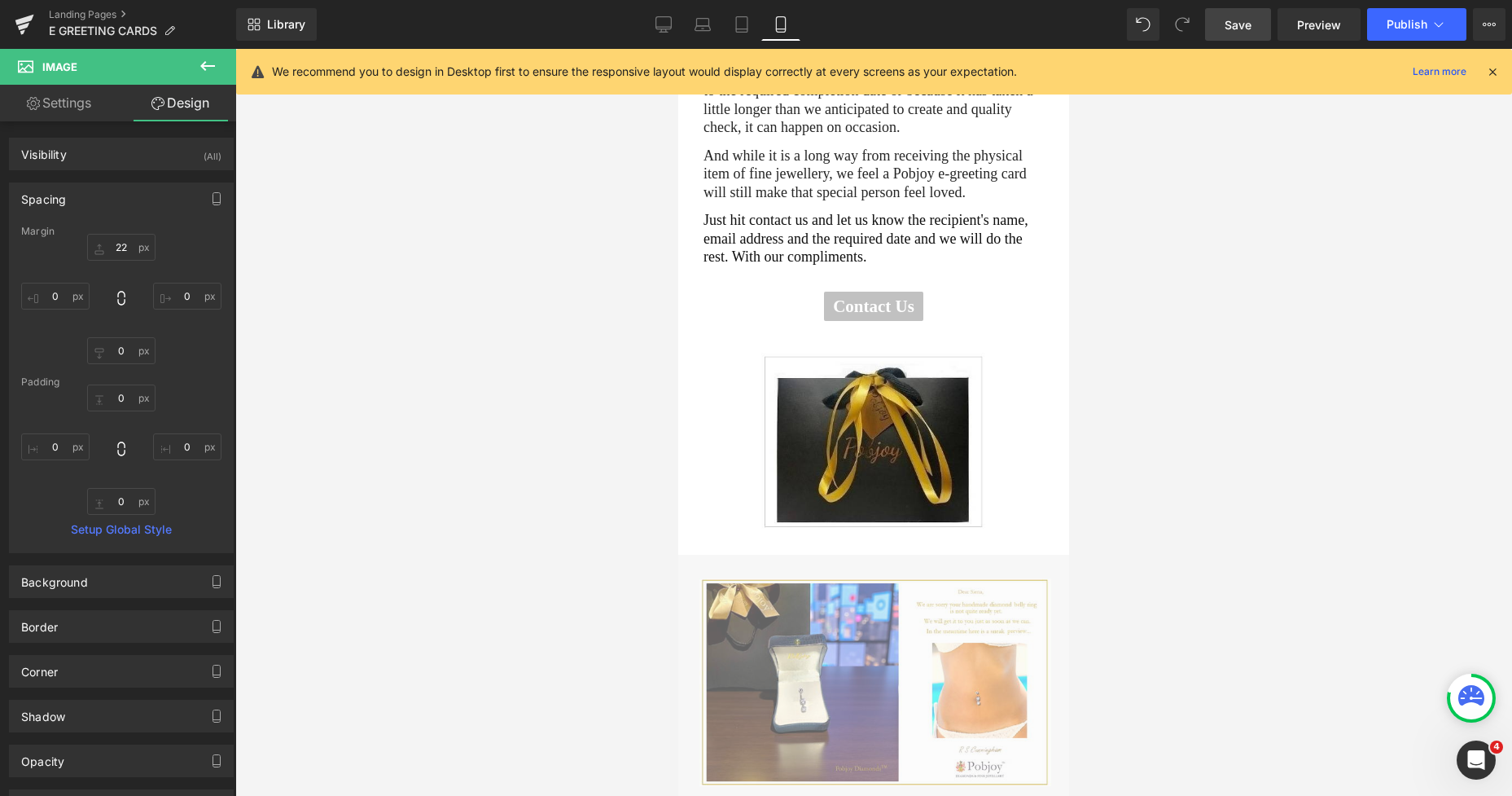
click at [1231, 25] on span "Save" at bounding box center [1238, 25] width 26 height 17
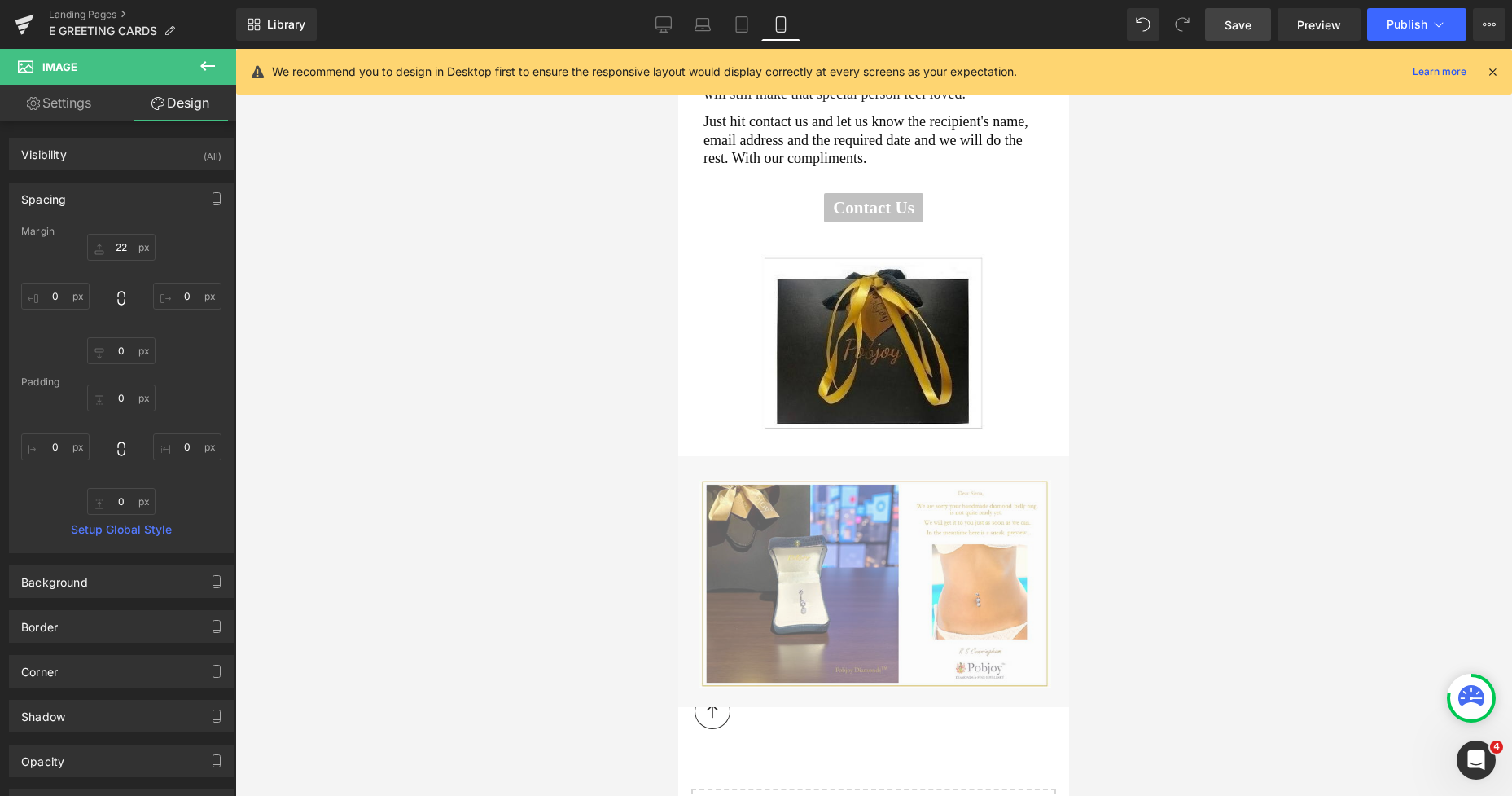
scroll to position [895, 0]
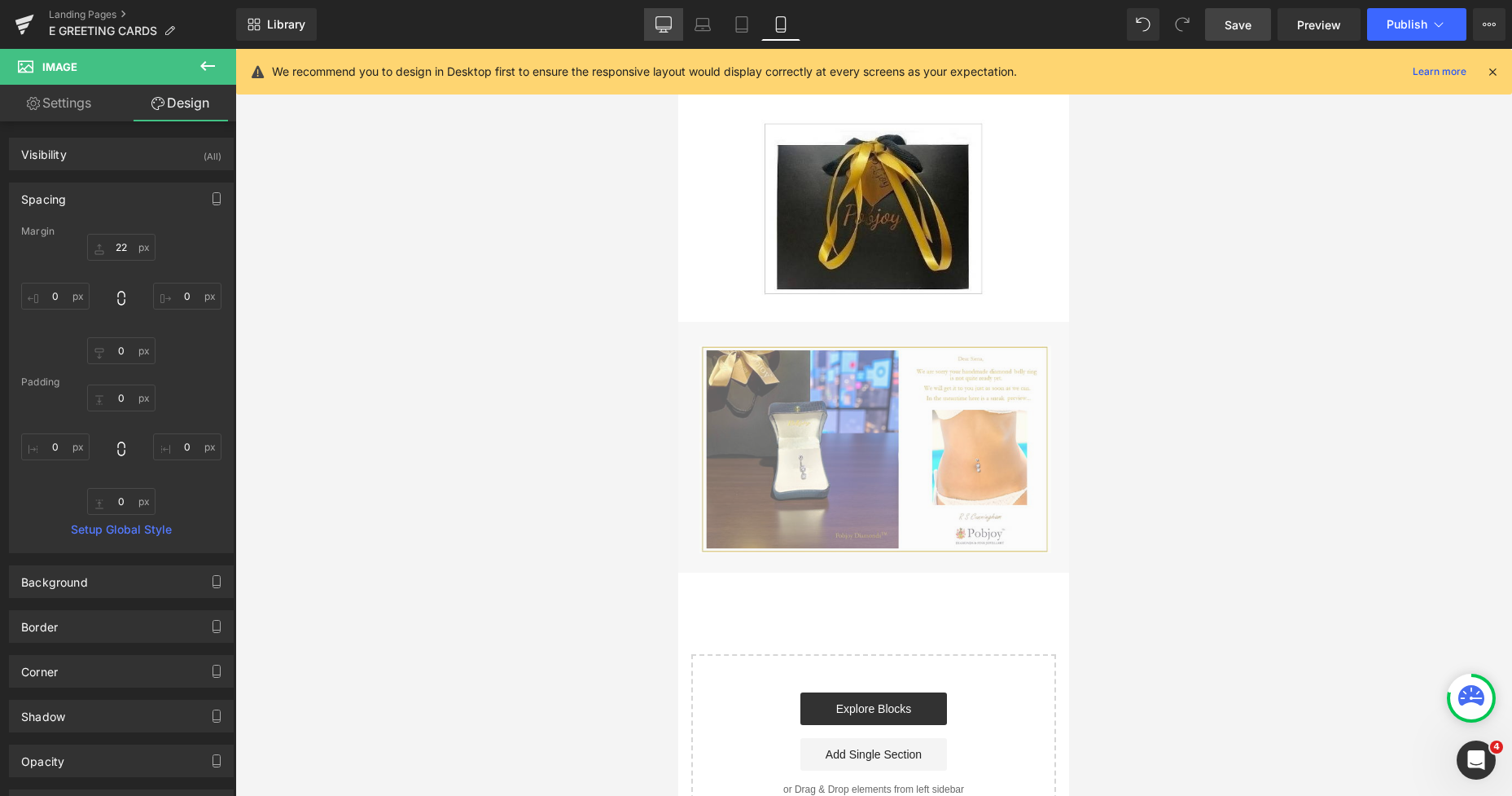
click at [669, 25] on icon at bounding box center [663, 25] width 17 height 17
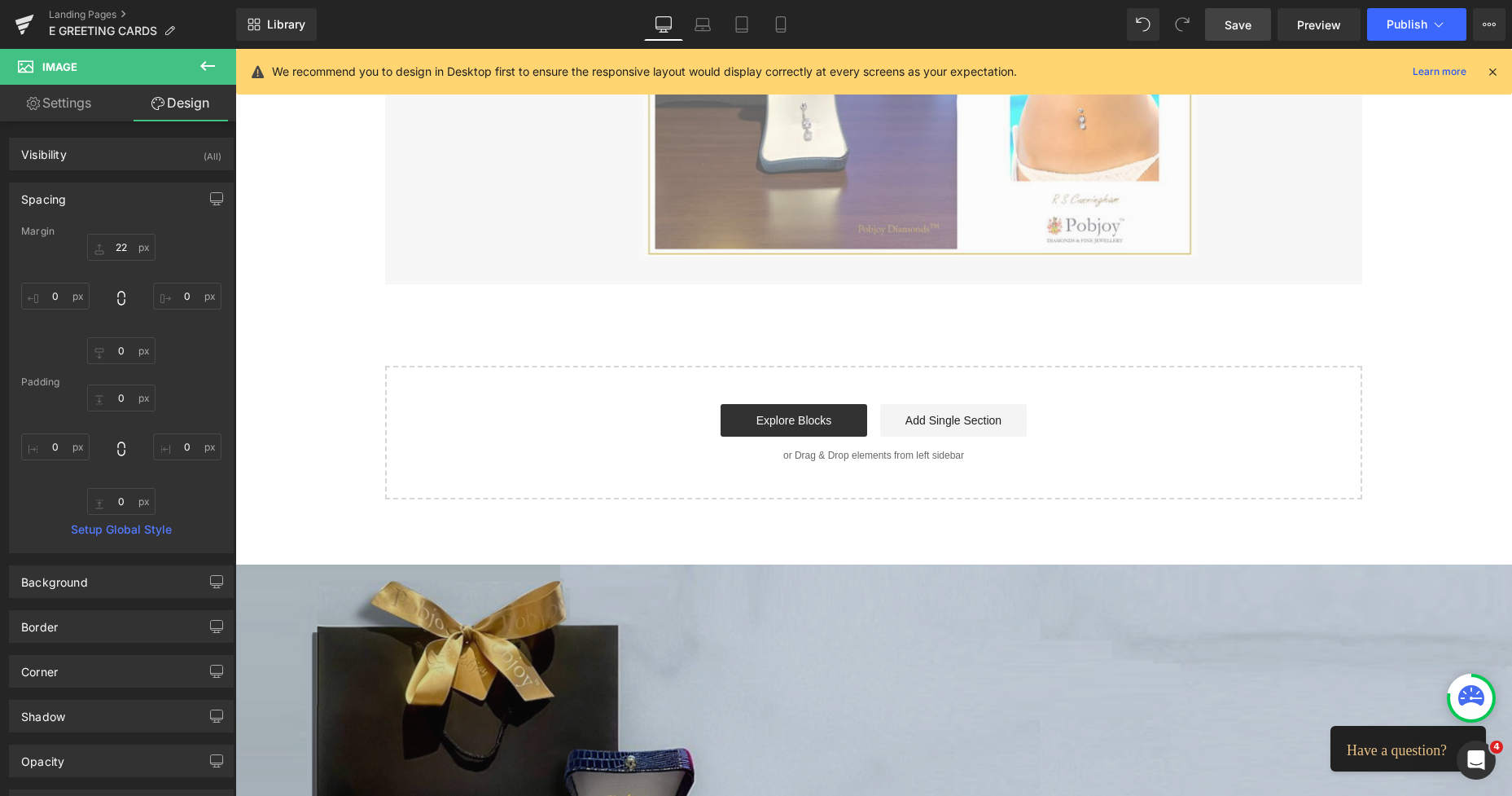
type input "0"
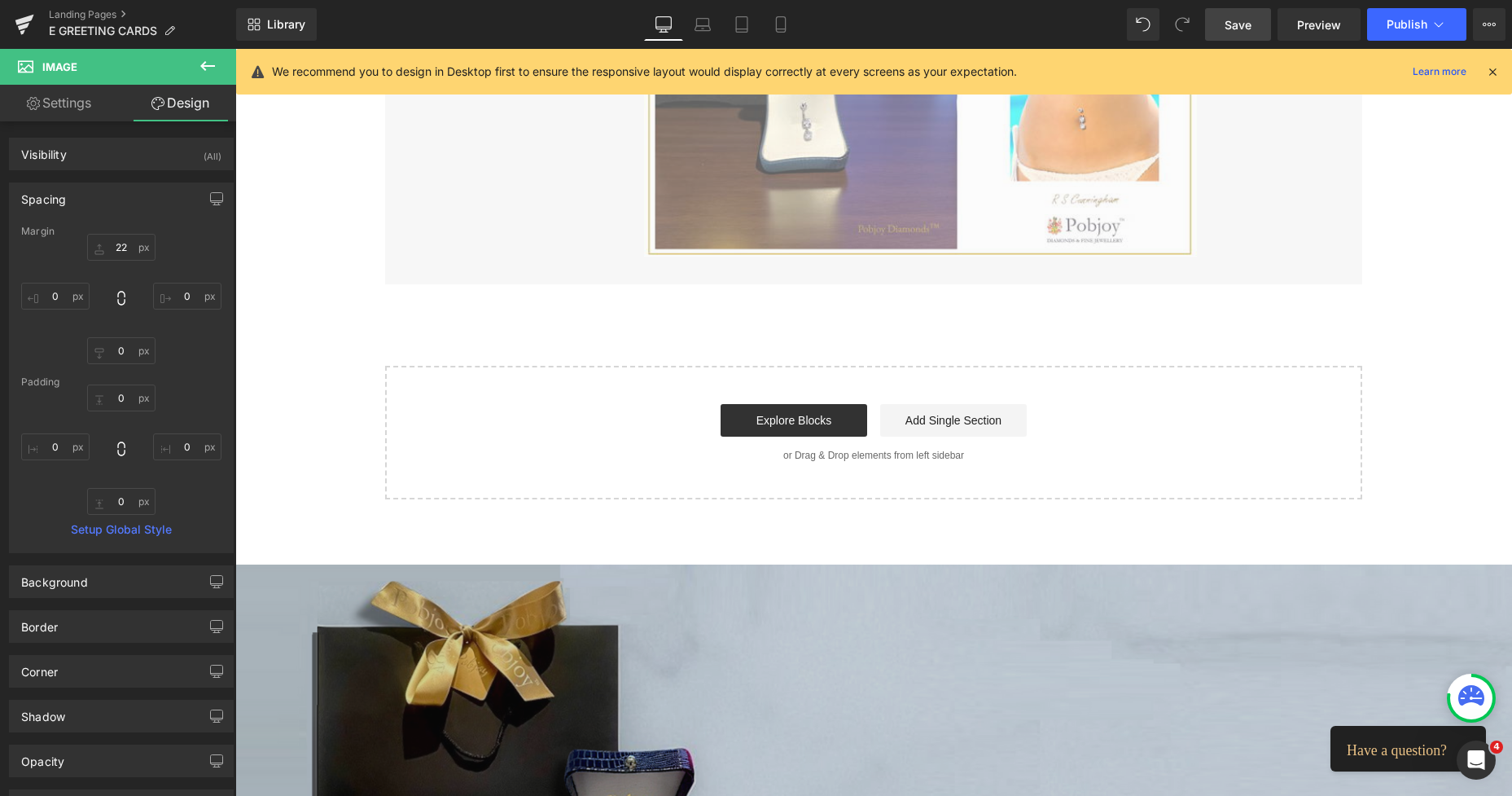
type input "0"
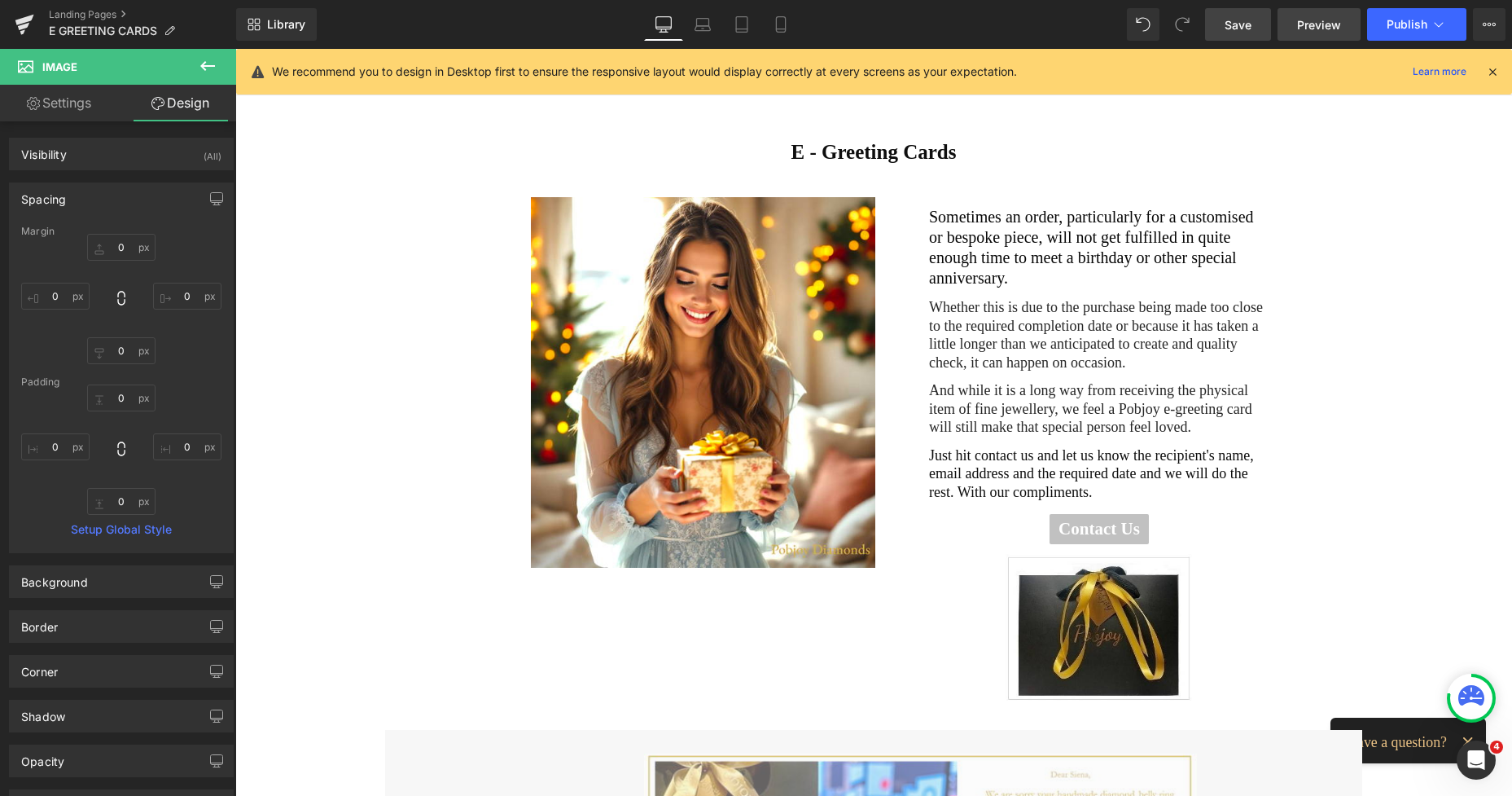
scroll to position [0, 0]
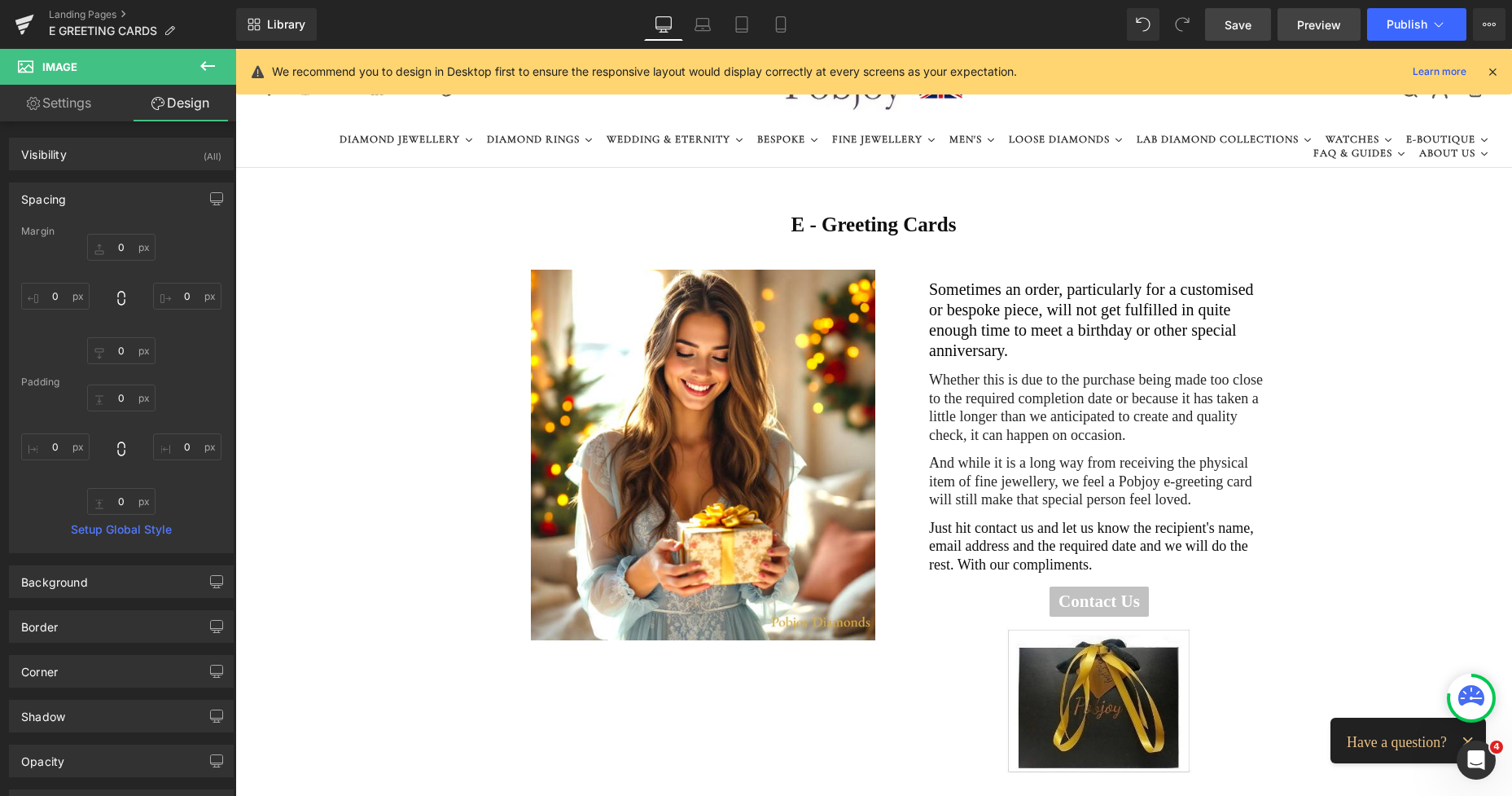
click at [1300, 19] on span "Preview" at bounding box center [1319, 25] width 44 height 17
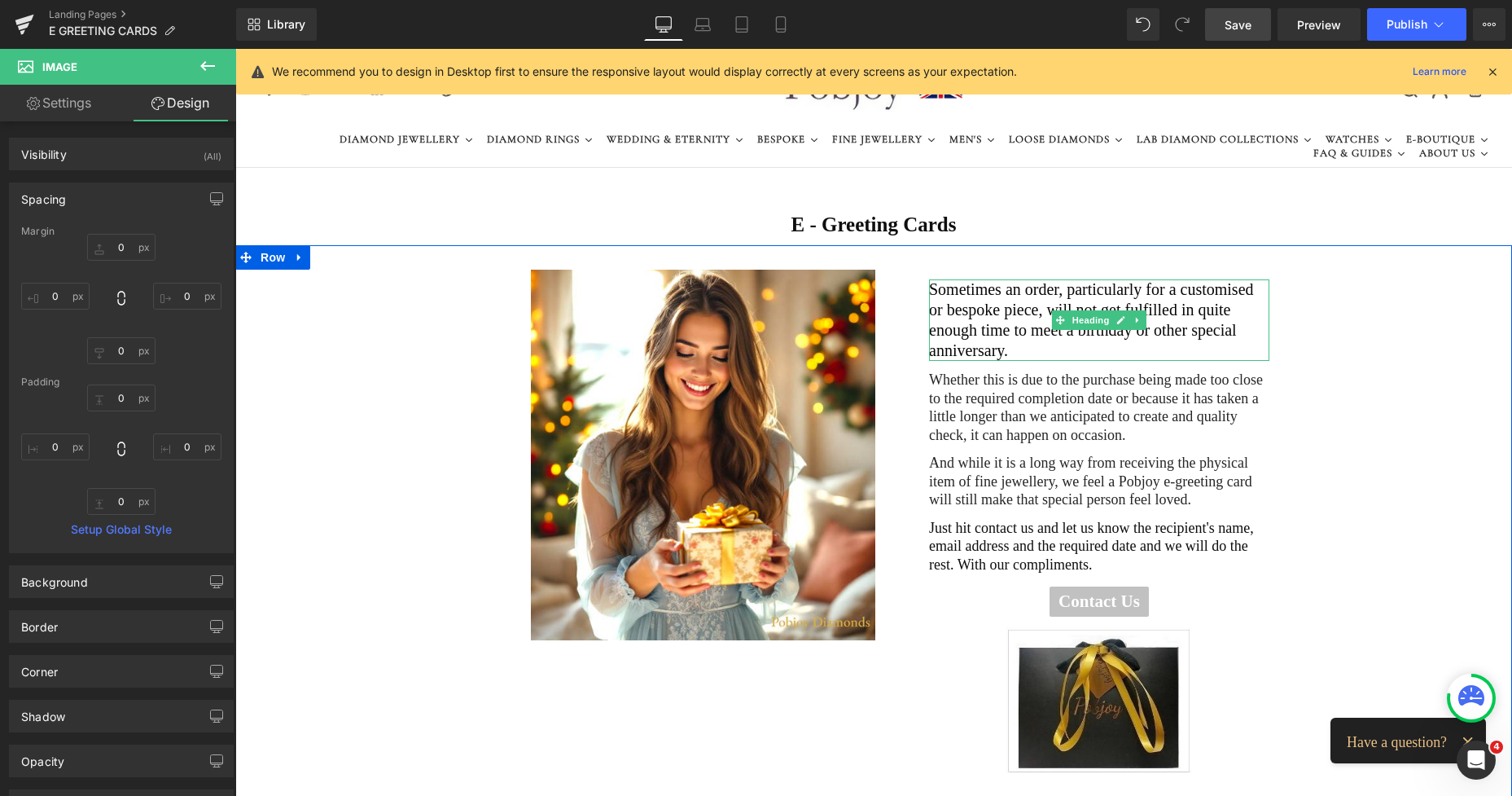
click at [978, 306] on h2 "Sometimes an order, particularly for a customised or bespoke piece, will not ge…" at bounding box center [1098, 320] width 340 height 81
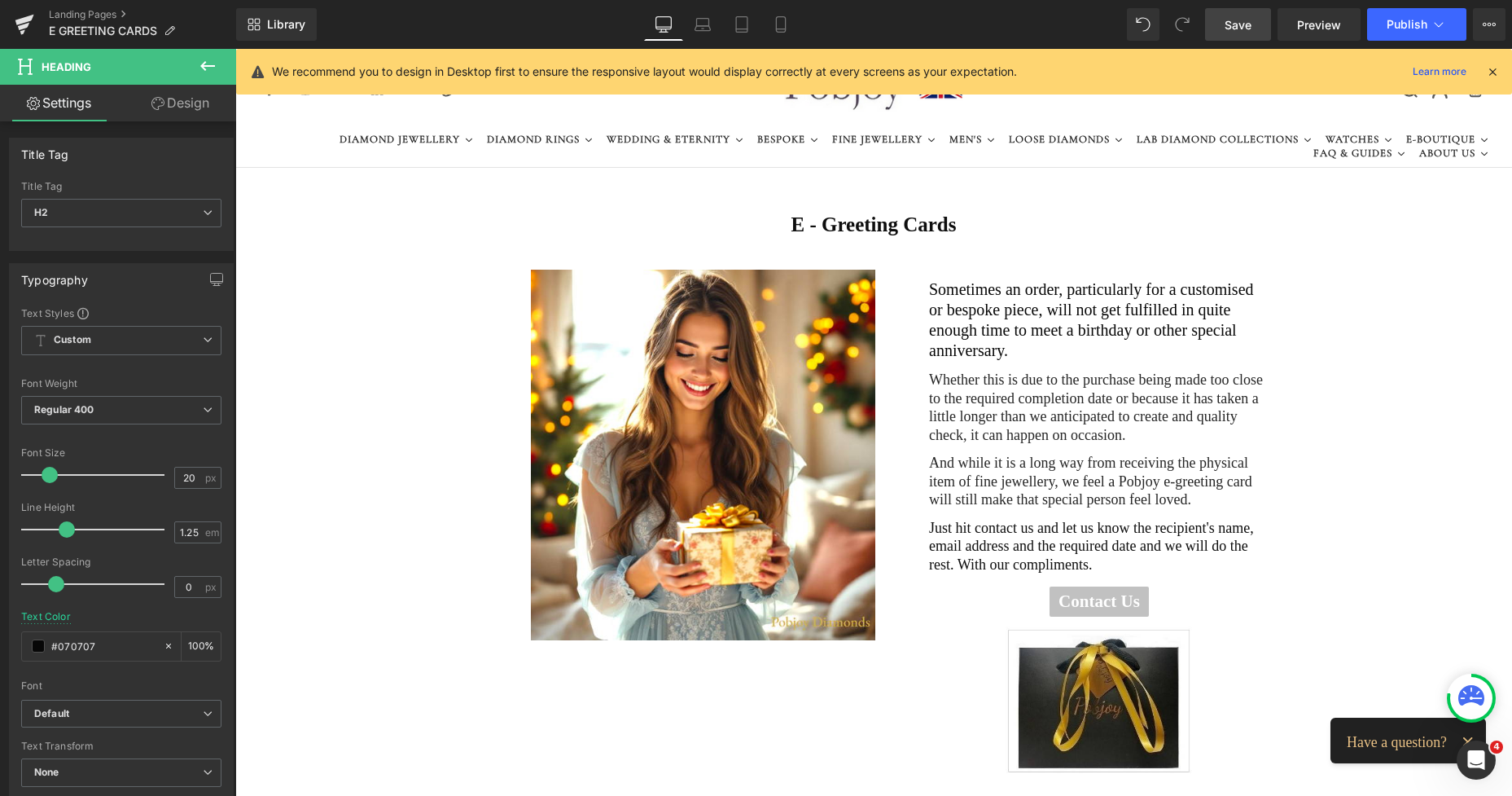
click at [185, 117] on link "Design" at bounding box center [180, 102] width 118 height 36
click at [185, 106] on link "Design" at bounding box center [180, 102] width 118 height 36
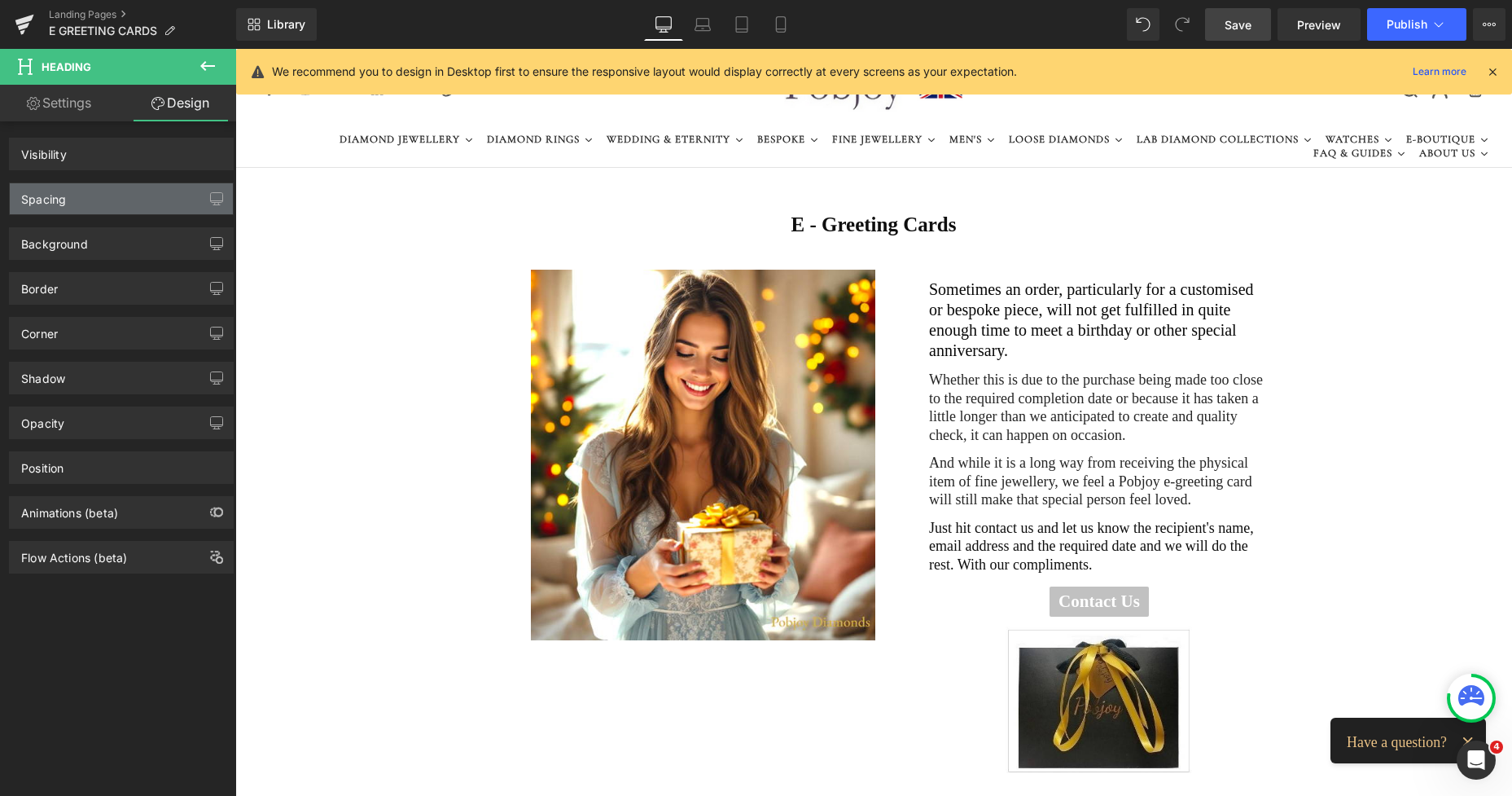
click at [86, 195] on div "Spacing" at bounding box center [122, 199] width 223 height 31
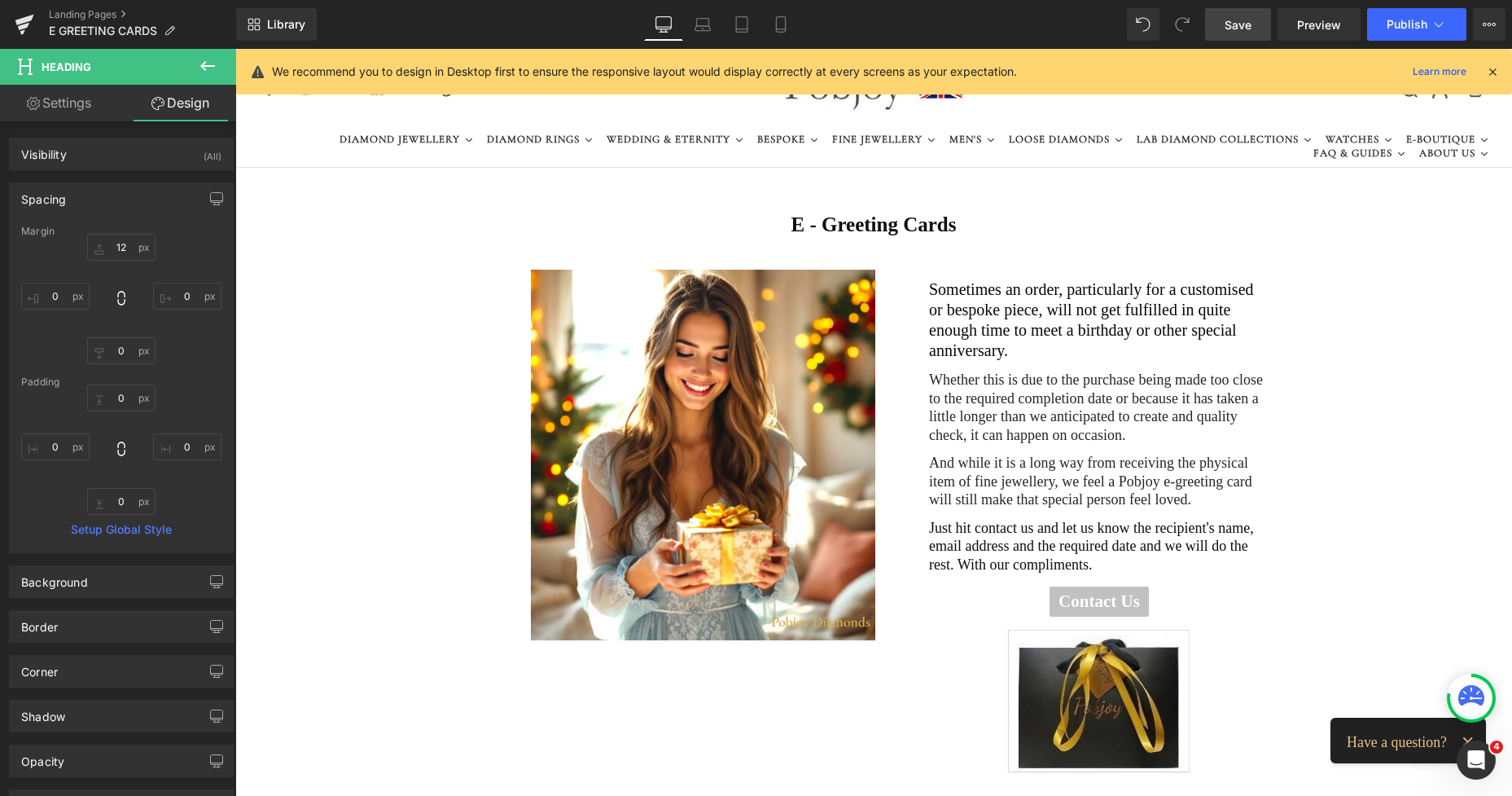
type input "12"
type input "0"
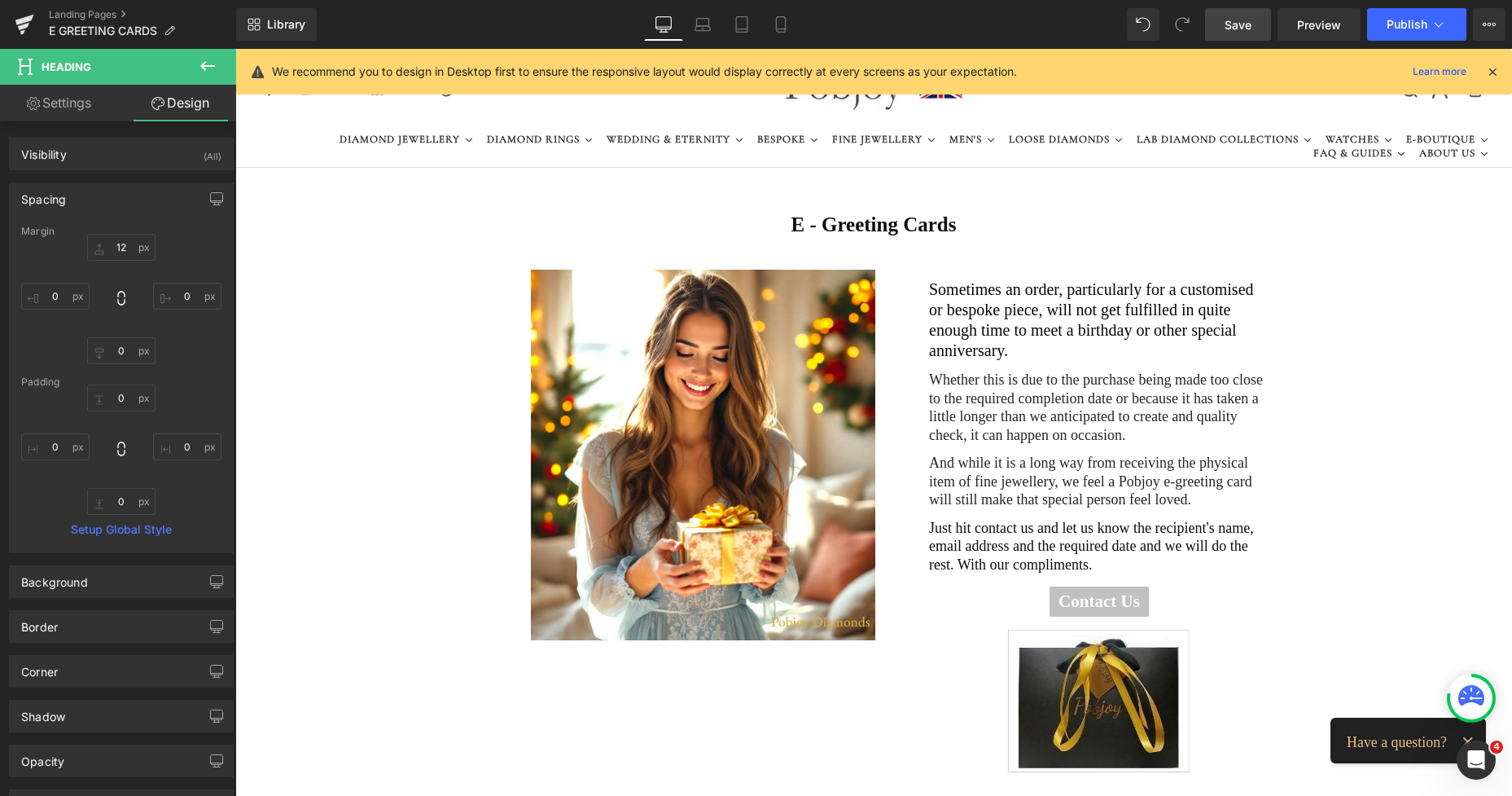
type input "0"
click at [114, 244] on input "12" at bounding box center [122, 246] width 69 height 26
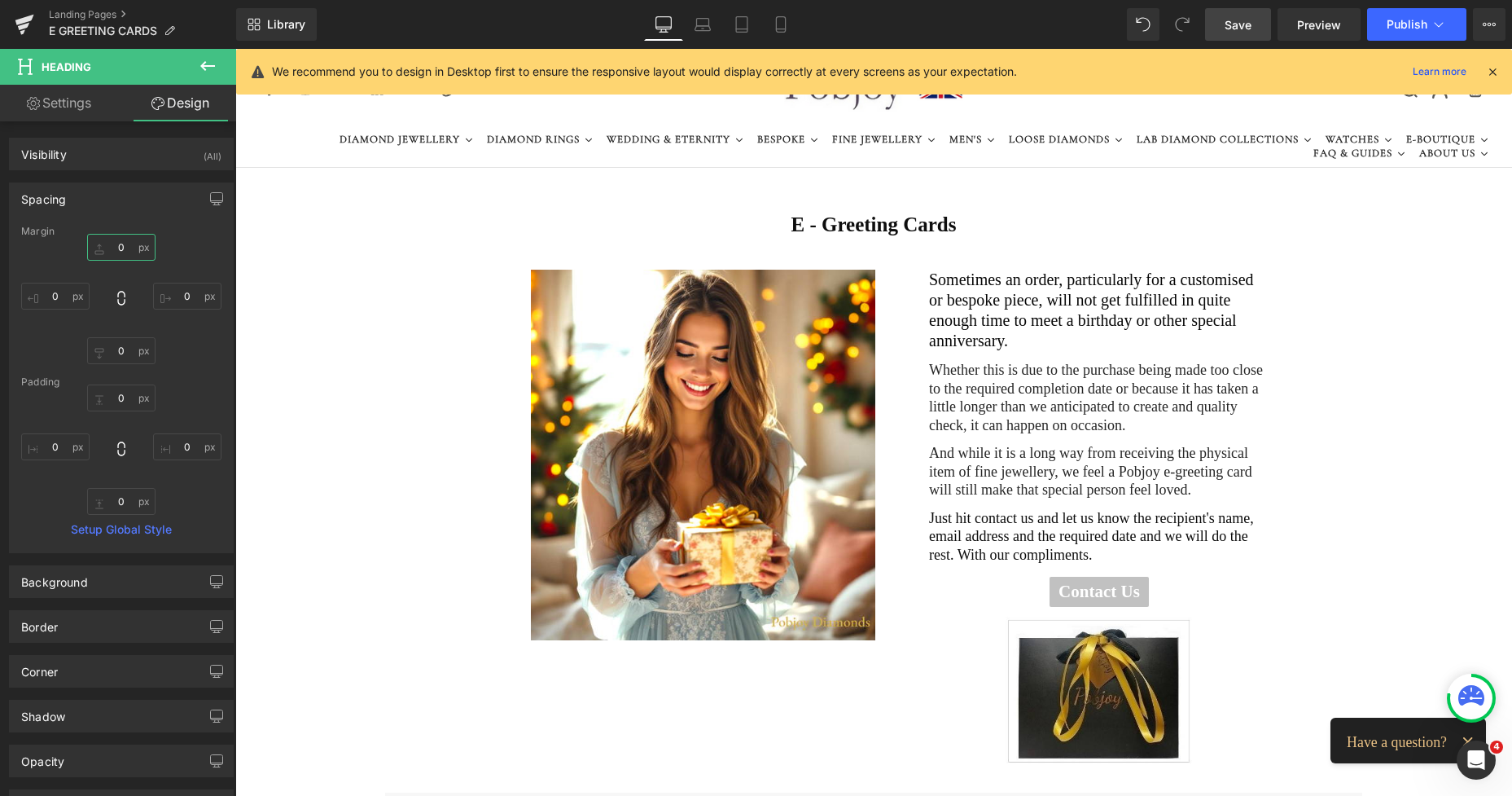
type input "0"
click at [1234, 17] on span "Save" at bounding box center [1238, 25] width 26 height 17
click at [1403, 27] on span "Publish" at bounding box center [1407, 24] width 41 height 13
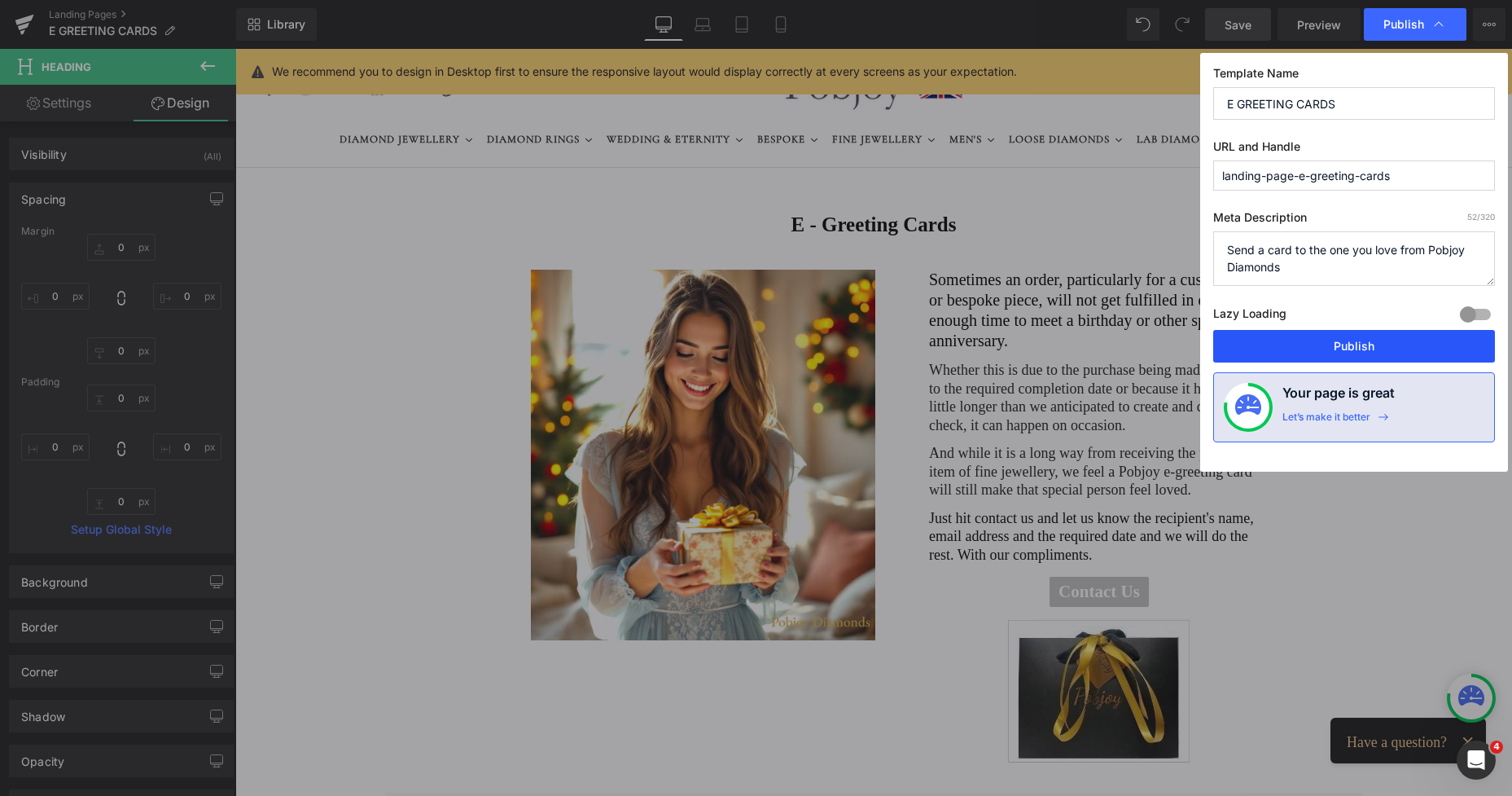
drag, startPoint x: 1321, startPoint y: 340, endPoint x: 562, endPoint y: 116, distance: 791.4
click at [1321, 340] on button "Publish" at bounding box center [1354, 346] width 282 height 32
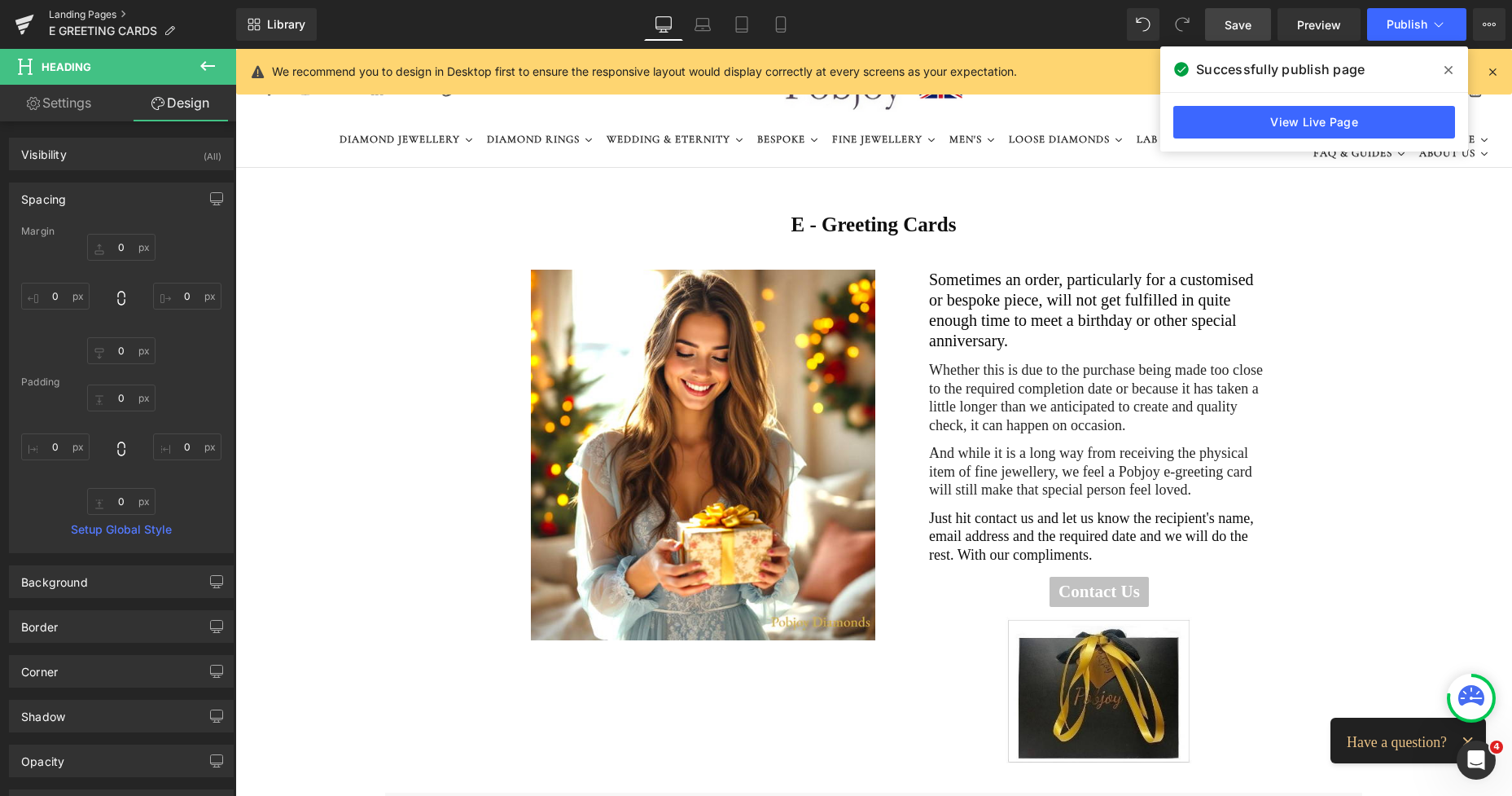
click at [94, 12] on link "Landing Pages" at bounding box center [142, 14] width 187 height 13
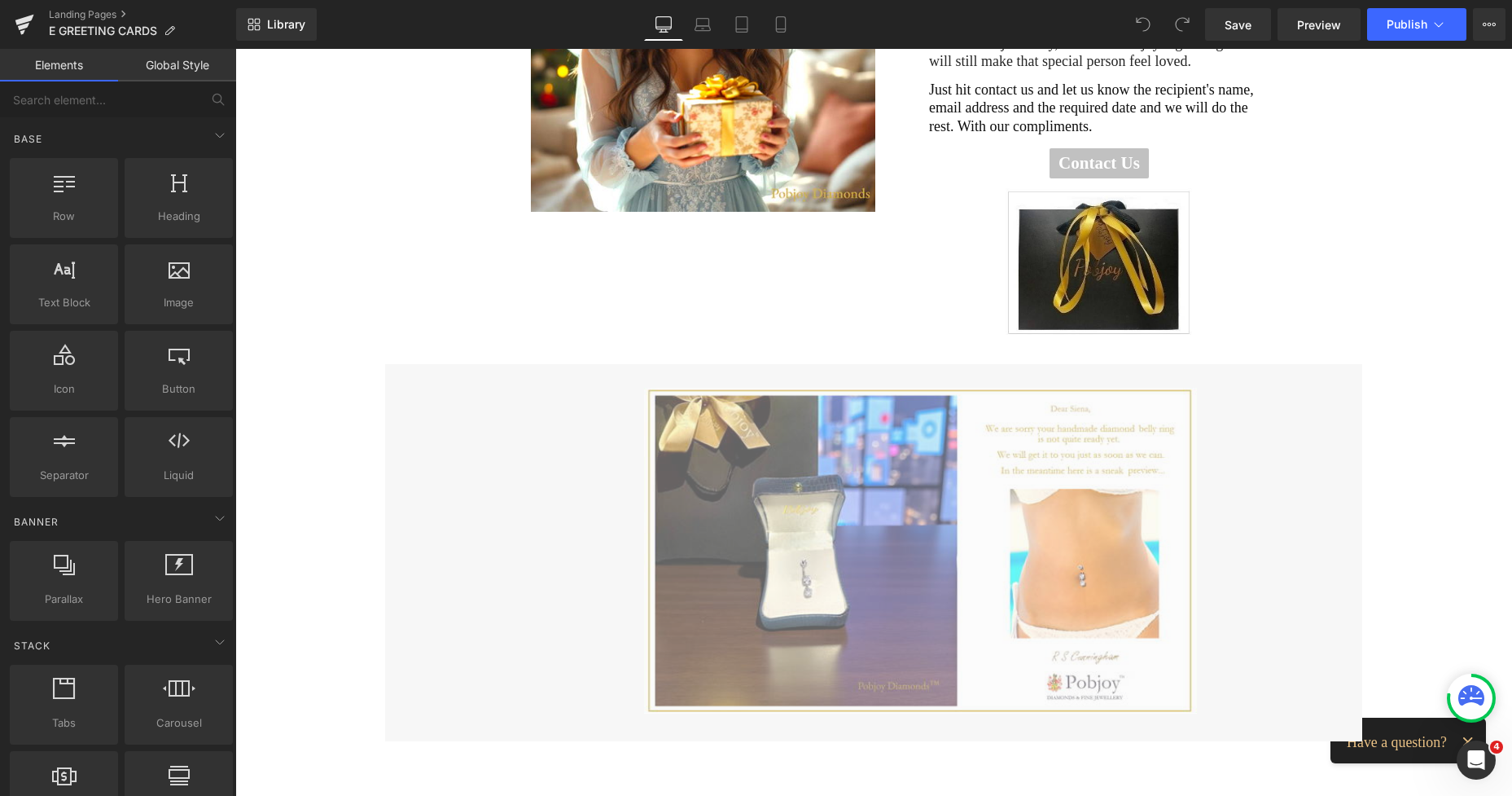
scroll to position [522, 0]
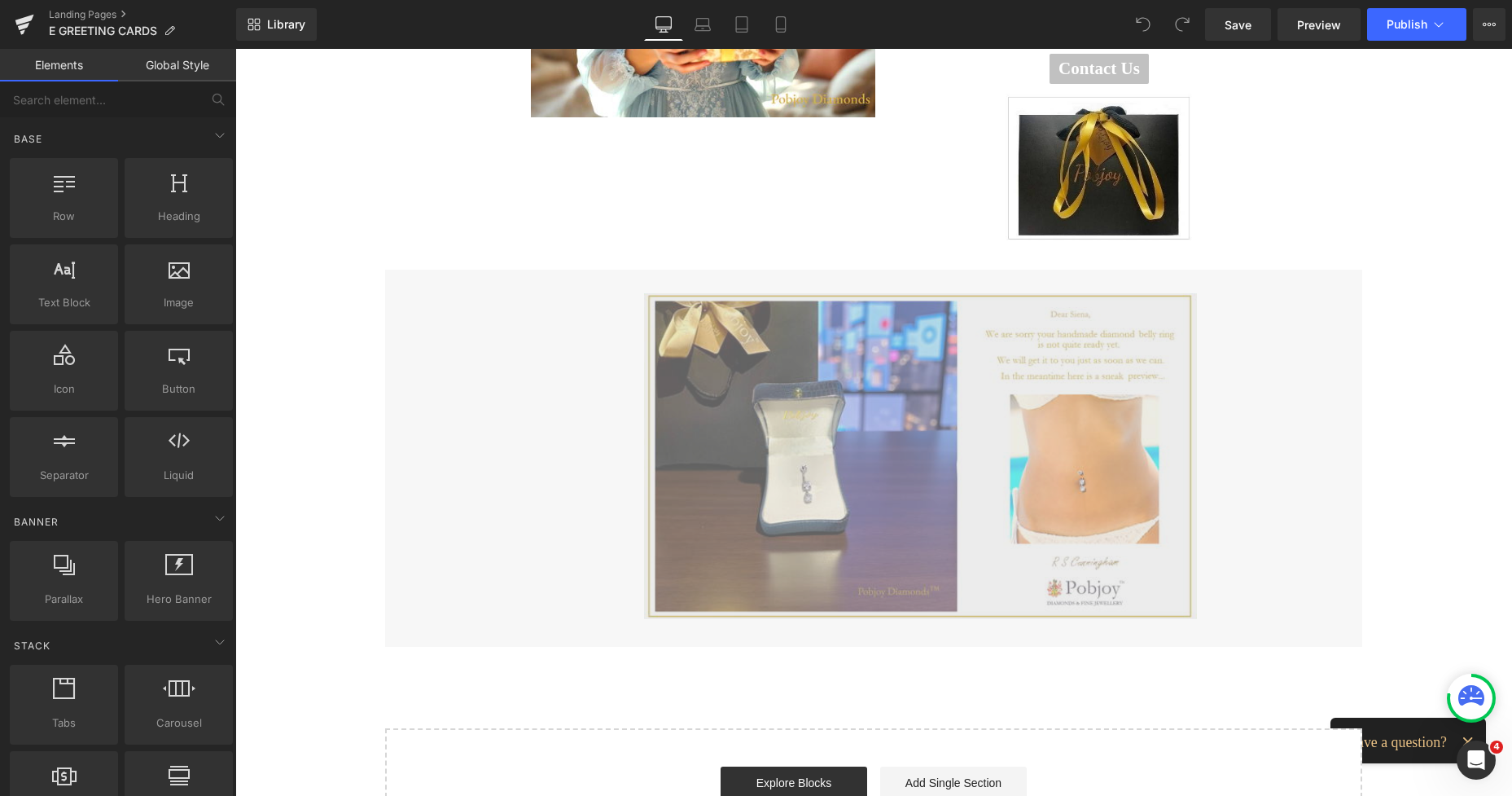
click at [944, 361] on img at bounding box center [920, 456] width 553 height 325
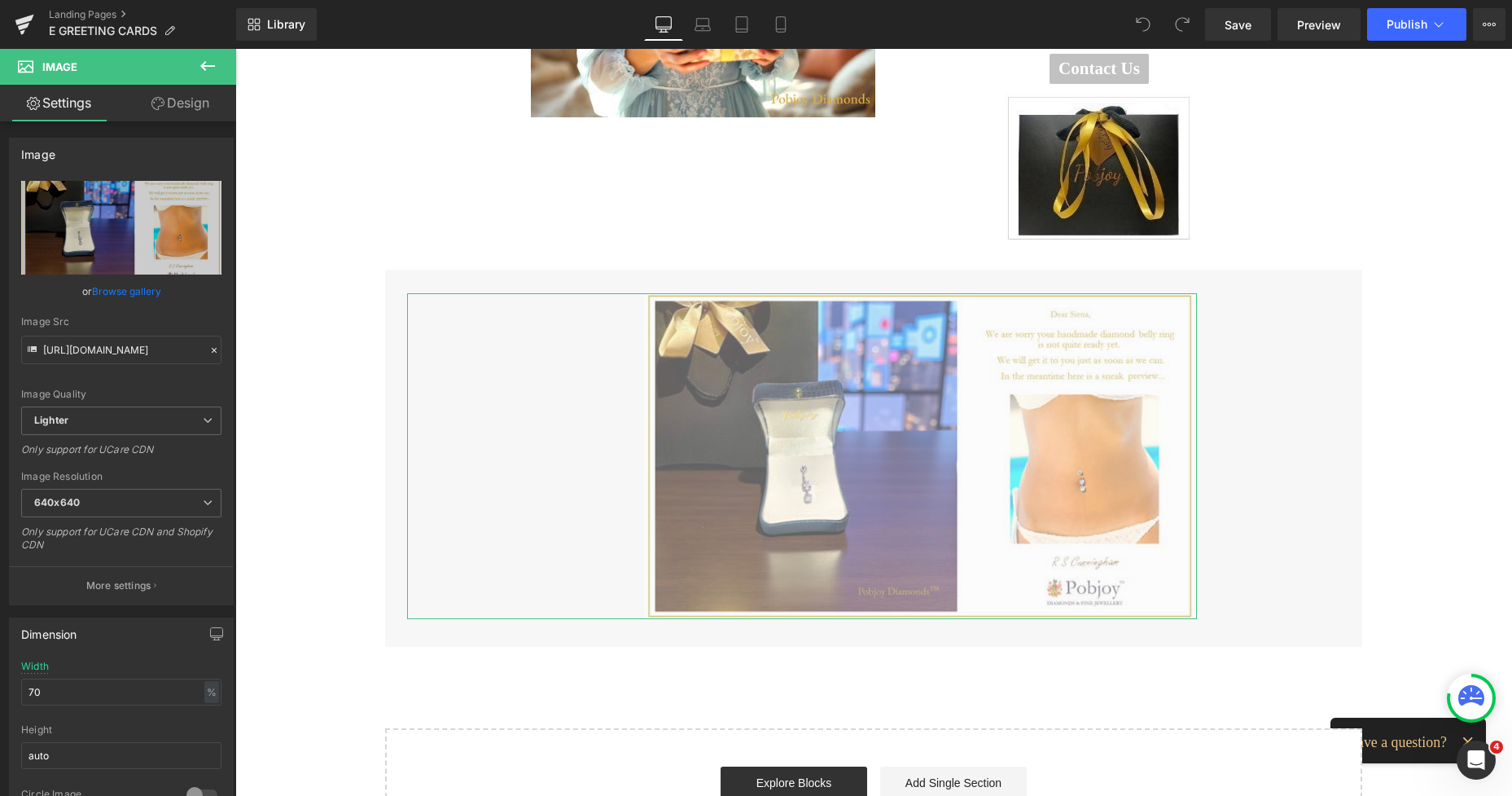
click at [195, 110] on link "Design" at bounding box center [180, 102] width 118 height 36
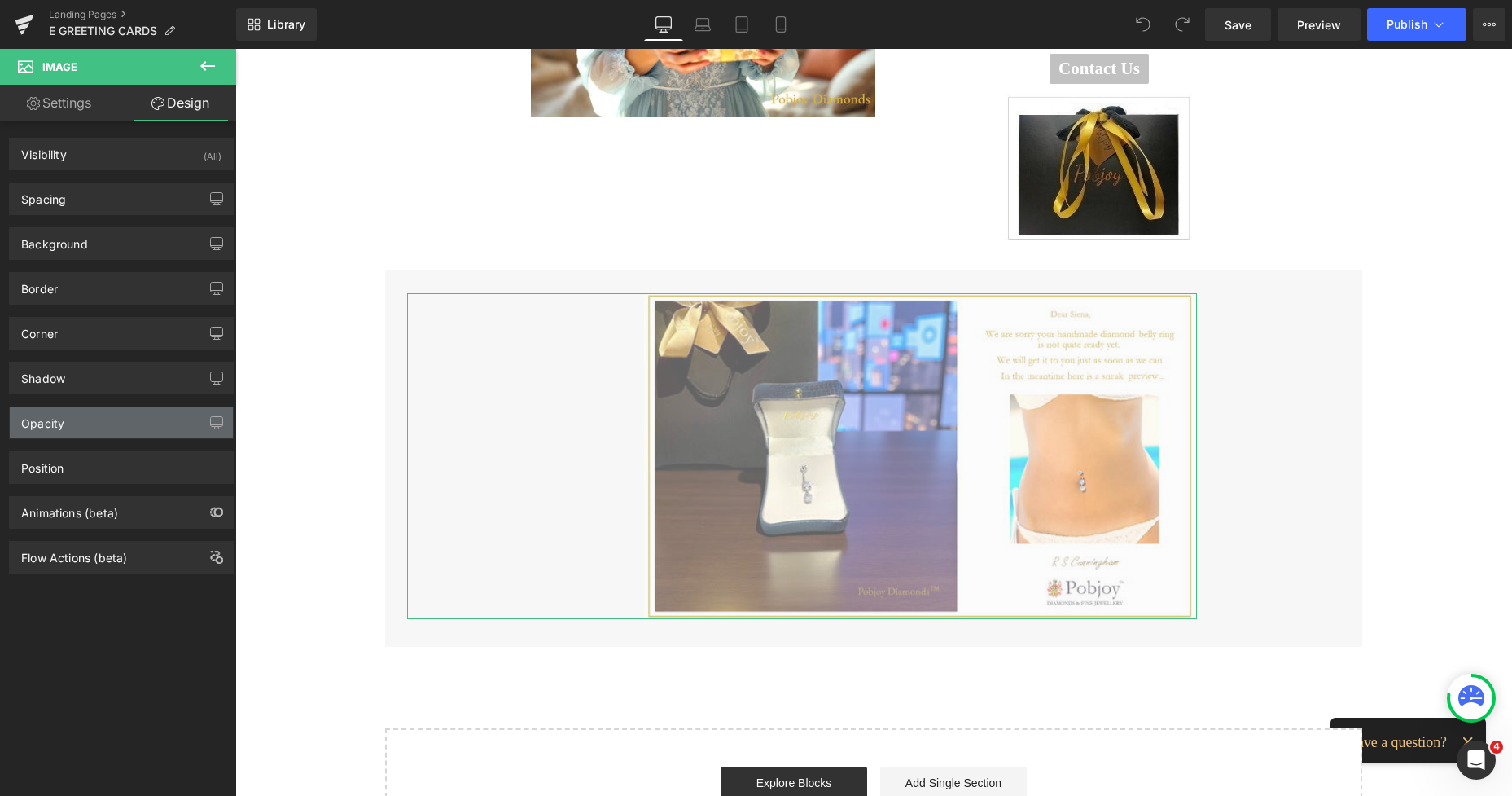
click at [88, 423] on div "Opacity" at bounding box center [122, 423] width 223 height 31
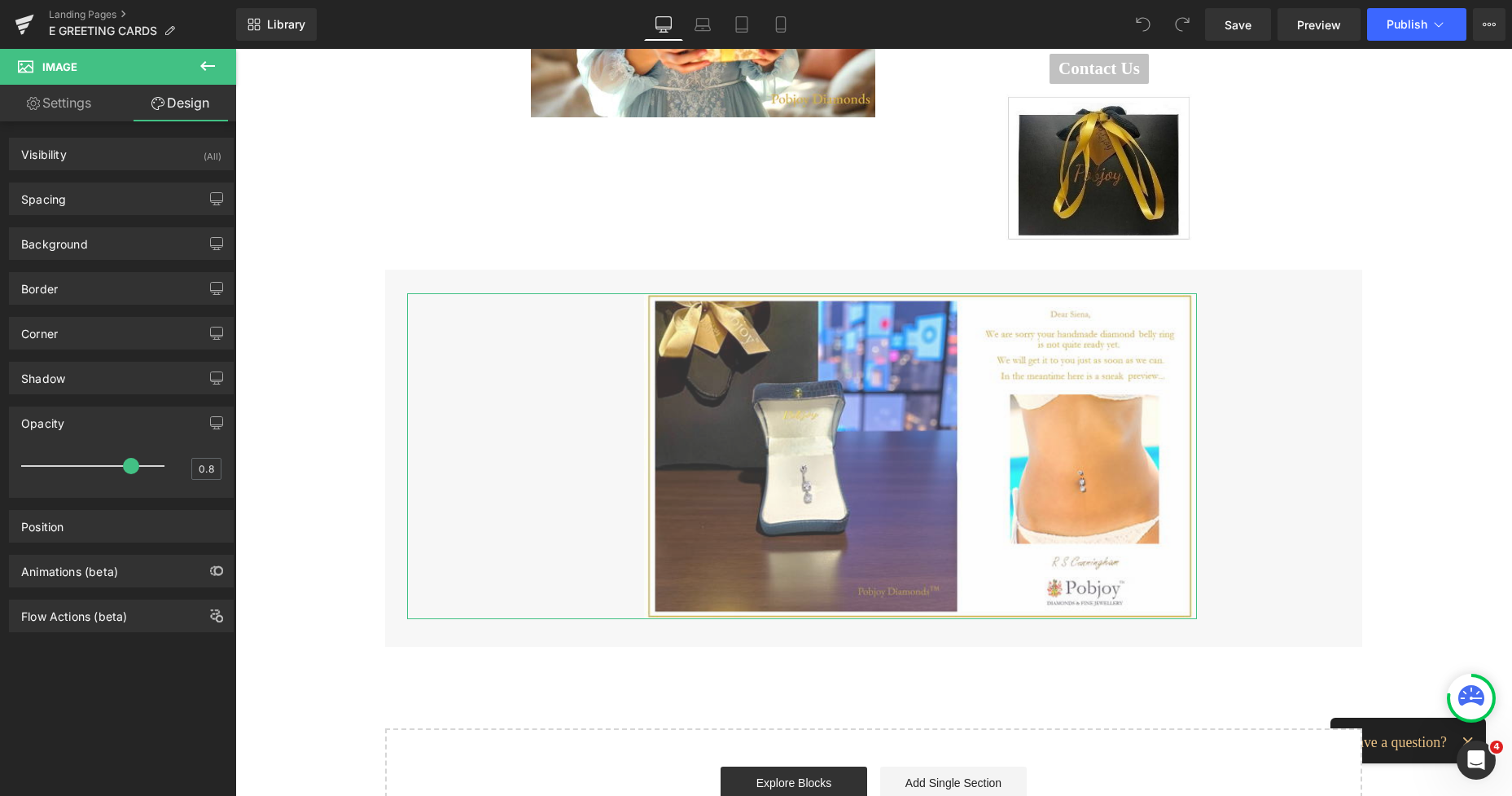
type input "0.9"
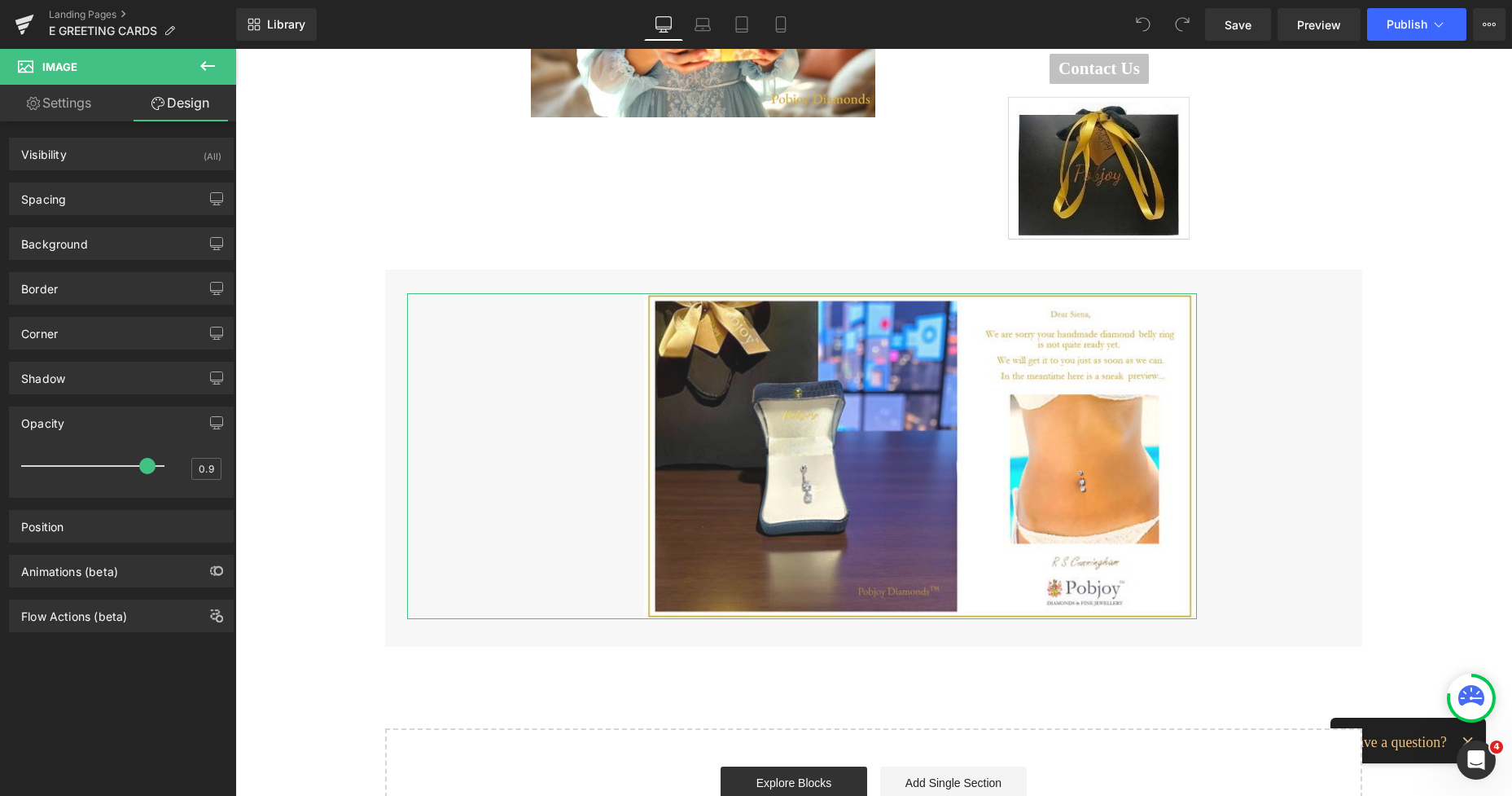
drag, startPoint x: 99, startPoint y: 467, endPoint x: 148, endPoint y: 468, distance: 49.0
click at [148, 468] on span at bounding box center [147, 466] width 17 height 17
click at [1242, 25] on span "Save" at bounding box center [1238, 25] width 26 height 17
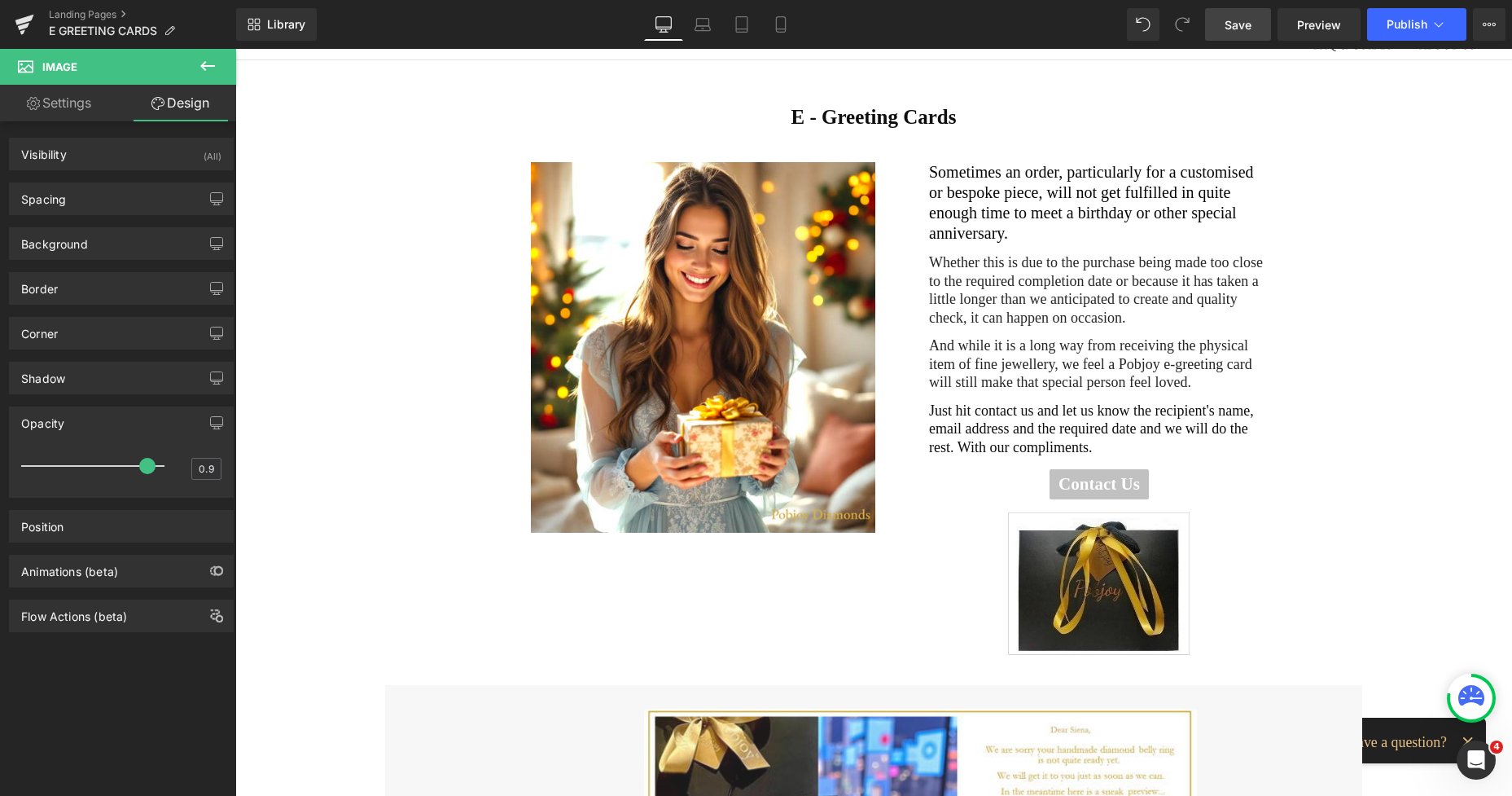
scroll to position [68, 0]
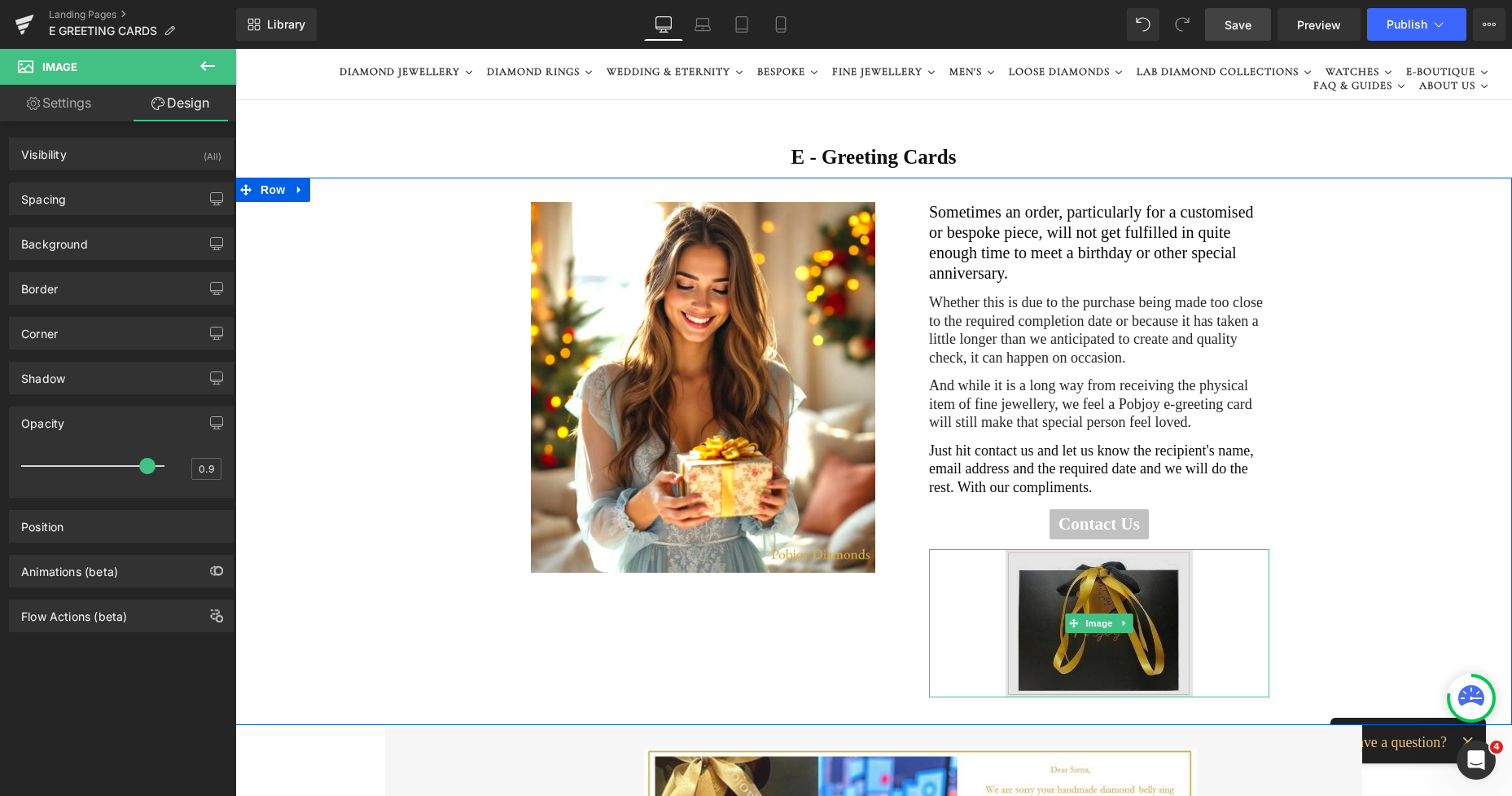
click at [1046, 552] on img at bounding box center [1098, 622] width 187 height 148
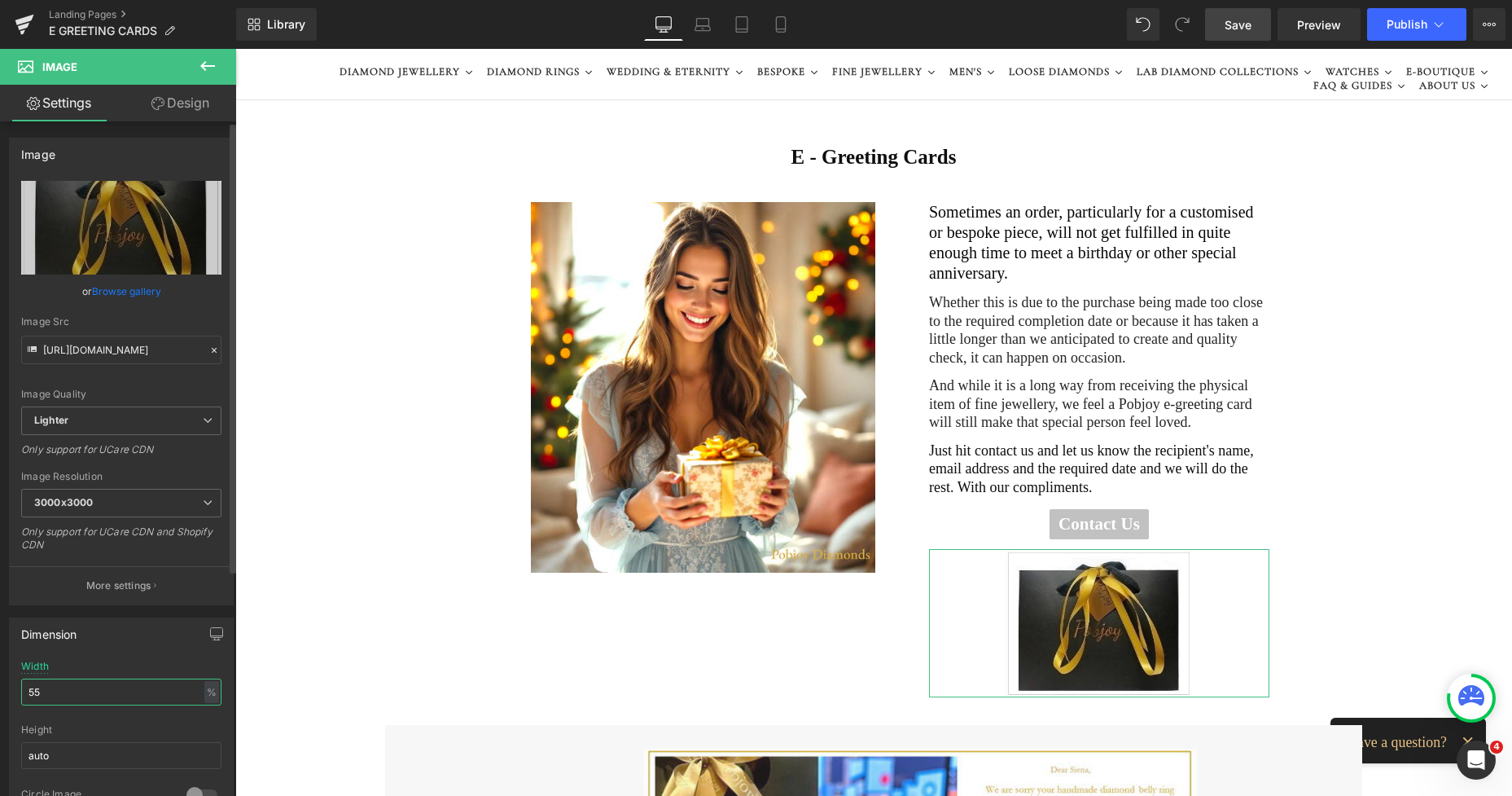
drag, startPoint x: 92, startPoint y: 691, endPoint x: 7, endPoint y: 682, distance: 85.5
click at [7, 682] on div "Dimension 55% Width 55 % % px auto Height auto 0 Circle Image" at bounding box center [122, 715] width 243 height 220
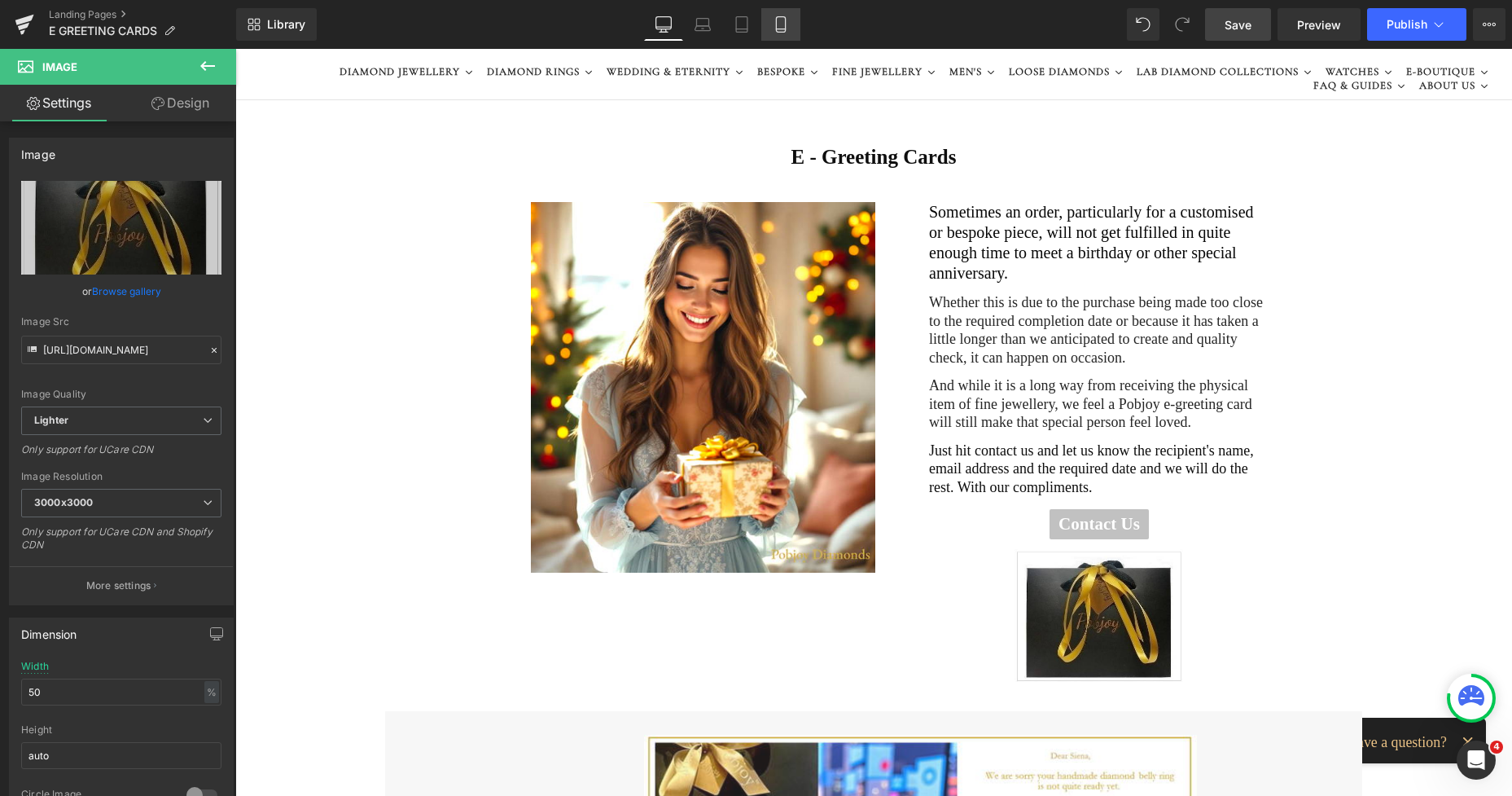
click at [771, 26] on link "Mobile" at bounding box center [781, 24] width 39 height 32
type input "66"
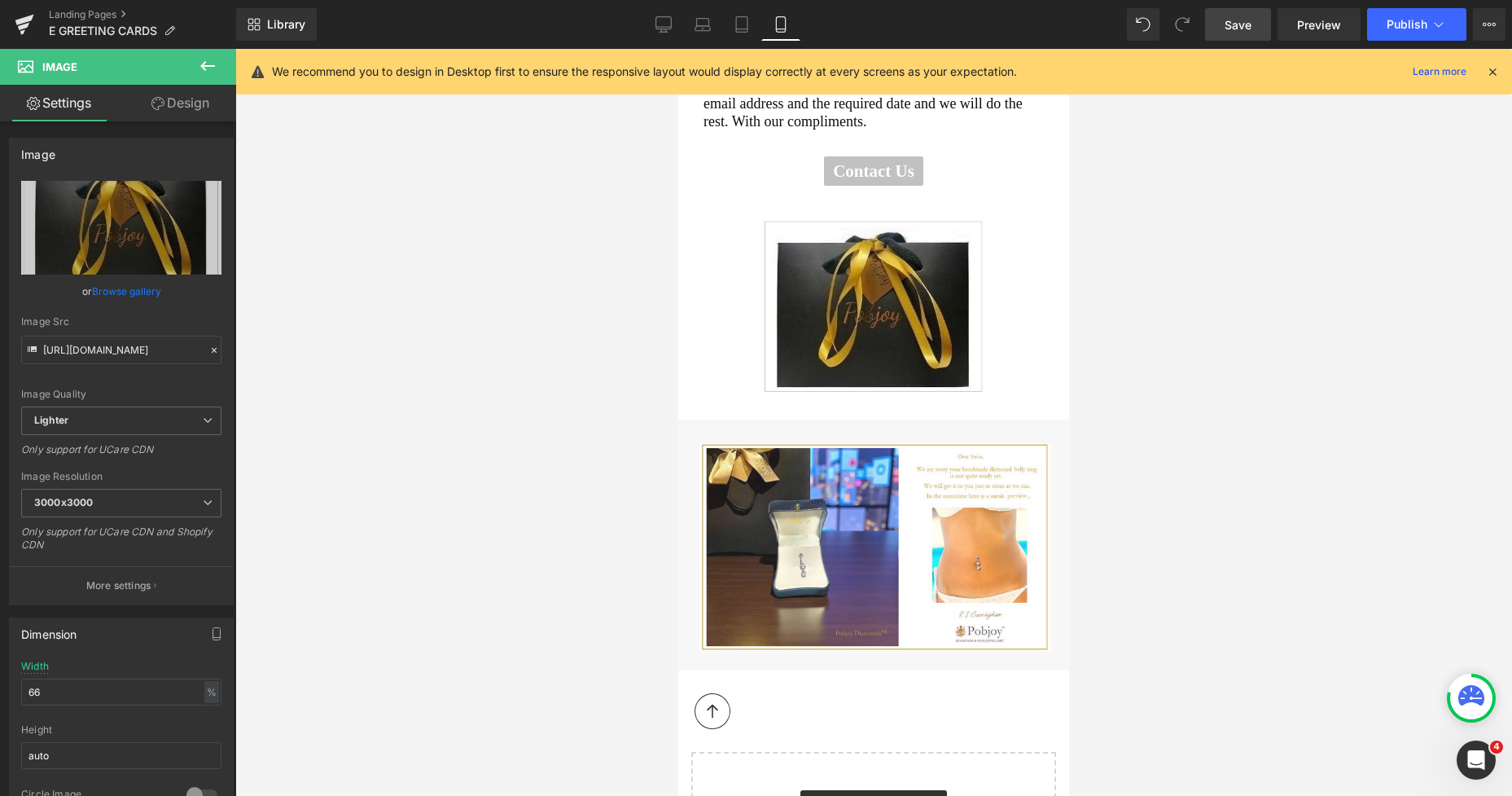
scroll to position [798, 0]
click at [1240, 22] on span "Save" at bounding box center [1238, 25] width 26 height 17
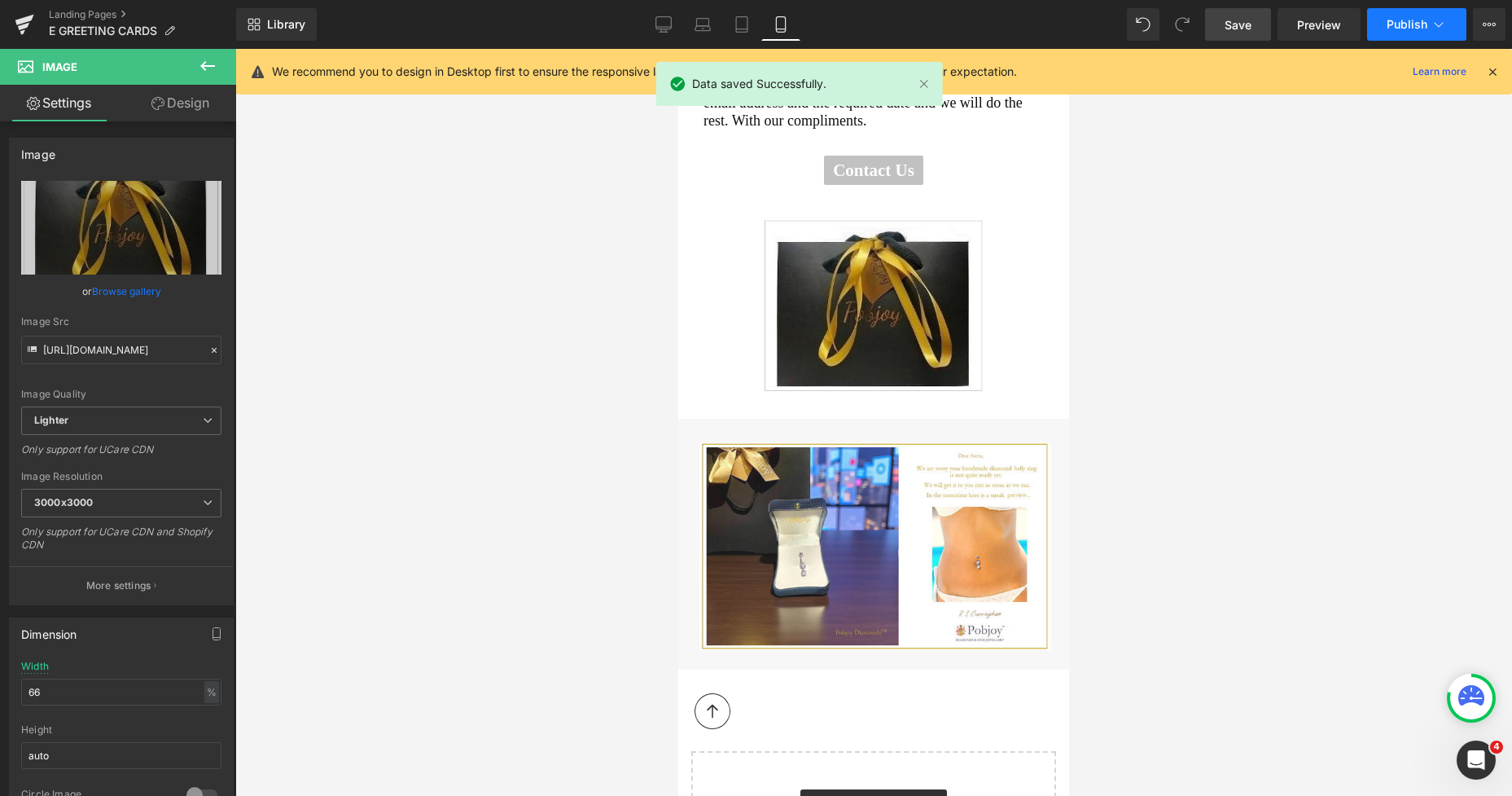
click at [1395, 20] on span "Publish" at bounding box center [1407, 24] width 41 height 13
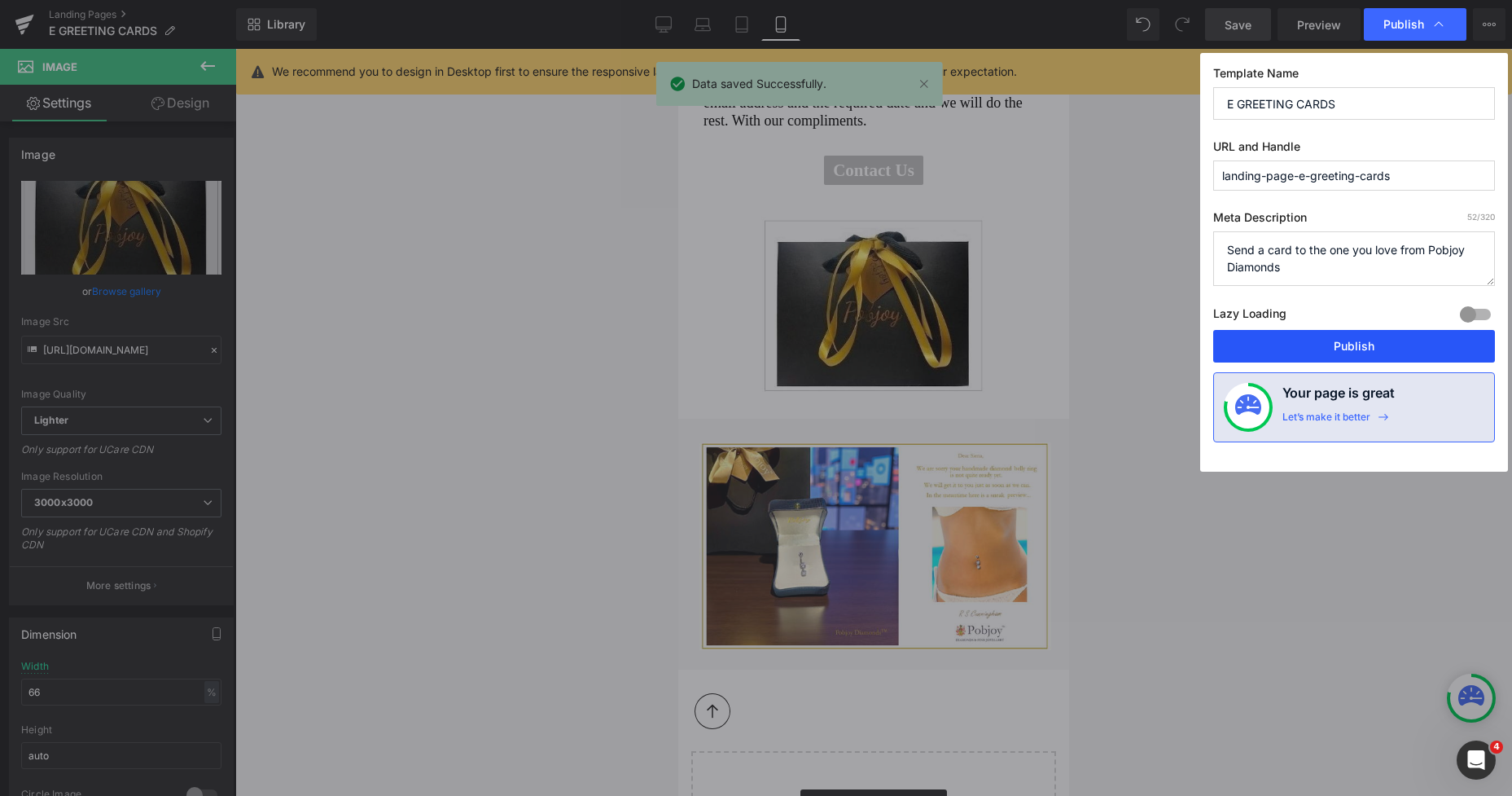
click at [1320, 343] on button "Publish" at bounding box center [1354, 346] width 282 height 32
